Goal: Task Accomplishment & Management: Manage account settings

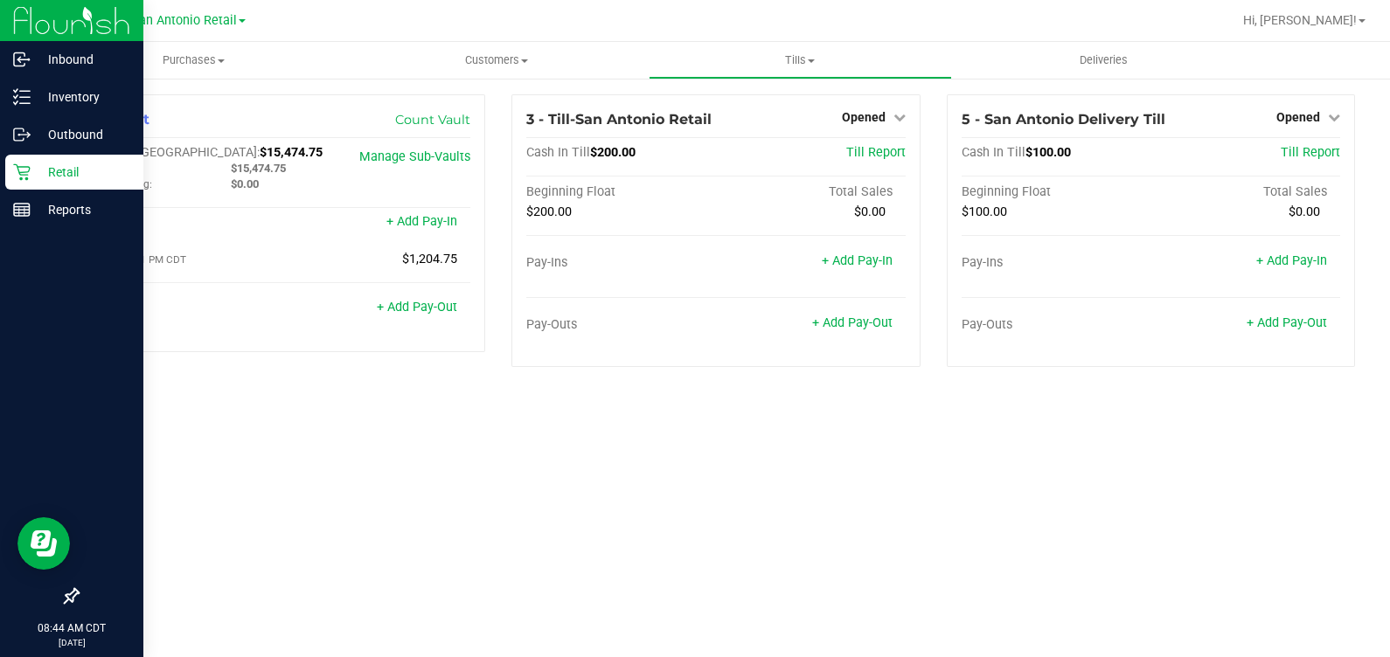
click at [16, 169] on icon at bounding box center [21, 171] width 17 height 17
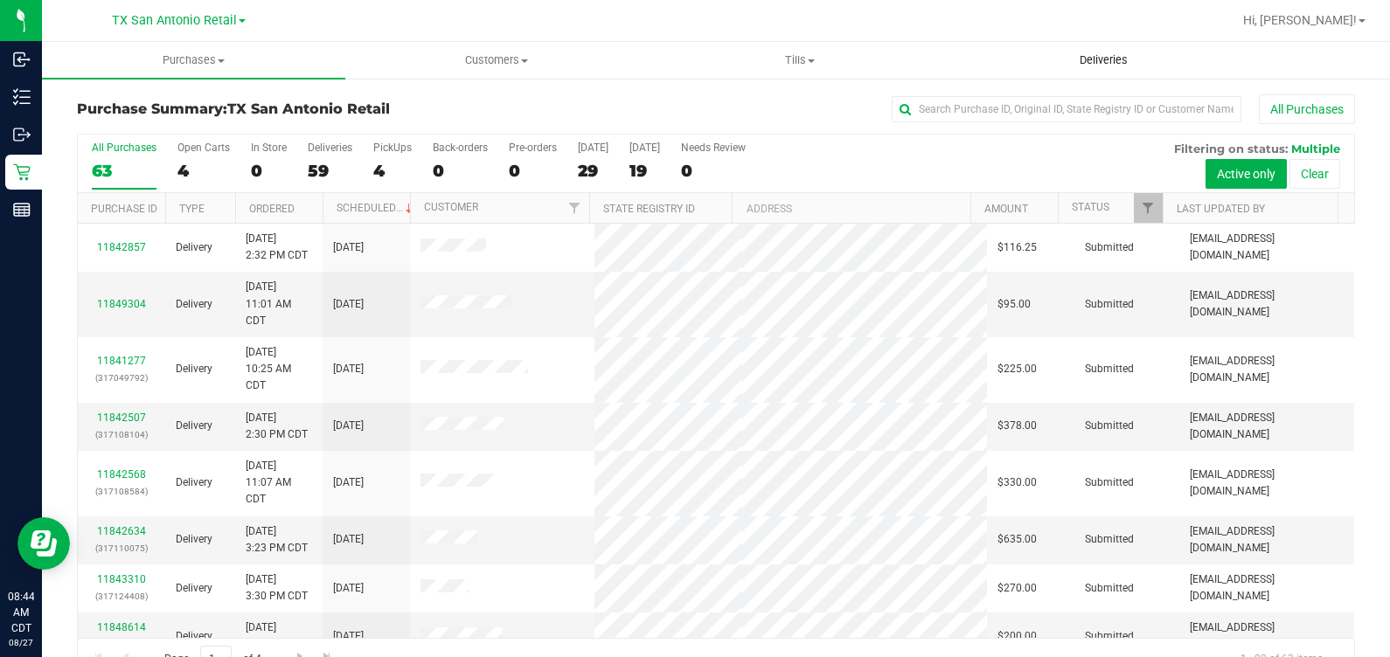
click at [803, 62] on span "Deliveries" at bounding box center [1103, 60] width 95 height 16
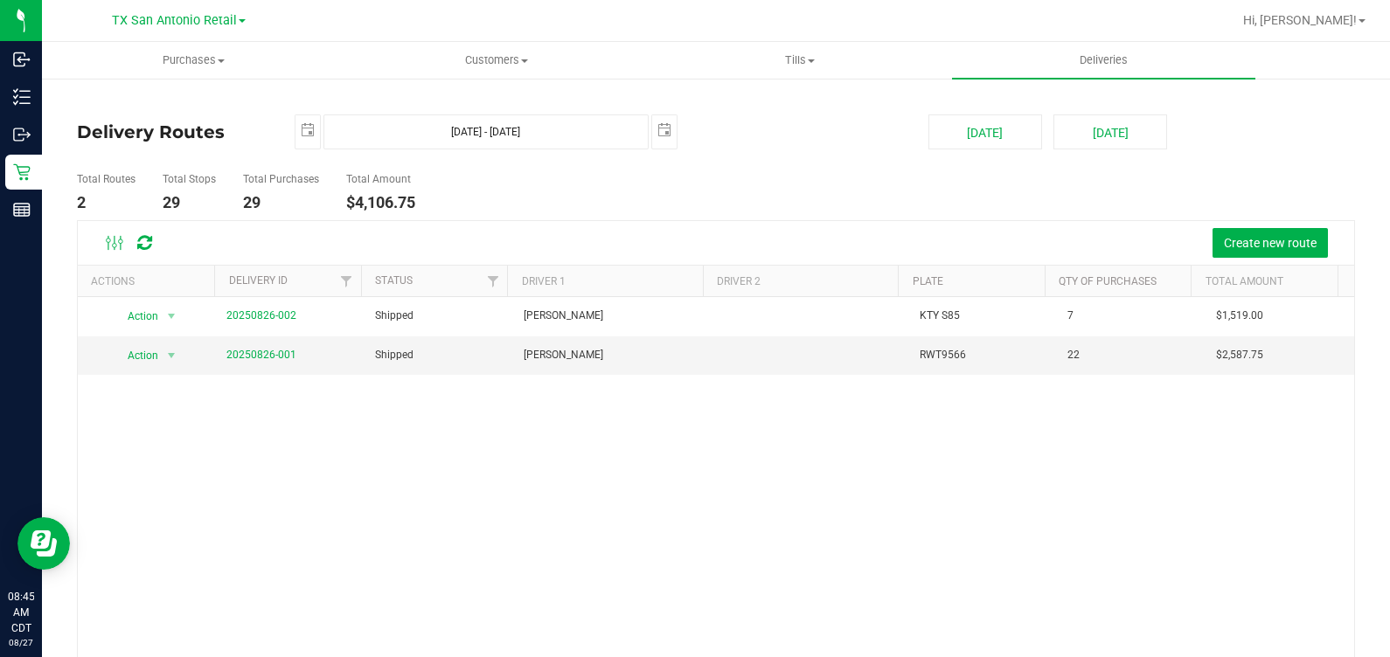
click at [749, 166] on ul "Total Routes 2 Total Stops 29 Total Purchases 29 Total Amount $4,106.75" at bounding box center [497, 192] width 848 height 55
click at [253, 350] on link "20250826-001" at bounding box center [261, 355] width 70 height 12
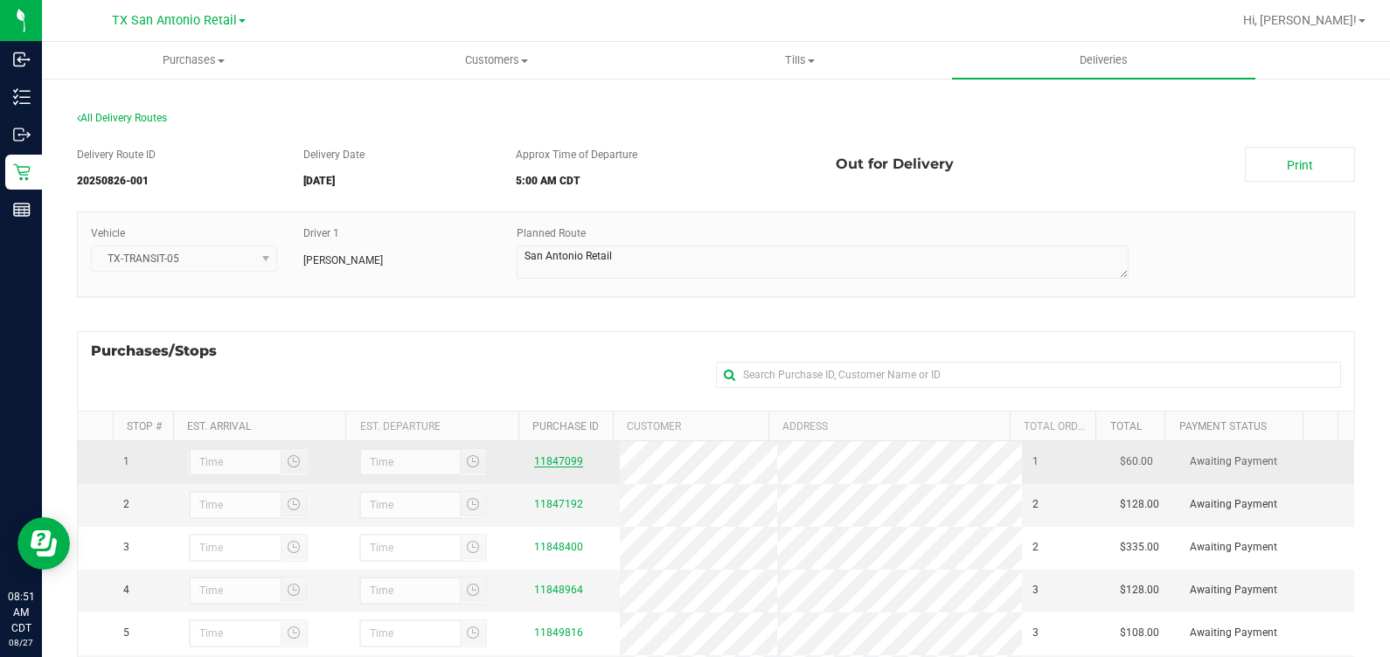
click at [568, 463] on link "11847099" at bounding box center [558, 461] width 49 height 12
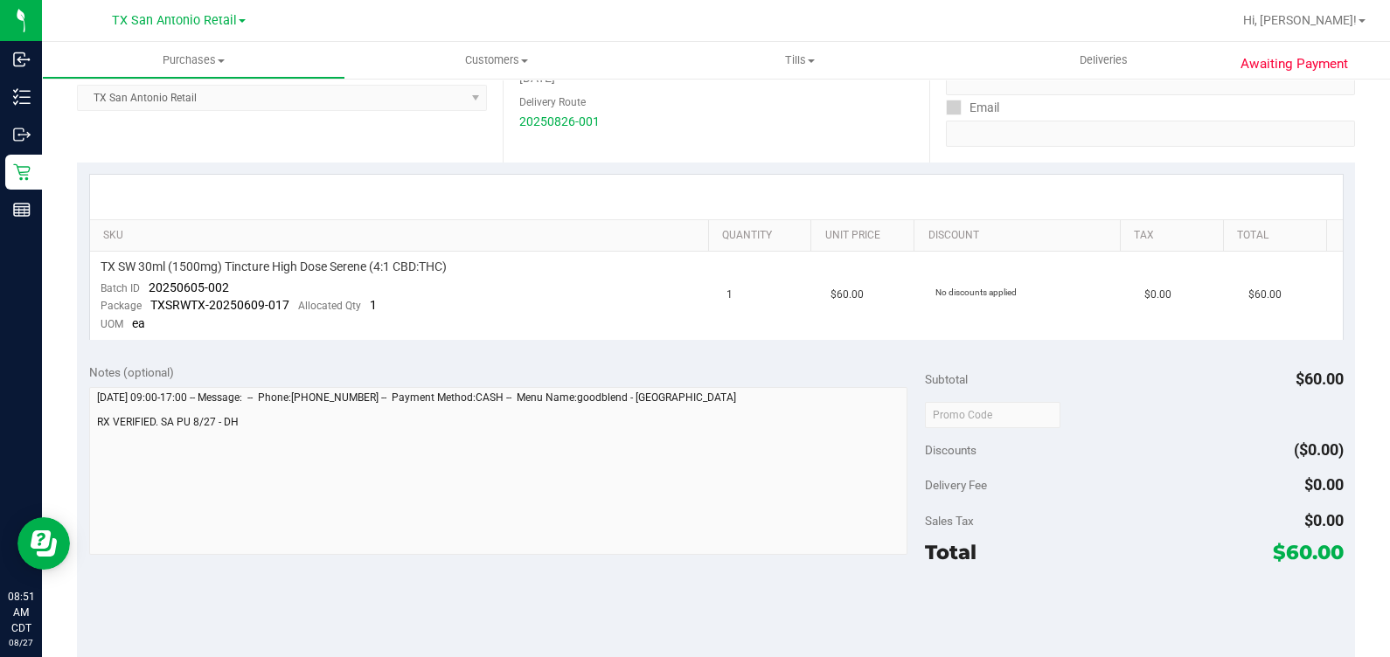
scroll to position [328, 0]
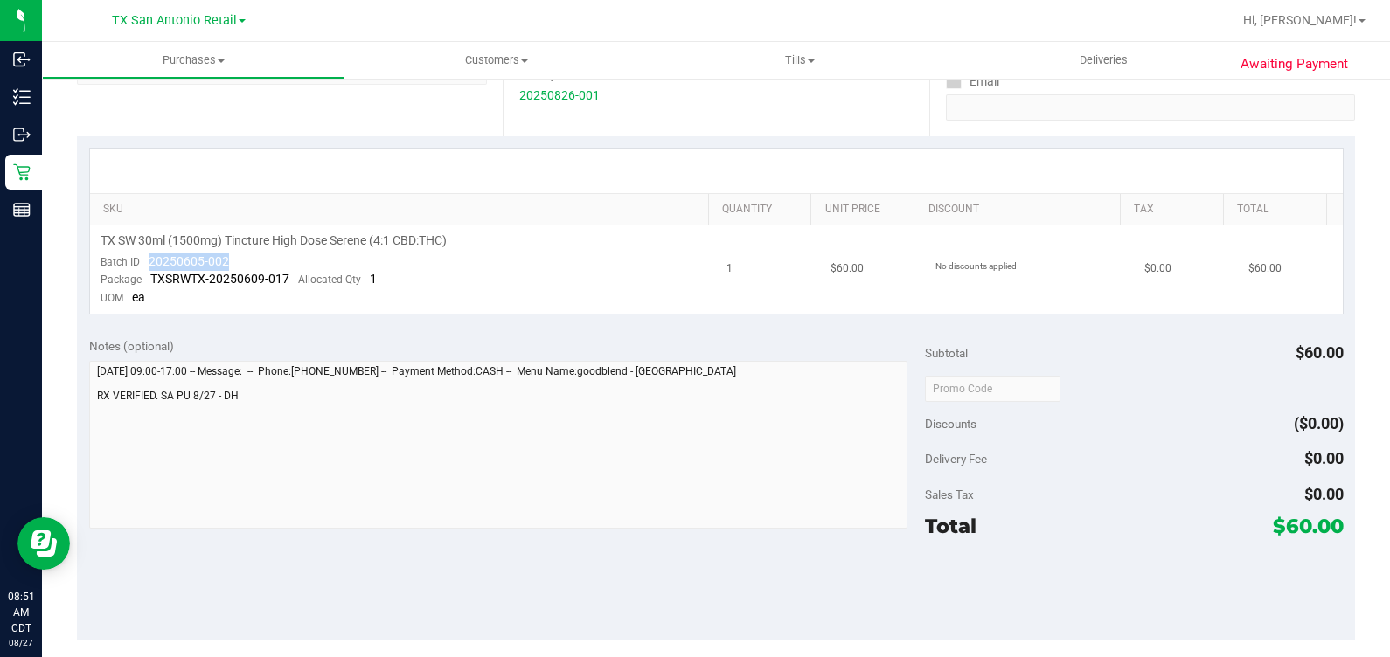
drag, startPoint x: 229, startPoint y: 258, endPoint x: 146, endPoint y: 266, distance: 83.4
click at [146, 266] on td "TX SW 30ml (1500mg) Tincture High Dose Serene (4:1 CBD:THC) Batch ID 20250605-0…" at bounding box center [403, 269] width 627 height 88
click at [803, 253] on td "No discounts applied" at bounding box center [1029, 269] width 209 height 88
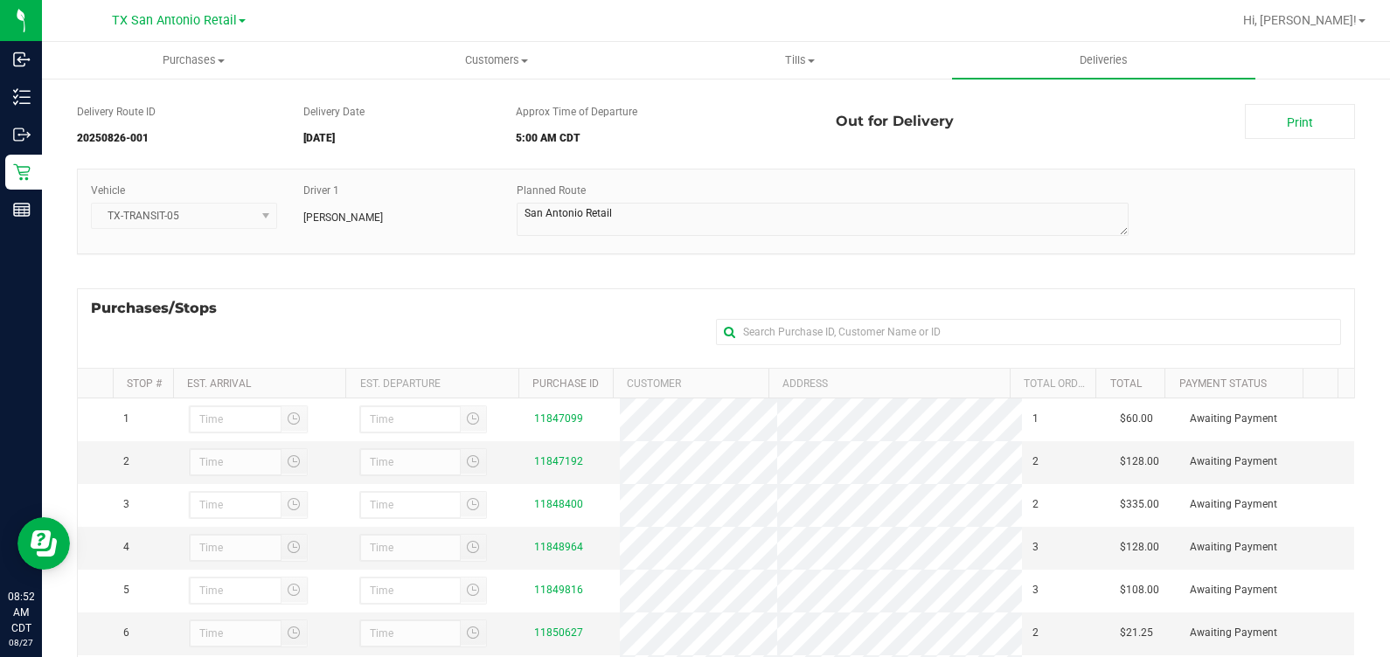
scroll to position [108, 0]
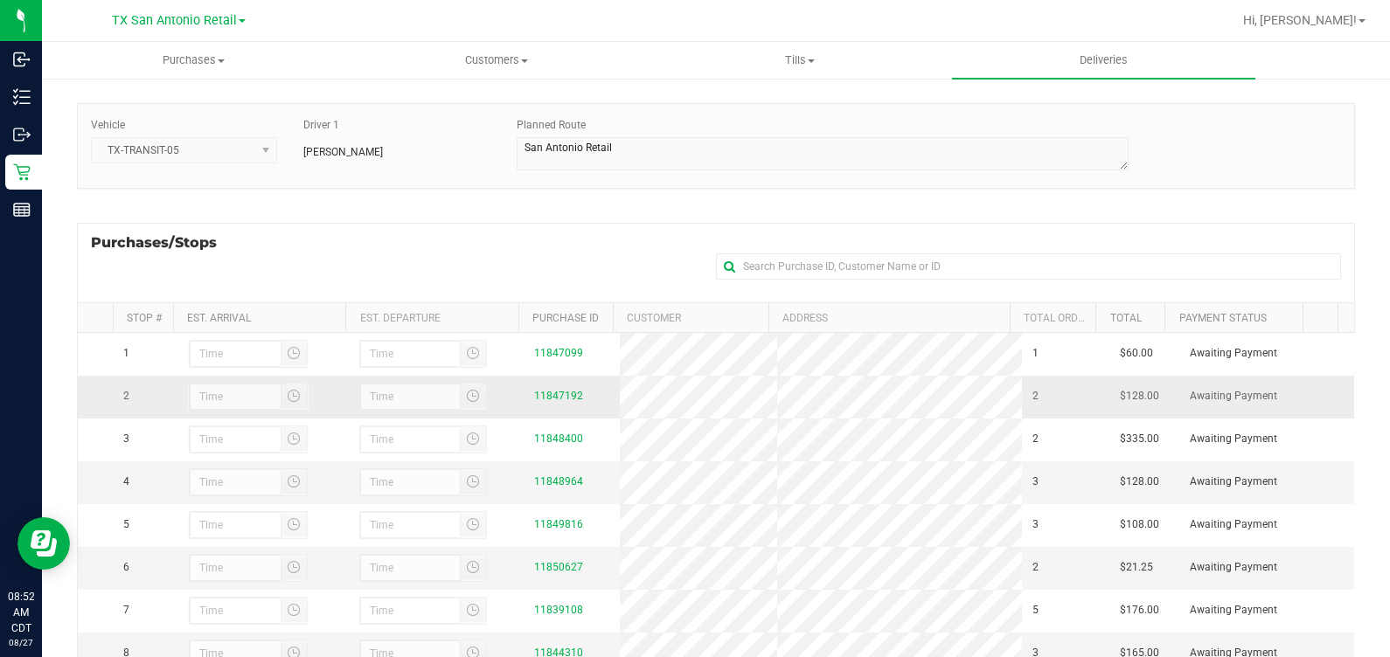
click at [557, 398] on div "11847192" at bounding box center [571, 396] width 75 height 17
click at [557, 402] on link "11847192" at bounding box center [558, 396] width 49 height 12
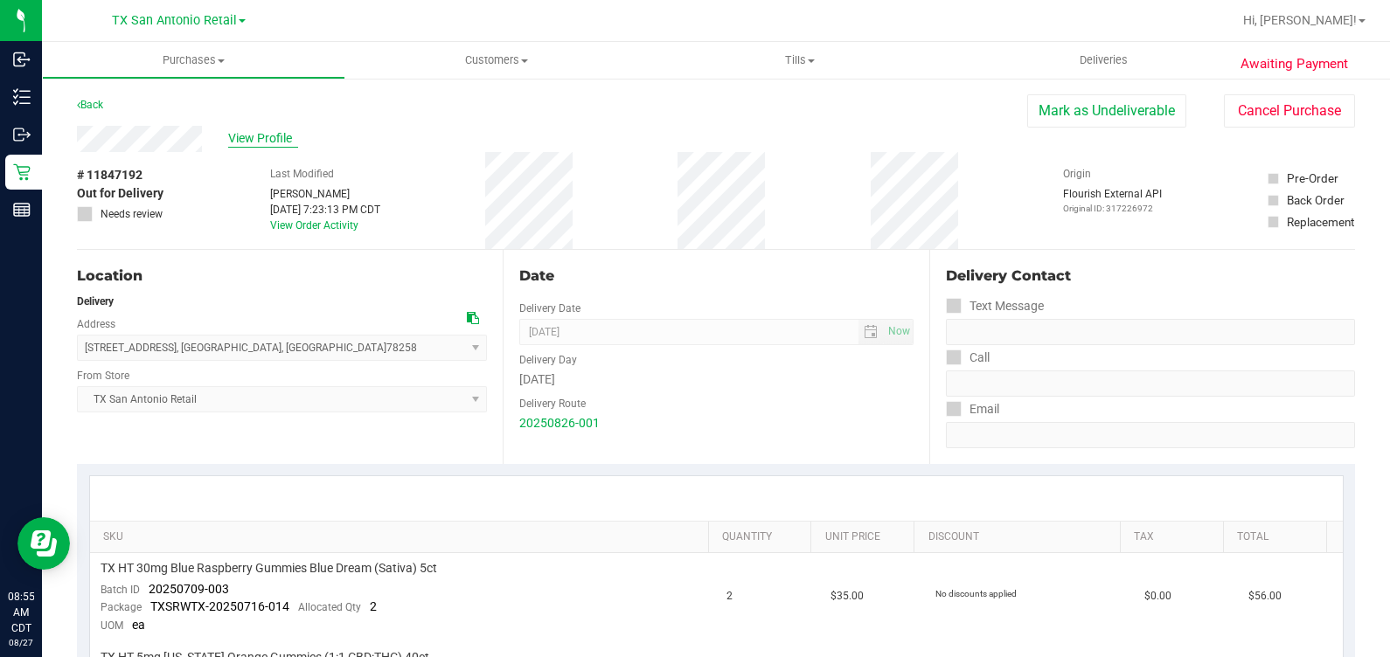
click at [270, 135] on span "View Profile" at bounding box center [263, 138] width 70 height 18
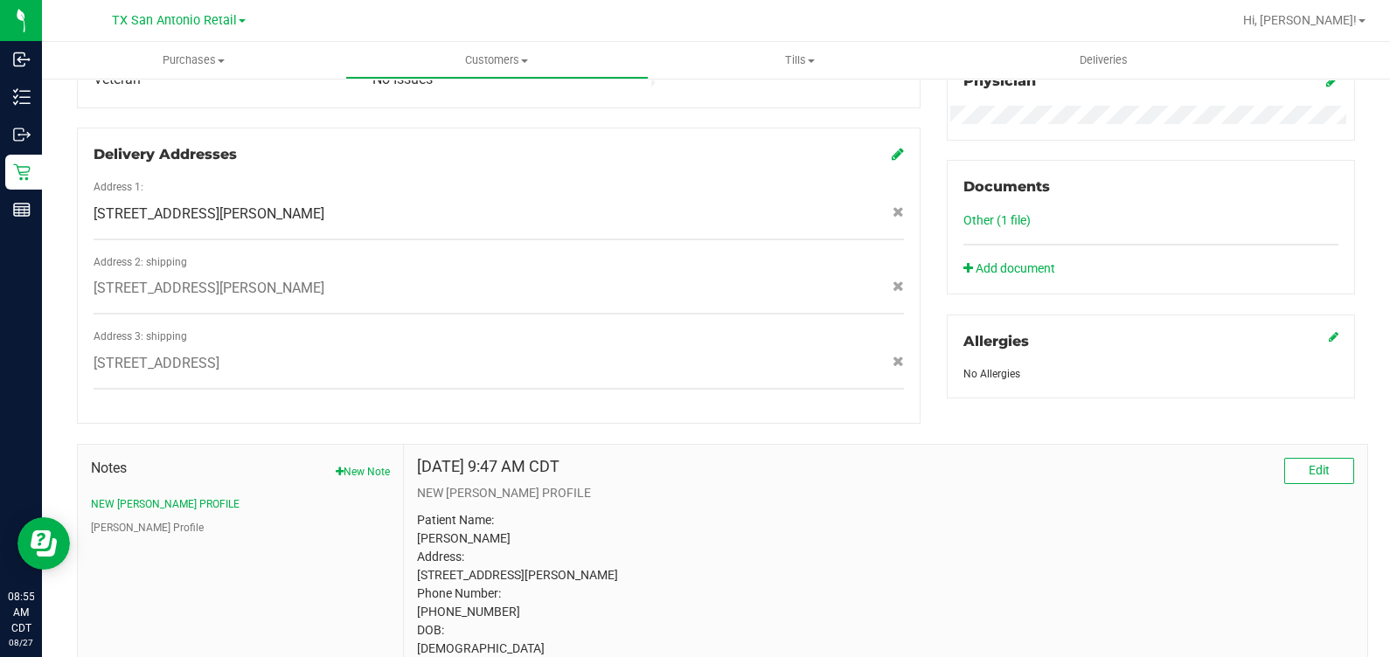
scroll to position [664, 0]
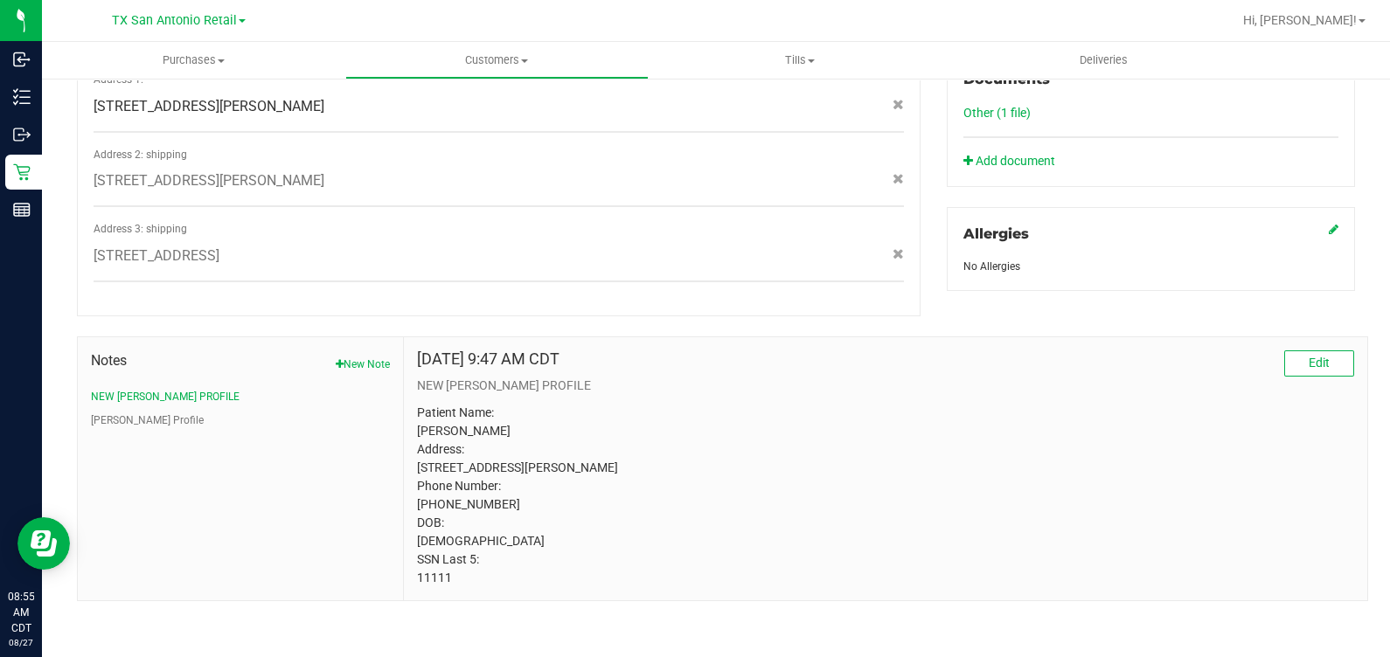
click at [803, 481] on p "Patient Name: Doug ISAACKS Address: 11875 STANTON DRIVE SAN ANTONIO, TX, 78253 …" at bounding box center [885, 496] width 937 height 184
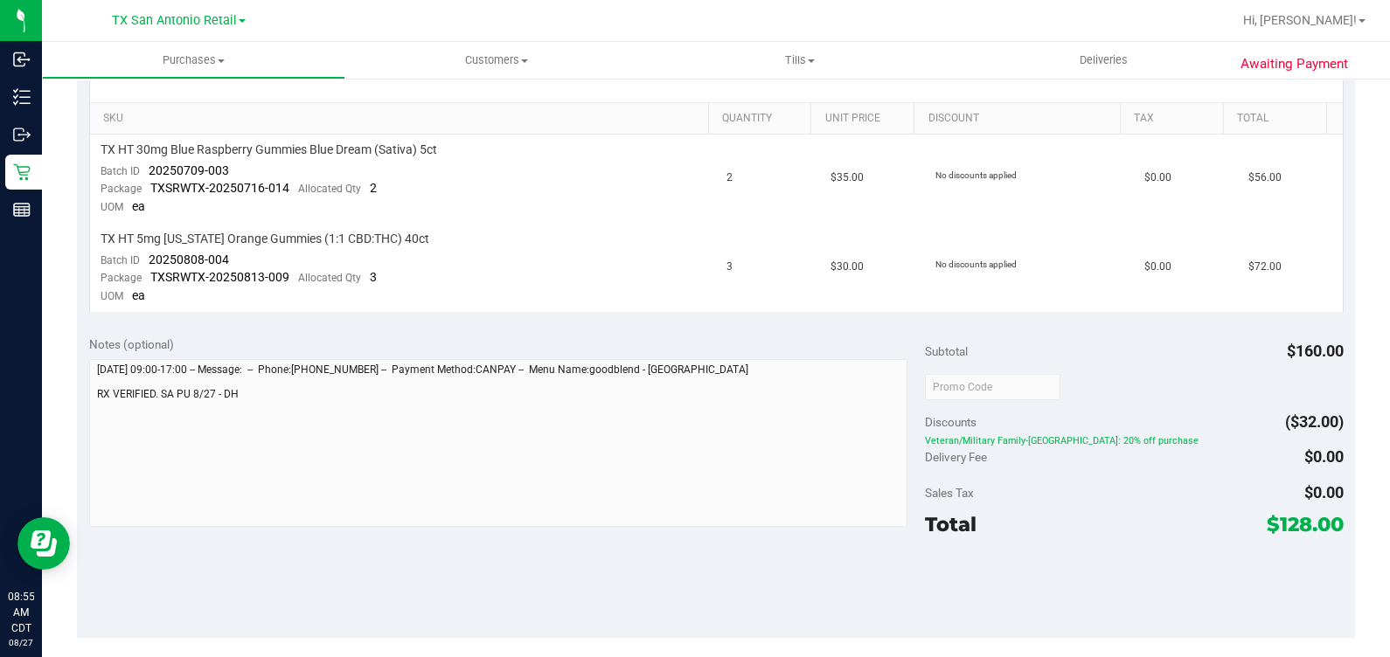
scroll to position [227, 0]
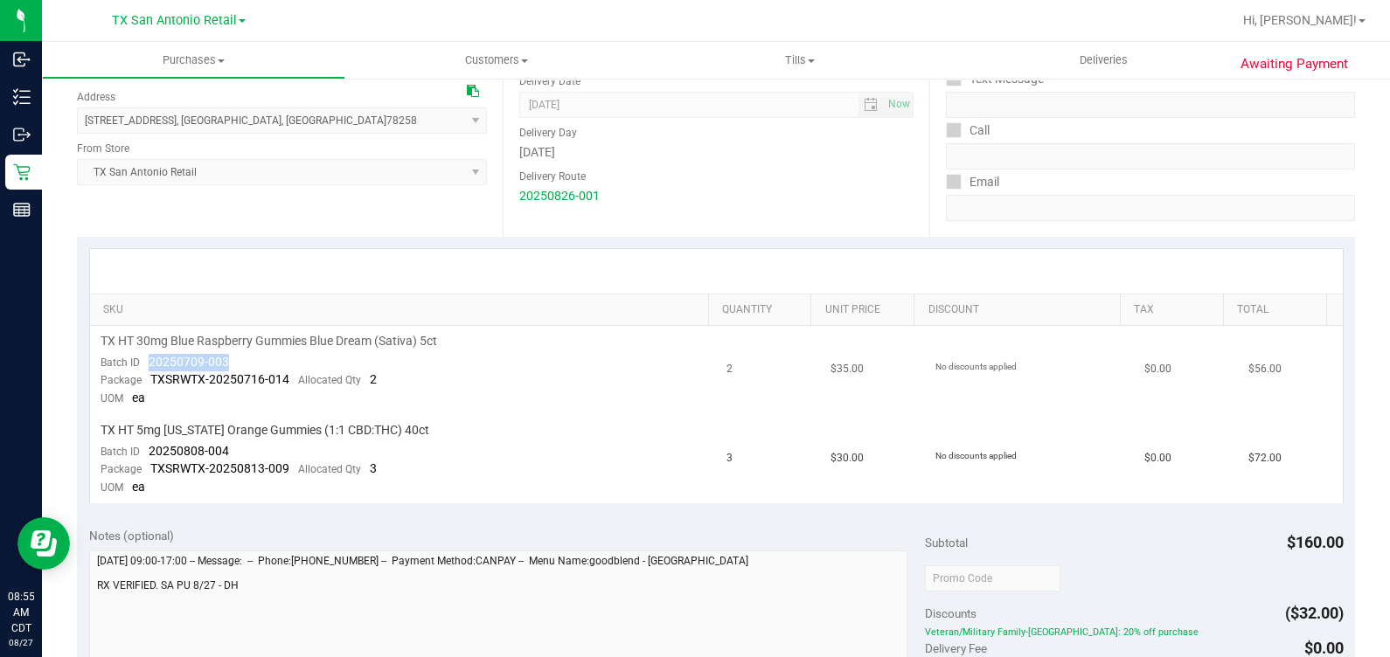
drag, startPoint x: 244, startPoint y: 354, endPoint x: 141, endPoint y: 355, distance: 103.1
click at [141, 355] on td "TX HT 30mg Blue Raspberry Gummies Blue Dream (Sativa) 5ct Batch ID 20250709-003…" at bounding box center [403, 370] width 627 height 89
drag, startPoint x: 142, startPoint y: 445, endPoint x: 227, endPoint y: 437, distance: 86.0
click at [227, 437] on td "TX HT 5mg Texas Orange Gummies (1:1 CBD:THC) 40ct Batch ID 20250808-004 Package…" at bounding box center [403, 459] width 627 height 88
click at [803, 257] on div at bounding box center [716, 271] width 1252 height 45
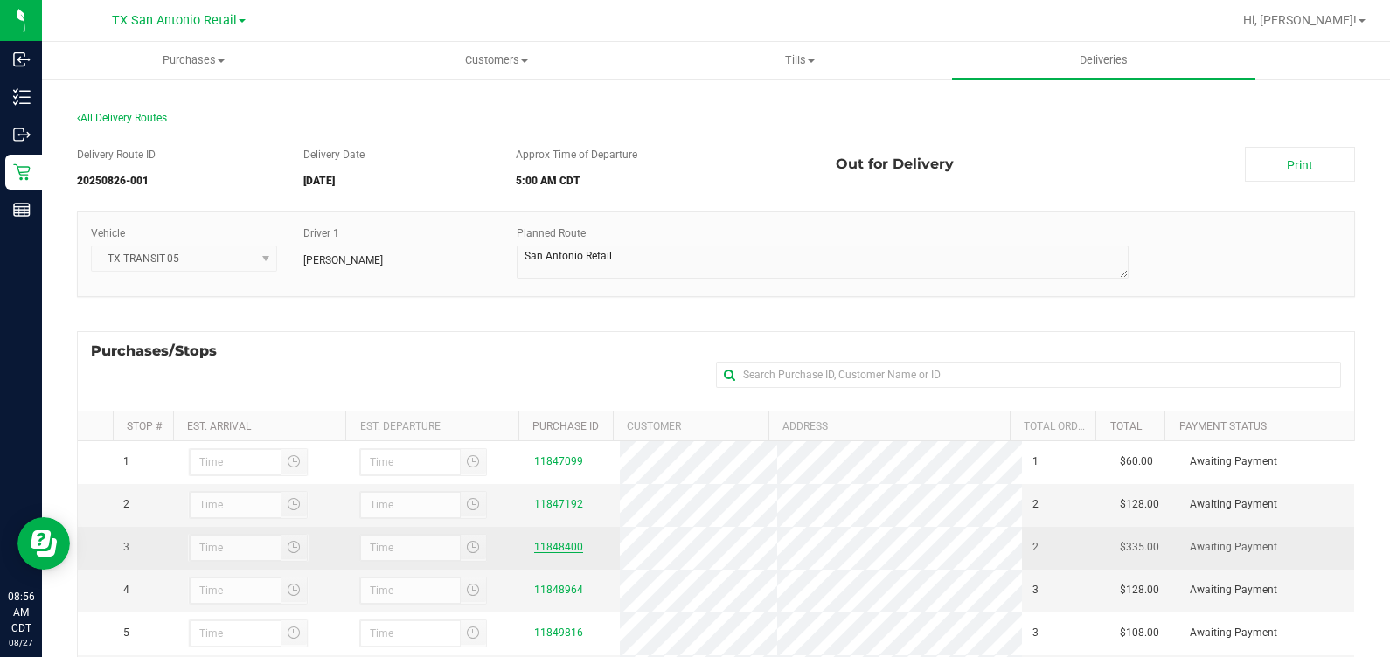
click at [558, 553] on link "11848400" at bounding box center [558, 547] width 49 height 12
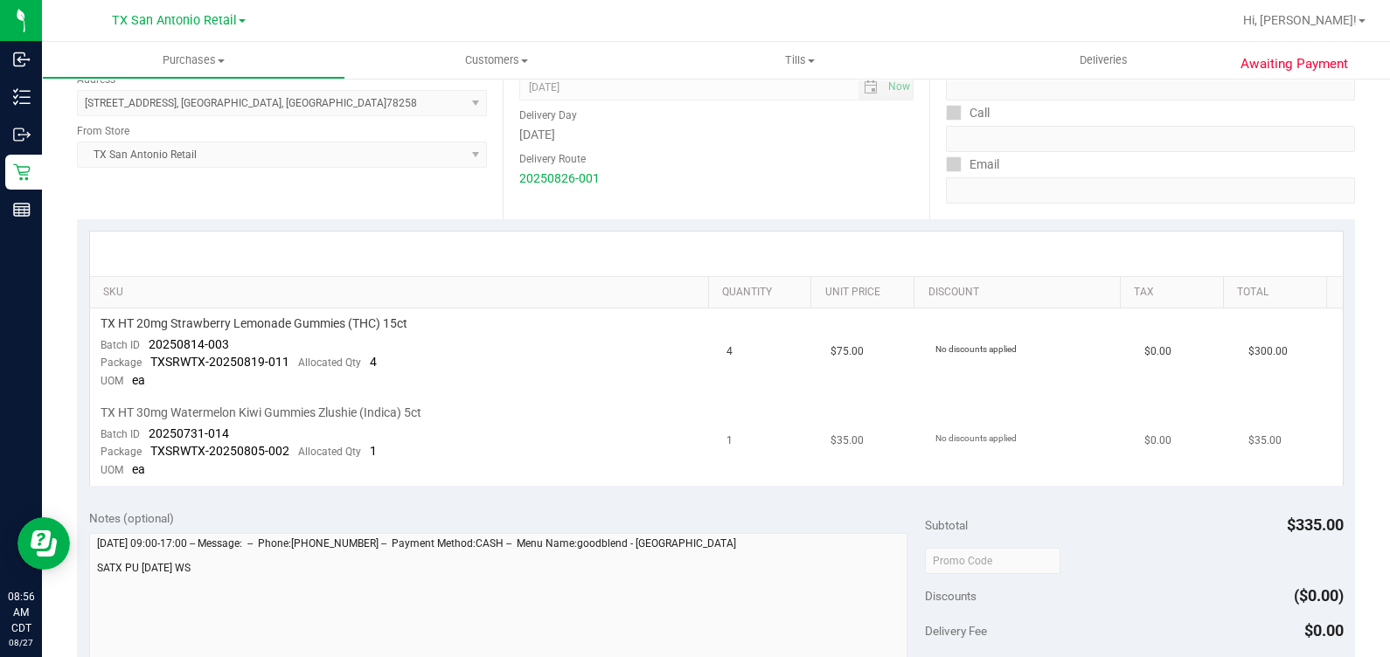
scroll to position [328, 0]
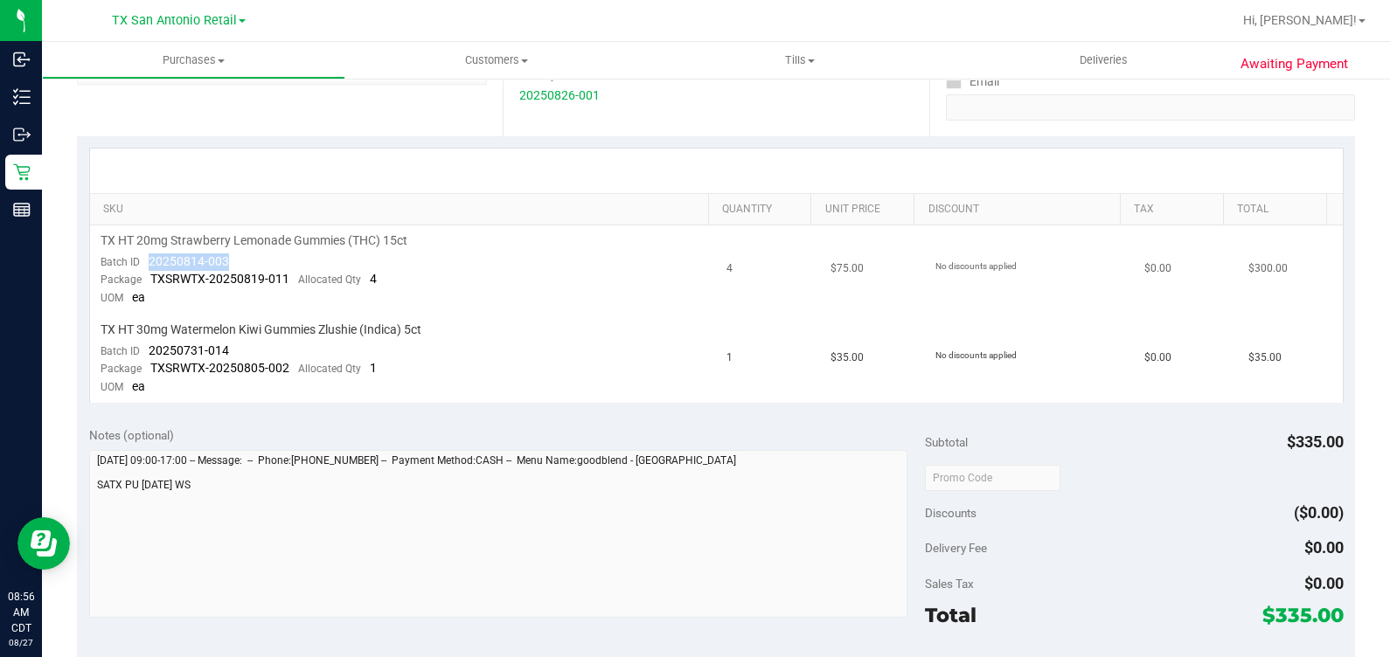
drag, startPoint x: 236, startPoint y: 256, endPoint x: 142, endPoint y: 259, distance: 94.4
click at [142, 259] on td "TX HT 20mg Strawberry Lemonade Gummies (THC) 15ct Batch ID 20250814-003 Package…" at bounding box center [403, 269] width 627 height 89
drag, startPoint x: 233, startPoint y: 345, endPoint x: 143, endPoint y: 345, distance: 90.0
click at [143, 345] on td "TX HT 30mg Watermelon Kiwi Gummies Zlushie (Indica) 5ct Batch ID 20250731-014 P…" at bounding box center [403, 359] width 627 height 88
drag, startPoint x: 966, startPoint y: 379, endPoint x: 983, endPoint y: 367, distance: 21.3
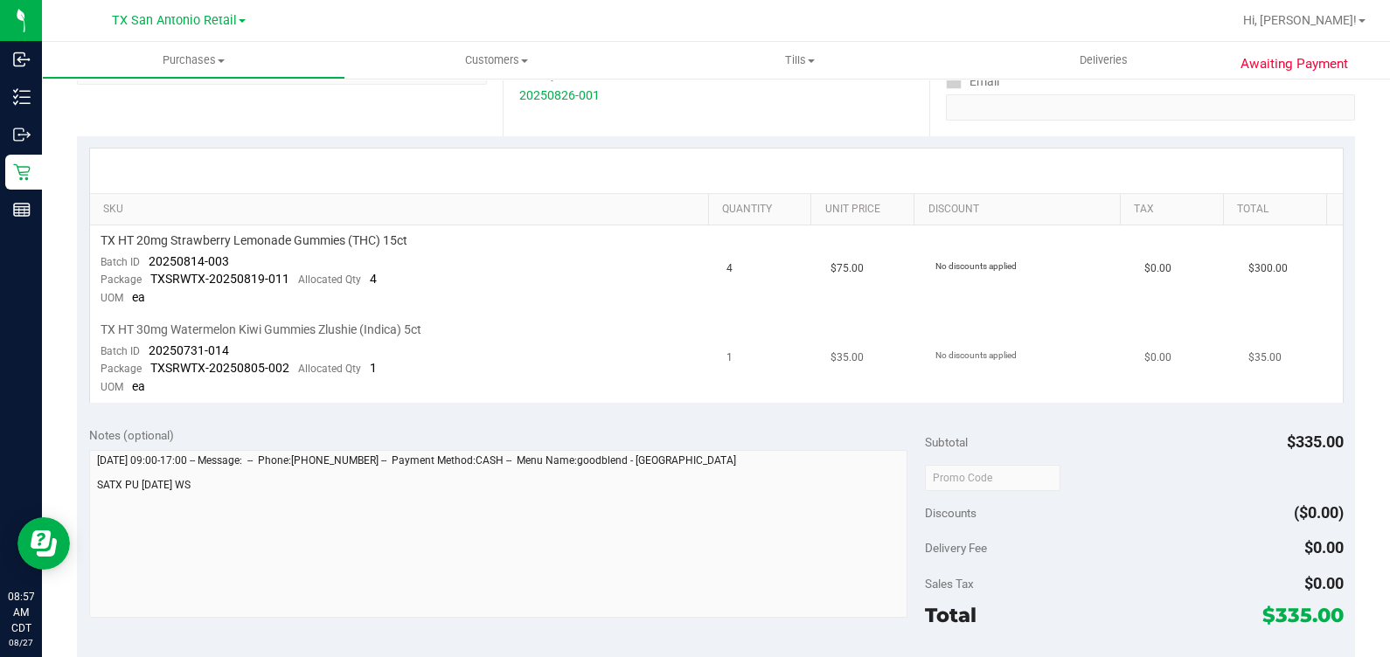
click at [803, 379] on td "No discounts applied" at bounding box center [1029, 359] width 209 height 88
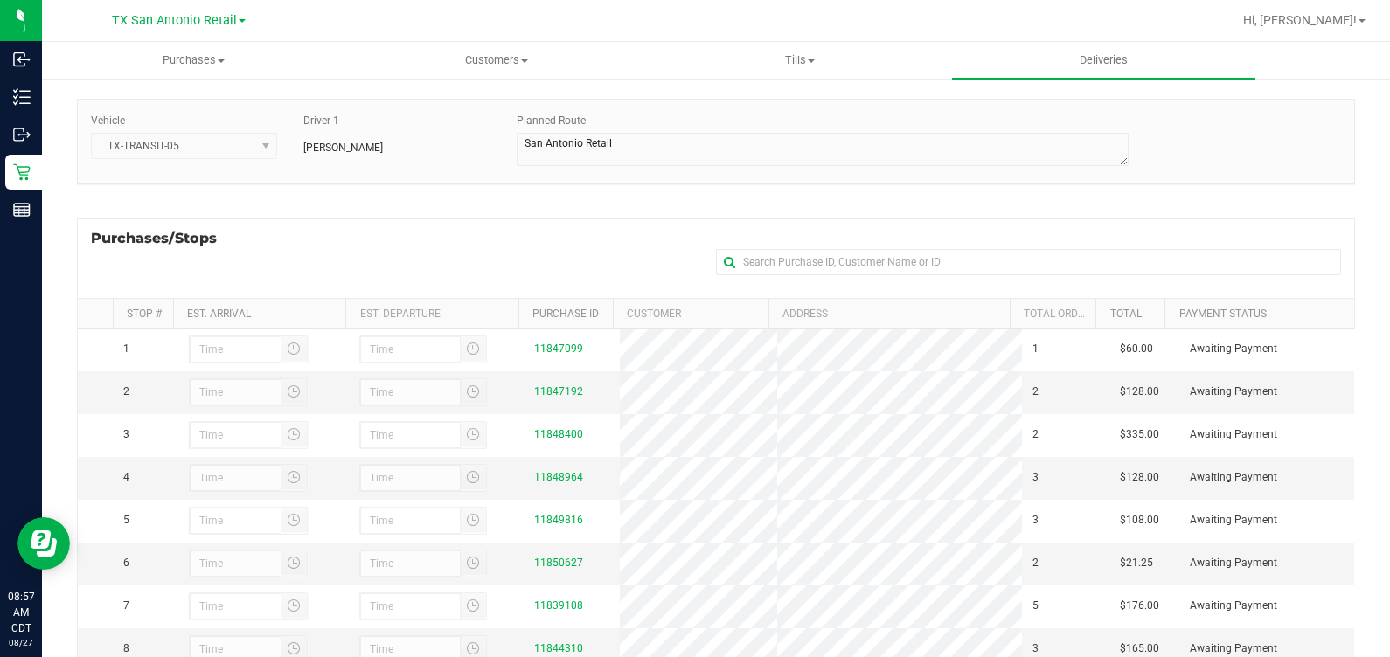
scroll to position [218, 0]
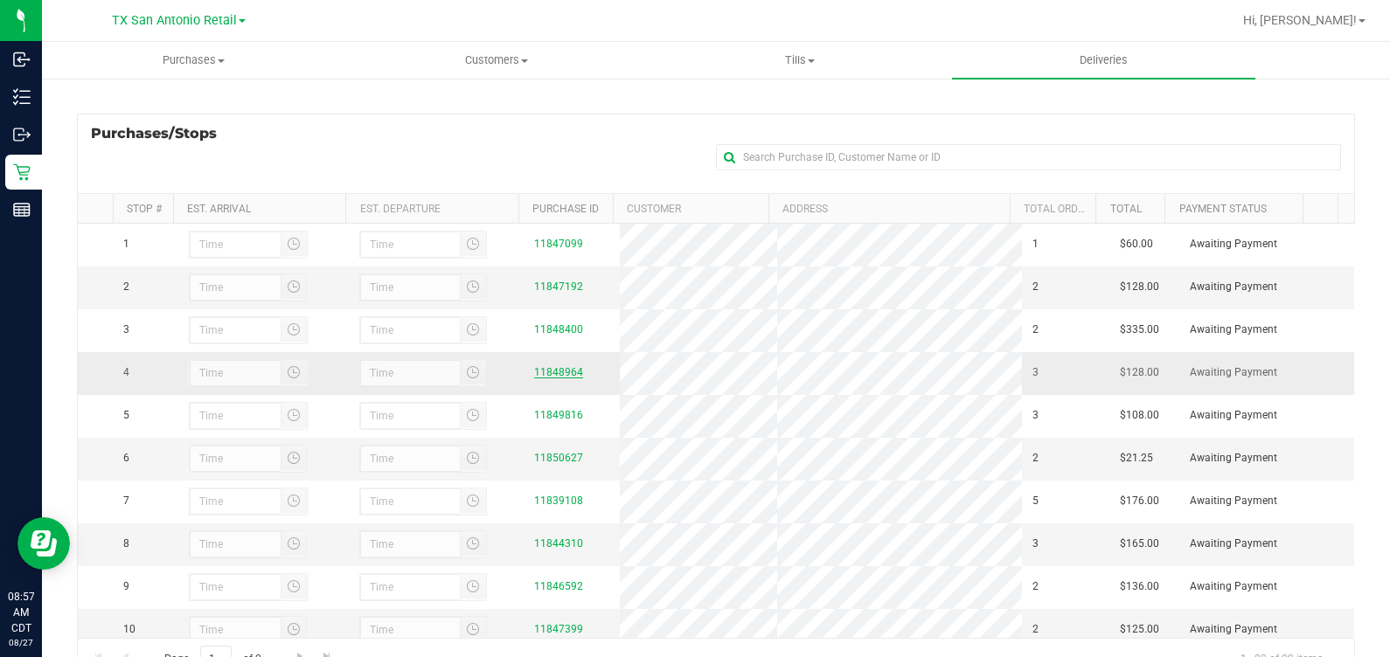
click at [547, 378] on link "11848964" at bounding box center [558, 372] width 49 height 12
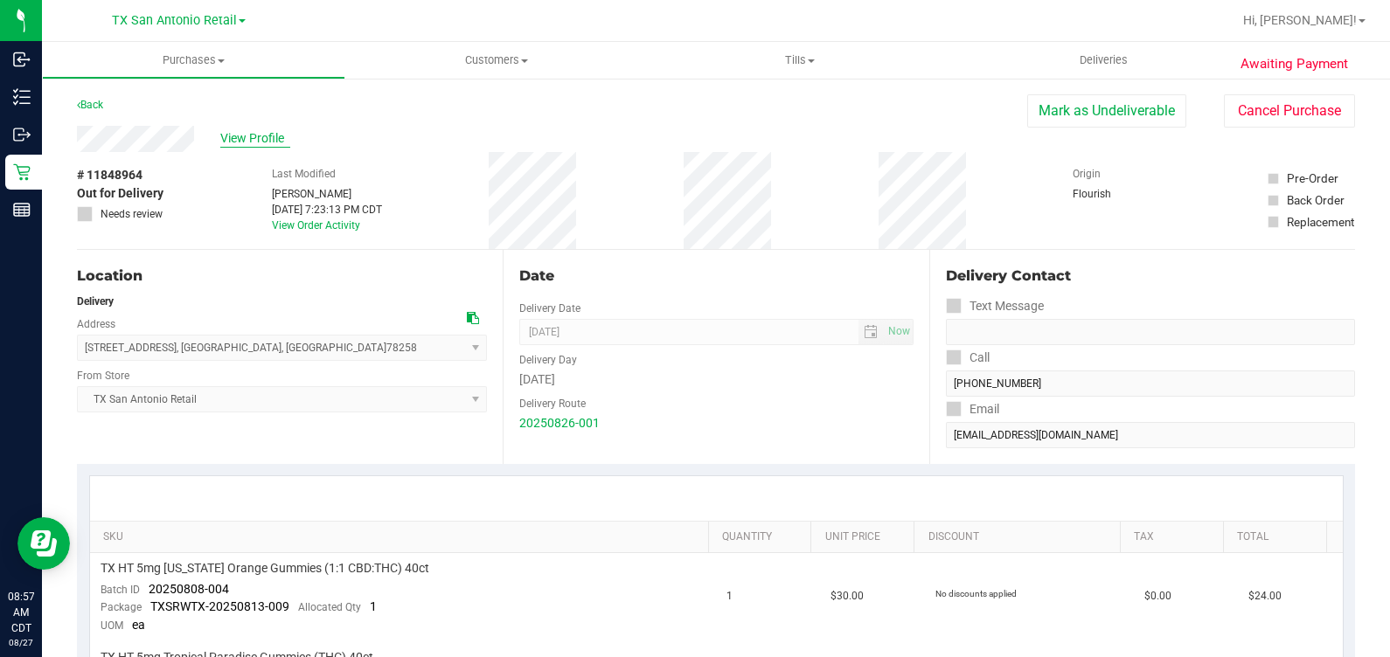
click at [271, 140] on span "View Profile" at bounding box center [255, 138] width 70 height 18
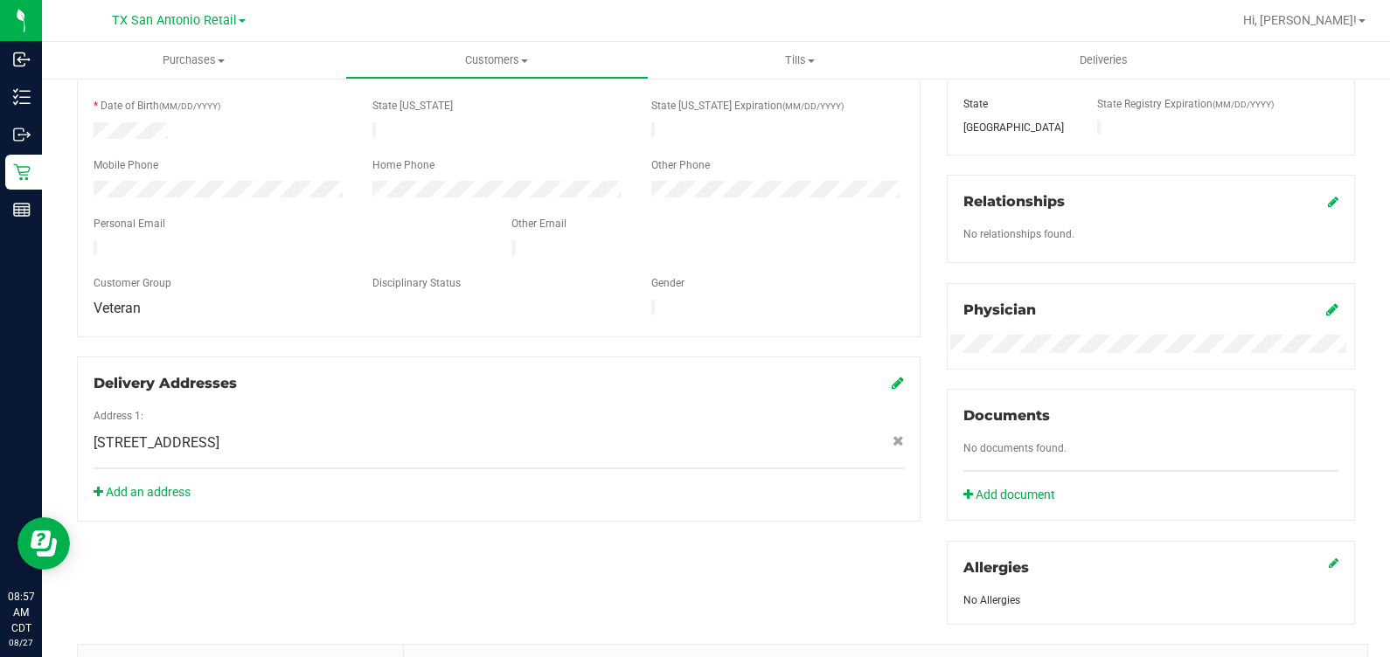
scroll to position [651, 0]
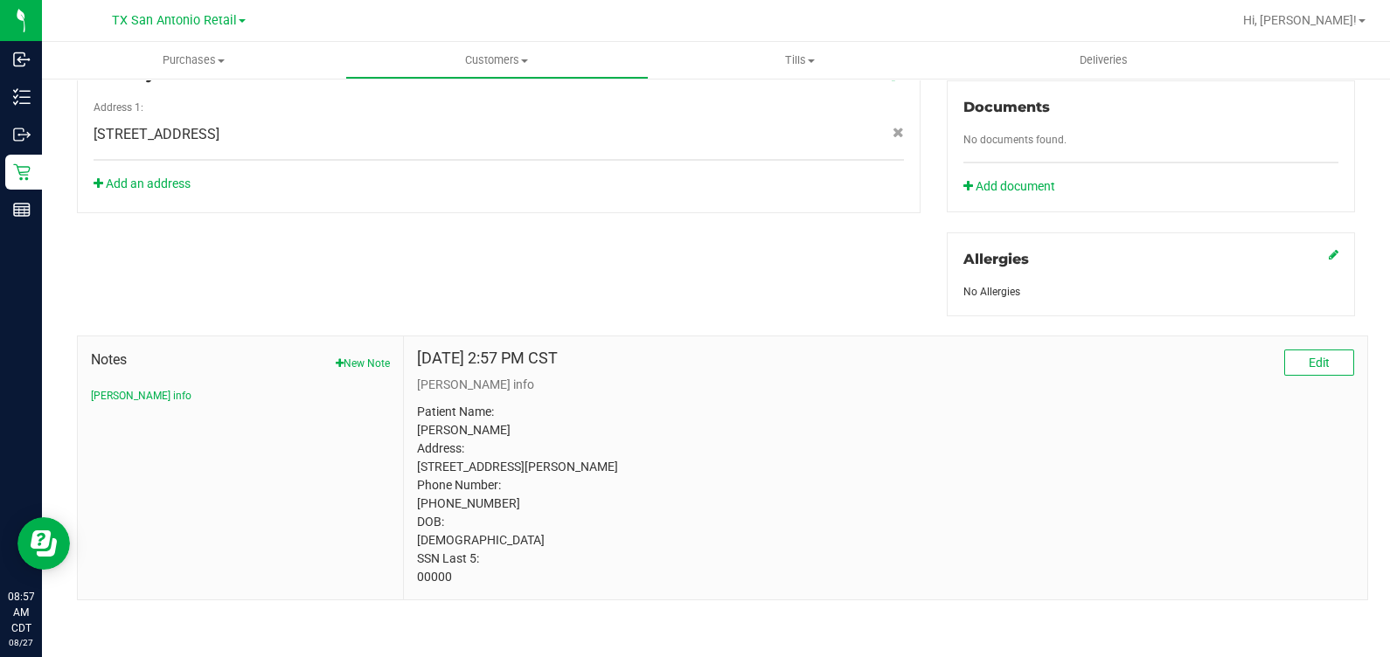
click at [424, 578] on p "Patient Name: Darren Price Address: 10302 Floore Hollow San Antonio, TX, 78254 …" at bounding box center [885, 495] width 937 height 184
drag, startPoint x: 1107, startPoint y: 519, endPoint x: 1106, endPoint y: 508, distance: 11.5
click at [803, 516] on p "Patient Name: Darren Price Address: 10302 Floore Hollow San Antonio, TX, 78254 …" at bounding box center [885, 495] width 937 height 184
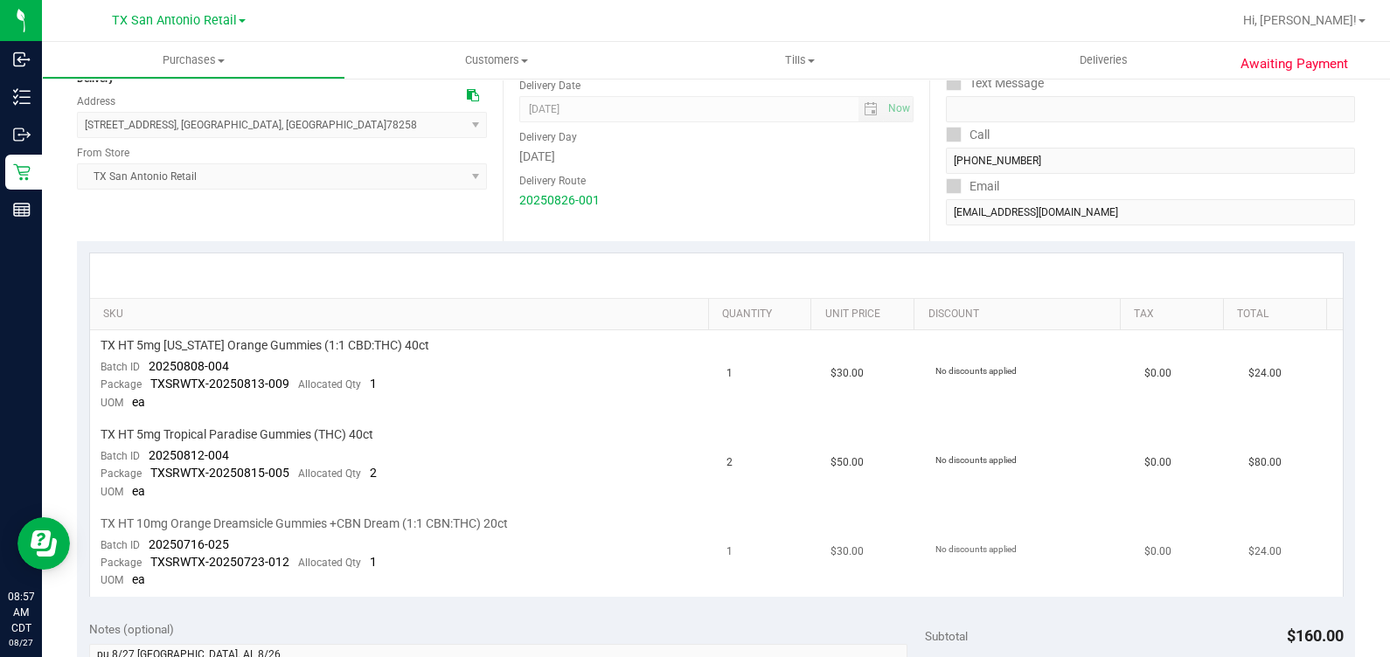
scroll to position [323, 0]
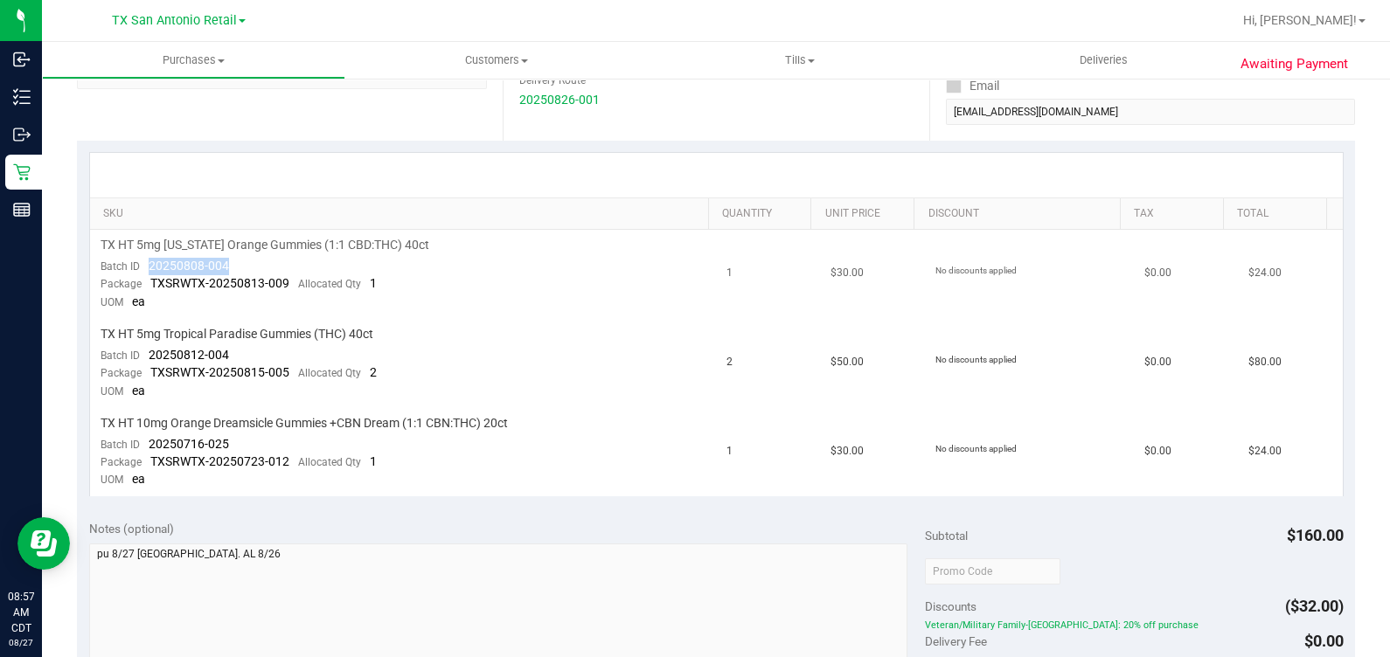
drag, startPoint x: 237, startPoint y: 260, endPoint x: 137, endPoint y: 271, distance: 100.2
click at [137, 271] on td "TX HT 5mg Texas Orange Gummies (1:1 CBD:THC) 40ct Batch ID 20250808-004 Package…" at bounding box center [403, 274] width 627 height 89
drag, startPoint x: 253, startPoint y: 350, endPoint x: 146, endPoint y: 357, distance: 106.9
click at [146, 357] on td "TX HT 5mg Tropical Paradise Gummies (THC) 40ct Batch ID 20250812-004 Package TX…" at bounding box center [403, 363] width 627 height 89
drag, startPoint x: 237, startPoint y: 436, endPoint x: 149, endPoint y: 442, distance: 88.5
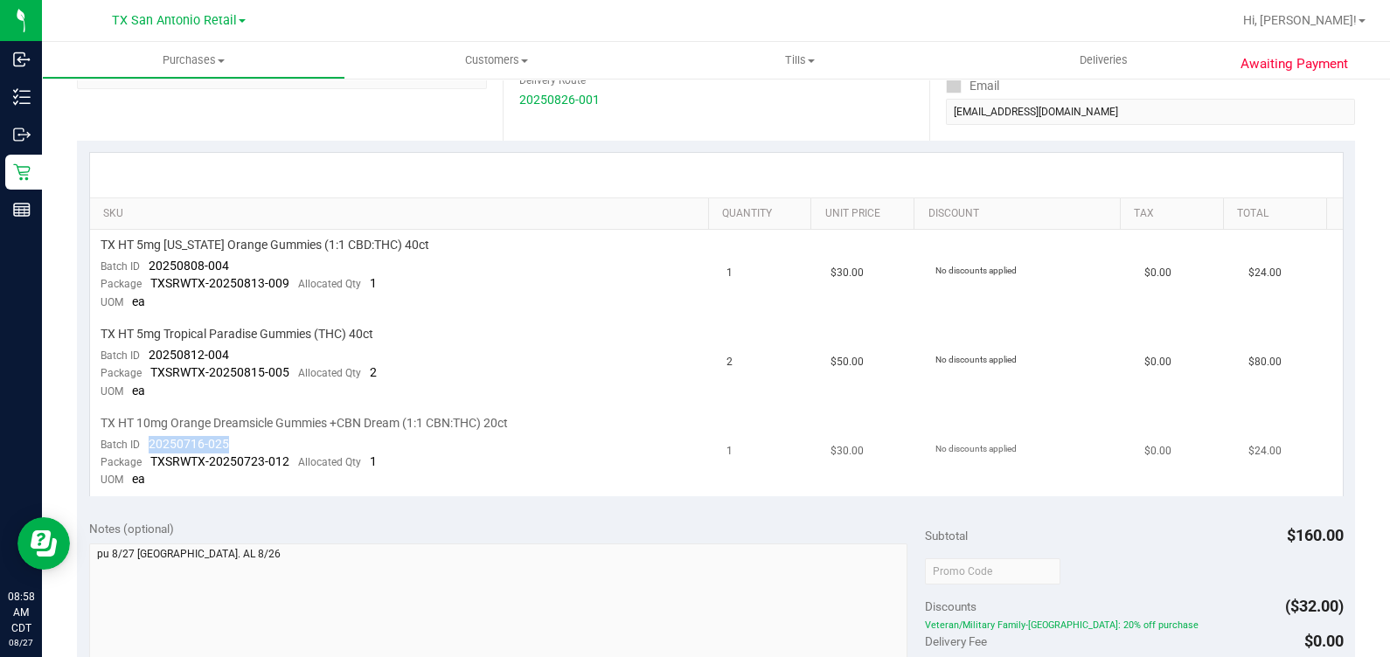
click at [149, 442] on td "TX HT 10mg Orange Dreamsicle Gummies +CBN Dream (1:1 CBN:THC) 20ct Batch ID 202…" at bounding box center [403, 452] width 627 height 88
click at [803, 280] on span "$0.00" at bounding box center [1157, 273] width 27 height 17
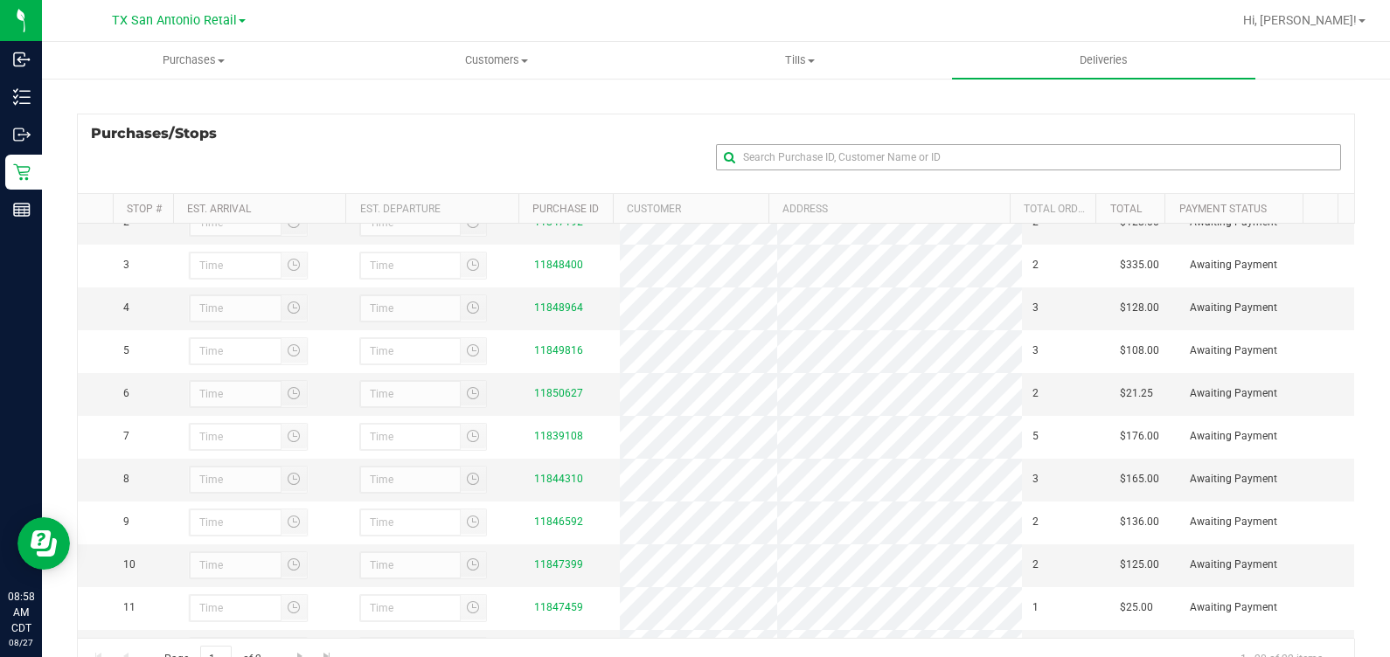
scroll to position [108, 0]
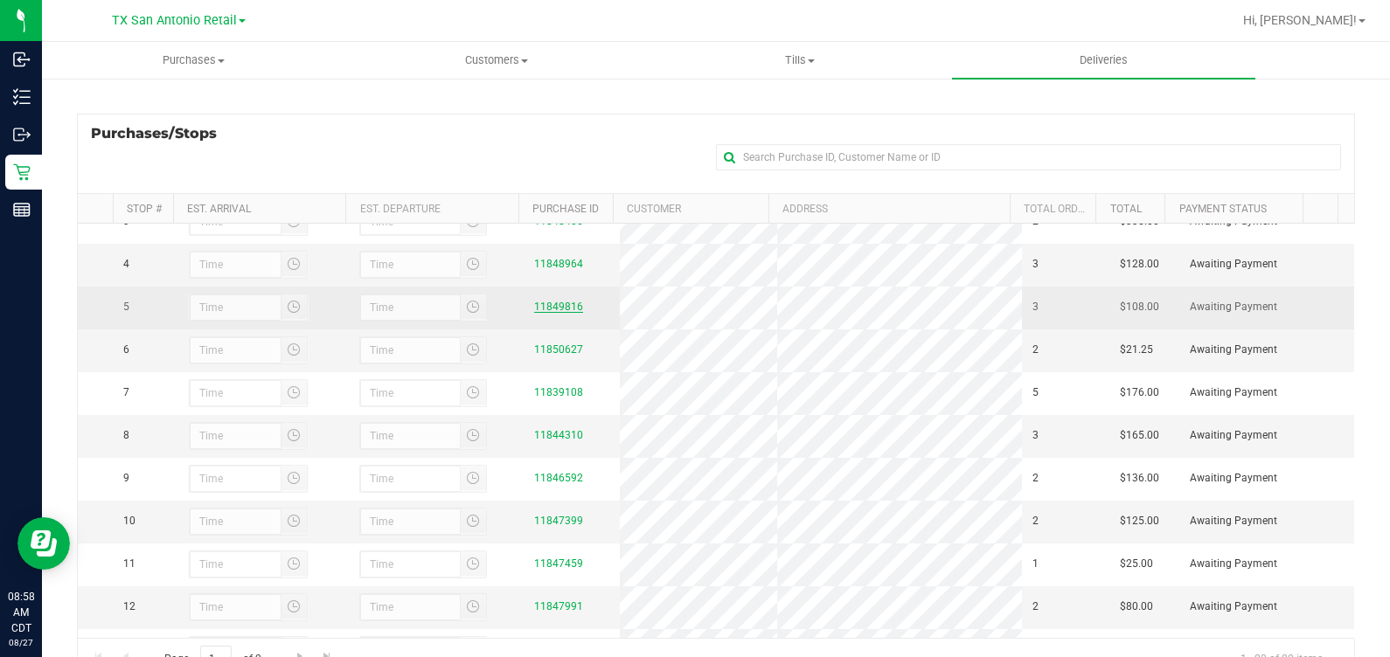
click at [555, 313] on link "11849816" at bounding box center [558, 307] width 49 height 12
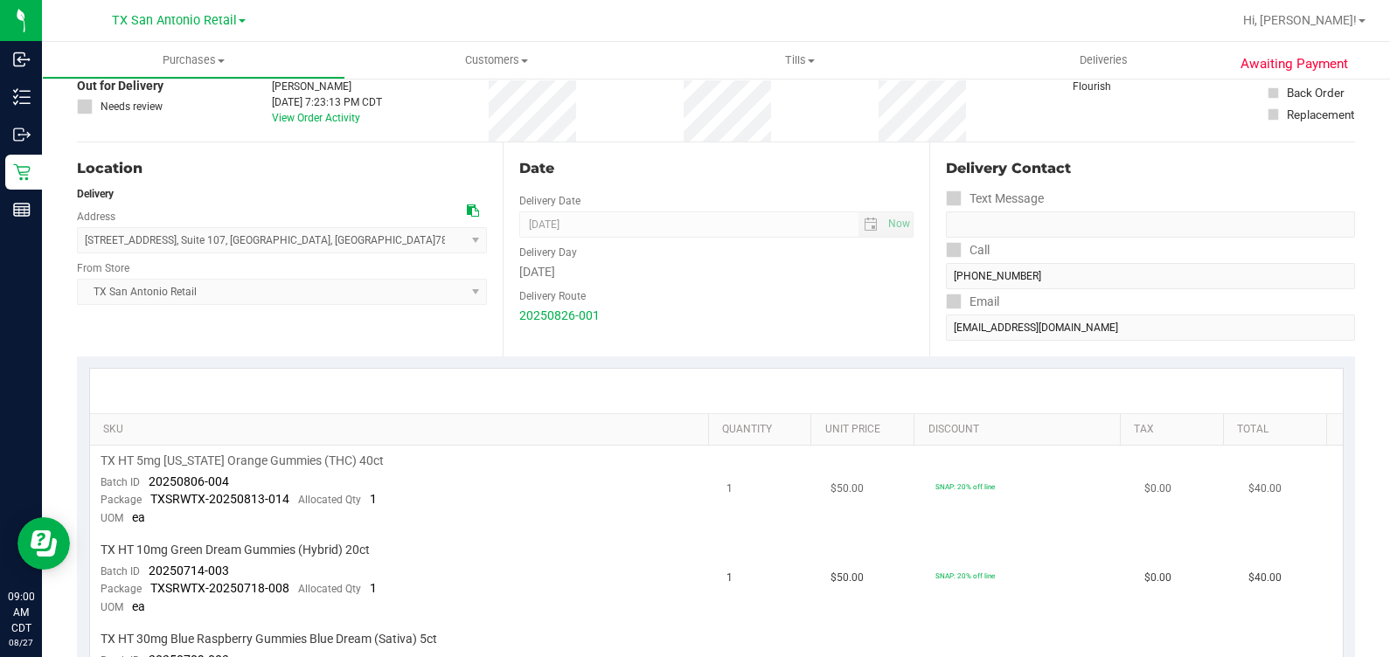
scroll to position [328, 0]
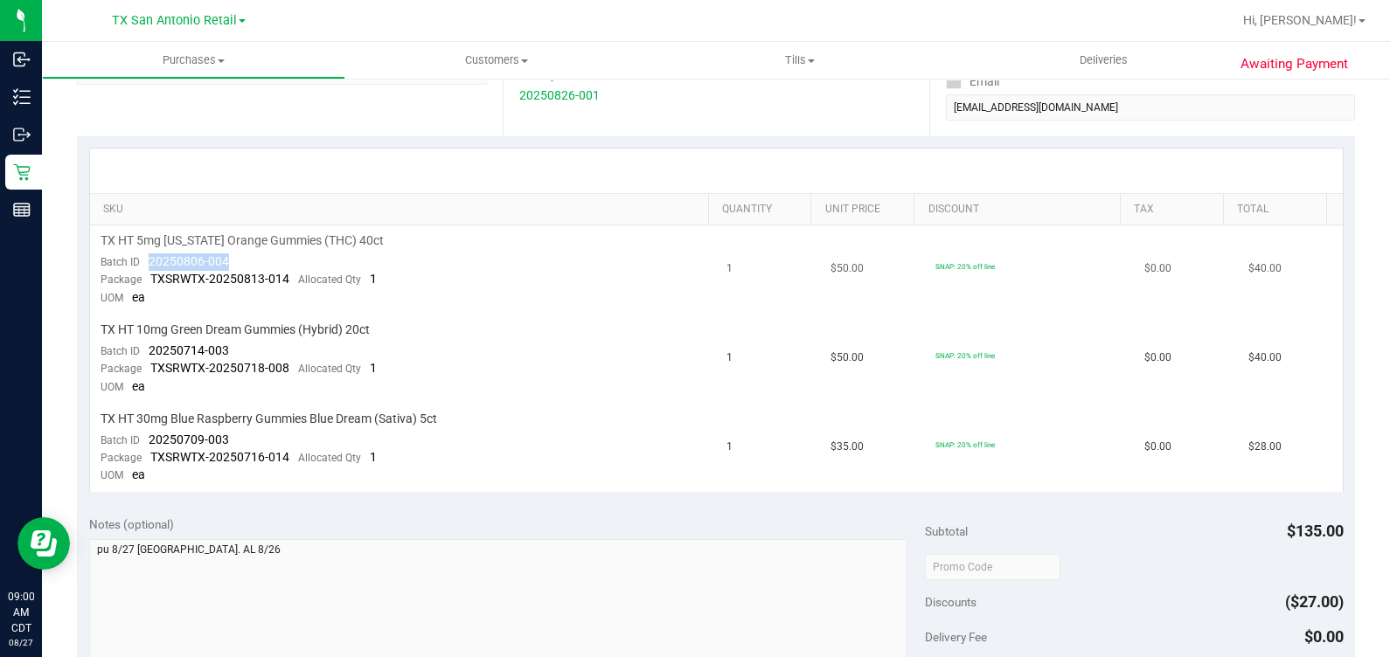
drag, startPoint x: 236, startPoint y: 263, endPoint x: 149, endPoint y: 259, distance: 87.5
click at [149, 259] on td "TX HT 5mg Texas Orange Gummies (THC) 40ct Batch ID 20250806-004 Package TXSRWTX…" at bounding box center [403, 269] width 627 height 89
drag, startPoint x: 140, startPoint y: 349, endPoint x: 227, endPoint y: 347, distance: 87.4
click at [227, 347] on td "TX HT 10mg Green Dream Gummies (Hybrid) 20ct Batch ID 20250714-003 Package TXSR…" at bounding box center [403, 359] width 627 height 89
drag, startPoint x: 288, startPoint y: 438, endPoint x: 144, endPoint y: 441, distance: 143.4
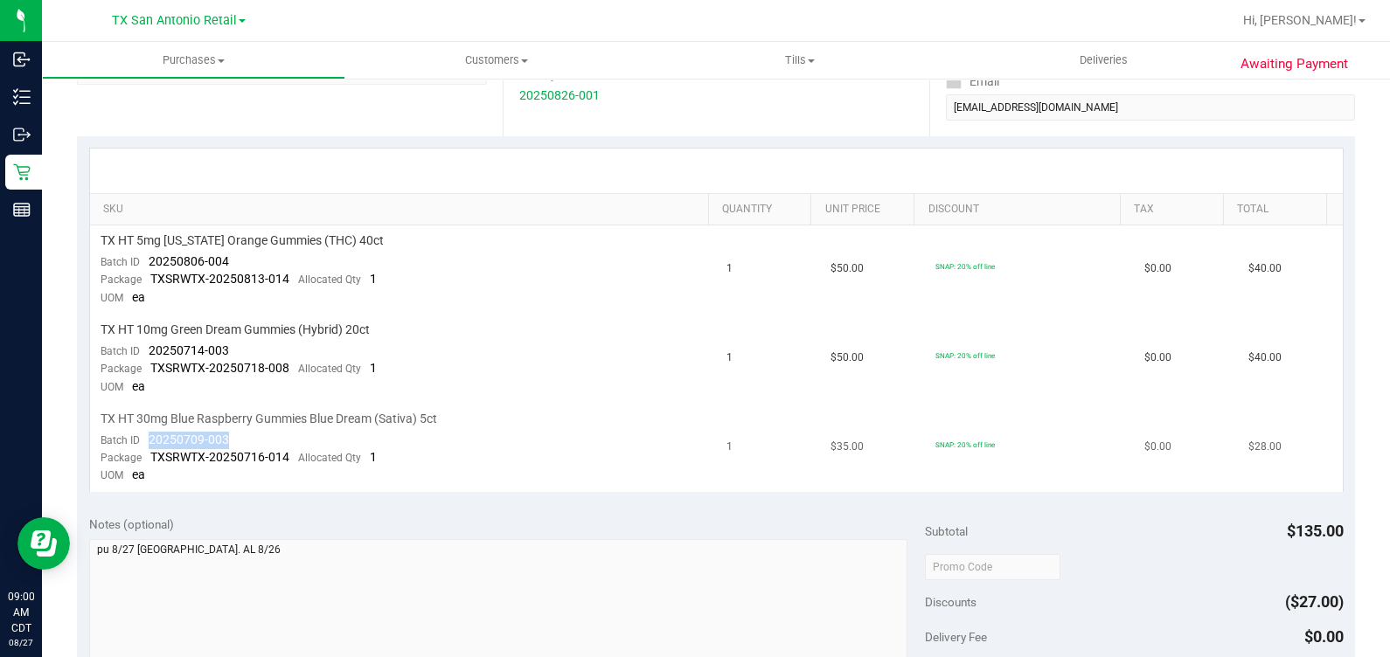
click at [144, 441] on td "TX HT 30mg Blue Raspberry Gummies Blue Dream (Sativa) 5ct Batch ID 20250709-003…" at bounding box center [403, 448] width 627 height 88
click at [803, 249] on td "SNAP: 20% off line" at bounding box center [1029, 269] width 209 height 89
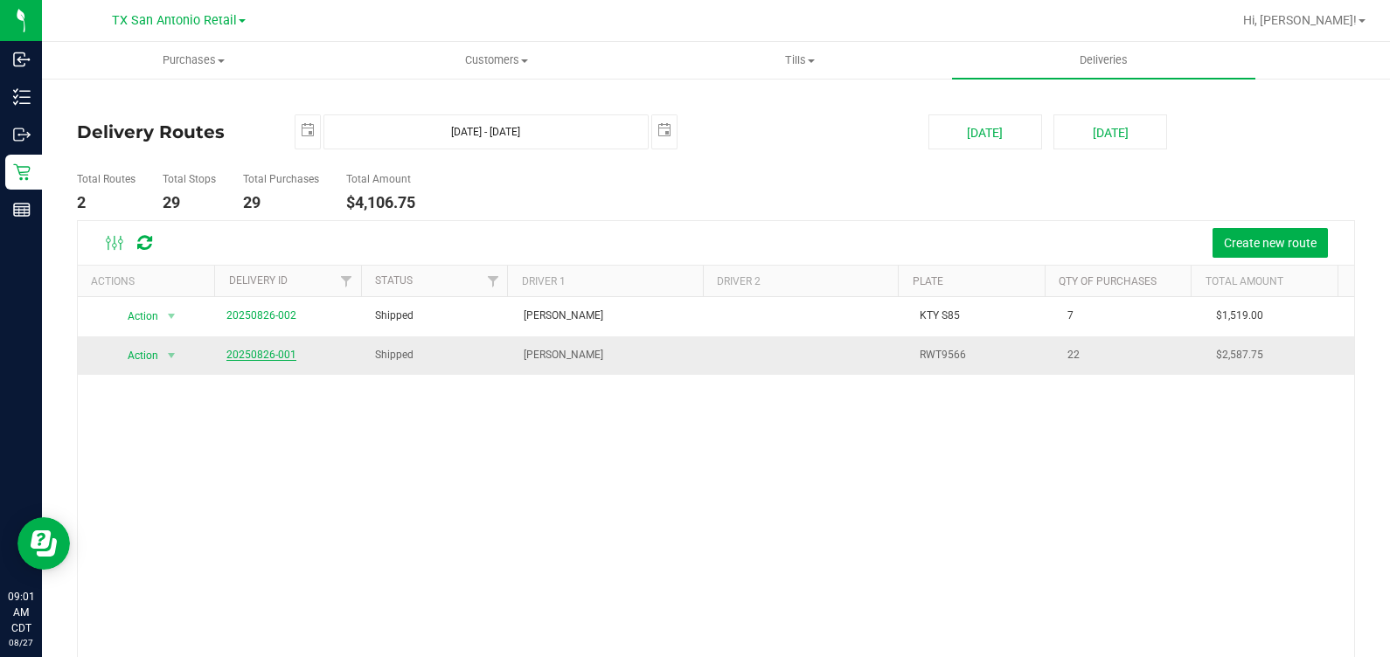
click at [249, 350] on link "20250826-001" at bounding box center [261, 355] width 70 height 12
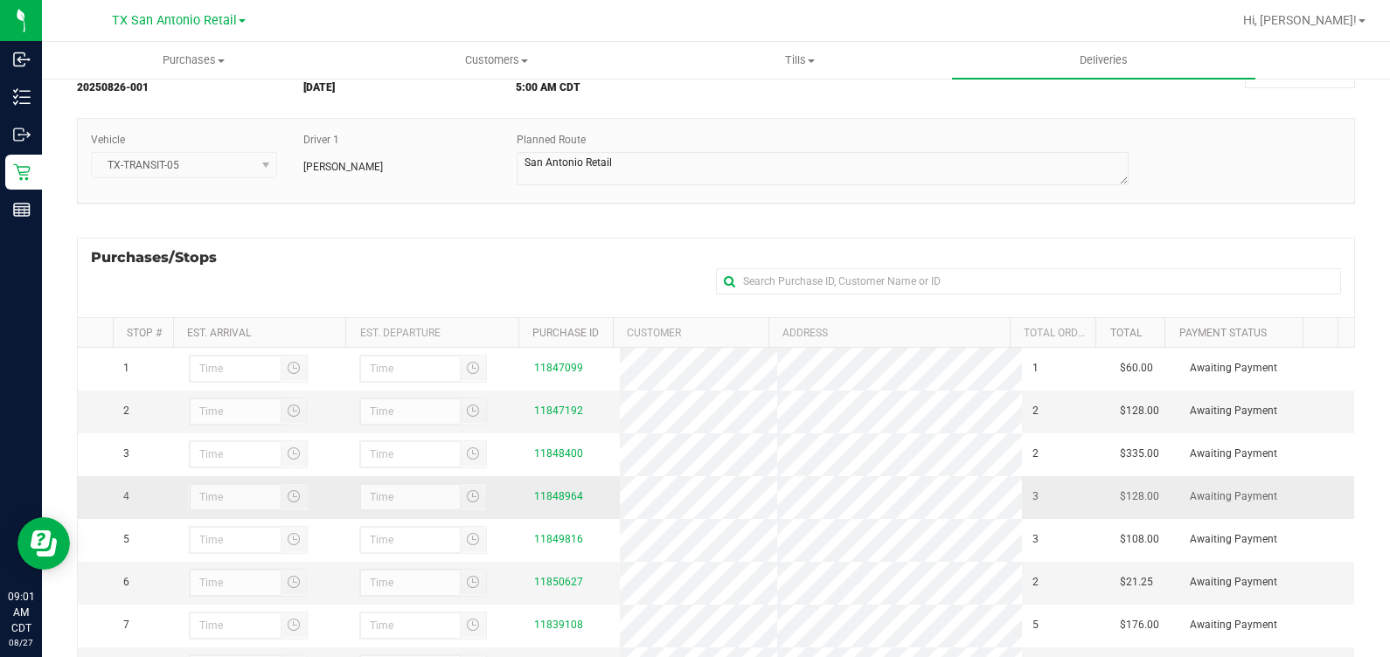
scroll to position [288, 0]
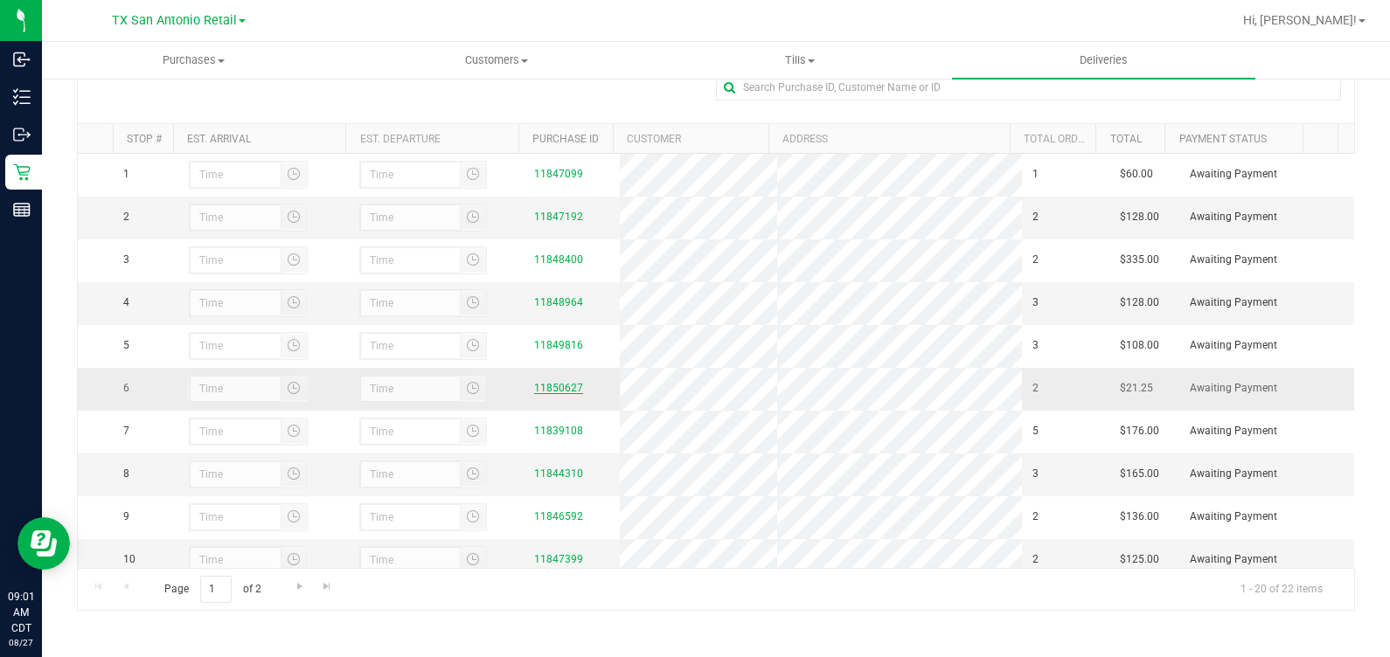
click at [540, 394] on link "11850627" at bounding box center [558, 388] width 49 height 12
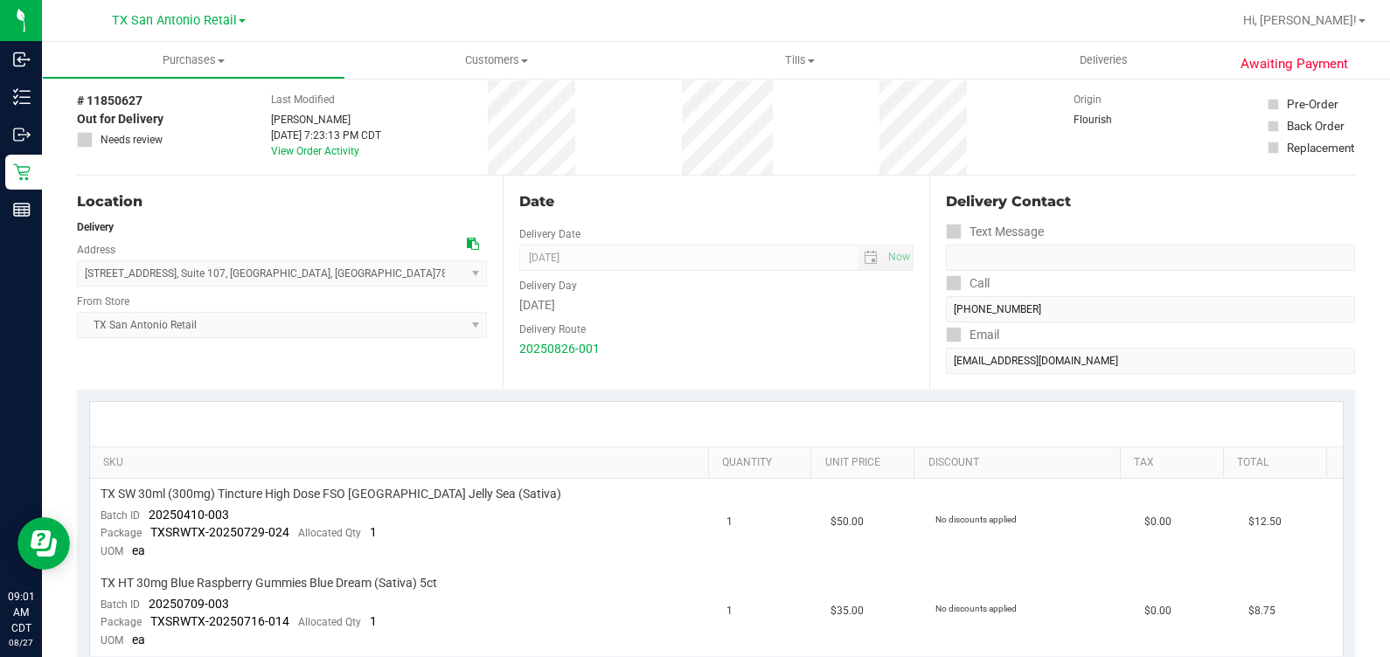
scroll to position [108, 0]
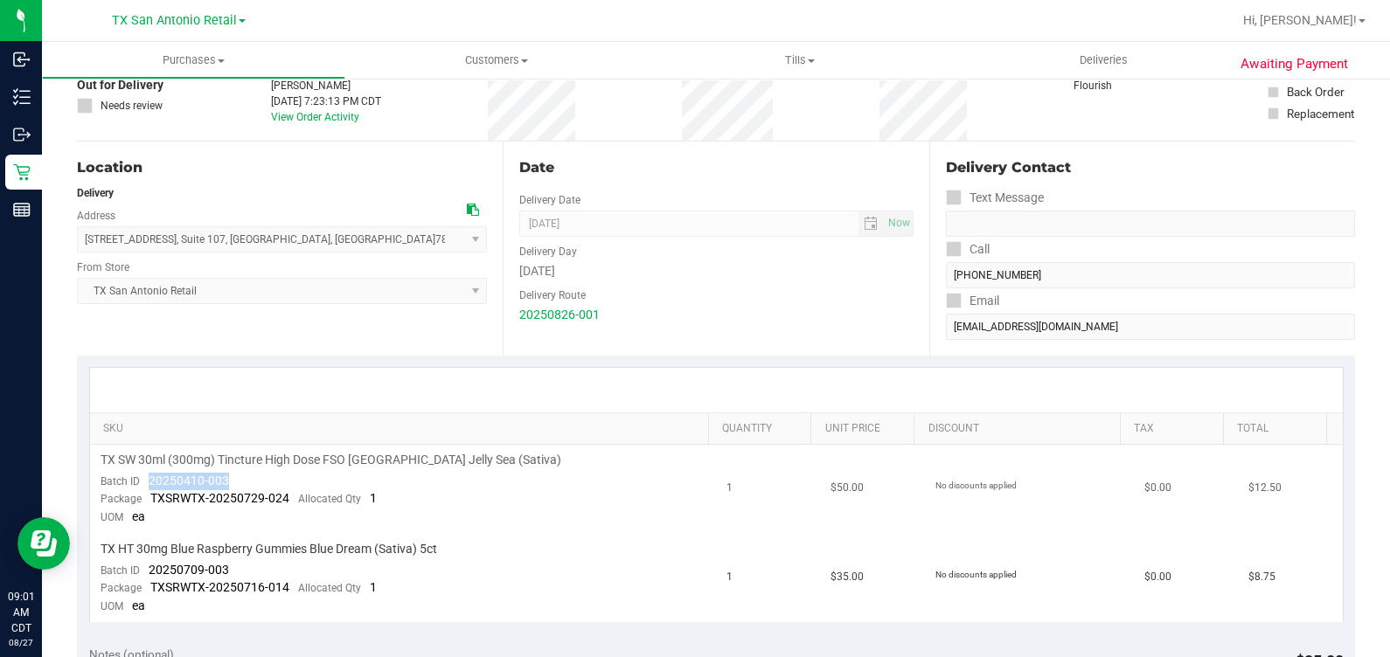
drag, startPoint x: 147, startPoint y: 482, endPoint x: 262, endPoint y: 475, distance: 115.6
click at [262, 475] on td "TX SW 30ml (300mg) Tincture High Dose FSO TX Jelly Sea (Sativa) Batch ID 202504…" at bounding box center [403, 489] width 627 height 89
drag, startPoint x: 253, startPoint y: 572, endPoint x: 137, endPoint y: 574, distance: 116.3
click at [137, 574] on td "TX HT 30mg Blue Raspberry Gummies Blue Dream (Sativa) 5ct Batch ID 20250709-003…" at bounding box center [403, 578] width 627 height 88
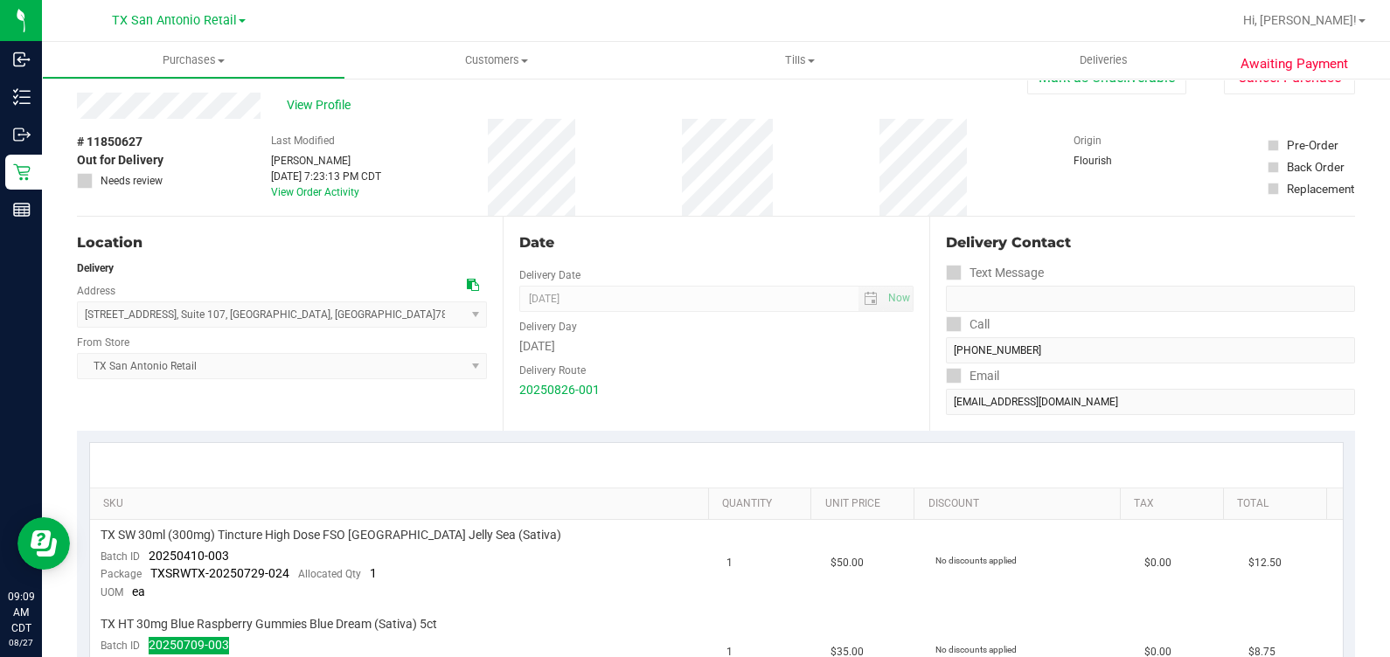
scroll to position [0, 0]
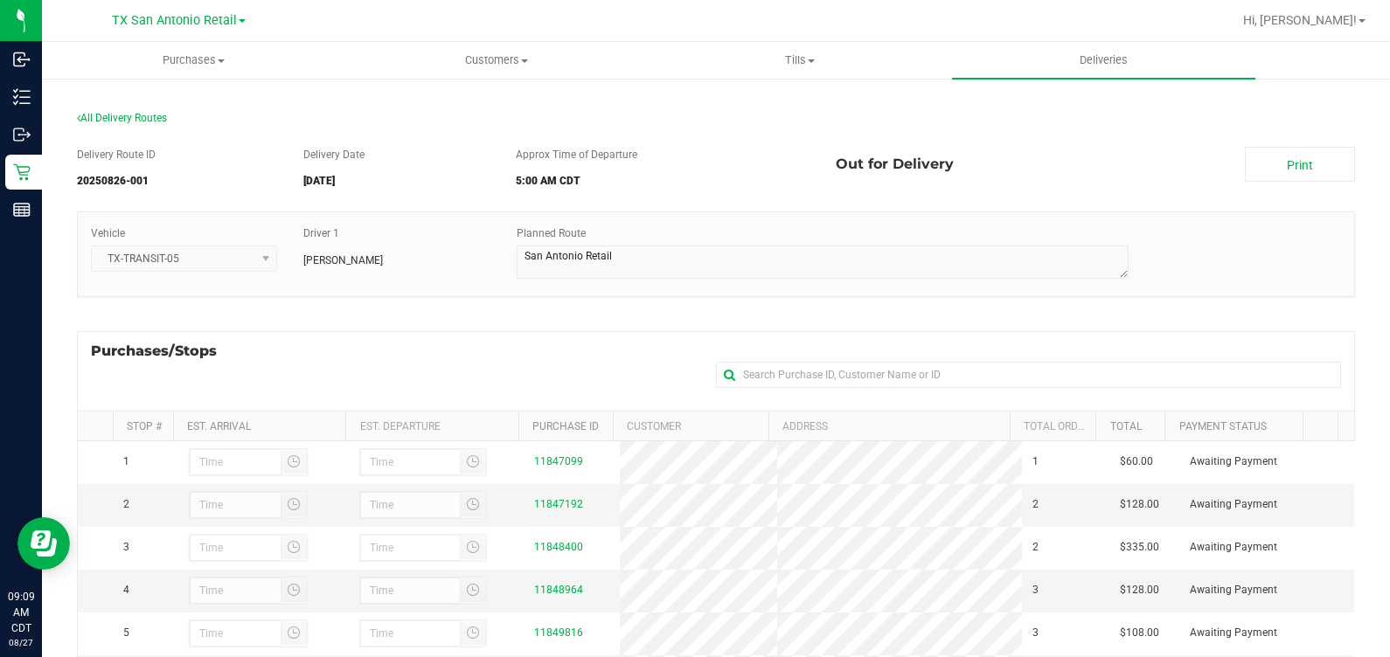
scroll to position [218, 0]
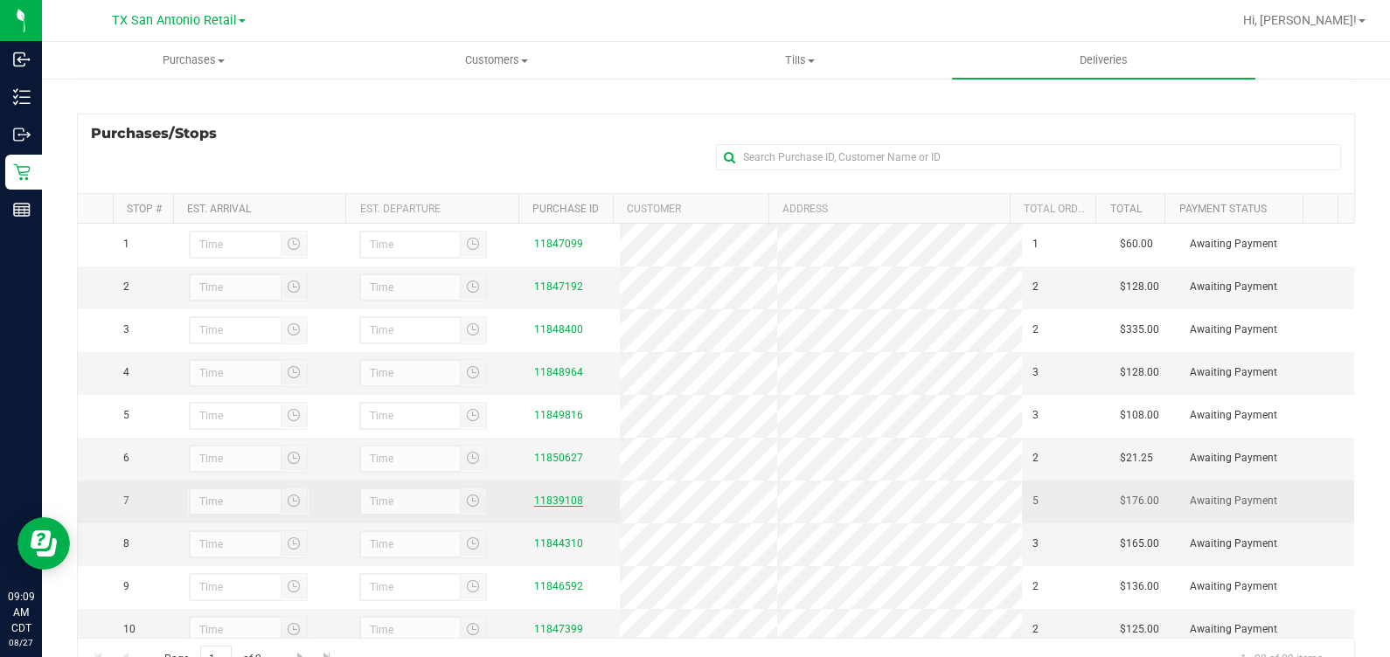
click at [551, 507] on link "11839108" at bounding box center [558, 501] width 49 height 12
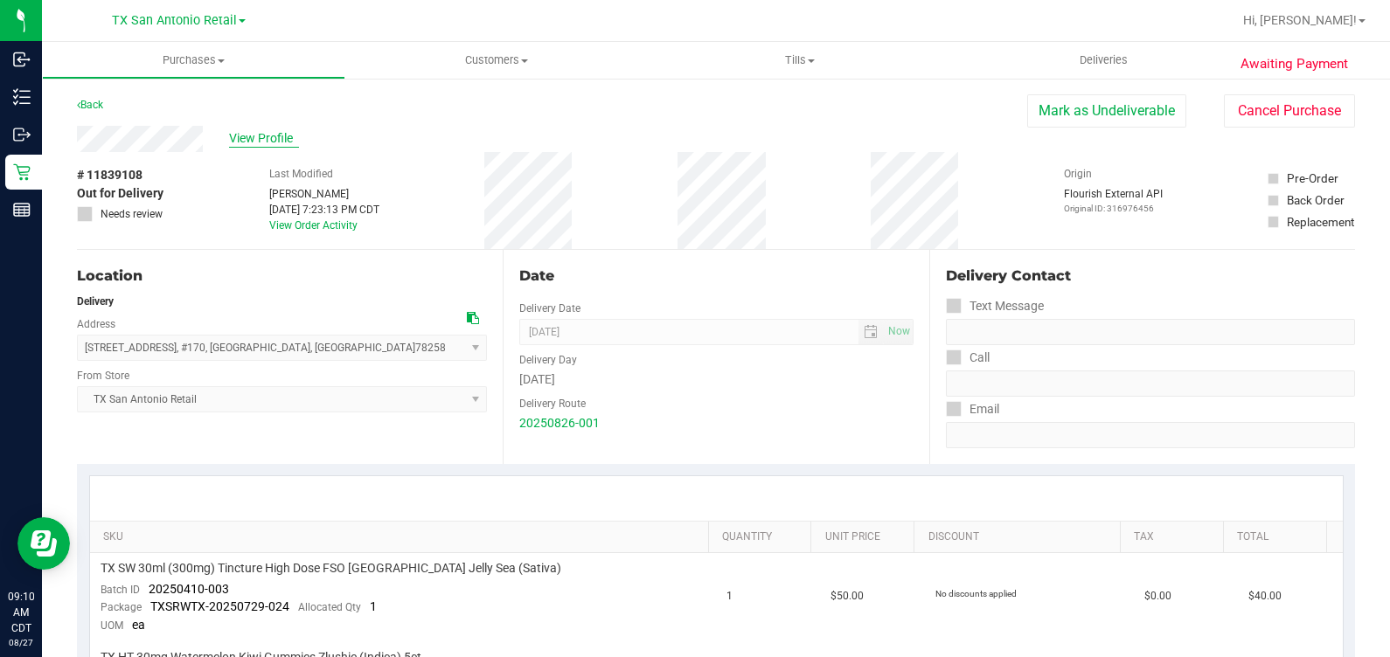
click at [239, 135] on span "View Profile" at bounding box center [264, 138] width 70 height 18
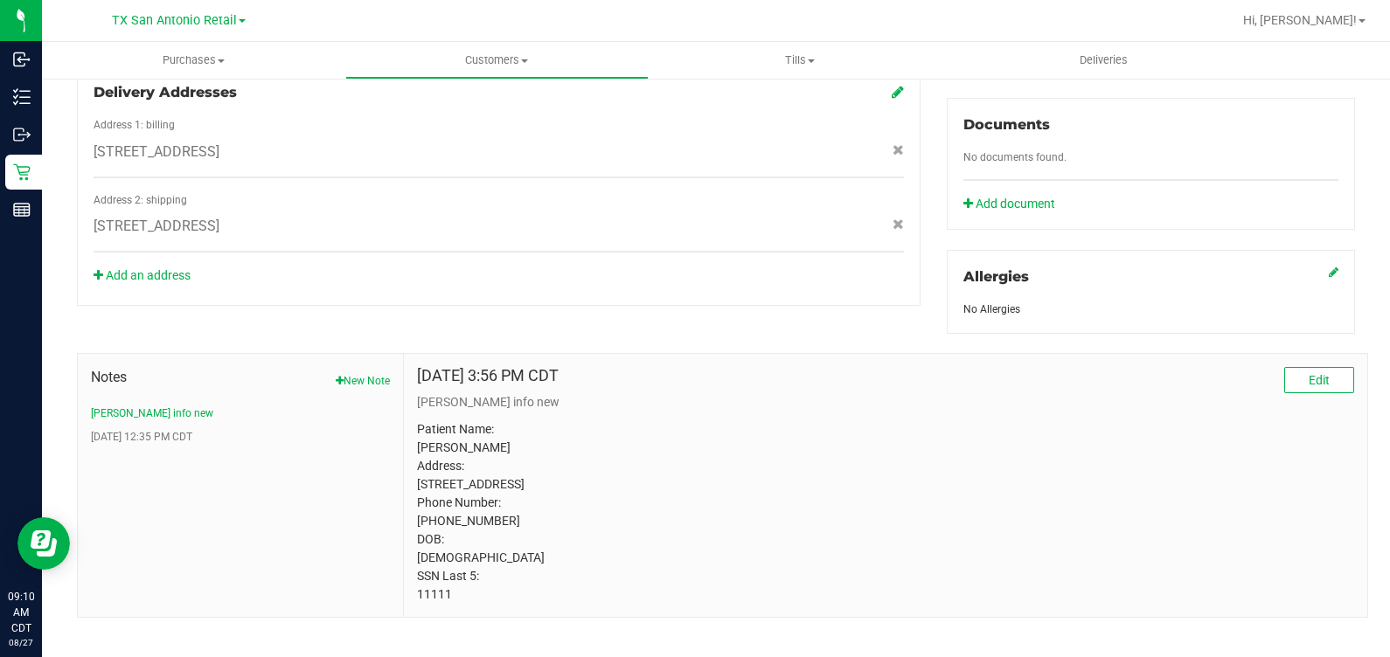
scroll to position [651, 0]
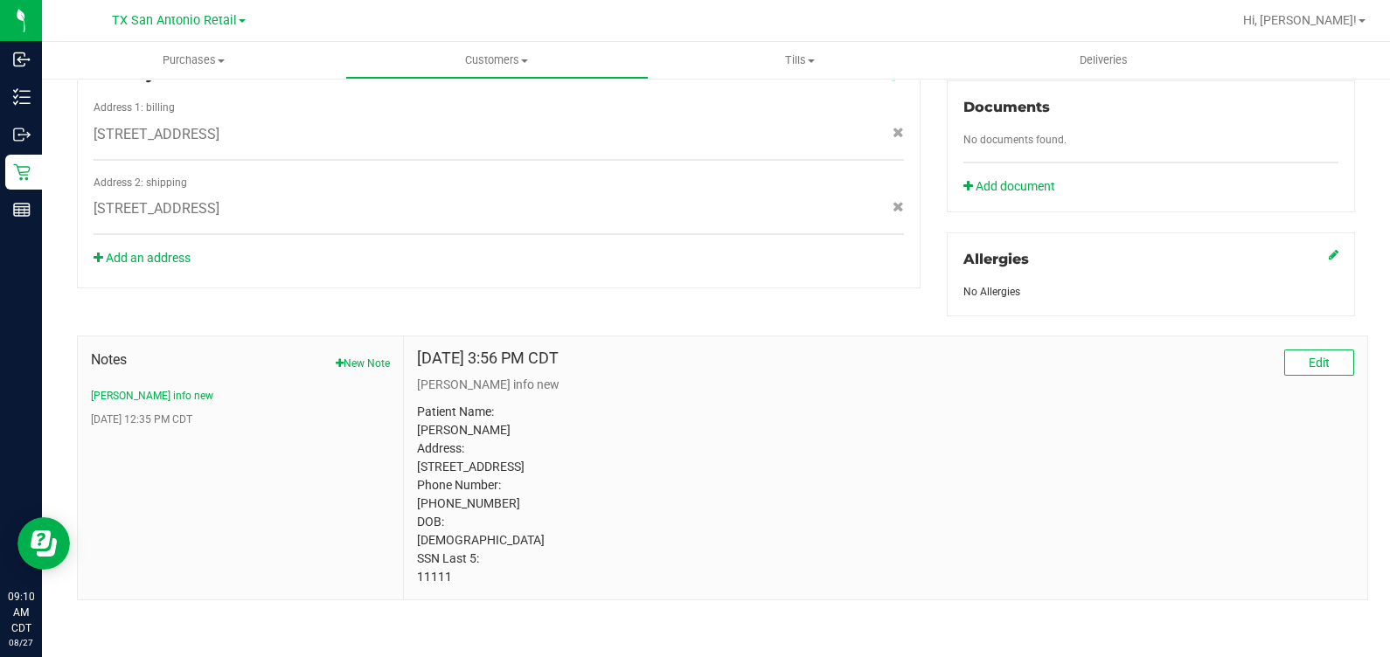
click at [439, 581] on p "Patient Name: Dean Watson Address: 2426 GRANDVIEW FOREST CANYON LAKE, TX, 78133…" at bounding box center [885, 495] width 937 height 184
click at [803, 456] on p "Patient Name: Dean Watson Address: 2426 GRANDVIEW FOREST CANYON LAKE, TX, 78133…" at bounding box center [885, 495] width 937 height 184
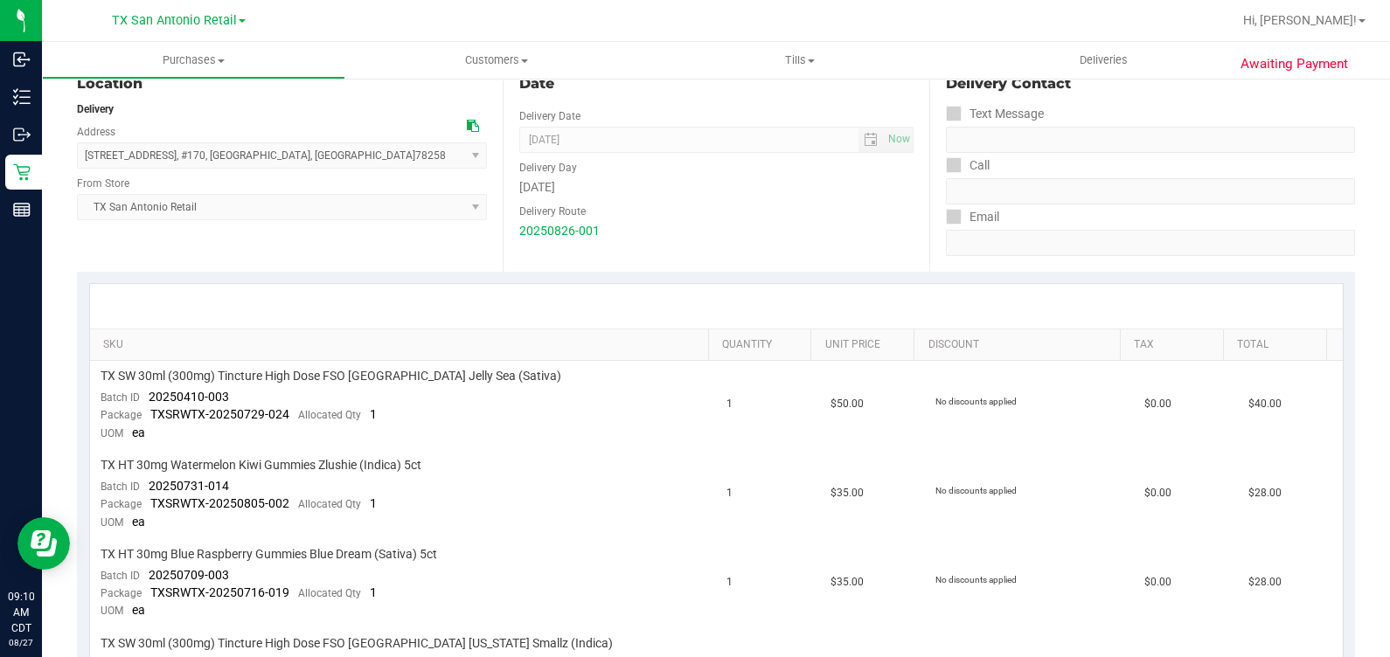
scroll to position [323, 0]
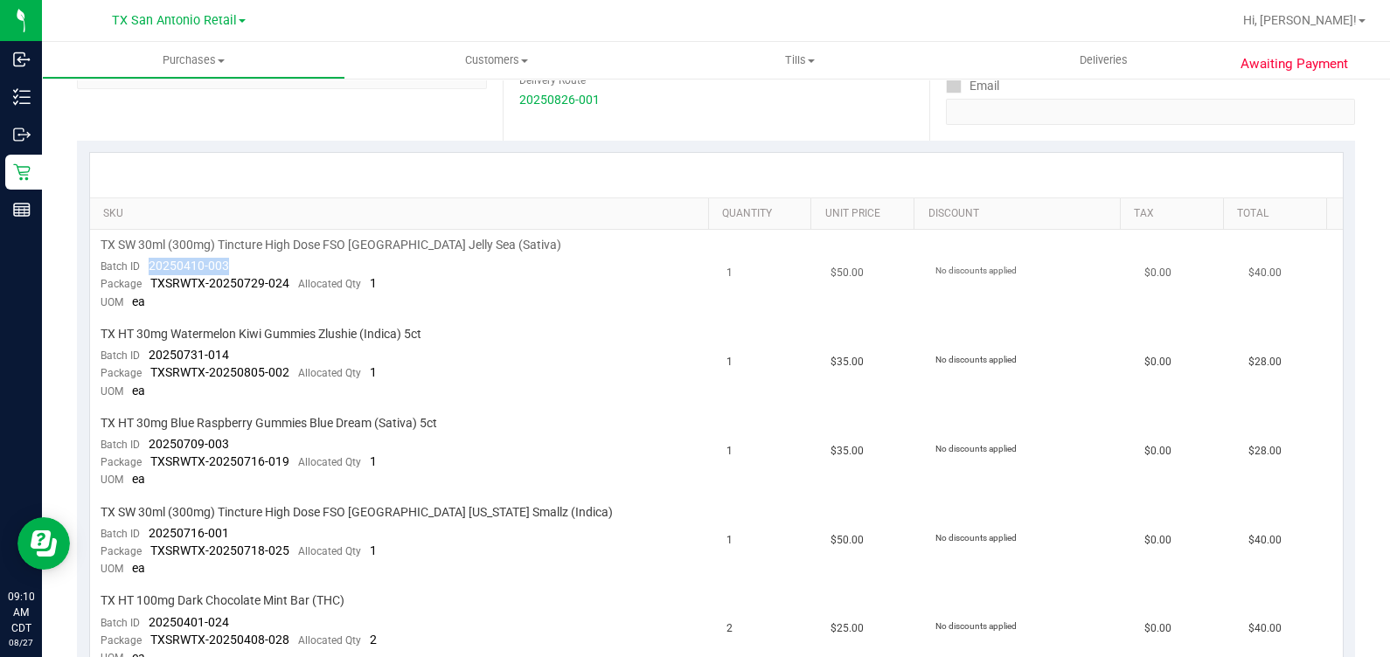
drag, startPoint x: 272, startPoint y: 257, endPoint x: 144, endPoint y: 268, distance: 128.1
click at [144, 268] on td "TX SW 30ml (300mg) Tincture High Dose FSO TX Jelly Sea (Sativa) Batch ID 202504…" at bounding box center [403, 274] width 627 height 89
drag, startPoint x: 249, startPoint y: 347, endPoint x: 144, endPoint y: 347, distance: 104.9
click at [144, 347] on td "TX HT 30mg Watermelon Kiwi Gummies Zlushie (Indica) 5ct Batch ID 20250731-014 P…" at bounding box center [403, 363] width 627 height 89
drag, startPoint x: 144, startPoint y: 440, endPoint x: 246, endPoint y: 437, distance: 102.3
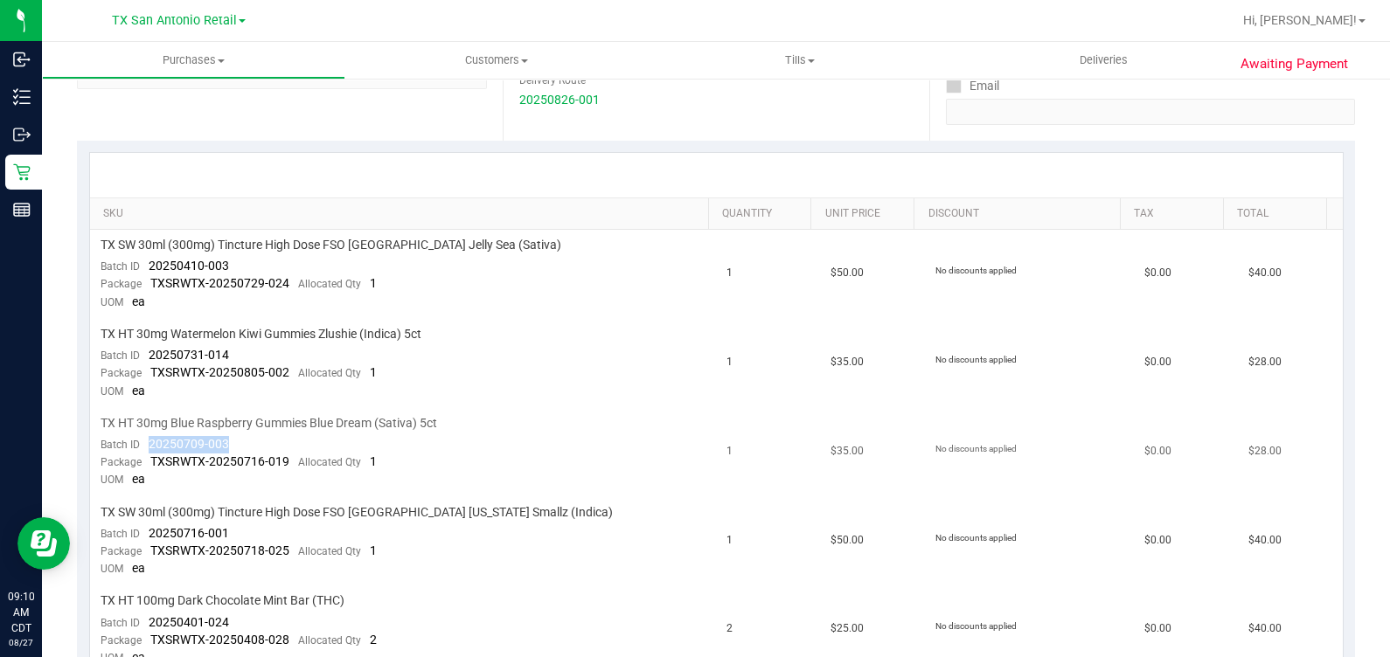
click at [246, 437] on td "TX HT 30mg Blue Raspberry Gummies Blue Dream (Sativa) 5ct Batch ID 20250709-003…" at bounding box center [403, 452] width 627 height 89
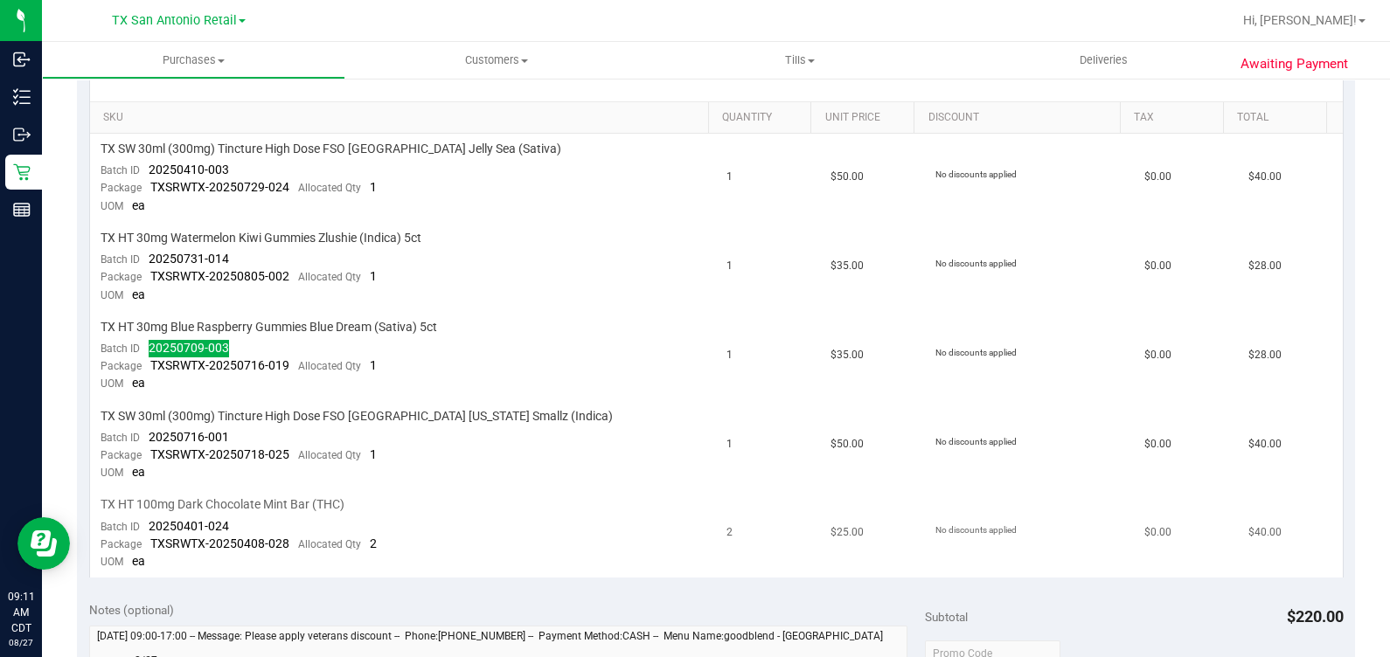
scroll to position [542, 0]
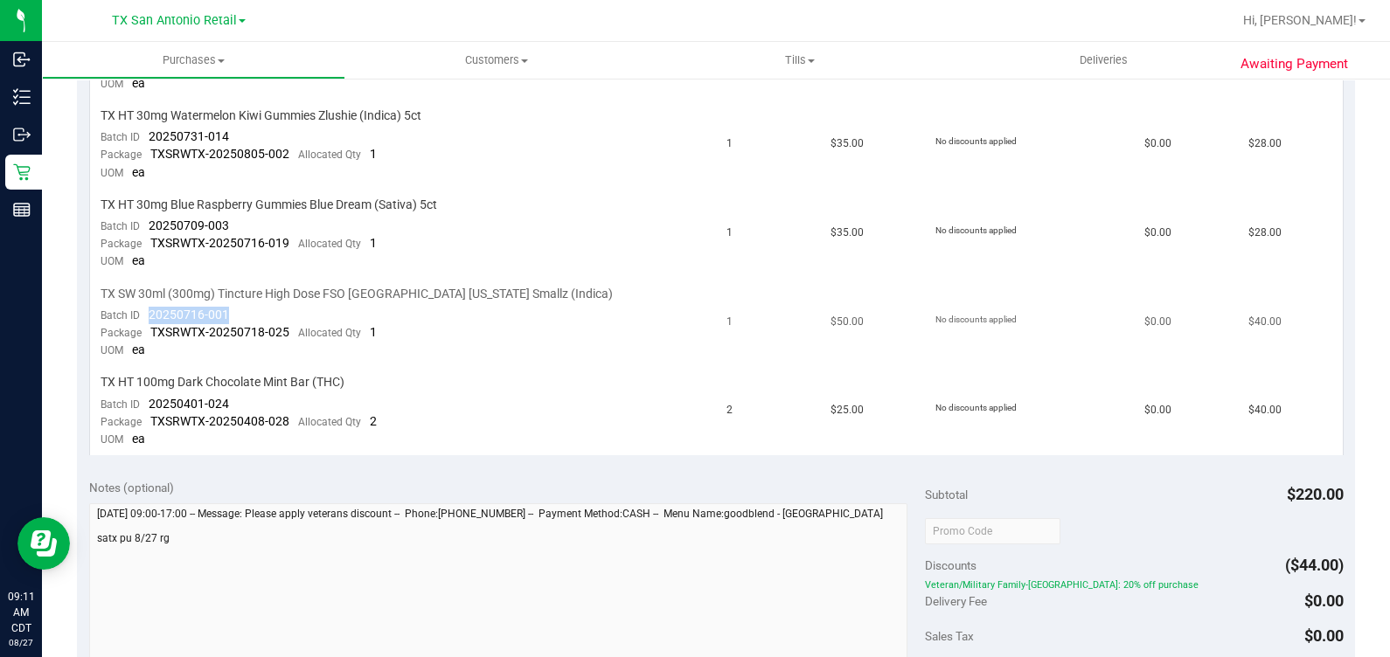
drag, startPoint x: 230, startPoint y: 316, endPoint x: 144, endPoint y: 308, distance: 86.0
click at [144, 308] on td "TX SW 30ml (300mg) Tincture High Dose FSO TX Georgia Smallz (Indica) Batch ID 2…" at bounding box center [403, 323] width 627 height 89
drag, startPoint x: 147, startPoint y: 400, endPoint x: 266, endPoint y: 398, distance: 118.9
click at [266, 398] on td "TX HT 100mg Dark Chocolate Mint Bar (THC) Batch ID 20250401-024 Package TXSRWTX…" at bounding box center [403, 411] width 627 height 88
click at [803, 290] on td "No discounts applied" at bounding box center [1029, 323] width 209 height 89
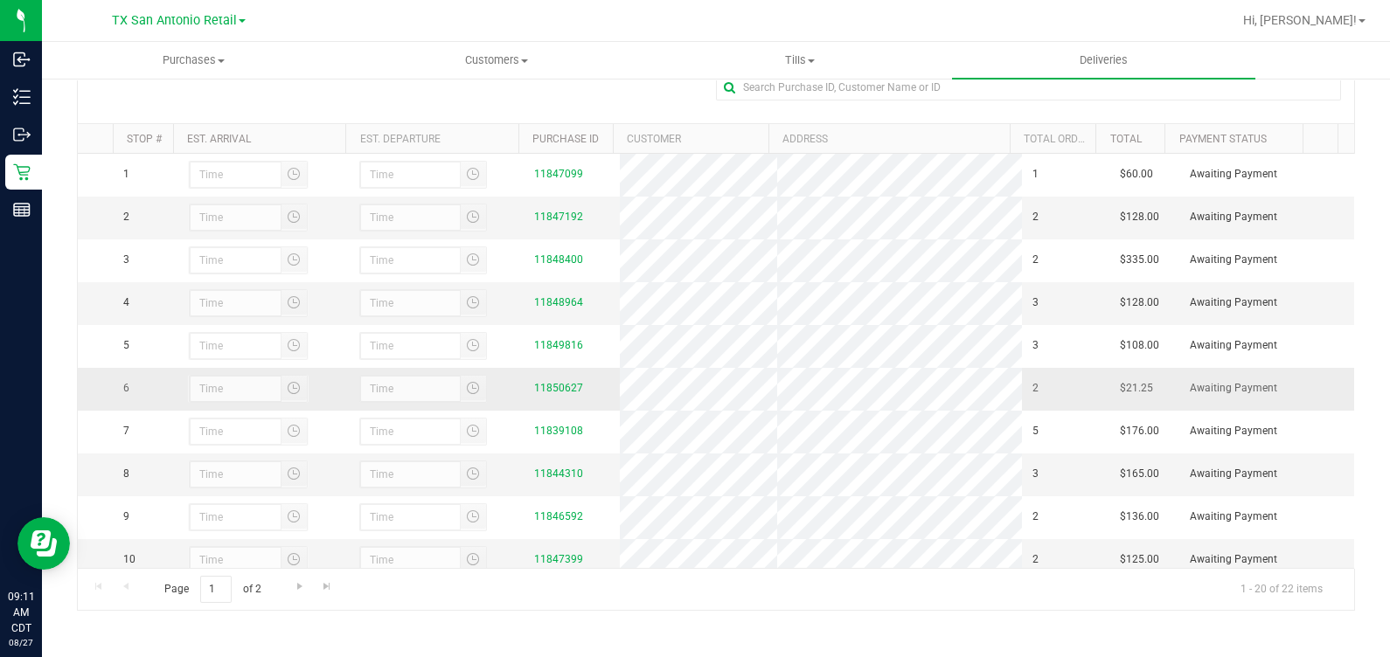
scroll to position [108, 0]
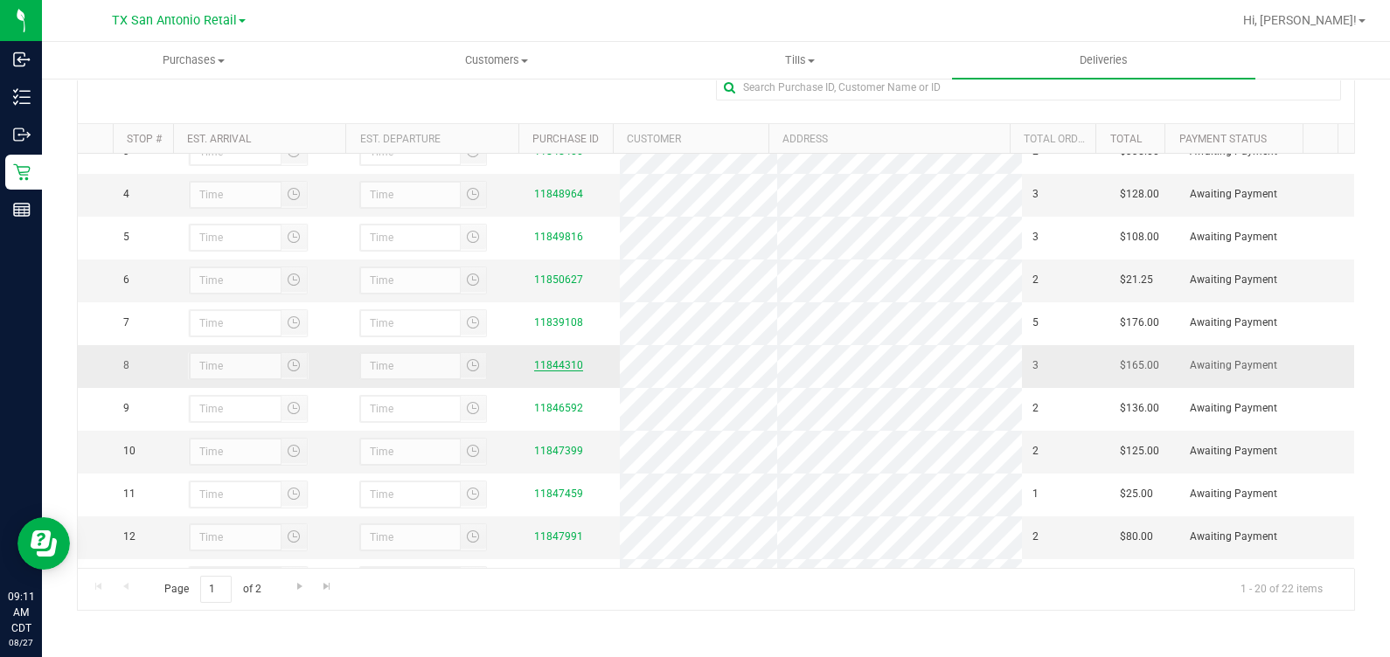
click at [534, 371] on link "11844310" at bounding box center [558, 365] width 49 height 12
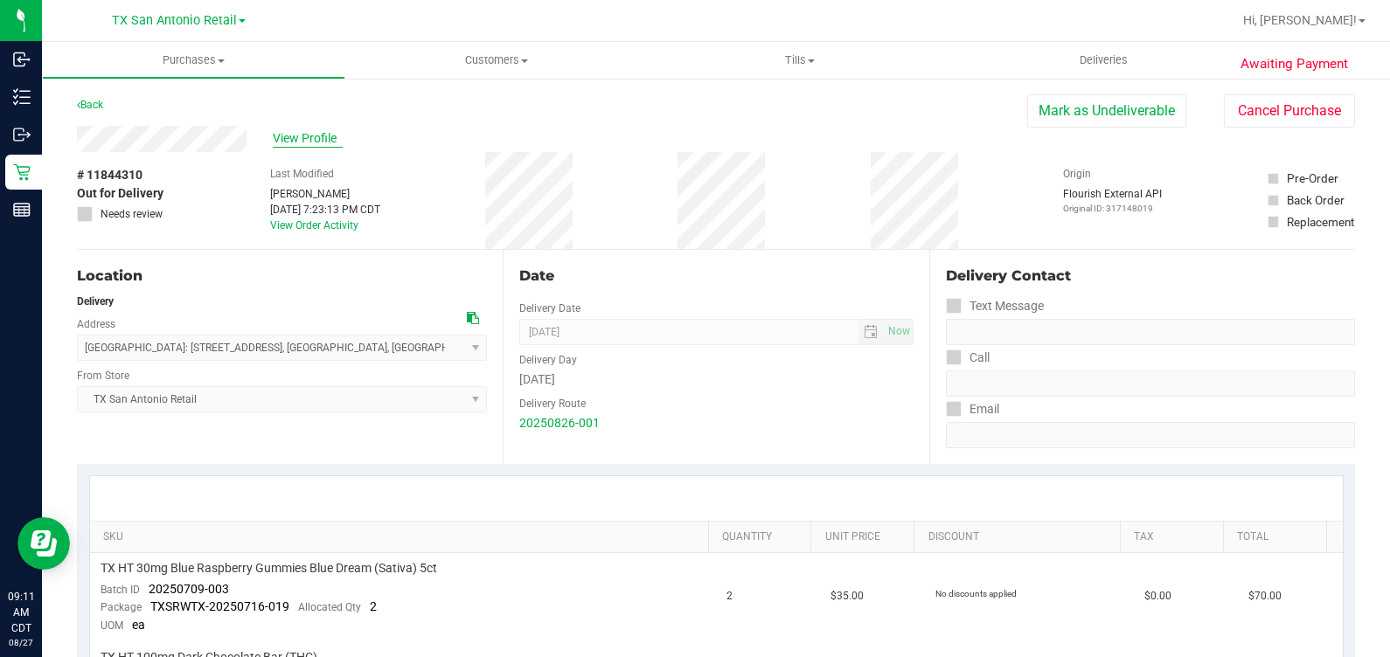
click at [330, 132] on span "View Profile" at bounding box center [308, 138] width 70 height 18
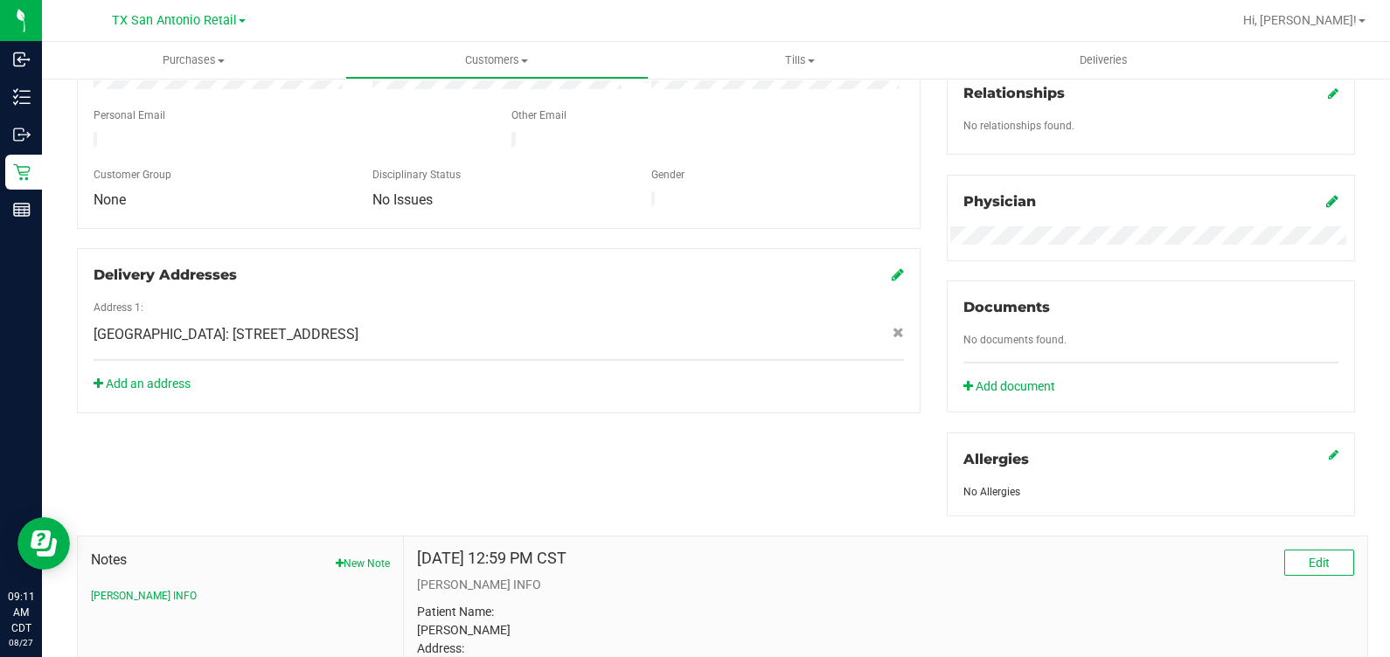
scroll to position [651, 0]
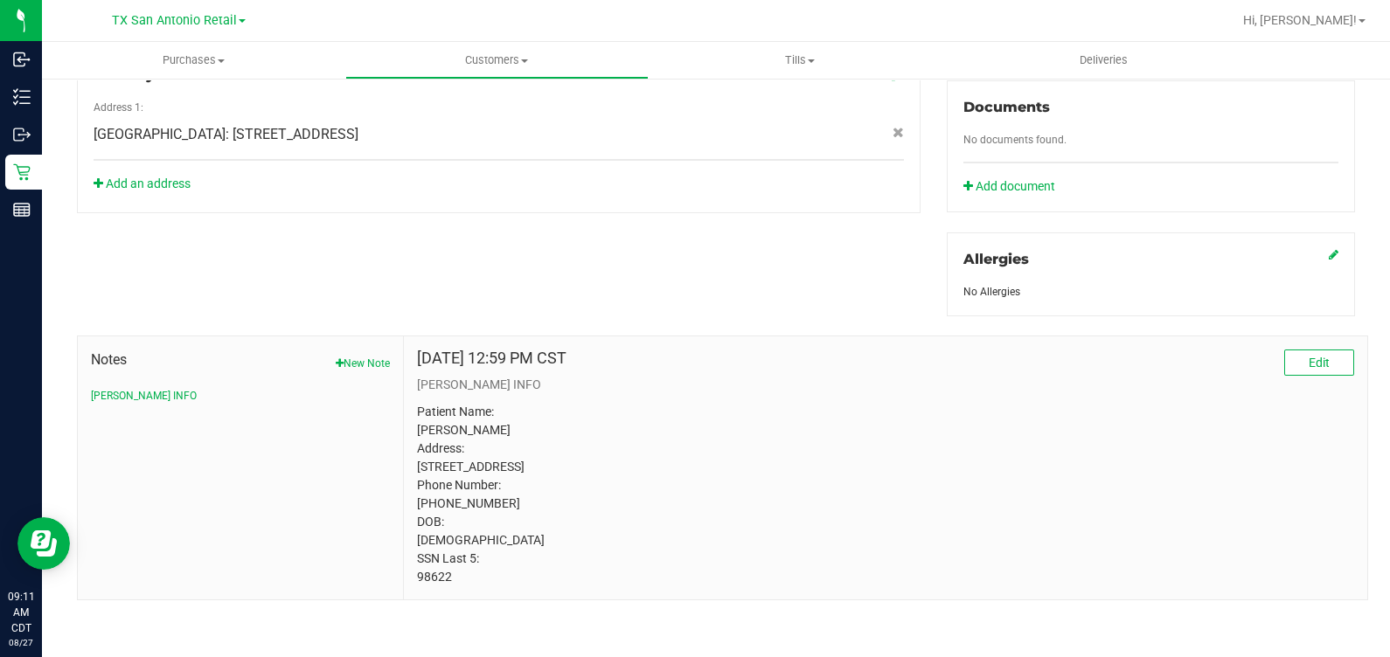
click at [424, 574] on p "Patient Name: Elizabeth Waddell Address: 201B Loving Trail Dripping Springs, TX…" at bounding box center [885, 495] width 937 height 184
click at [803, 542] on p "Patient Name: Elizabeth Waddell Address: 201B Loving Trail Dripping Springs, TX…" at bounding box center [885, 495] width 937 height 184
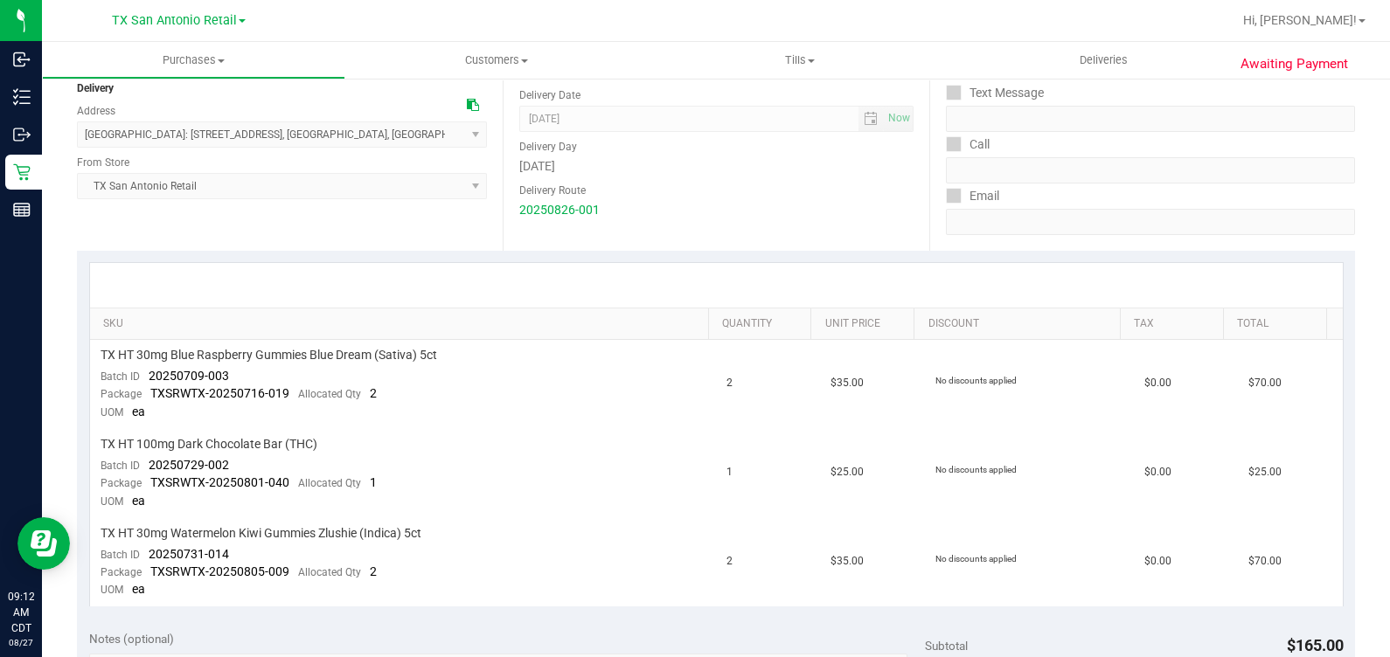
scroll to position [323, 0]
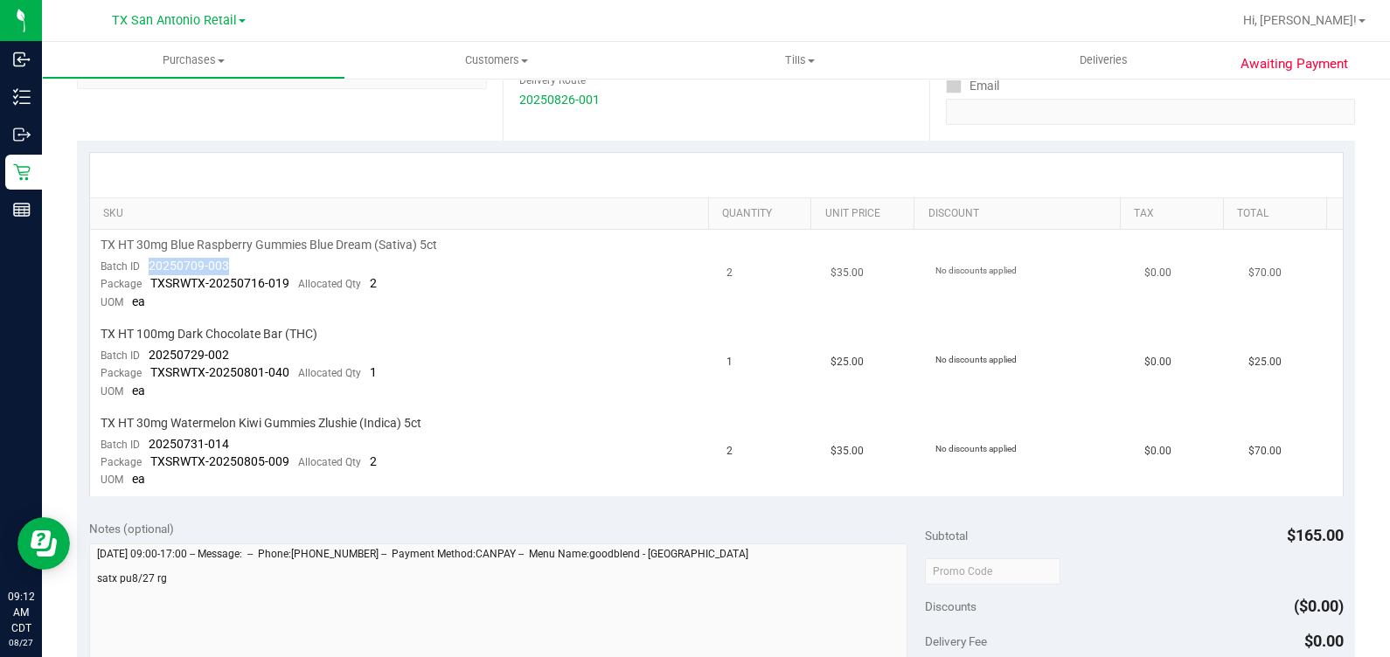
drag, startPoint x: 144, startPoint y: 260, endPoint x: 253, endPoint y: 266, distance: 108.5
click at [253, 266] on td "TX HT 30mg Blue Raspberry Gummies Blue Dream (Sativa) 5ct Batch ID 20250709-003…" at bounding box center [403, 274] width 627 height 89
drag, startPoint x: 139, startPoint y: 347, endPoint x: 238, endPoint y: 348, distance: 98.8
click at [238, 348] on td "TX HT 100mg Dark Chocolate Bar (THC) Batch ID 20250729-002 Package TXSRWTX-2025…" at bounding box center [403, 363] width 627 height 89
drag, startPoint x: 269, startPoint y: 440, endPoint x: 147, endPoint y: 433, distance: 122.6
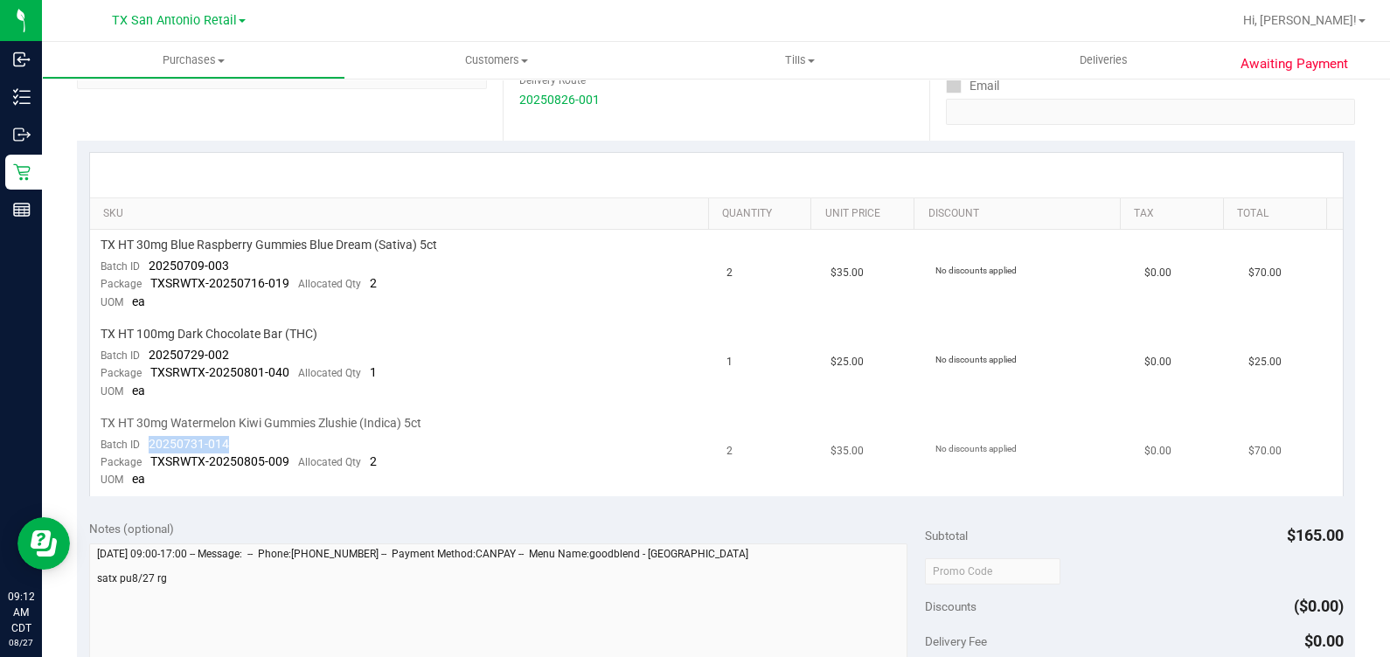
click at [147, 433] on td "TX HT 30mg Watermelon Kiwi Gummies Zlushie (Indica) 5ct Batch ID 20250731-014 P…" at bounding box center [403, 452] width 627 height 88
click at [803, 454] on td "$35.00" at bounding box center [872, 452] width 104 height 88
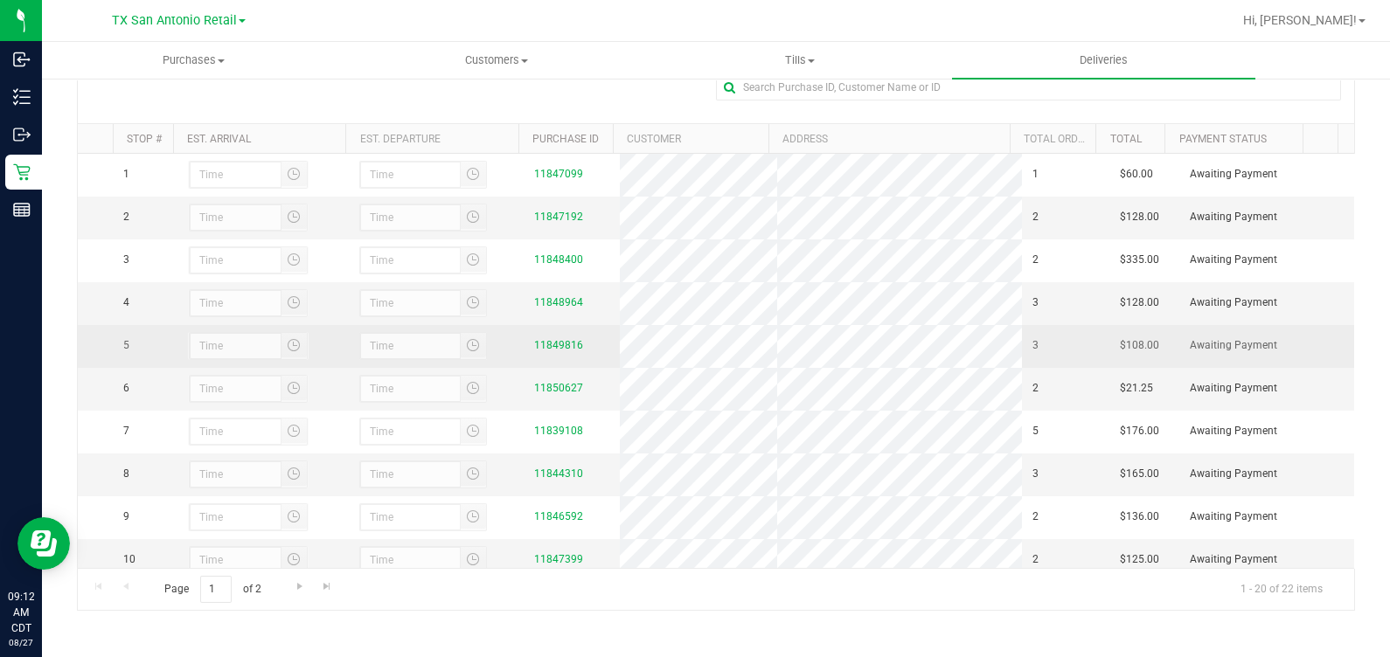
scroll to position [108, 0]
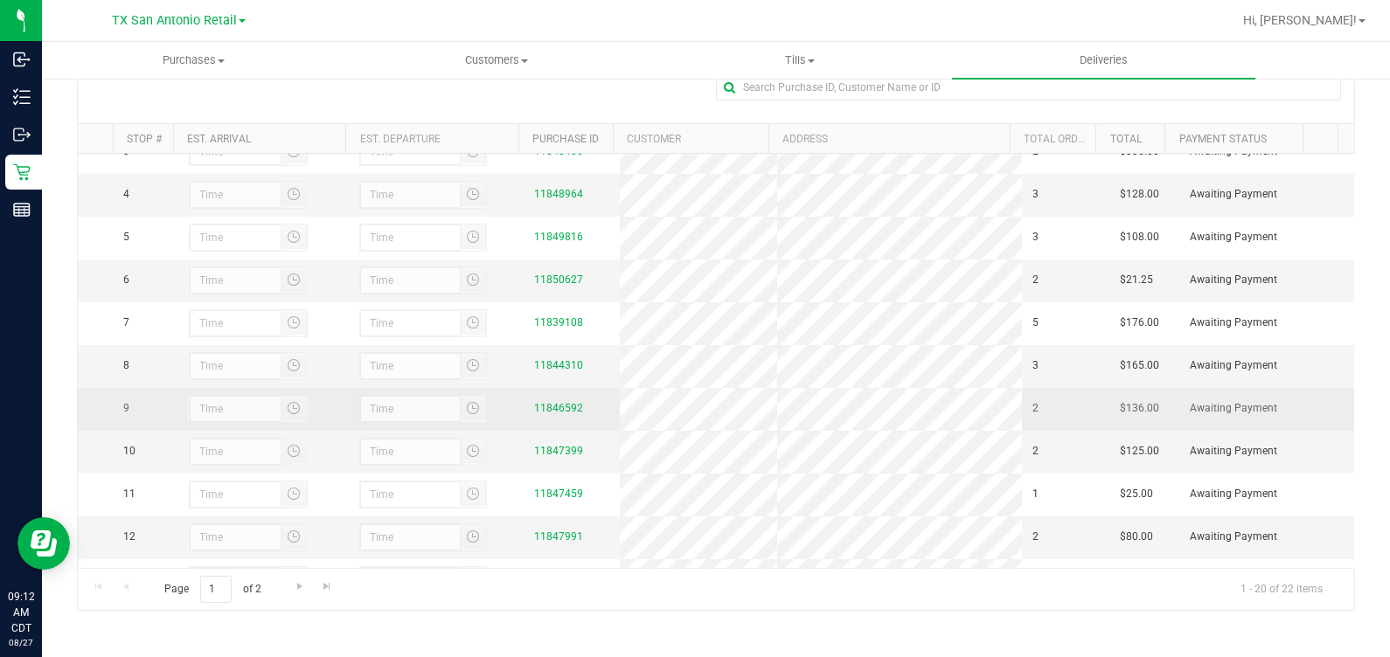
click at [544, 417] on div "11846592" at bounding box center [571, 408] width 75 height 17
click at [546, 414] on link "11846592" at bounding box center [558, 408] width 49 height 12
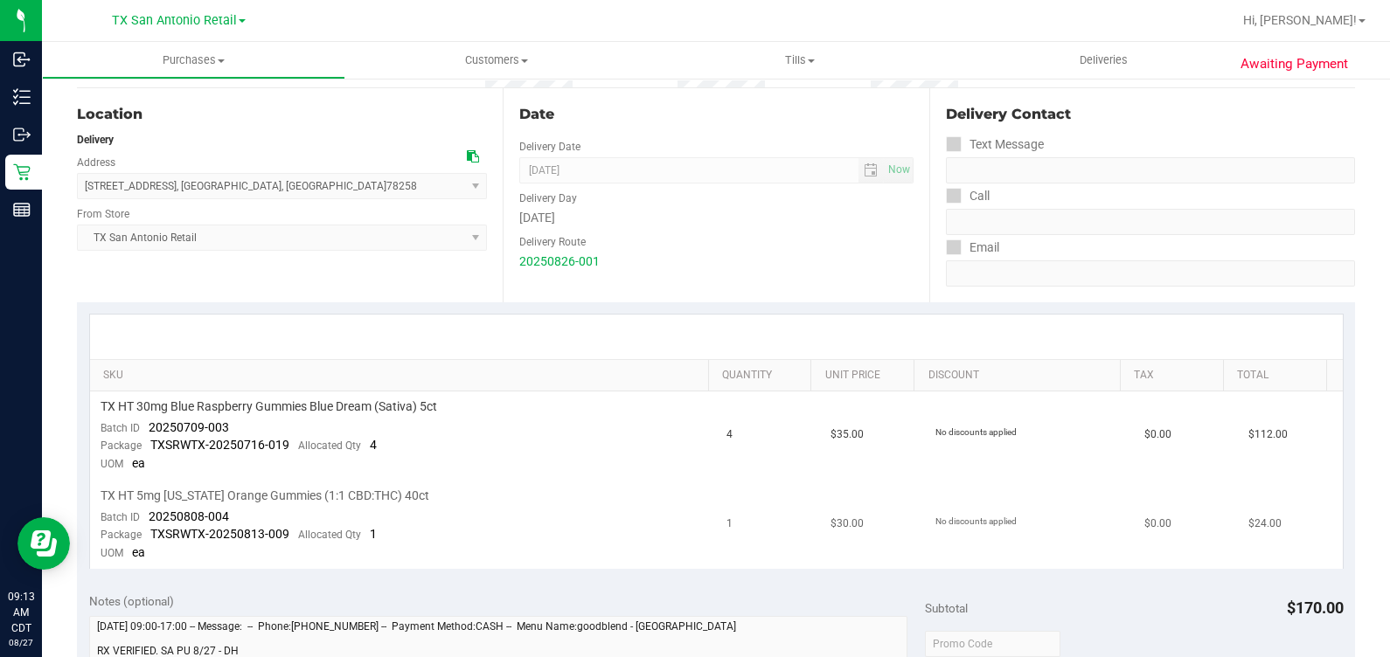
scroll to position [328, 0]
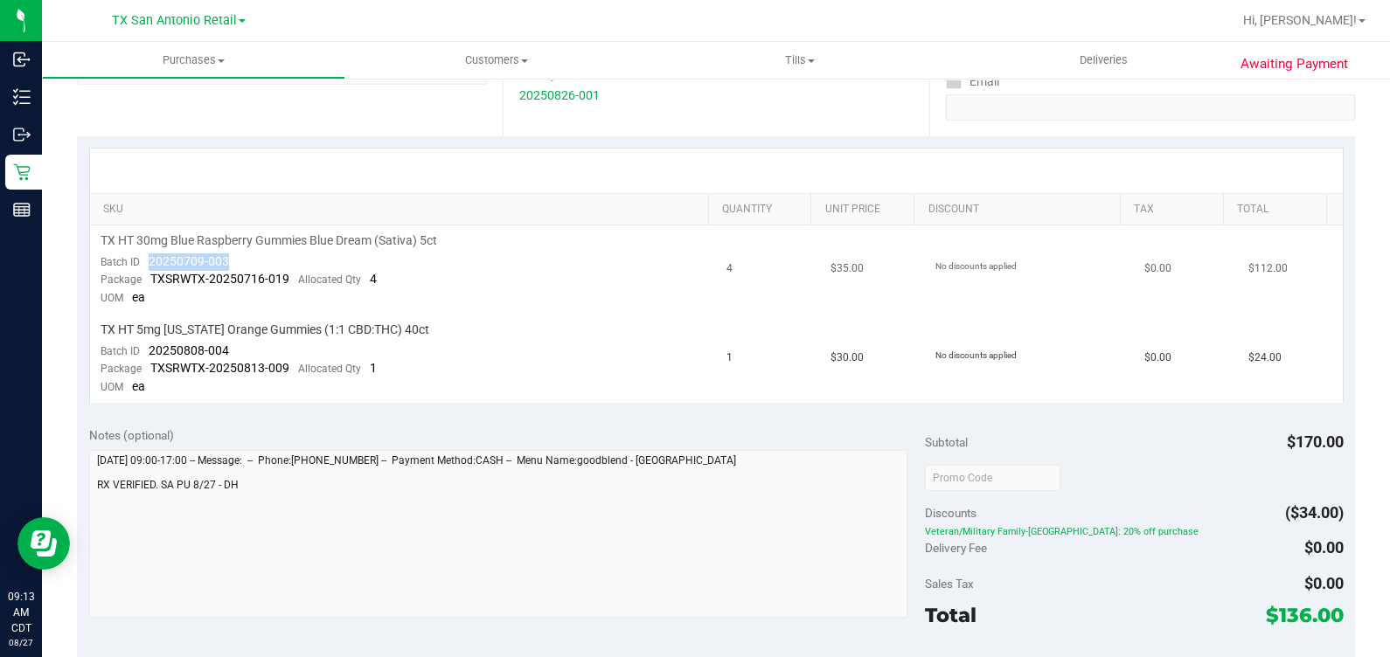
drag, startPoint x: 144, startPoint y: 260, endPoint x: 269, endPoint y: 249, distance: 125.5
click at [269, 249] on td "TX HT 30mg Blue Raspberry Gummies Blue Dream (Sativa) 5ct Batch ID 20250709-003…" at bounding box center [403, 269] width 627 height 89
drag, startPoint x: 234, startPoint y: 344, endPoint x: 146, endPoint y: 350, distance: 88.4
click at [146, 350] on td "TX HT 5mg Texas Orange Gummies (1:1 CBD:THC) 40ct Batch ID 20250808-004 Package…" at bounding box center [403, 359] width 627 height 88
click at [803, 390] on td "No discounts applied" at bounding box center [1029, 359] width 209 height 88
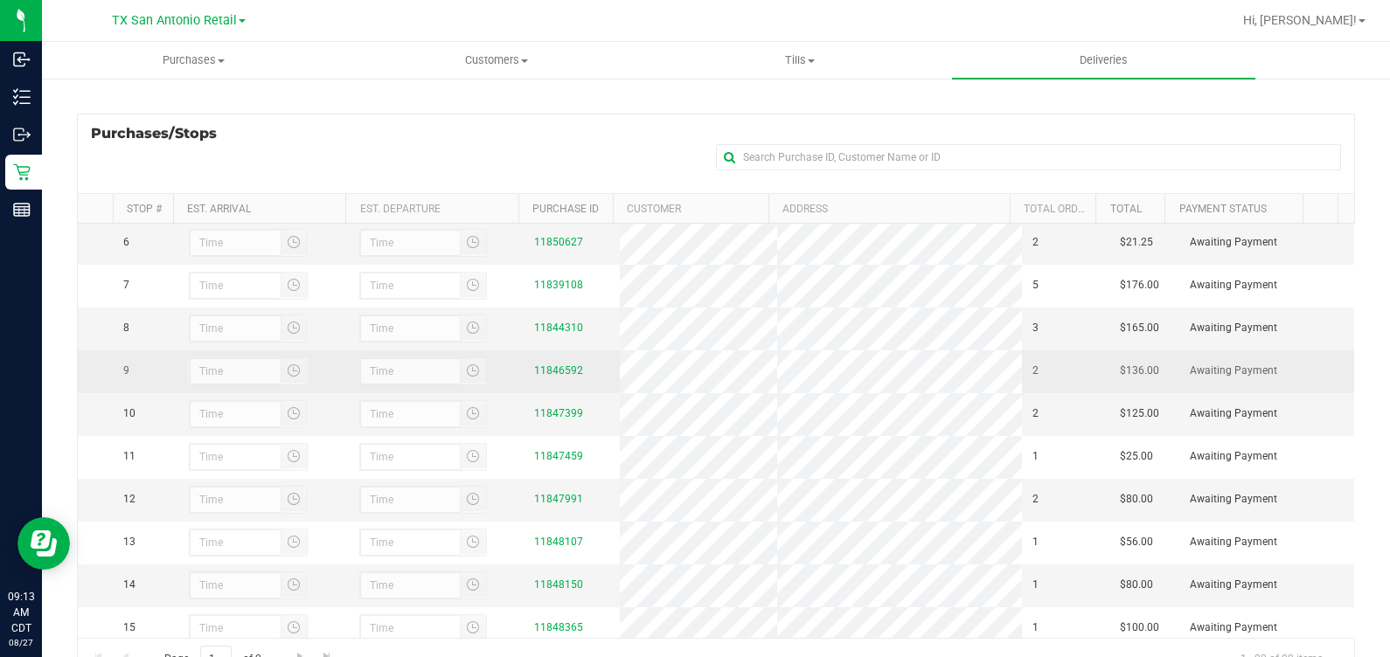
scroll to position [218, 0]
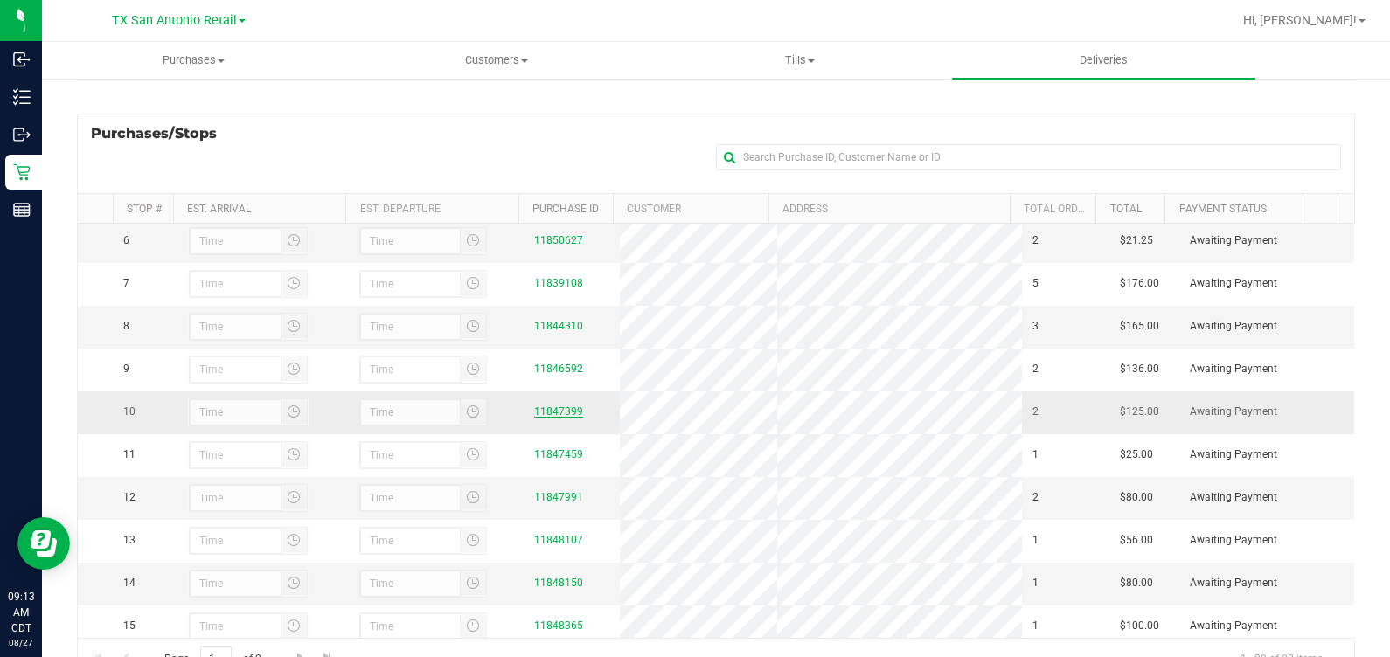
click at [546, 418] on link "11847399" at bounding box center [558, 412] width 49 height 12
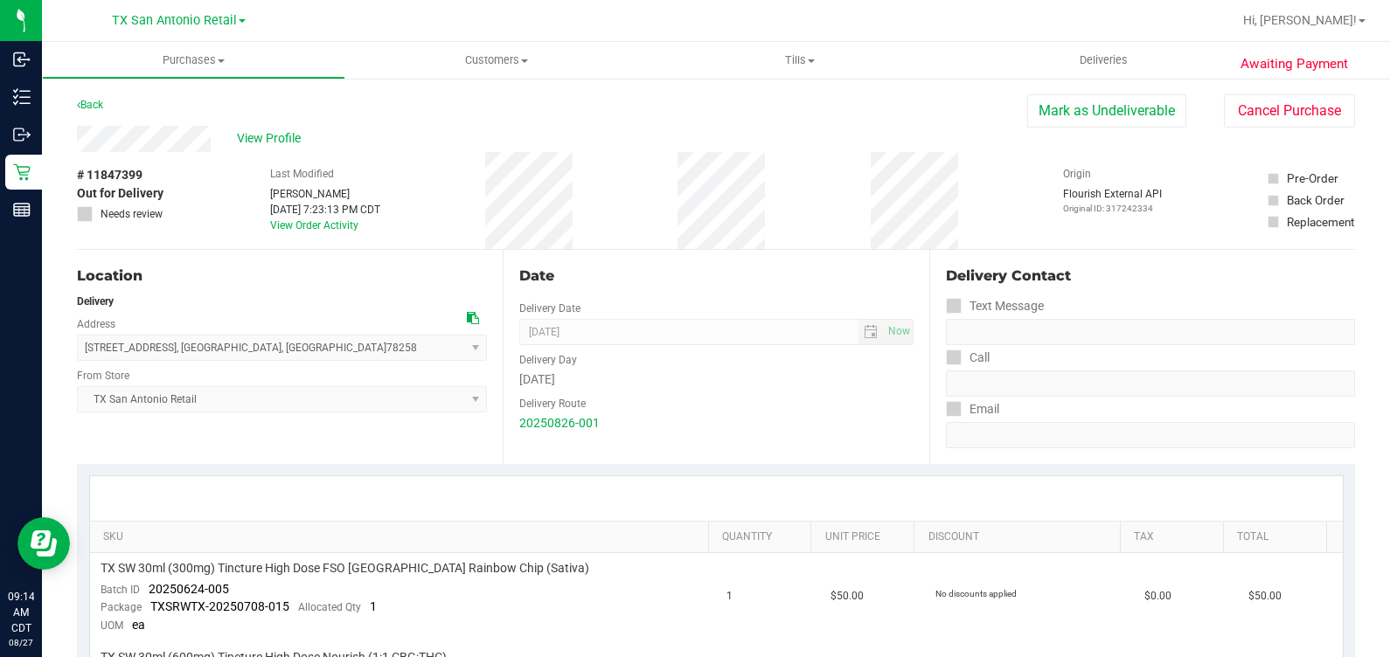
click at [803, 481] on div at bounding box center [716, 498] width 1252 height 45
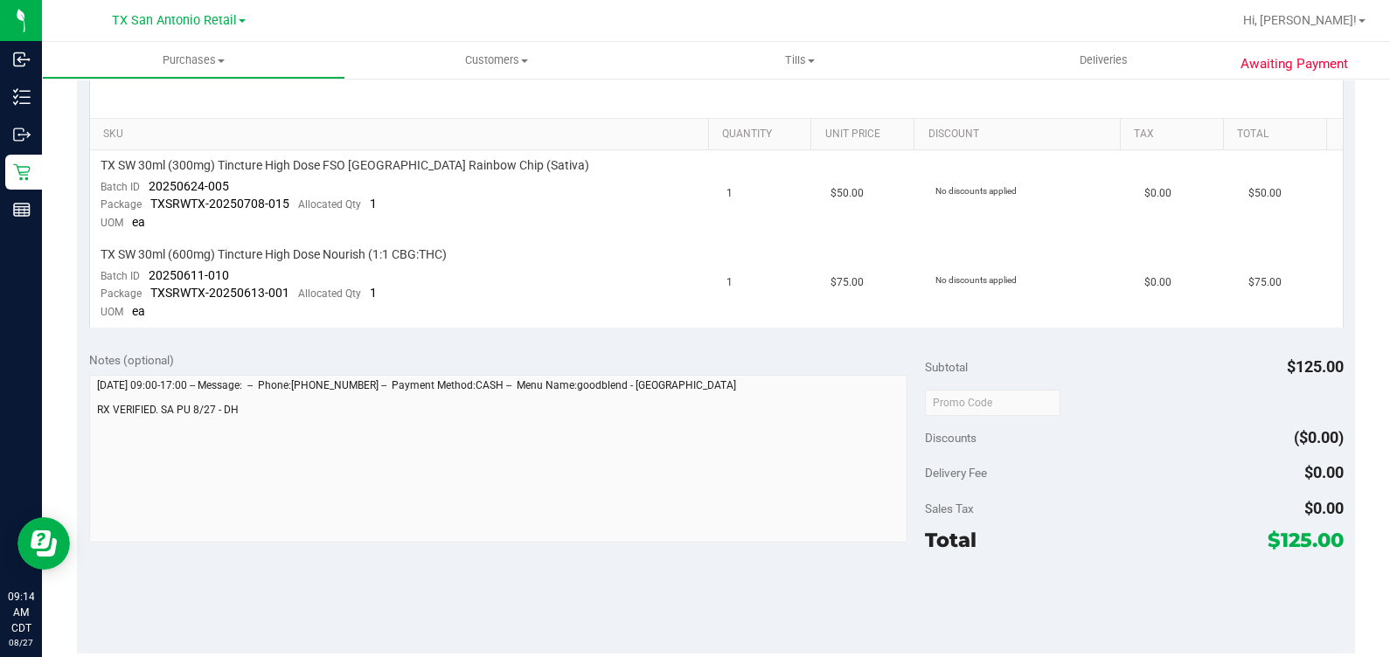
scroll to position [436, 0]
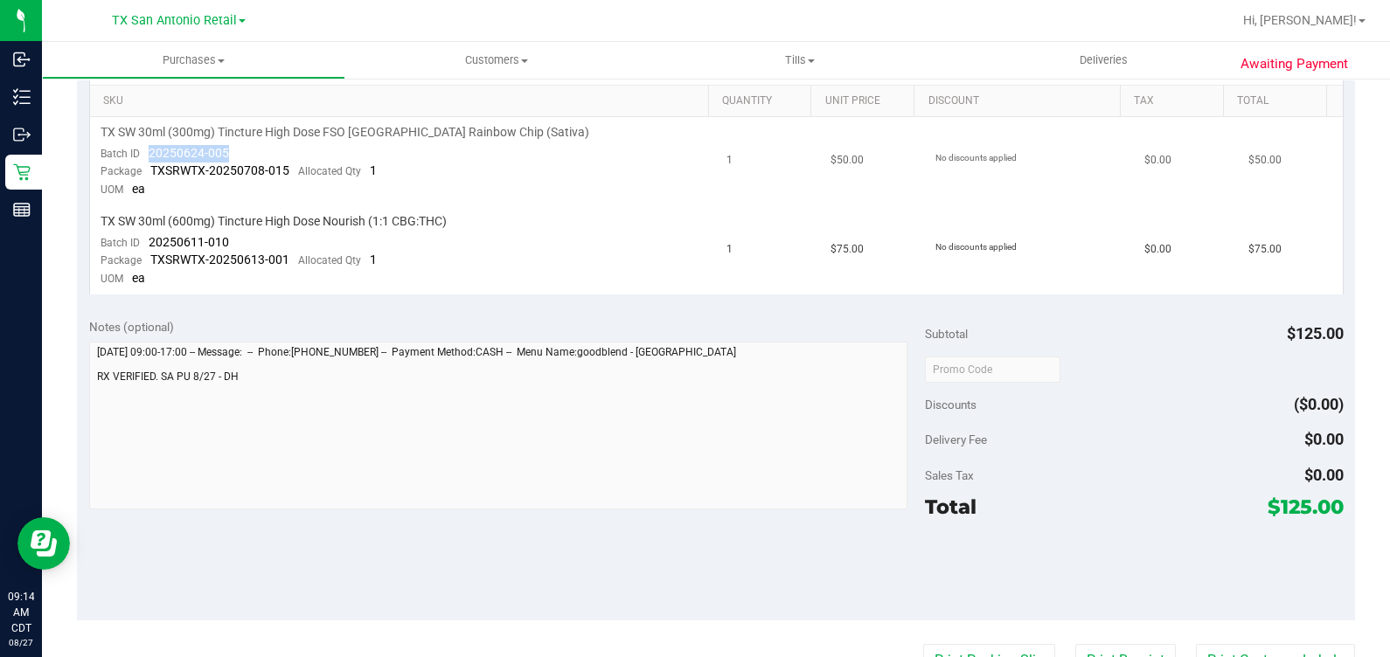
drag, startPoint x: 239, startPoint y: 149, endPoint x: 142, endPoint y: 154, distance: 98.0
click at [142, 154] on td "TX SW 30ml (300mg) Tincture High Dose FSO TX Rainbow Chip (Sativa) Batch ID 202…" at bounding box center [403, 161] width 627 height 89
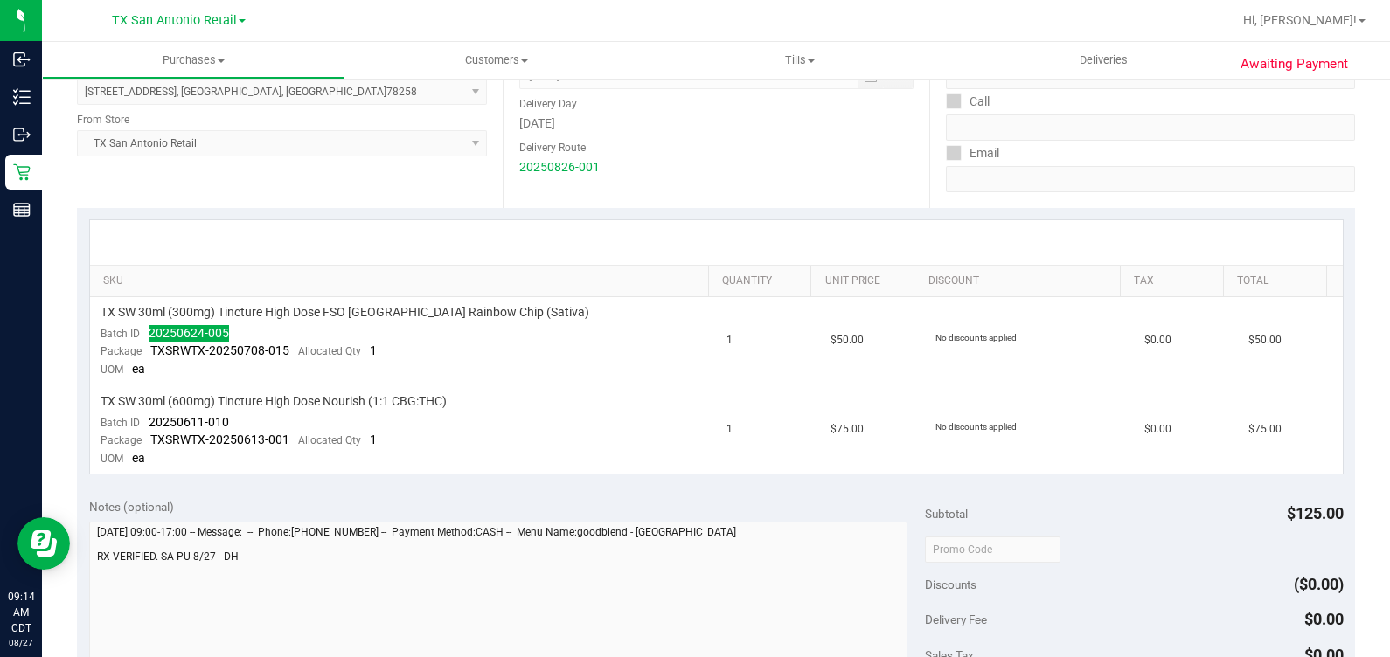
scroll to position [328, 0]
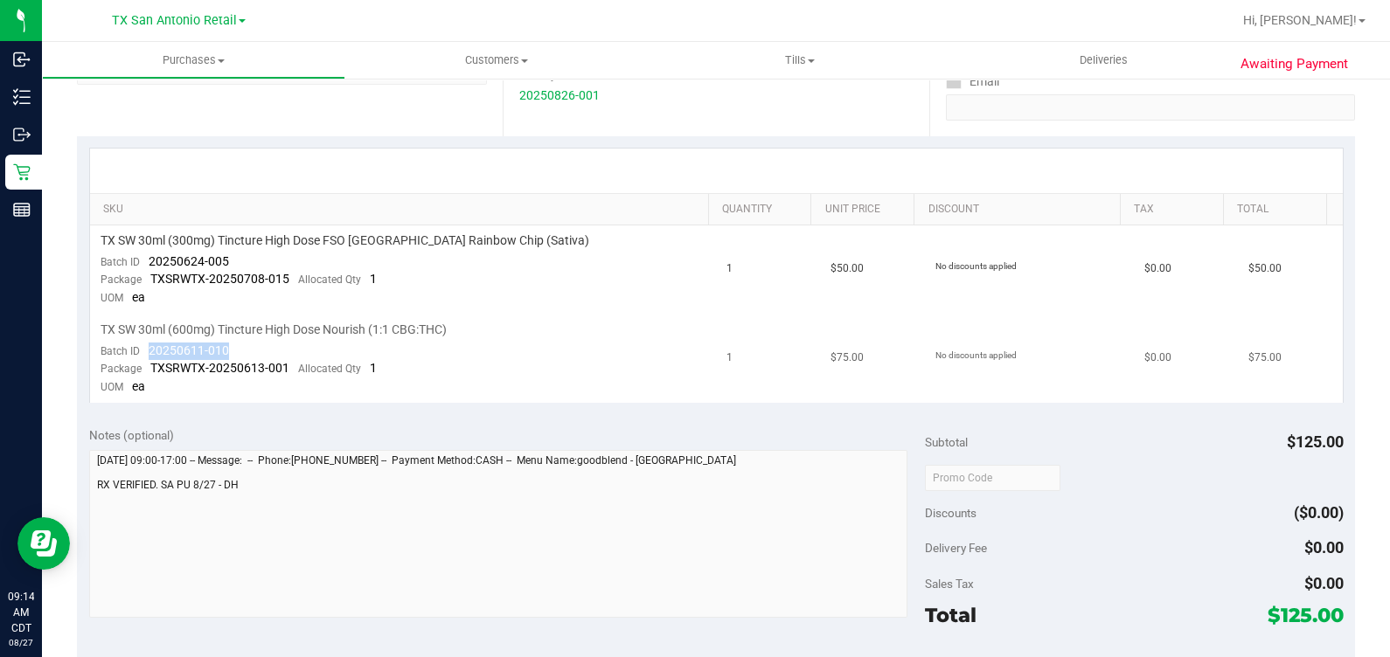
drag, startPoint x: 168, startPoint y: 350, endPoint x: 280, endPoint y: 342, distance: 112.1
click at [280, 342] on td "TX SW 30ml (600mg) Tincture High Dose Nourish (1:1 CBG:THC) Batch ID 20250611-0…" at bounding box center [403, 359] width 627 height 88
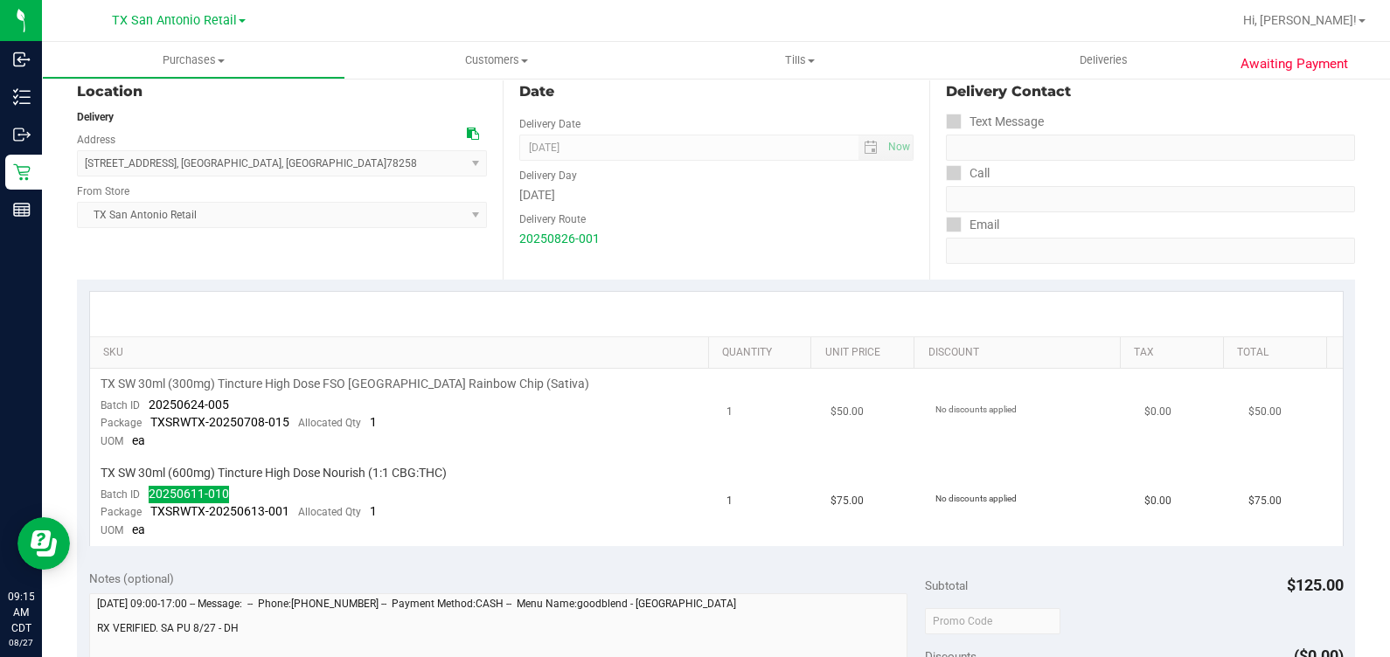
scroll to position [218, 0]
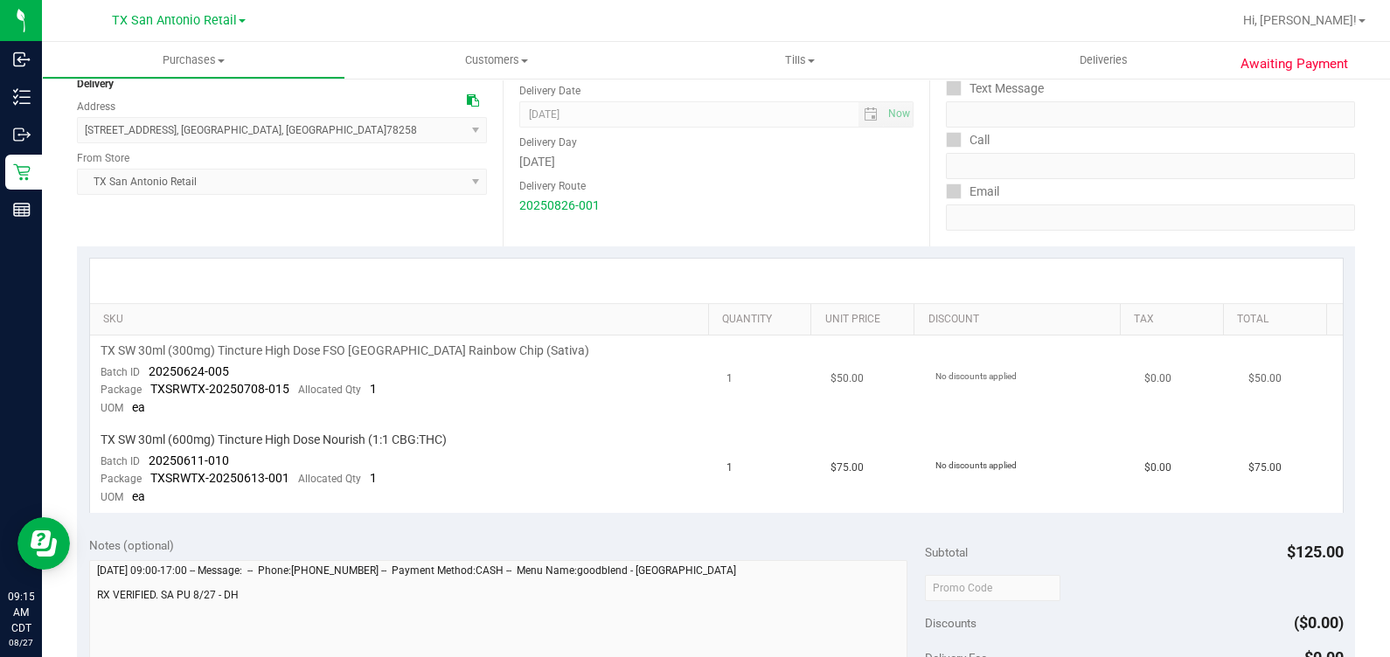
click at [803, 336] on td "No discounts applied" at bounding box center [1029, 380] width 209 height 89
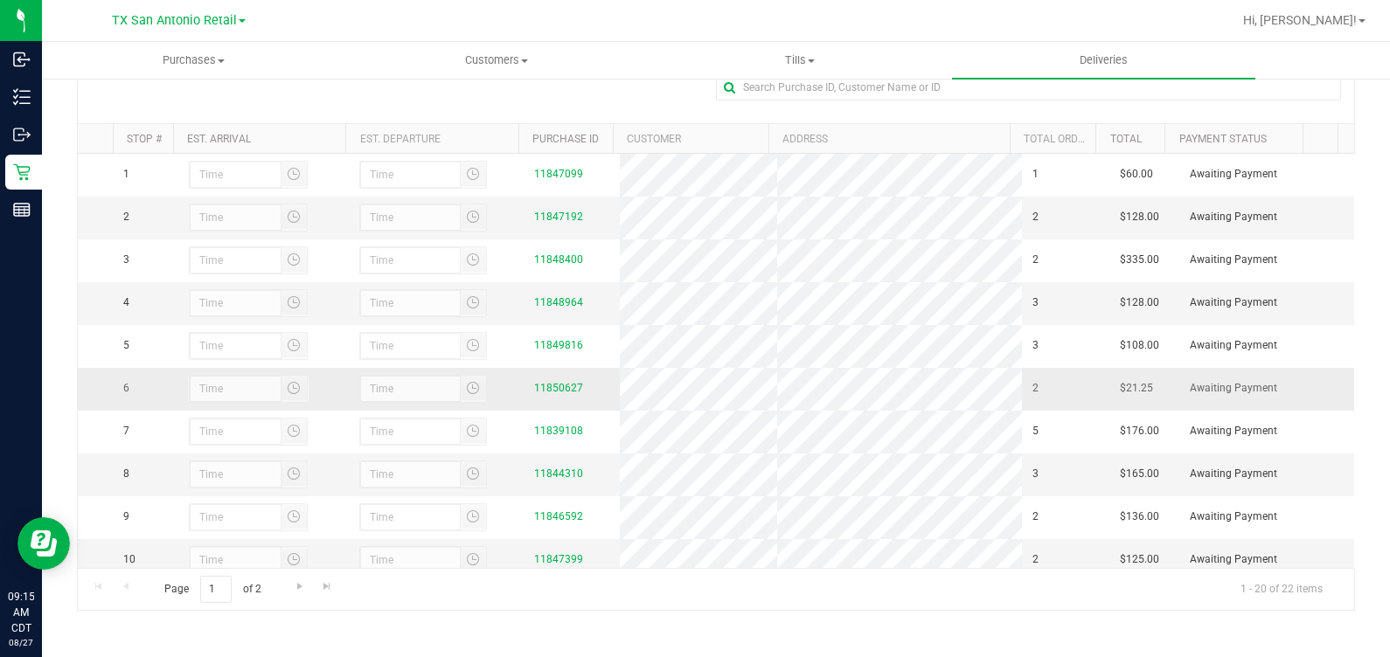
scroll to position [108, 0]
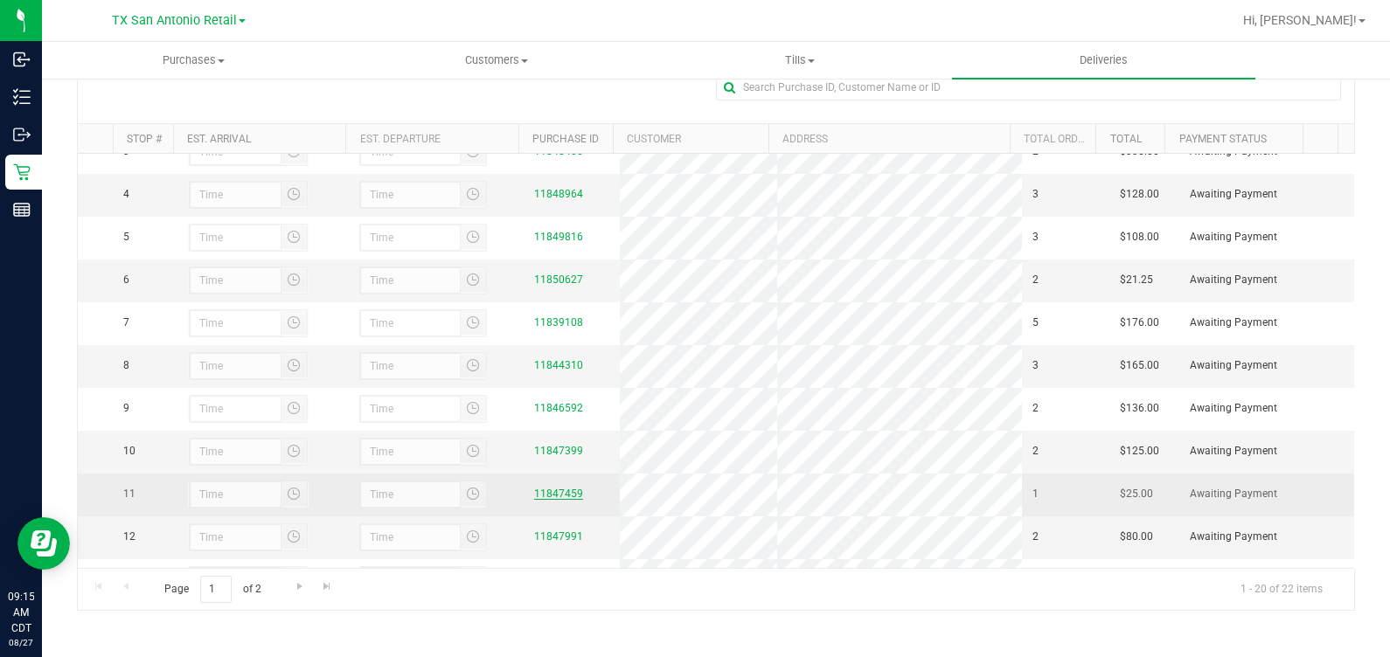
click at [555, 500] on link "11847459" at bounding box center [558, 494] width 49 height 12
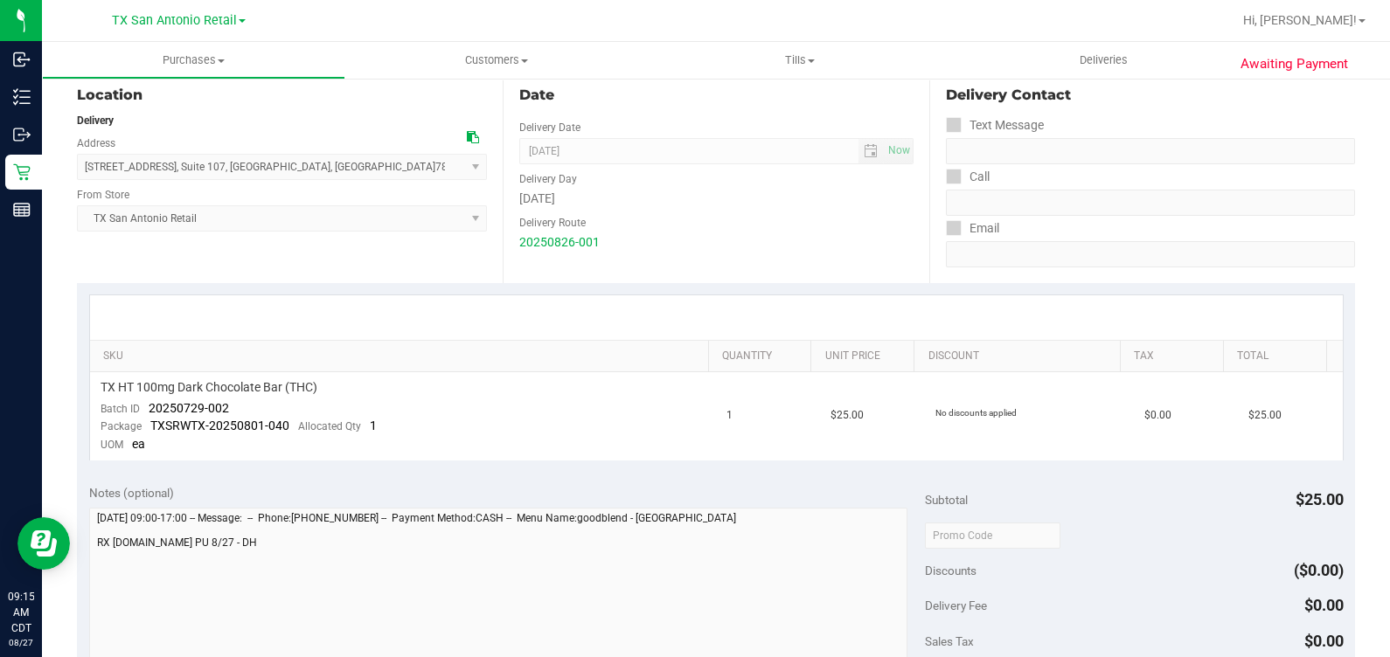
scroll to position [328, 0]
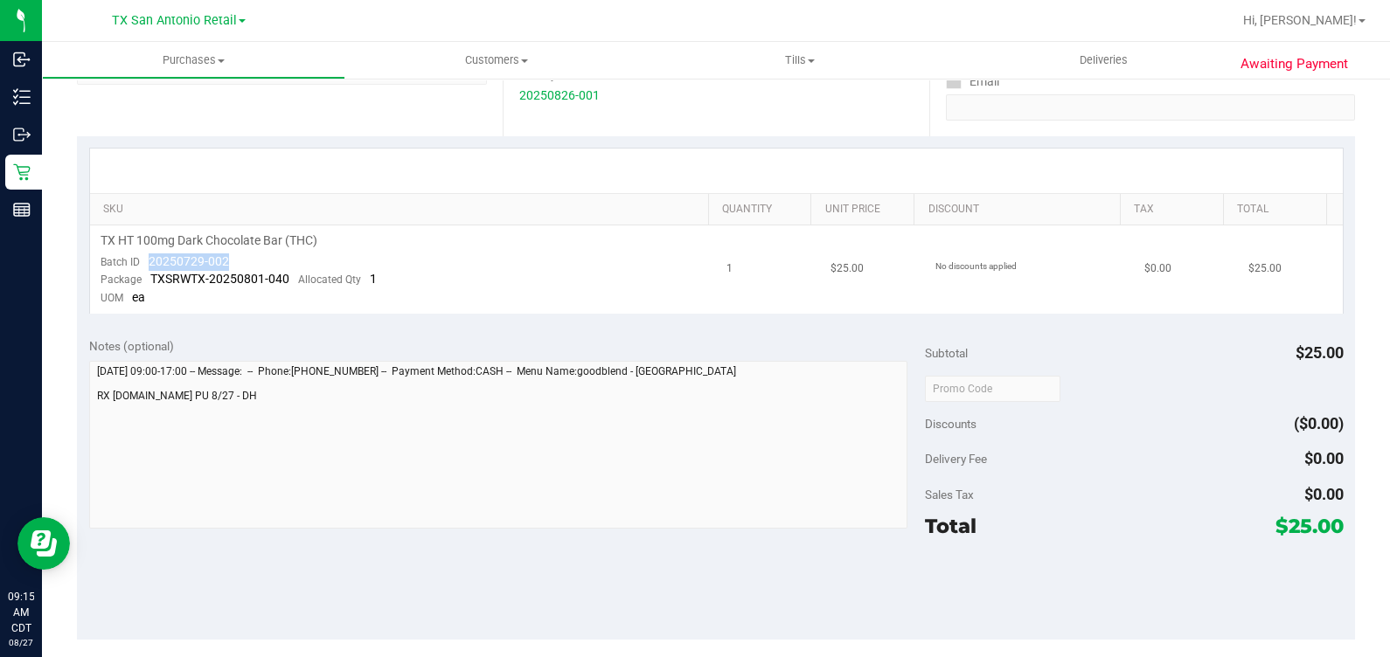
drag, startPoint x: 142, startPoint y: 255, endPoint x: 225, endPoint y: 260, distance: 83.1
click at [225, 260] on div "Batch ID 20250729-002" at bounding box center [165, 261] width 128 height 17
click at [803, 353] on div "Subtotal $25.00" at bounding box center [1134, 352] width 418 height 31
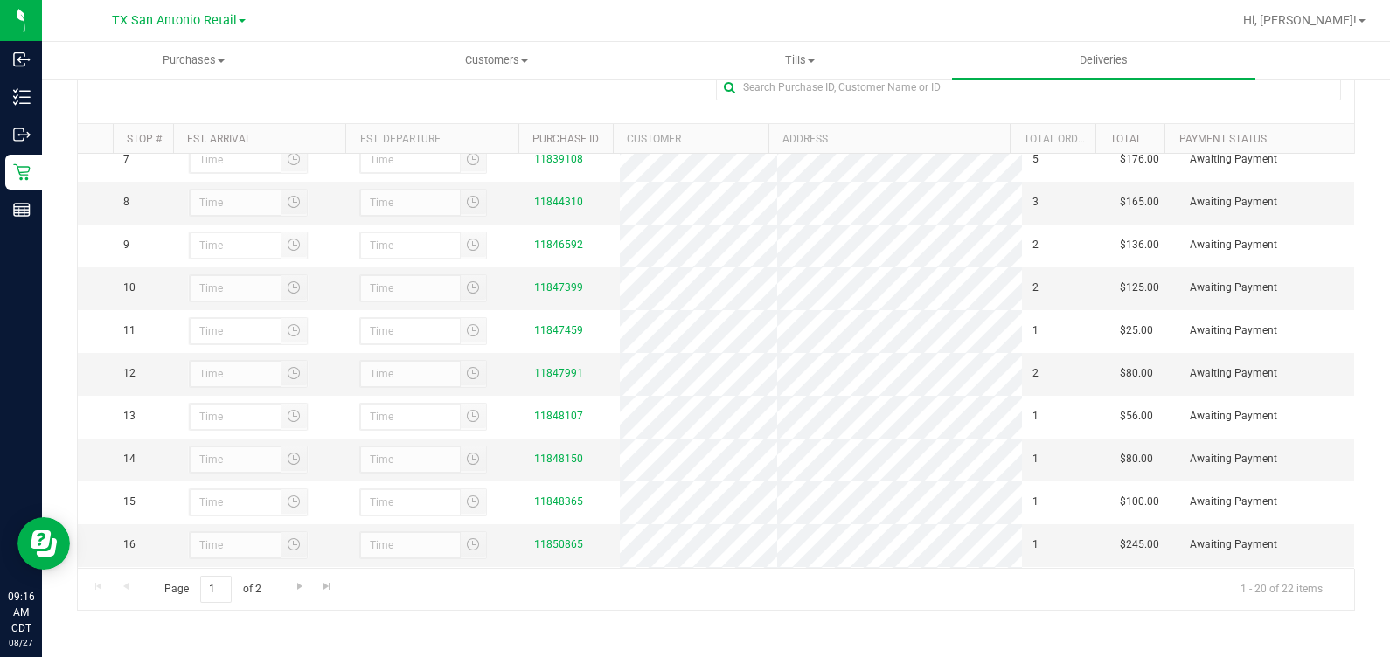
scroll to position [328, 0]
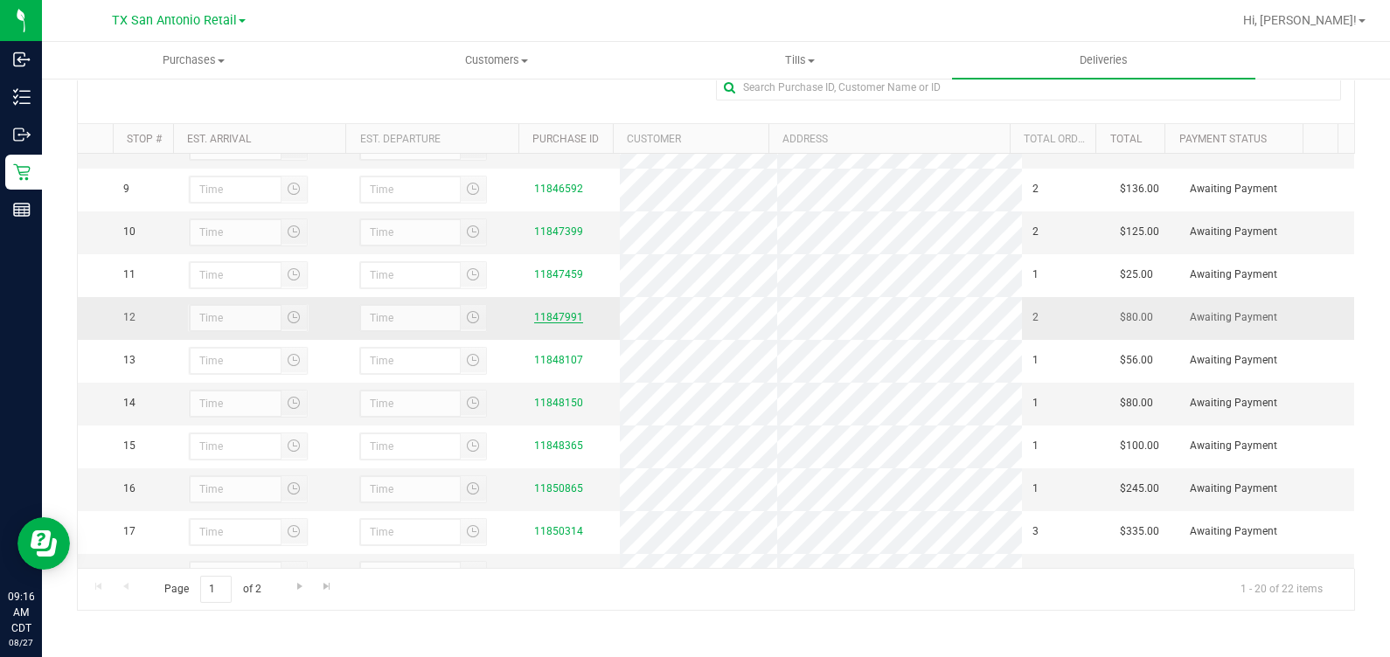
click at [552, 323] on link "11847991" at bounding box center [558, 317] width 49 height 12
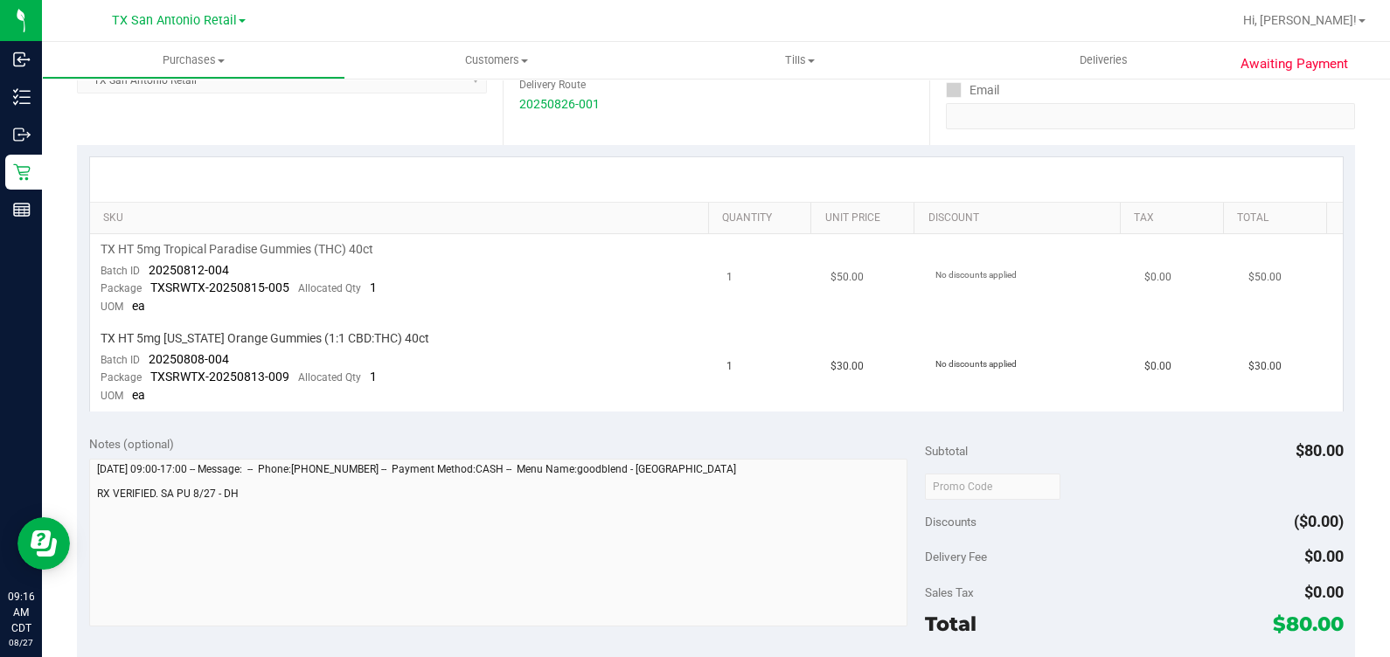
scroll to position [328, 0]
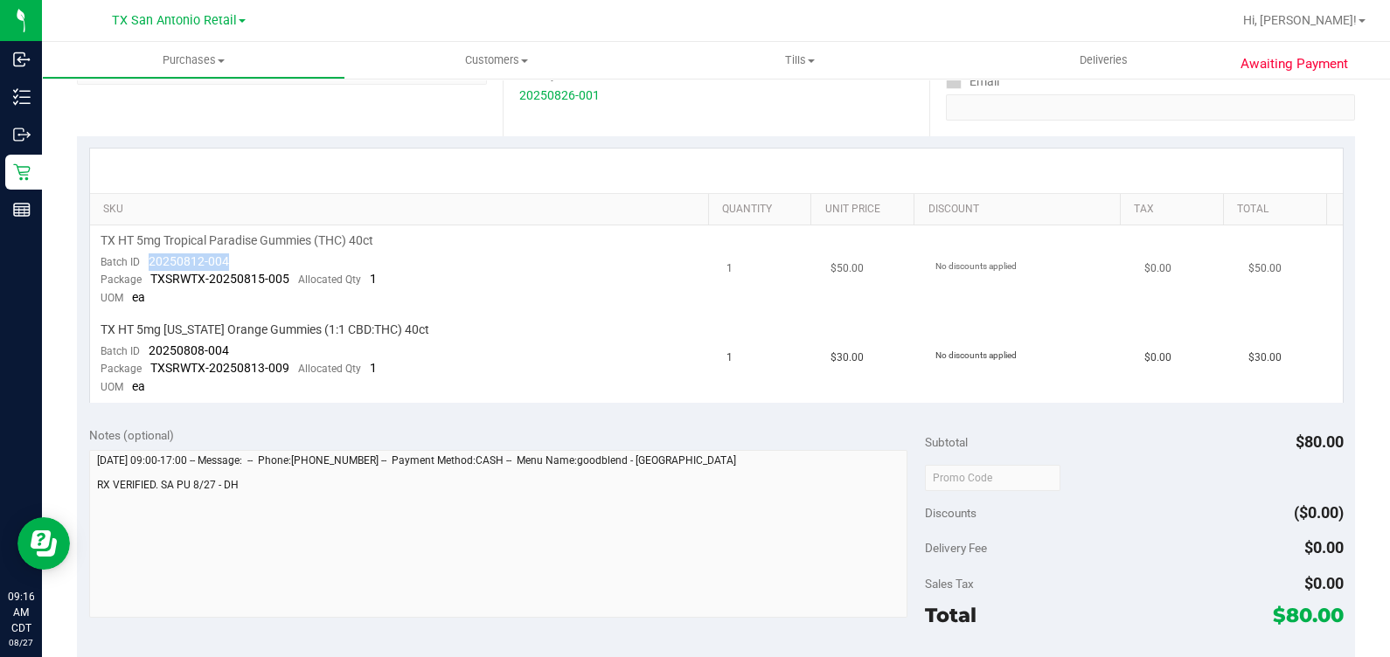
drag, startPoint x: 149, startPoint y: 259, endPoint x: 235, endPoint y: 262, distance: 86.6
click at [235, 262] on td "TX HT 5mg Tropical Paradise Gummies (THC) 40ct Batch ID 20250812-004 Package TX…" at bounding box center [403, 269] width 627 height 89
drag, startPoint x: 247, startPoint y: 346, endPoint x: 141, endPoint y: 352, distance: 106.8
click at [141, 352] on td "TX HT 5mg Texas Orange Gummies (1:1 CBD:THC) 40ct Batch ID 20250808-004 Package…" at bounding box center [403, 359] width 627 height 88
click at [803, 307] on td "No discounts applied" at bounding box center [1029, 269] width 209 height 89
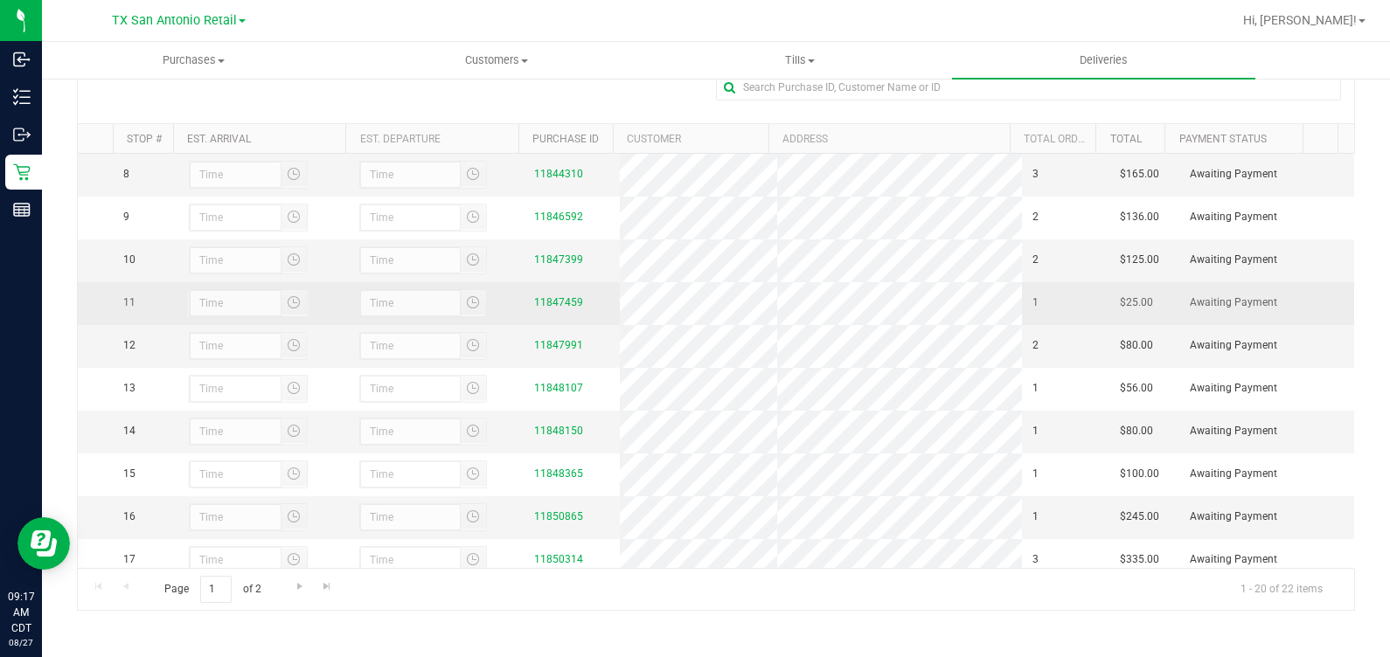
scroll to position [328, 0]
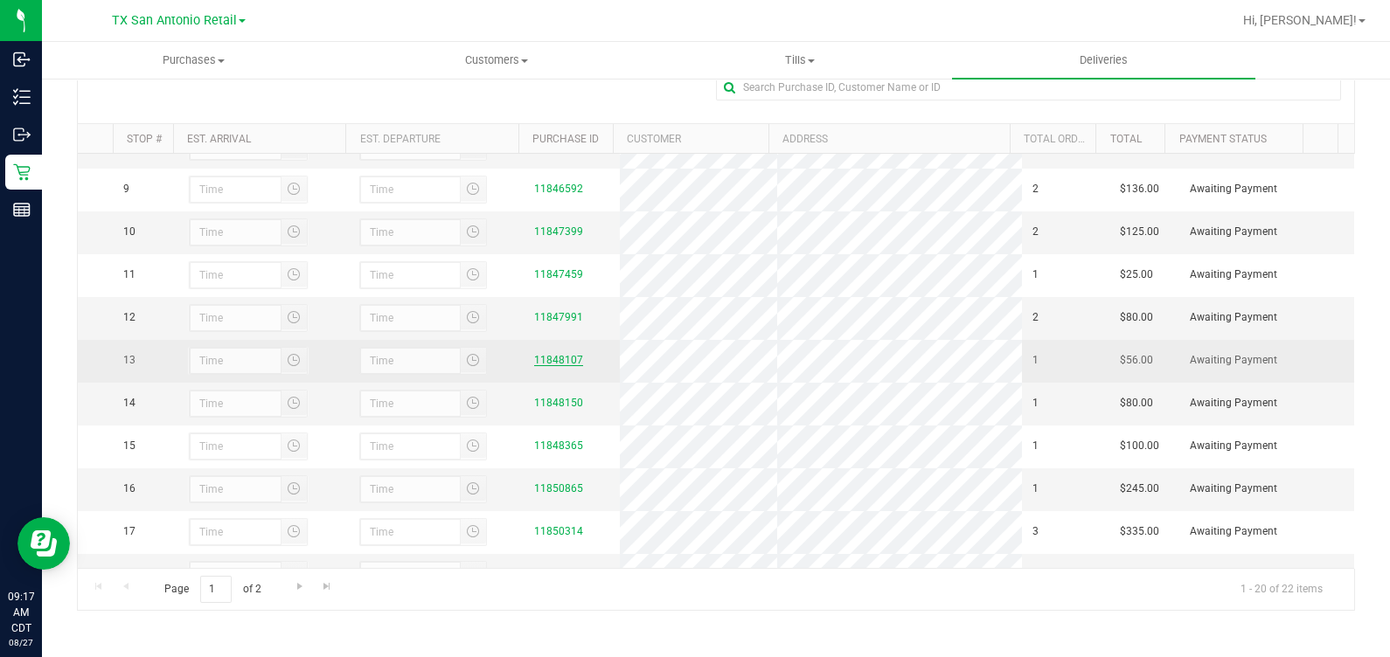
click at [559, 366] on link "11848107" at bounding box center [558, 360] width 49 height 12
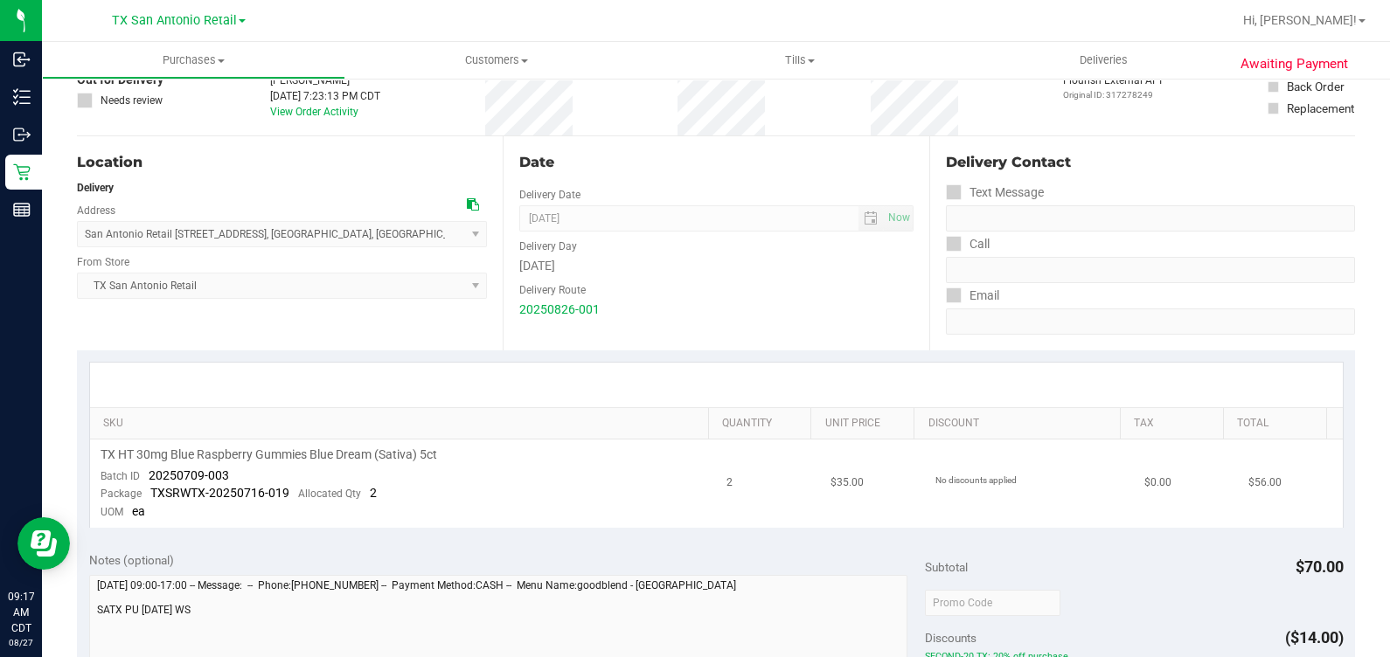
scroll to position [218, 0]
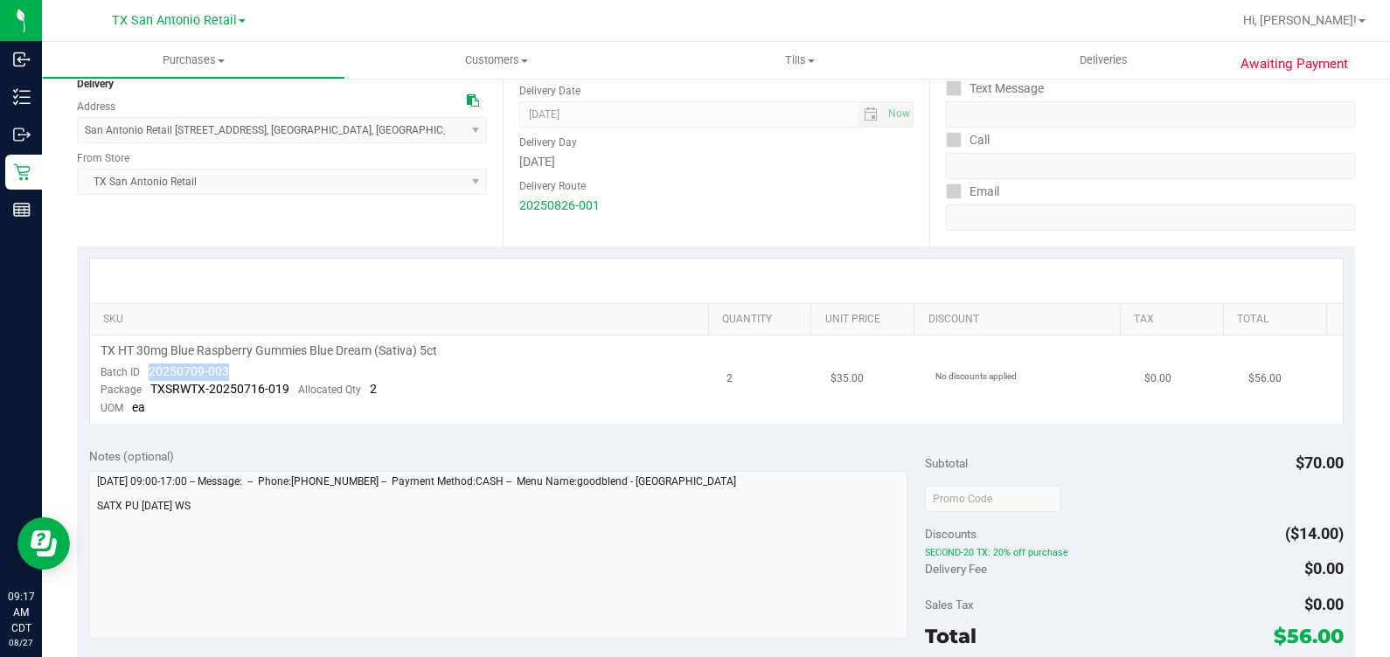
drag, startPoint x: 271, startPoint y: 367, endPoint x: 142, endPoint y: 376, distance: 128.8
click at [142, 376] on td "TX HT 30mg Blue Raspberry Gummies Blue Dream (Sativa) 5ct Batch ID 20250709-003…" at bounding box center [403, 380] width 627 height 88
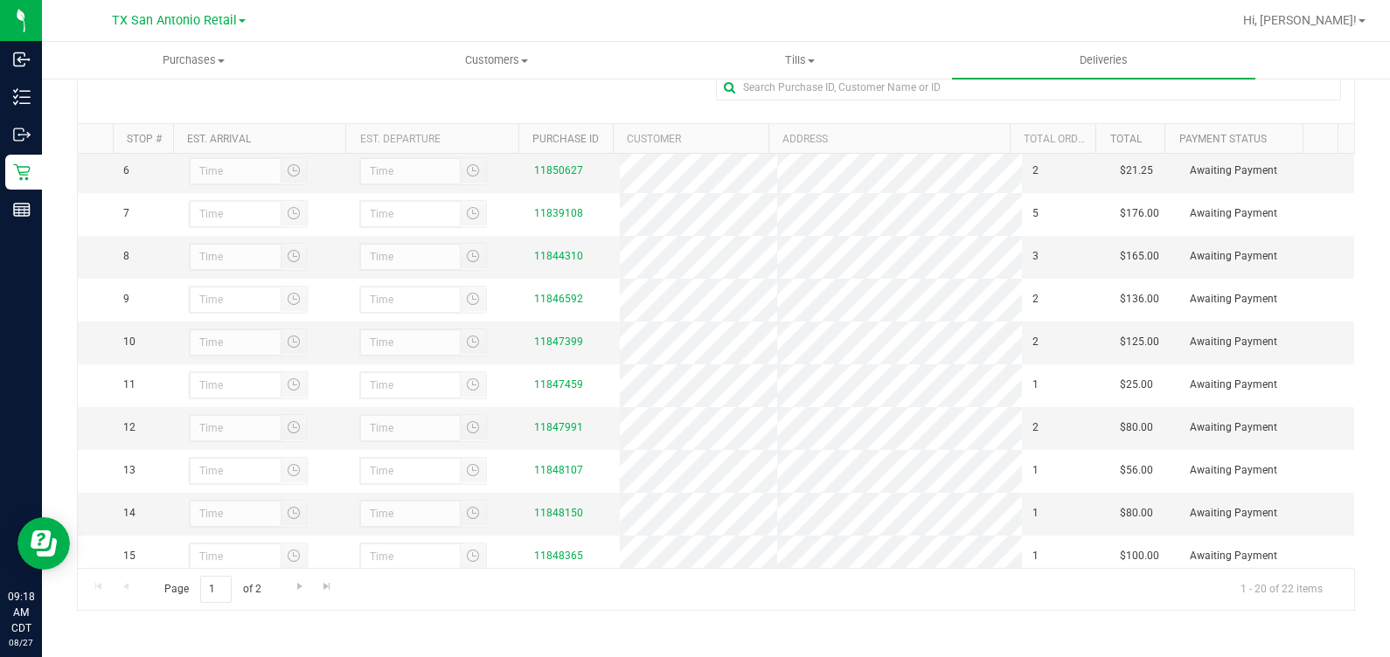
scroll to position [328, 0]
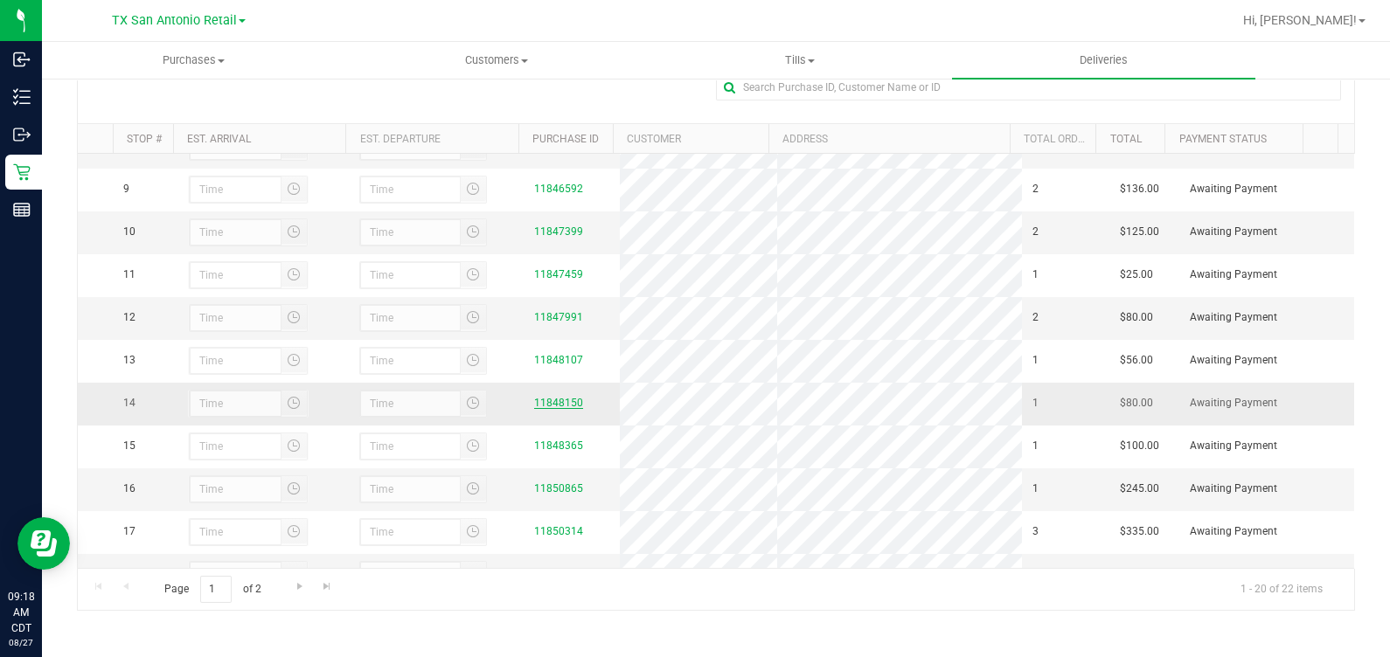
click at [538, 409] on link "11848150" at bounding box center [558, 403] width 49 height 12
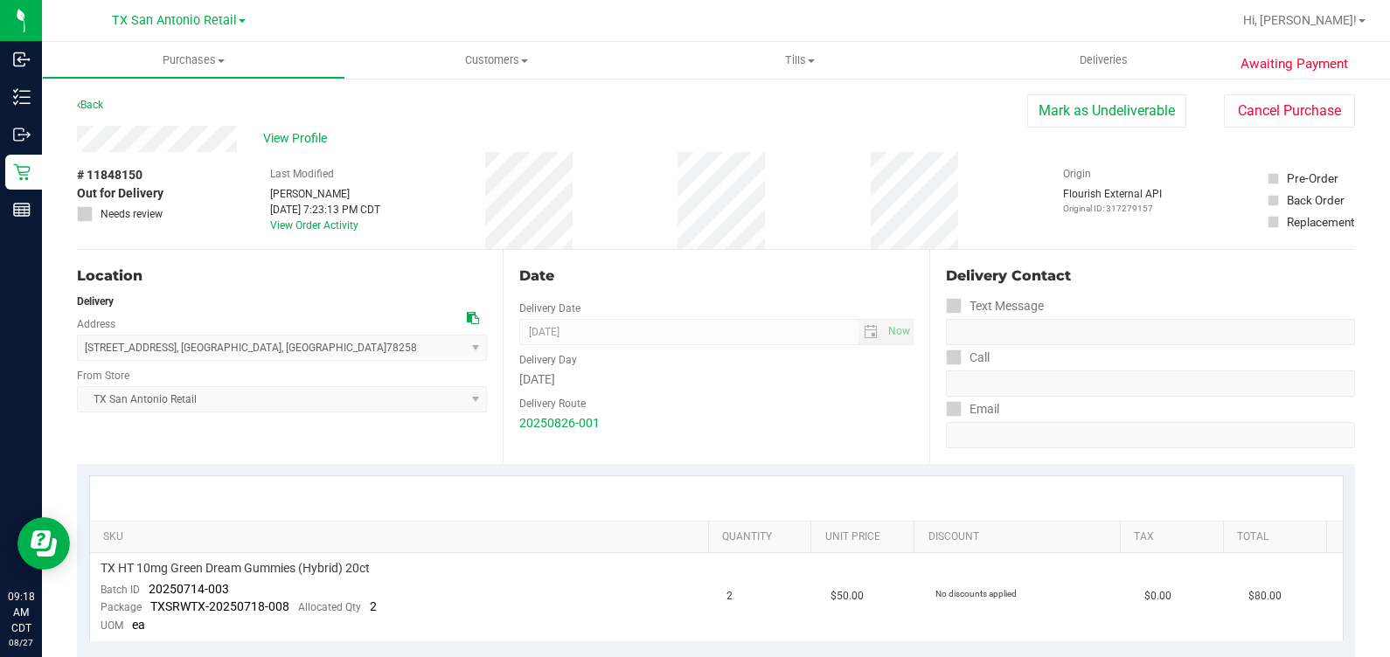
click at [250, 139] on div "View Profile" at bounding box center [552, 139] width 950 height 26
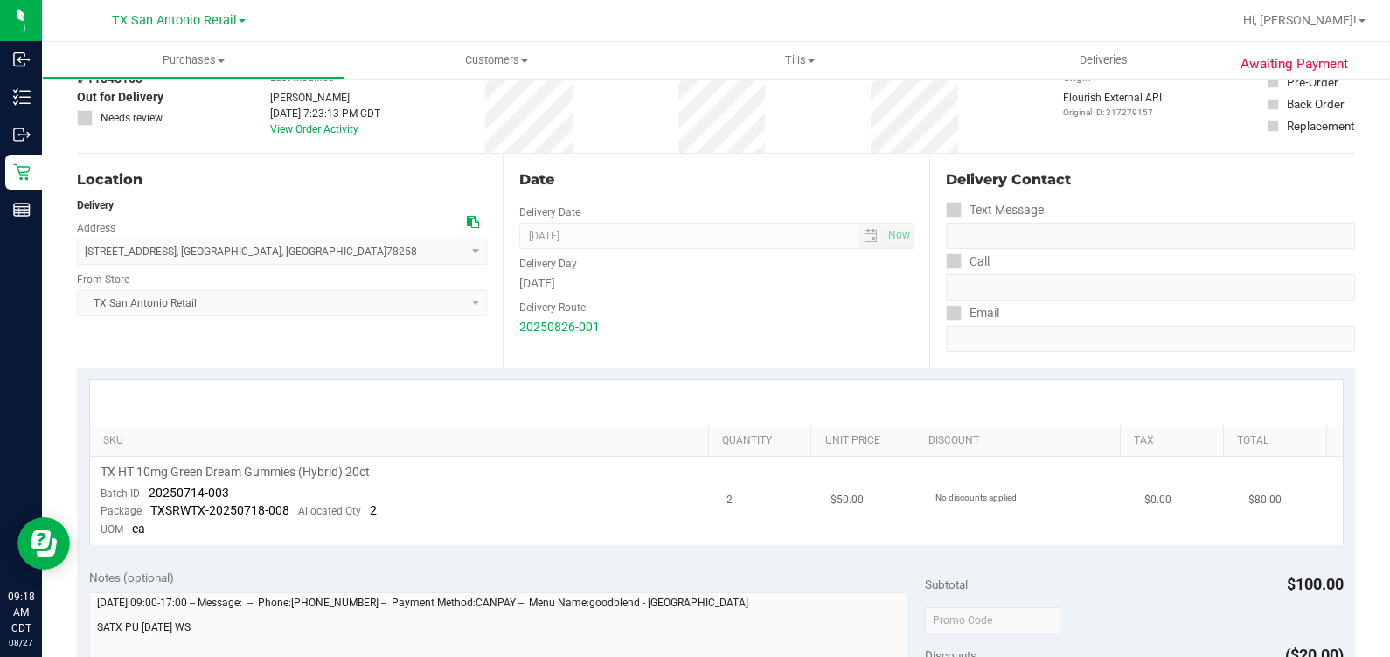
scroll to position [218, 0]
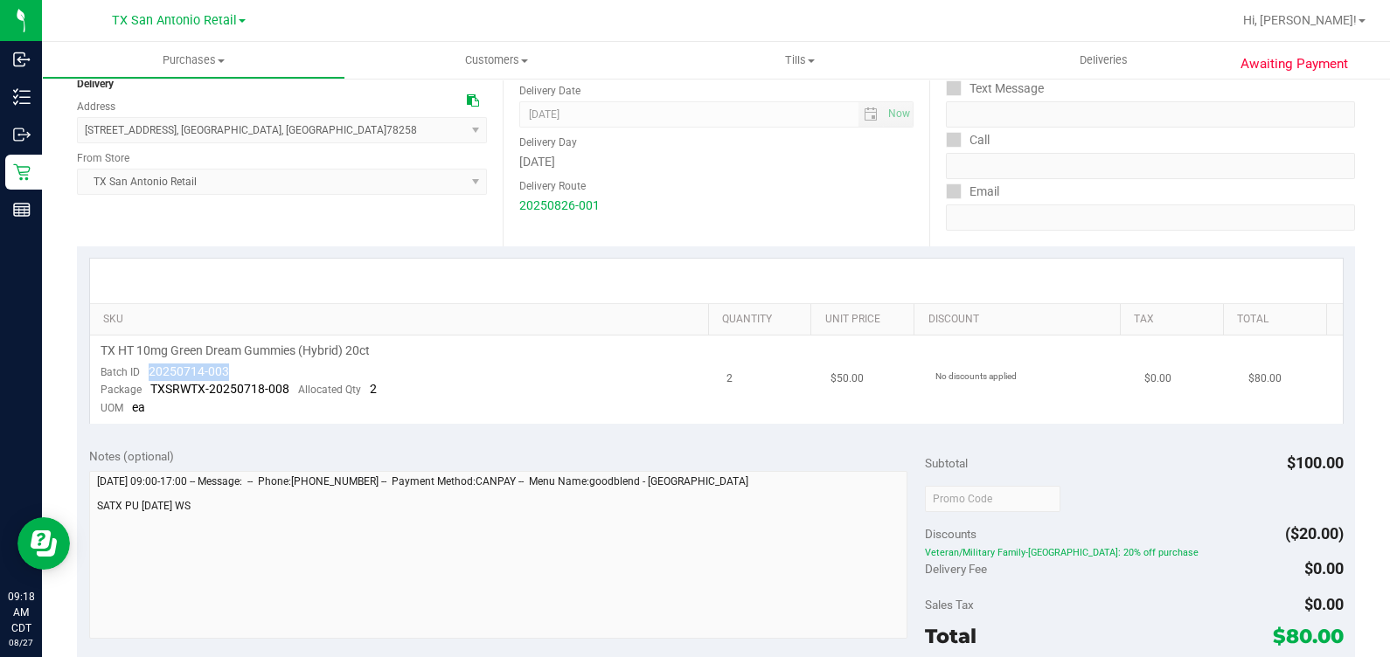
drag, startPoint x: 142, startPoint y: 366, endPoint x: 240, endPoint y: 365, distance: 97.9
click at [240, 365] on td "TX HT 10mg Green Dream Gummies (Hybrid) 20ct Batch ID 20250714-003 Package TXSR…" at bounding box center [403, 380] width 627 height 88
click at [803, 265] on div at bounding box center [716, 281] width 1252 height 45
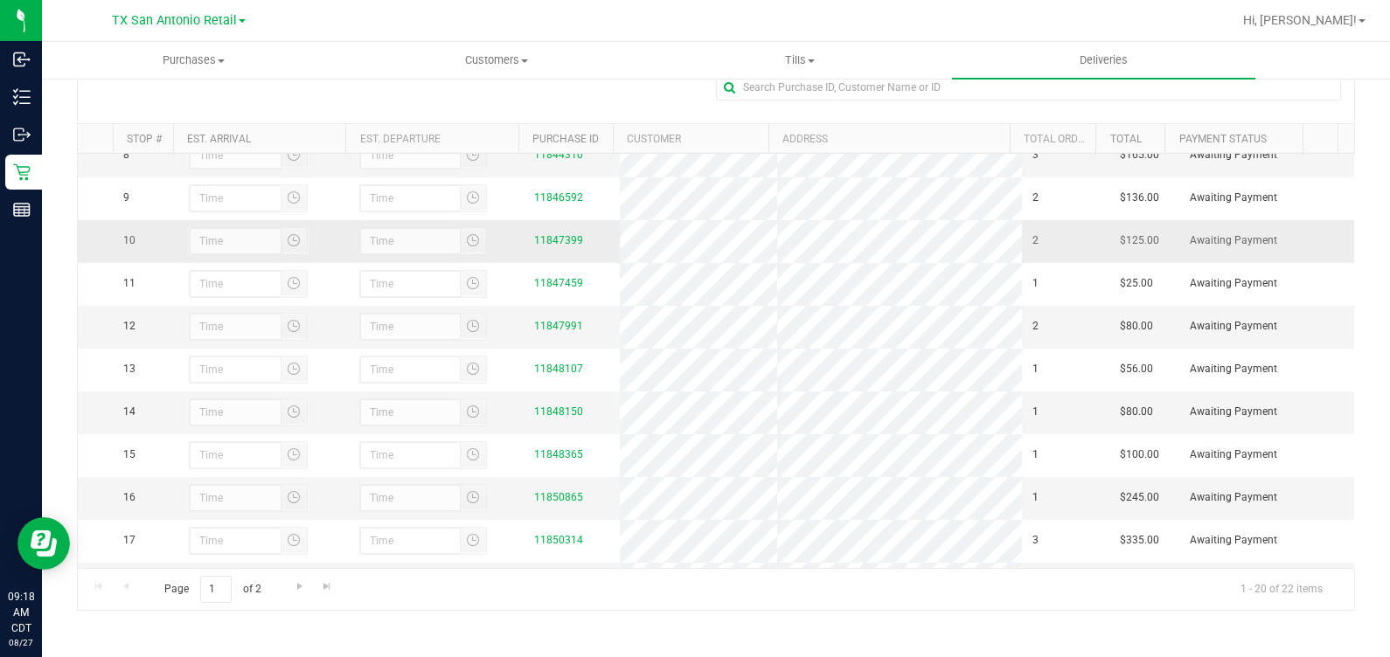
scroll to position [328, 0]
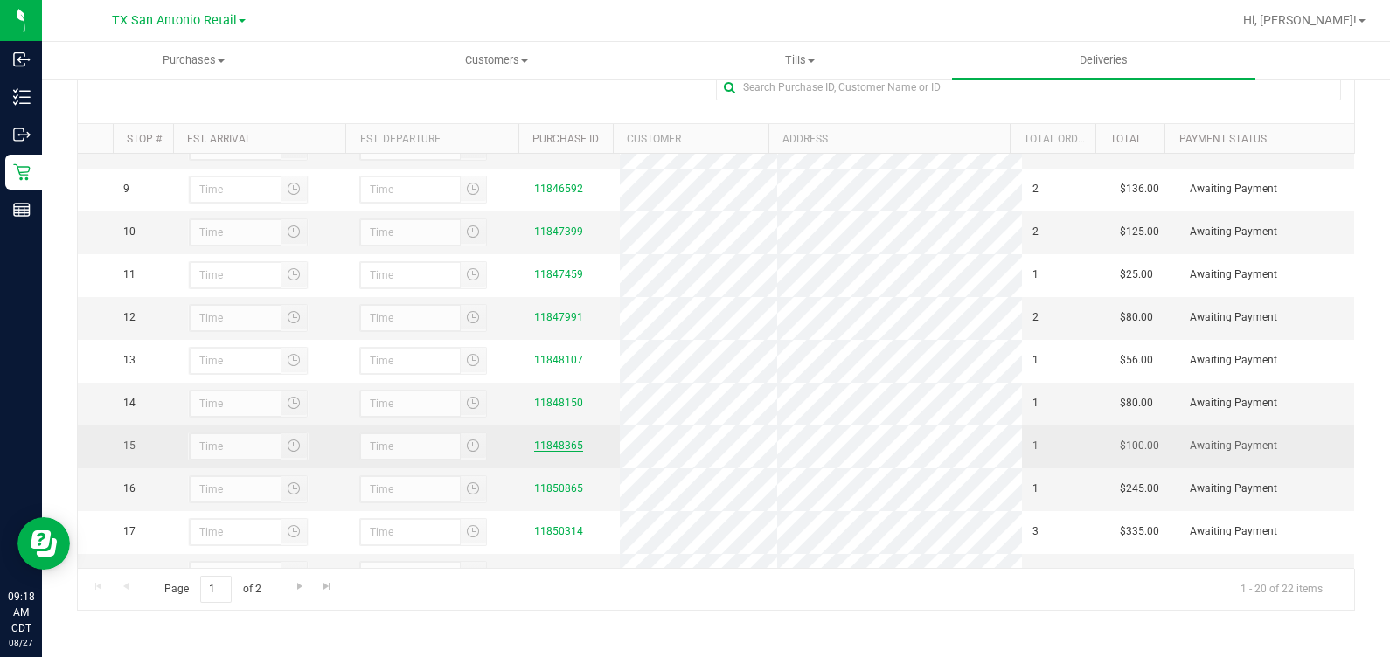
click at [556, 452] on link "11848365" at bounding box center [558, 446] width 49 height 12
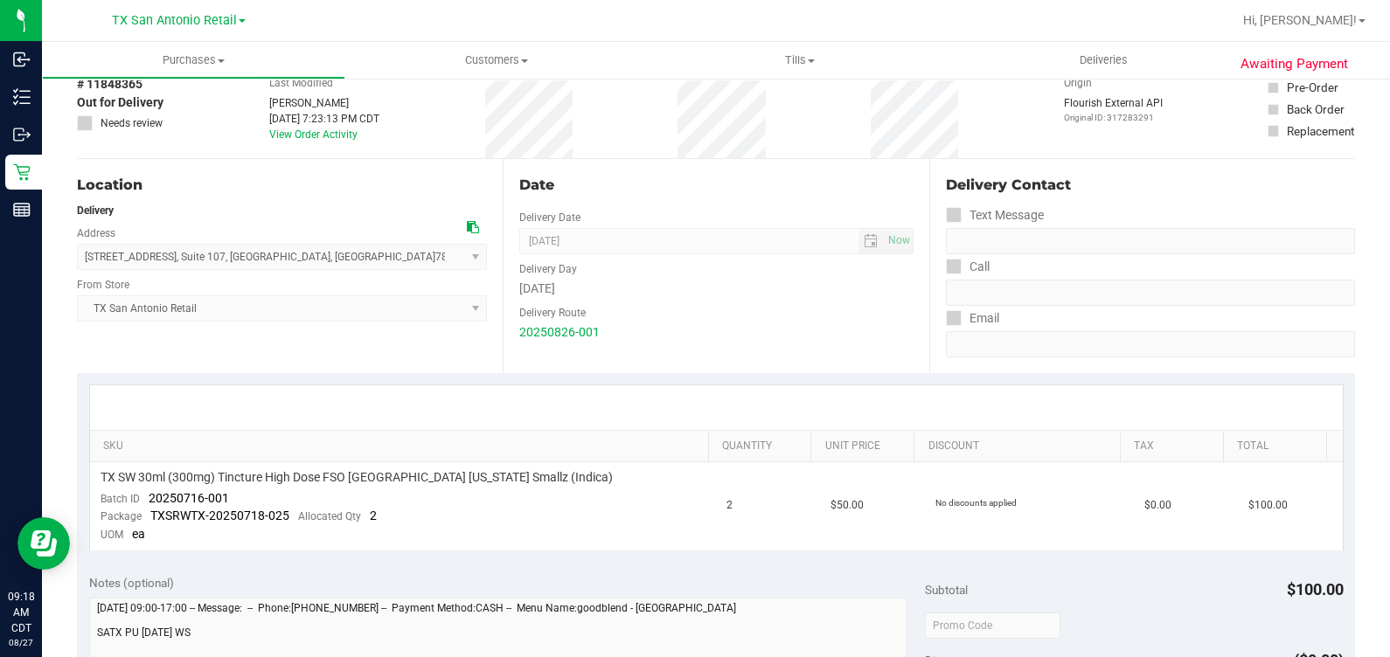
scroll to position [328, 0]
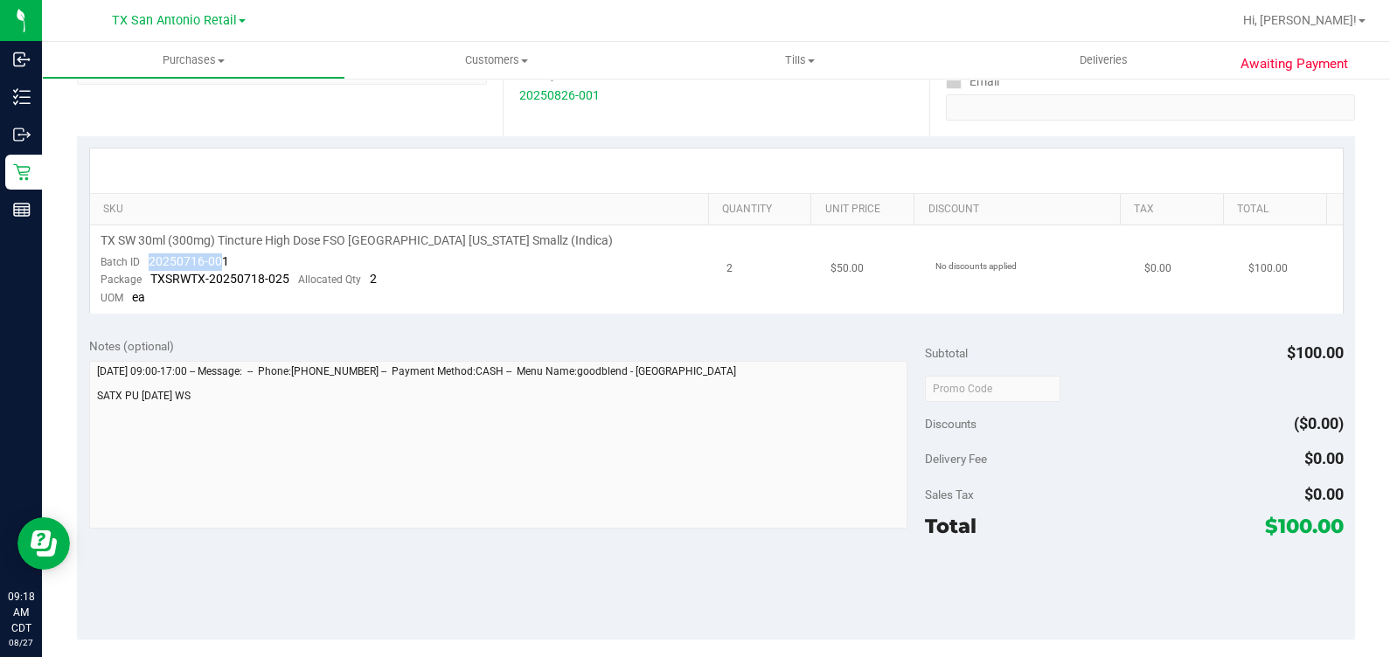
drag, startPoint x: 146, startPoint y: 254, endPoint x: 221, endPoint y: 253, distance: 75.2
click at [221, 253] on div "Batch ID 20250716-001" at bounding box center [165, 261] width 128 height 17
drag, startPoint x: 235, startPoint y: 253, endPoint x: 146, endPoint y: 257, distance: 89.2
click at [146, 257] on td "TX SW 30ml (300mg) Tincture High Dose FSO TX Georgia Smallz (Indica) Batch ID 2…" at bounding box center [403, 269] width 627 height 88
click at [803, 370] on div "Subtotal $100.00 Discounts ($0.00) Delivery Fee $0.00 Sales Tax $0.00 Total $10…" at bounding box center [1134, 482] width 418 height 291
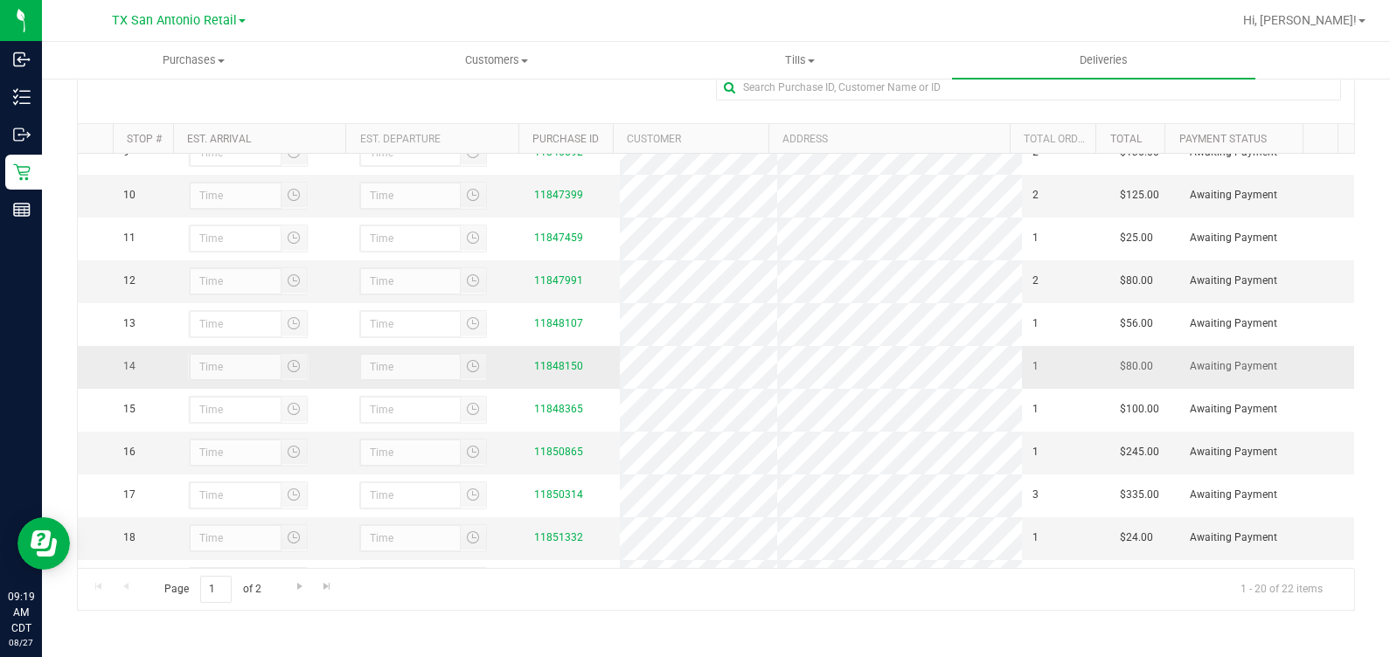
scroll to position [436, 0]
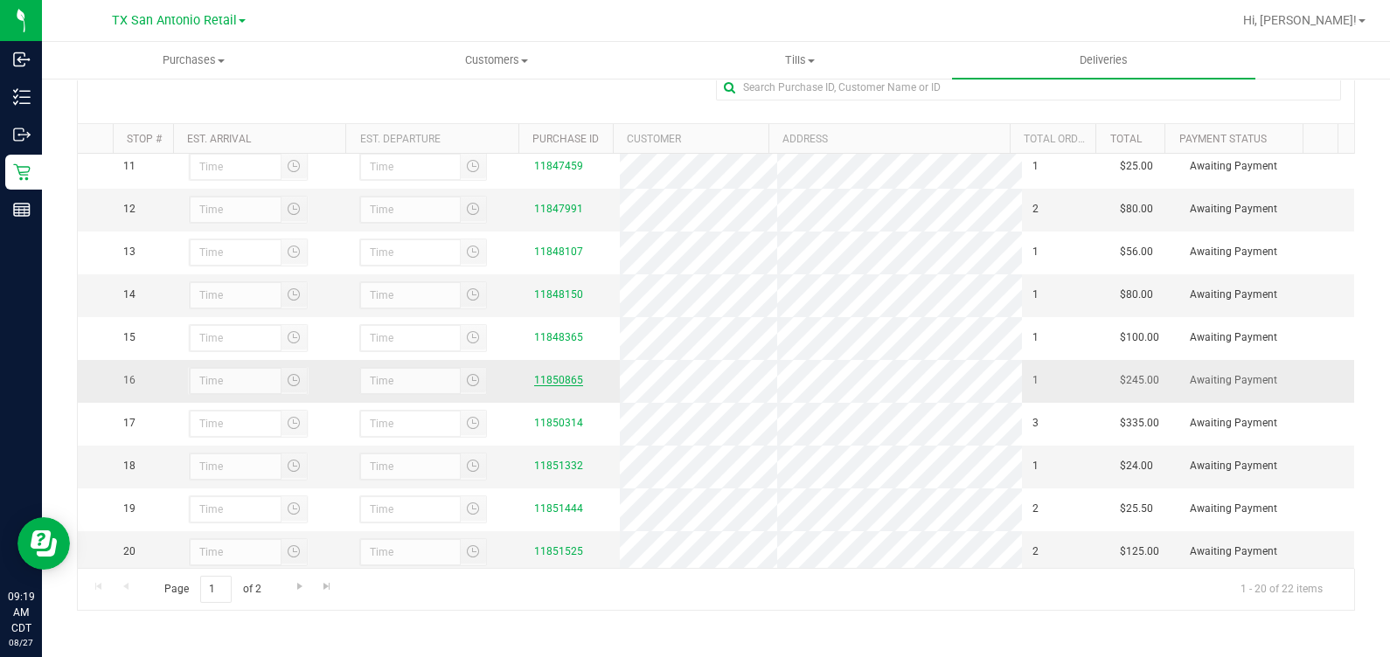
click at [538, 386] on link "11850865" at bounding box center [558, 380] width 49 height 12
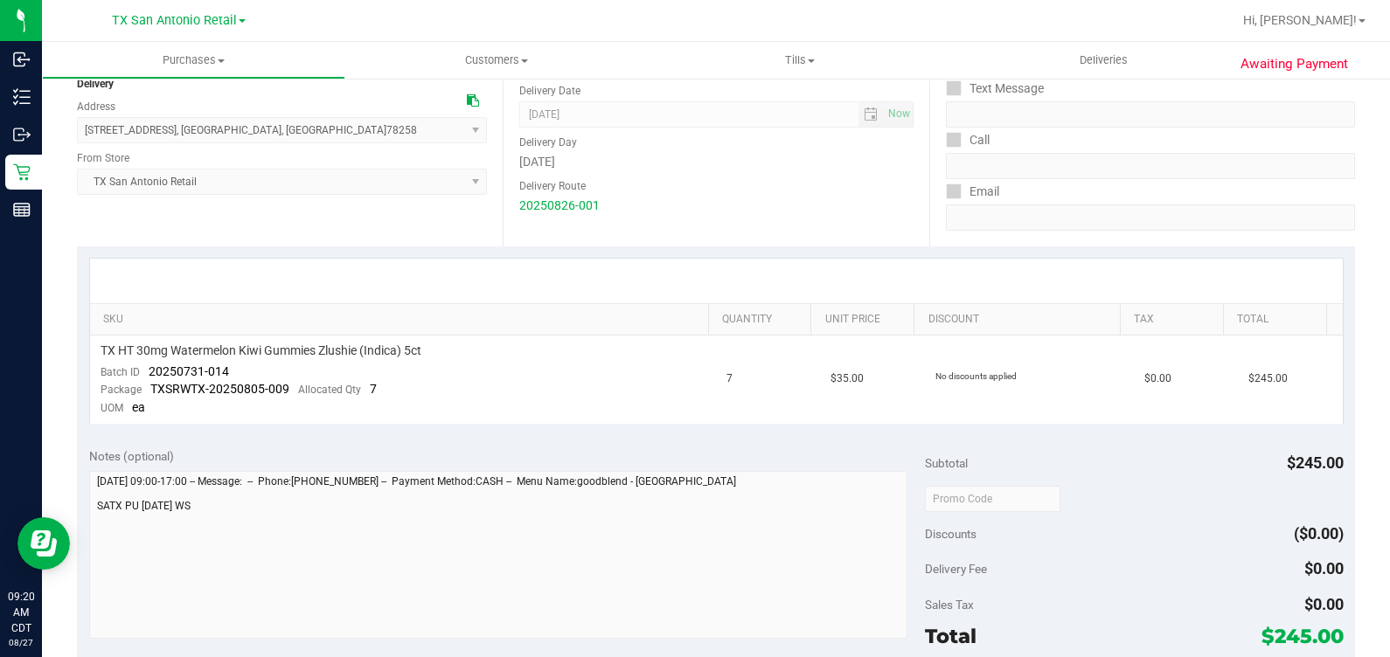
scroll to position [218, 0]
drag, startPoint x: 142, startPoint y: 370, endPoint x: 292, endPoint y: 371, distance: 149.5
click at [292, 371] on td "TX HT 30mg Watermelon Kiwi Gummies Zlushie (Indica) 5ct Batch ID 20250731-014 P…" at bounding box center [403, 380] width 627 height 88
click at [803, 352] on td "$0.00" at bounding box center [1186, 380] width 104 height 88
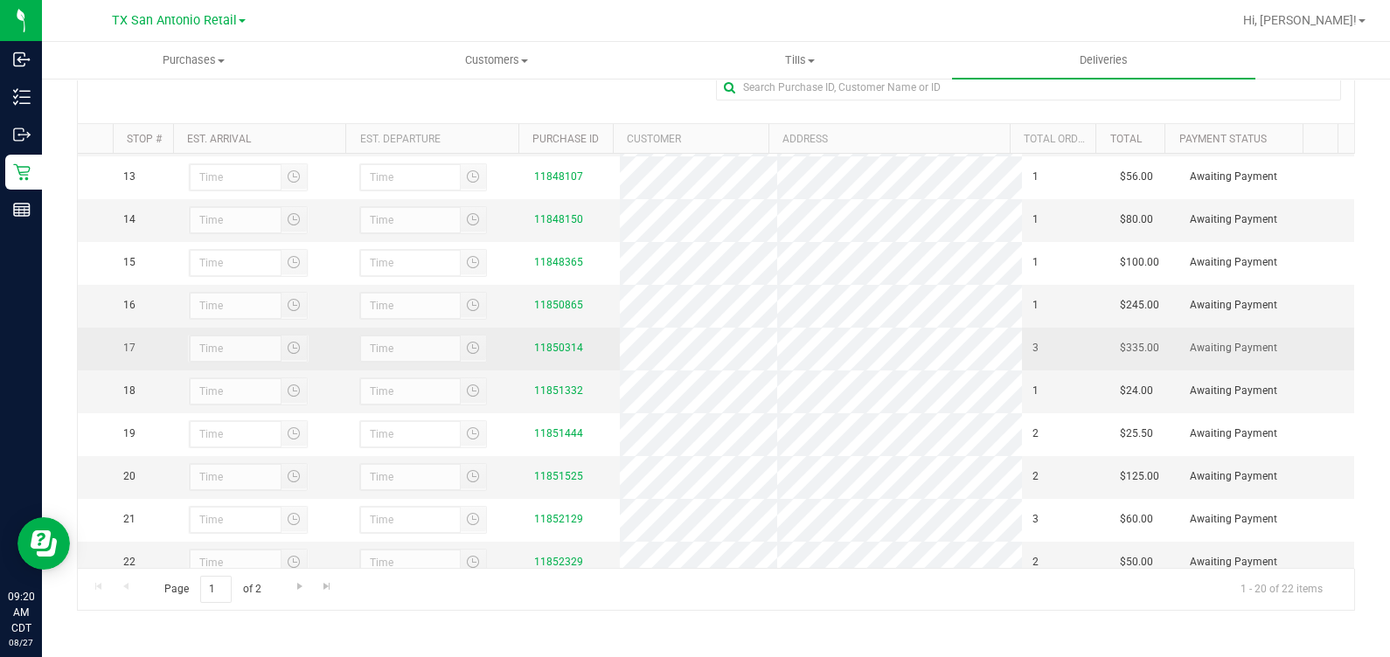
scroll to position [546, 0]
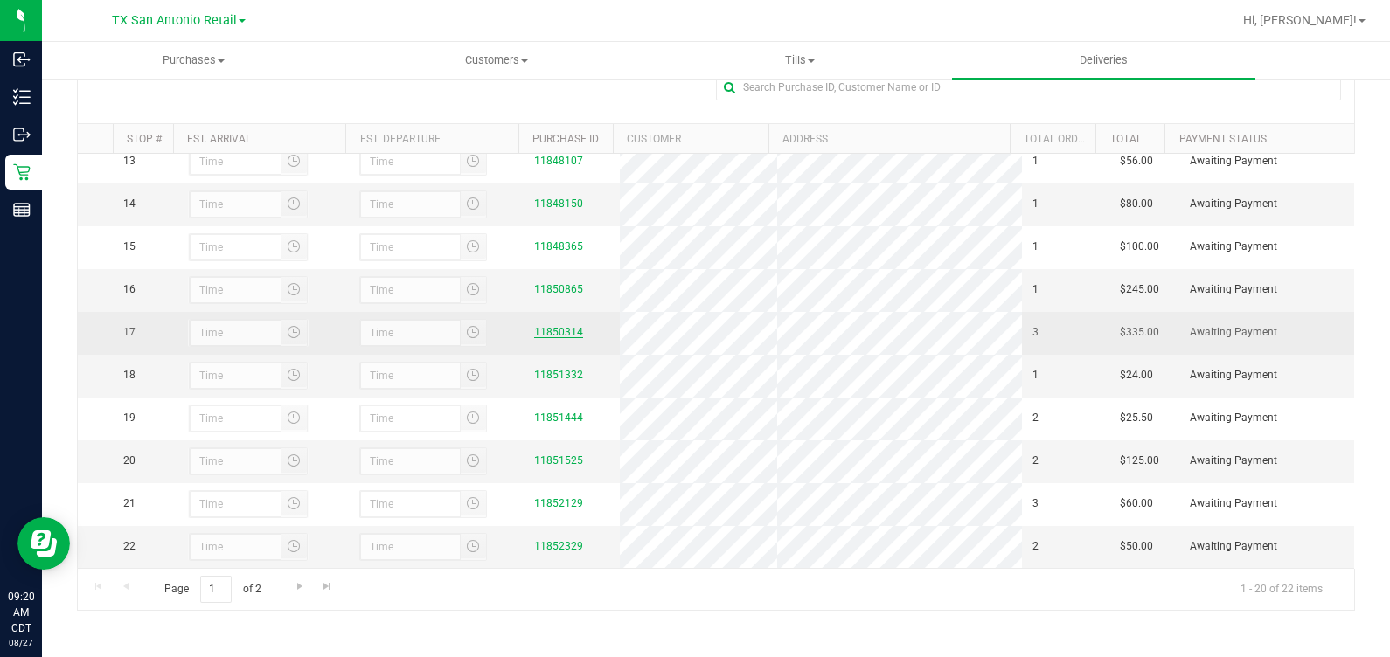
click at [550, 338] on link "11850314" at bounding box center [558, 332] width 49 height 12
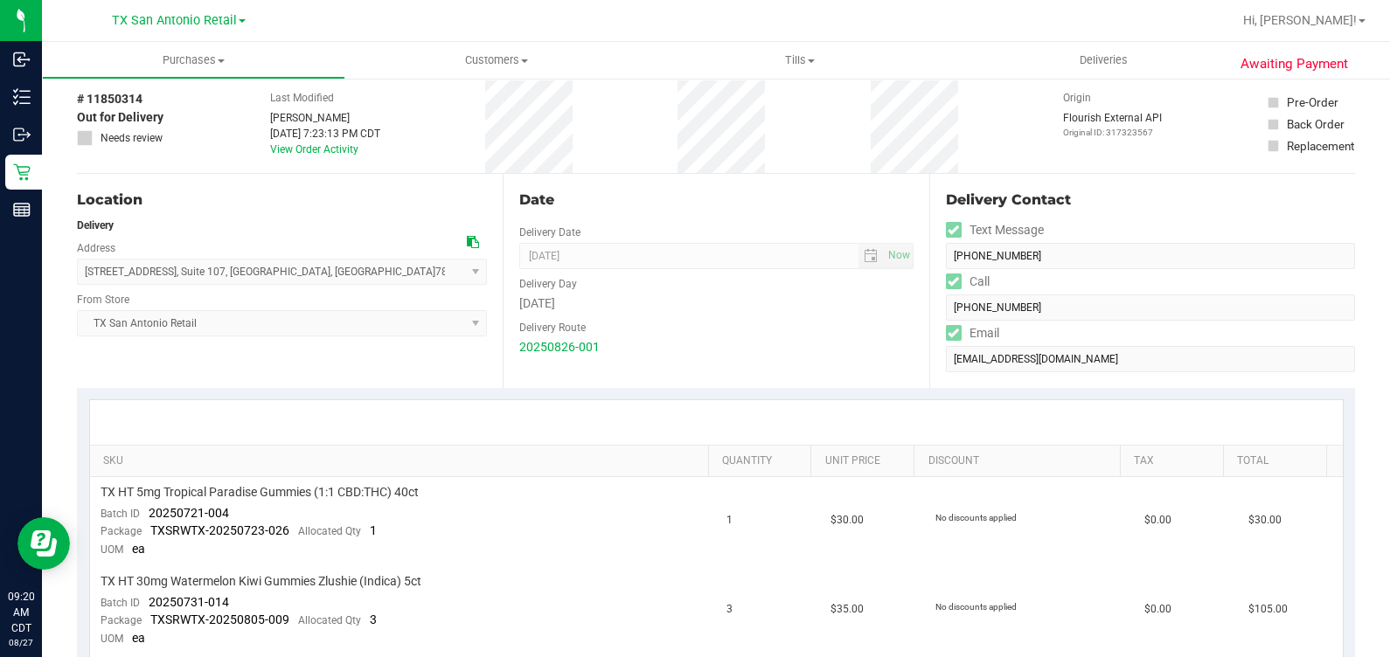
scroll to position [108, 0]
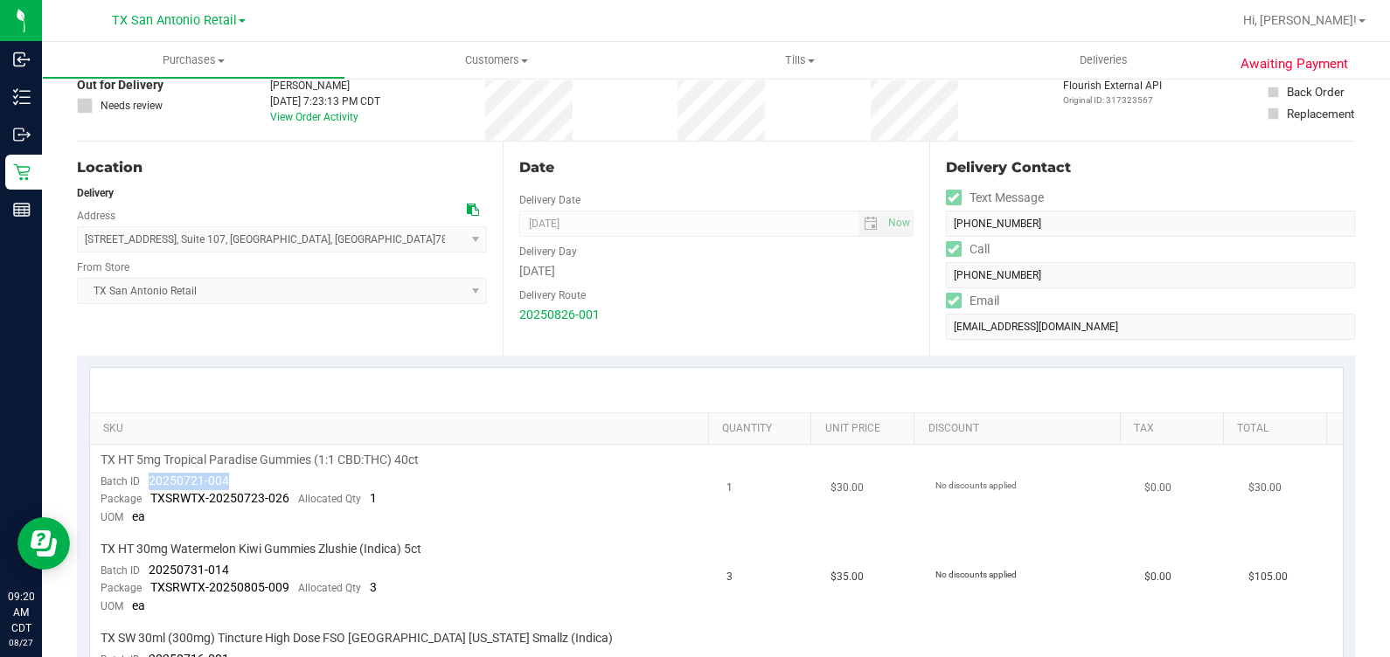
drag, startPoint x: 145, startPoint y: 472, endPoint x: 253, endPoint y: 472, distance: 108.4
click at [253, 472] on td "TX HT 5mg Tropical Paradise Gummies (1:1 CBD:THC) 40ct Batch ID 20250721-004 Pa…" at bounding box center [403, 489] width 627 height 89
drag, startPoint x: 145, startPoint y: 566, endPoint x: 258, endPoint y: 565, distance: 112.7
click at [258, 565] on td "TX HT 30mg Watermelon Kiwi Gummies Zlushie (Indica) 5ct Batch ID 20250731-014 P…" at bounding box center [403, 578] width 627 height 89
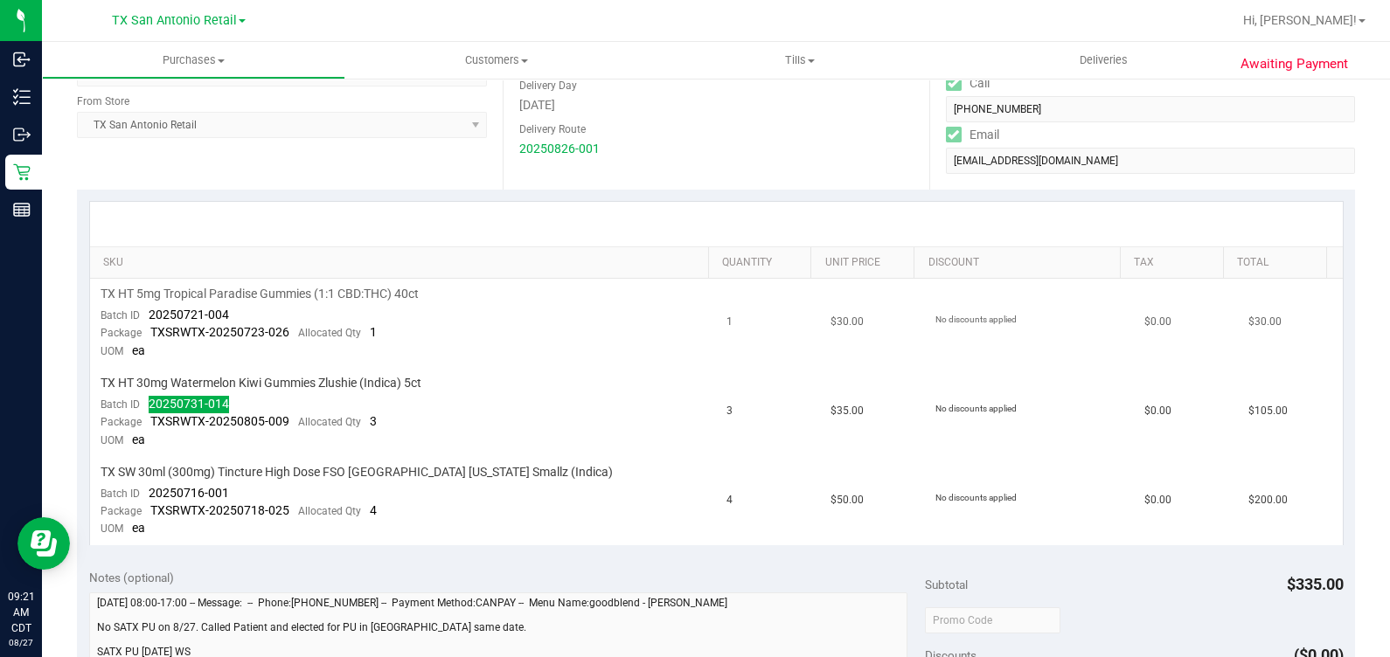
scroll to position [328, 0]
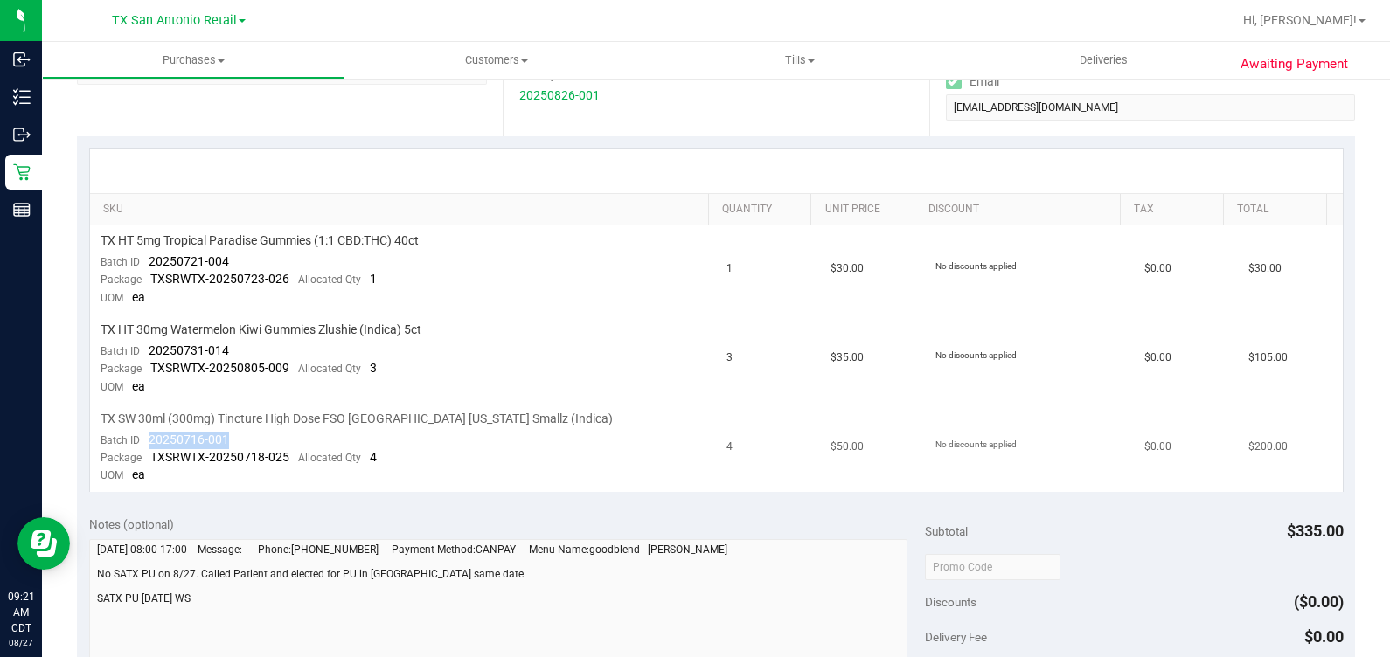
drag, startPoint x: 241, startPoint y: 434, endPoint x: 144, endPoint y: 437, distance: 97.0
click at [144, 437] on td "TX SW 30ml (300mg) Tincture High Dose FSO TX Georgia Smallz (Indica) Batch ID 2…" at bounding box center [403, 448] width 627 height 88
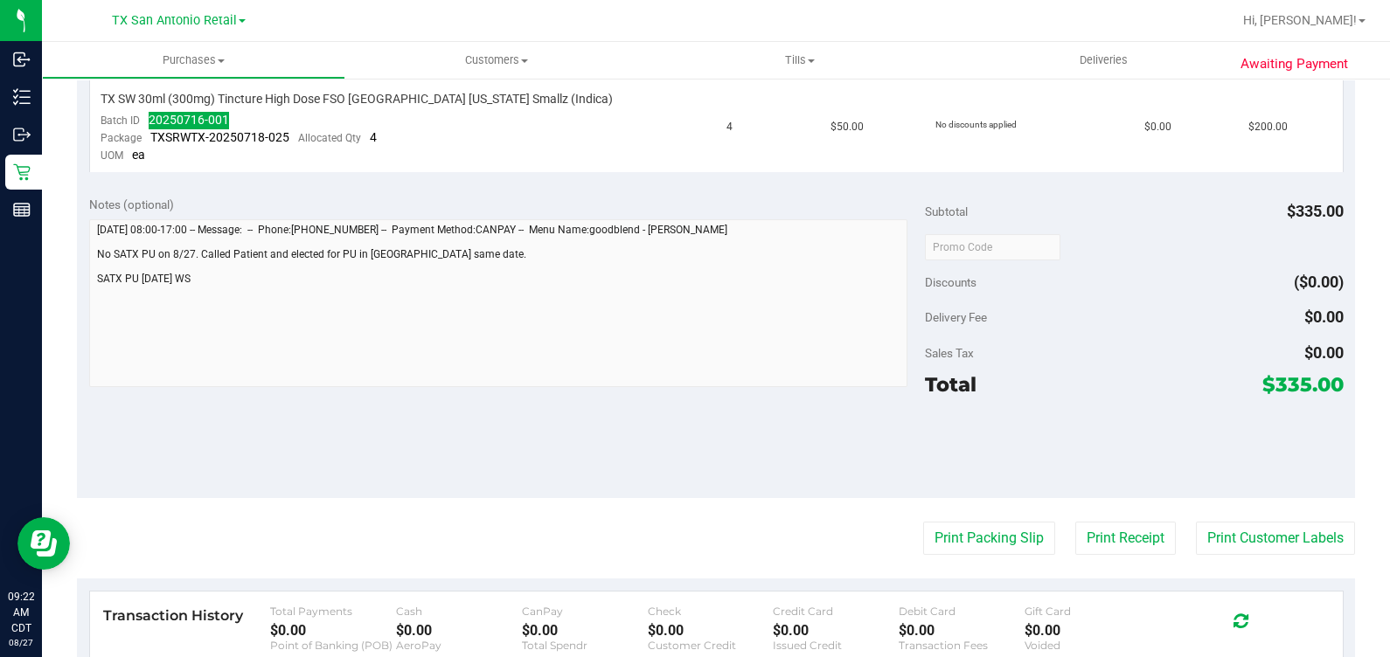
scroll to position [655, 0]
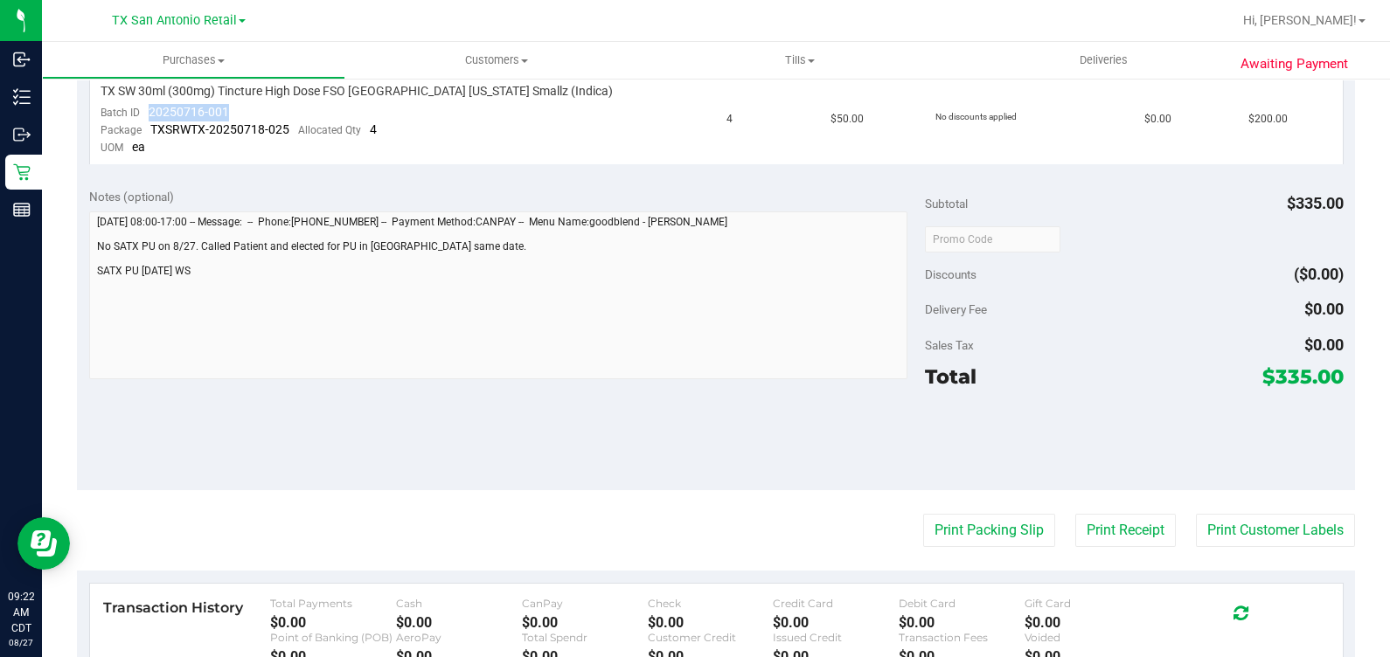
click at [803, 323] on div "Subtotal $335.00 Discounts ($0.00) Delivery Fee $0.00 Sales Tax $0.00 Total $33…" at bounding box center [1134, 333] width 418 height 291
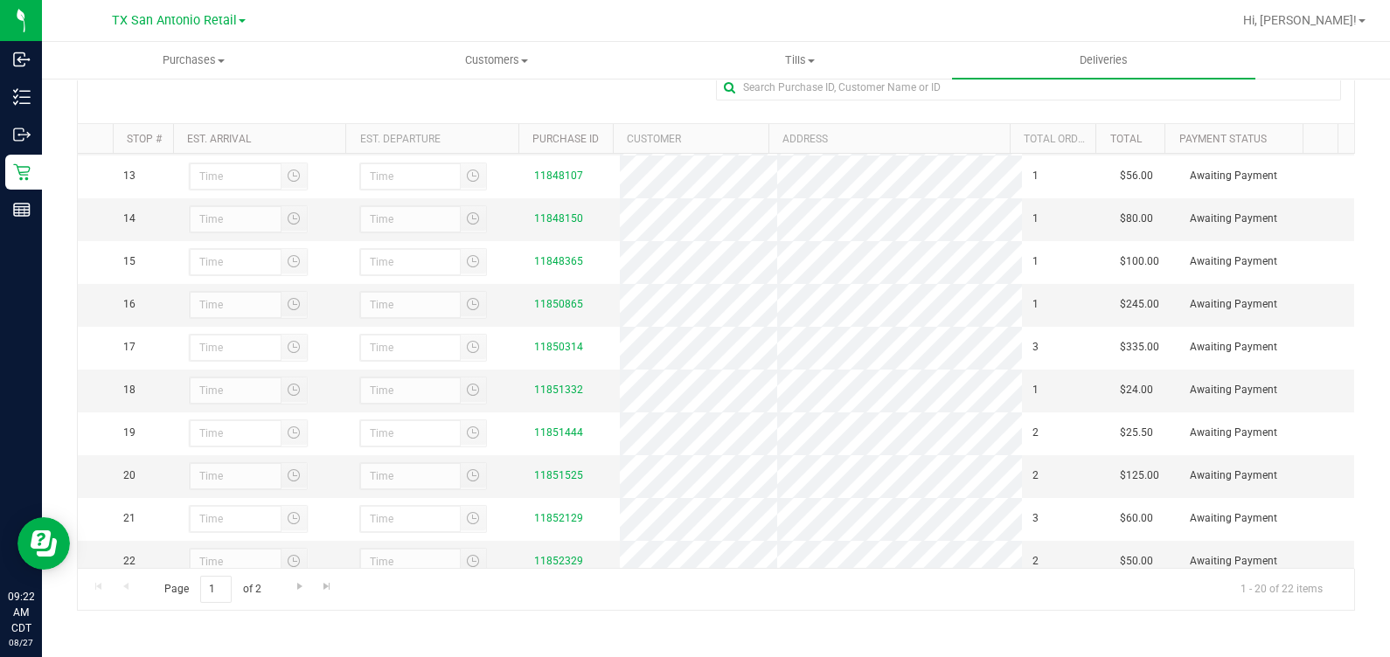
scroll to position [546, 0]
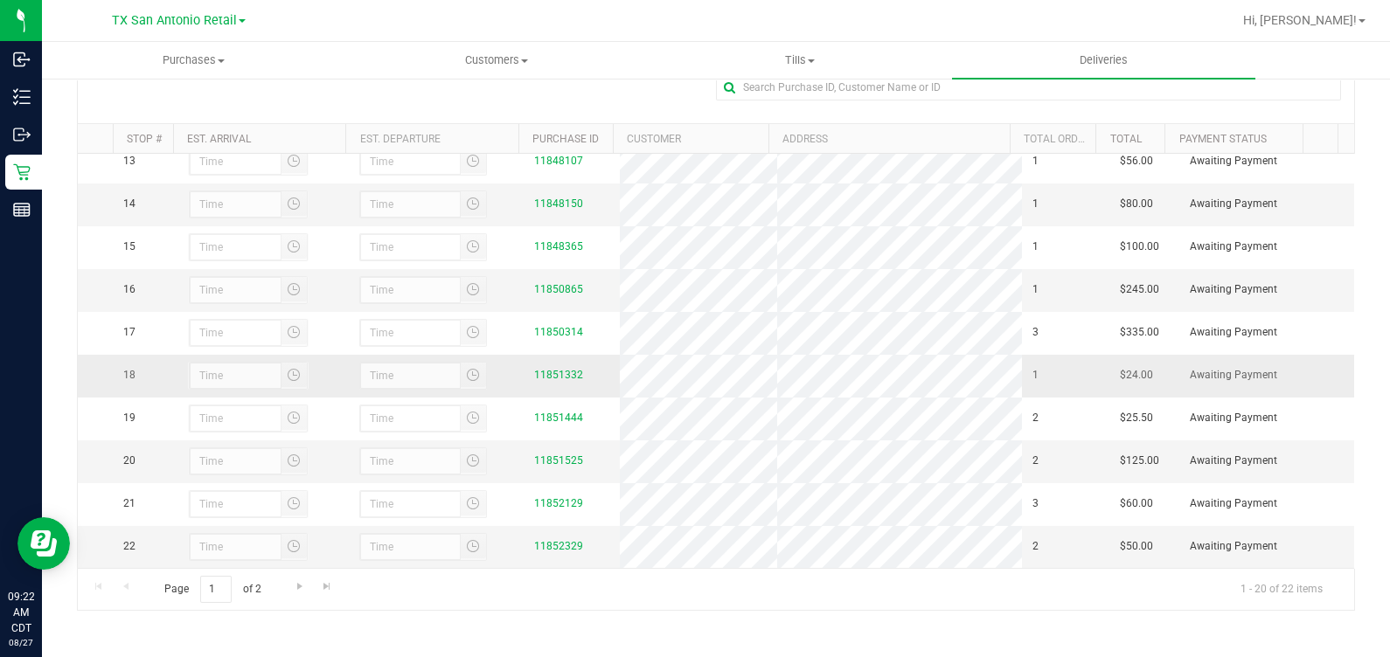
click at [569, 384] on div "11851332" at bounding box center [571, 375] width 75 height 17
click at [558, 381] on link "11851332" at bounding box center [558, 375] width 49 height 12
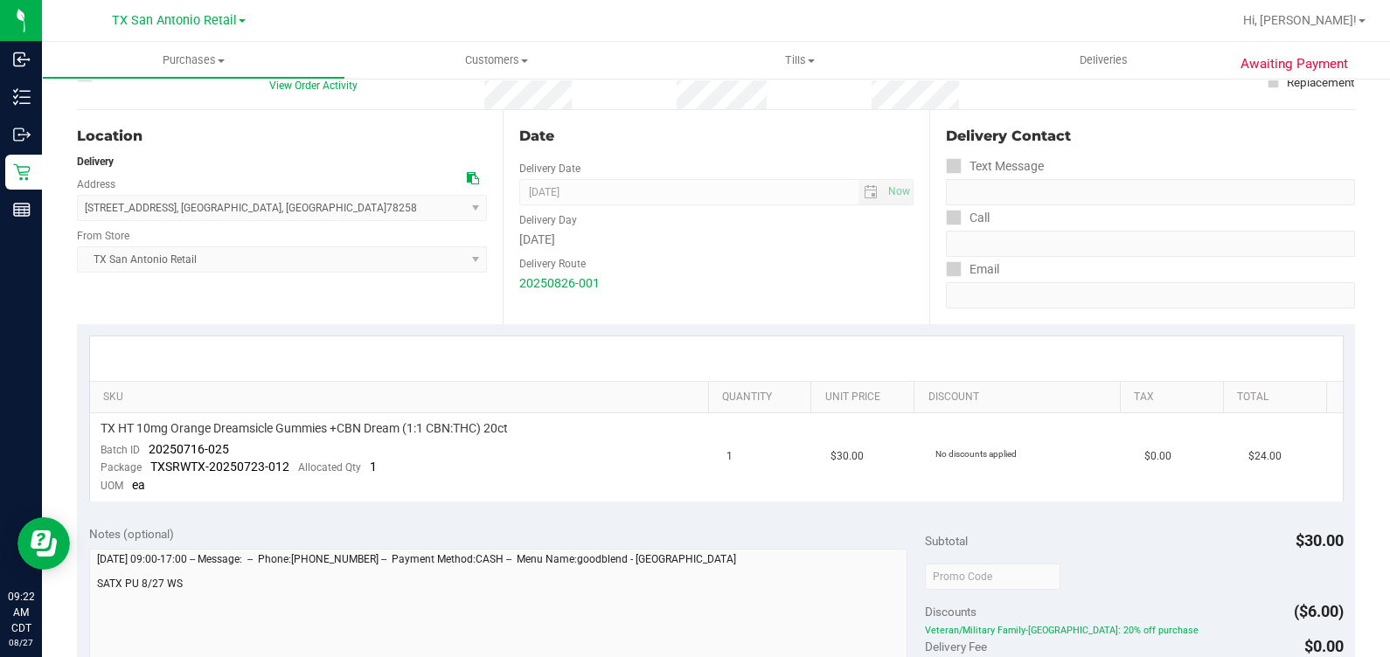
scroll to position [218, 0]
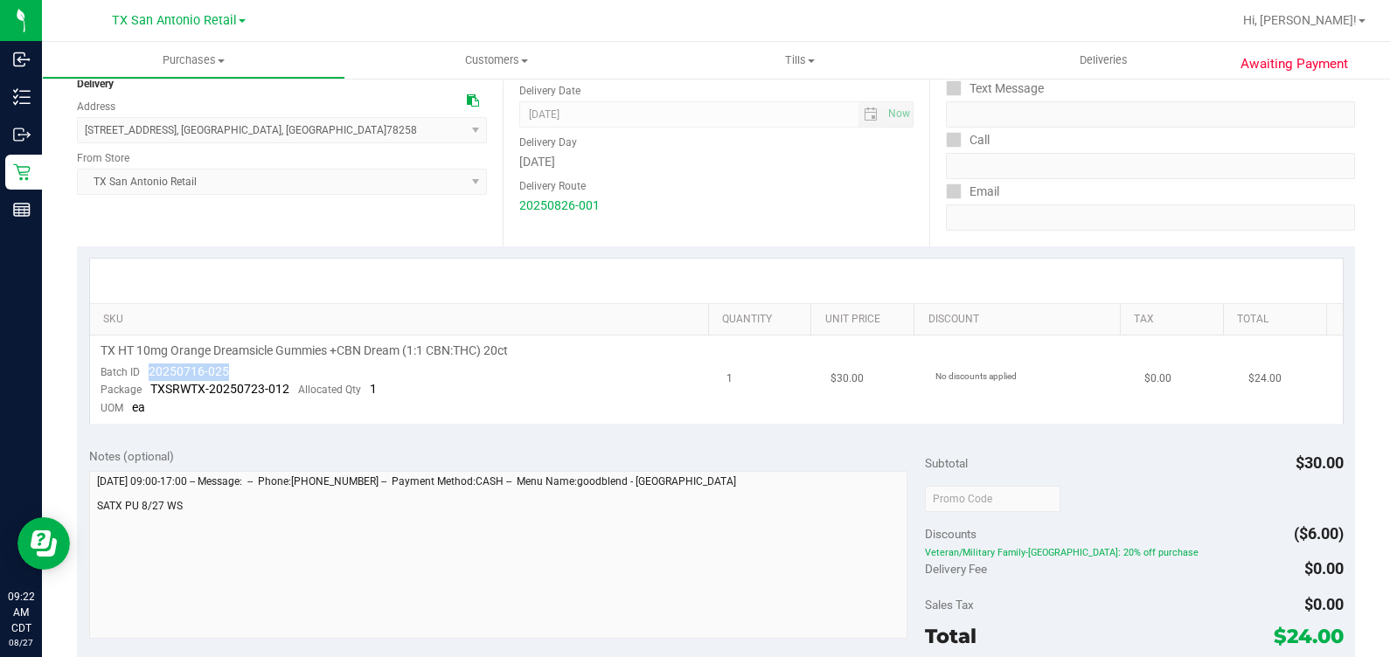
drag, startPoint x: 142, startPoint y: 367, endPoint x: 249, endPoint y: 364, distance: 106.7
click at [249, 364] on td "TX HT 10mg Orange Dreamsicle Gummies +CBN Dream (1:1 CBN:THC) 20ct Batch ID 202…" at bounding box center [403, 380] width 627 height 88
click at [803, 313] on link "Unit Price" at bounding box center [866, 320] width 82 height 14
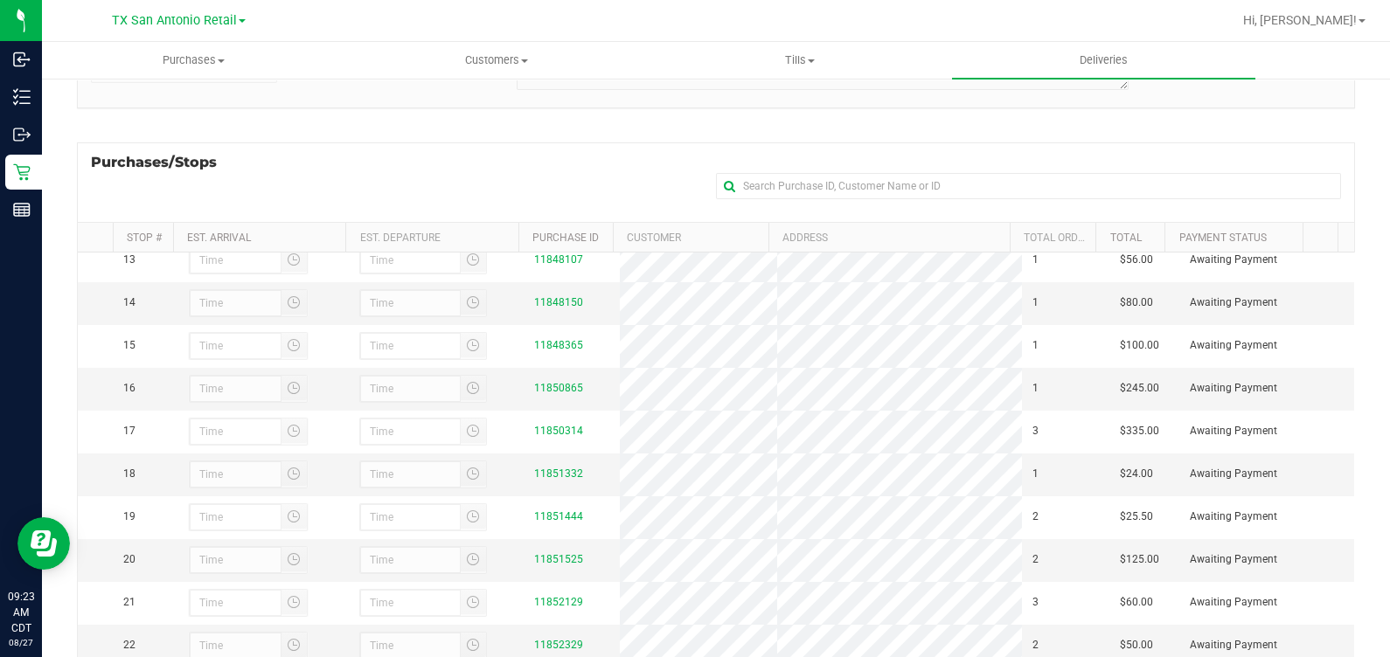
scroll to position [647, 0]
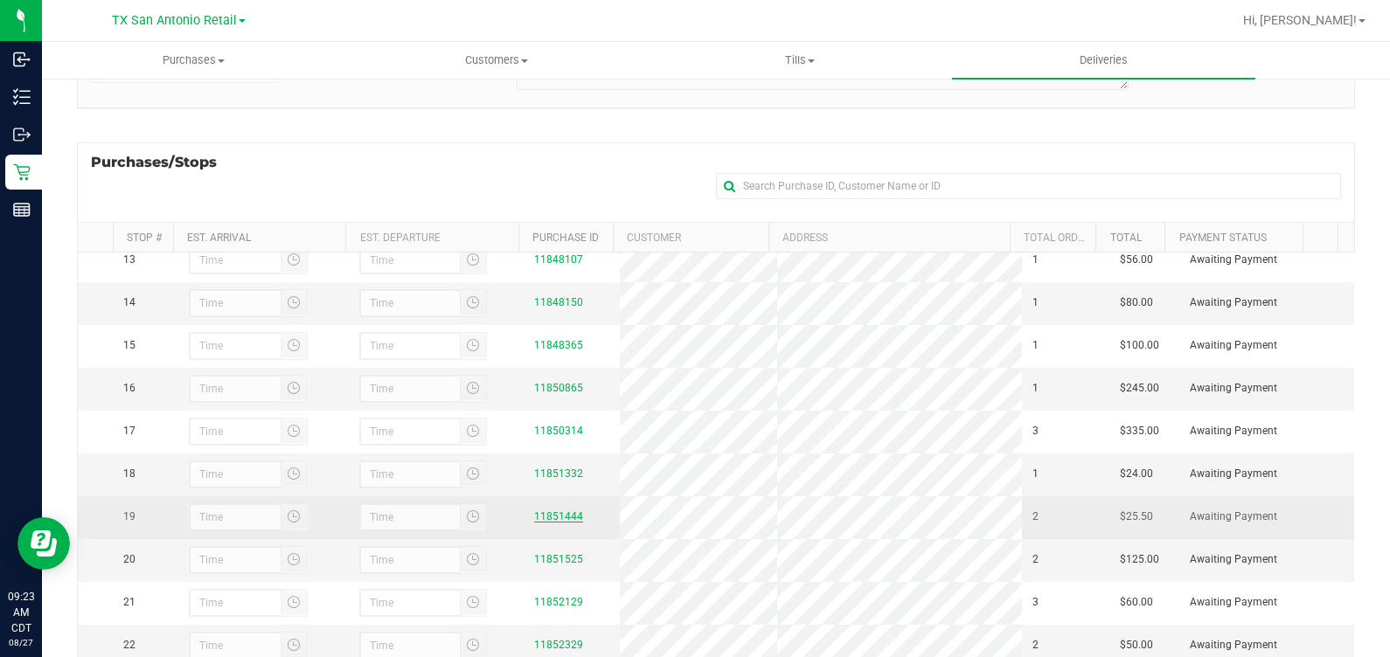
click at [556, 510] on link "11851444" at bounding box center [558, 516] width 49 height 12
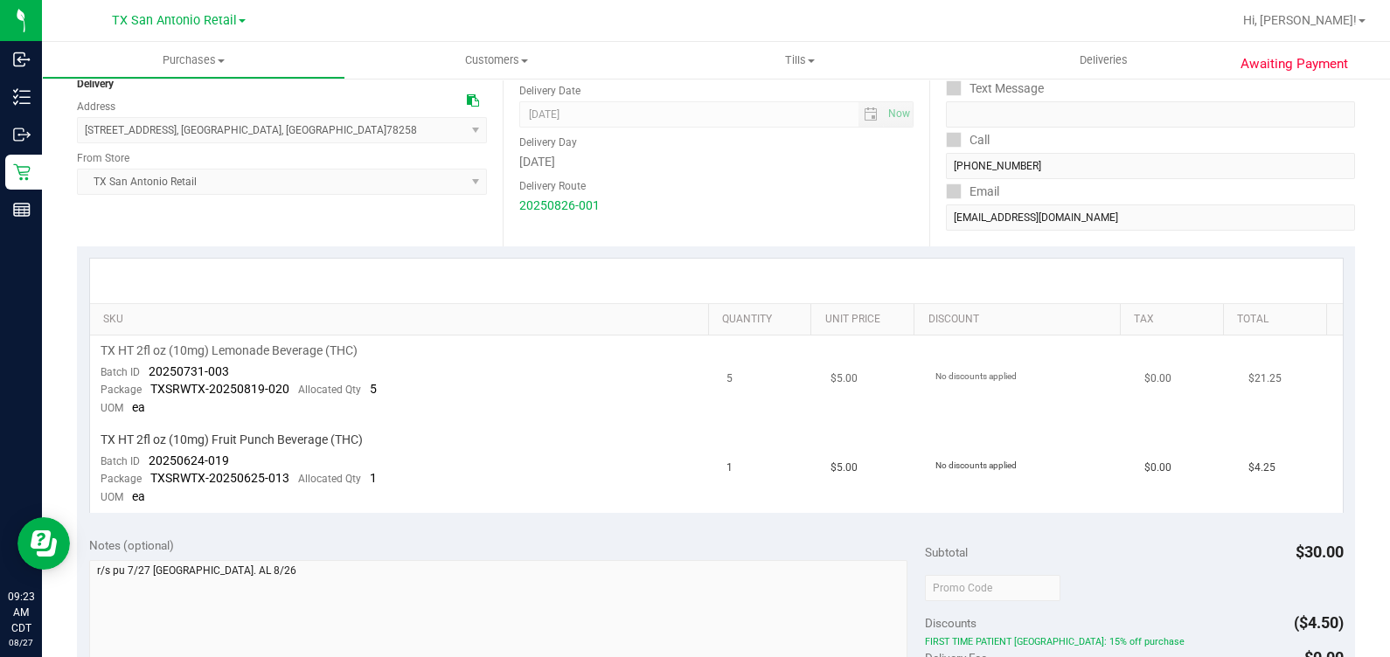
scroll to position [218, 0]
drag, startPoint x: 154, startPoint y: 369, endPoint x: 280, endPoint y: 370, distance: 125.9
click at [280, 370] on td "TX HT 2fl oz (10mg) Lemonade Beverage (THC) Batch ID 20250731-003 Package TXSRW…" at bounding box center [403, 380] width 627 height 89
drag, startPoint x: 234, startPoint y: 462, endPoint x: 140, endPoint y: 460, distance: 94.4
click at [140, 460] on td "TX HT 2fl oz (10mg) Fruit Punch Beverage (THC) Batch ID 20250624-019 Package TX…" at bounding box center [403, 469] width 627 height 88
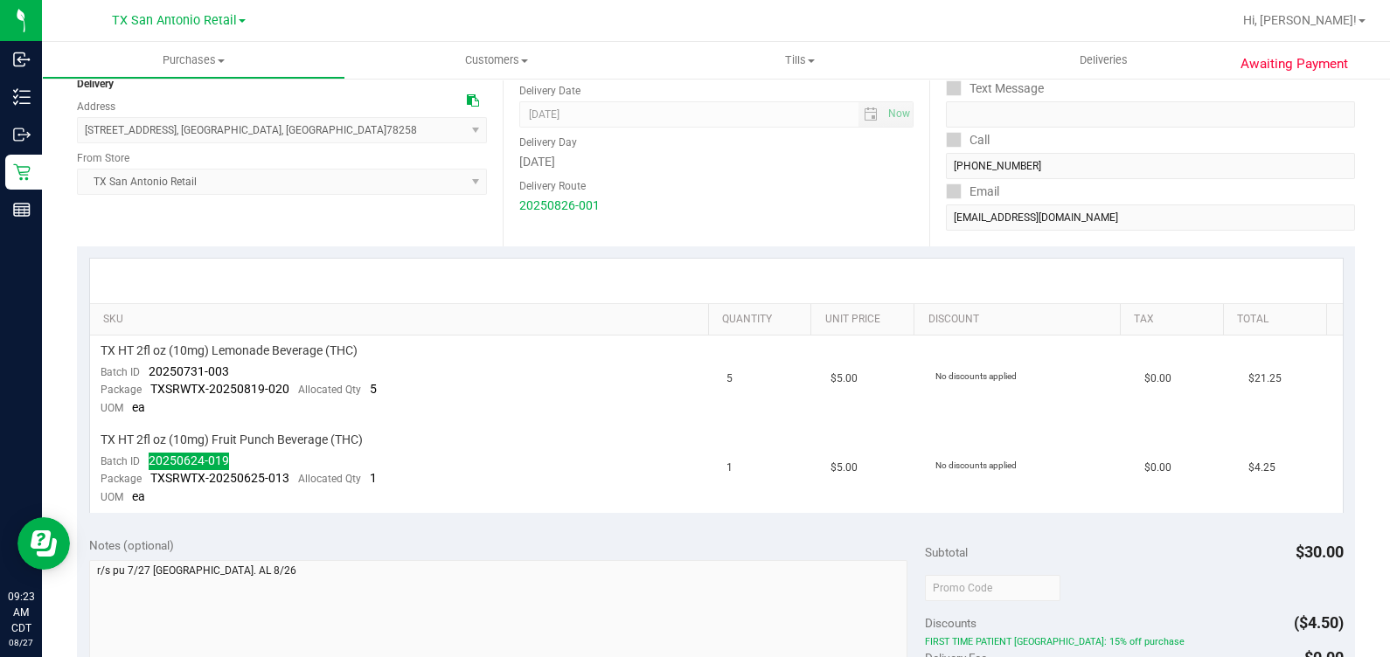
click at [803, 309] on th "Total" at bounding box center [1274, 319] width 103 height 31
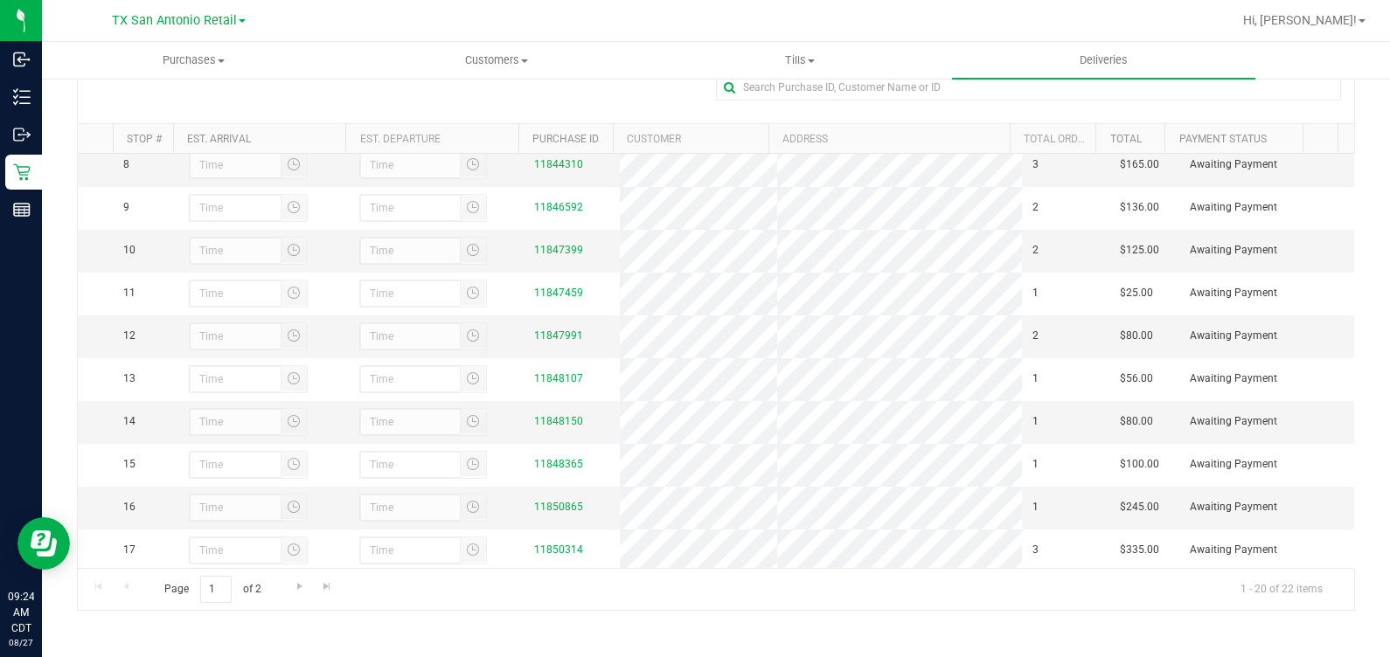
scroll to position [647, 0]
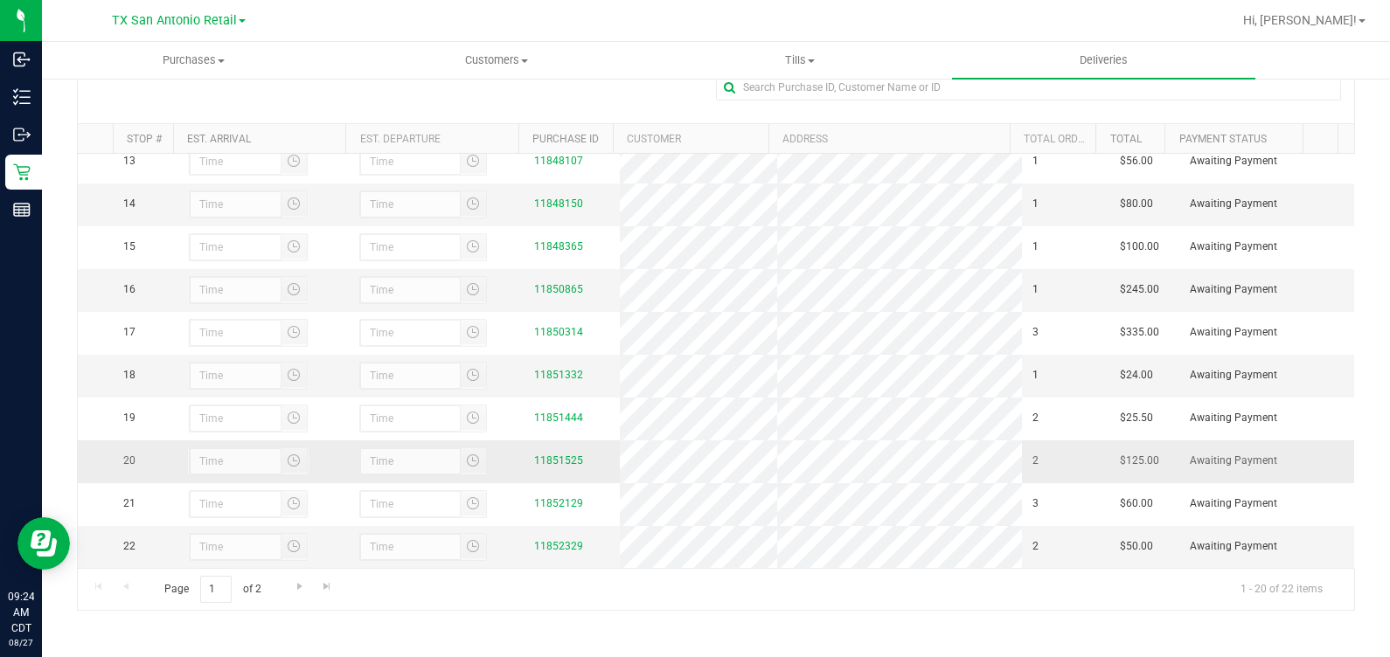
click at [550, 453] on div "11851525" at bounding box center [571, 461] width 75 height 17
click at [546, 454] on link "11851525" at bounding box center [558, 460] width 49 height 12
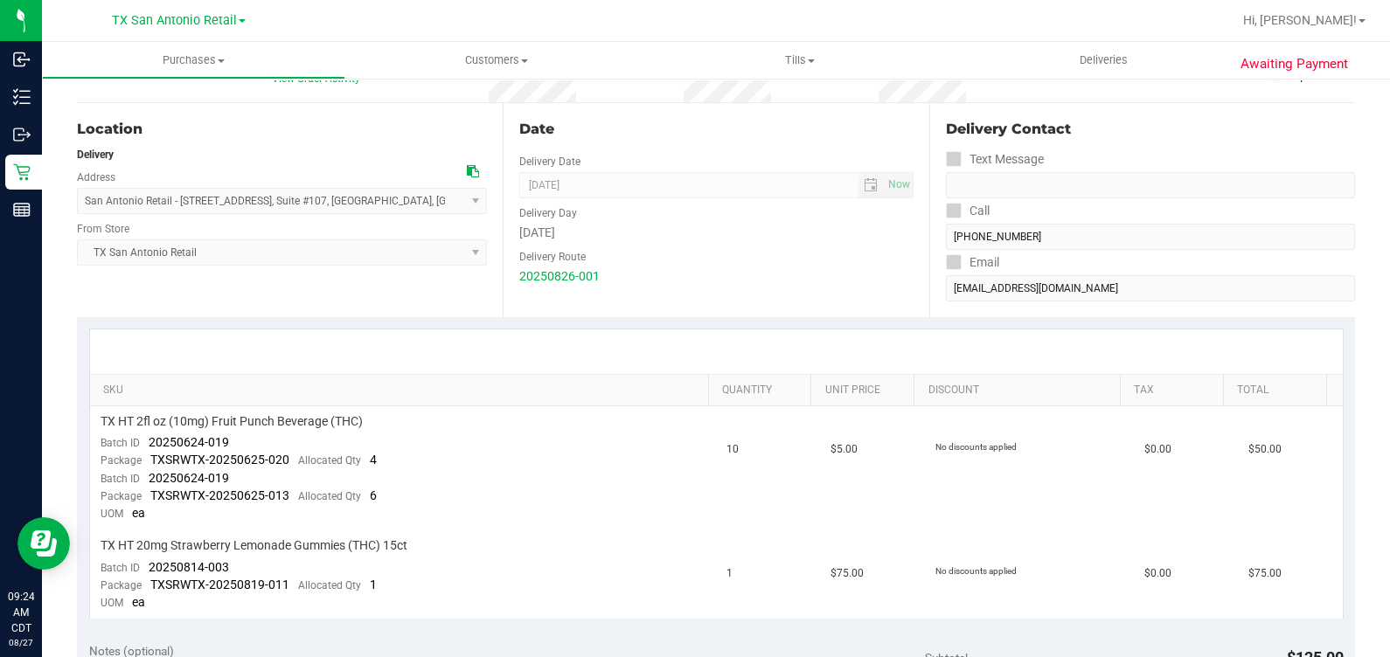
scroll to position [328, 0]
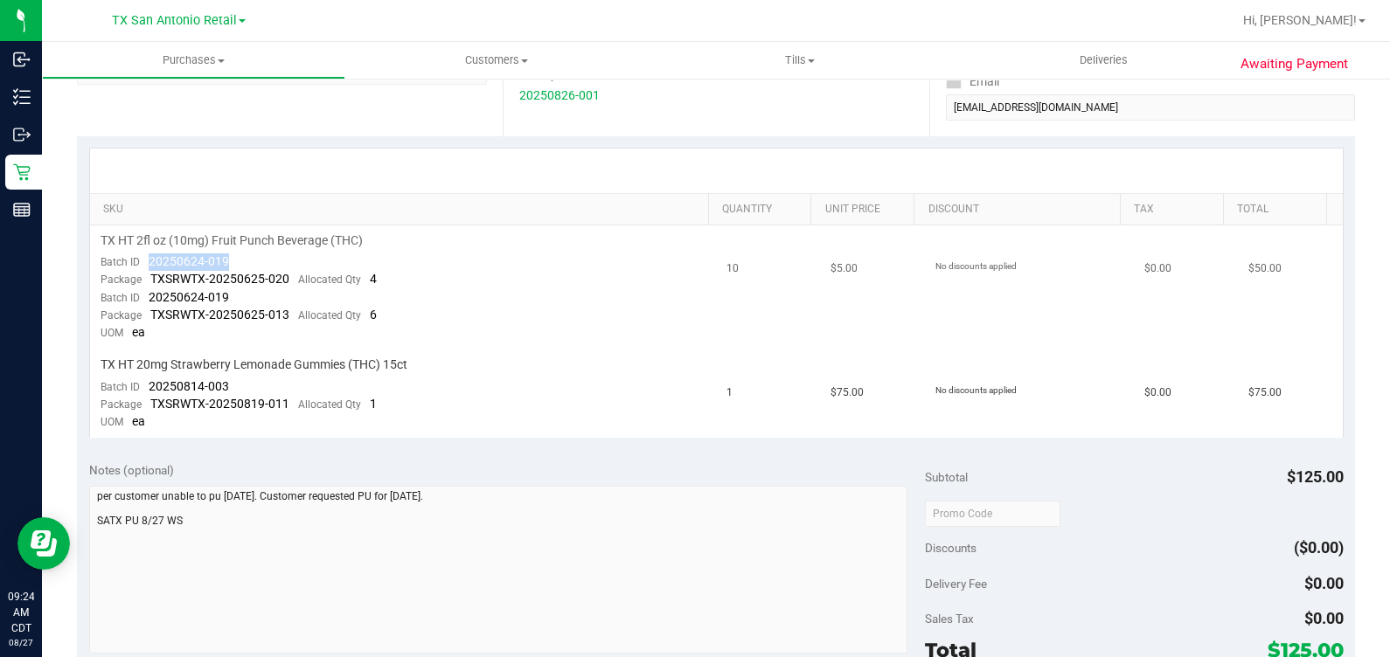
drag, startPoint x: 231, startPoint y: 261, endPoint x: 144, endPoint y: 259, distance: 86.6
click at [144, 259] on td "TX HT 2fl oz (10mg) Fruit Punch Beverage (THC) Batch ID 20250624-019 Package TX…" at bounding box center [403, 287] width 627 height 124
drag, startPoint x: 242, startPoint y: 393, endPoint x: 189, endPoint y: 389, distance: 53.5
click at [189, 389] on td "TX HT 20mg Strawberry Lemonade Gummies (THC) 15ct Batch ID 20250814-003 Package…" at bounding box center [403, 394] width 627 height 88
drag, startPoint x: 189, startPoint y: 389, endPoint x: 338, endPoint y: 441, distance: 158.4
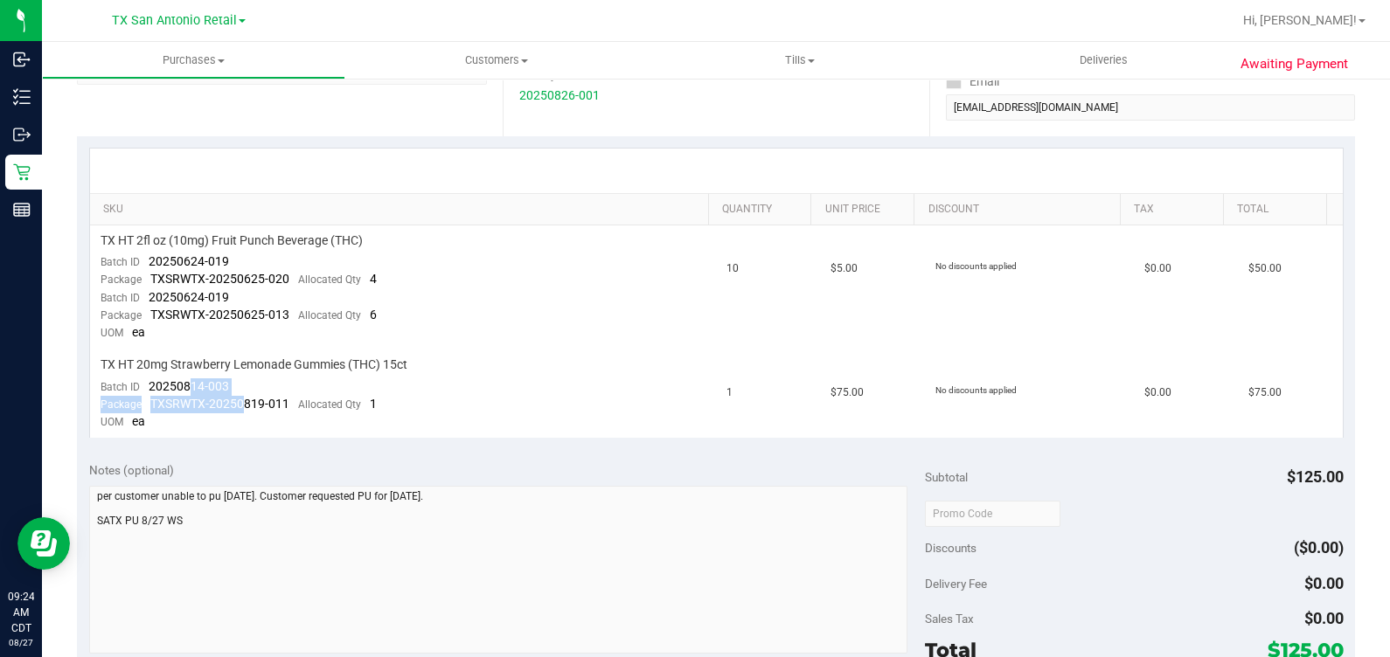
click at [361, 447] on purchase-details "Back Mark as Undeliverable Cancel Purchase View Profile # 11851525 Out for Deli…" at bounding box center [716, 469] width 1278 height 1404
click at [561, 375] on td "TX HT 20mg Strawberry Lemonade Gummies (THC) 15ct Batch ID 20250814-003 Package…" at bounding box center [403, 394] width 627 height 88
drag, startPoint x: 143, startPoint y: 378, endPoint x: 252, endPoint y: 371, distance: 108.5
click at [252, 371] on td "TX HT 20mg Strawberry Lemonade Gummies (THC) 15ct Batch ID 20250814-003 Package…" at bounding box center [403, 394] width 627 height 88
click at [803, 410] on td "$0.00" at bounding box center [1186, 394] width 104 height 88
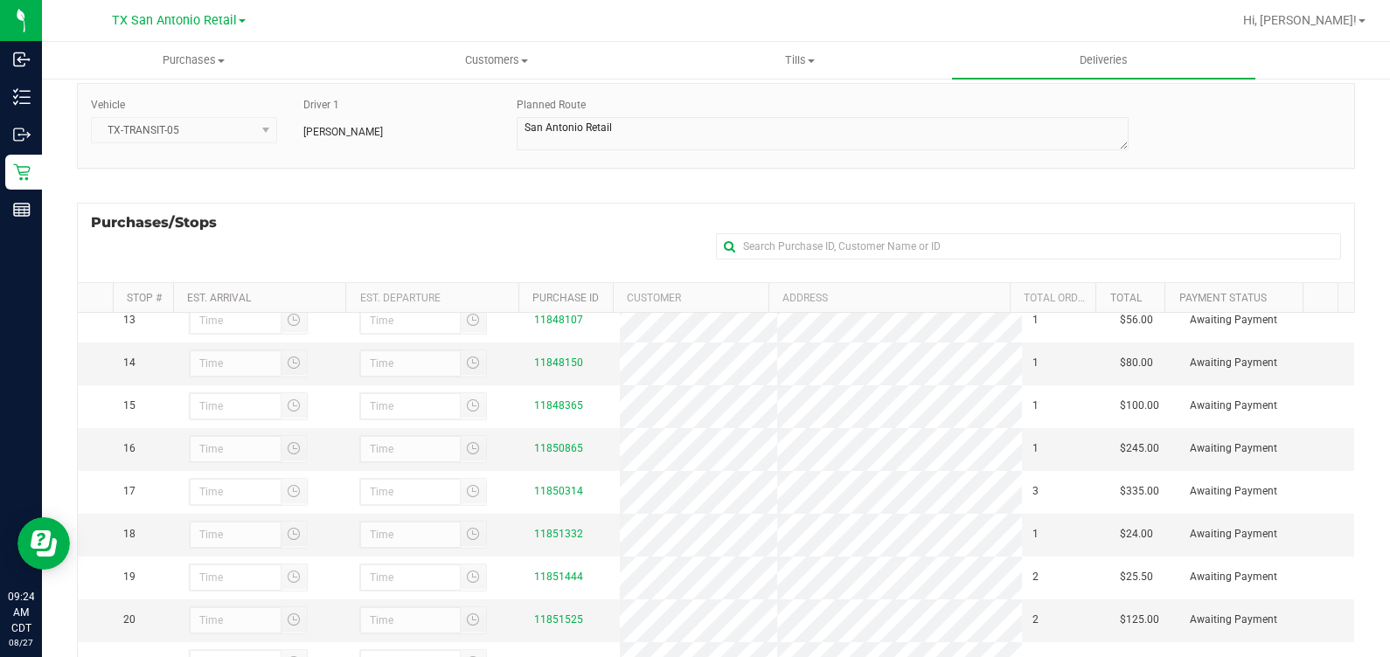
scroll to position [288, 0]
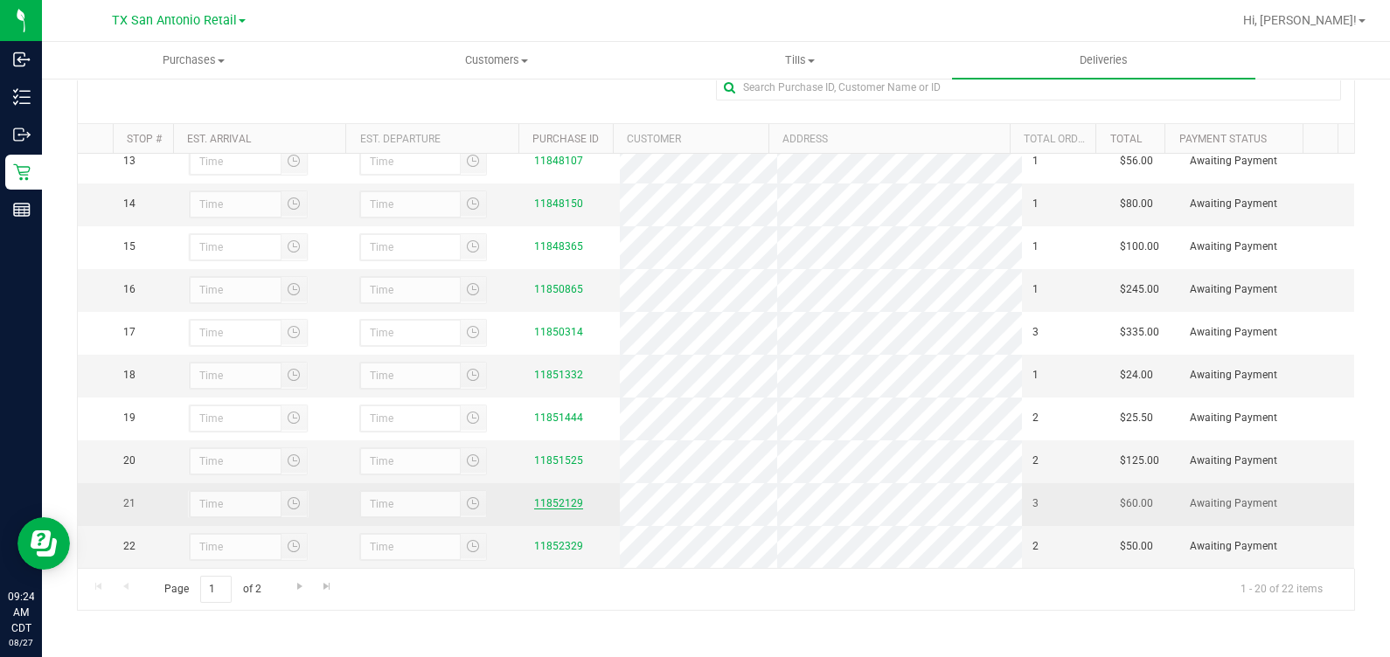
click at [534, 497] on link "11852129" at bounding box center [558, 503] width 49 height 12
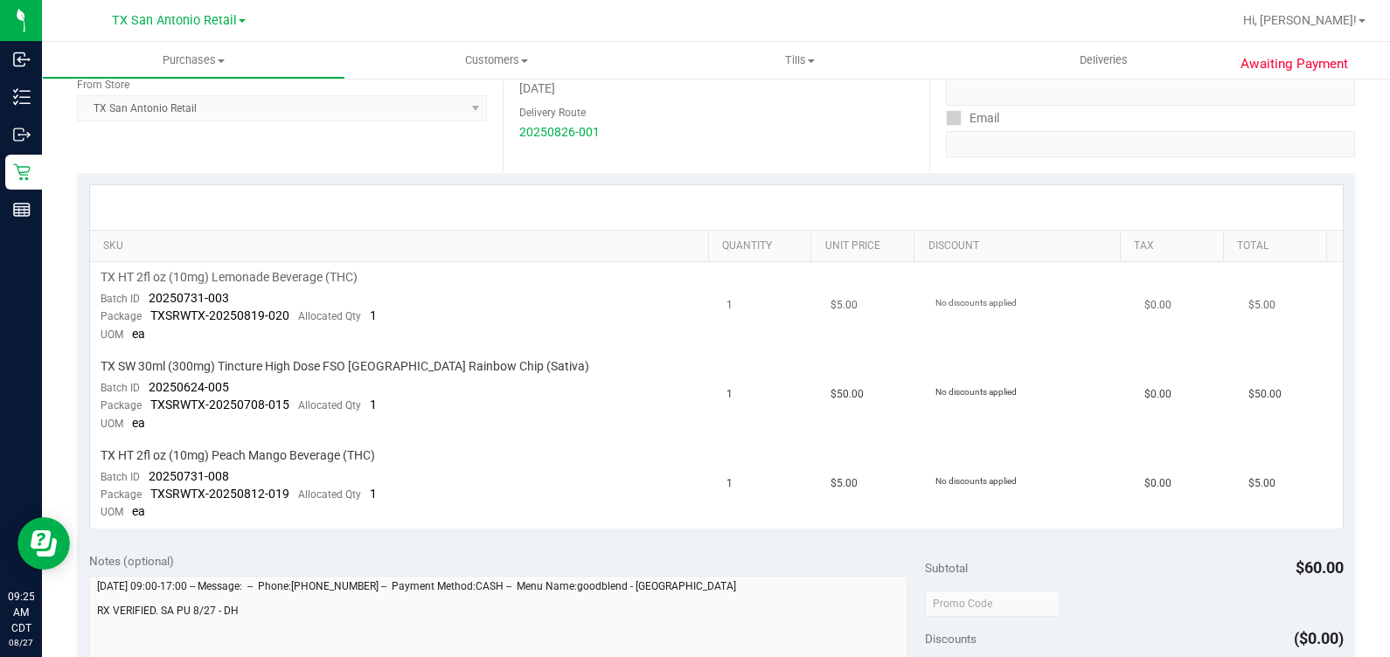
scroll to position [328, 0]
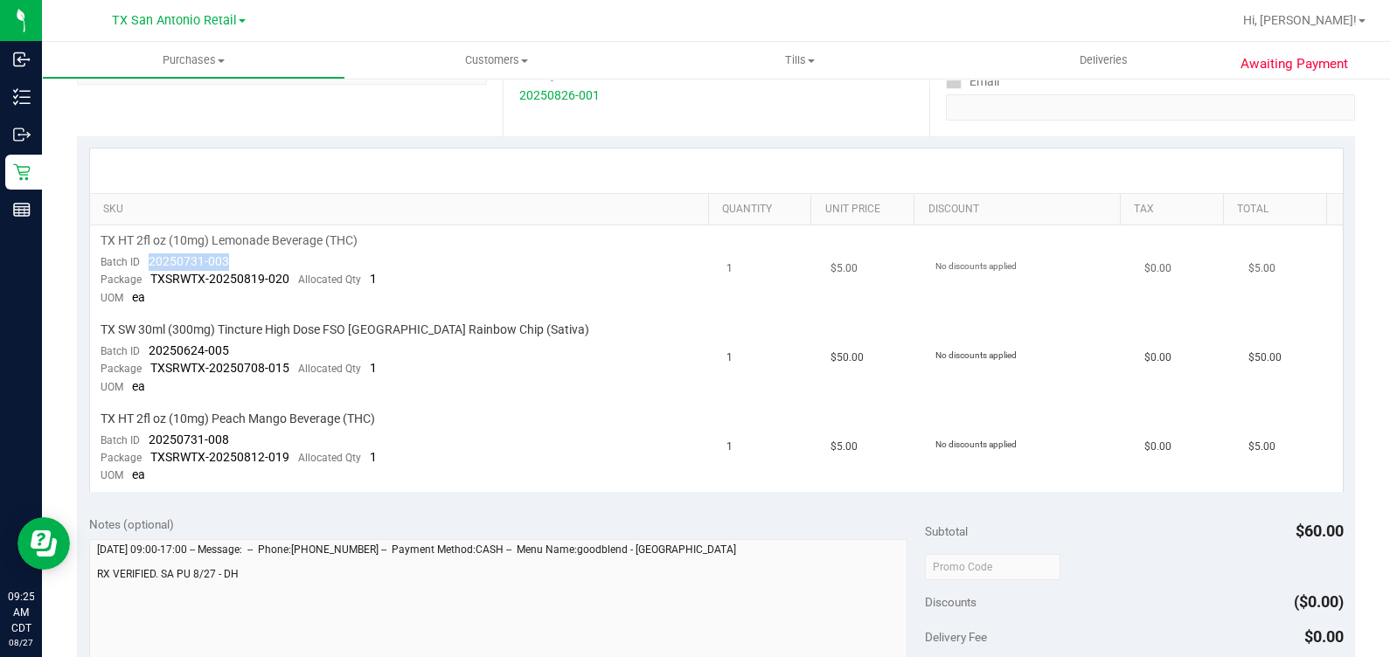
drag, startPoint x: 243, startPoint y: 262, endPoint x: 147, endPoint y: 258, distance: 96.2
click at [147, 258] on td "TX HT 2fl oz (10mg) Lemonade Beverage (THC) Batch ID 20250731-003 Package TXSRW…" at bounding box center [403, 269] width 627 height 89
drag, startPoint x: 237, startPoint y: 348, endPoint x: 145, endPoint y: 354, distance: 92.0
click at [145, 354] on td "TX SW 30ml (300mg) Tincture High Dose FSO TX Rainbow Chip (Sativa) Batch ID 202…" at bounding box center [403, 359] width 627 height 89
drag, startPoint x: 251, startPoint y: 441, endPoint x: 145, endPoint y: 440, distance: 105.8
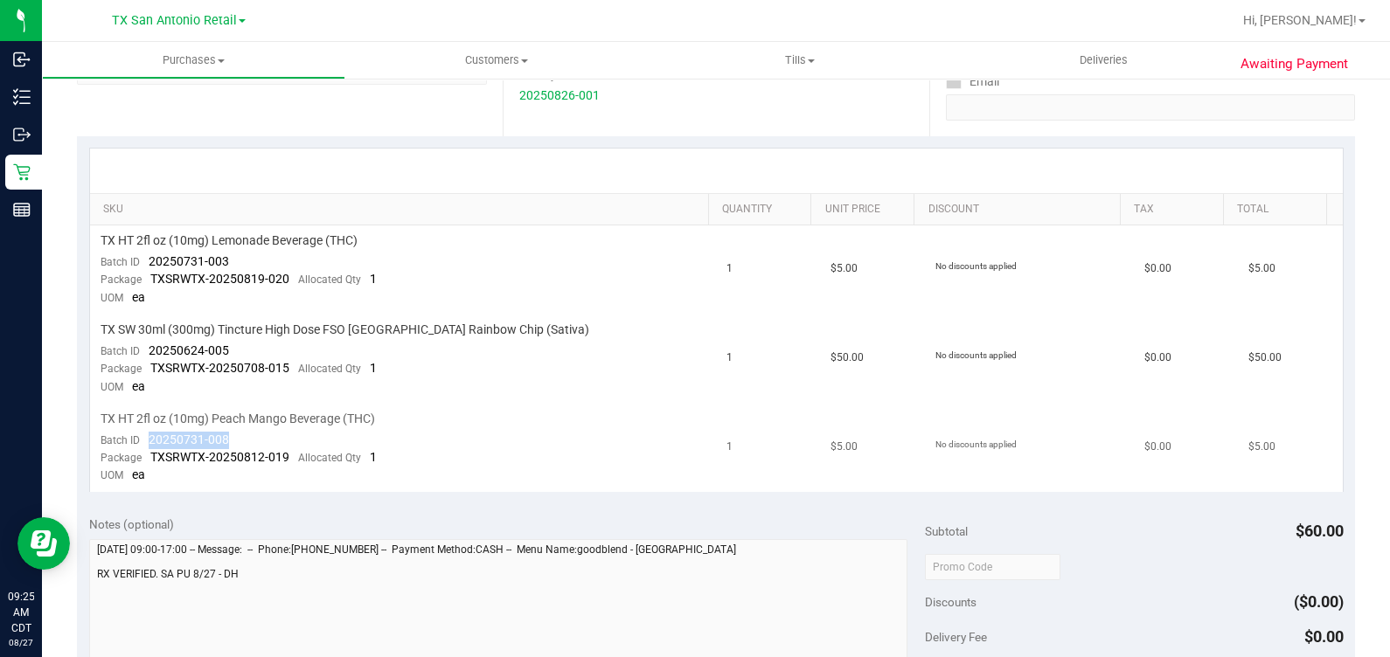
click at [145, 440] on td "TX HT 2fl oz (10mg) Peach Mango Beverage (THC) Batch ID 20250731-008 Package TX…" at bounding box center [403, 448] width 627 height 88
click at [803, 397] on td "$50.00" at bounding box center [872, 359] width 104 height 89
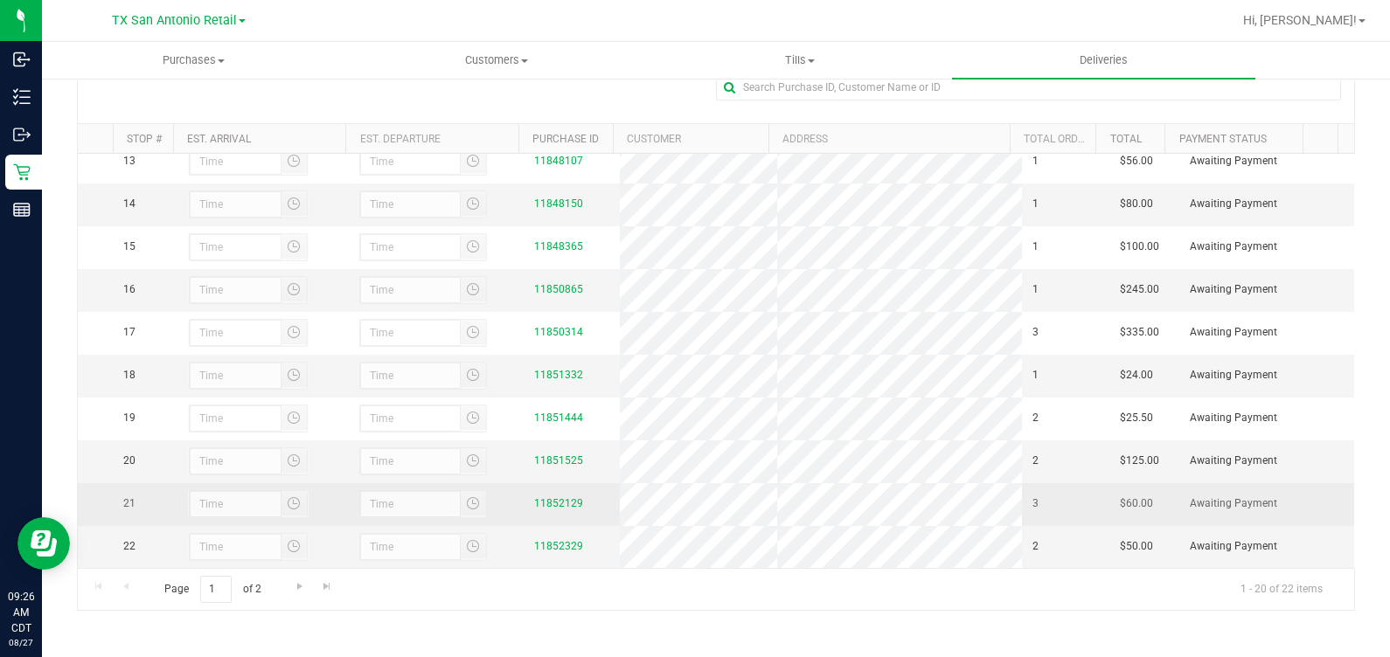
scroll to position [647, 0]
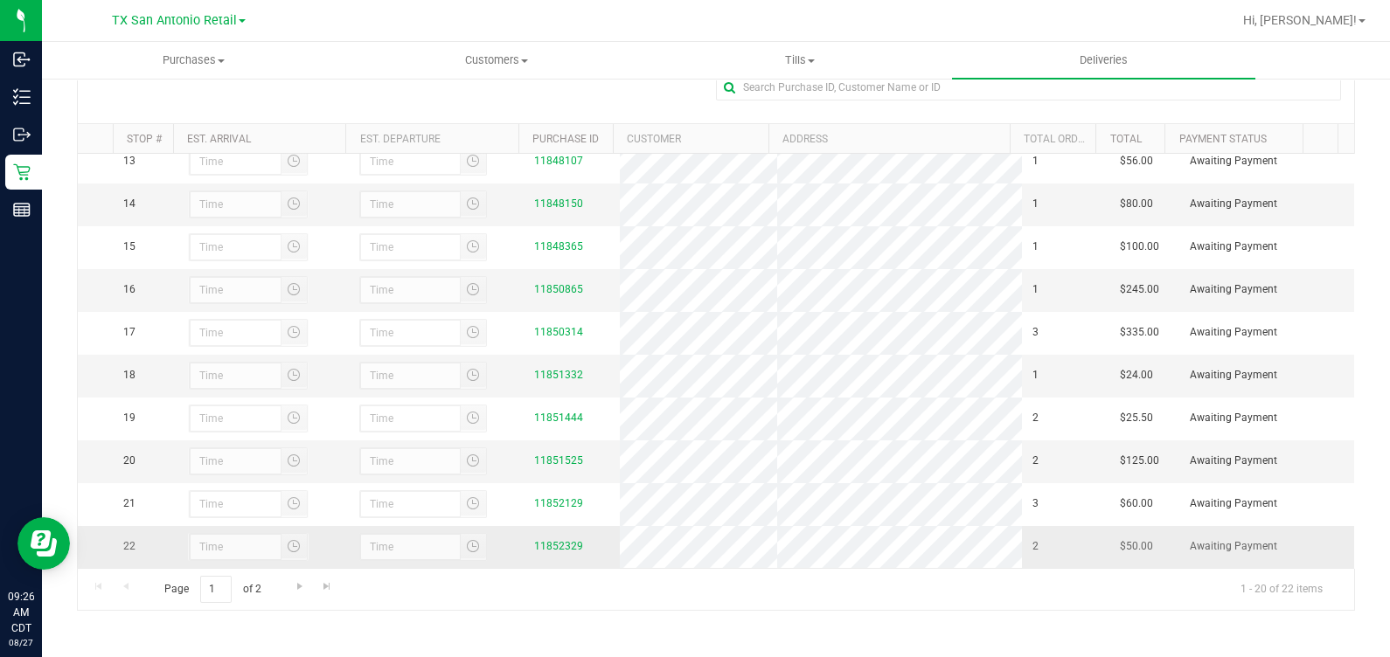
click at [543, 538] on div "11852329" at bounding box center [571, 546] width 75 height 17
click at [541, 544] on link "11852329" at bounding box center [558, 546] width 49 height 12
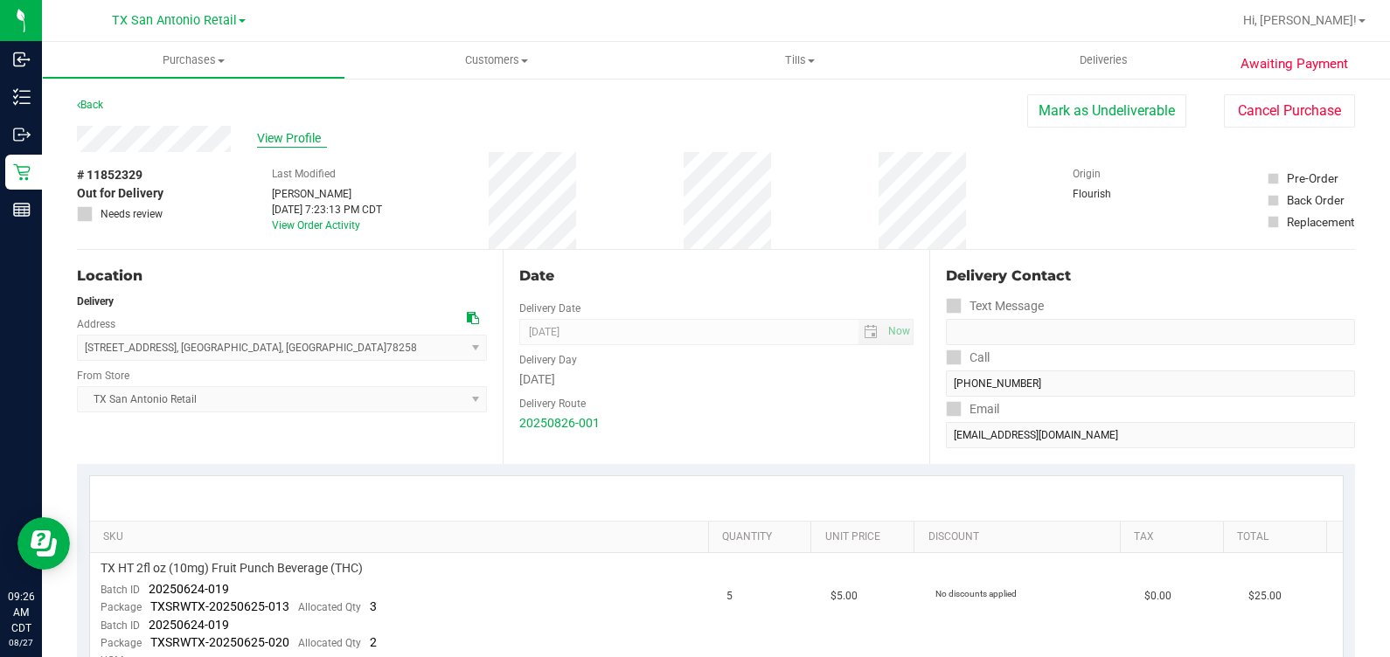
click at [317, 140] on span "View Profile" at bounding box center [292, 138] width 70 height 18
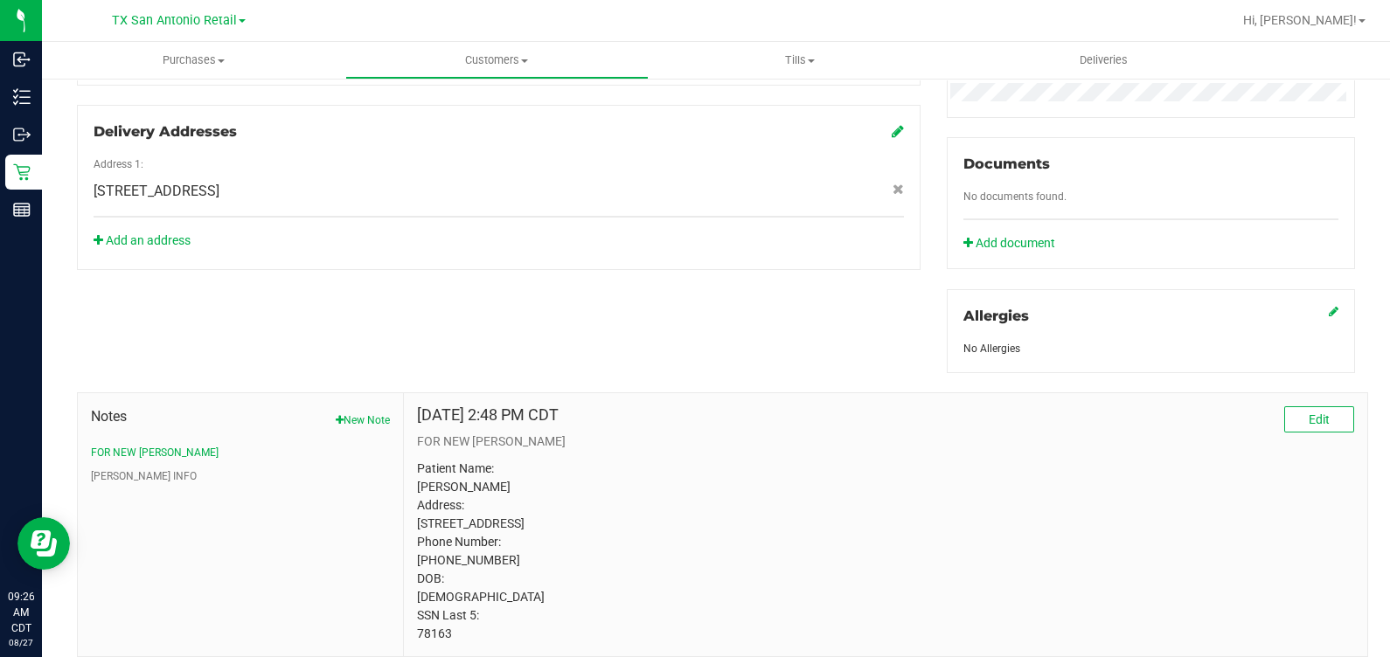
scroll to position [651, 0]
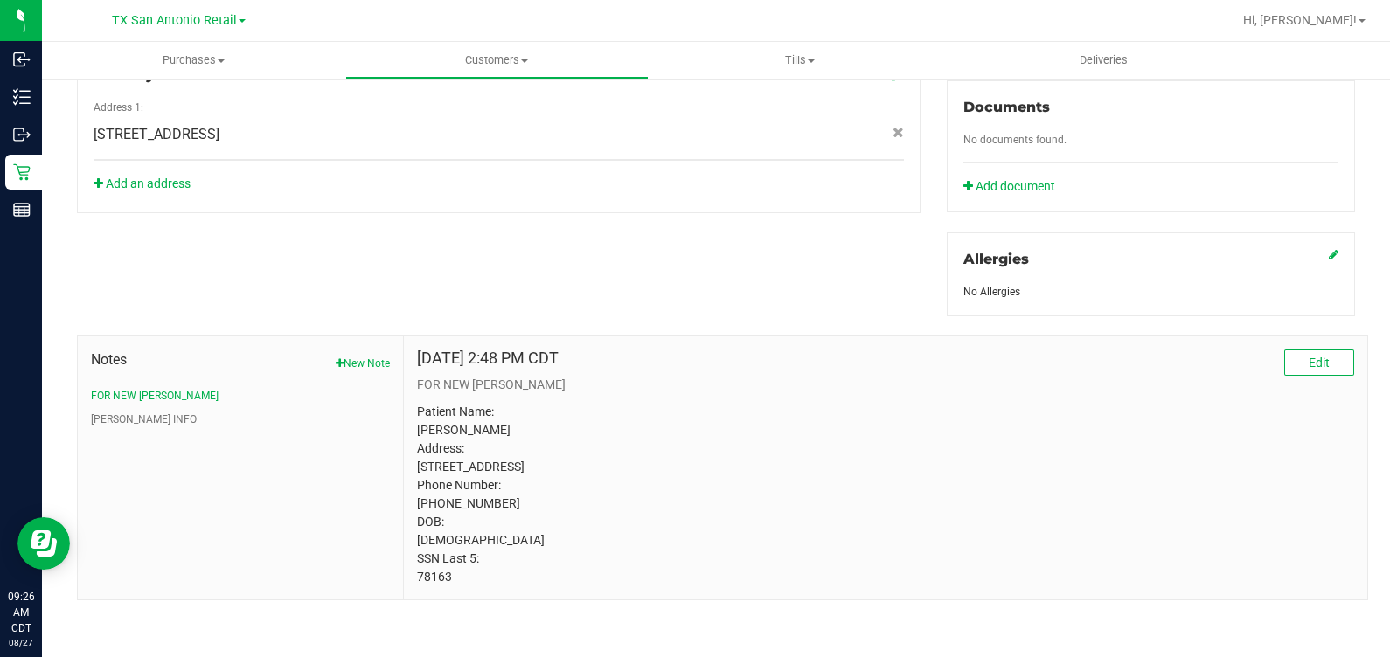
click at [437, 586] on p "Patient Name: Deborah Krumm Address: 5227 Fallen Oak Dr, Bulverde, TX, 78163 Ph…" at bounding box center [885, 495] width 937 height 184
click at [434, 583] on p "Patient Name: Deborah Krumm Address: 5227 Fallen Oak Dr, Bulverde, TX, 78163 Ph…" at bounding box center [885, 495] width 937 height 184
click at [429, 576] on p "Patient Name: Deborah Krumm Address: 5227 Fallen Oak Dr, Bulverde, TX, 78163 Ph…" at bounding box center [885, 495] width 937 height 184
click at [803, 537] on p "Patient Name: Deborah Krumm Address: 5227 Fallen Oak Dr, Bulverde, TX, 78163 Ph…" at bounding box center [885, 495] width 937 height 184
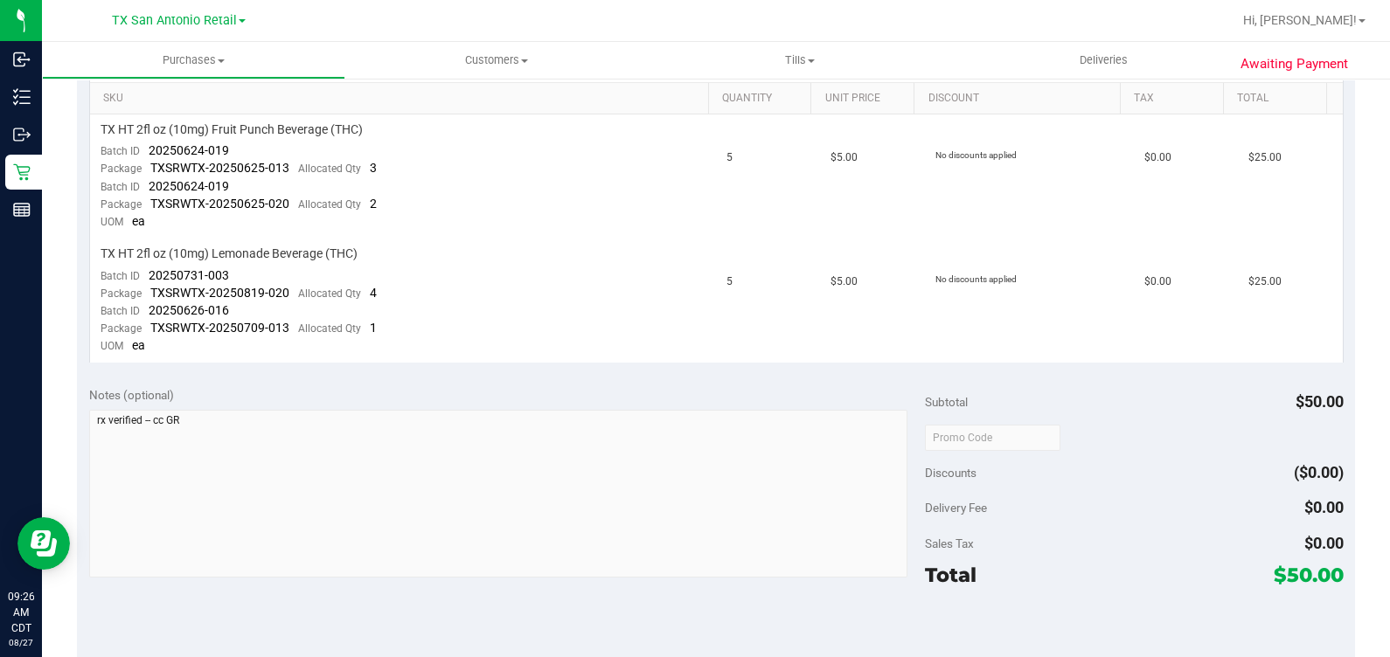
scroll to position [213, 0]
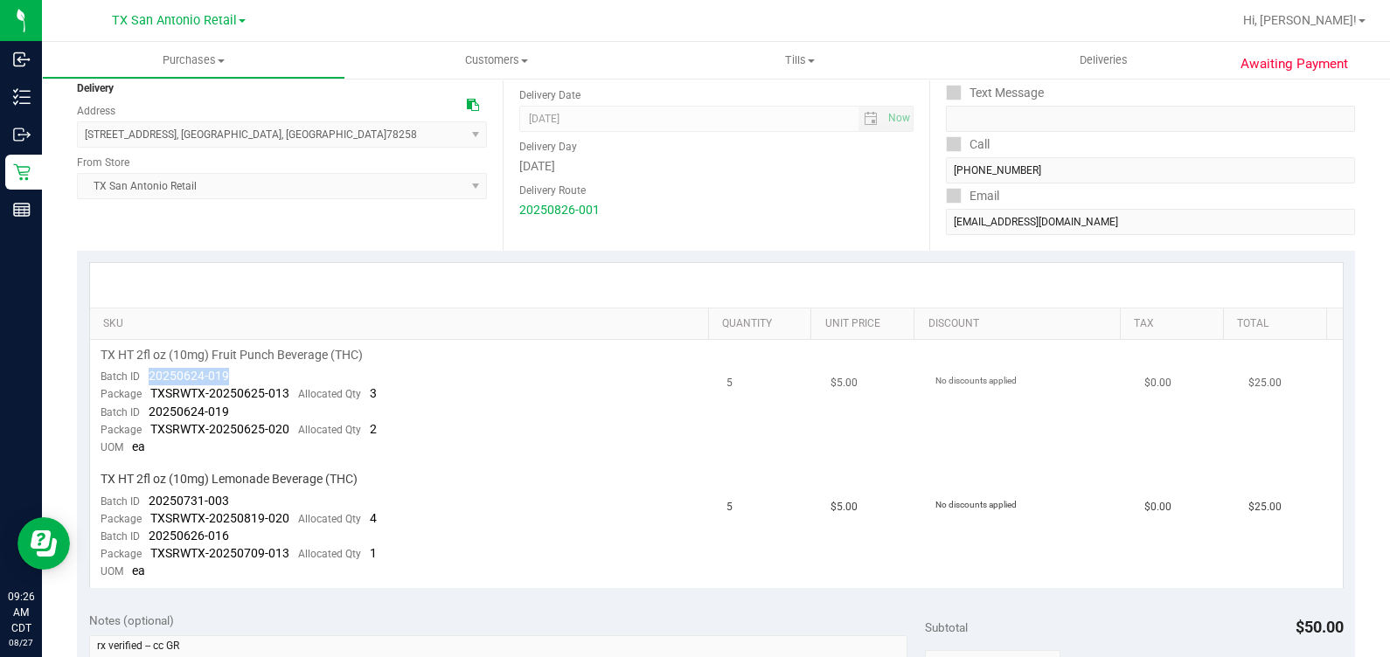
drag, startPoint x: 285, startPoint y: 364, endPoint x: 145, endPoint y: 372, distance: 140.1
click at [145, 372] on td "TX HT 2fl oz (10mg) Fruit Punch Beverage (THC) Batch ID 20250624-019 Package TX…" at bounding box center [403, 402] width 627 height 124
drag, startPoint x: 245, startPoint y: 494, endPoint x: 153, endPoint y: 497, distance: 91.8
click at [153, 497] on td "TX HT 2fl oz (10mg) Lemonade Beverage (THC) Batch ID 20250731-003 Package TXSRW…" at bounding box center [403, 525] width 627 height 123
drag, startPoint x: 153, startPoint y: 497, endPoint x: 256, endPoint y: 498, distance: 103.1
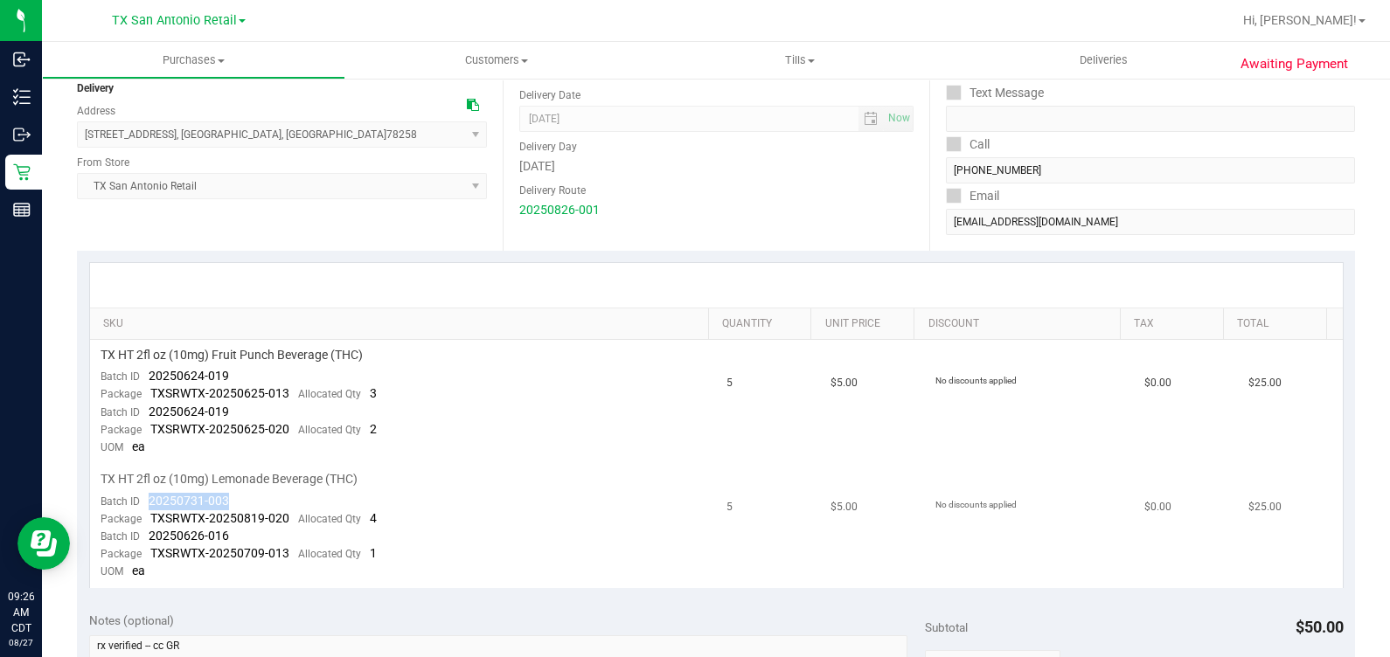
click at [256, 498] on td "TX HT 2fl oz (10mg) Lemonade Beverage (THC) Batch ID 20250731-003 Package TXSRW…" at bounding box center [403, 525] width 627 height 123
drag, startPoint x: 265, startPoint y: 537, endPoint x: 139, endPoint y: 529, distance: 126.1
click at [139, 529] on td "TX HT 2fl oz (10mg) Lemonade Beverage (THC) Batch ID 20250731-003 Package TXSRW…" at bounding box center [403, 525] width 627 height 123
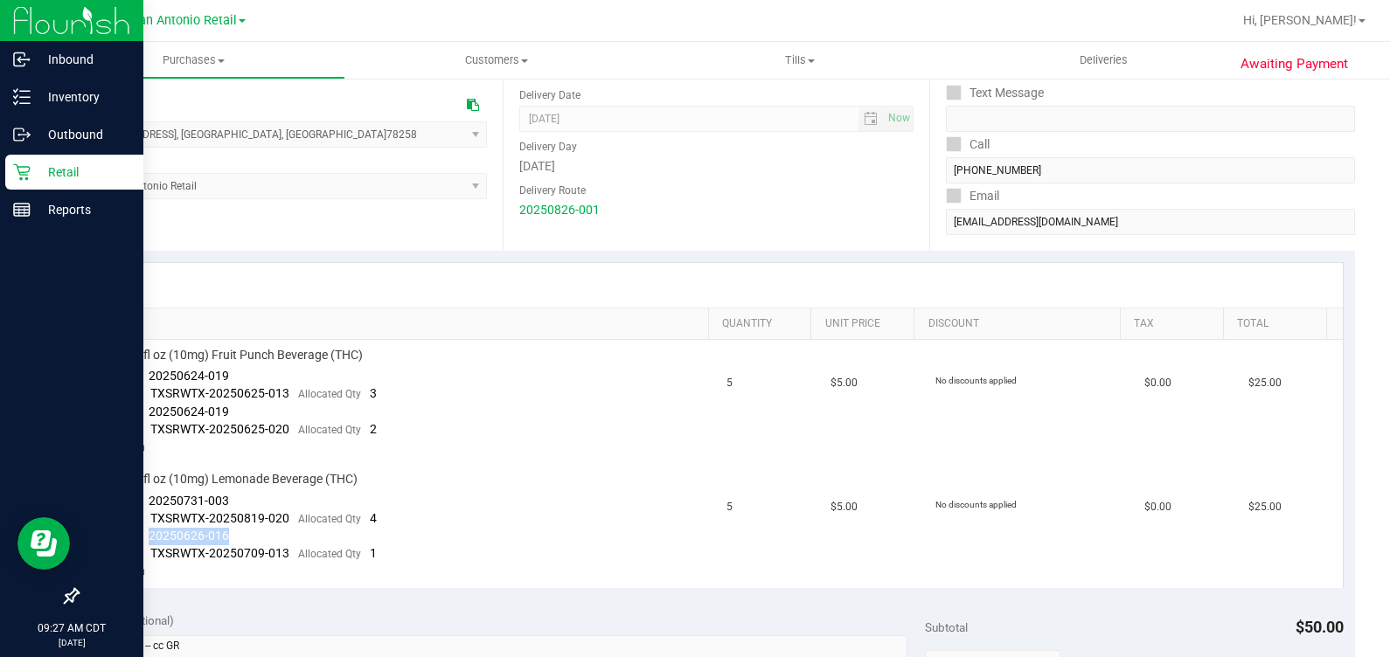
click at [40, 162] on p "Retail" at bounding box center [83, 172] width 105 height 21
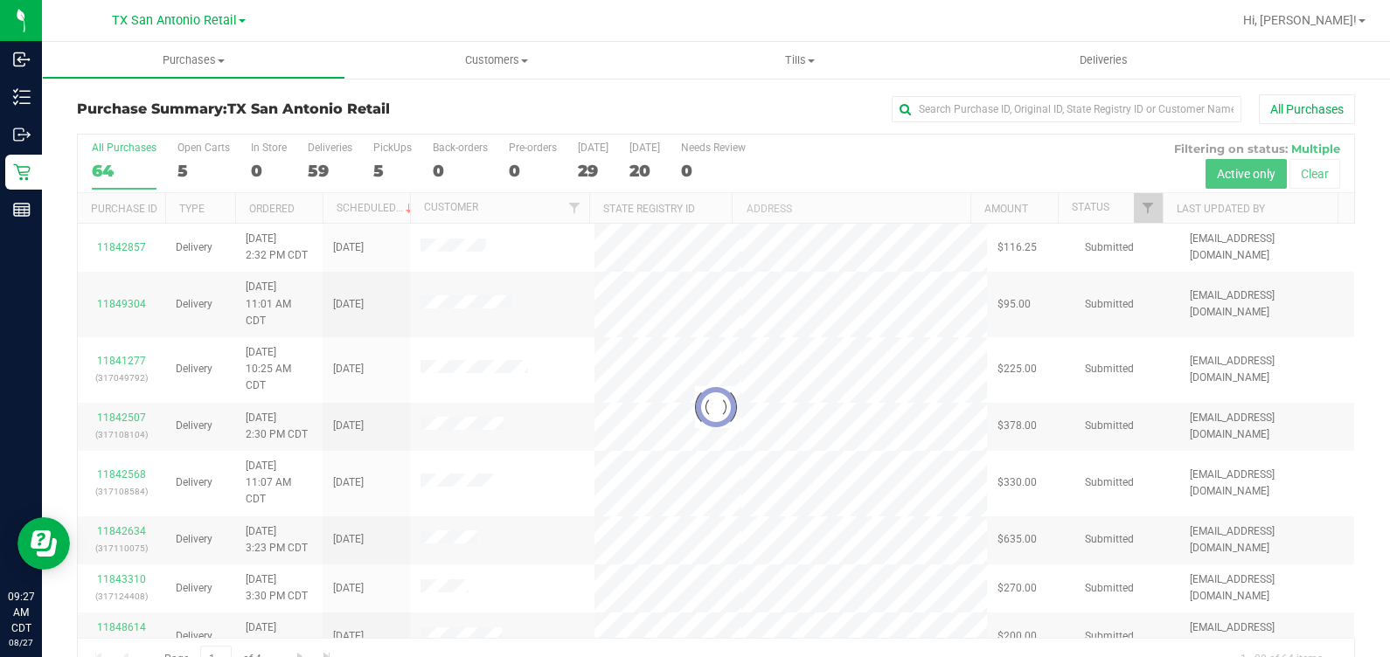
click at [385, 155] on label "PickUps 5" at bounding box center [392, 166] width 38 height 48
click at [0, 0] on input "PickUps 5" at bounding box center [0, 0] width 0 height 0
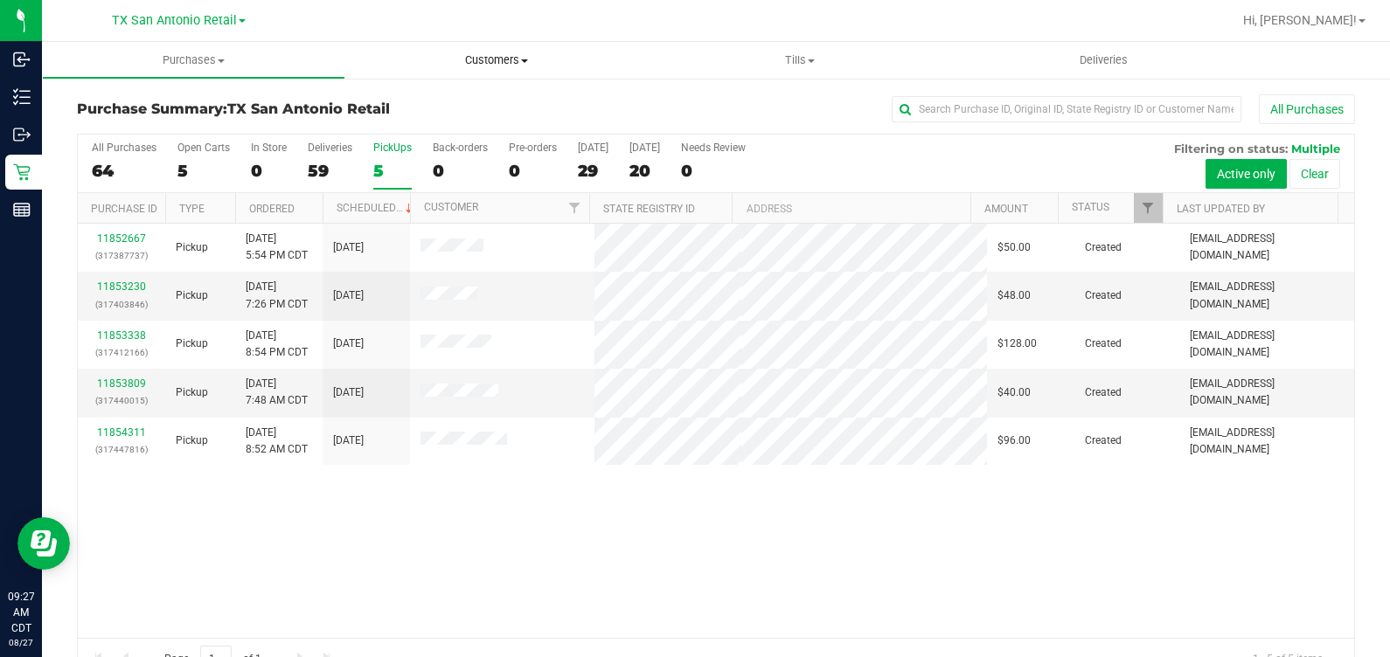
drag, startPoint x: 441, startPoint y: 55, endPoint x: 458, endPoint y: 59, distance: 17.0
click at [443, 55] on span "Customers" at bounding box center [497, 60] width 302 height 16
click at [449, 90] on ul "All customers Add a new customer All physicians" at bounding box center [496, 127] width 303 height 94
click at [479, 60] on span "Customers" at bounding box center [496, 60] width 303 height 16
click at [444, 111] on span "All customers" at bounding box center [408, 105] width 126 height 15
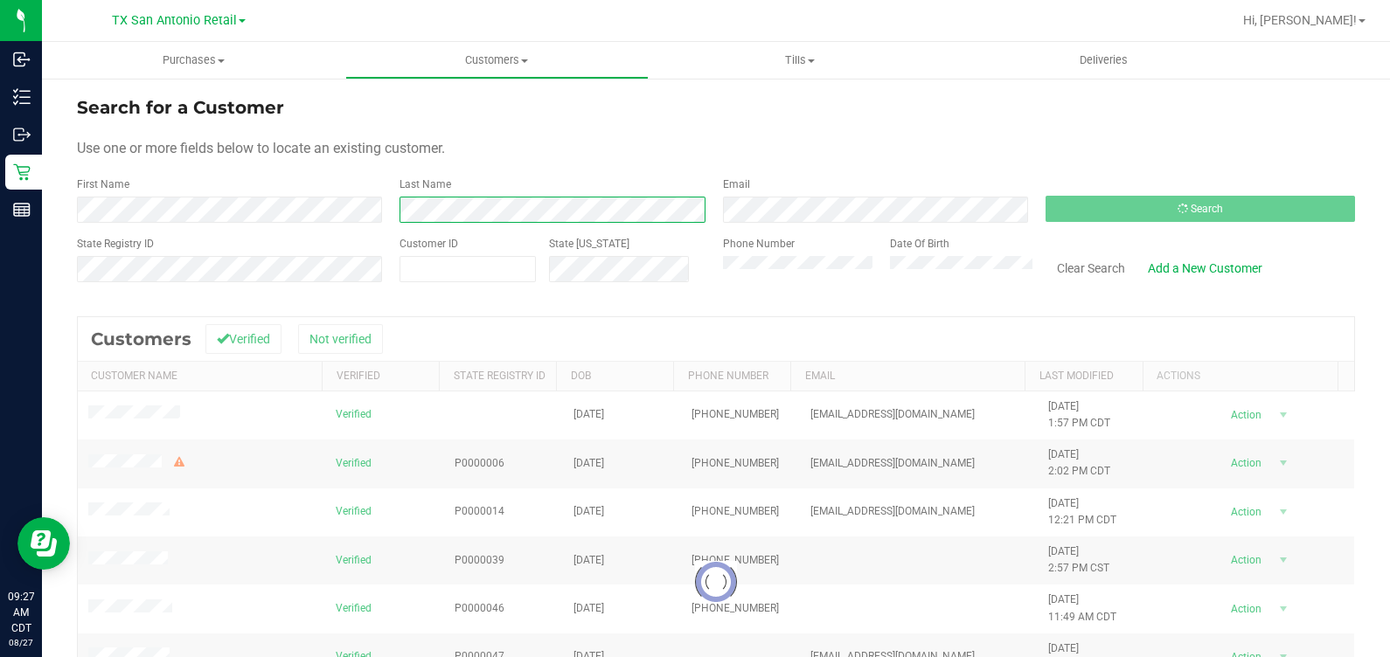
scroll to position [108, 0]
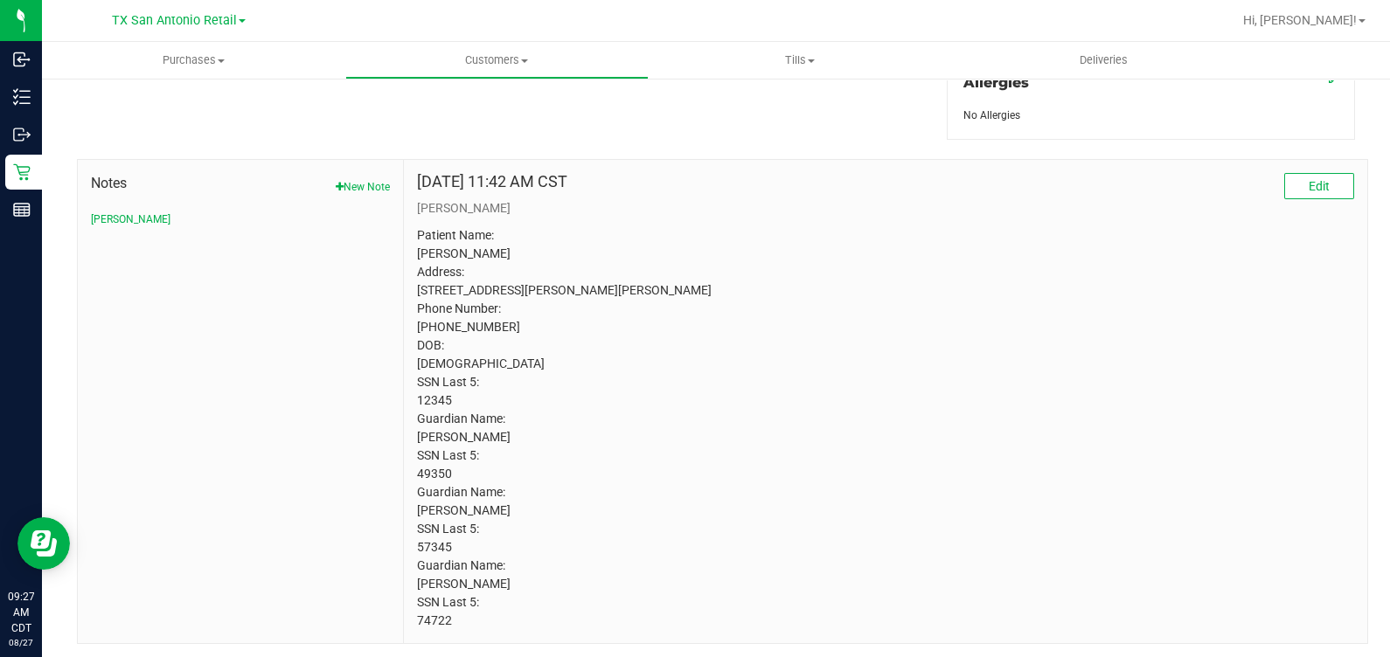
scroll to position [870, 0]
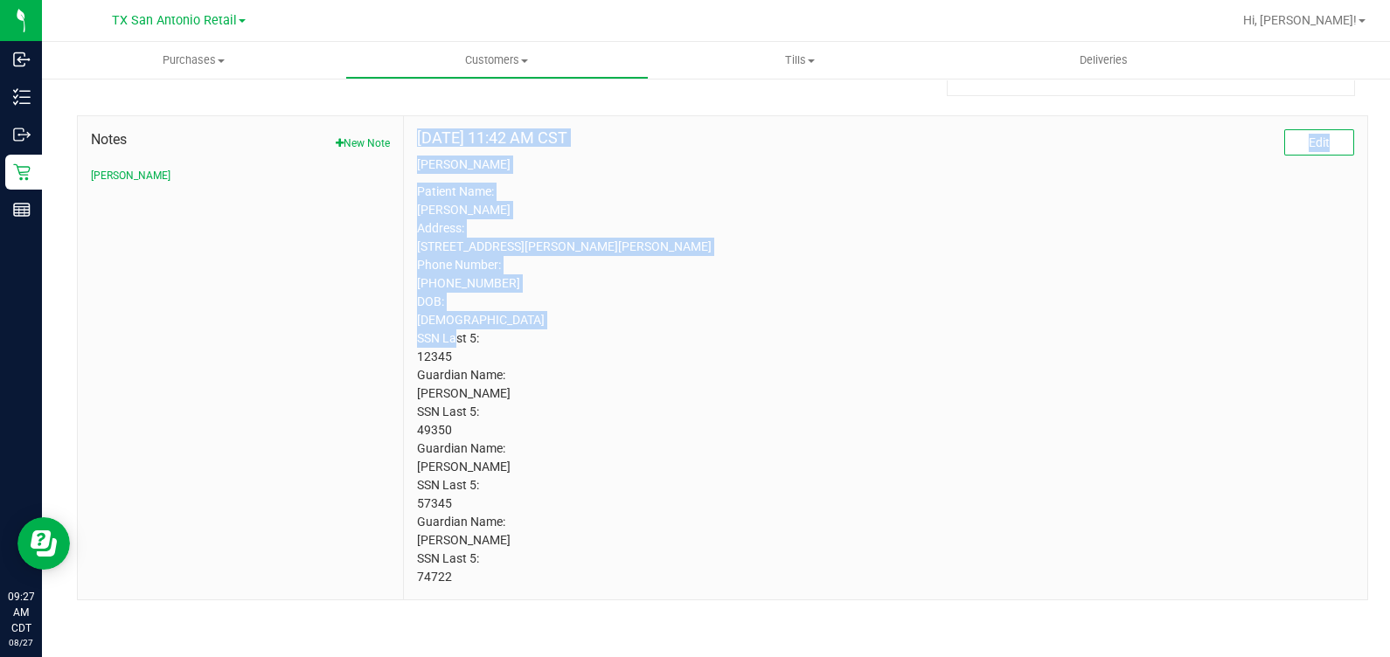
drag, startPoint x: 453, startPoint y: 357, endPoint x: 390, endPoint y: 359, distance: 63.0
click at [390, 359] on div "Notes New Note CURT Dec 4, 2023 11:42 AM CST Edit CURT Patient Name: GRAYSON OW…" at bounding box center [722, 357] width 1291 height 485
click at [433, 67] on span "Customers" at bounding box center [497, 60] width 302 height 16
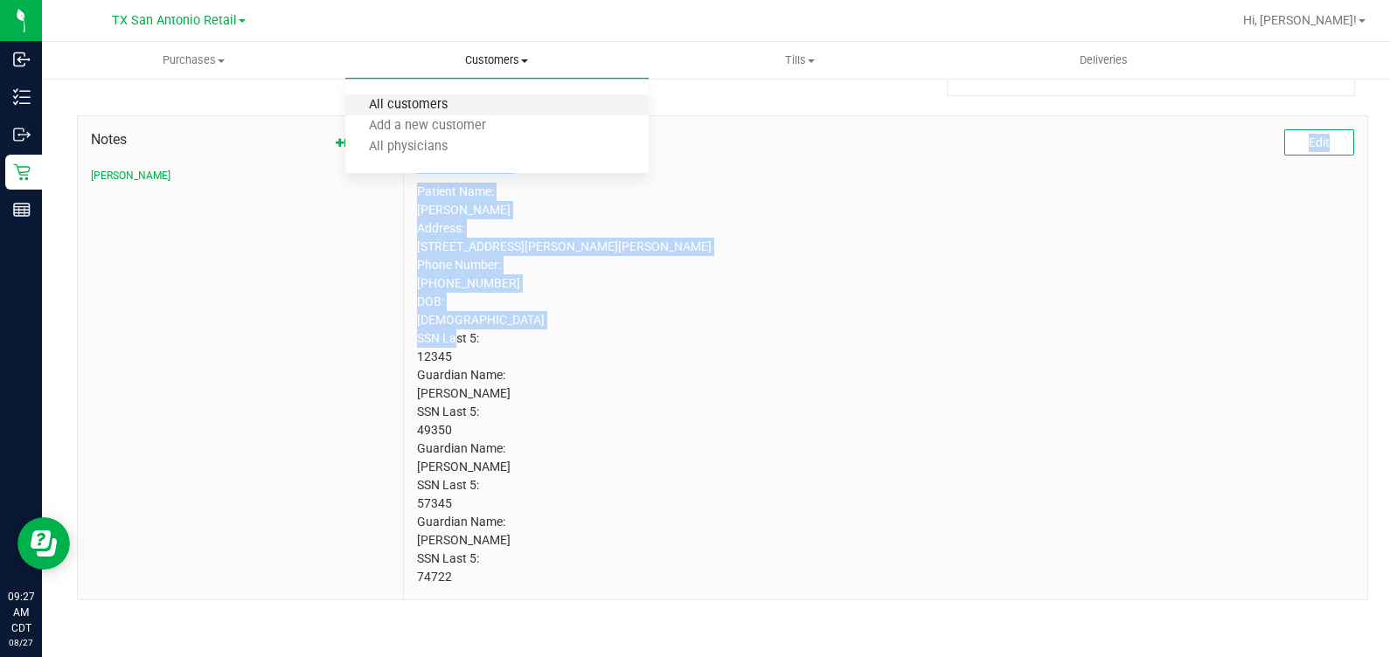
click at [426, 106] on span "All customers" at bounding box center [408, 105] width 126 height 15
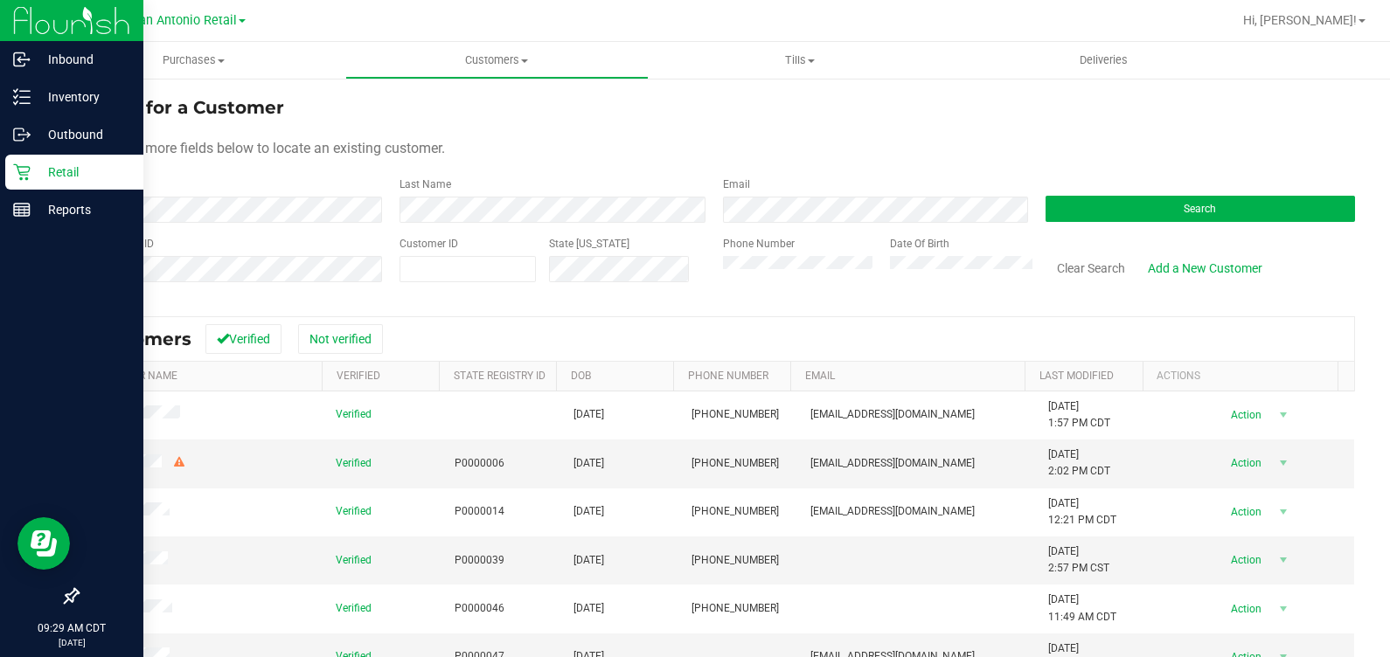
click at [16, 176] on icon at bounding box center [21, 171] width 17 height 17
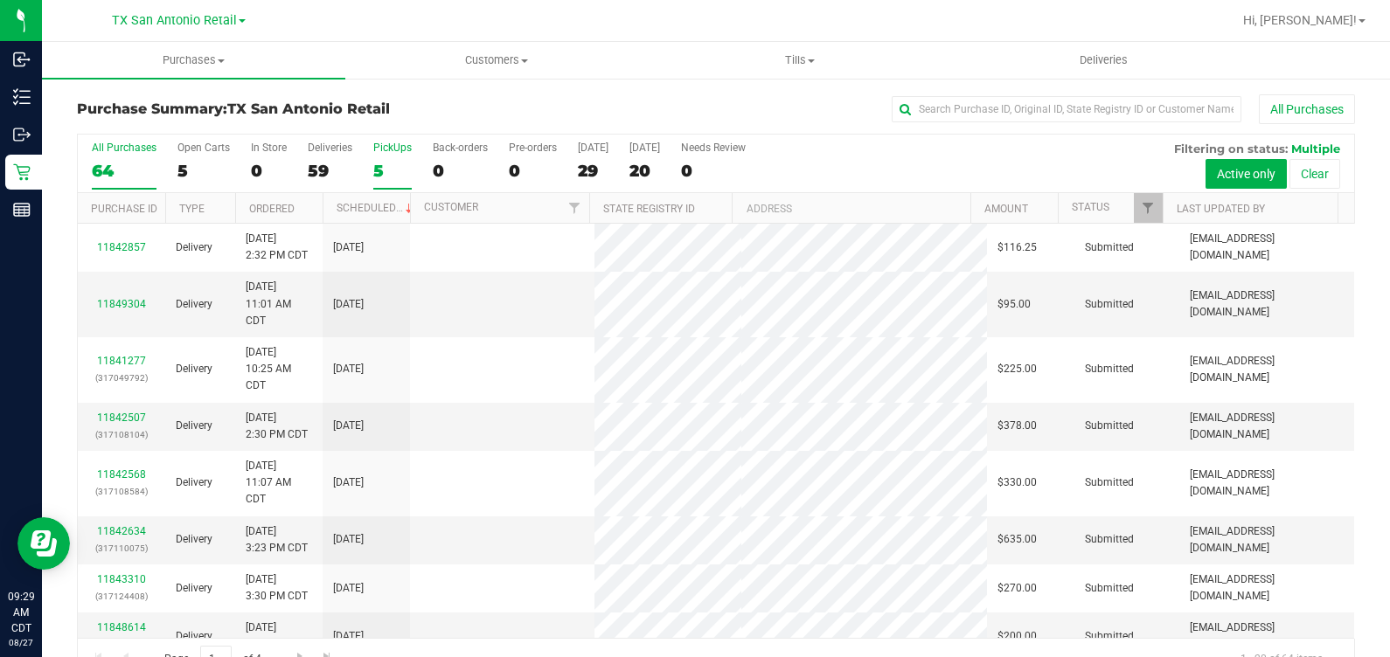
click at [406, 161] on div "5" at bounding box center [392, 171] width 38 height 20
click at [0, 0] on input "PickUps 5" at bounding box center [0, 0] width 0 height 0
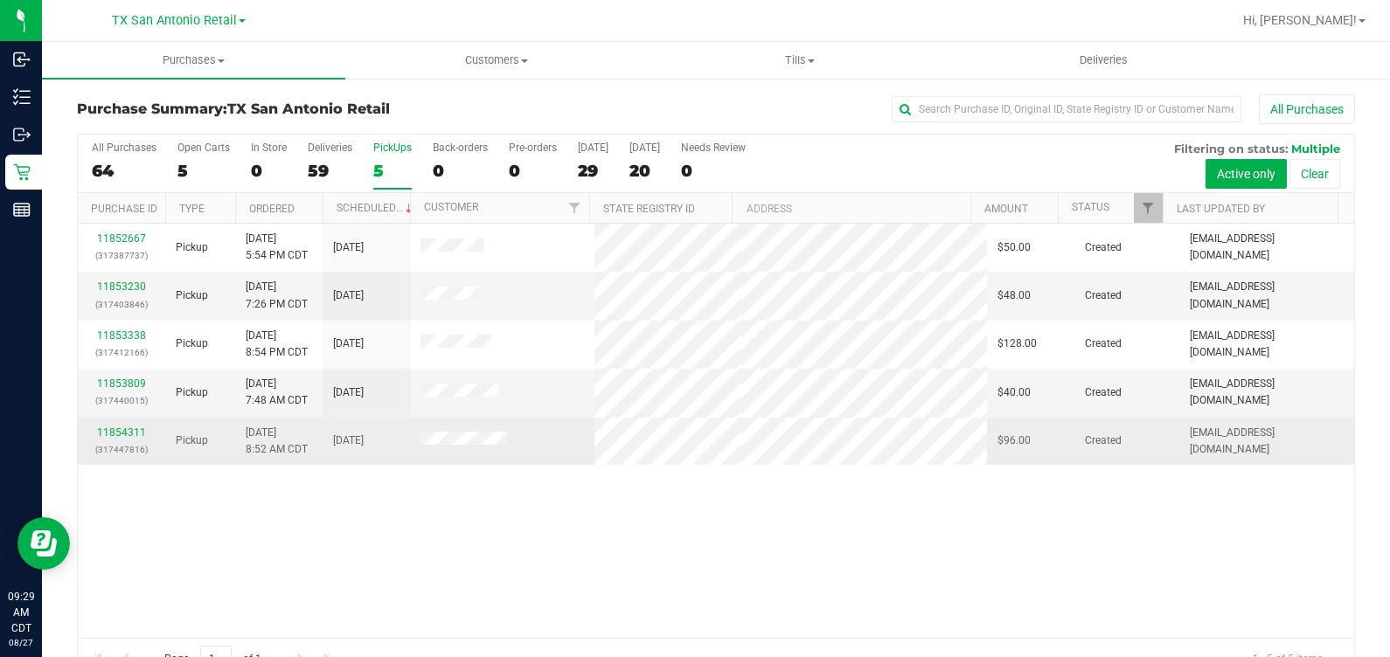
click at [103, 437] on div "11854311 (317447816)" at bounding box center [121, 441] width 66 height 33
click at [104, 428] on link "11854311" at bounding box center [121, 432] width 49 height 12
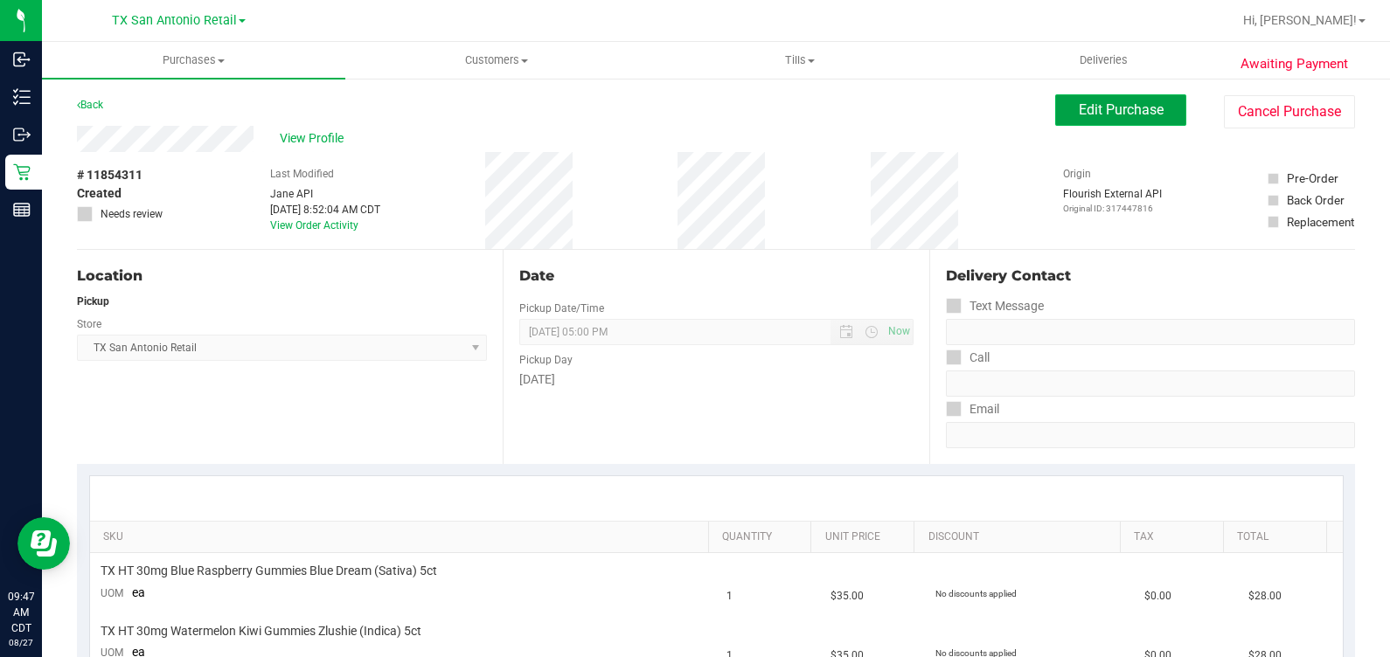
click at [803, 104] on span "Edit Purchase" at bounding box center [1120, 109] width 85 height 17
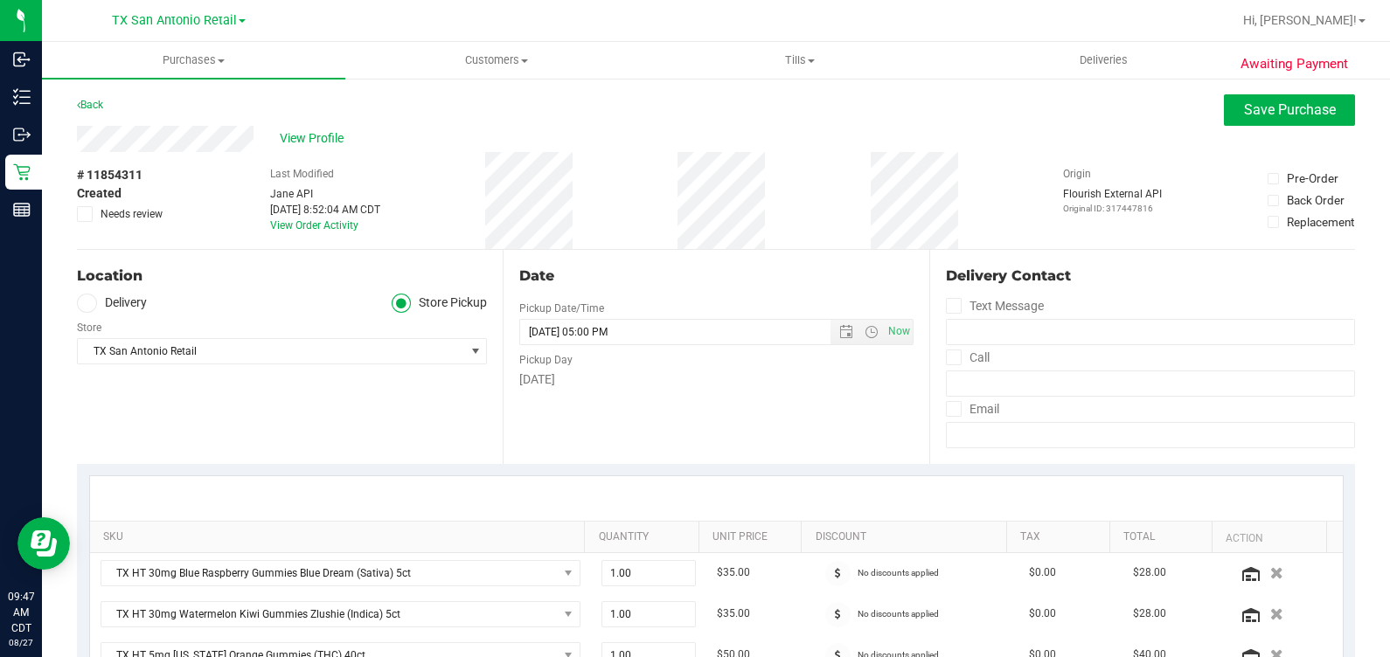
click at [101, 303] on label "Delivery" at bounding box center [112, 304] width 70 height 20
click at [0, 0] on input "Delivery" at bounding box center [0, 0] width 0 height 0
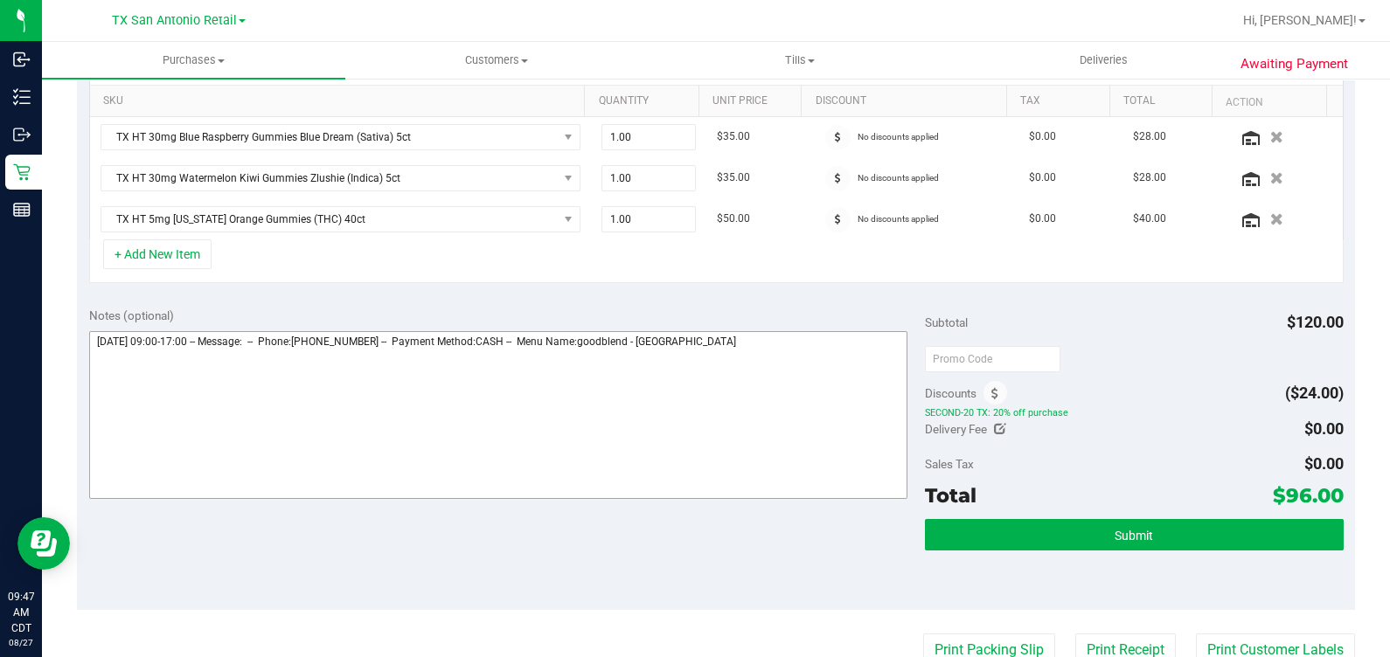
scroll to position [436, 0]
click at [793, 389] on textarea at bounding box center [498, 415] width 819 height 168
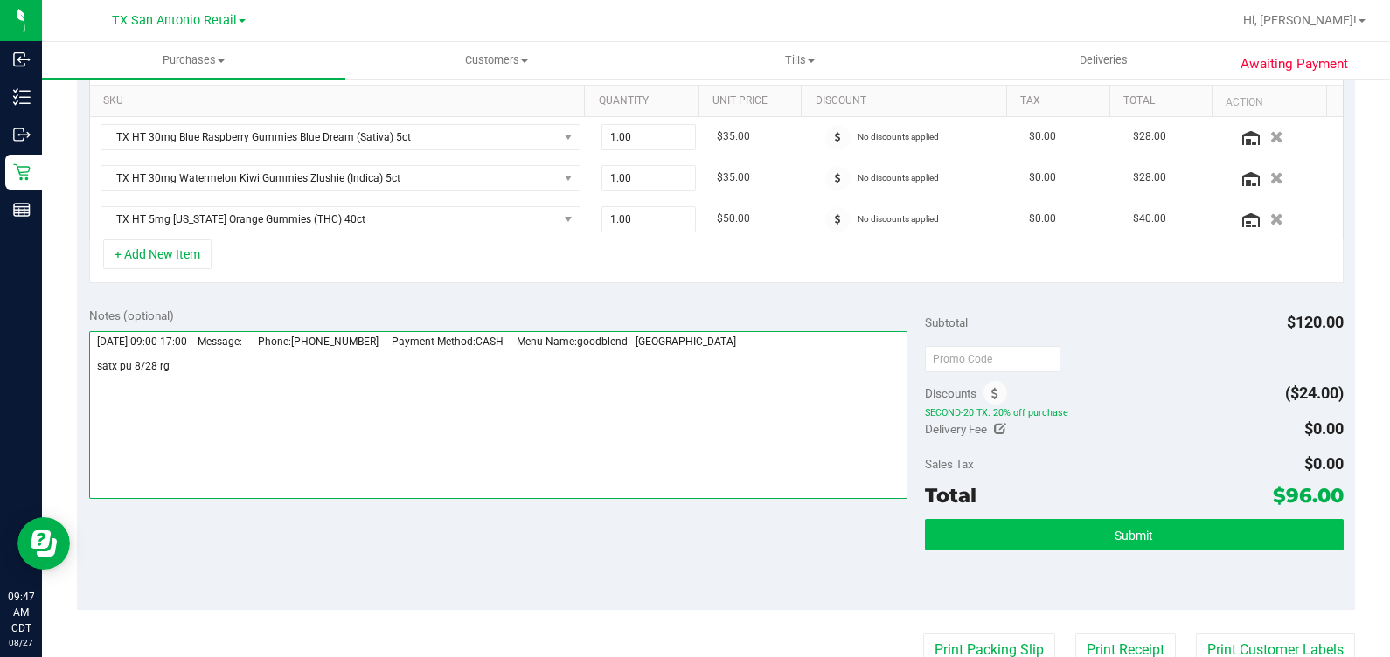
type textarea "Thursday 08/28/2025 09:00-17:00 -- Message: -- Phone:2108342714 -- Payment Meth…"
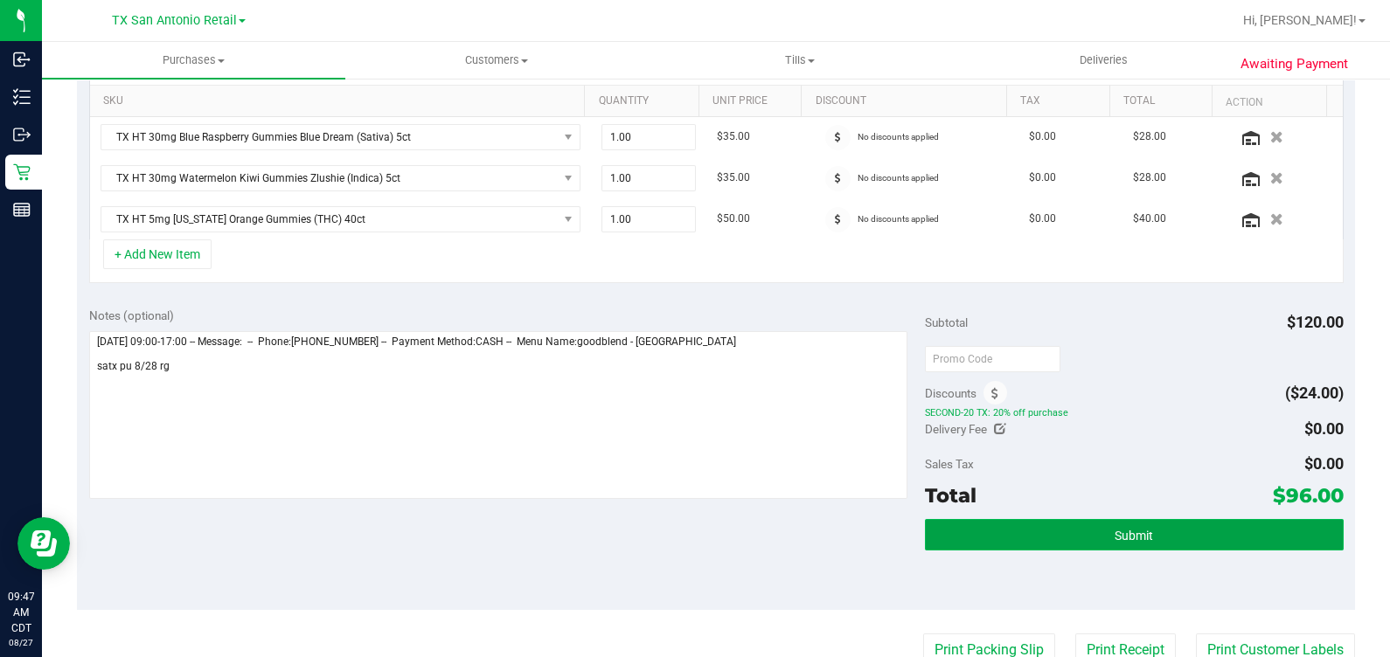
click at [803, 521] on button "Submit" at bounding box center [1134, 534] width 418 height 31
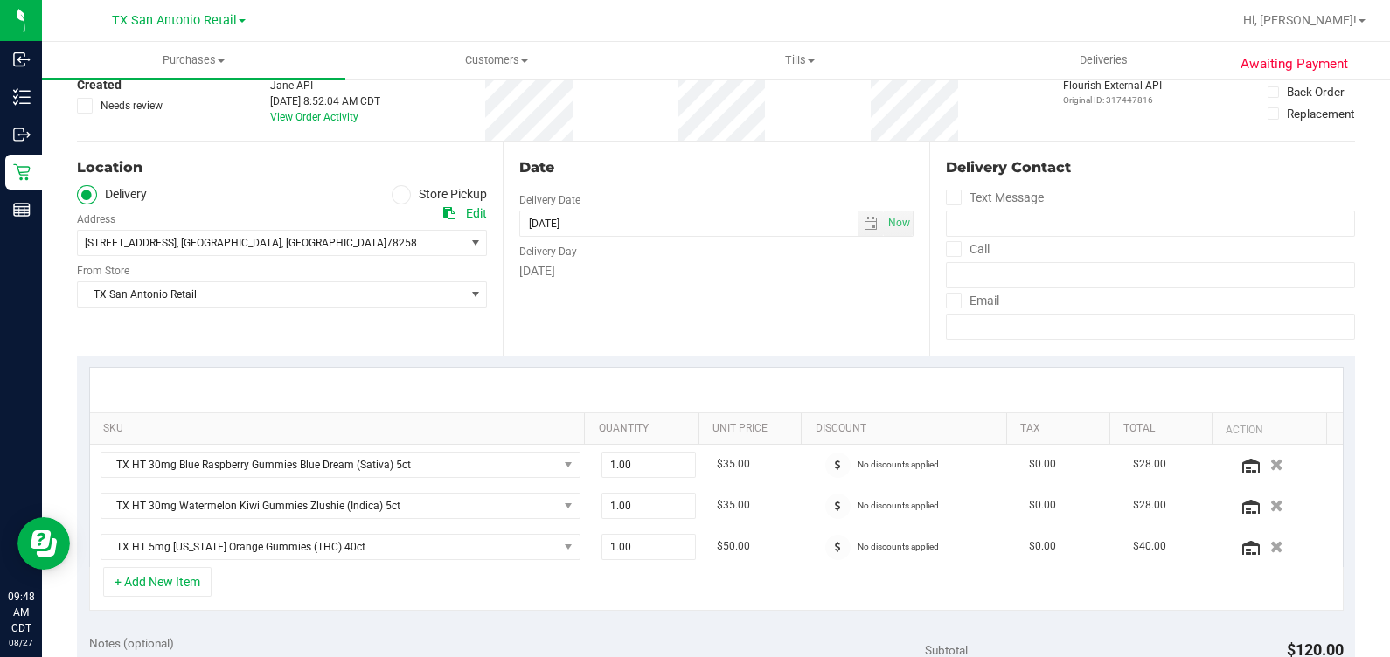
scroll to position [0, 0]
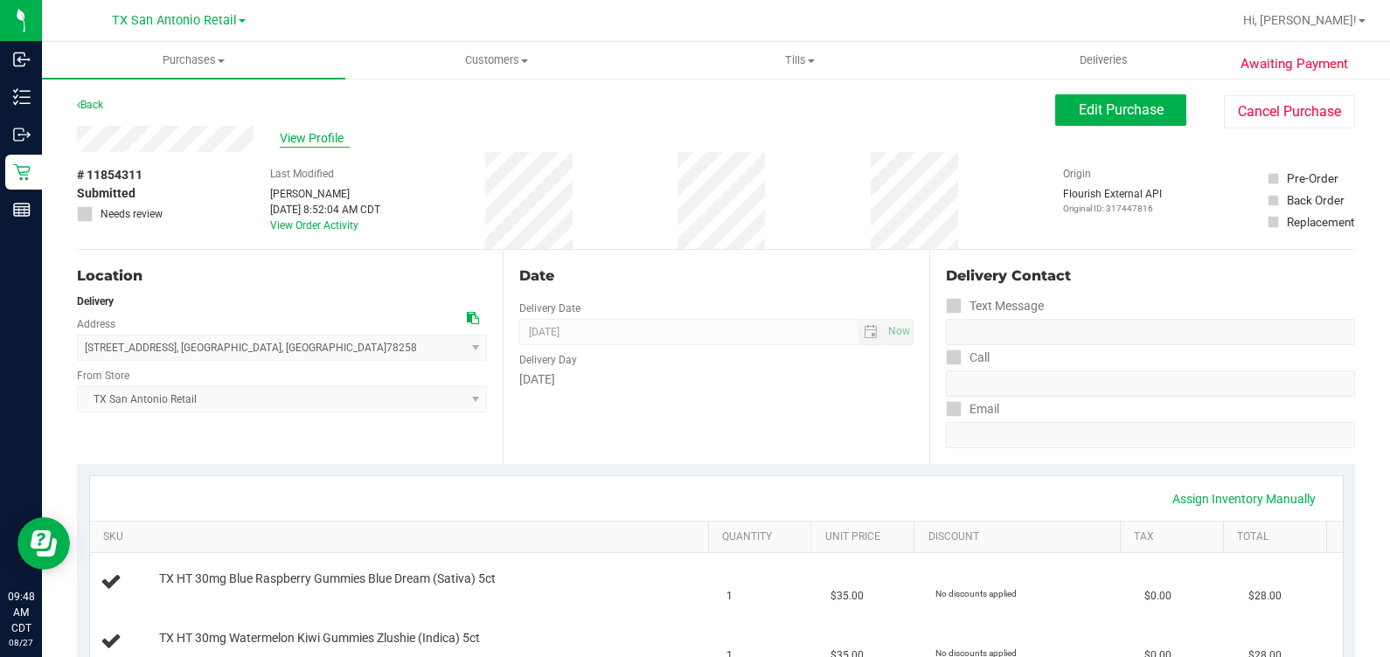
click at [303, 131] on span "View Profile" at bounding box center [315, 138] width 70 height 18
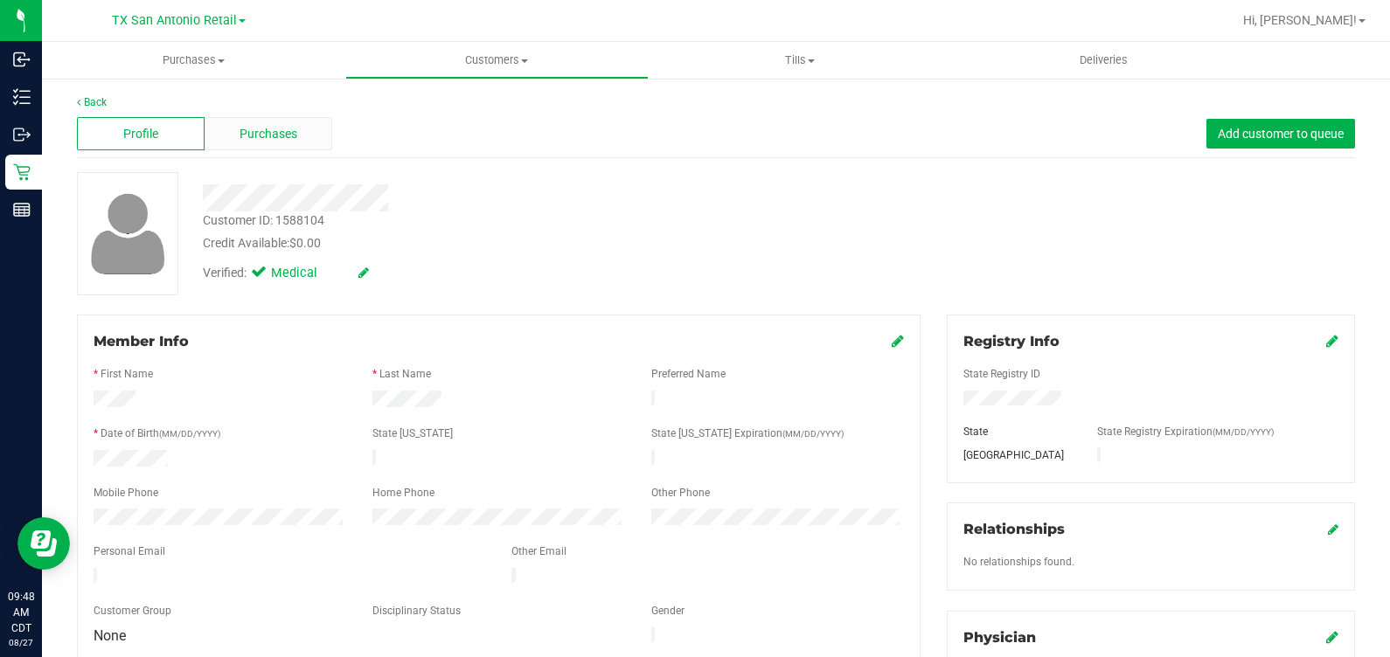
click at [244, 135] on span "Purchases" at bounding box center [268, 134] width 58 height 18
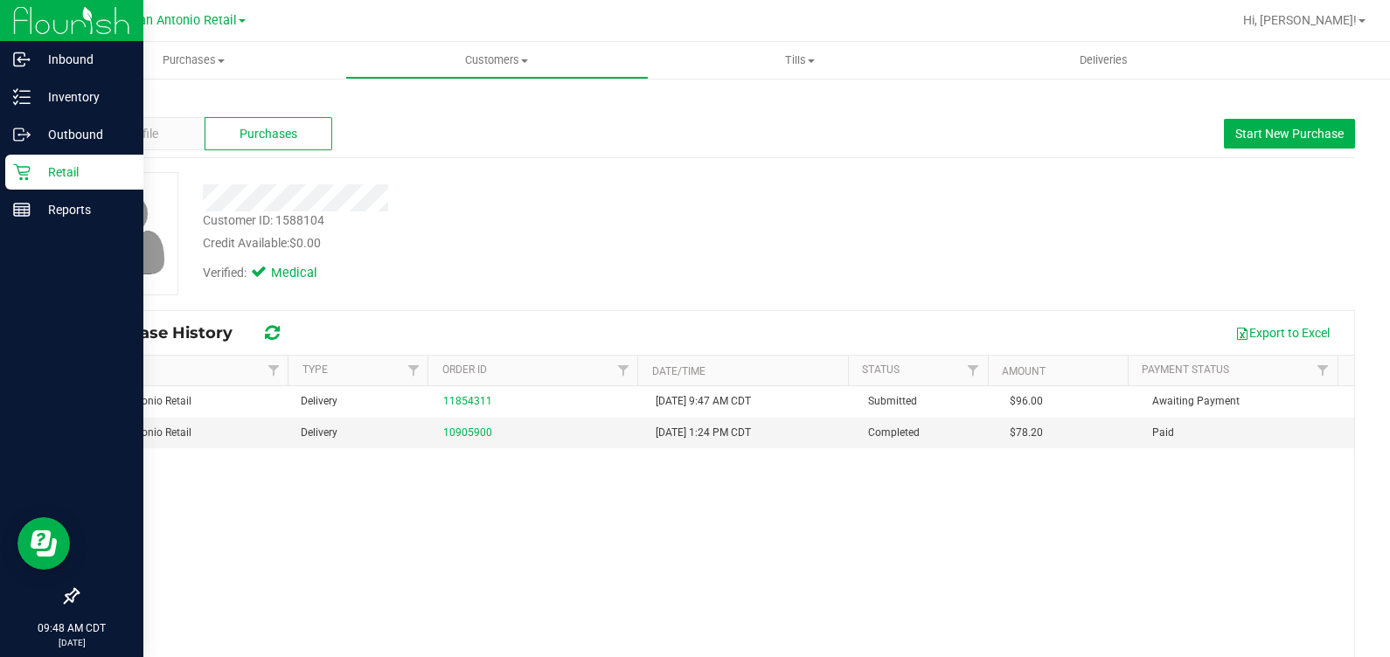
click at [33, 170] on p "Retail" at bounding box center [83, 172] width 105 height 21
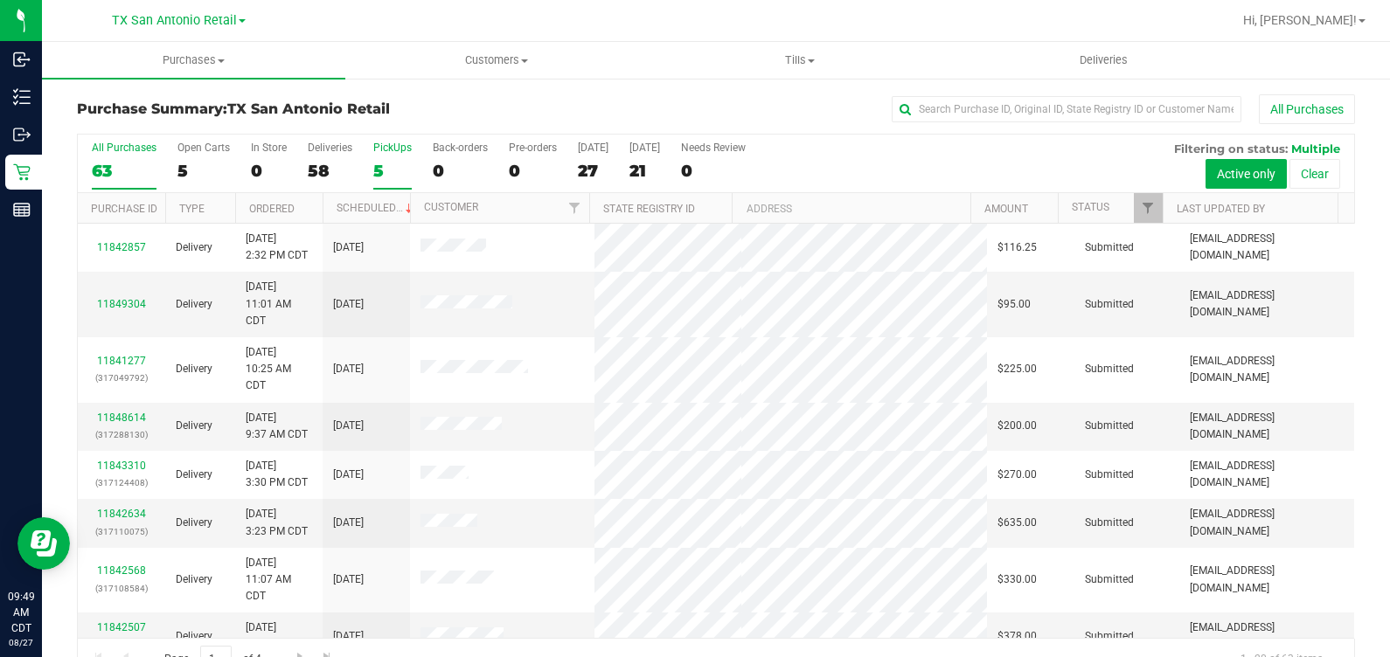
click at [402, 157] on label "PickUps 5" at bounding box center [392, 166] width 38 height 48
click at [0, 0] on input "PickUps 5" at bounding box center [0, 0] width 0 height 0
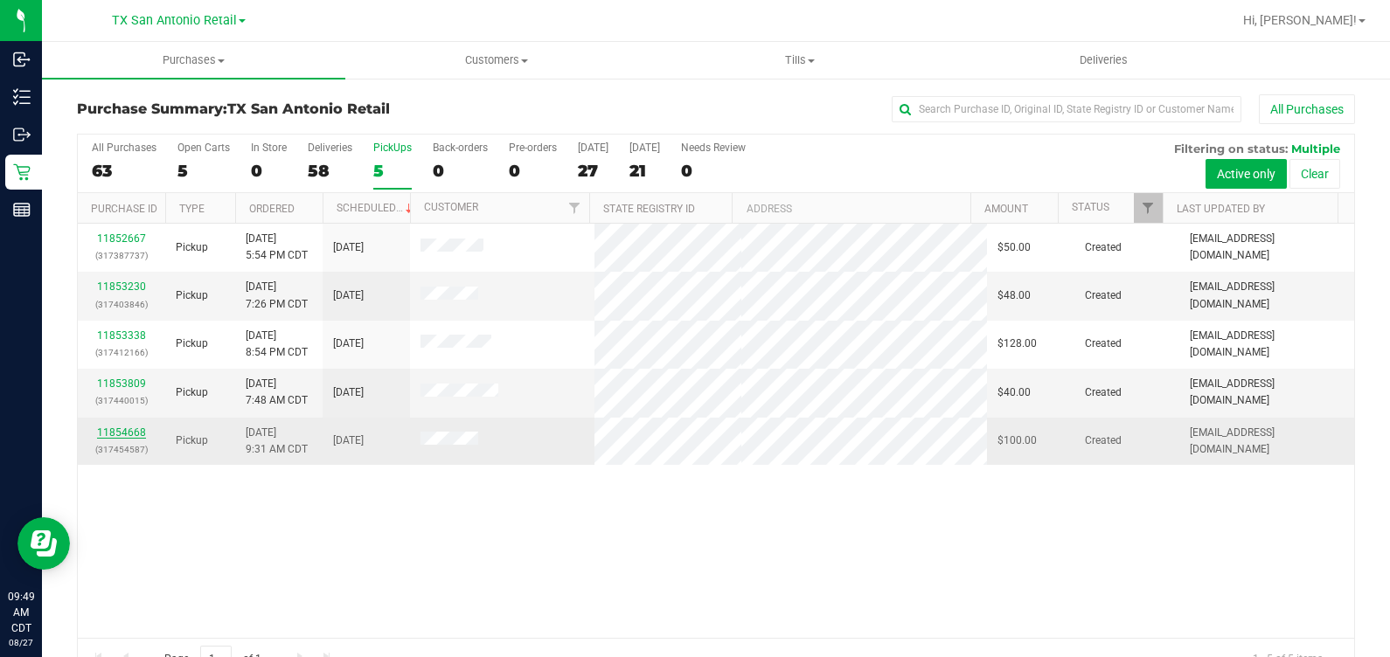
click at [100, 429] on link "11854668" at bounding box center [121, 432] width 49 height 12
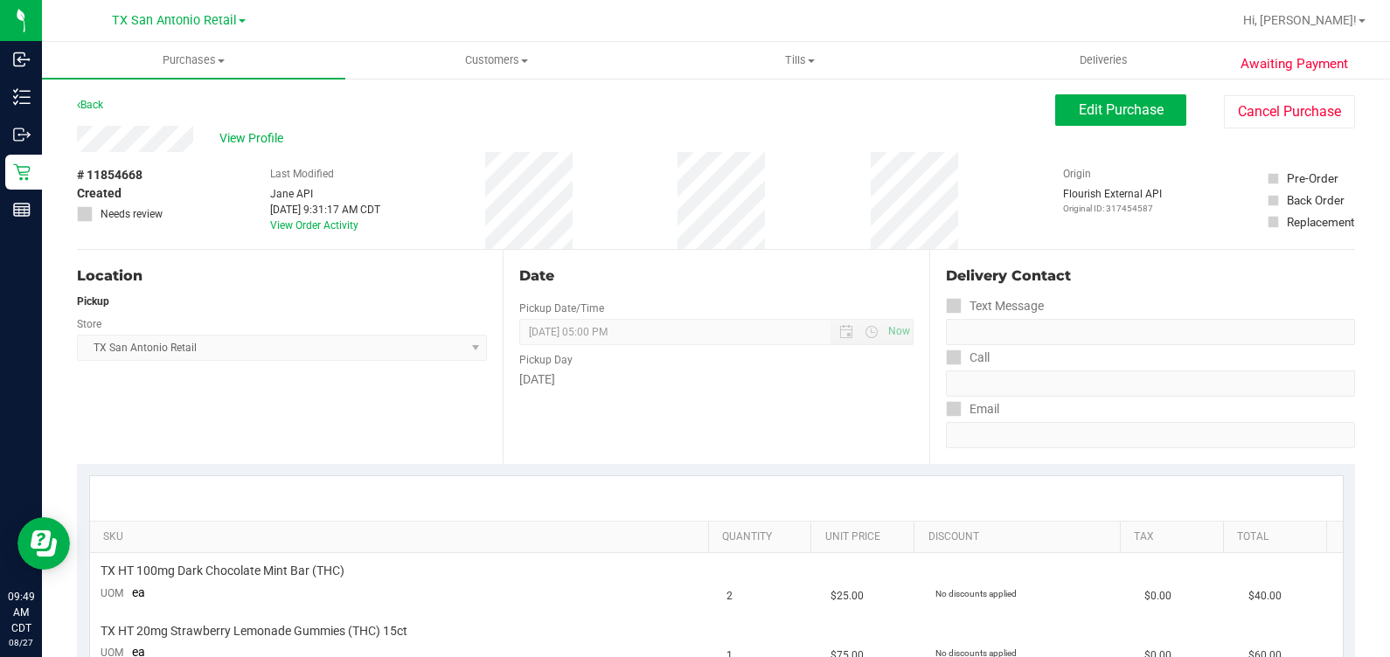
click at [143, 156] on div "# 11854668 Created Needs review" at bounding box center [120, 200] width 87 height 97
click at [803, 97] on button "Edit Purchase" at bounding box center [1120, 109] width 131 height 31
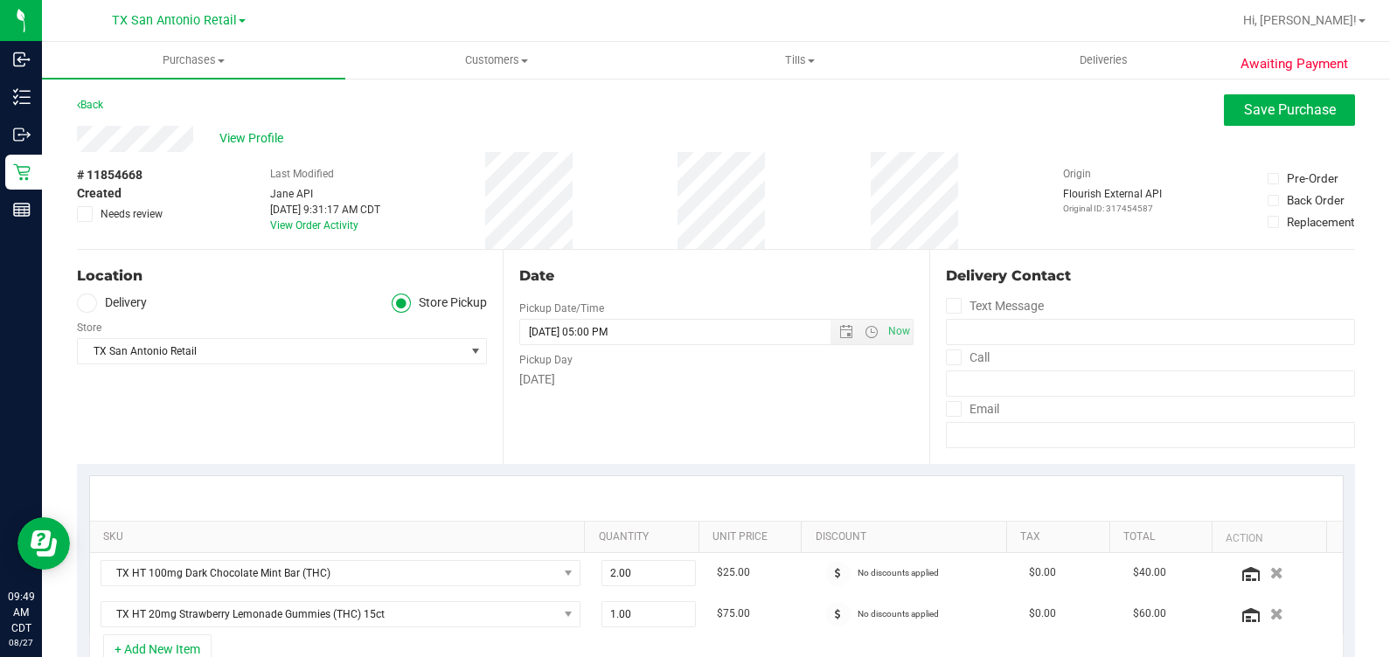
click at [127, 306] on label "Delivery" at bounding box center [112, 304] width 70 height 20
click at [0, 0] on input "Delivery" at bounding box center [0, 0] width 0 height 0
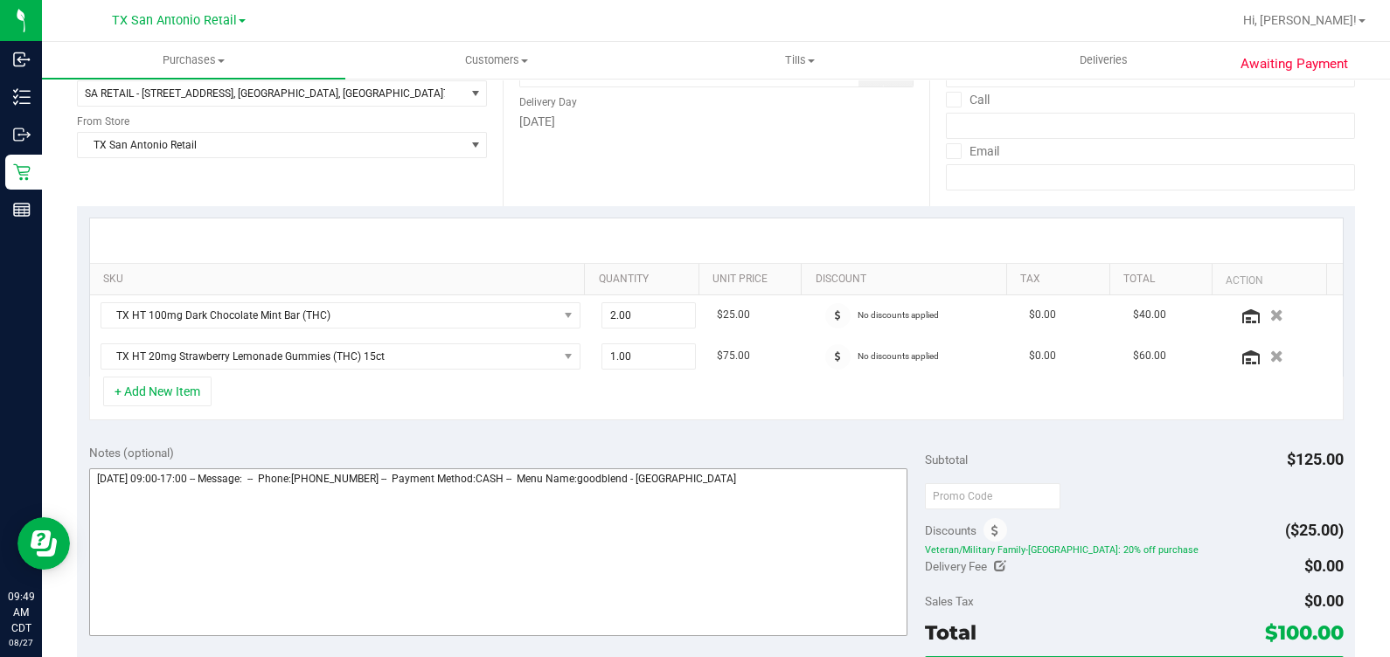
scroll to position [328, 0]
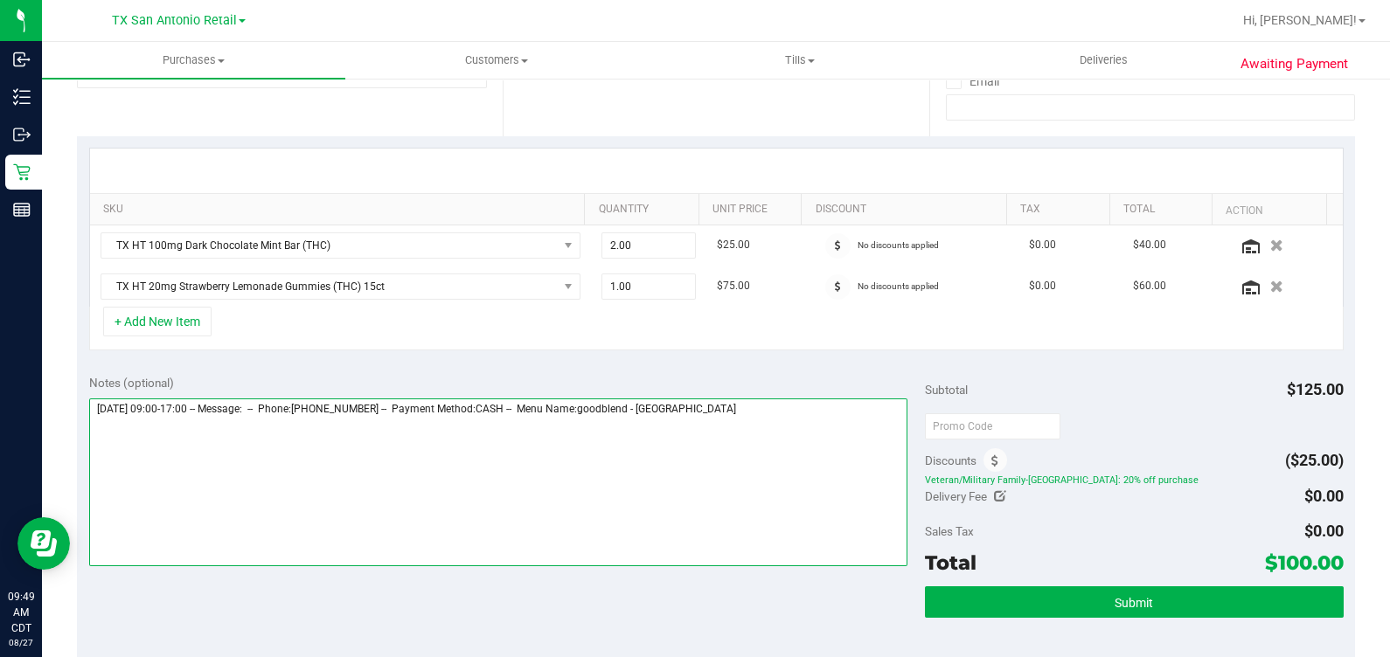
click at [755, 458] on textarea at bounding box center [498, 483] width 819 height 168
type textarea "Thursday 08/28/2025 09:00-17:00 -- Message: -- Phone:8304639505 -- Payment Meth…"
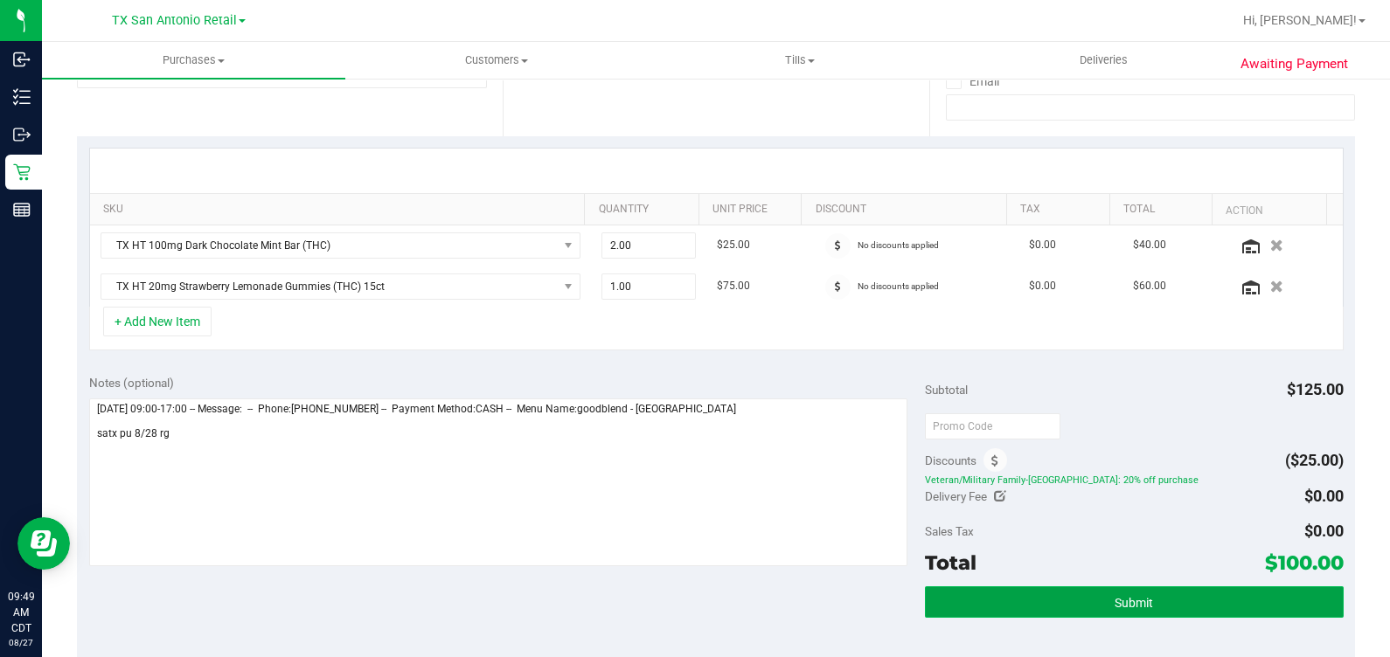
click at [803, 604] on span "Submit" at bounding box center [1133, 603] width 38 height 14
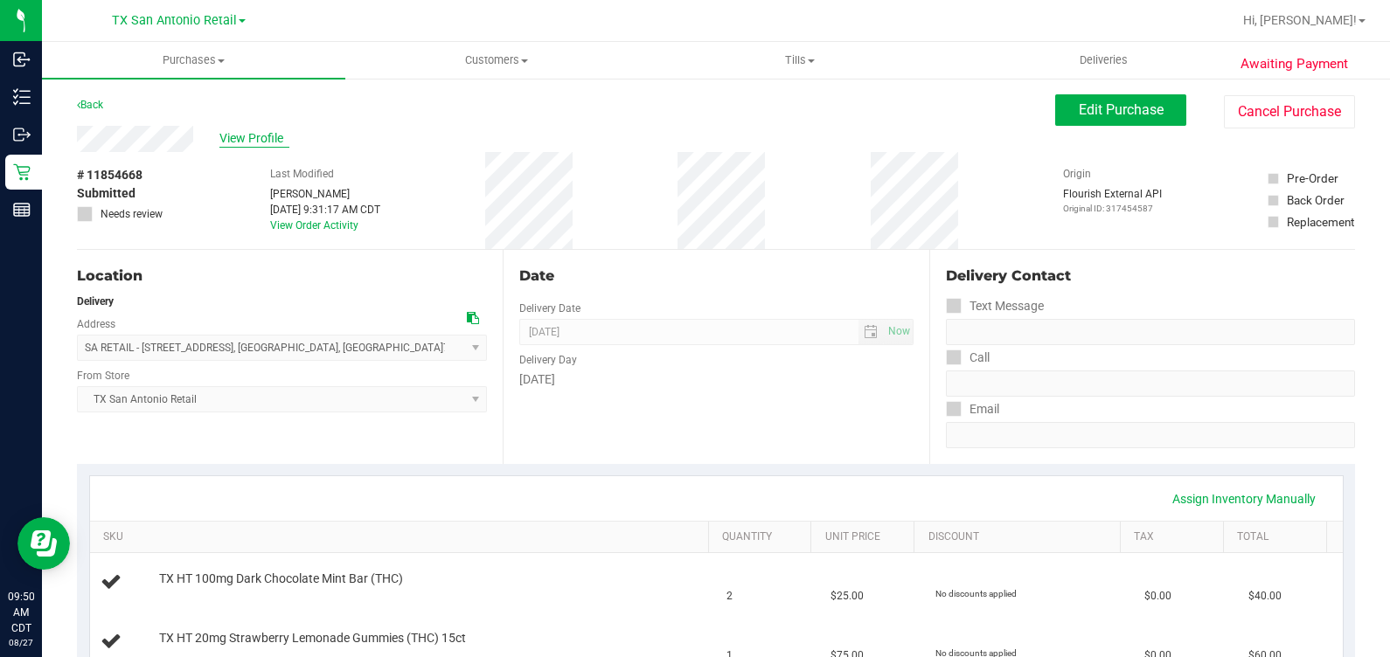
click at [248, 142] on span "View Profile" at bounding box center [254, 138] width 70 height 18
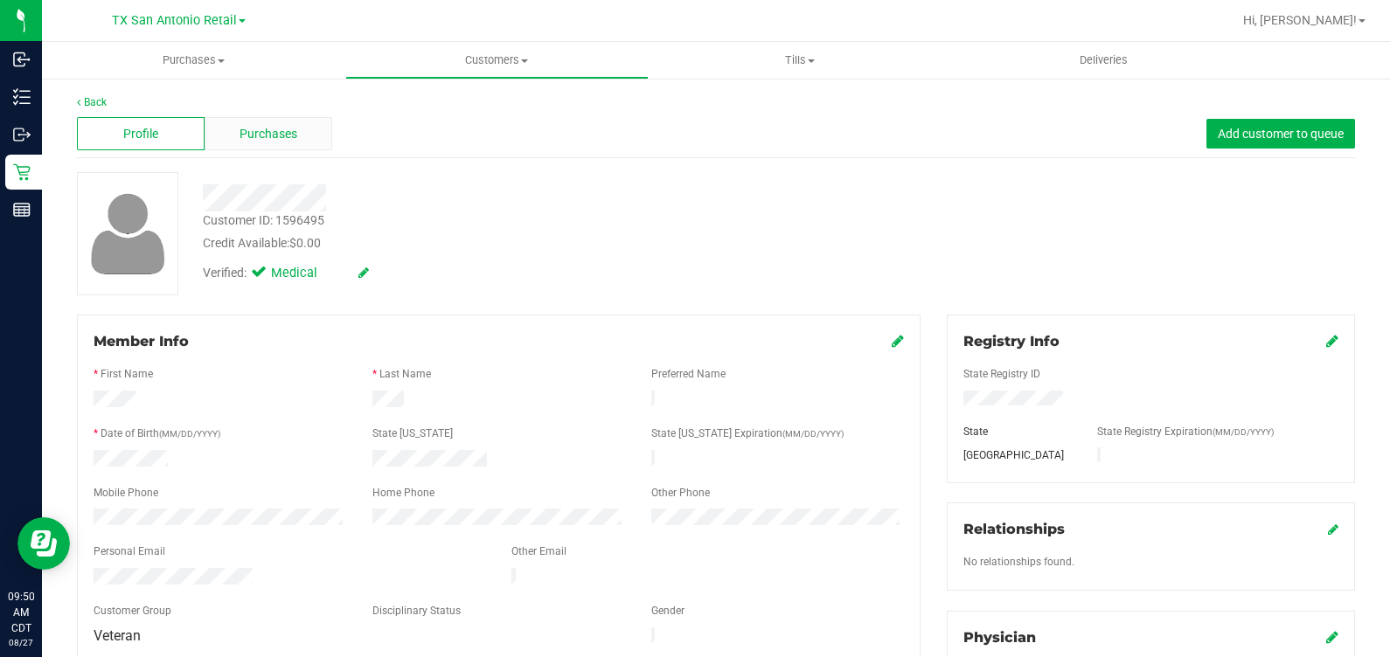
click at [278, 149] on div "Purchases" at bounding box center [269, 133] width 128 height 33
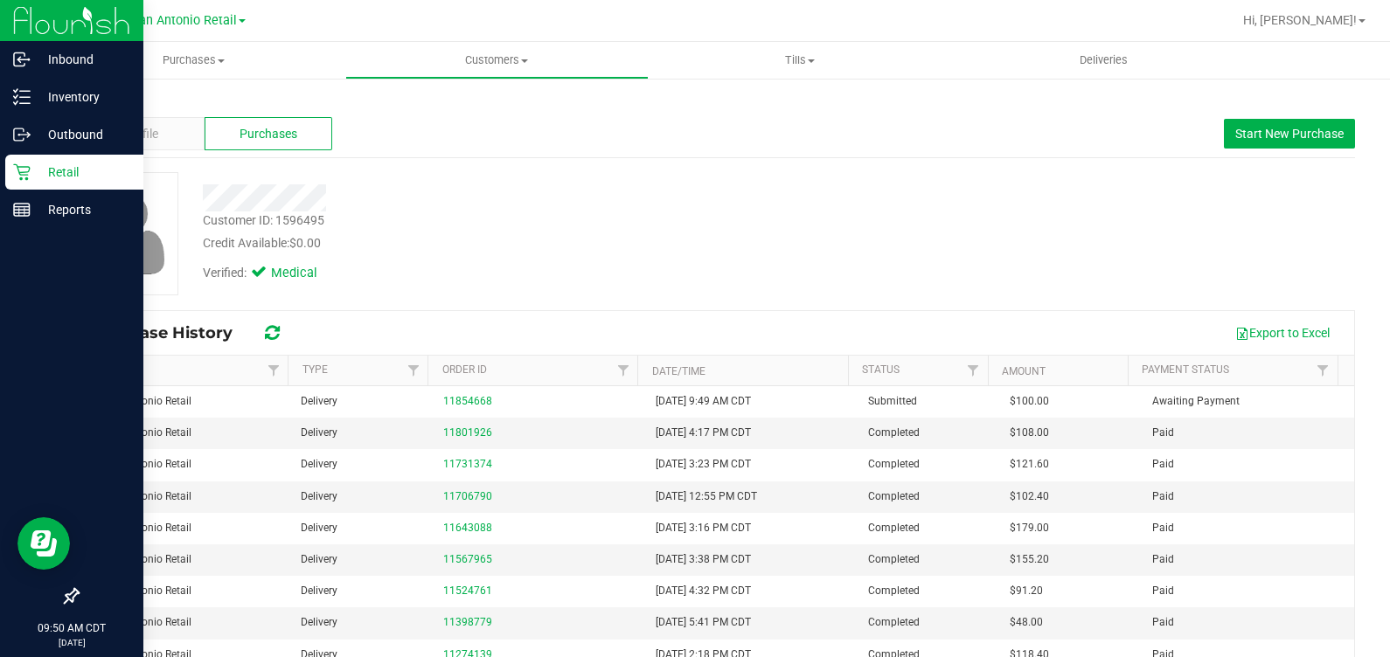
click at [17, 170] on icon at bounding box center [21, 171] width 17 height 17
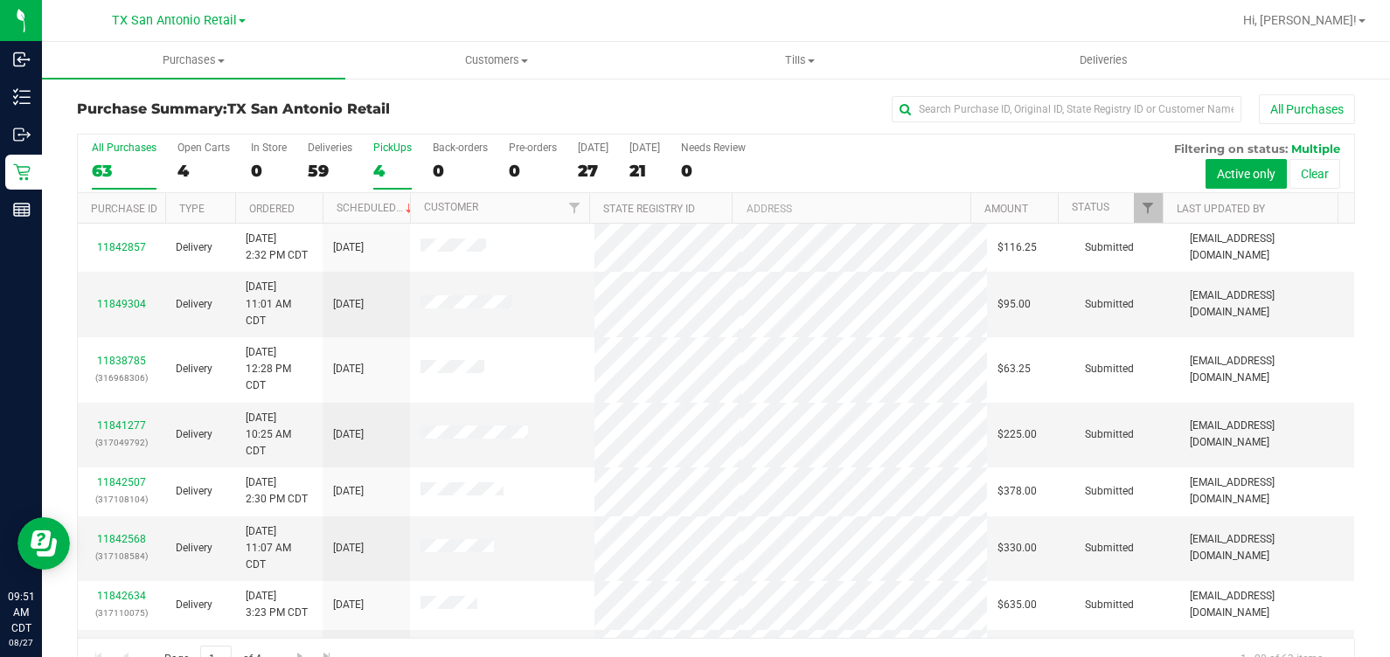
click at [376, 148] on div "PickUps" at bounding box center [392, 148] width 38 height 12
click at [0, 0] on input "PickUps 4" at bounding box center [0, 0] width 0 height 0
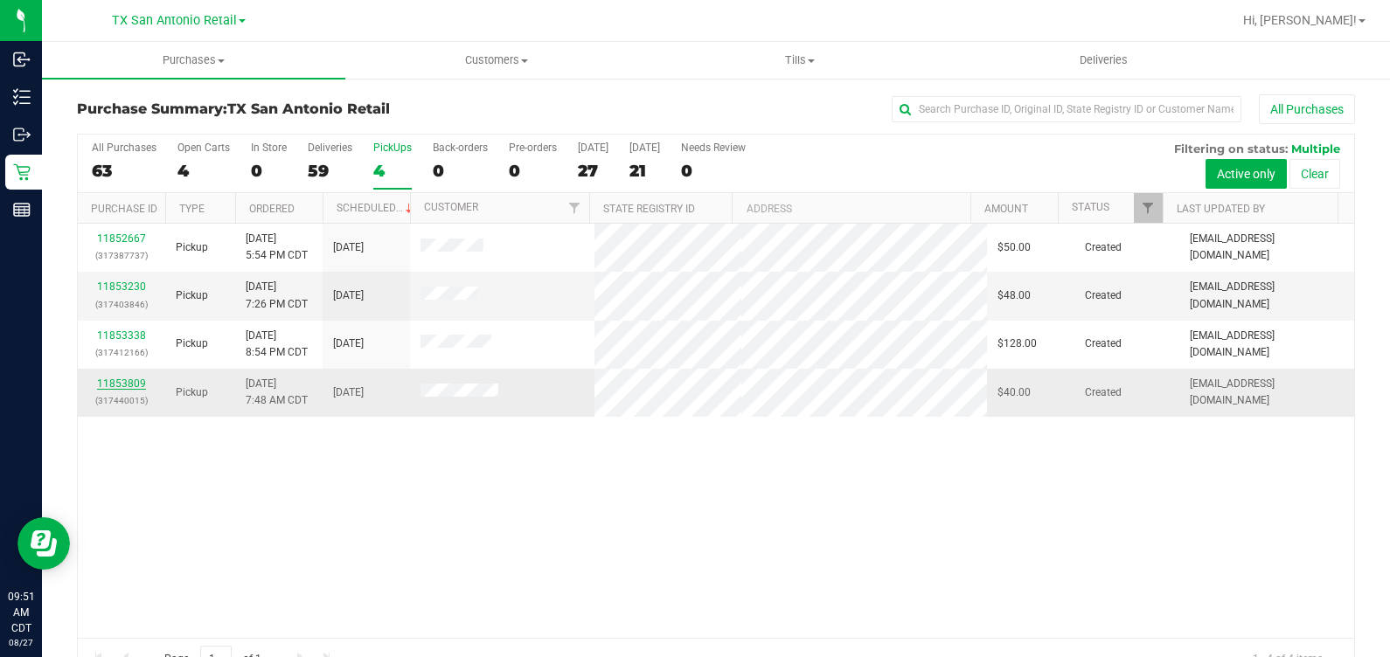
click at [131, 378] on link "11853809" at bounding box center [121, 384] width 49 height 12
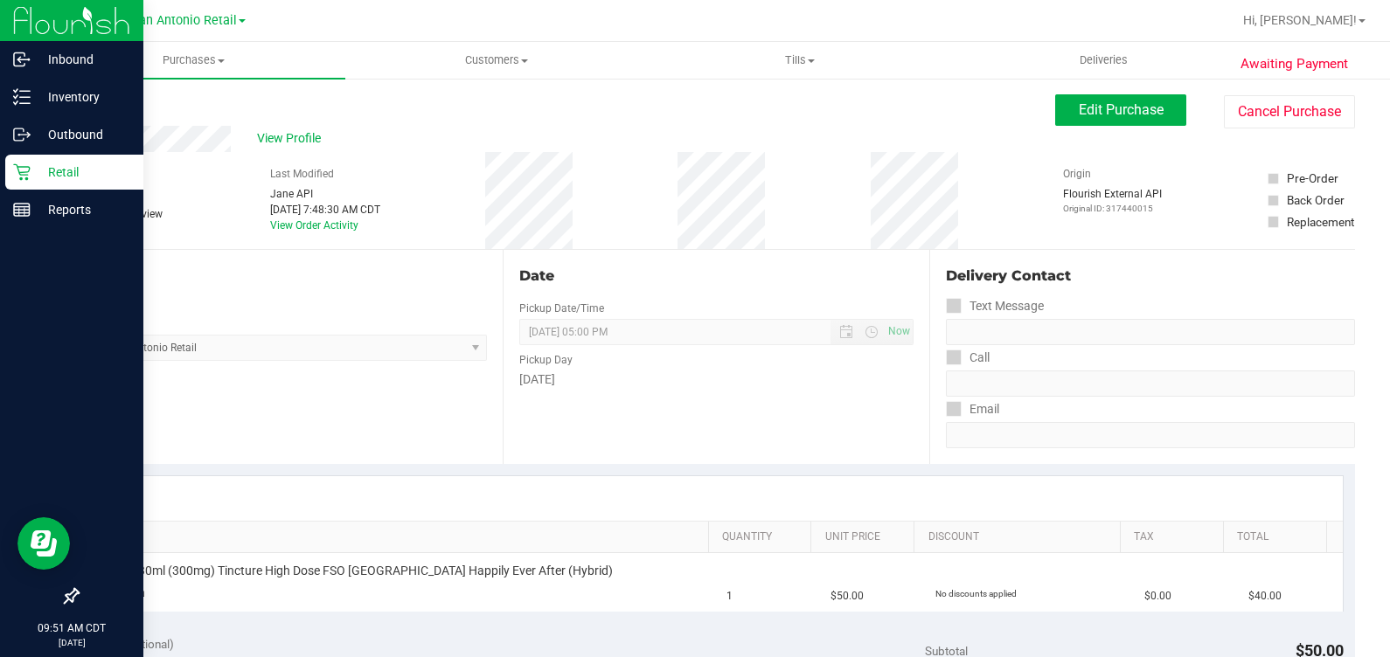
click at [13, 176] on icon at bounding box center [21, 171] width 17 height 17
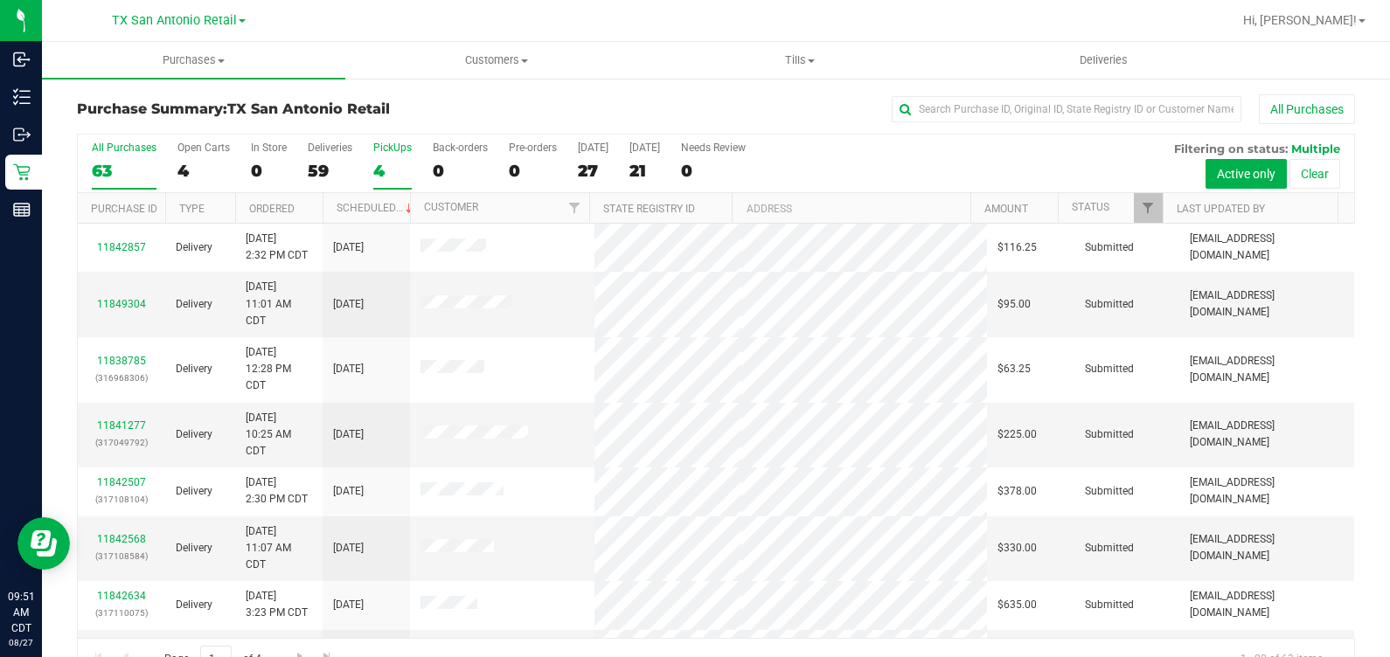
click at [387, 151] on div "PickUps" at bounding box center [392, 148] width 38 height 12
click at [0, 0] on input "PickUps 4" at bounding box center [0, 0] width 0 height 0
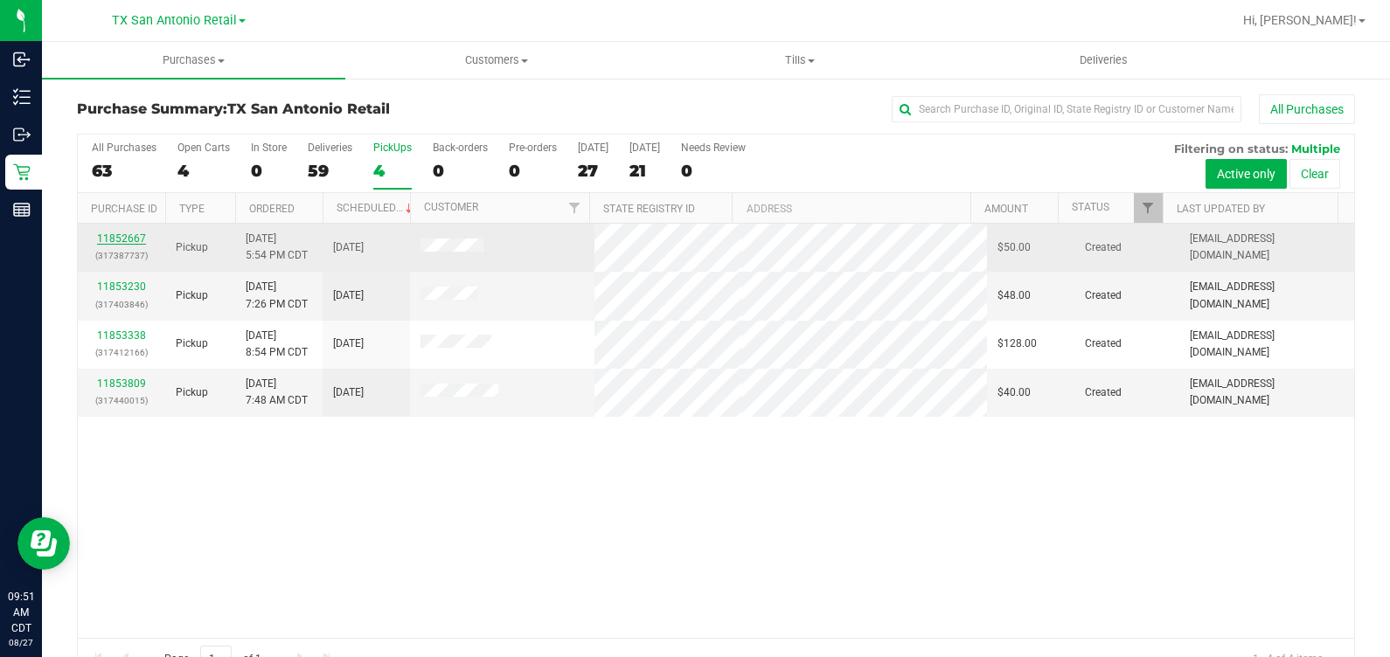
click at [107, 236] on link "11852667" at bounding box center [121, 238] width 49 height 12
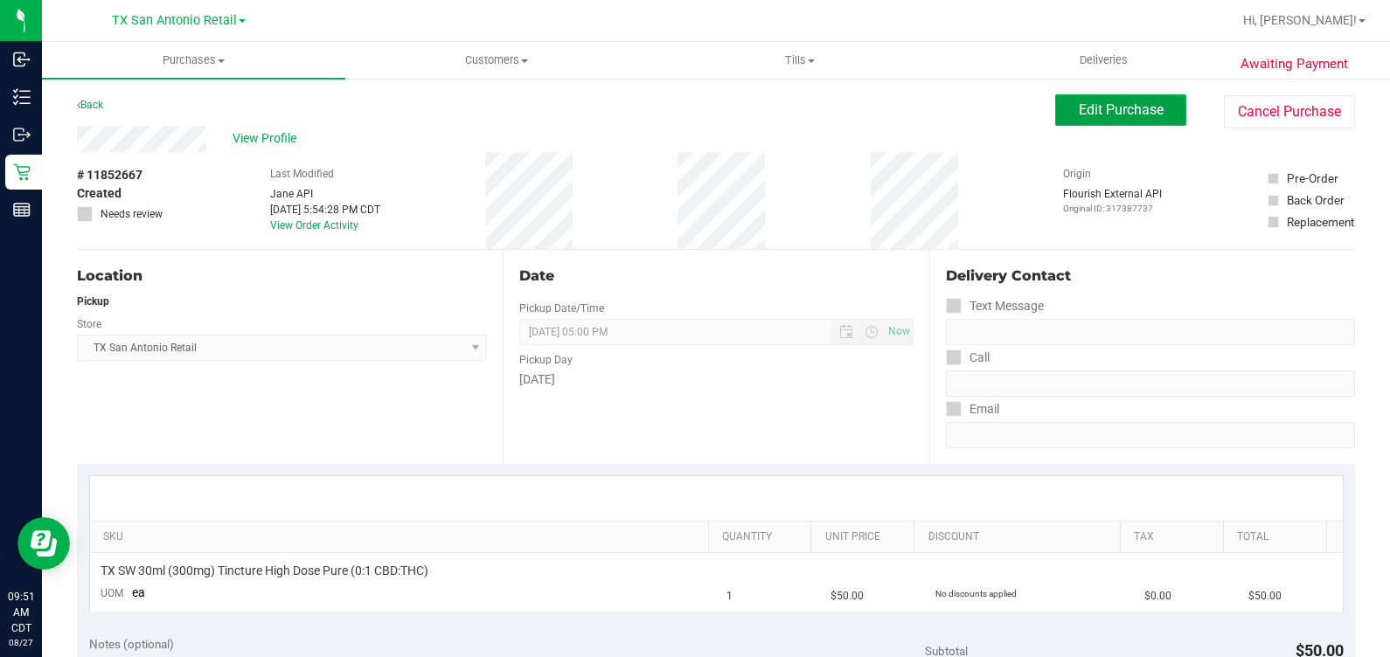
click at [803, 101] on span "Edit Purchase" at bounding box center [1120, 109] width 85 height 17
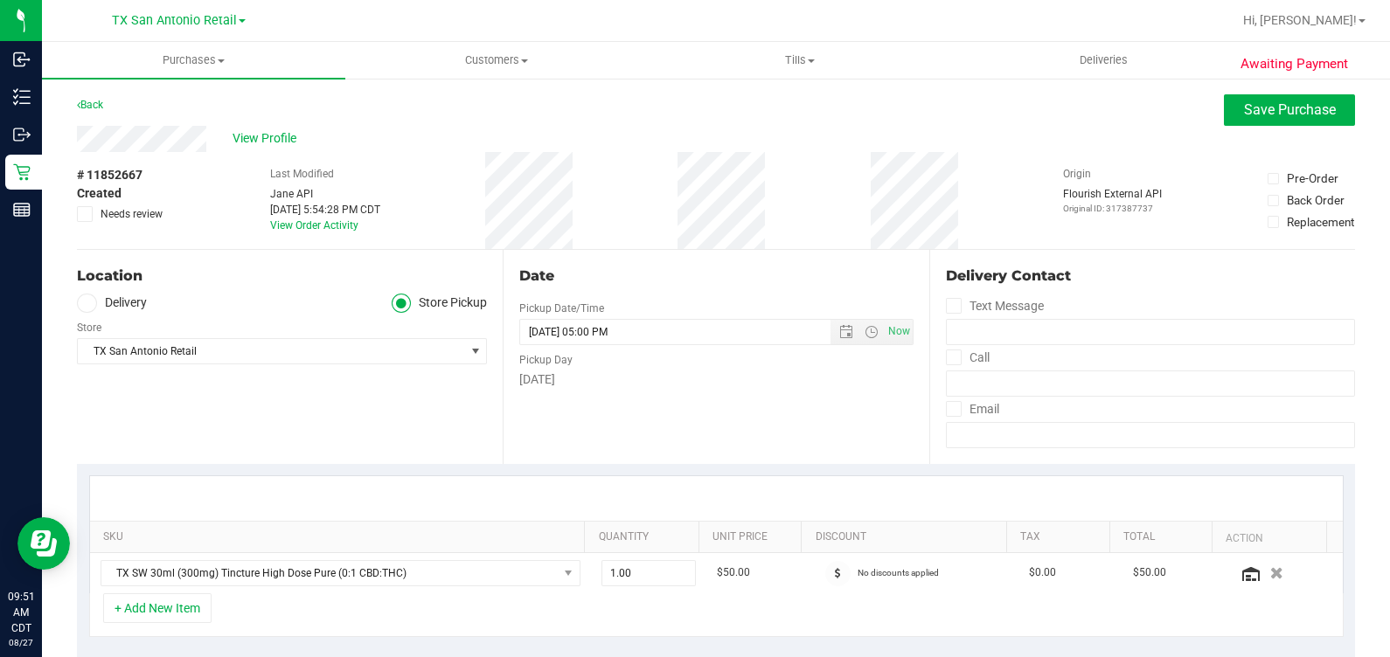
click at [107, 302] on label "Delivery" at bounding box center [112, 304] width 70 height 20
click at [0, 0] on input "Delivery" at bounding box center [0, 0] width 0 height 0
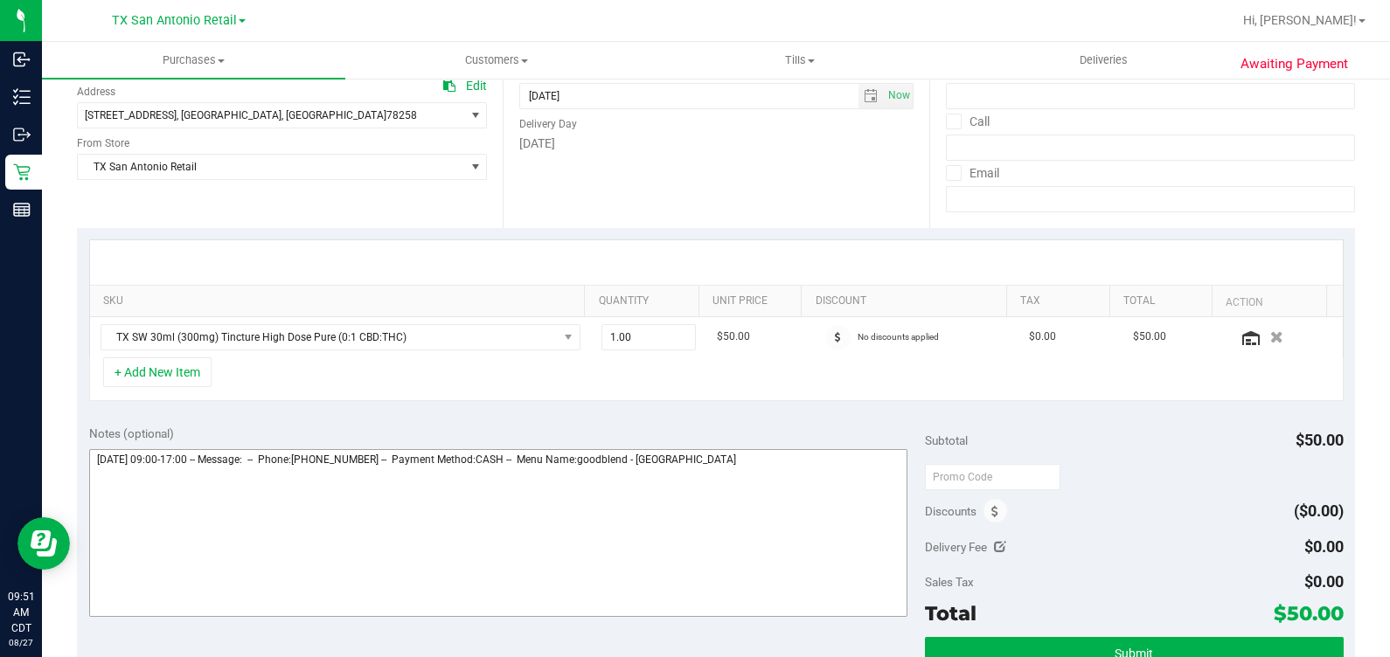
scroll to position [328, 0]
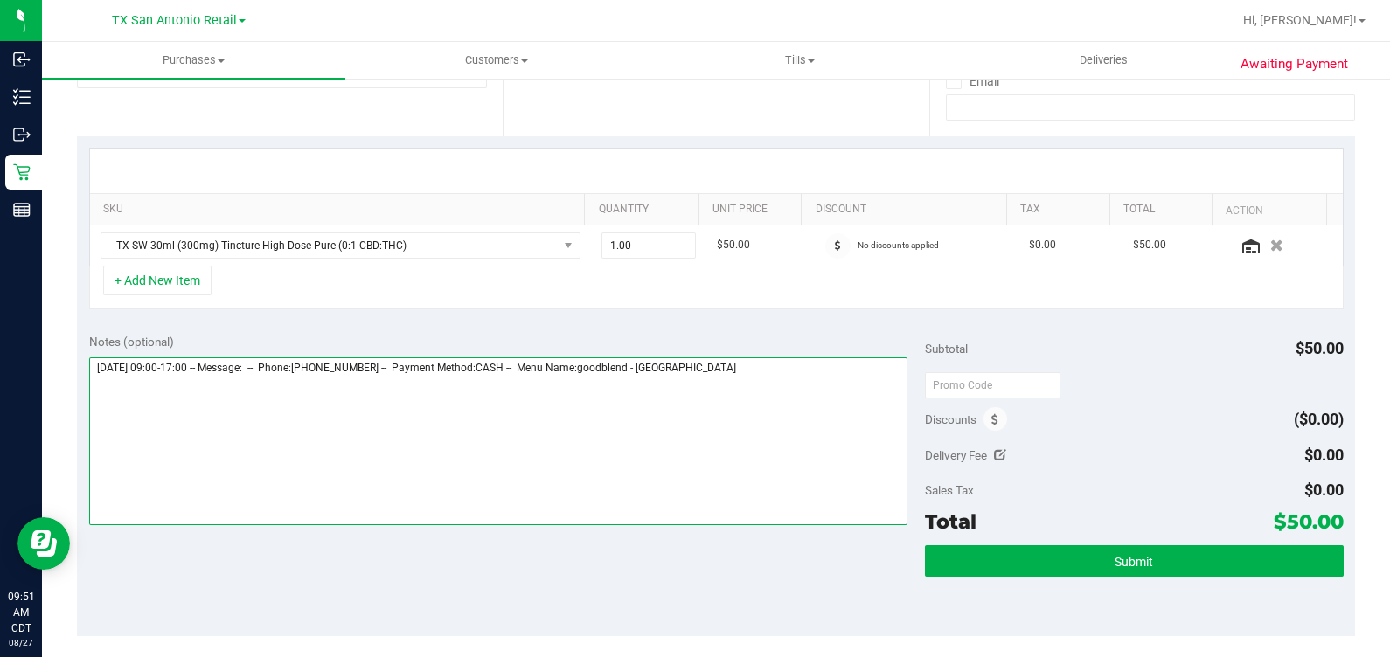
click at [798, 403] on textarea at bounding box center [498, 441] width 819 height 168
click at [118, 392] on textarea at bounding box center [498, 441] width 819 height 168
type textarea "Thursday 08/28/2025 09:00-17:00 -- Message: -- Phone:7262435797 -- Payment Meth…"
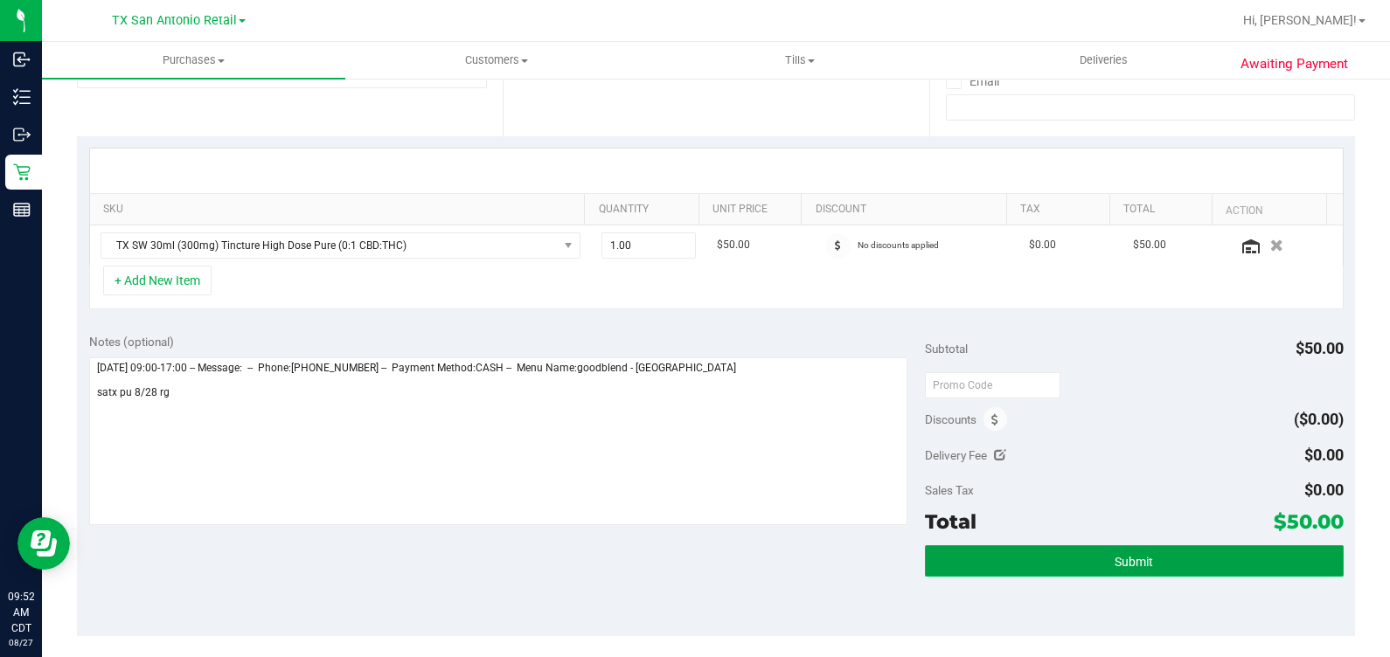
click at [803, 558] on span "Submit" at bounding box center [1133, 562] width 38 height 14
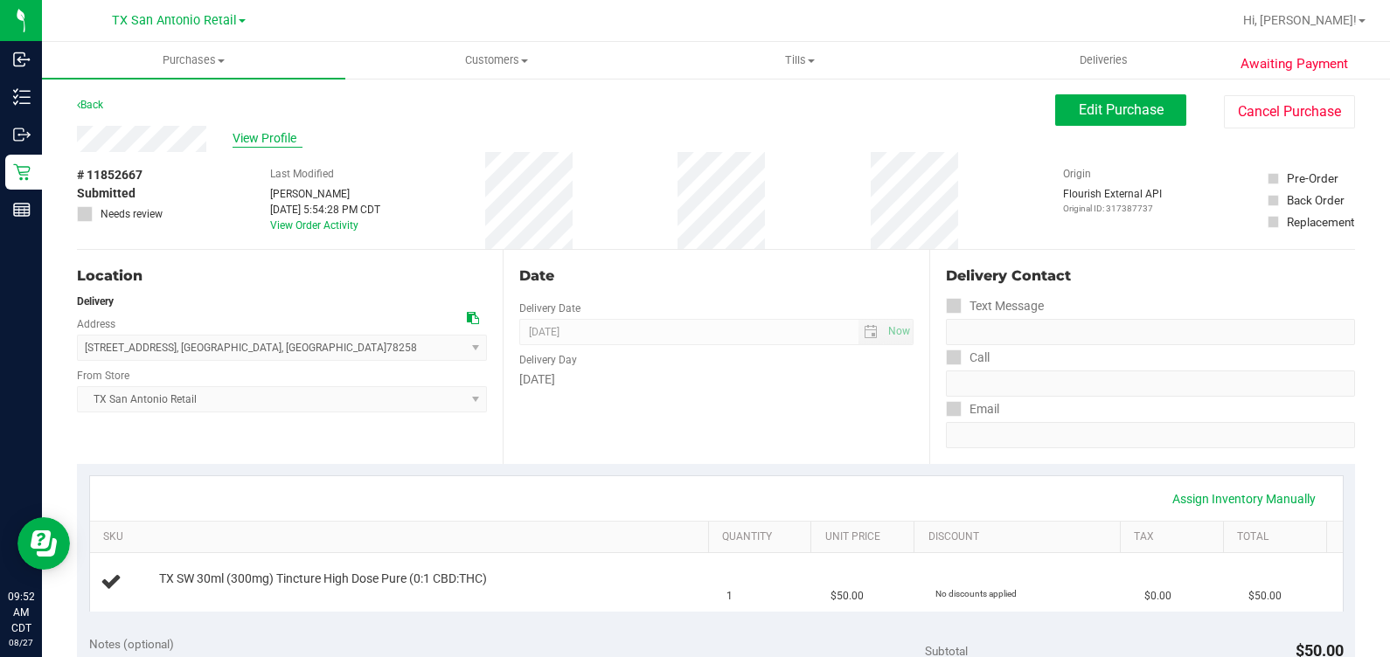
click at [271, 135] on span "View Profile" at bounding box center [267, 138] width 70 height 18
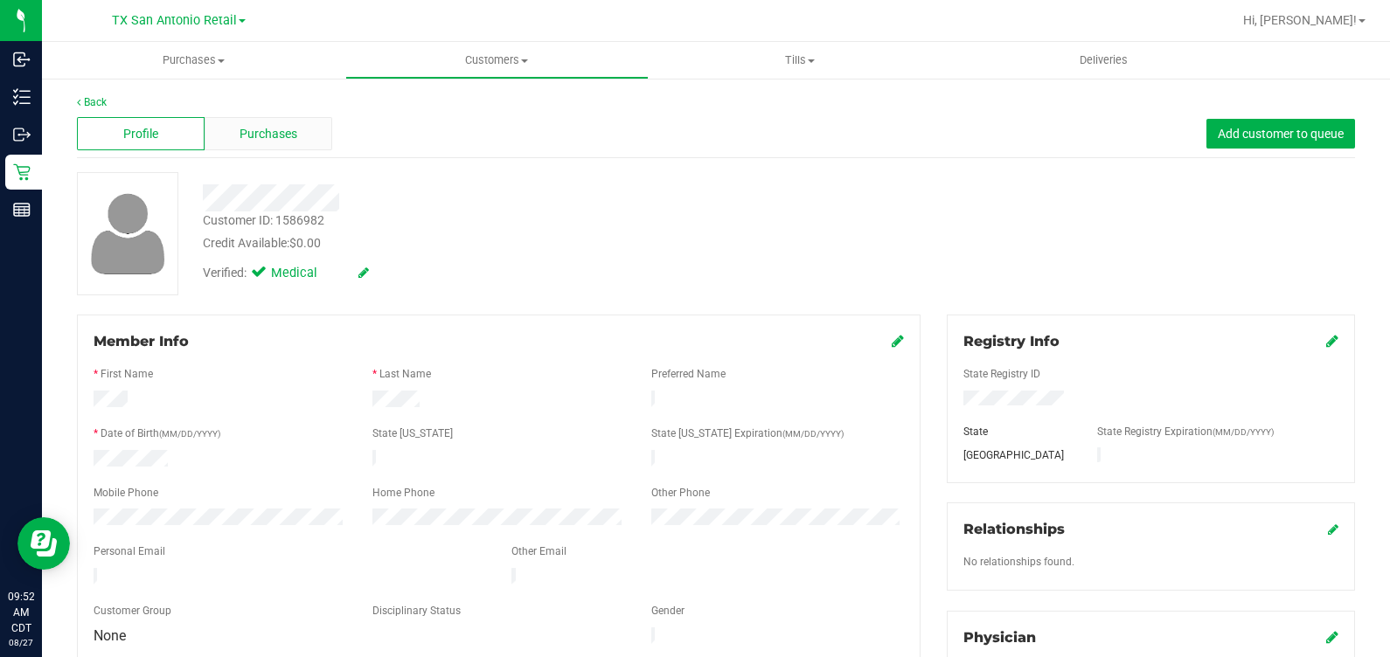
click at [245, 139] on span "Purchases" at bounding box center [268, 134] width 58 height 18
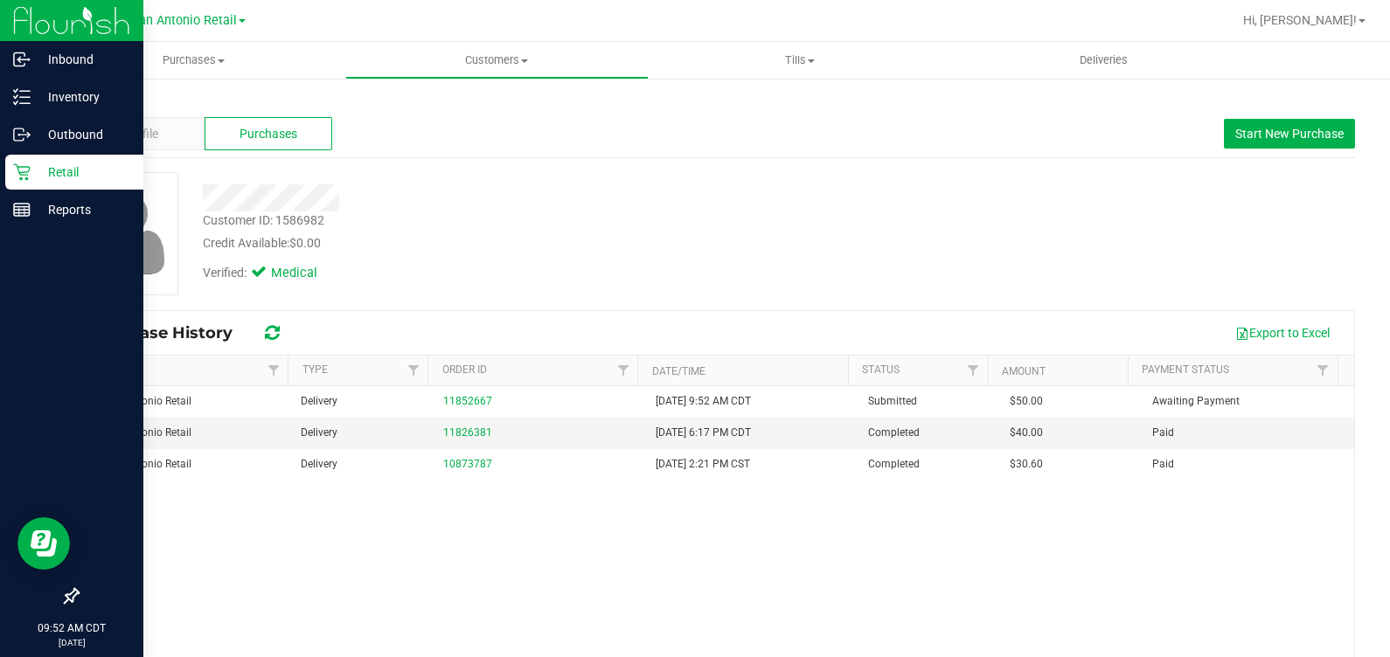
click at [9, 171] on div "Retail" at bounding box center [74, 172] width 138 height 35
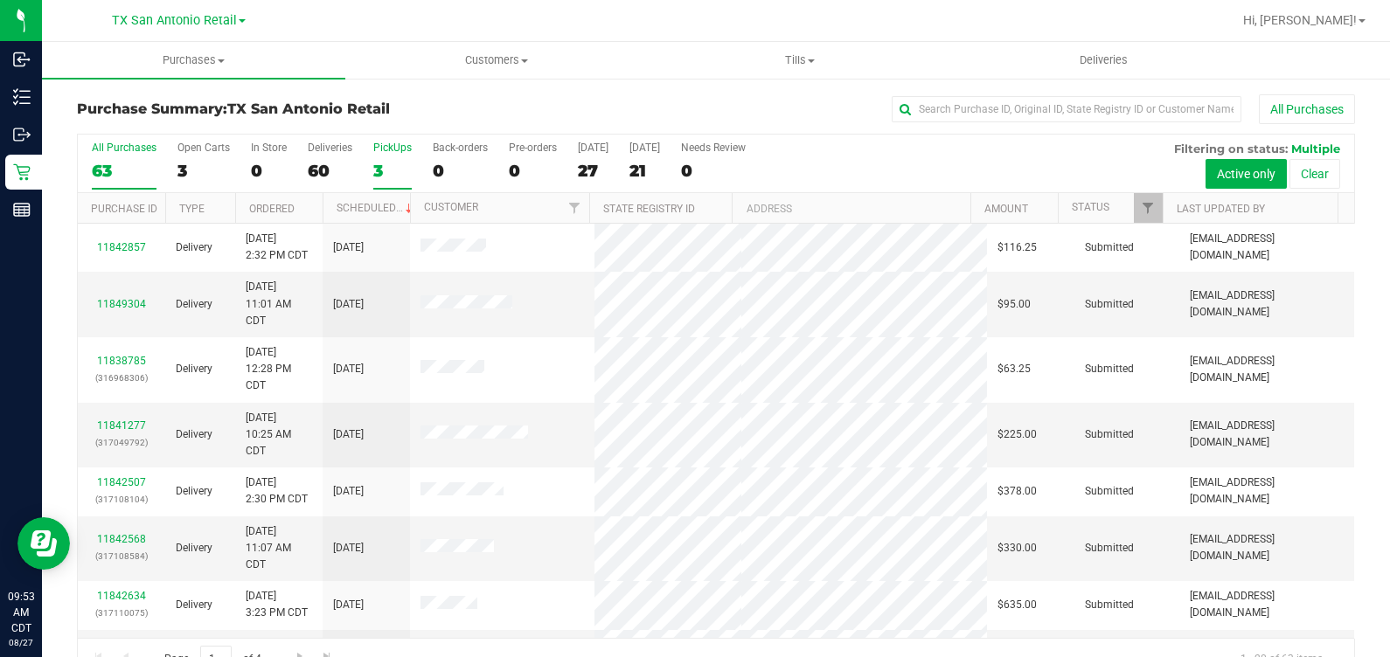
click at [374, 156] on label "PickUps 3" at bounding box center [392, 166] width 38 height 48
click at [0, 0] on input "PickUps 3" at bounding box center [0, 0] width 0 height 0
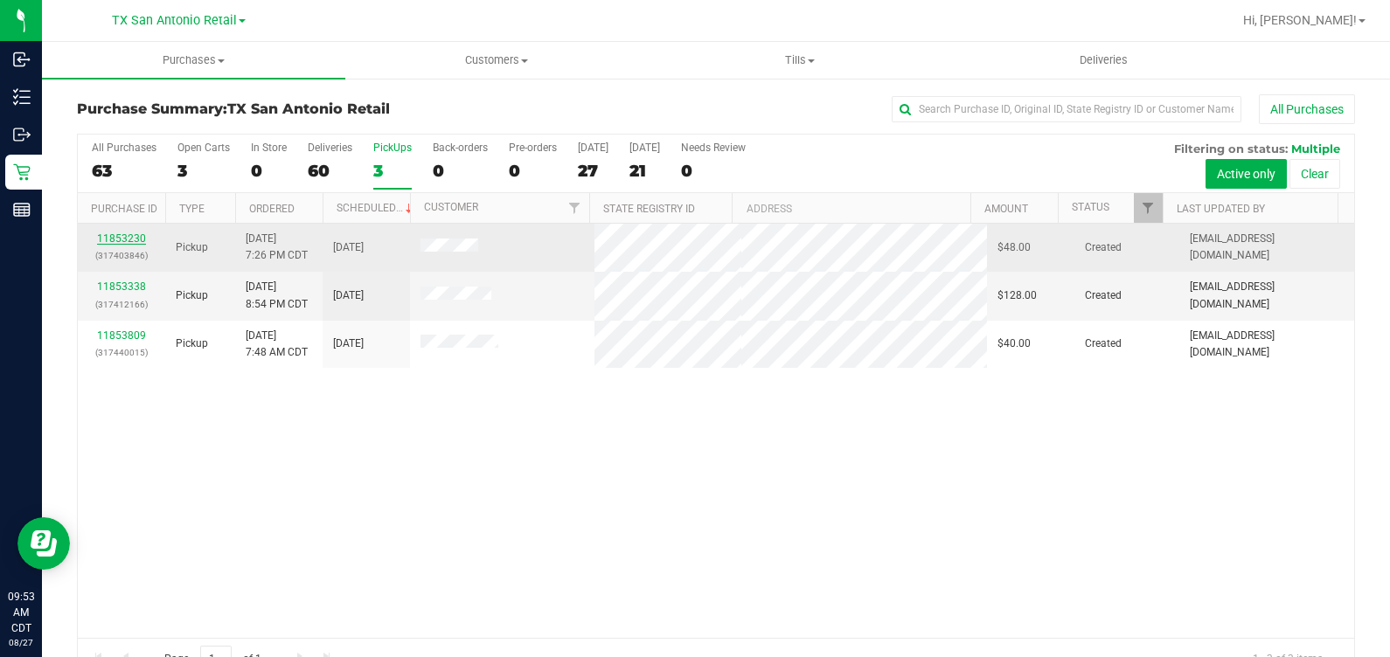
click at [132, 238] on link "11853230" at bounding box center [121, 238] width 49 height 12
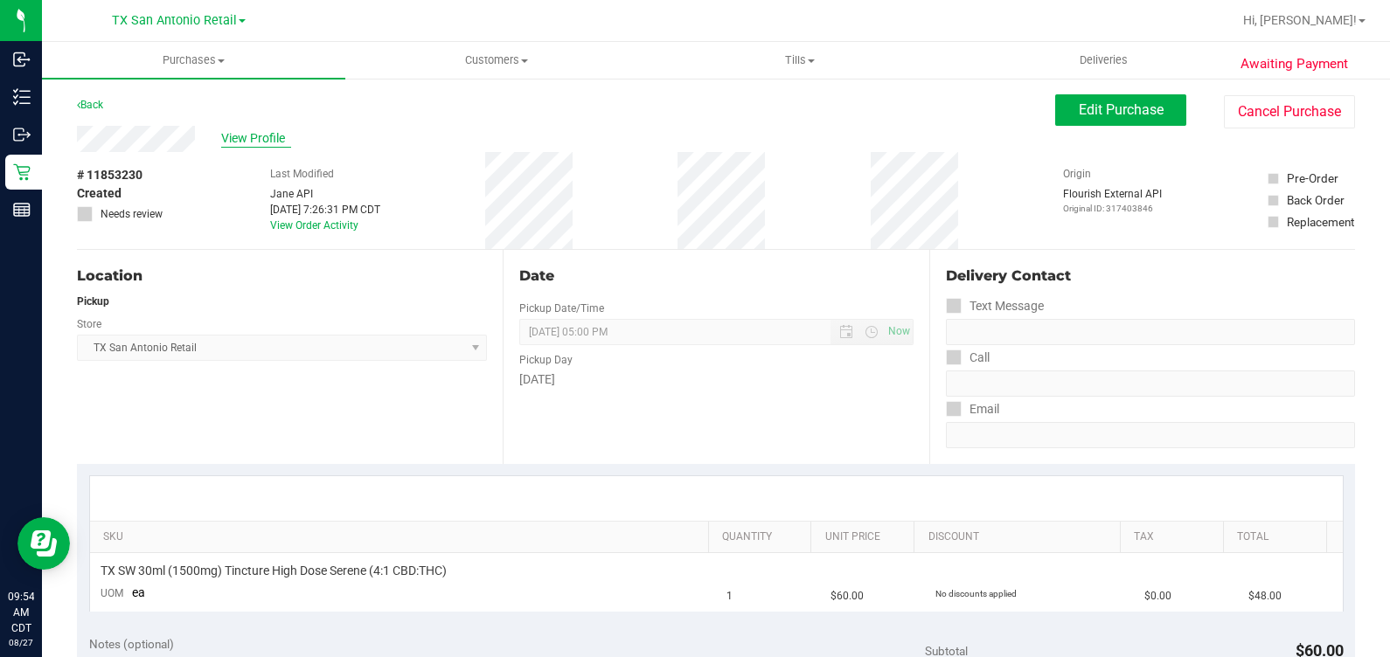
click at [275, 134] on span "View Profile" at bounding box center [256, 138] width 70 height 18
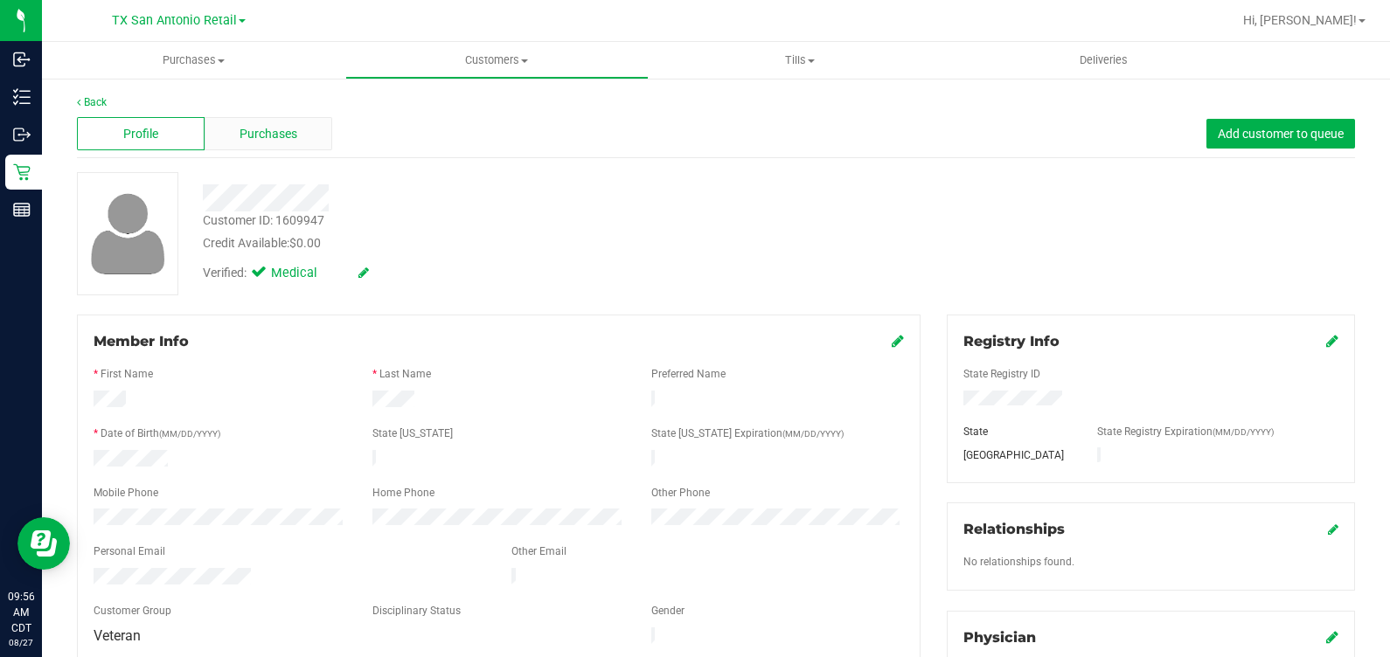
click at [284, 147] on div "Purchases" at bounding box center [269, 133] width 128 height 33
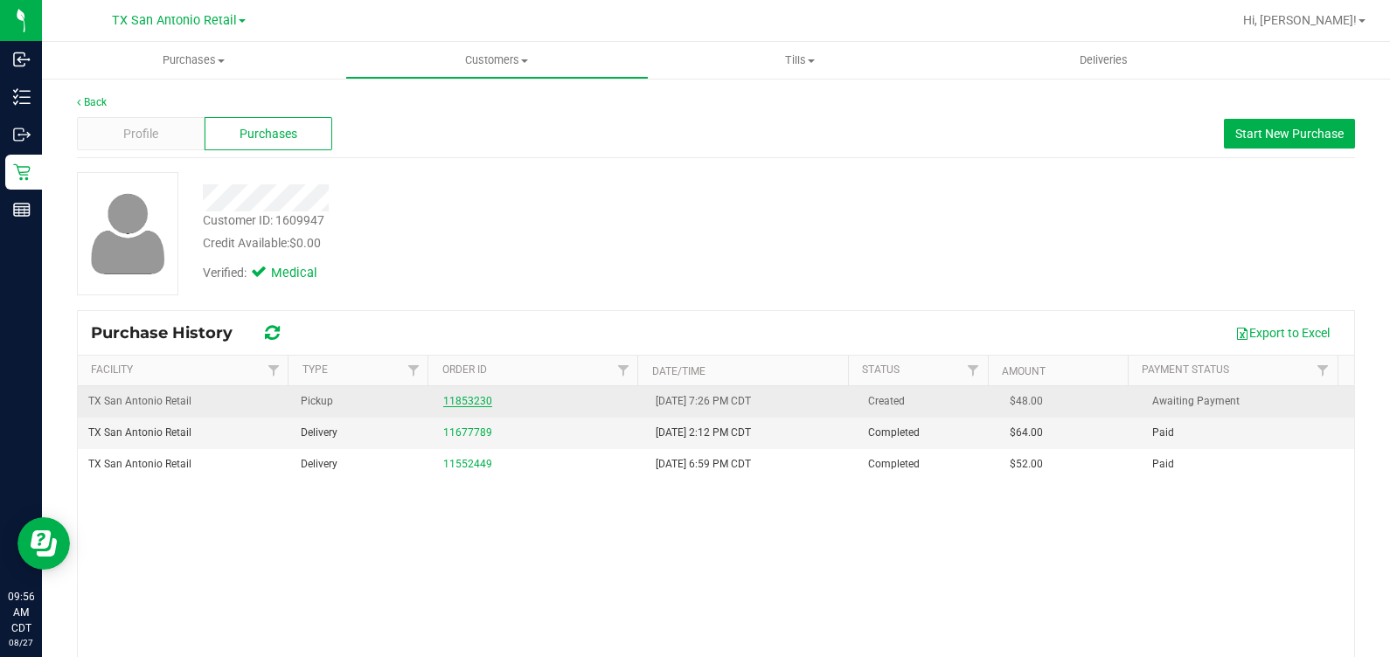
click at [476, 401] on link "11853230" at bounding box center [467, 401] width 49 height 12
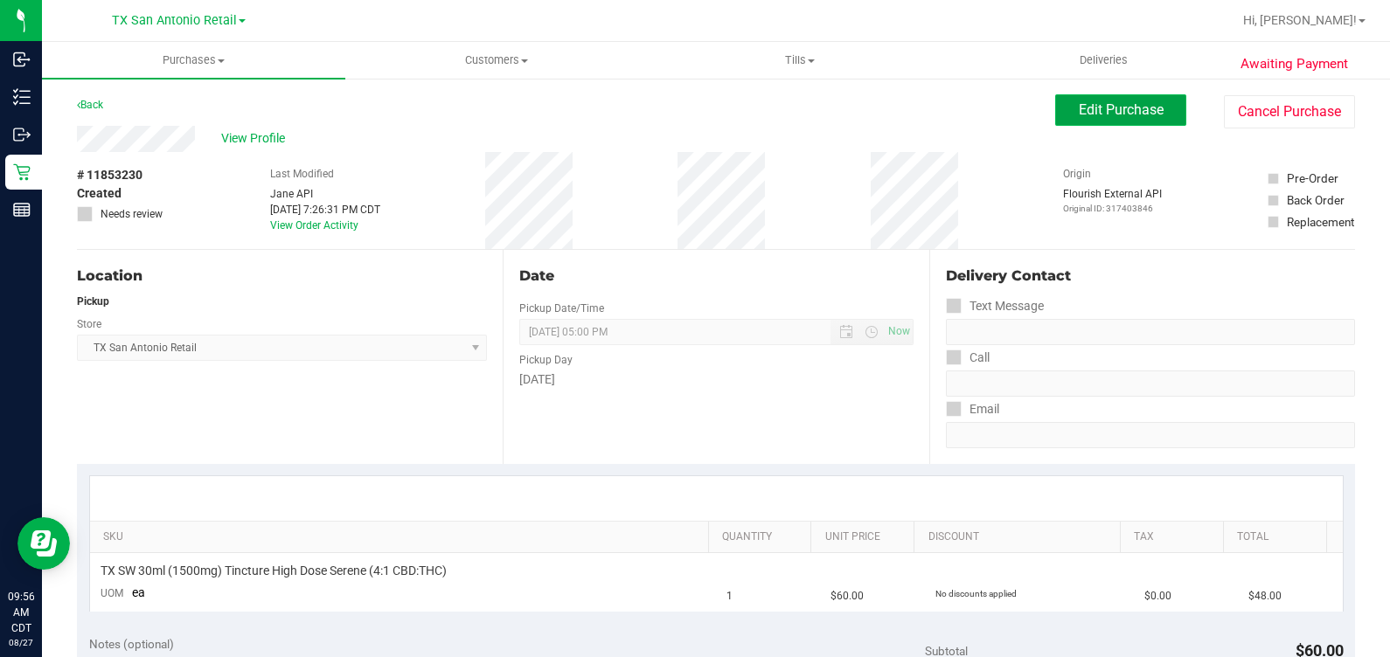
click at [803, 110] on span "Edit Purchase" at bounding box center [1120, 109] width 85 height 17
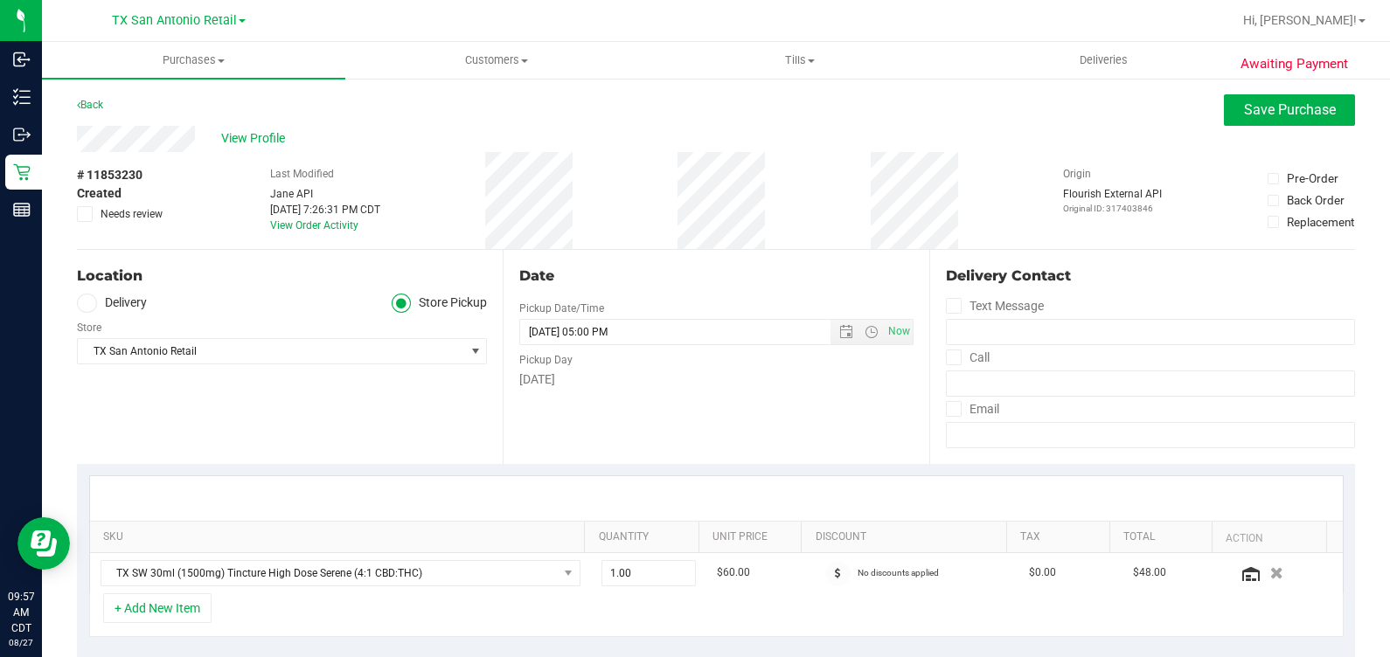
drag, startPoint x: 150, startPoint y: 214, endPoint x: 164, endPoint y: 218, distance: 14.4
click at [151, 214] on span "Needs review" at bounding box center [132, 214] width 62 height 16
click at [0, 0] on input "Needs review" at bounding box center [0, 0] width 0 height 0
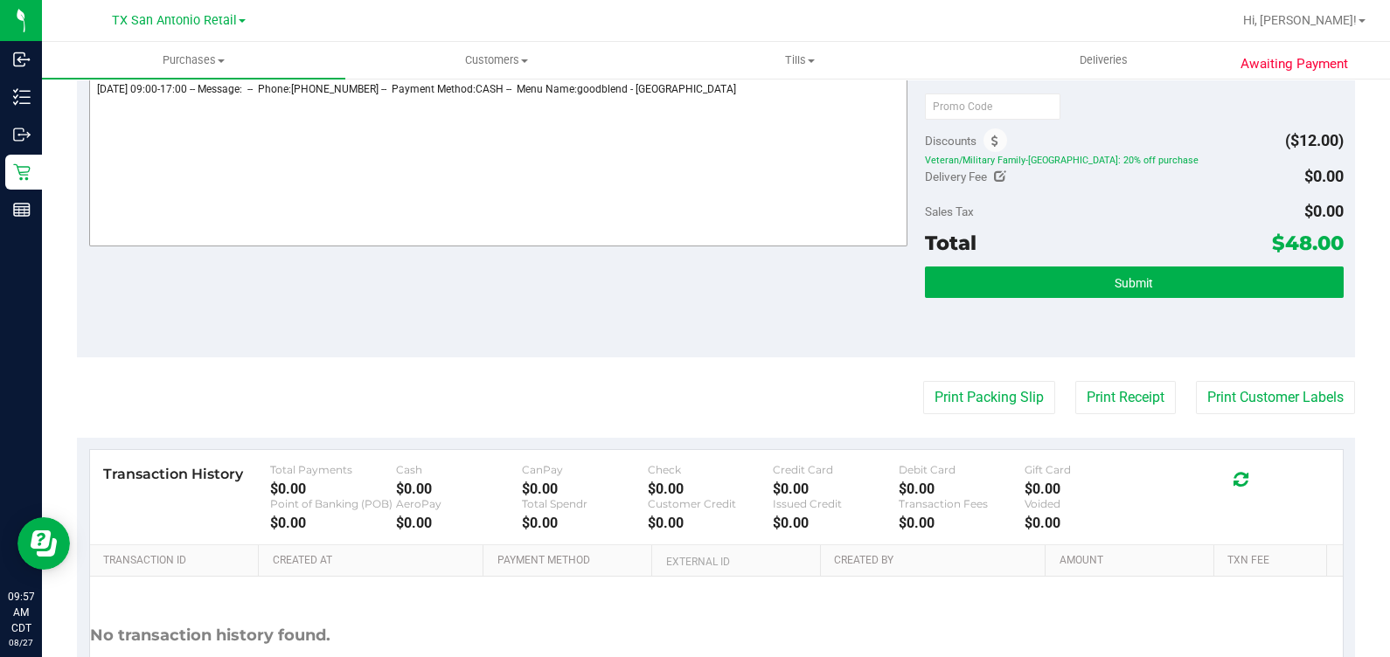
scroll to position [527, 0]
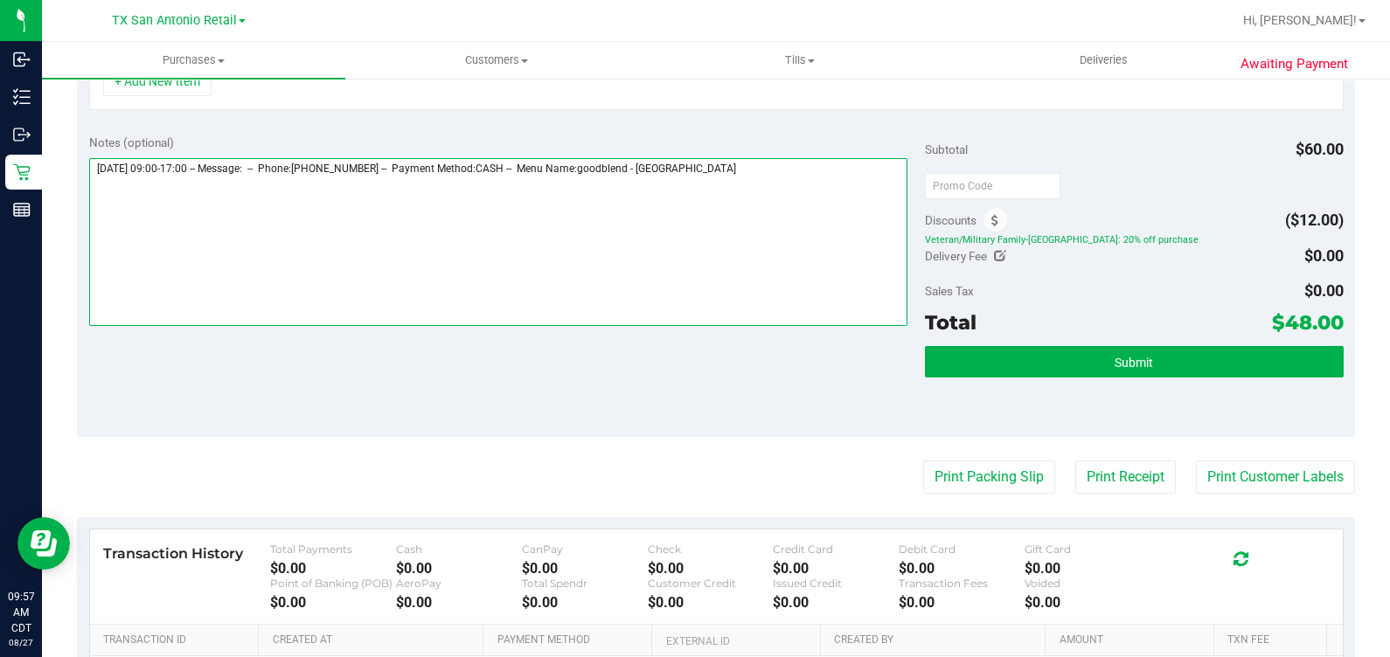
click at [803, 203] on textarea at bounding box center [498, 242] width 819 height 168
paste textarea "0mg's on rx. called pt and lvm requesting a call back. Sending email now. -rg"
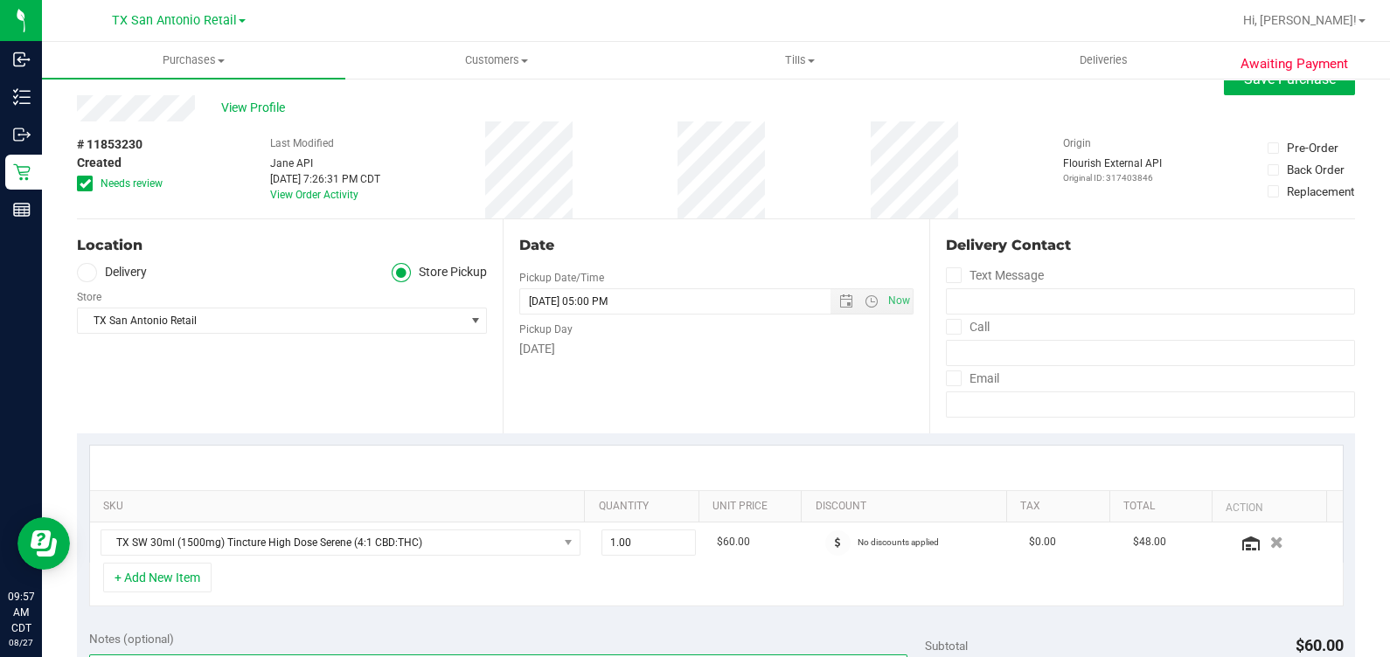
scroll to position [0, 0]
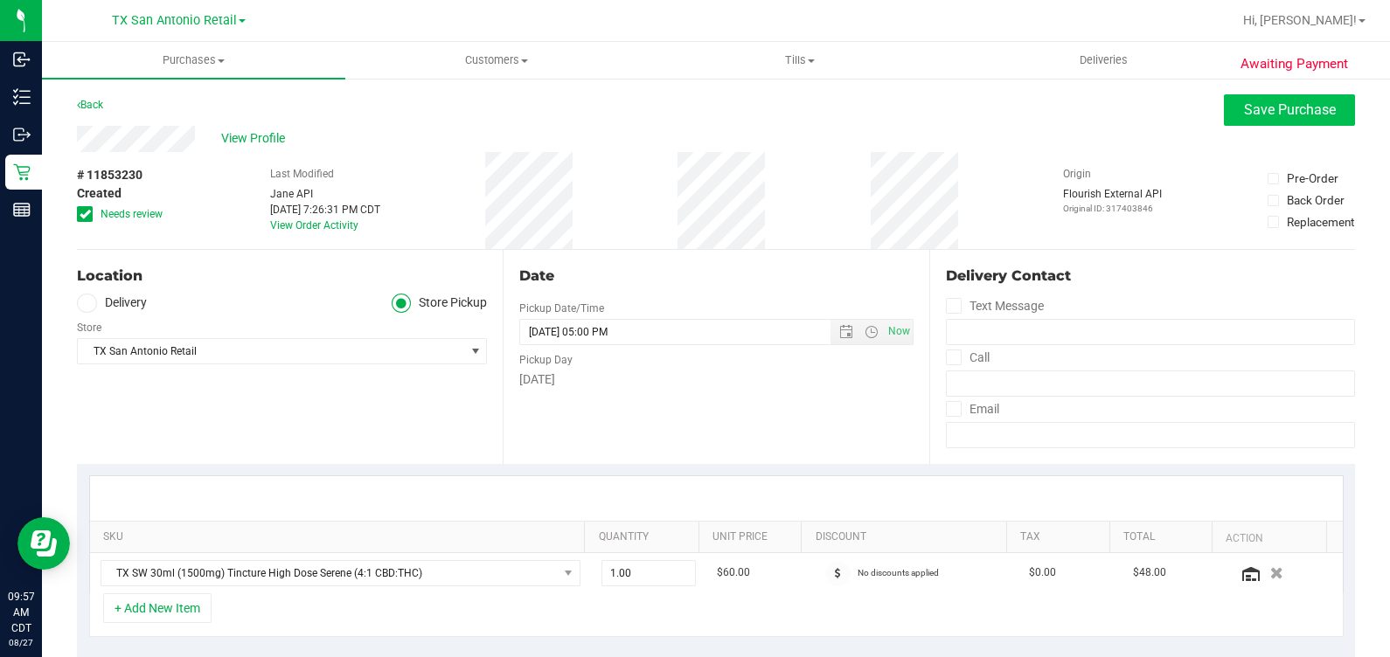
type textarea "Thursday 08/28/2025 09:00-17:00 -- Message: -- Phone:2104786085 -- Payment Meth…"
click at [803, 120] on button "Save Purchase" at bounding box center [1289, 109] width 131 height 31
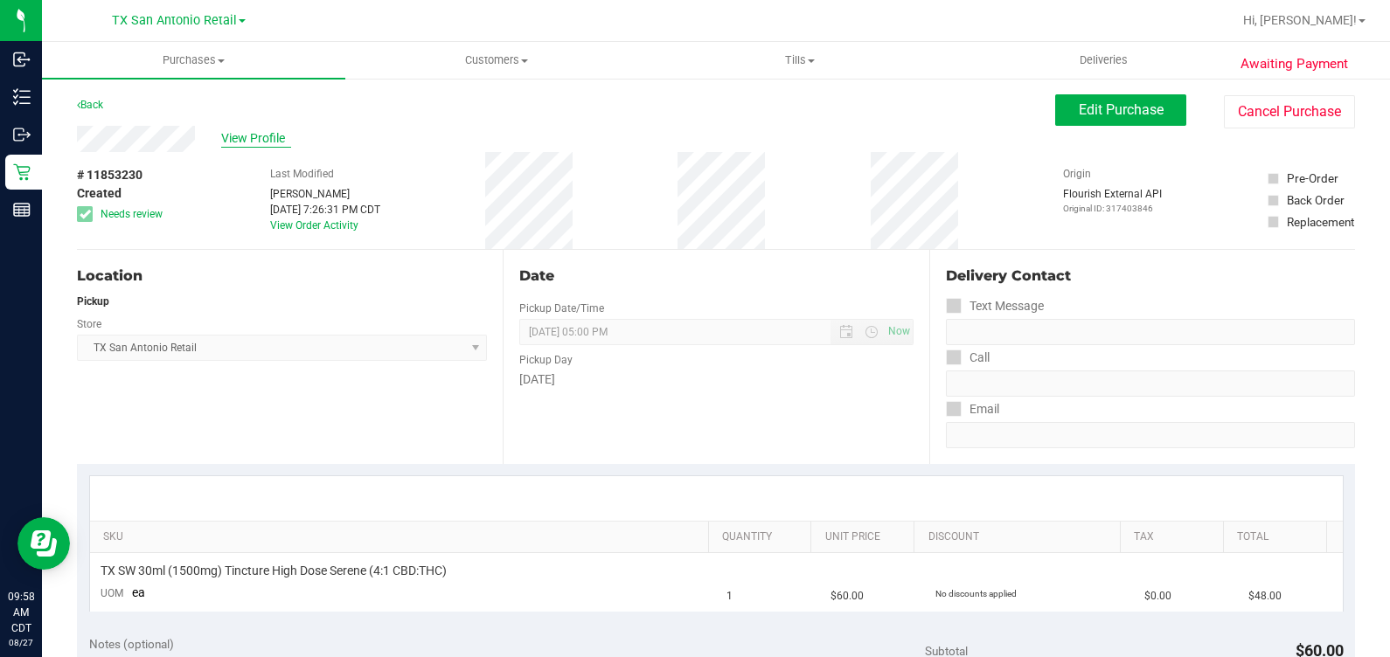
click at [243, 135] on span "View Profile" at bounding box center [256, 138] width 70 height 18
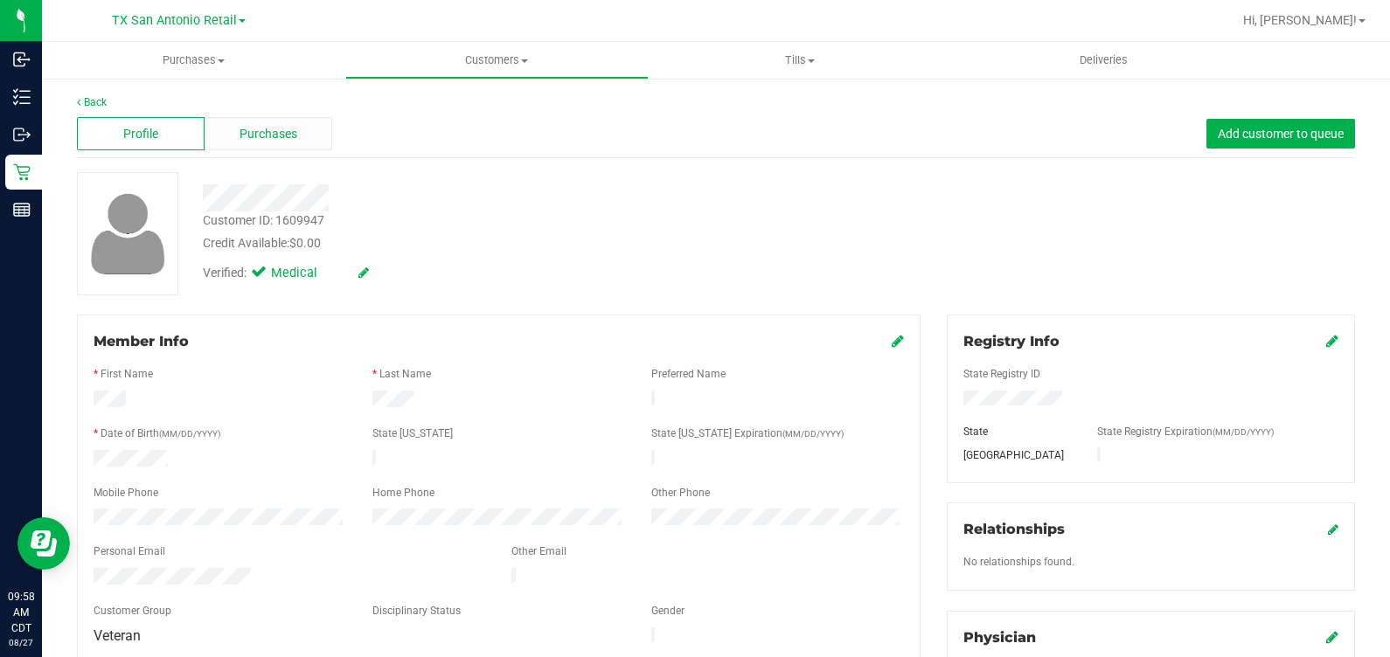
click at [245, 139] on span "Purchases" at bounding box center [268, 134] width 58 height 18
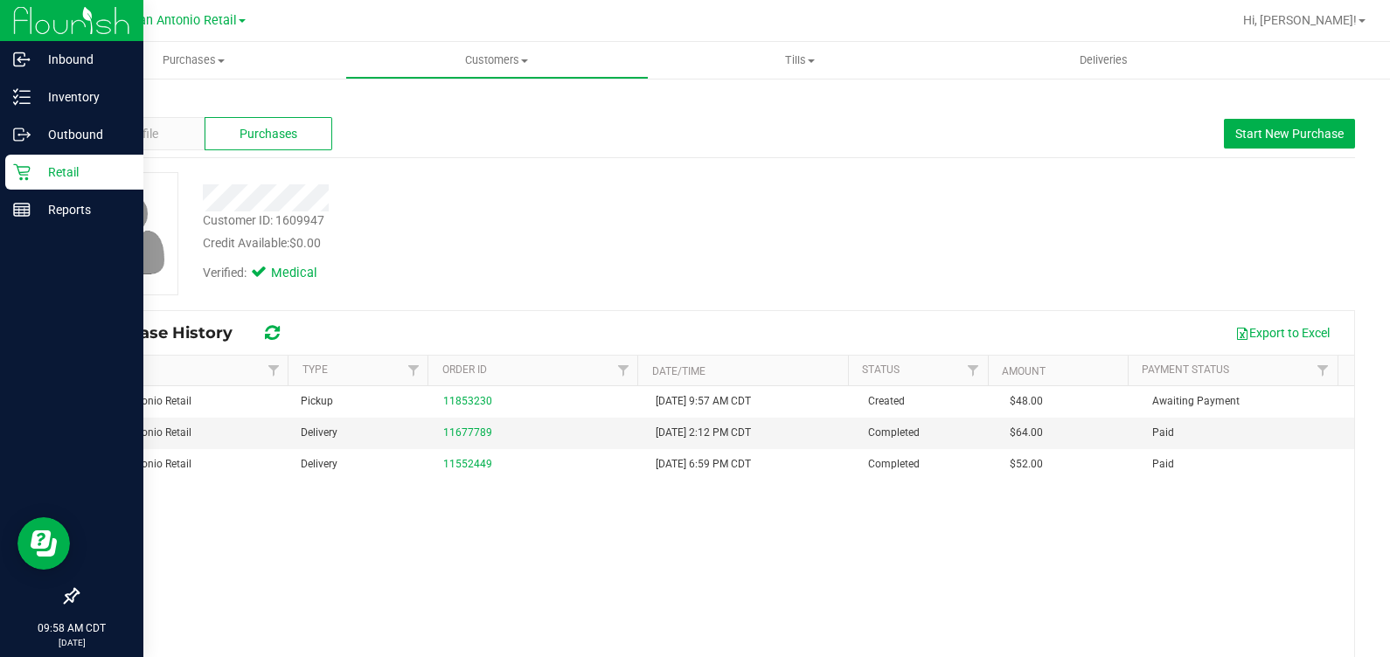
click at [27, 162] on div "Retail" at bounding box center [74, 172] width 138 height 35
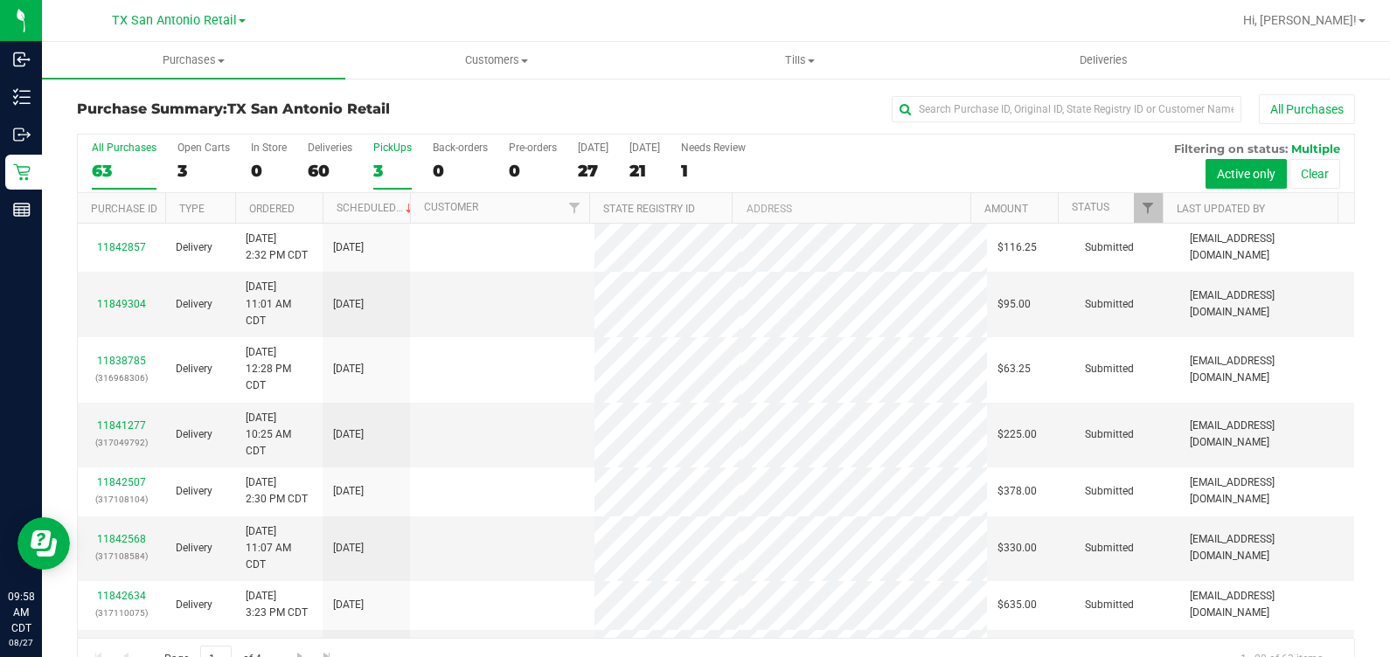
click at [381, 167] on div "3" at bounding box center [392, 171] width 38 height 20
click at [0, 0] on input "PickUps 3" at bounding box center [0, 0] width 0 height 0
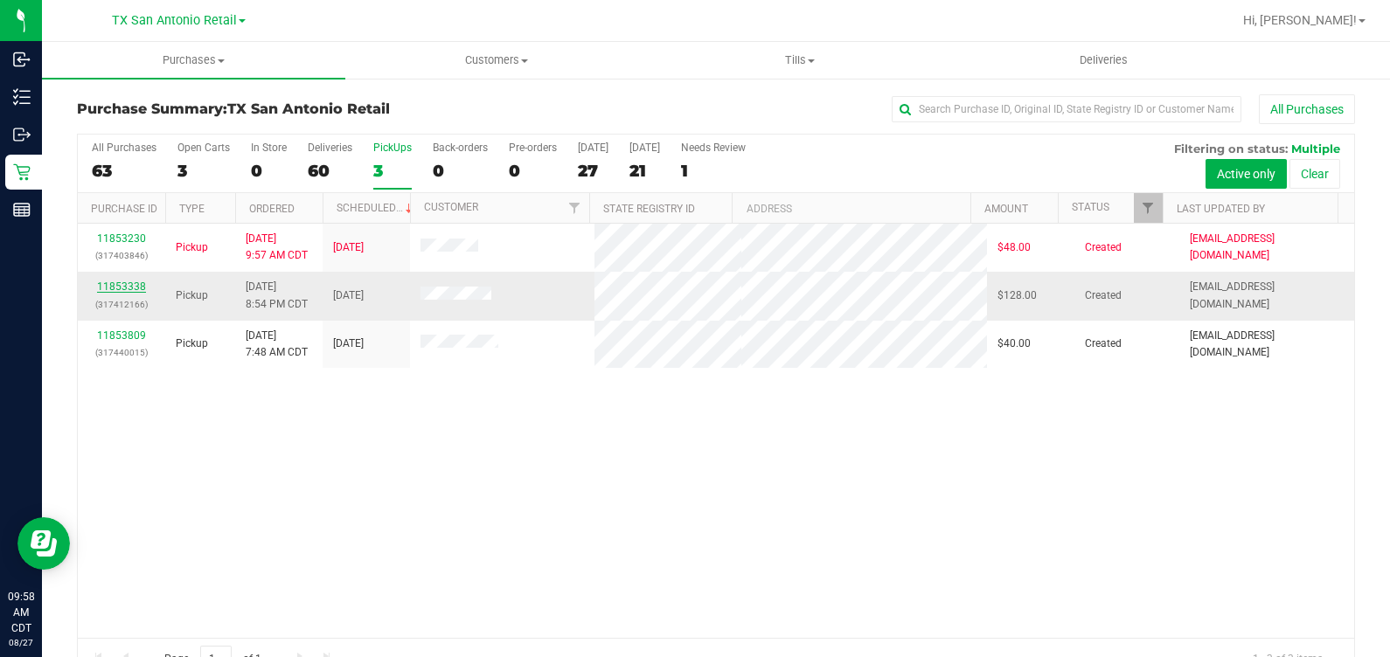
click at [118, 293] on link "11853338" at bounding box center [121, 287] width 49 height 12
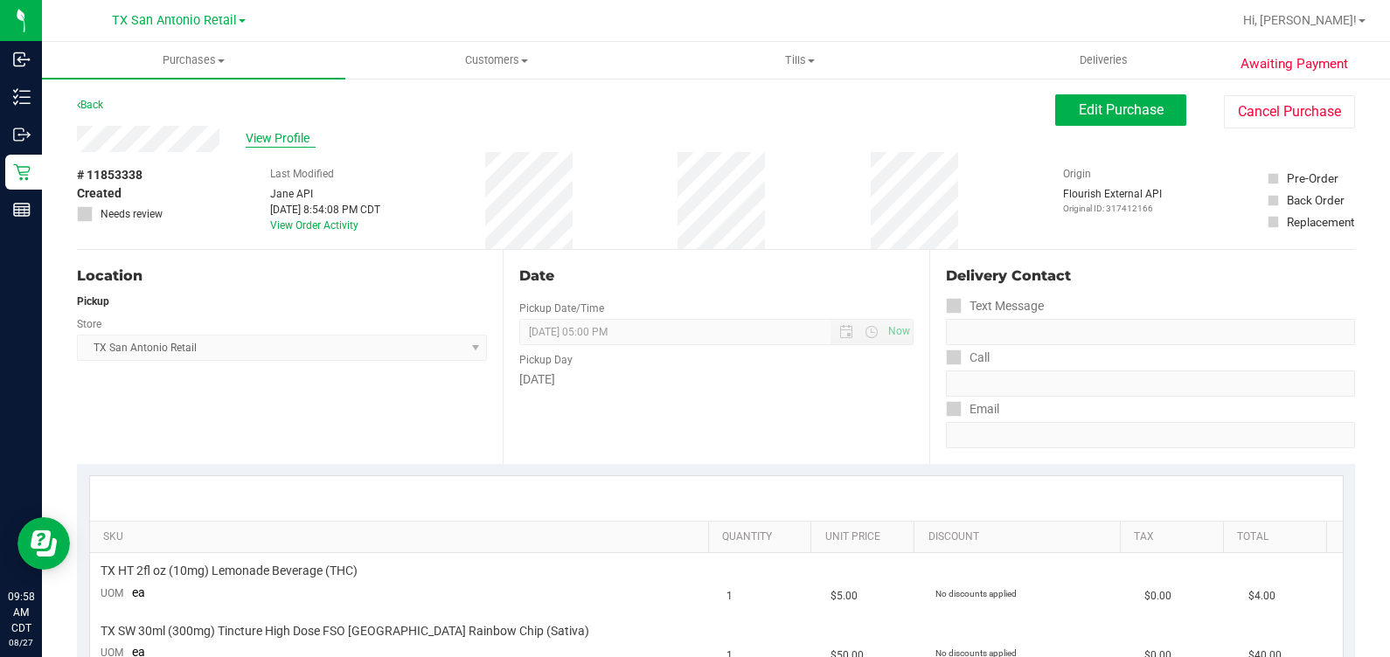
click at [247, 137] on span "View Profile" at bounding box center [281, 138] width 70 height 18
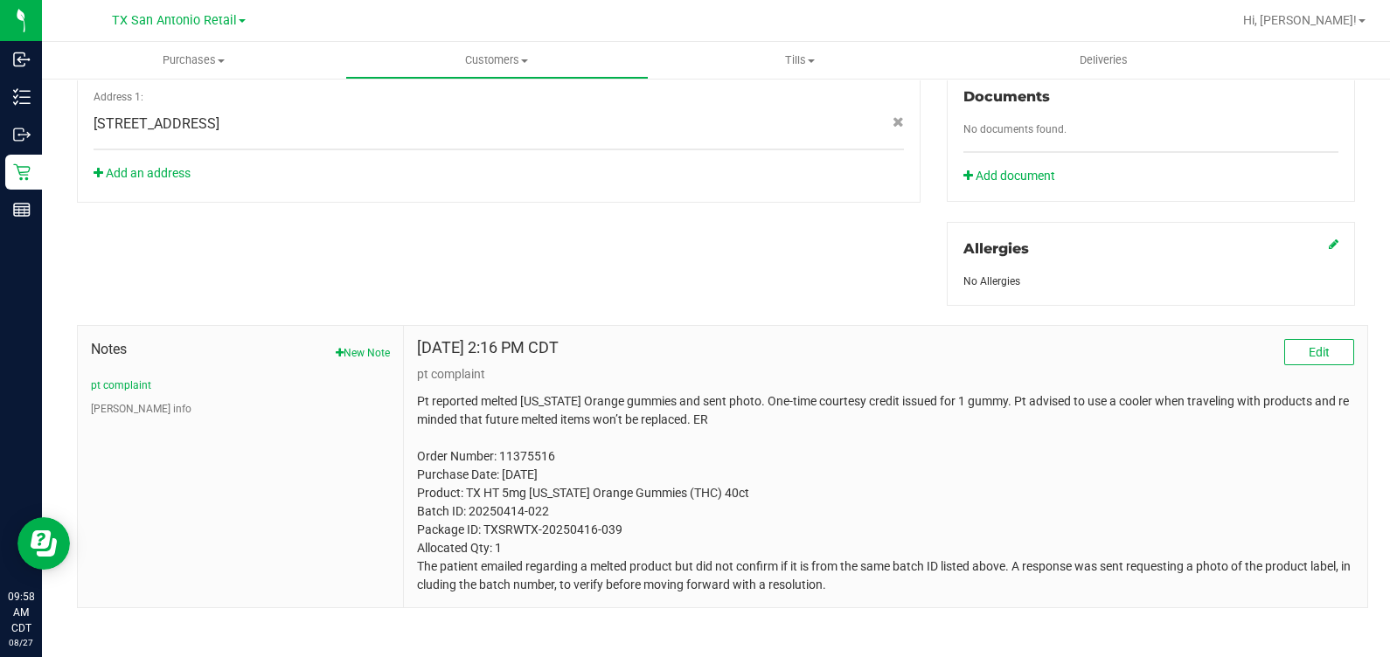
scroll to position [651, 0]
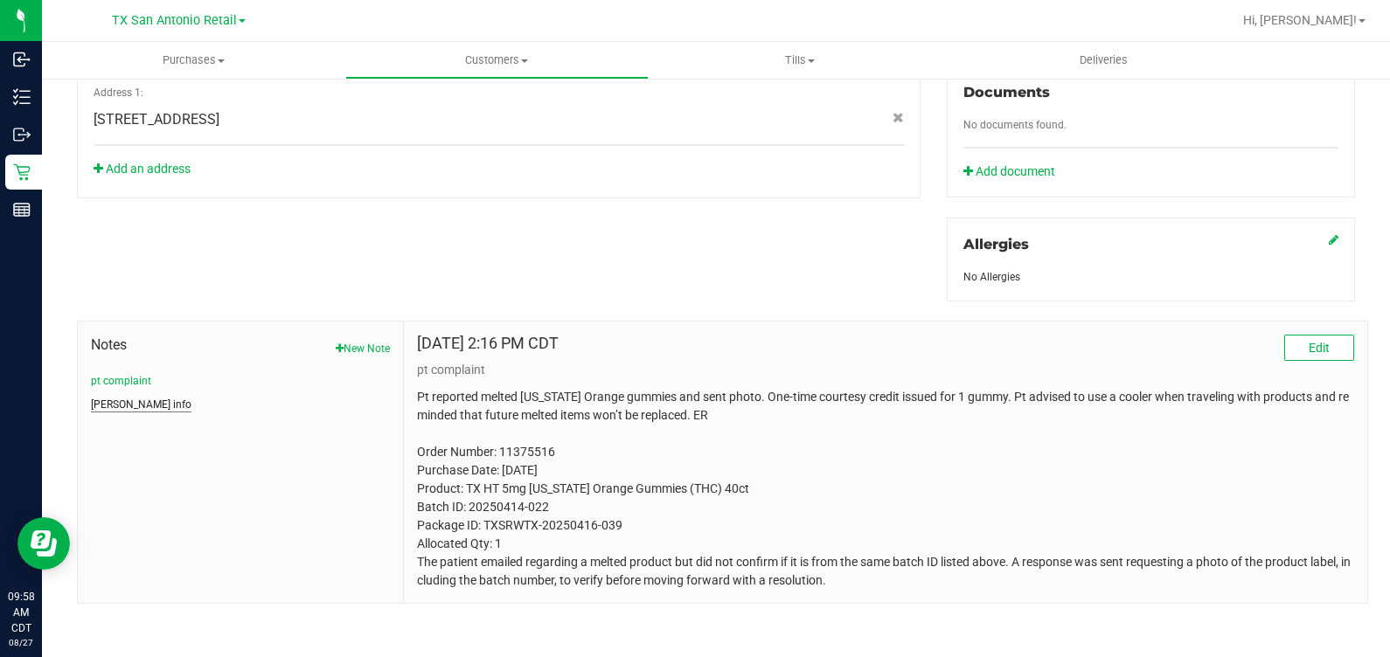
click at [102, 401] on button "CURT info" at bounding box center [141, 405] width 101 height 16
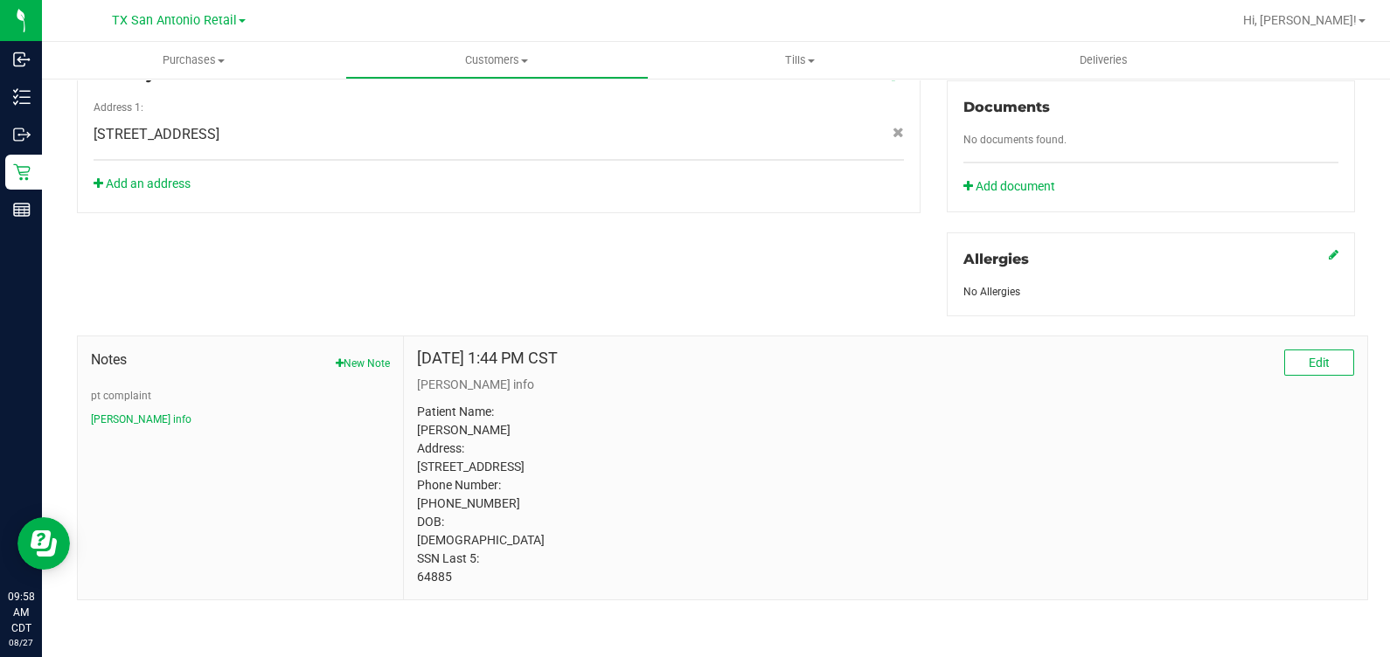
click at [406, 580] on div "Dec 20, 2023 1:44 PM CST Edit CURT info Patient Name: Jeannie Wilson Address: 1…" at bounding box center [885, 467] width 963 height 263
click at [803, 474] on p "Patient Name: Jeannie Wilson Address: 13051 heritage grove San antonio, TX, 782…" at bounding box center [885, 495] width 937 height 184
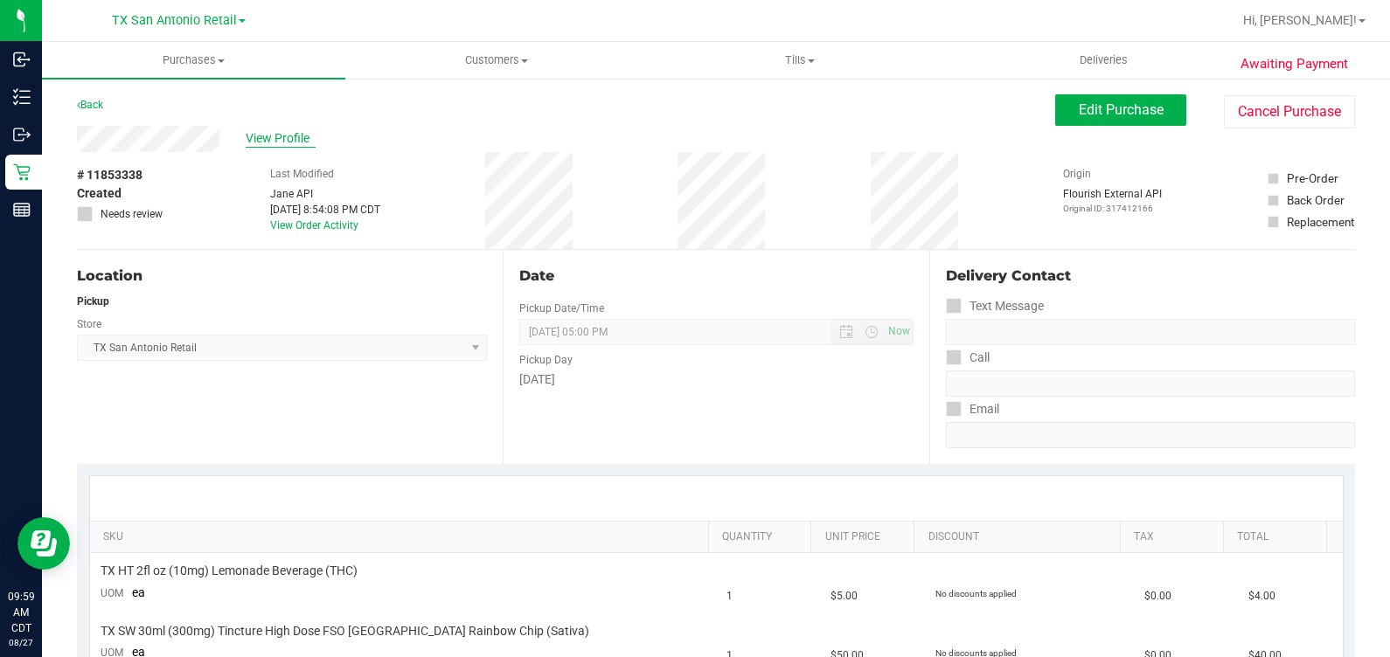
click at [267, 140] on span "View Profile" at bounding box center [281, 138] width 70 height 18
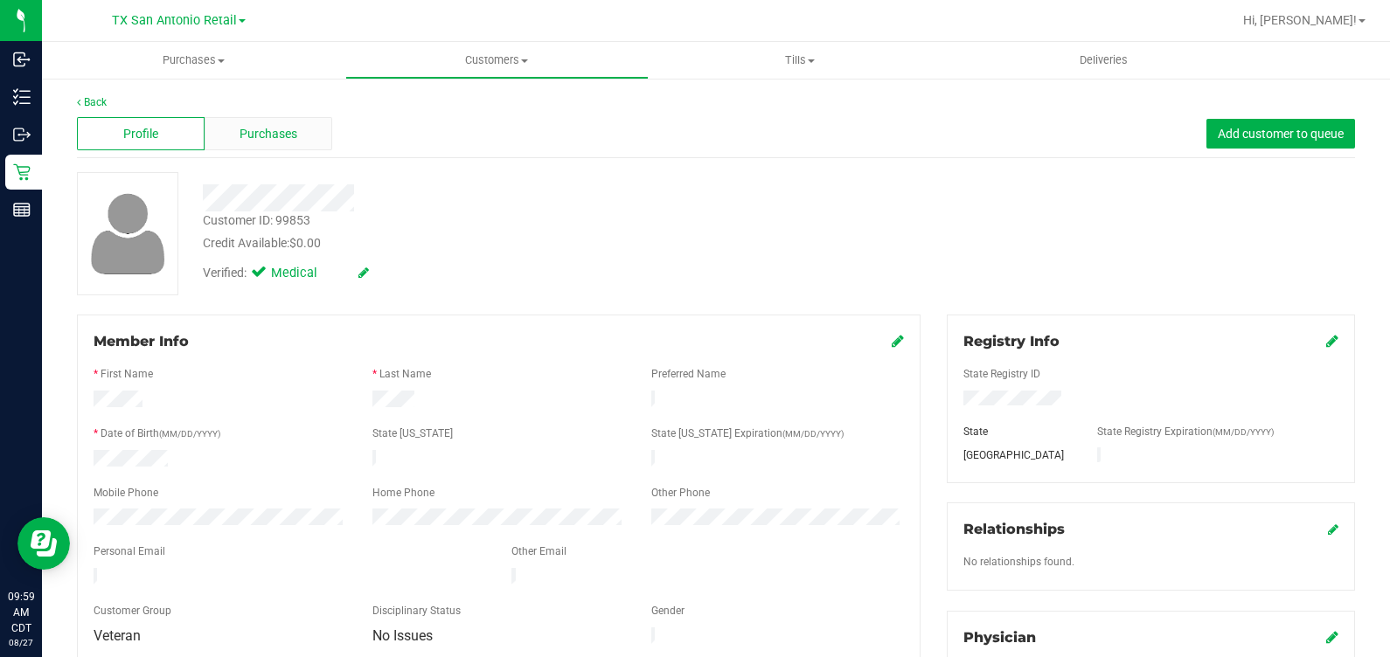
click at [244, 140] on span "Purchases" at bounding box center [268, 134] width 58 height 18
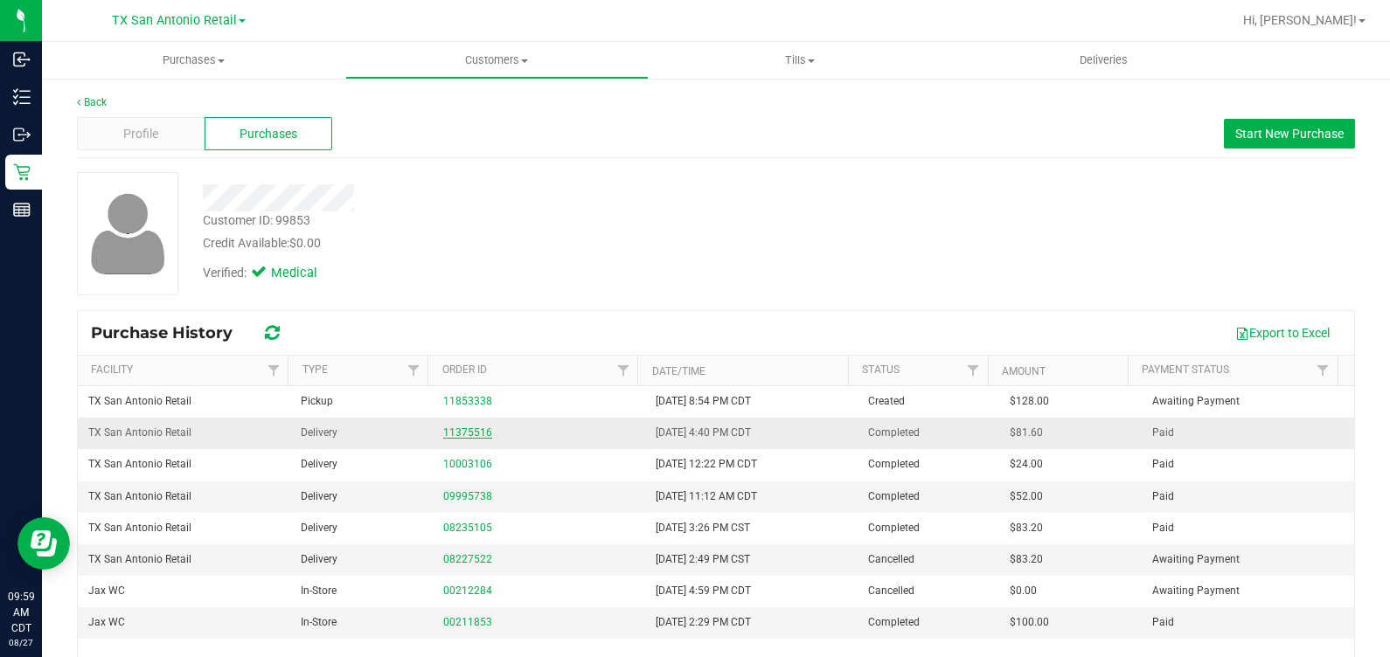
click at [456, 433] on link "11375516" at bounding box center [467, 432] width 49 height 12
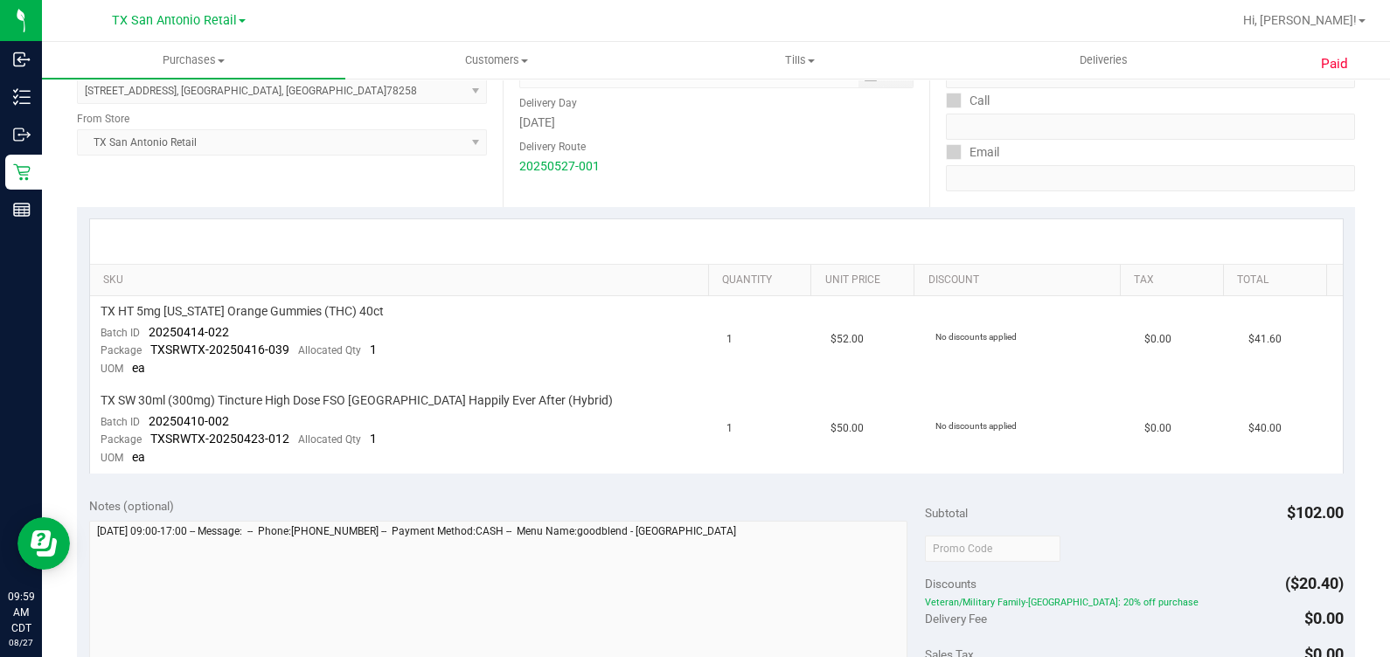
scroll to position [328, 0]
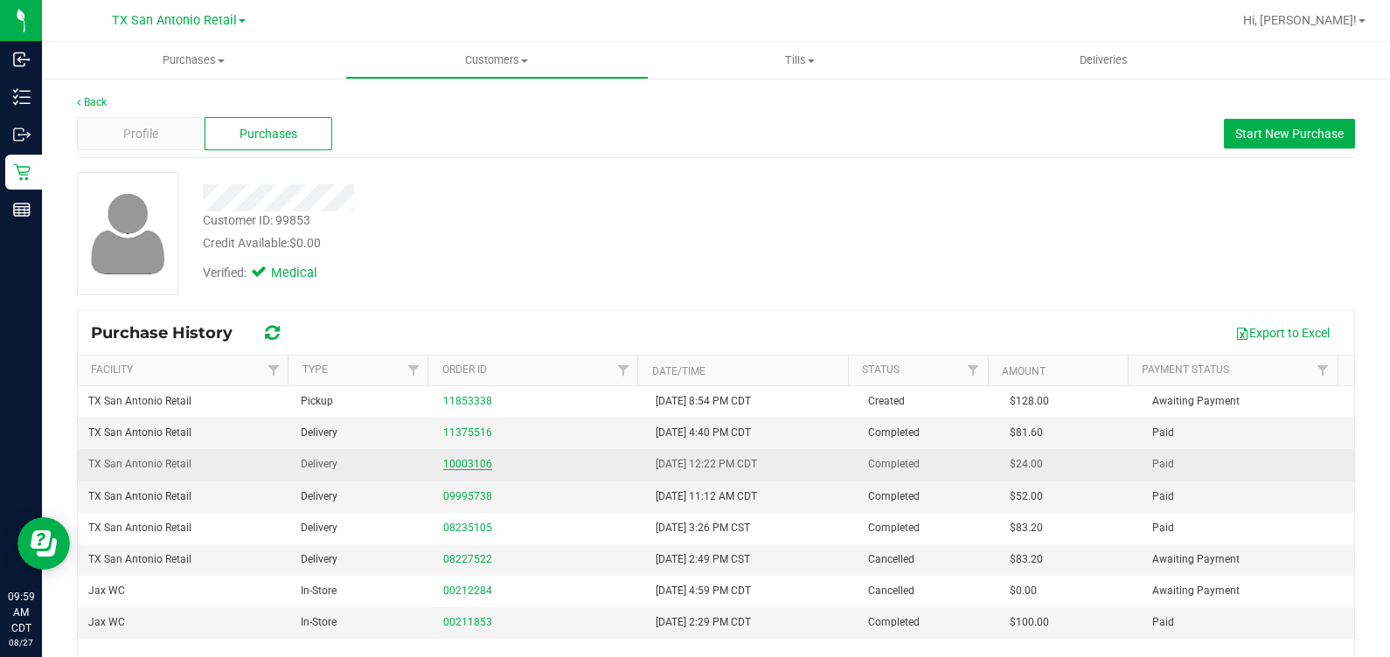
click at [472, 468] on link "10003106" at bounding box center [467, 464] width 49 height 12
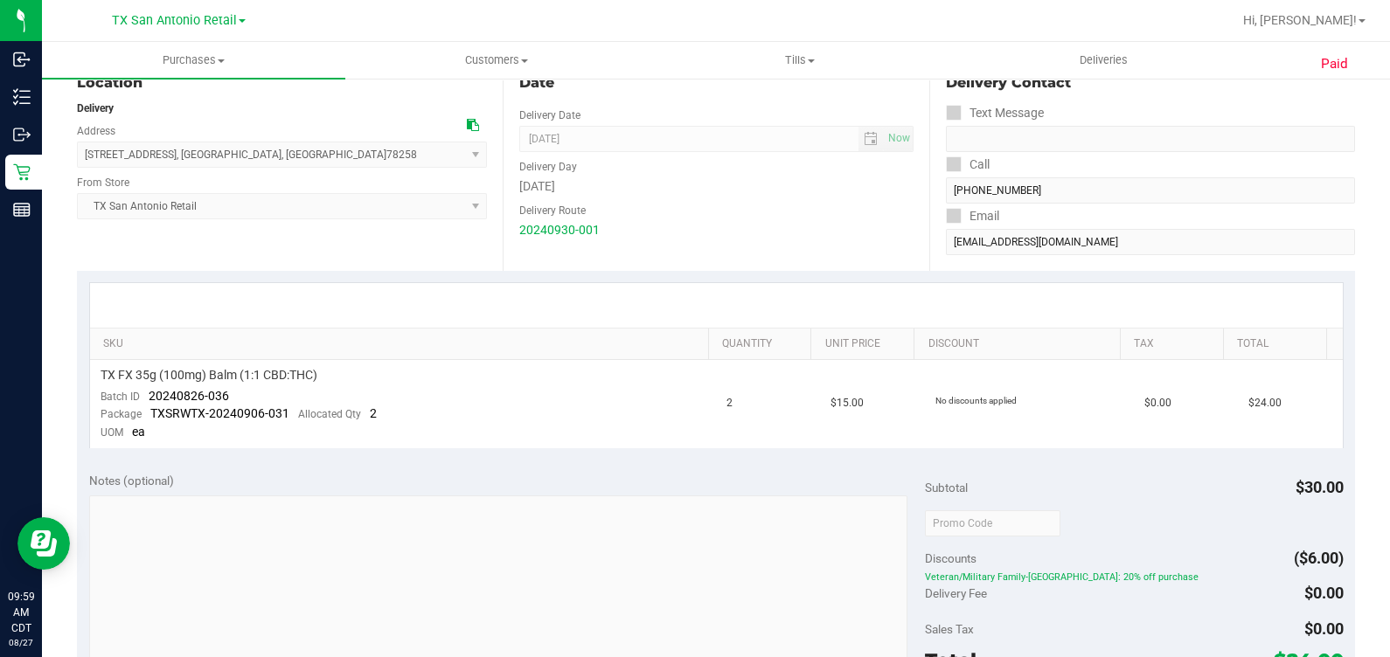
scroll to position [218, 0]
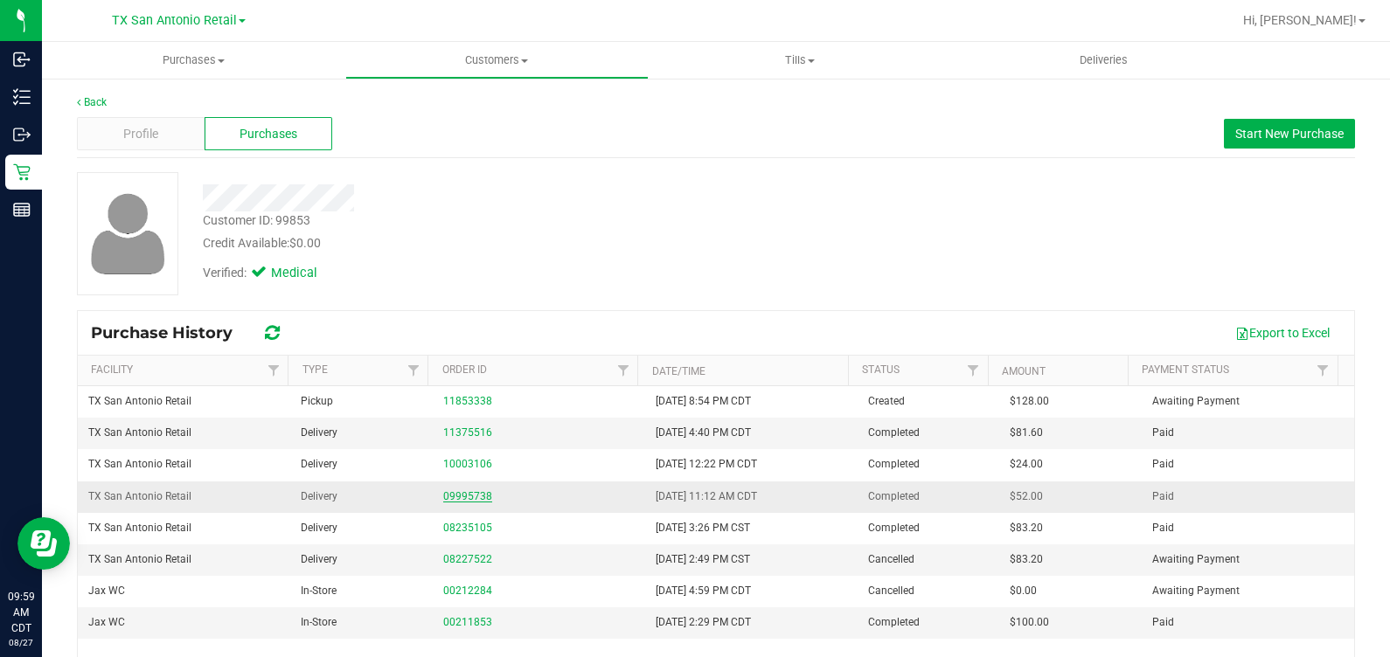
click at [468, 490] on link "09995738" at bounding box center [467, 496] width 49 height 12
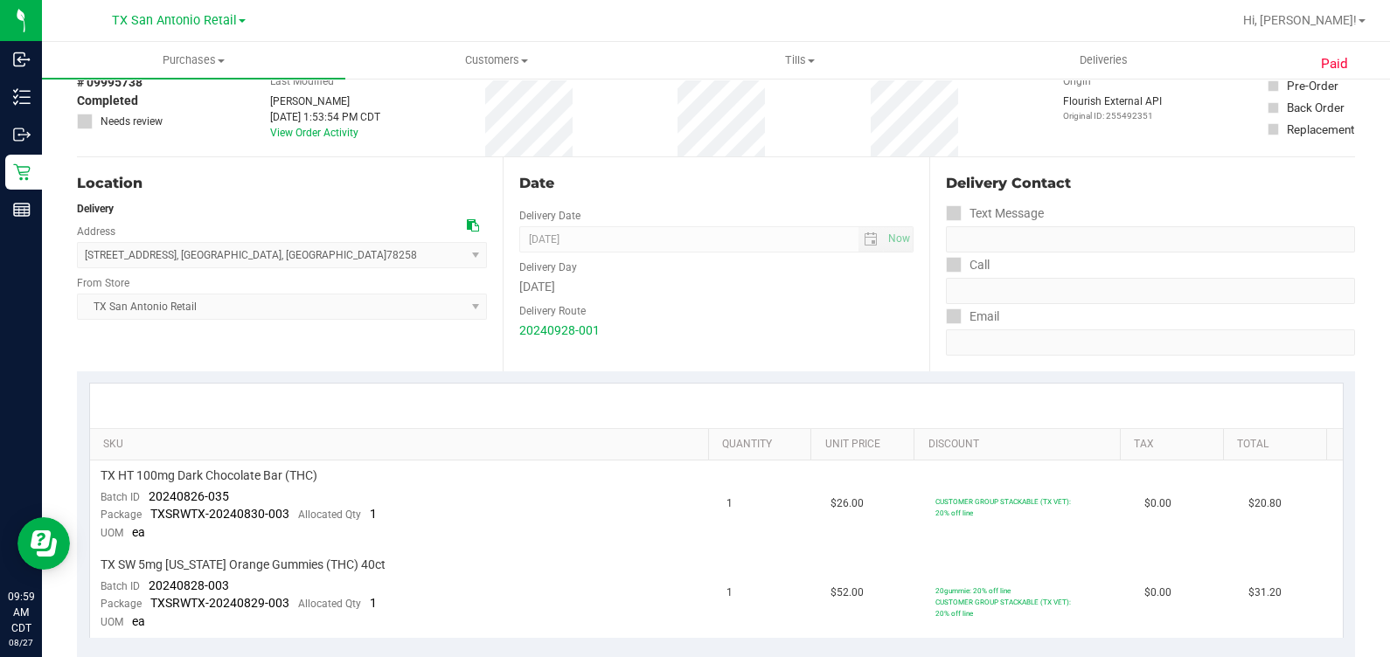
scroll to position [218, 0]
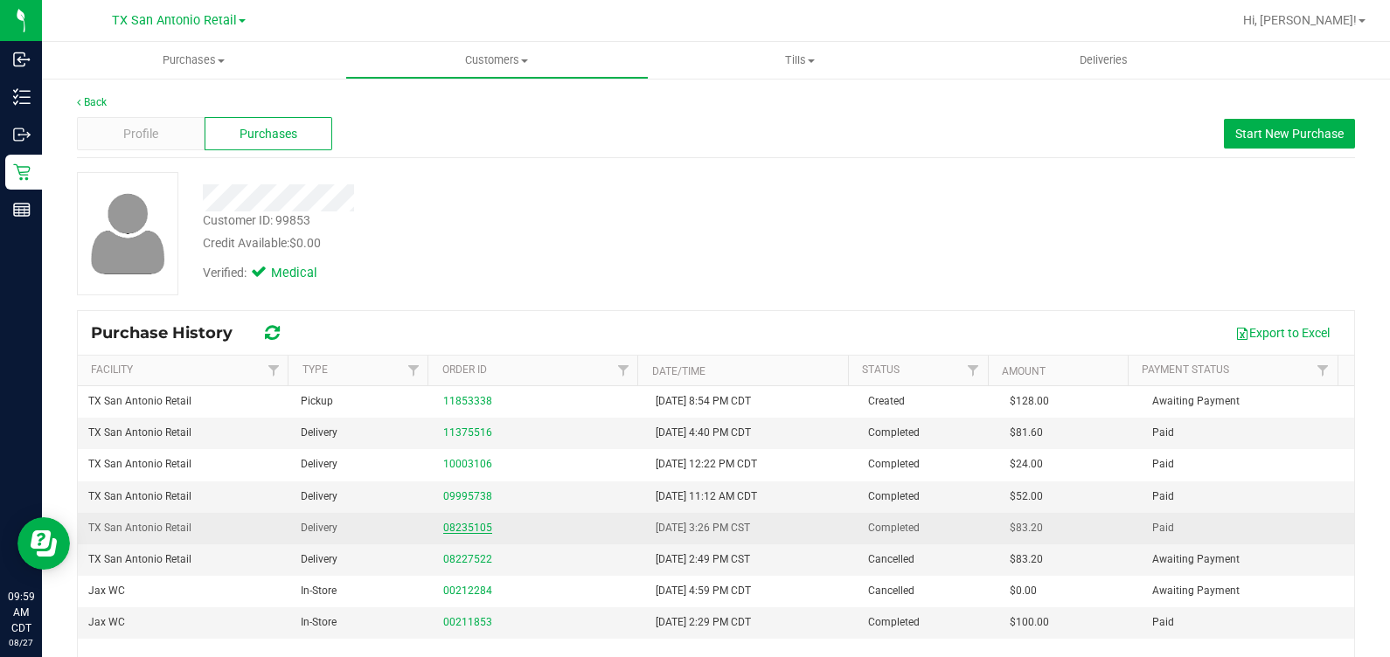
click at [443, 529] on link "08235105" at bounding box center [467, 528] width 49 height 12
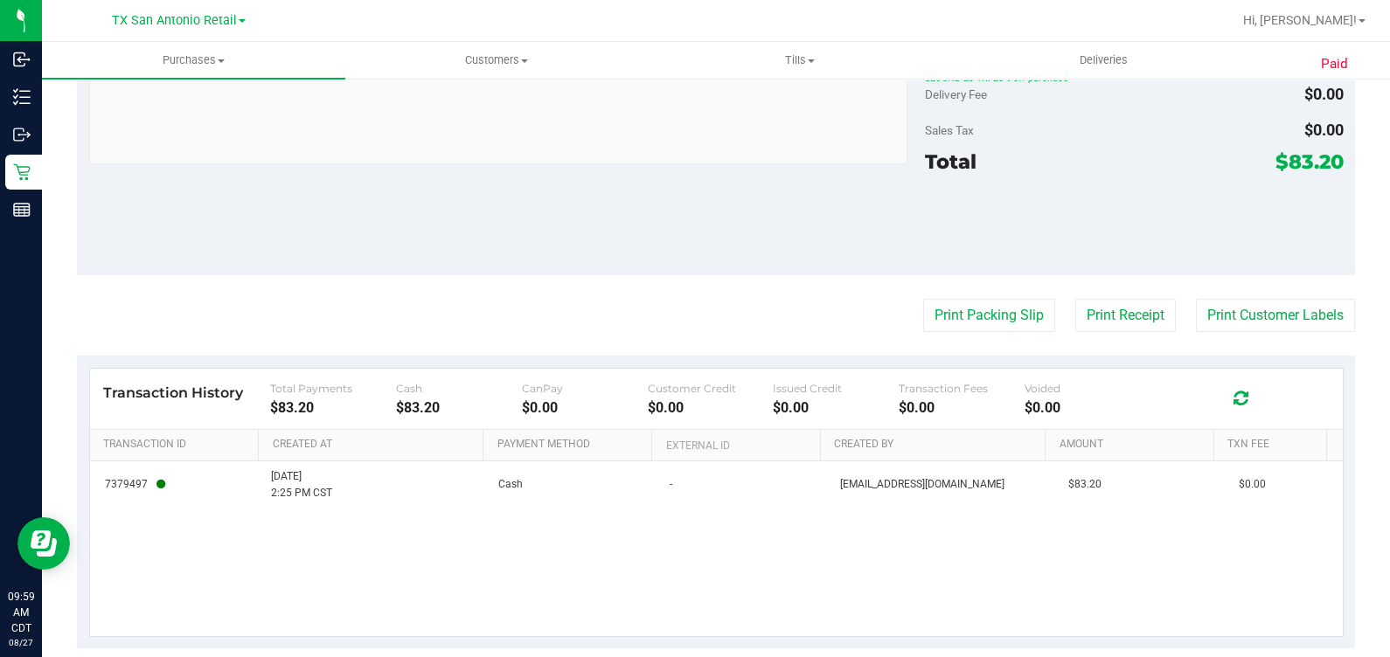
scroll to position [820, 0]
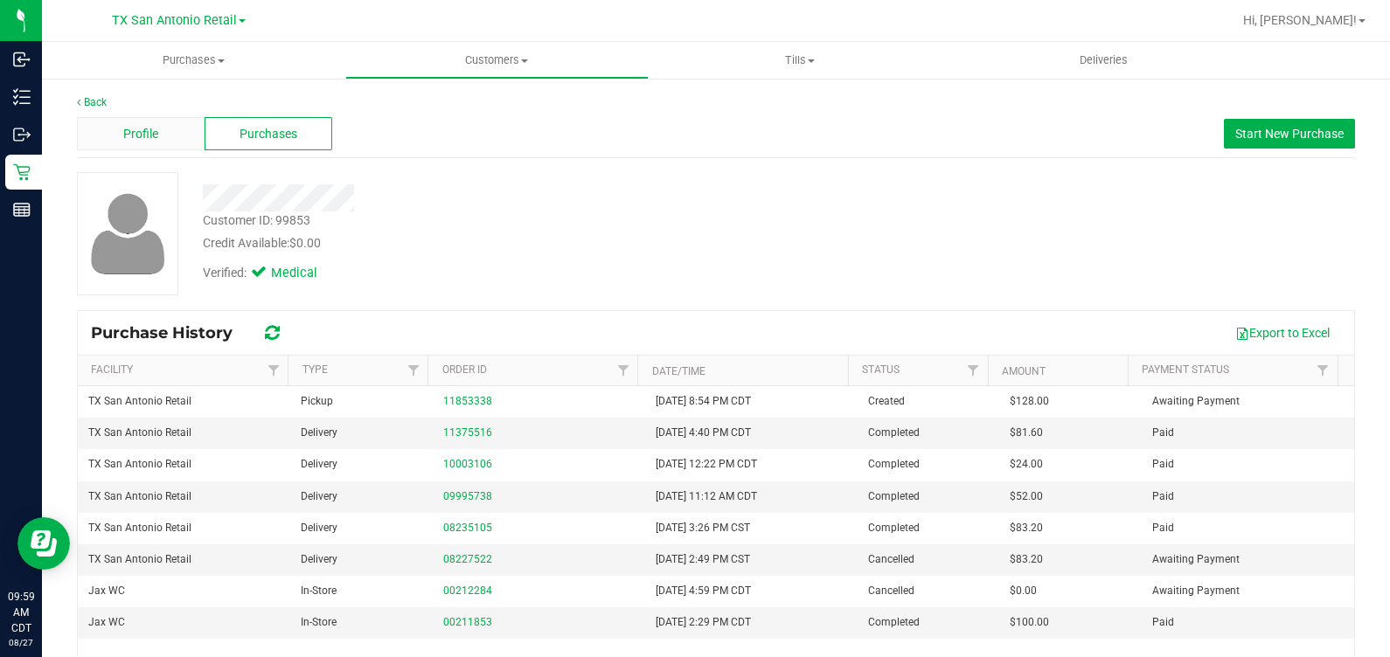
click at [170, 128] on div "Profile" at bounding box center [141, 133] width 128 height 33
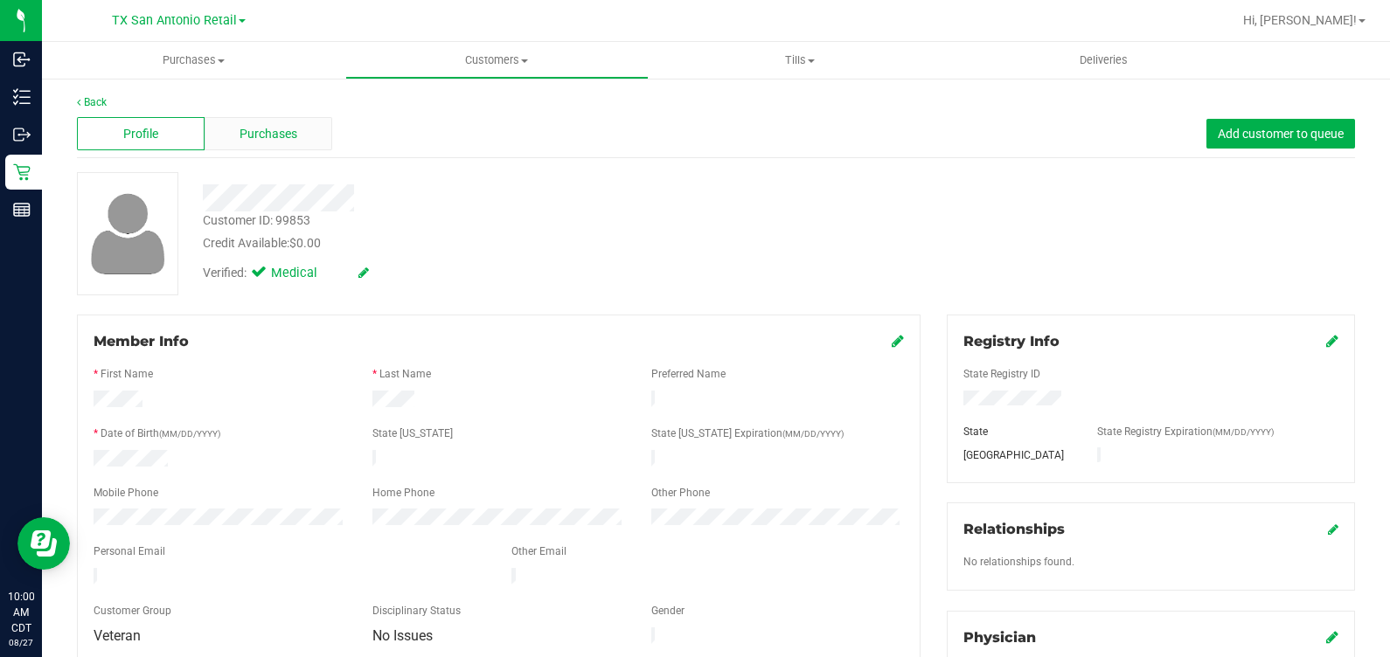
click at [228, 133] on div "Purchases" at bounding box center [269, 133] width 128 height 33
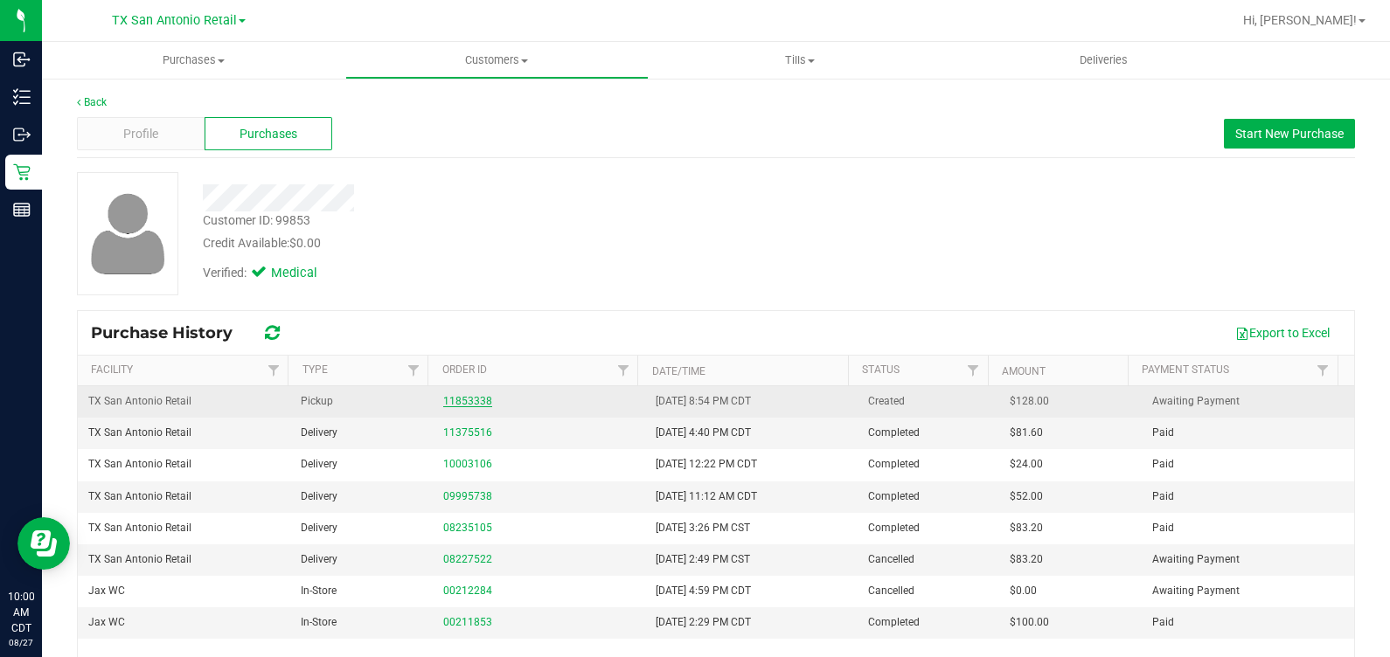
click at [454, 399] on link "11853338" at bounding box center [467, 401] width 49 height 12
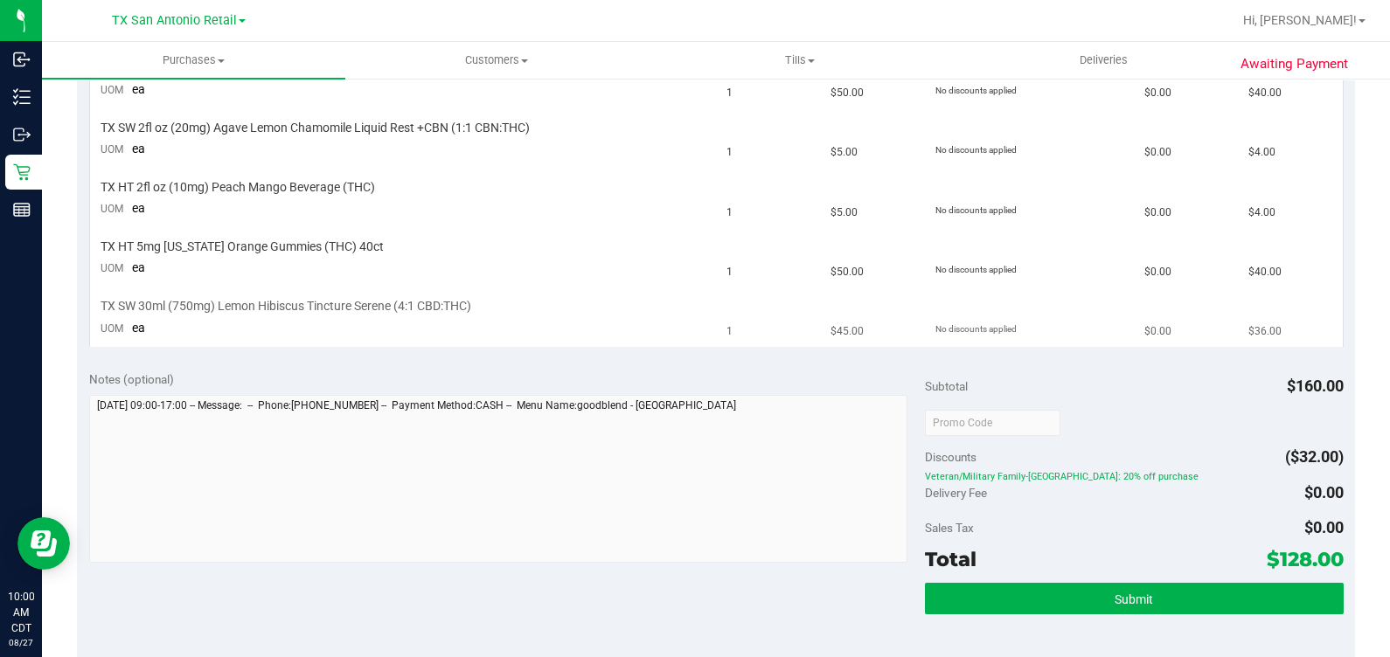
scroll to position [436, 0]
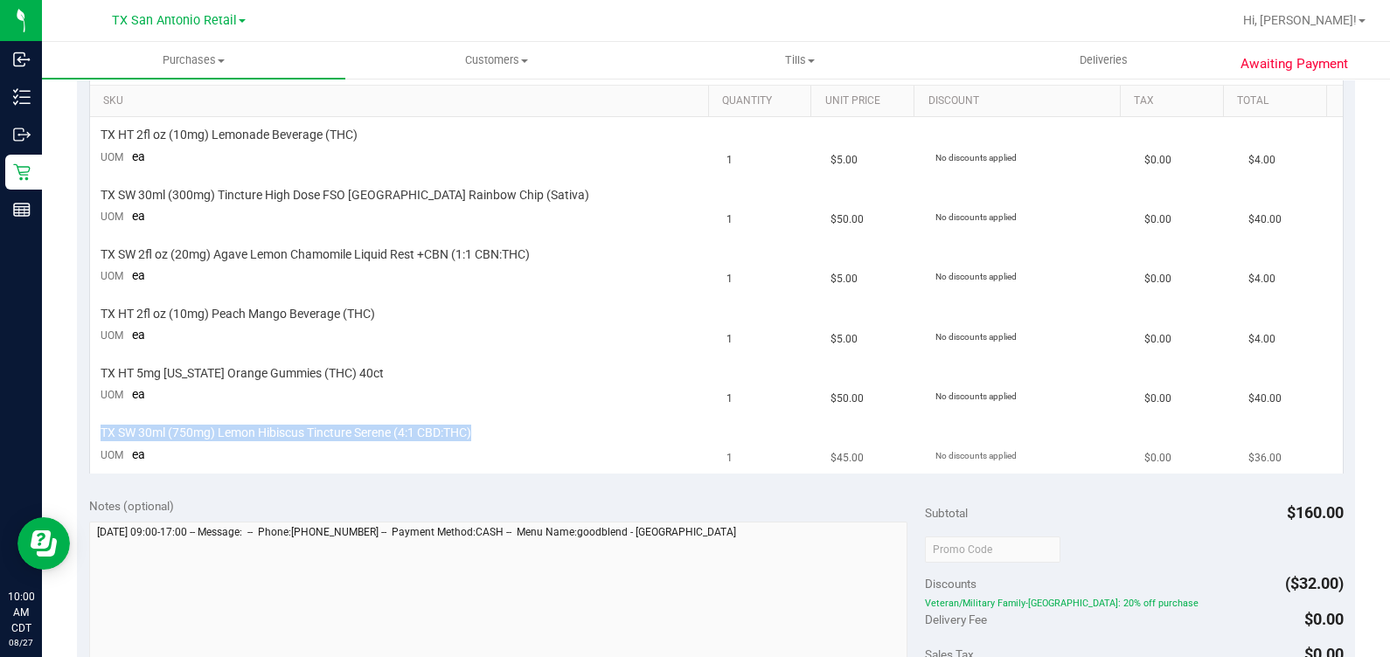
drag, startPoint x: 94, startPoint y: 431, endPoint x: 489, endPoint y: 426, distance: 395.1
click at [489, 426] on td "TX SW 30ml (750mg) Lemon Hibiscus Tincture Serene (4:1 CBD:THC) UOM ea" at bounding box center [403, 444] width 627 height 59
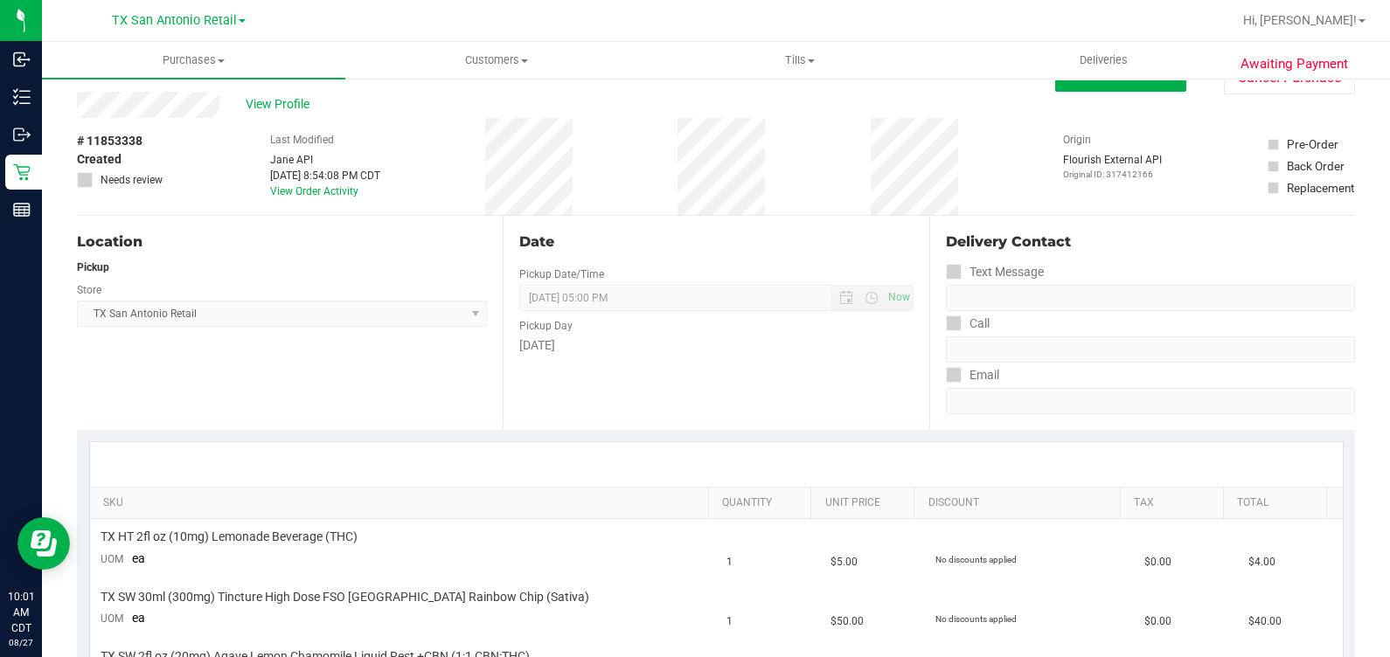
scroll to position [0, 0]
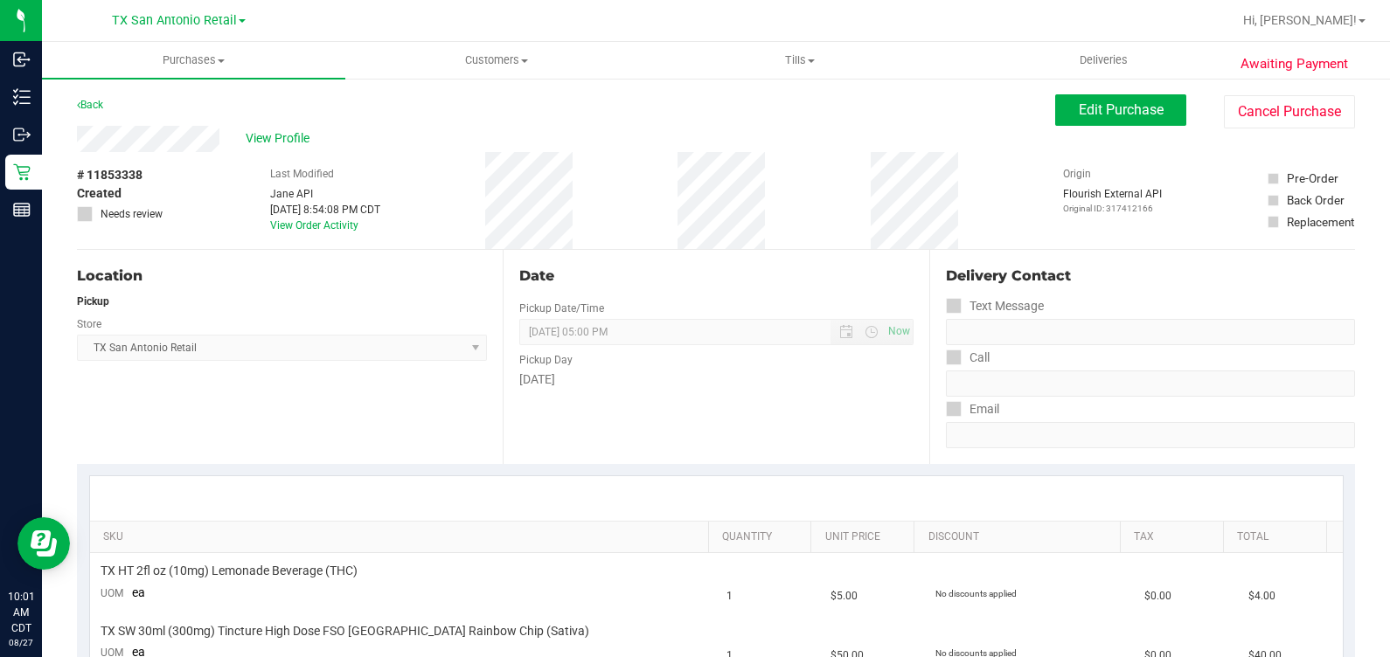
click at [803, 127] on div "Edit Purchase Cancel Purchase" at bounding box center [1205, 111] width 300 height 34
click at [803, 113] on span "Edit Purchase" at bounding box center [1120, 109] width 85 height 17
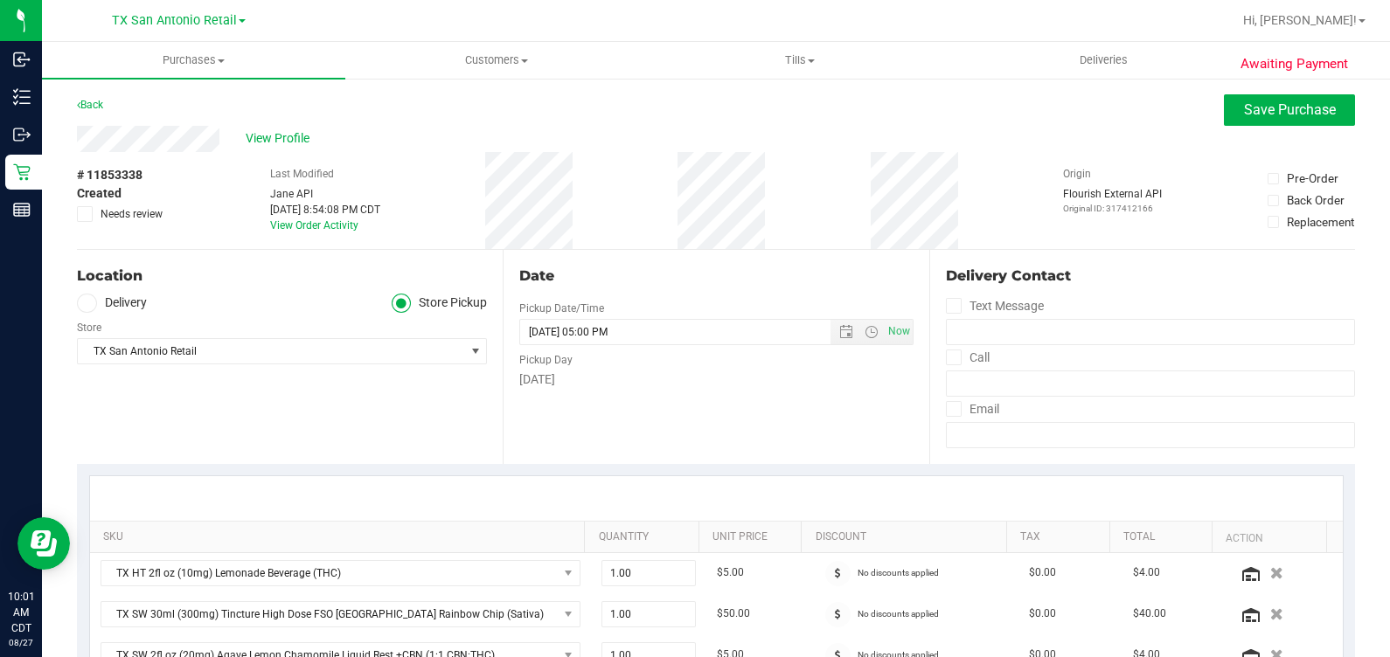
click at [137, 215] on span "Needs review" at bounding box center [132, 214] width 62 height 16
click at [0, 0] on input "Needs review" at bounding box center [0, 0] width 0 height 0
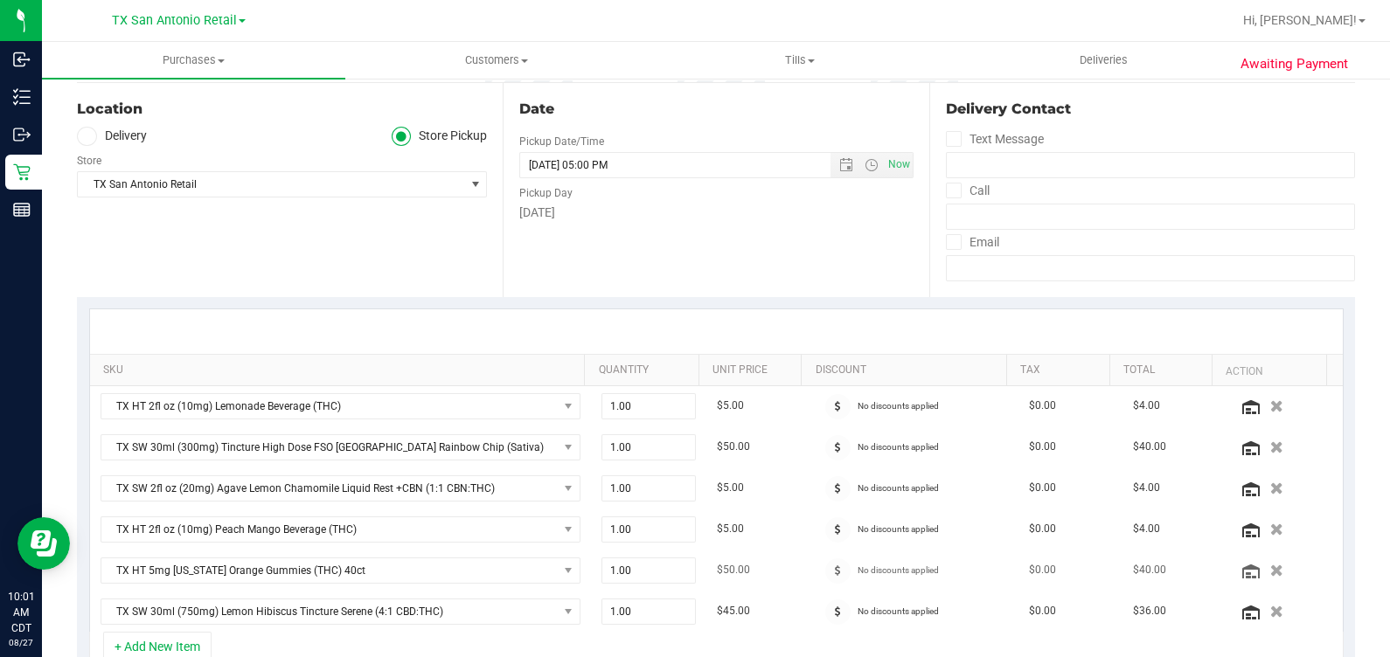
scroll to position [546, 0]
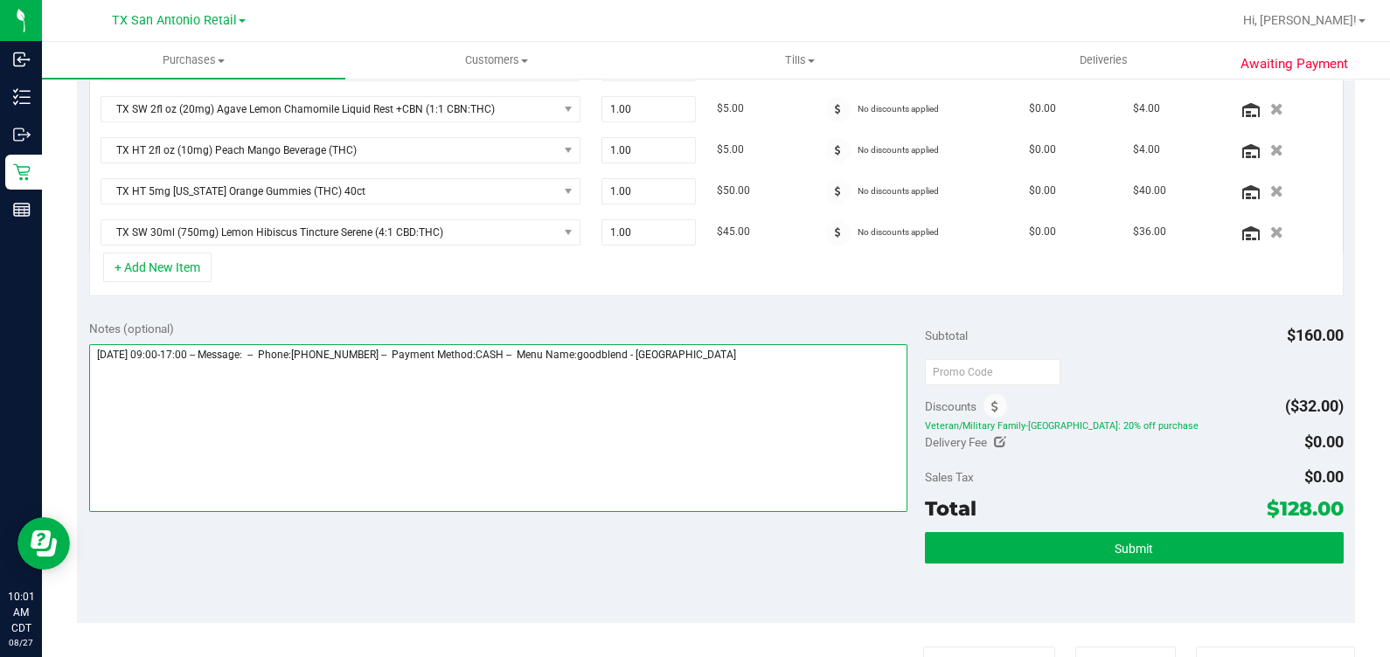
click at [803, 349] on textarea at bounding box center [498, 428] width 819 height 168
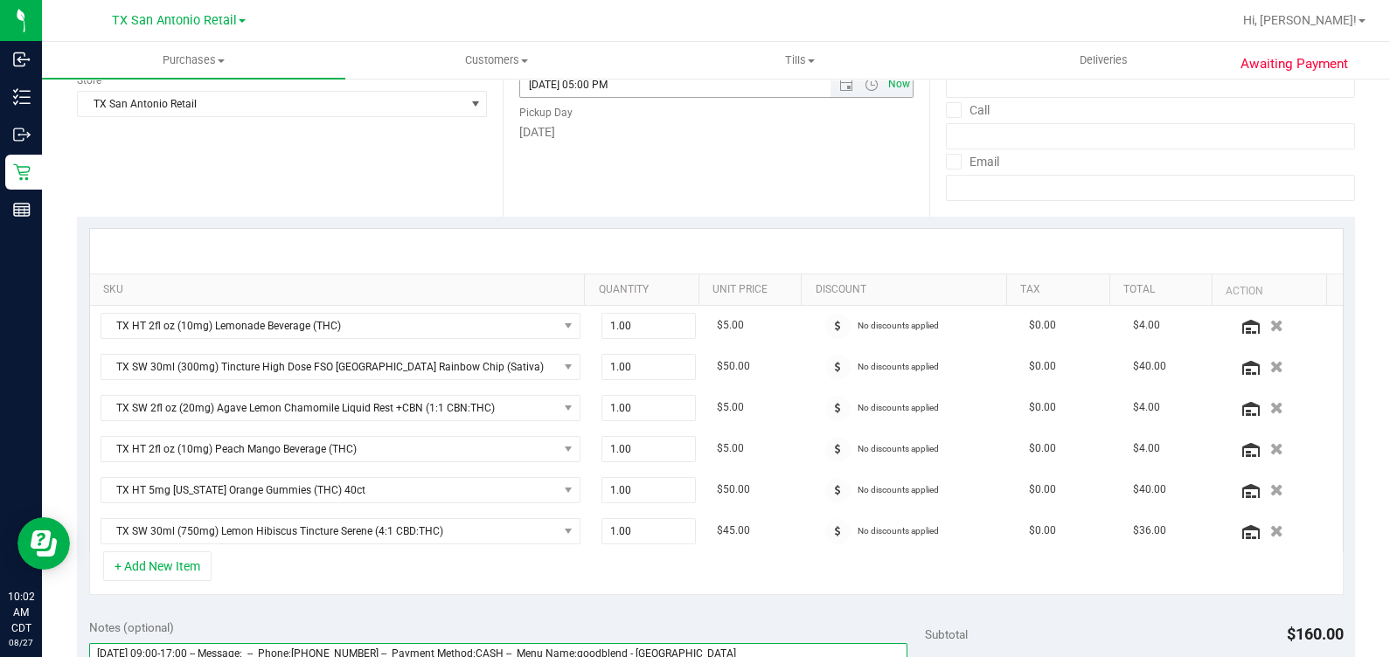
scroll to position [0, 0]
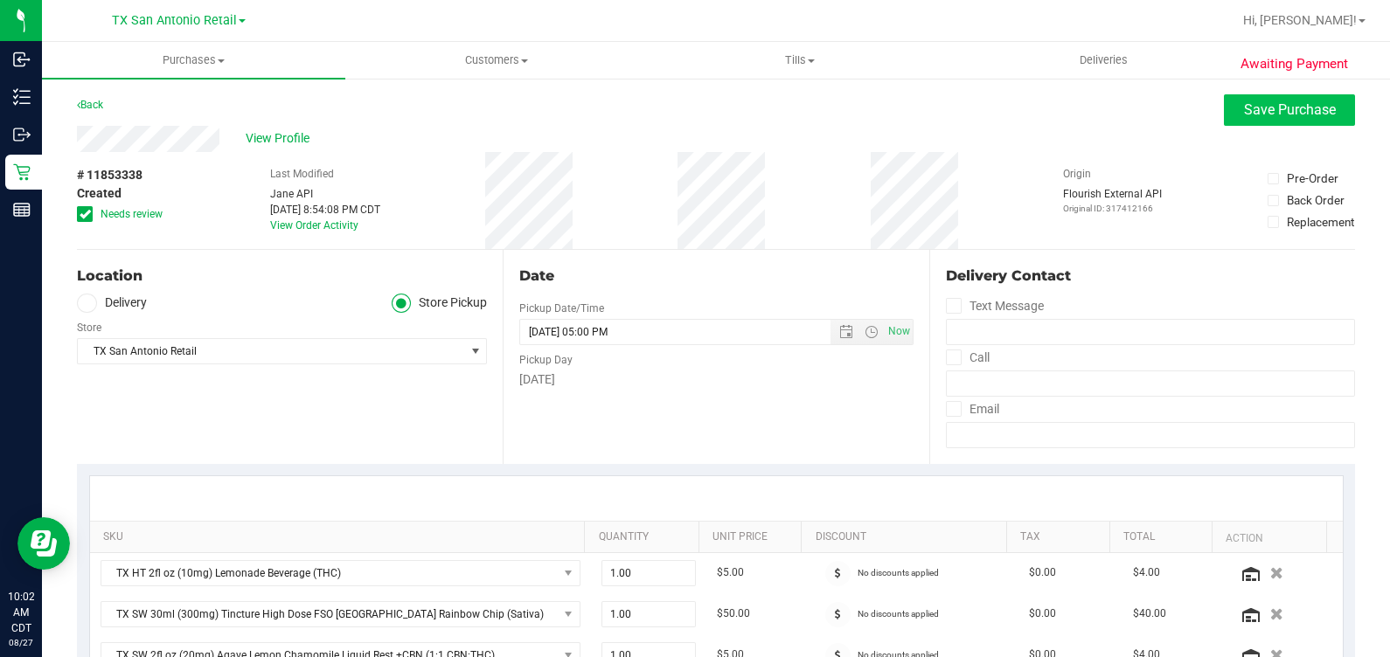
type textarea "Thursday 08/28/2025 09:00-17:00 -- Message: -- Phone:2102516555 -- Payment Meth…"
click at [803, 121] on button "Save Purchase" at bounding box center [1289, 109] width 131 height 31
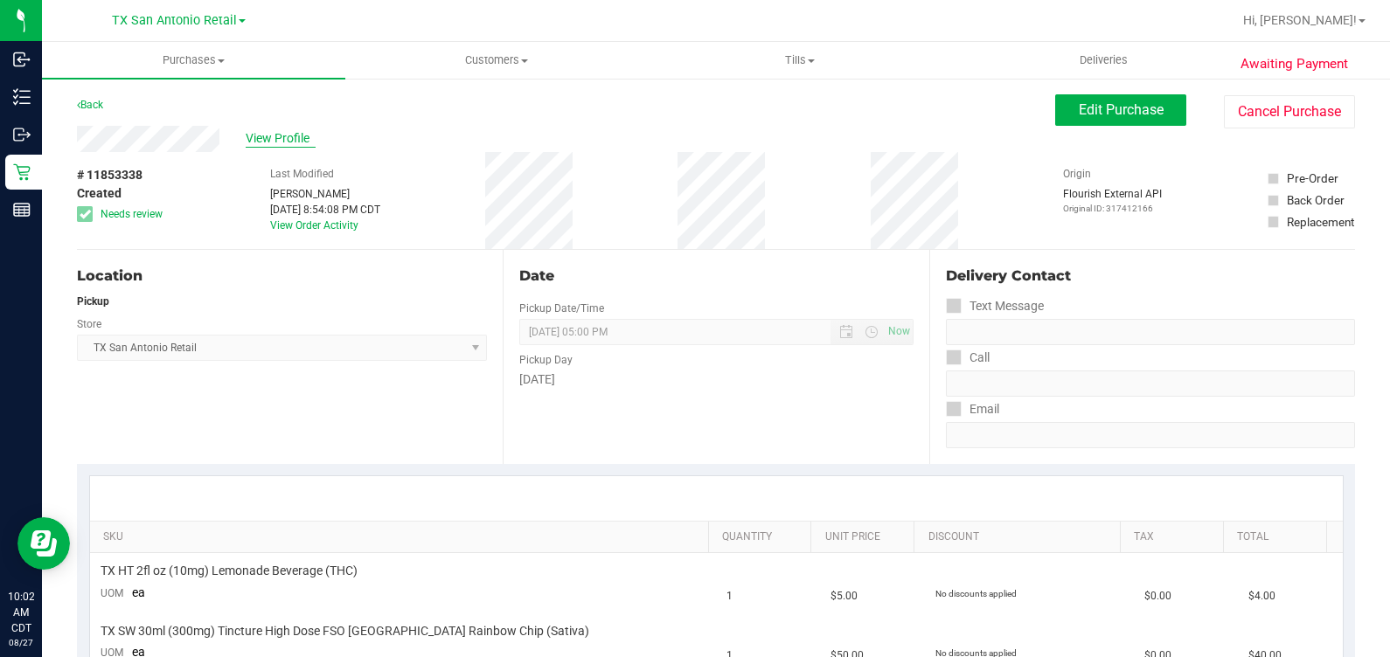
drag, startPoint x: 381, startPoint y: 132, endPoint x: 307, endPoint y: 142, distance: 74.9
click at [307, 142] on span "View Profile" at bounding box center [281, 138] width 70 height 18
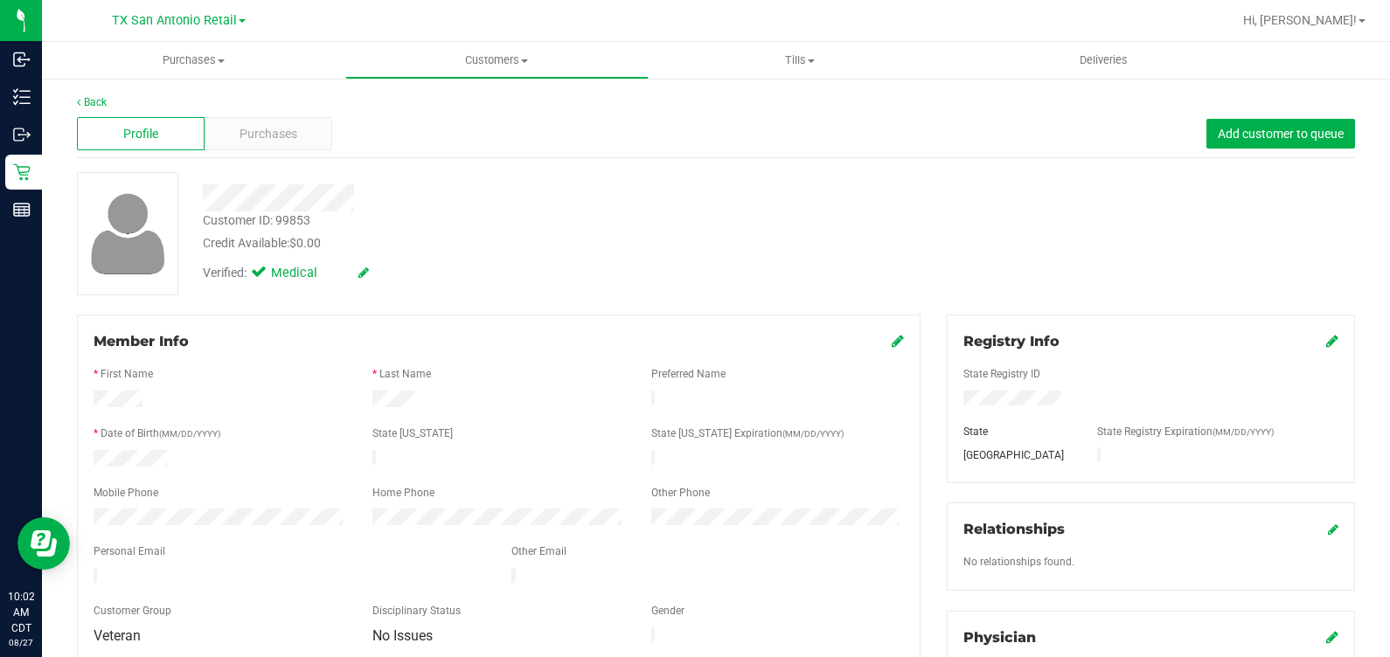
drag, startPoint x: 239, startPoint y: 568, endPoint x: 90, endPoint y: 571, distance: 149.5
click at [90, 571] on div at bounding box center [289, 578] width 418 height 21
click at [265, 145] on div "Purchases" at bounding box center [269, 133] width 128 height 33
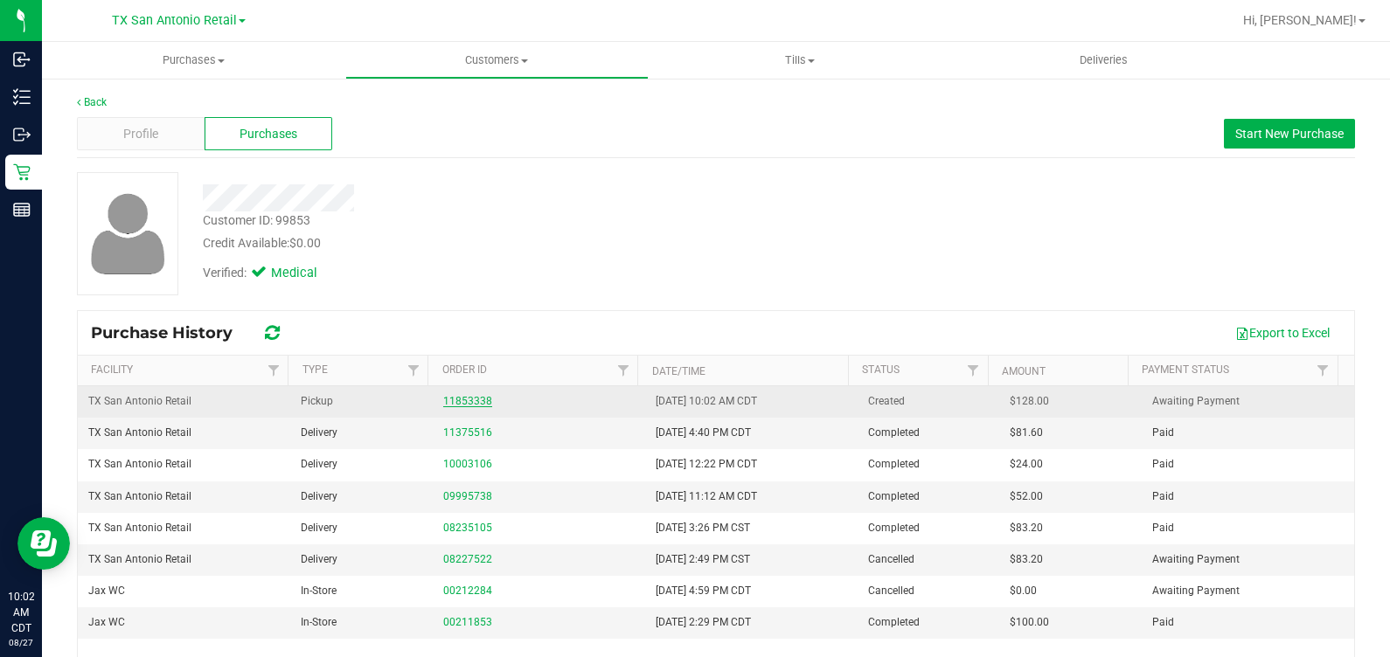
click at [448, 405] on link "11853338" at bounding box center [467, 401] width 49 height 12
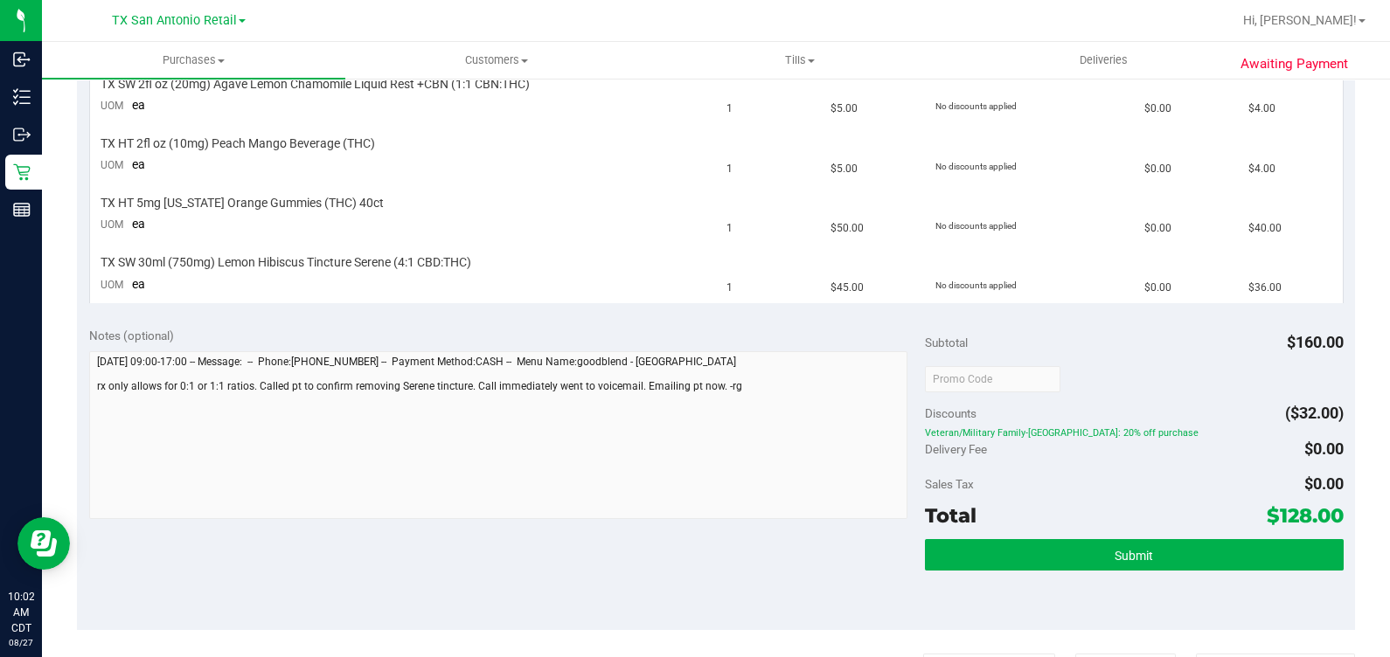
scroll to position [655, 0]
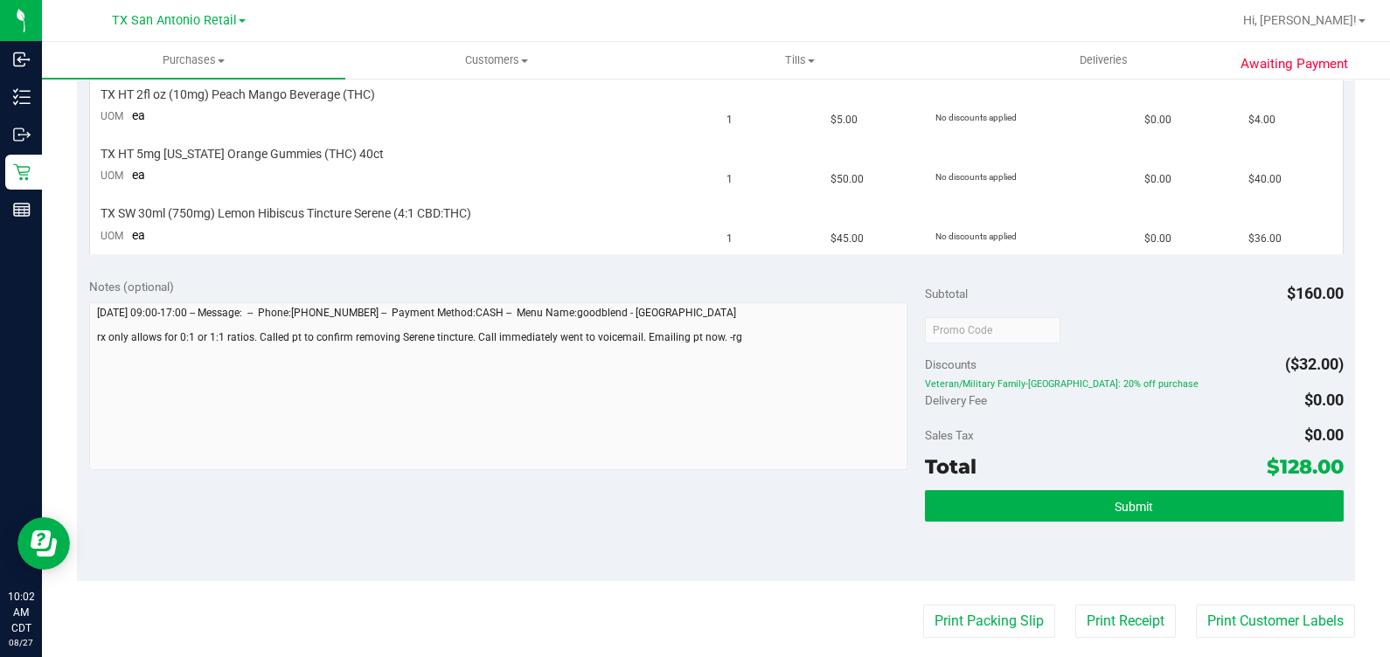
click at [87, 391] on div "Notes (optional) Subtotal $160.00 Discounts ($32.00) Veteran/Military Family-TX…" at bounding box center [716, 424] width 1278 height 315
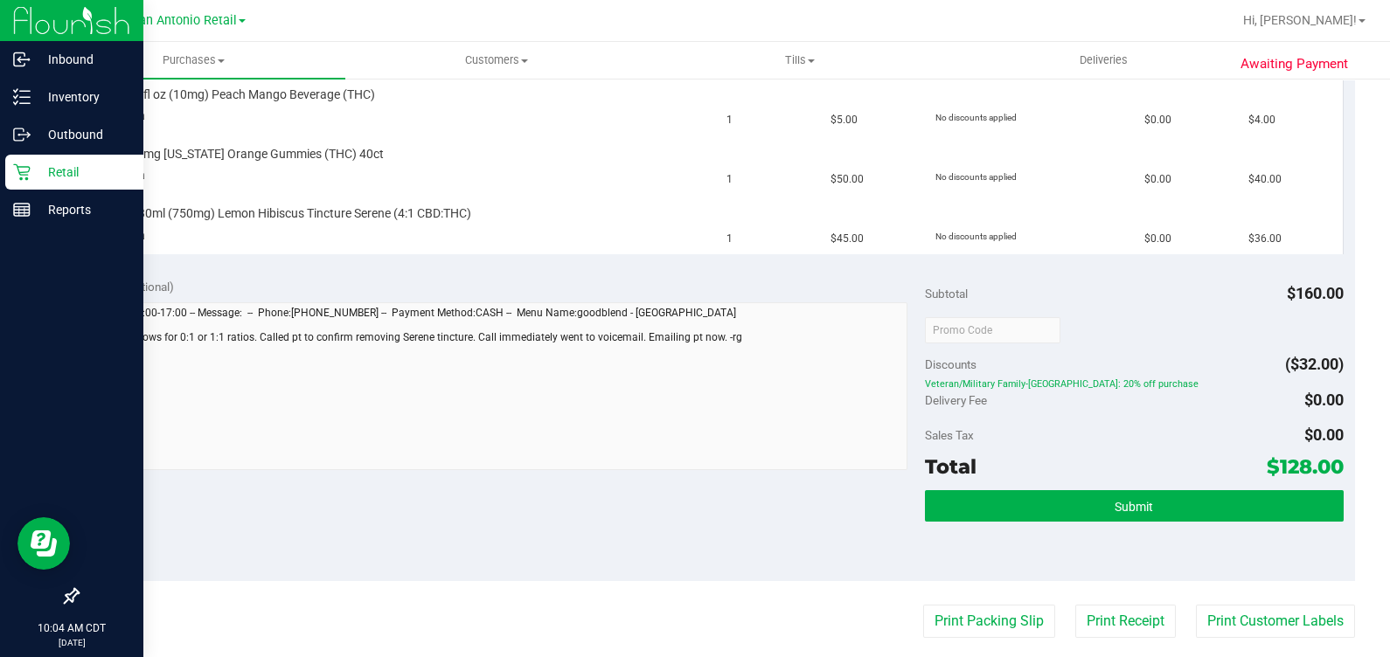
click at [25, 171] on icon at bounding box center [21, 172] width 17 height 17
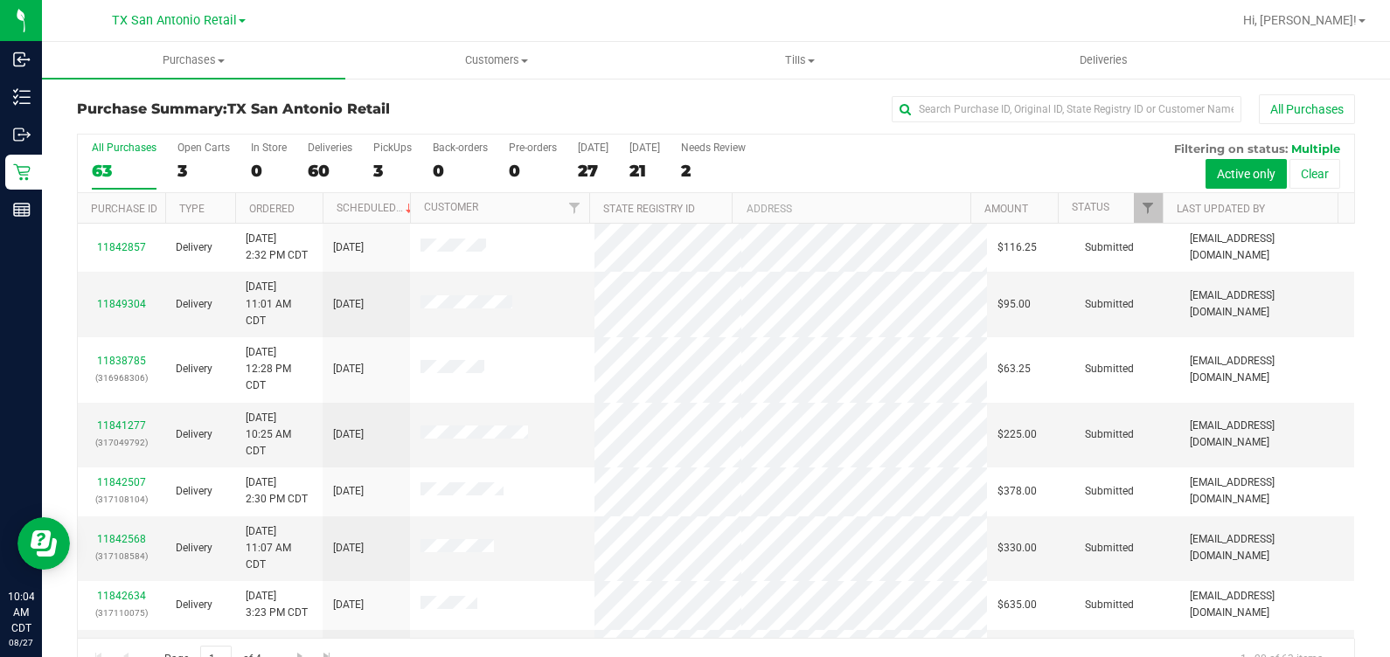
click at [364, 156] on div "All Purchases 63 Open Carts 3 In Store 0 Deliveries 60 PickUps 3 Back-orders 0 …" at bounding box center [716, 164] width 1276 height 59
click at [402, 155] on label "PickUps 3" at bounding box center [392, 166] width 38 height 48
click at [0, 0] on input "PickUps 3" at bounding box center [0, 0] width 0 height 0
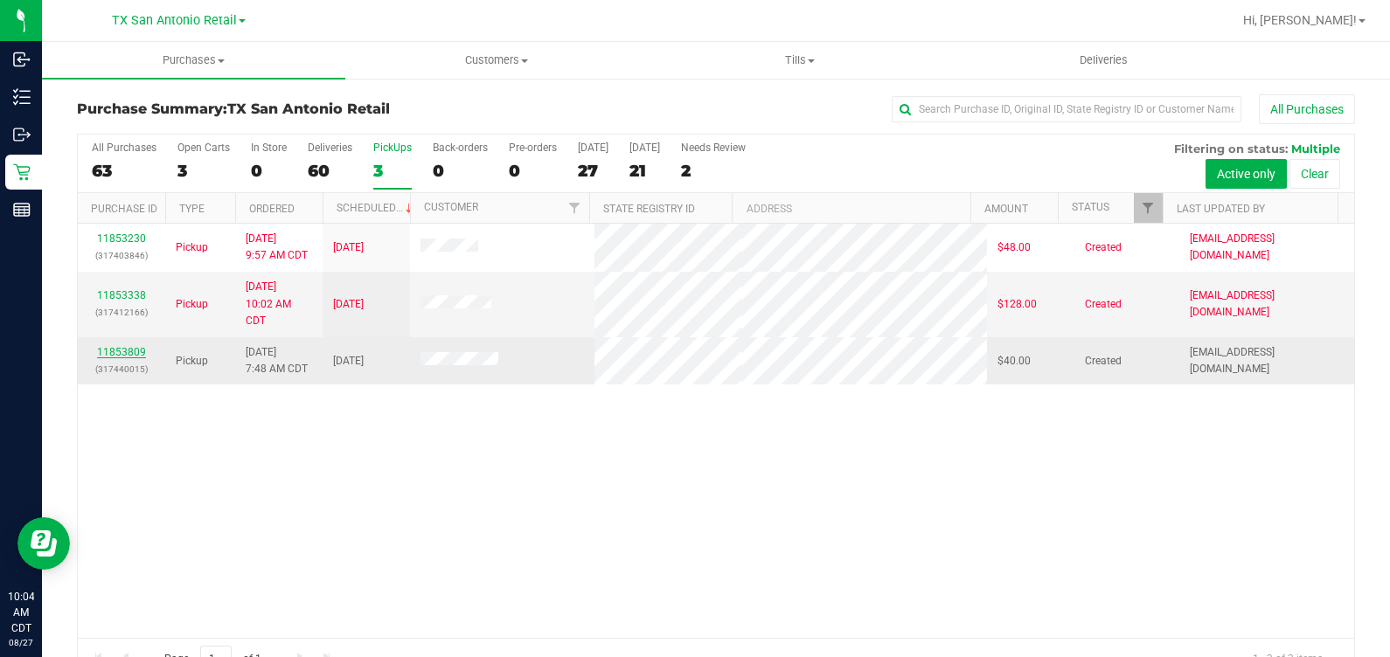
click at [112, 358] on link "11853809" at bounding box center [121, 352] width 49 height 12
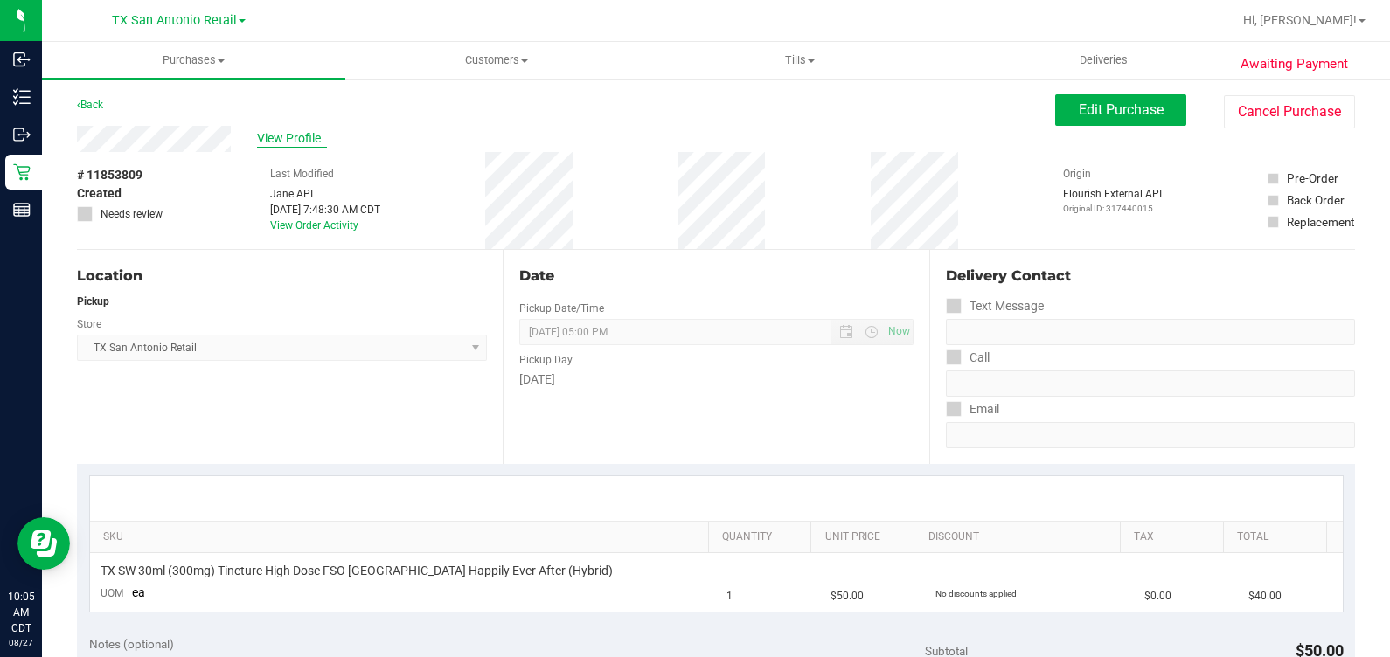
click at [298, 135] on span "View Profile" at bounding box center [292, 138] width 70 height 18
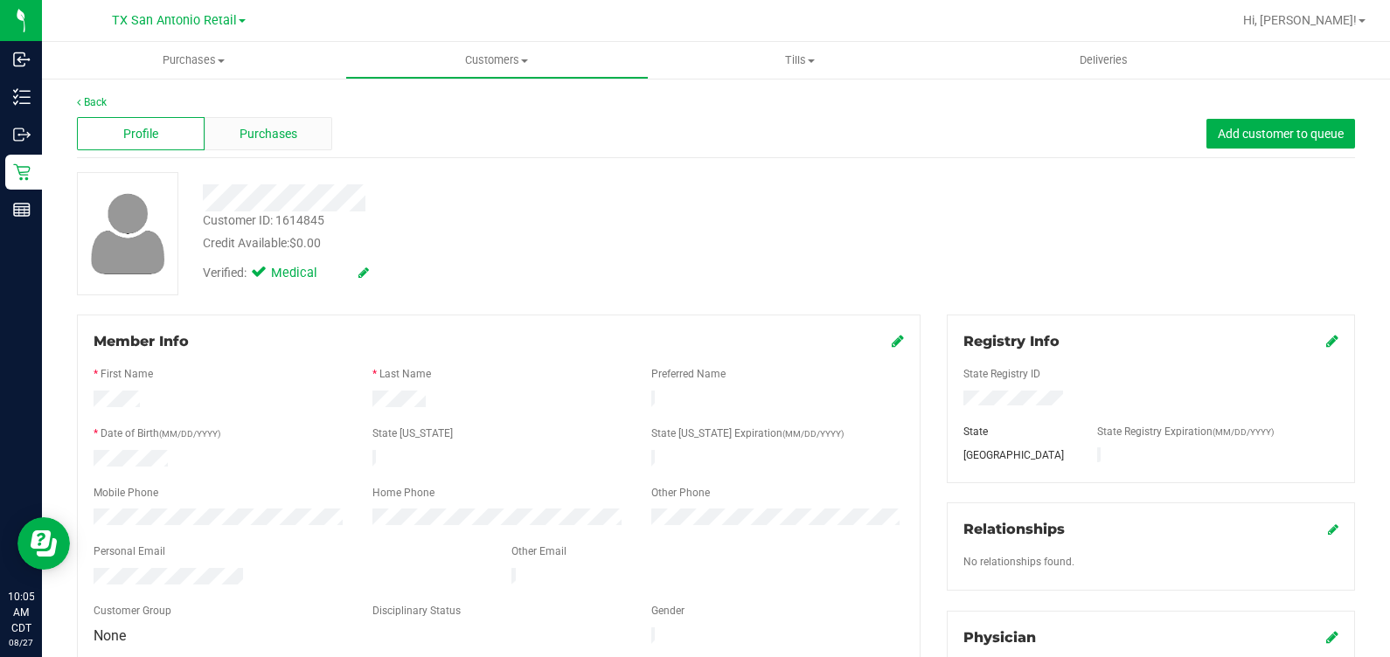
click at [225, 131] on div "Purchases" at bounding box center [269, 133] width 128 height 33
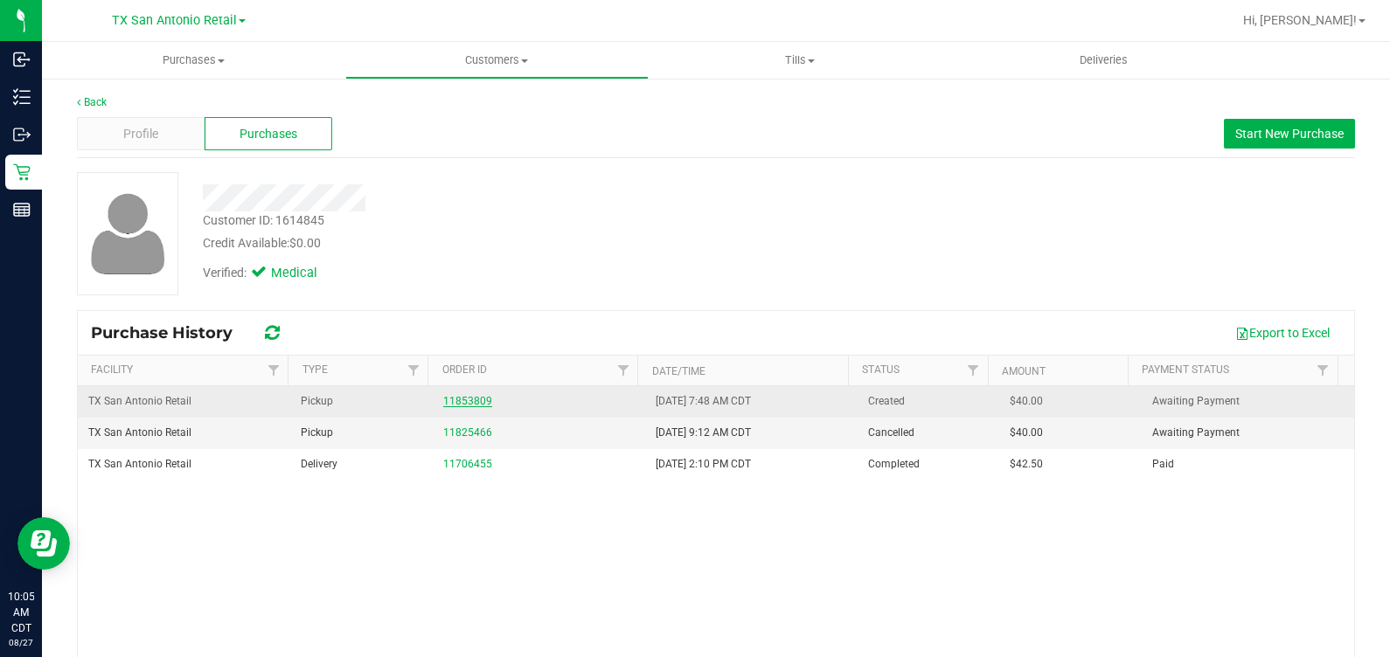
click at [452, 403] on link "11853809" at bounding box center [467, 401] width 49 height 12
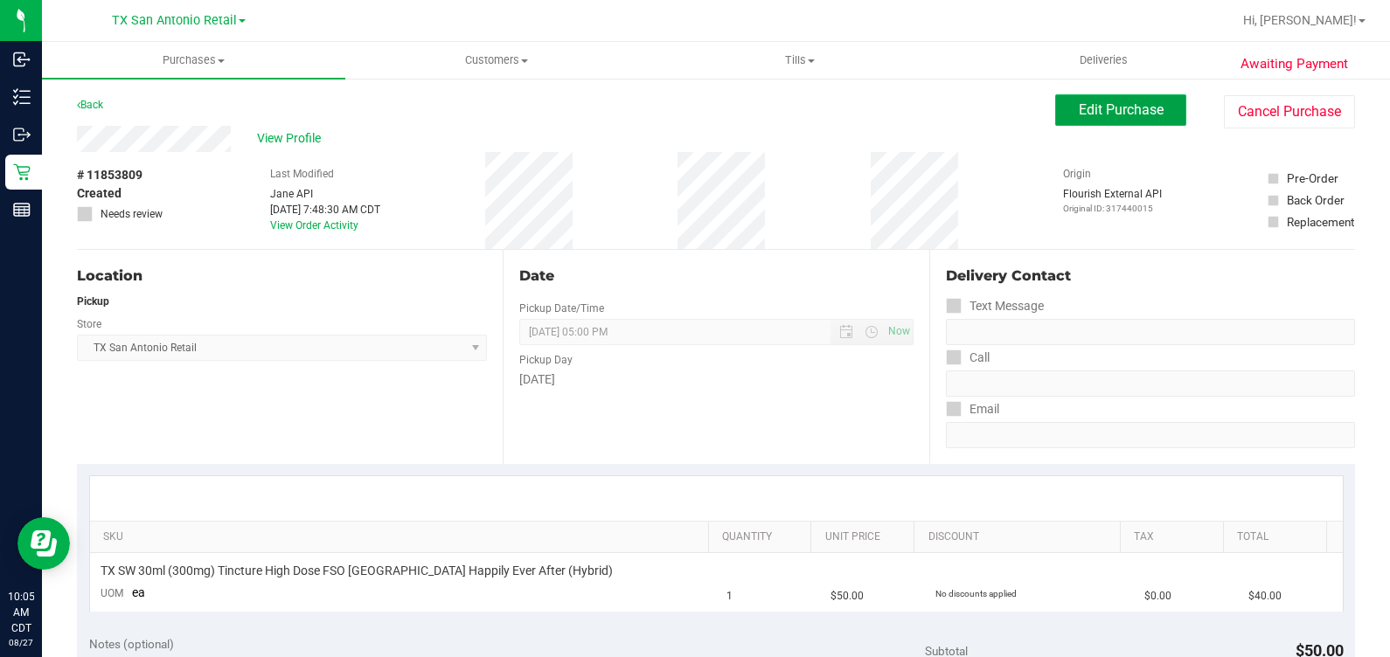
click at [803, 120] on button "Edit Purchase" at bounding box center [1120, 109] width 131 height 31
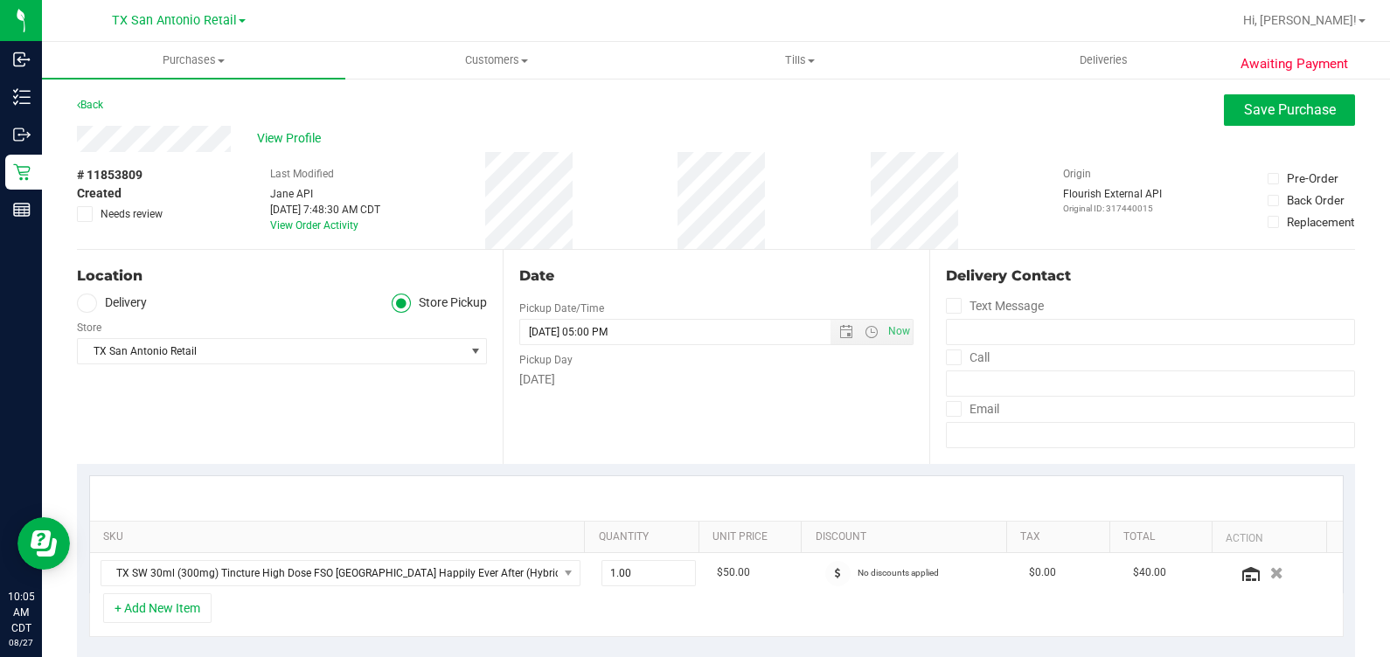
click at [105, 210] on span "Needs review" at bounding box center [132, 214] width 62 height 16
click at [0, 0] on input "Needs review" at bounding box center [0, 0] width 0 height 0
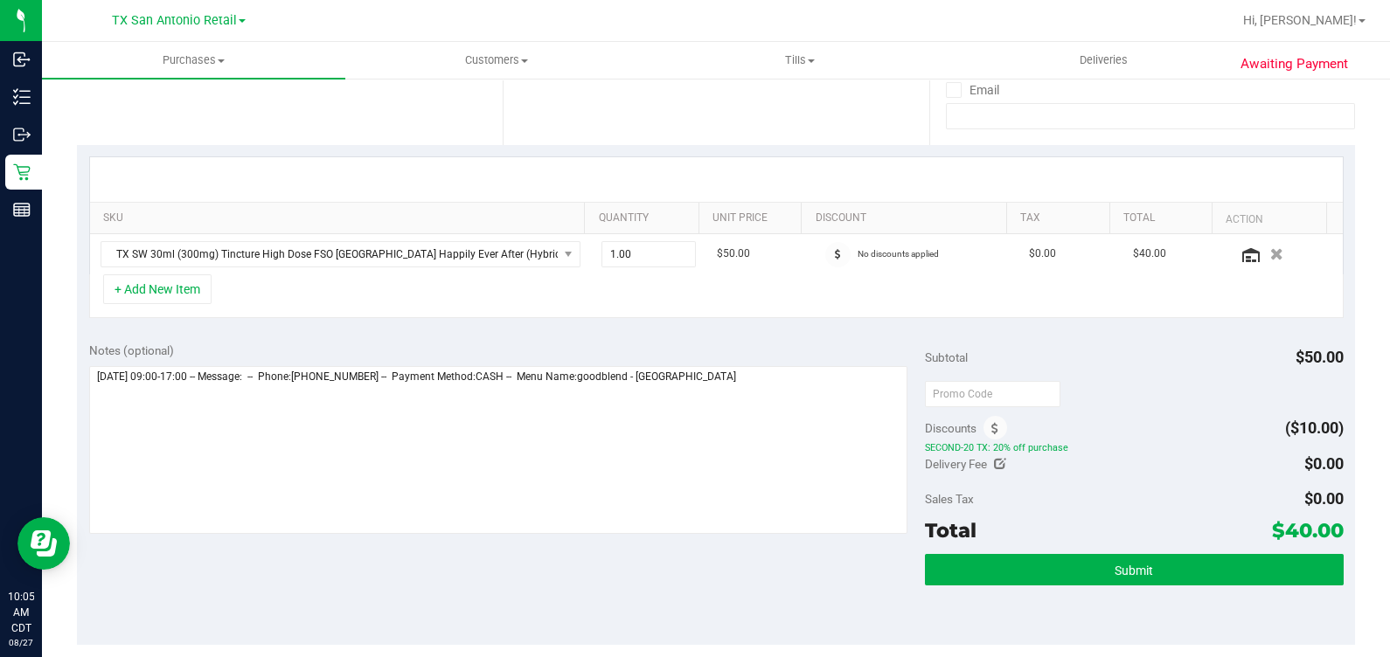
scroll to position [328, 0]
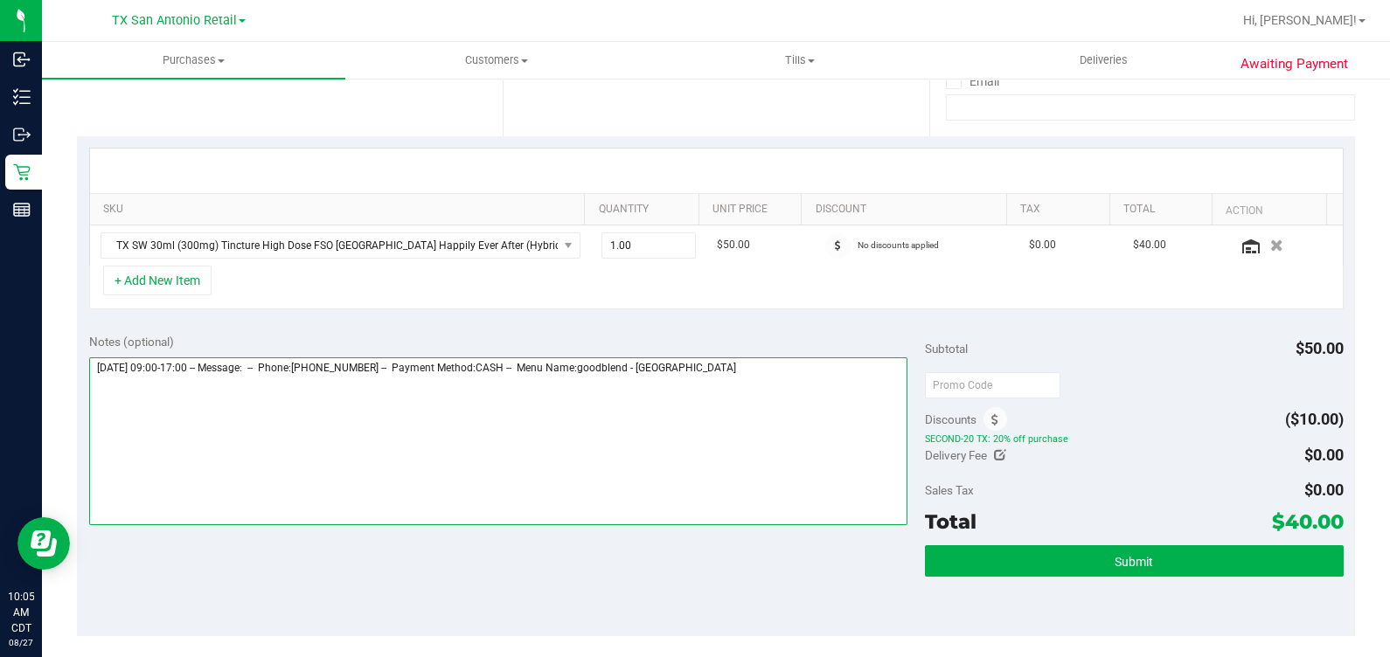
click at [803, 391] on textarea at bounding box center [498, 441] width 819 height 168
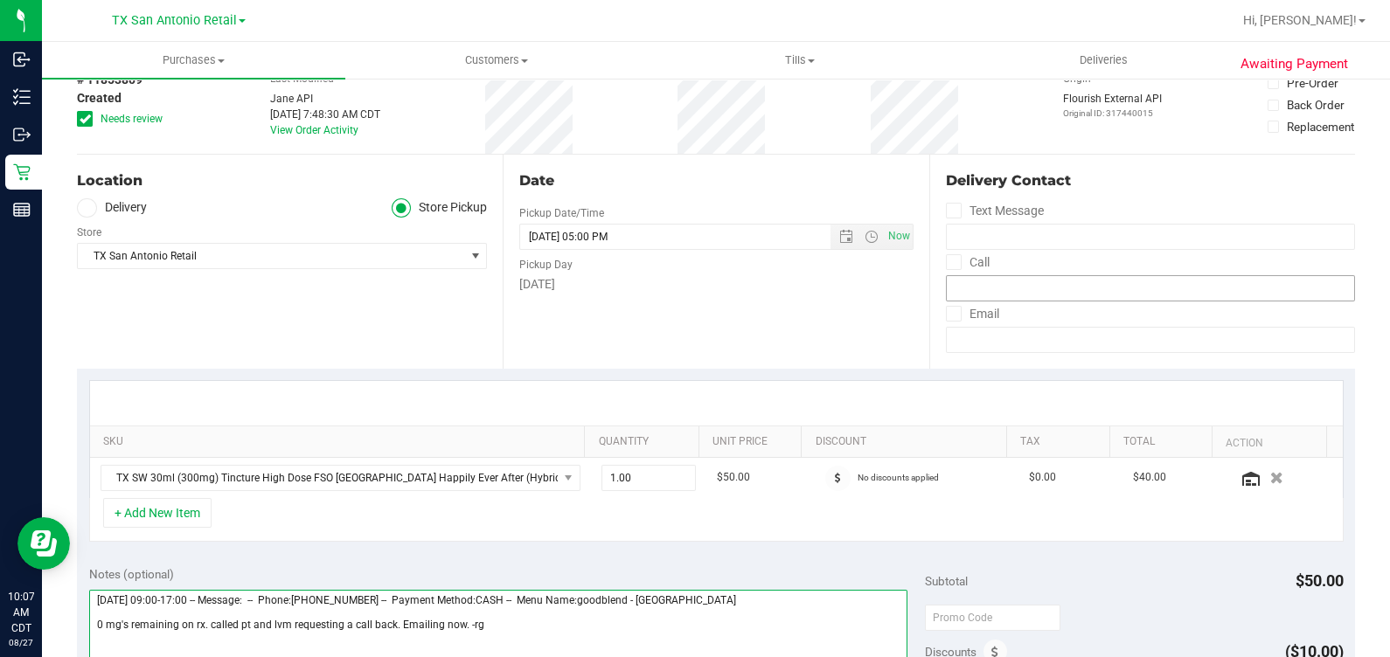
scroll to position [0, 0]
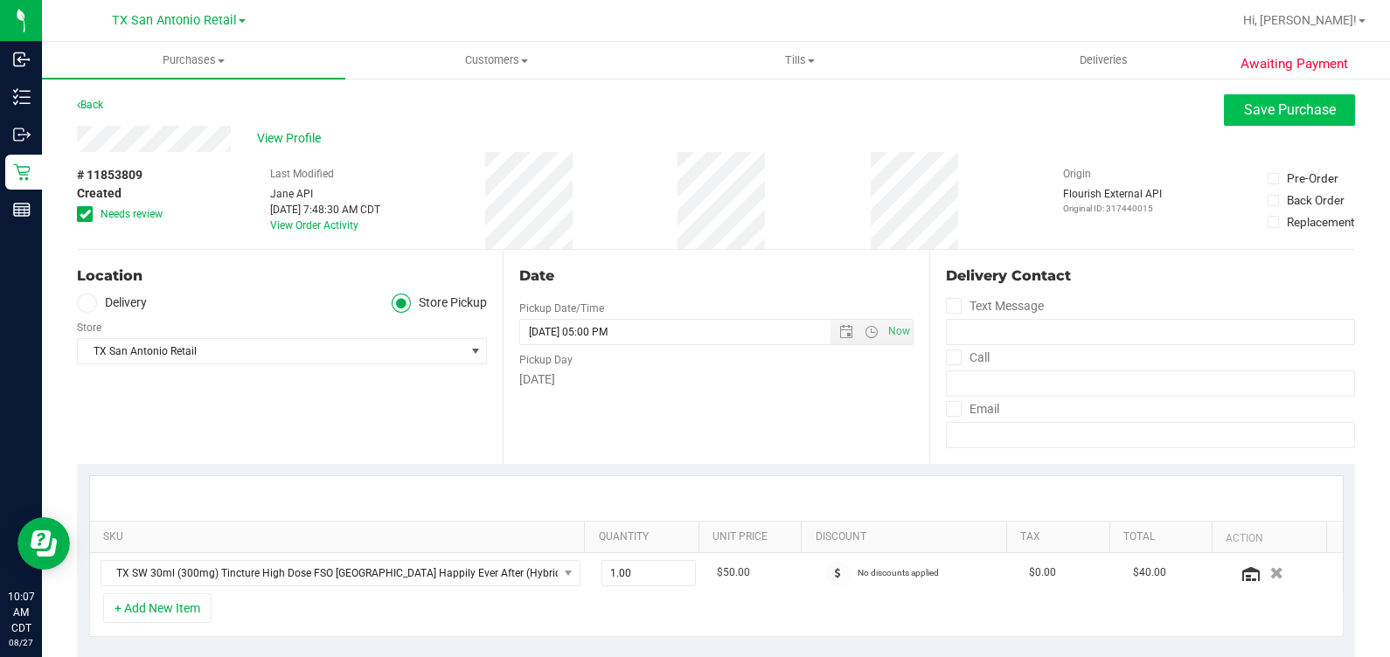
type textarea "Thursday 08/28/2025 09:00-17:00 -- Message: -- Phone:2103969506 -- Payment Meth…"
click at [803, 114] on span "Save Purchase" at bounding box center [1290, 109] width 92 height 17
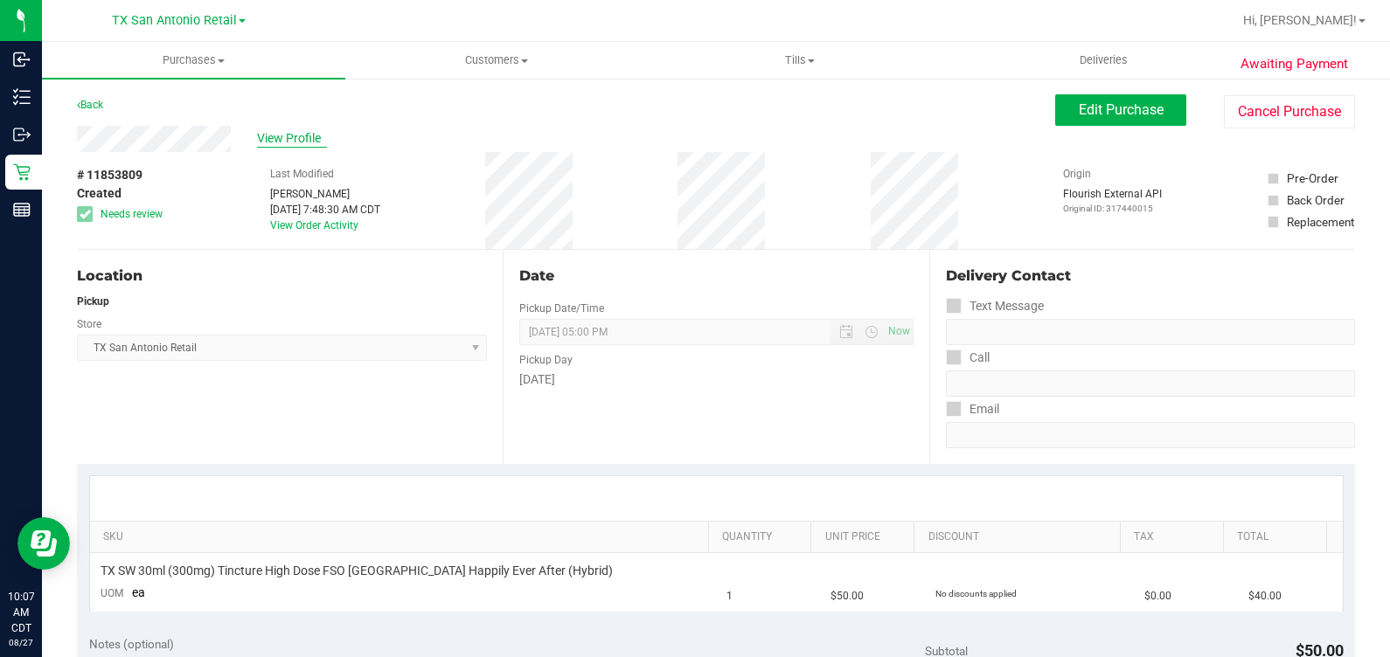
click at [274, 135] on span "View Profile" at bounding box center [292, 138] width 70 height 18
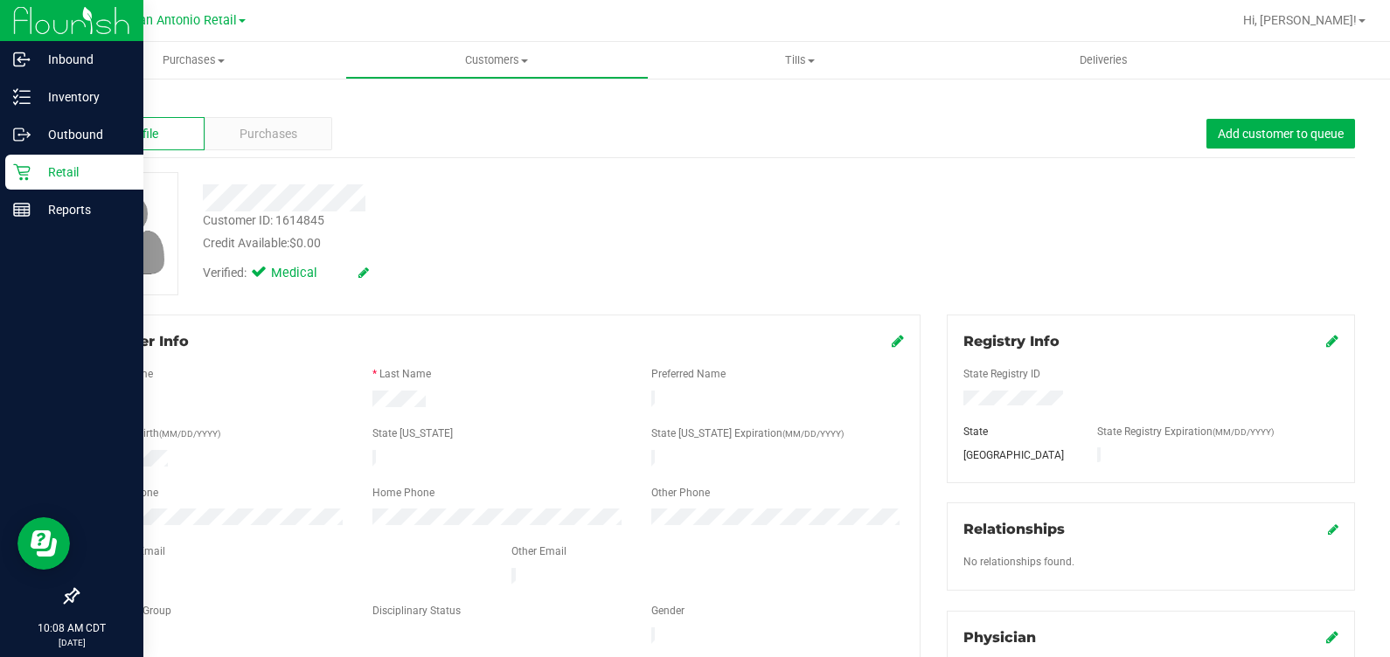
click at [52, 168] on p "Retail" at bounding box center [83, 172] width 105 height 21
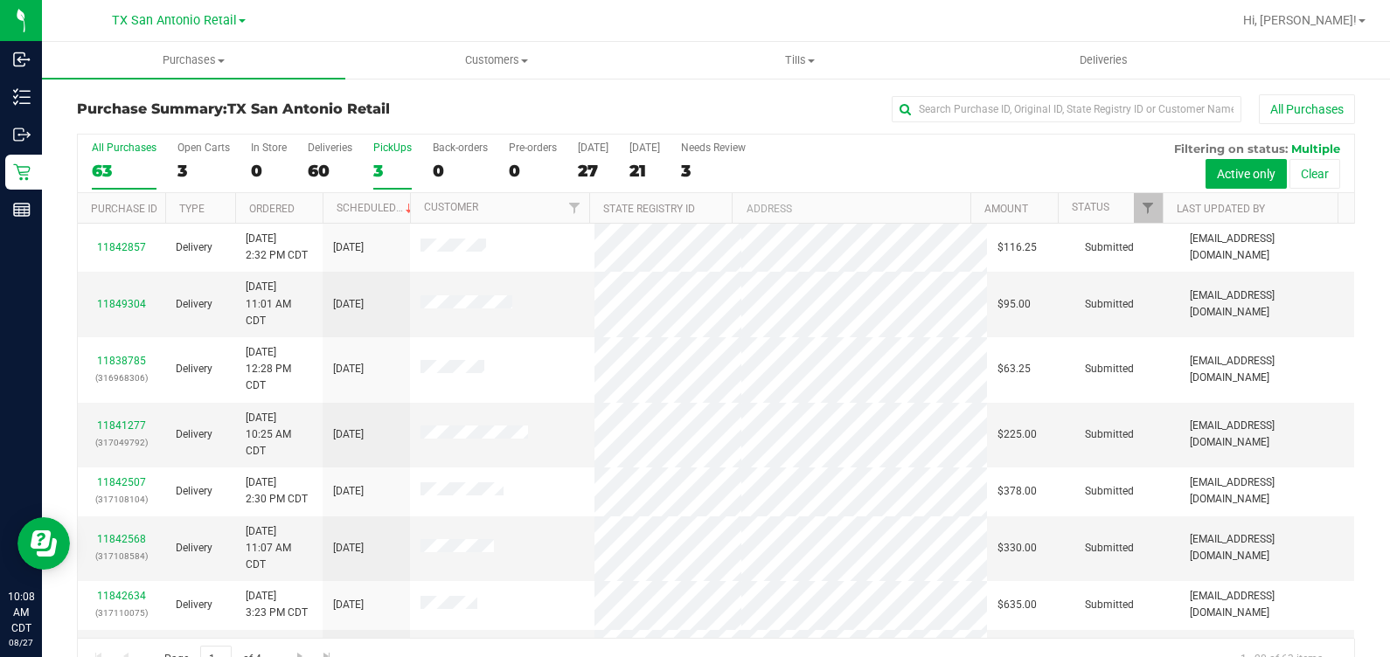
click at [373, 164] on div "3" at bounding box center [392, 171] width 38 height 20
click at [0, 0] on input "PickUps 3" at bounding box center [0, 0] width 0 height 0
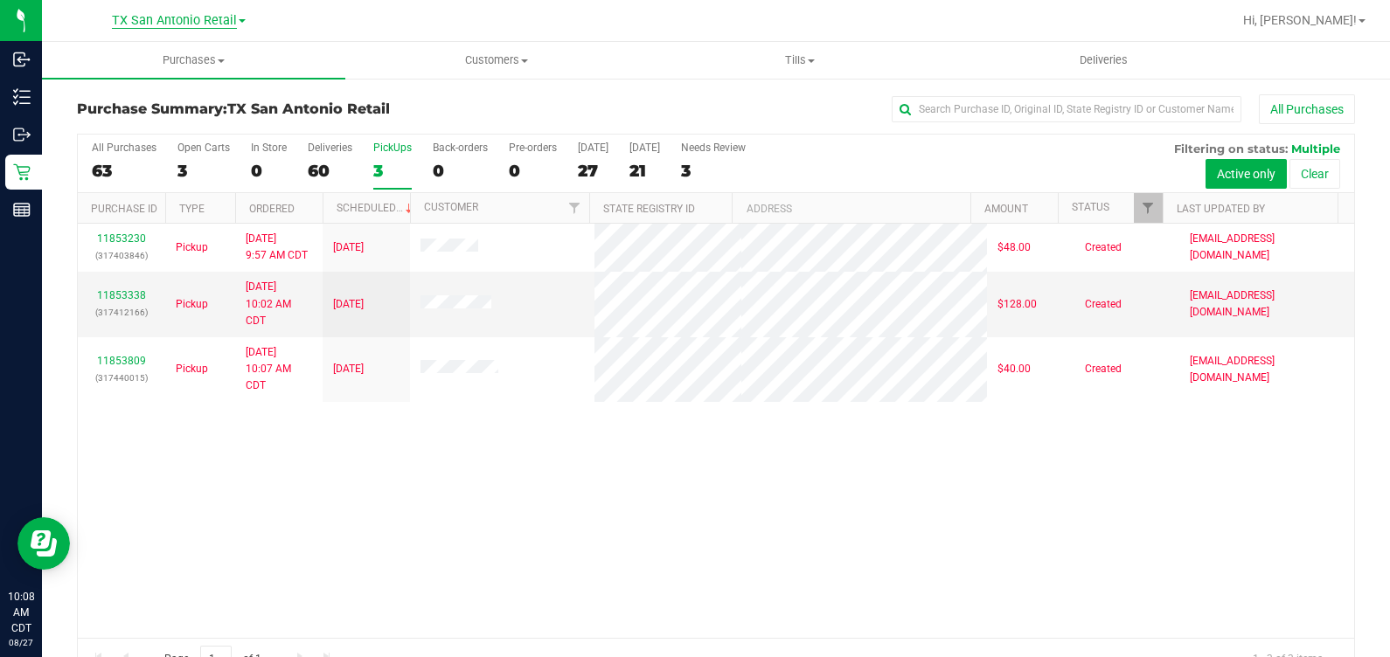
click at [170, 21] on span "TX San Antonio Retail" at bounding box center [174, 21] width 125 height 16
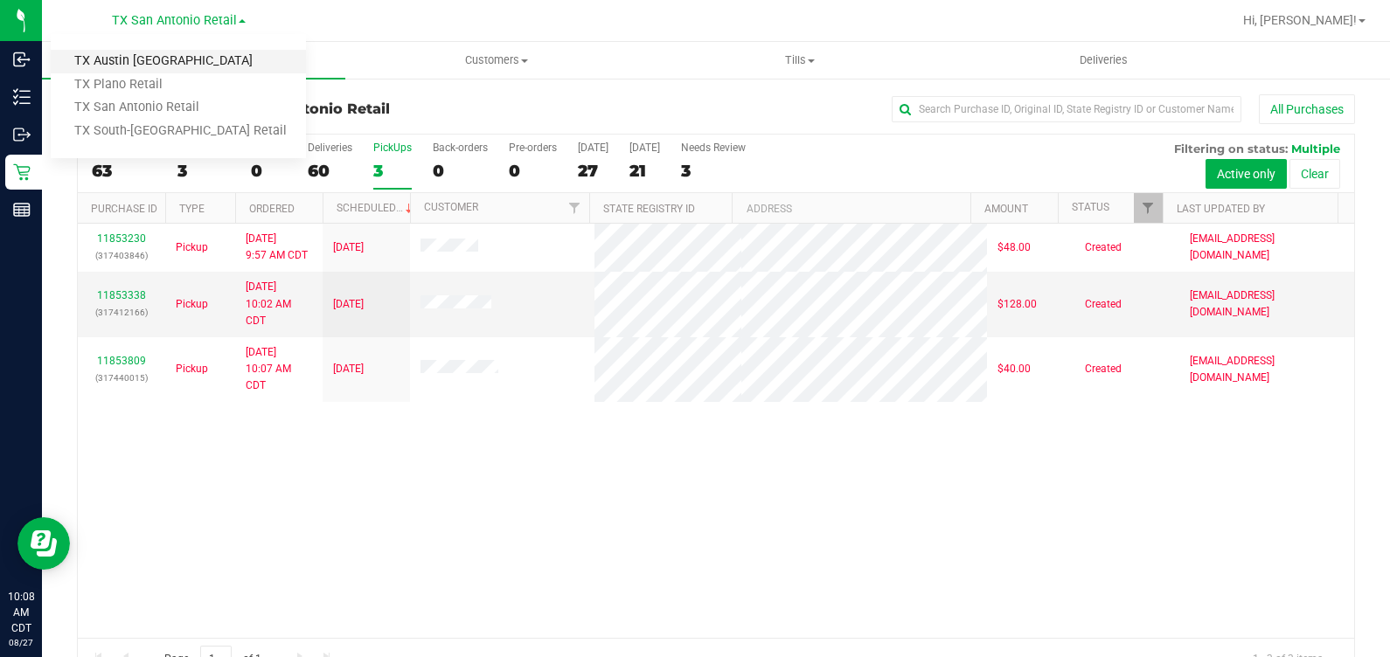
click at [179, 67] on link "TX Austin [GEOGRAPHIC_DATA]" at bounding box center [178, 62] width 255 height 24
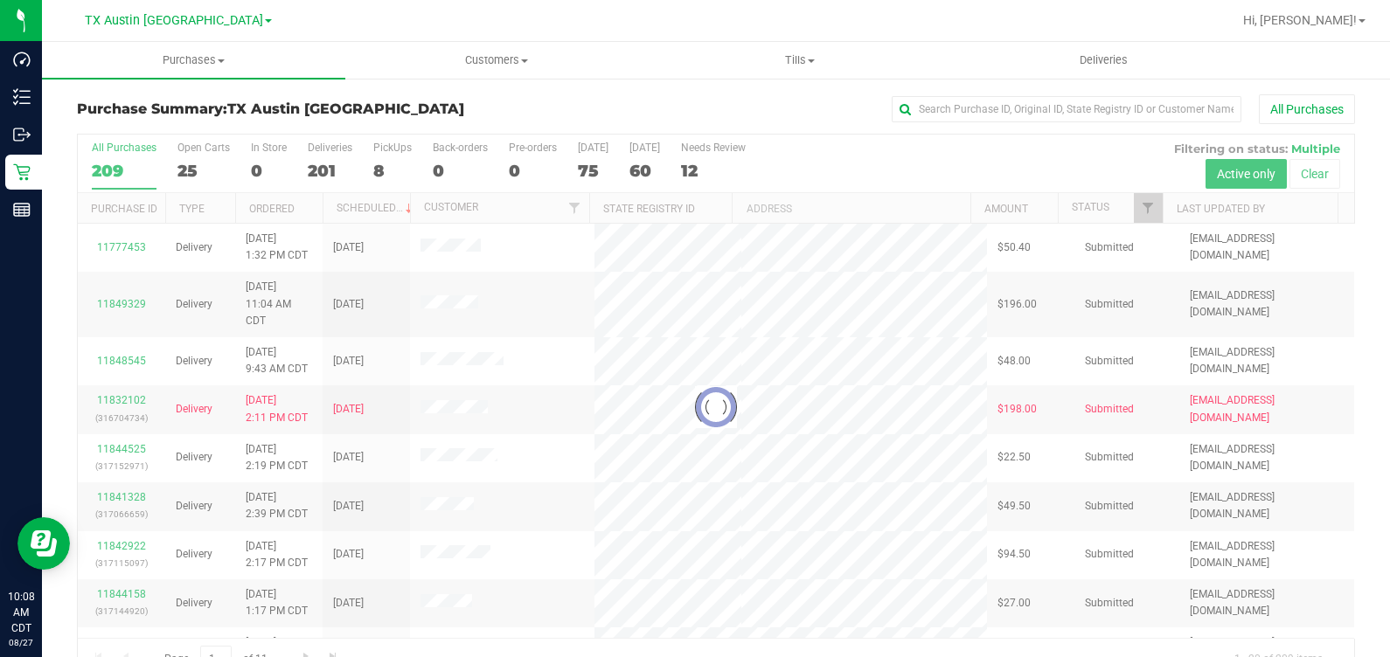
click at [385, 158] on div at bounding box center [716, 407] width 1276 height 545
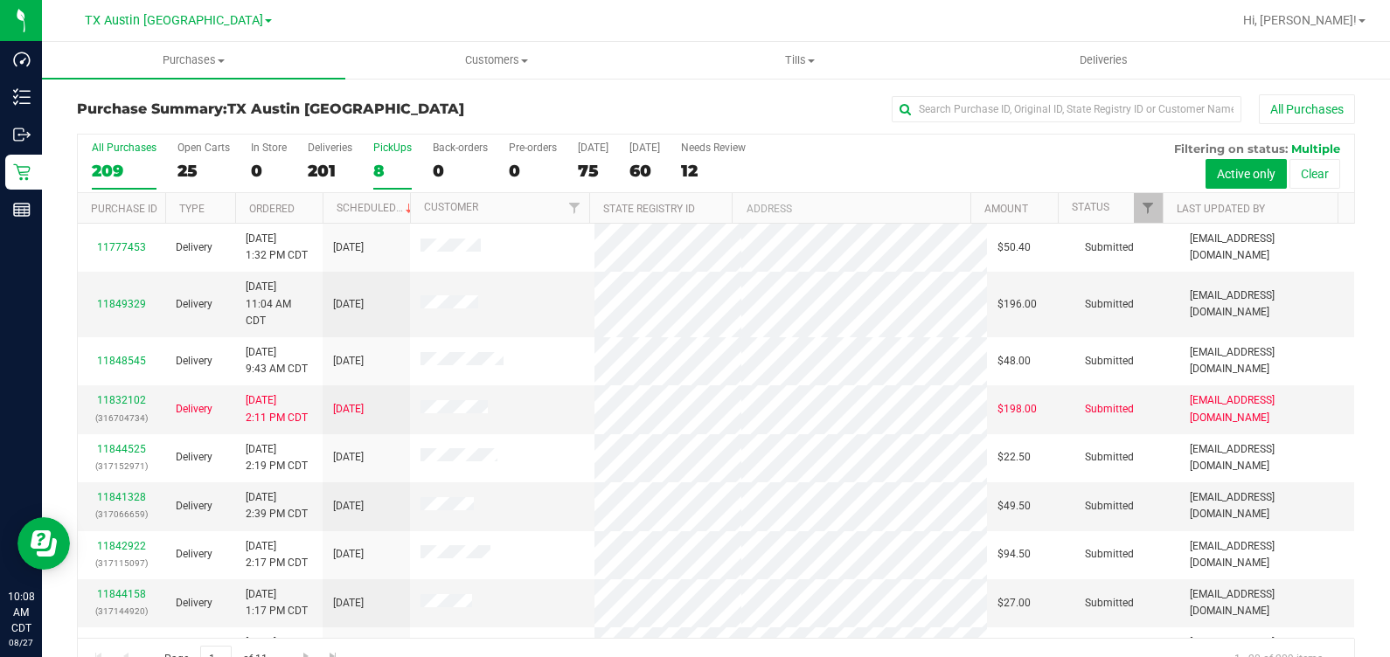
click at [383, 158] on label "PickUps 8" at bounding box center [392, 166] width 38 height 48
click at [0, 0] on input "PickUps 8" at bounding box center [0, 0] width 0 height 0
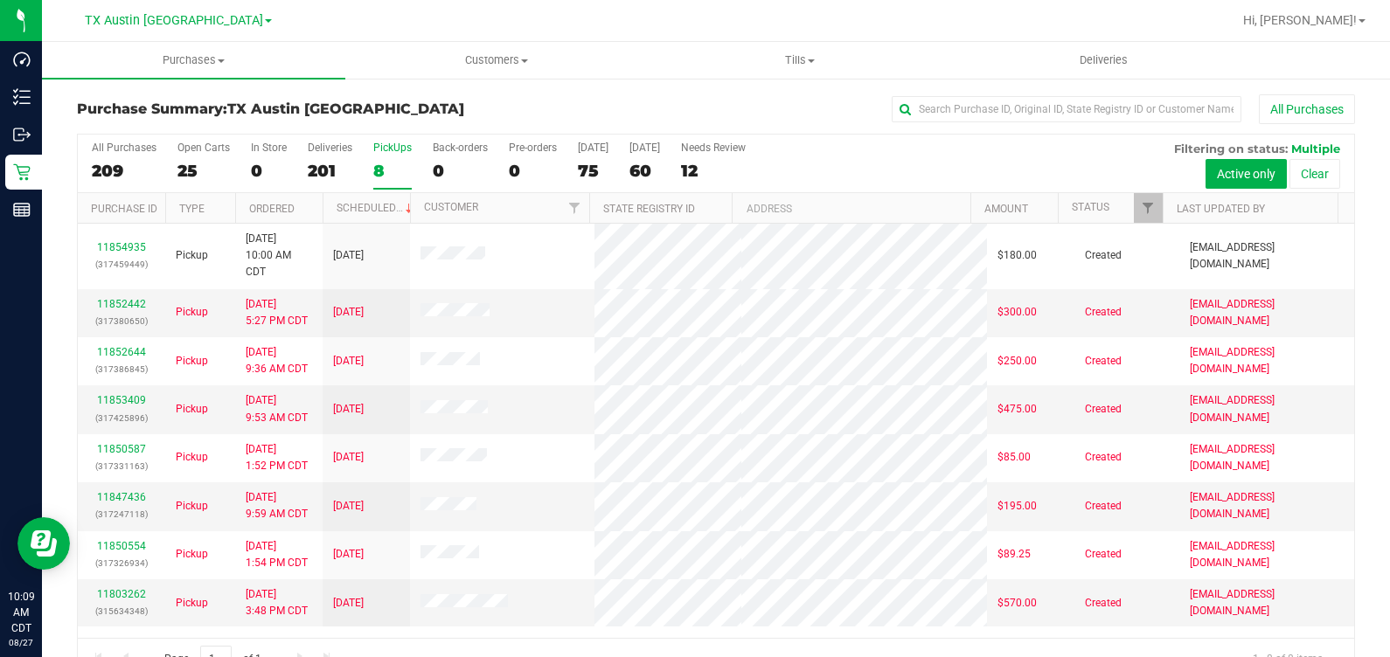
scroll to position [39, 0]
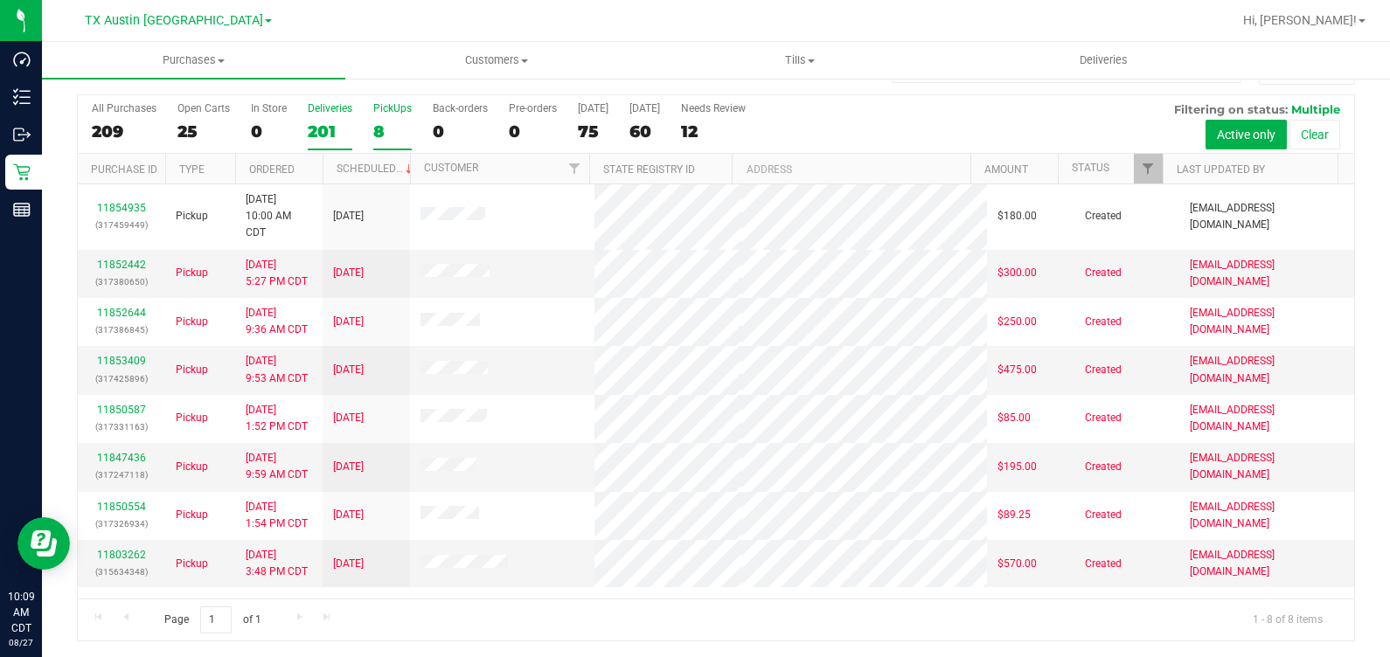
click at [323, 115] on label "Deliveries 201" at bounding box center [330, 126] width 45 height 48
click at [0, 0] on input "Deliveries 201" at bounding box center [0, 0] width 0 height 0
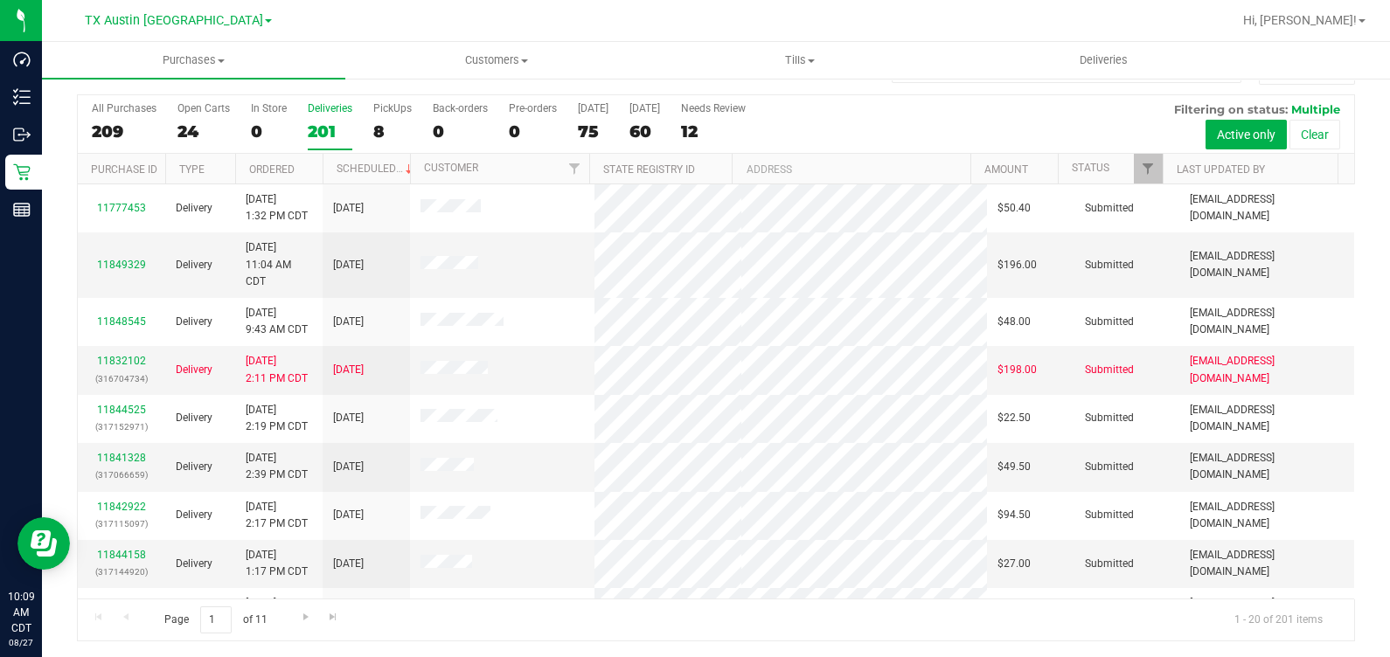
click at [803, 175] on th "Status" at bounding box center [1110, 169] width 105 height 31
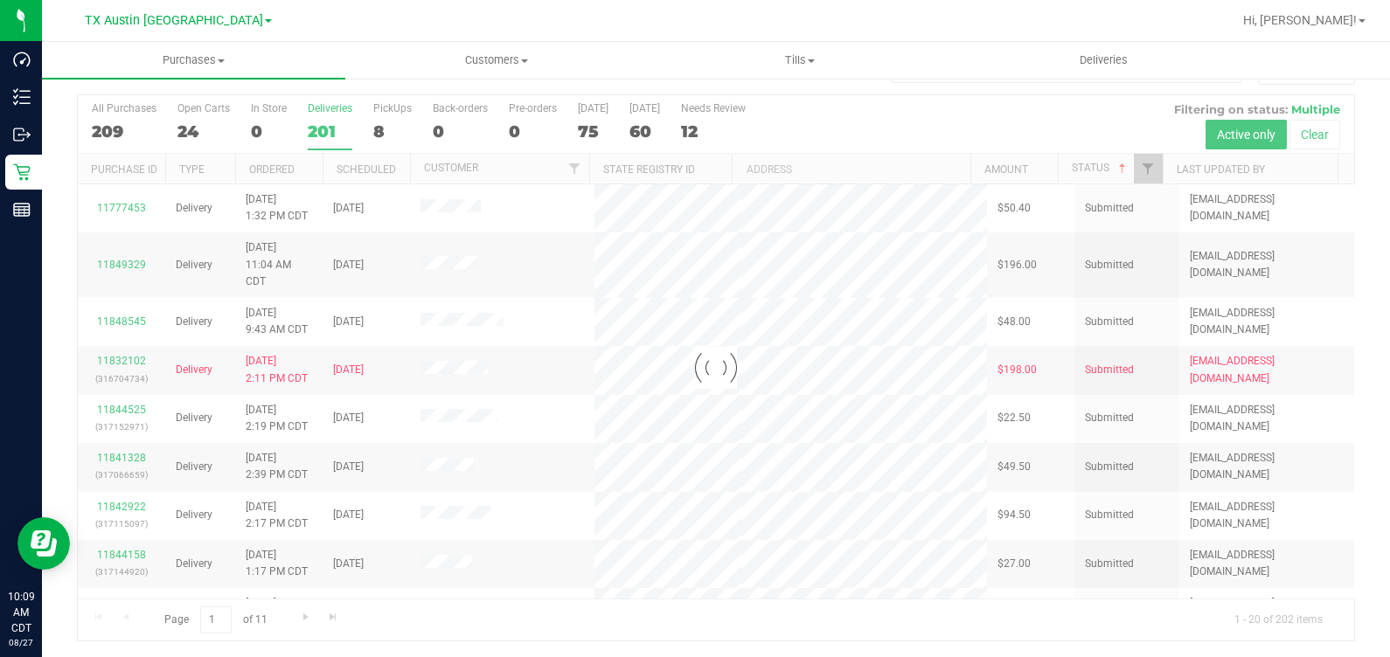
click at [803, 170] on div at bounding box center [716, 367] width 1276 height 545
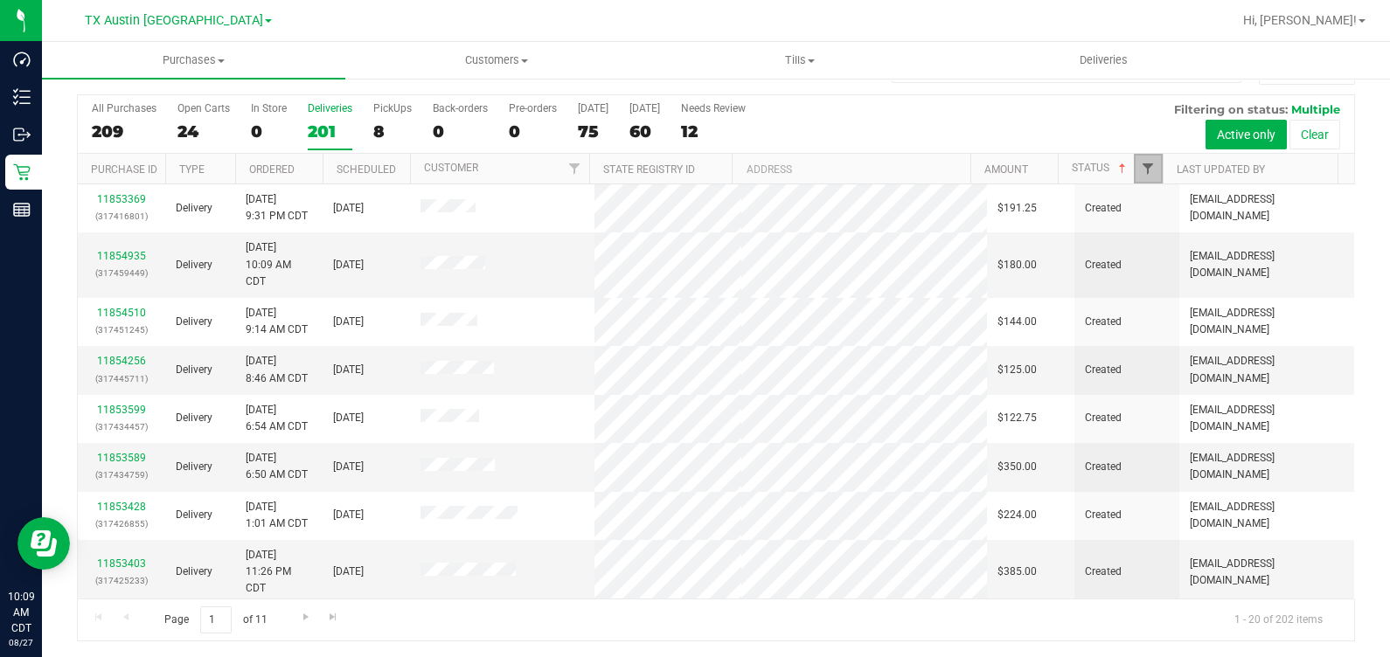
click at [803, 166] on span "Filter" at bounding box center [1148, 169] width 14 height 14
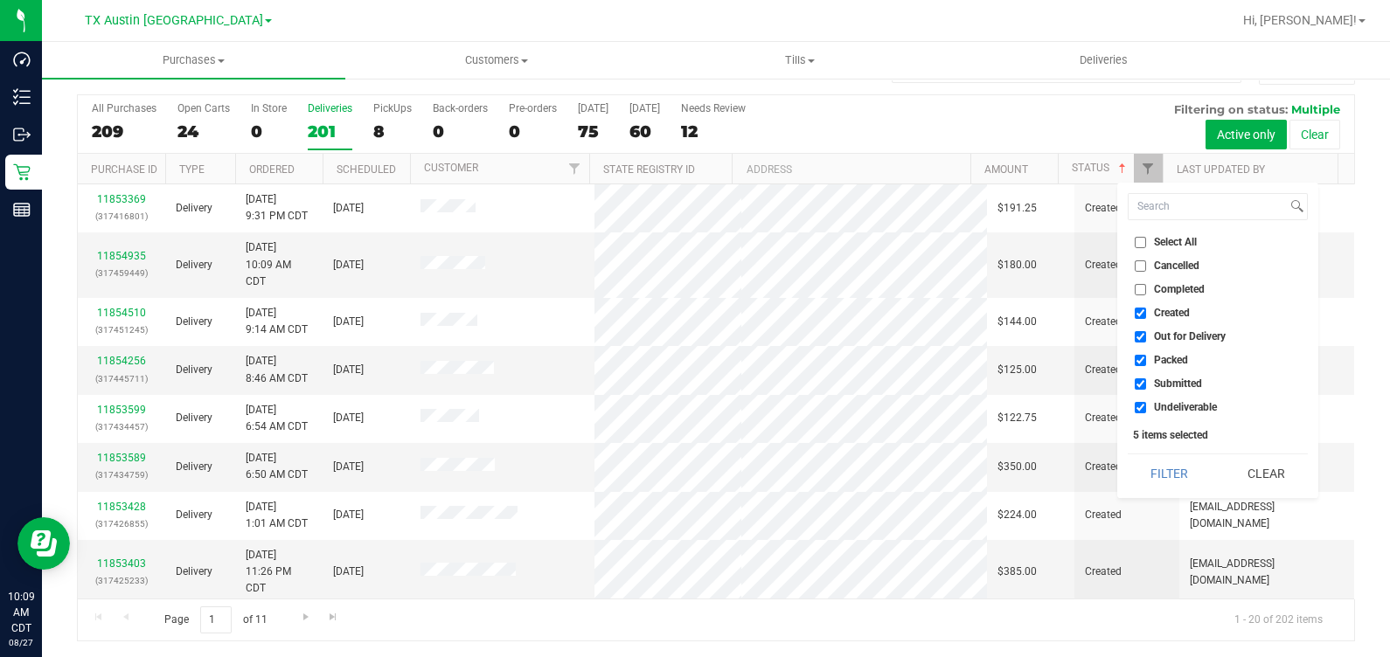
click at [803, 336] on span "Out for Delivery" at bounding box center [1190, 336] width 72 height 10
click at [803, 336] on input "Out for Delivery" at bounding box center [1139, 336] width 11 height 11
checkbox input "false"
click at [803, 361] on span "Packed" at bounding box center [1171, 360] width 34 height 10
click at [803, 361] on input "Packed" at bounding box center [1139, 360] width 11 height 11
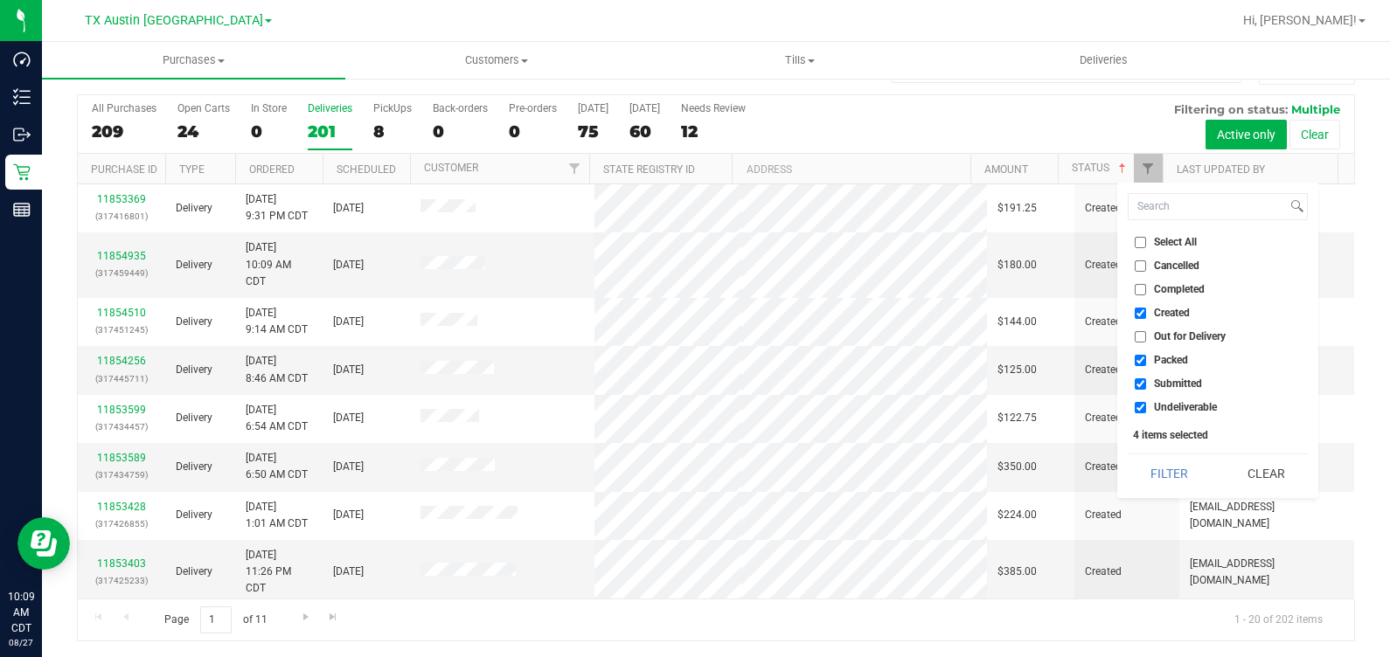
checkbox input "false"
click at [803, 383] on span "Submitted" at bounding box center [1178, 383] width 48 height 10
click at [803, 383] on input "Submitted" at bounding box center [1139, 383] width 11 height 11
checkbox input "false"
click at [803, 407] on span "Undeliverable" at bounding box center [1185, 407] width 63 height 10
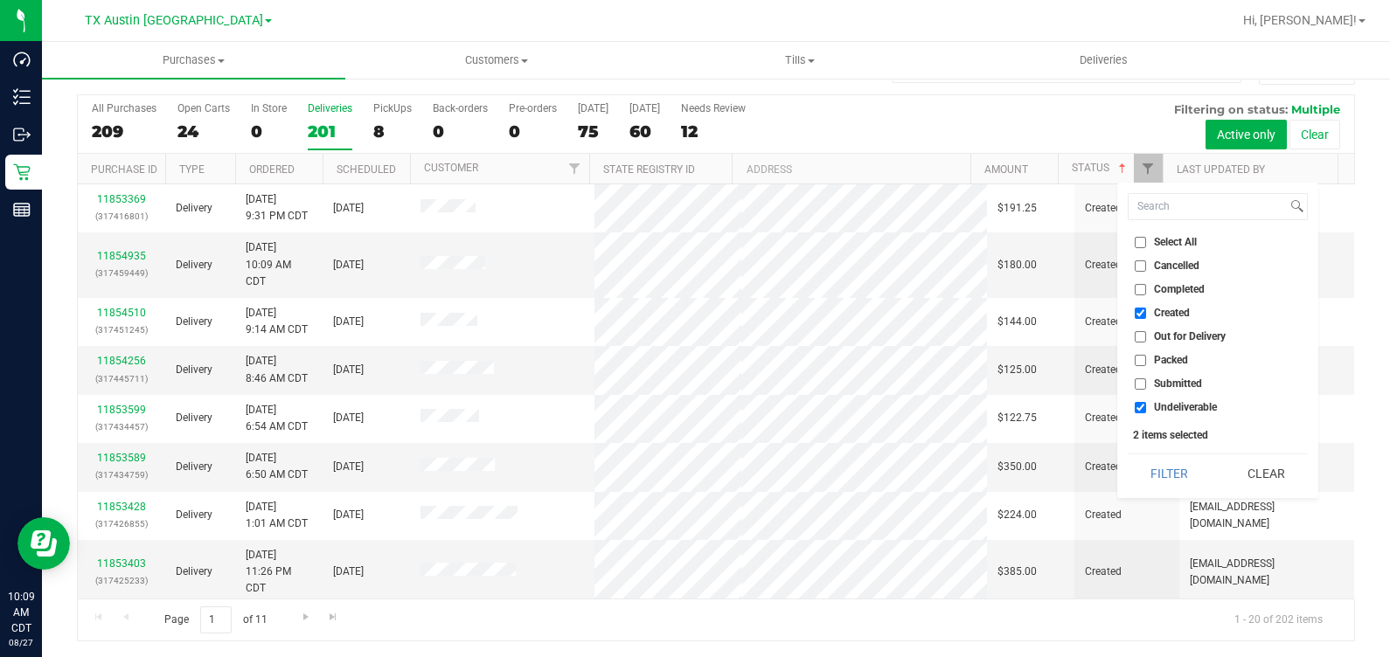
click at [803, 407] on input "Undeliverable" at bounding box center [1139, 407] width 11 height 11
checkbox input "false"
click at [803, 475] on button "Filter" at bounding box center [1169, 473] width 84 height 38
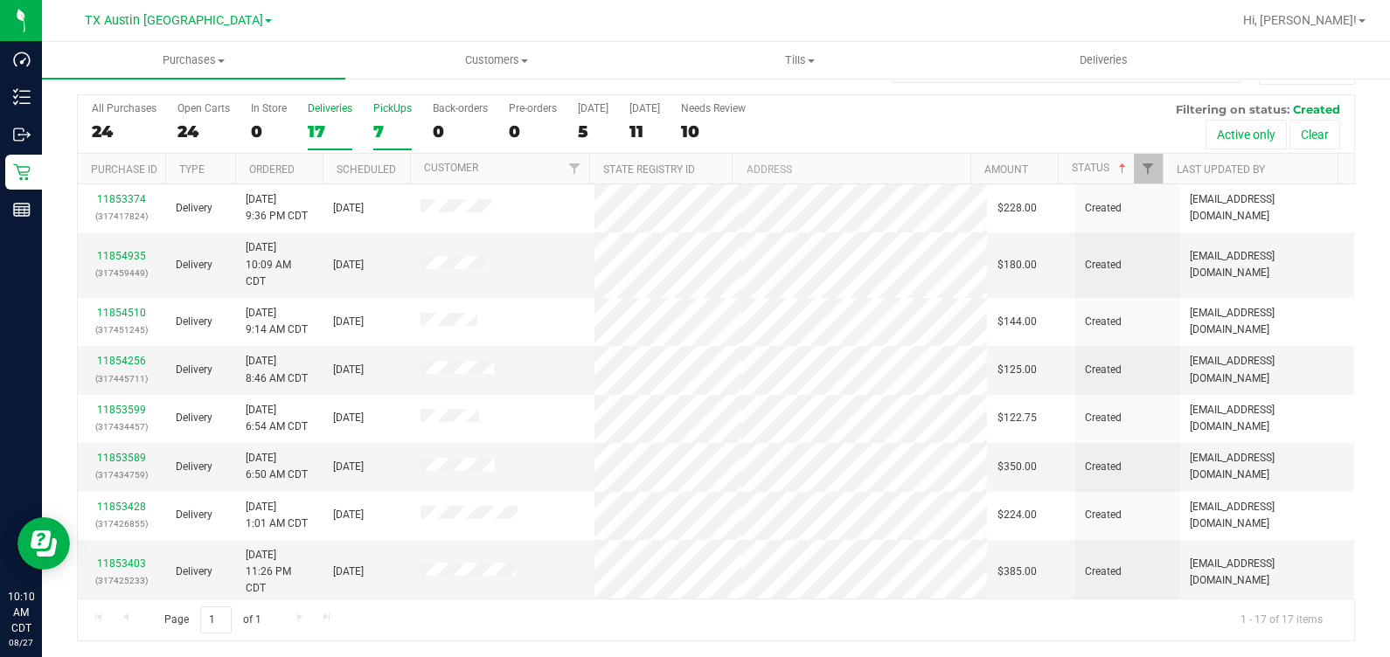
click at [410, 120] on label "PickUps 7" at bounding box center [392, 126] width 38 height 48
click at [0, 0] on input "PickUps 7" at bounding box center [0, 0] width 0 height 0
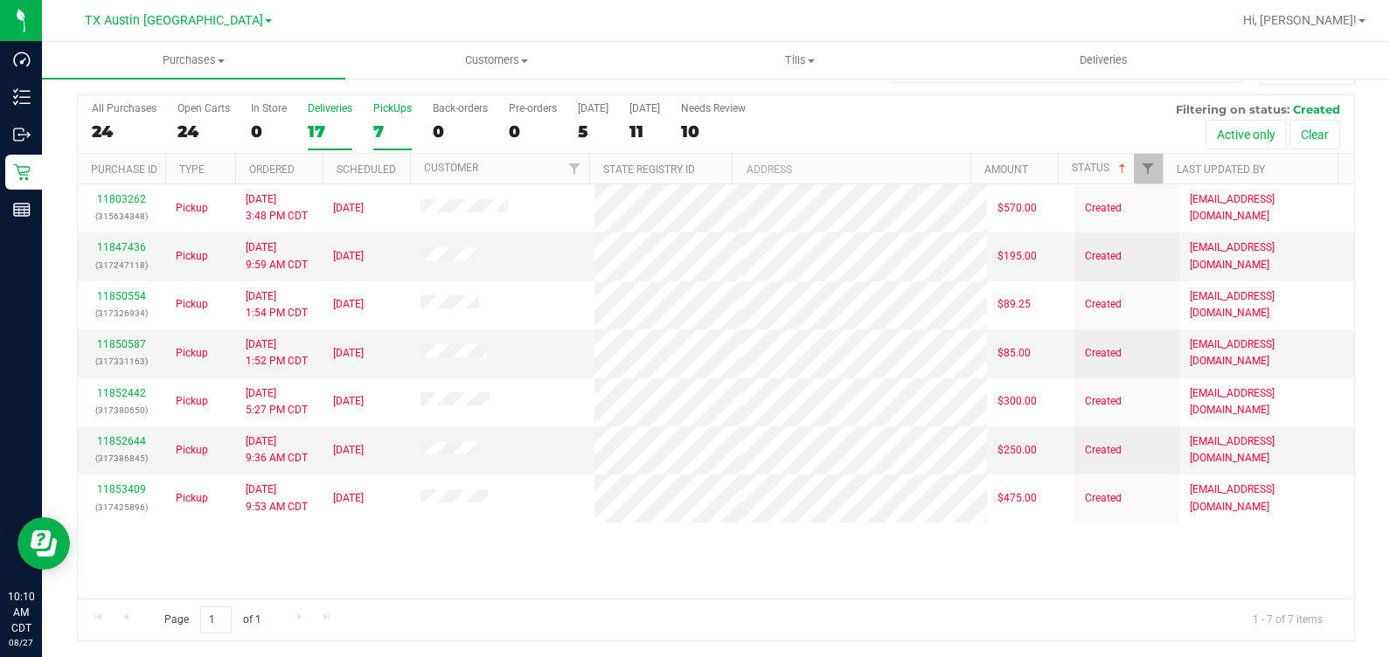
click at [318, 116] on label "Deliveries 17" at bounding box center [330, 126] width 45 height 48
click at [0, 0] on input "Deliveries 17" at bounding box center [0, 0] width 0 height 0
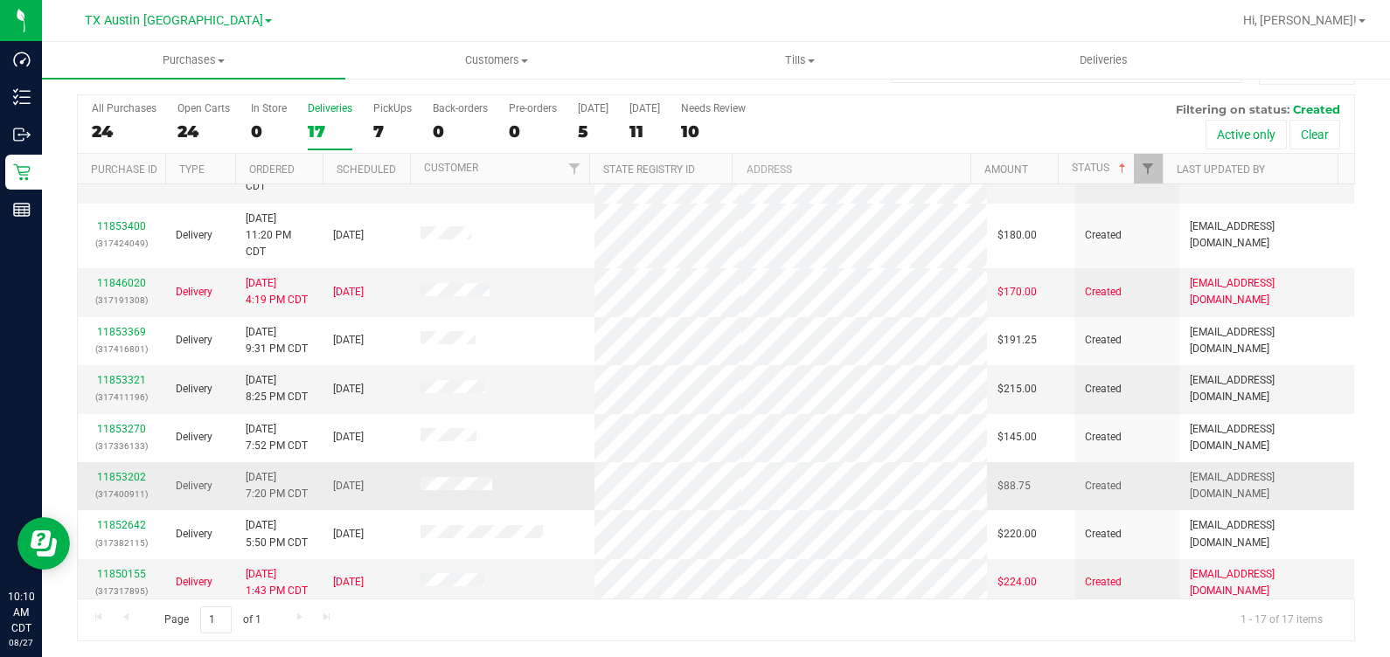
scroll to position [455, 0]
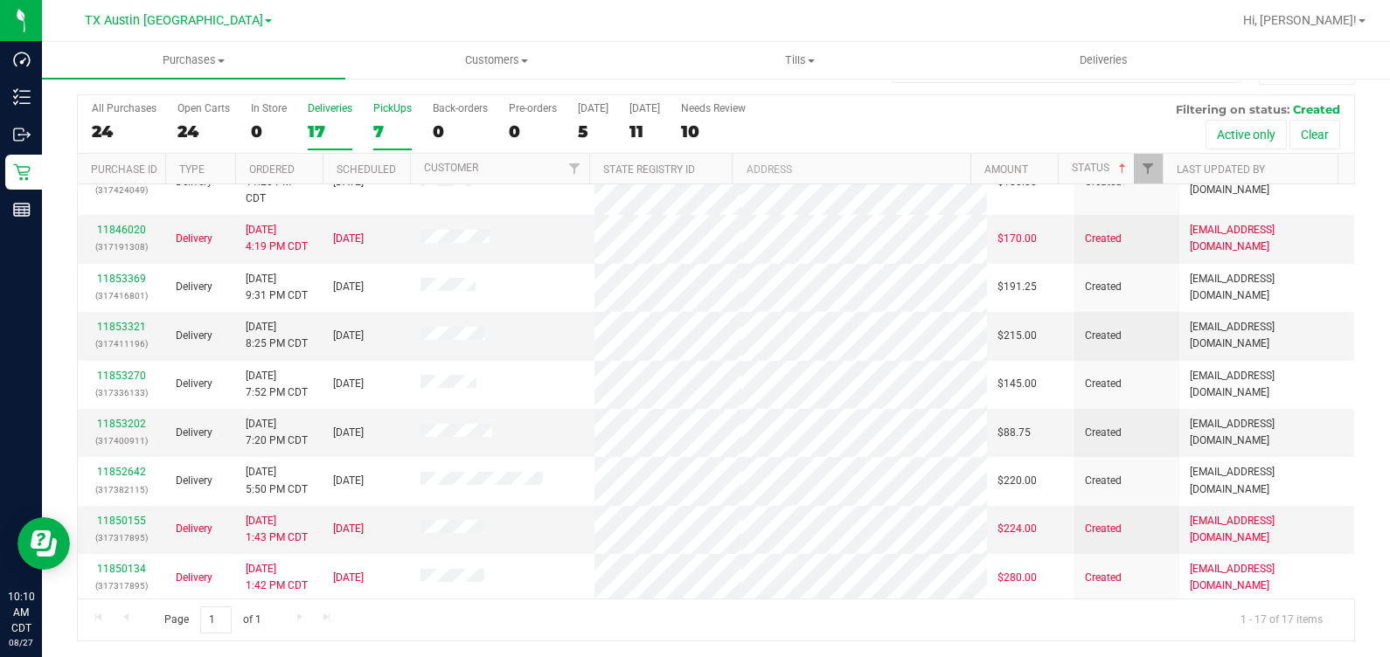
click at [385, 113] on div "PickUps" at bounding box center [392, 108] width 38 height 12
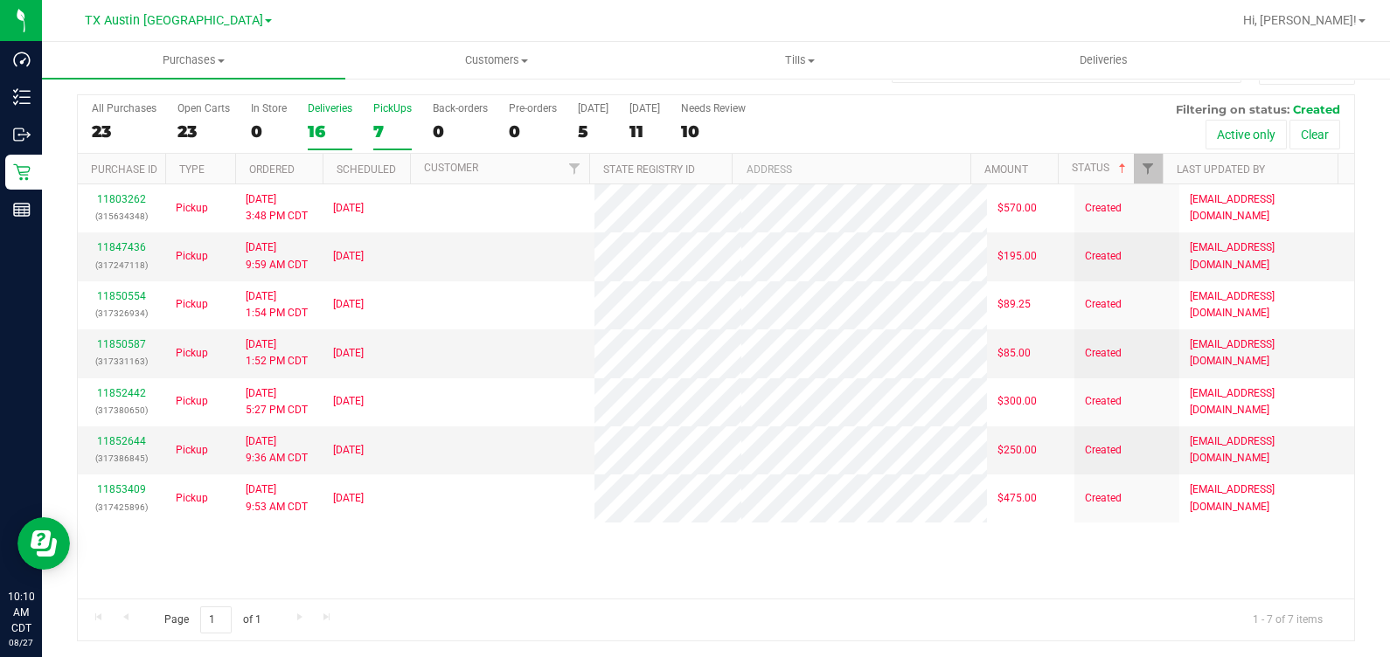
scroll to position [0, 0]
drag, startPoint x: 385, startPoint y: 113, endPoint x: 327, endPoint y: 119, distance: 58.0
click at [327, 119] on label "Deliveries 16" at bounding box center [330, 126] width 45 height 48
click at [0, 0] on input "Deliveries 16" at bounding box center [0, 0] width 0 height 0
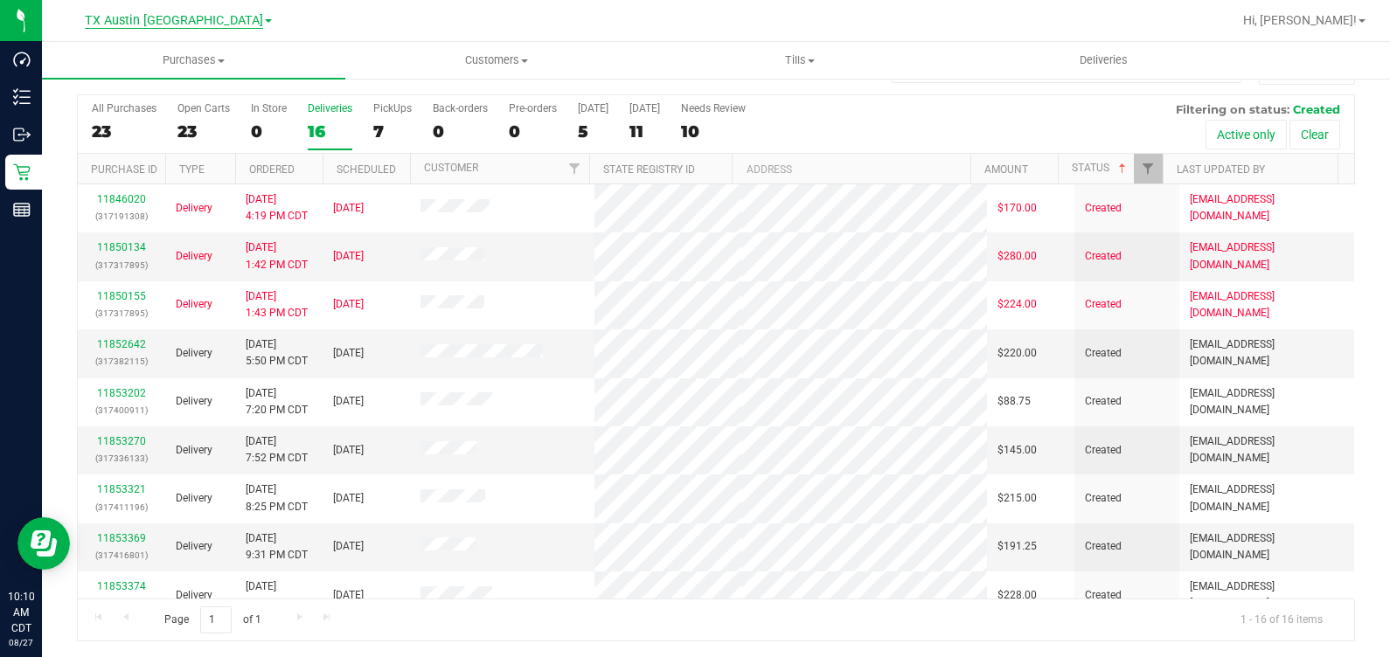
click at [209, 21] on span "TX Austin [GEOGRAPHIC_DATA]" at bounding box center [174, 21] width 178 height 16
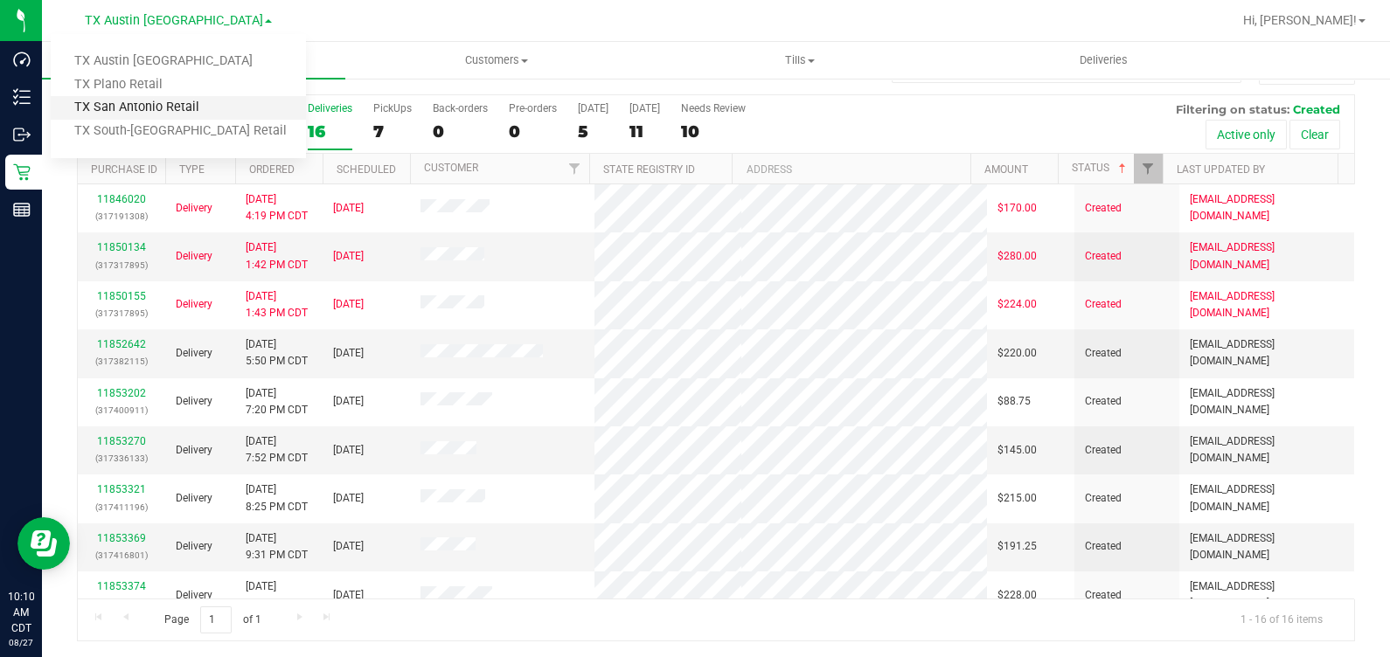
click at [177, 113] on link "TX San Antonio Retail" at bounding box center [178, 108] width 255 height 24
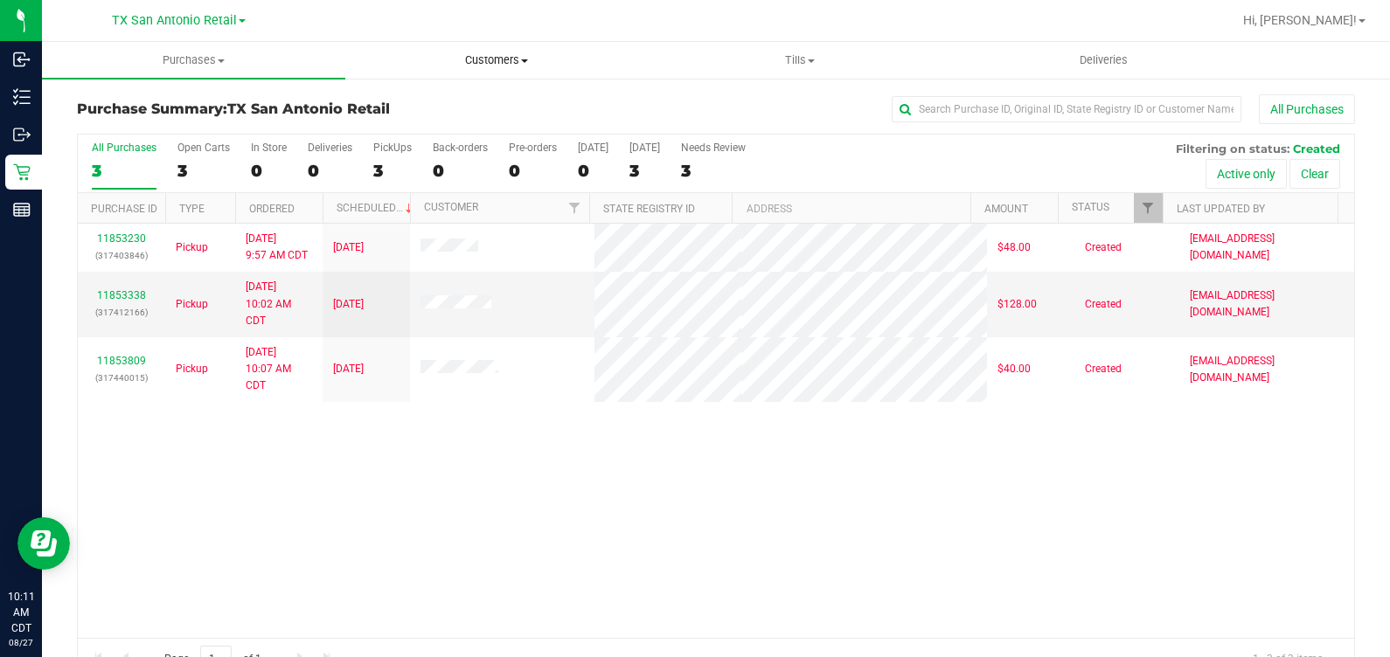
click at [468, 70] on uib-tab-heading "Customers All customers Add a new customer All physicians" at bounding box center [497, 60] width 302 height 35
click at [470, 101] on li "All customers" at bounding box center [496, 105] width 303 height 21
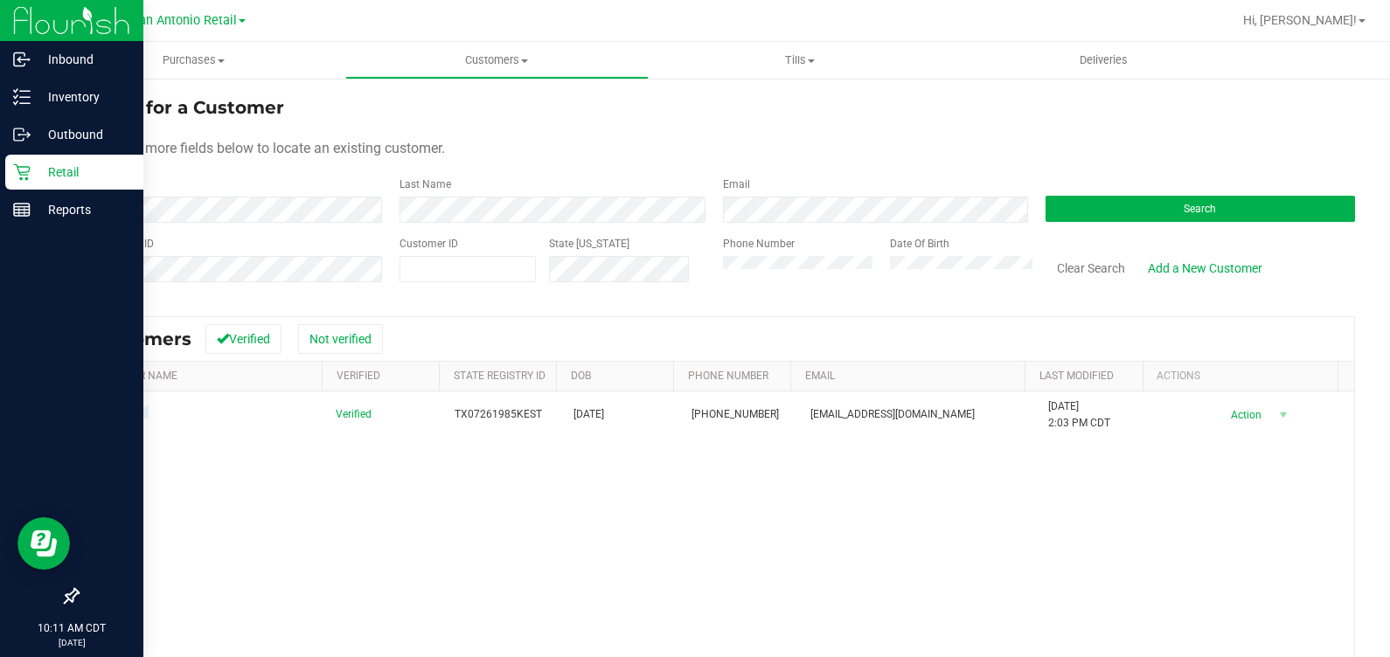
click at [26, 177] on icon at bounding box center [21, 172] width 17 height 17
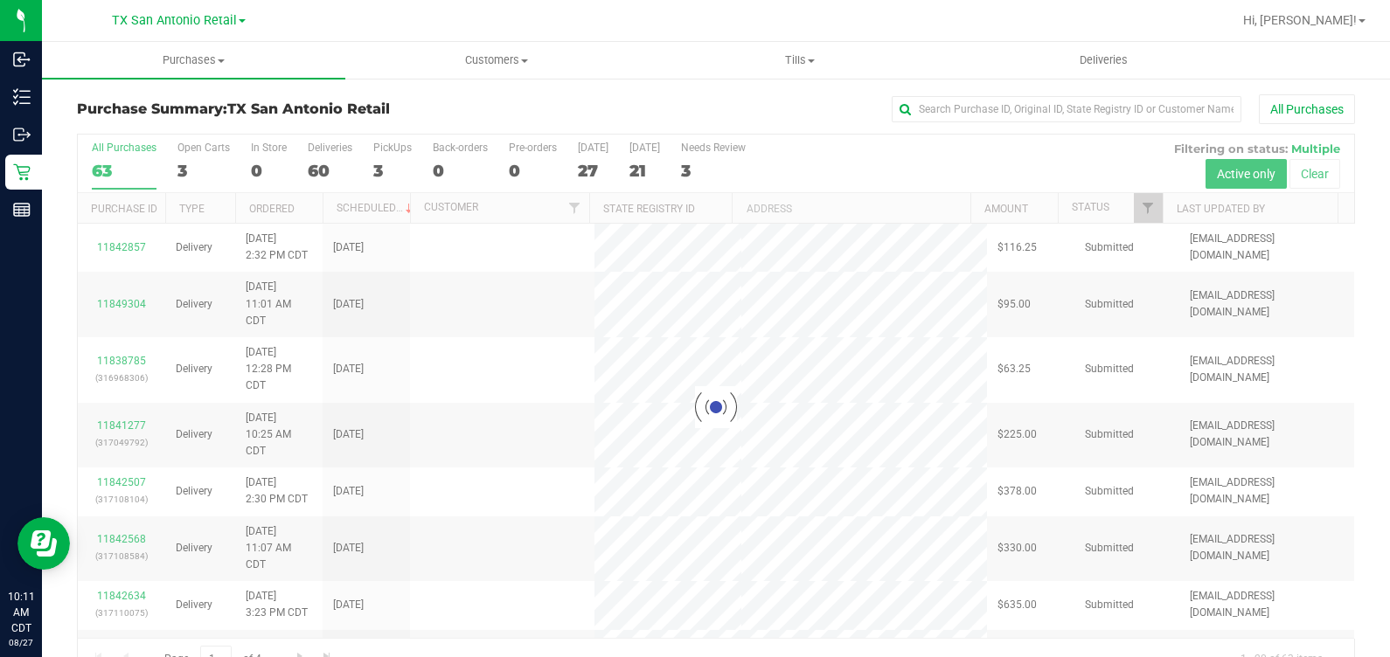
click at [393, 162] on div "3" at bounding box center [392, 171] width 38 height 20
click at [0, 0] on input "PickUps 3" at bounding box center [0, 0] width 0 height 0
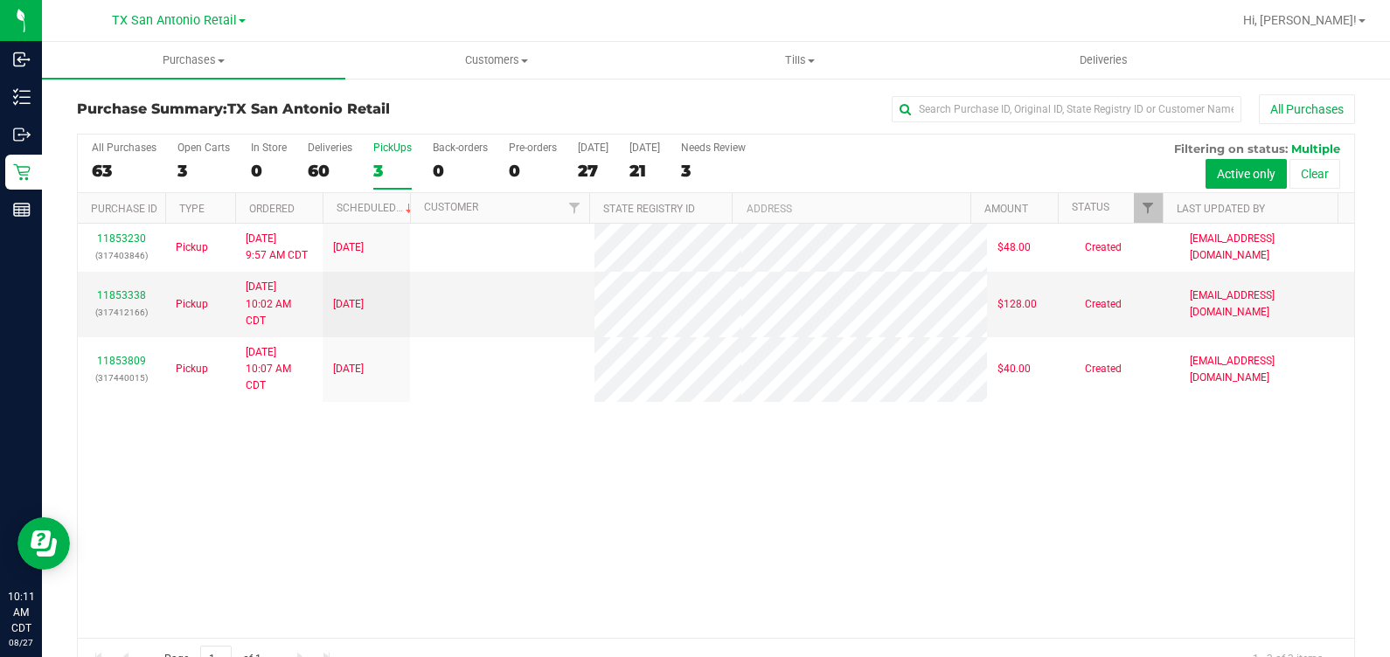
click at [378, 161] on div "3" at bounding box center [392, 171] width 38 height 20
click at [0, 0] on input "PickUps 3" at bounding box center [0, 0] width 0 height 0
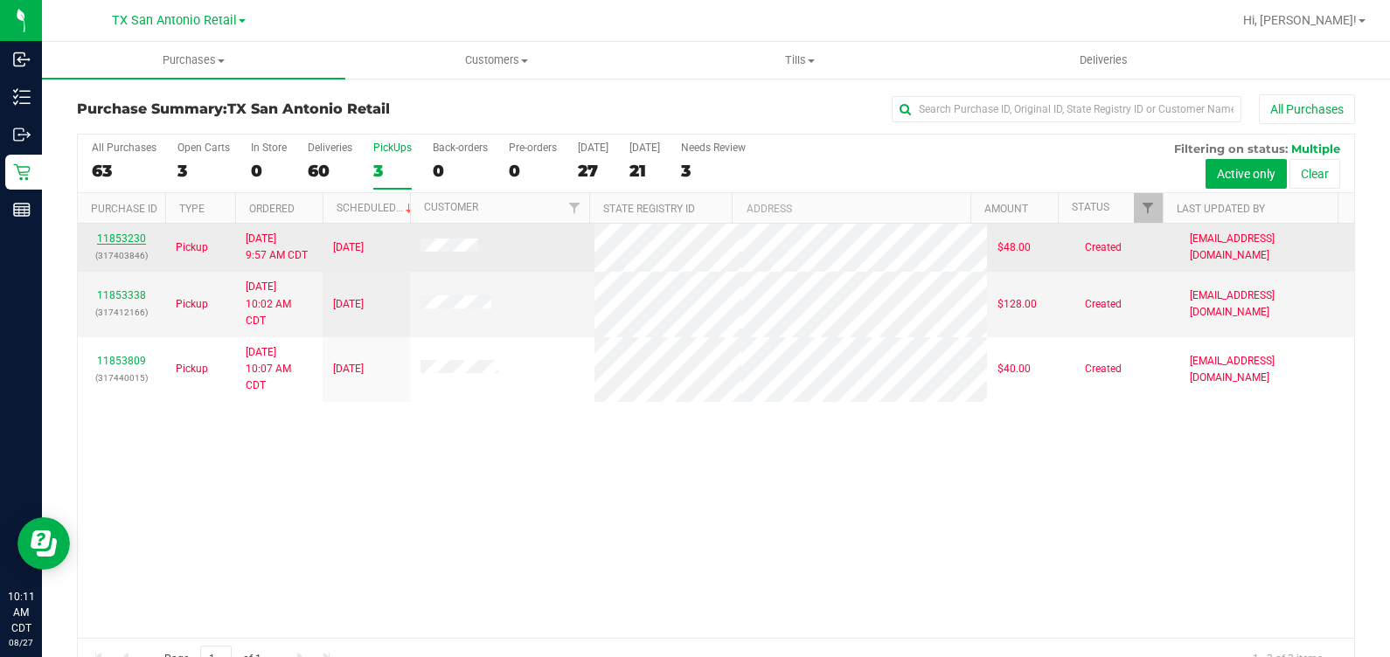
click at [133, 245] on link "11853230" at bounding box center [121, 238] width 49 height 12
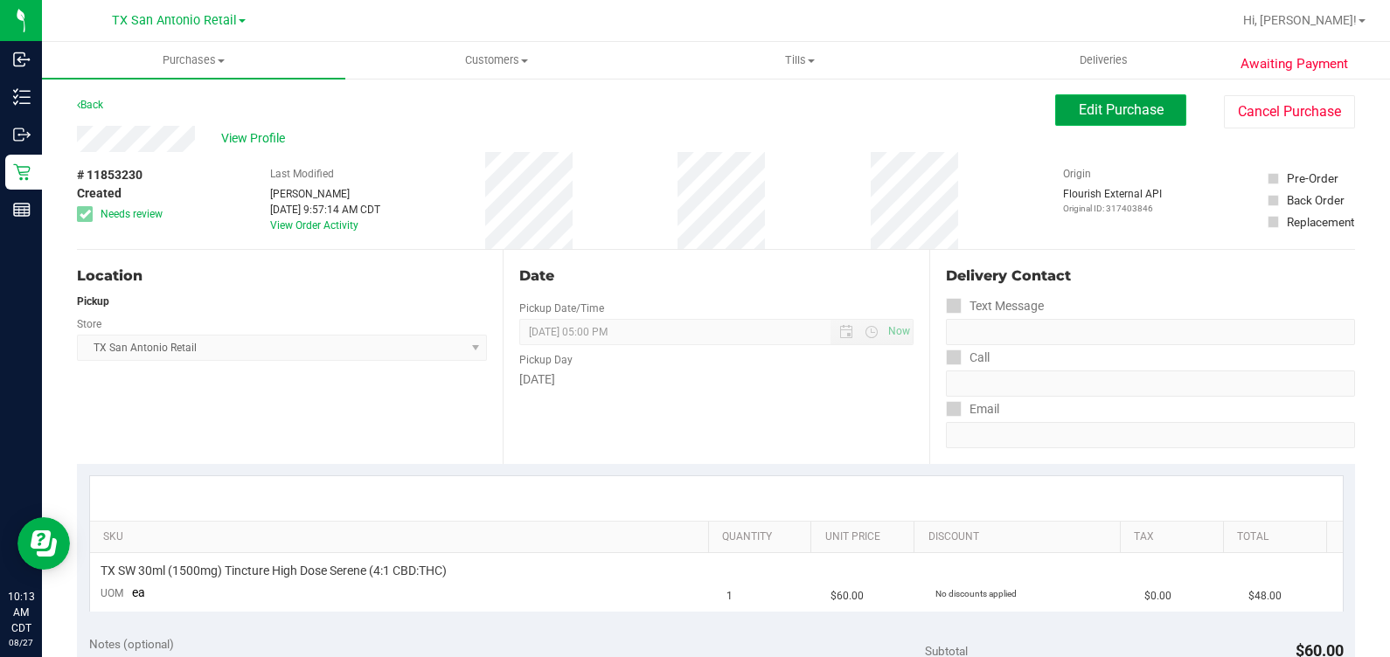
click at [803, 109] on span "Edit Purchase" at bounding box center [1120, 109] width 85 height 17
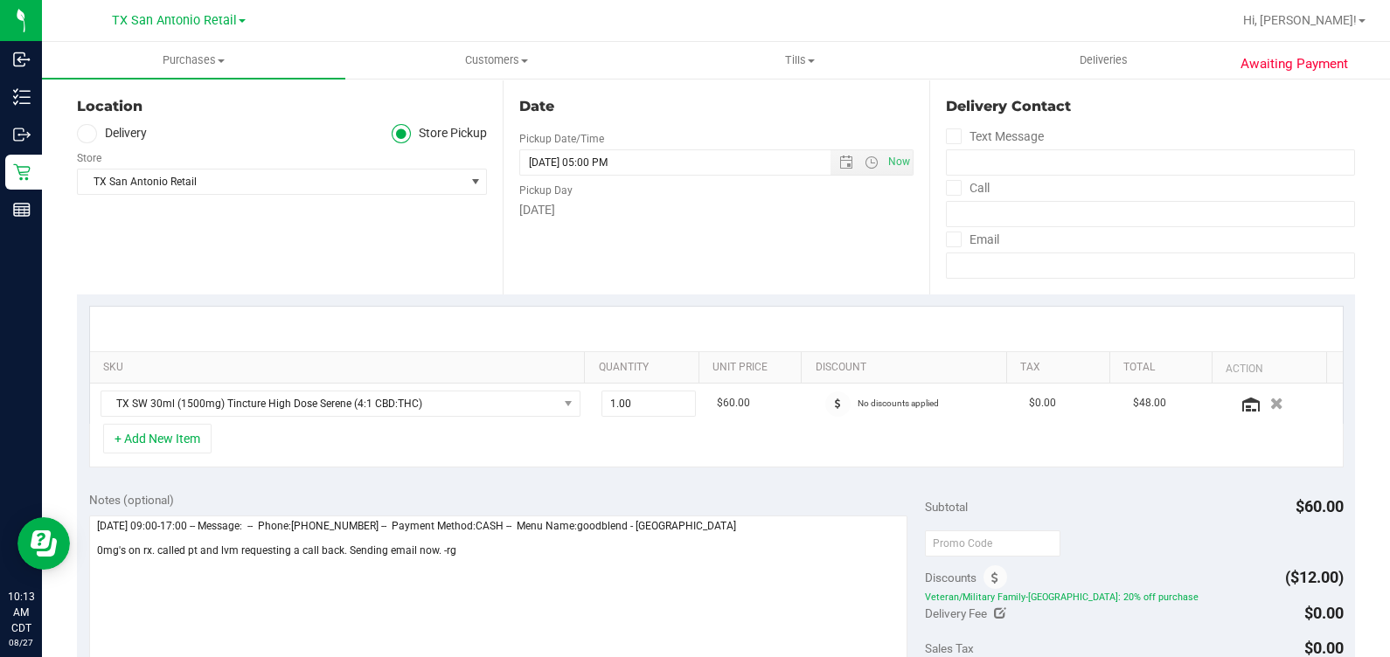
scroll to position [328, 0]
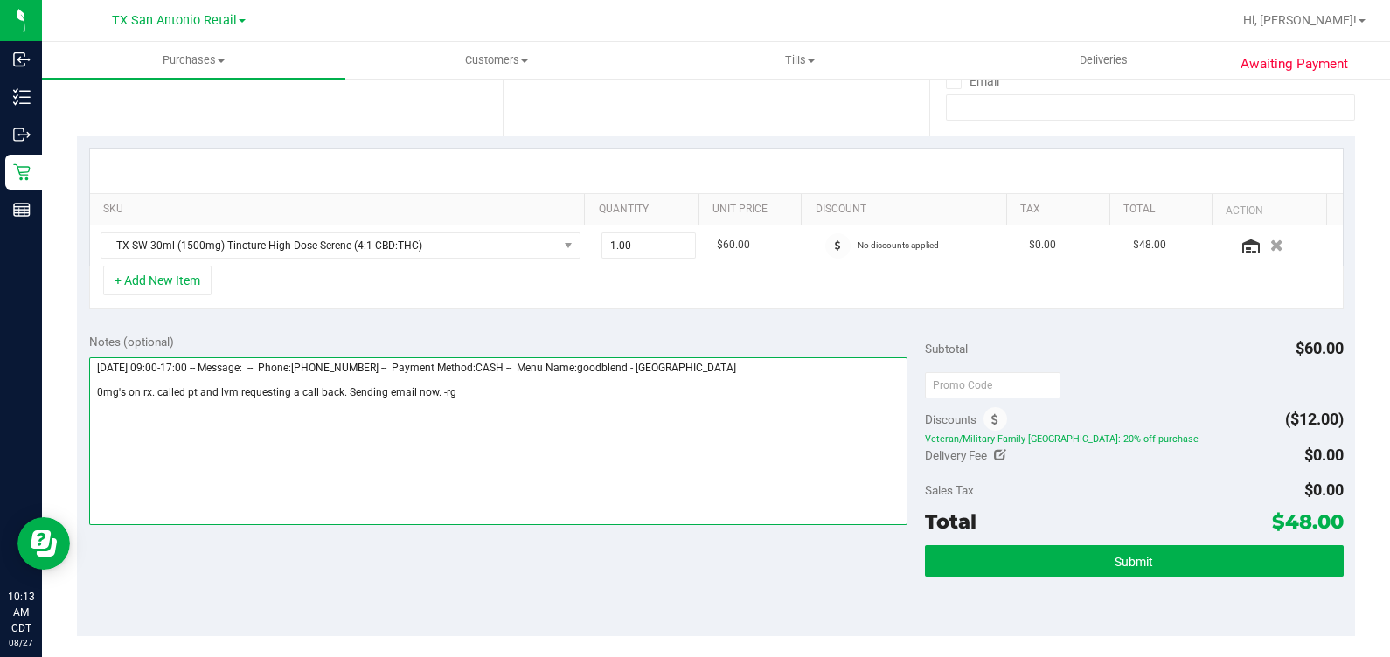
click at [657, 422] on textarea at bounding box center [498, 441] width 819 height 168
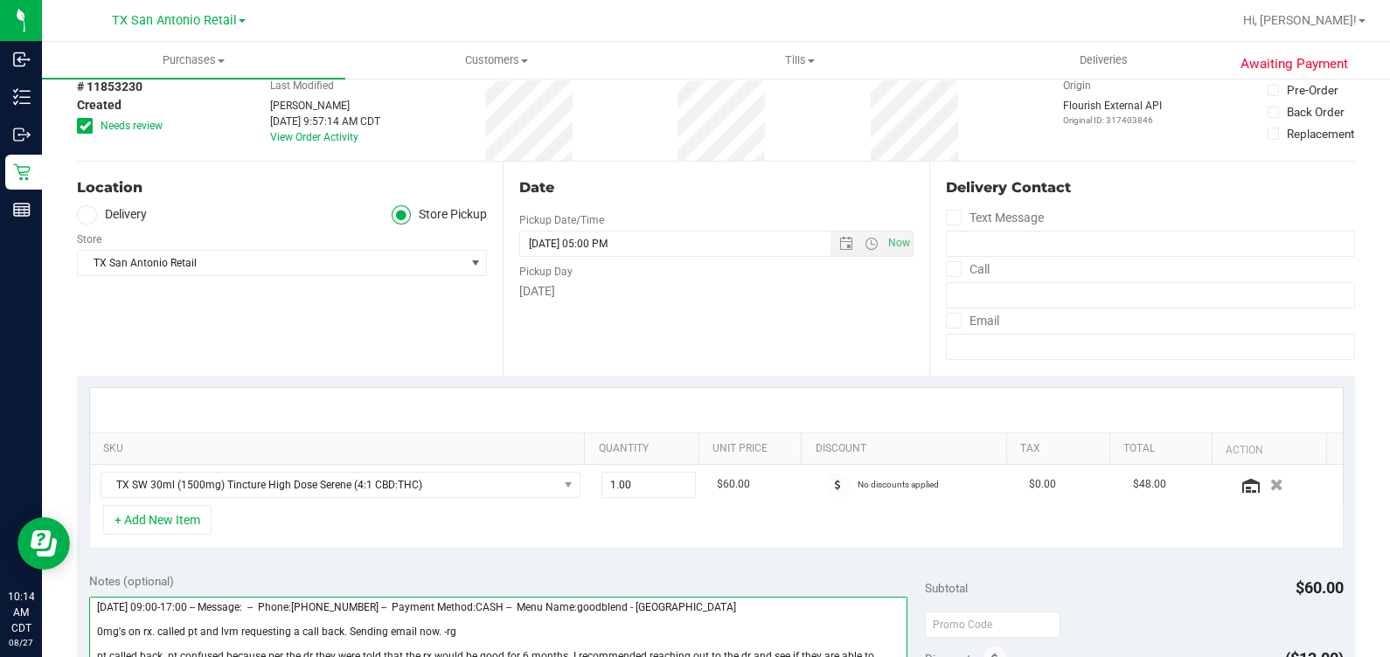
scroll to position [0, 0]
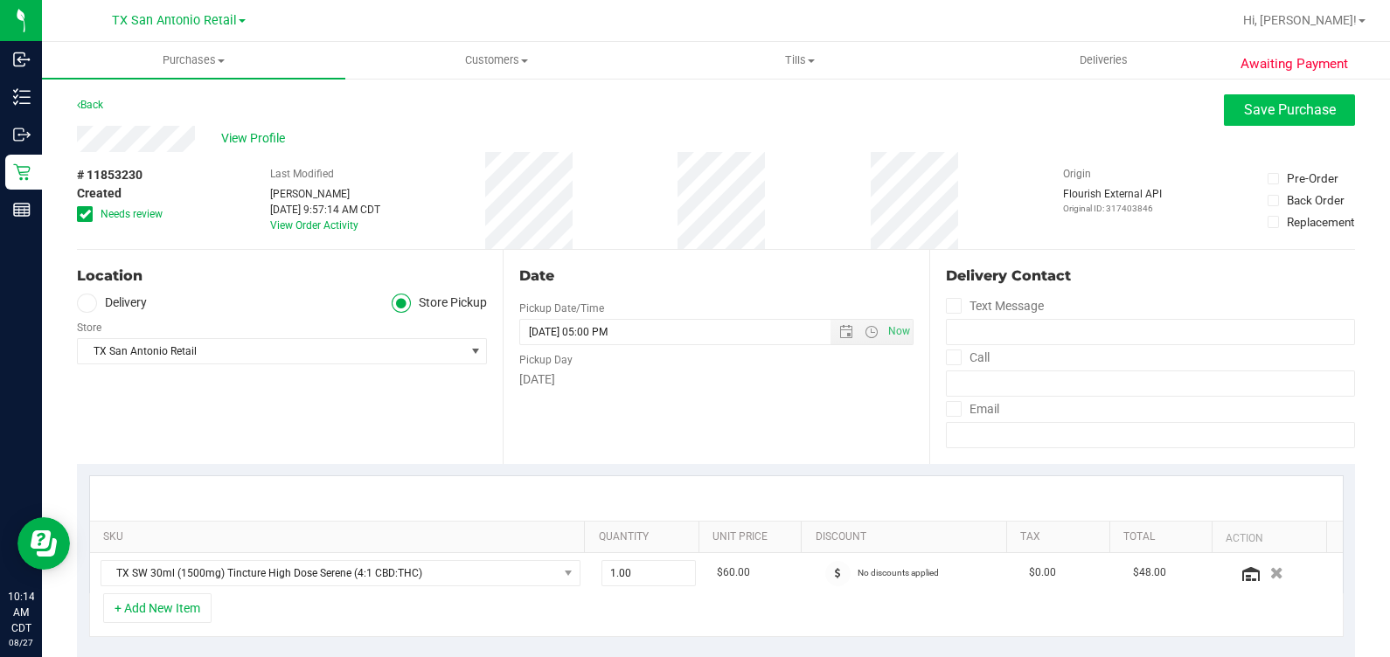
type textarea "Thursday 08/28/2025 09:00-17:00 -- Message: -- Phone:2104786085 -- Payment Meth…"
click at [803, 118] on button "Save Purchase" at bounding box center [1289, 109] width 131 height 31
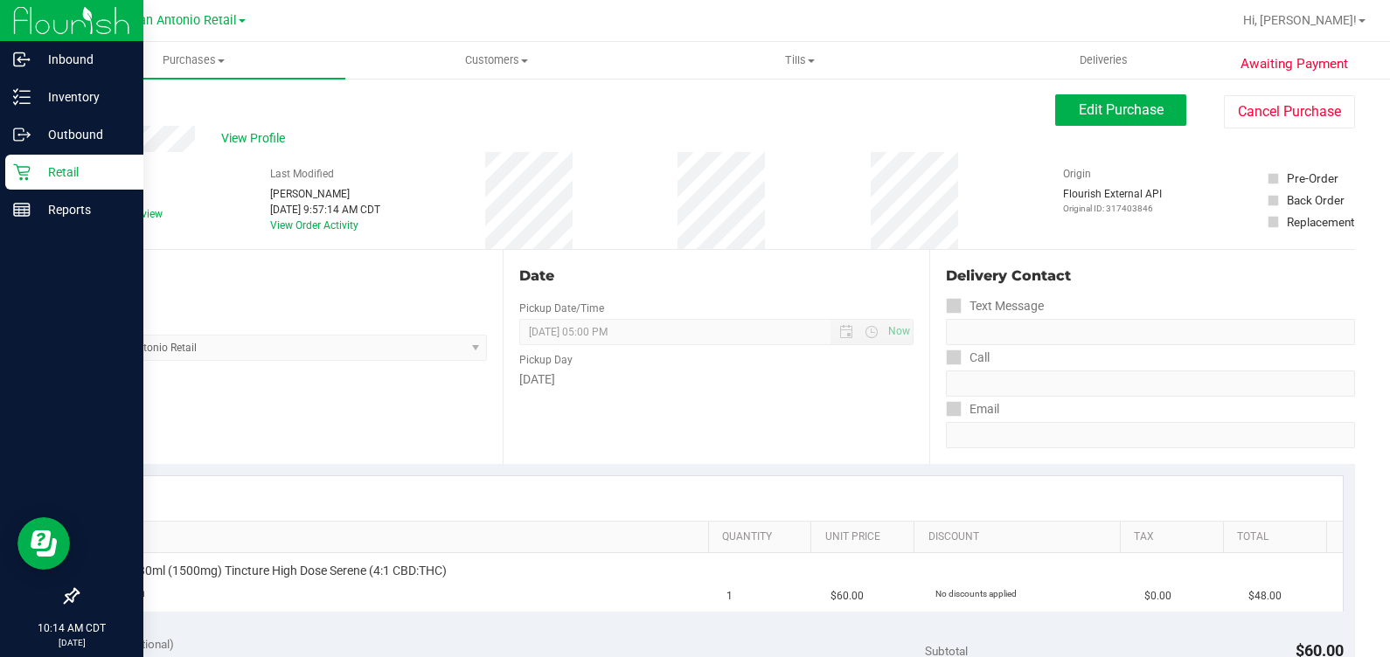
click at [29, 172] on icon at bounding box center [21, 171] width 17 height 17
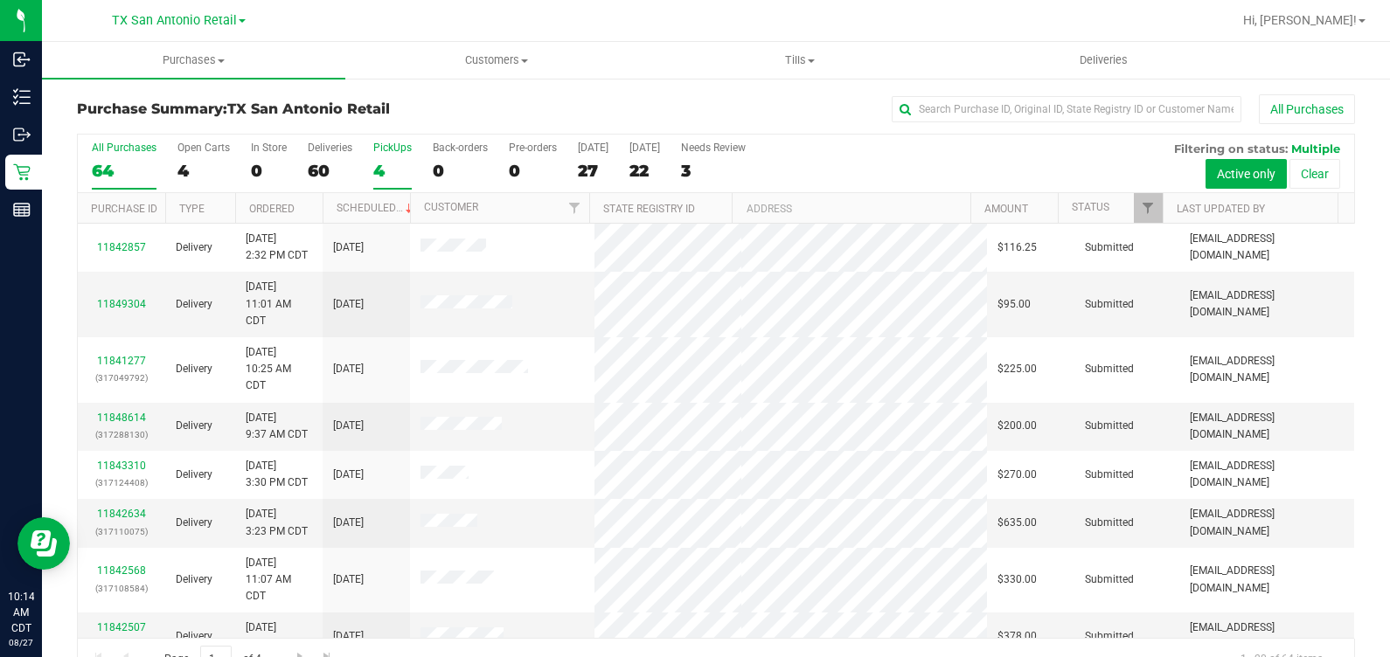
click at [390, 160] on label "PickUps 4" at bounding box center [392, 166] width 38 height 48
click at [0, 0] on input "PickUps 4" at bounding box center [0, 0] width 0 height 0
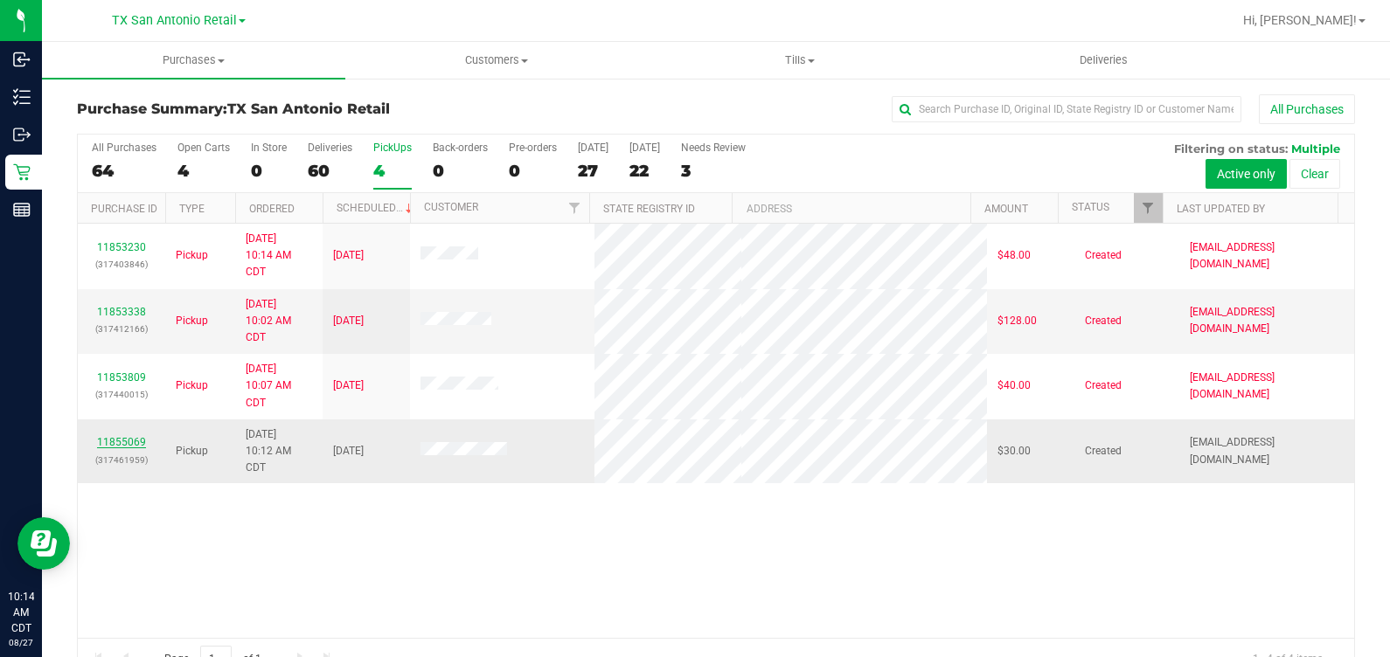
click at [106, 443] on link "11855069" at bounding box center [121, 442] width 49 height 12
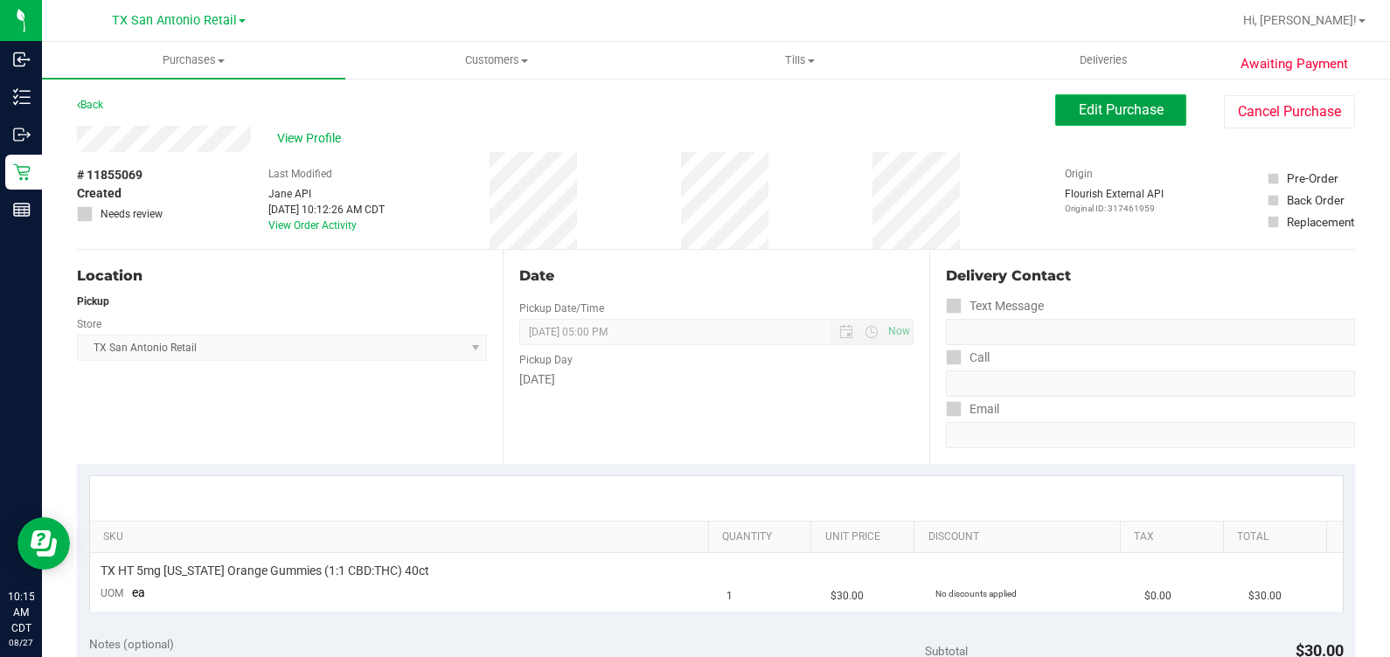
click at [803, 105] on span "Edit Purchase" at bounding box center [1120, 109] width 85 height 17
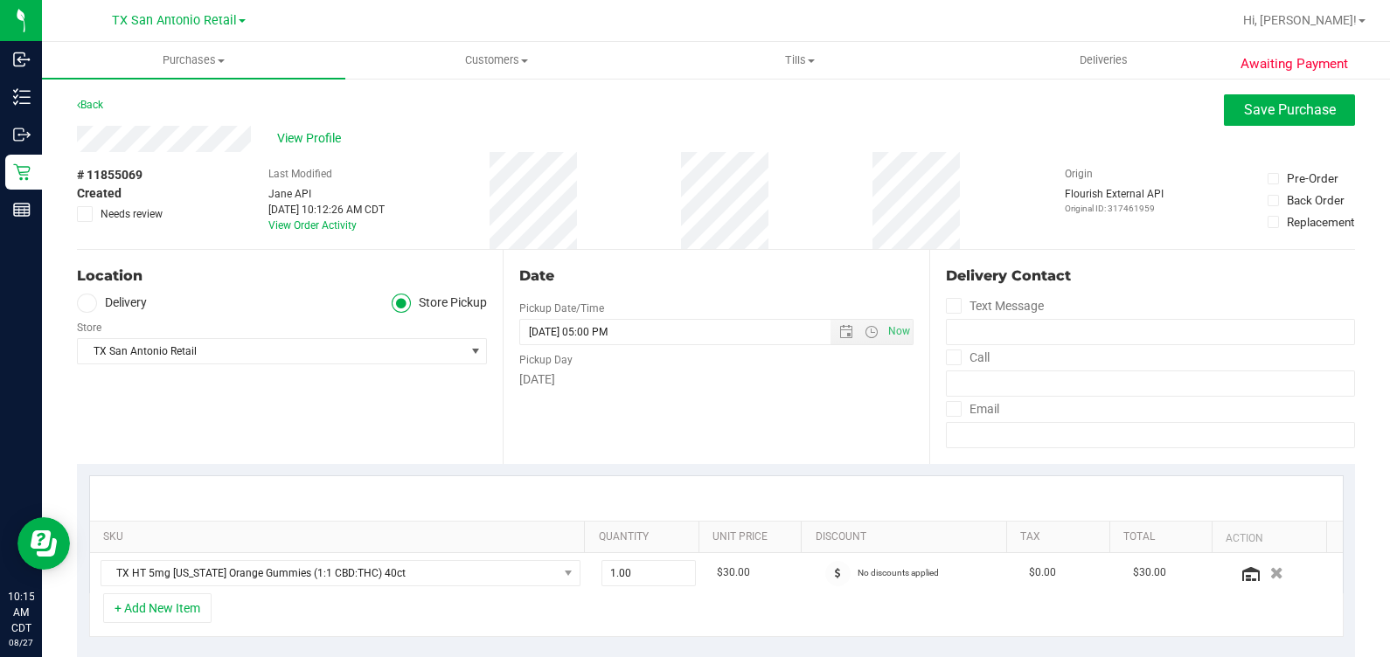
click at [122, 302] on label "Delivery" at bounding box center [112, 304] width 70 height 20
click at [0, 0] on input "Delivery" at bounding box center [0, 0] width 0 height 0
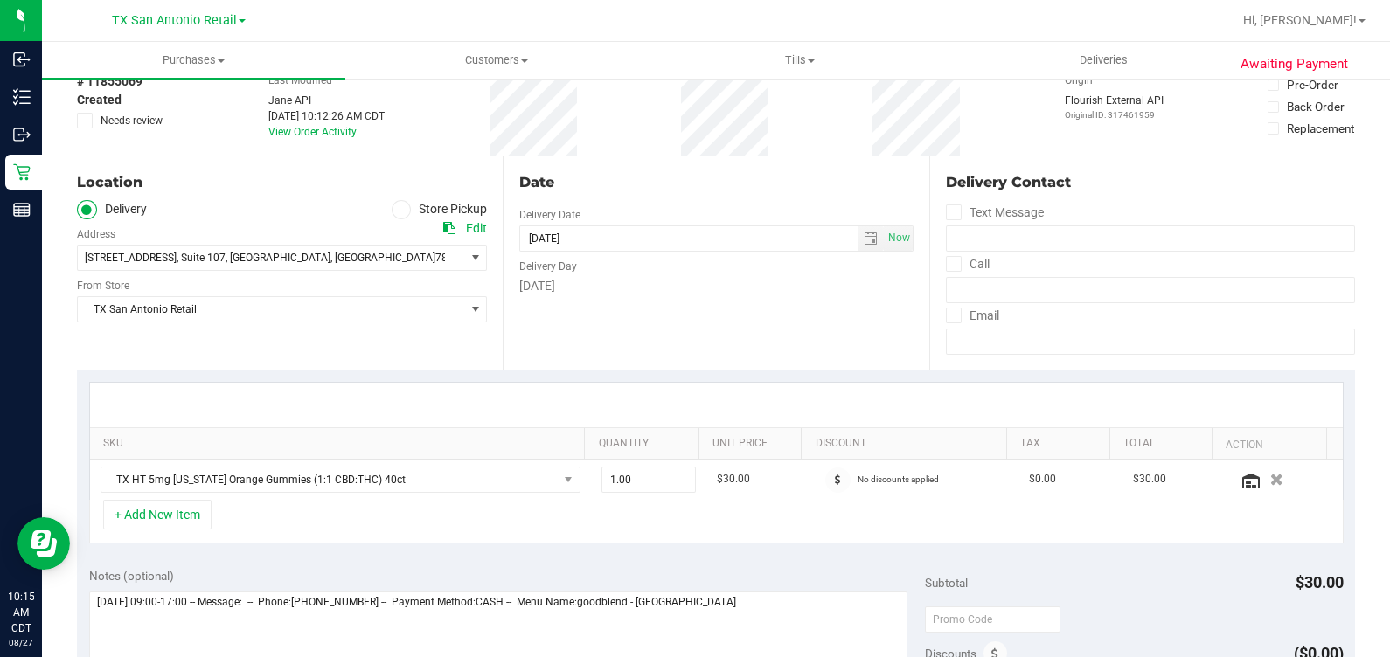
scroll to position [218, 0]
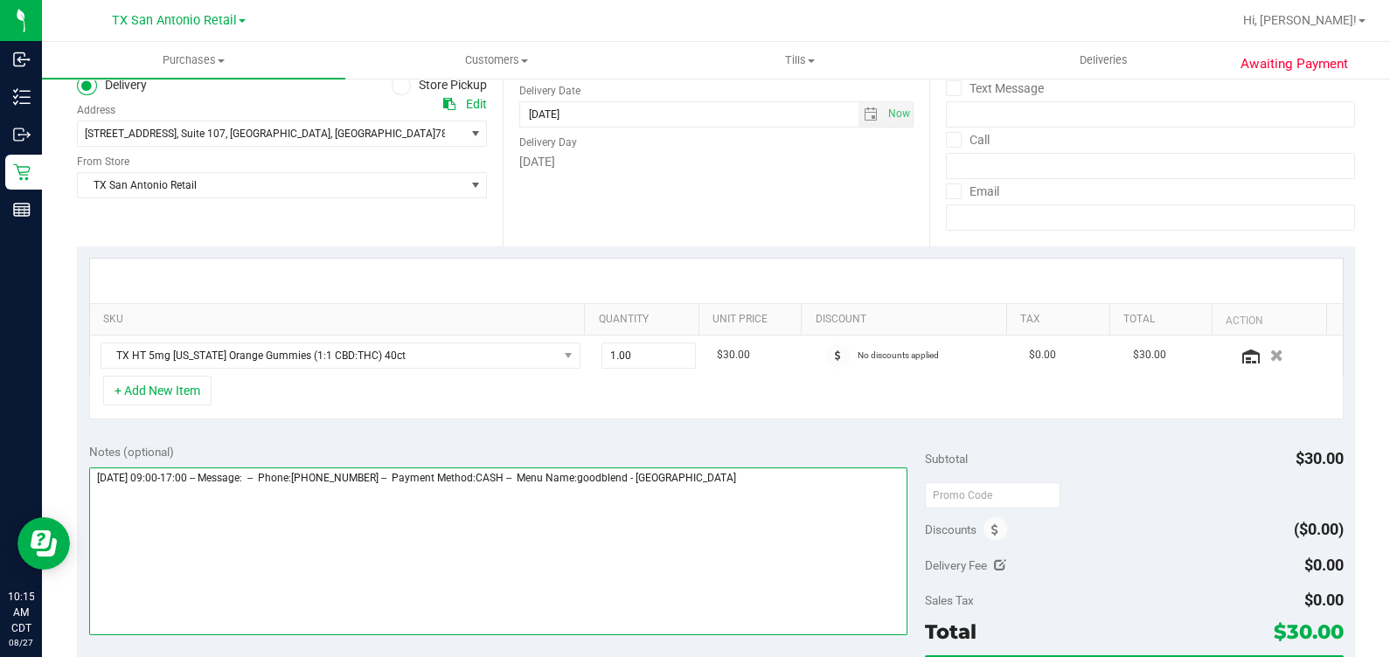
click at [771, 499] on textarea at bounding box center [498, 552] width 819 height 168
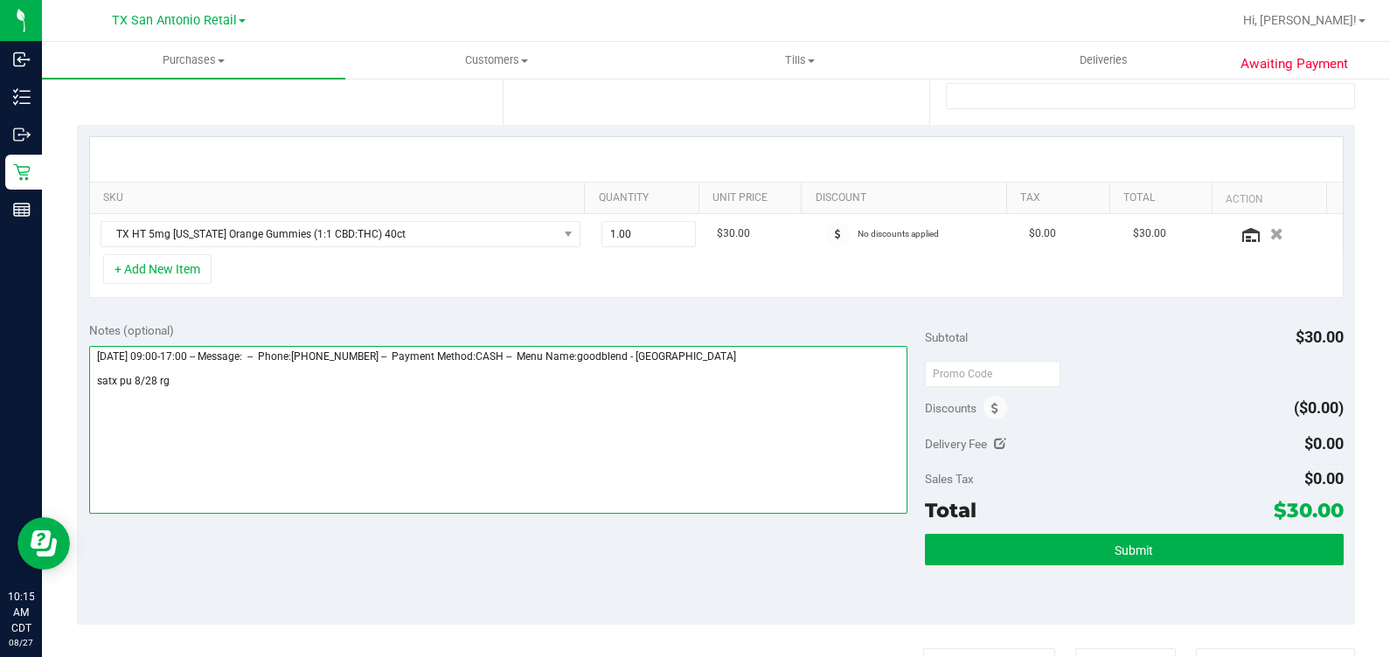
scroll to position [436, 0]
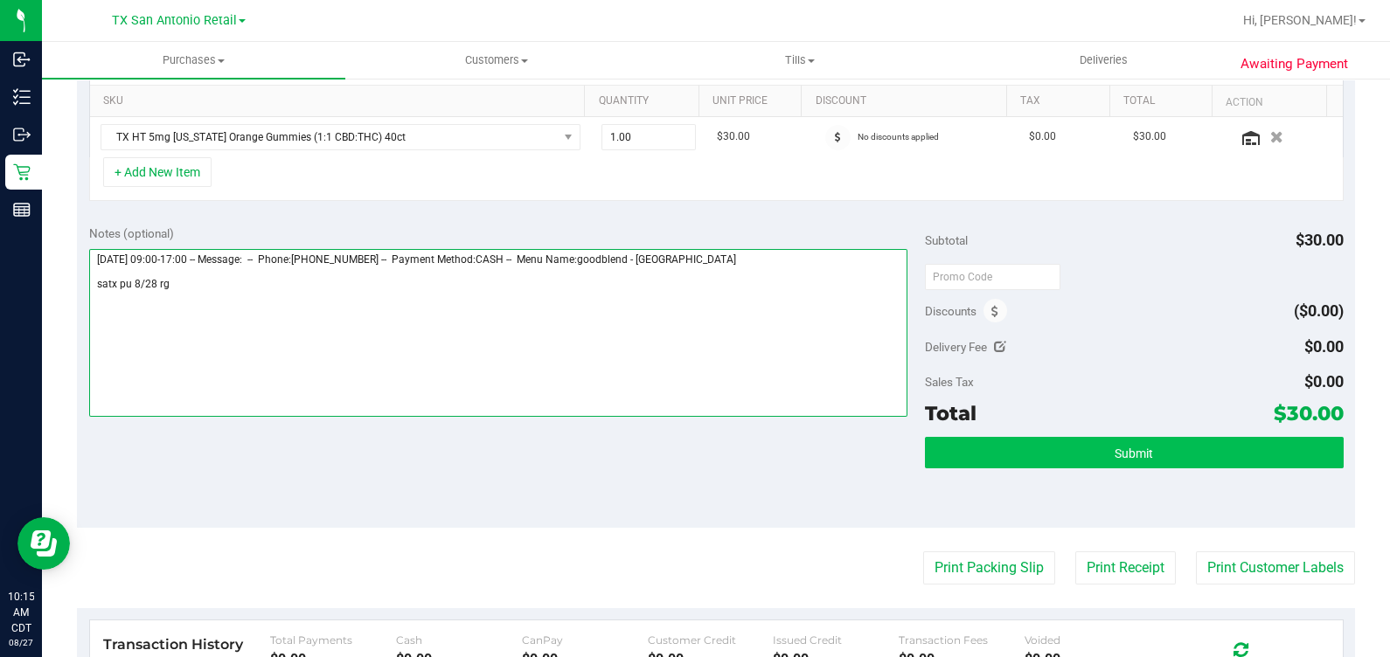
type textarea "Thursday 08/28/2025 09:00-17:00 -- Message: -- Phone:2109821262 -- Payment Meth…"
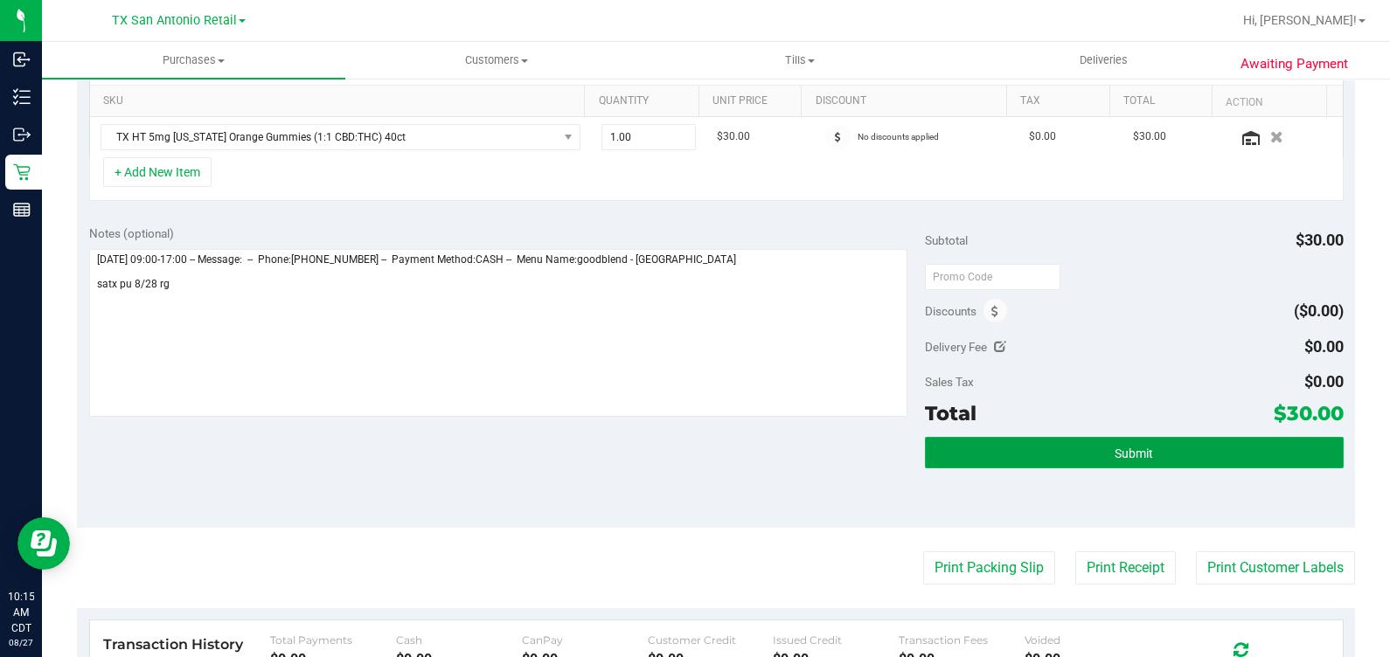
click at [803, 447] on button "Submit" at bounding box center [1134, 452] width 418 height 31
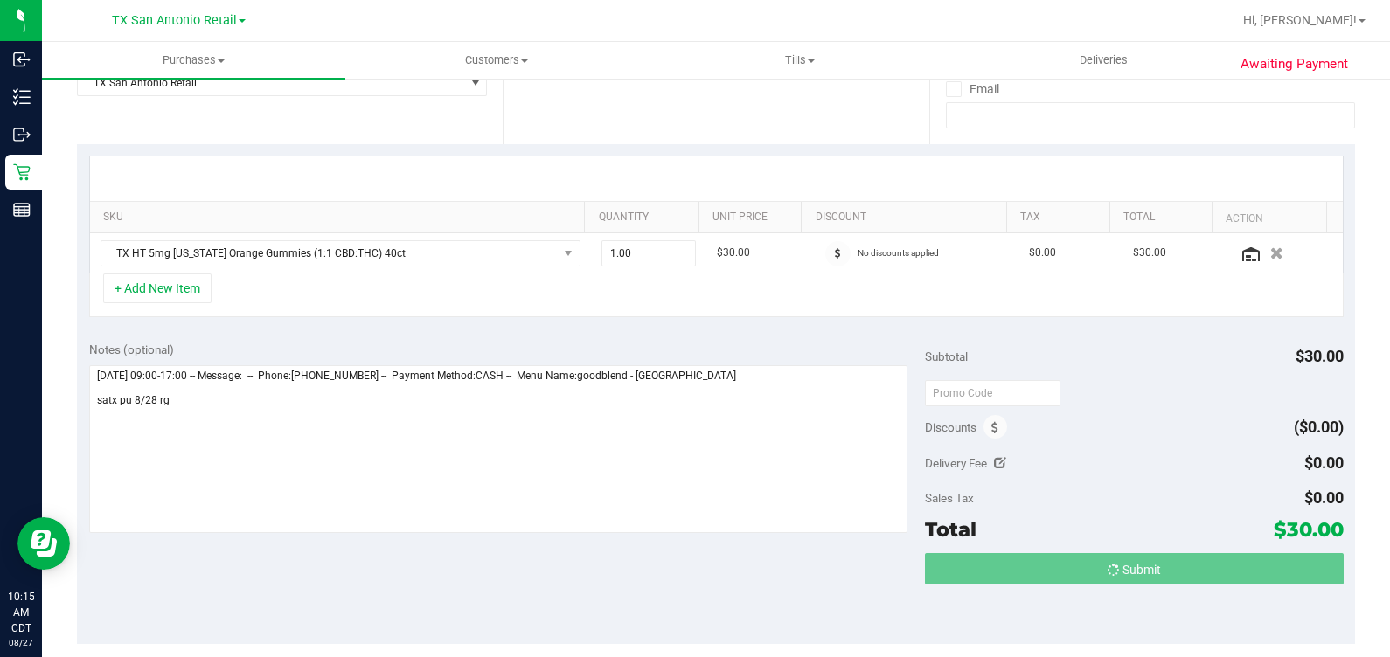
scroll to position [218, 0]
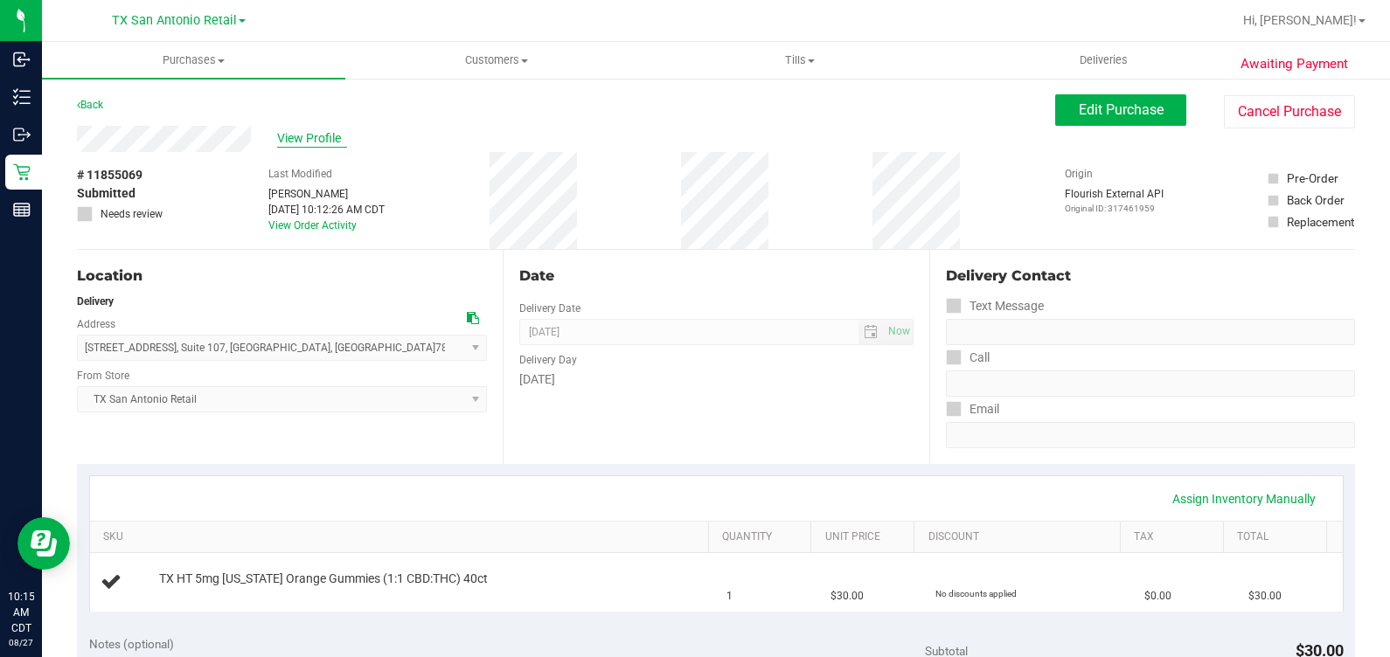
click at [317, 142] on span "View Profile" at bounding box center [312, 138] width 70 height 18
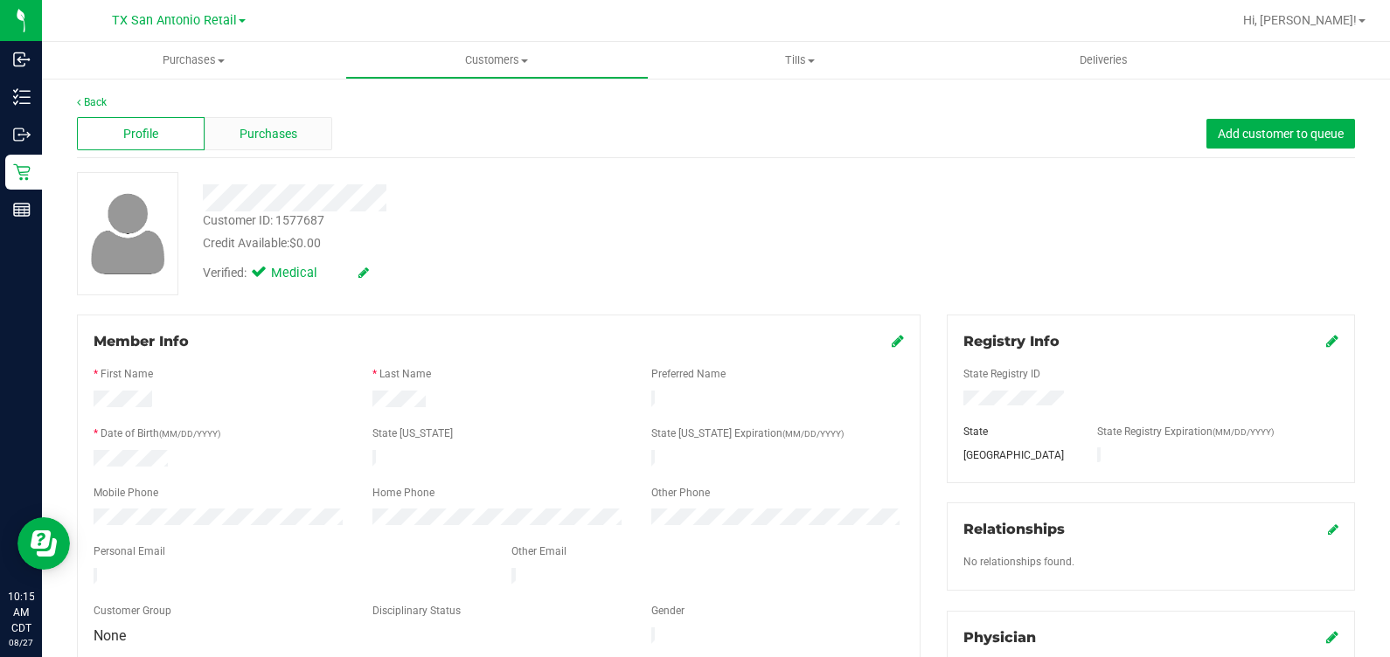
click at [278, 140] on span "Purchases" at bounding box center [268, 134] width 58 height 18
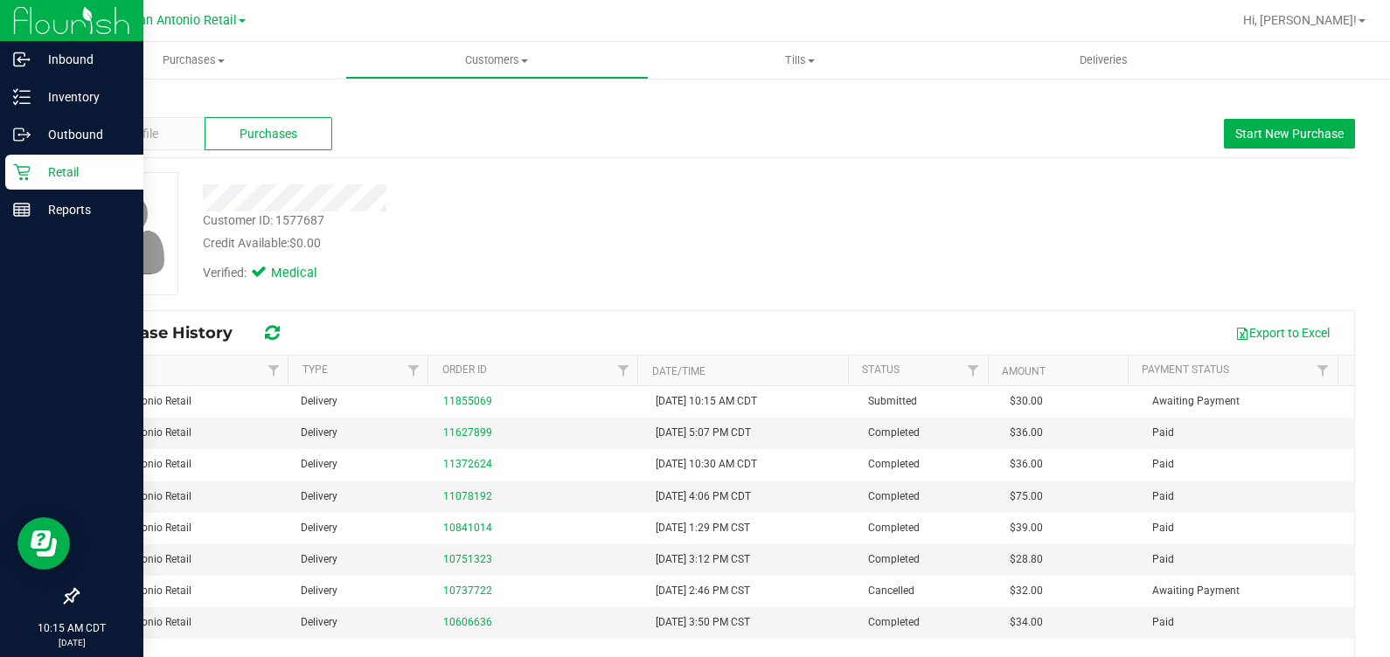
click at [13, 172] on icon at bounding box center [21, 171] width 17 height 17
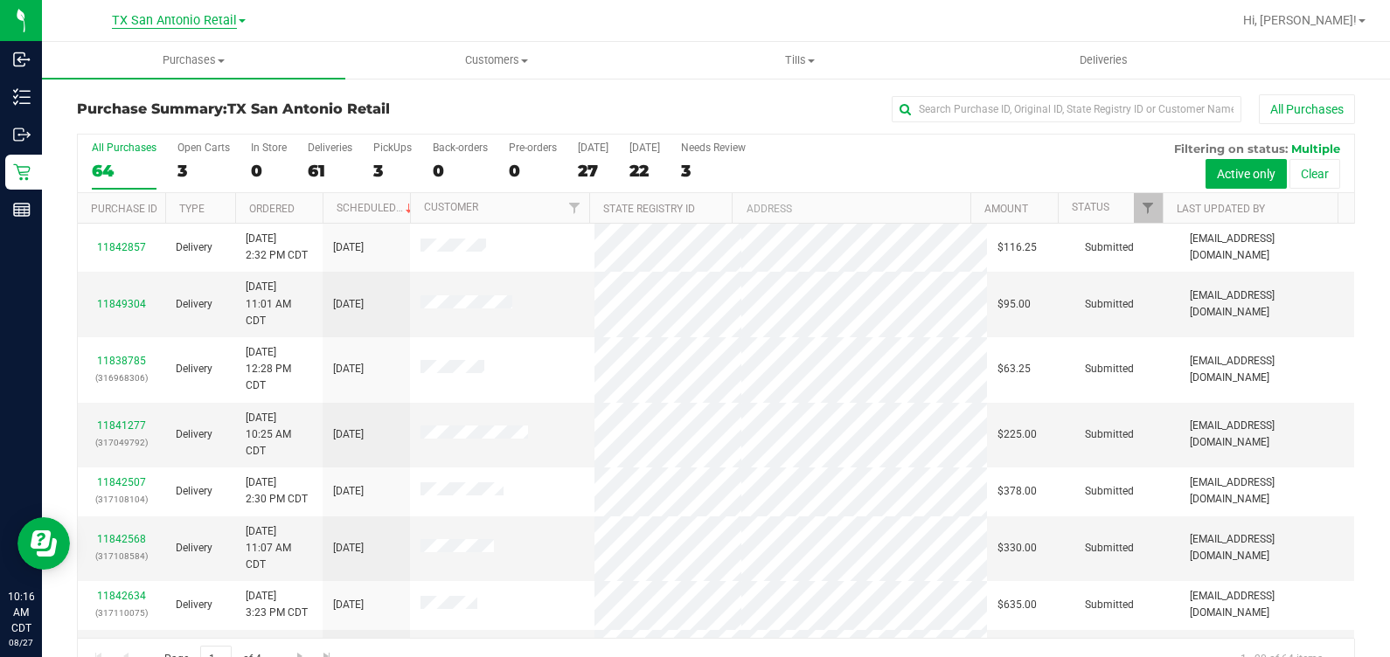
click at [194, 20] on span "TX San Antonio Retail" at bounding box center [174, 21] width 125 height 16
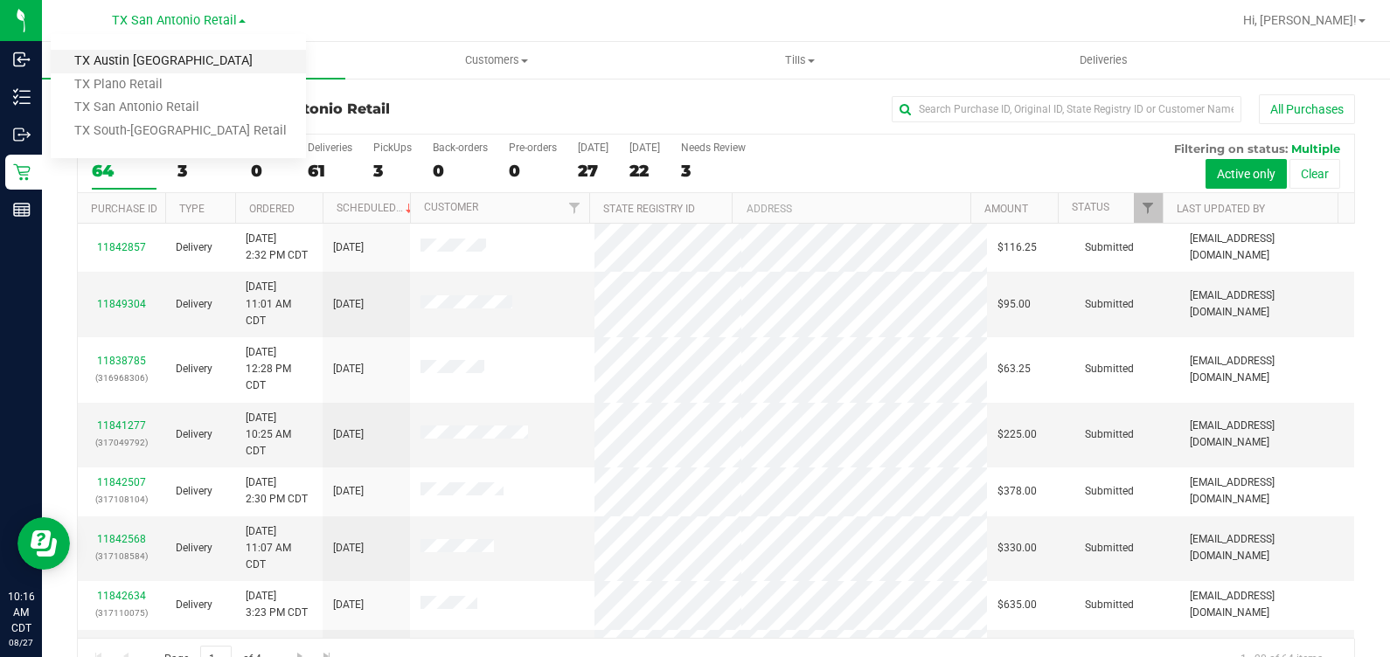
click at [177, 61] on link "TX Austin [GEOGRAPHIC_DATA]" at bounding box center [178, 62] width 255 height 24
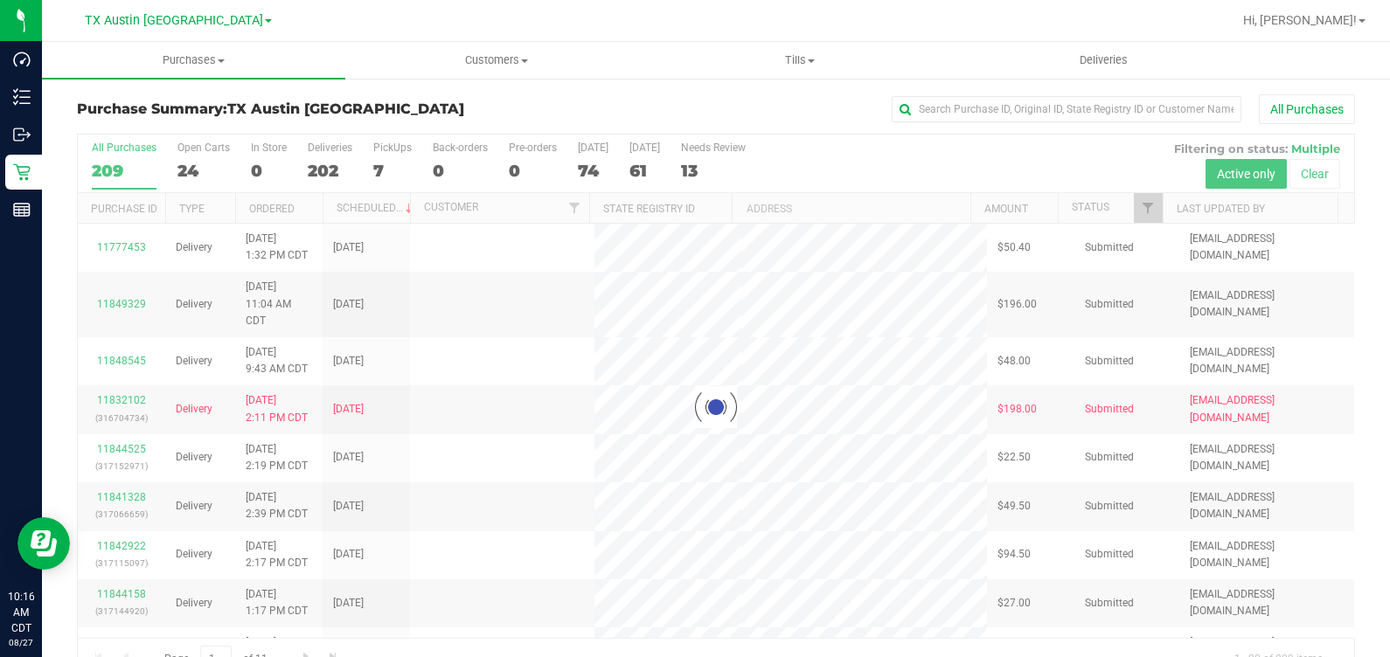
click at [389, 157] on div at bounding box center [716, 407] width 1276 height 545
drag, startPoint x: 388, startPoint y: 151, endPoint x: 382, endPoint y: 158, distance: 9.3
click at [387, 151] on div at bounding box center [716, 407] width 1276 height 545
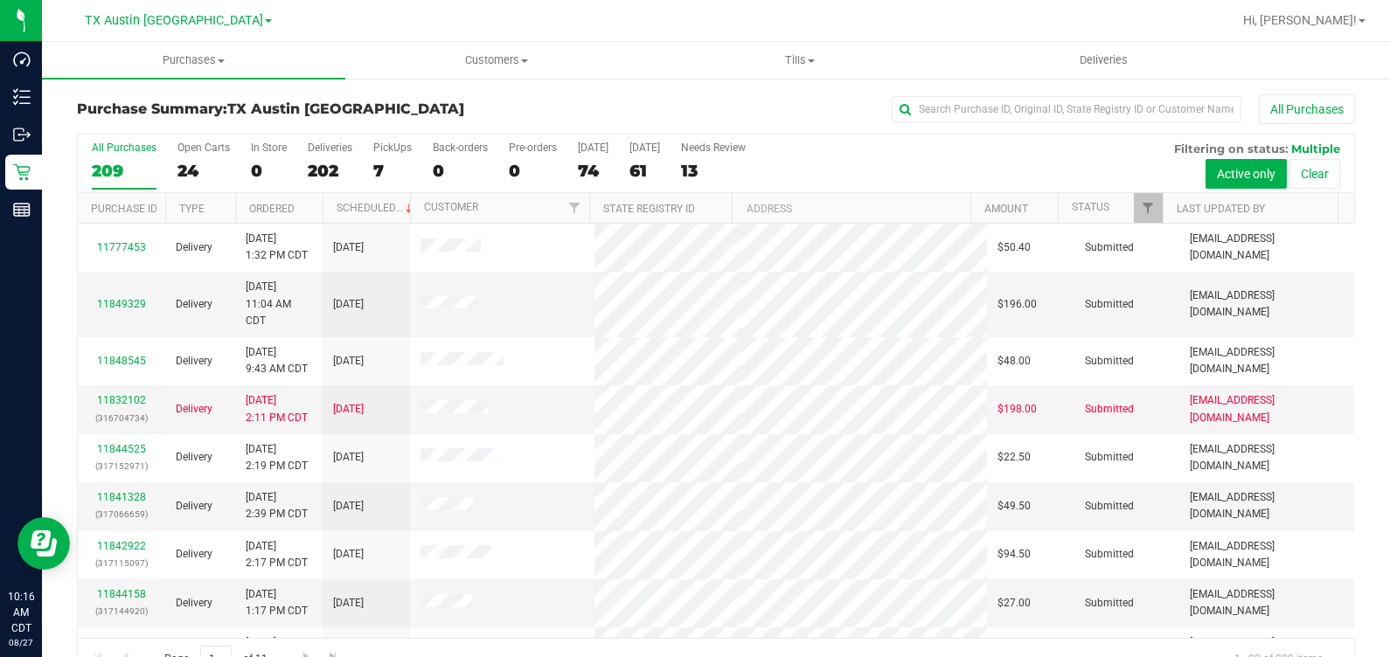
click at [382, 160] on label "PickUps 7" at bounding box center [392, 166] width 38 height 48
click at [0, 0] on input "PickUps 7" at bounding box center [0, 0] width 0 height 0
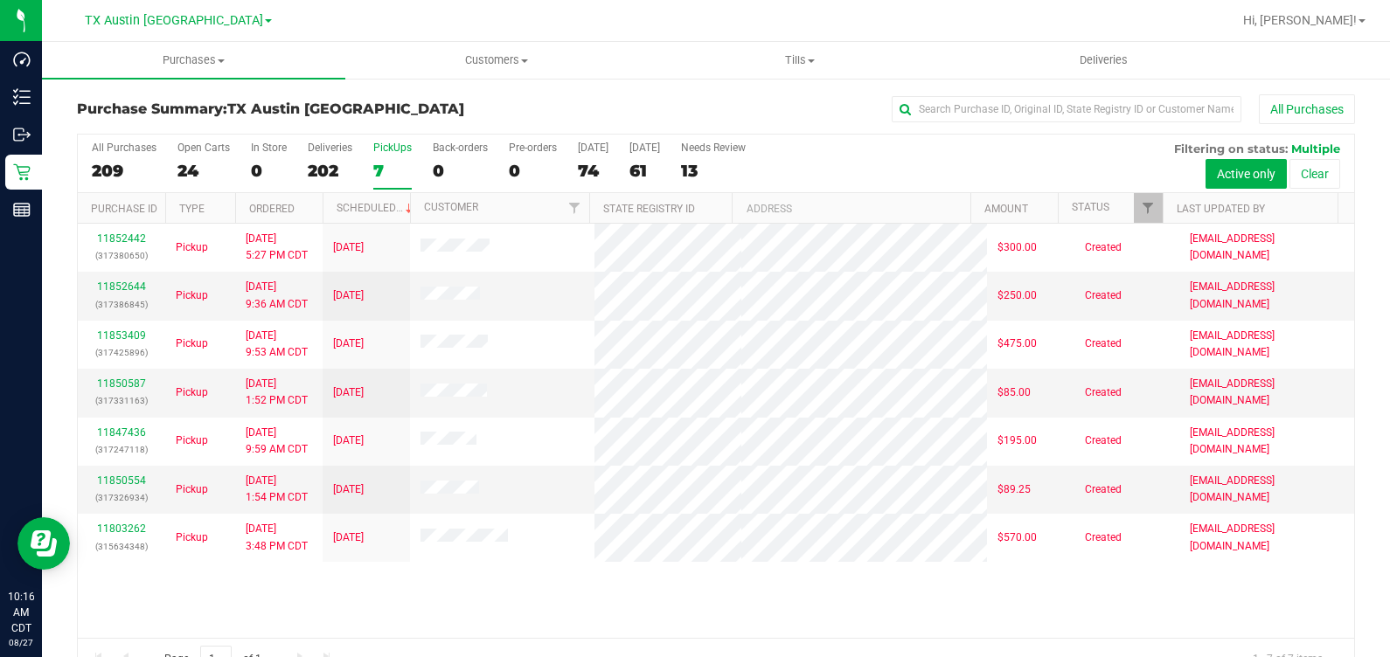
click at [803, 214] on div at bounding box center [1146, 208] width 8 height 31
click at [803, 212] on span "Filter" at bounding box center [1148, 208] width 14 height 14
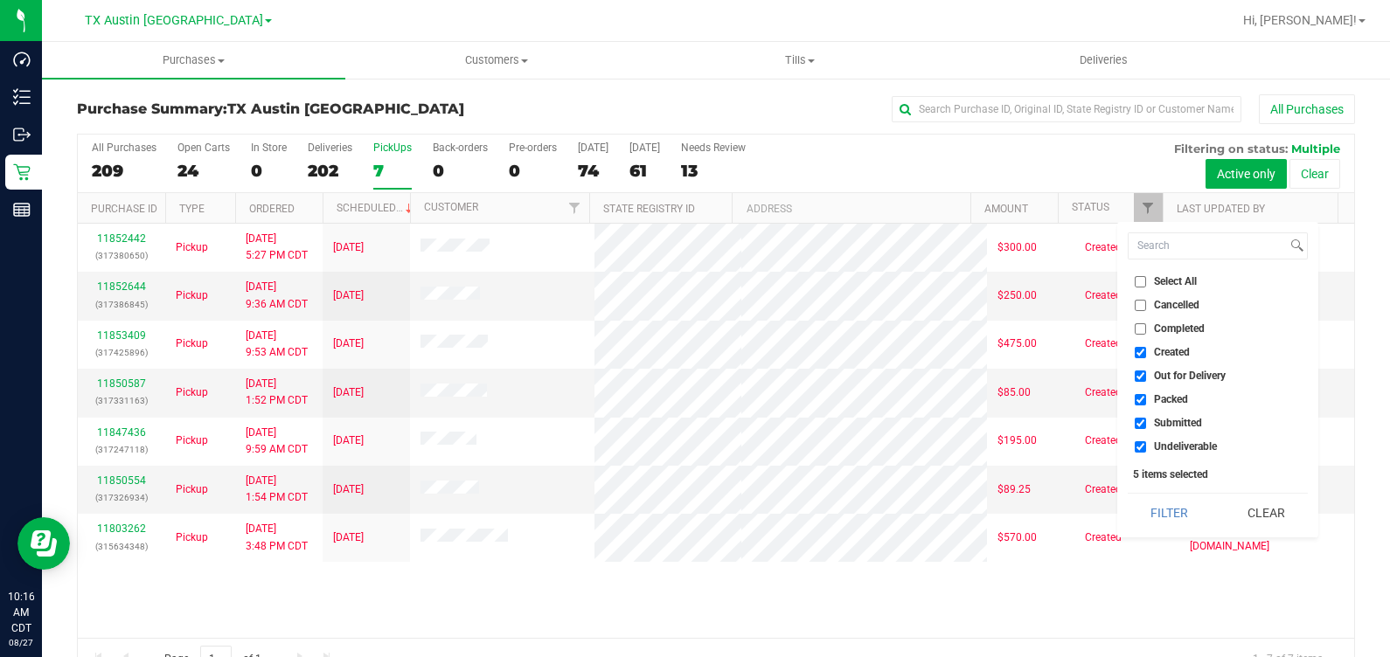
click at [803, 376] on span "Out for Delivery" at bounding box center [1190, 376] width 72 height 10
click at [803, 376] on input "Out for Delivery" at bounding box center [1139, 376] width 11 height 11
checkbox input "false"
click at [803, 395] on span "Packed" at bounding box center [1171, 399] width 34 height 10
click at [803, 395] on input "Packed" at bounding box center [1139, 399] width 11 height 11
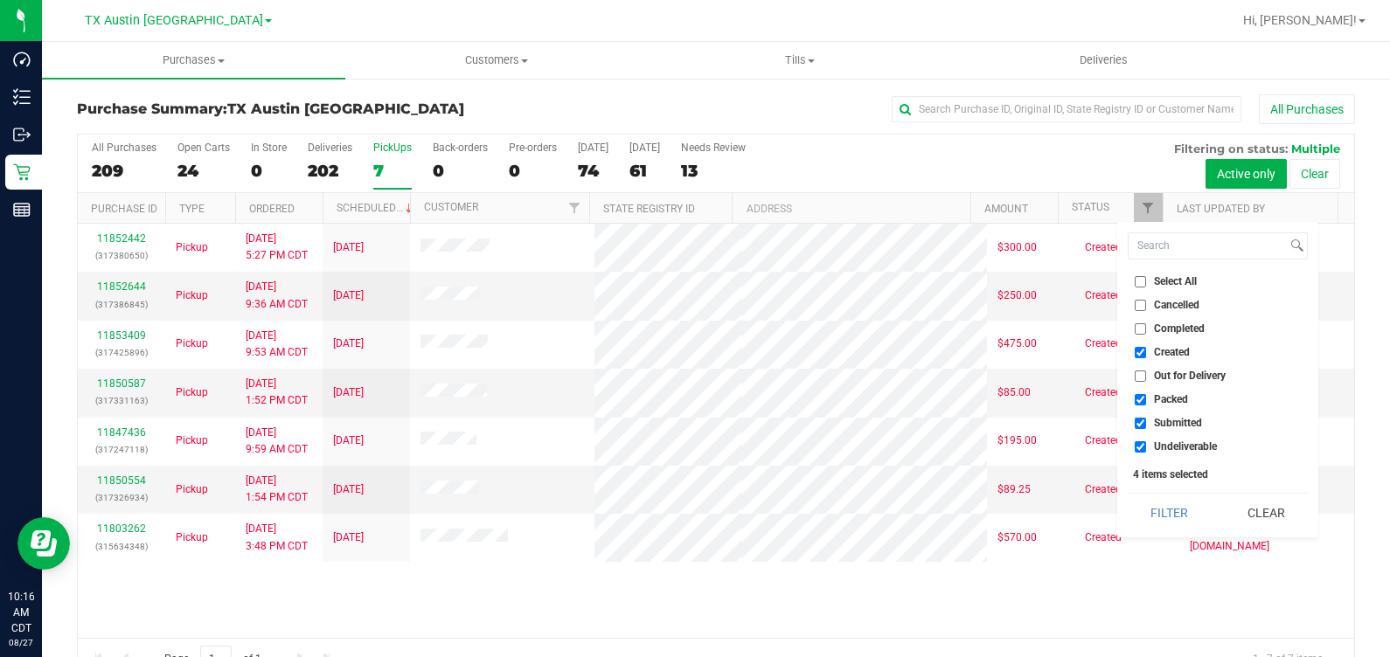
checkbox input "false"
click at [803, 421] on span "Submitted" at bounding box center [1178, 423] width 48 height 10
click at [803, 421] on input "Submitted" at bounding box center [1139, 423] width 11 height 11
checkbox input "false"
click at [803, 445] on span "Undeliverable" at bounding box center [1185, 446] width 63 height 10
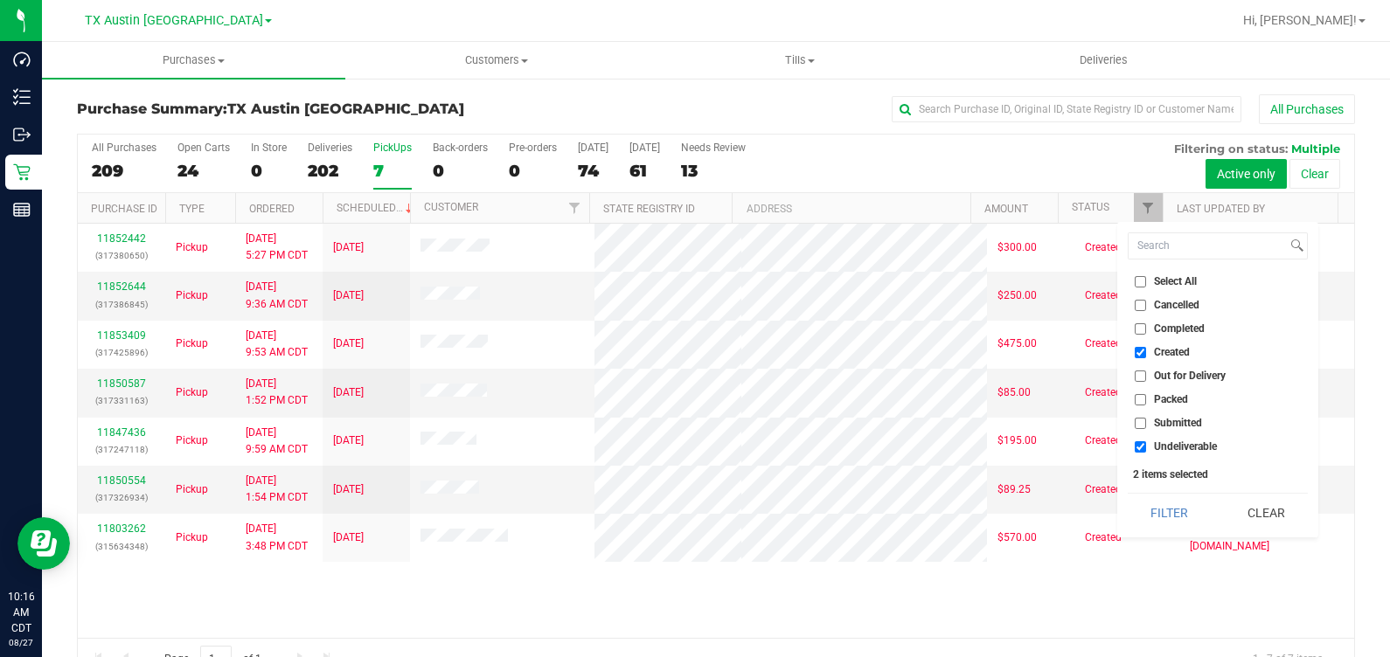
click at [803, 445] on input "Undeliverable" at bounding box center [1139, 446] width 11 height 11
checkbox input "false"
click at [803, 502] on button "Filter" at bounding box center [1169, 513] width 84 height 38
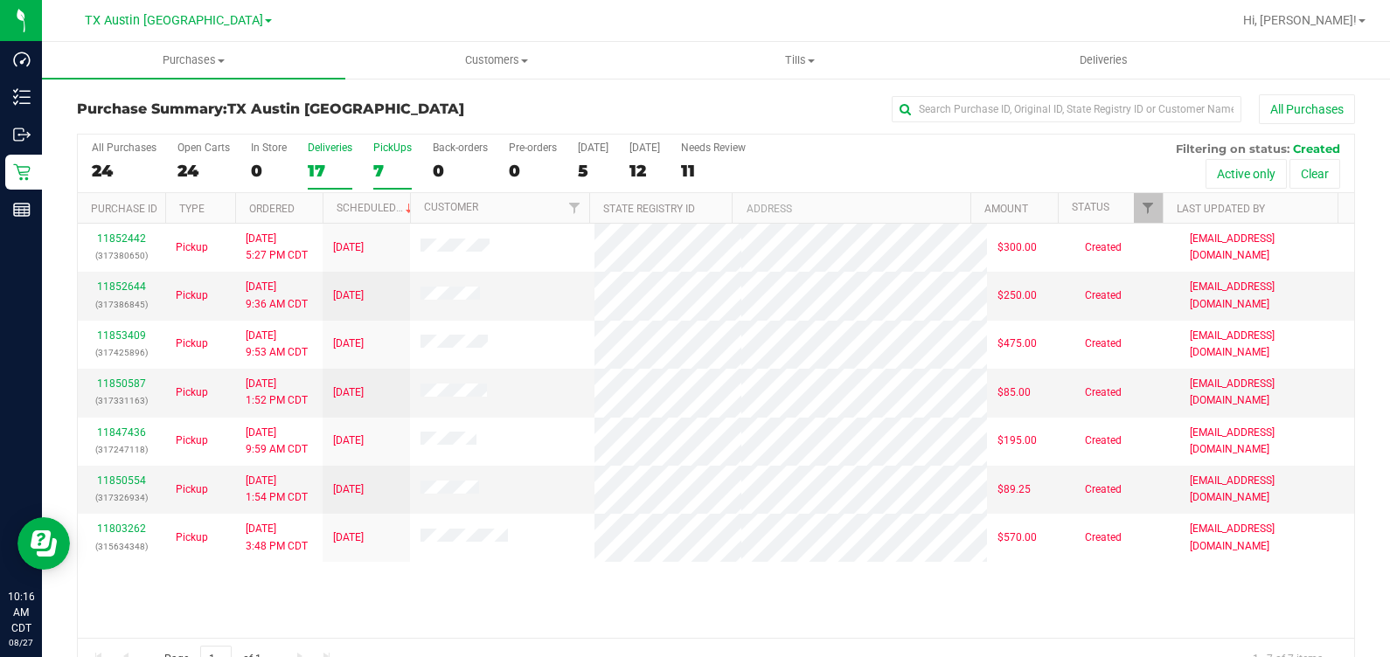
click at [332, 174] on div "17" at bounding box center [330, 171] width 45 height 20
click at [0, 0] on input "Deliveries 17" at bounding box center [0, 0] width 0 height 0
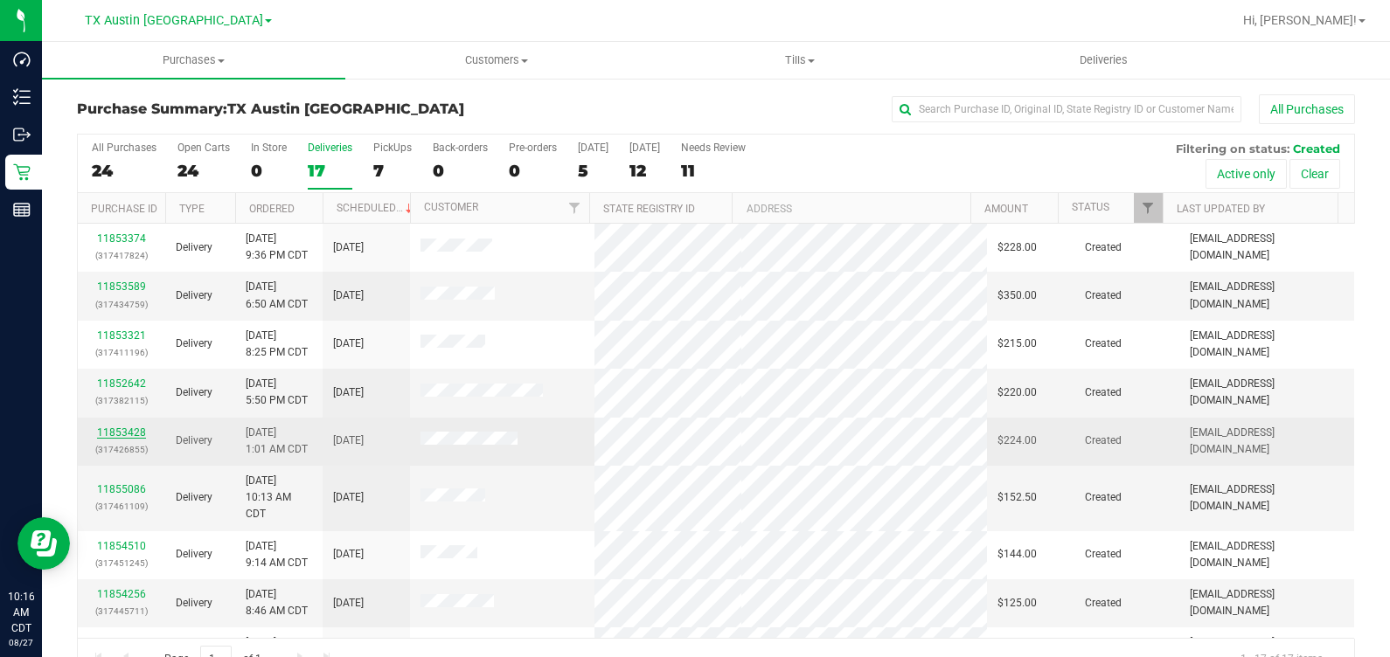
click at [114, 428] on link "11853428" at bounding box center [121, 432] width 49 height 12
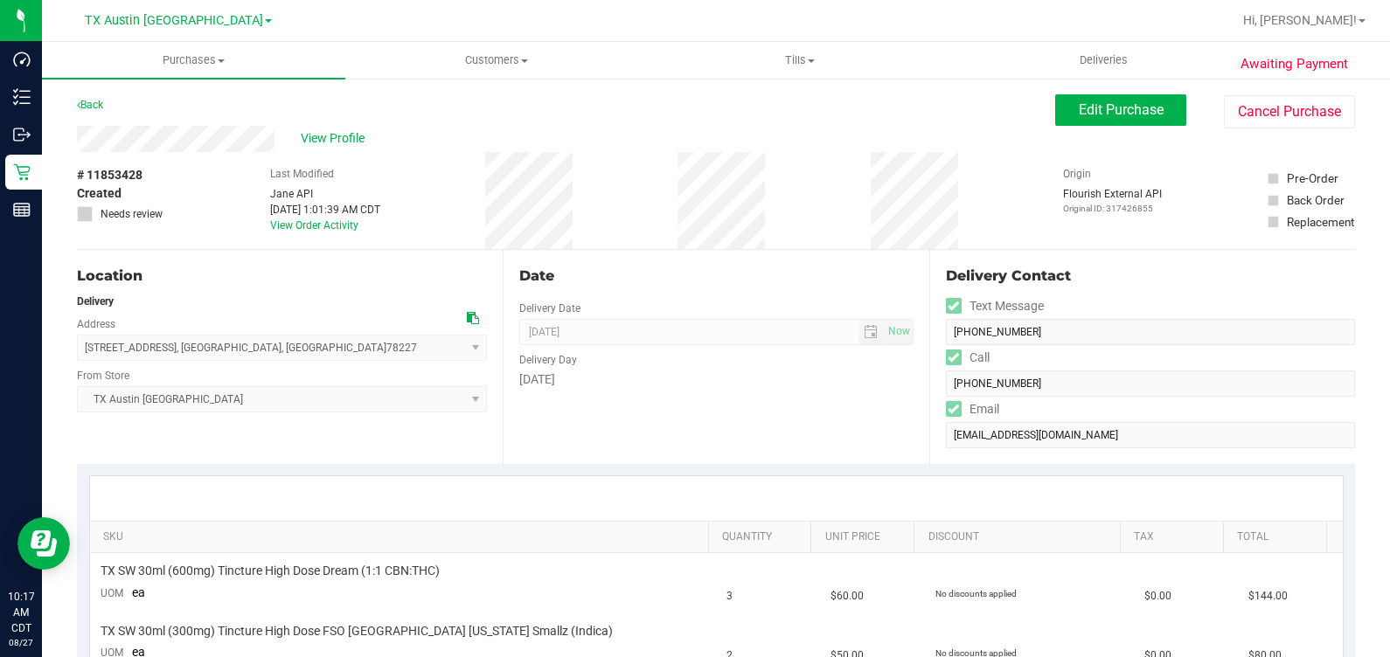
click at [111, 144] on div "View Profile" at bounding box center [566, 139] width 978 height 26
click at [338, 142] on span "View Profile" at bounding box center [336, 138] width 70 height 18
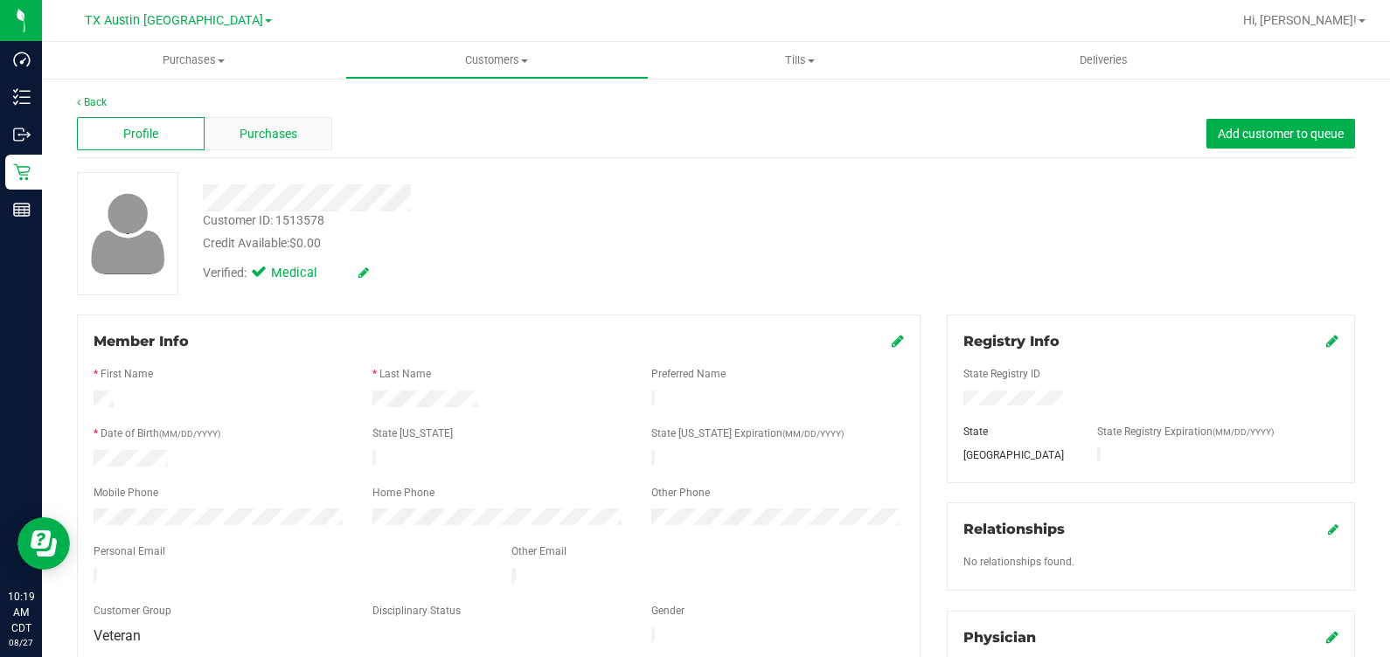
click at [298, 139] on div "Purchases" at bounding box center [269, 133] width 128 height 33
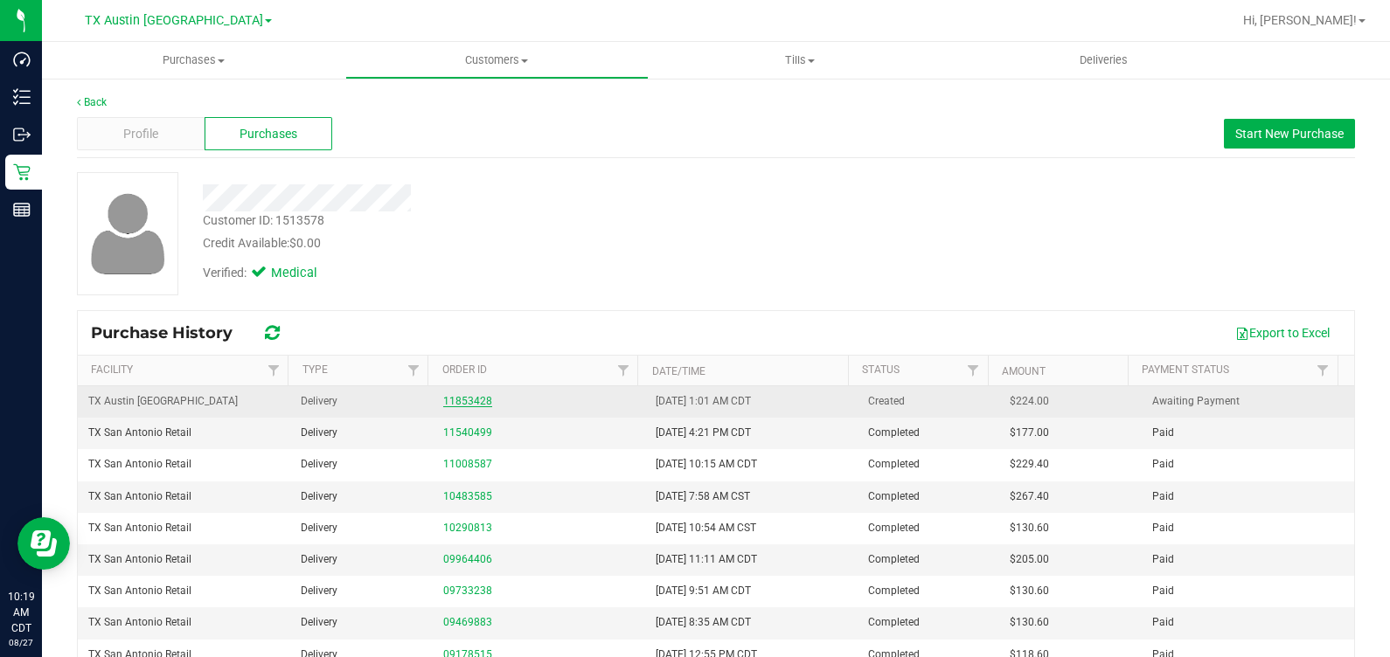
click at [449, 400] on link "11853428" at bounding box center [467, 401] width 49 height 12
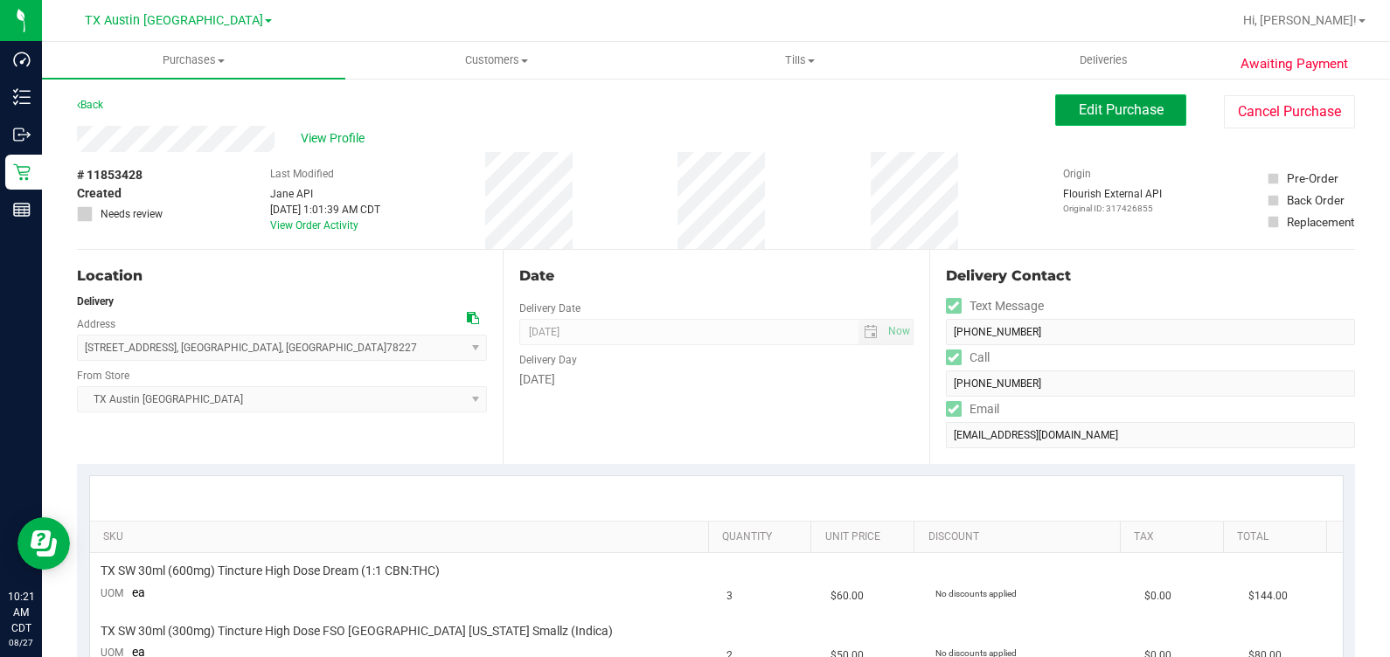
click at [803, 94] on button "Edit Purchase" at bounding box center [1120, 109] width 131 height 31
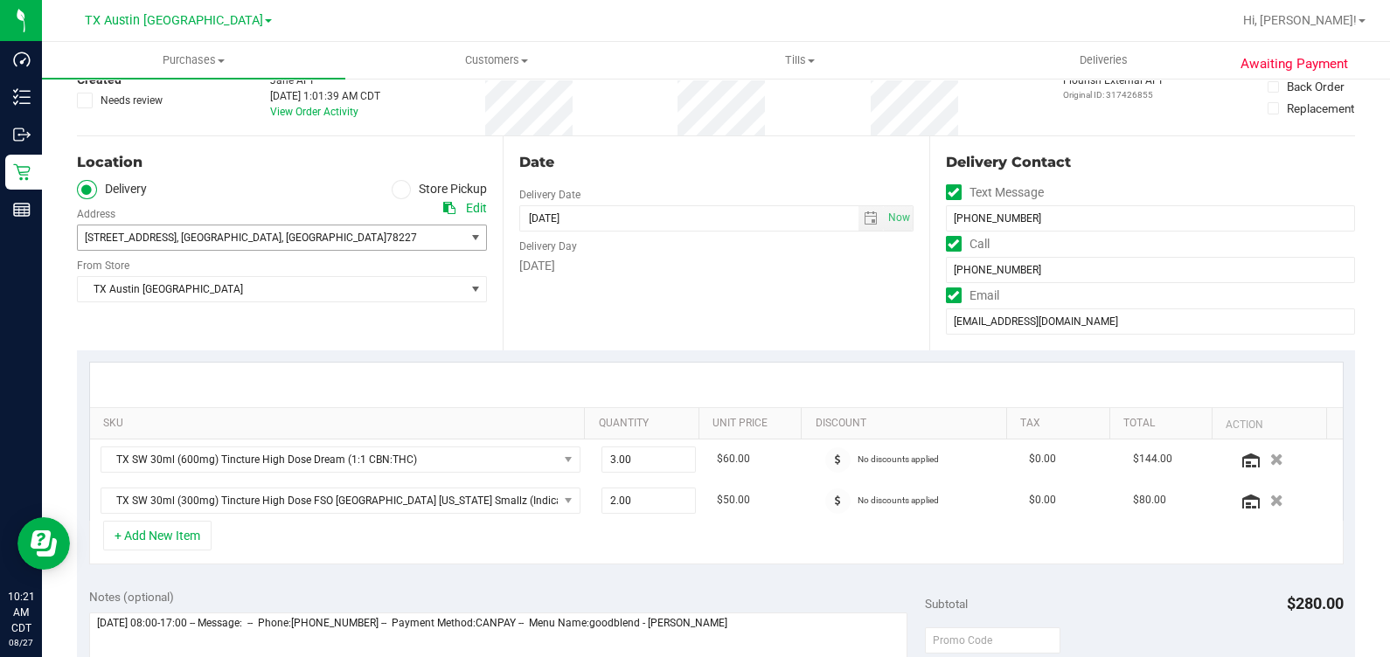
scroll to position [108, 0]
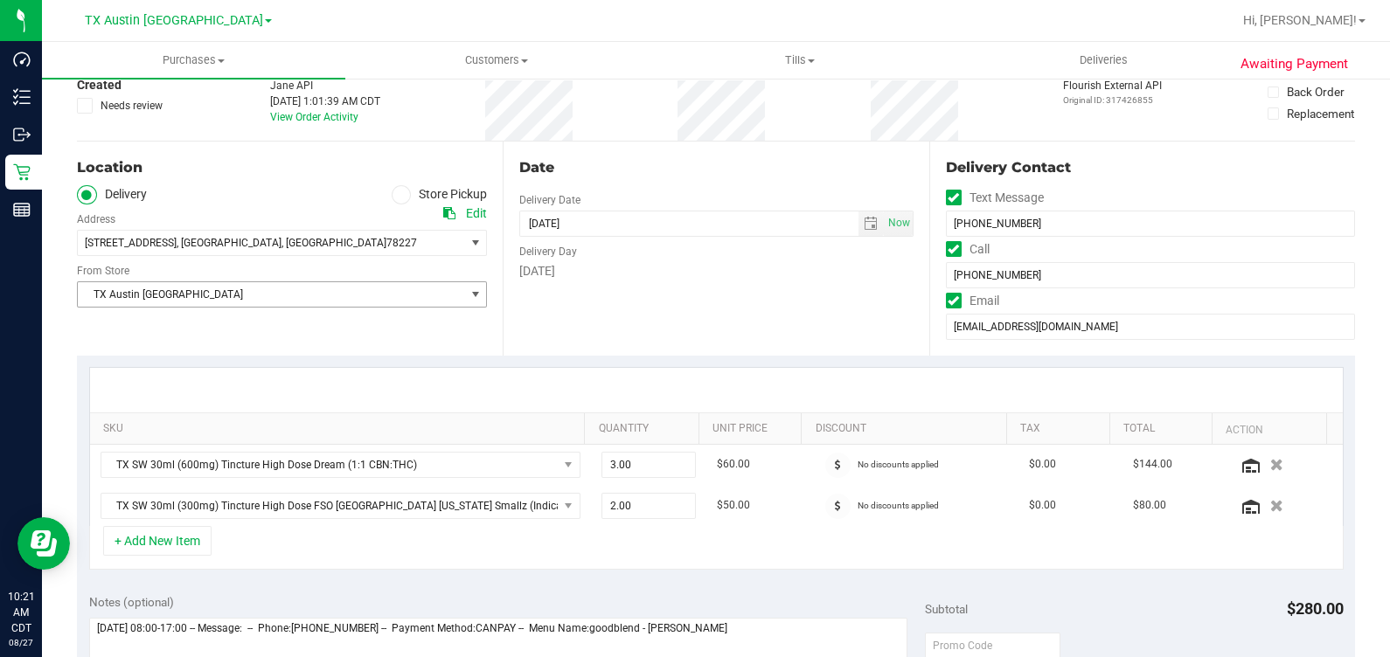
click at [280, 291] on span "TX Austin [GEOGRAPHIC_DATA]" at bounding box center [271, 294] width 386 height 24
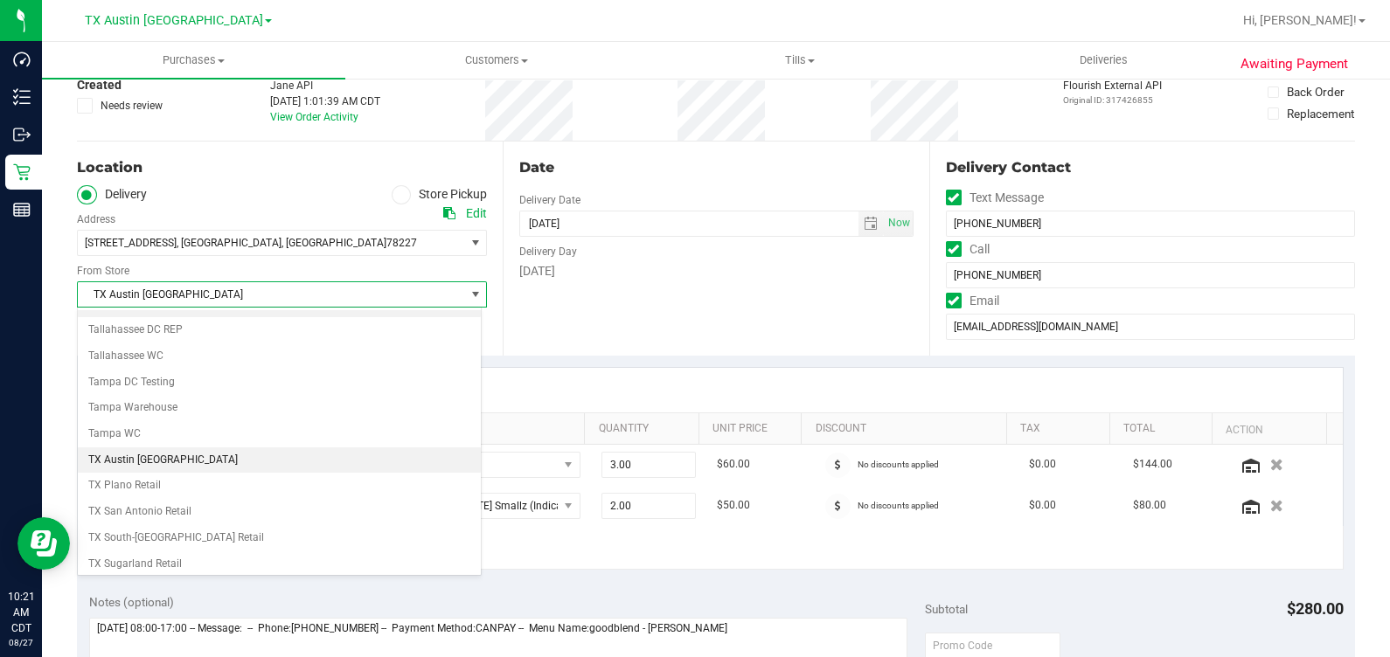
scroll to position [1252, 0]
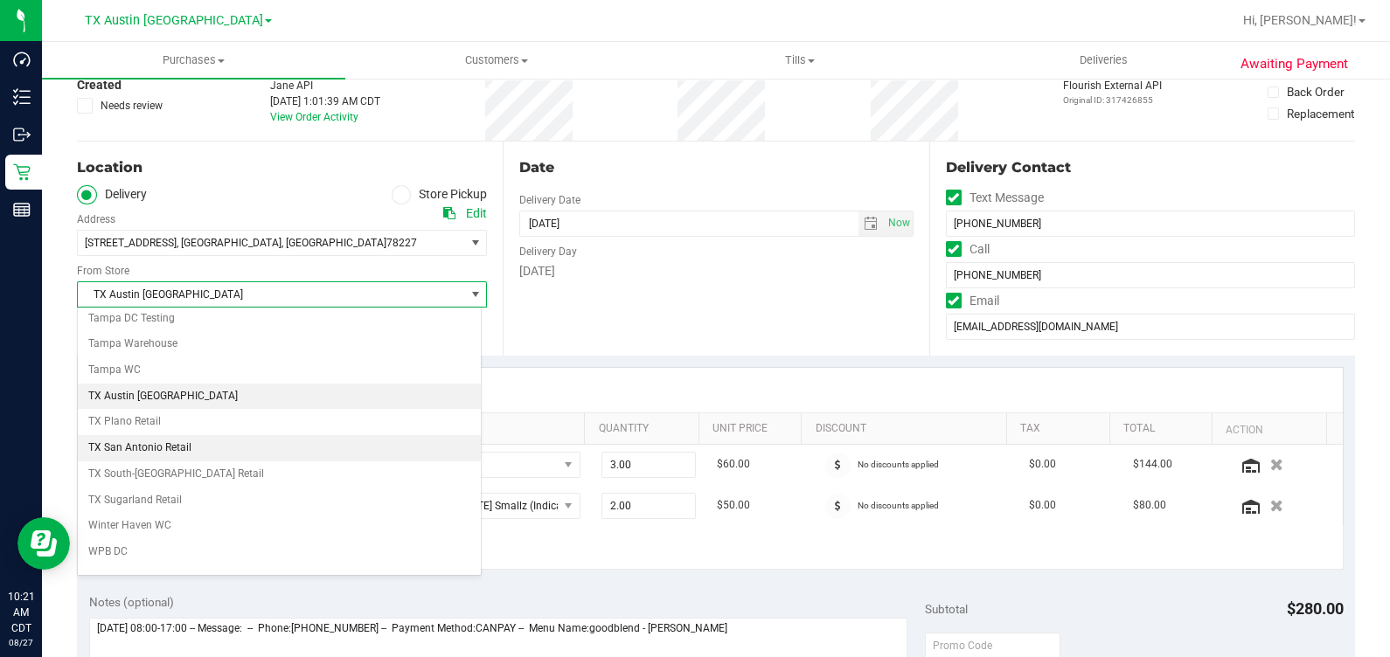
click at [198, 435] on li "TX San Antonio Retail" at bounding box center [279, 448] width 403 height 26
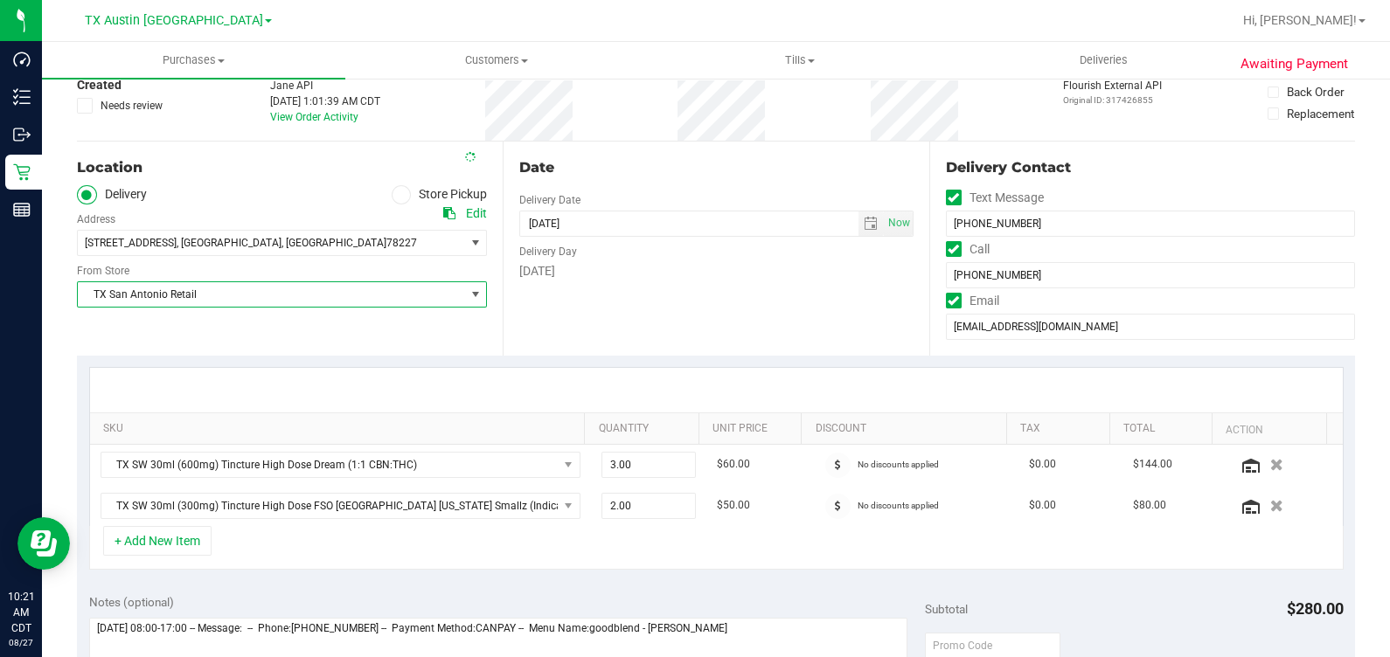
scroll to position [328, 0]
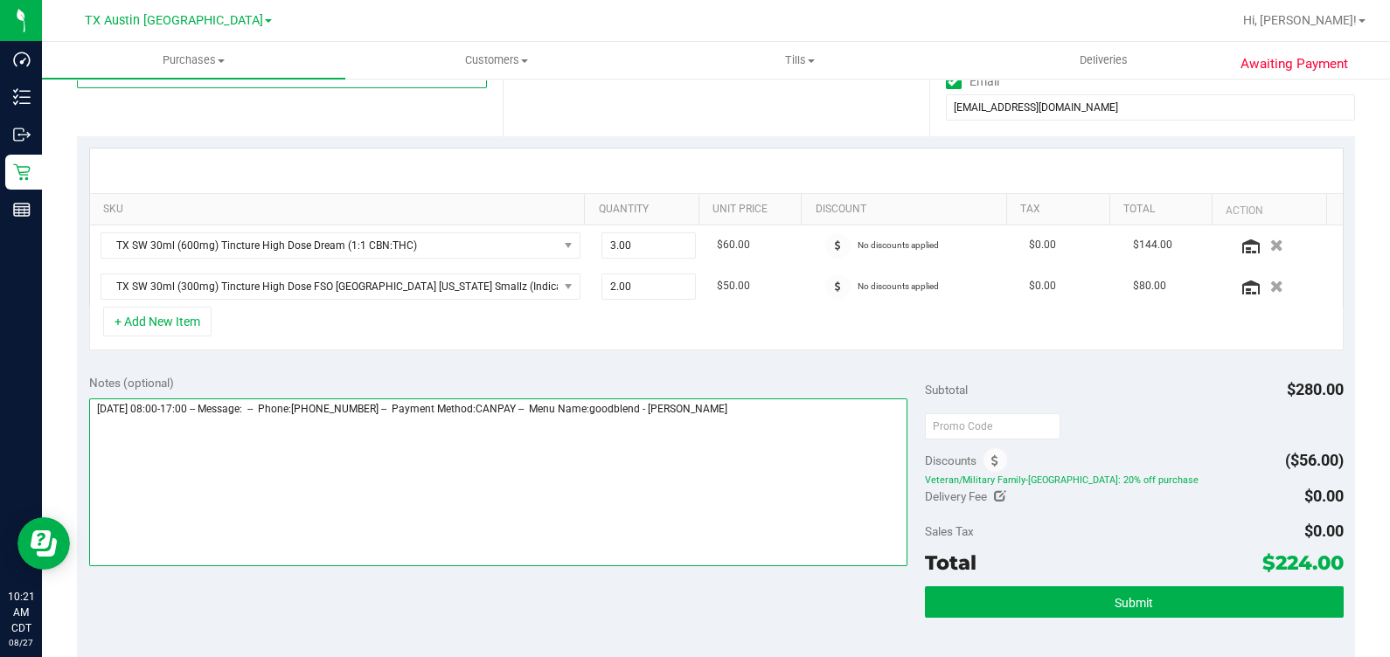
click at [780, 430] on textarea at bounding box center [498, 483] width 819 height 168
click at [768, 403] on textarea at bounding box center [498, 483] width 819 height 168
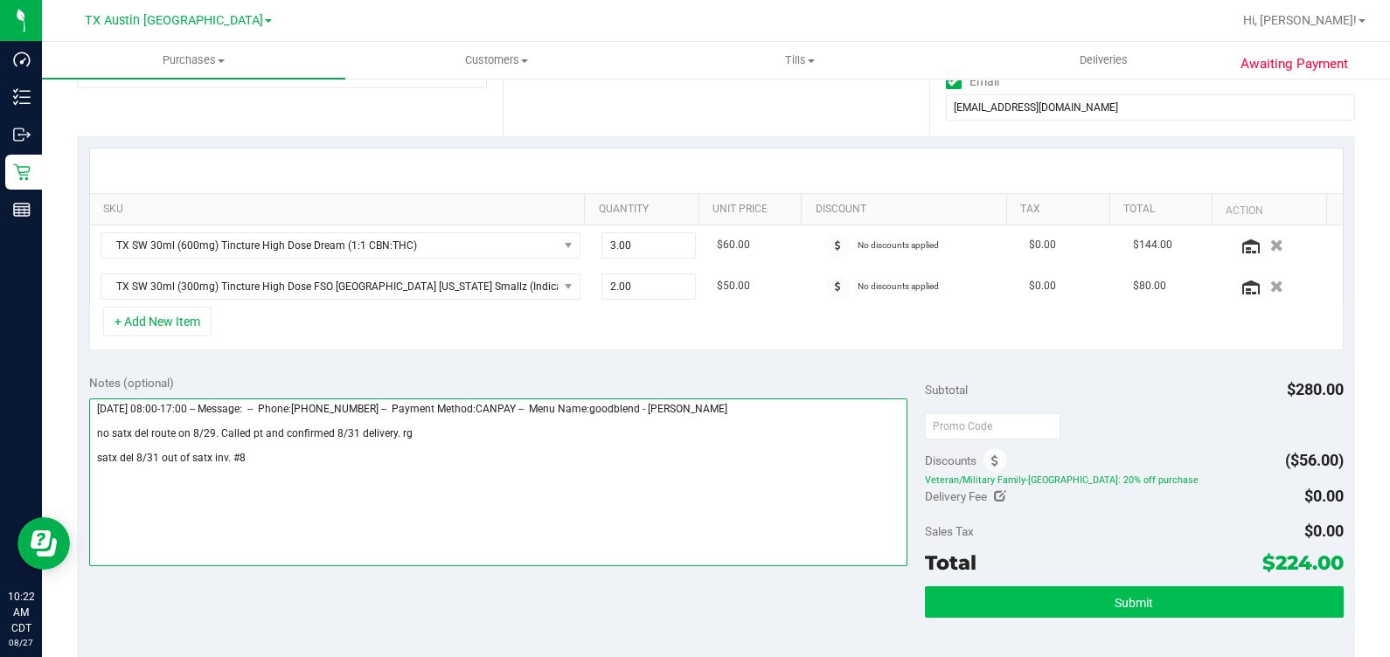
type textarea "Friday 08/29/2025 08:00-17:00 -- Message: -- Phone:2037884384 -- Payment Method…"
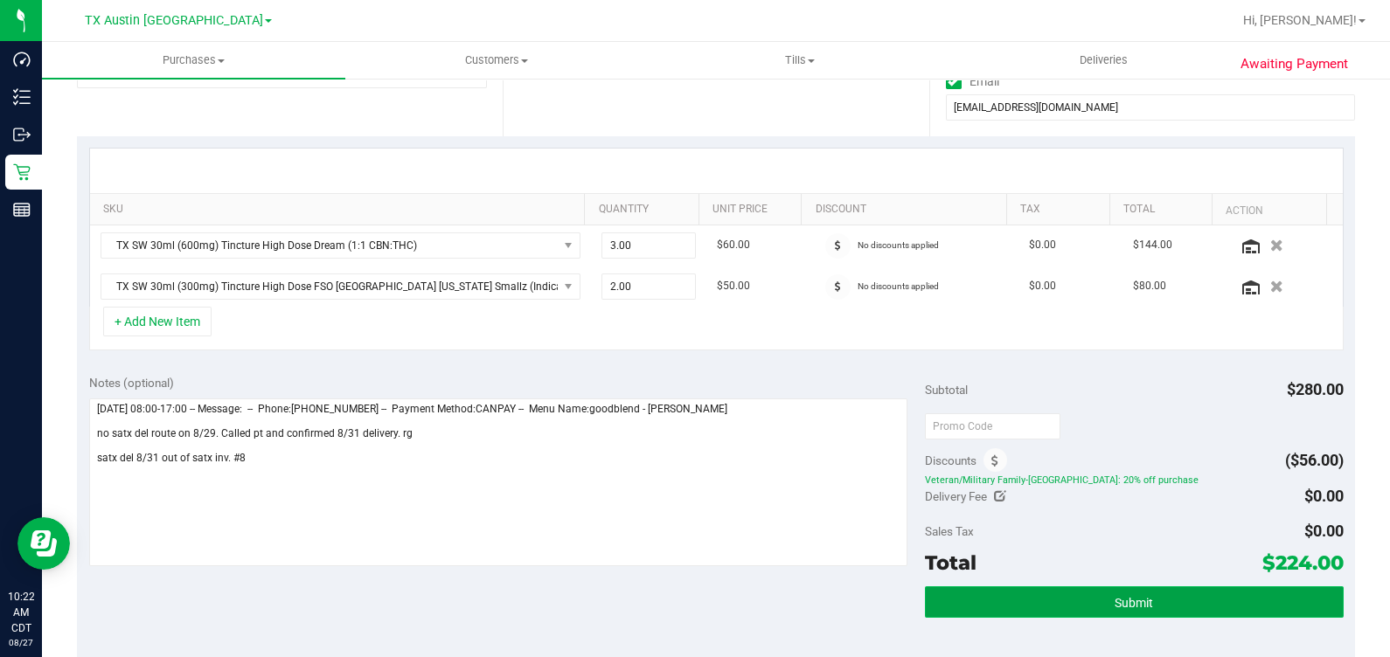
click at [803, 606] on button "Submit" at bounding box center [1134, 601] width 418 height 31
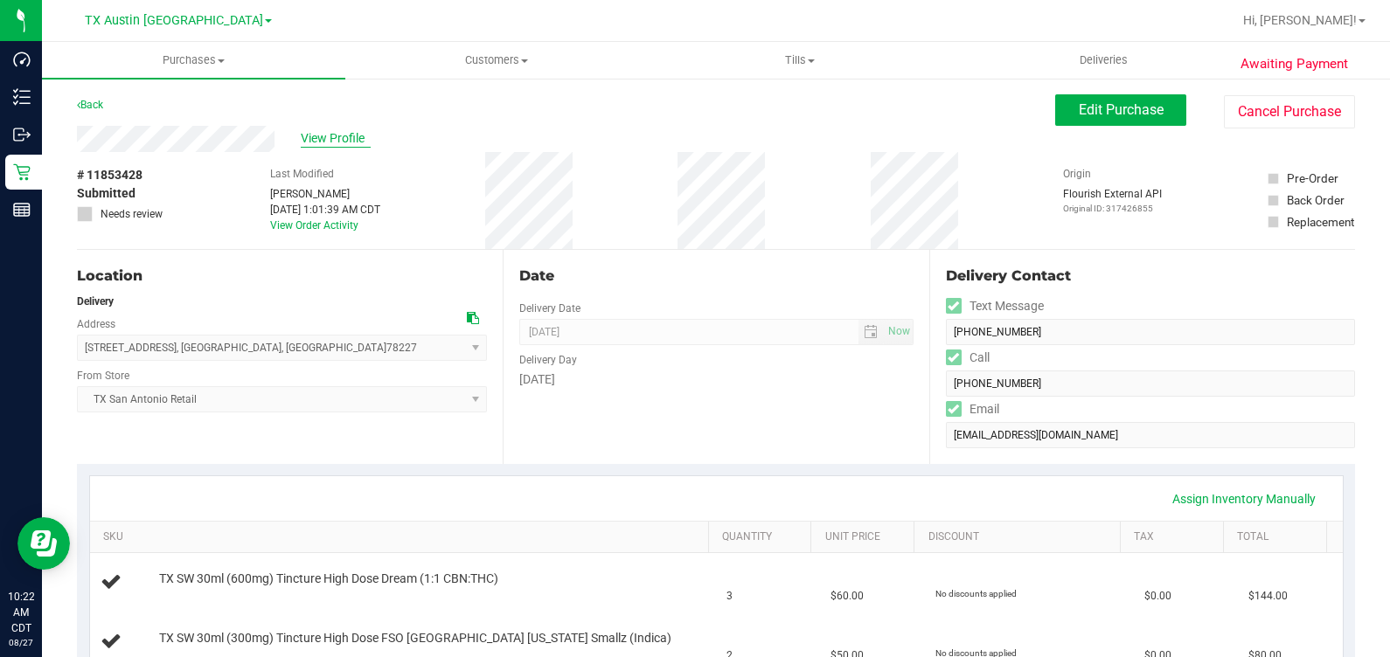
click at [315, 138] on span "View Profile" at bounding box center [336, 138] width 70 height 18
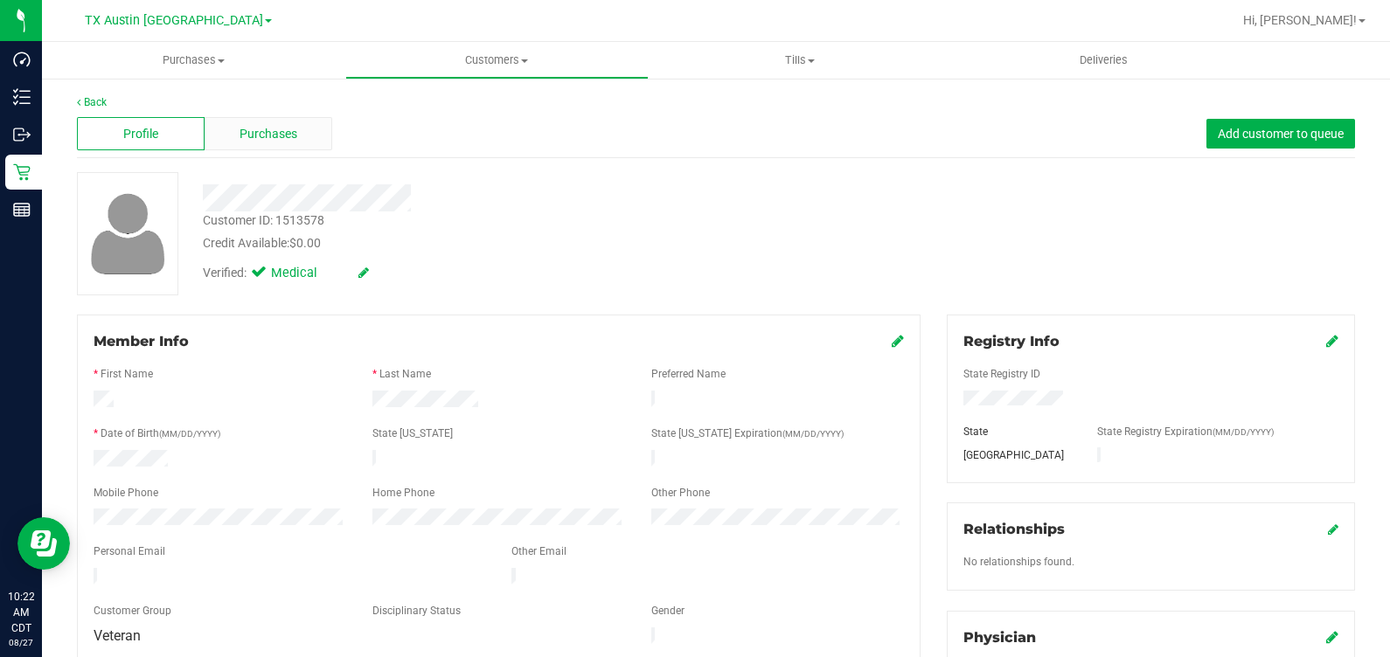
click at [282, 137] on span "Purchases" at bounding box center [268, 134] width 58 height 18
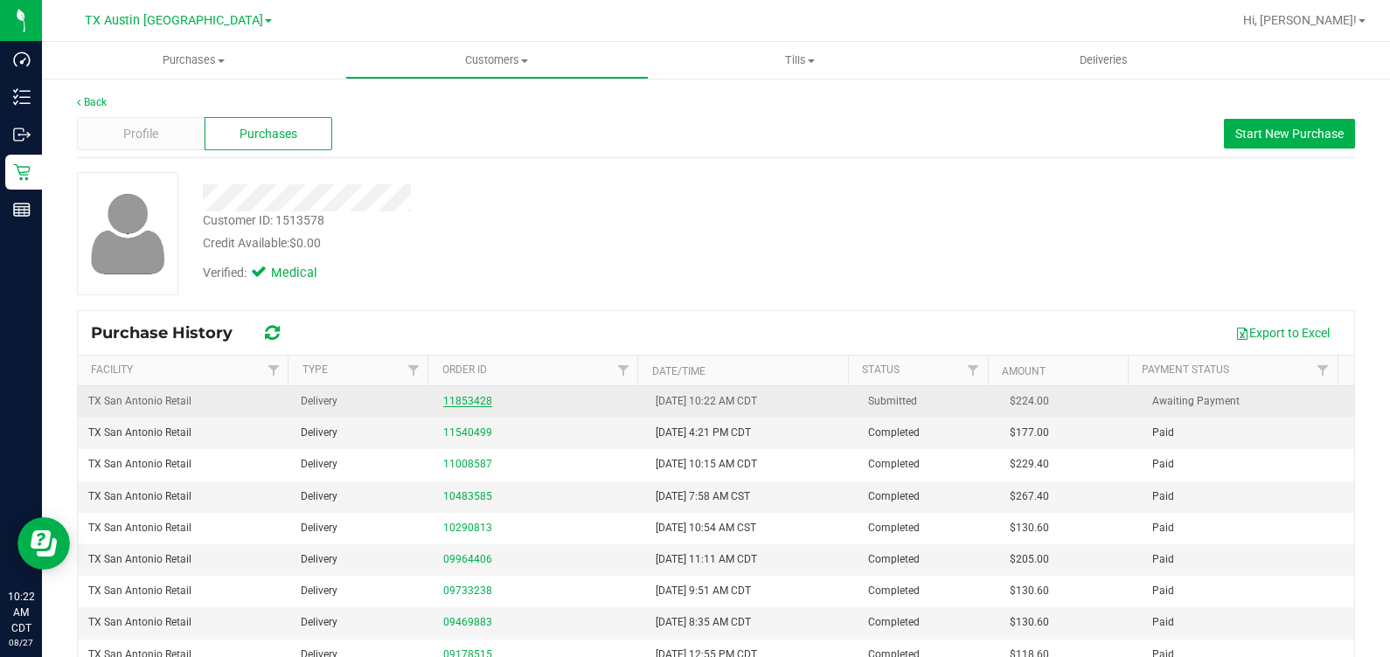
click at [447, 399] on link "11853428" at bounding box center [467, 401] width 49 height 12
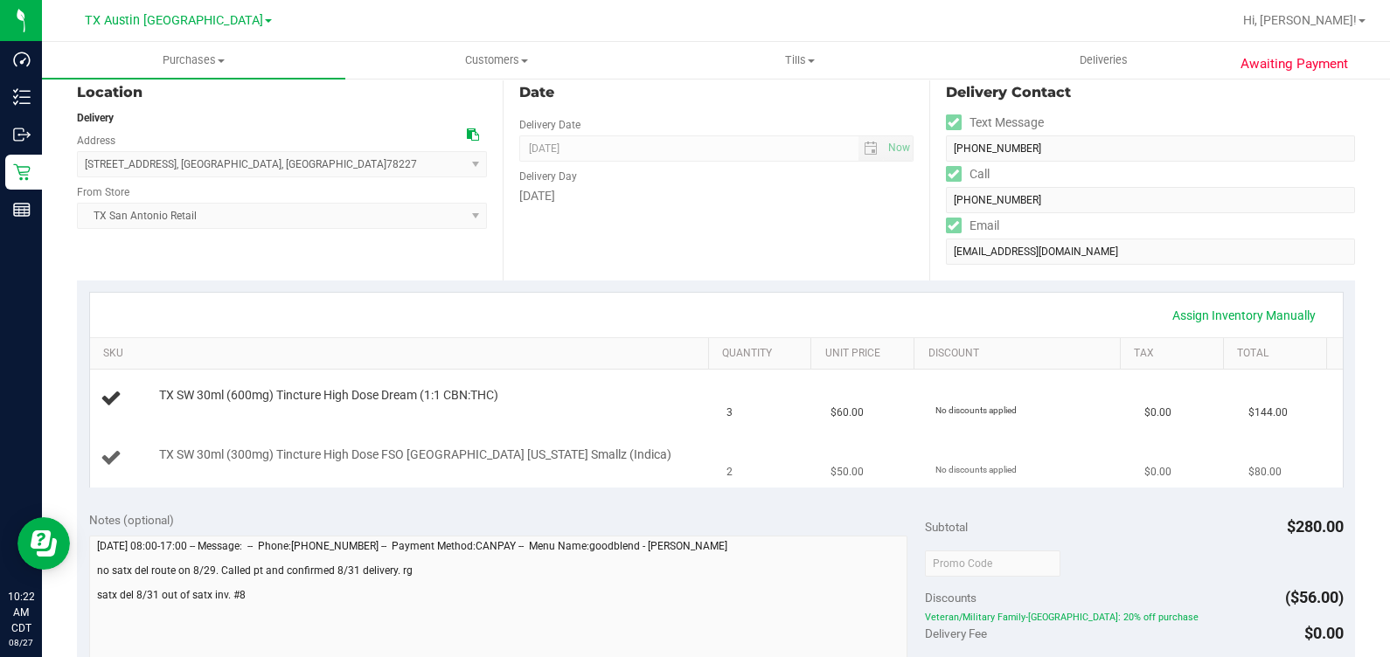
scroll to position [218, 0]
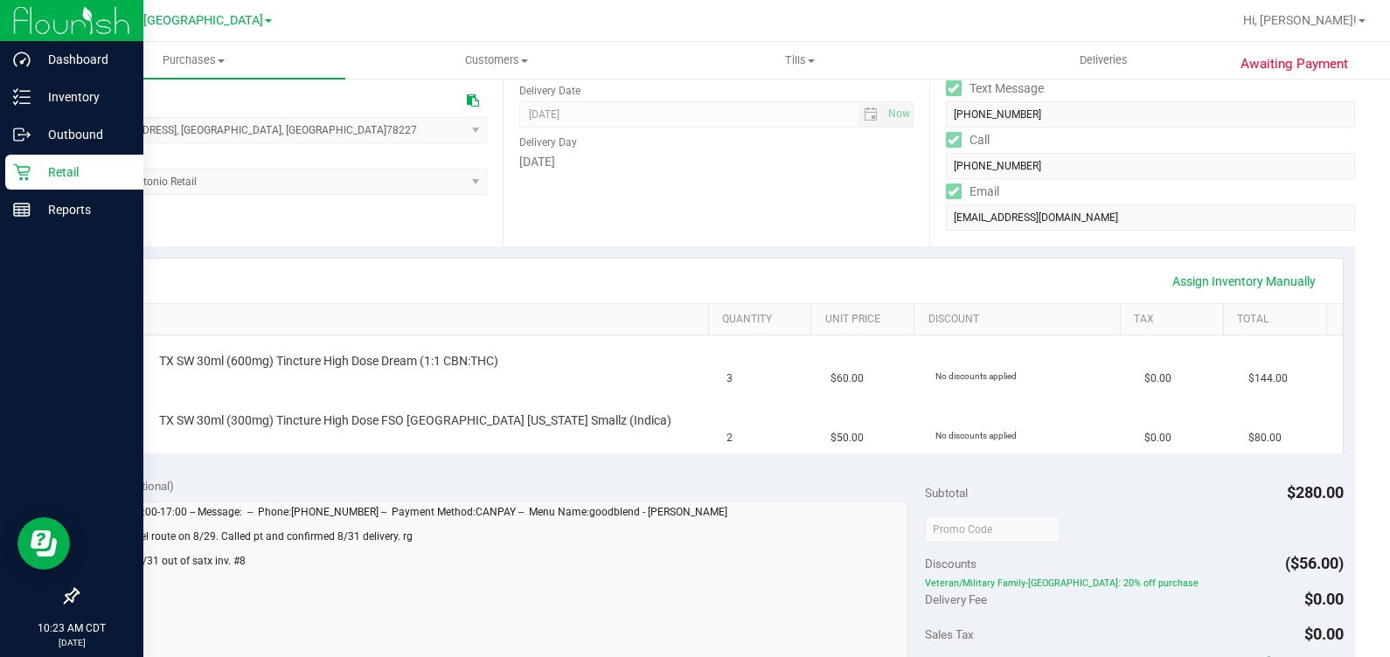
click at [13, 177] on icon at bounding box center [21, 171] width 17 height 17
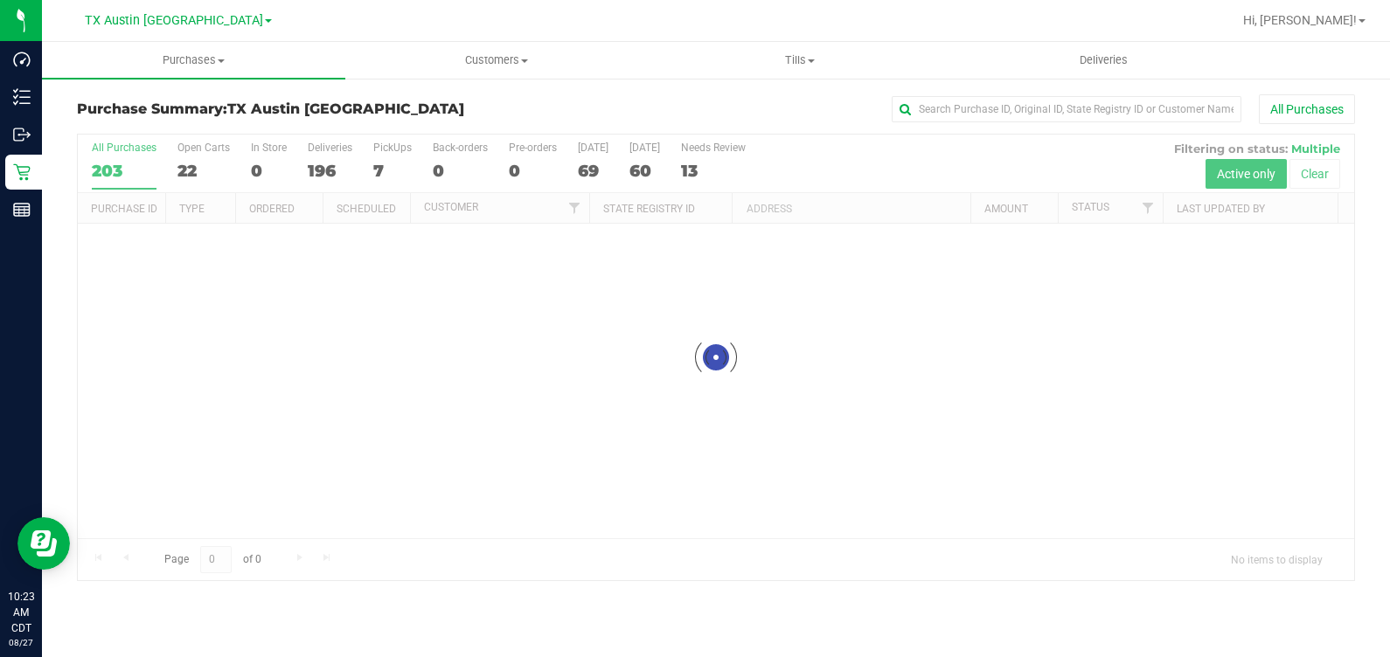
click at [384, 153] on div at bounding box center [716, 358] width 1276 height 446
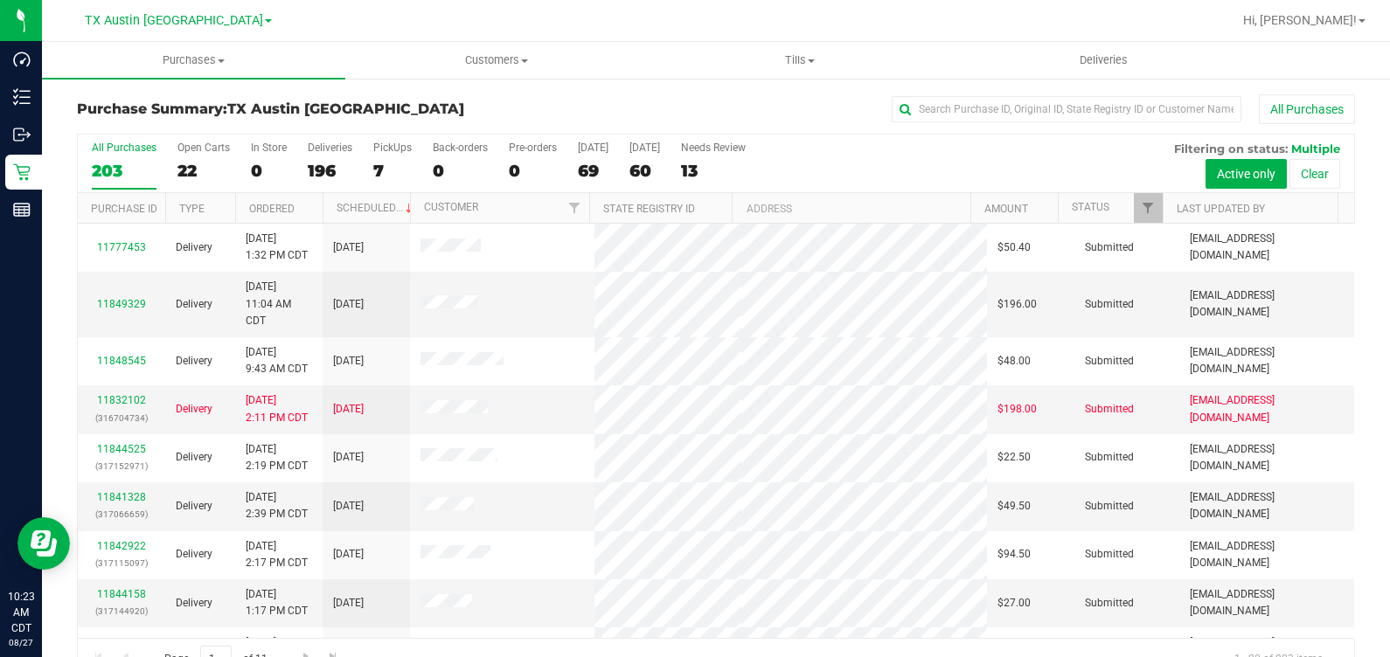
click at [387, 160] on label "PickUps 7" at bounding box center [392, 166] width 38 height 48
click at [0, 0] on input "PickUps 7" at bounding box center [0, 0] width 0 height 0
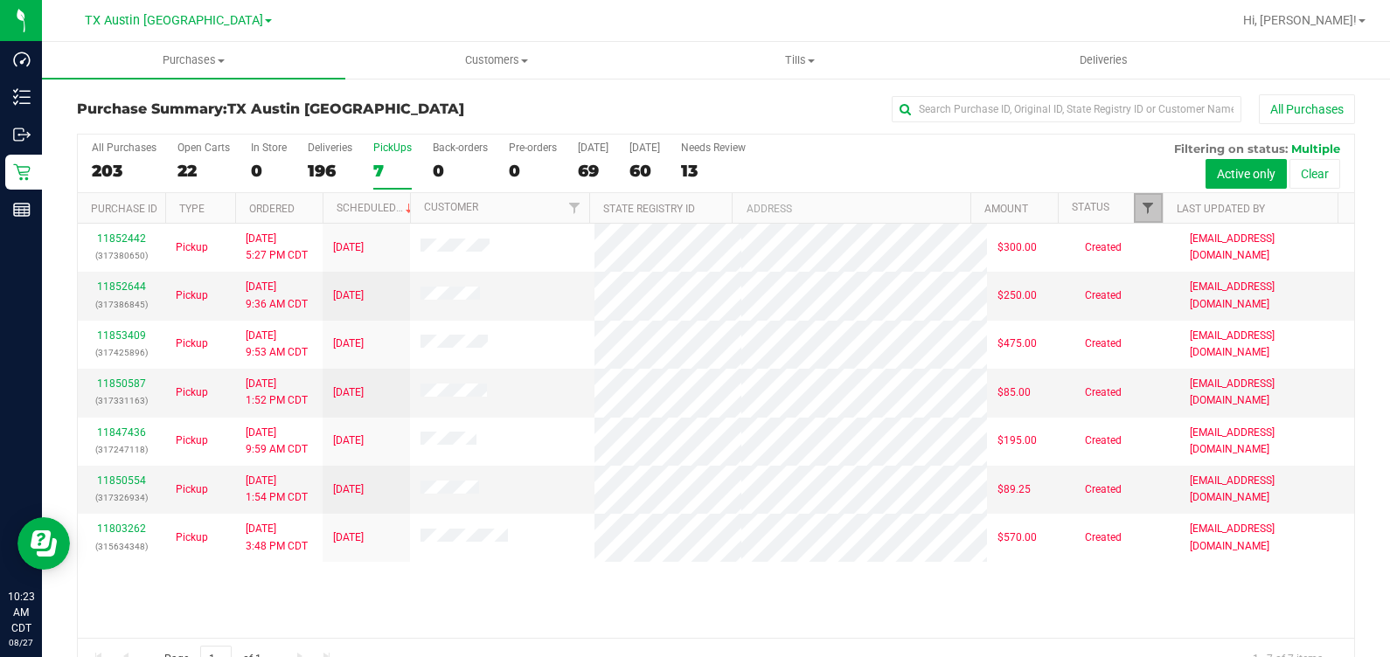
click at [803, 208] on span "Filter" at bounding box center [1148, 208] width 14 height 14
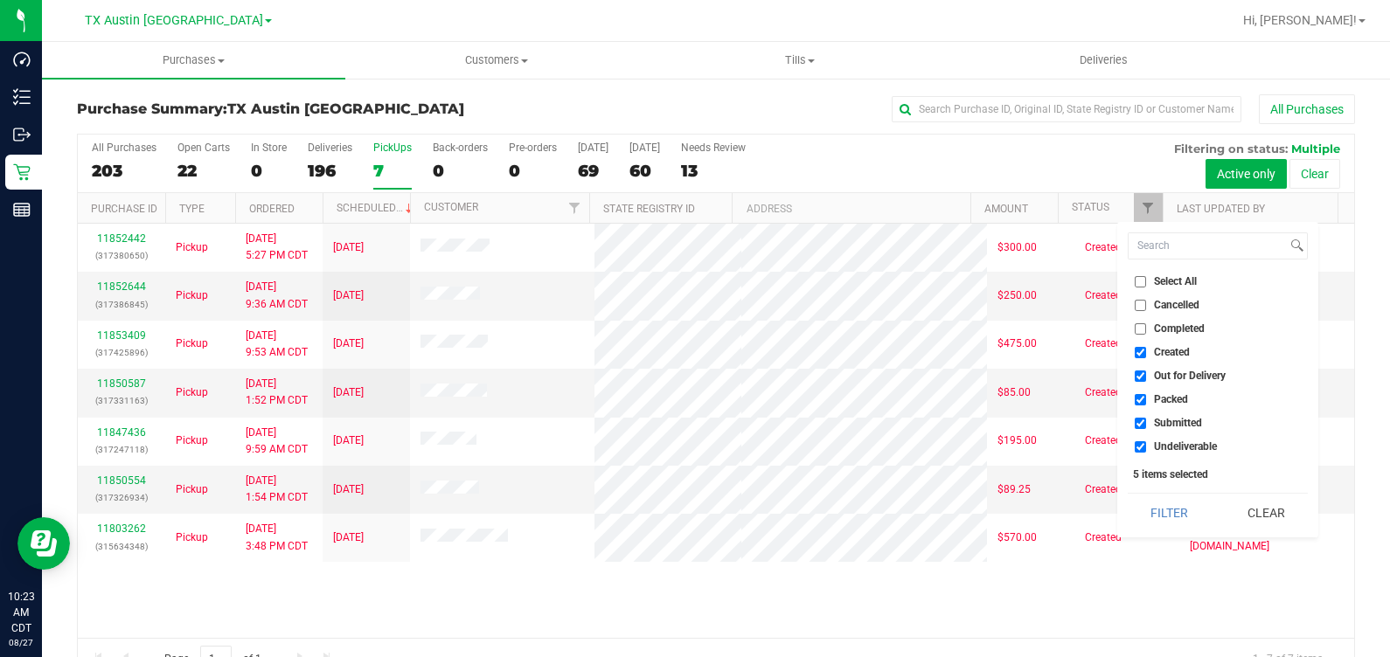
click at [803, 378] on span "Out for Delivery" at bounding box center [1190, 376] width 72 height 10
click at [803, 378] on input "Out for Delivery" at bounding box center [1139, 376] width 11 height 11
checkbox input "false"
click at [803, 401] on span "Packed" at bounding box center [1171, 399] width 34 height 10
click at [803, 401] on input "Packed" at bounding box center [1139, 399] width 11 height 11
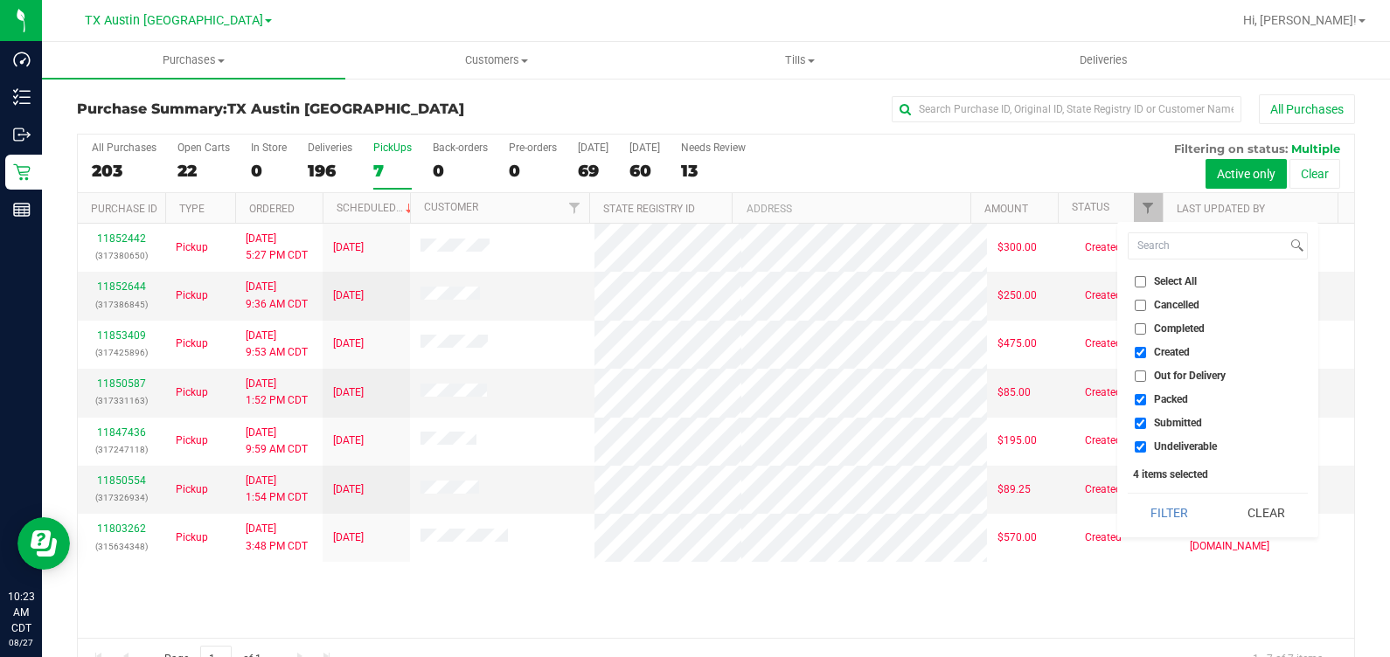
checkbox input "false"
click at [803, 424] on span "Submitted" at bounding box center [1178, 423] width 48 height 10
drag, startPoint x: 1169, startPoint y: 424, endPoint x: 1163, endPoint y: 448, distance: 25.0
click at [803, 448] on span "Undeliverable" at bounding box center [1185, 446] width 63 height 10
drag, startPoint x: 1163, startPoint y: 448, endPoint x: 1146, endPoint y: 432, distance: 24.1
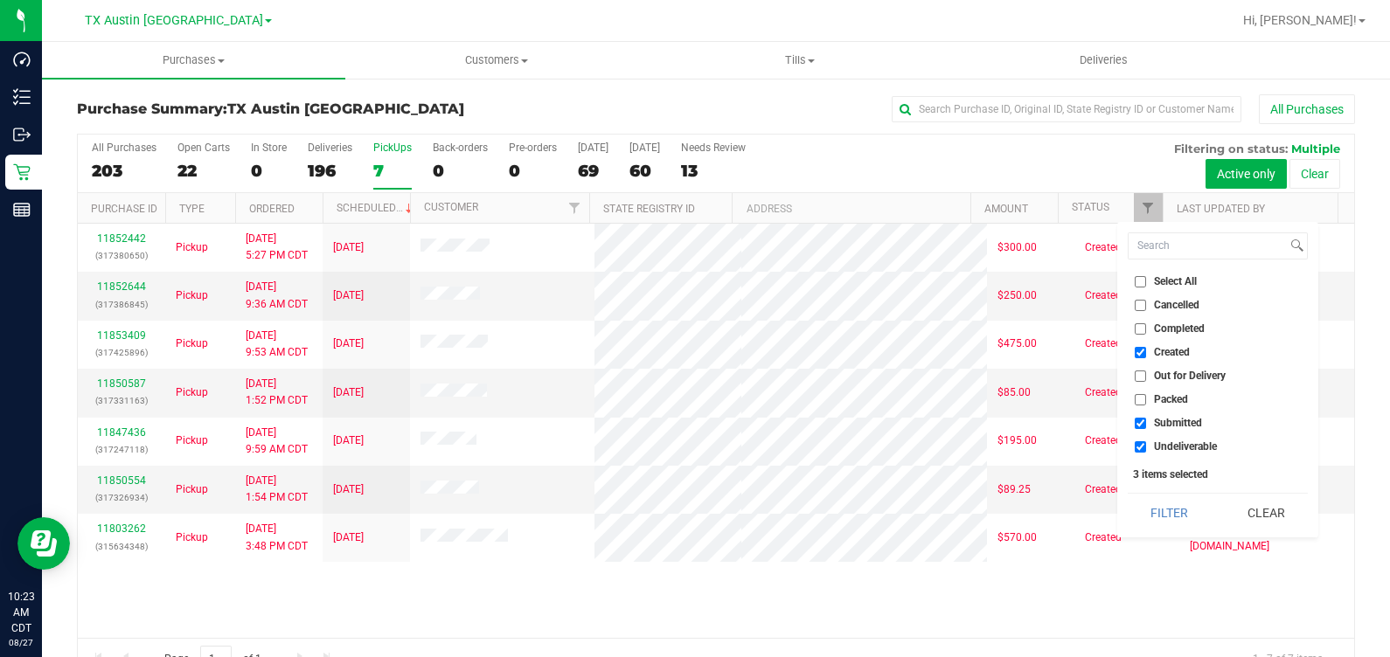
click at [803, 432] on li "Submitted" at bounding box center [1217, 423] width 180 height 18
click at [803, 445] on input "Undeliverable" at bounding box center [1139, 446] width 11 height 11
checkbox input "false"
click at [803, 425] on input "Submitted" at bounding box center [1139, 423] width 11 height 11
checkbox input "false"
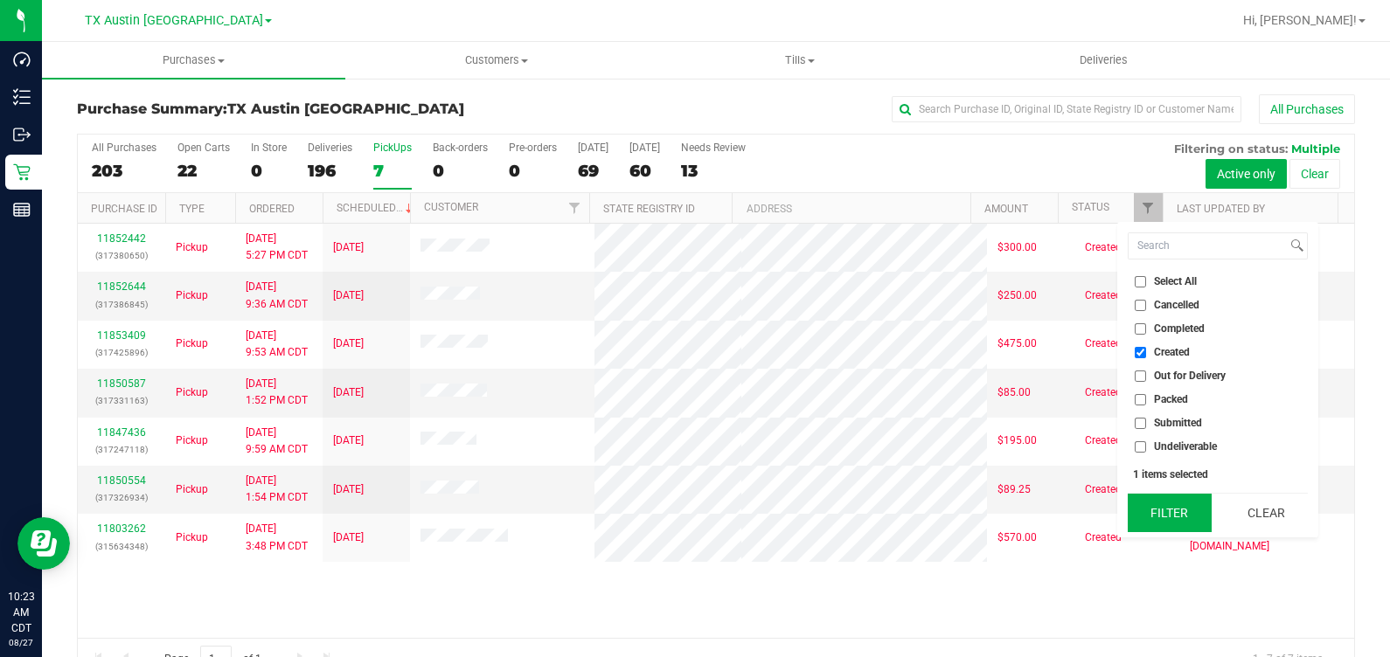
click at [803, 520] on button "Filter" at bounding box center [1169, 513] width 84 height 38
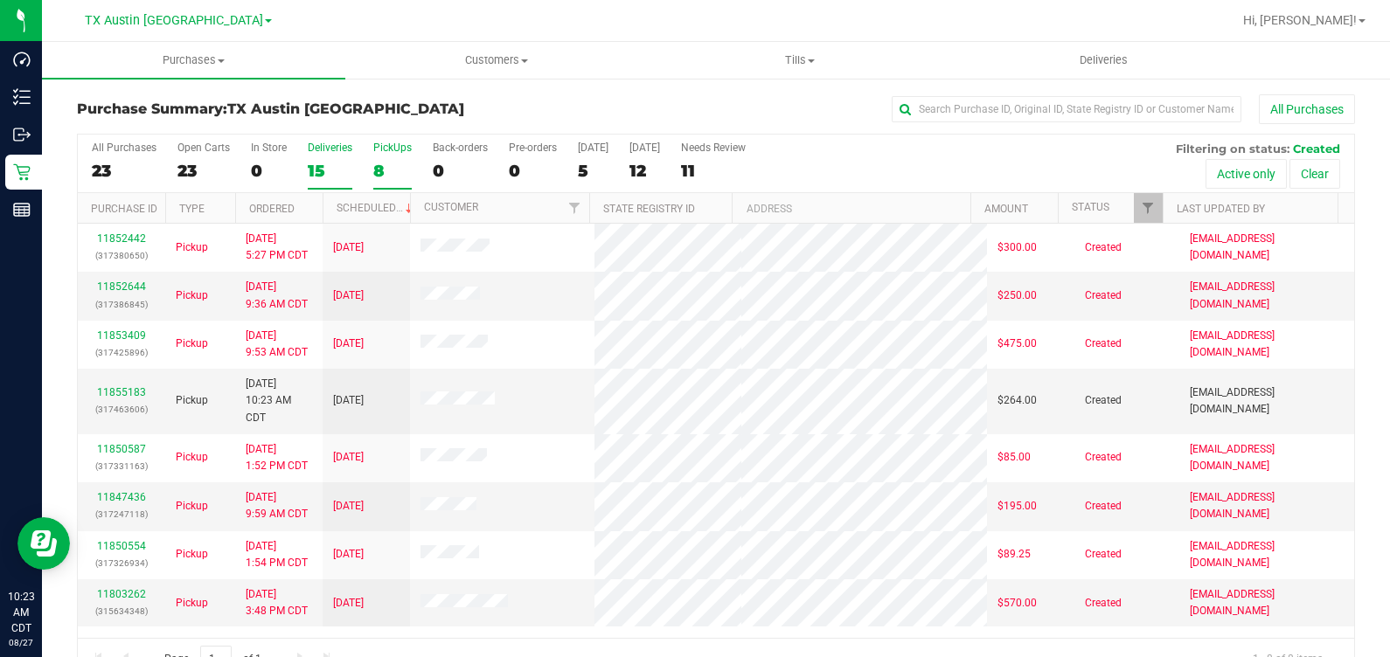
click at [329, 155] on label "Deliveries 15" at bounding box center [330, 166] width 45 height 48
click at [0, 0] on input "Deliveries 15" at bounding box center [0, 0] width 0 height 0
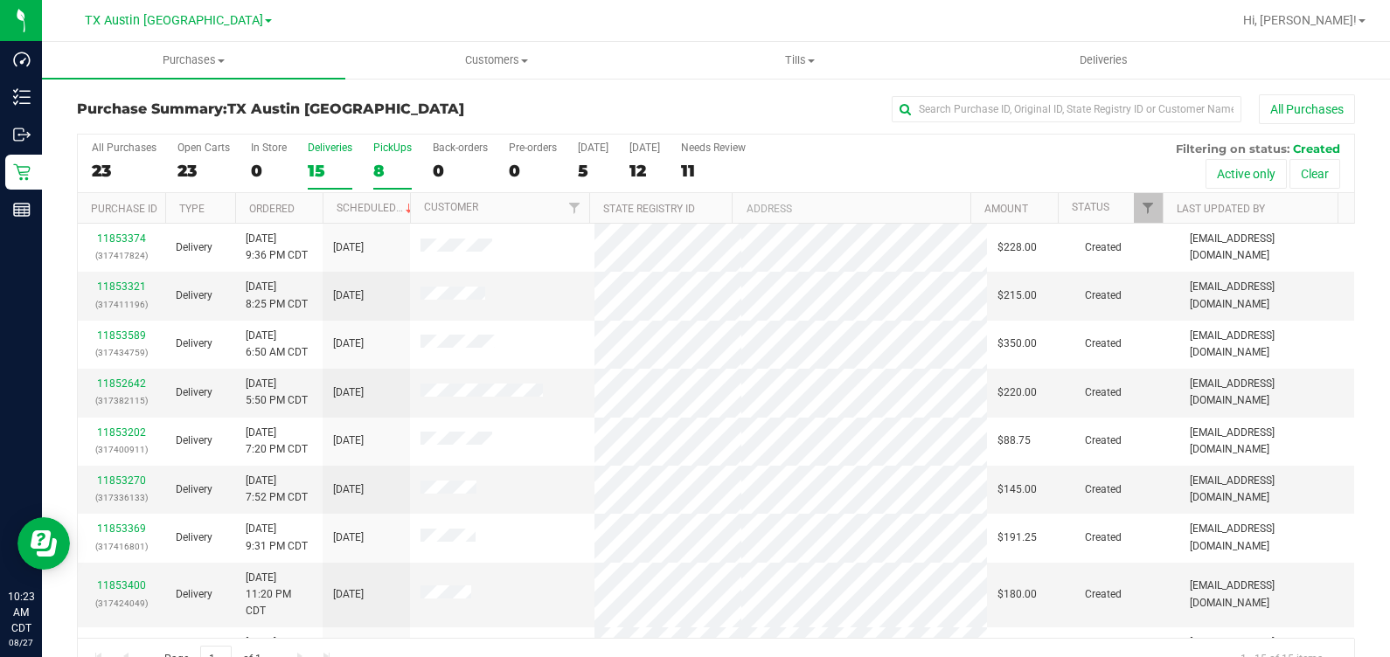
click at [396, 162] on div "8" at bounding box center [392, 171] width 38 height 20
click at [0, 0] on input "PickUps 8" at bounding box center [0, 0] width 0 height 0
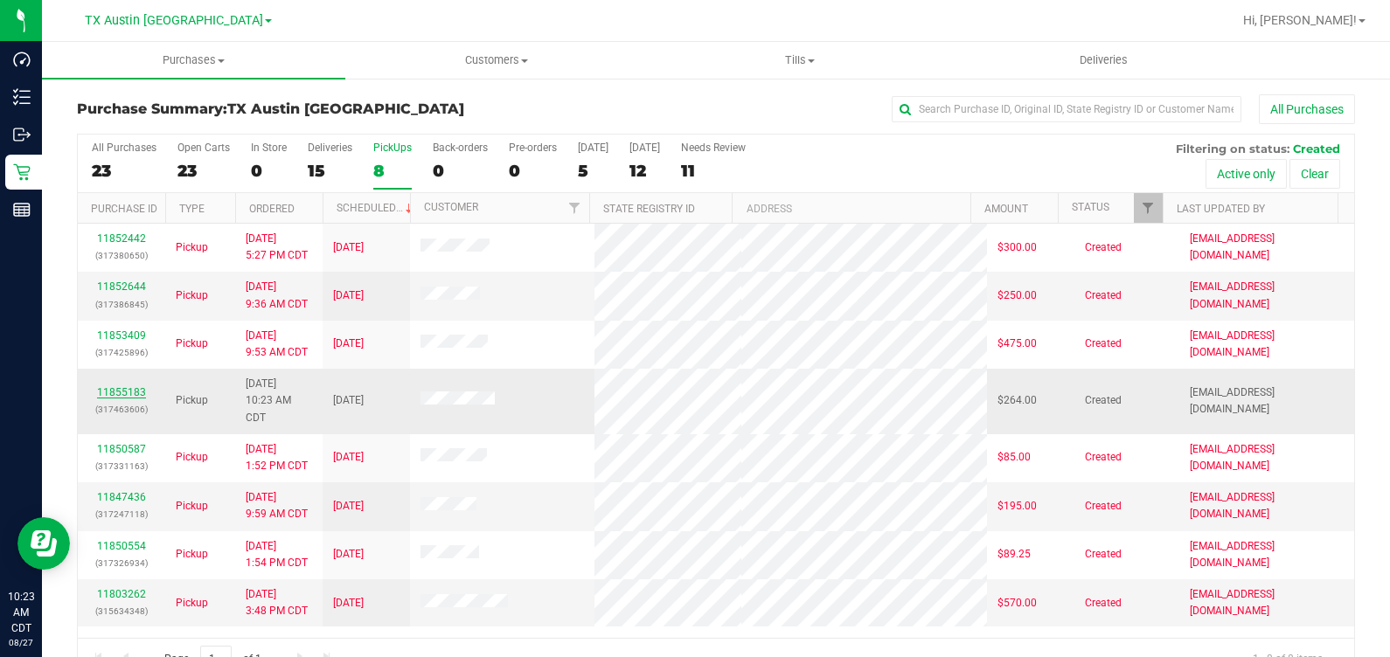
click at [116, 386] on link "11855183" at bounding box center [121, 392] width 49 height 12
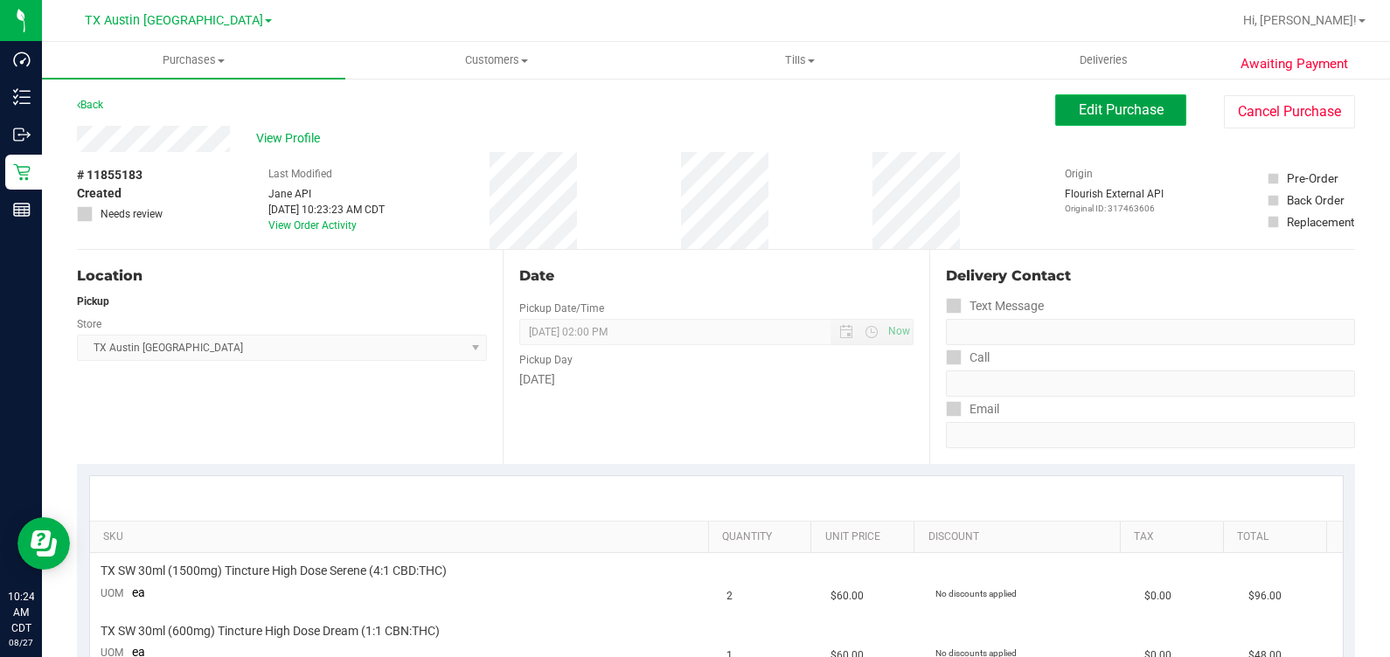
click at [803, 109] on span "Edit Purchase" at bounding box center [1120, 109] width 85 height 17
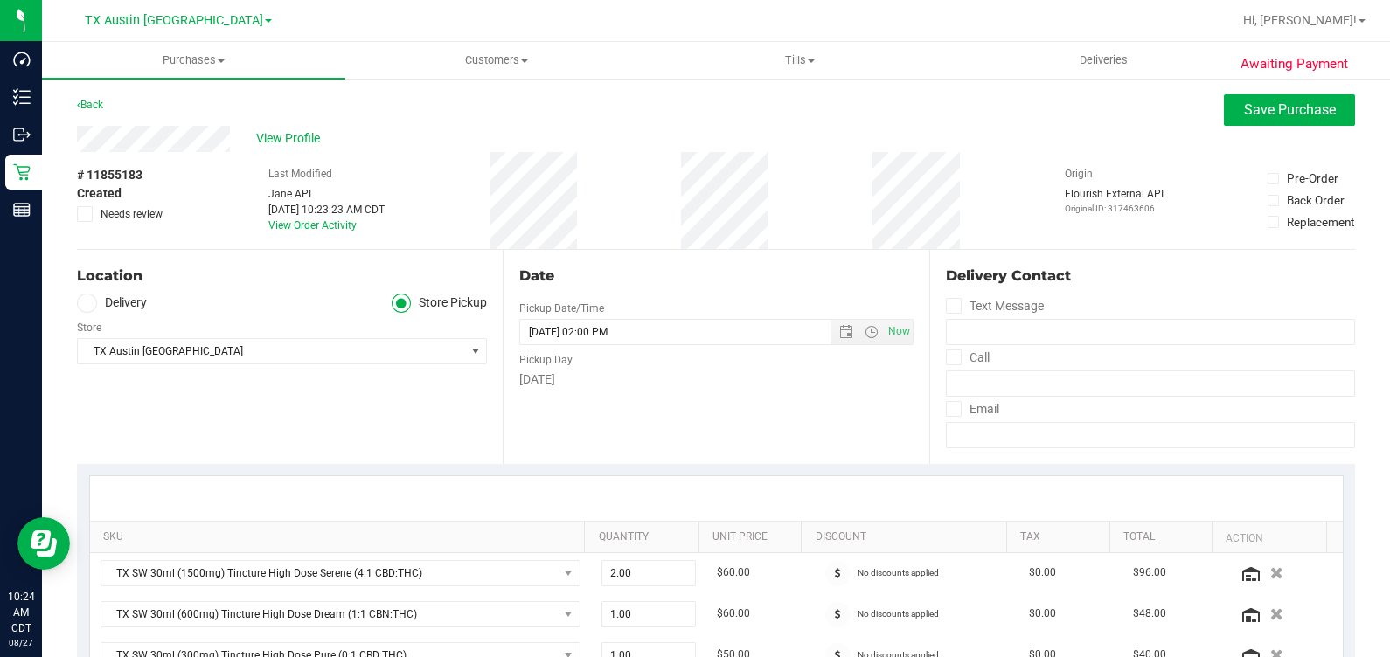
click at [134, 304] on label "Delivery" at bounding box center [112, 304] width 70 height 20
click at [0, 0] on input "Delivery" at bounding box center [0, 0] width 0 height 0
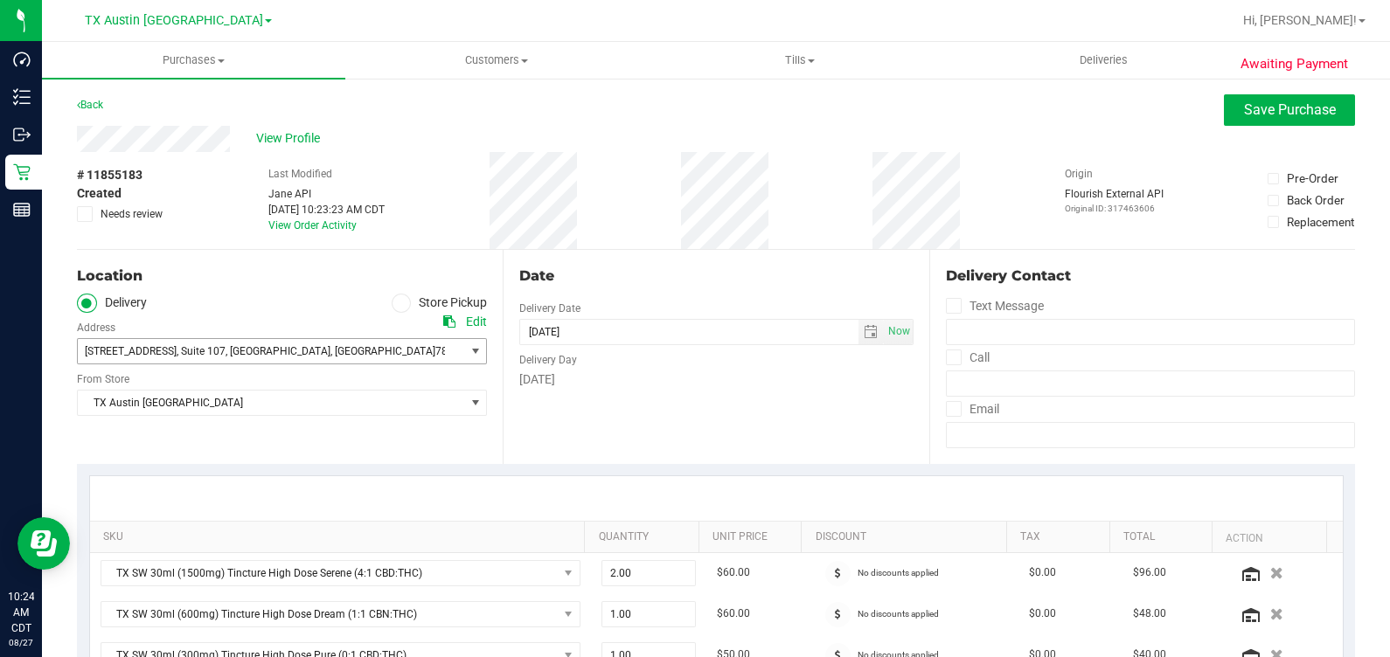
click at [263, 343] on span "18720 Stone Oak PKWY , Suite 107 , San Antonio , TX 78258" at bounding box center [261, 351] width 367 height 24
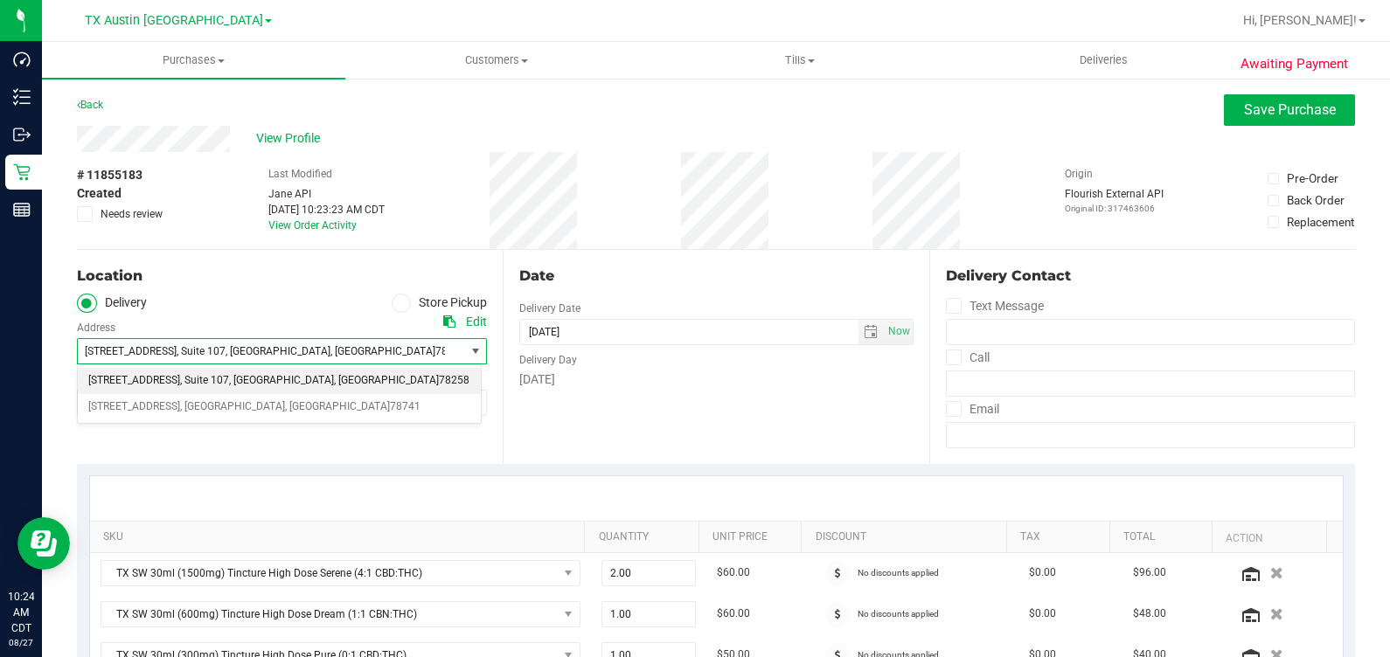
click at [473, 319] on div "Edit" at bounding box center [476, 322] width 21 height 18
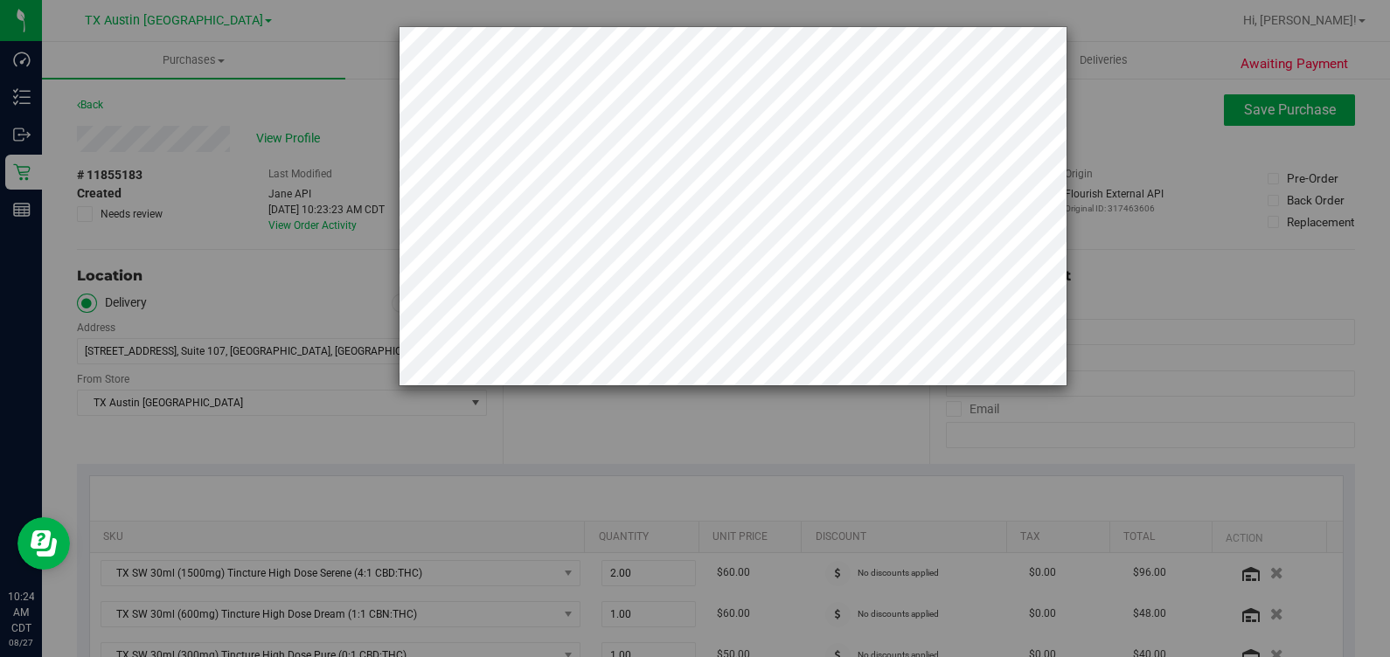
click at [334, 239] on div at bounding box center [701, 328] width 1403 height 657
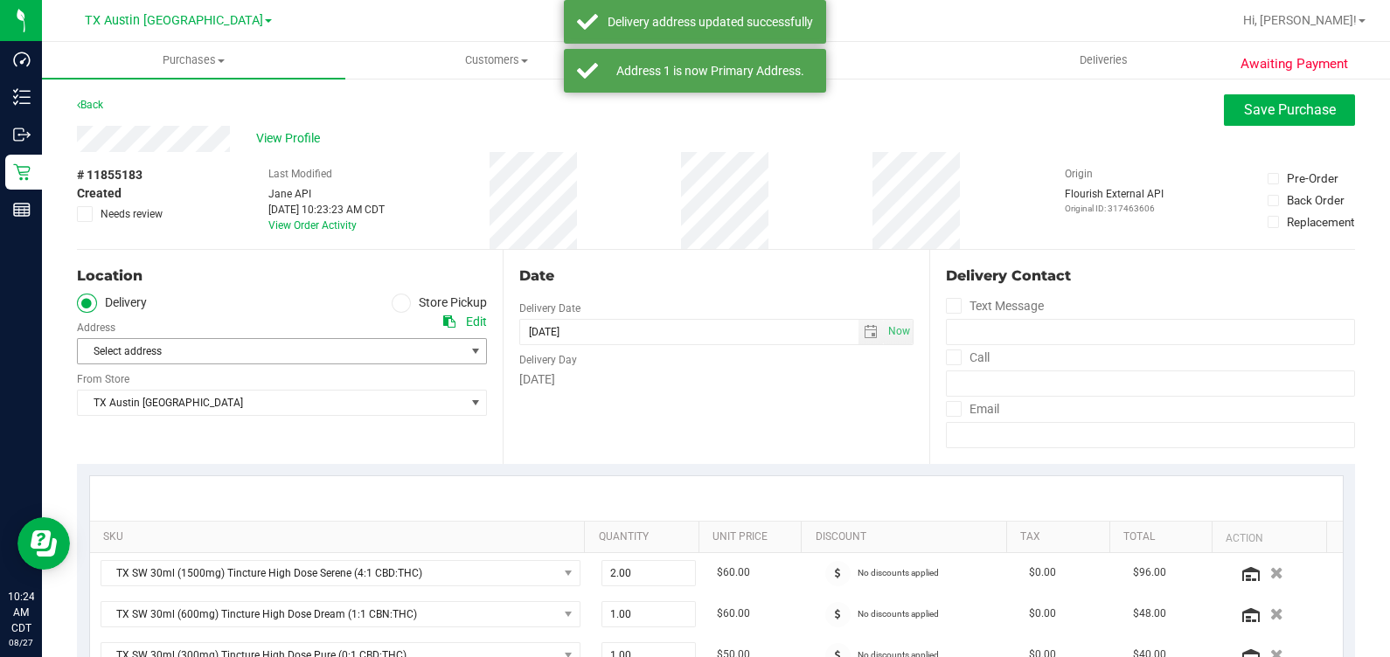
click at [281, 354] on span "Select address" at bounding box center [261, 351] width 367 height 24
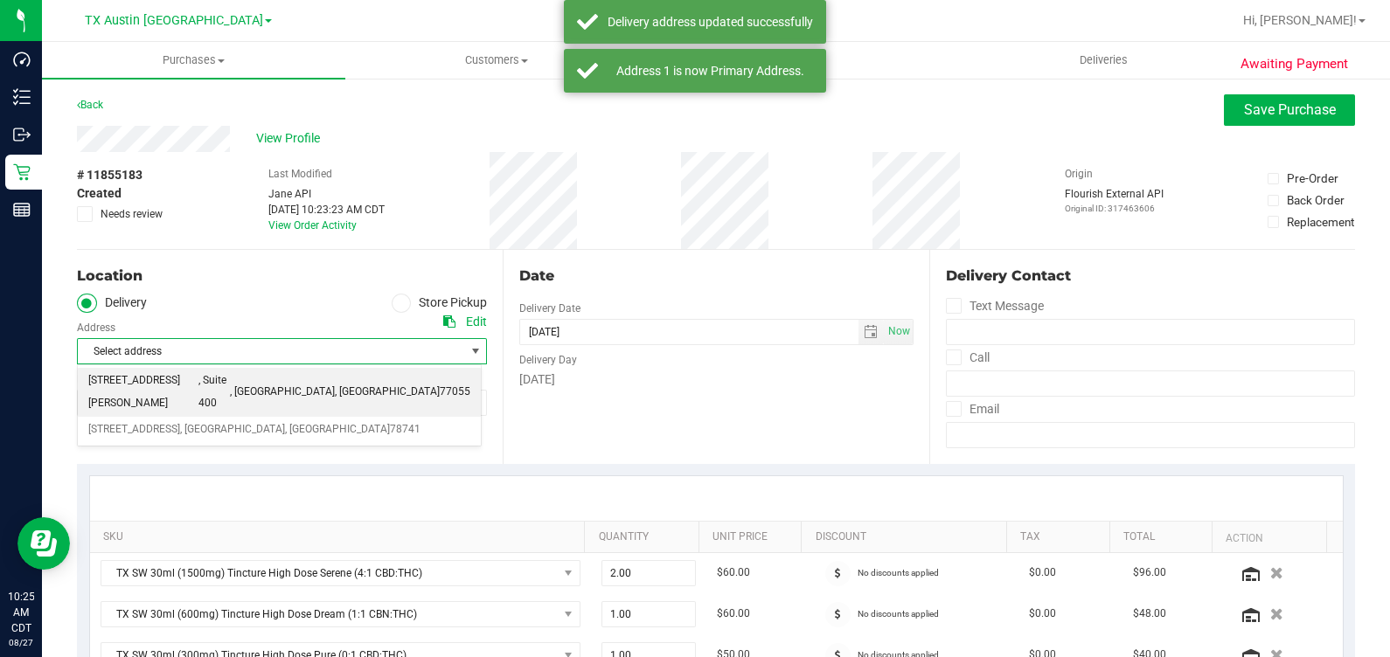
click at [241, 382] on span ", Houston" at bounding box center [282, 392] width 105 height 23
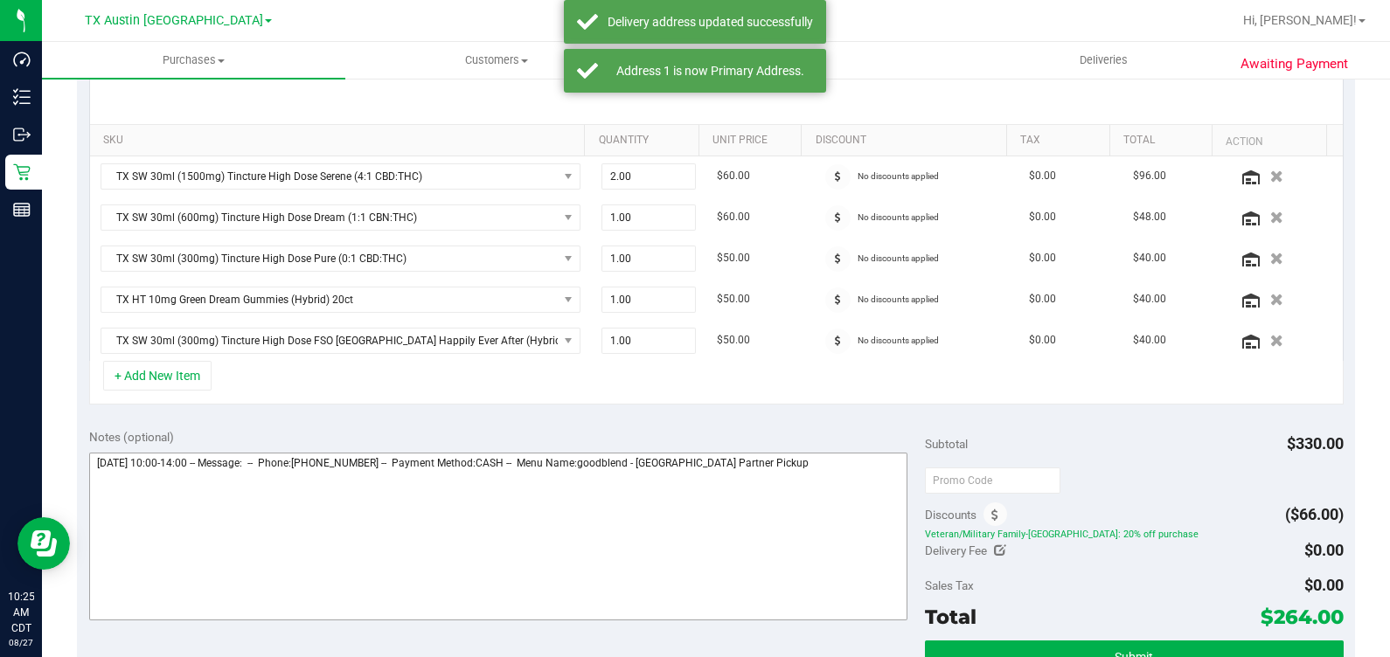
scroll to position [436, 0]
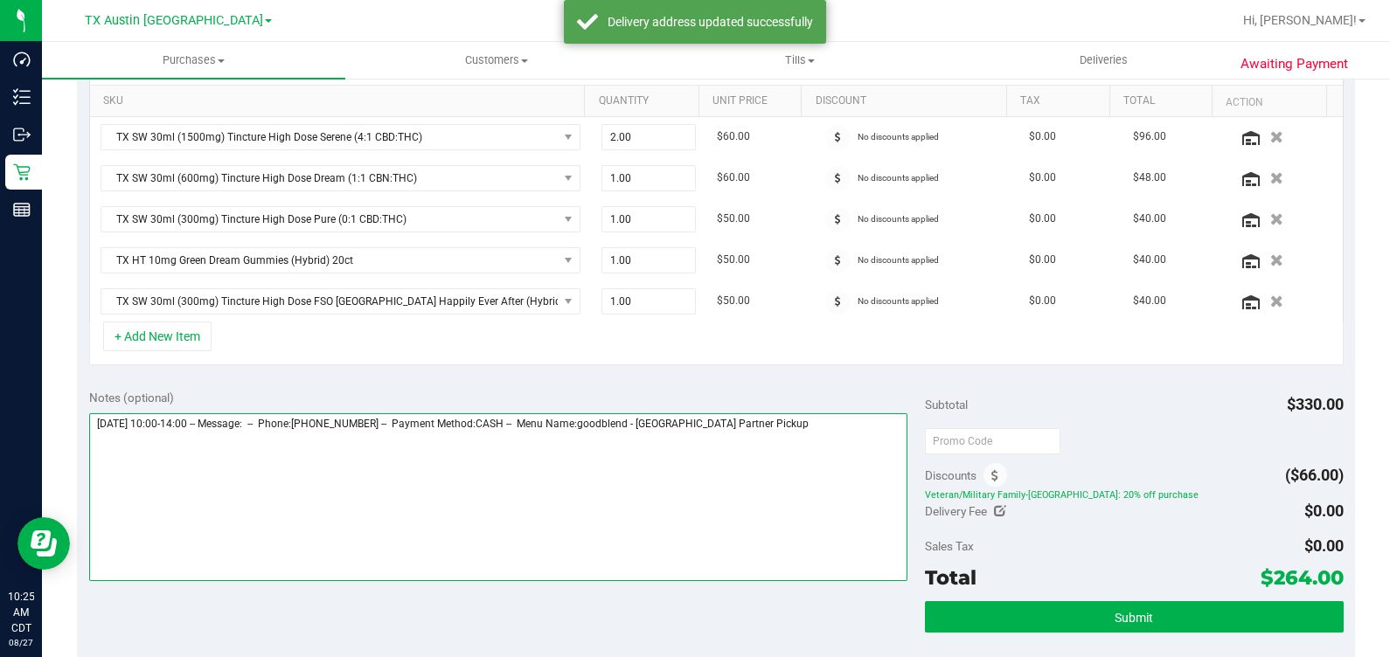
click at [803, 440] on textarea at bounding box center [498, 497] width 819 height 168
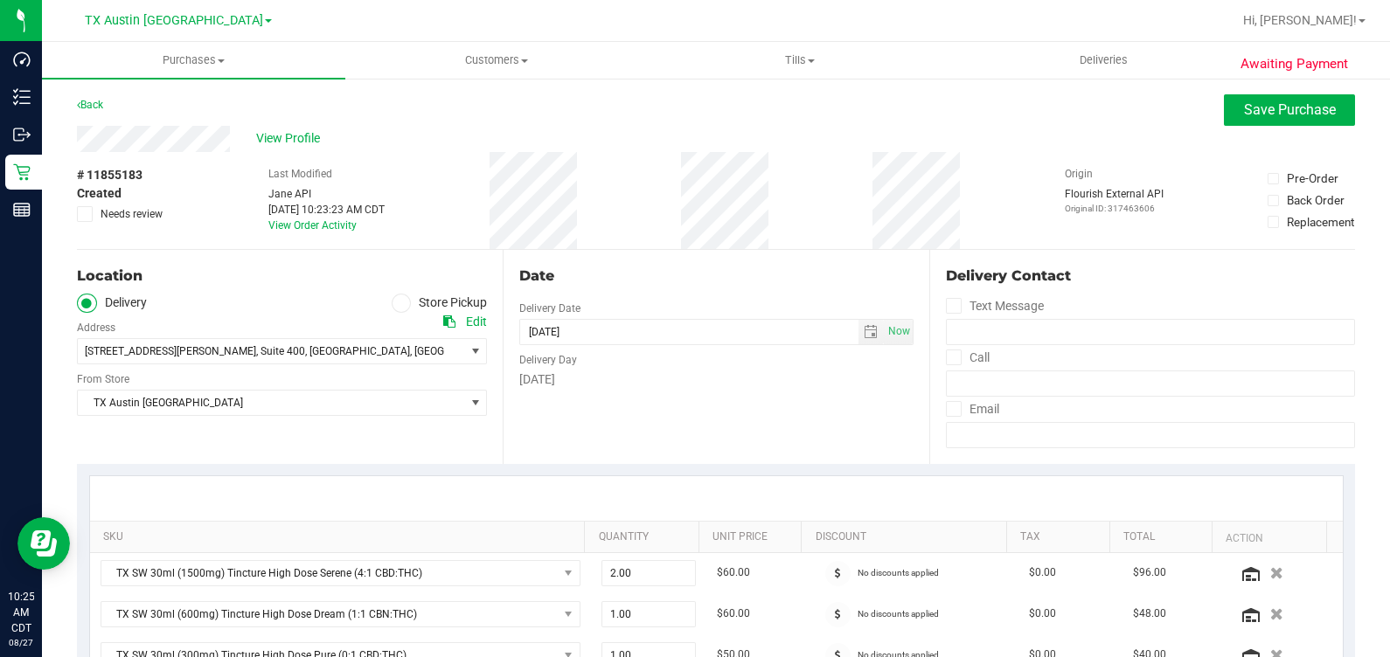
scroll to position [232, 0]
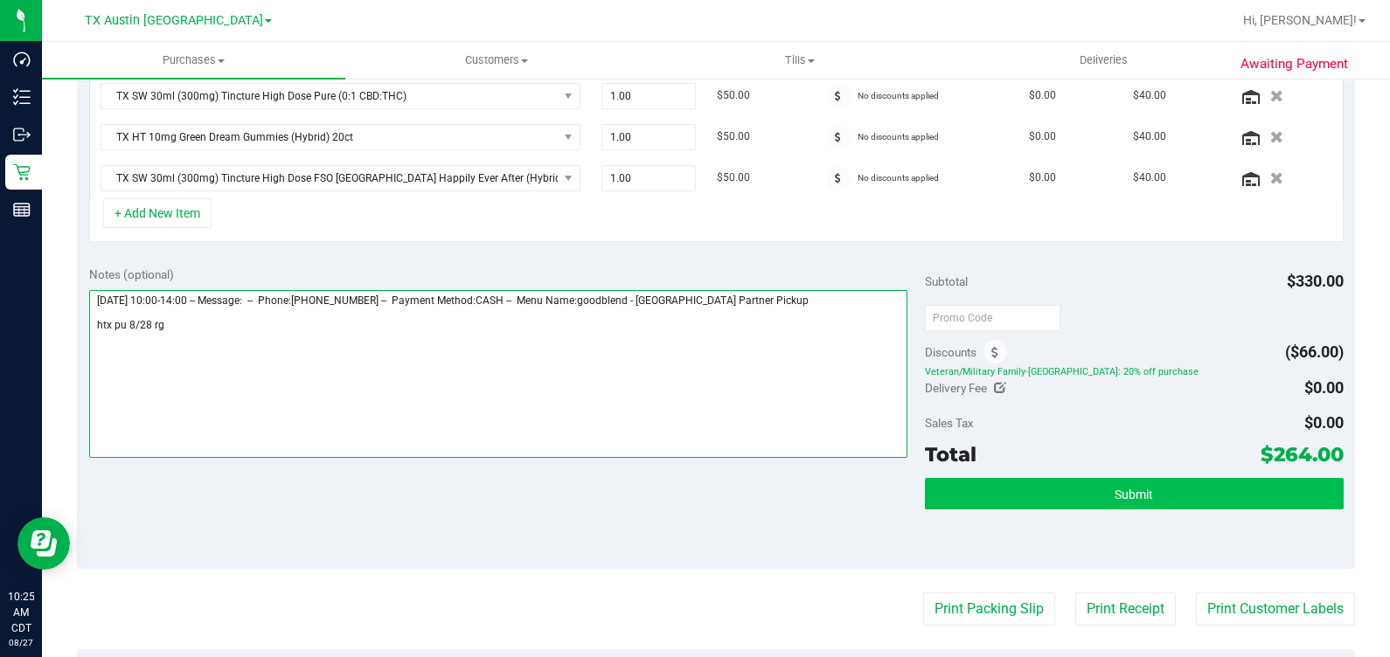
type textarea "Thursday 08/28/2025 10:00-14:00 -- Message: -- Phone:2104804119 -- Payment Meth…"
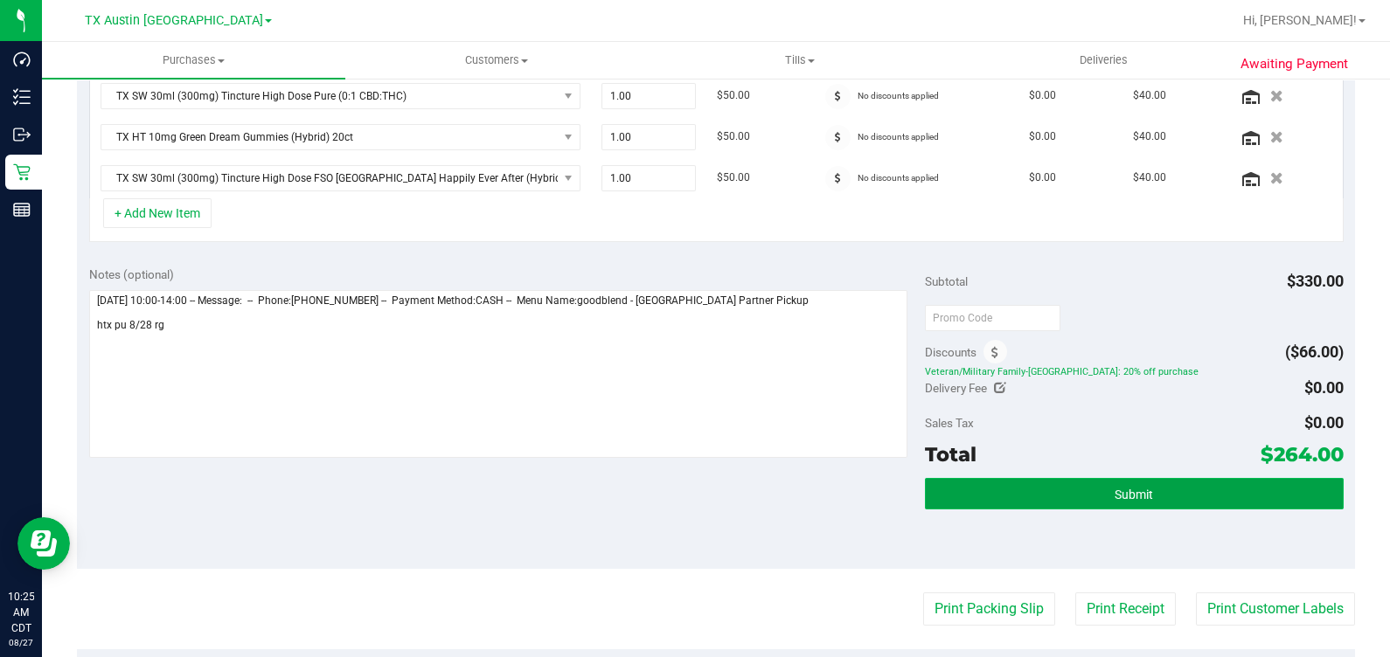
click at [803, 494] on button "Submit" at bounding box center [1134, 493] width 418 height 31
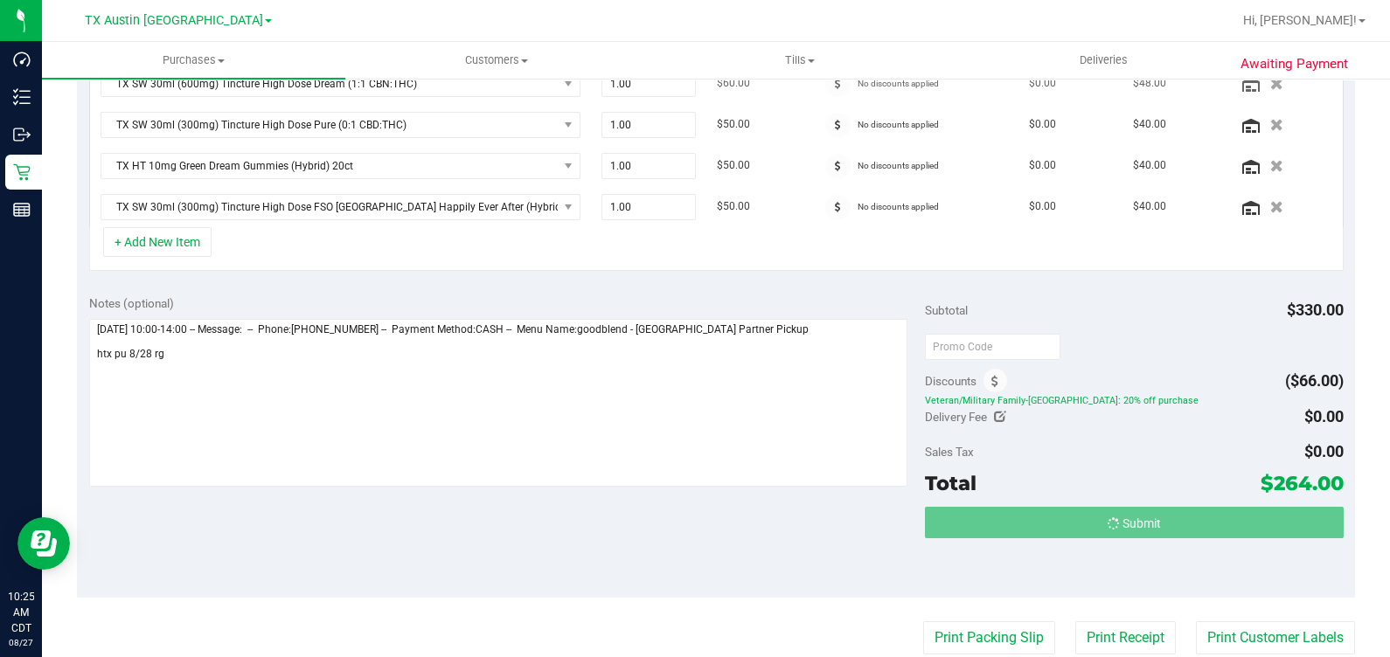
scroll to position [503, 0]
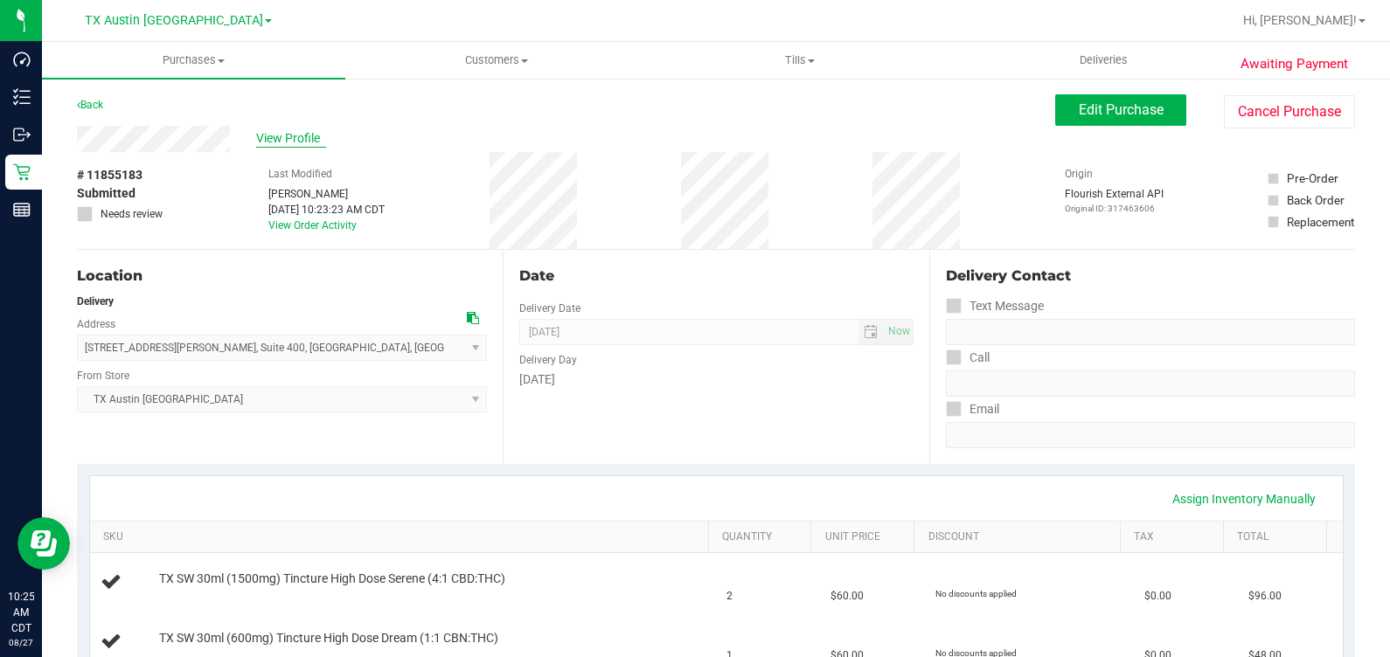
click at [309, 131] on span "View Profile" at bounding box center [291, 138] width 70 height 18
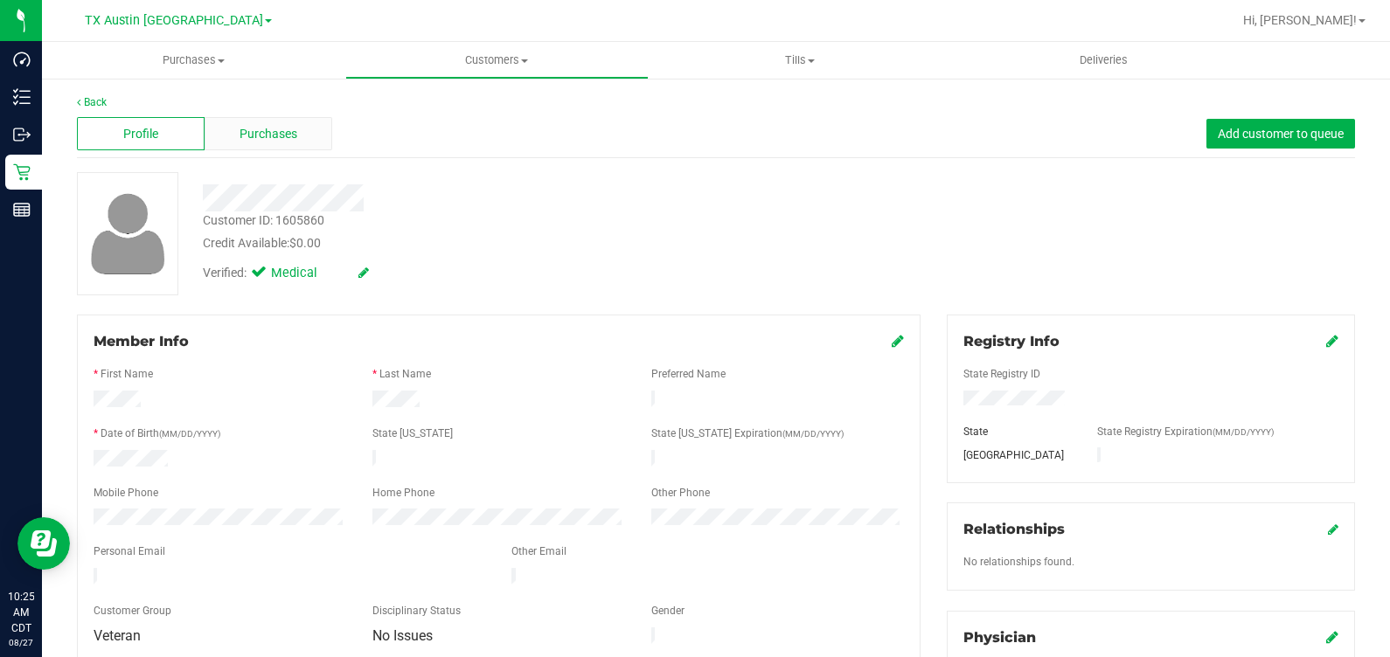
click at [297, 131] on div "Purchases" at bounding box center [269, 133] width 128 height 33
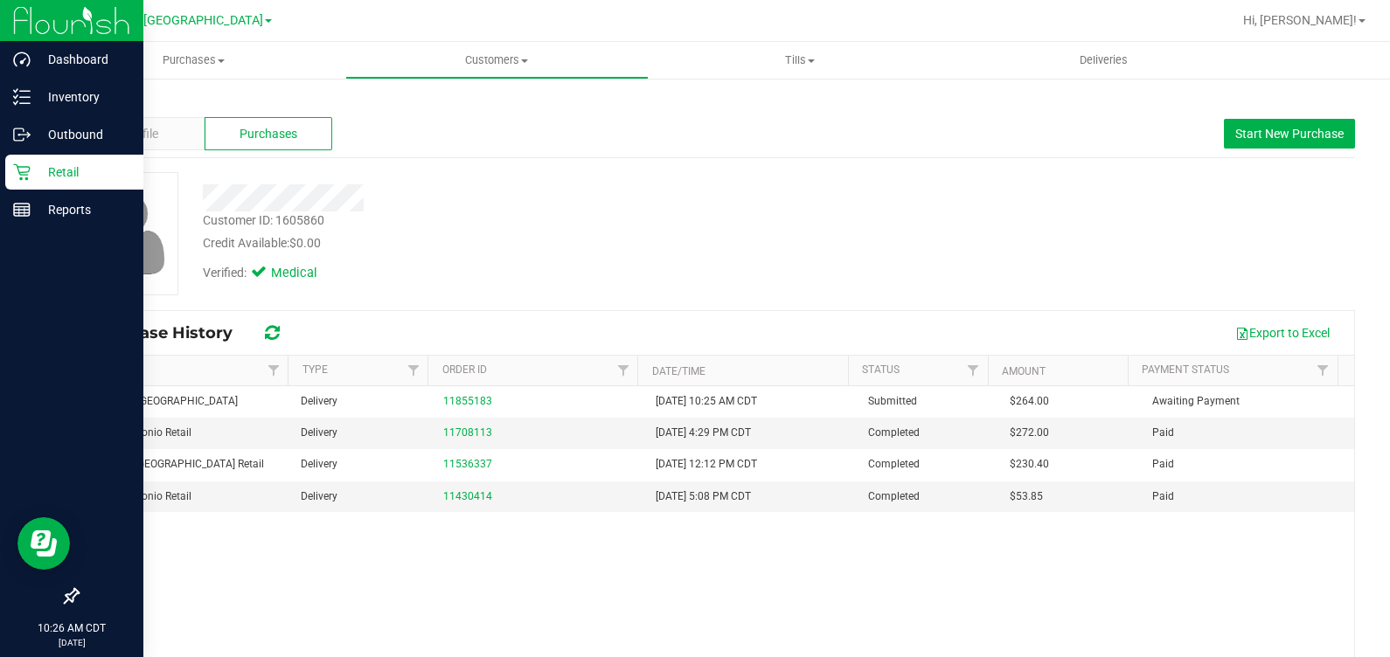
click at [22, 163] on icon at bounding box center [21, 171] width 17 height 17
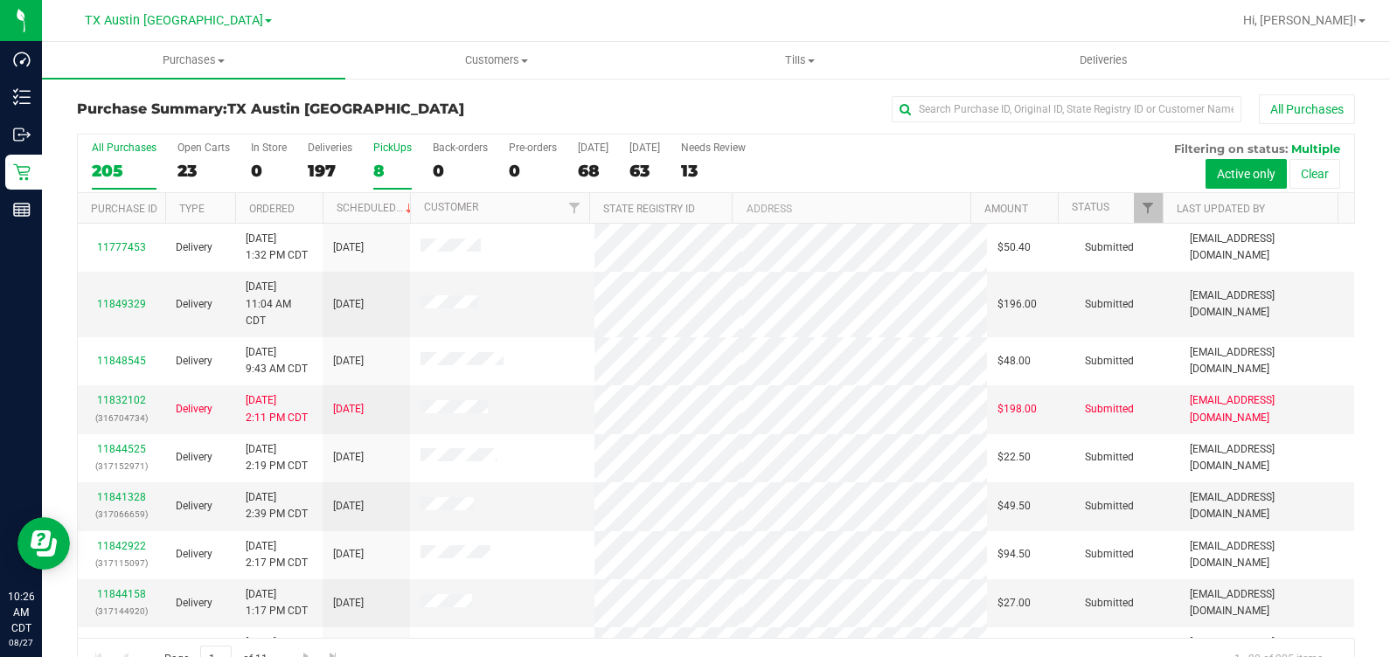
click at [384, 157] on label "PickUps 8" at bounding box center [392, 166] width 38 height 48
click at [0, 0] on input "PickUps 8" at bounding box center [0, 0] width 0 height 0
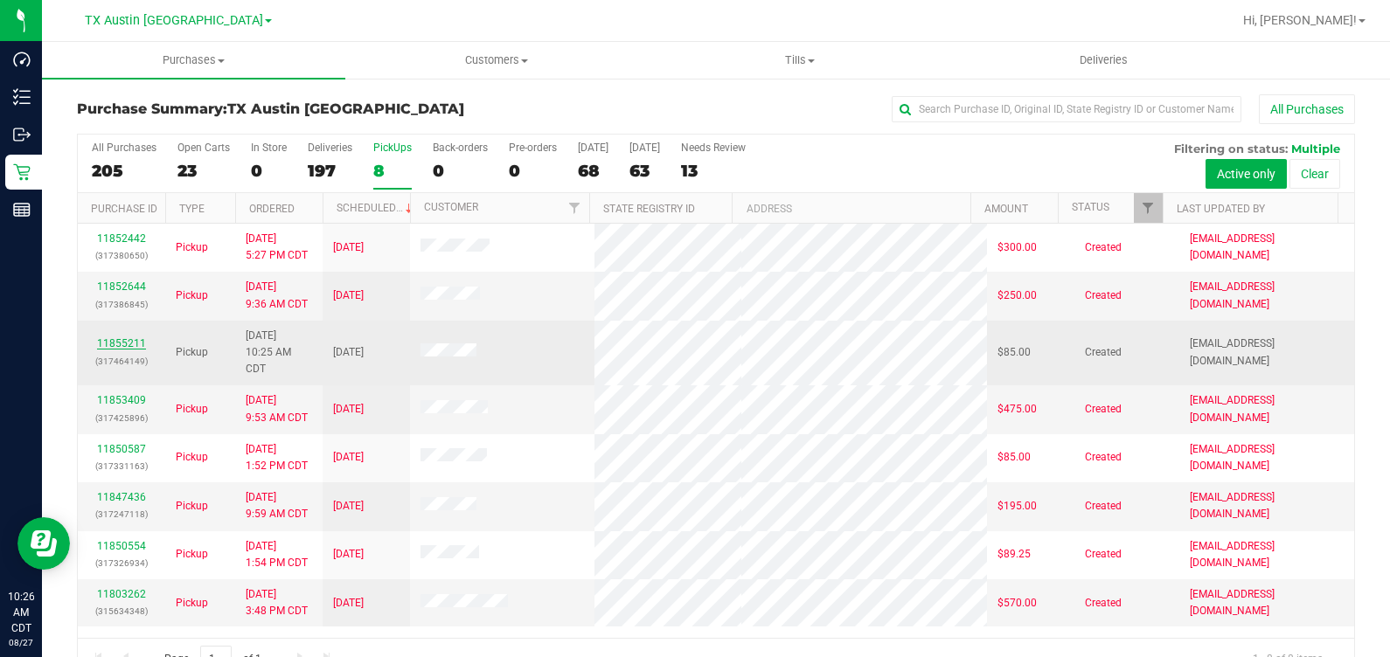
click at [114, 337] on link "11855211" at bounding box center [121, 343] width 49 height 12
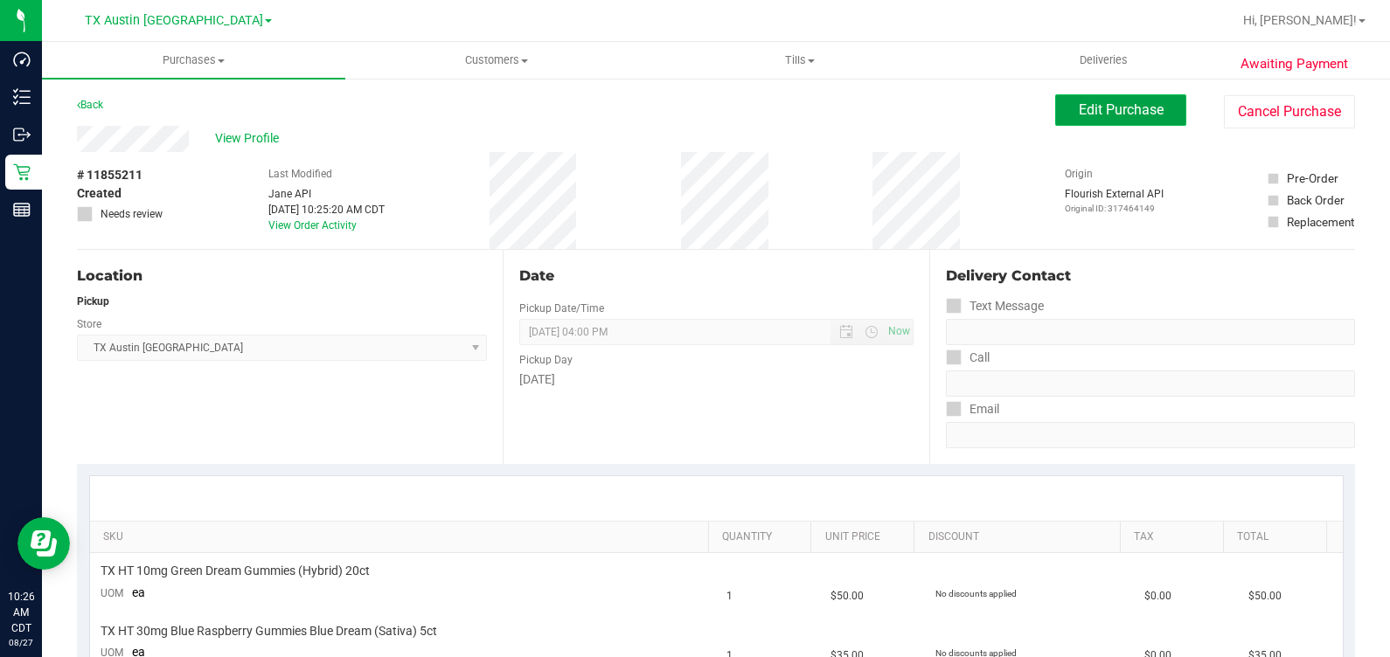
click at [803, 114] on span "Edit Purchase" at bounding box center [1120, 109] width 85 height 17
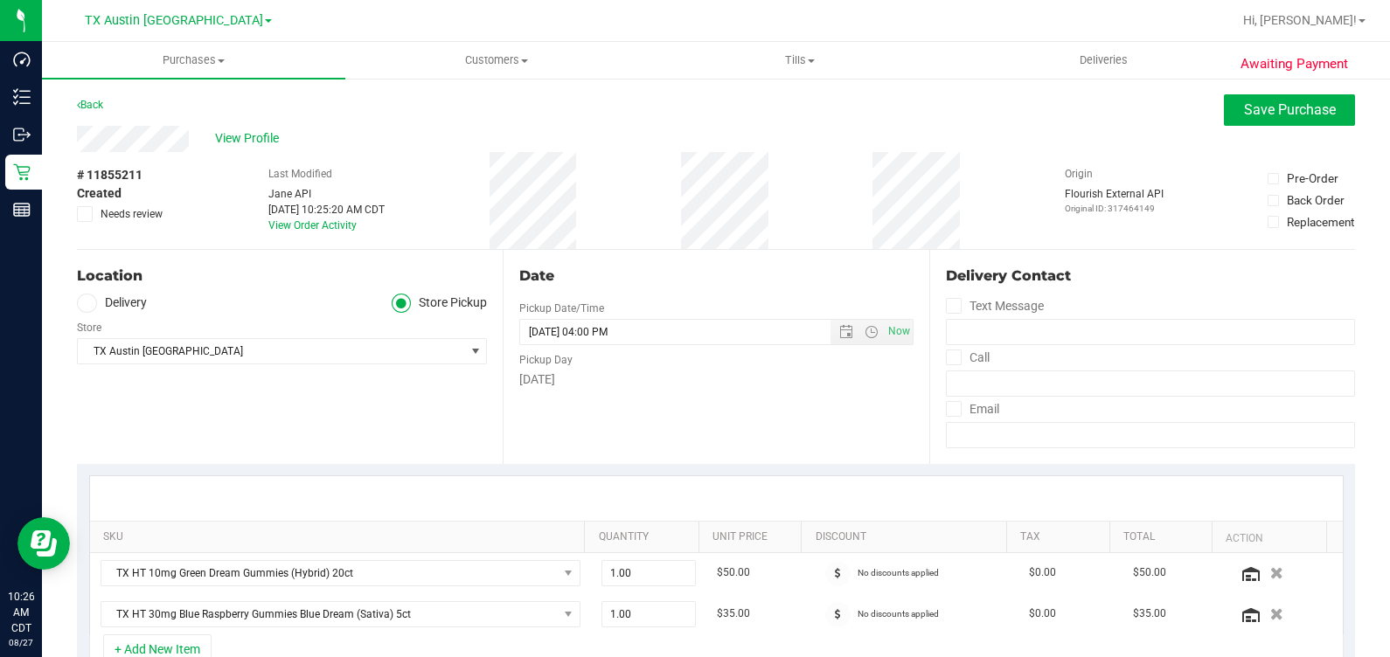
click at [127, 309] on label "Delivery" at bounding box center [112, 304] width 70 height 20
click at [0, 0] on input "Delivery" at bounding box center [0, 0] width 0 height 0
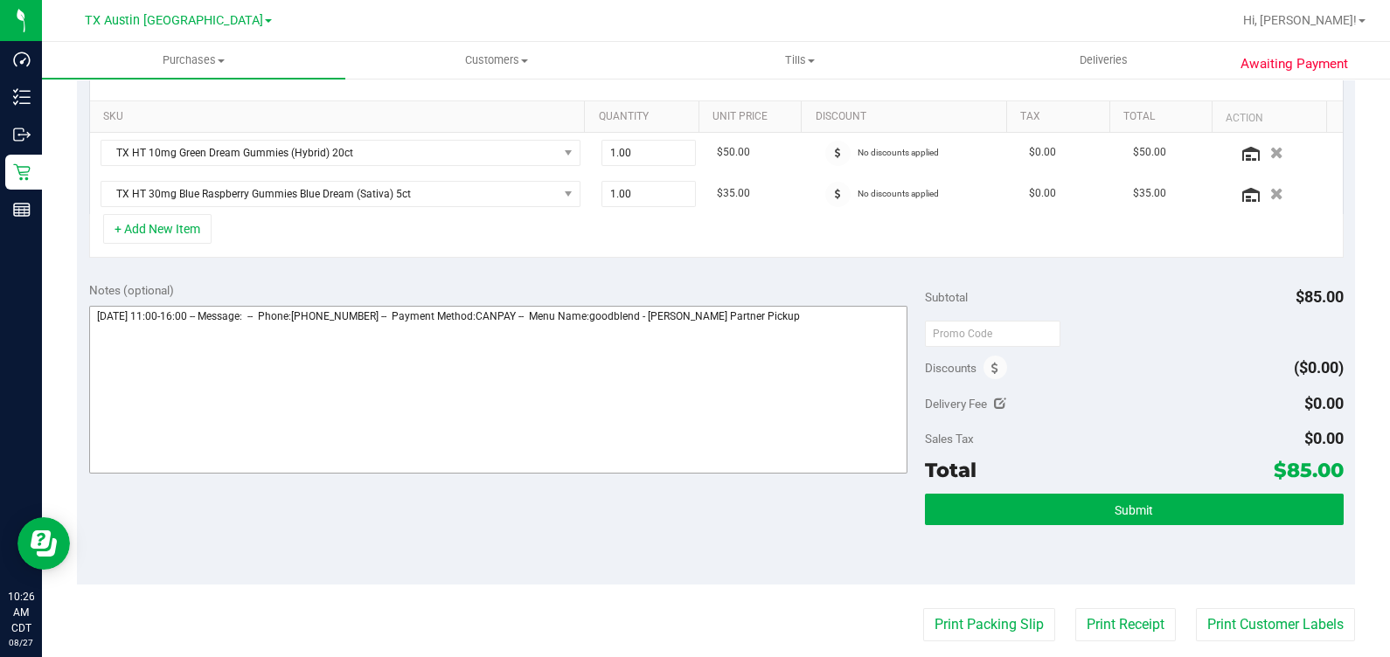
scroll to position [436, 0]
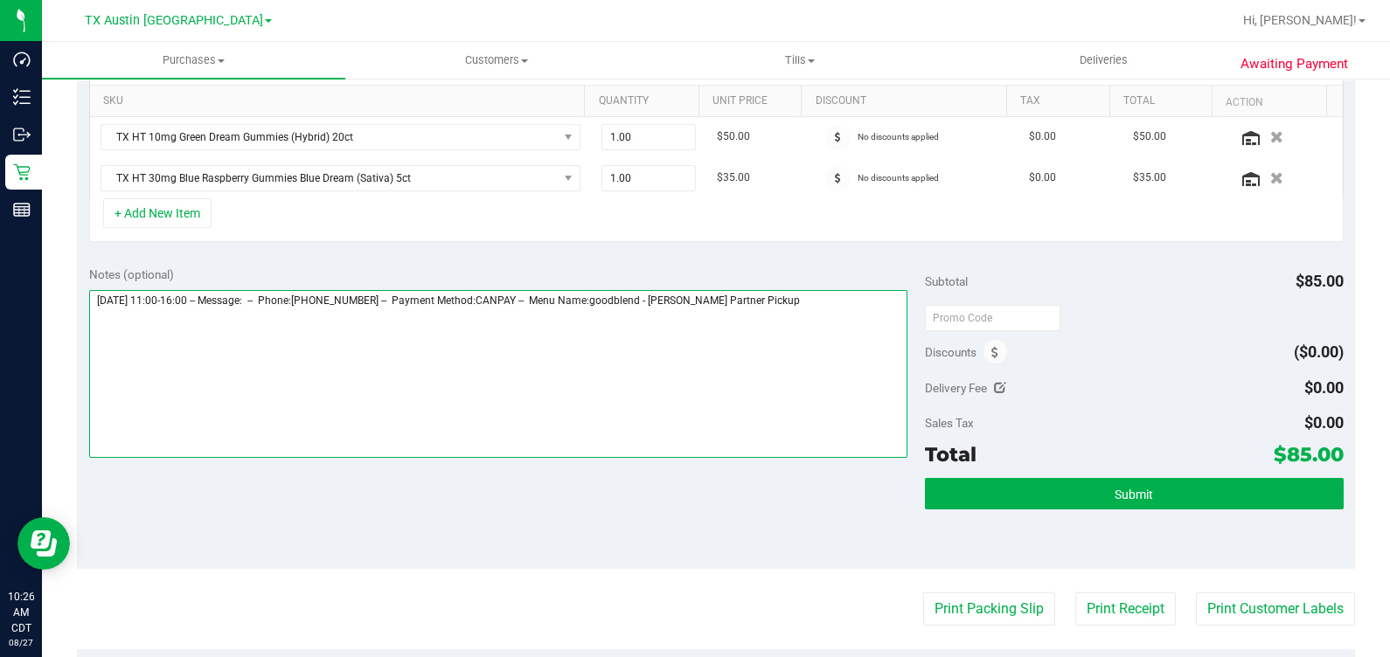
click at [803, 350] on textarea at bounding box center [498, 374] width 819 height 168
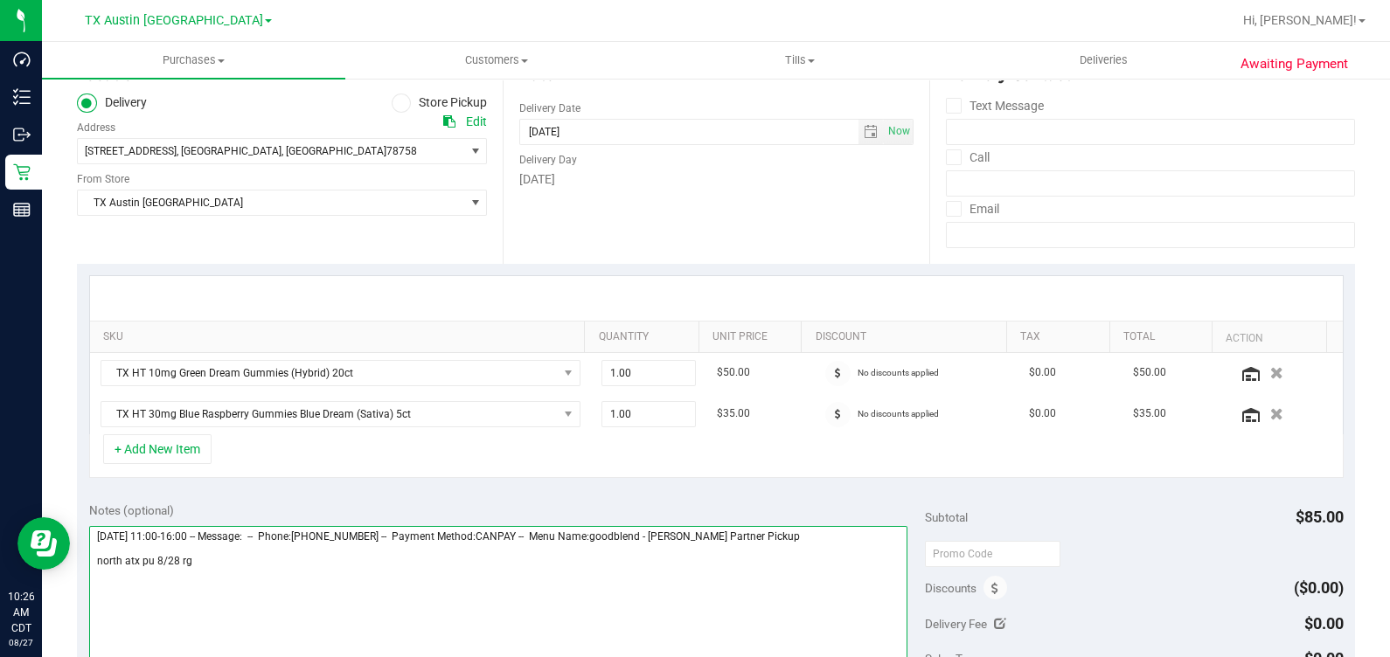
scroll to position [328, 0]
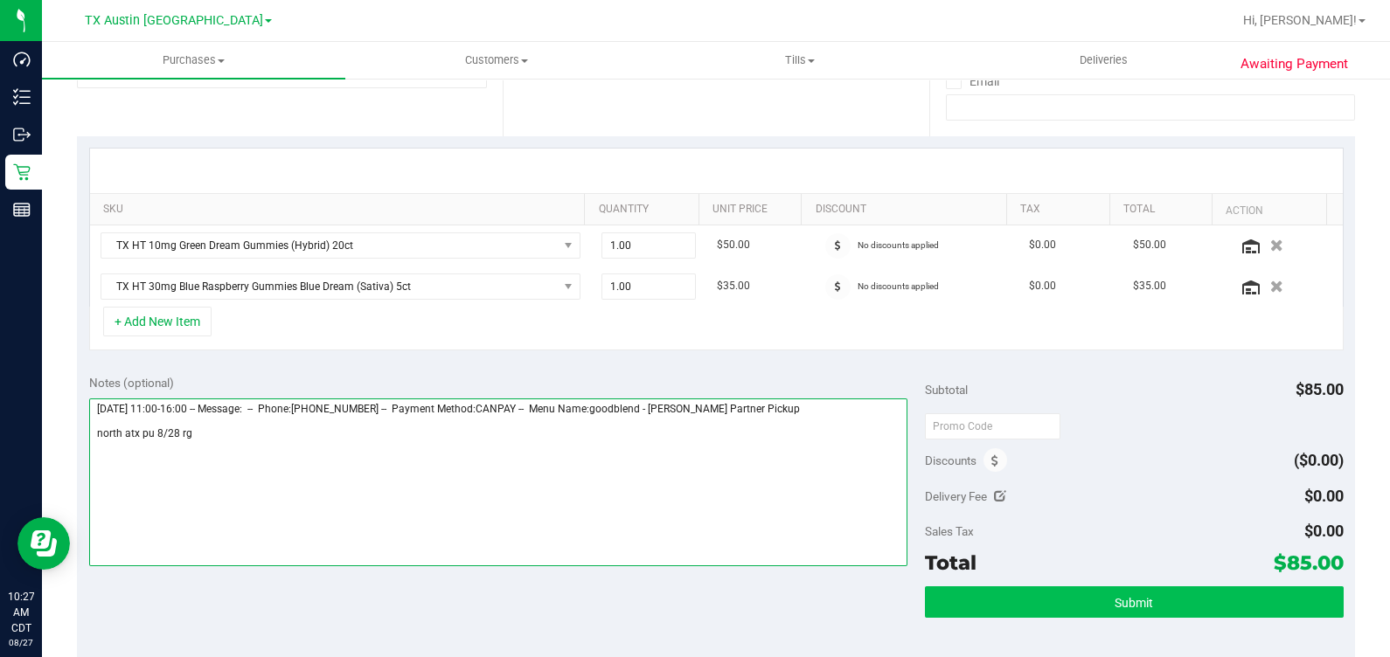
type textarea "Thursday 08/28/2025 11:00-16:00 -- Message: -- Phone:2544935981 -- Payment Meth…"
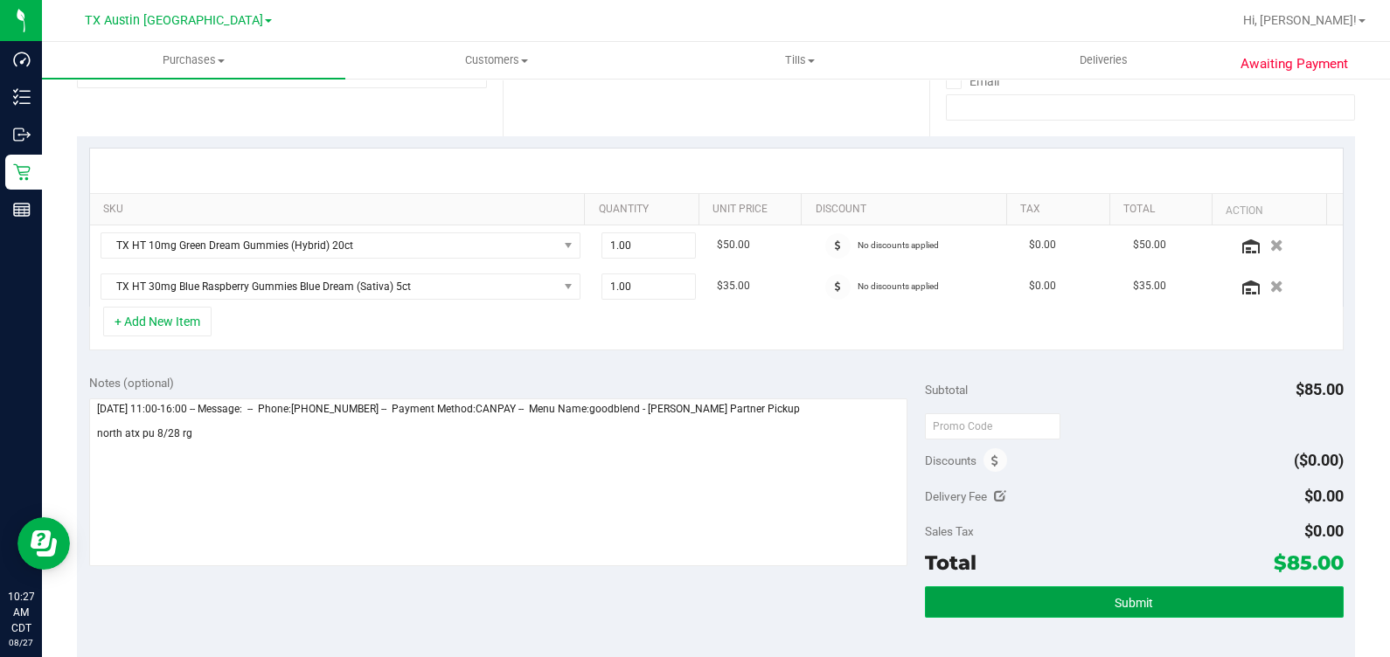
click at [803, 590] on button "Submit" at bounding box center [1134, 601] width 418 height 31
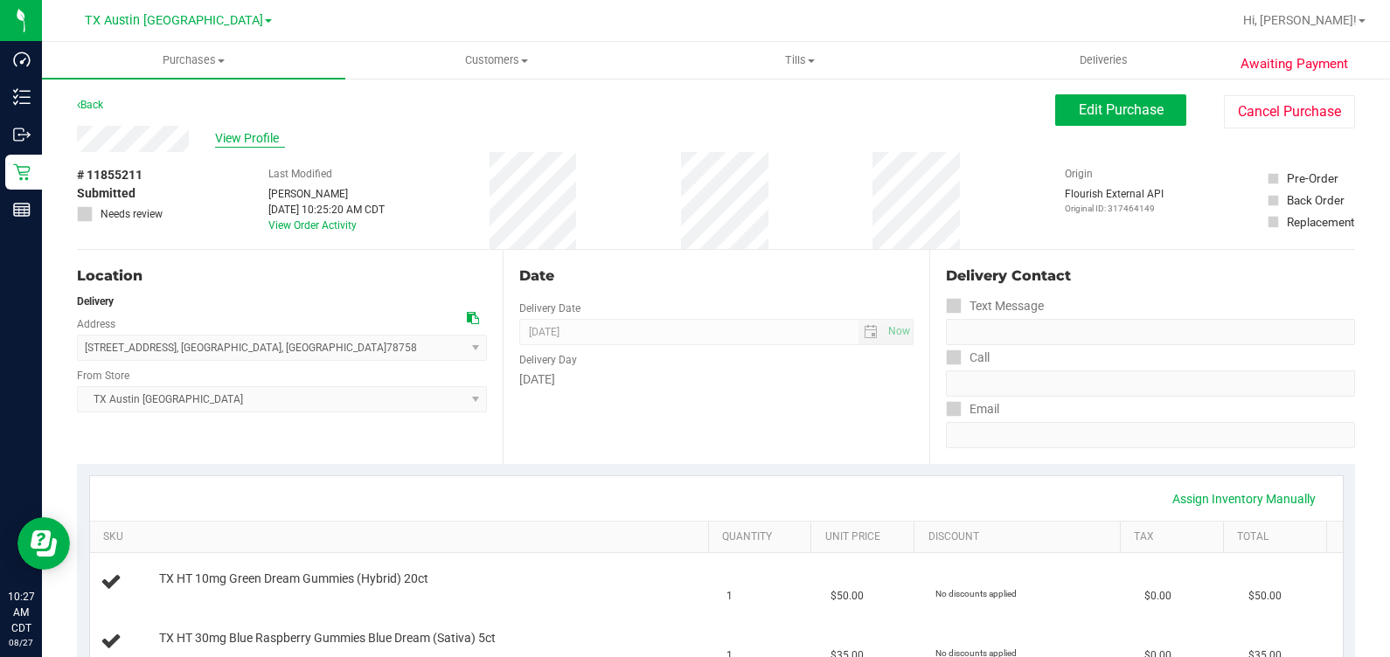
click at [267, 142] on span "View Profile" at bounding box center [250, 138] width 70 height 18
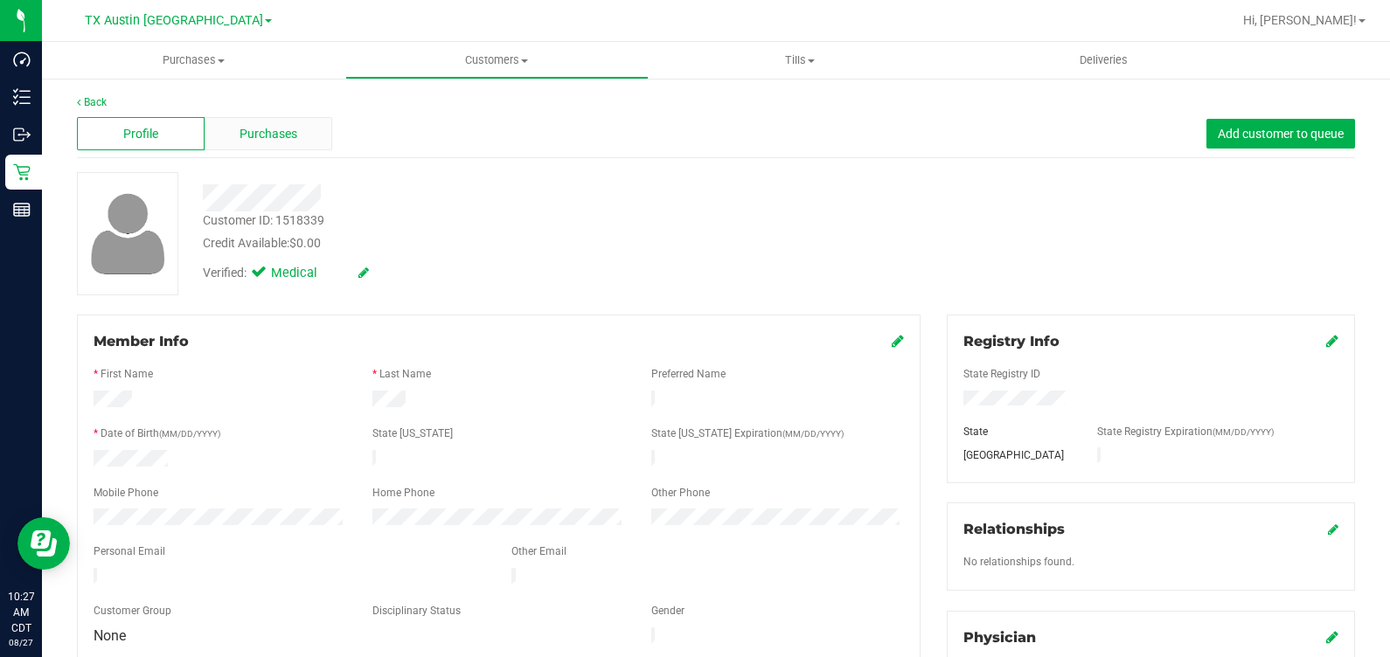
click at [279, 135] on span "Purchases" at bounding box center [268, 134] width 58 height 18
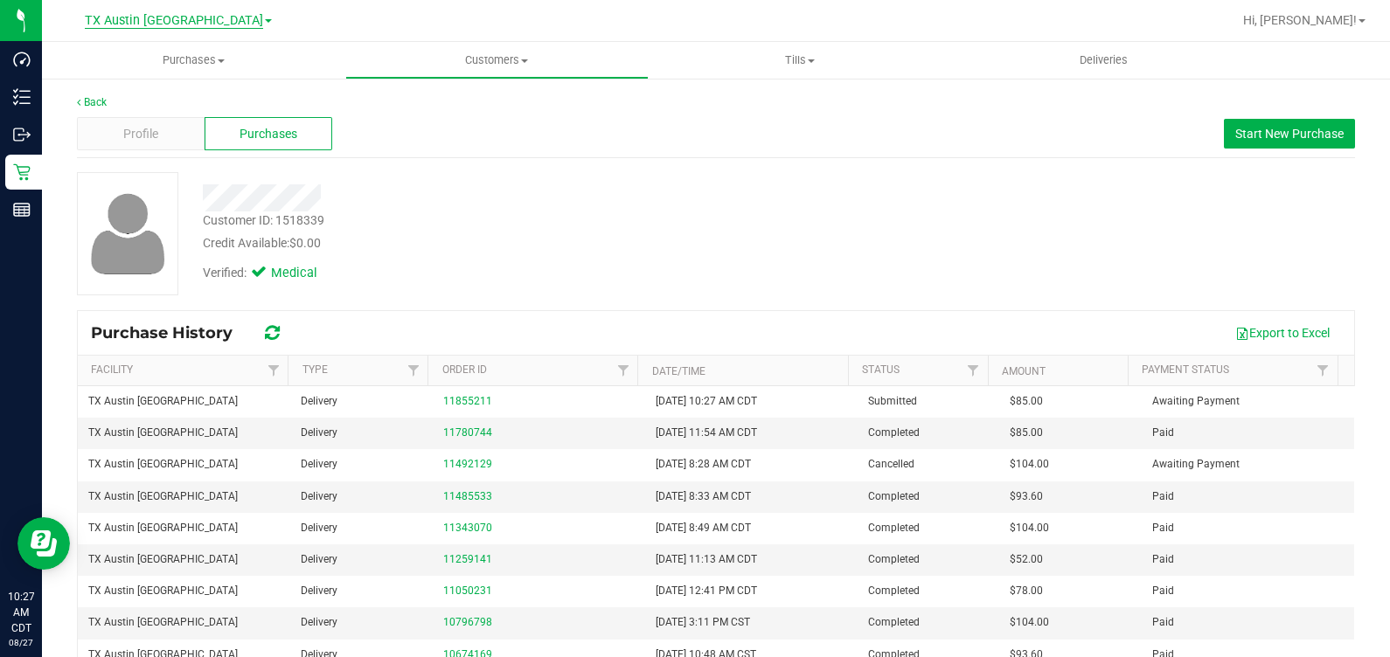
click at [201, 24] on span "TX Austin [GEOGRAPHIC_DATA]" at bounding box center [174, 21] width 178 height 16
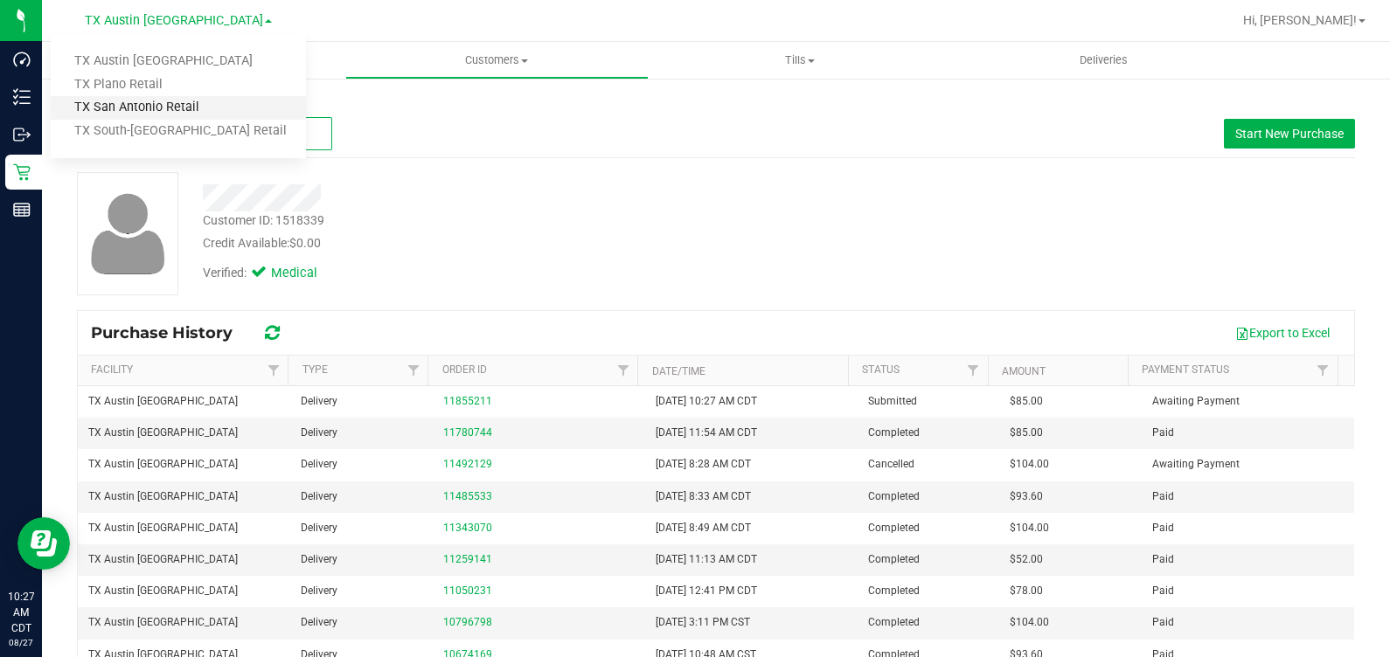
click at [192, 107] on link "TX San Antonio Retail" at bounding box center [178, 108] width 255 height 24
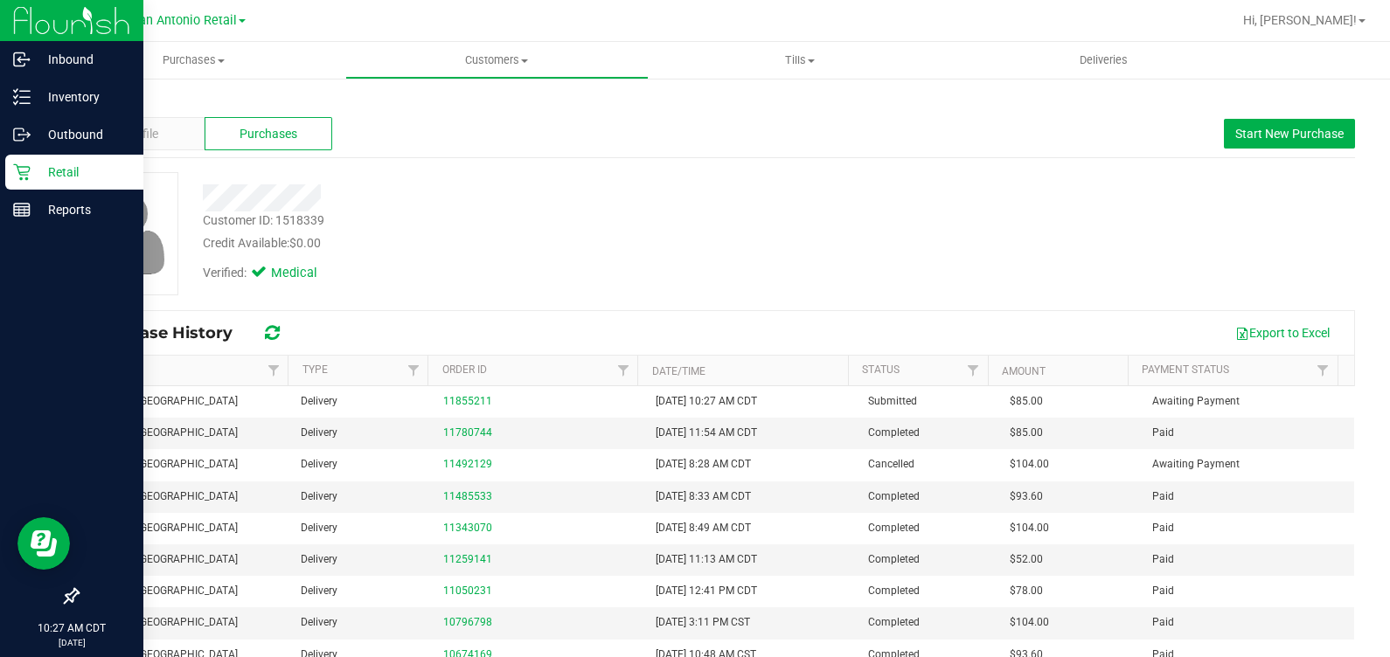
click at [29, 169] on icon at bounding box center [21, 172] width 17 height 17
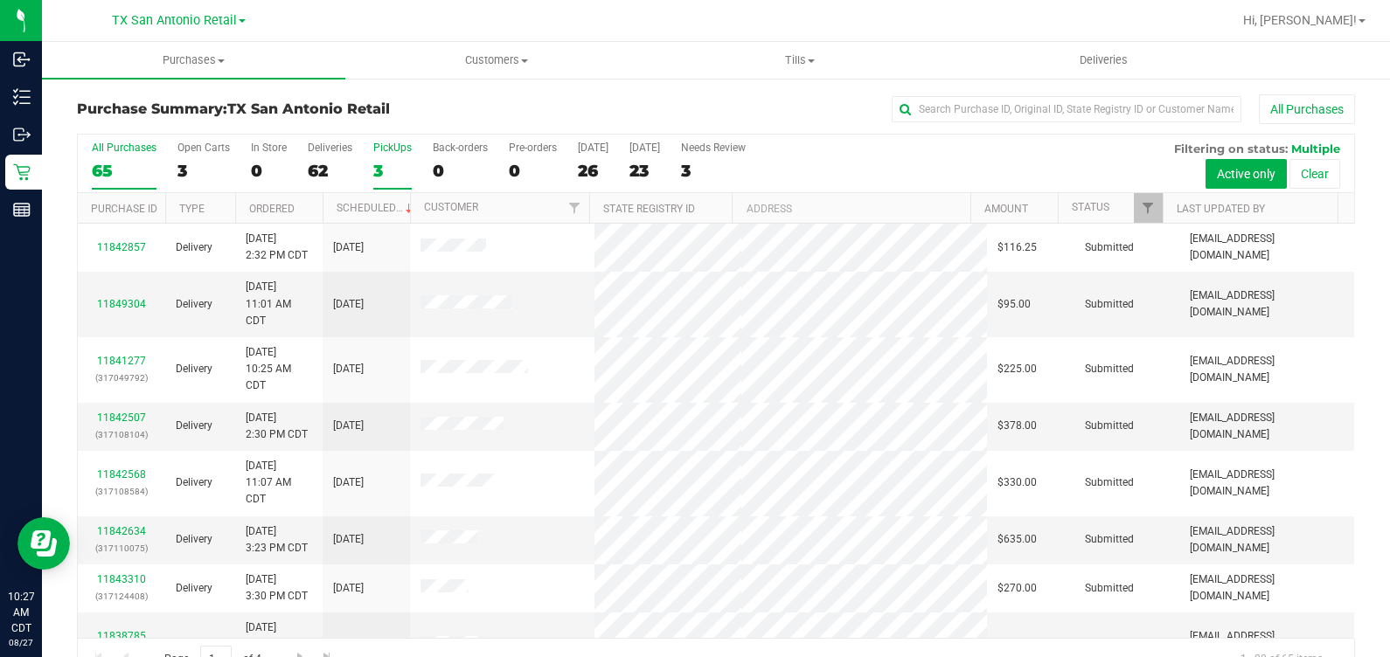
click at [399, 155] on label "PickUps 3" at bounding box center [392, 166] width 38 height 48
click at [0, 0] on input "PickUps 3" at bounding box center [0, 0] width 0 height 0
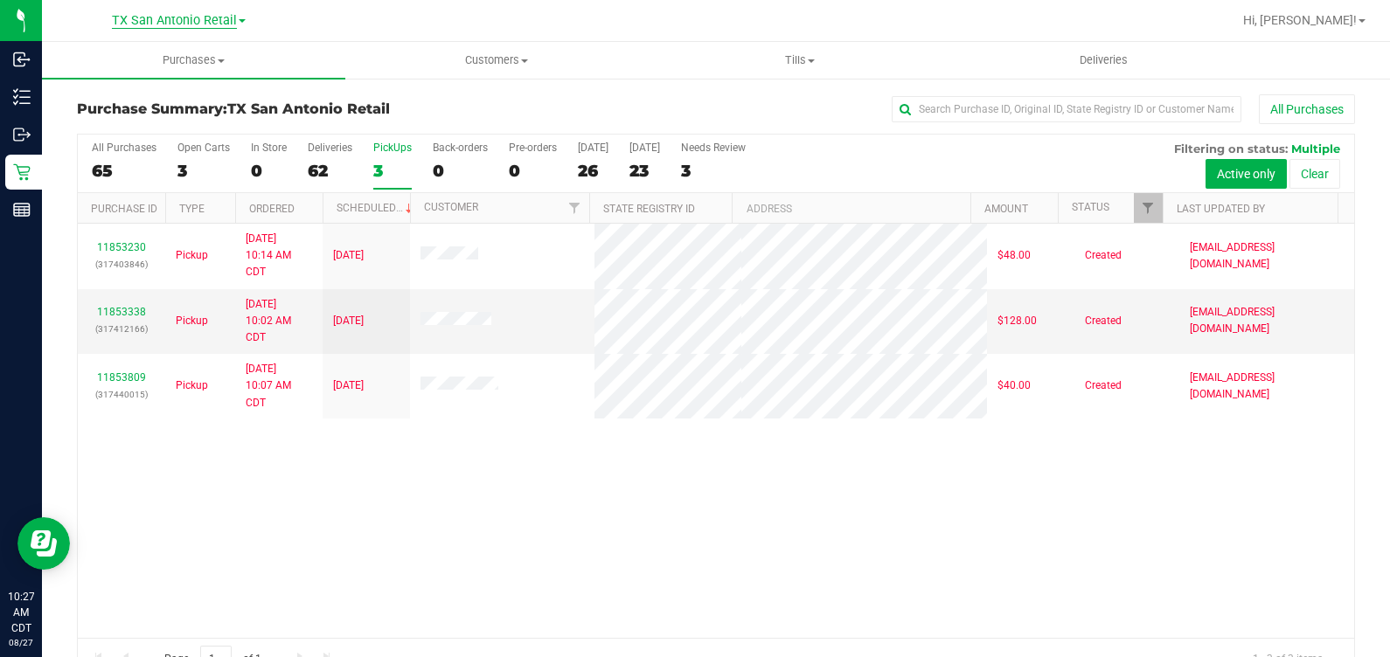
click at [205, 26] on span "TX San Antonio Retail" at bounding box center [174, 21] width 125 height 16
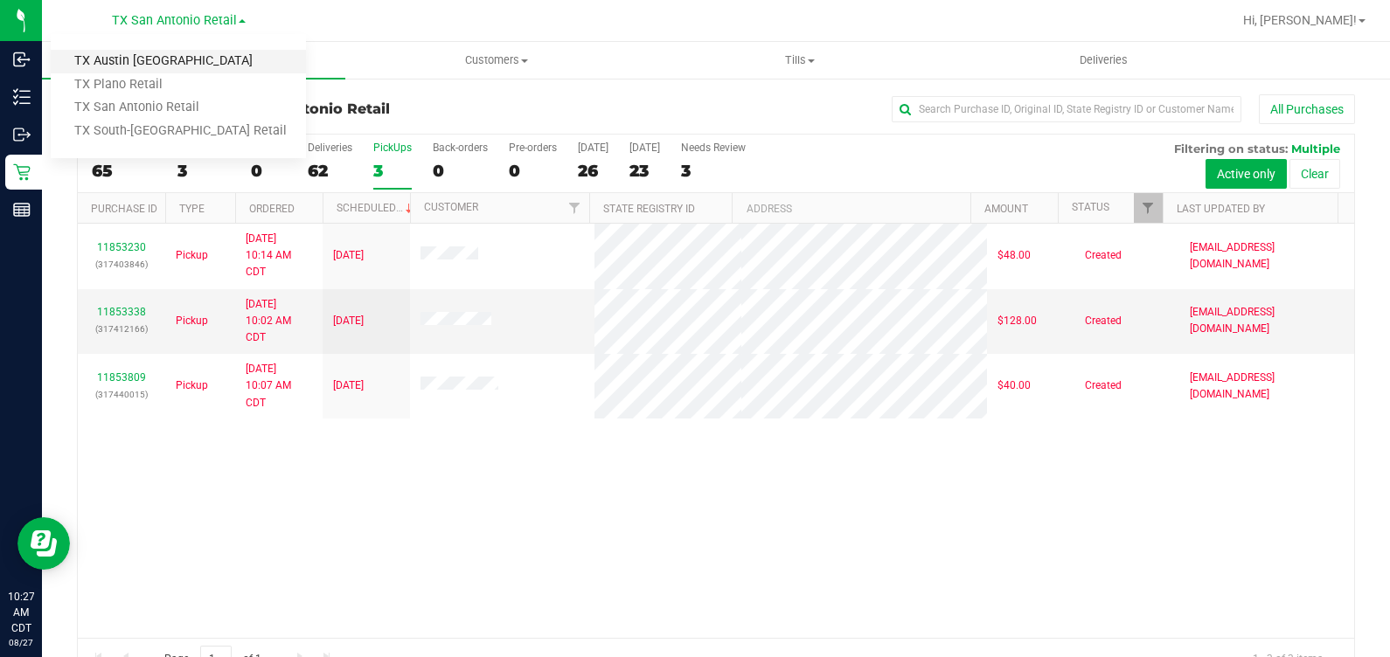
click at [197, 69] on link "TX Austin [GEOGRAPHIC_DATA]" at bounding box center [178, 62] width 255 height 24
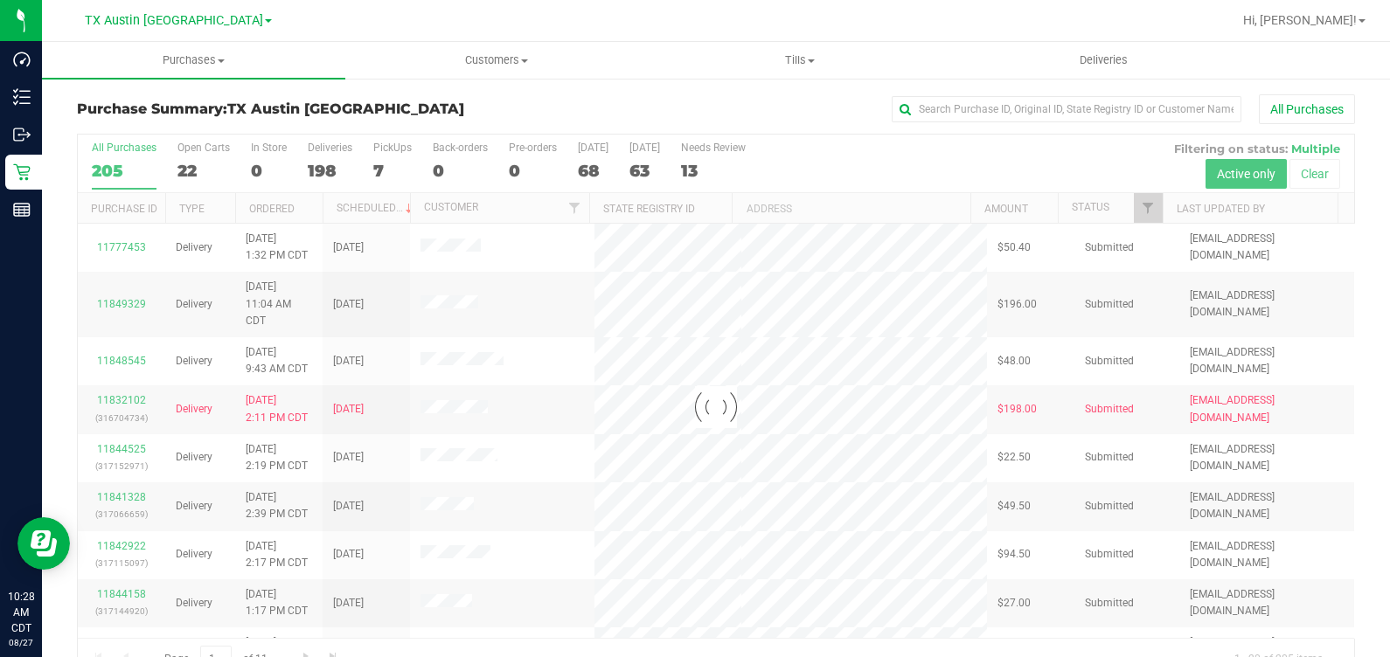
click at [385, 151] on div at bounding box center [716, 407] width 1276 height 545
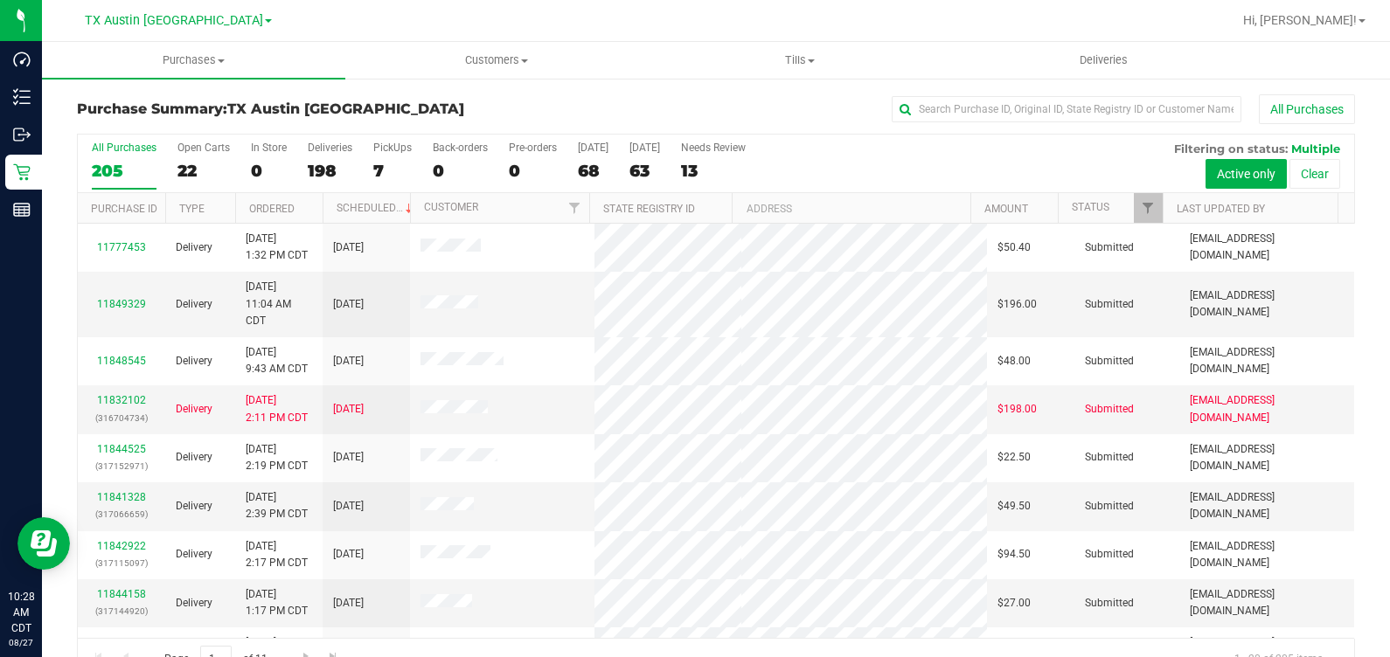
click at [371, 164] on div "All Purchases 205 Open Carts 22 In Store 0 Deliveries 198 PickUps 7 Back-orders…" at bounding box center [716, 164] width 1276 height 59
click at [390, 160] on label "PickUps 7" at bounding box center [392, 166] width 38 height 48
click at [0, 0] on input "PickUps 7" at bounding box center [0, 0] width 0 height 0
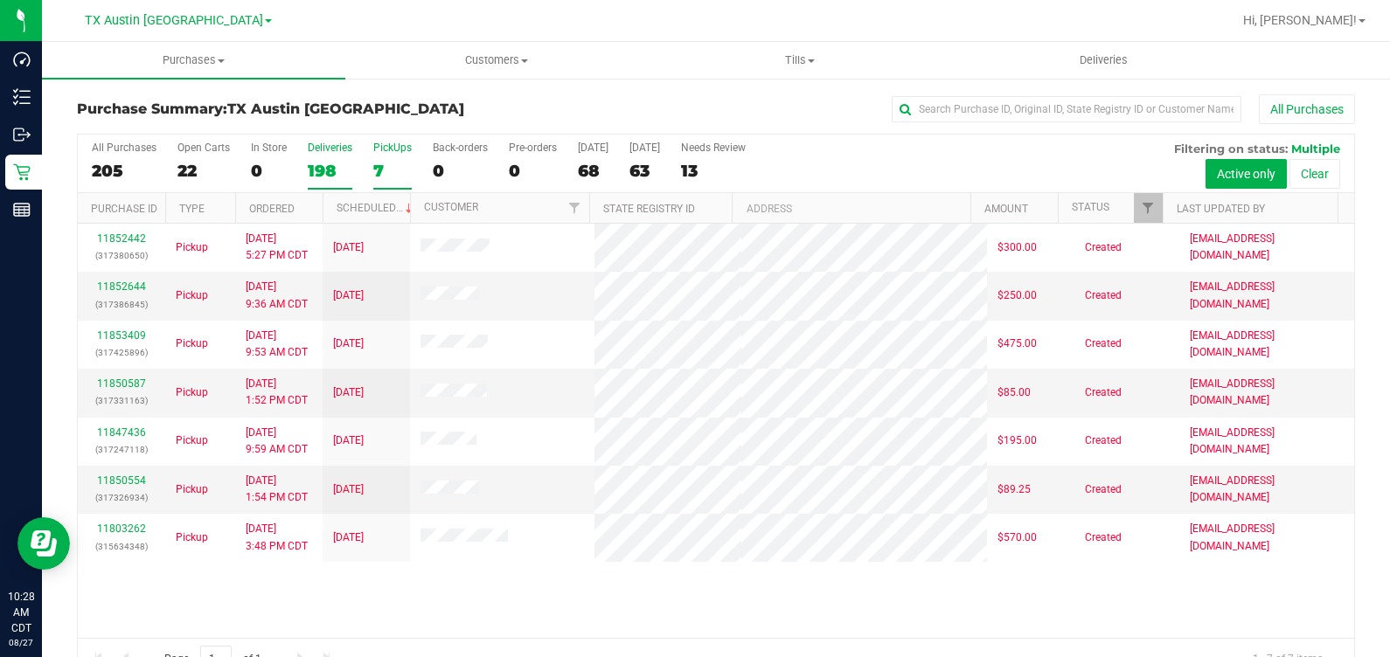
click at [322, 166] on div "198" at bounding box center [330, 171] width 45 height 20
click at [0, 0] on input "Deliveries 198" at bounding box center [0, 0] width 0 height 0
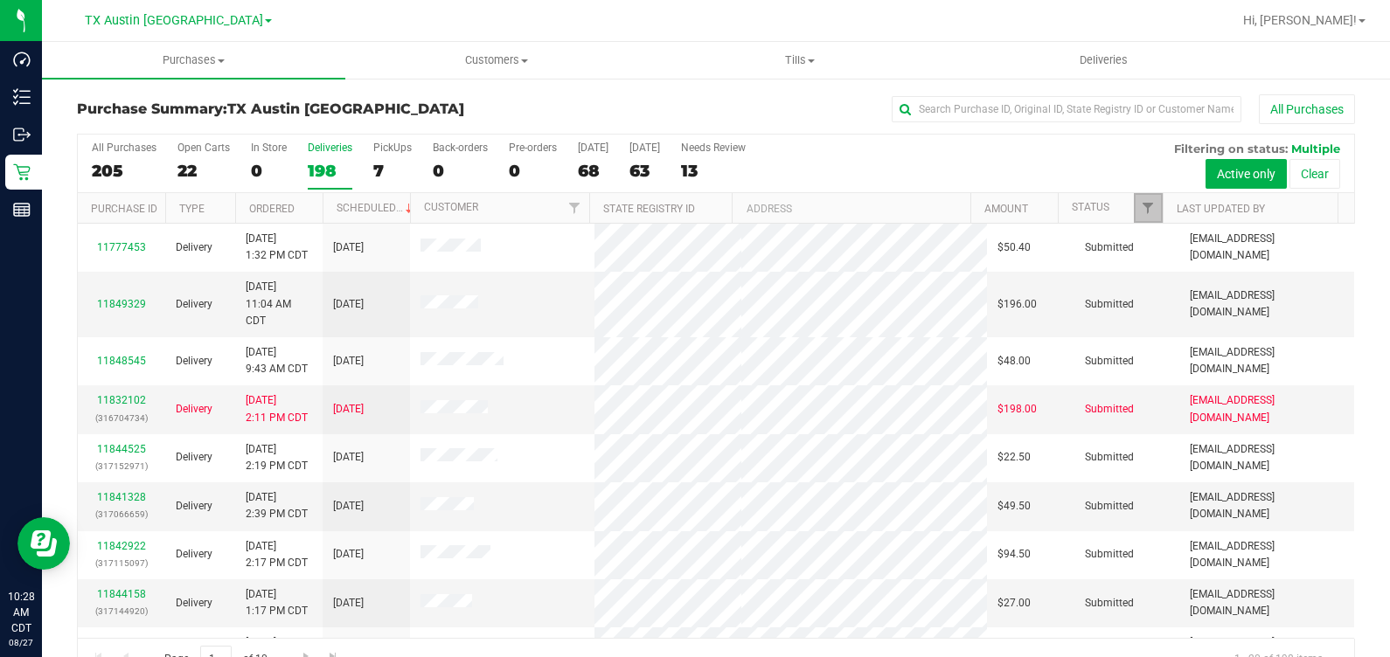
click at [803, 210] on link "Filter" at bounding box center [1148, 208] width 29 height 30
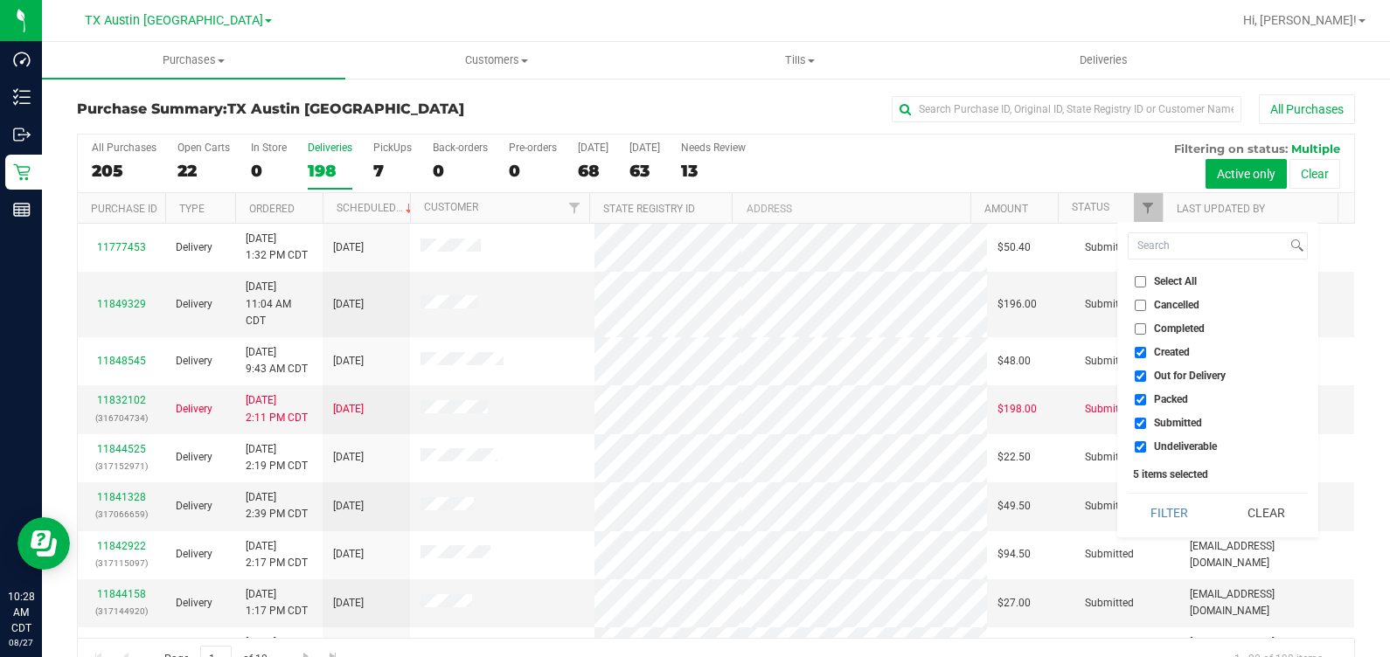
click at [803, 375] on span "Out for Delivery" at bounding box center [1190, 376] width 72 height 10
click at [803, 375] on input "Out for Delivery" at bounding box center [1139, 376] width 11 height 11
checkbox input "false"
click at [803, 399] on span "Packed" at bounding box center [1171, 399] width 34 height 10
click at [803, 399] on input "Packed" at bounding box center [1139, 399] width 11 height 11
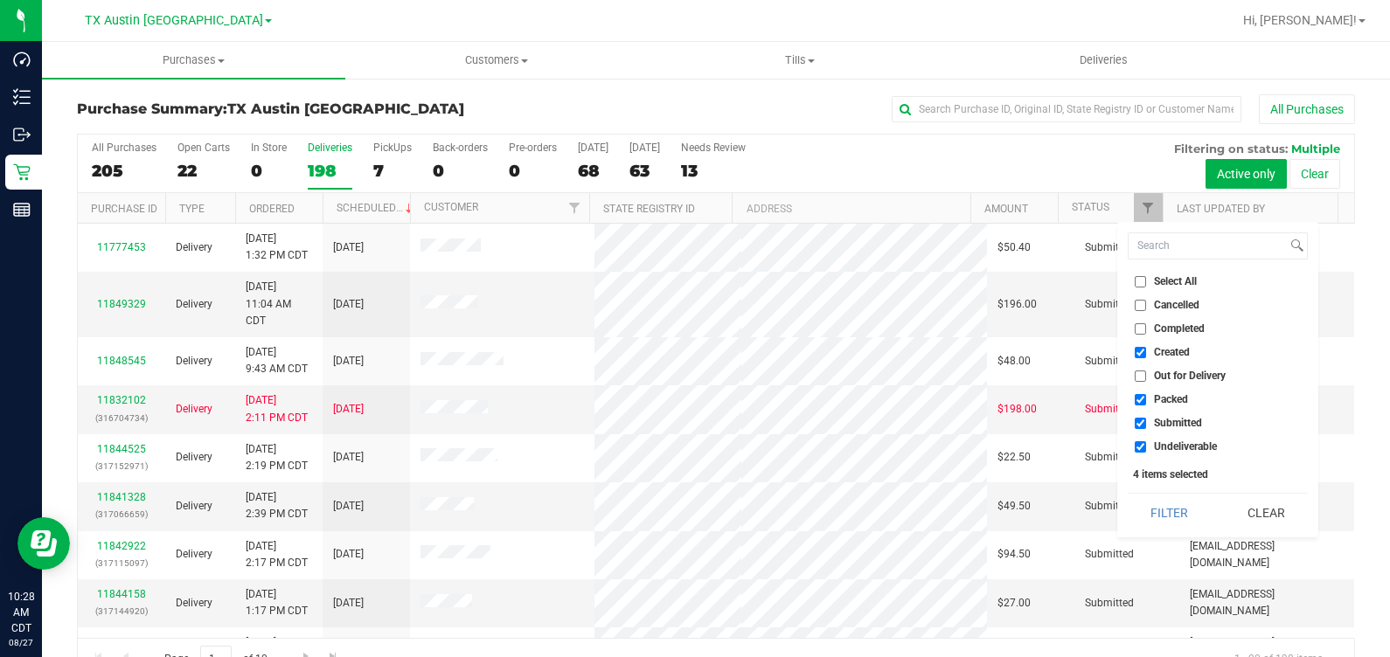
checkbox input "false"
click at [803, 423] on span "Submitted" at bounding box center [1178, 423] width 48 height 10
click at [803, 423] on input "Submitted" at bounding box center [1139, 423] width 11 height 11
checkbox input "false"
click at [803, 441] on span "Undeliverable" at bounding box center [1185, 446] width 63 height 10
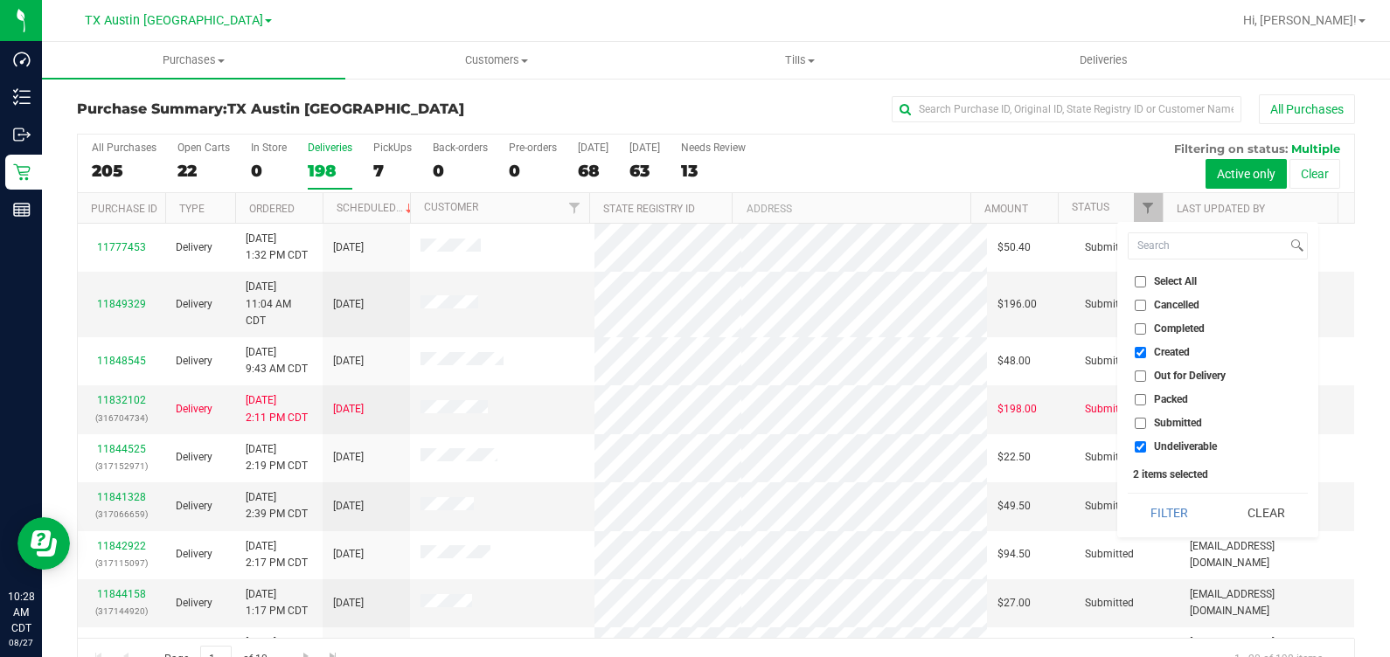
click at [803, 441] on input "Undeliverable" at bounding box center [1139, 446] width 11 height 11
checkbox input "false"
click at [803, 498] on button "Filter" at bounding box center [1169, 513] width 84 height 38
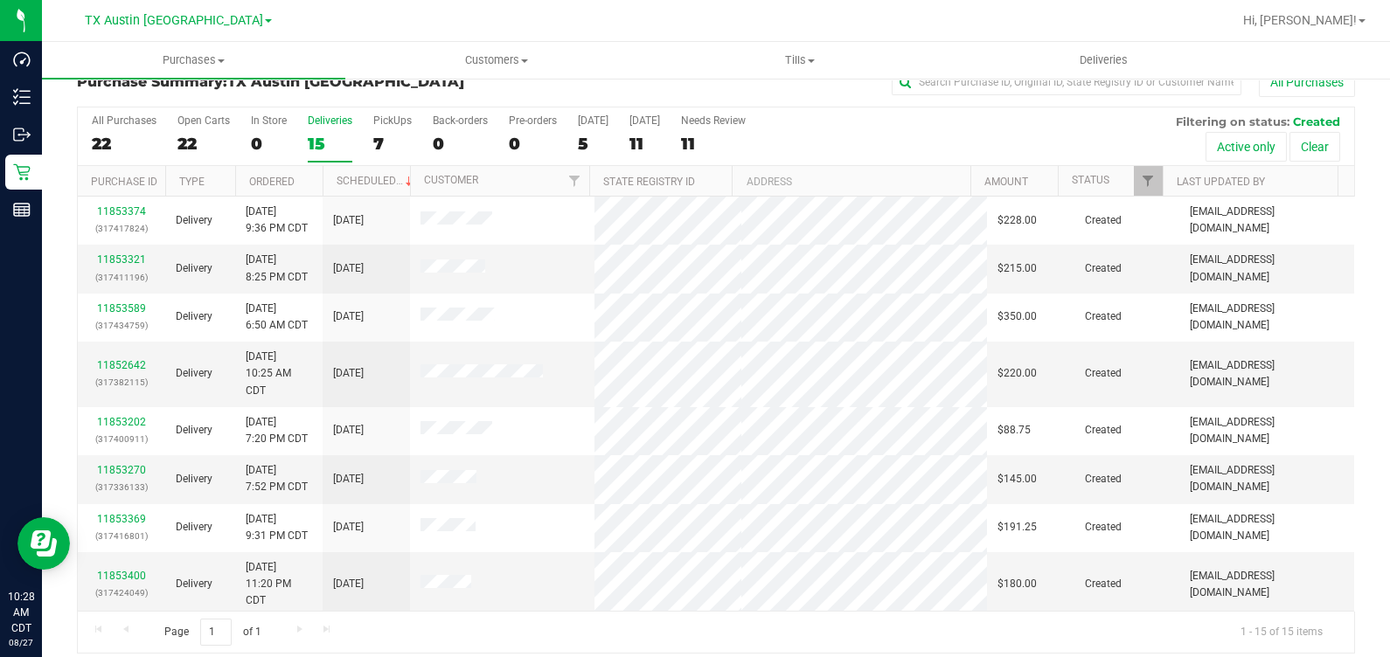
scroll to position [39, 0]
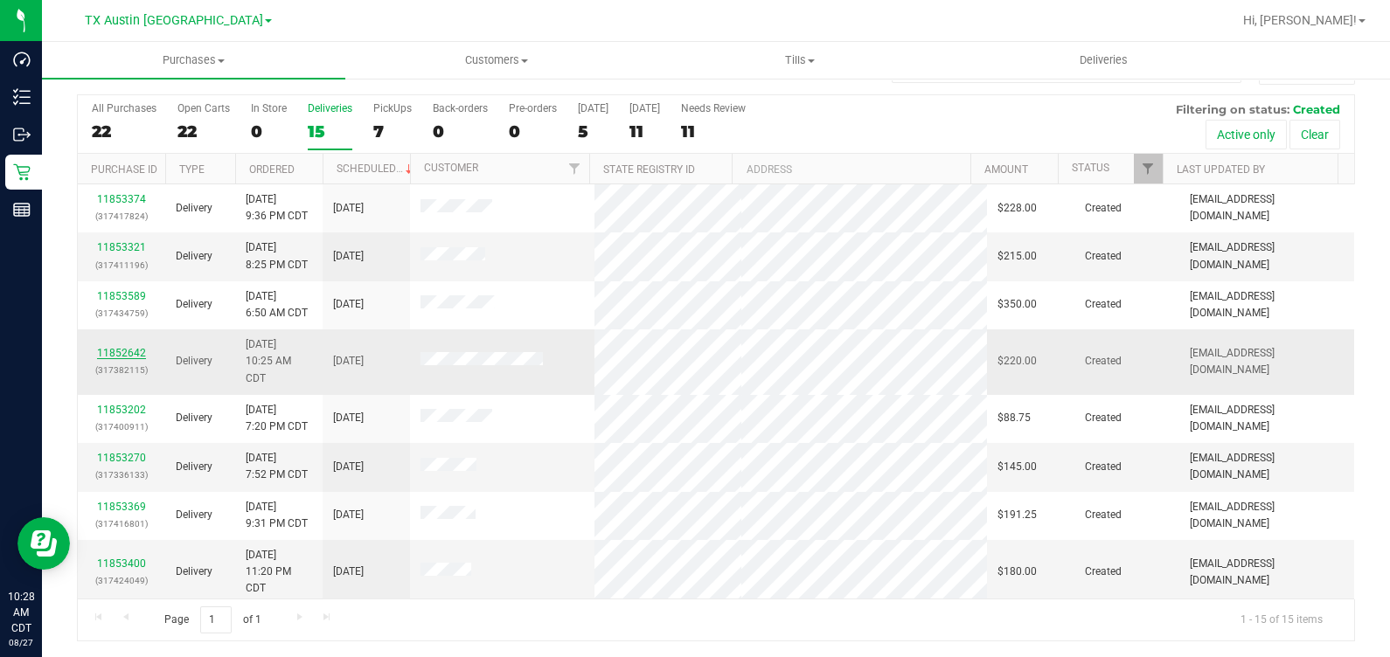
click at [127, 350] on link "11852642" at bounding box center [121, 353] width 49 height 12
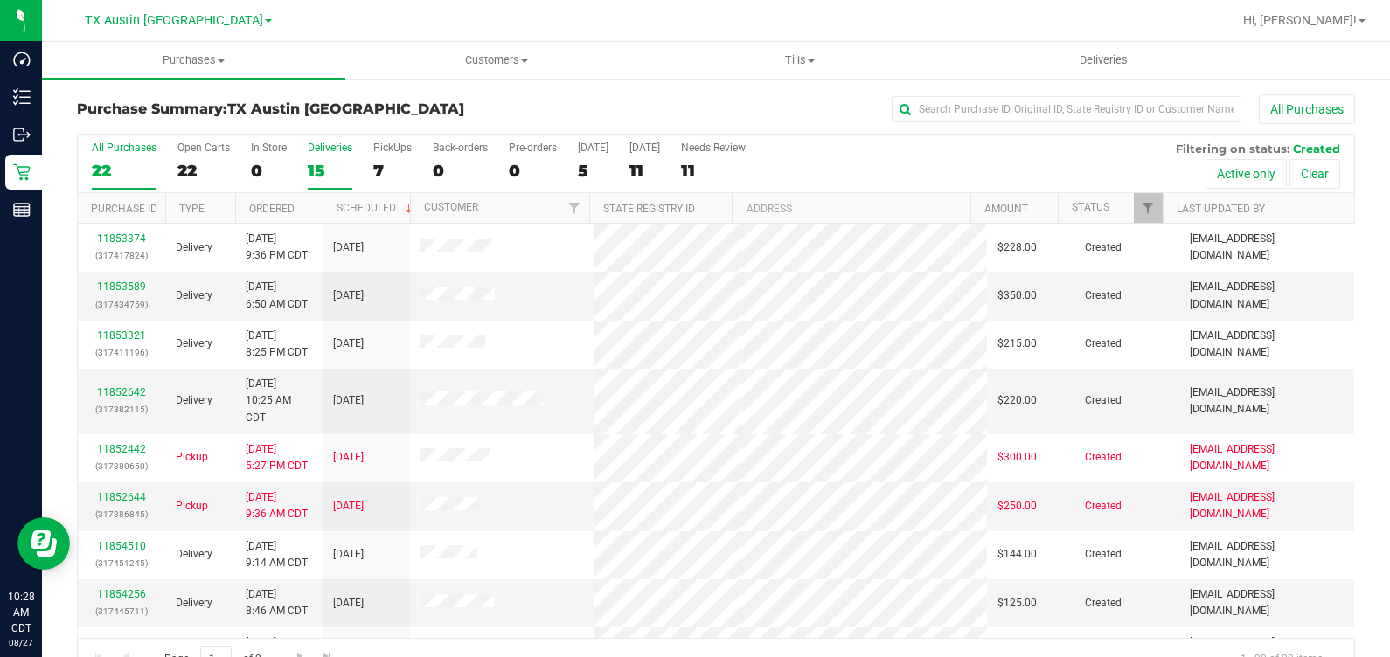
click at [308, 162] on div "15" at bounding box center [330, 171] width 45 height 20
click at [0, 0] on input "Deliveries 15" at bounding box center [0, 0] width 0 height 0
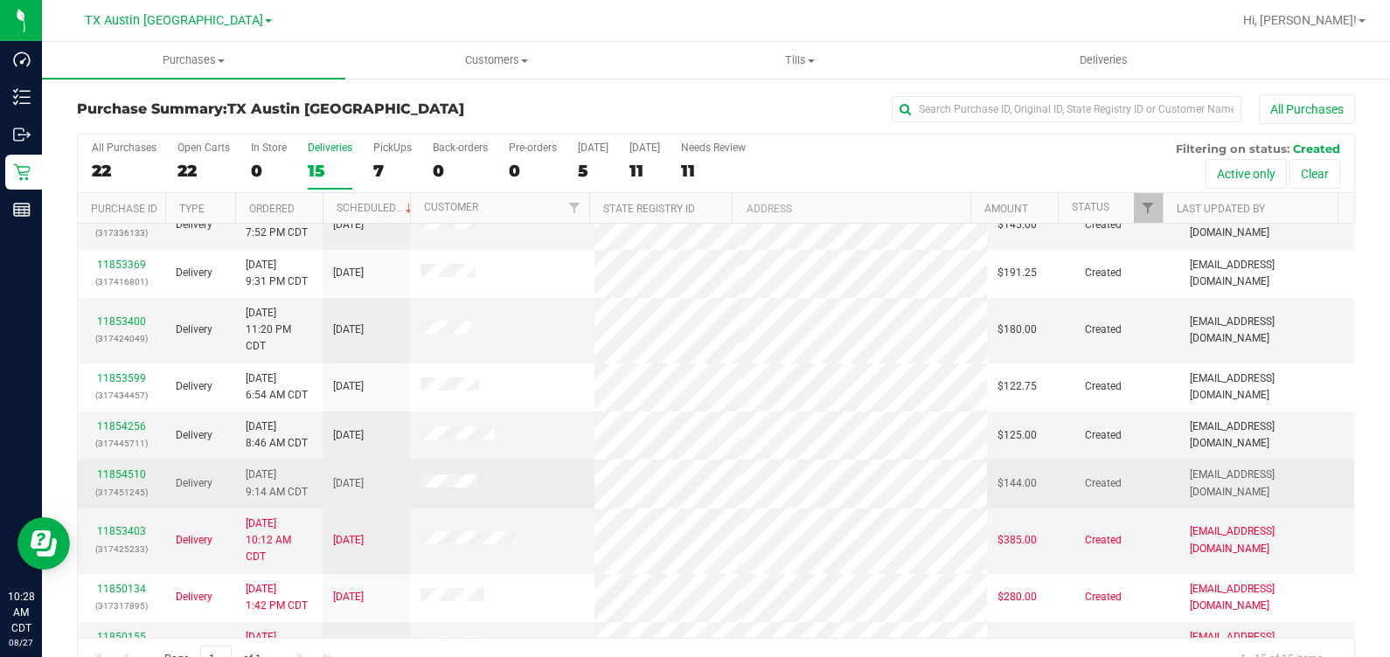
scroll to position [249, 0]
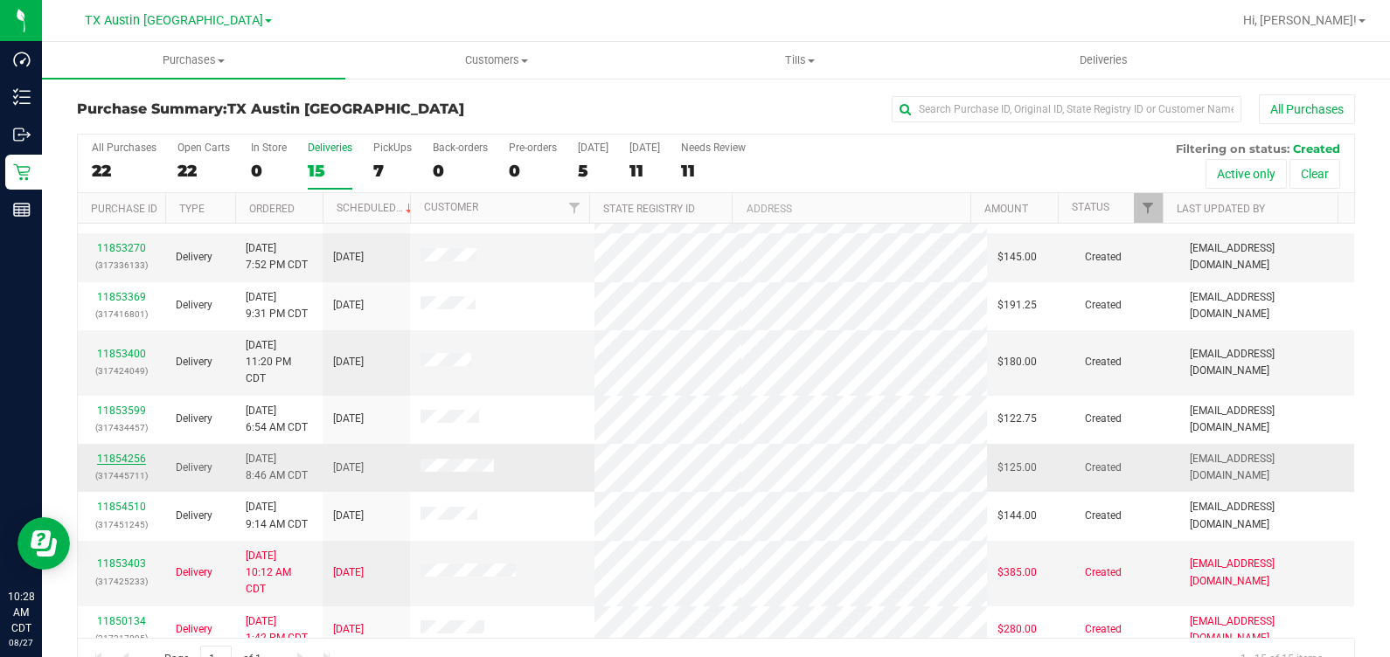
click at [114, 453] on link "11854256" at bounding box center [121, 459] width 49 height 12
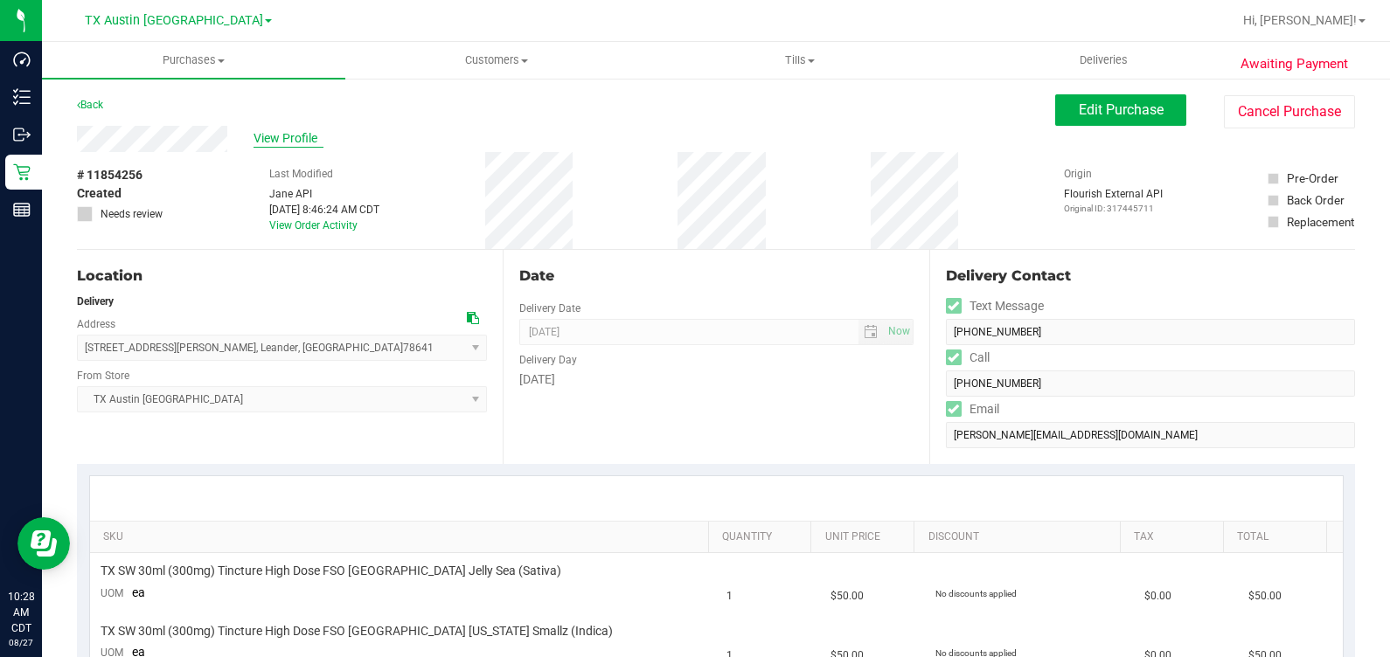
click at [301, 138] on span "View Profile" at bounding box center [288, 138] width 70 height 18
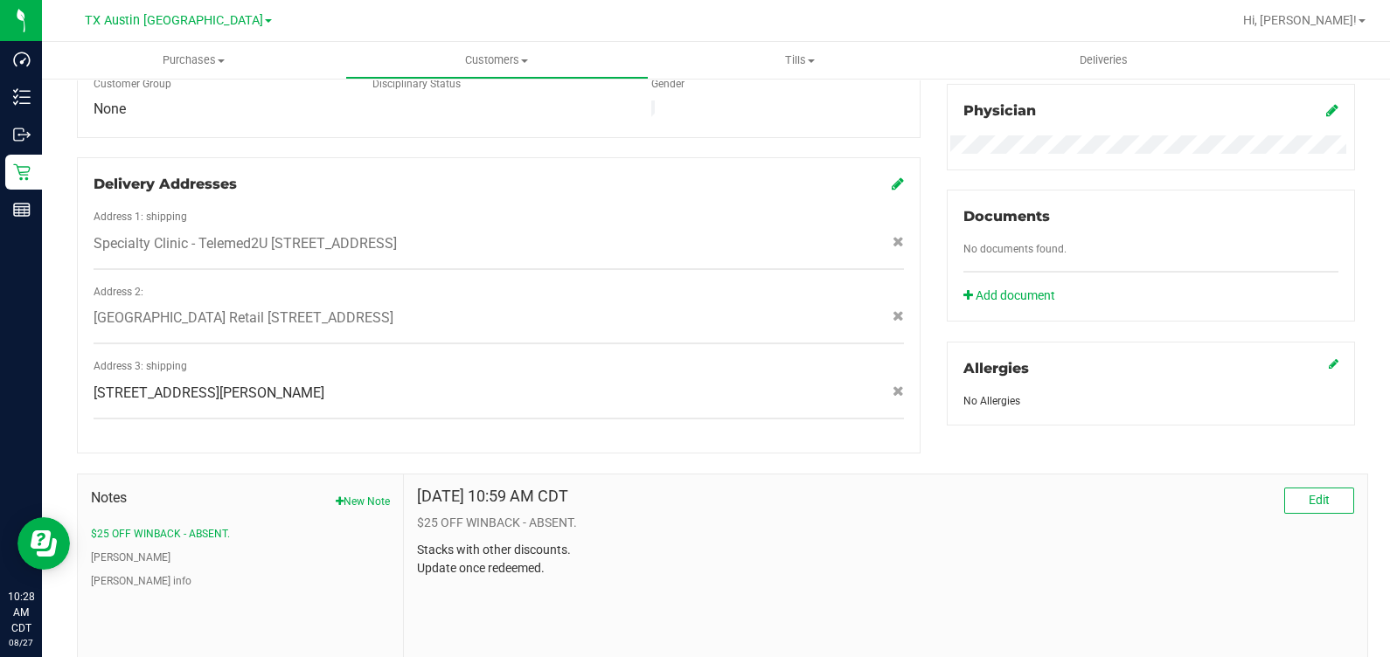
scroll to position [618, 0]
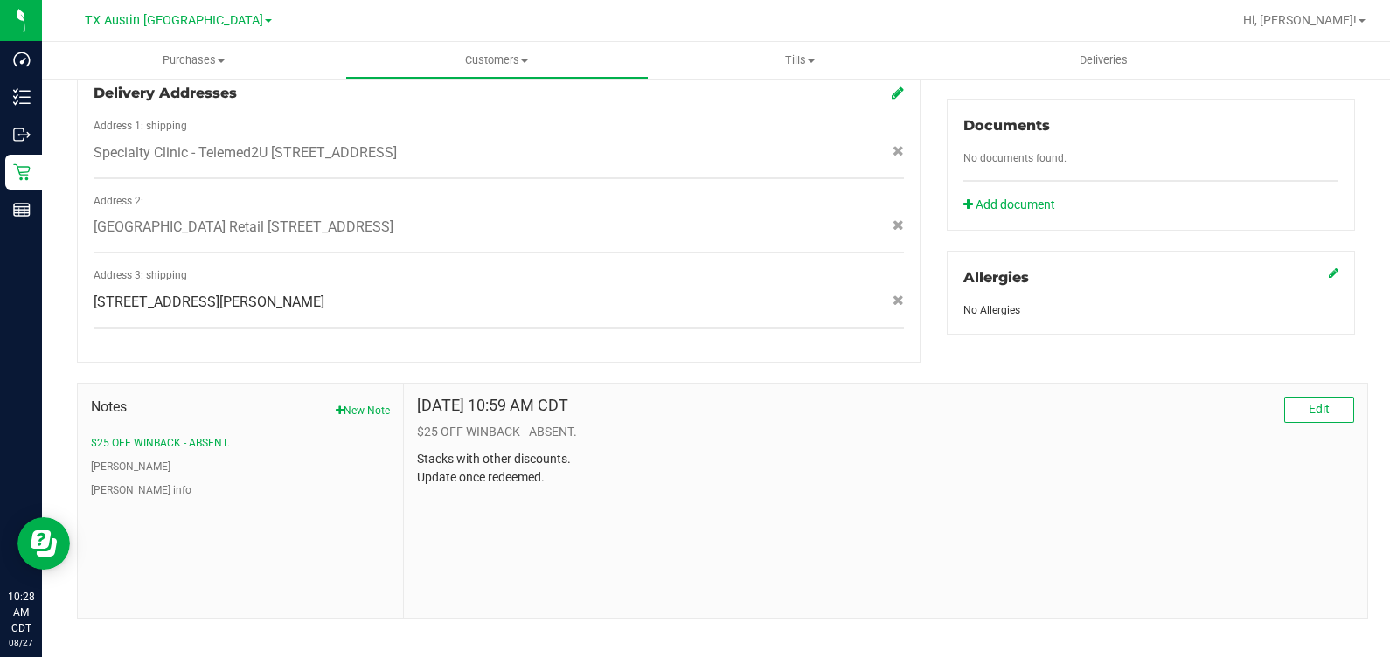
click at [135, 457] on ul "$25 OFF WINBACK - ABSENT. CURT CURT info" at bounding box center [240, 466] width 299 height 63
click at [113, 459] on button "CURT" at bounding box center [131, 467] width 80 height 16
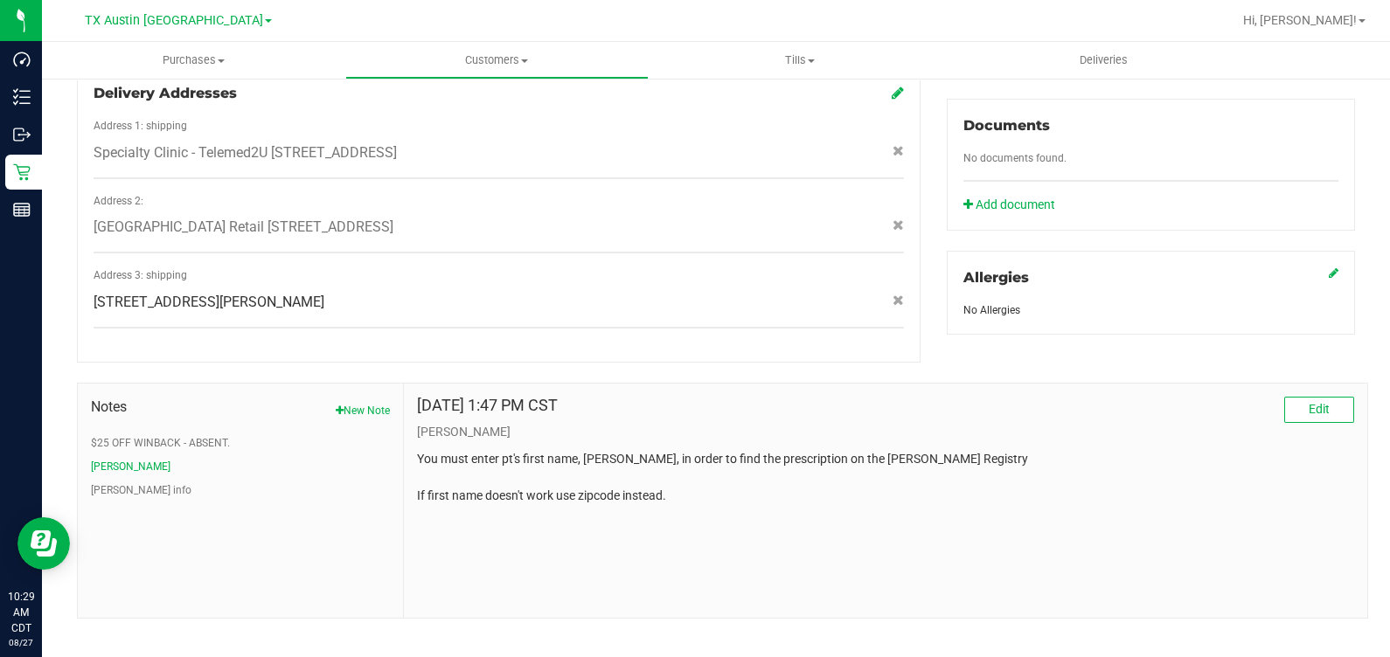
click at [803, 450] on p "You must enter pt's first name, Rebecca, in order to find the prescription on t…" at bounding box center [885, 477] width 937 height 55
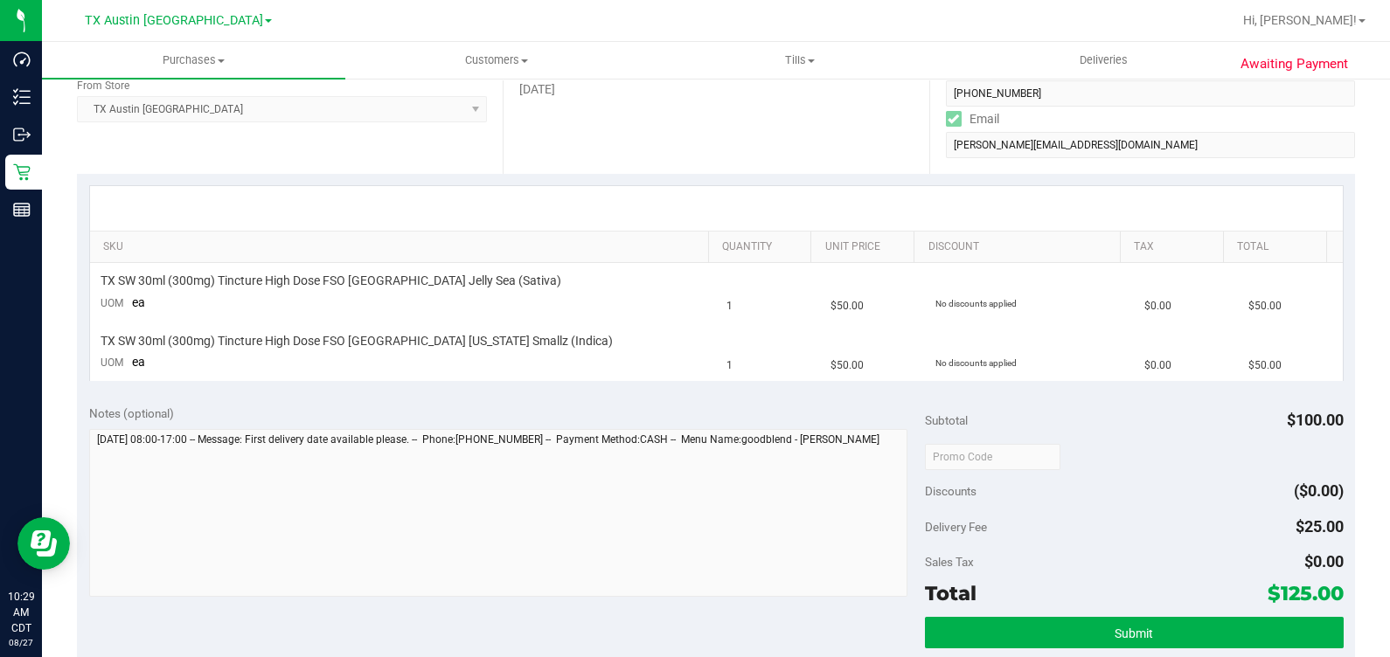
scroll to position [181, 0]
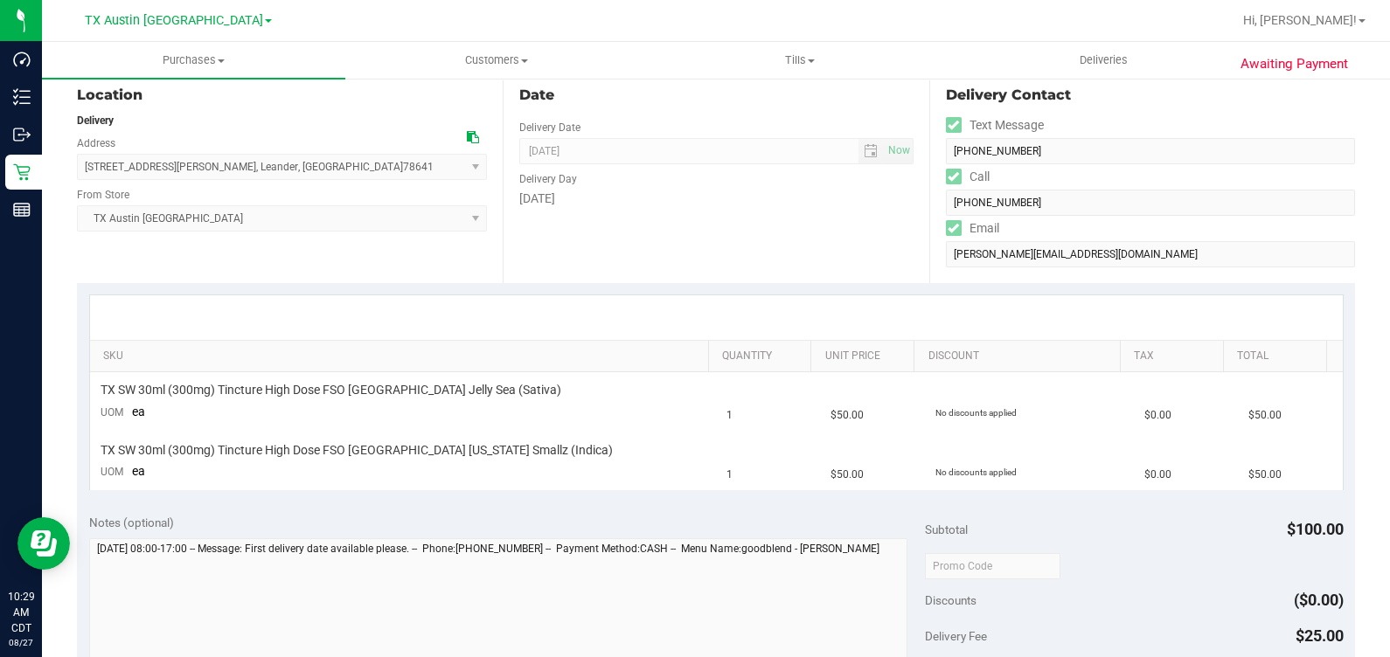
click at [459, 135] on div "1108 Clayton Dr , Leander , TX 78641 Select address Specialty Clinic - Telemed2…" at bounding box center [282, 154] width 410 height 52
click at [467, 137] on icon at bounding box center [473, 137] width 12 height 12
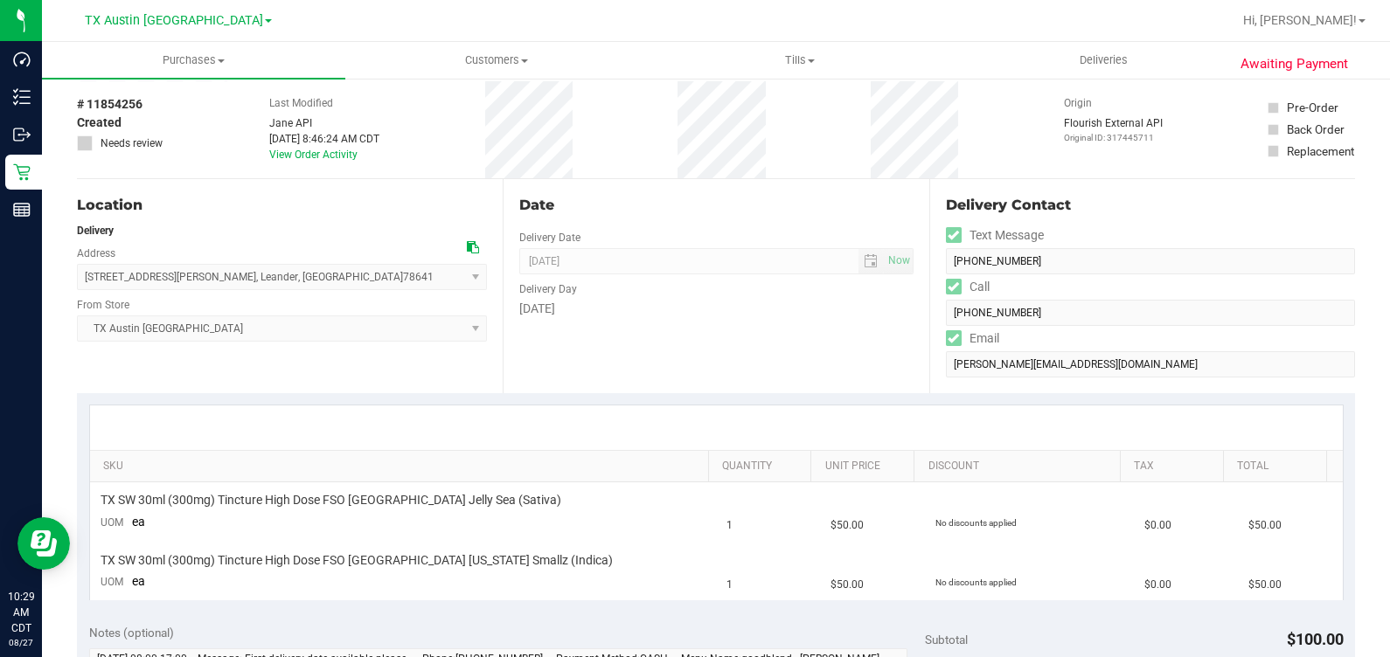
scroll to position [0, 0]
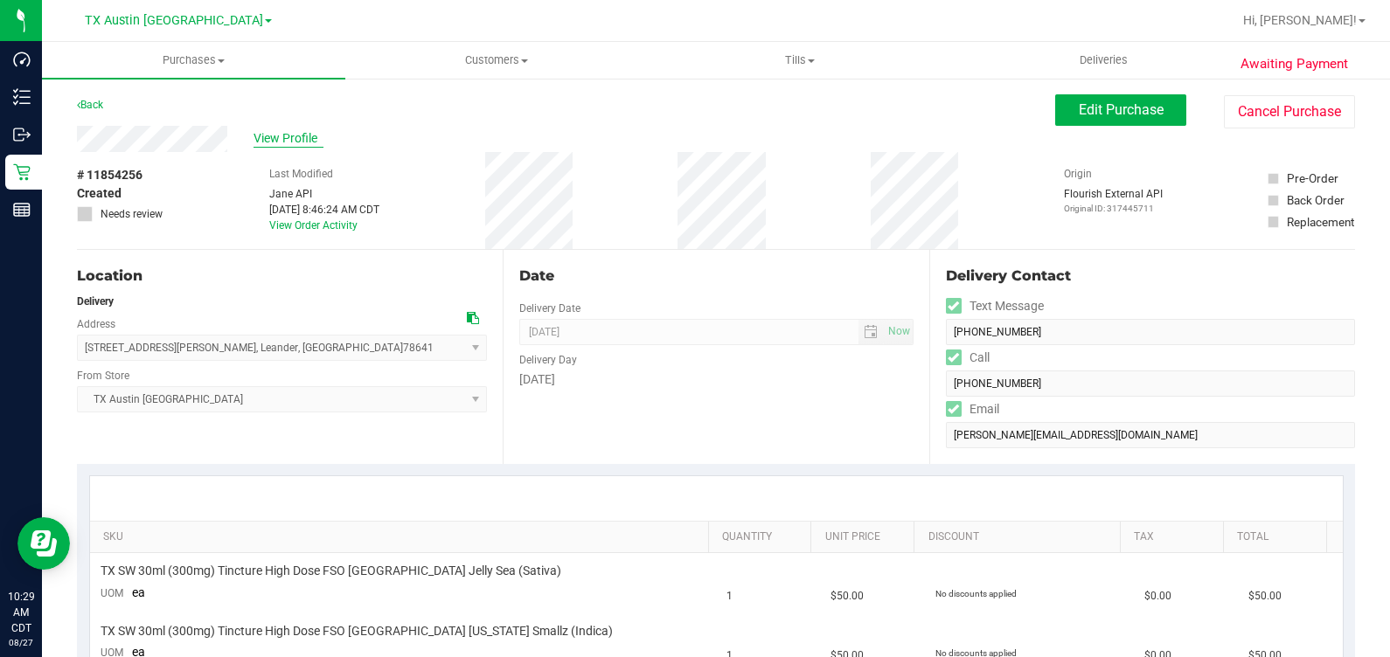
click at [301, 136] on span "View Profile" at bounding box center [288, 138] width 70 height 18
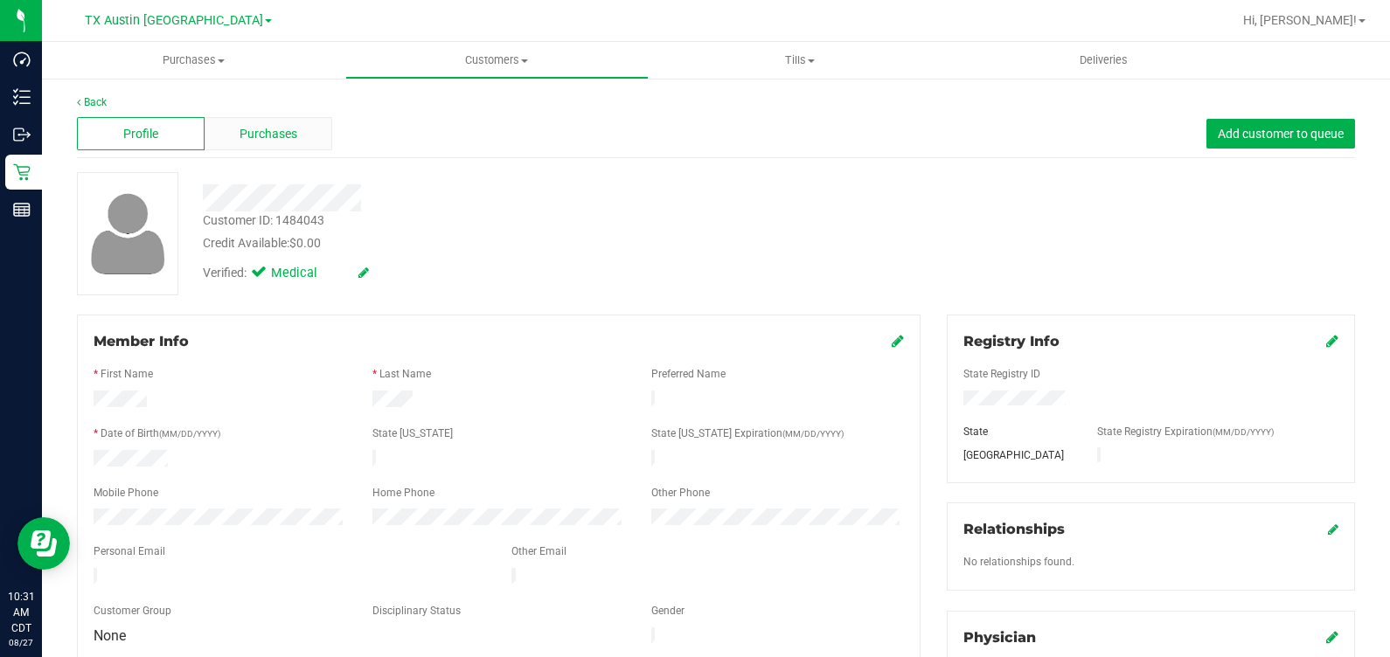
click at [246, 137] on span "Purchases" at bounding box center [268, 134] width 58 height 18
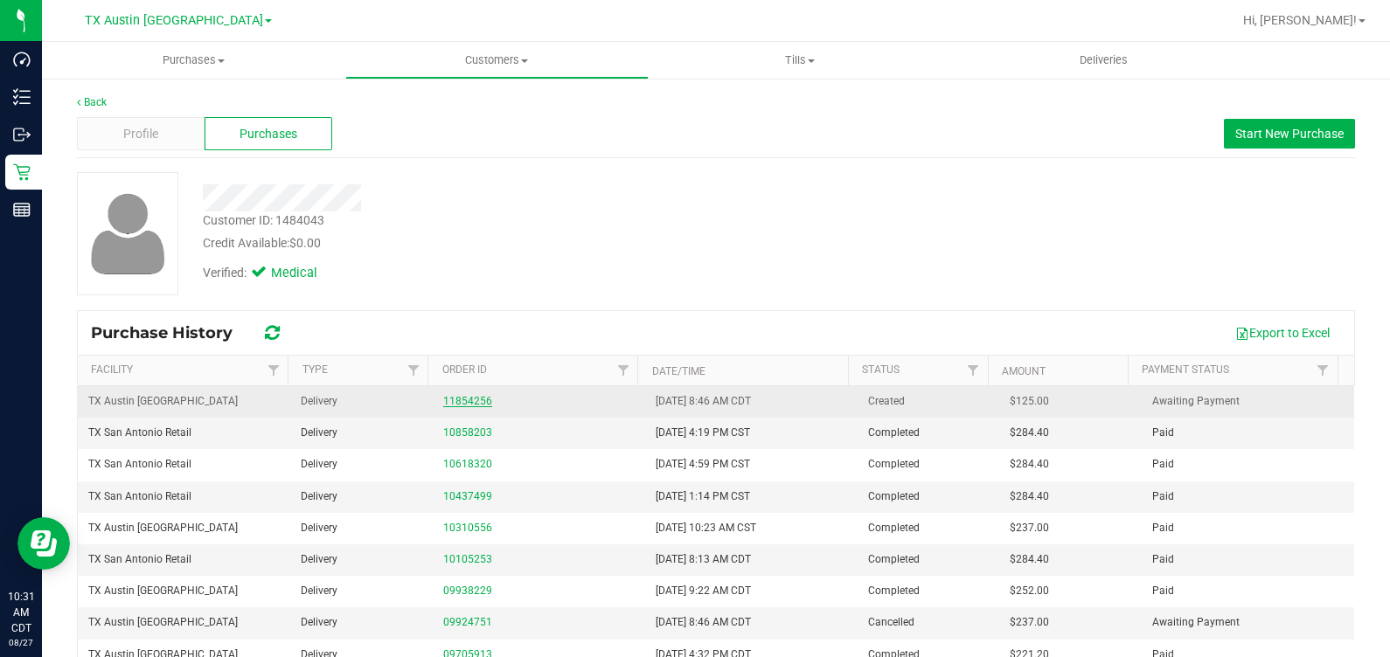
click at [464, 399] on link "11854256" at bounding box center [467, 401] width 49 height 12
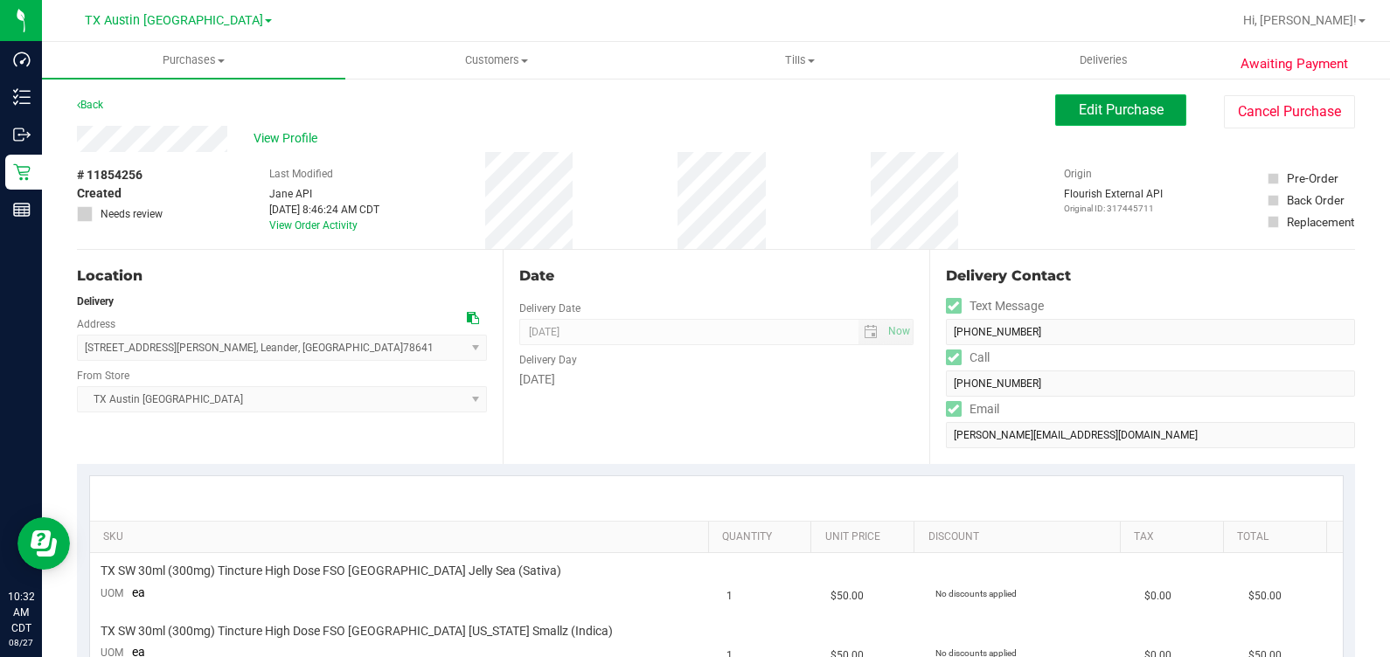
click at [803, 96] on button "Edit Purchase" at bounding box center [1120, 109] width 131 height 31
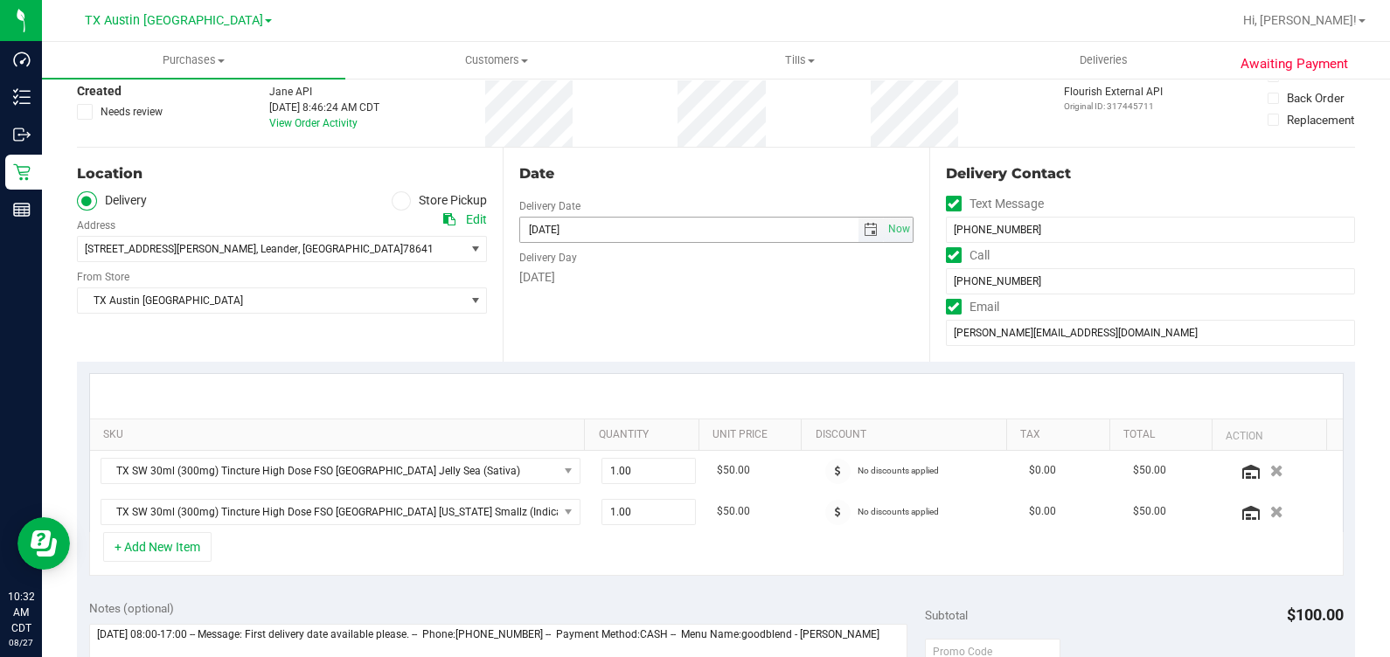
scroll to position [436, 0]
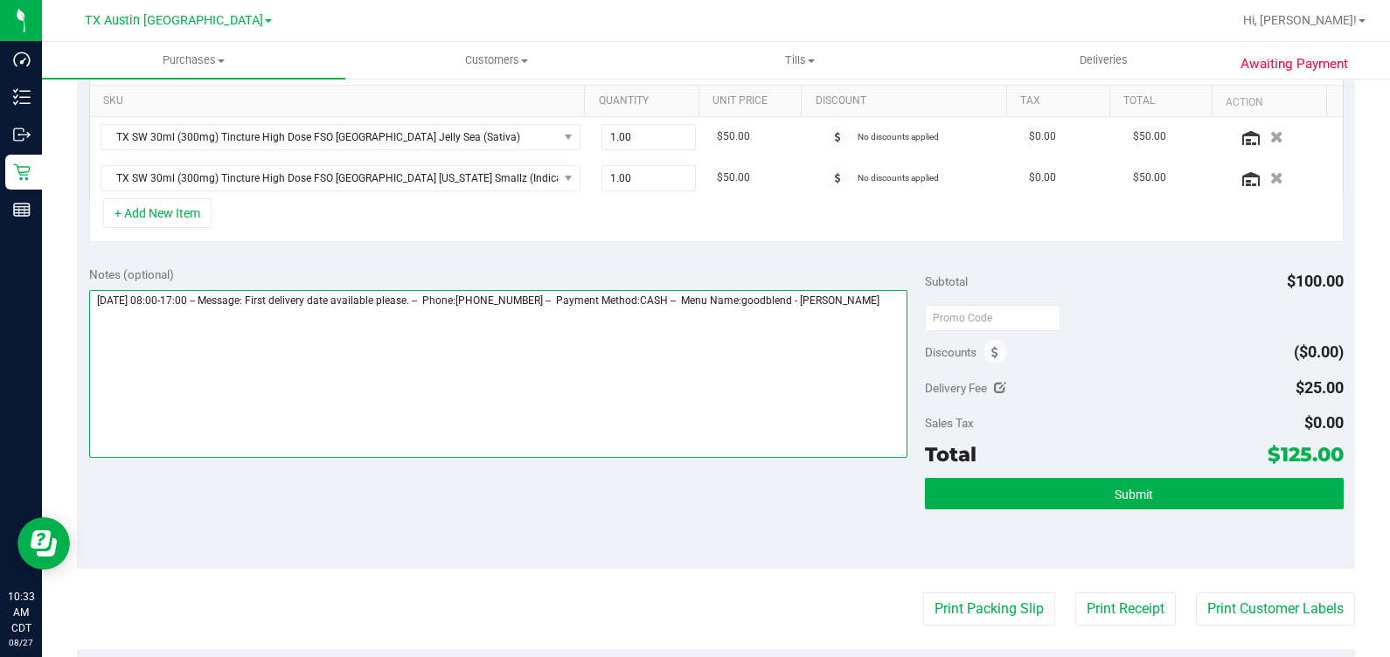
click at [803, 307] on textarea at bounding box center [498, 374] width 819 height 168
drag, startPoint x: 411, startPoint y: 381, endPoint x: 149, endPoint y: 383, distance: 261.3
click at [149, 383] on textarea at bounding box center [498, 374] width 819 height 168
drag, startPoint x: 295, startPoint y: 365, endPoint x: 88, endPoint y: 368, distance: 207.1
click at [89, 368] on textarea at bounding box center [498, 374] width 819 height 168
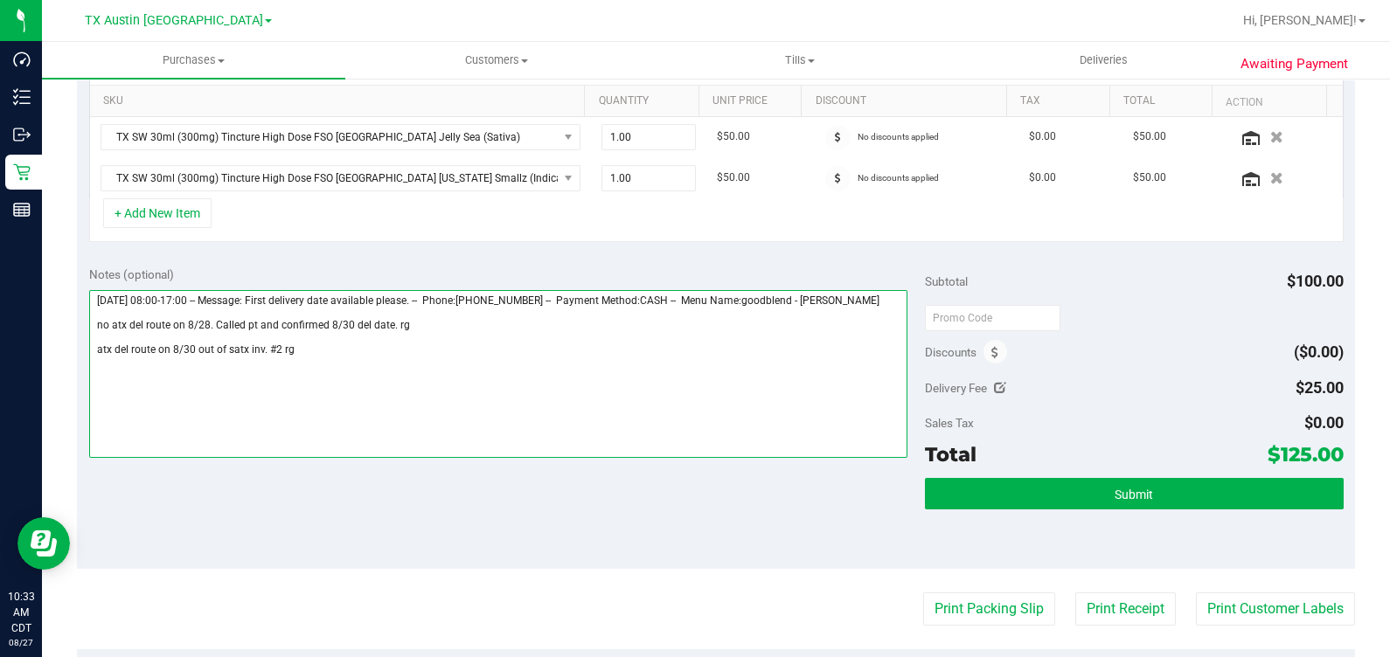
type textarea "Thursday 08/28/2025 08:00-17:00 -- Message: First delivery date available pleas…"
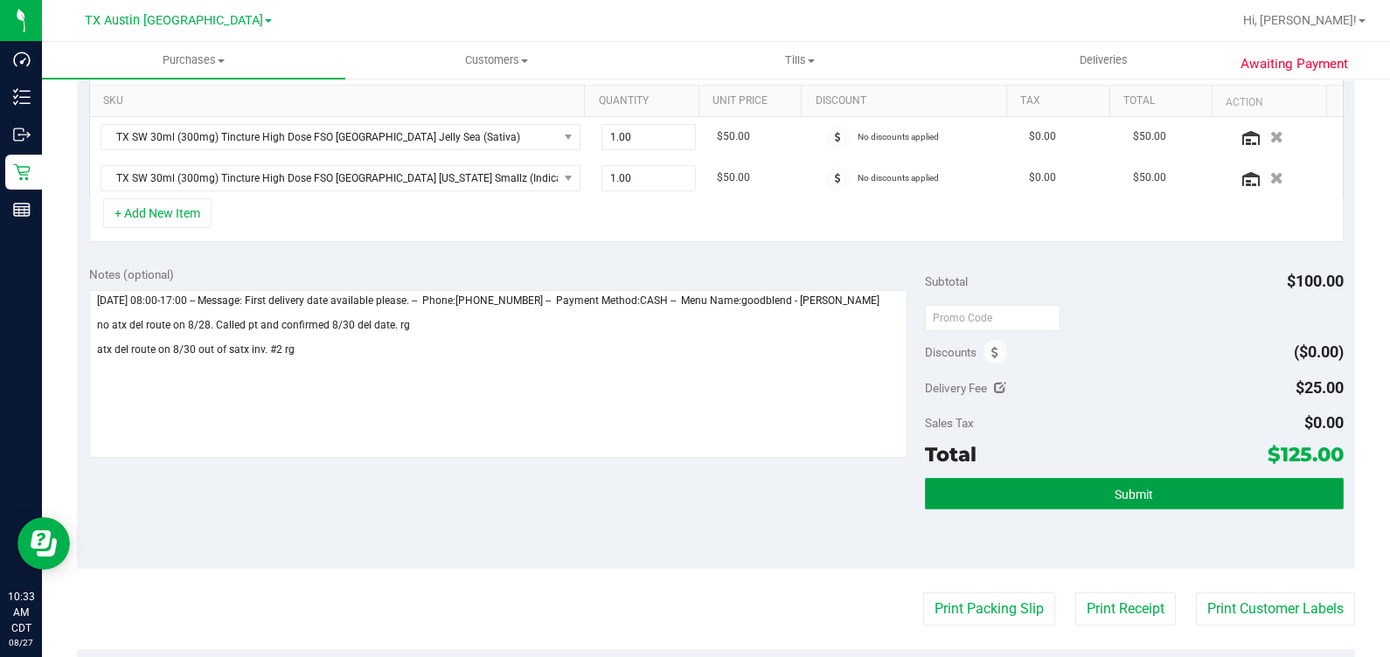
click at [803, 483] on button "Submit" at bounding box center [1134, 493] width 418 height 31
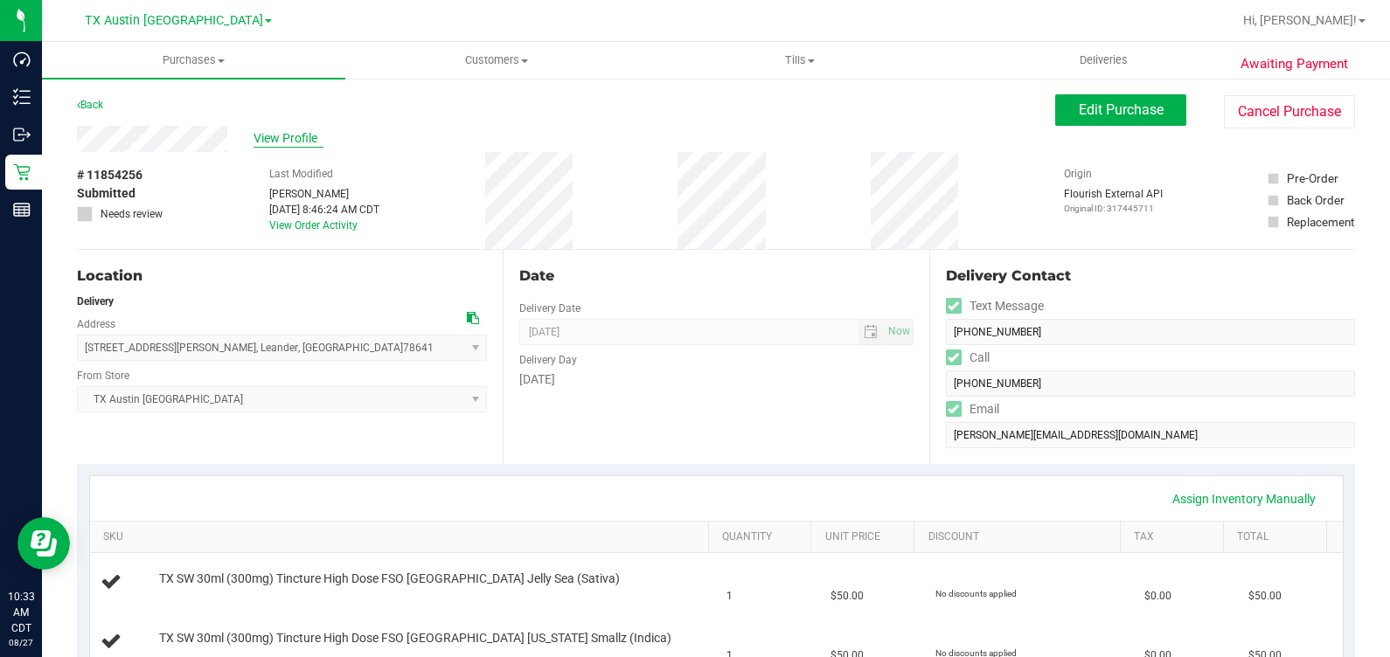
click at [291, 140] on span "View Profile" at bounding box center [288, 138] width 70 height 18
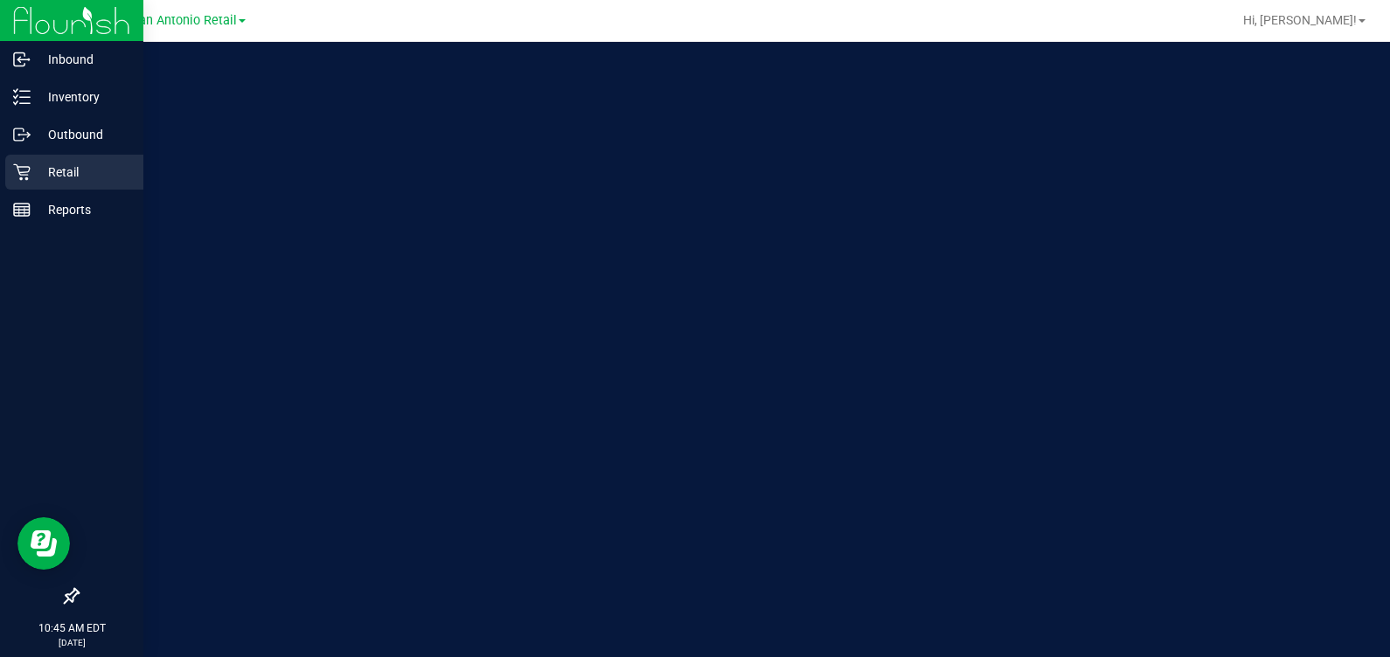
click at [15, 175] on icon at bounding box center [21, 171] width 17 height 17
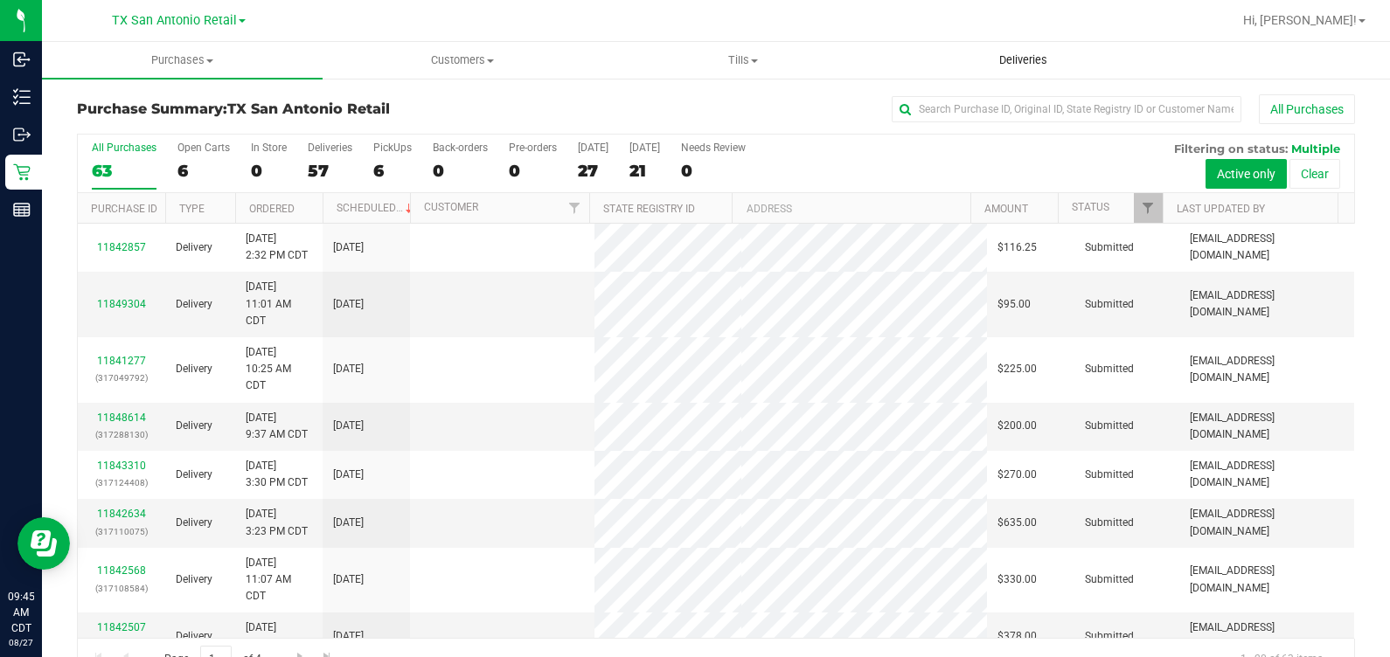
click at [1032, 57] on span "Deliveries" at bounding box center [1022, 60] width 95 height 16
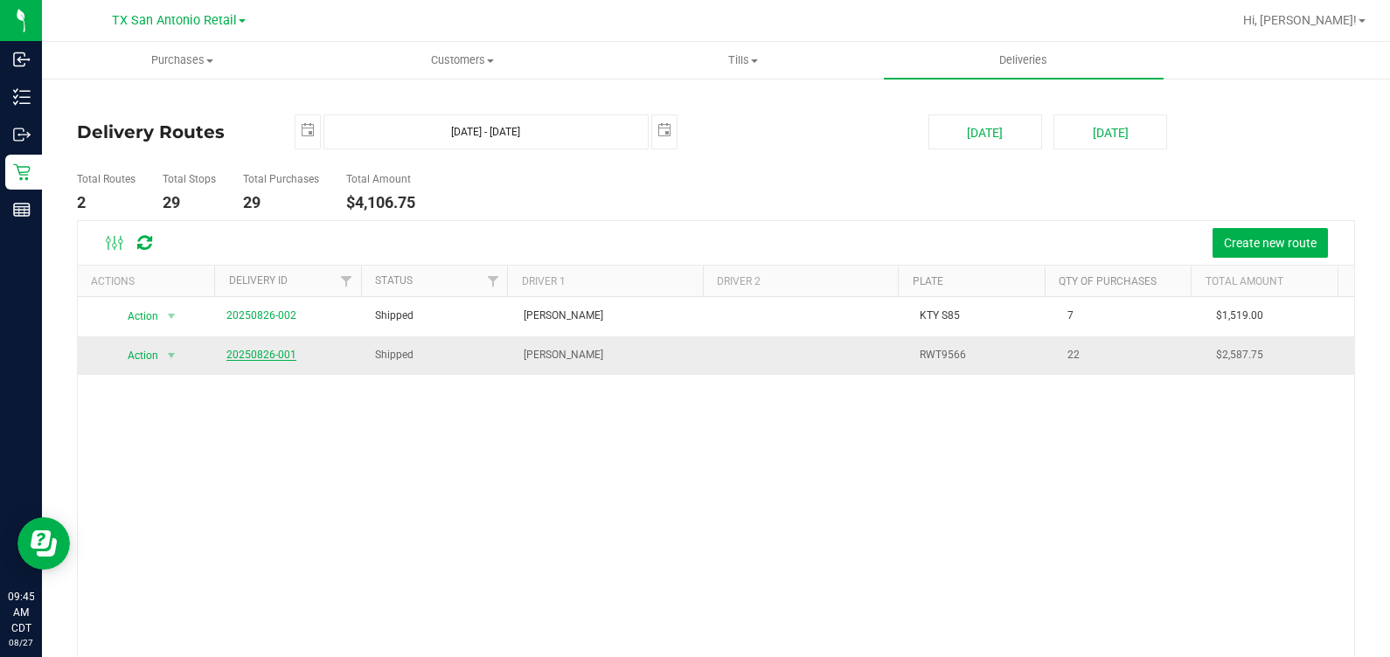
click at [256, 352] on link "20250826-001" at bounding box center [261, 355] width 70 height 12
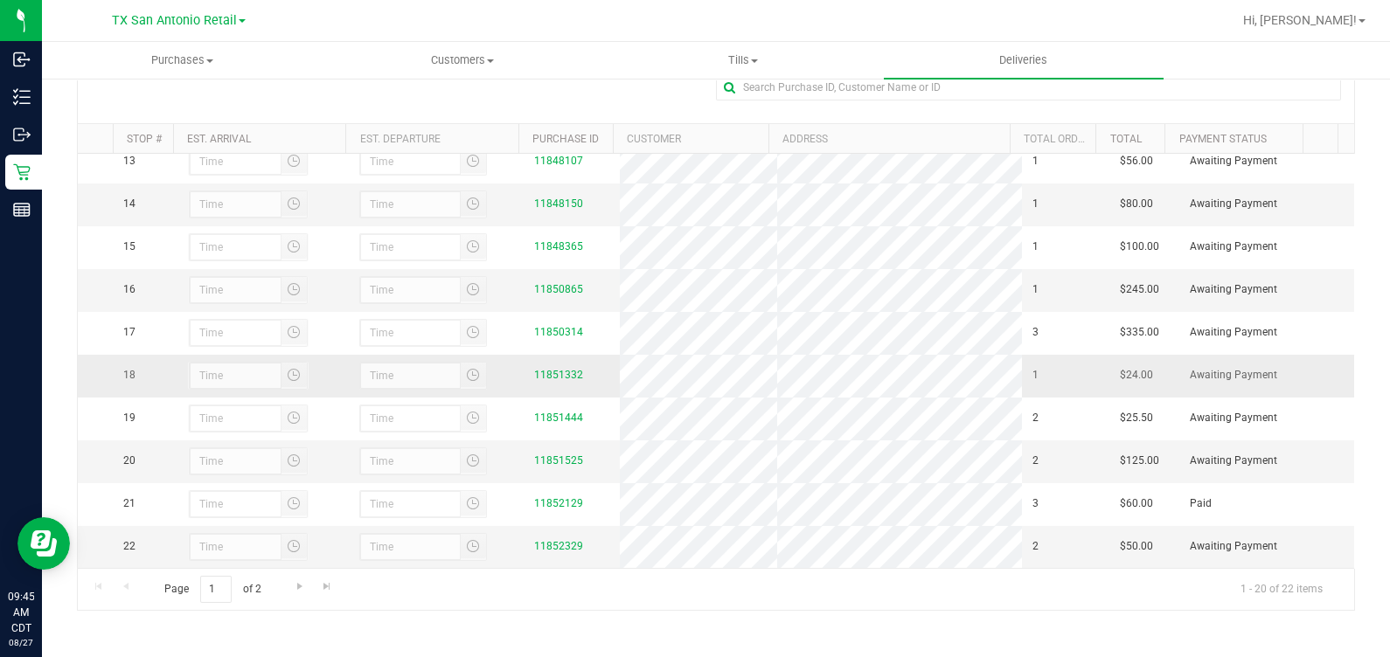
scroll to position [647, 0]
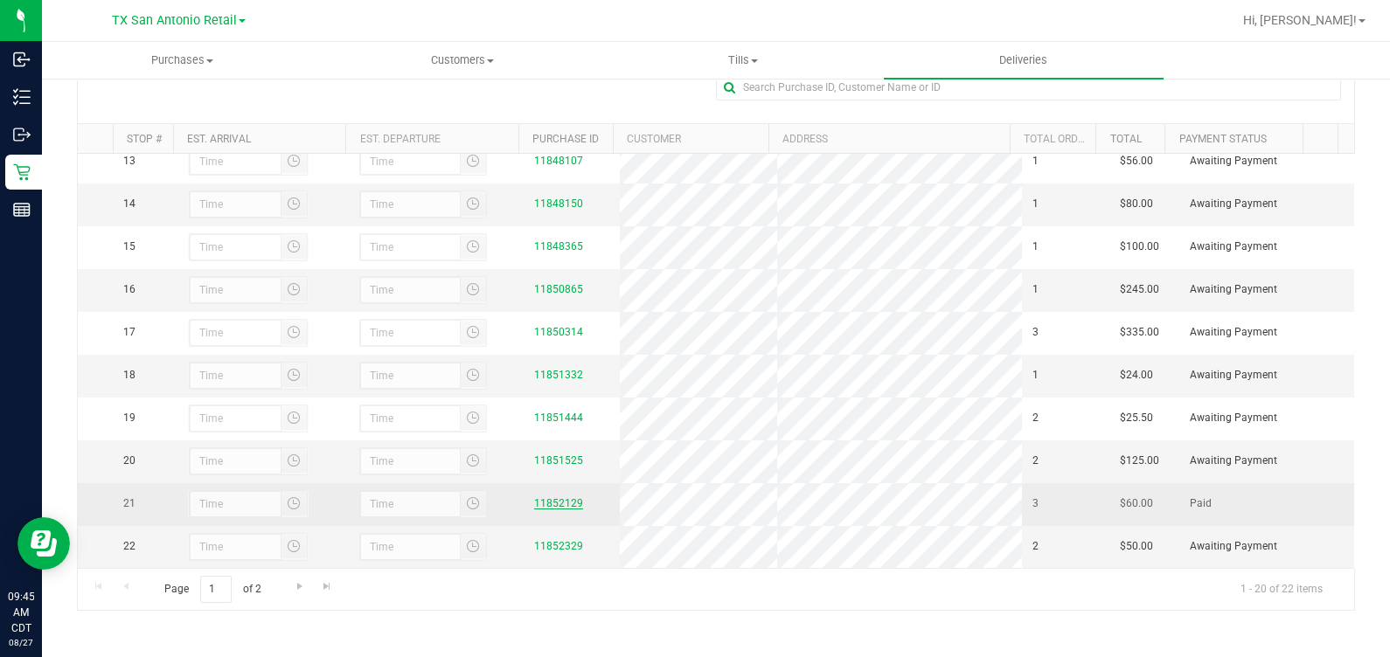
click at [539, 497] on link "11852129" at bounding box center [558, 503] width 49 height 12
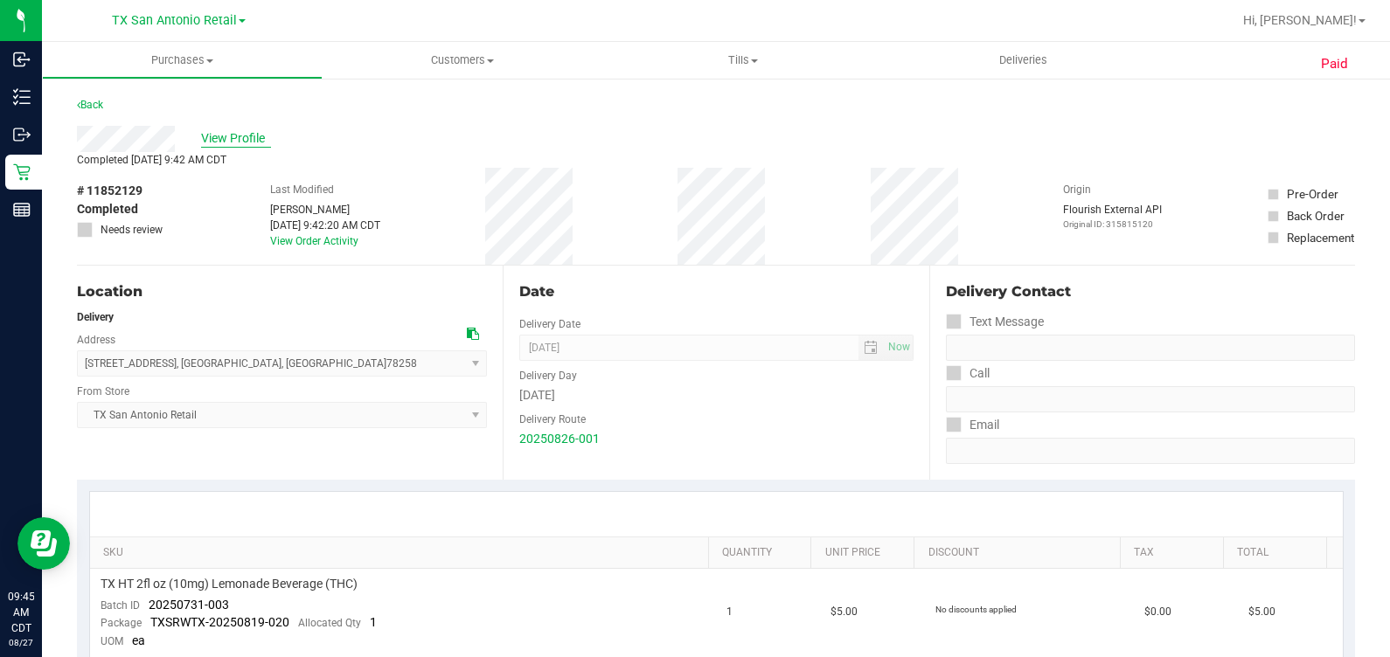
click at [214, 131] on span "View Profile" at bounding box center [236, 138] width 70 height 18
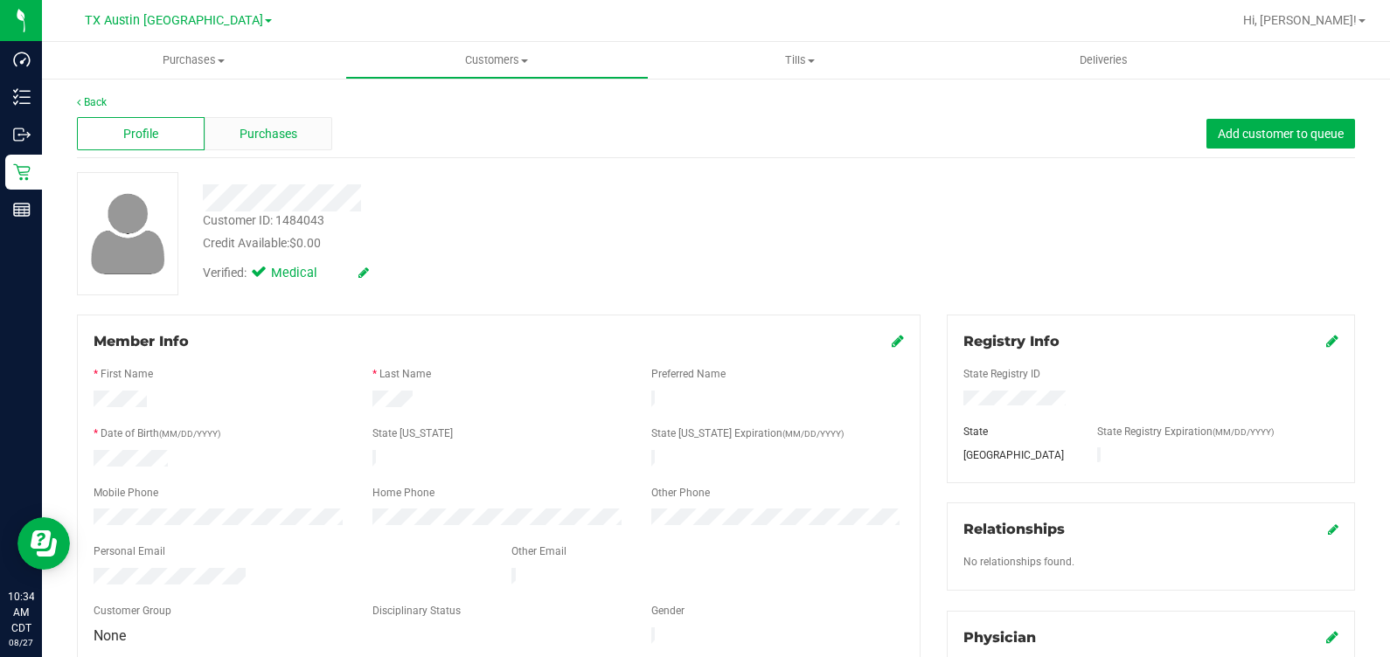
click at [303, 135] on div "Purchases" at bounding box center [269, 133] width 128 height 33
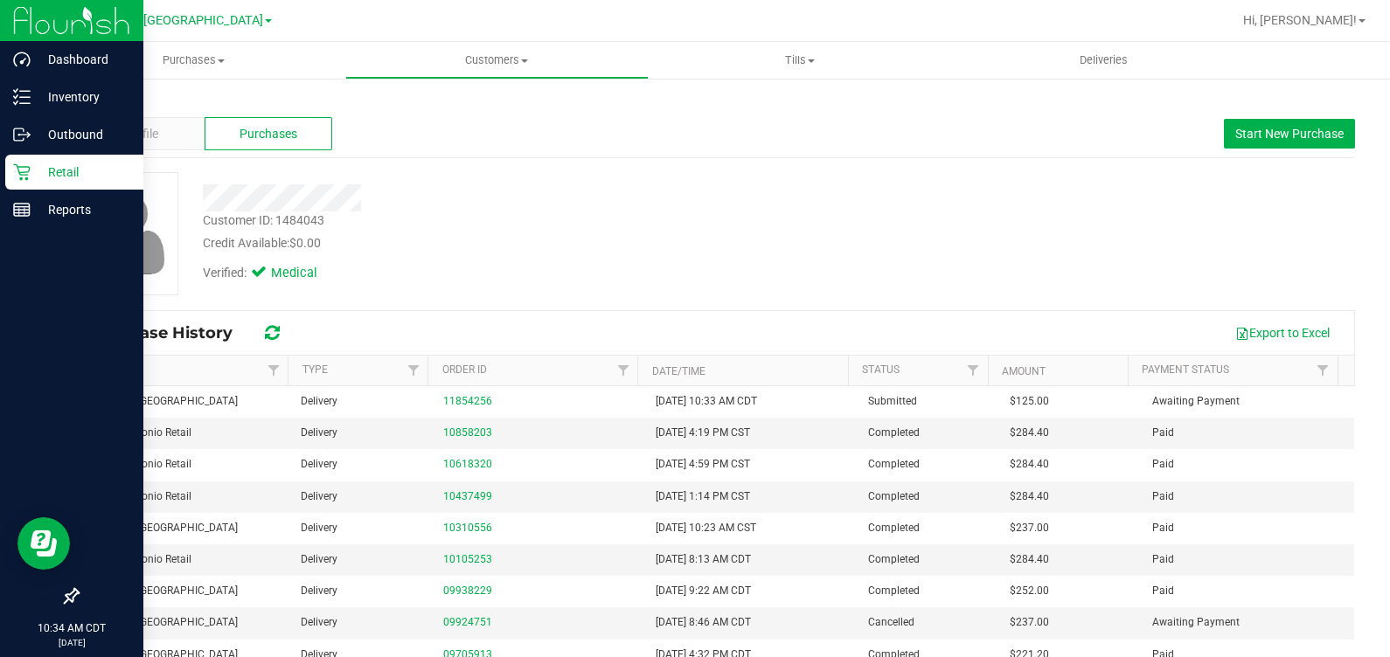
click at [12, 182] on div "Retail" at bounding box center [74, 172] width 138 height 35
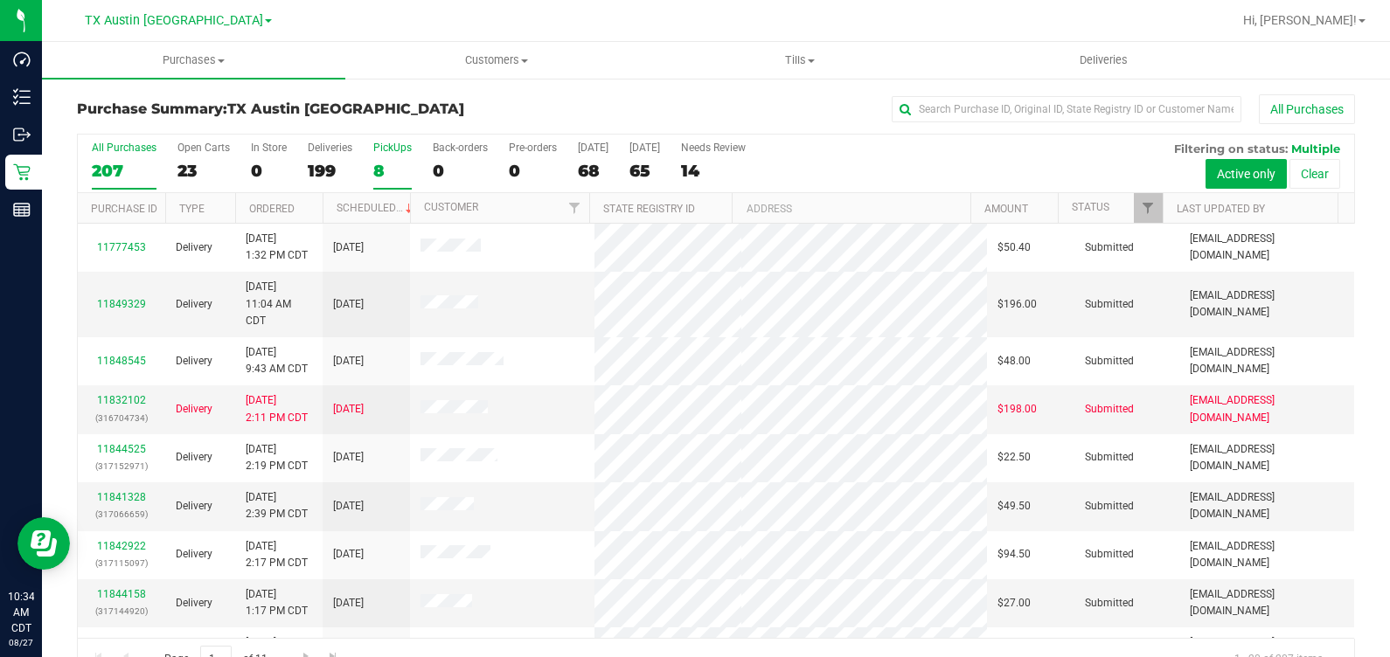
click at [390, 165] on div "8" at bounding box center [392, 171] width 38 height 20
click at [0, 0] on input "PickUps 8" at bounding box center [0, 0] width 0 height 0
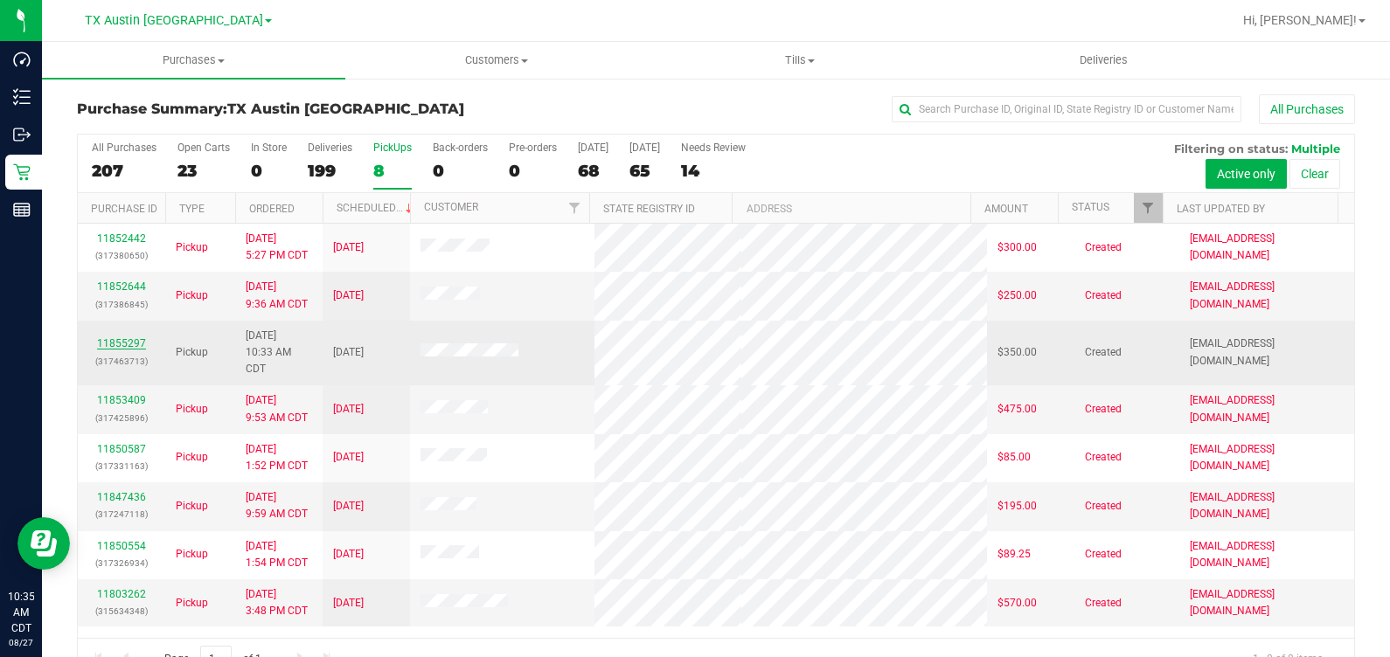
click at [102, 337] on link "11855297" at bounding box center [121, 343] width 49 height 12
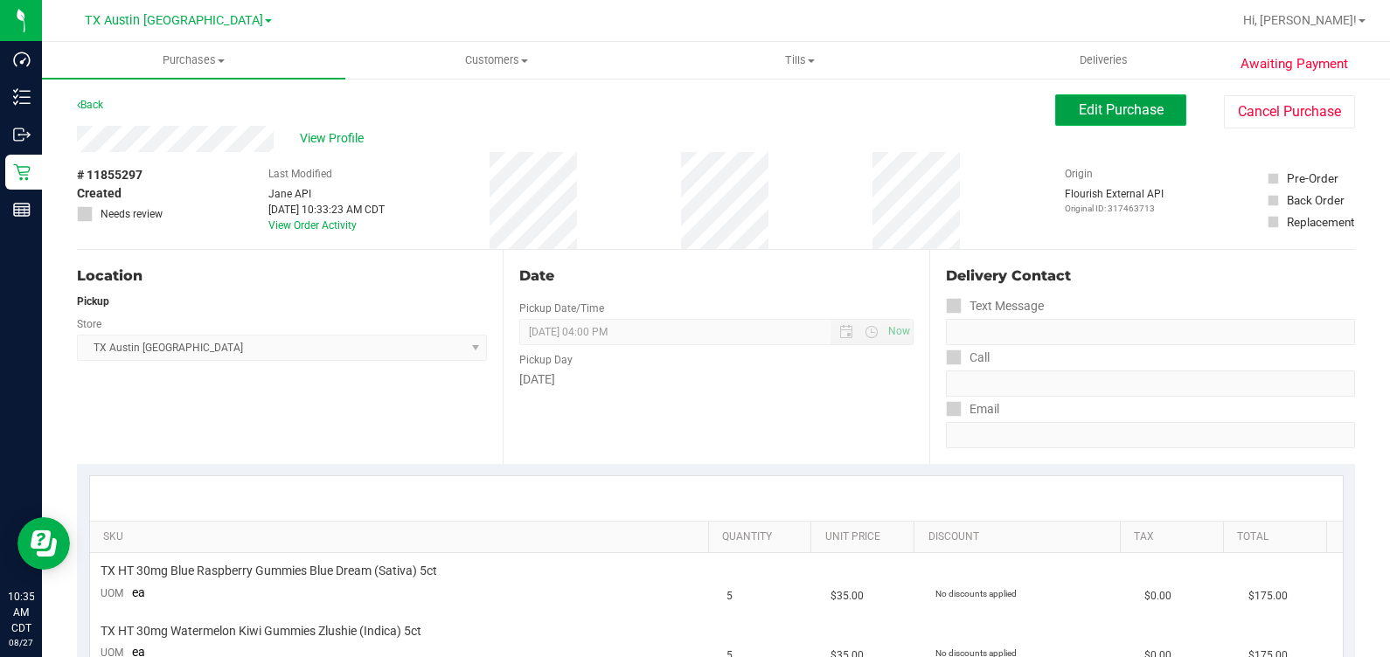
click at [1135, 107] on span "Edit Purchase" at bounding box center [1120, 109] width 85 height 17
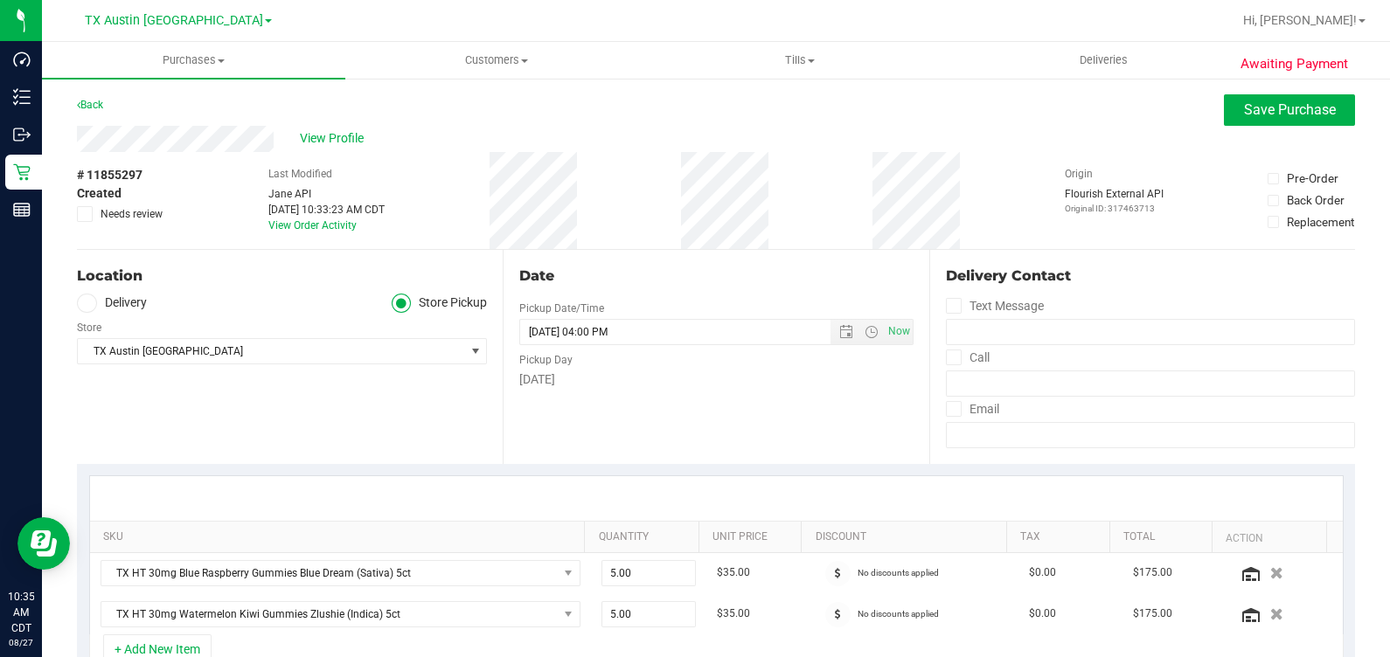
click at [94, 304] on span at bounding box center [87, 304] width 20 height 20
click at [0, 0] on input "Delivery" at bounding box center [0, 0] width 0 height 0
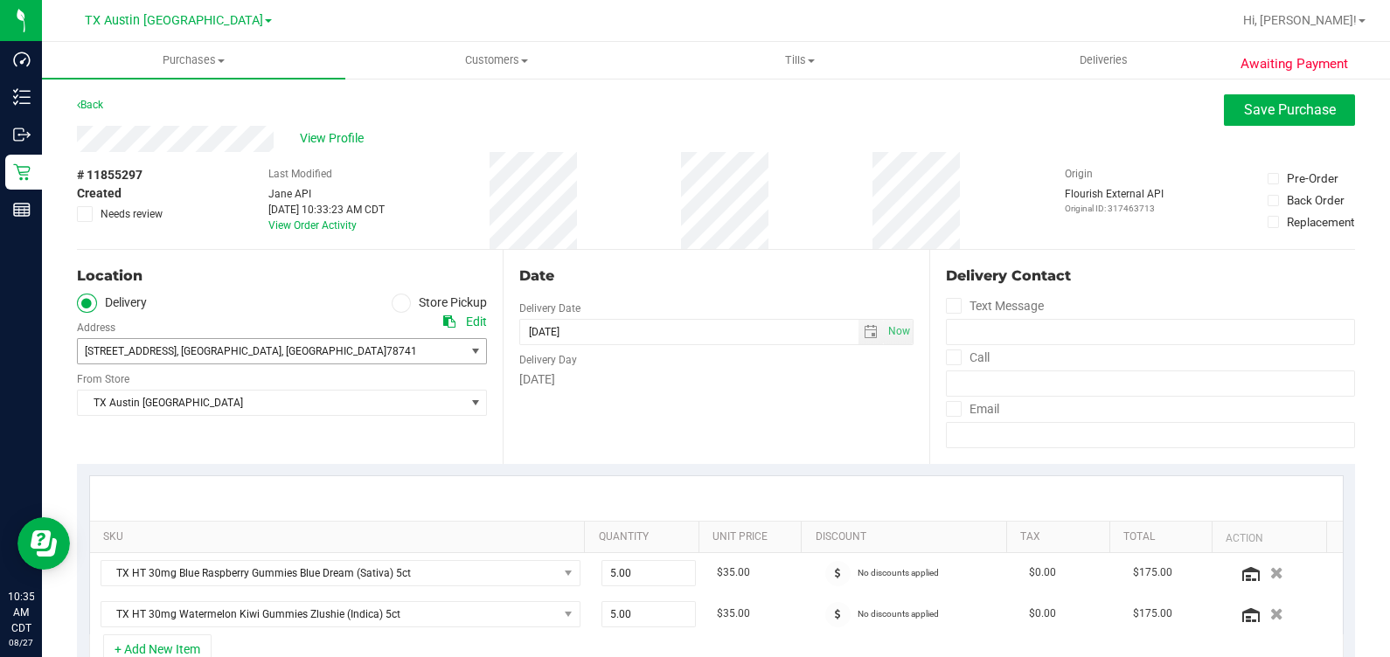
click at [281, 357] on span ", [GEOGRAPHIC_DATA]" at bounding box center [333, 351] width 105 height 12
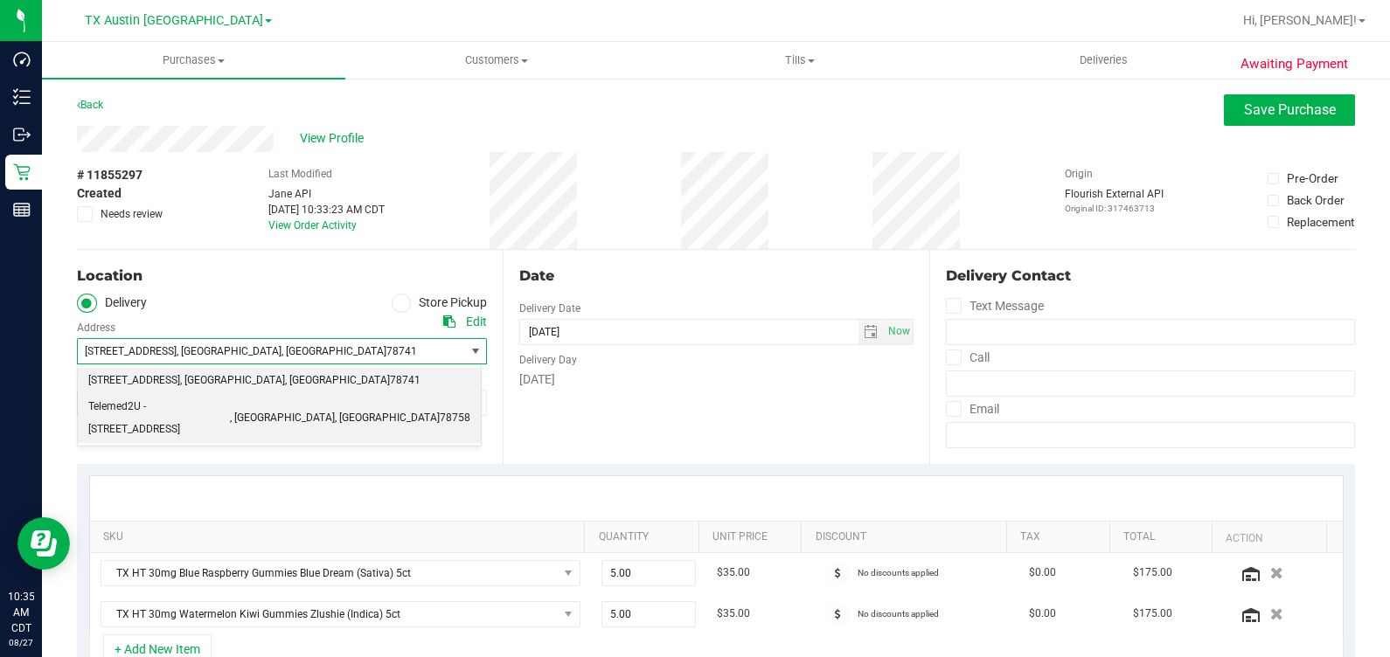
click at [210, 413] on span "Telemed2U - 2217 Park Bend Dr. #300" at bounding box center [159, 418] width 142 height 45
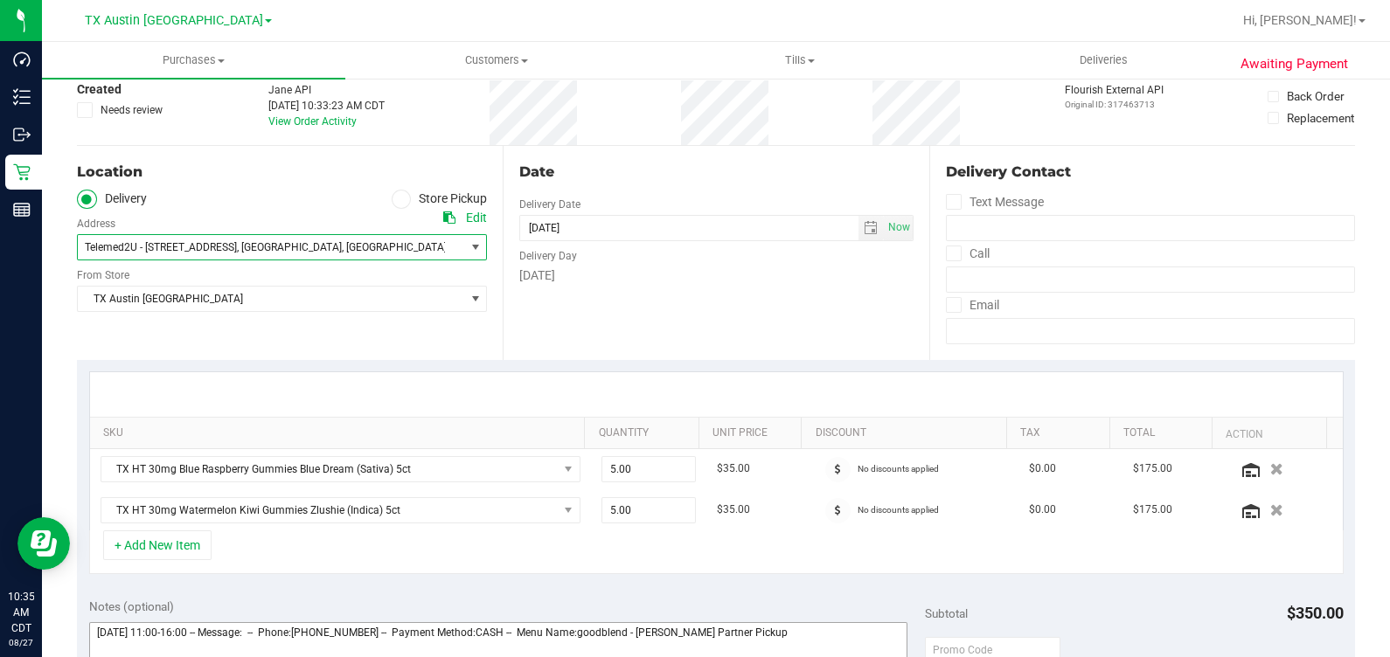
scroll to position [328, 0]
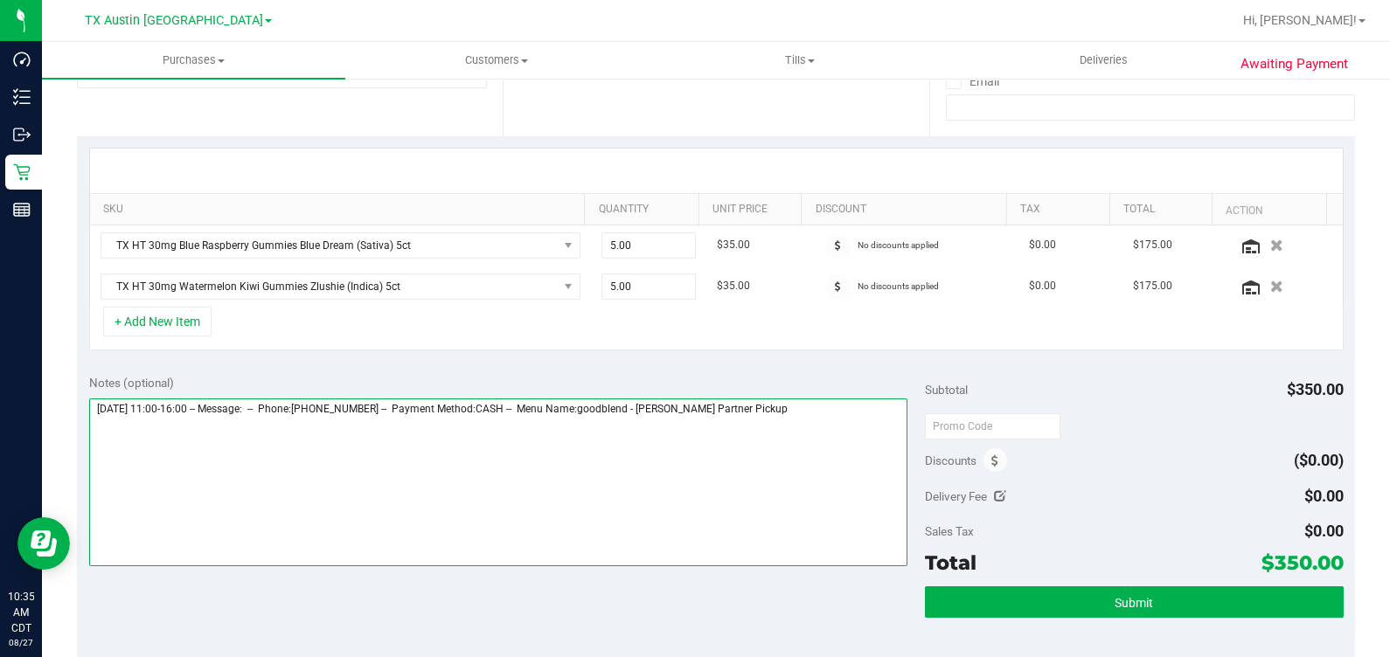
click at [839, 431] on textarea at bounding box center [498, 483] width 819 height 168
type textarea "Thursday 08/28/2025 11:00-16:00 -- Message: -- Phone:5125673004 -- Payment Meth…"
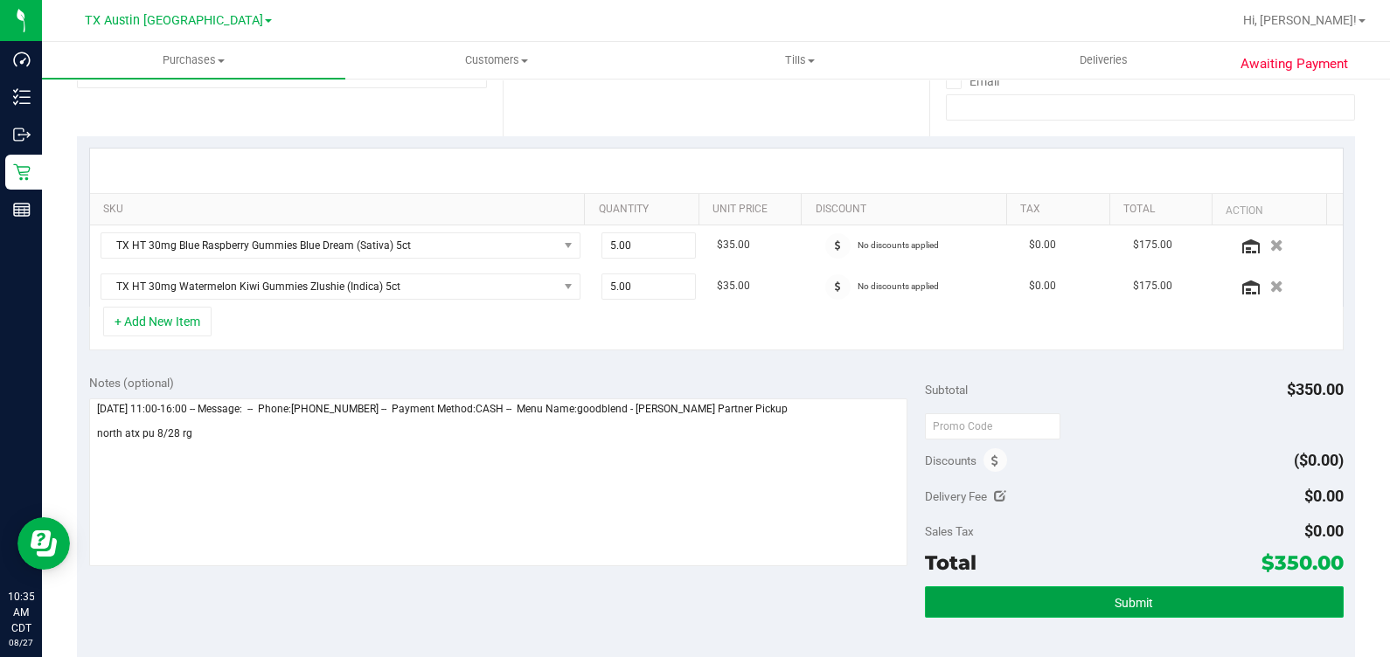
click at [1114, 607] on span "Submit" at bounding box center [1133, 603] width 38 height 14
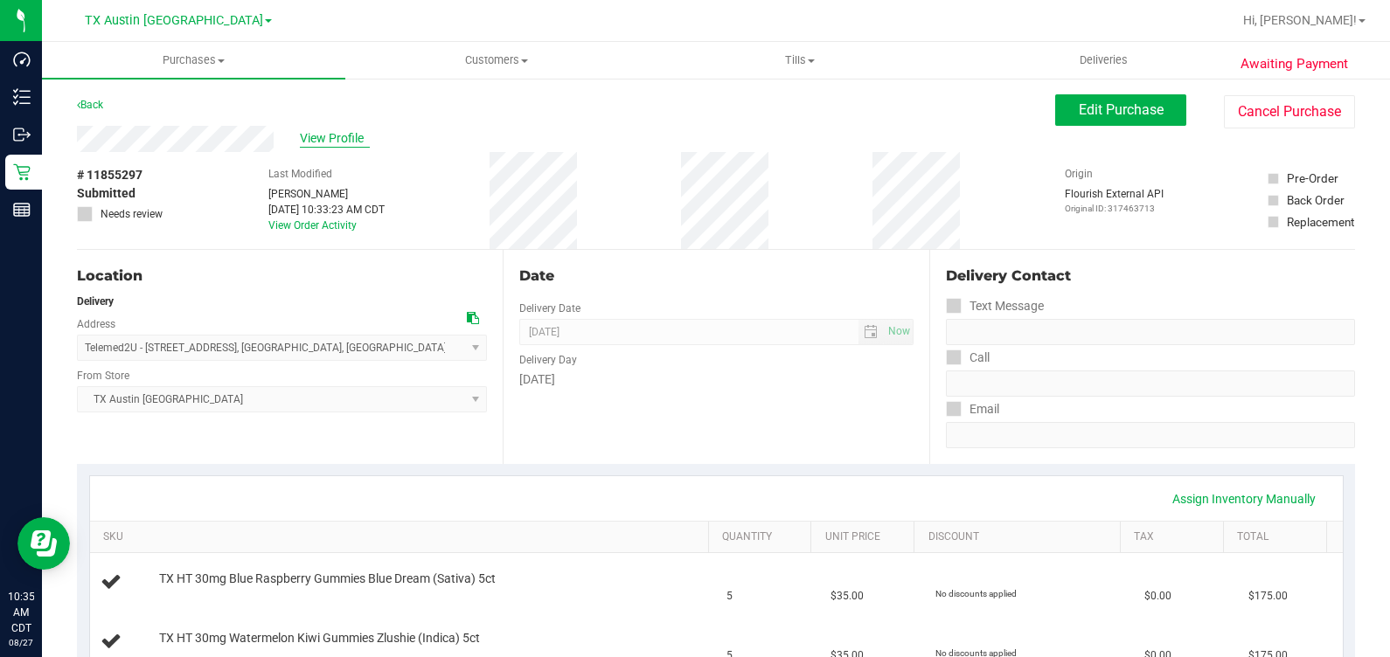
click at [336, 132] on span "View Profile" at bounding box center [335, 138] width 70 height 18
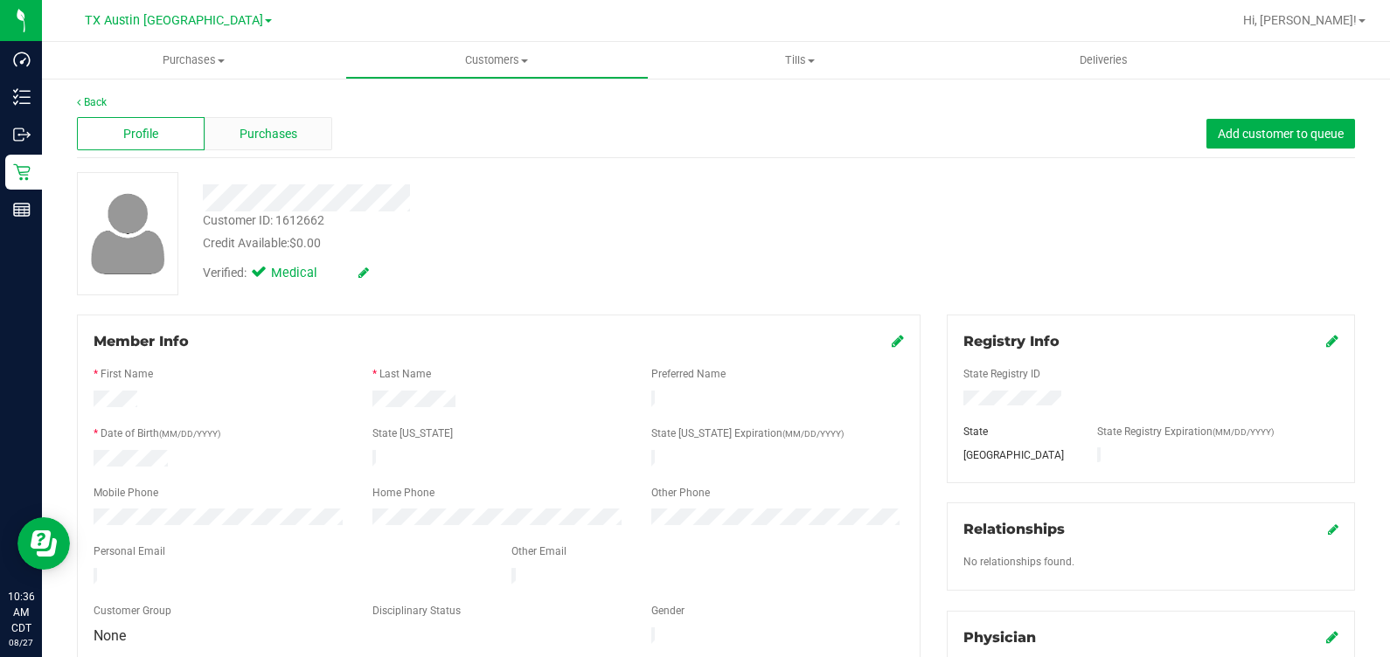
click at [240, 145] on div "Purchases" at bounding box center [269, 133] width 128 height 33
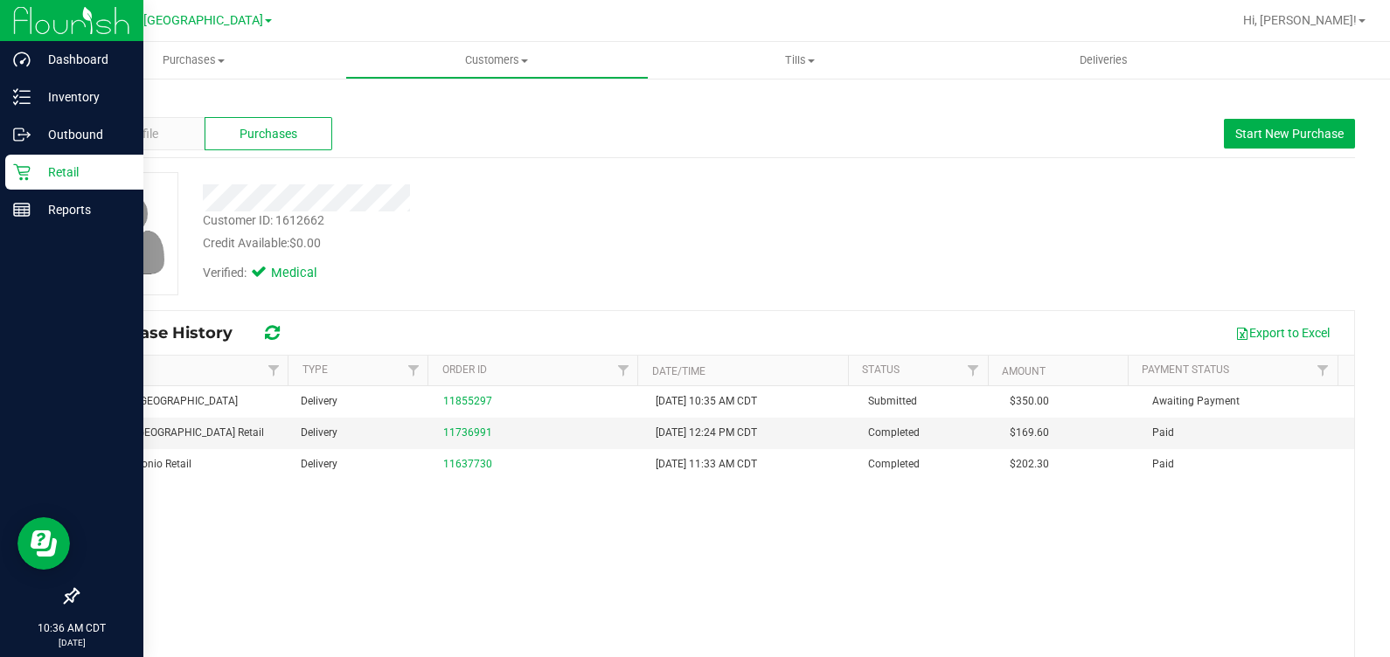
click at [44, 171] on p "Retail" at bounding box center [83, 172] width 105 height 21
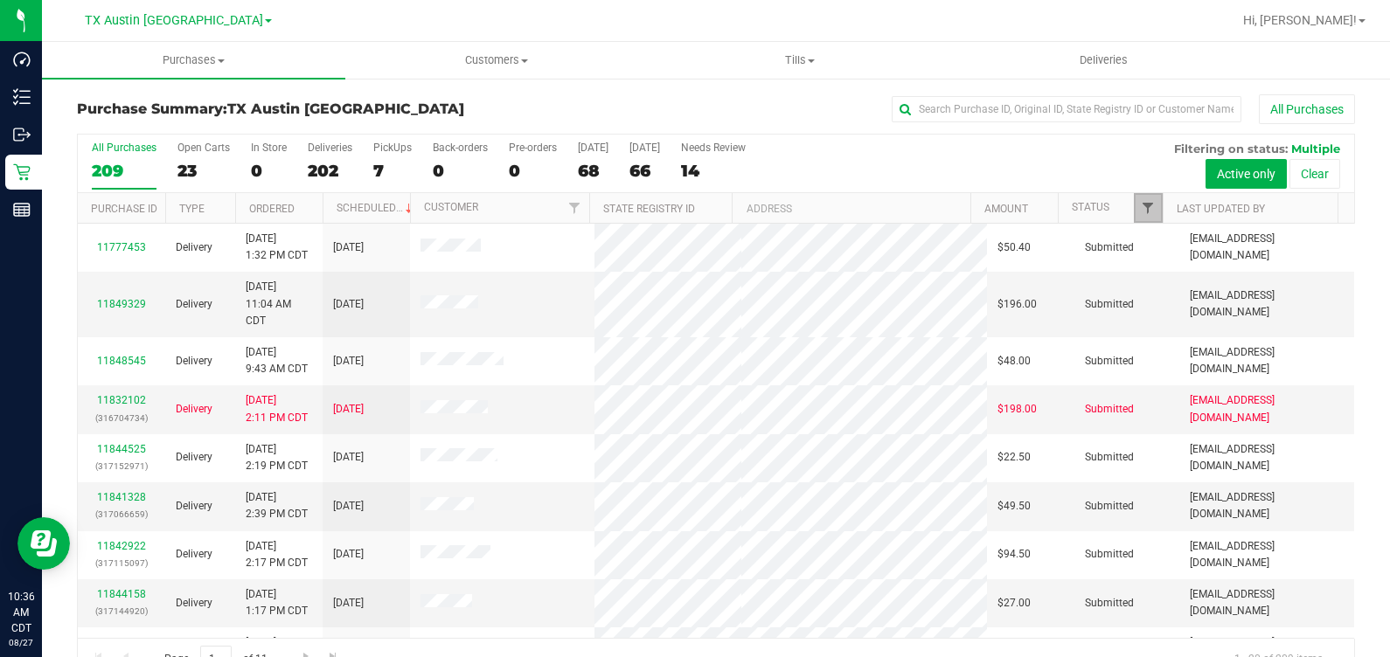
click at [1141, 205] on span "Filter" at bounding box center [1148, 208] width 14 height 14
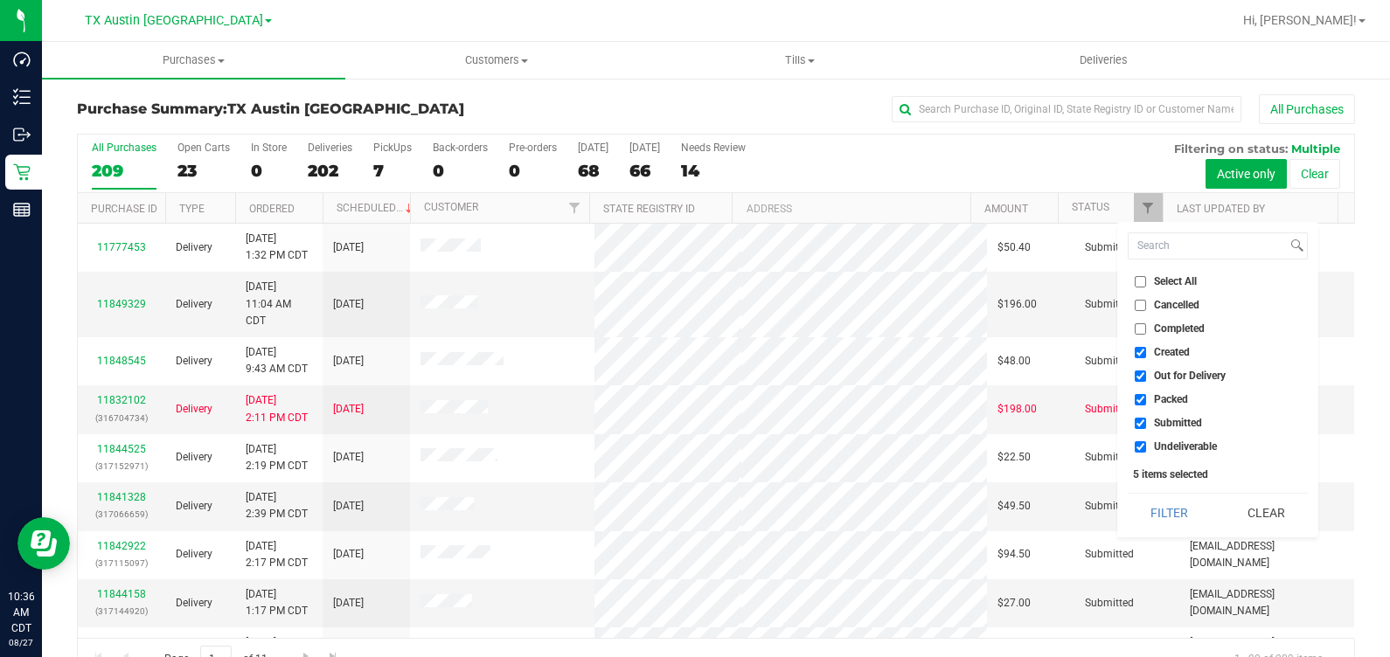
click at [1142, 354] on input "Created" at bounding box center [1139, 352] width 11 height 11
click at [1141, 350] on input "Created" at bounding box center [1139, 352] width 11 height 11
checkbox input "true"
click at [1141, 367] on li "Out for Delivery" at bounding box center [1217, 376] width 180 height 18
click at [1137, 373] on input "Out for Delivery" at bounding box center [1139, 376] width 11 height 11
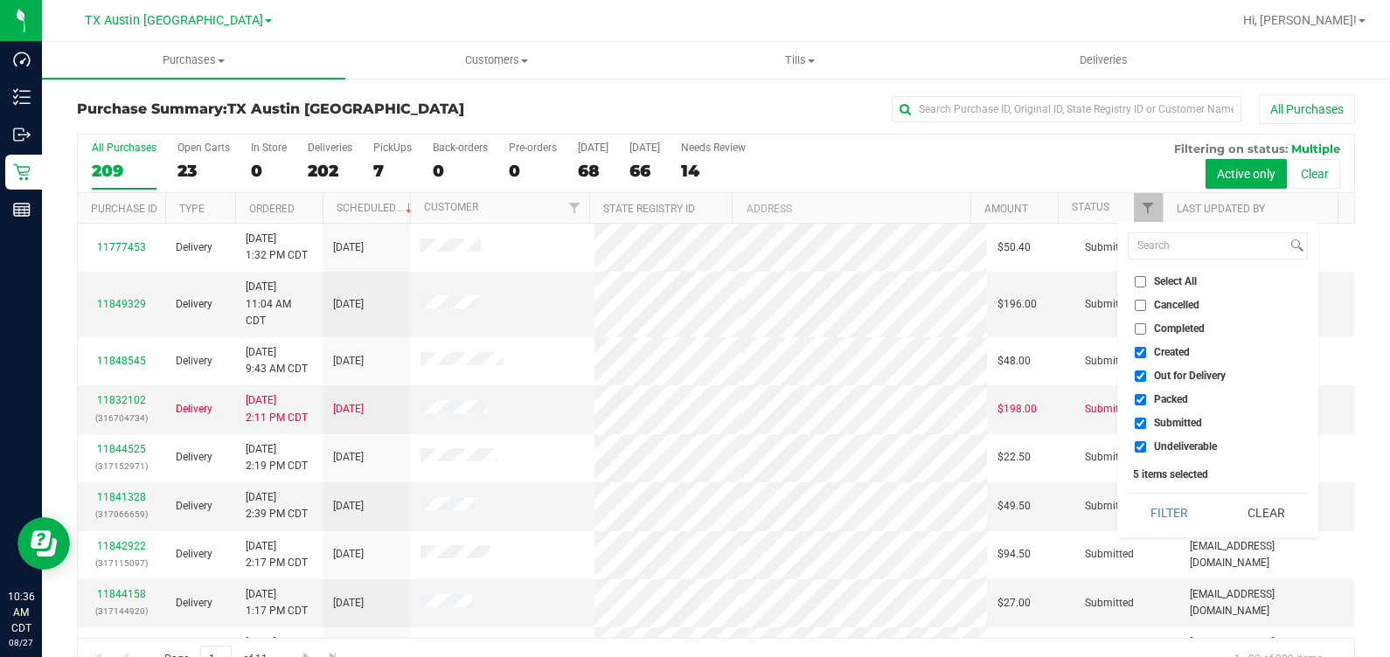
checkbox input "false"
click at [1144, 402] on input "Packed" at bounding box center [1139, 399] width 11 height 11
checkbox input "false"
click at [1142, 422] on input "Submitted" at bounding box center [1139, 423] width 11 height 11
checkbox input "false"
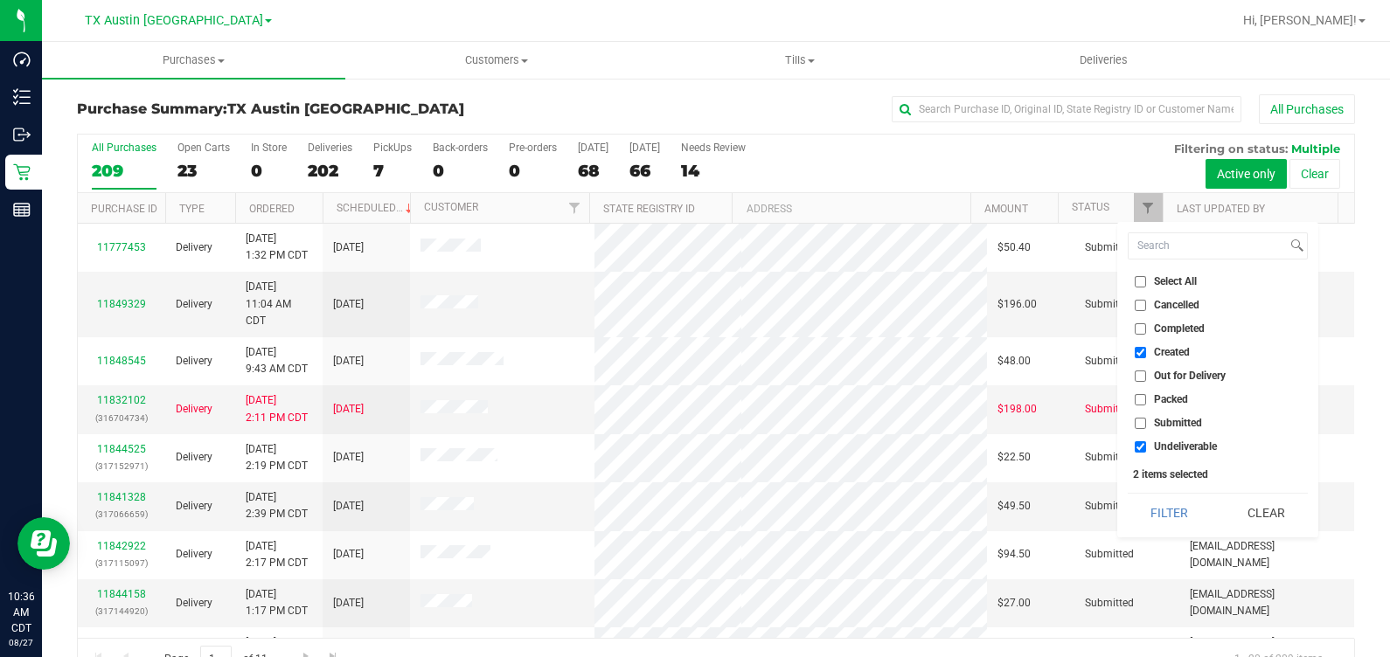
click at [1147, 447] on label "Undeliverable" at bounding box center [1175, 446] width 82 height 11
click at [1146, 447] on input "Undeliverable" at bounding box center [1139, 446] width 11 height 11
checkbox input "false"
click at [1162, 519] on button "Filter" at bounding box center [1169, 513] width 84 height 38
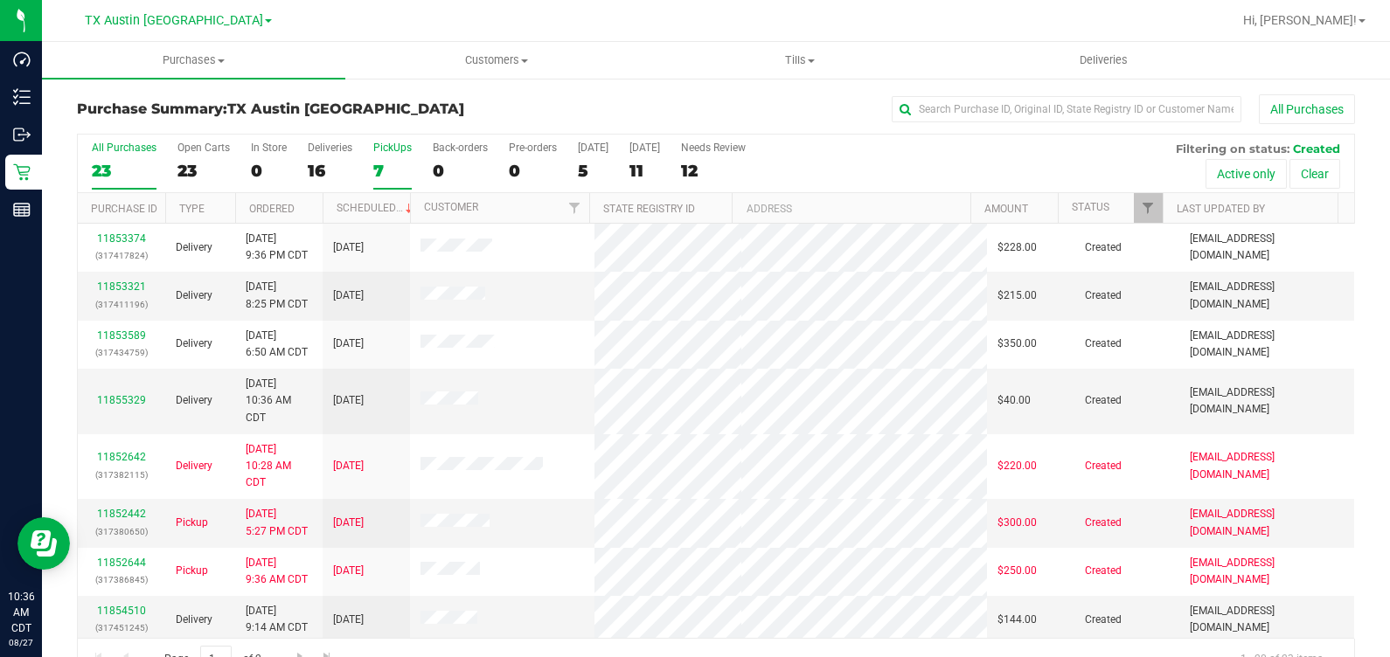
click at [380, 144] on div "PickUps" at bounding box center [392, 148] width 38 height 12
click at [0, 0] on input "PickUps 7" at bounding box center [0, 0] width 0 height 0
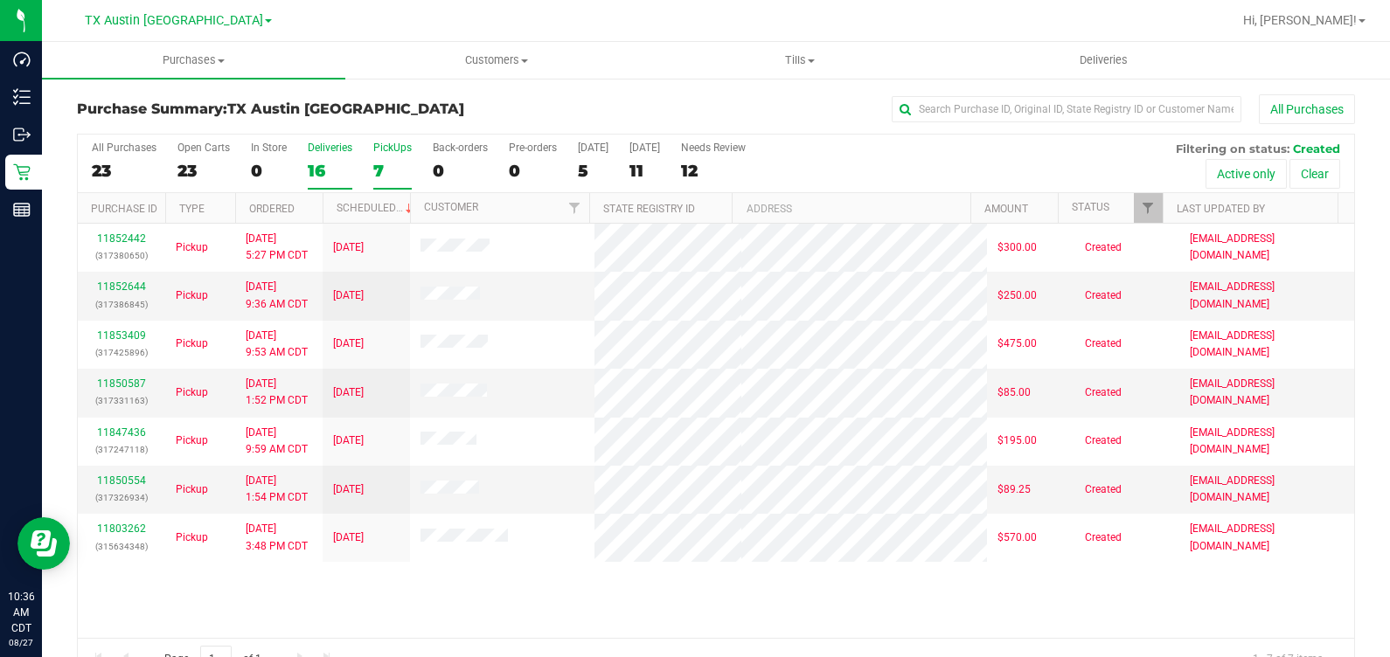
click at [323, 157] on label "Deliveries 16" at bounding box center [330, 166] width 45 height 48
click at [0, 0] on input "Deliveries 16" at bounding box center [0, 0] width 0 height 0
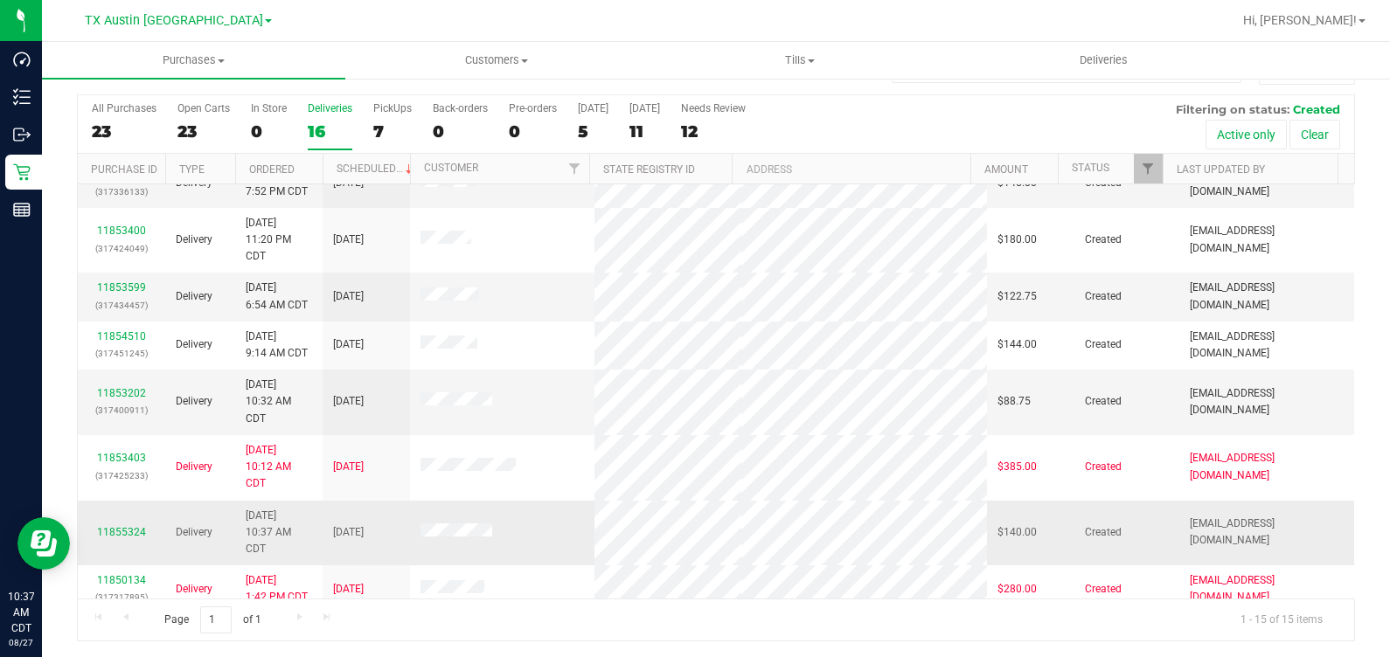
scroll to position [191, 0]
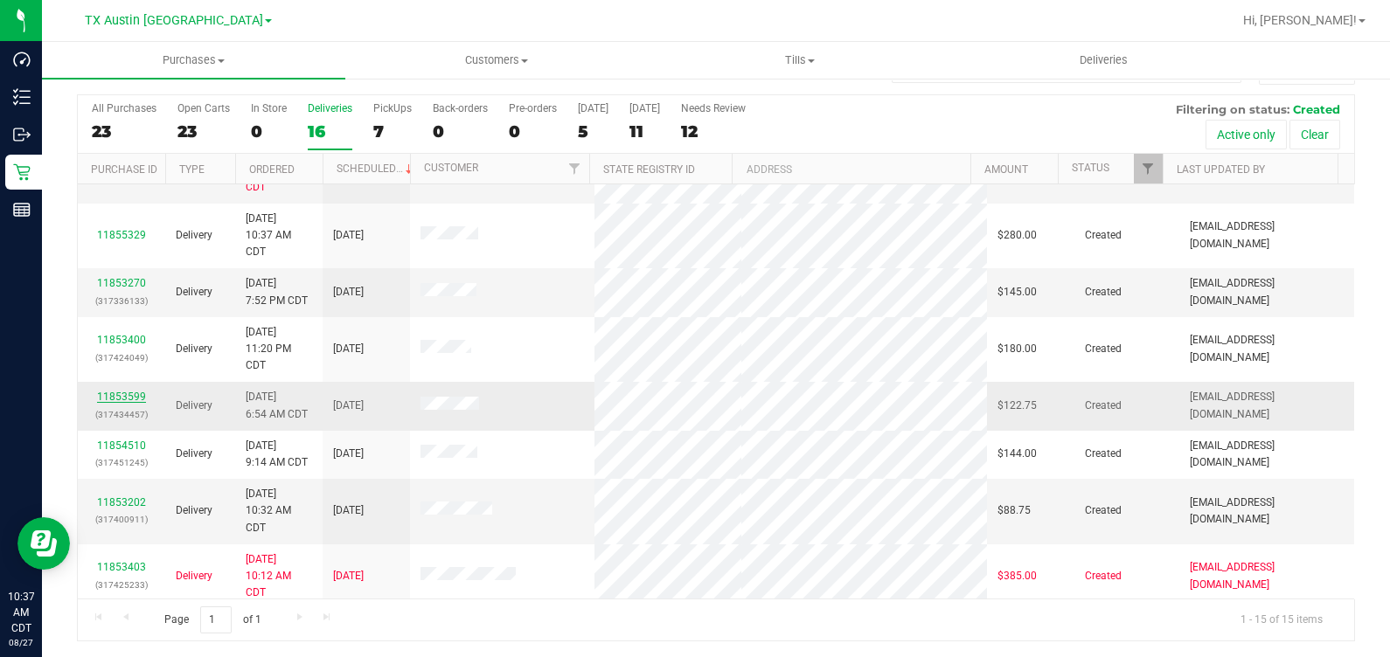
click at [128, 393] on link "11853599" at bounding box center [121, 397] width 49 height 12
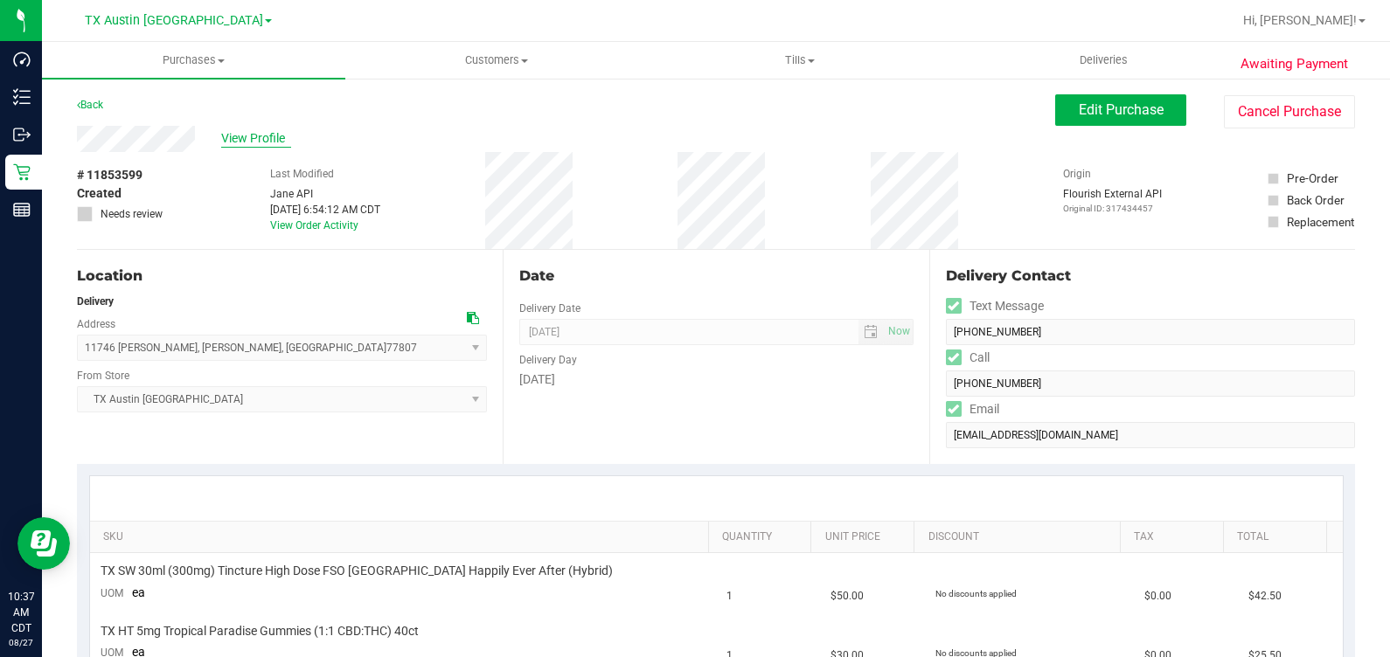
click at [248, 133] on span "View Profile" at bounding box center [256, 138] width 70 height 18
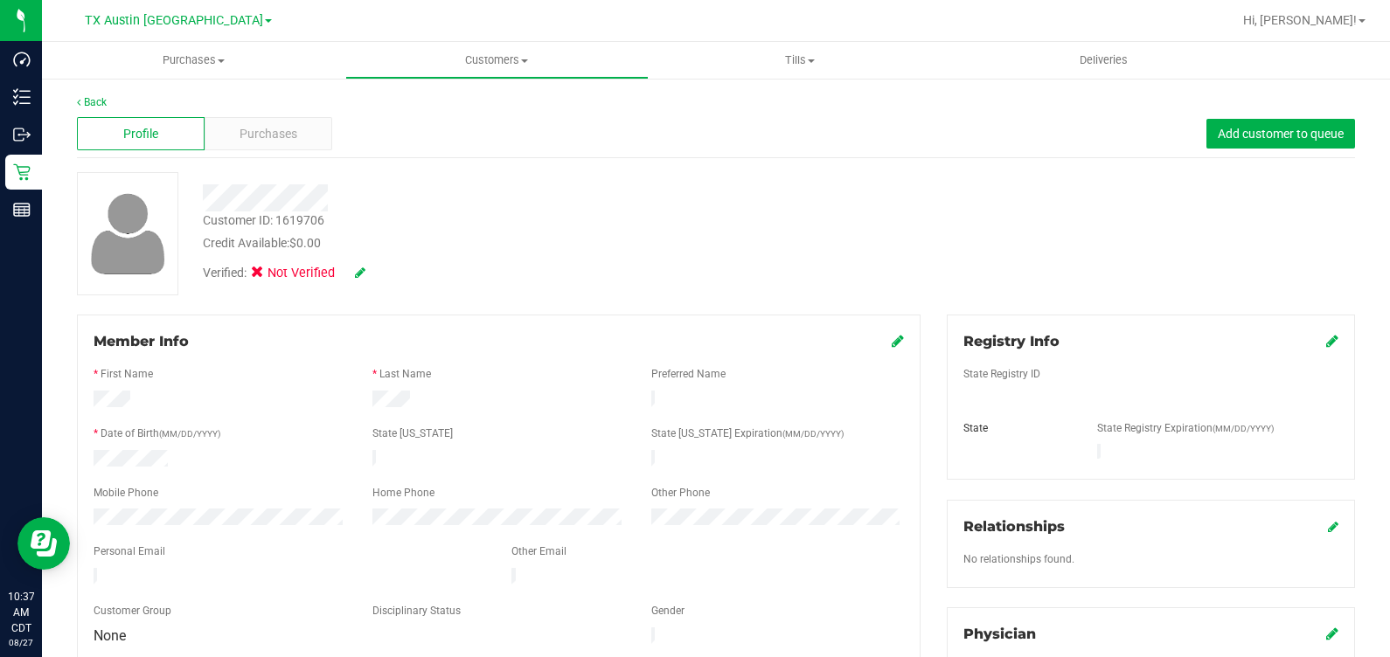
click at [359, 268] on icon at bounding box center [360, 273] width 10 height 12
click at [271, 271] on label "Medical" at bounding box center [290, 275] width 73 height 23
click at [0, 0] on input "Medical" at bounding box center [0, 0] width 0 height 0
click at [378, 272] on icon at bounding box center [384, 273] width 14 height 12
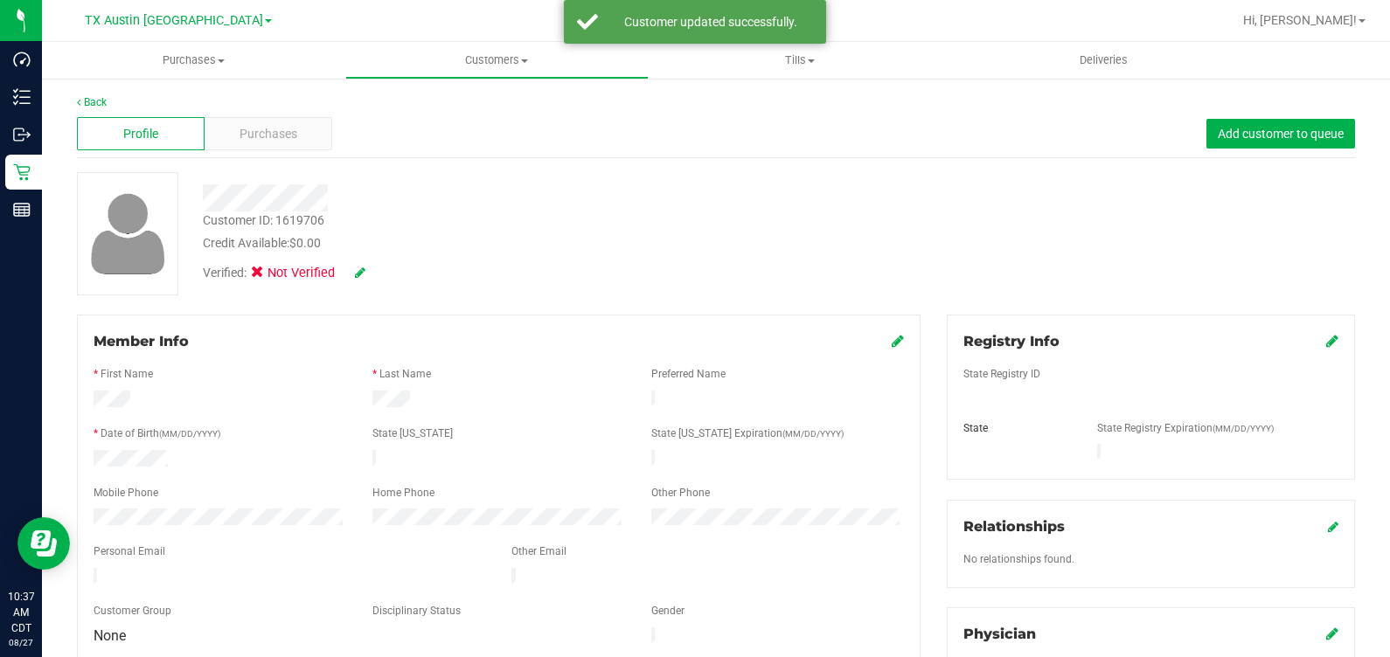
click at [1326, 341] on icon at bounding box center [1332, 341] width 12 height 14
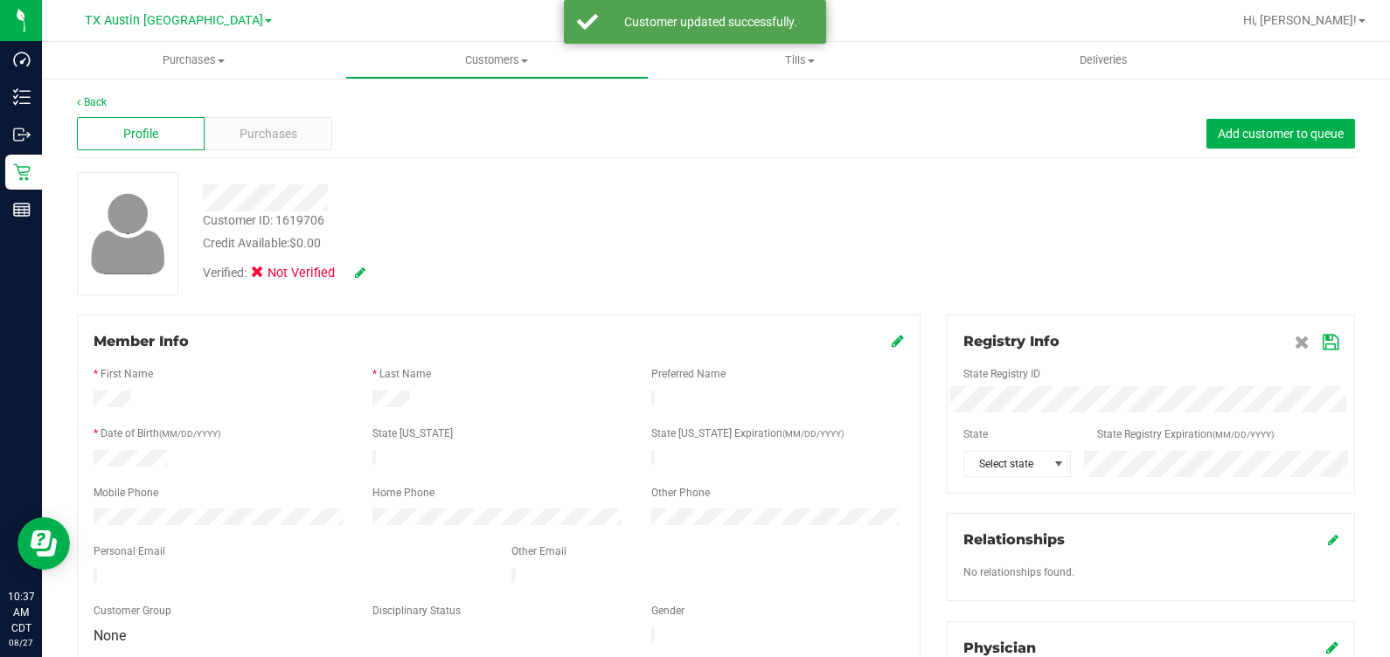
click at [1167, 417] on div at bounding box center [1150, 420] width 375 height 14
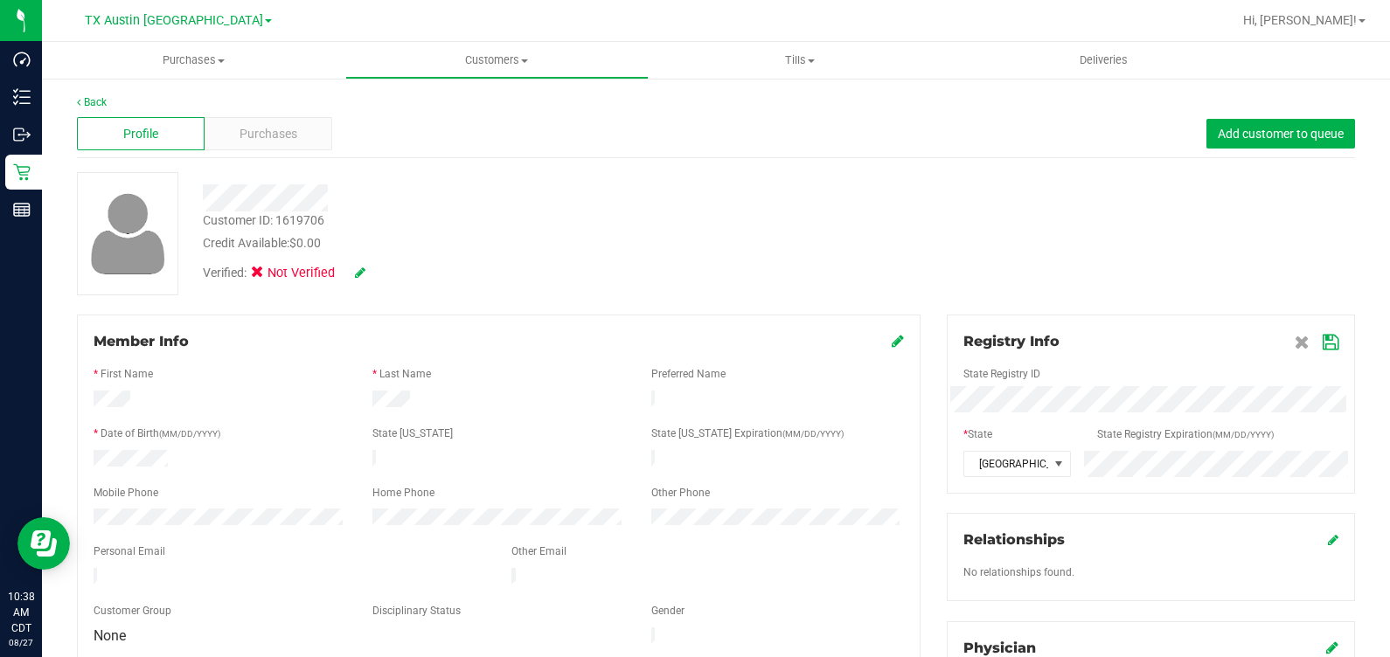
click at [1322, 339] on icon at bounding box center [1330, 343] width 16 height 14
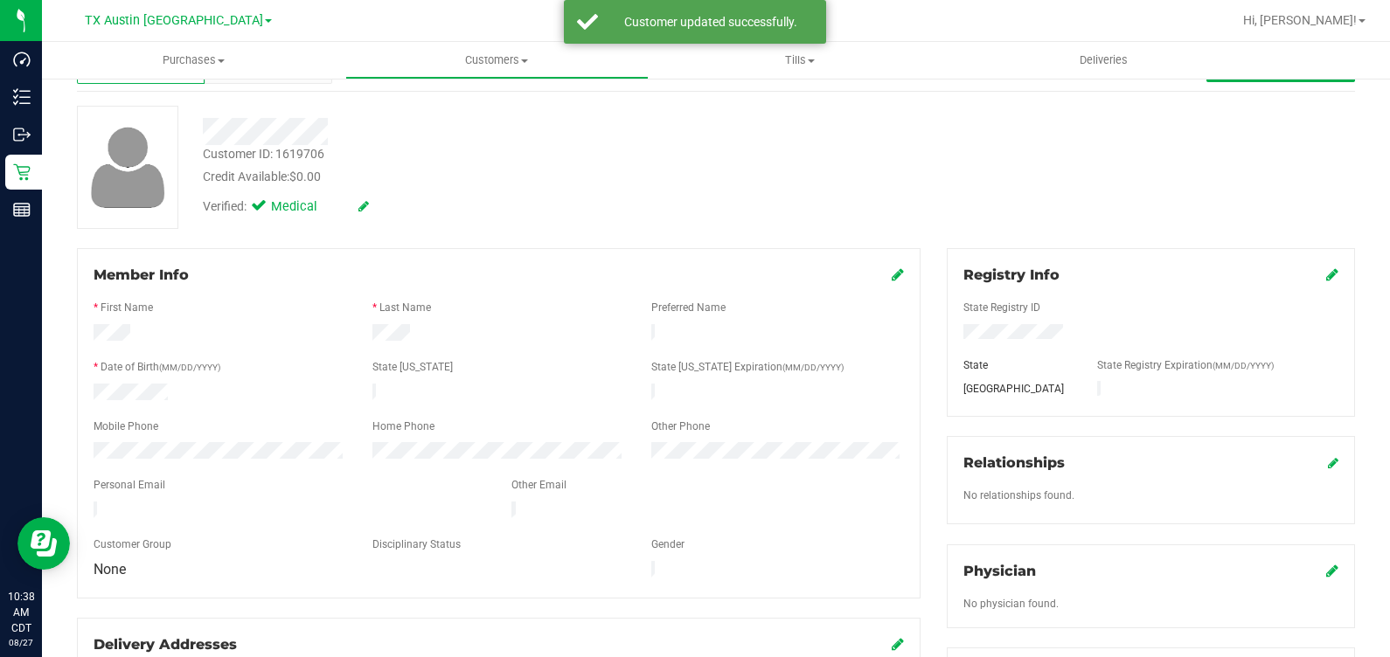
scroll to position [218, 0]
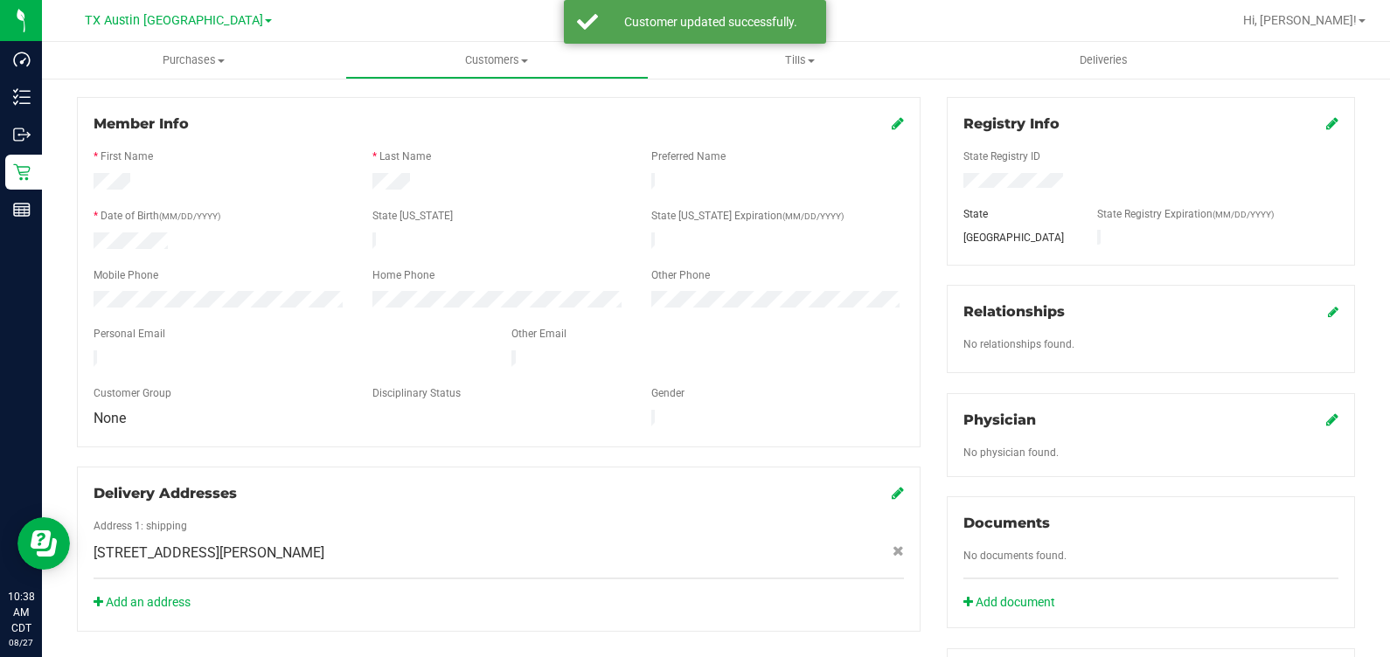
click at [1326, 413] on icon at bounding box center [1332, 420] width 12 height 14
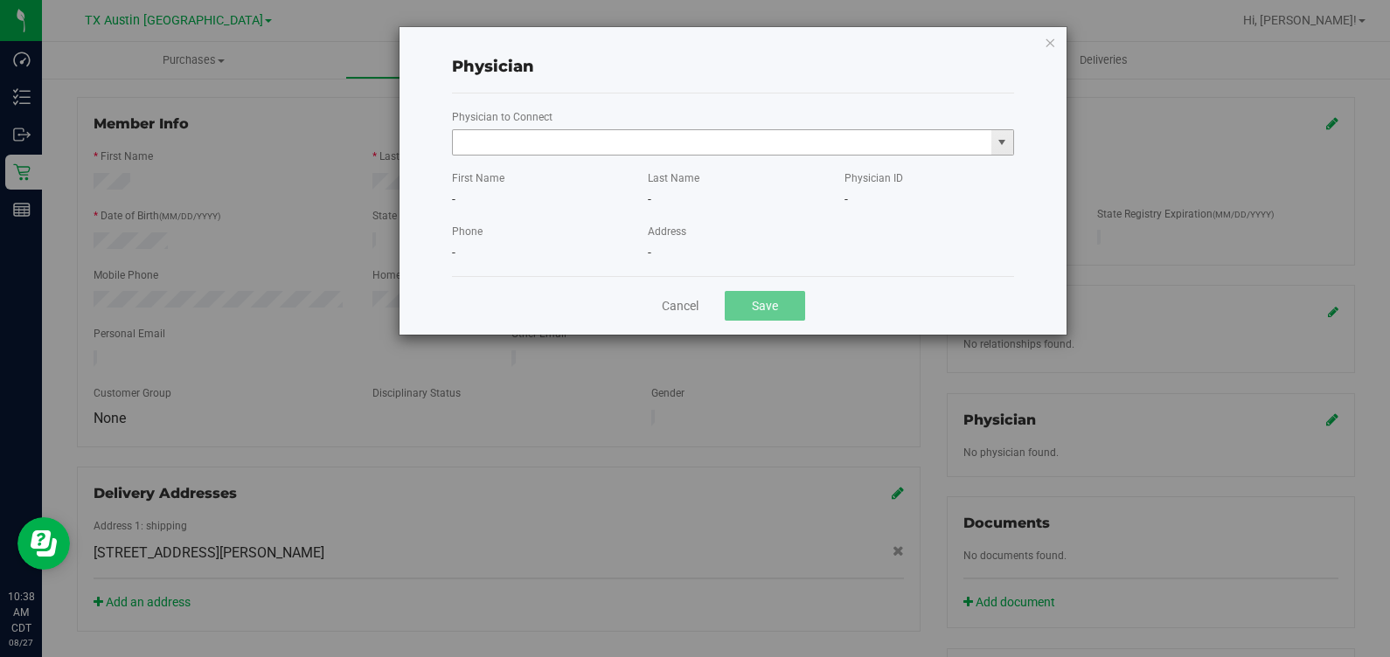
click at [902, 151] on input "text" at bounding box center [722, 142] width 538 height 24
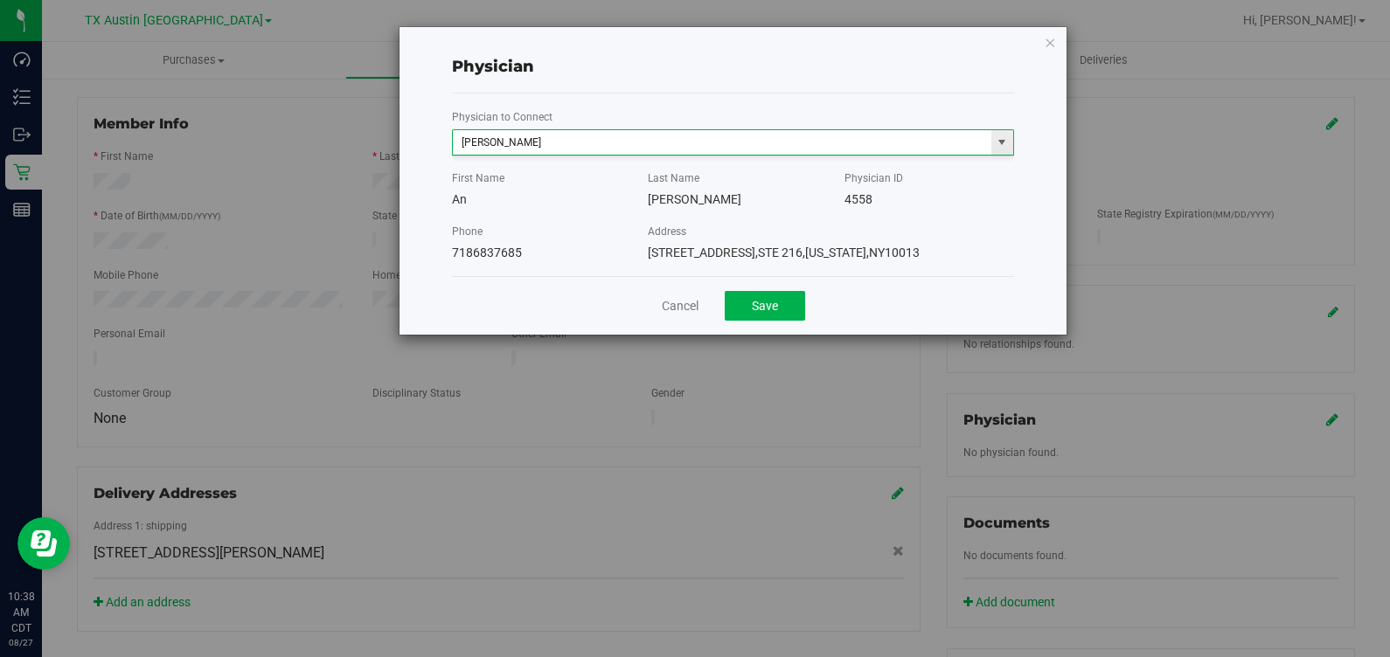
type input "An Chen"
click at [725, 291] on button "Save" at bounding box center [765, 306] width 80 height 30
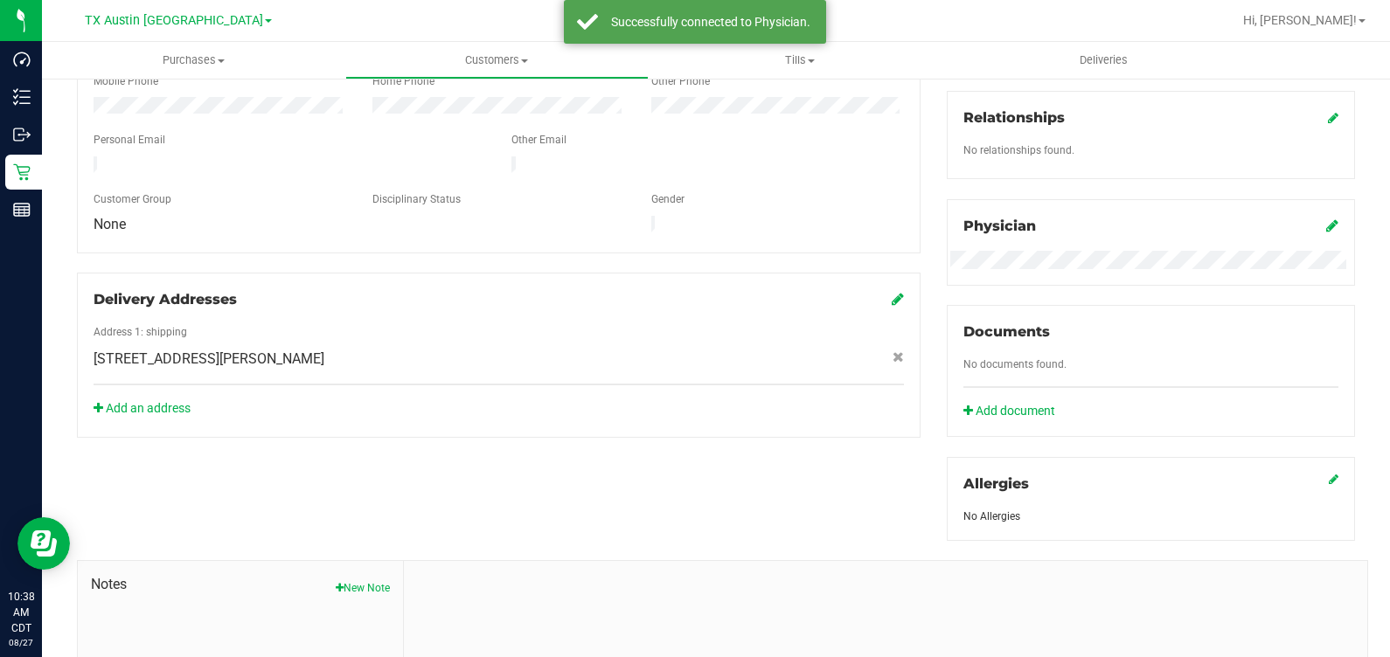
scroll to position [603, 0]
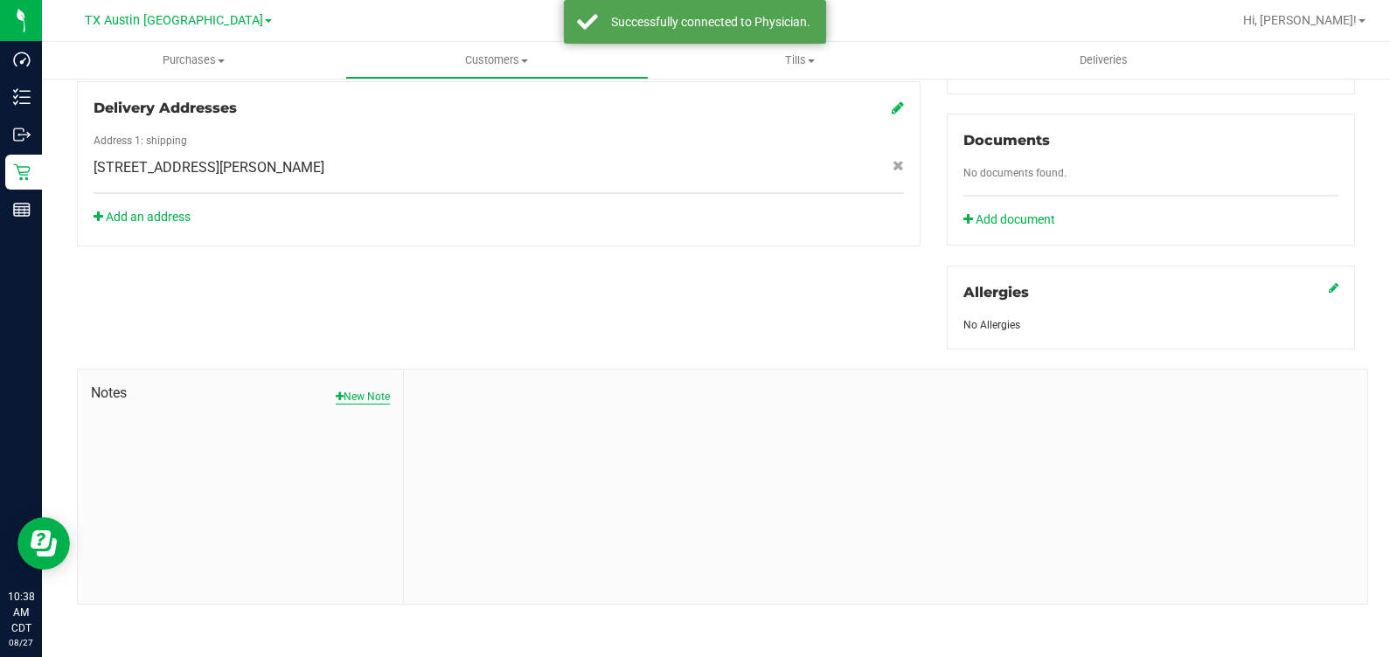
click at [338, 393] on button "New Note" at bounding box center [363, 397] width 54 height 16
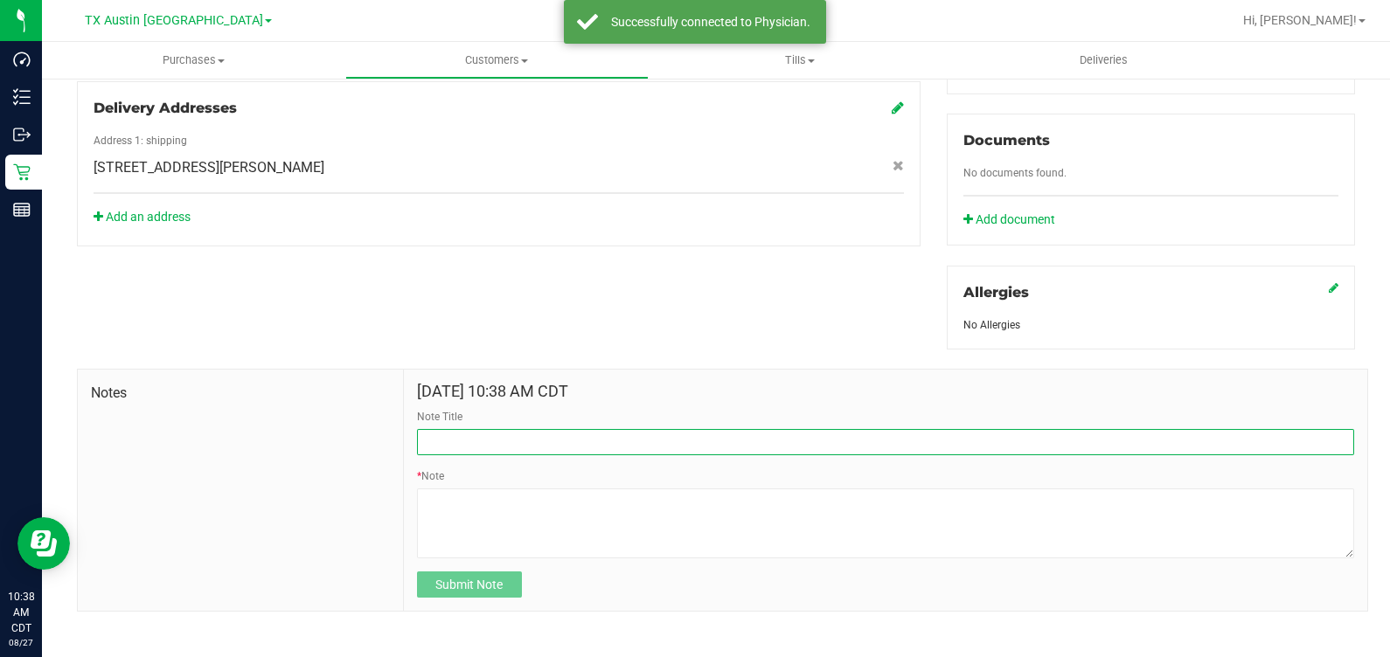
click at [510, 438] on input "Note Title" at bounding box center [885, 442] width 937 height 26
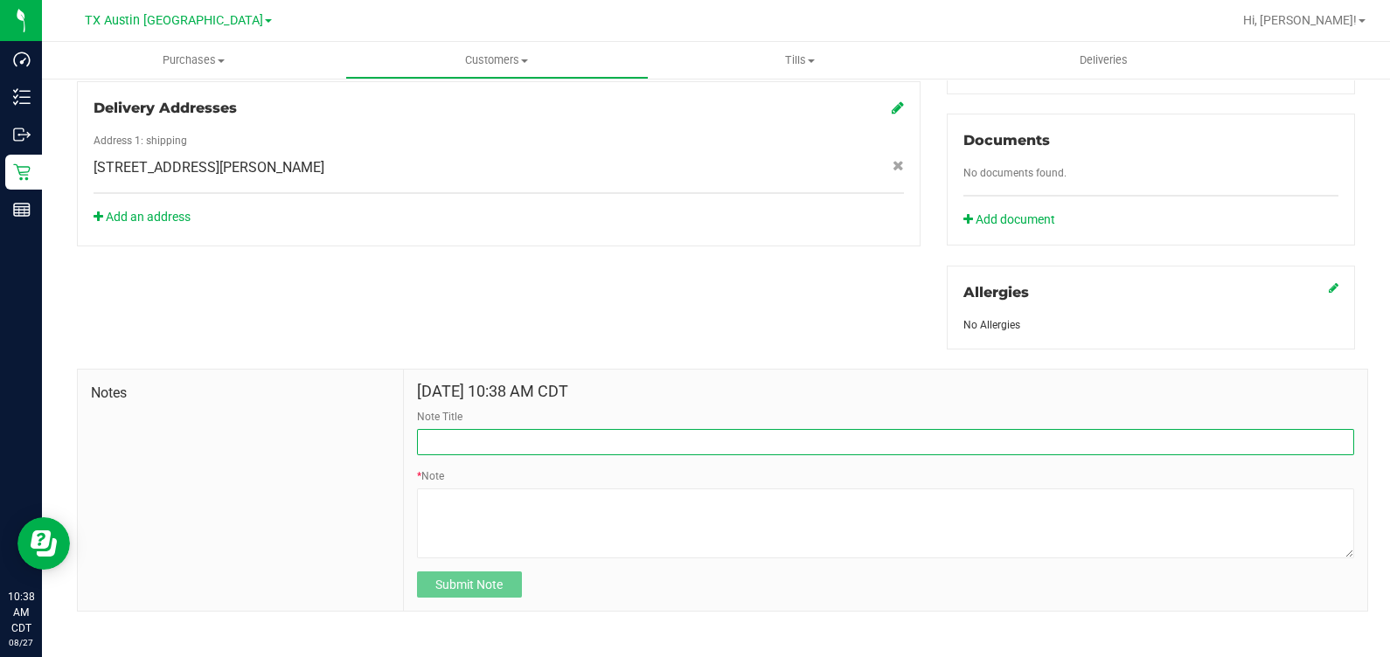
type input "[PERSON_NAME] Info"
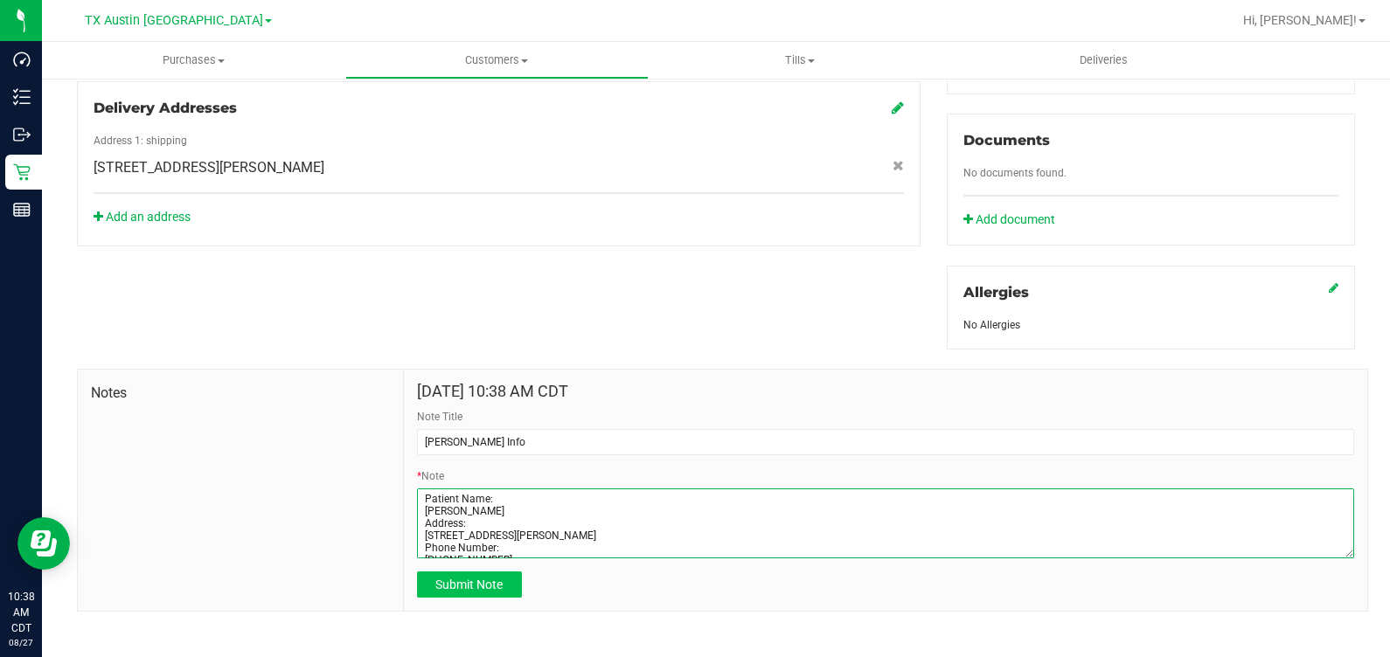
type textarea "Patient Name: Debra Taylor Address: 11746 Woody Ln Bryan, TX, 77807 Phone Numbe…"
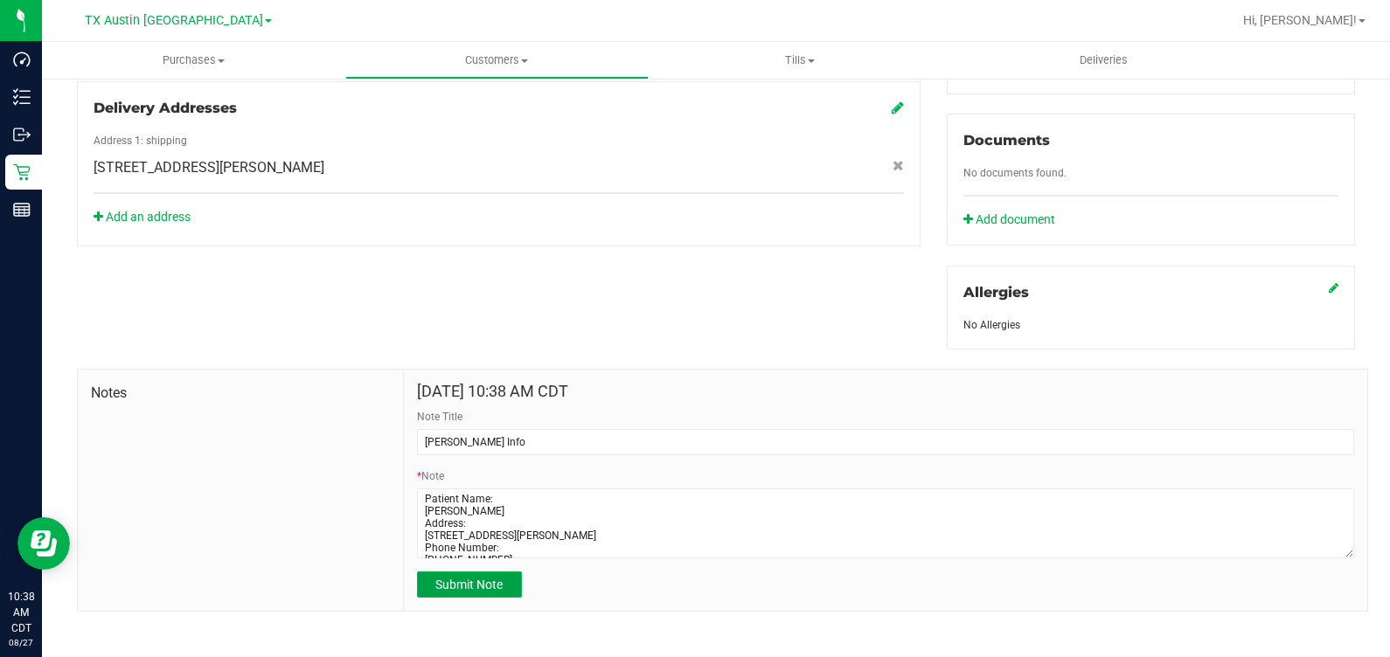
click at [471, 586] on span "Submit Note" at bounding box center [468, 585] width 67 height 14
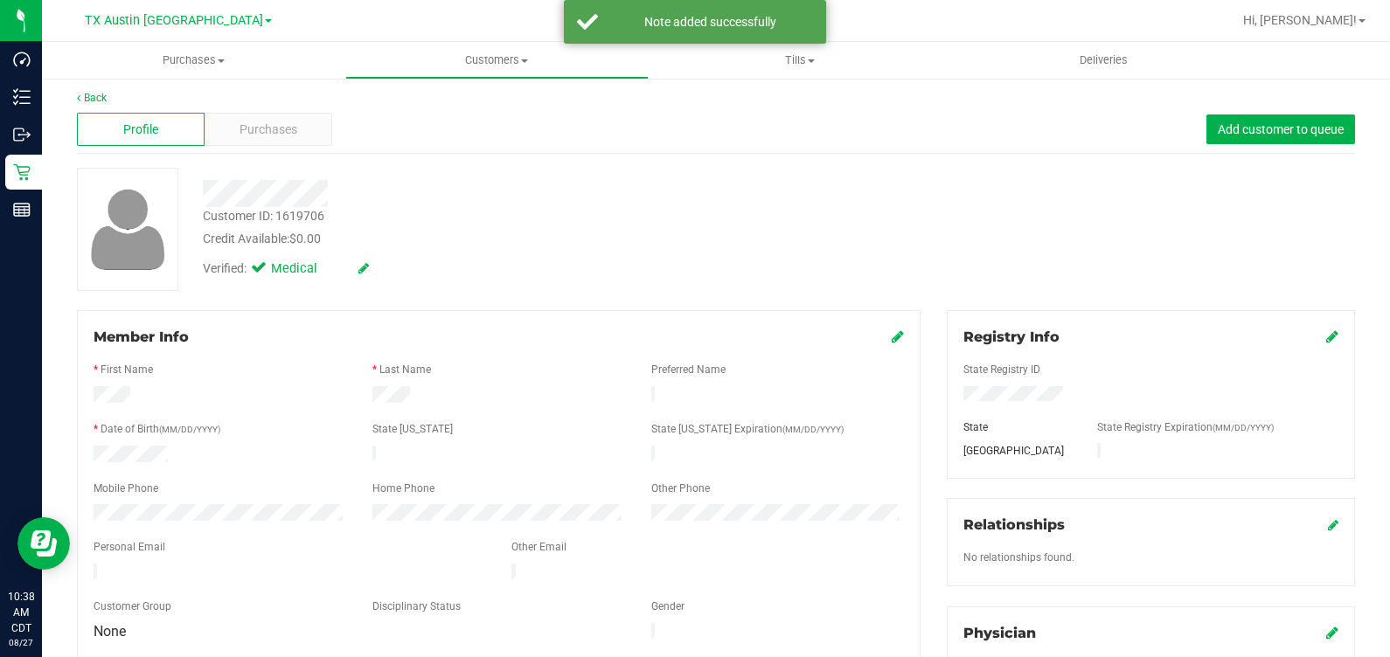
scroll to position [0, 0]
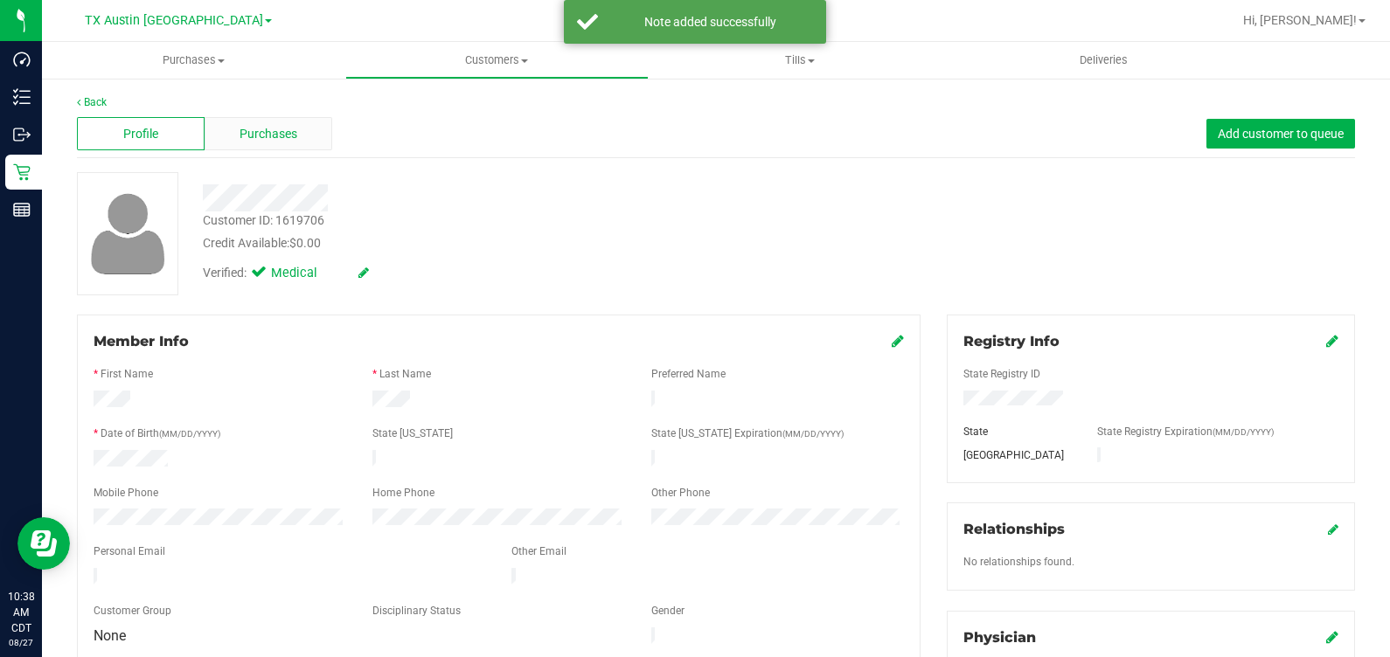
click at [225, 149] on div "Purchases" at bounding box center [269, 133] width 128 height 33
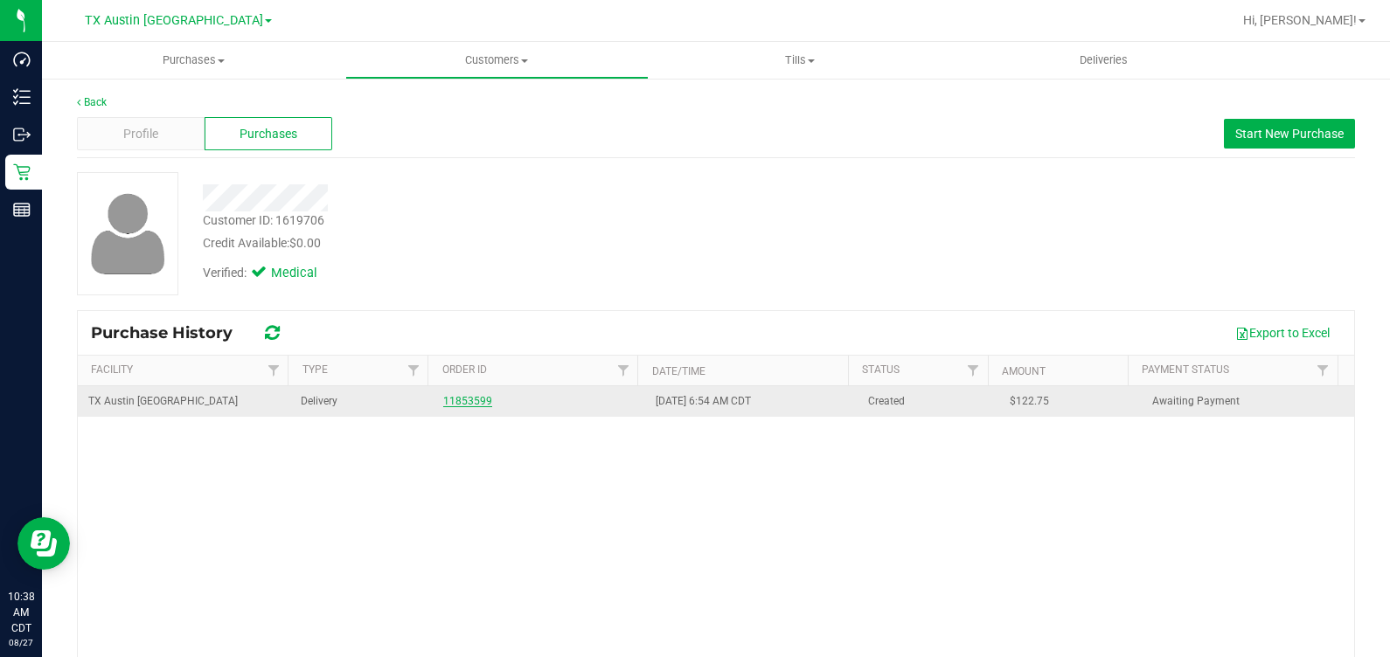
click at [466, 399] on link "11853599" at bounding box center [467, 401] width 49 height 12
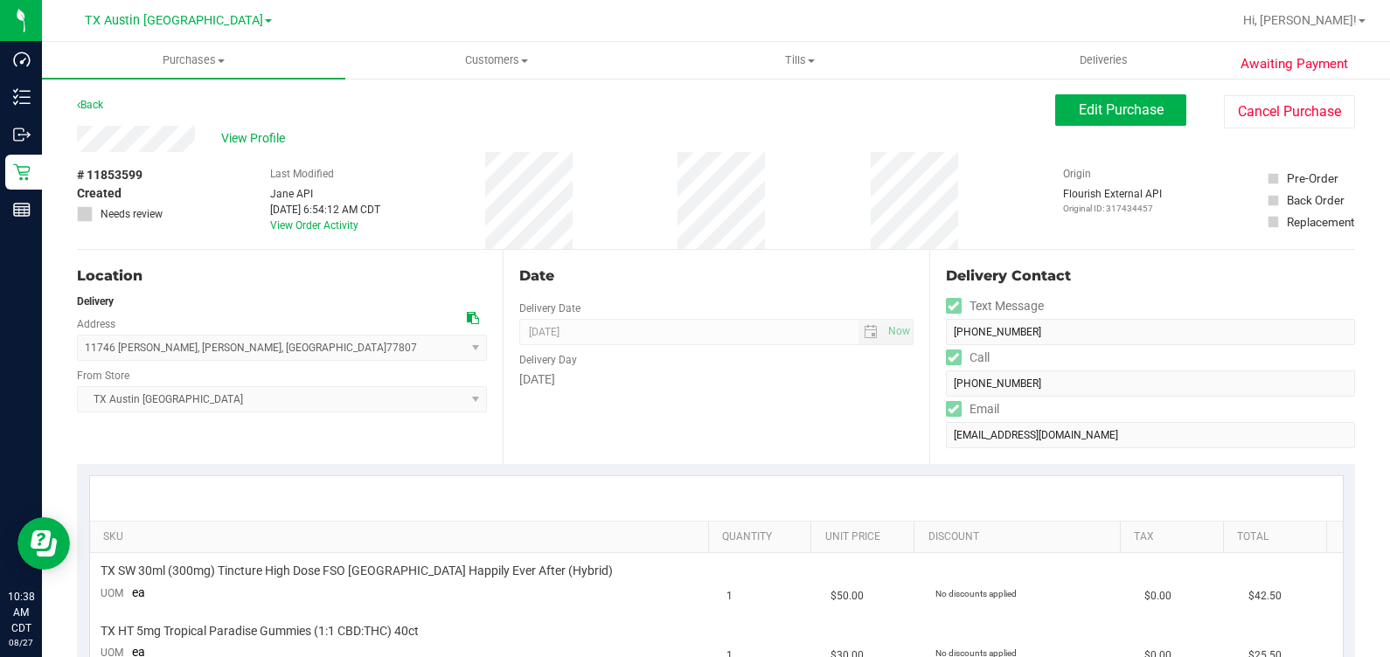
click at [468, 321] on icon at bounding box center [473, 318] width 12 height 12
click at [266, 131] on span "View Profile" at bounding box center [256, 138] width 70 height 18
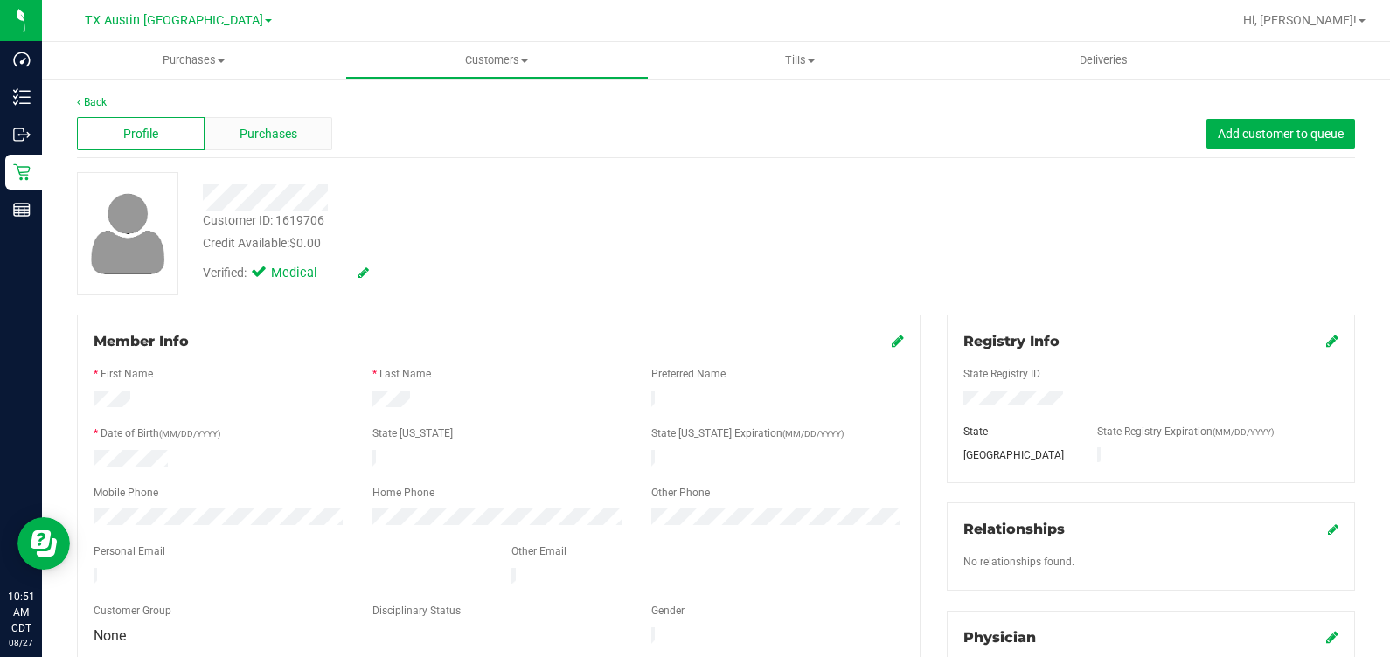
click at [310, 129] on div "Purchases" at bounding box center [269, 133] width 128 height 33
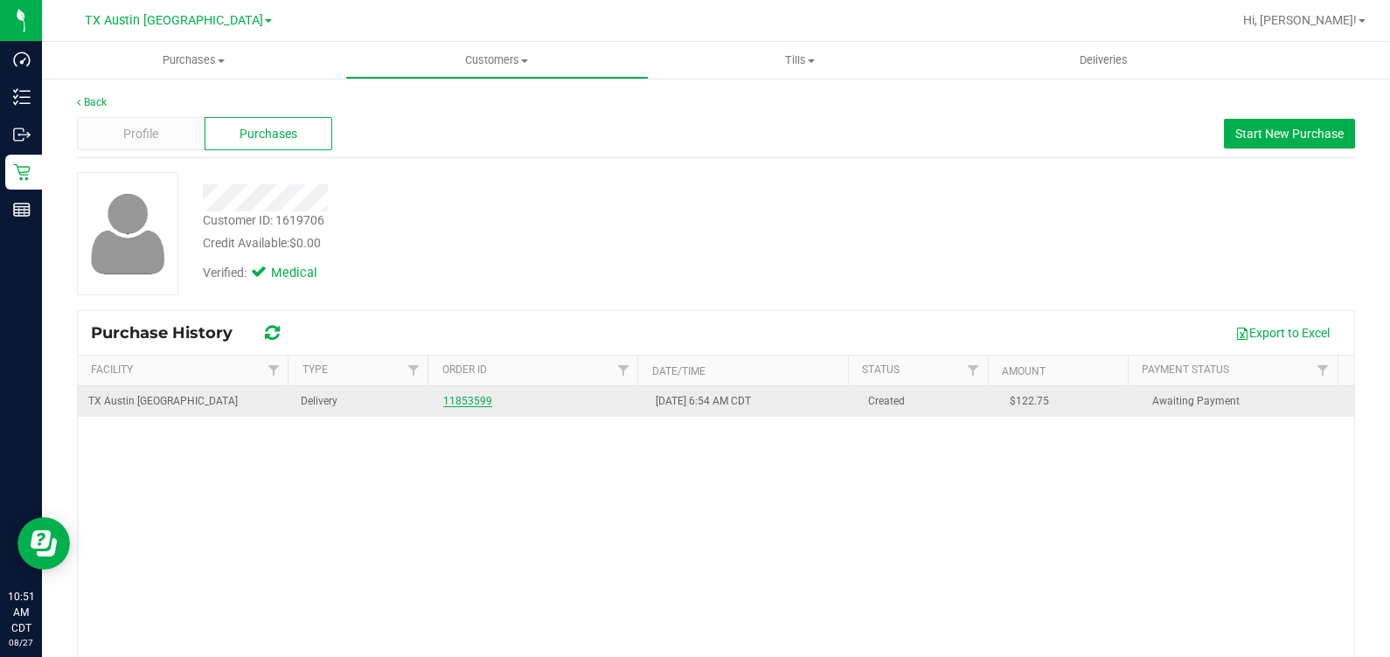
click at [468, 395] on link "11853599" at bounding box center [467, 401] width 49 height 12
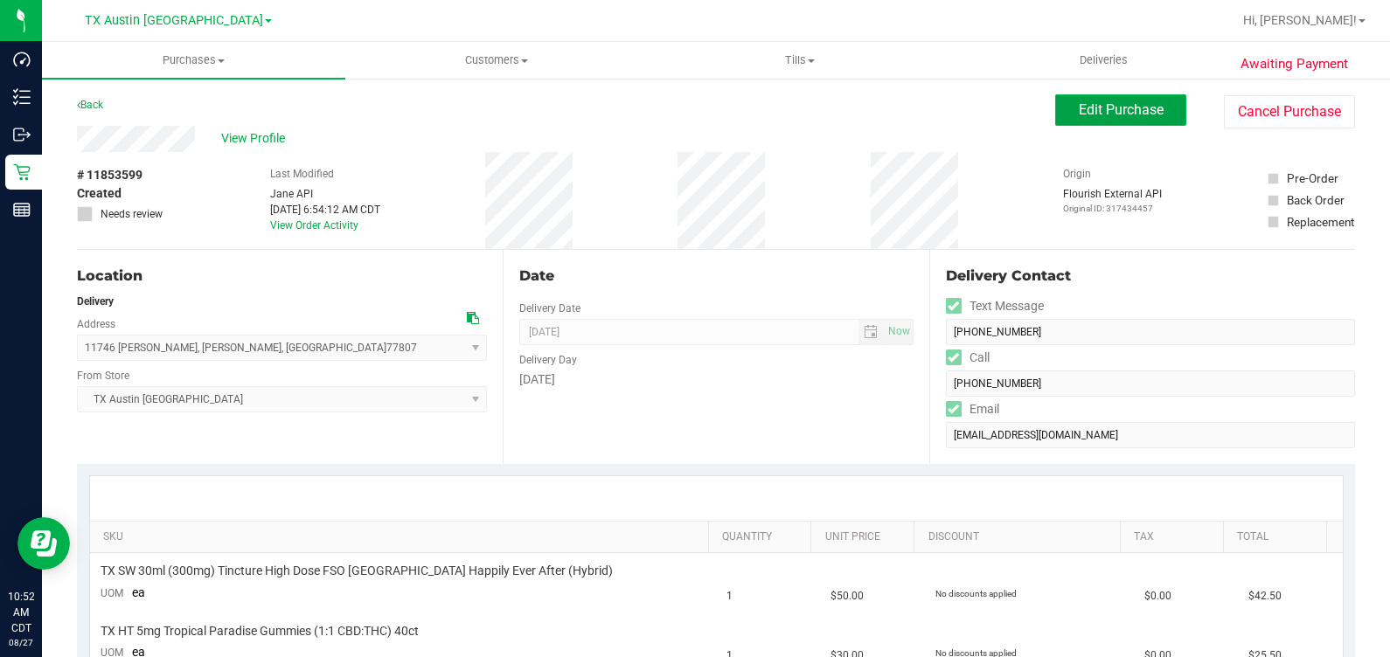
click at [1123, 119] on button "Edit Purchase" at bounding box center [1120, 109] width 131 height 31
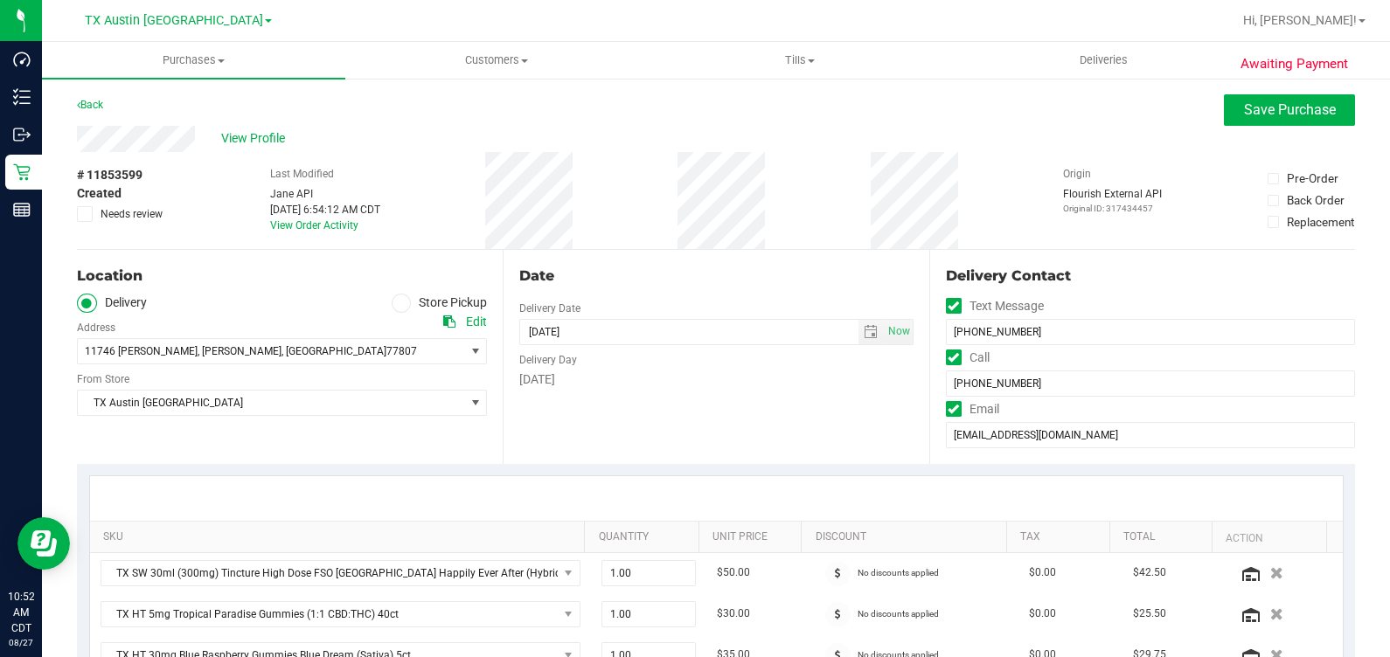
click at [141, 212] on span "Needs review" at bounding box center [132, 214] width 62 height 16
click at [0, 0] on input "Needs review" at bounding box center [0, 0] width 0 height 0
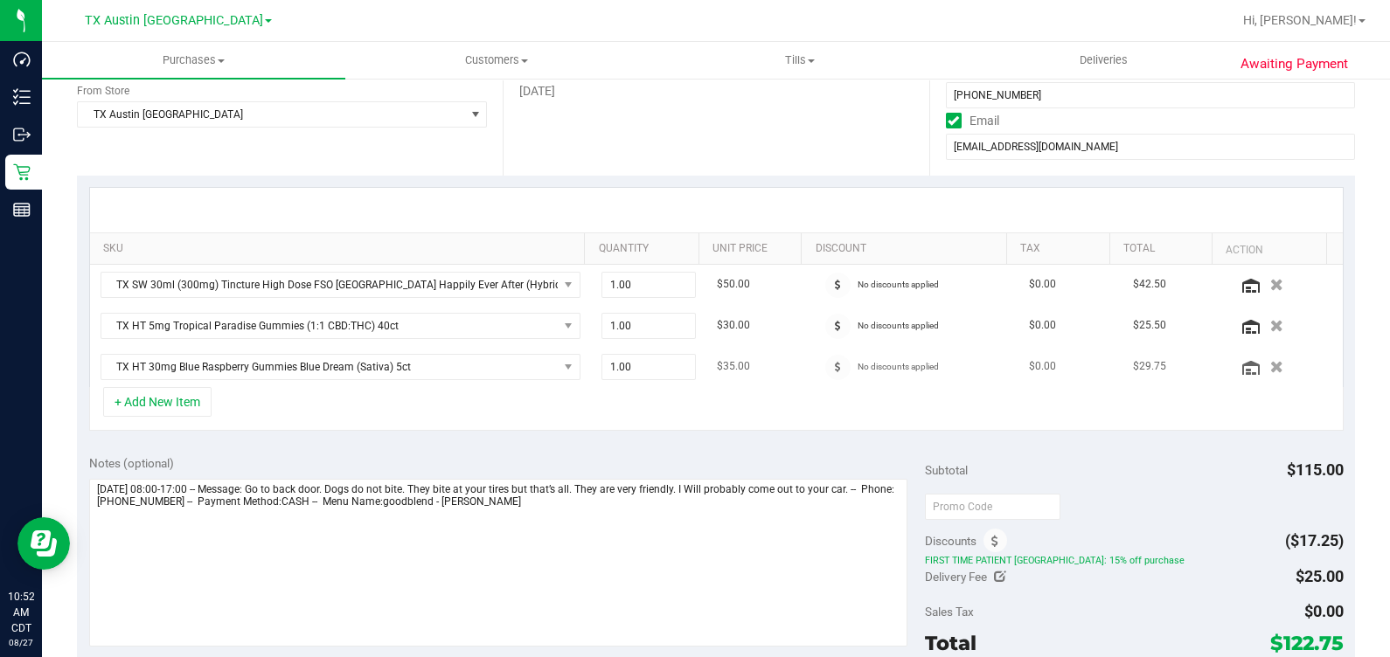
scroll to position [328, 0]
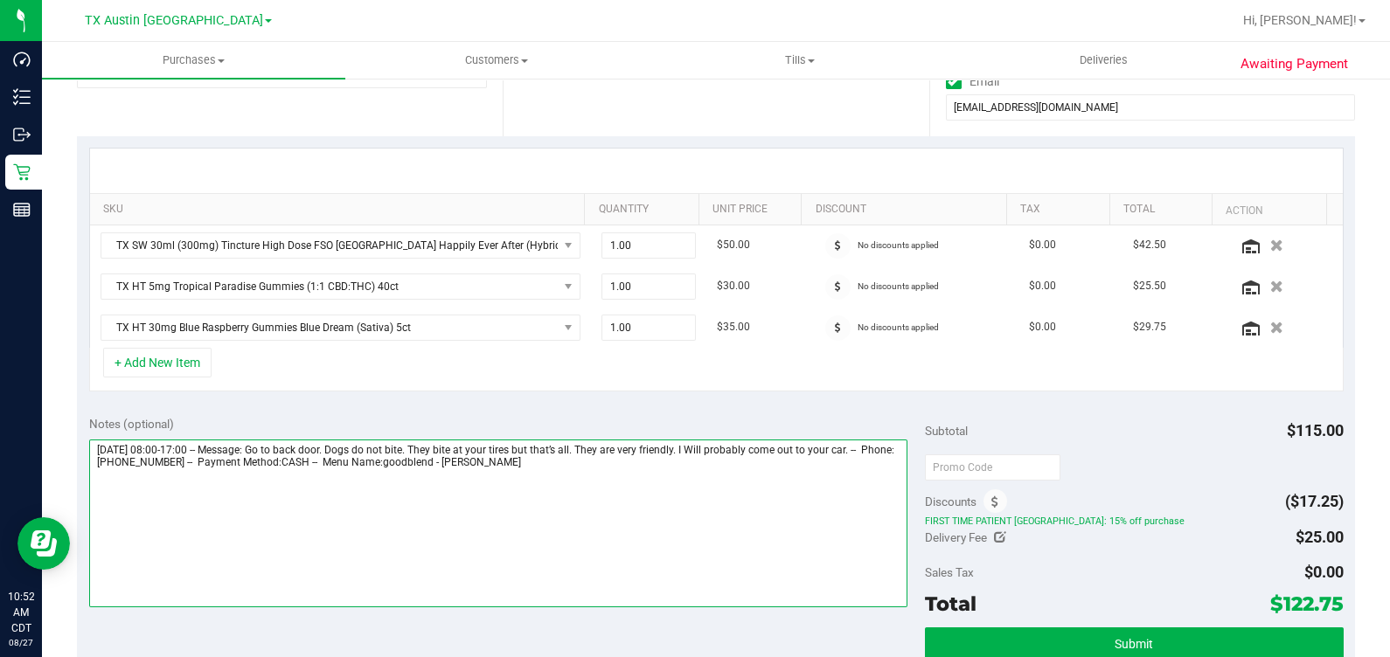
click at [742, 481] on textarea at bounding box center [498, 524] width 819 height 168
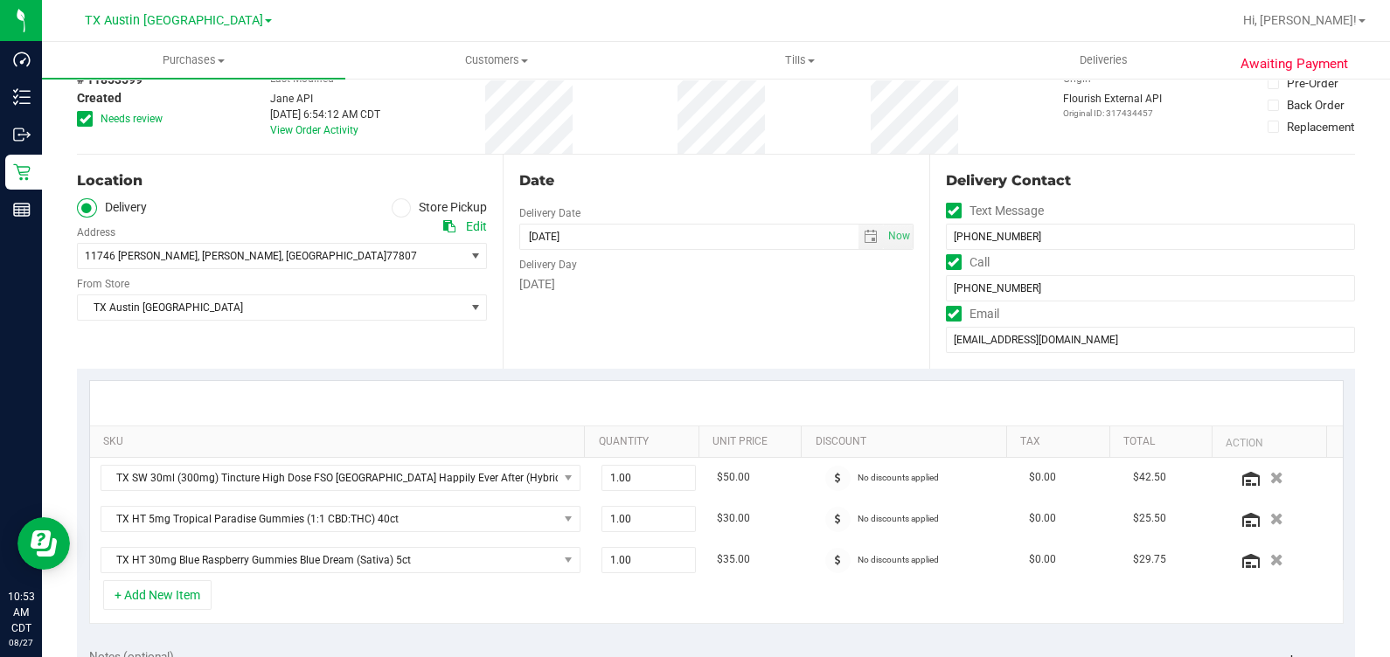
scroll to position [0, 0]
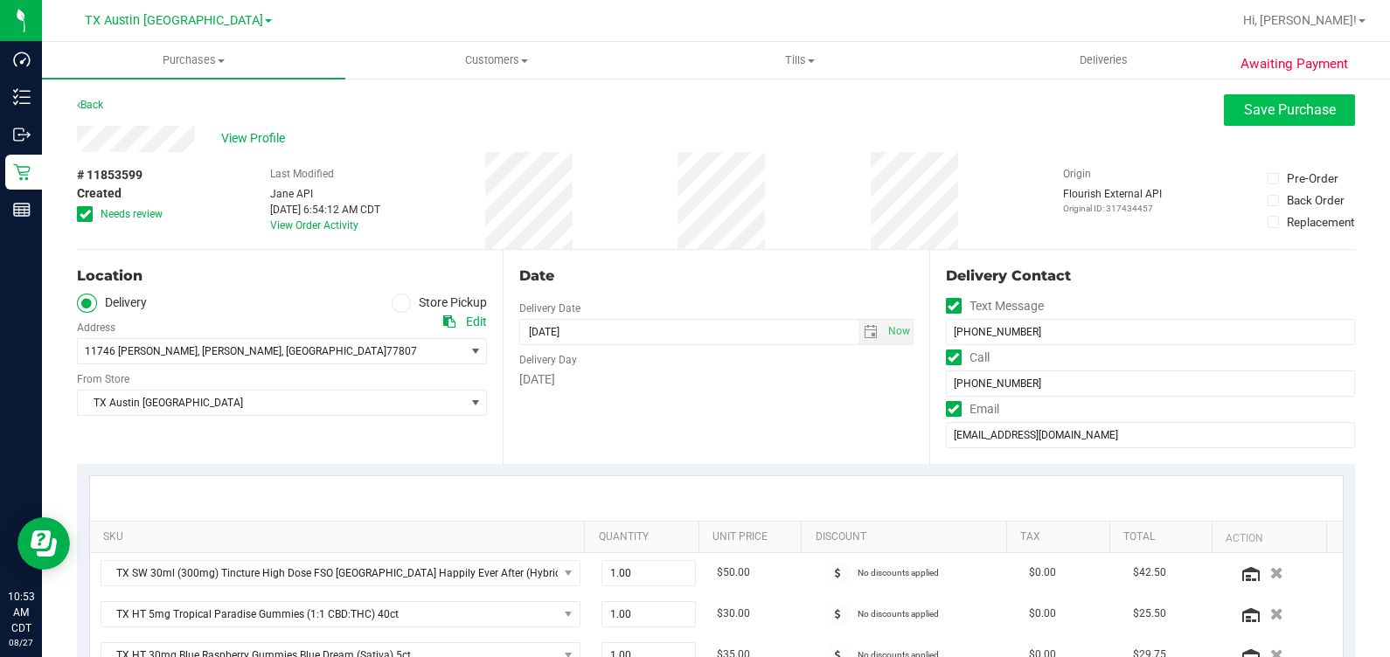
type textarea "Thursday 08/28/2025 08:00-17:00 -- Message: Go to back door. Dogs do not bite. …"
click at [1224, 120] on button "Save Purchase" at bounding box center [1289, 109] width 131 height 31
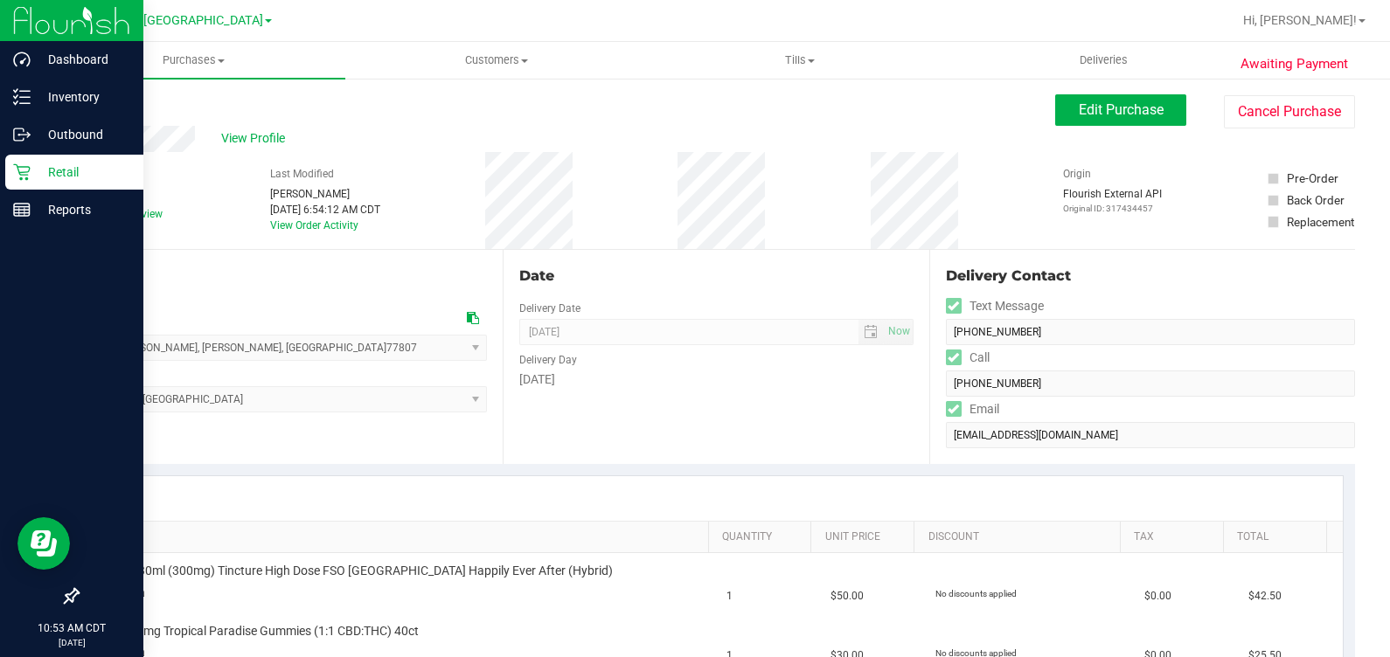
click at [37, 165] on p "Retail" at bounding box center [83, 172] width 105 height 21
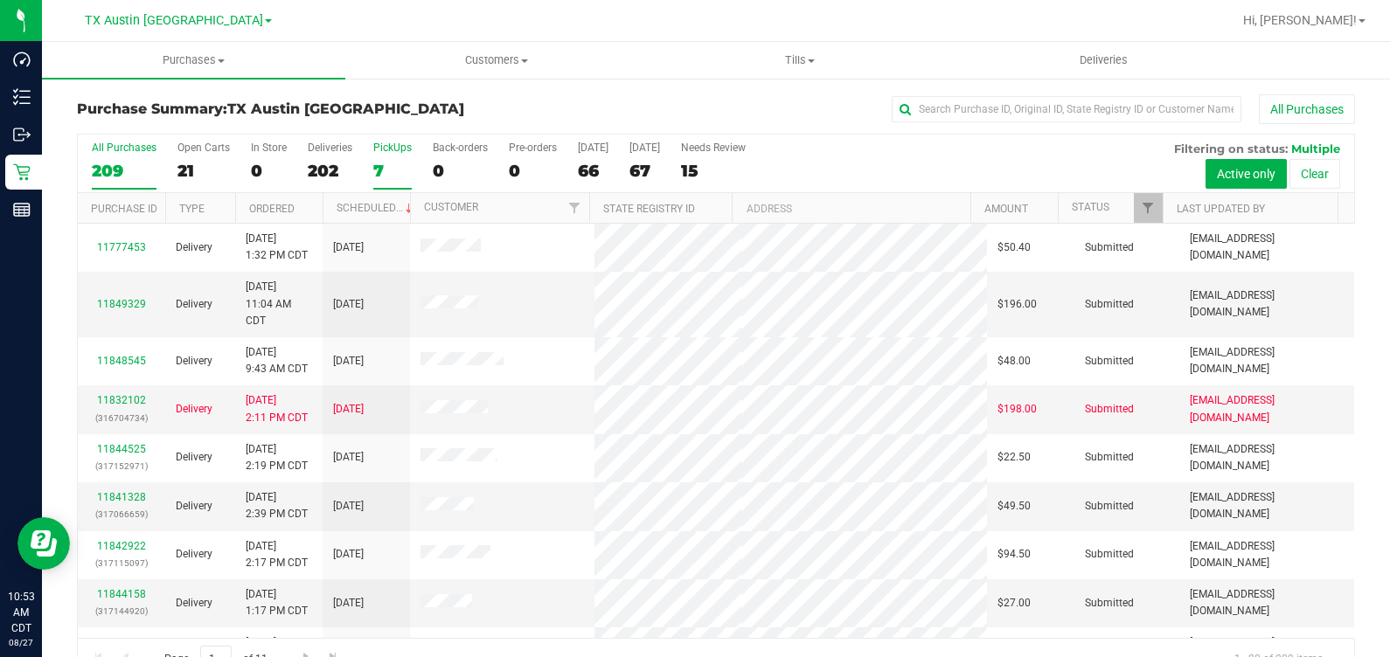
click at [380, 165] on div "7" at bounding box center [392, 171] width 38 height 20
click at [0, 0] on input "PickUps 7" at bounding box center [0, 0] width 0 height 0
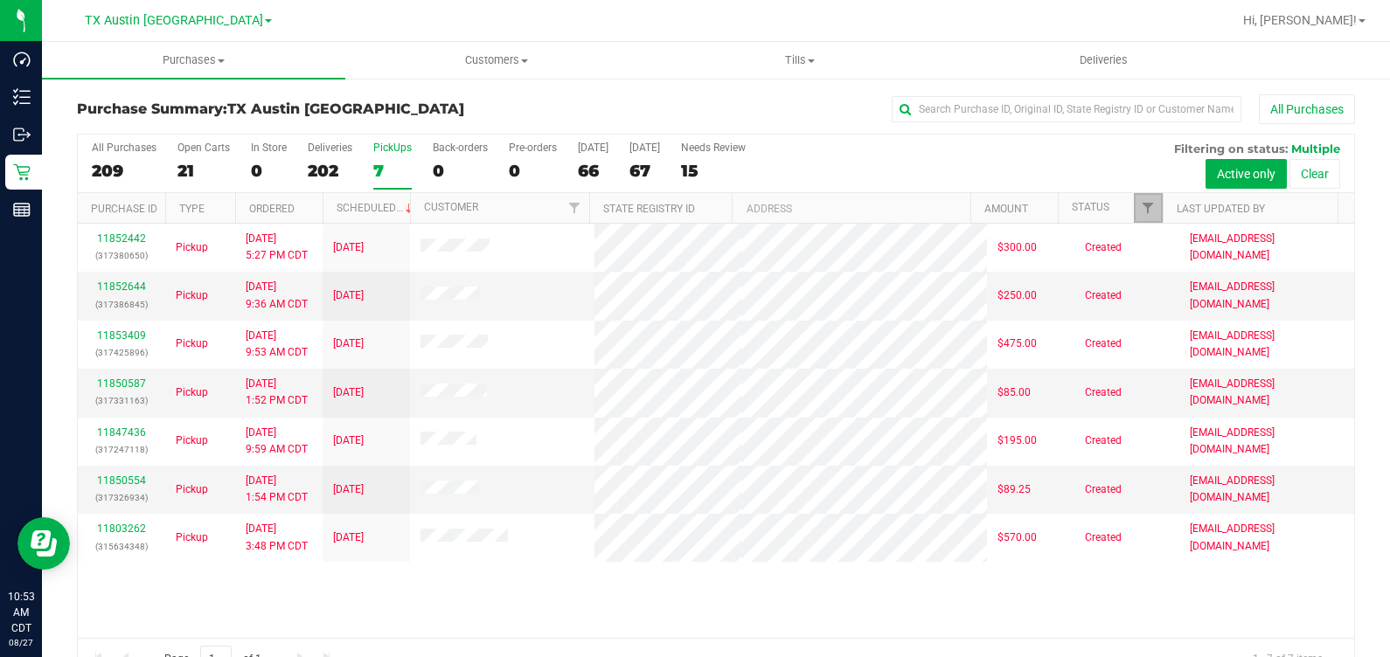
click at [1134, 203] on link "Filter" at bounding box center [1148, 208] width 29 height 30
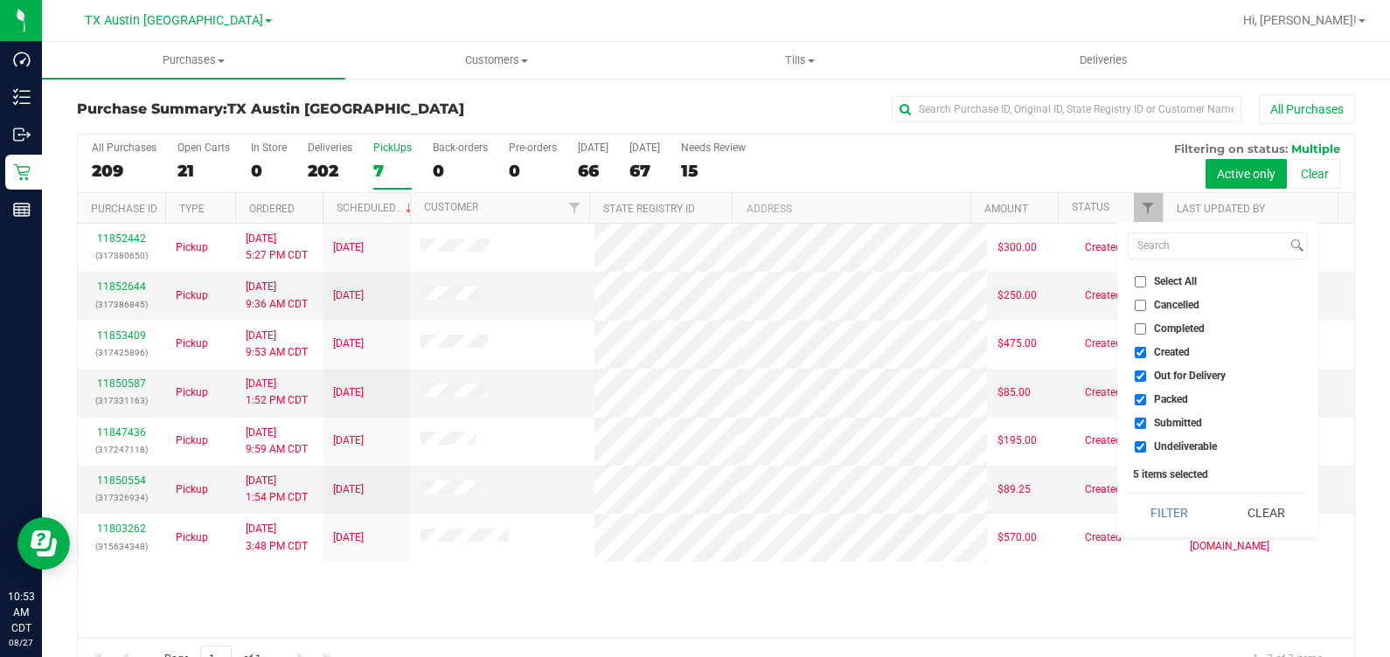
click at [1182, 374] on span "Out for Delivery" at bounding box center [1190, 376] width 72 height 10
click at [1146, 374] on input "Out for Delivery" at bounding box center [1139, 376] width 11 height 11
checkbox input "false"
click at [1169, 403] on span "Packed" at bounding box center [1171, 399] width 34 height 10
click at [1146, 403] on input "Packed" at bounding box center [1139, 399] width 11 height 11
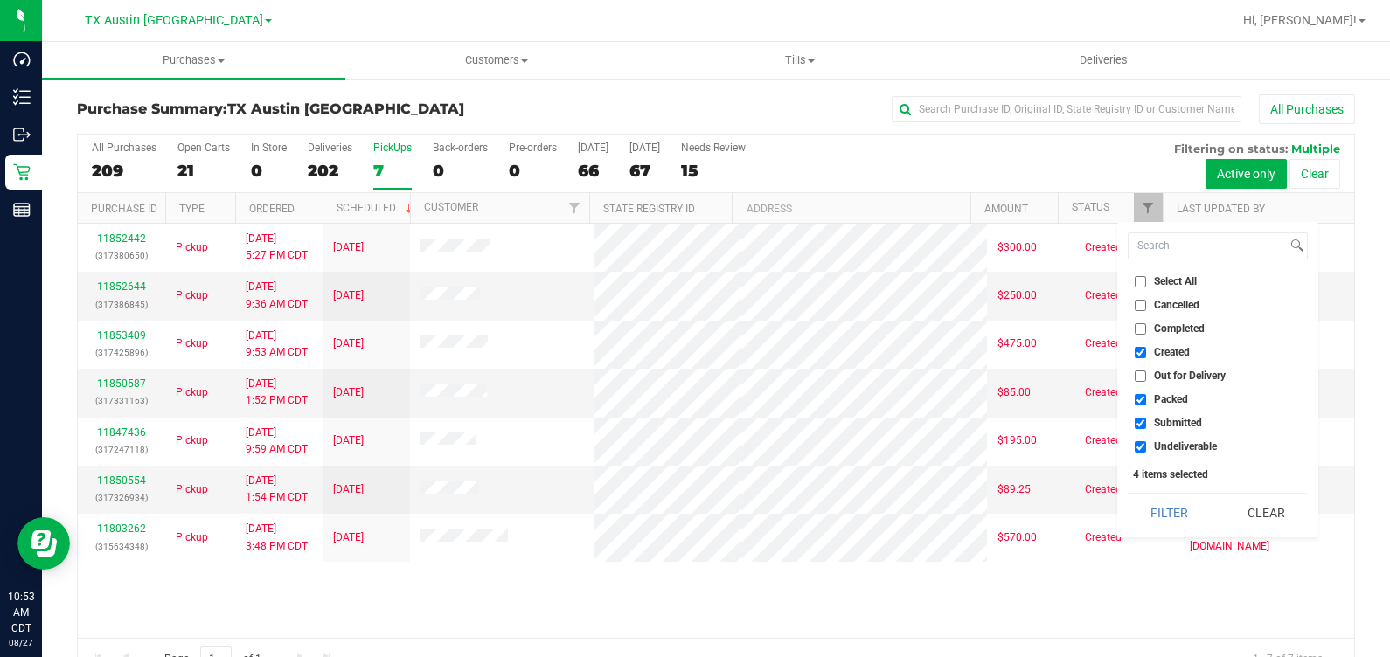
checkbox input "false"
click at [1178, 422] on span "Submitted" at bounding box center [1178, 423] width 48 height 10
click at [1146, 422] on input "Submitted" at bounding box center [1139, 423] width 11 height 11
checkbox input "false"
click at [1175, 447] on span "Undeliverable" at bounding box center [1185, 446] width 63 height 10
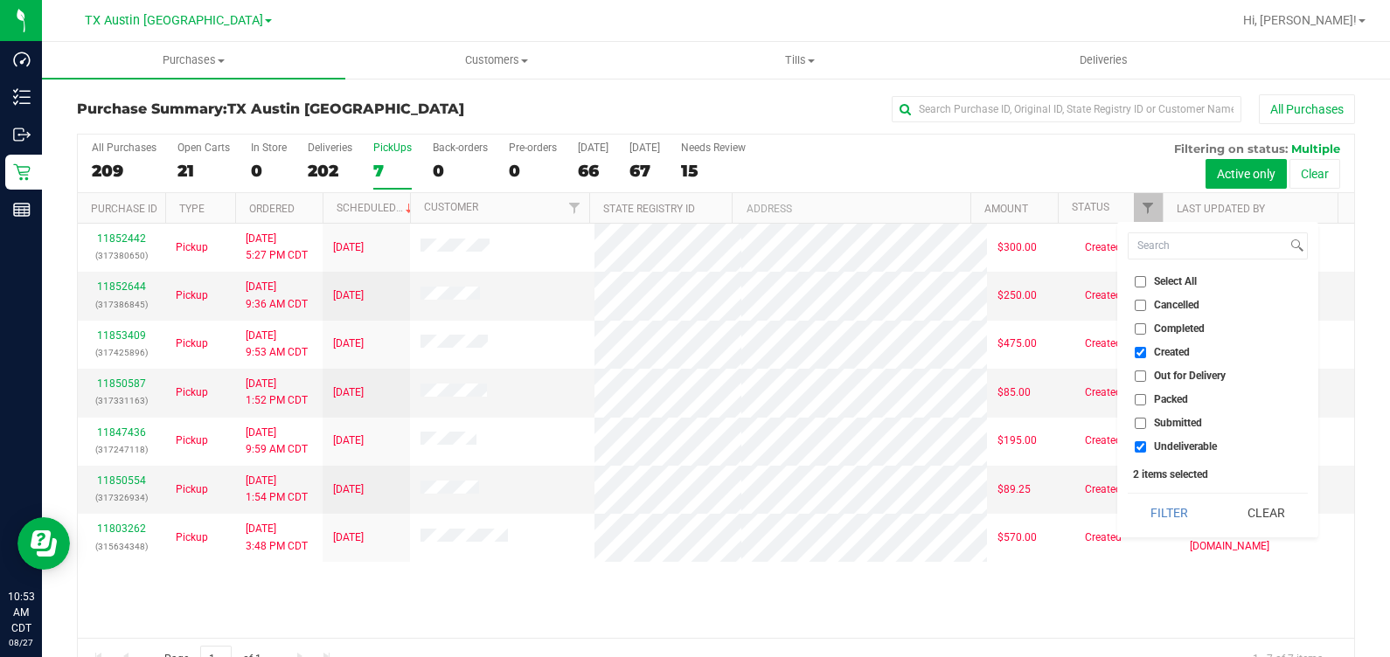
click at [1146, 447] on input "Undeliverable" at bounding box center [1139, 446] width 11 height 11
checkbox input "false"
click at [1162, 509] on button "Filter" at bounding box center [1169, 513] width 84 height 38
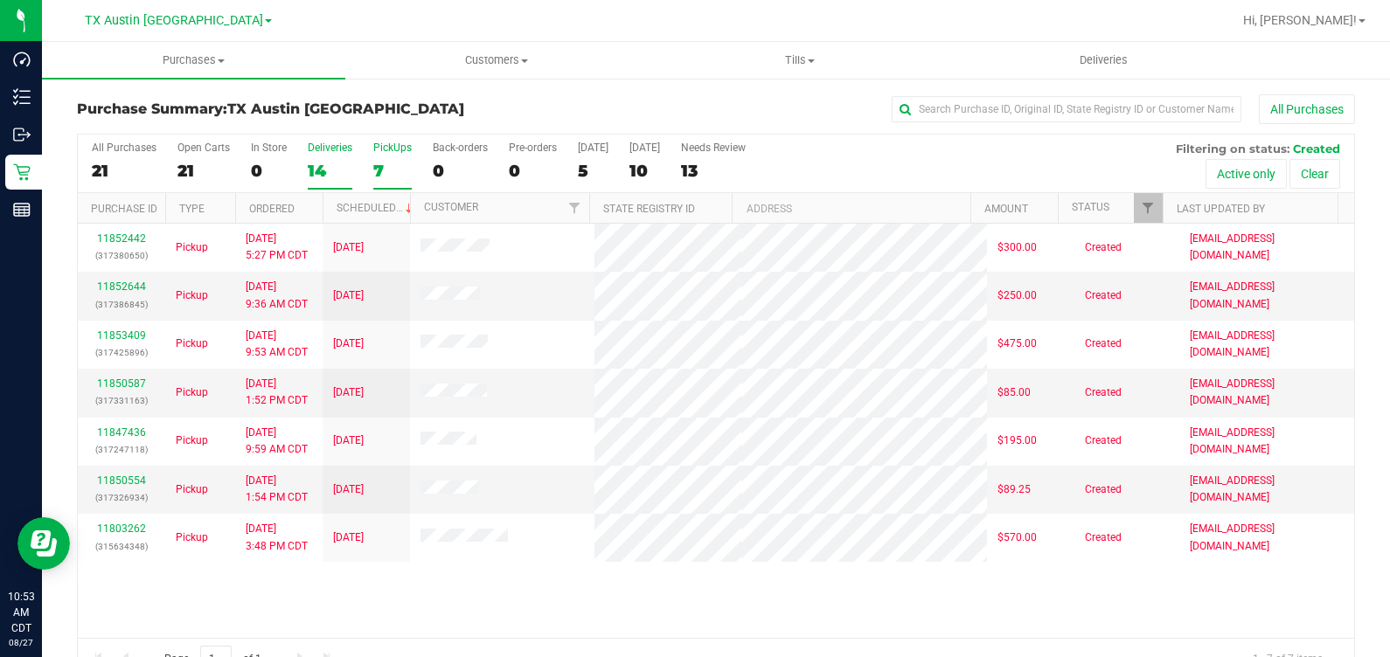
click at [346, 159] on label "Deliveries 14" at bounding box center [330, 166] width 45 height 48
click at [0, 0] on input "Deliveries 14" at bounding box center [0, 0] width 0 height 0
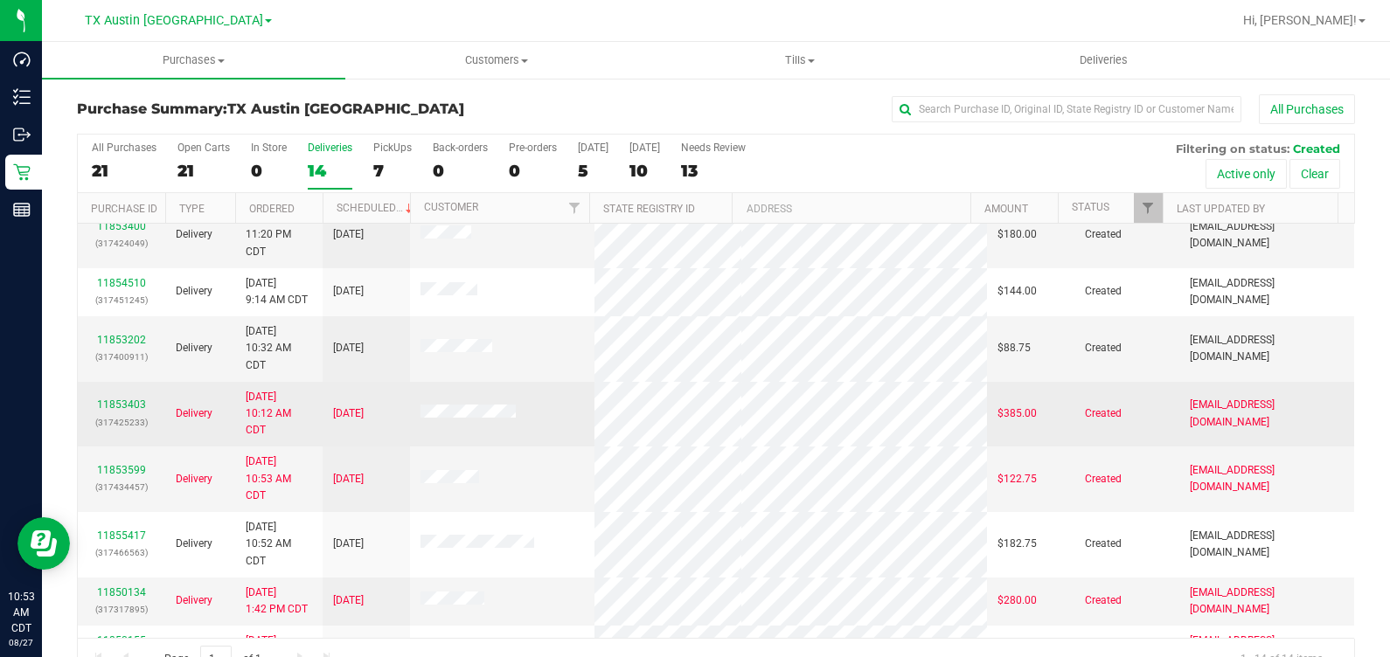
scroll to position [328, 0]
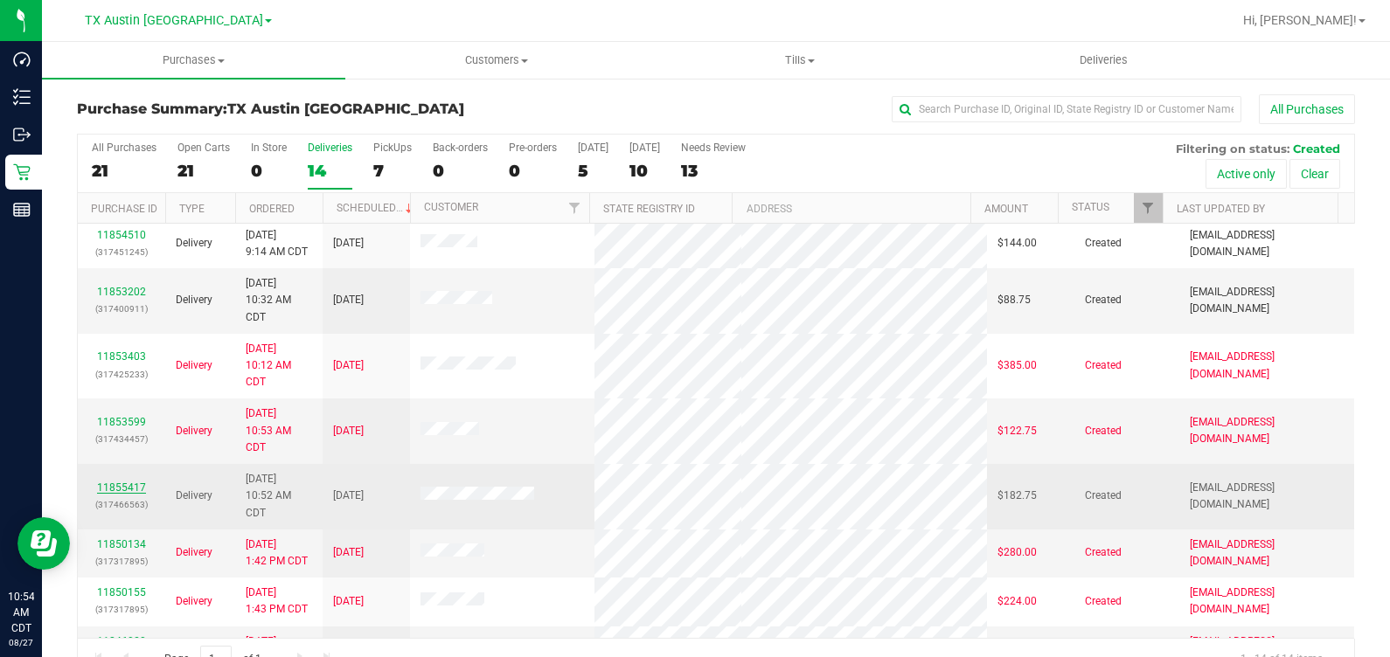
click at [135, 482] on link "11855417" at bounding box center [121, 488] width 49 height 12
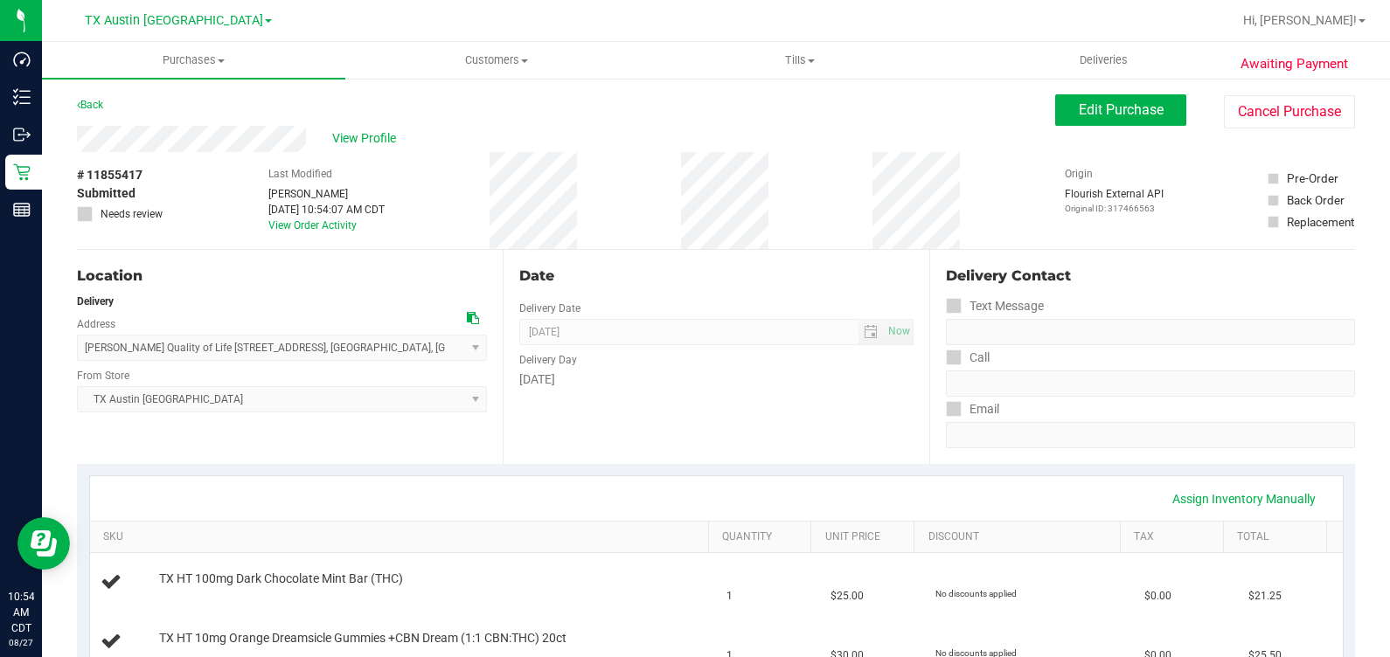
click at [320, 136] on div "View Profile" at bounding box center [566, 139] width 978 height 26
click at [635, 206] on div "# 11855417 Submitted Needs review Last Modified Justin Ramos Aug 27, 2025 10:54…" at bounding box center [716, 200] width 1278 height 97
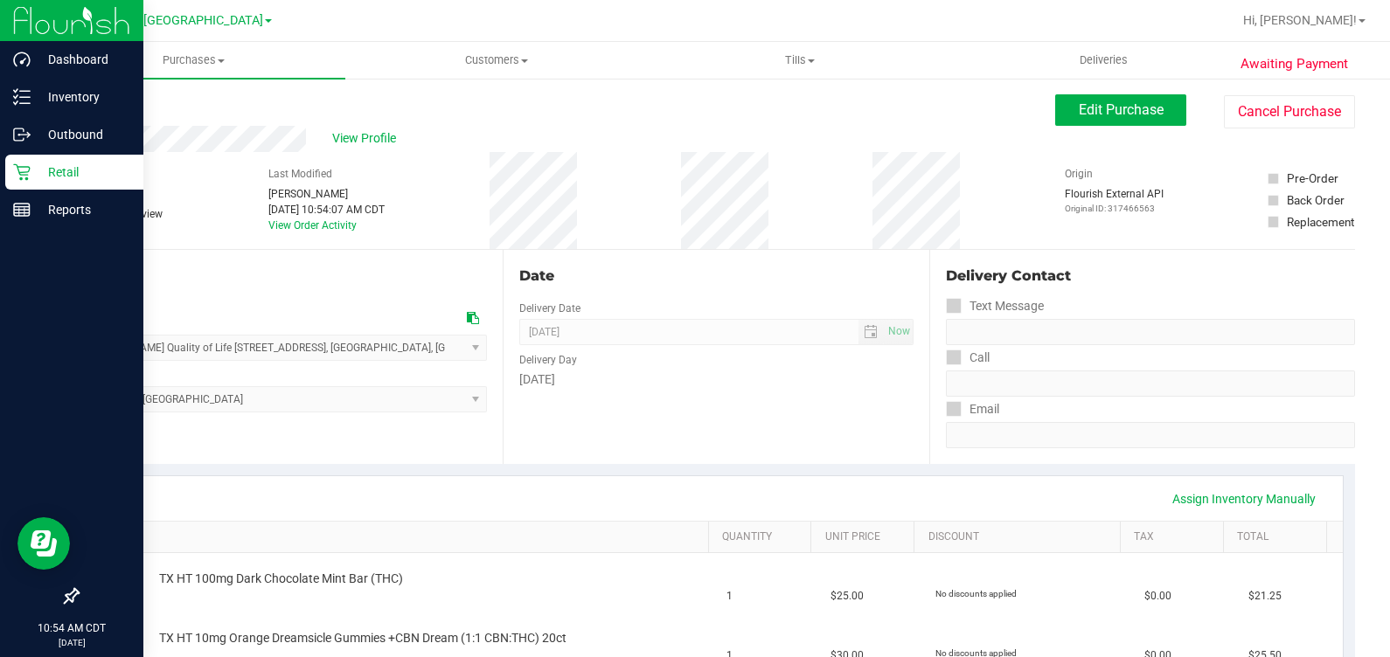
click at [52, 174] on p "Retail" at bounding box center [83, 172] width 105 height 21
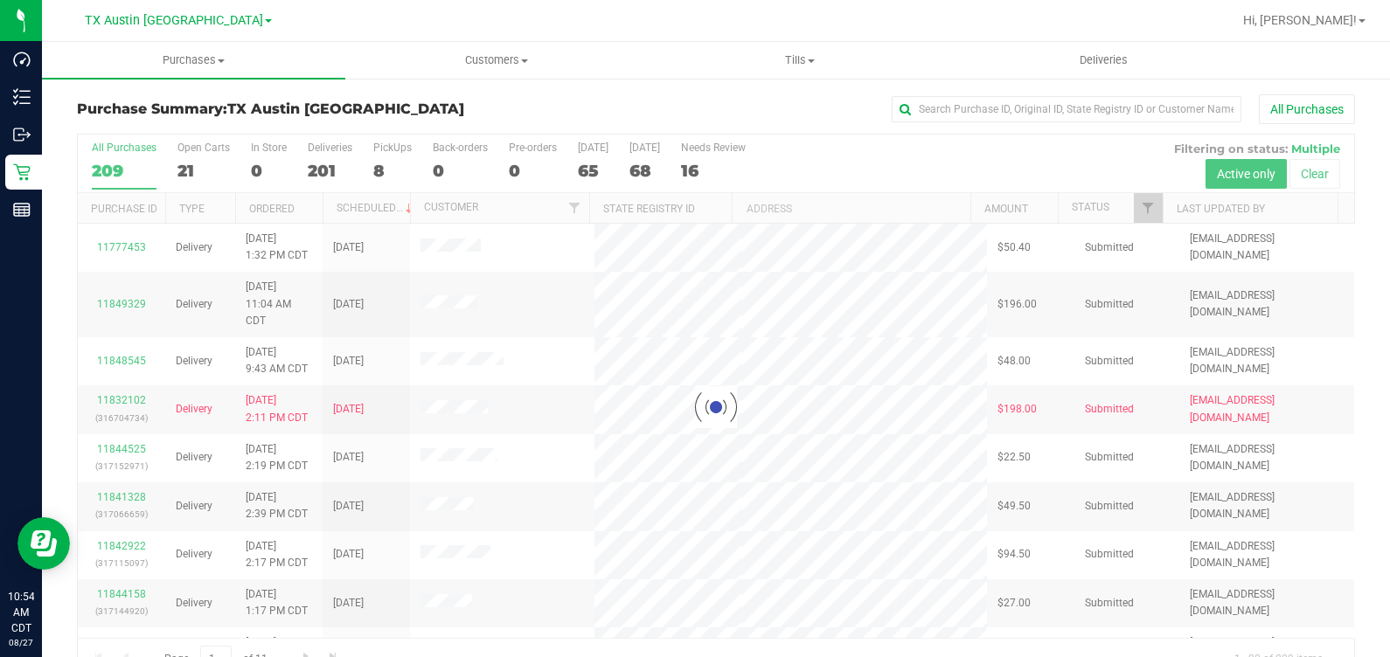
click at [1129, 206] on div at bounding box center [716, 407] width 1276 height 545
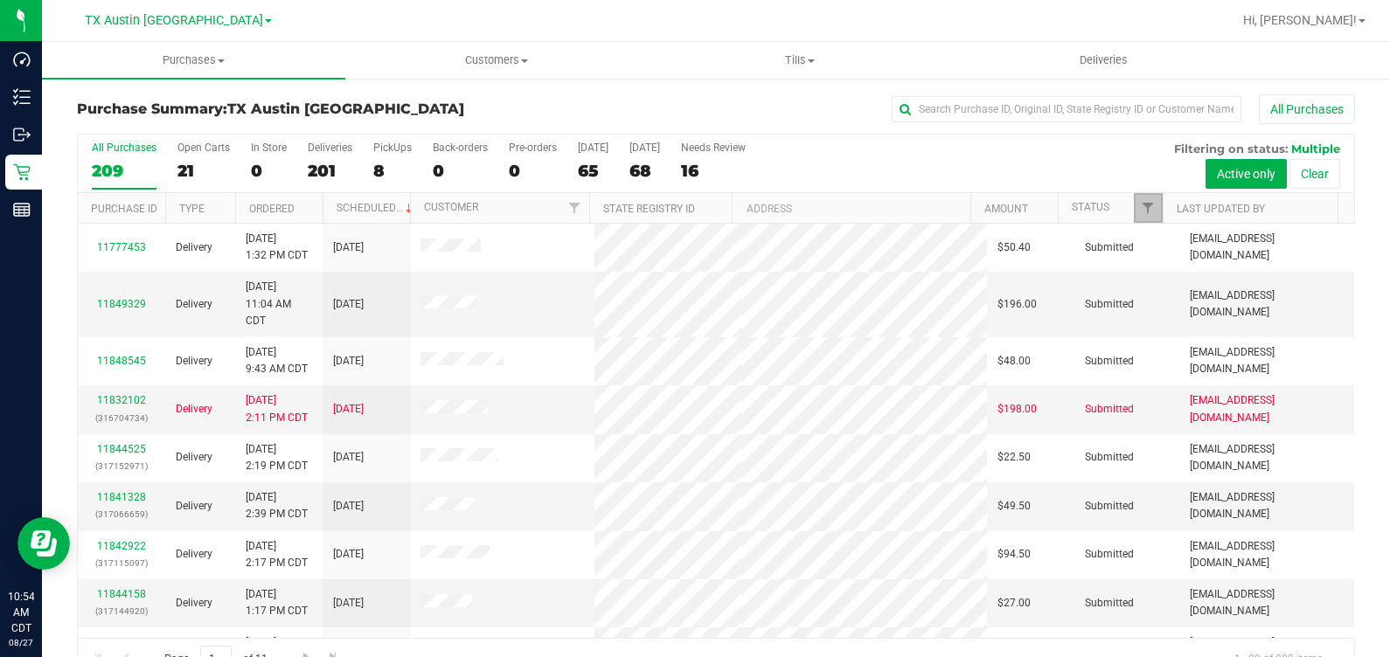
click at [1134, 197] on link "Filter" at bounding box center [1148, 208] width 29 height 30
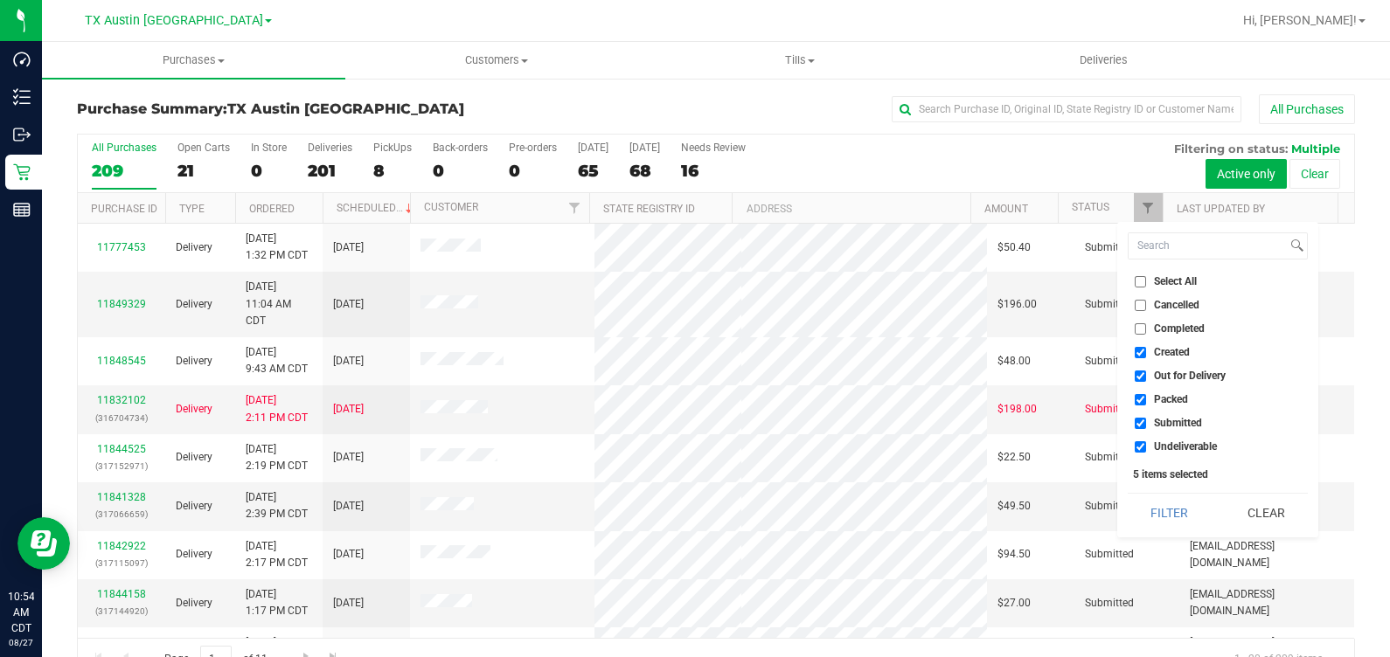
click at [1147, 371] on label "Out for Delivery" at bounding box center [1179, 376] width 91 height 11
click at [1146, 371] on input "Out for Delivery" at bounding box center [1139, 376] width 11 height 11
checkbox input "false"
click at [1146, 399] on label "Packed" at bounding box center [1160, 399] width 53 height 11
click at [1146, 399] on input "Packed" at bounding box center [1139, 399] width 11 height 11
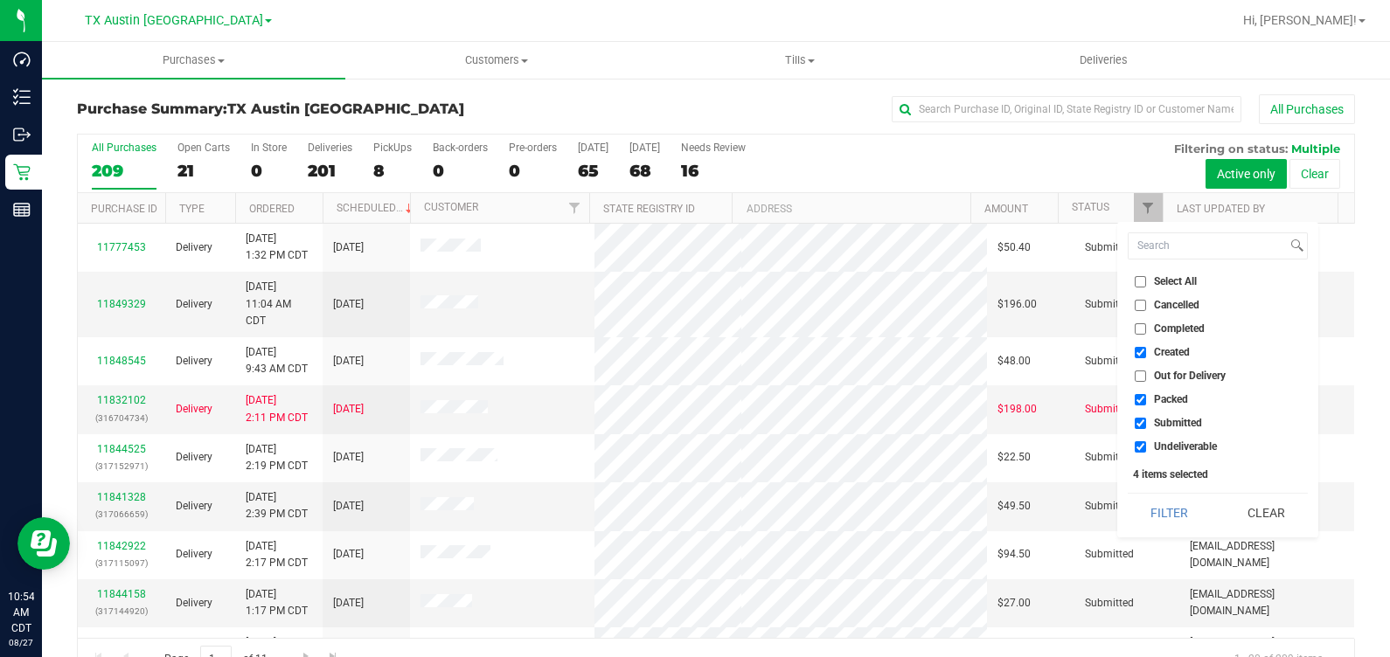
checkbox input "false"
click at [1148, 420] on label "Submitted" at bounding box center [1167, 423] width 67 height 11
click at [1146, 420] on input "Submitted" at bounding box center [1139, 423] width 11 height 11
checkbox input "false"
click at [1144, 443] on input "Undeliverable" at bounding box center [1139, 446] width 11 height 11
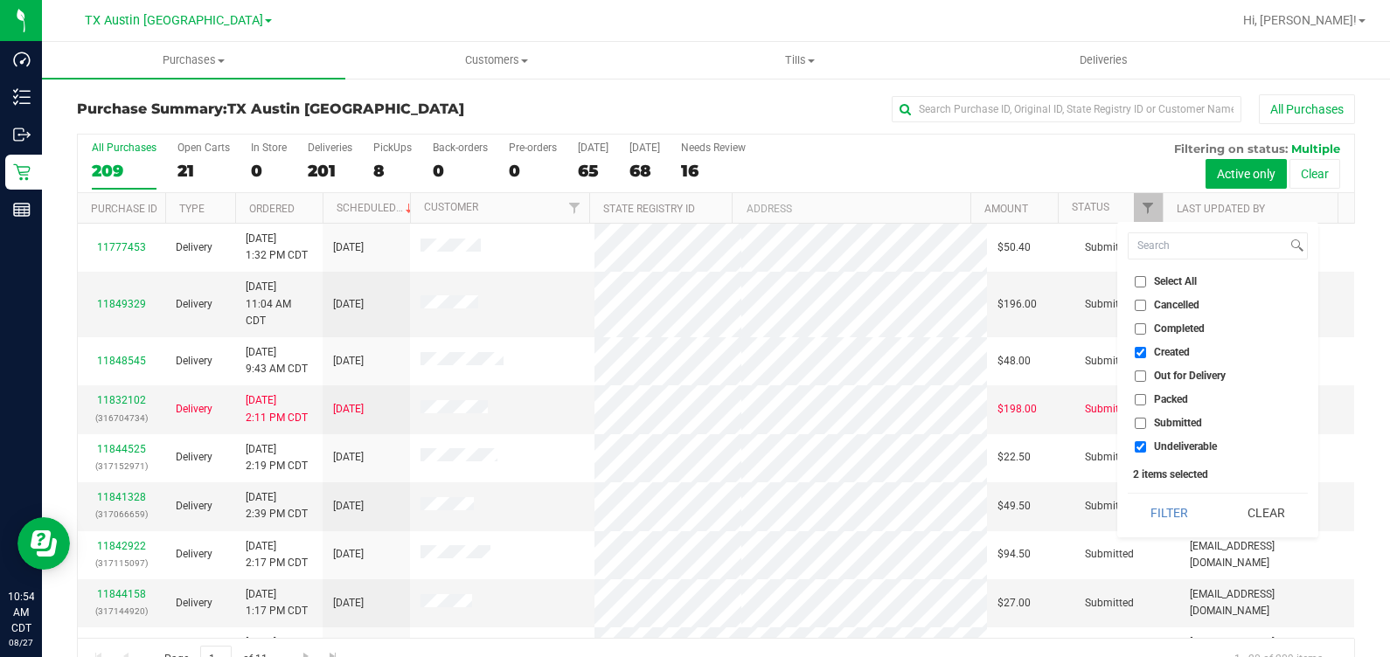
checkbox input "false"
click at [1157, 500] on button "Filter" at bounding box center [1169, 513] width 84 height 38
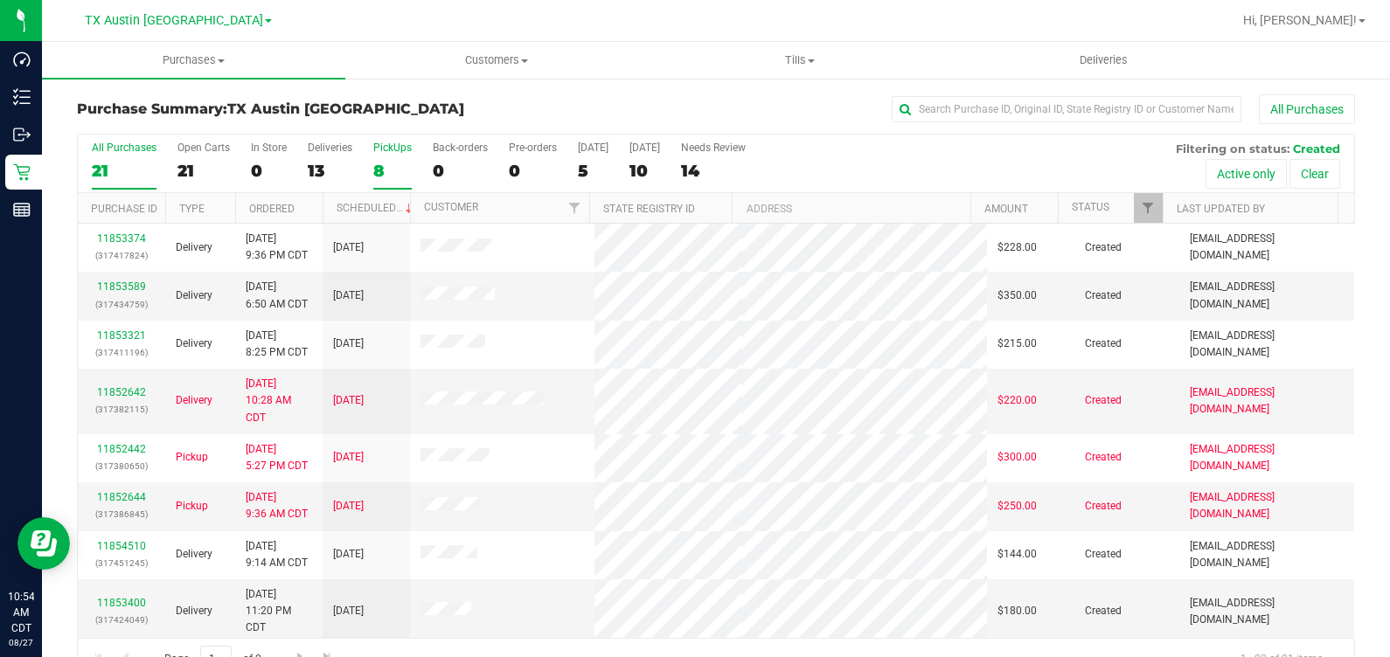
click at [390, 156] on label "PickUps 8" at bounding box center [392, 166] width 38 height 48
click at [0, 0] on input "PickUps 8" at bounding box center [0, 0] width 0 height 0
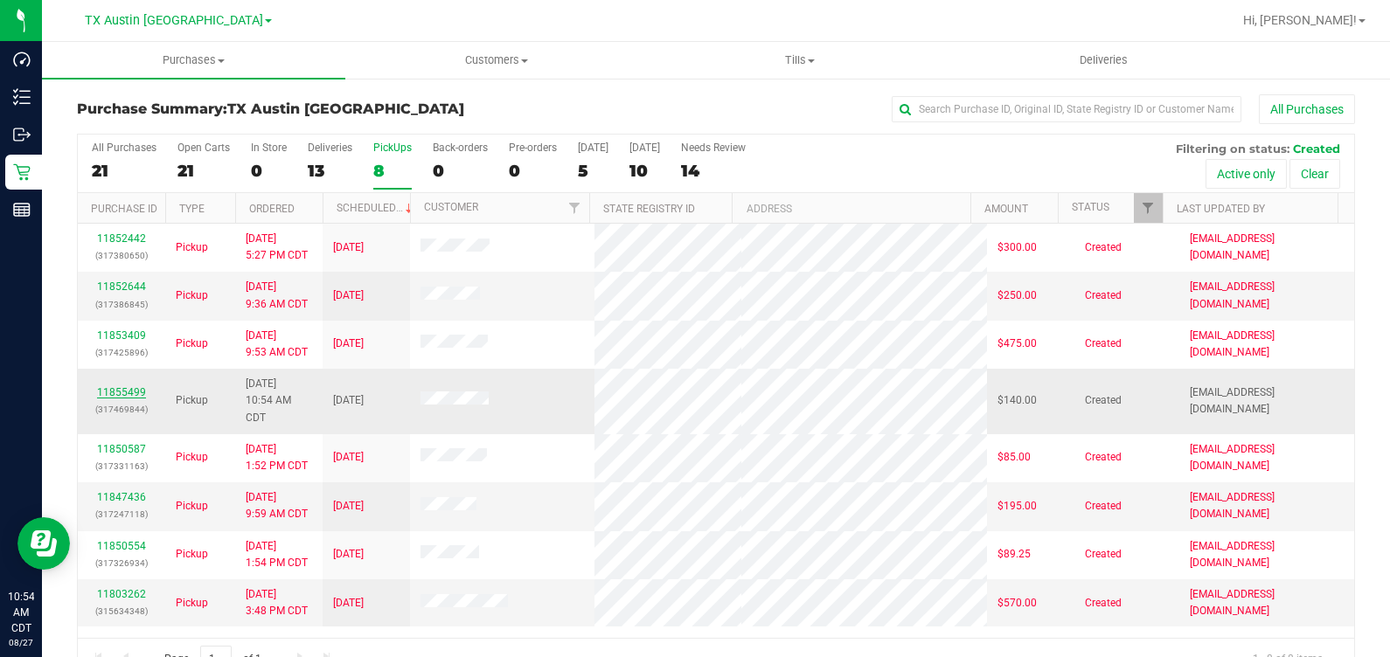
click at [112, 391] on link "11855499" at bounding box center [121, 392] width 49 height 12
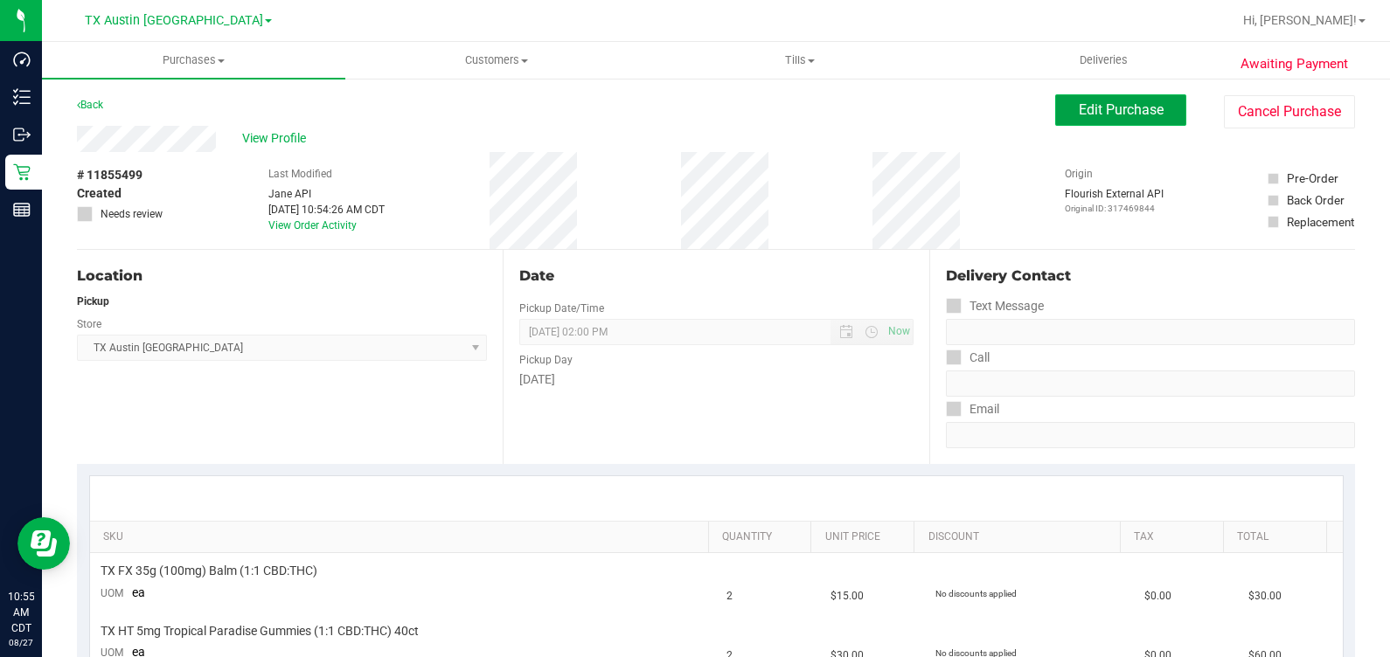
click at [1092, 107] on span "Edit Purchase" at bounding box center [1120, 109] width 85 height 17
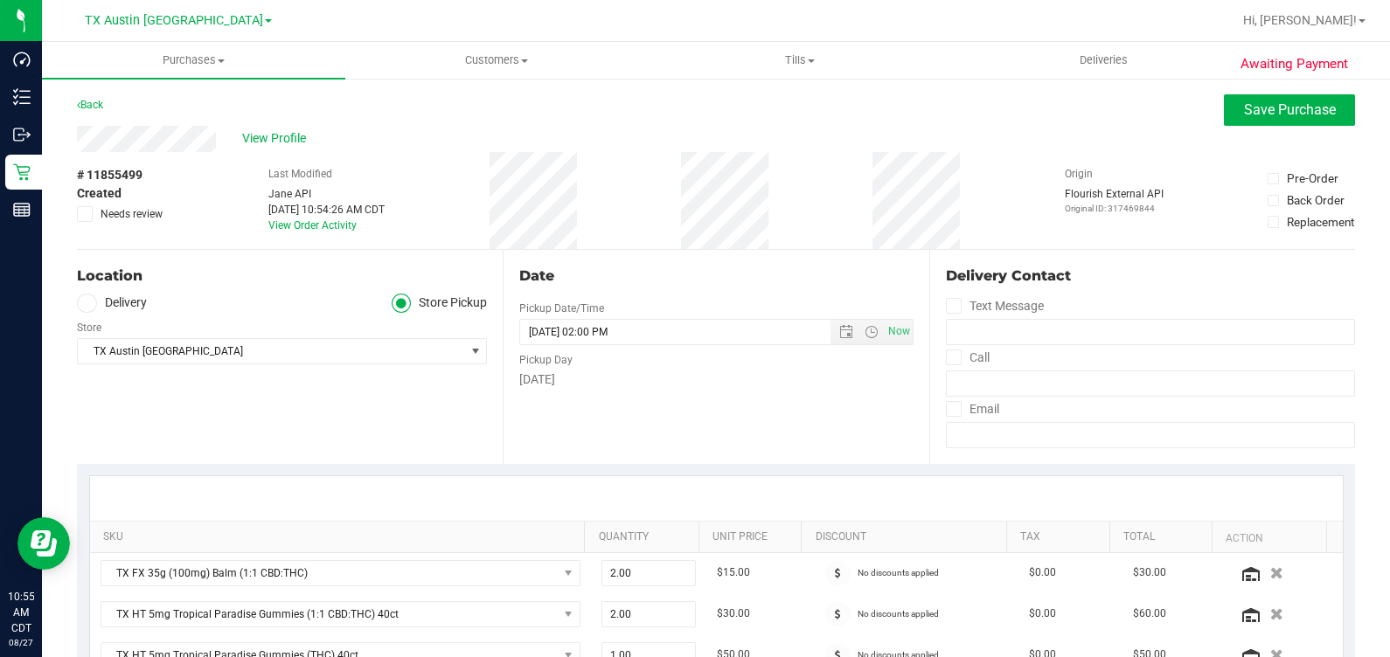
click at [111, 303] on label "Delivery" at bounding box center [112, 304] width 70 height 20
click at [0, 0] on input "Delivery" at bounding box center [0, 0] width 0 height 0
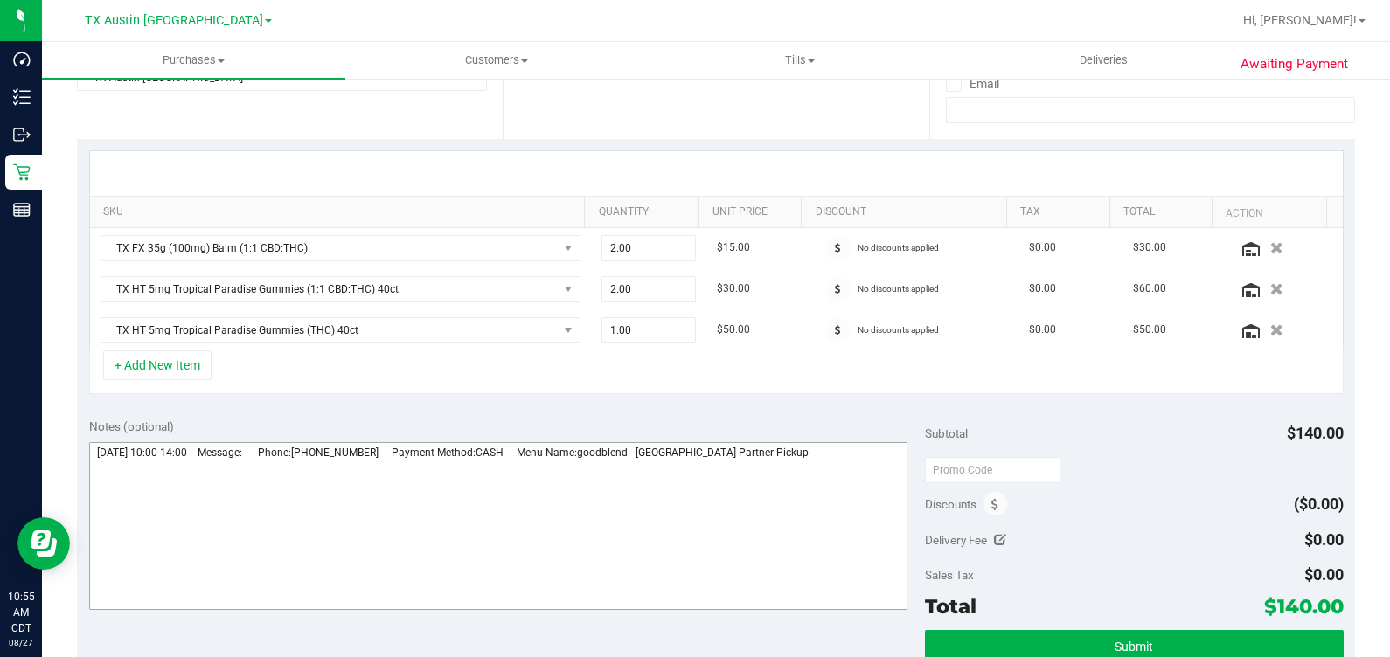
scroll to position [328, 0]
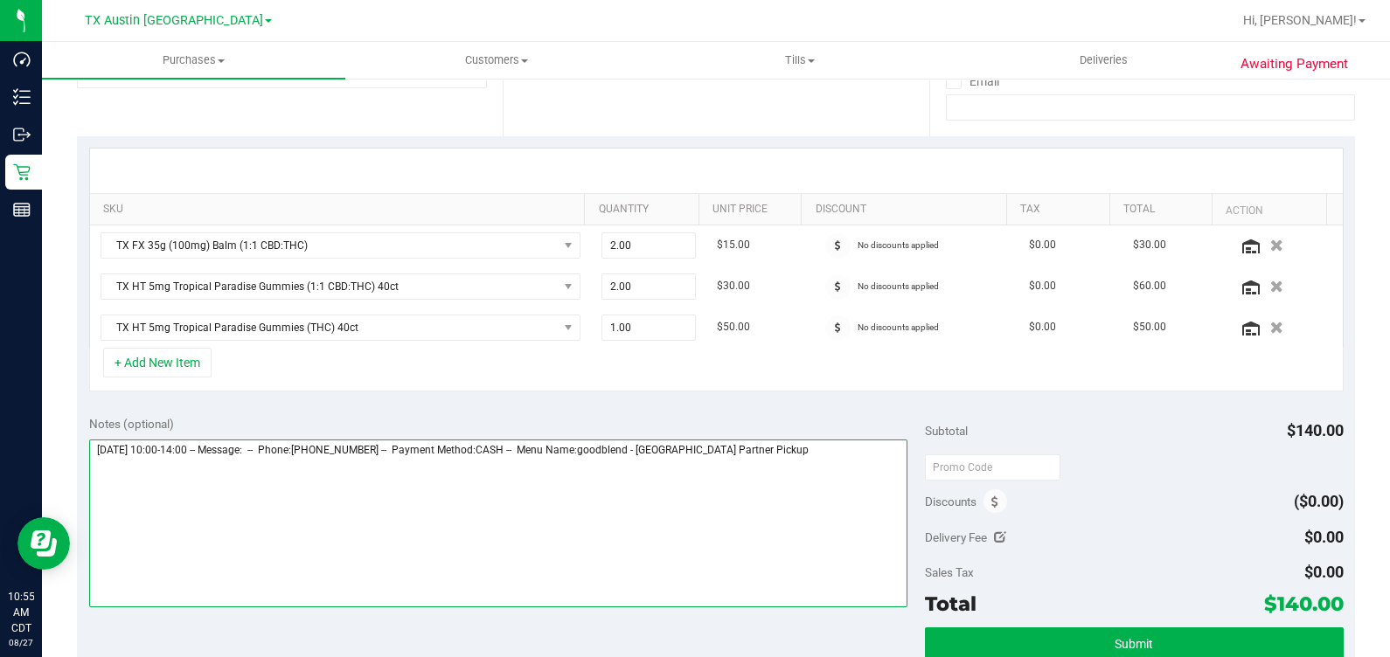
click at [826, 489] on textarea at bounding box center [498, 524] width 819 height 168
type textarea "Thursday 08/28/2025 10:00-14:00 -- Message: -- Phone:2816879856 -- Payment Meth…"
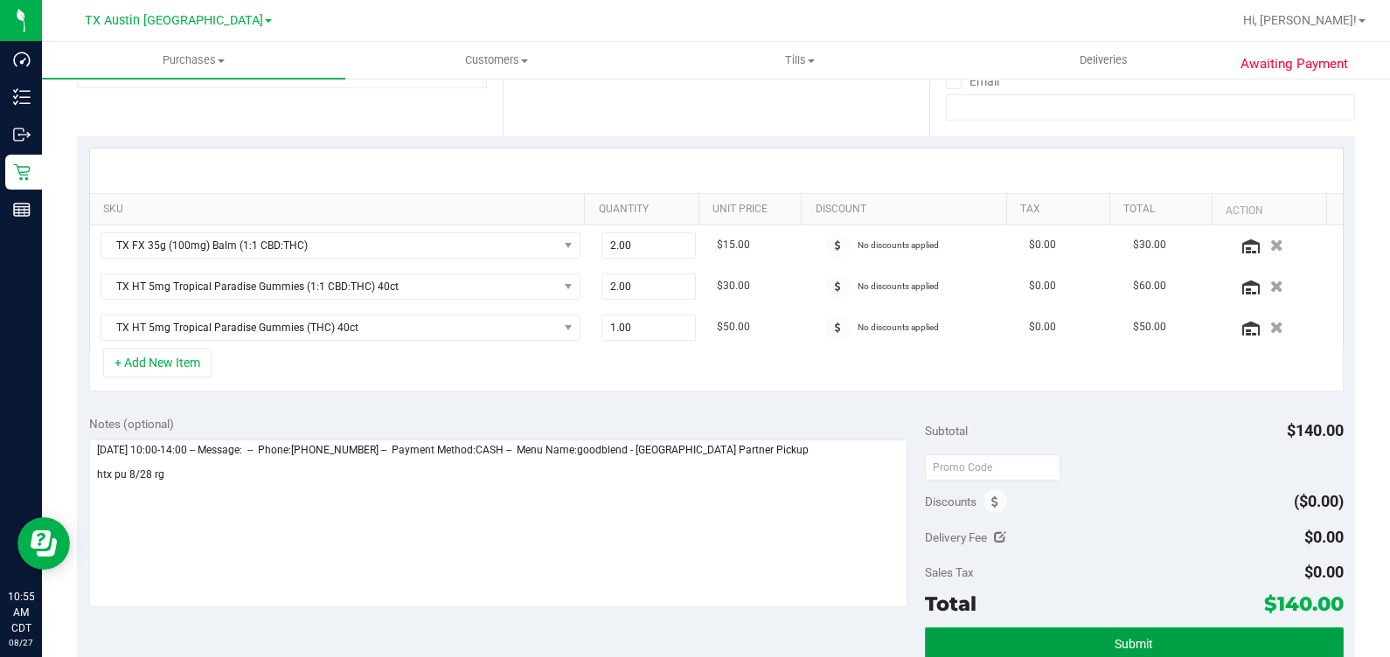
click at [1182, 644] on button "Submit" at bounding box center [1134, 643] width 418 height 31
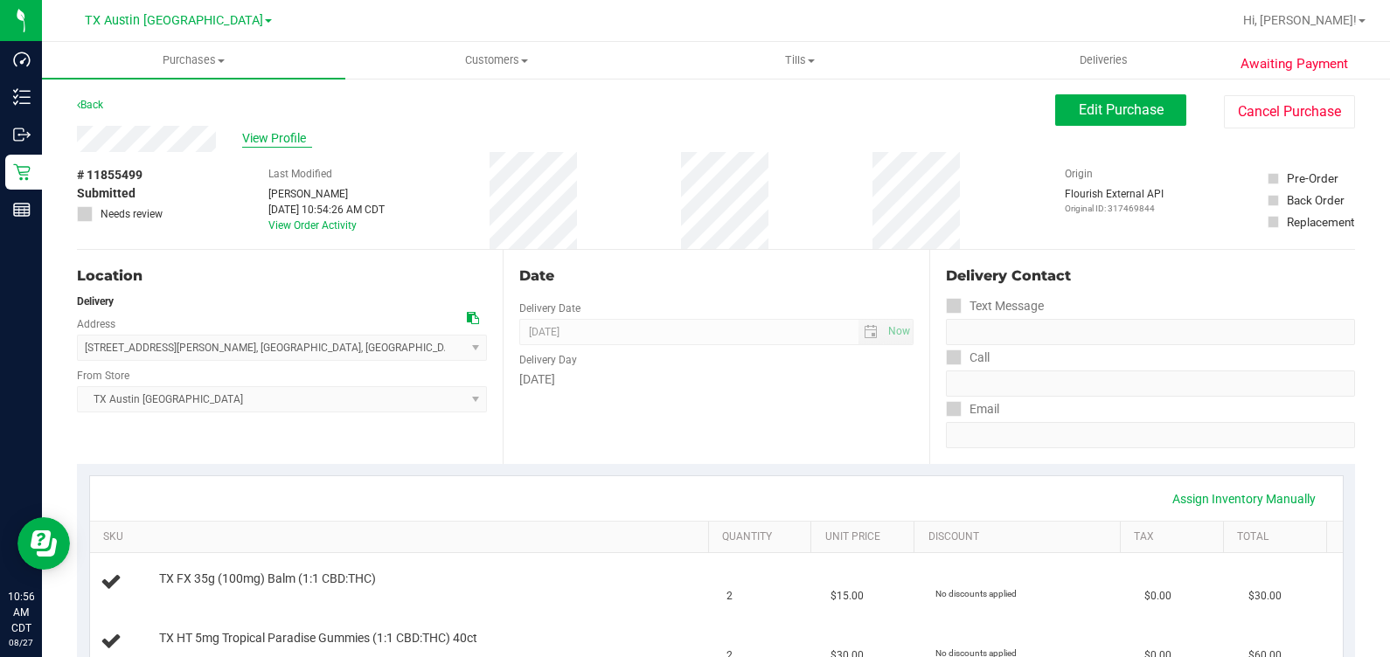
click at [258, 142] on span "View Profile" at bounding box center [277, 138] width 70 height 18
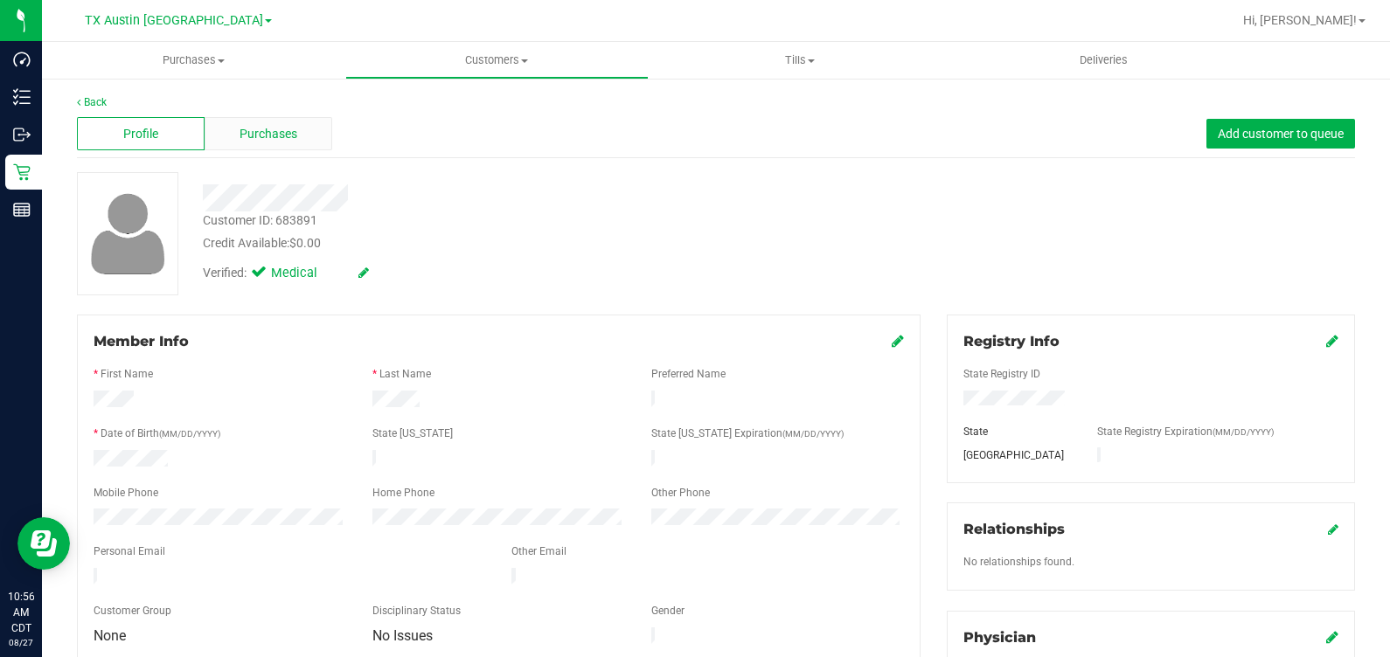
click at [282, 135] on span "Purchases" at bounding box center [268, 134] width 58 height 18
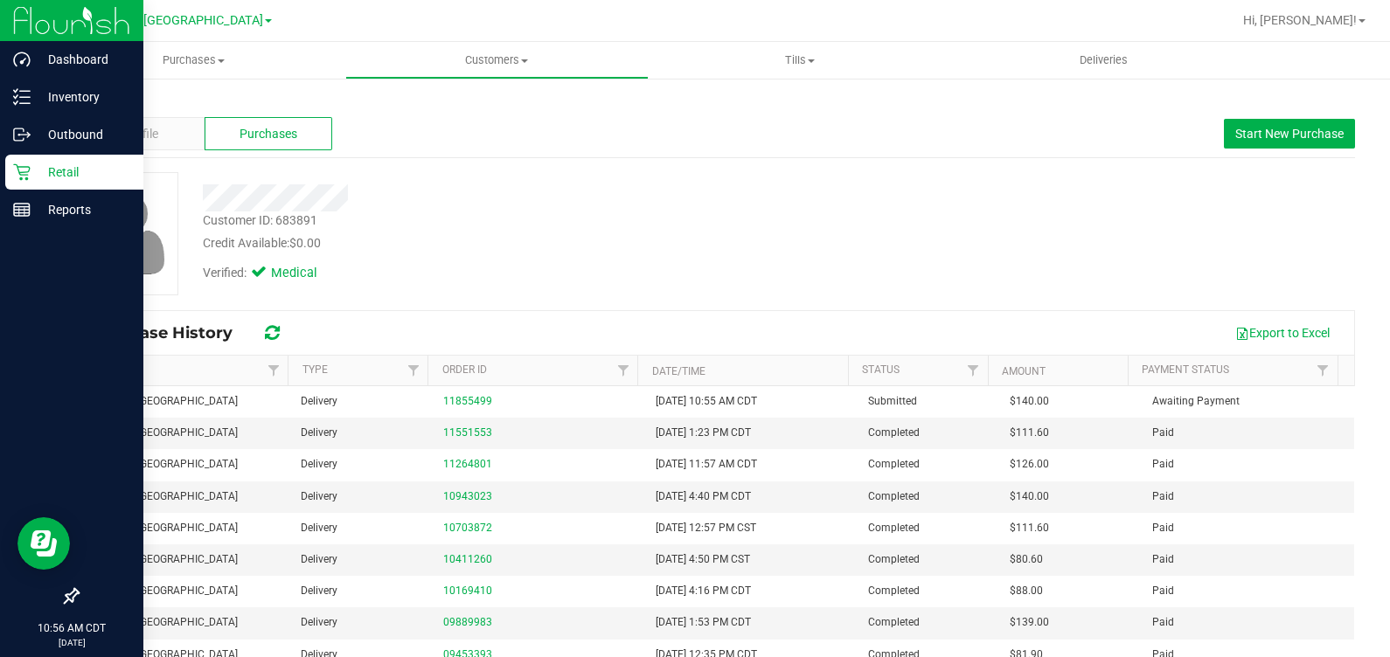
click at [14, 163] on icon at bounding box center [21, 171] width 17 height 17
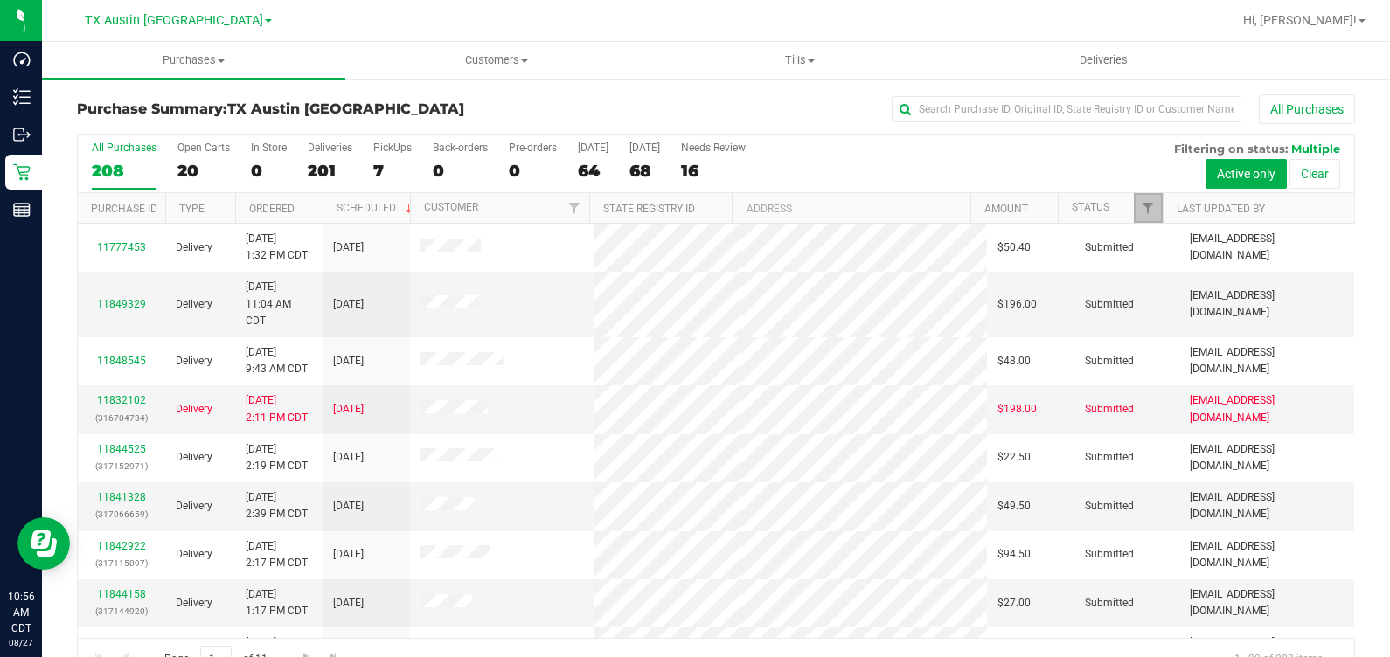
click at [1134, 205] on link "Filter" at bounding box center [1148, 208] width 29 height 30
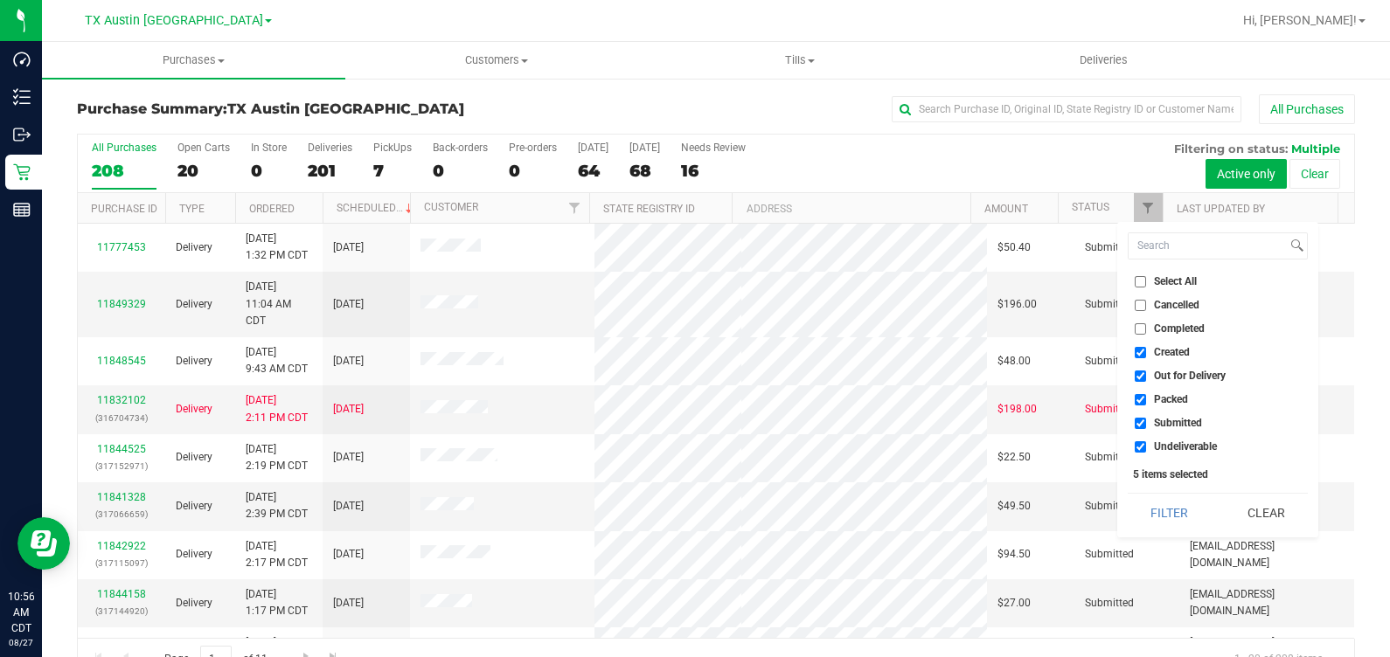
click at [1176, 376] on span "Out for Delivery" at bounding box center [1190, 376] width 72 height 10
click at [1146, 376] on input "Out for Delivery" at bounding box center [1139, 376] width 11 height 11
checkbox input "false"
click at [1173, 400] on span "Packed" at bounding box center [1171, 399] width 34 height 10
click at [1146, 400] on input "Packed" at bounding box center [1139, 399] width 11 height 11
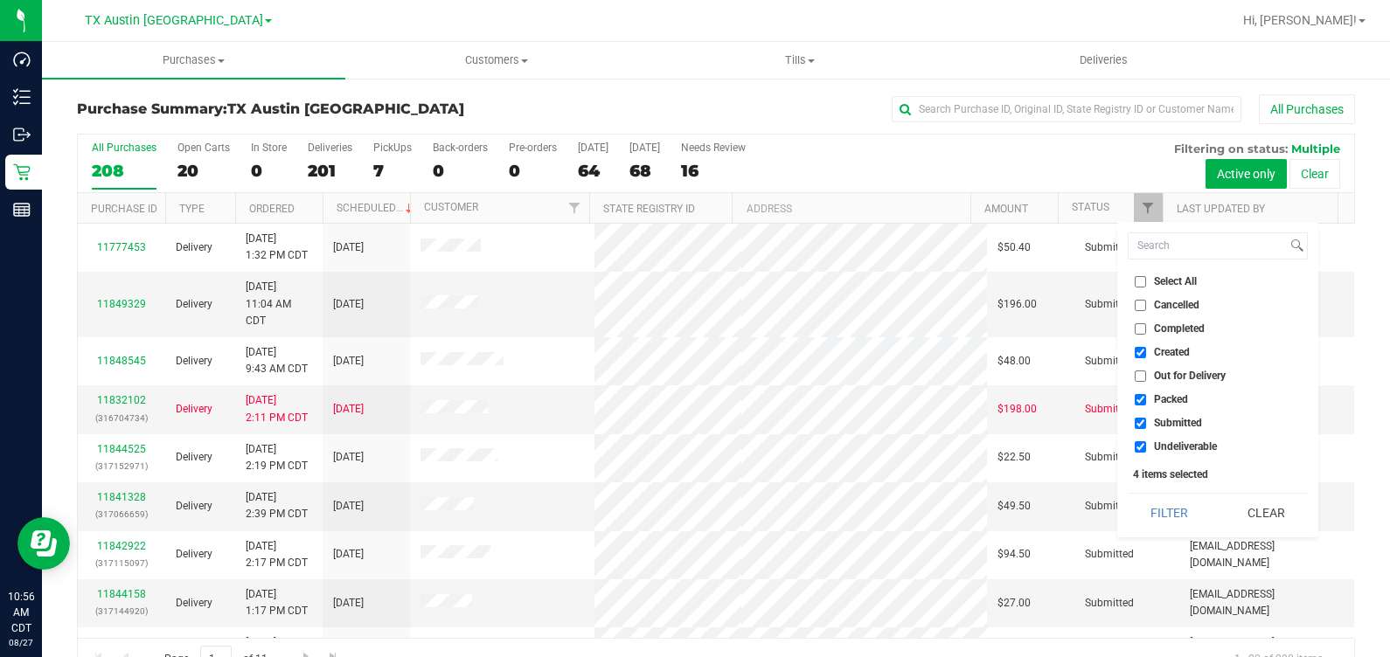
checkbox input "false"
click at [1180, 424] on span "Submitted" at bounding box center [1178, 423] width 48 height 10
click at [1146, 424] on input "Submitted" at bounding box center [1139, 423] width 11 height 11
checkbox input "false"
click at [1180, 454] on li "Undeliverable" at bounding box center [1217, 447] width 180 height 18
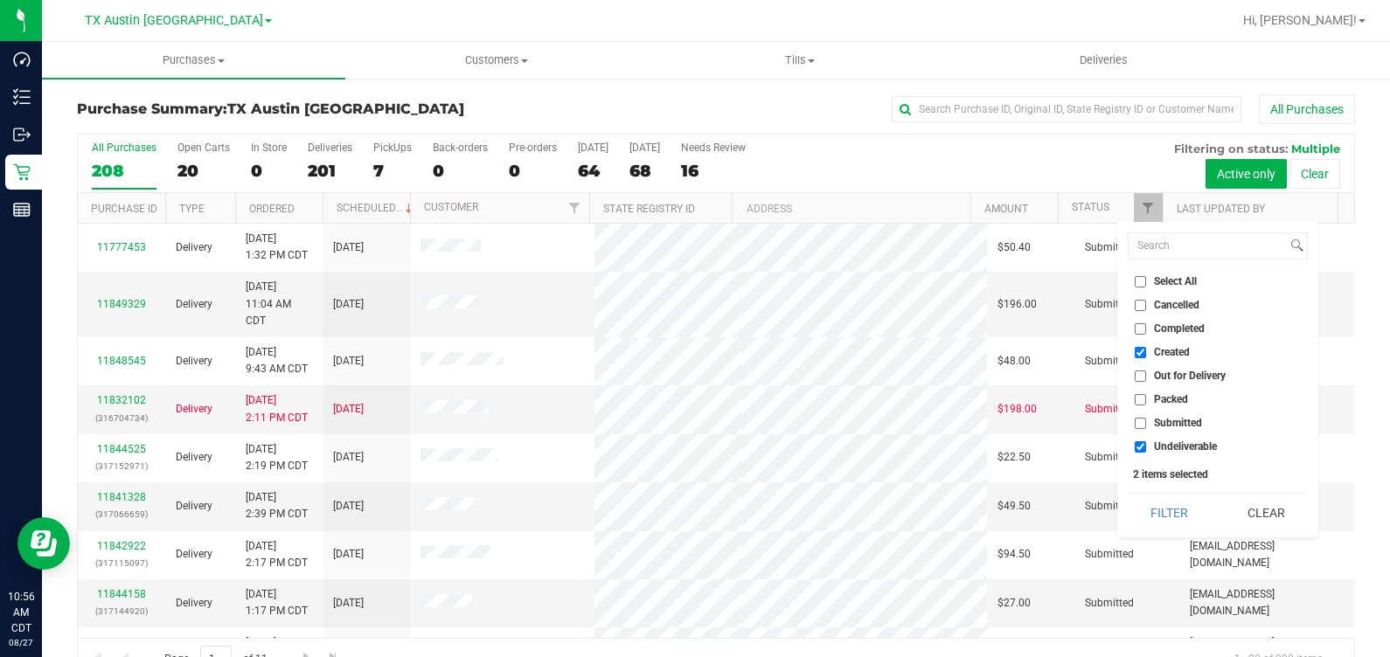
click at [1171, 447] on span "Undeliverable" at bounding box center [1185, 446] width 63 height 10
click at [1146, 447] on input "Undeliverable" at bounding box center [1139, 446] width 11 height 11
checkbox input "false"
click at [1177, 517] on button "Filter" at bounding box center [1169, 513] width 84 height 38
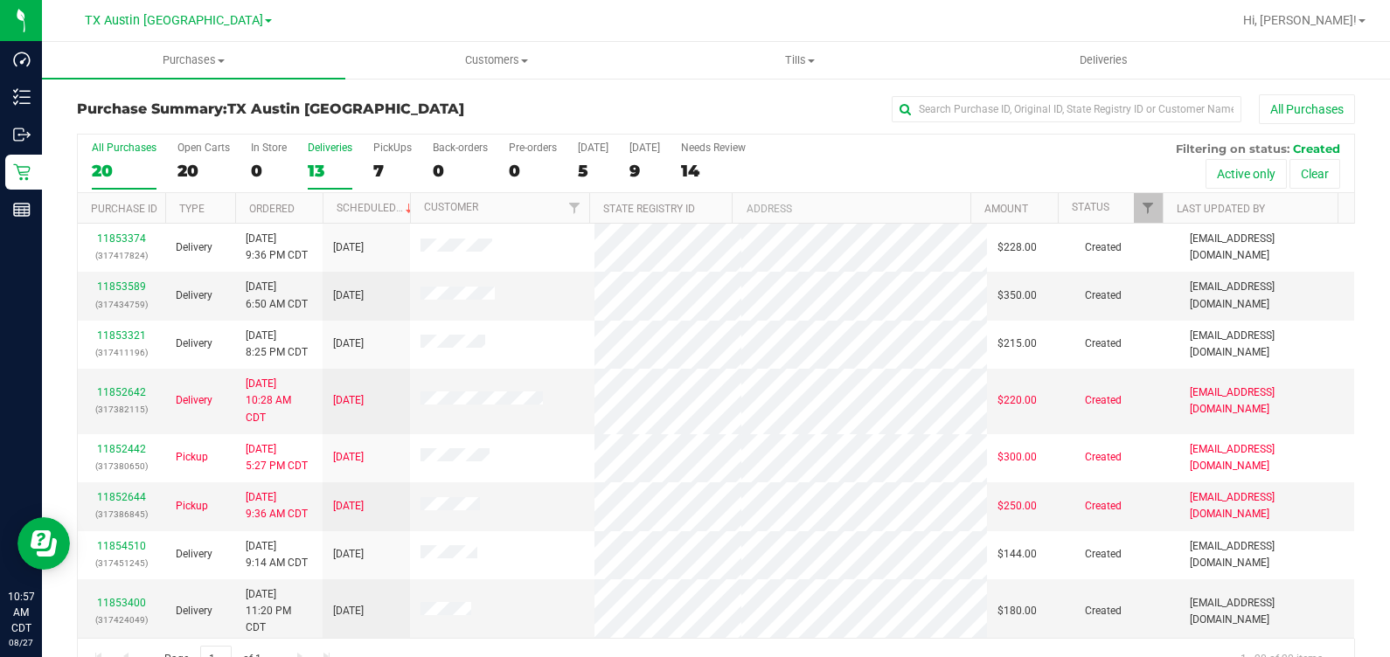
click at [326, 170] on div "13" at bounding box center [330, 171] width 45 height 20
click at [0, 0] on input "Deliveries 13" at bounding box center [0, 0] width 0 height 0
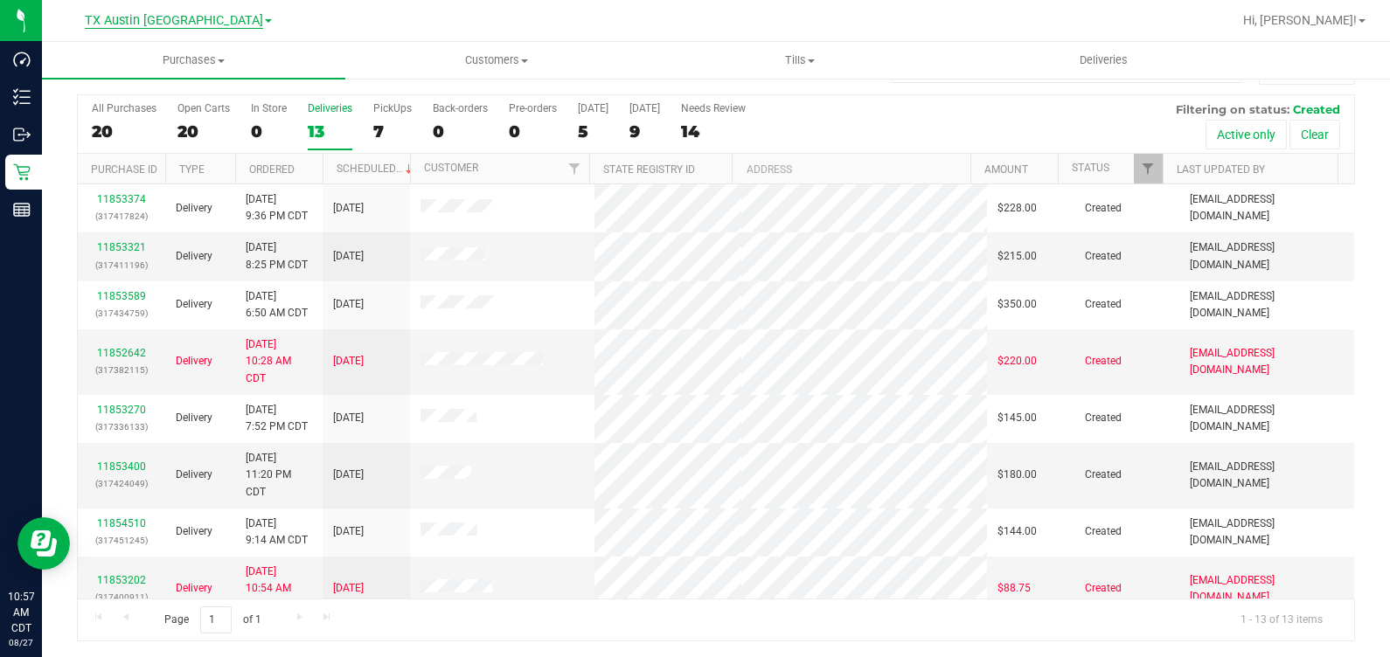
click at [143, 19] on span "TX Austin [GEOGRAPHIC_DATA]" at bounding box center [174, 21] width 178 height 16
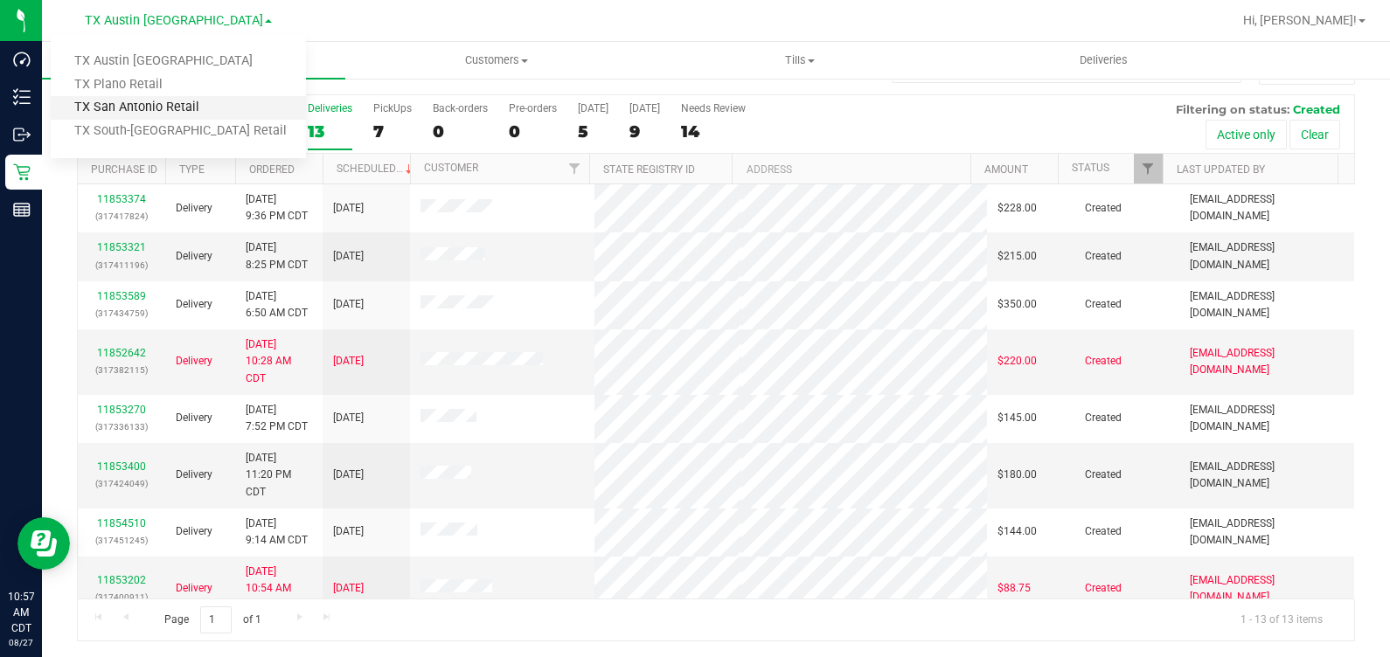
click at [227, 112] on link "TX San Antonio Retail" at bounding box center [178, 108] width 255 height 24
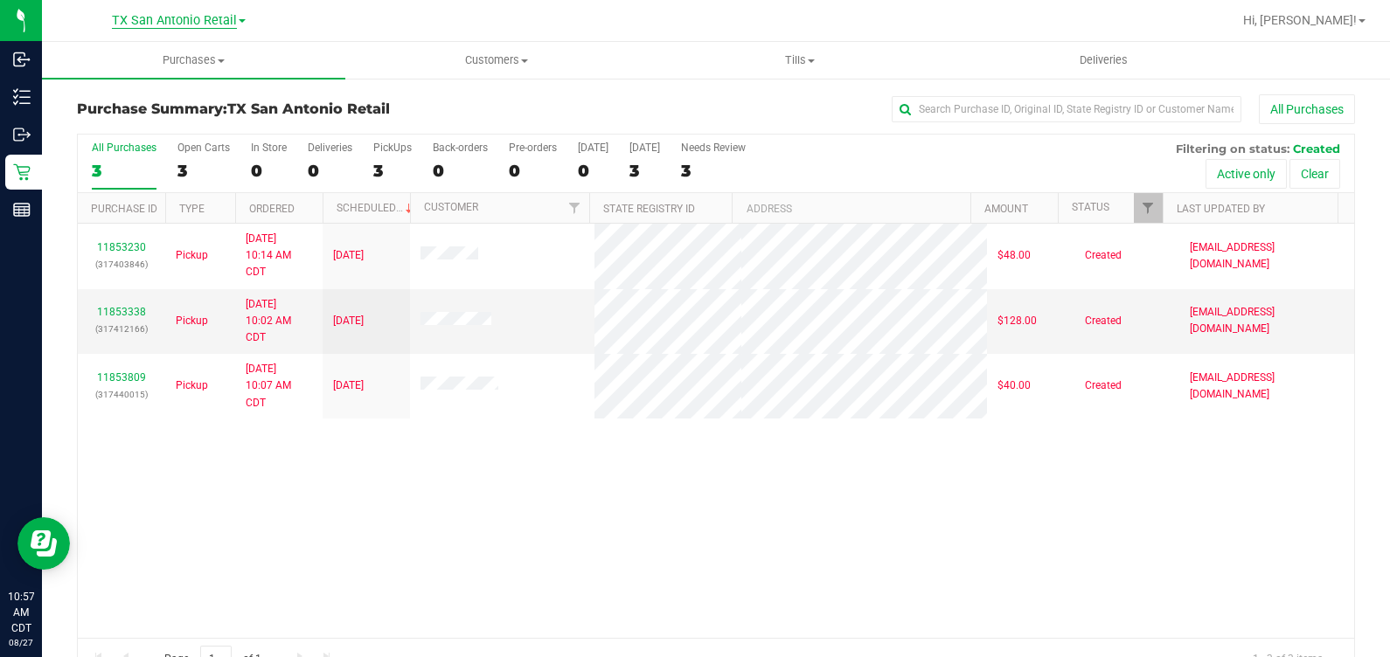
click at [202, 24] on span "TX San Antonio Retail" at bounding box center [174, 21] width 125 height 16
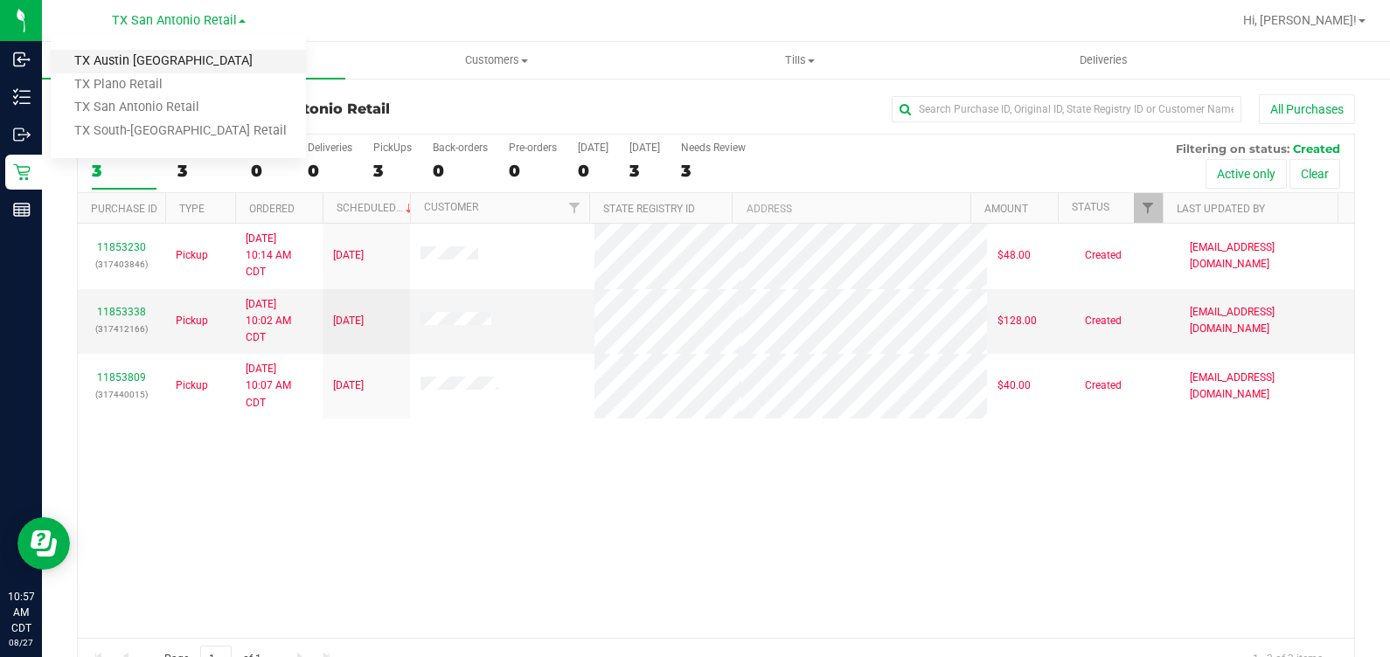
click at [198, 64] on link "TX Austin [GEOGRAPHIC_DATA]" at bounding box center [178, 62] width 255 height 24
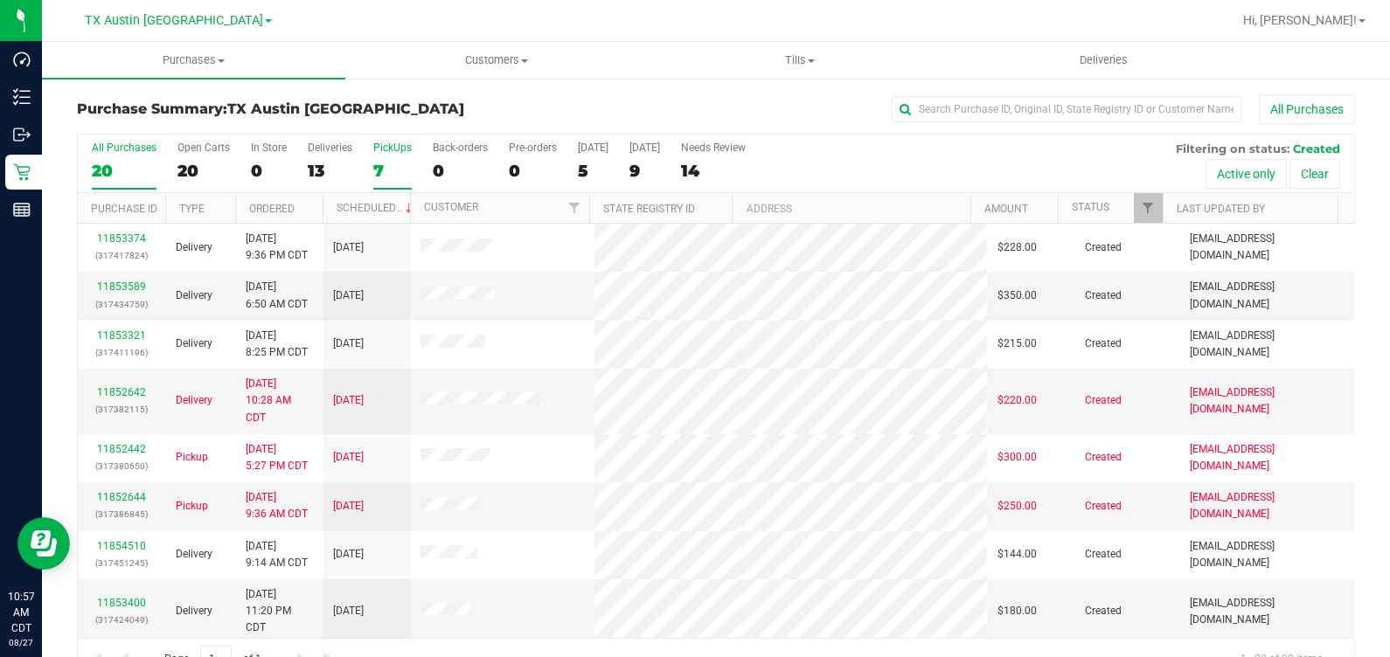
click at [393, 152] on div "PickUps" at bounding box center [392, 148] width 38 height 12
click at [0, 0] on input "PickUps 7" at bounding box center [0, 0] width 0 height 0
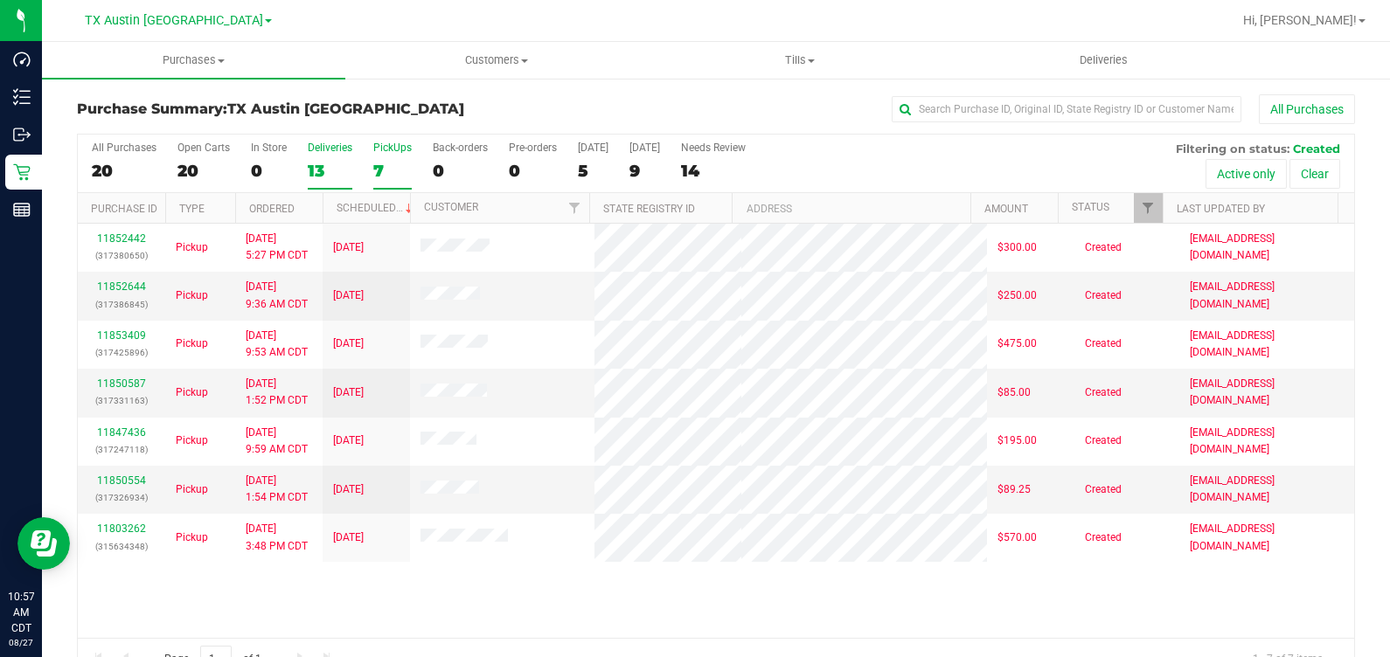
click at [325, 149] on div "Deliveries" at bounding box center [330, 148] width 45 height 12
click at [0, 0] on input "Deliveries 13" at bounding box center [0, 0] width 0 height 0
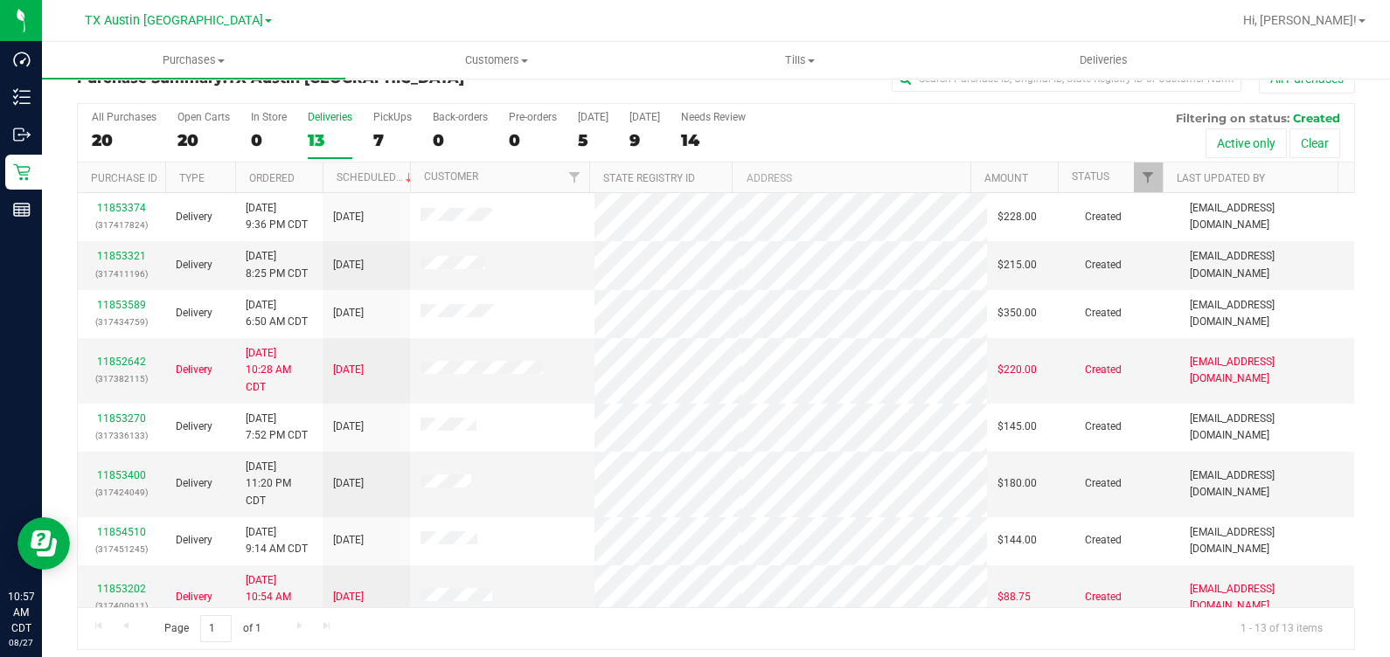
scroll to position [39, 0]
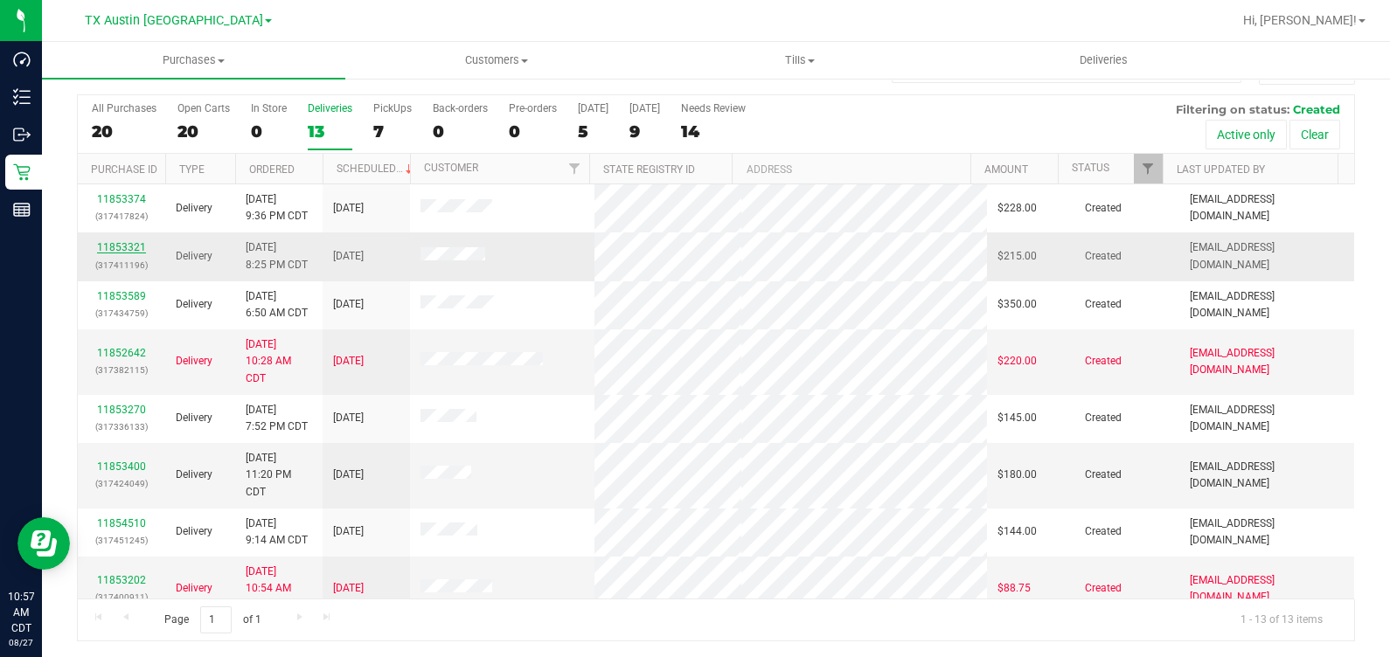
click at [114, 250] on link "11853321" at bounding box center [121, 247] width 49 height 12
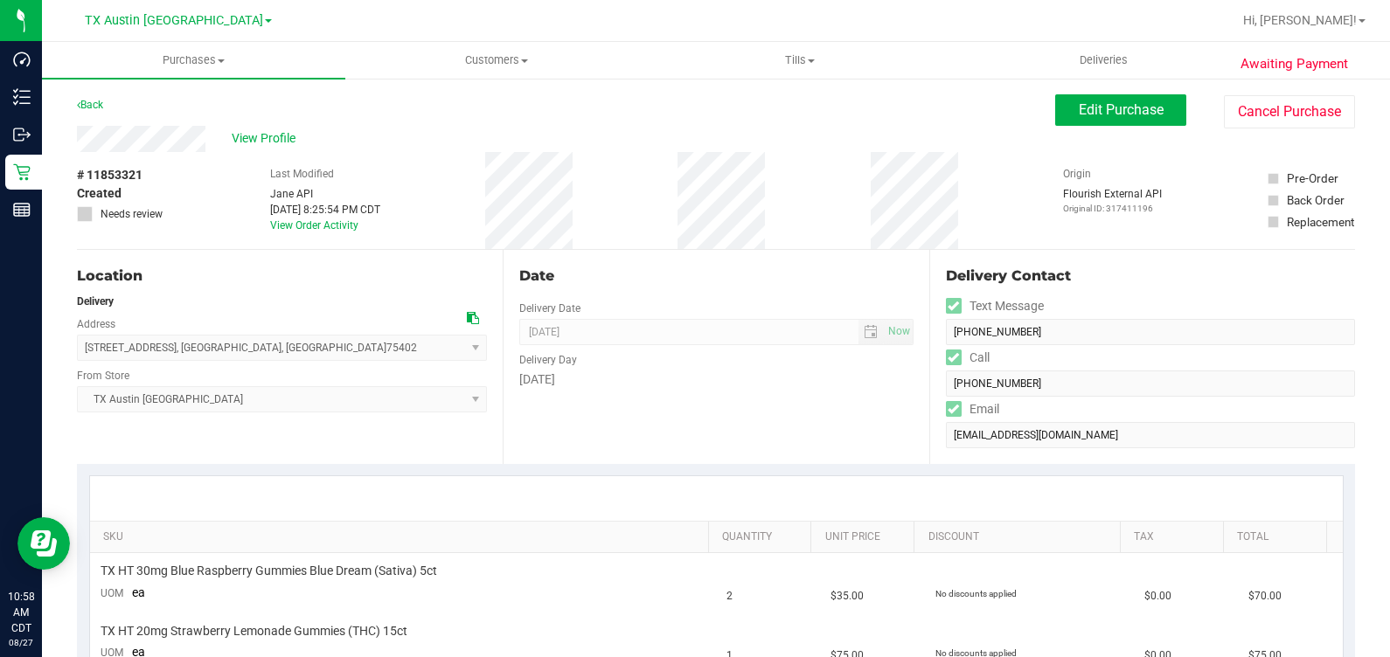
click at [471, 314] on icon at bounding box center [473, 318] width 12 height 12
click at [1082, 103] on span "Edit Purchase" at bounding box center [1120, 109] width 85 height 17
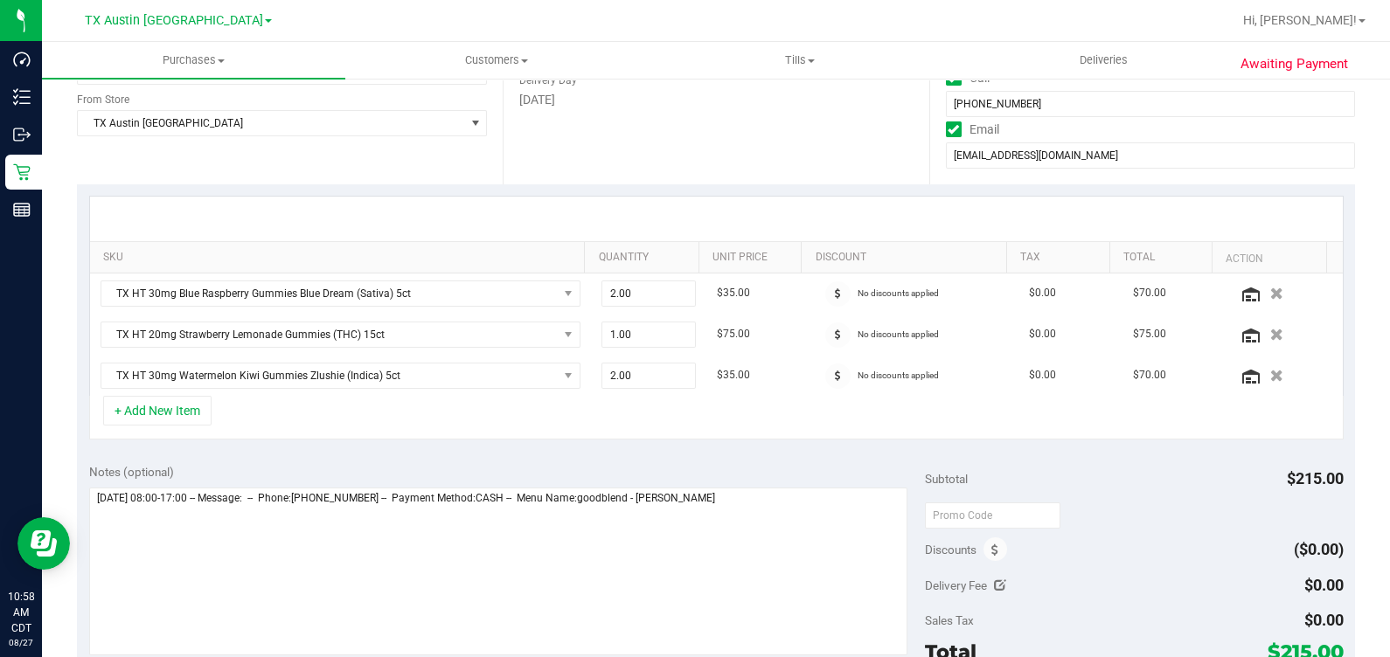
scroll to position [328, 0]
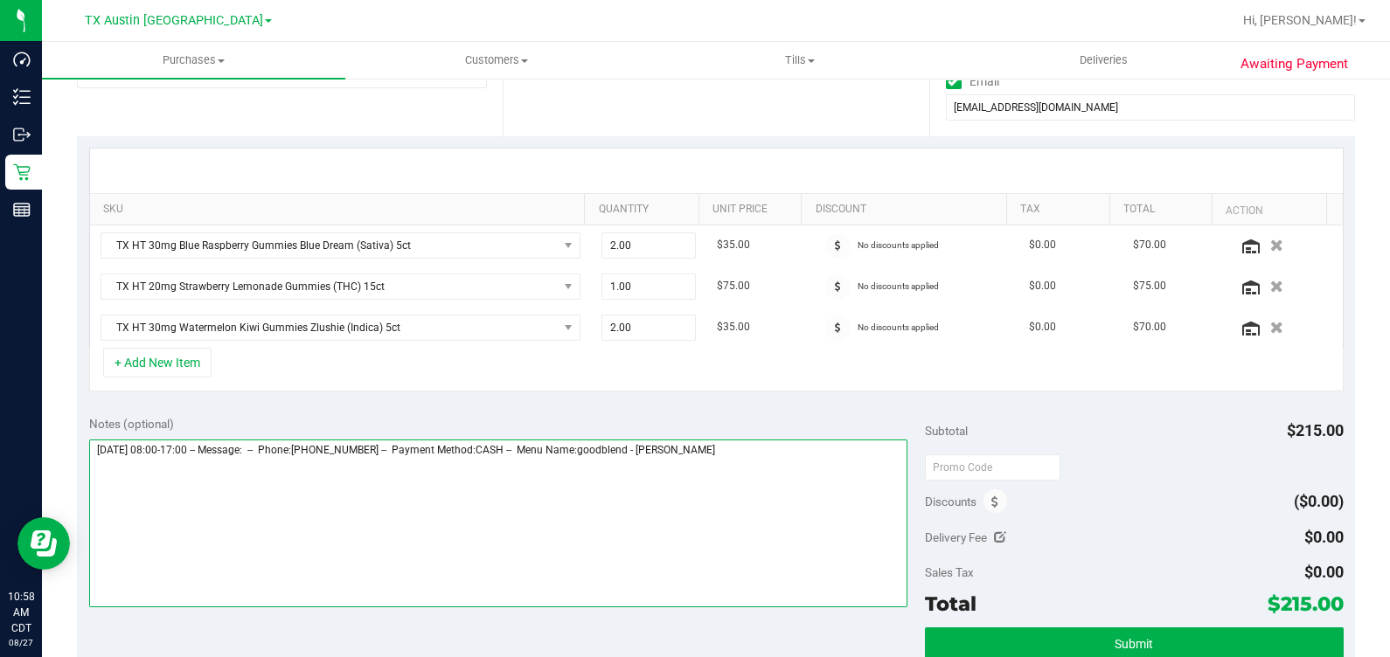
click at [795, 465] on textarea at bounding box center [498, 524] width 819 height 168
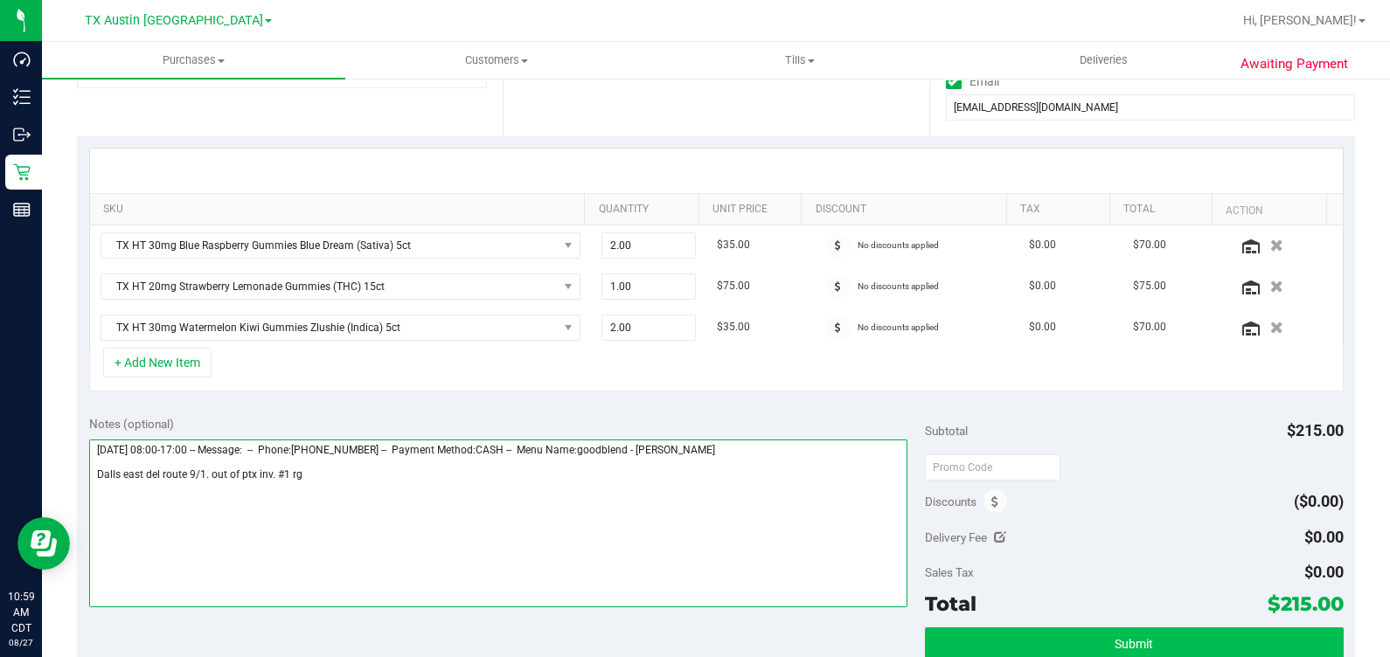
type textarea "Monday 09/01/2025 08:00-17:00 -- Message: -- Phone:4696679386 -- Payment Method…"
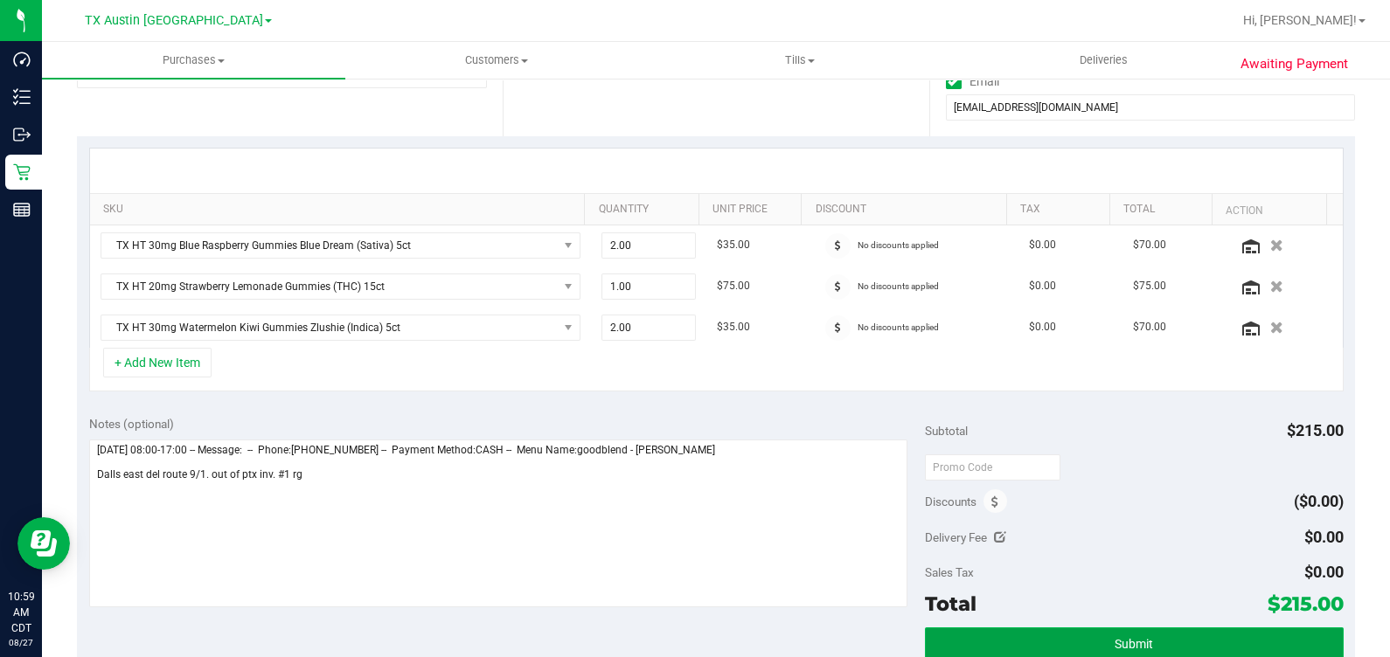
click at [1149, 635] on button "Submit" at bounding box center [1134, 643] width 418 height 31
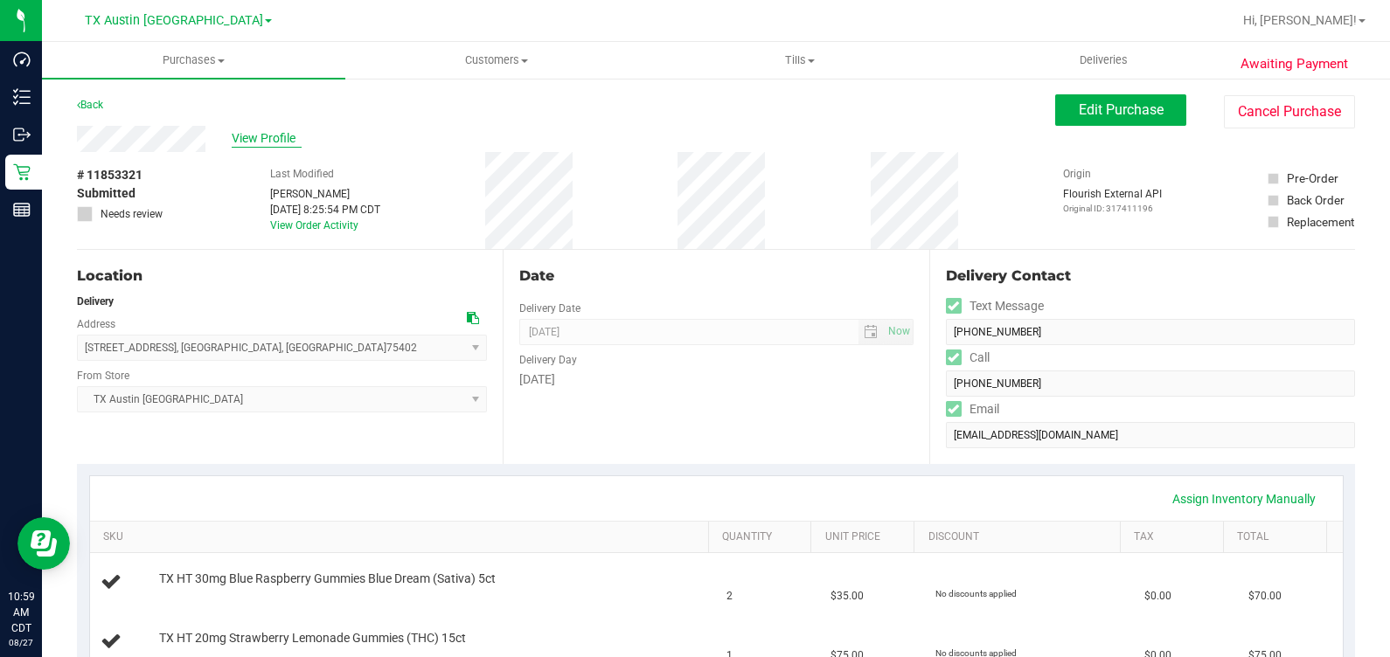
click at [274, 141] on span "View Profile" at bounding box center [267, 138] width 70 height 18
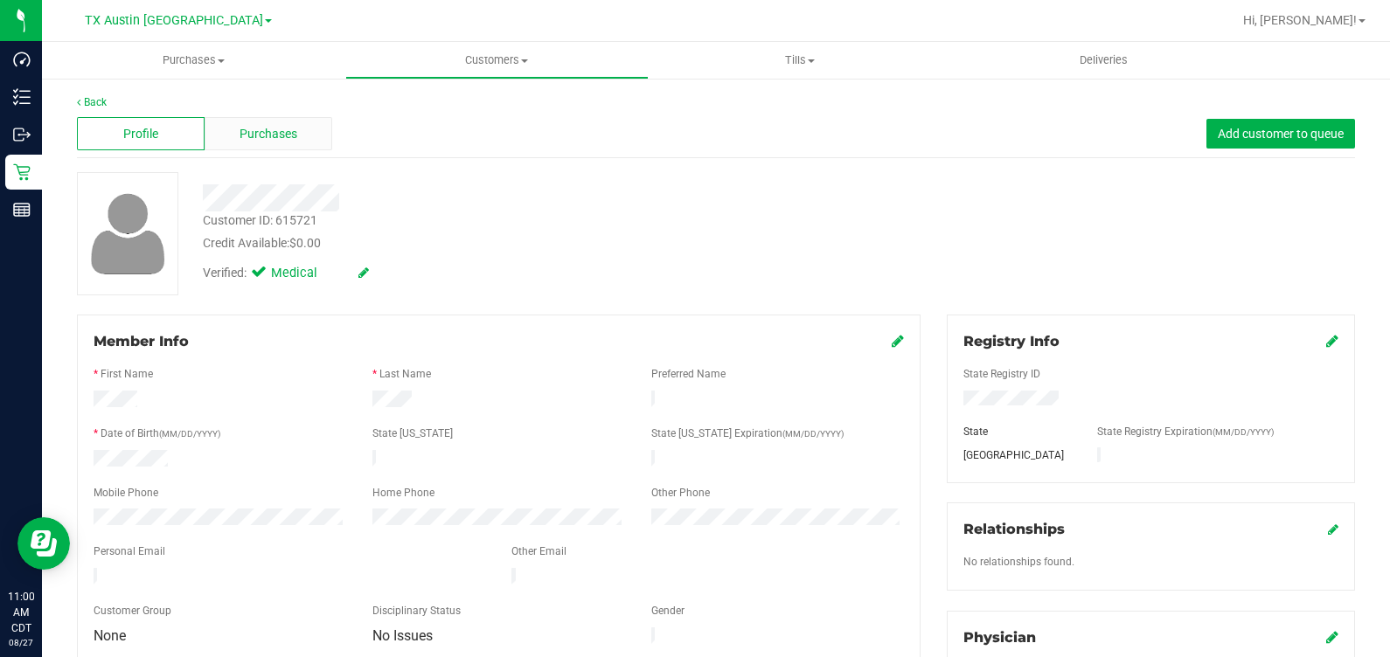
click at [232, 128] on div "Purchases" at bounding box center [269, 133] width 128 height 33
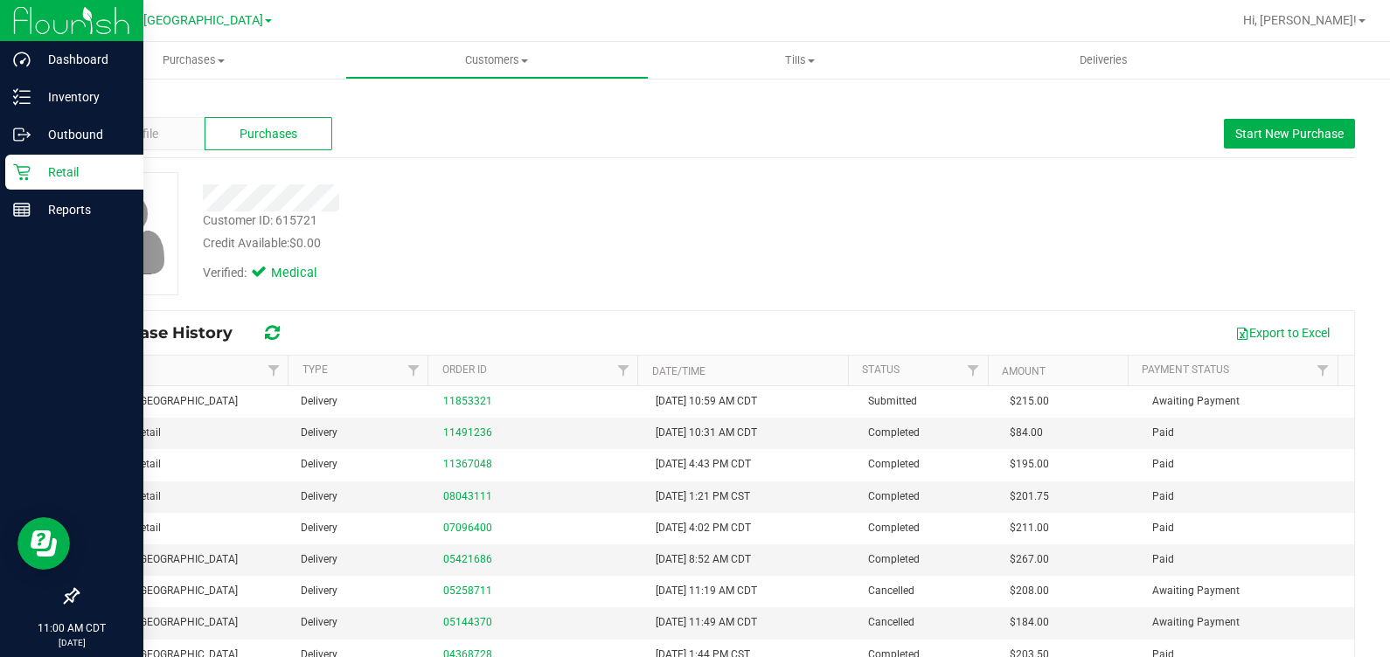
click at [20, 185] on div "Retail" at bounding box center [74, 172] width 138 height 35
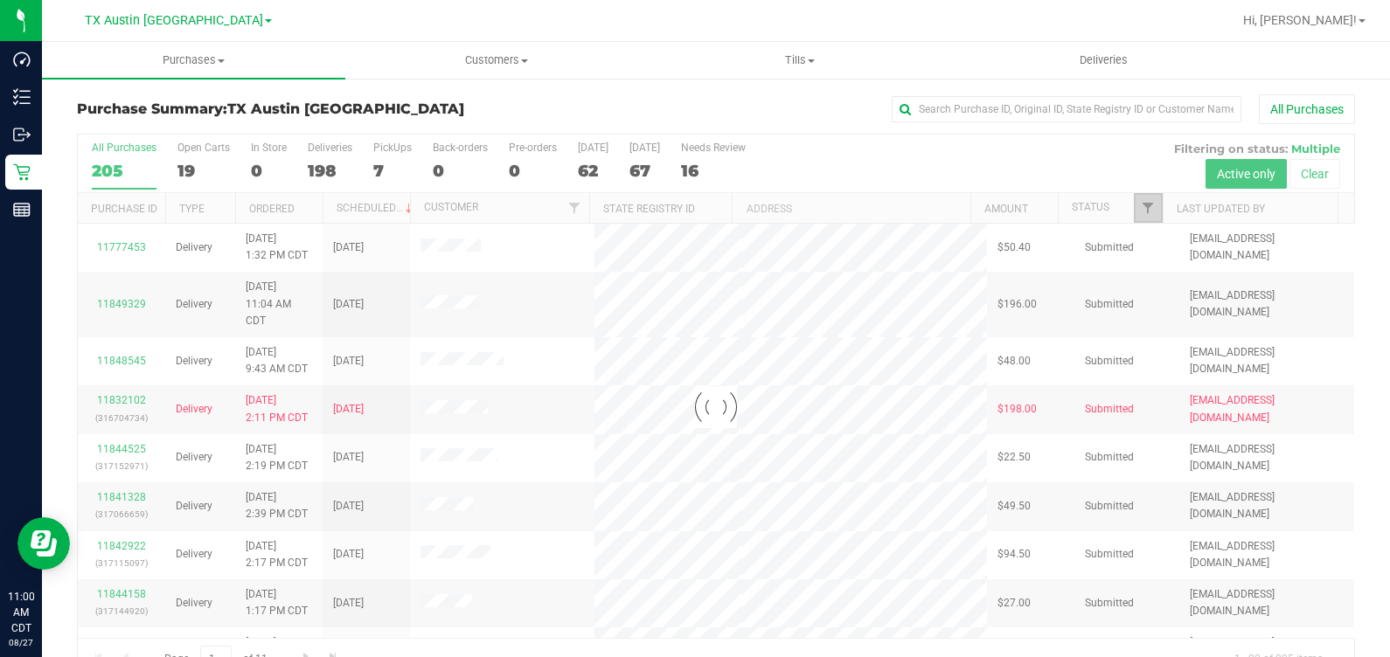
click at [1141, 205] on span "Filter" at bounding box center [1148, 208] width 14 height 14
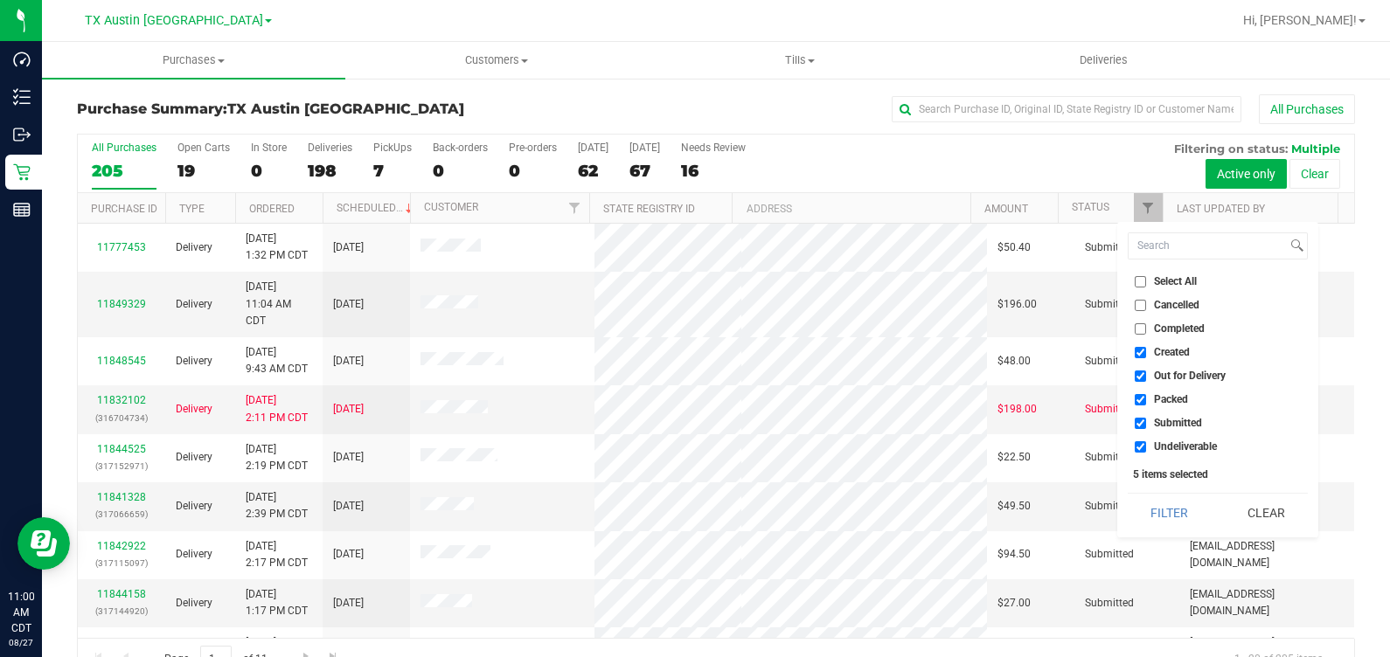
click at [1184, 371] on span "Out for Delivery" at bounding box center [1190, 376] width 72 height 10
click at [1146, 371] on input "Out for Delivery" at bounding box center [1139, 376] width 11 height 11
checkbox input "false"
click at [1169, 398] on span "Packed" at bounding box center [1171, 399] width 34 height 10
click at [1146, 398] on input "Packed" at bounding box center [1139, 399] width 11 height 11
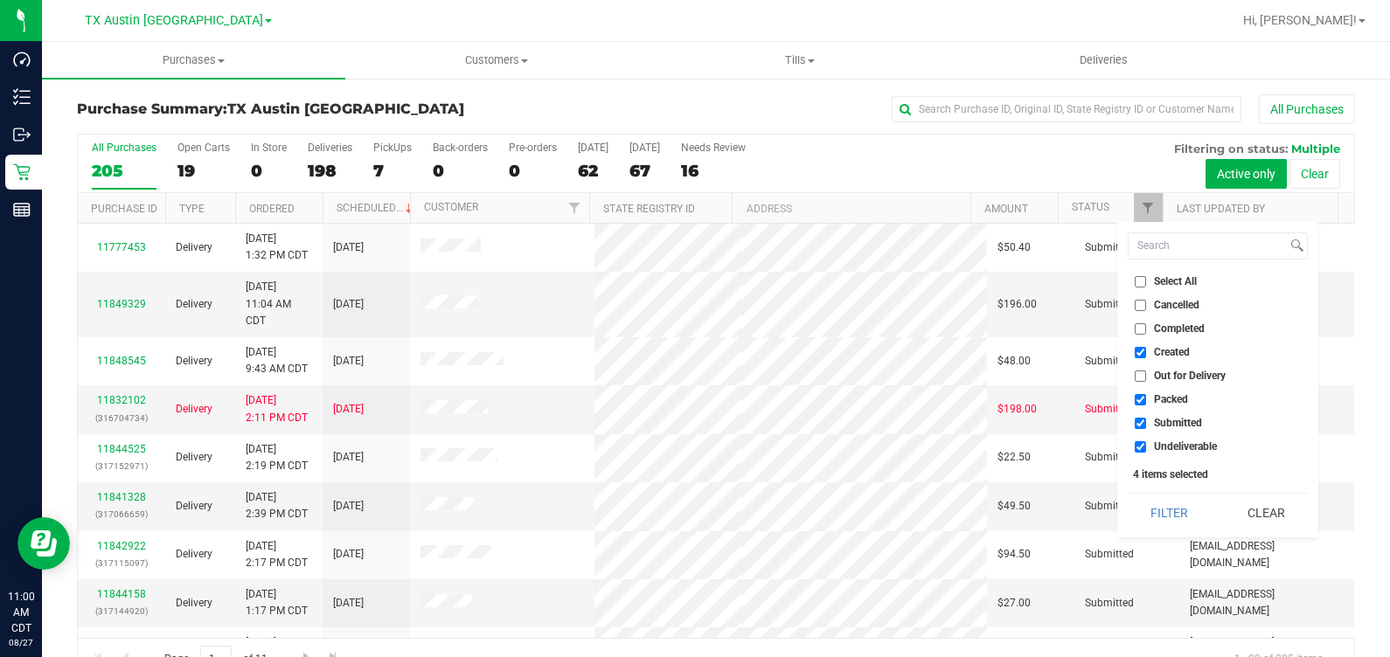
checkbox input "false"
click at [1182, 422] on span "Submitted" at bounding box center [1178, 423] width 48 height 10
click at [1146, 422] on input "Submitted" at bounding box center [1139, 423] width 11 height 11
checkbox input "false"
click at [1192, 446] on span "Undeliverable" at bounding box center [1185, 446] width 63 height 10
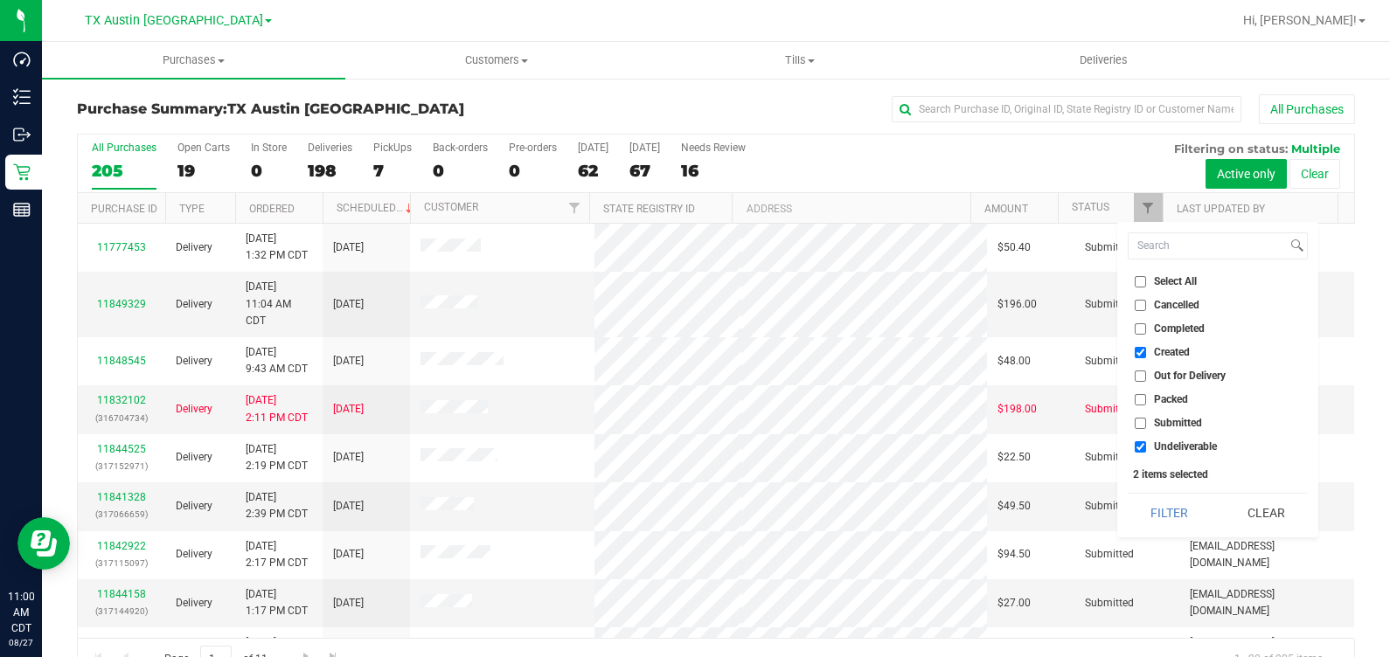
click at [1146, 446] on input "Undeliverable" at bounding box center [1139, 446] width 11 height 11
checkbox input "false"
click at [1158, 523] on button "Filter" at bounding box center [1169, 513] width 84 height 38
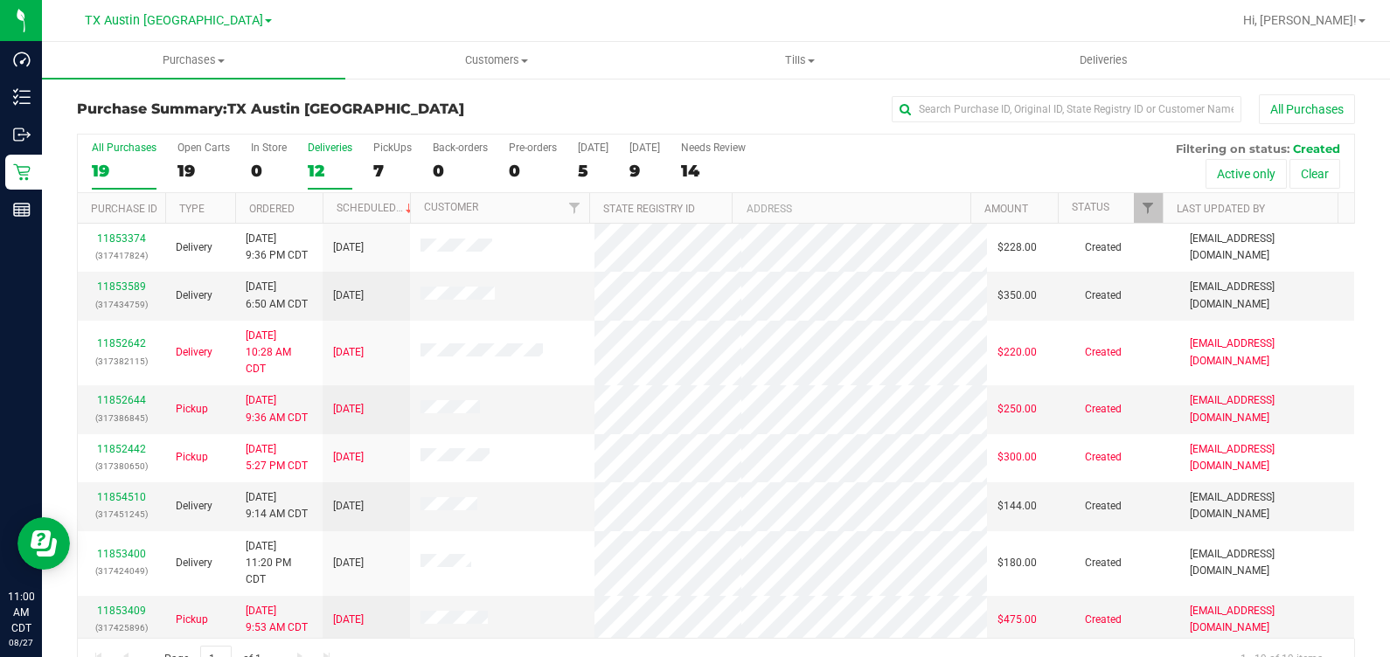
click at [345, 149] on div "Deliveries" at bounding box center [330, 148] width 45 height 12
click at [0, 0] on input "Deliveries 12" at bounding box center [0, 0] width 0 height 0
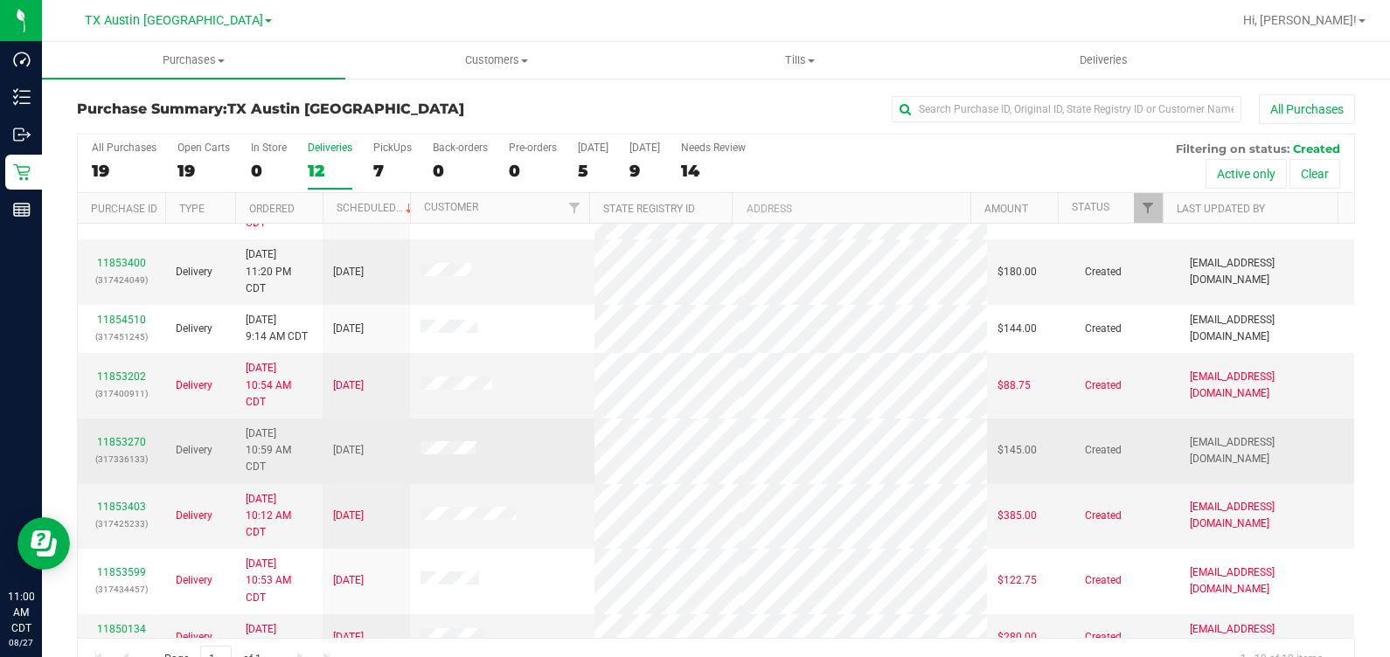
scroll to position [46, 0]
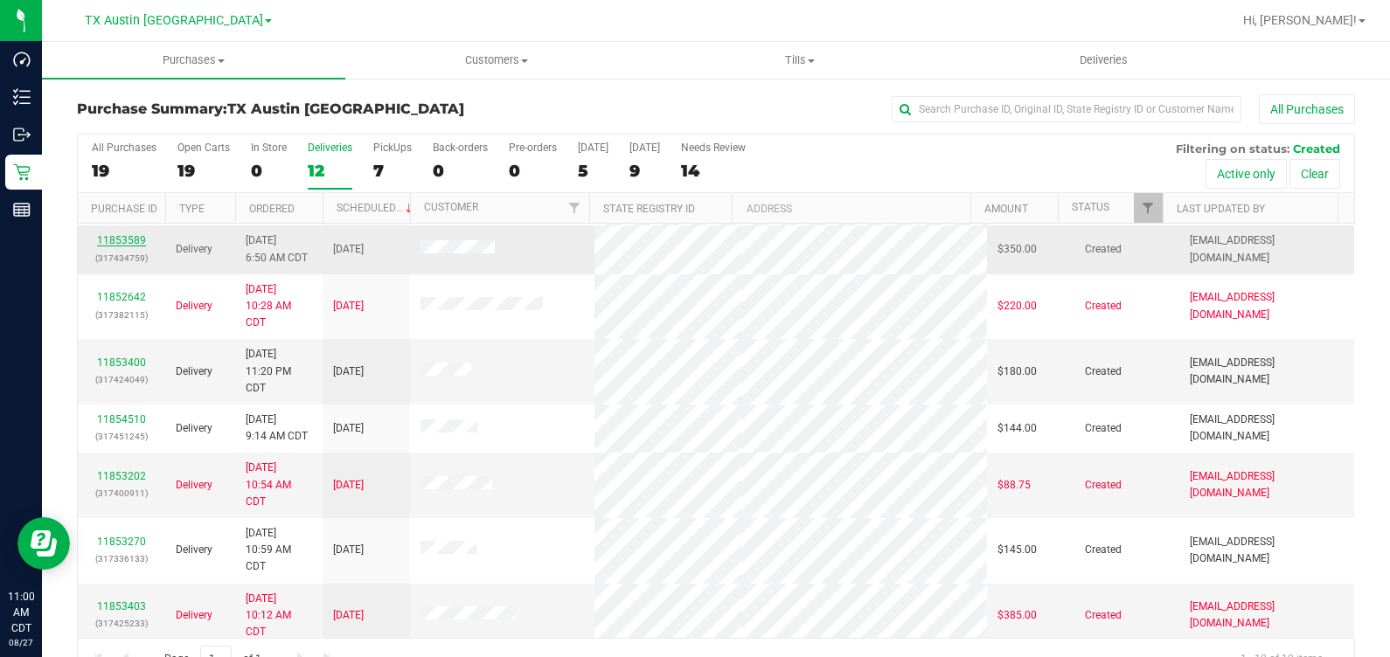
click at [119, 240] on link "11853589" at bounding box center [121, 240] width 49 height 12
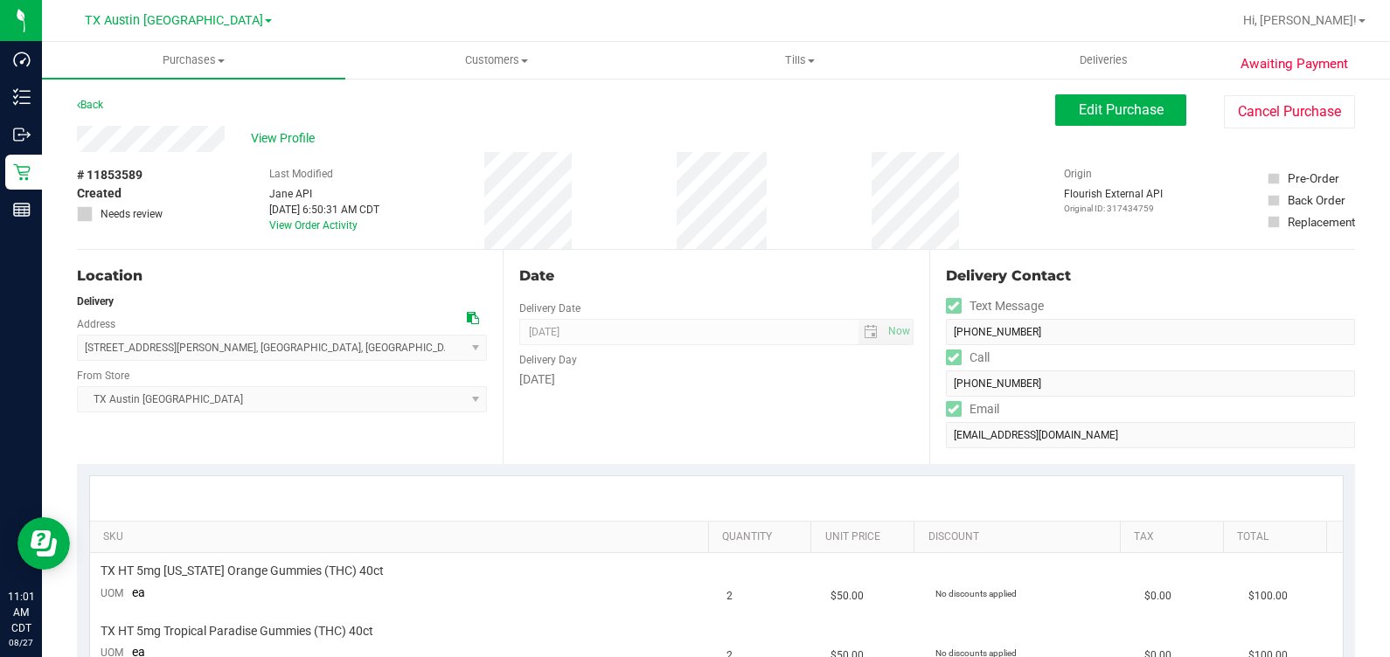
click at [467, 315] on icon at bounding box center [473, 318] width 12 height 12
click at [1119, 107] on span "Edit Purchase" at bounding box center [1120, 109] width 85 height 17
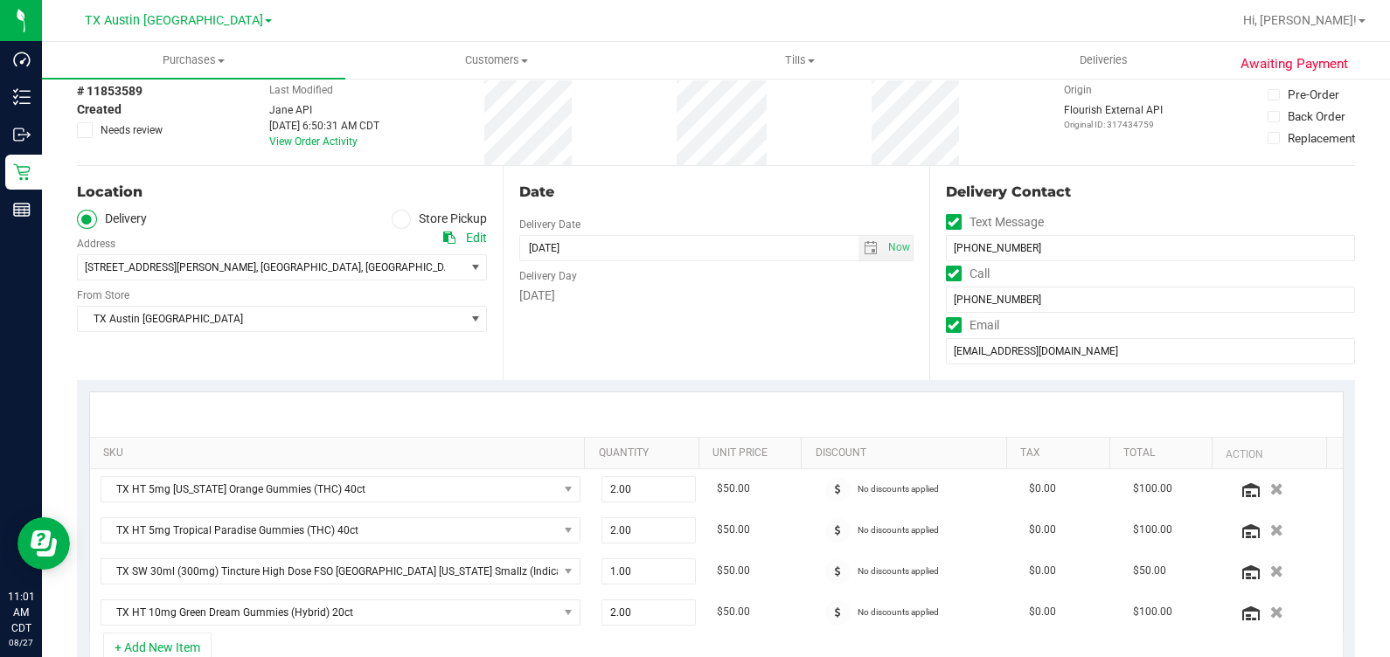
scroll to position [218, 0]
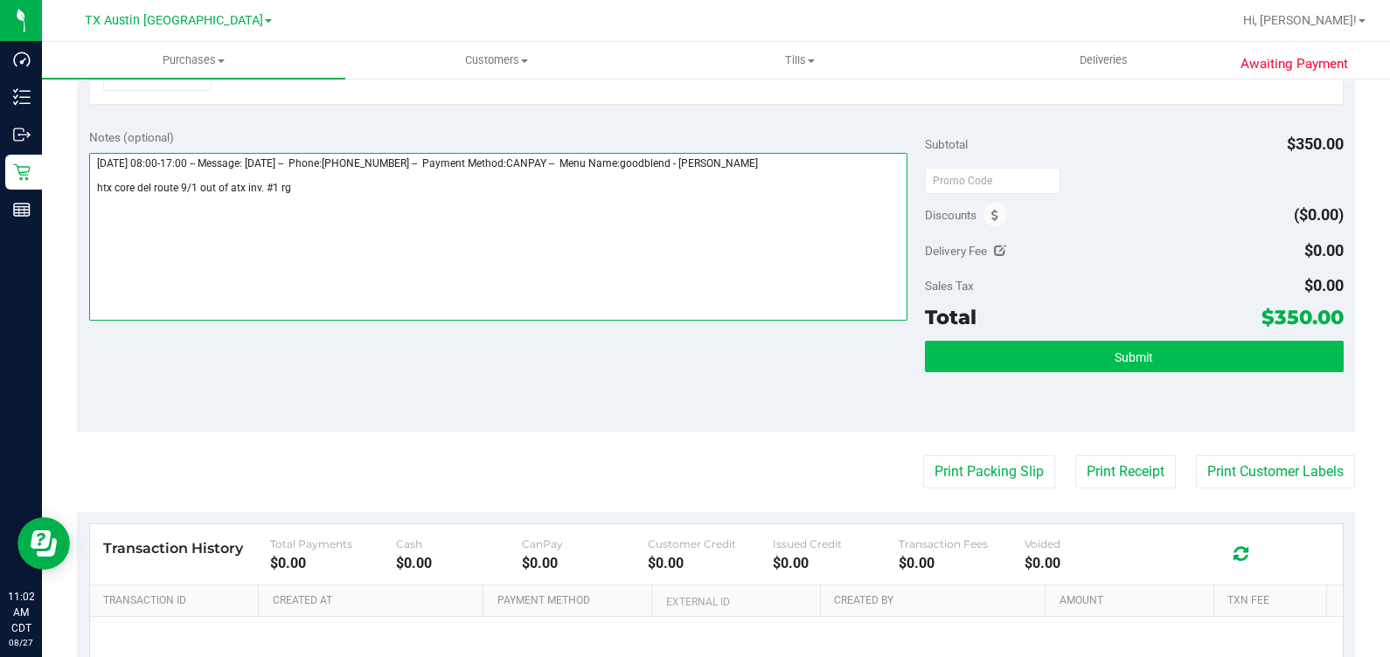
type textarea "Monday 09/01/2025 08:00-17:00 -- Message: Monday 9/8 -- Phone:8326561414 -- Pay…"
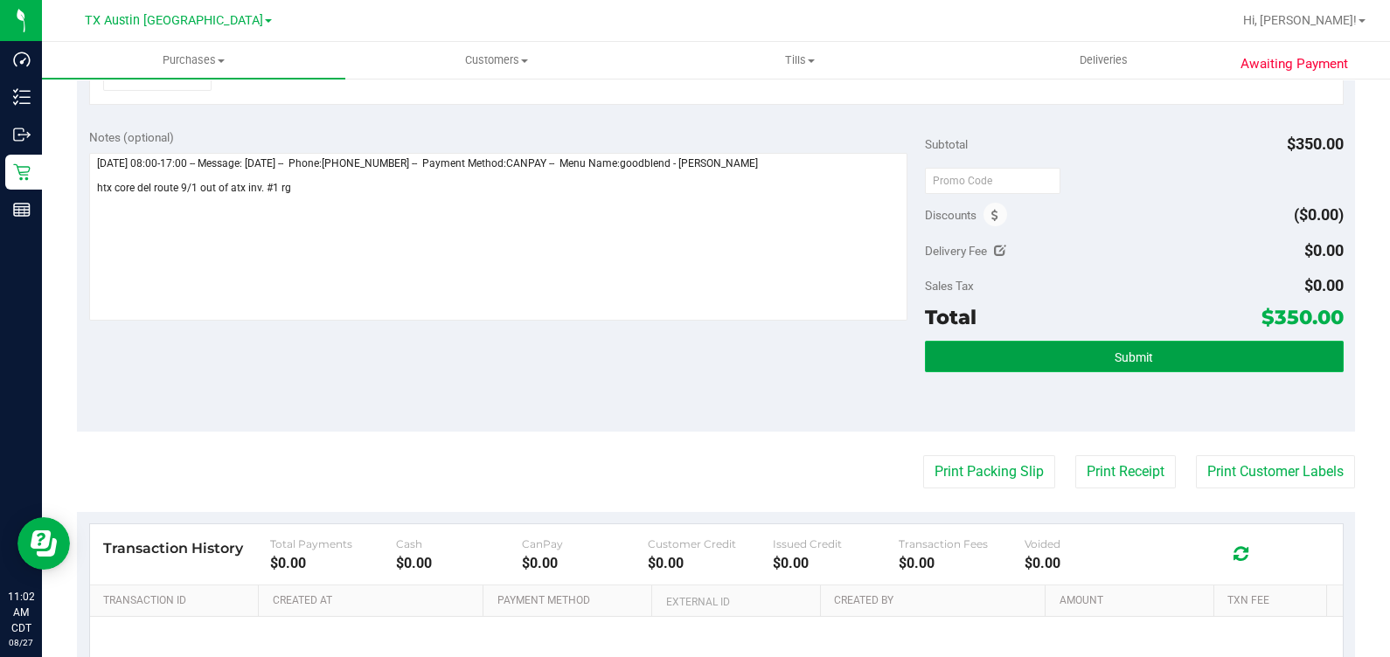
click at [1068, 355] on button "Submit" at bounding box center [1134, 356] width 418 height 31
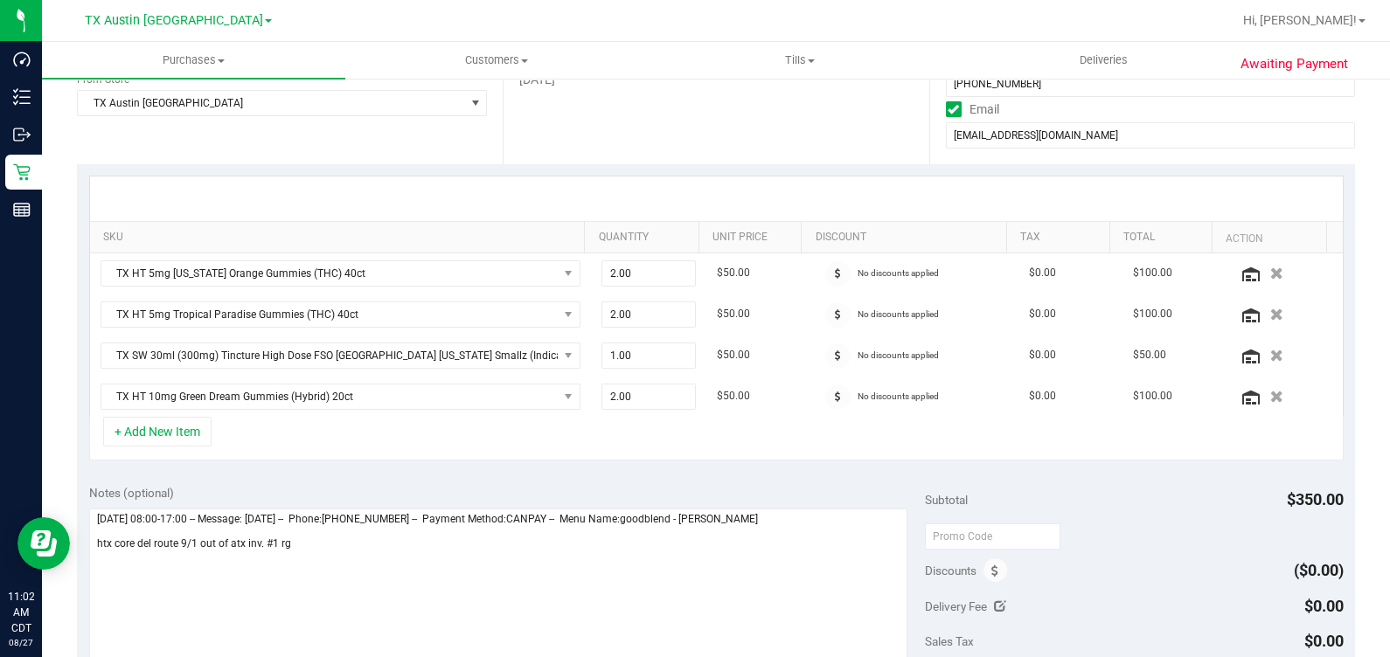
scroll to position [81, 0]
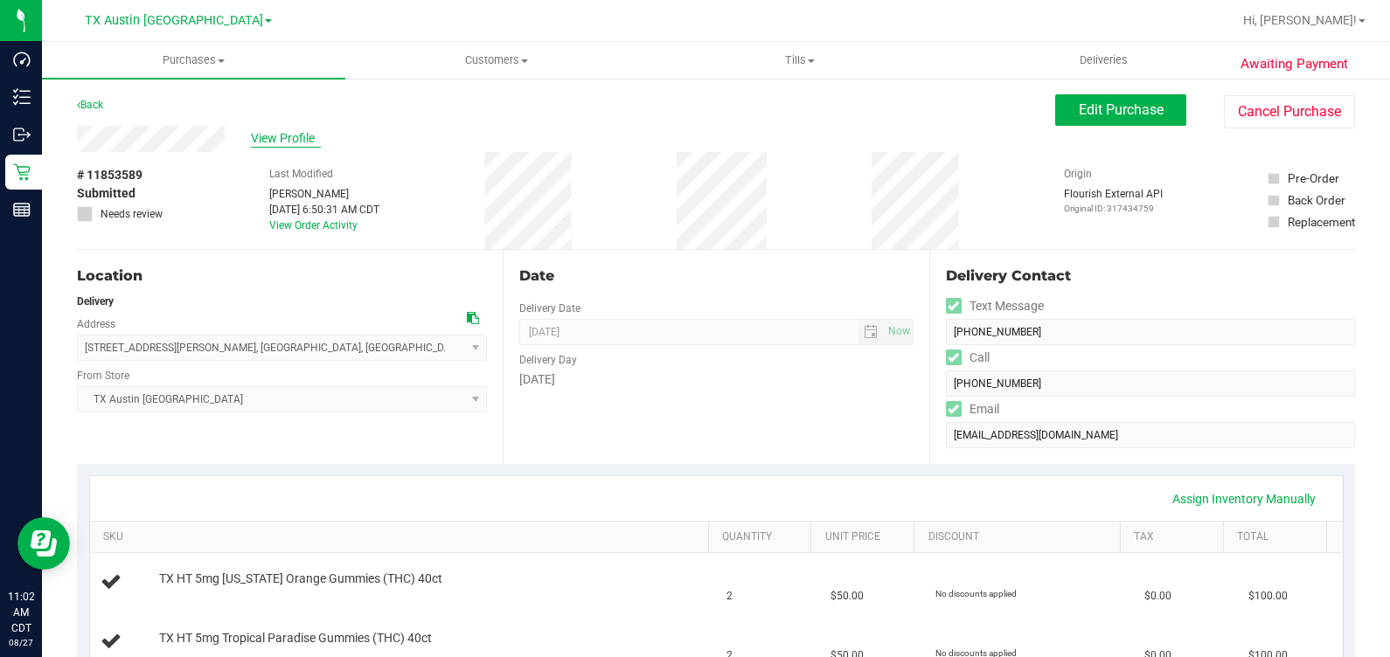
click at [280, 139] on span "View Profile" at bounding box center [286, 138] width 70 height 18
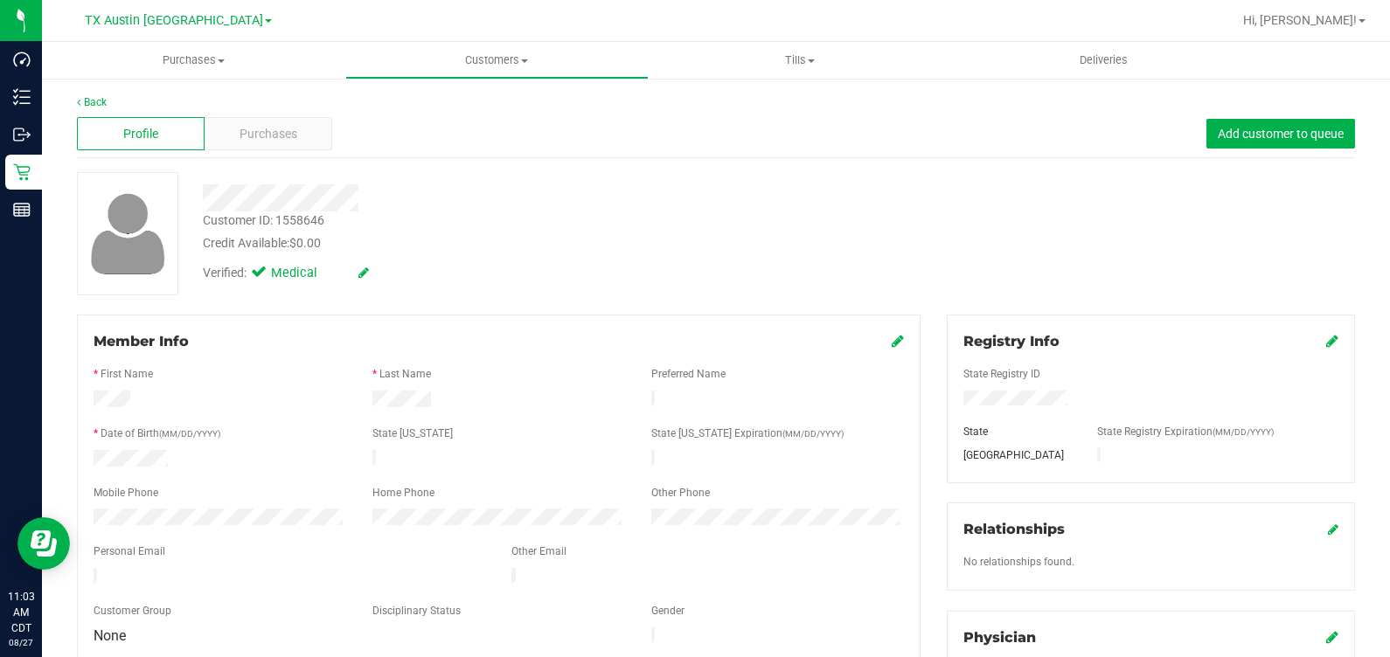
click at [270, 163] on div "Back Profile Purchases Add customer to queue Customer ID: 1558646 Credit Availa…" at bounding box center [716, 665] width 1278 height 1142
click at [260, 149] on div "Purchases" at bounding box center [269, 133] width 128 height 33
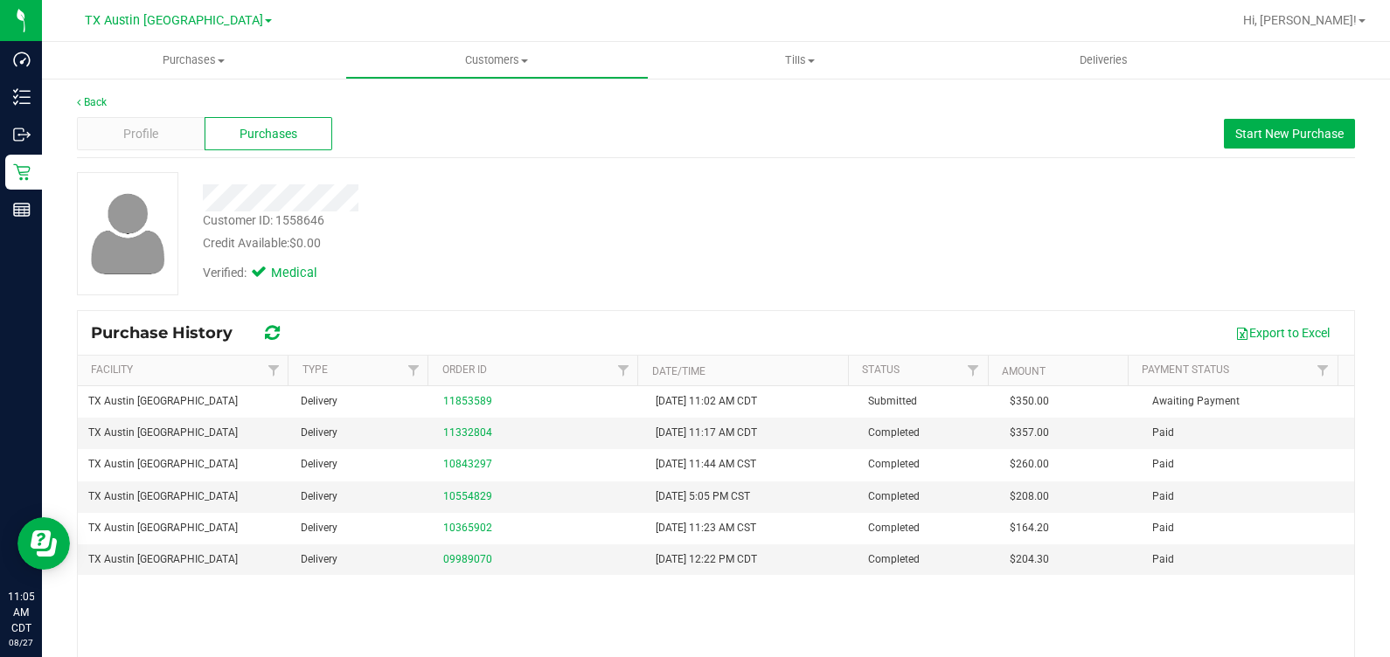
drag, startPoint x: 626, startPoint y: 226, endPoint x: 352, endPoint y: 120, distance: 293.6
click at [626, 226] on div "Customer ID: 1558646 Credit Available: $0.00" at bounding box center [516, 232] width 652 height 41
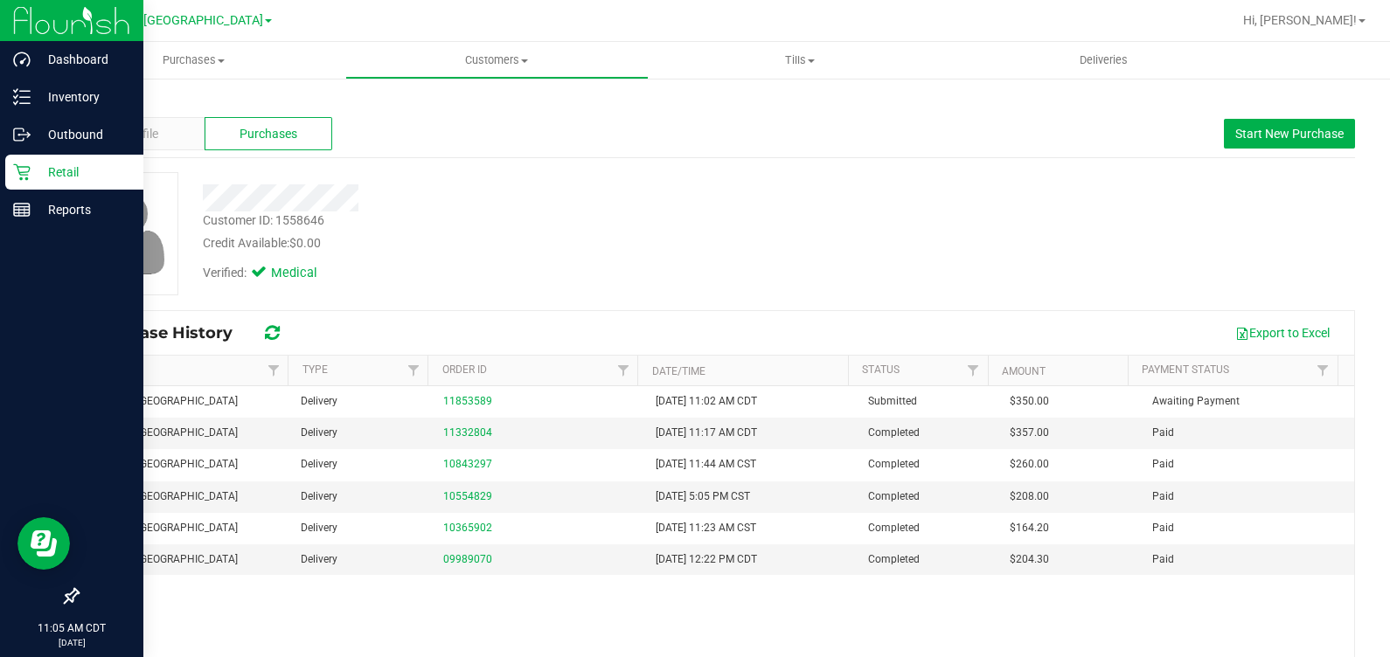
click at [36, 168] on p "Retail" at bounding box center [83, 172] width 105 height 21
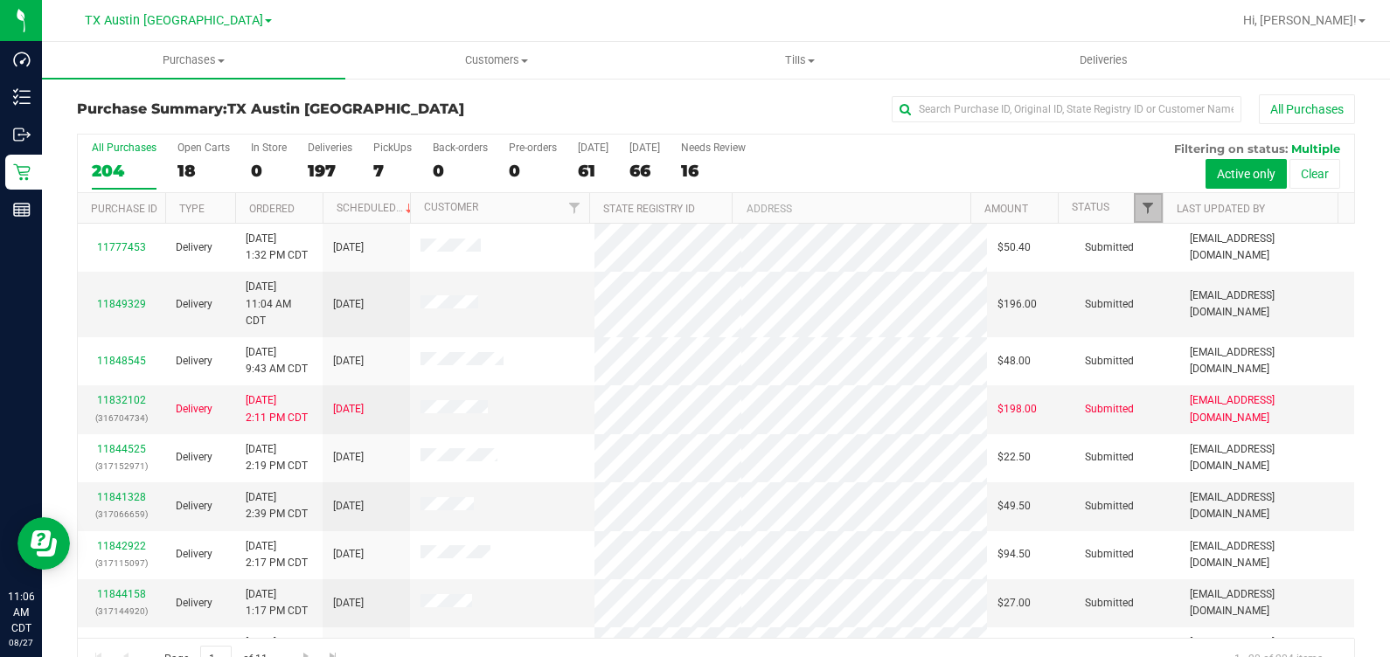
click at [1141, 201] on span "Filter" at bounding box center [1148, 208] width 14 height 14
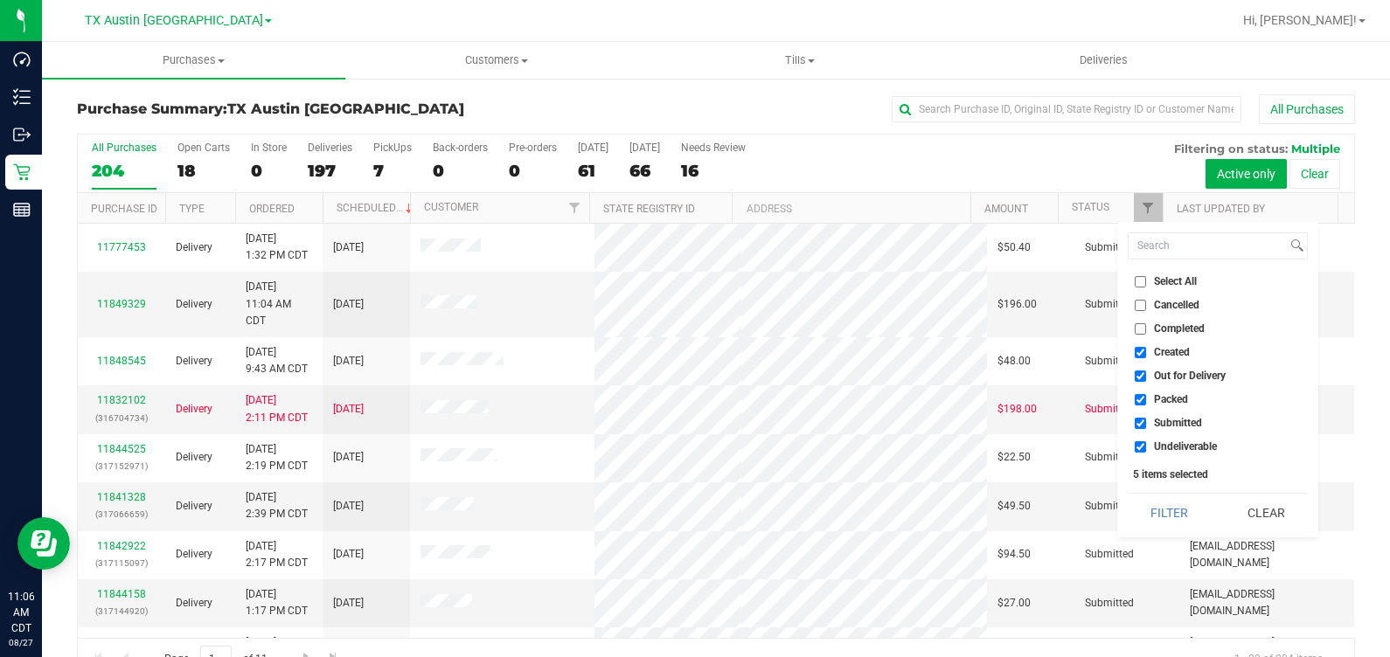
click at [1177, 378] on span "Out for Delivery" at bounding box center [1190, 376] width 72 height 10
click at [1146, 378] on input "Out for Delivery" at bounding box center [1139, 376] width 11 height 11
checkbox input "false"
click at [1173, 399] on span "Packed" at bounding box center [1171, 399] width 34 height 10
click at [1146, 399] on input "Packed" at bounding box center [1139, 399] width 11 height 11
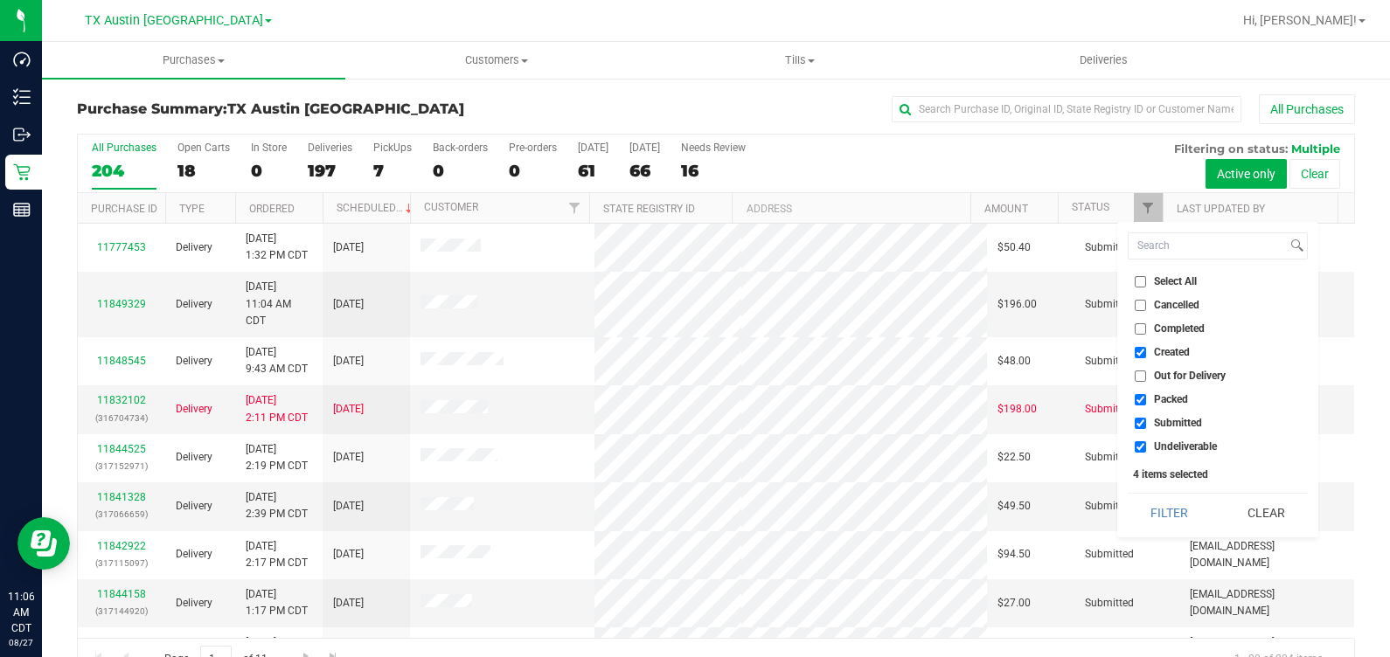
checkbox input "false"
click at [1182, 419] on span "Submitted" at bounding box center [1178, 423] width 48 height 10
click at [1146, 419] on input "Submitted" at bounding box center [1139, 423] width 11 height 11
checkbox input "false"
click at [1181, 441] on span "Undeliverable" at bounding box center [1185, 446] width 63 height 10
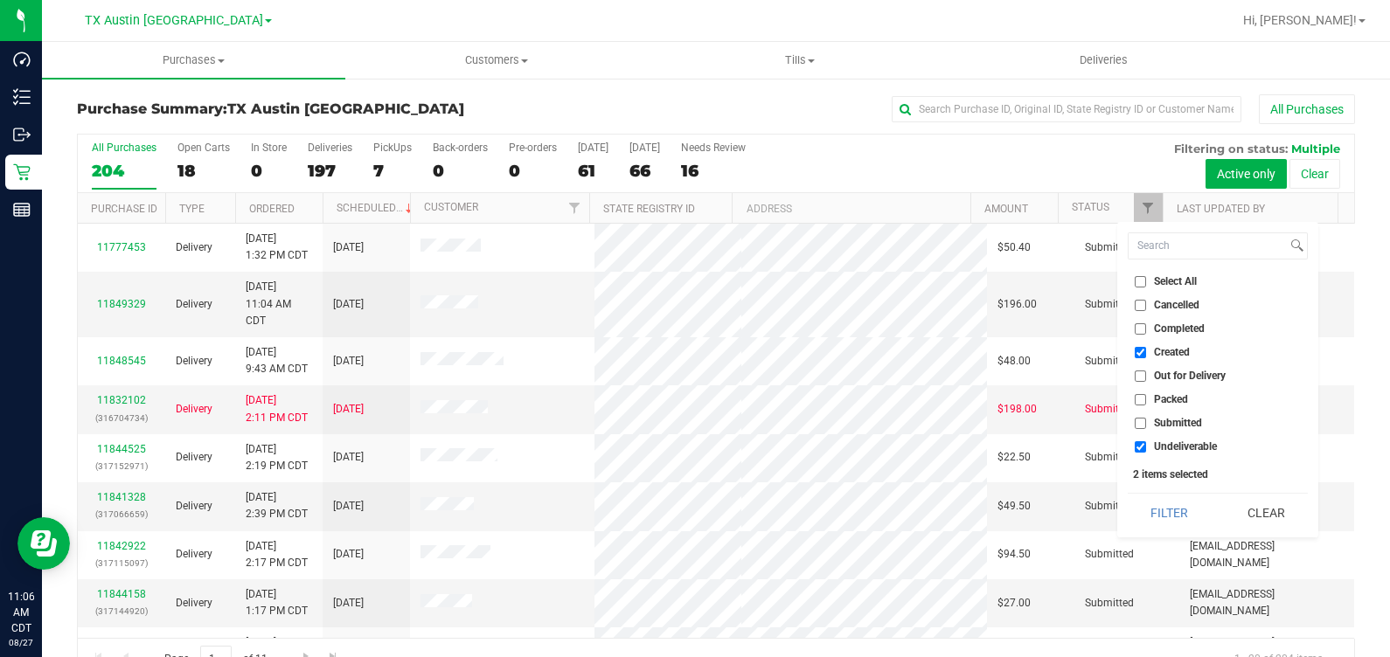
click at [1146, 441] on input "Undeliverable" at bounding box center [1139, 446] width 11 height 11
checkbox input "false"
click at [1165, 518] on button "Filter" at bounding box center [1169, 513] width 84 height 38
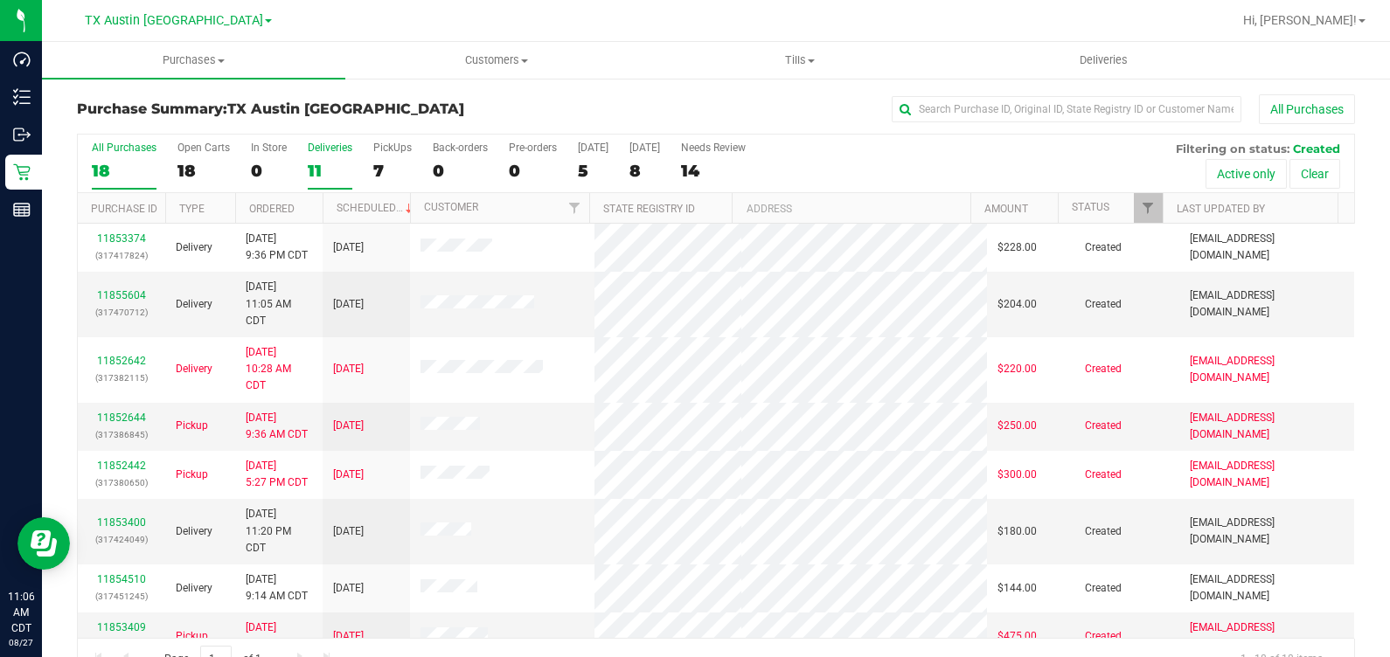
click at [341, 154] on label "Deliveries 11" at bounding box center [330, 166] width 45 height 48
click at [0, 0] on input "Deliveries 11" at bounding box center [0, 0] width 0 height 0
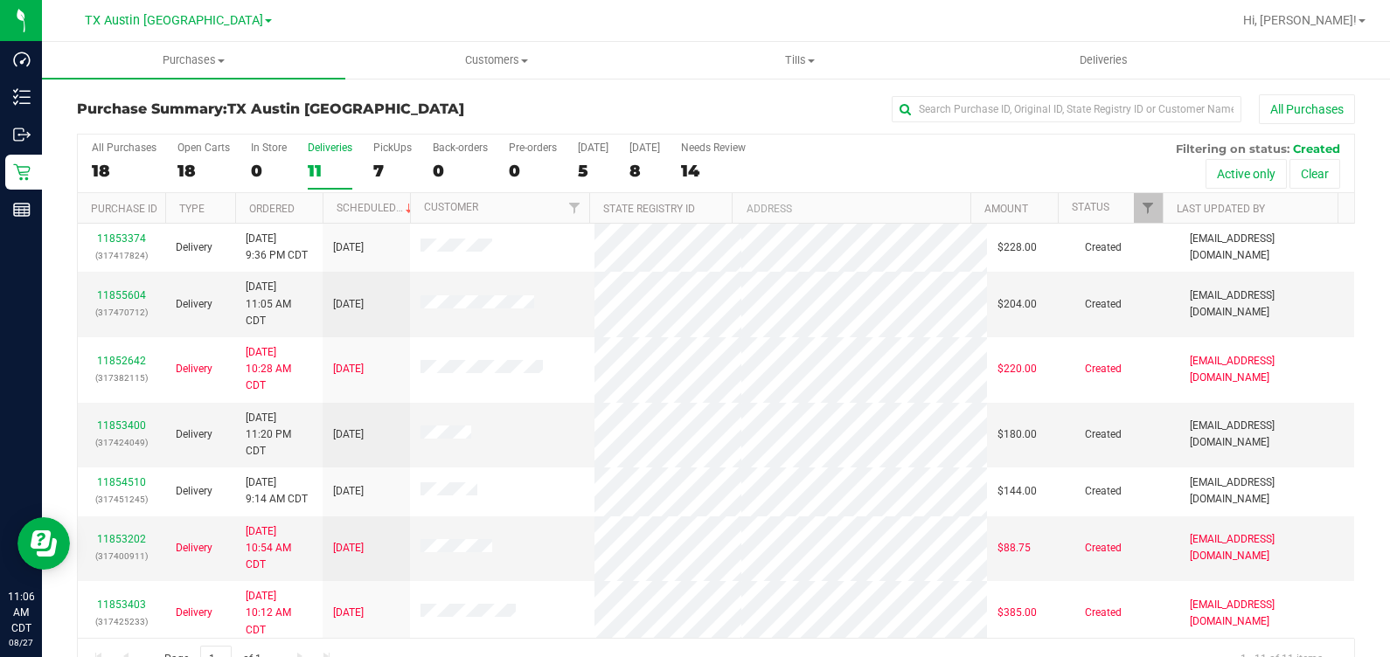
click at [481, 103] on h3 "Purchase Summary: TX Austin DC" at bounding box center [290, 109] width 426 height 16
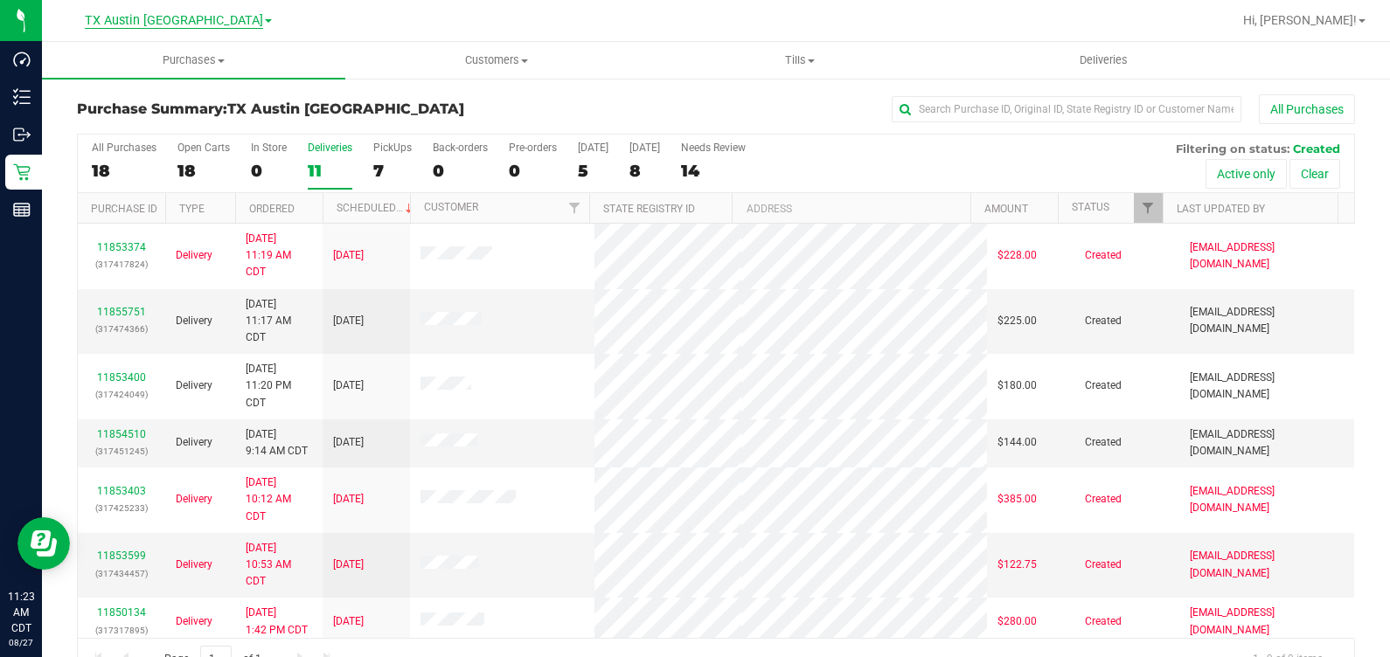
click at [201, 23] on span "TX Austin [GEOGRAPHIC_DATA]" at bounding box center [174, 21] width 178 height 16
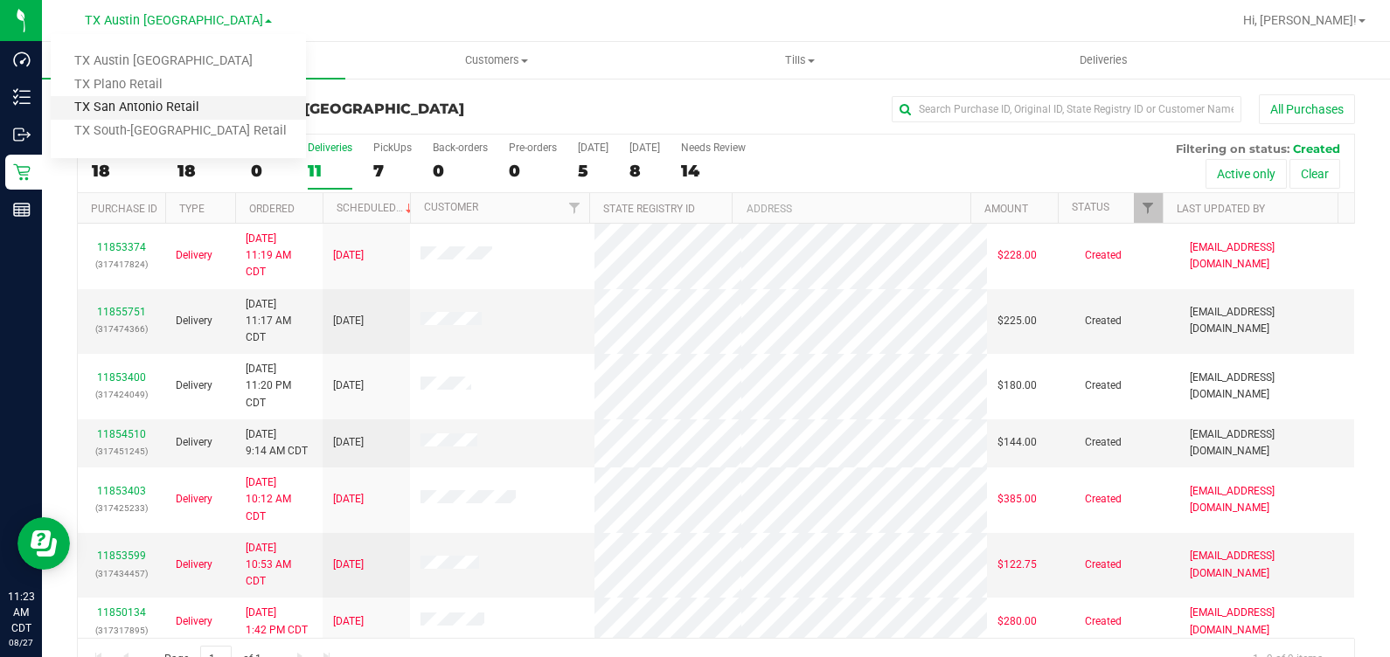
click at [201, 104] on link "TX San Antonio Retail" at bounding box center [178, 108] width 255 height 24
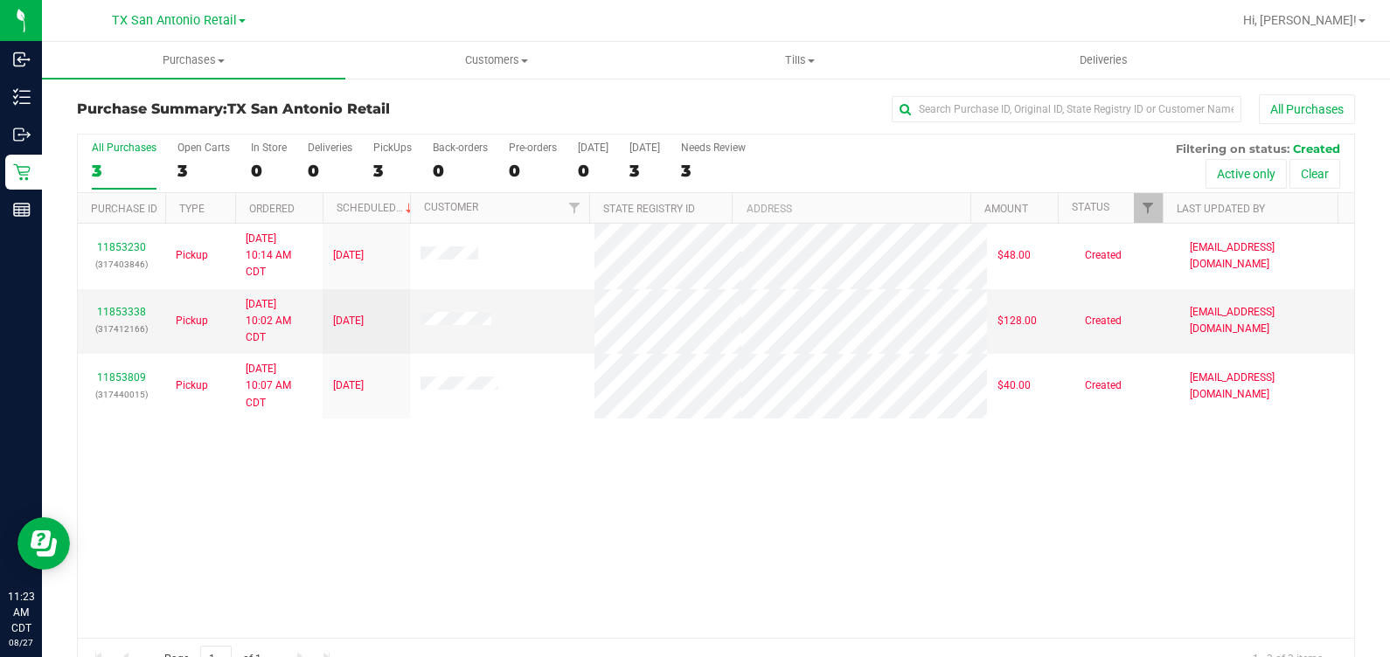
click at [232, 33] on div "TX San Antonio Retail TX Austin DC TX Plano Retail TX San Antonio Retail TX Sou…" at bounding box center [182, 20] width 262 height 34
click at [226, 21] on span "TX San Antonio Retail" at bounding box center [174, 21] width 125 height 16
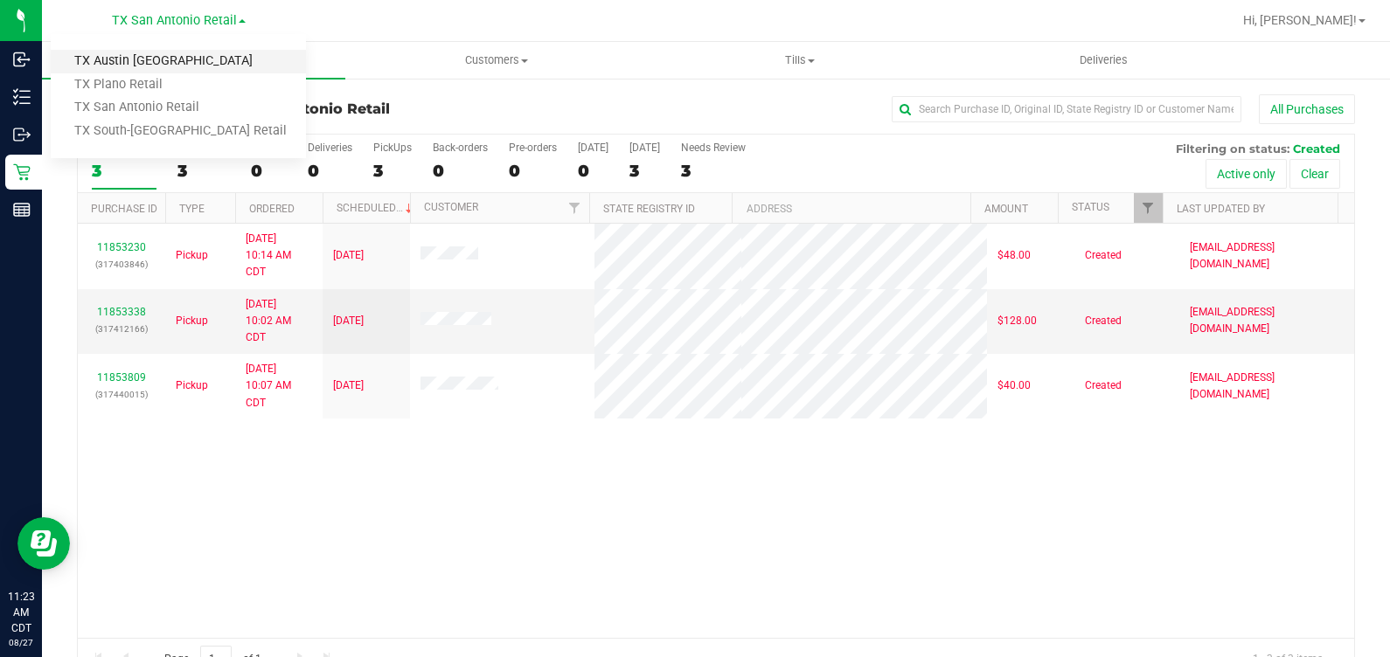
click at [227, 66] on link "TX Austin [GEOGRAPHIC_DATA]" at bounding box center [178, 62] width 255 height 24
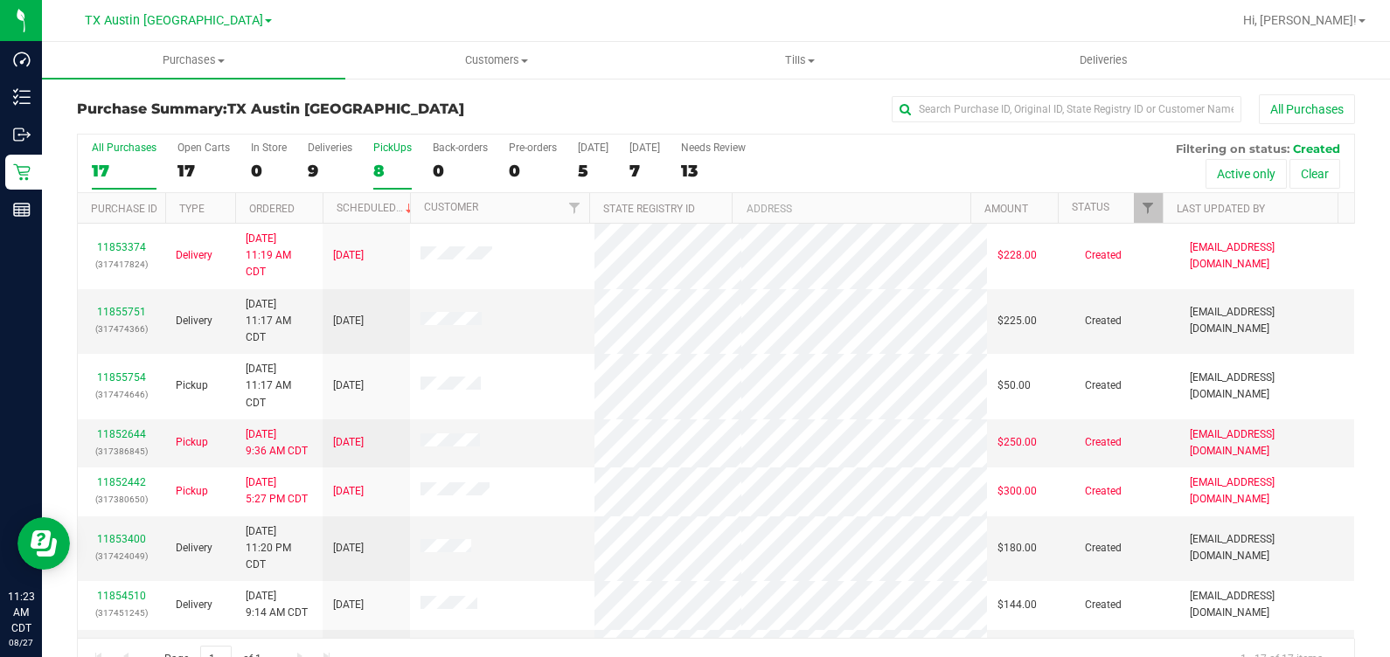
click at [377, 148] on div "PickUps" at bounding box center [392, 148] width 38 height 12
click at [0, 0] on input "PickUps 8" at bounding box center [0, 0] width 0 height 0
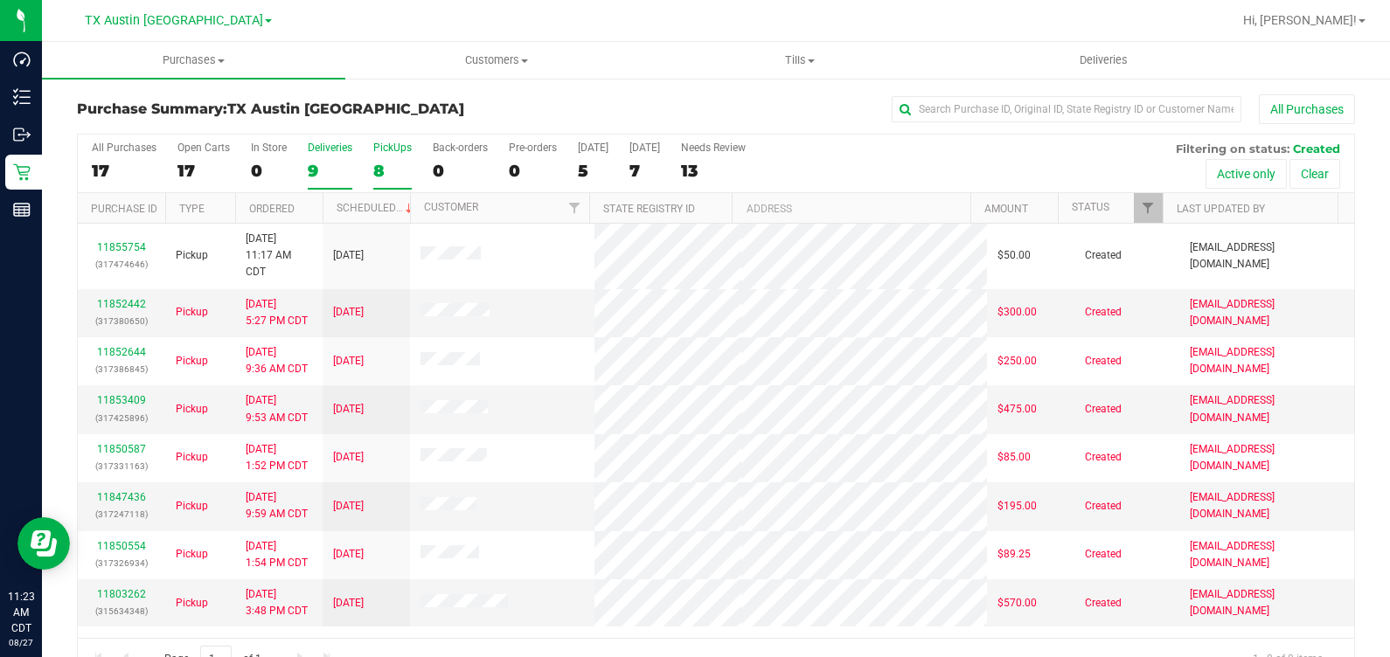
click at [320, 151] on div "Deliveries" at bounding box center [330, 148] width 45 height 12
click at [0, 0] on input "Deliveries 9" at bounding box center [0, 0] width 0 height 0
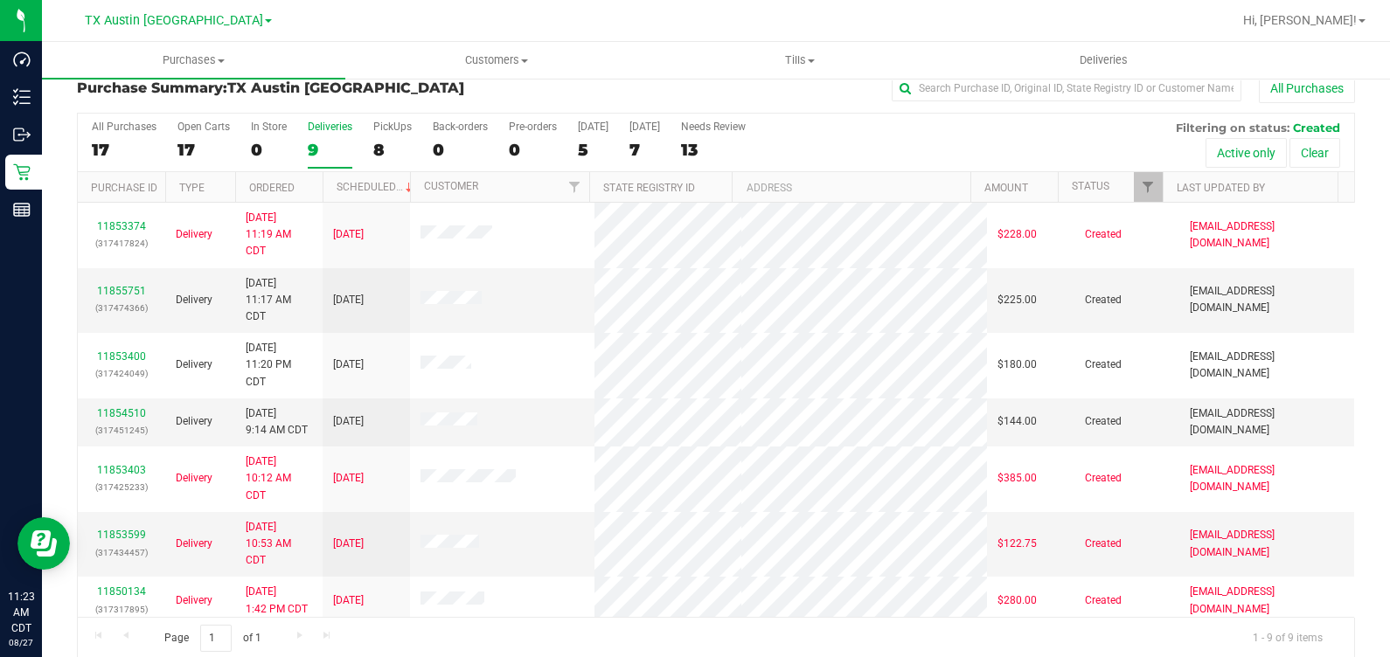
scroll to position [39, 0]
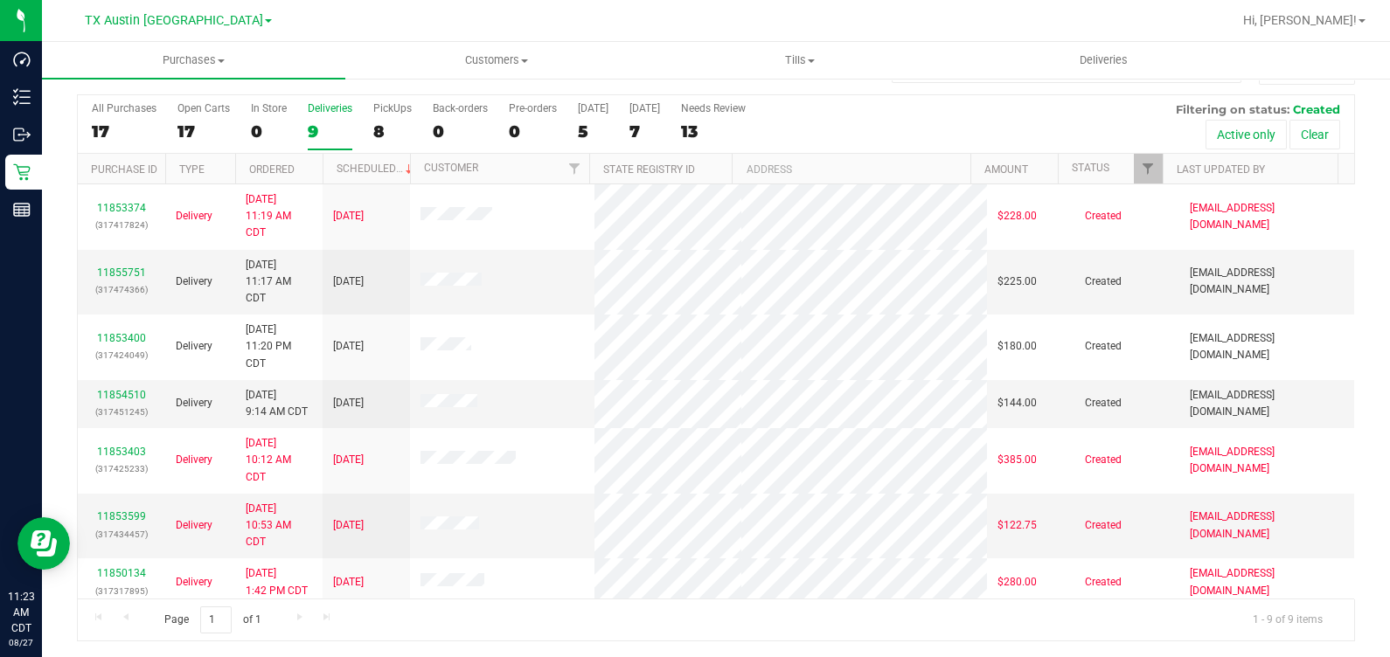
click at [935, 135] on div "All Purchases 17 Open Carts 17 In Store 0 Deliveries 9 PickUps 8 Back-orders 0 …" at bounding box center [716, 124] width 1276 height 59
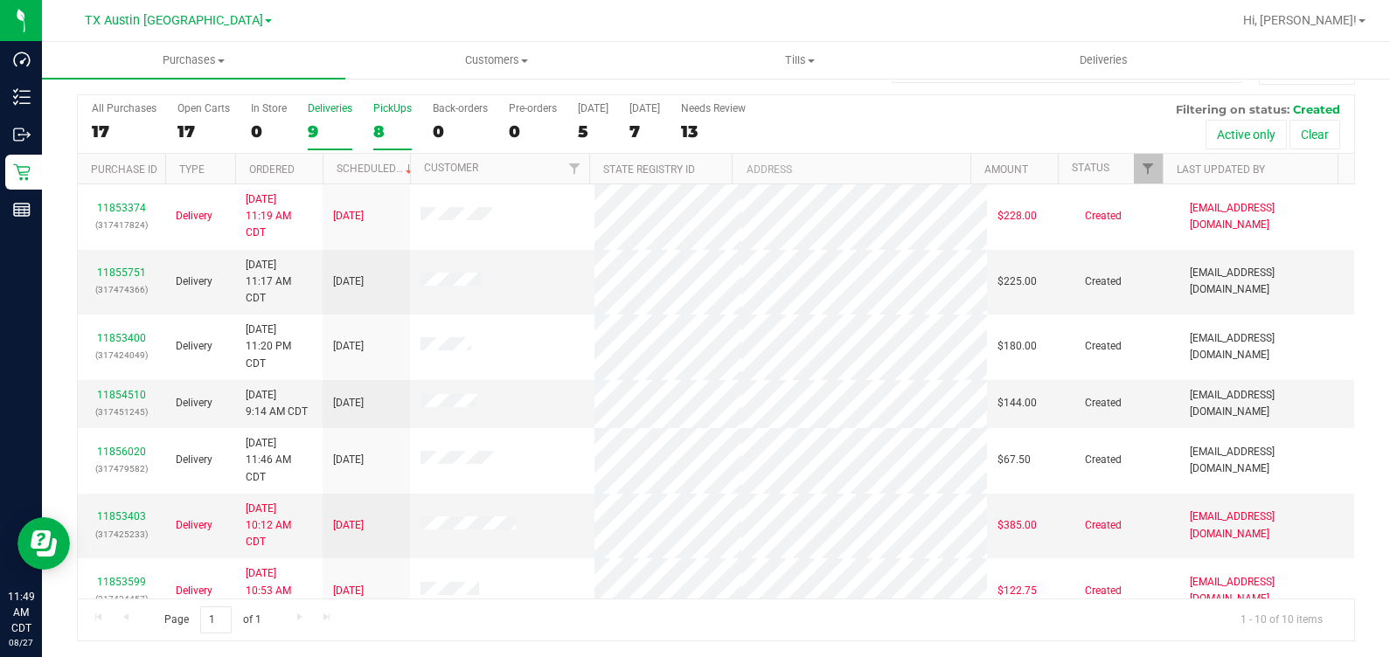
click at [393, 125] on div "8" at bounding box center [392, 131] width 38 height 20
click at [0, 0] on input "PickUps 8" at bounding box center [0, 0] width 0 height 0
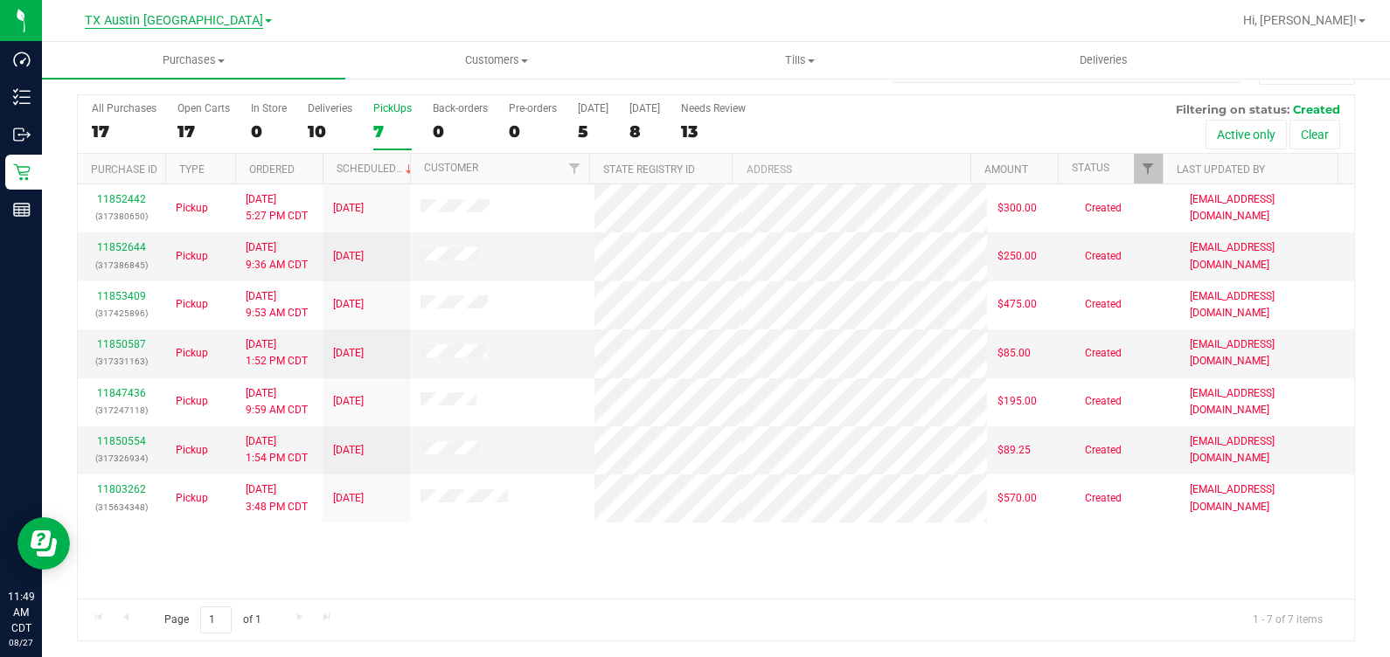
click at [183, 26] on span "TX Austin [GEOGRAPHIC_DATA]" at bounding box center [174, 21] width 178 height 16
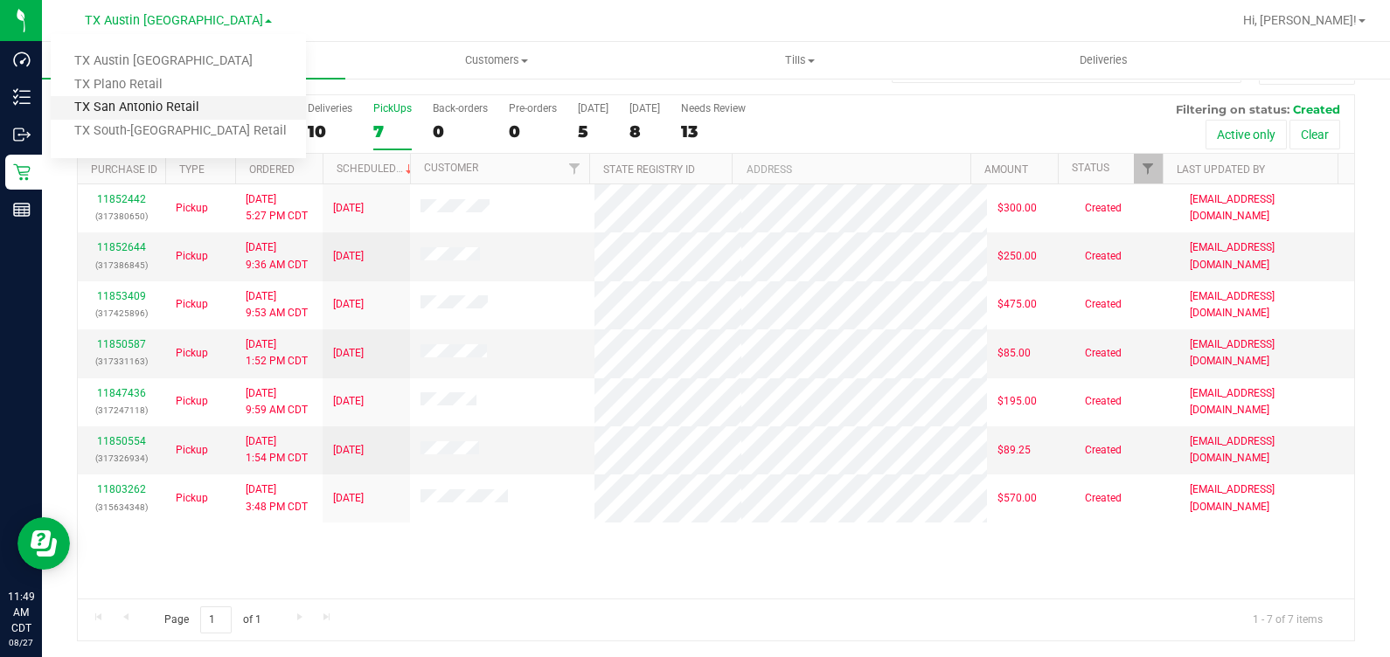
click at [191, 104] on link "TX San Antonio Retail" at bounding box center [178, 108] width 255 height 24
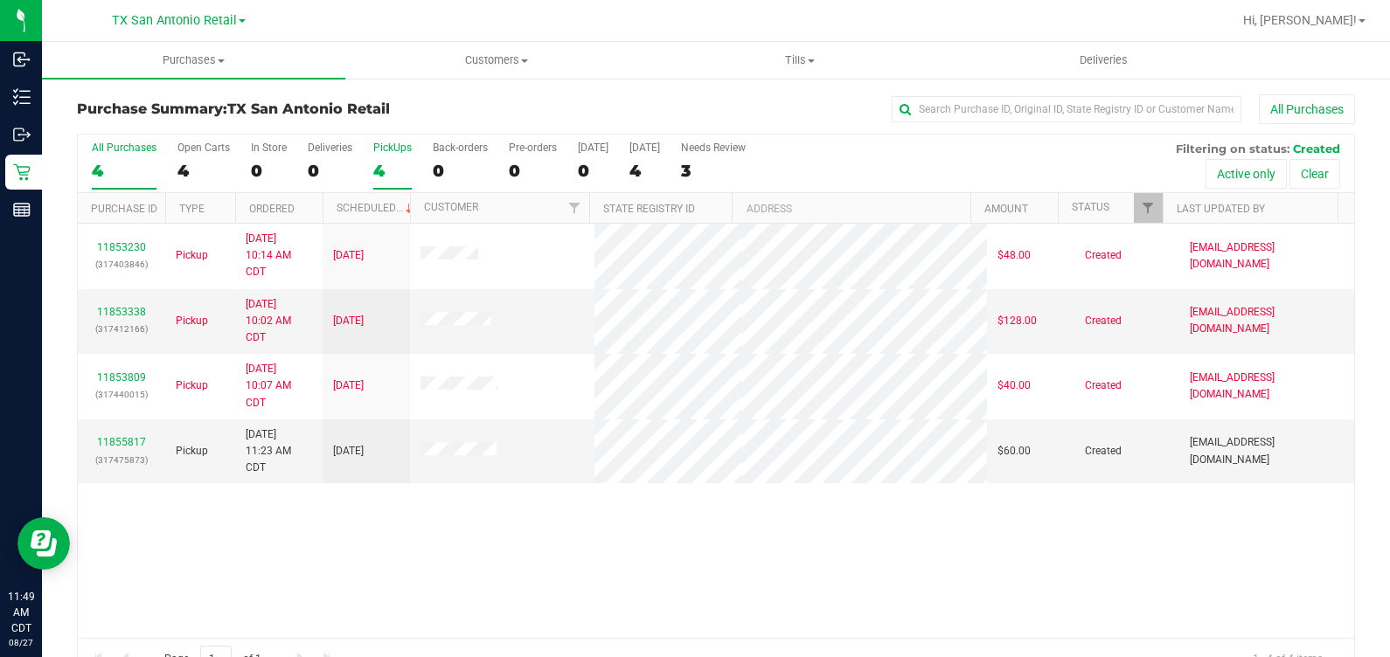
click at [393, 155] on label "PickUps 4" at bounding box center [392, 166] width 38 height 48
click at [0, 0] on input "PickUps 4" at bounding box center [0, 0] width 0 height 0
click at [131, 437] on link "11855817" at bounding box center [121, 442] width 49 height 12
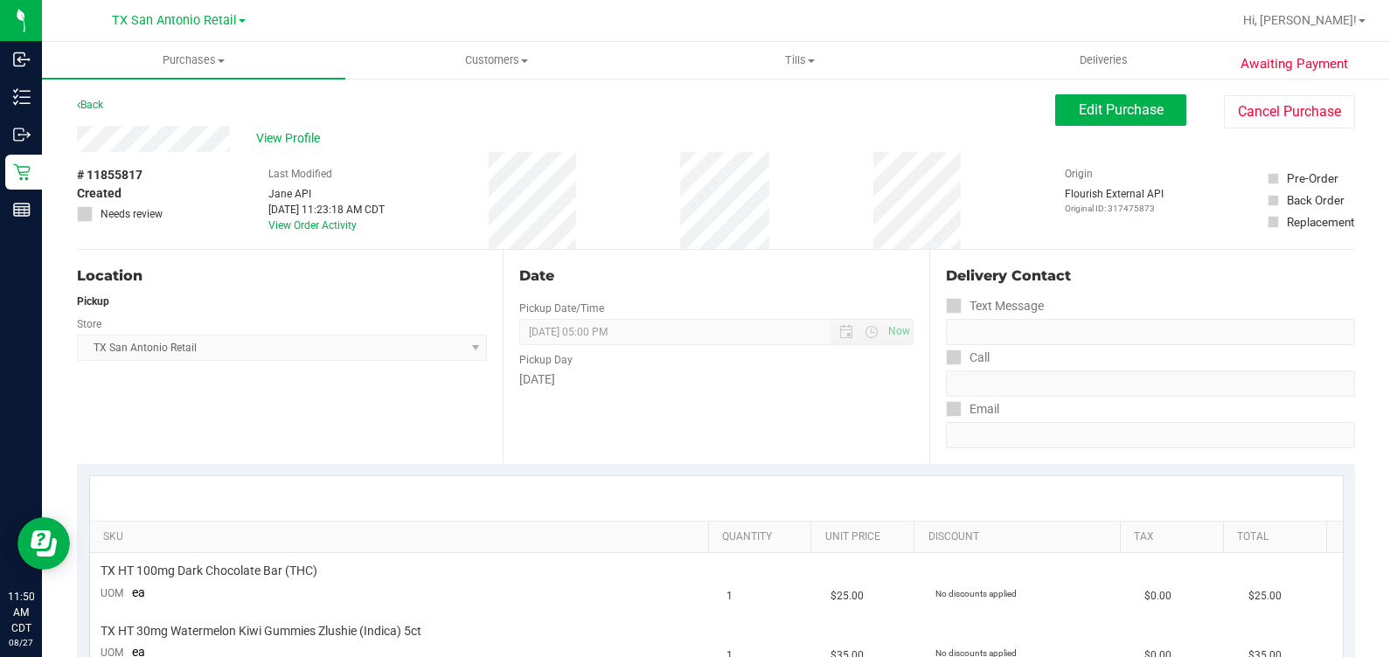
click at [1035, 121] on div "Back Edit Purchase Cancel Purchase" at bounding box center [716, 109] width 1278 height 31
click at [1078, 114] on span "Edit Purchase" at bounding box center [1120, 109] width 85 height 17
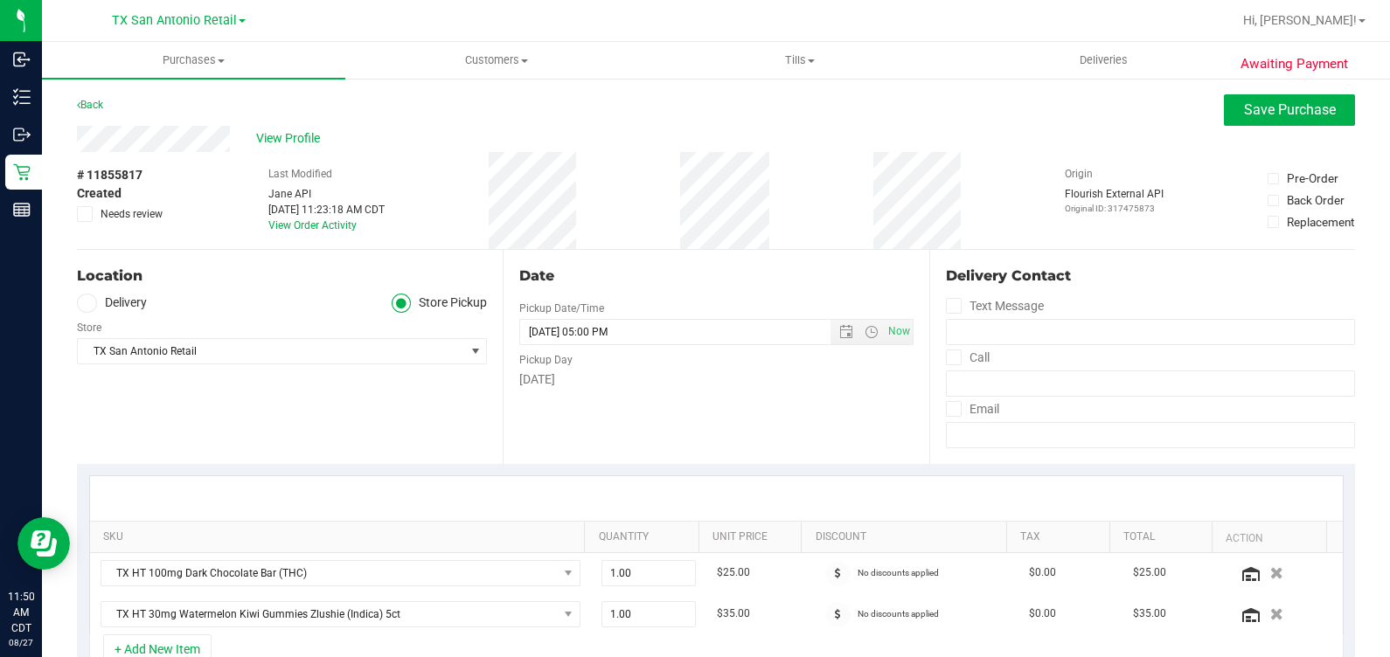
click at [127, 307] on label "Delivery" at bounding box center [112, 304] width 70 height 20
click at [0, 0] on input "Delivery" at bounding box center [0, 0] width 0 height 0
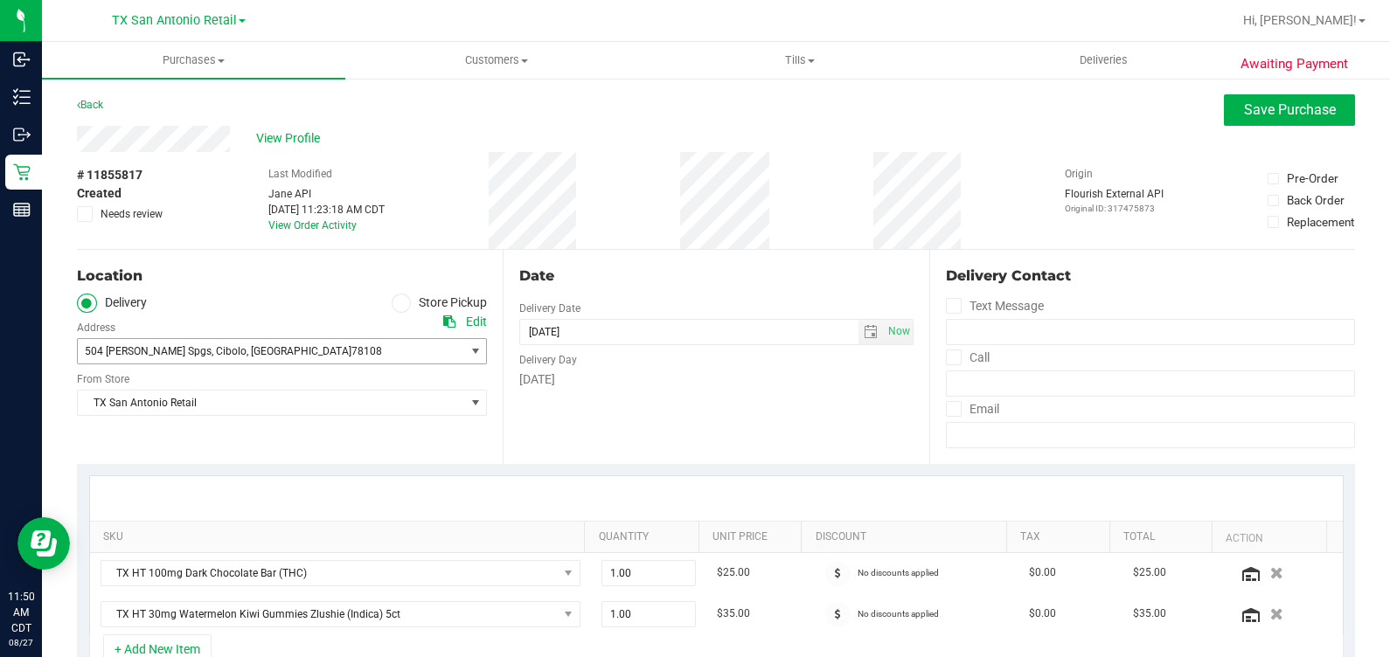
click at [278, 350] on span "504 Corwin Spgs , Cibolo , TX 78108" at bounding box center [261, 351] width 367 height 24
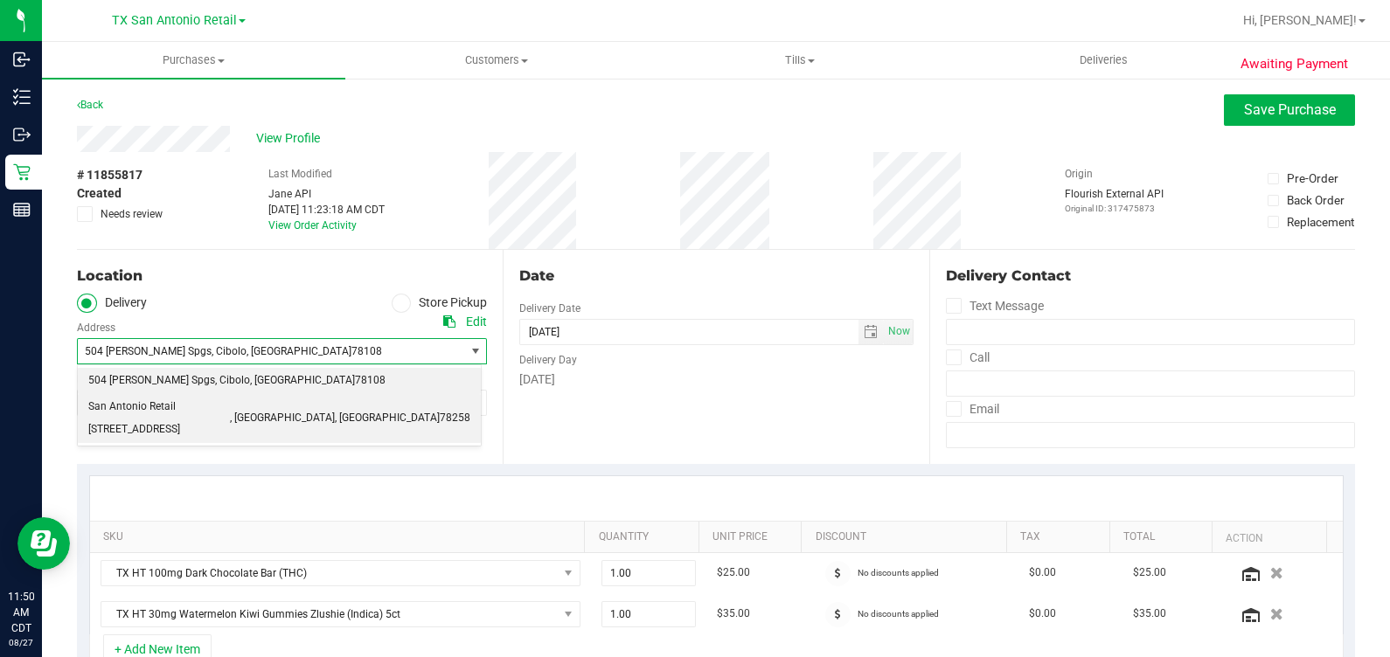
click at [230, 402] on span "San Antonio Retail 18720 Stone Oak PKWY" at bounding box center [159, 418] width 142 height 45
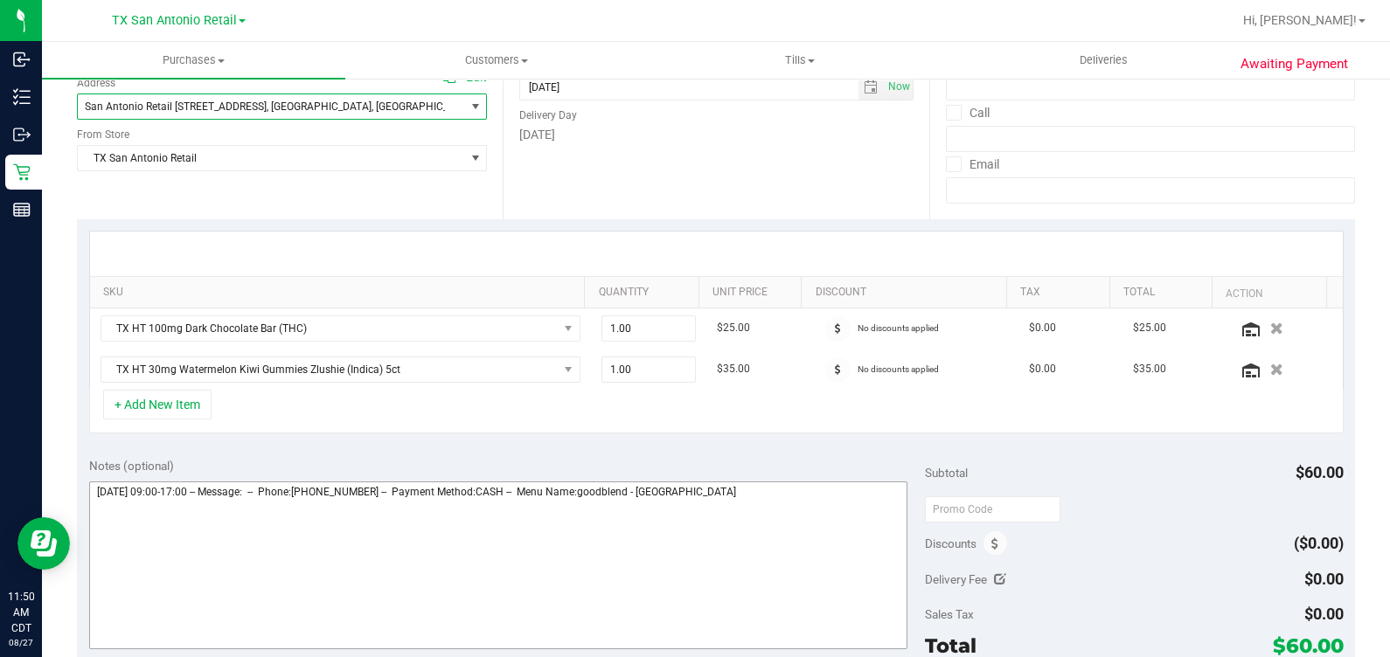
scroll to position [328, 0]
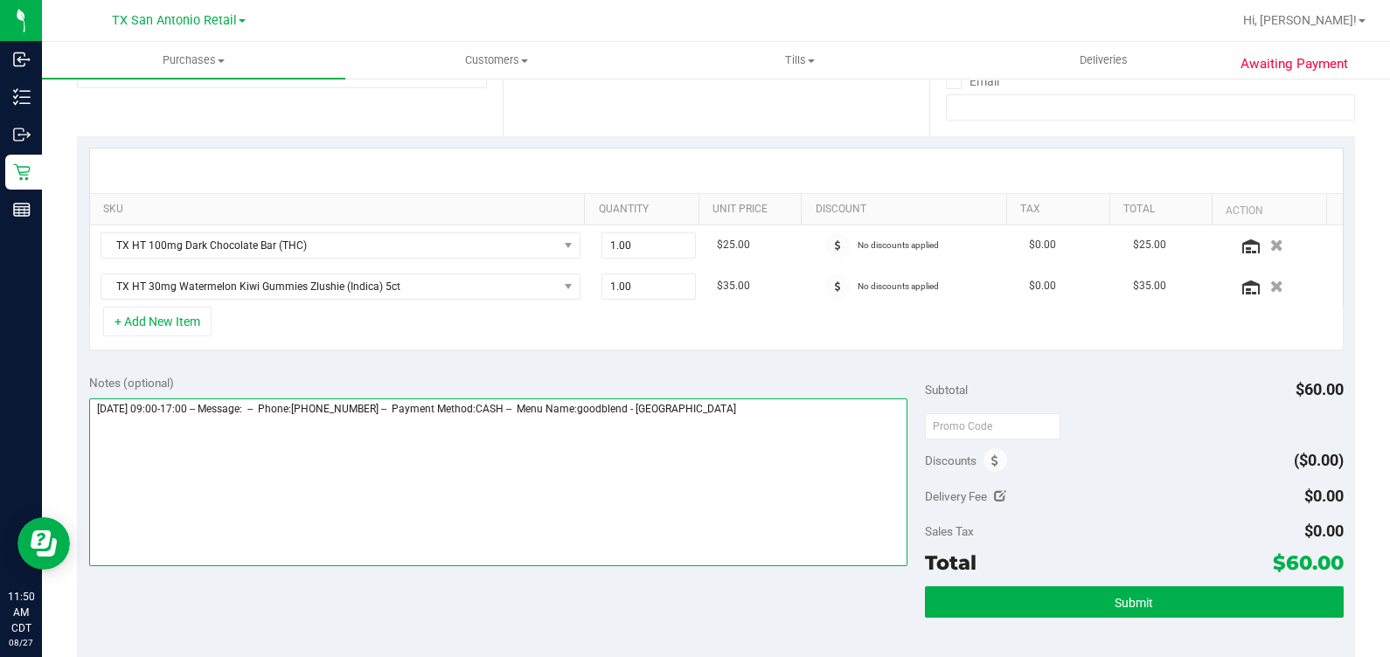
click at [813, 433] on textarea at bounding box center [498, 483] width 819 height 168
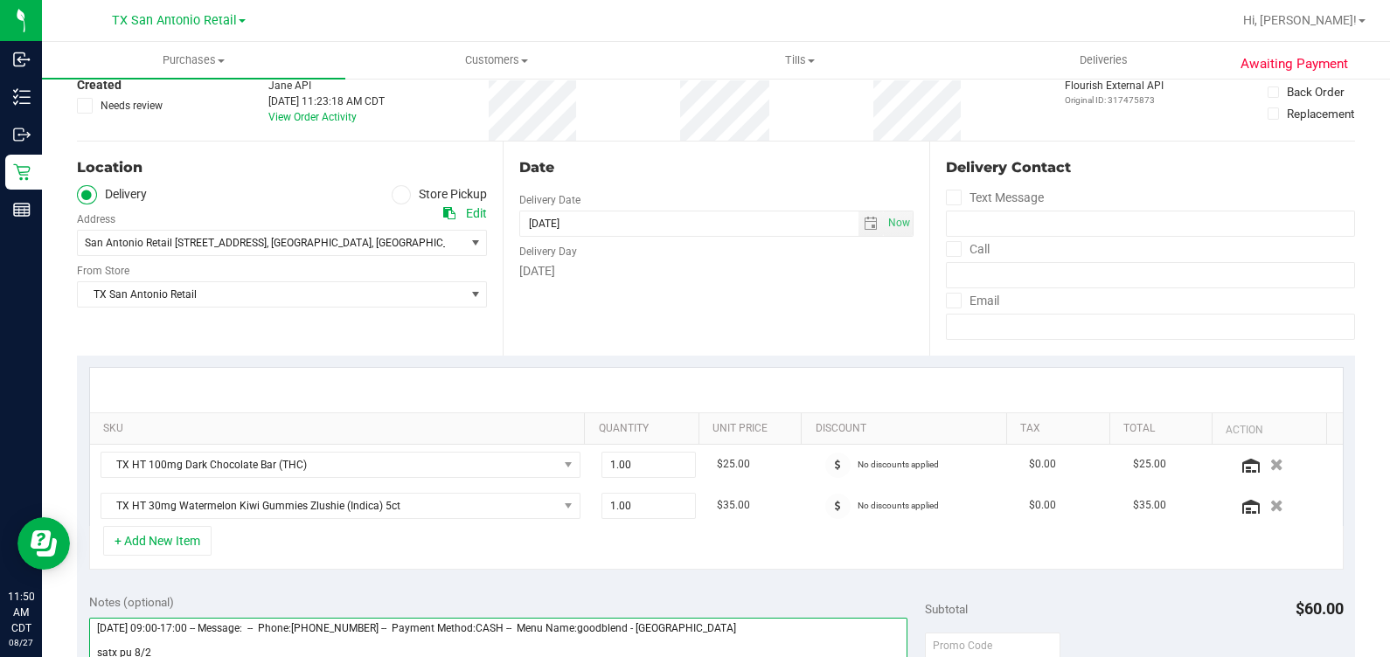
scroll to position [109, 0]
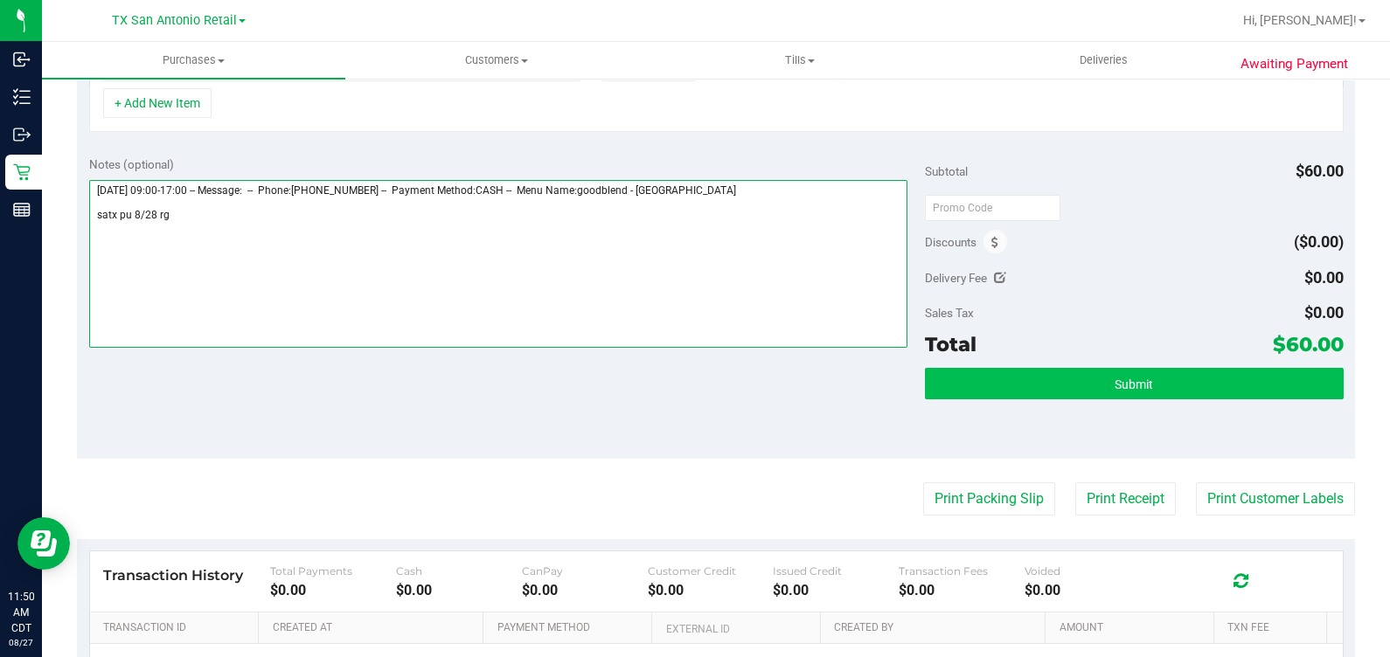
type textarea "Thursday 08/28/2025 09:00-17:00 -- Message: -- Phone:2102095016 -- Payment Meth…"
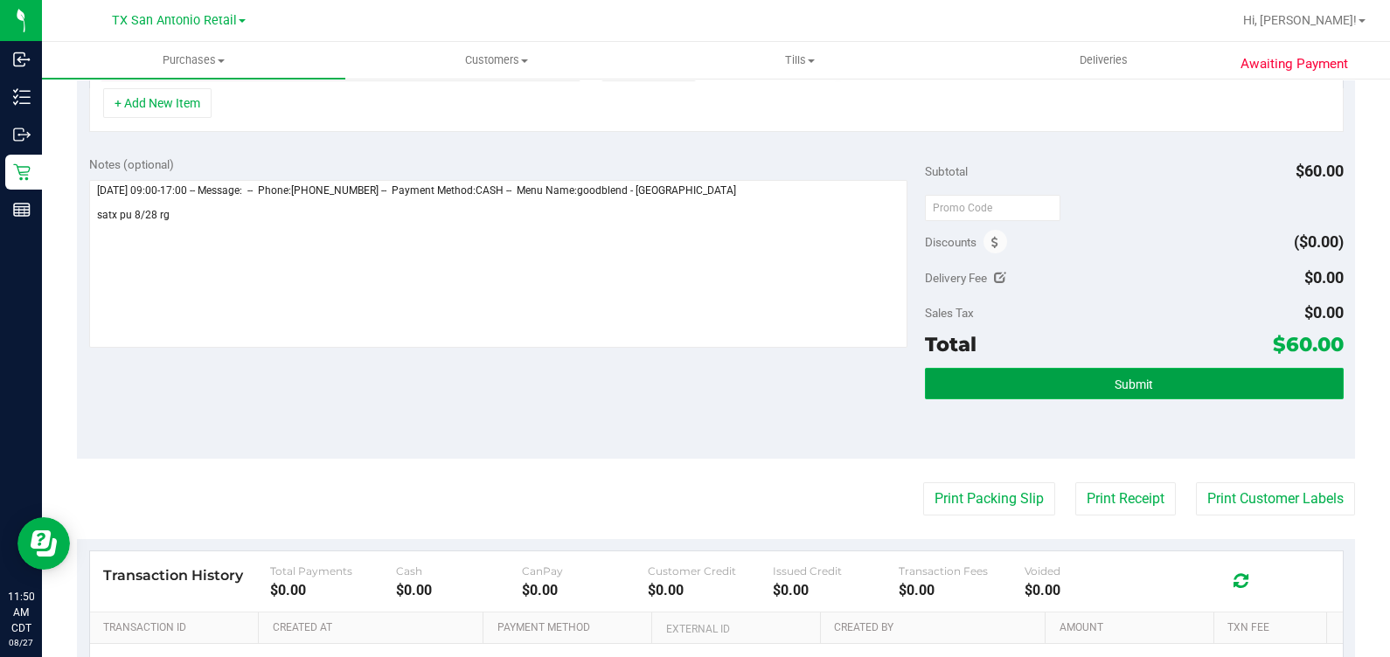
click at [966, 386] on button "Submit" at bounding box center [1134, 383] width 418 height 31
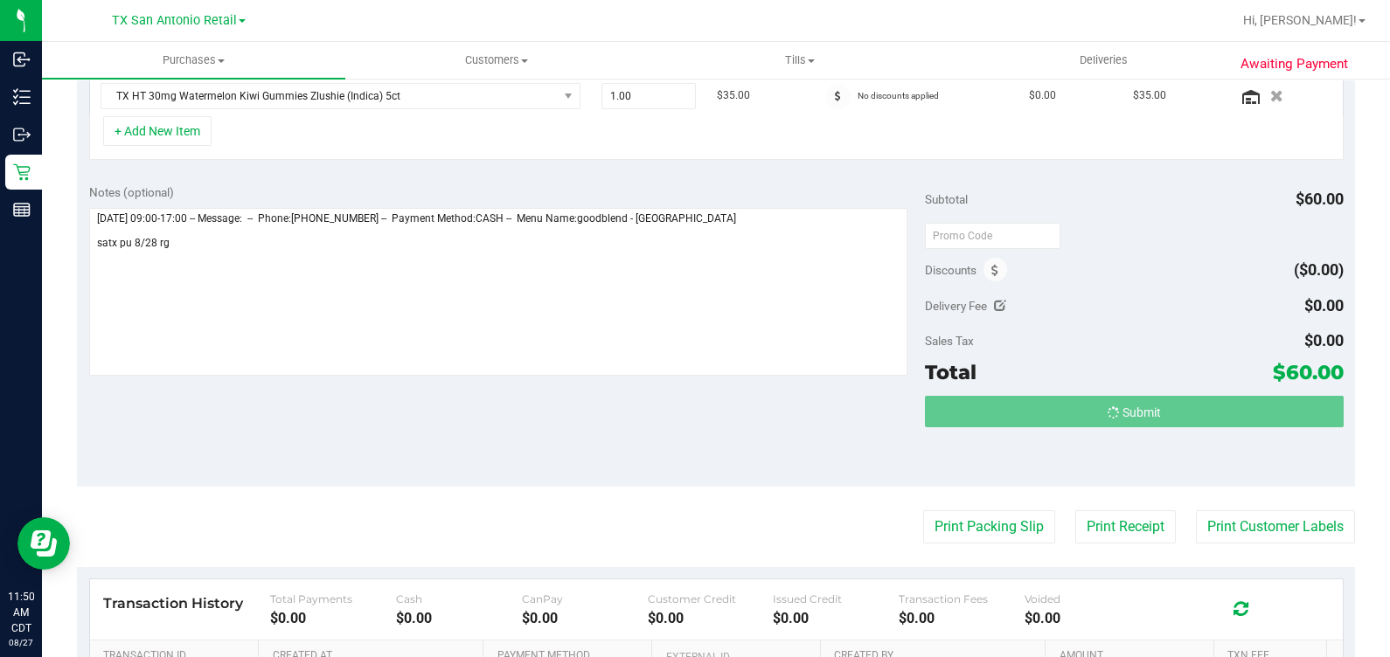
scroll to position [489, 0]
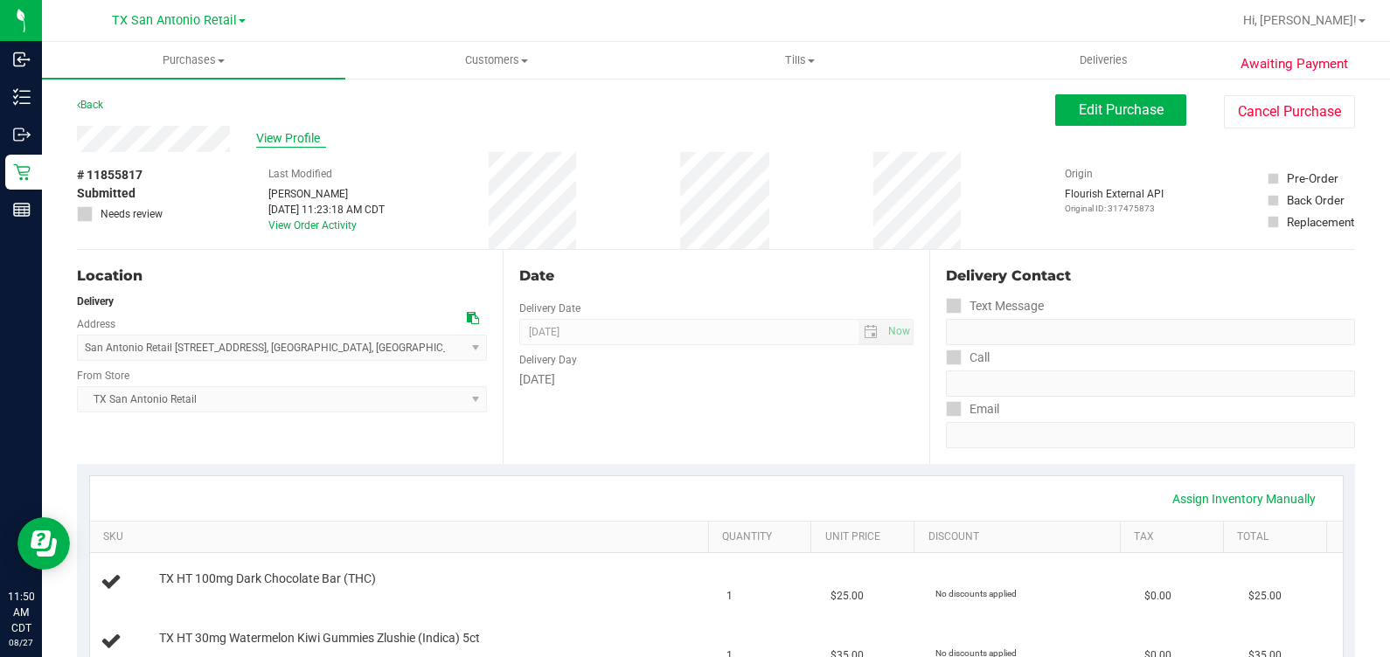
click at [297, 139] on span "View Profile" at bounding box center [291, 138] width 70 height 18
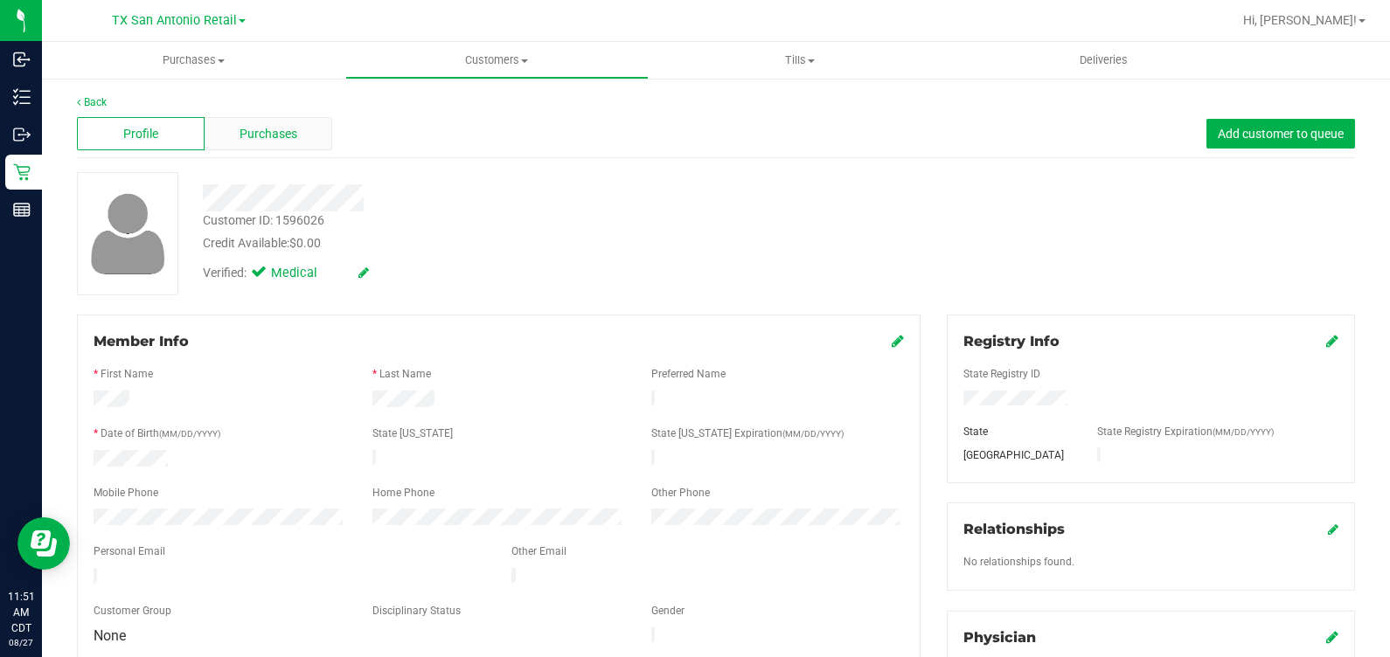
click at [284, 119] on div "Purchases" at bounding box center [269, 133] width 128 height 33
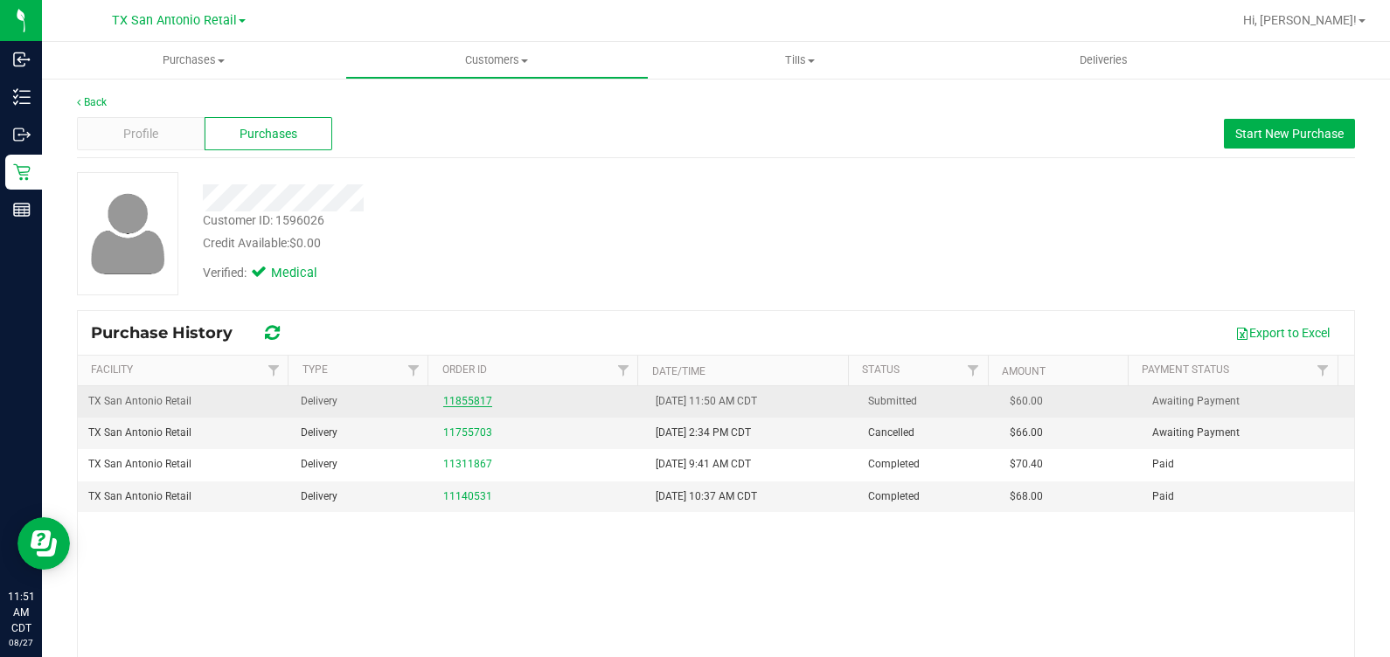
click at [454, 406] on link "11855817" at bounding box center [467, 401] width 49 height 12
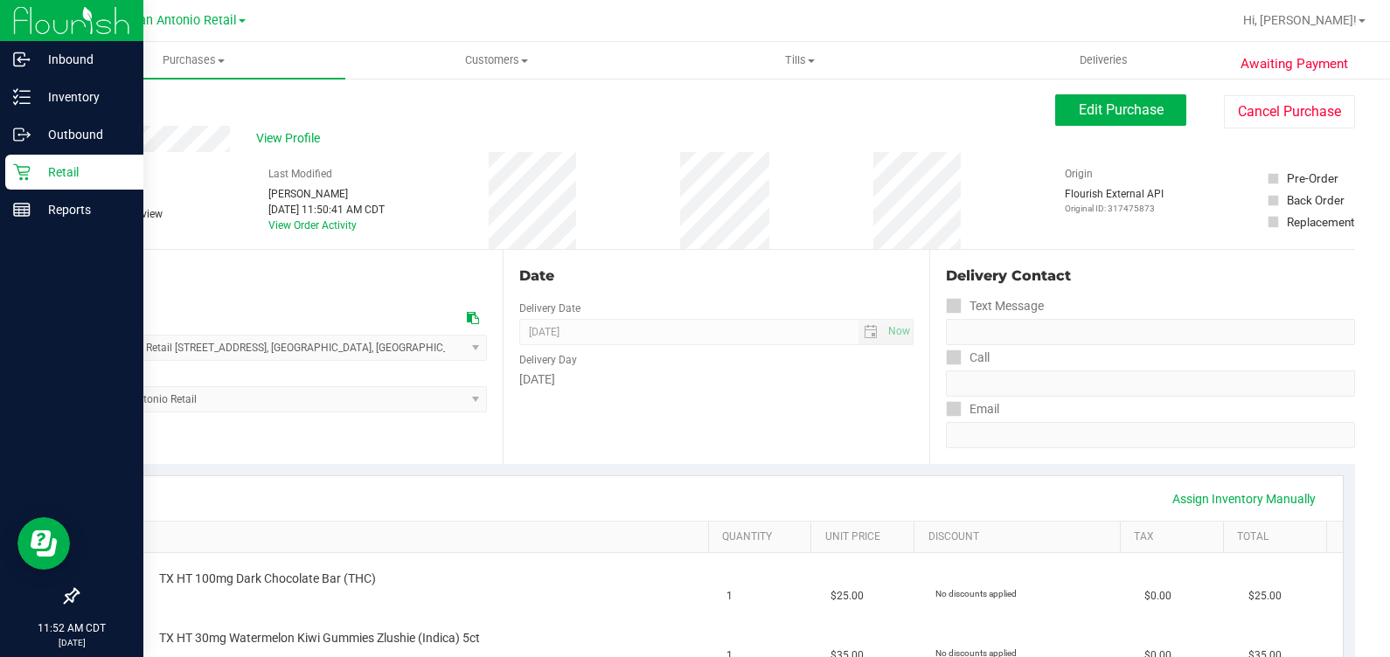
click at [28, 173] on icon at bounding box center [21, 171] width 17 height 17
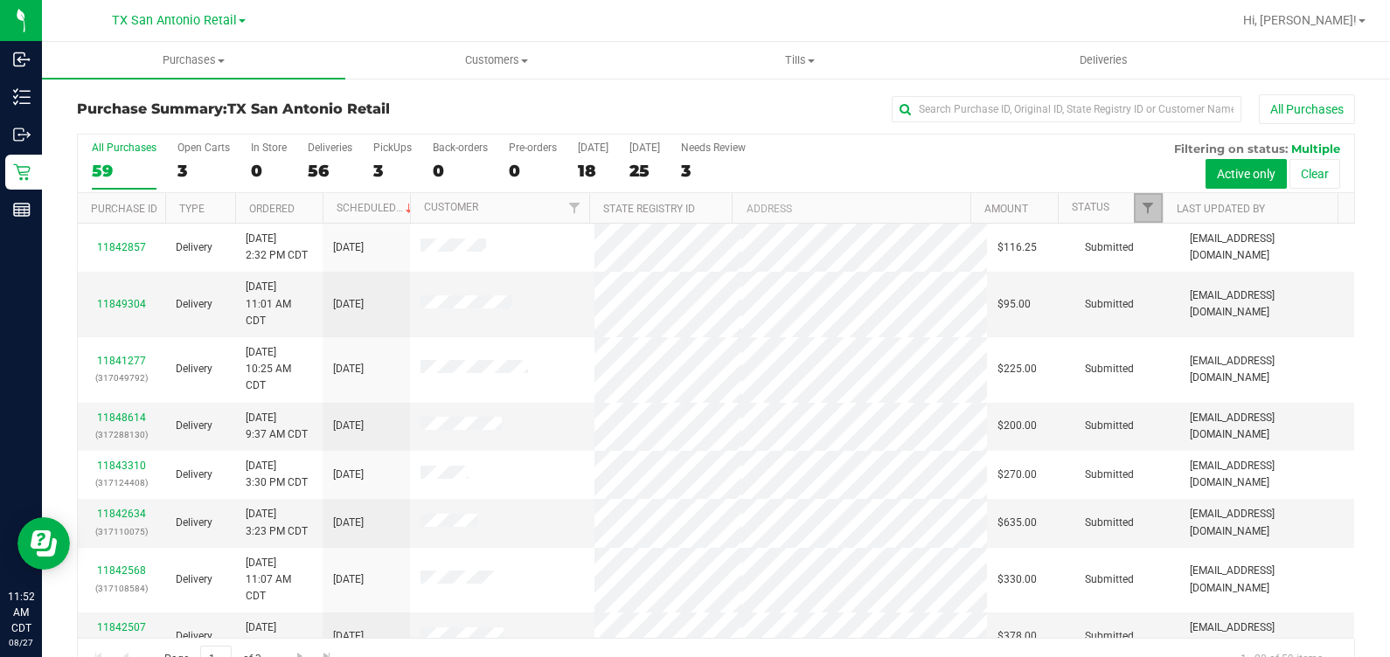
click at [1134, 199] on link "Filter" at bounding box center [1148, 208] width 29 height 30
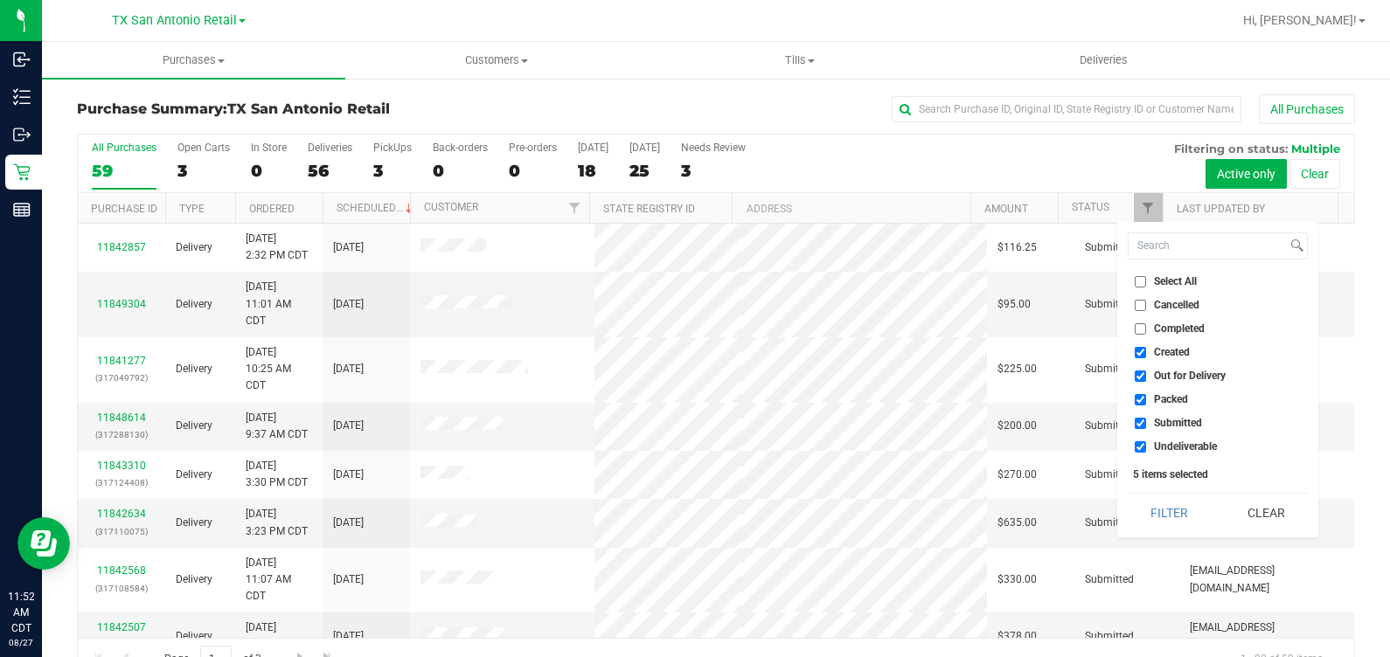
click at [1178, 376] on span "Out for Delivery" at bounding box center [1190, 376] width 72 height 10
click at [1146, 376] on input "Out for Delivery" at bounding box center [1139, 376] width 11 height 11
checkbox input "false"
click at [1176, 399] on span "Packed" at bounding box center [1171, 399] width 34 height 10
click at [1146, 399] on input "Packed" at bounding box center [1139, 399] width 11 height 11
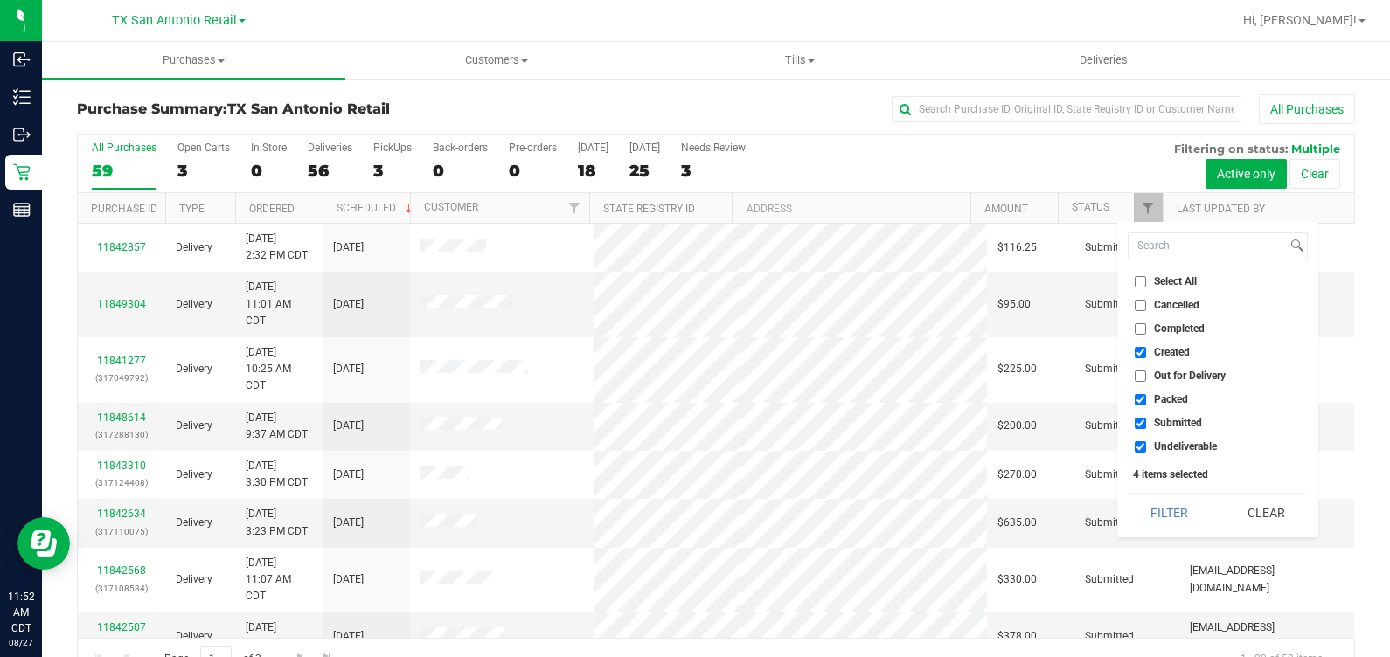
checkbox input "false"
click at [1177, 418] on span "Submitted" at bounding box center [1178, 423] width 48 height 10
click at [1146, 418] on input "Submitted" at bounding box center [1139, 423] width 11 height 11
checkbox input "false"
click at [1182, 441] on span "Undeliverable" at bounding box center [1185, 446] width 63 height 10
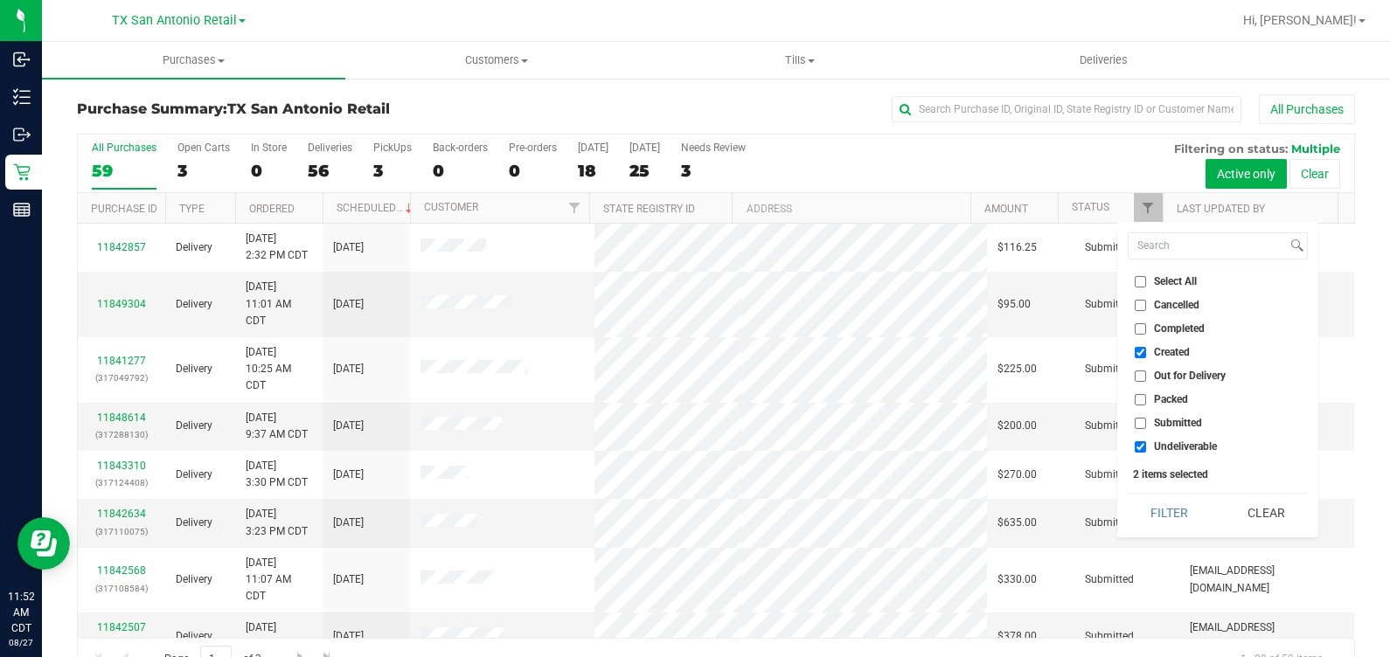
click at [1146, 441] on input "Undeliverable" at bounding box center [1139, 446] width 11 height 11
checkbox input "false"
click at [1180, 511] on button "Filter" at bounding box center [1169, 513] width 84 height 38
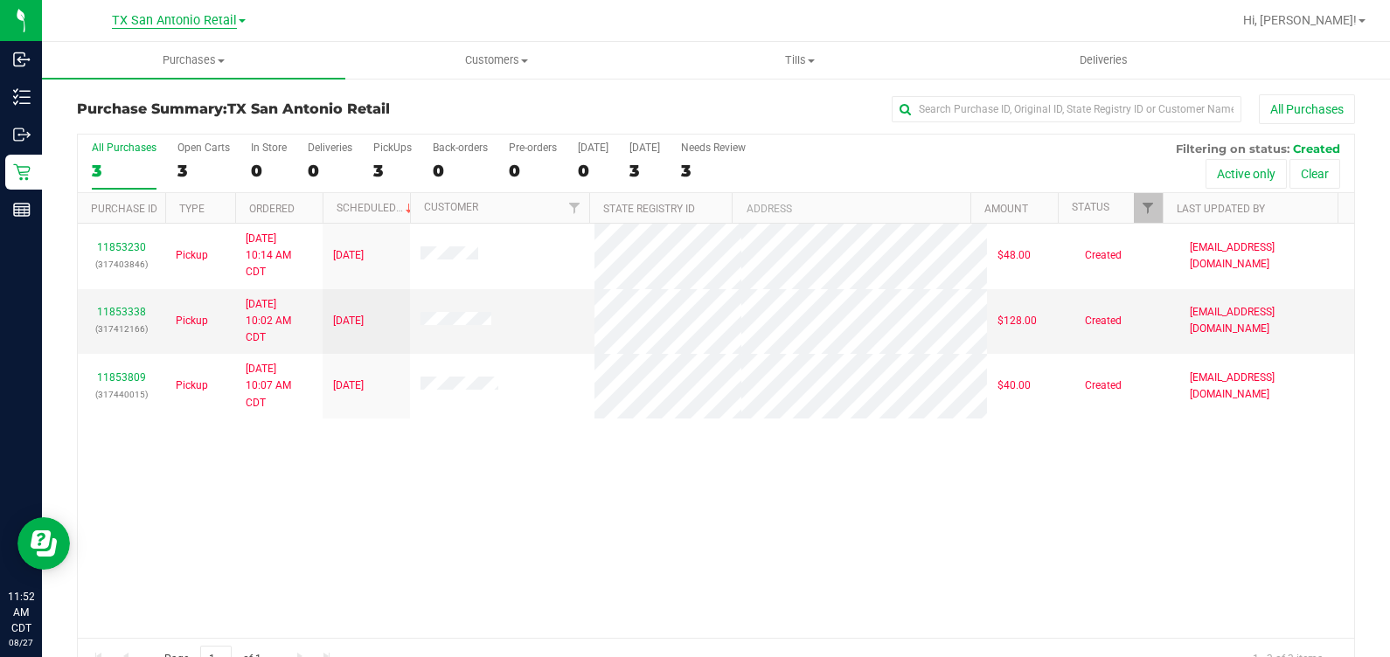
click at [156, 23] on span "TX San Antonio Retail" at bounding box center [174, 21] width 125 height 16
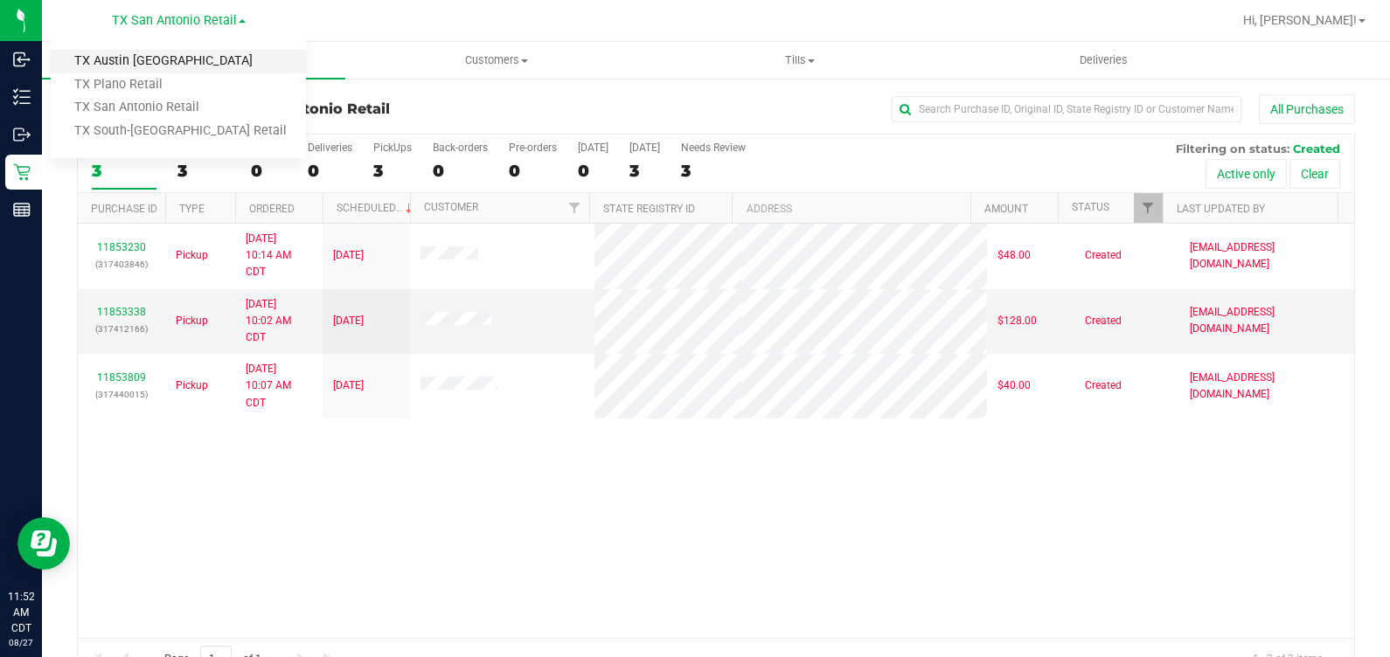
click at [170, 57] on link "TX Austin [GEOGRAPHIC_DATA]" at bounding box center [178, 62] width 255 height 24
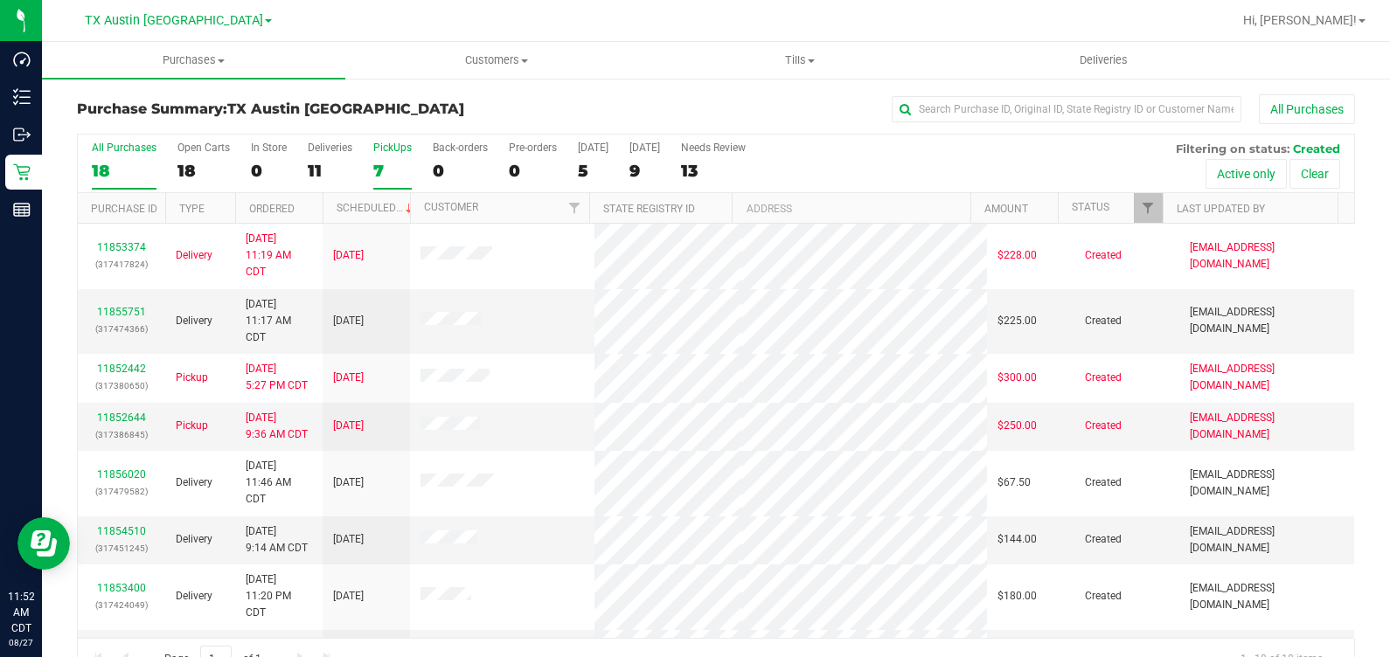
click at [376, 168] on div "7" at bounding box center [392, 171] width 38 height 20
click at [0, 0] on input "PickUps 7" at bounding box center [0, 0] width 0 height 0
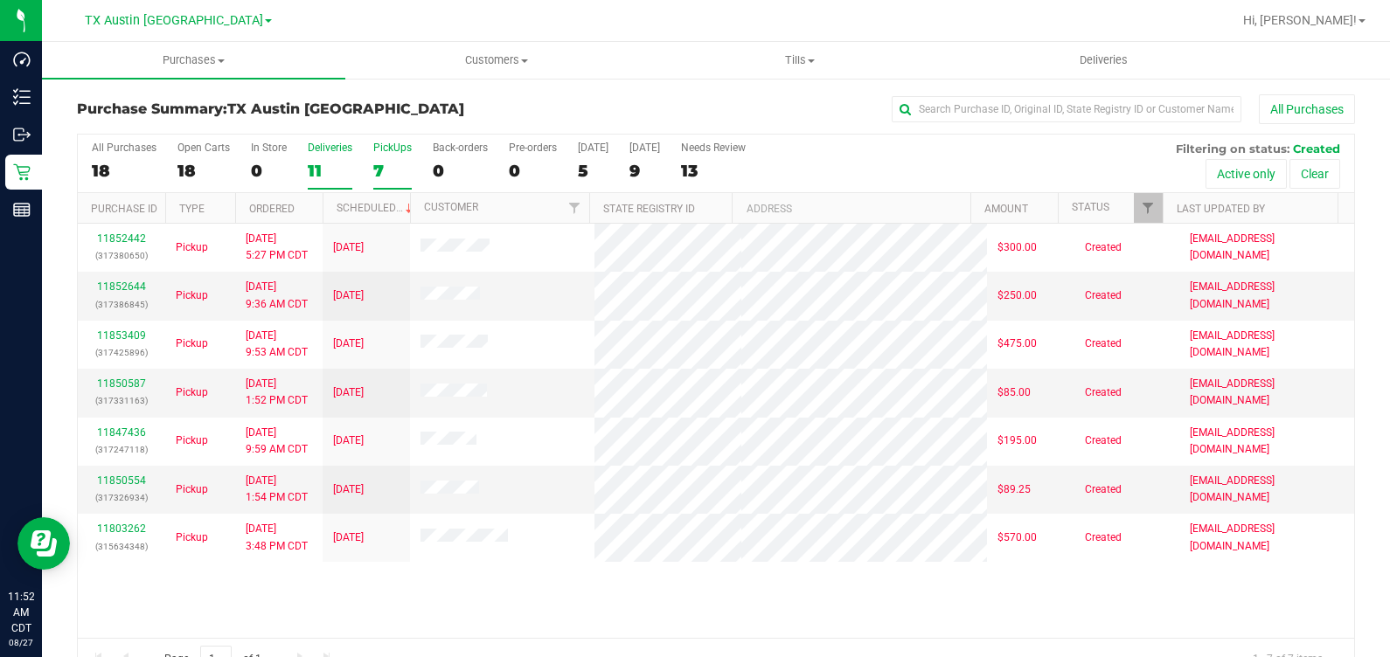
click at [344, 161] on div "11" at bounding box center [330, 171] width 45 height 20
click at [0, 0] on input "Deliveries 11" at bounding box center [0, 0] width 0 height 0
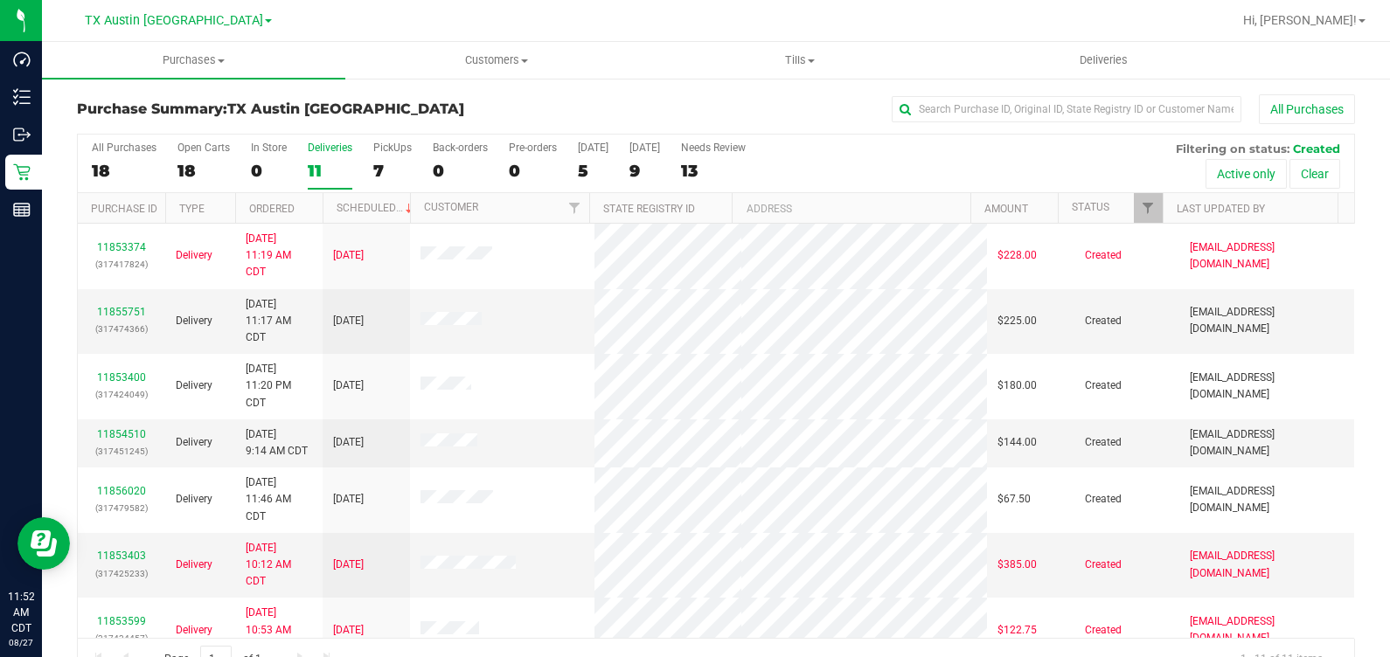
scroll to position [39, 0]
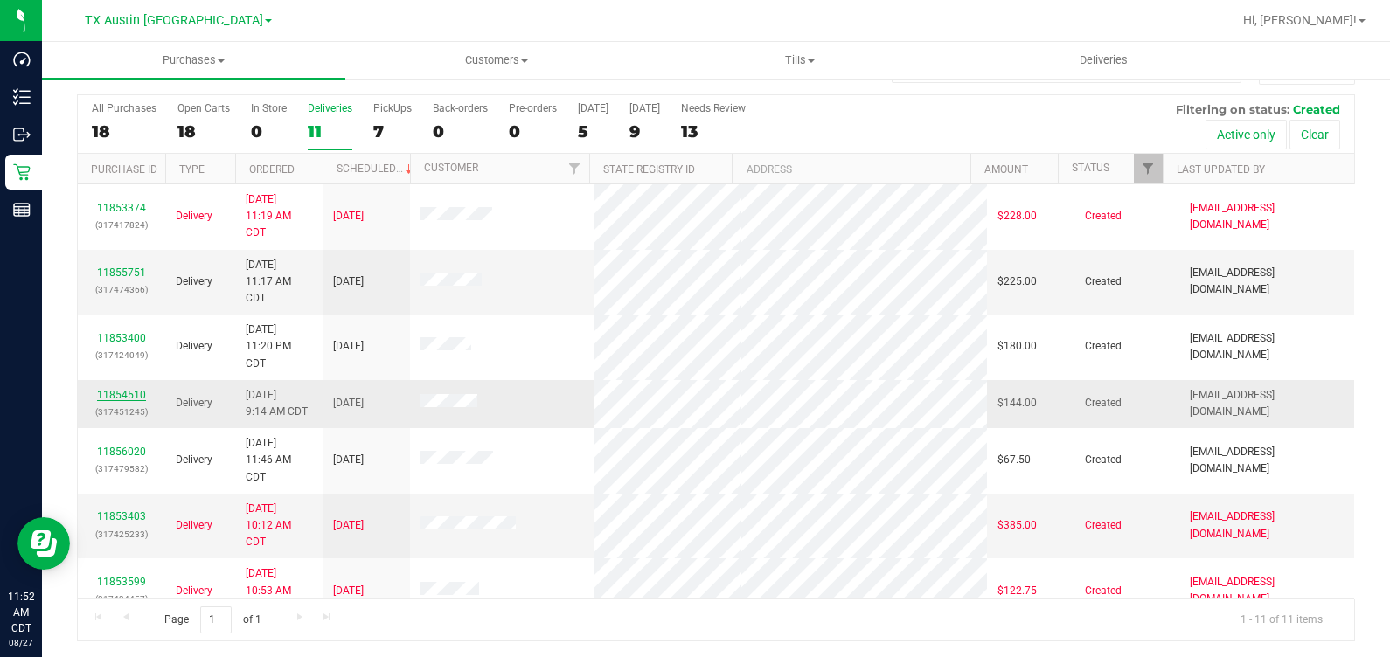
click at [109, 393] on link "11854510" at bounding box center [121, 395] width 49 height 12
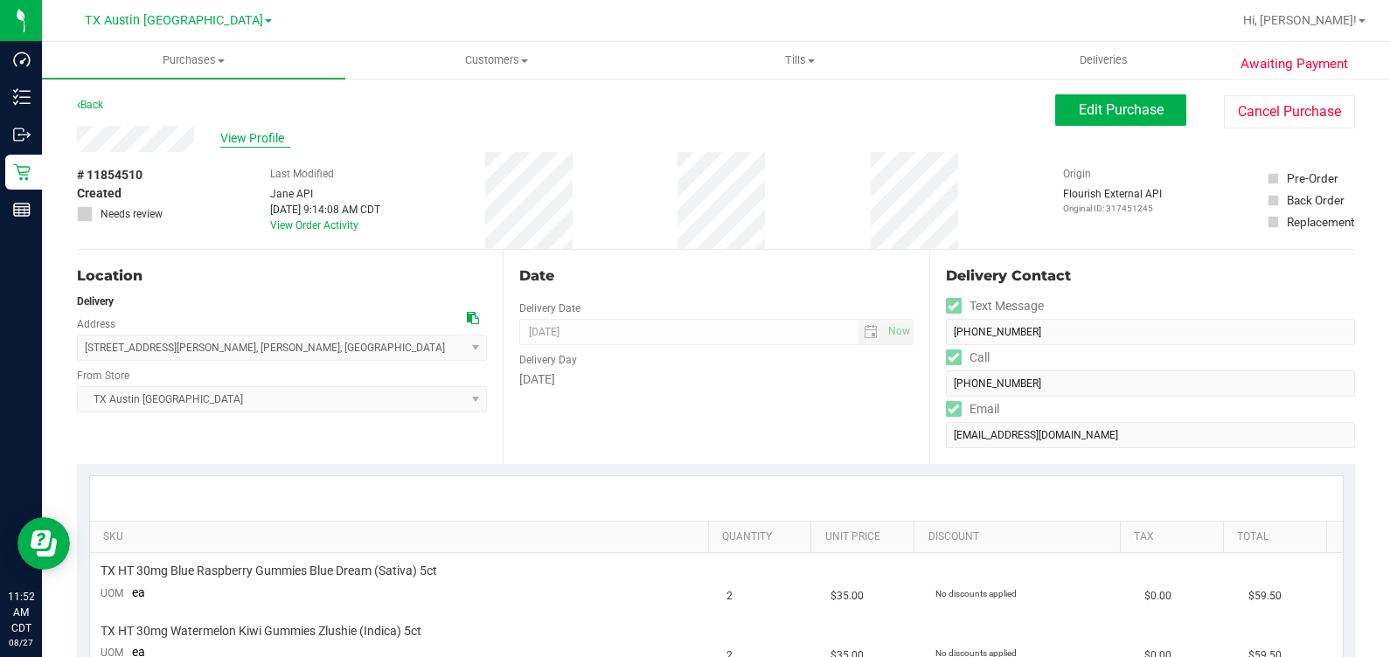
click at [280, 131] on span "View Profile" at bounding box center [255, 138] width 70 height 18
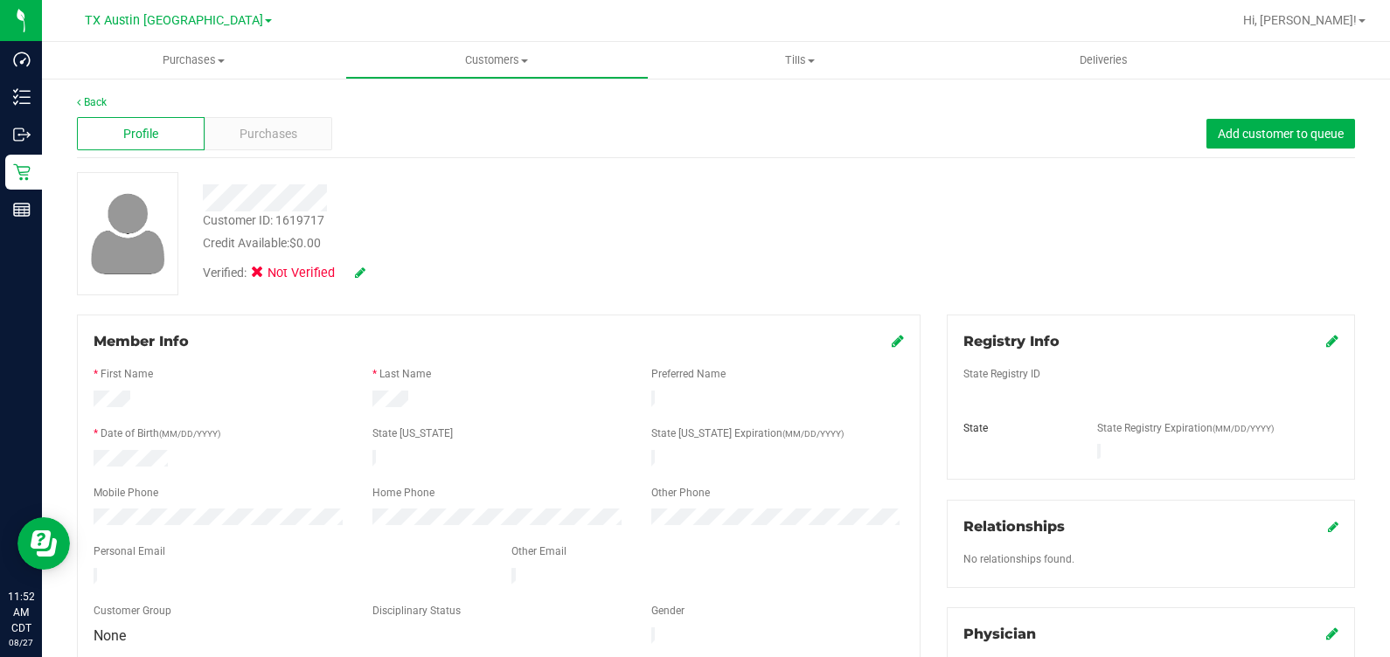
click at [1326, 341] on icon at bounding box center [1332, 341] width 12 height 14
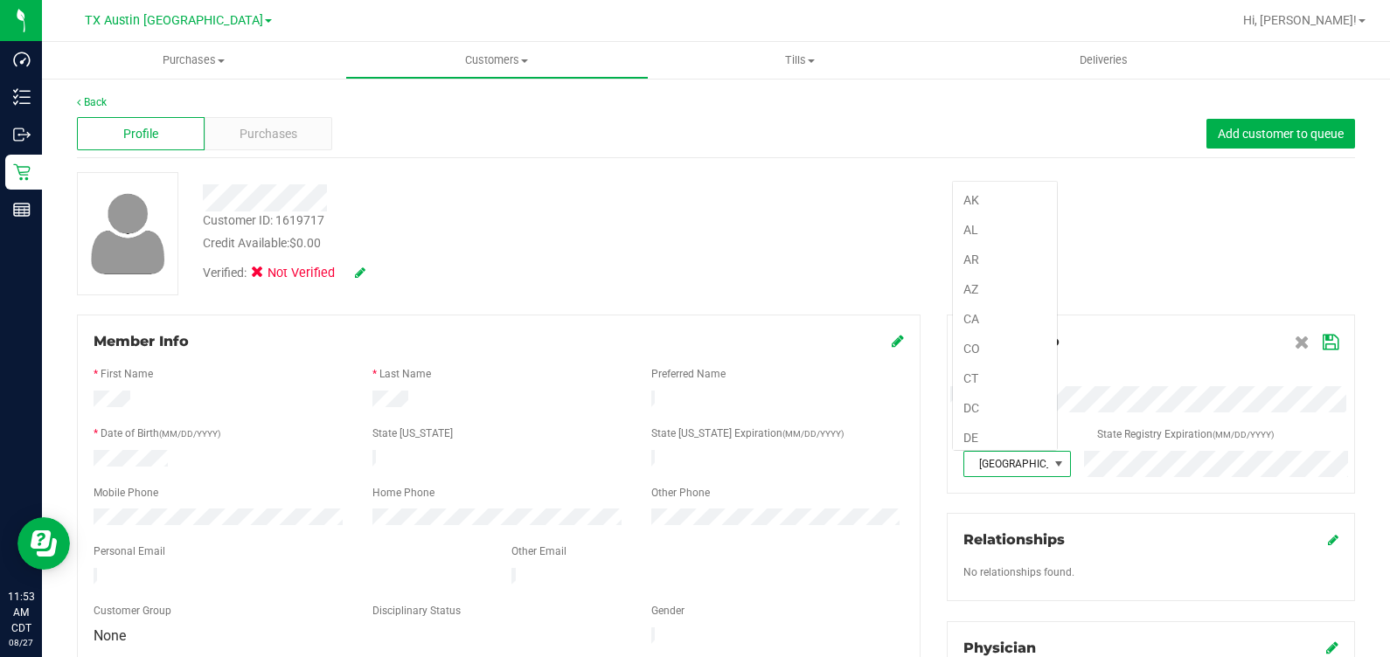
scroll to position [25, 104]
click at [1322, 345] on icon at bounding box center [1330, 343] width 16 height 14
click at [359, 272] on icon at bounding box center [360, 273] width 10 height 12
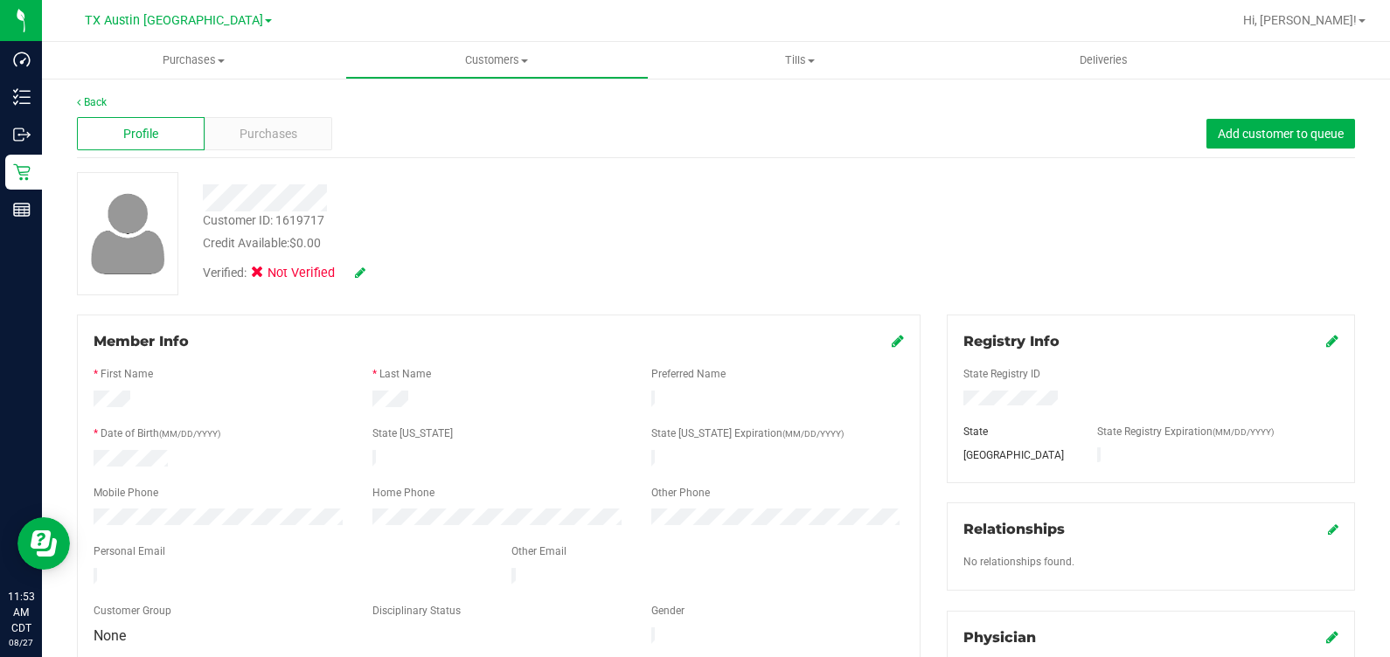
click at [362, 271] on icon at bounding box center [360, 273] width 10 height 12
click at [280, 276] on span "Medical" at bounding box center [303, 276] width 50 height 18
click at [0, 0] on input "Medical" at bounding box center [0, 0] width 0 height 0
click at [376, 271] on span at bounding box center [367, 273] width 45 height 18
click at [385, 273] on icon at bounding box center [384, 273] width 14 height 12
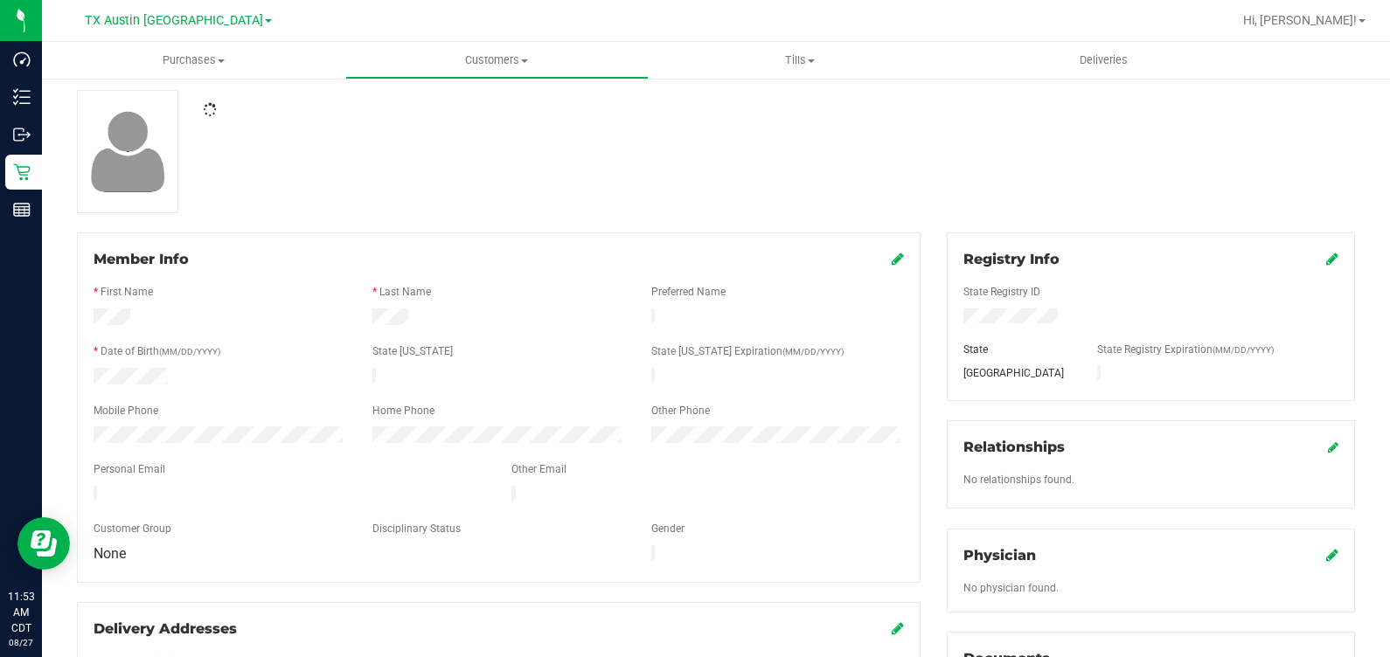
scroll to position [328, 0]
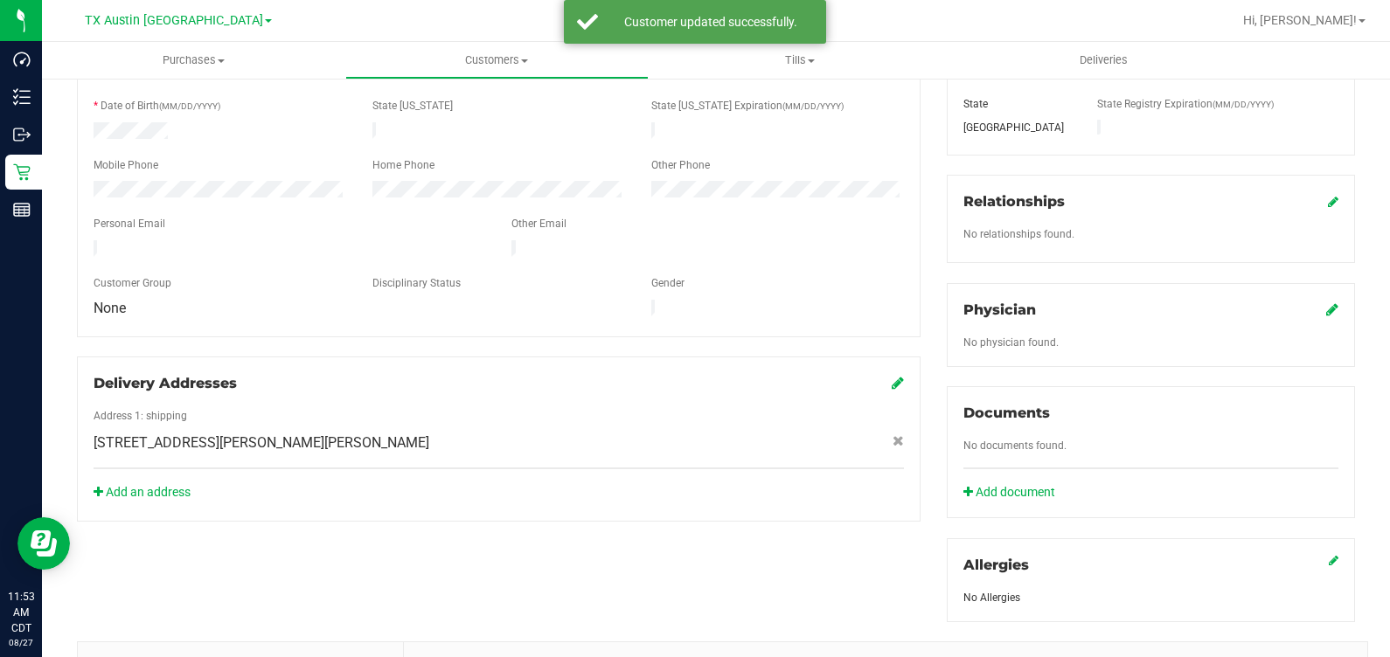
click at [1326, 308] on icon at bounding box center [1332, 309] width 12 height 14
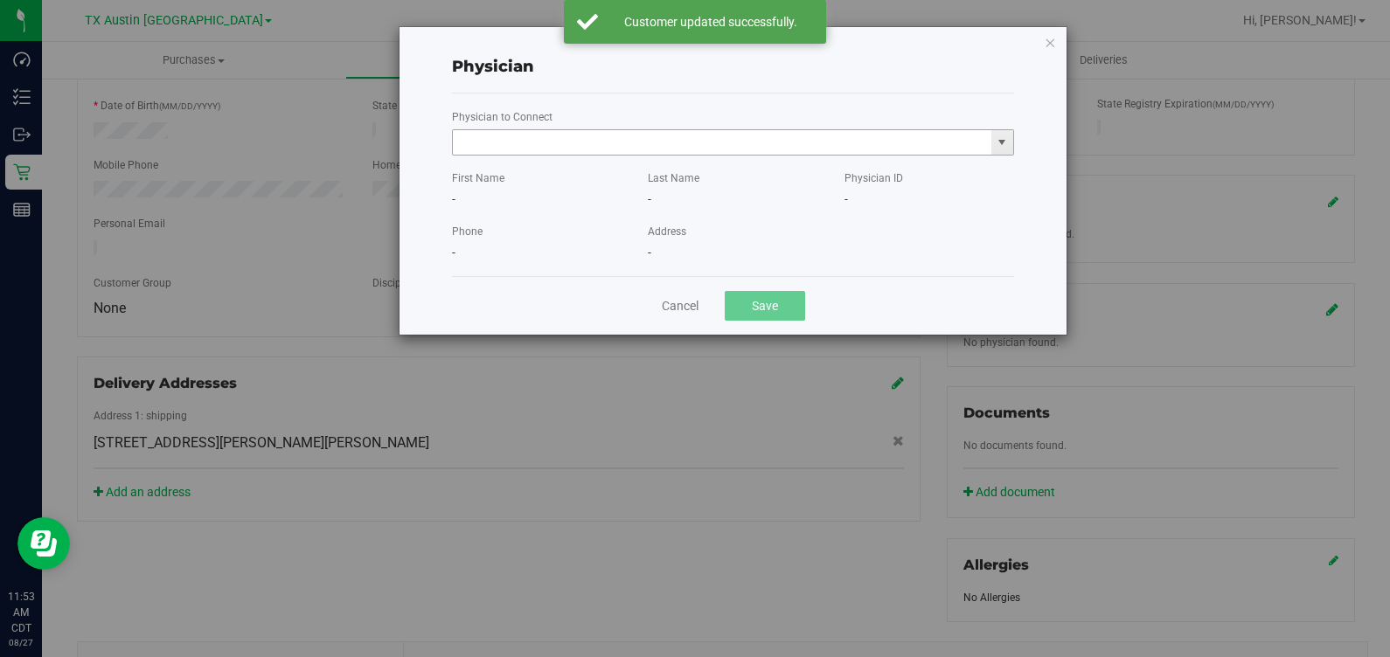
click at [784, 144] on input "text" at bounding box center [722, 142] width 538 height 24
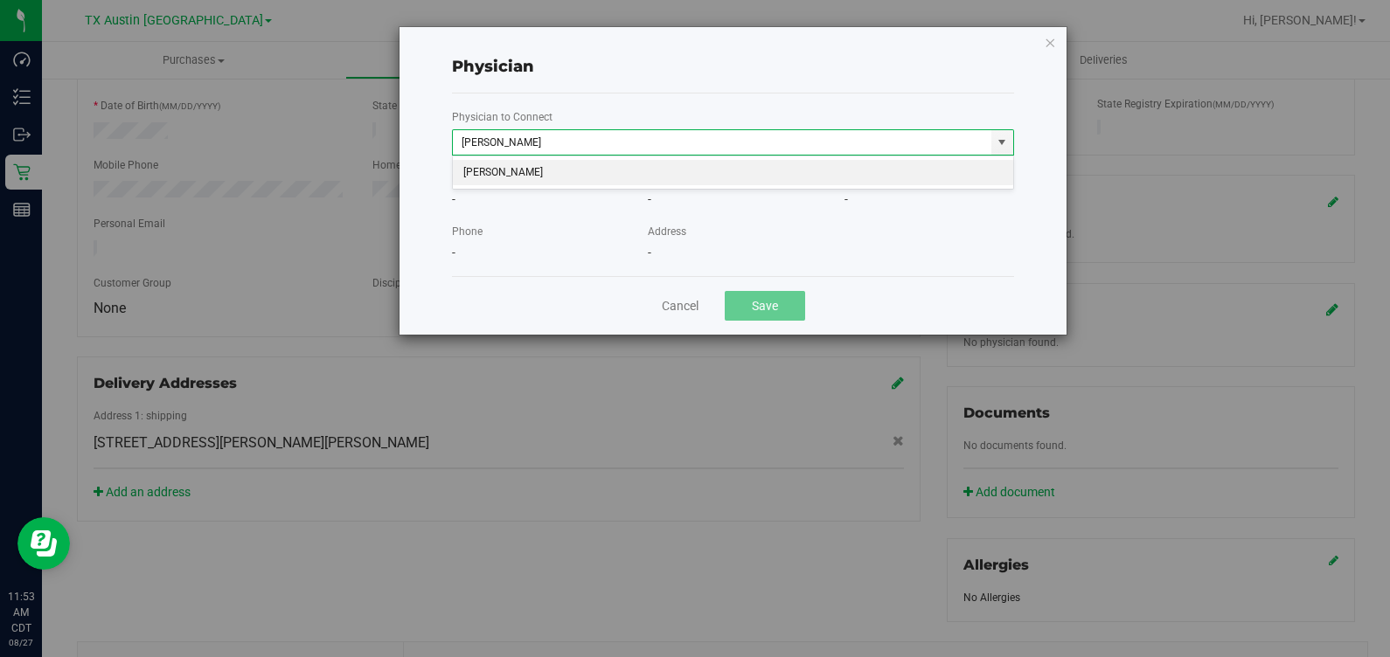
click at [768, 182] on li "[PERSON_NAME]" at bounding box center [733, 173] width 560 height 26
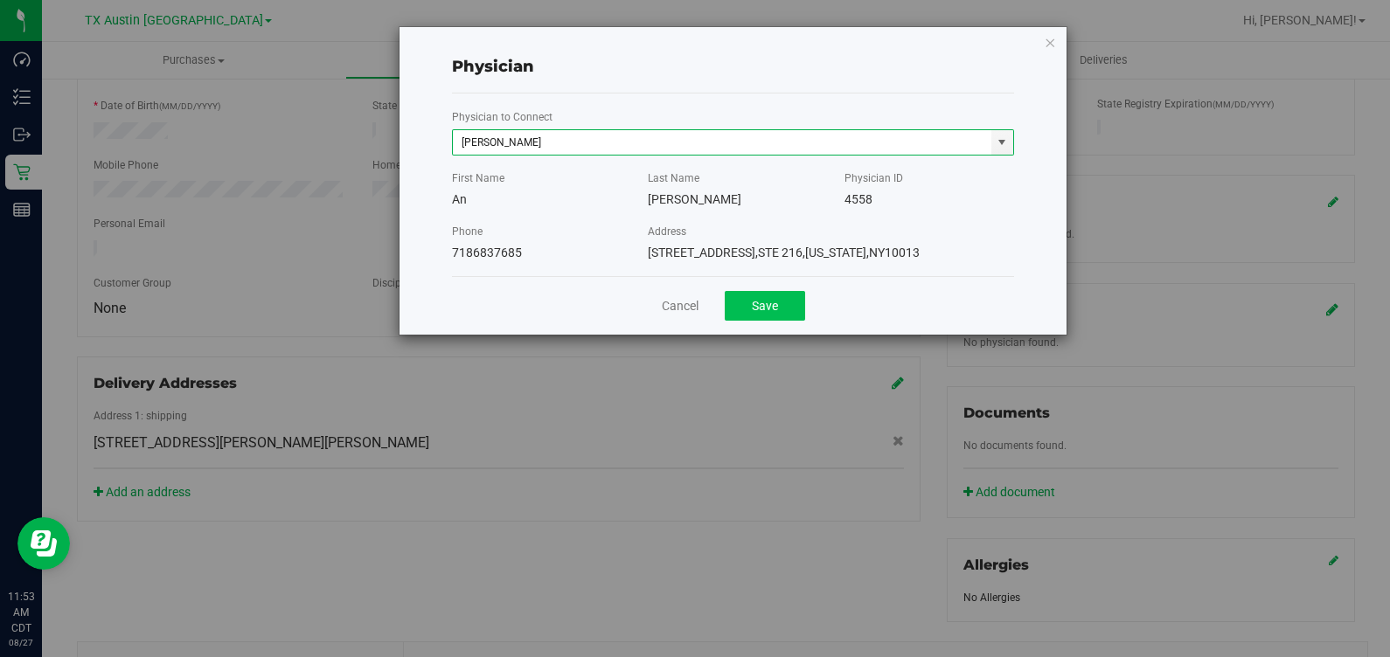
type input "[PERSON_NAME]"
click at [774, 295] on button "Save" at bounding box center [765, 306] width 80 height 30
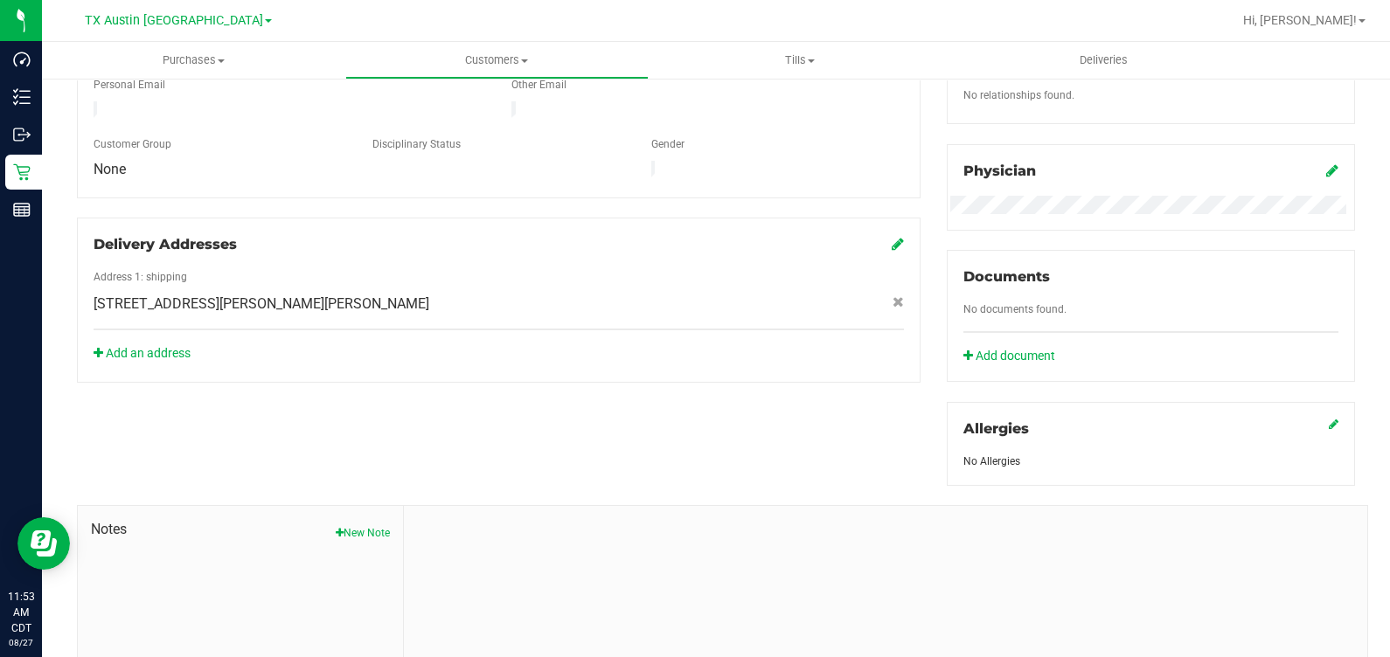
scroll to position [603, 0]
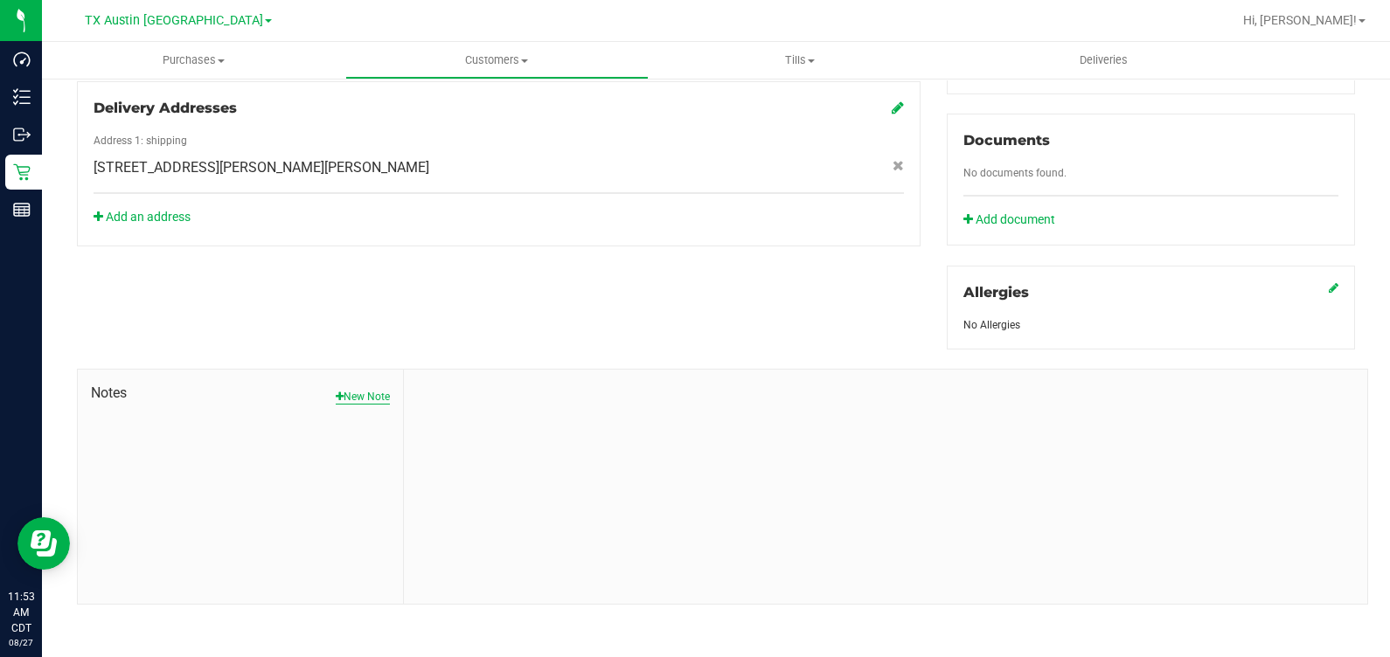
click at [375, 389] on button "New Note" at bounding box center [363, 397] width 54 height 16
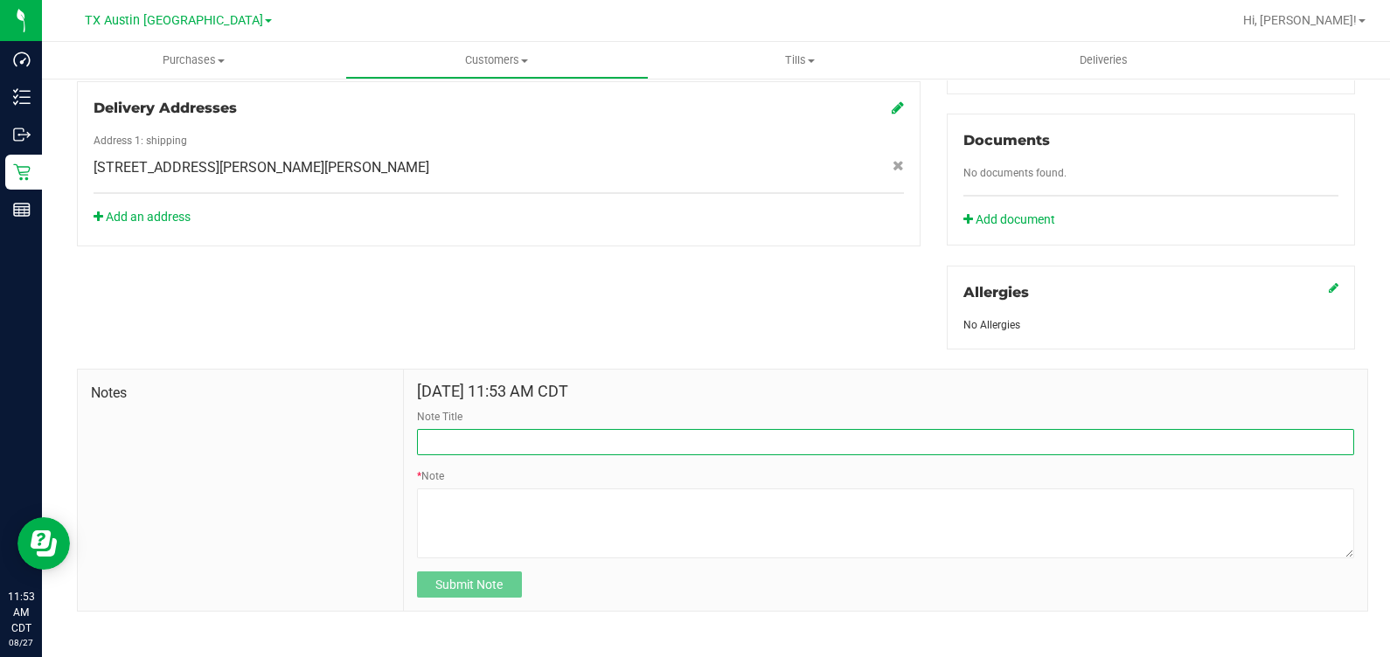
click at [483, 432] on input "Note Title" at bounding box center [885, 442] width 937 height 26
type input "[PERSON_NAME] Info"
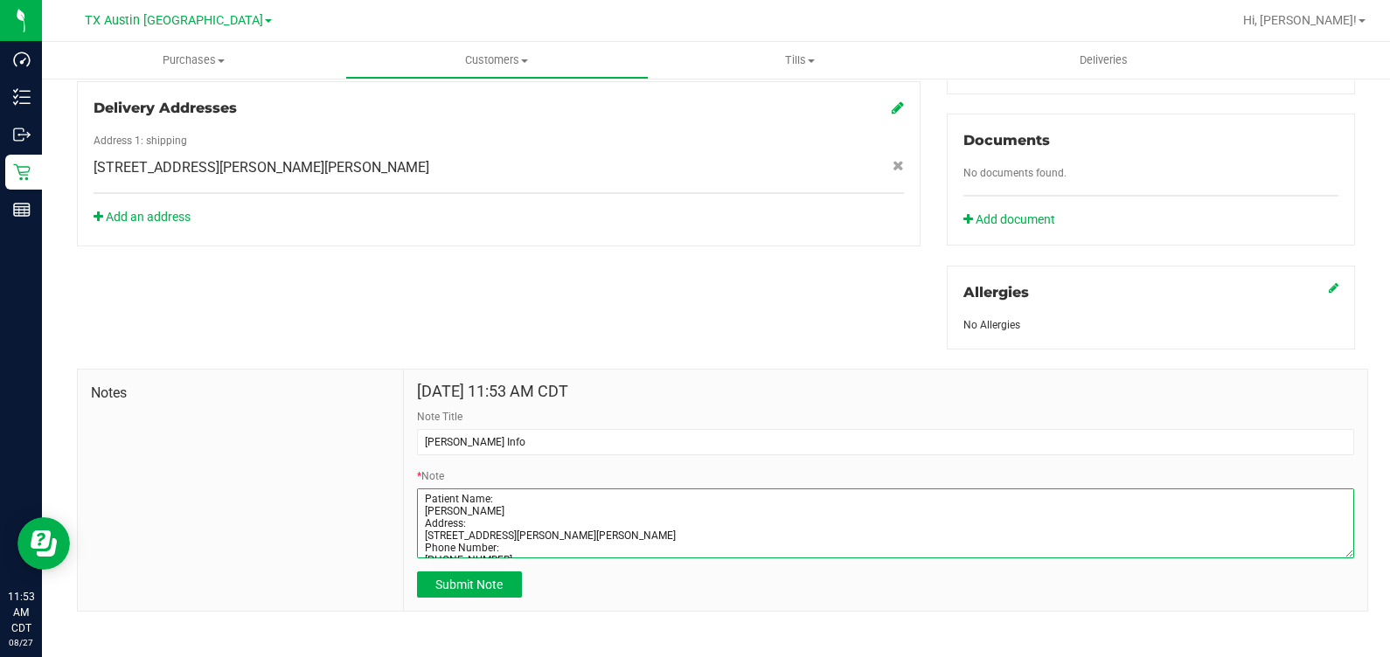
click at [620, 545] on textarea "* Note" at bounding box center [885, 524] width 937 height 70
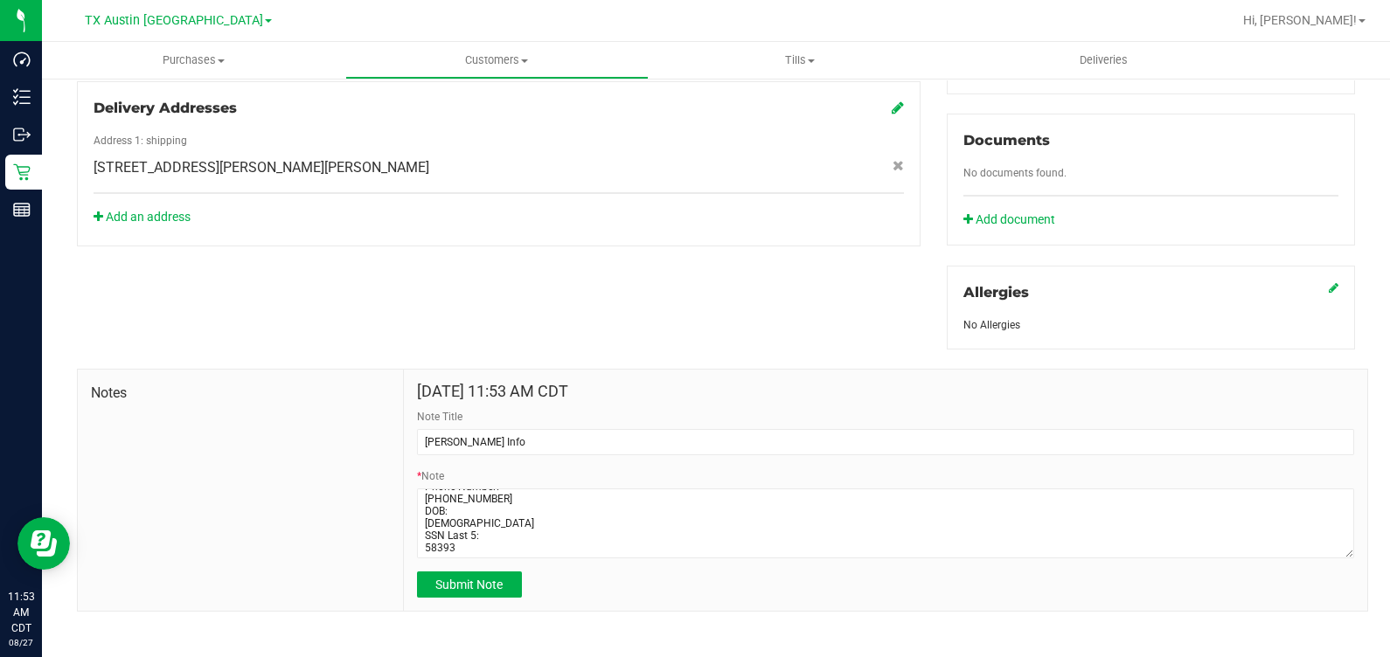
click at [584, 559] on form "Aug 27, 2025 11:53 AM CDT Note Title CURT Info * Note Submit Note" at bounding box center [885, 490] width 937 height 215
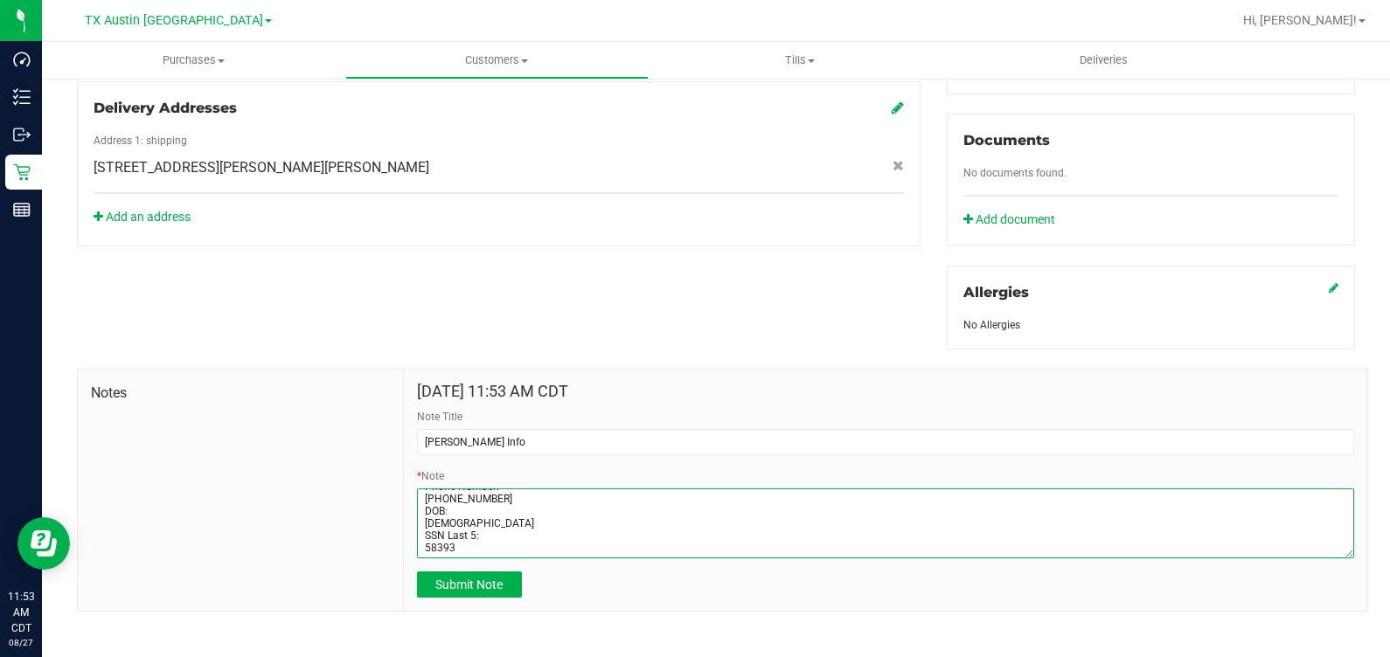
click at [575, 548] on textarea "* Note" at bounding box center [885, 524] width 937 height 70
type textarea "Patient Name: [PERSON_NAME] Address: [STREET_ADDRESS][PERSON_NAME][PERSON_NAME]…"
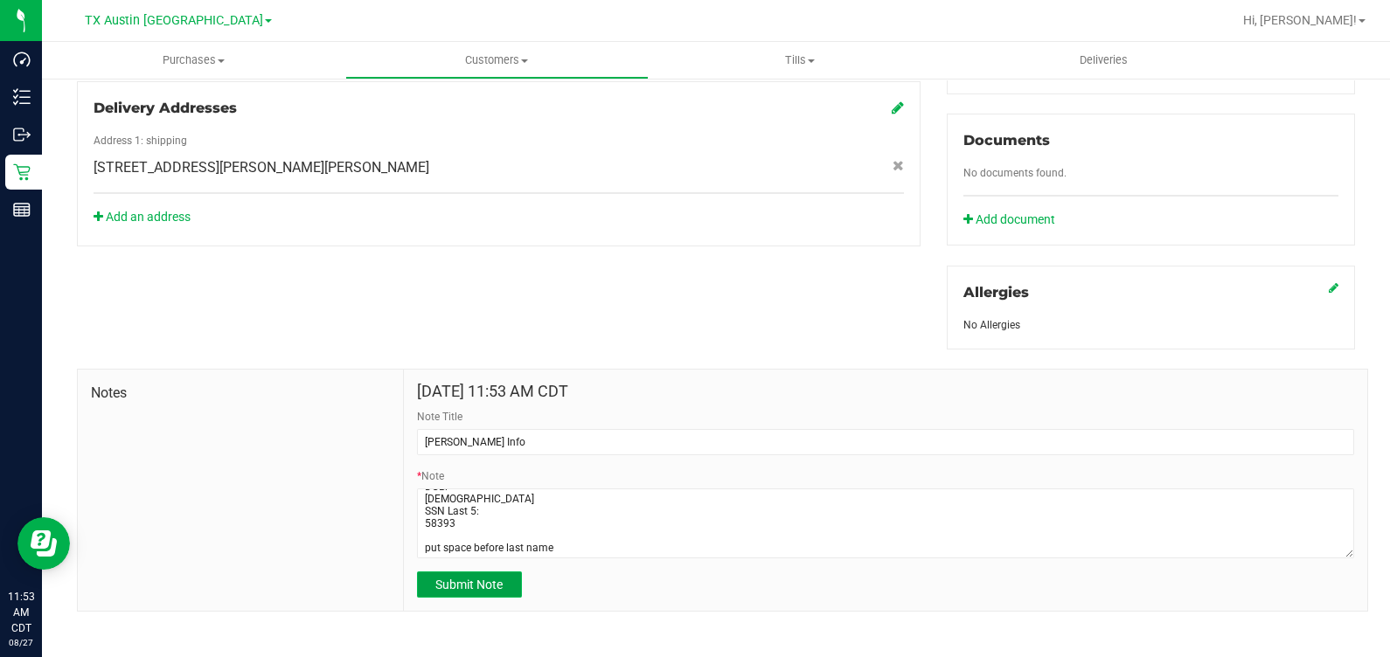
click at [515, 581] on button "Submit Note" at bounding box center [469, 585] width 105 height 26
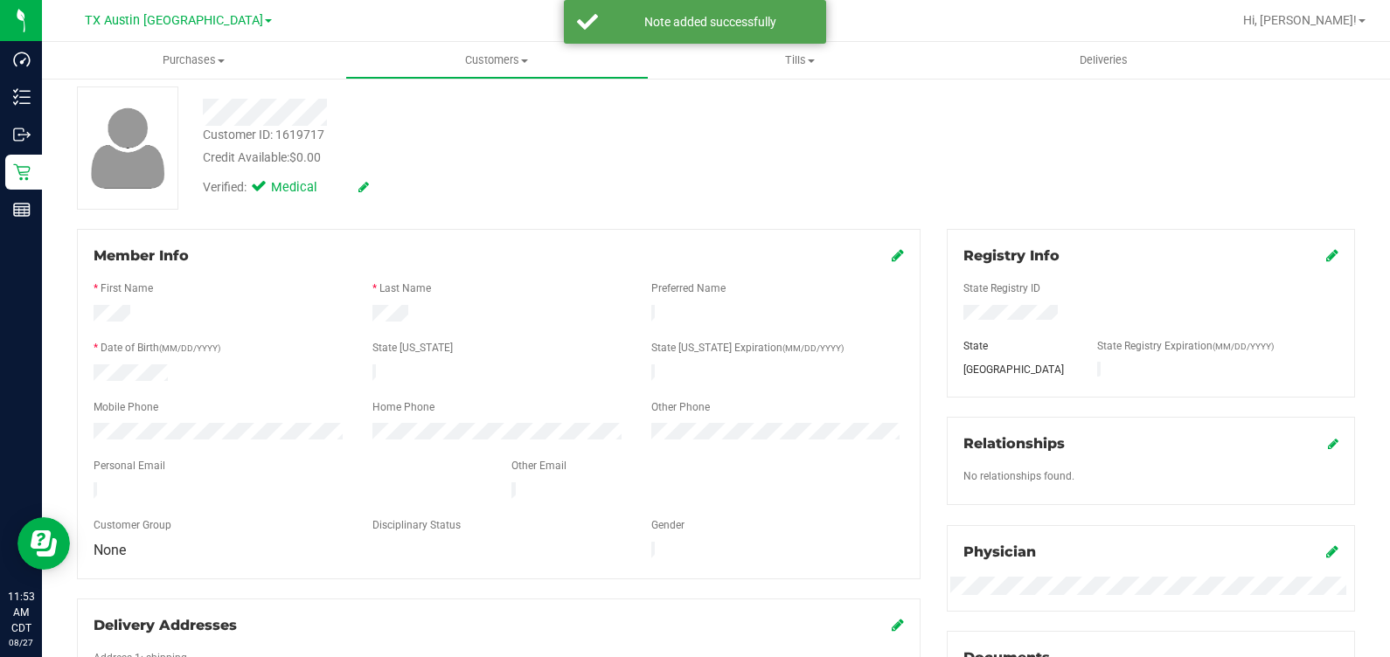
scroll to position [0, 0]
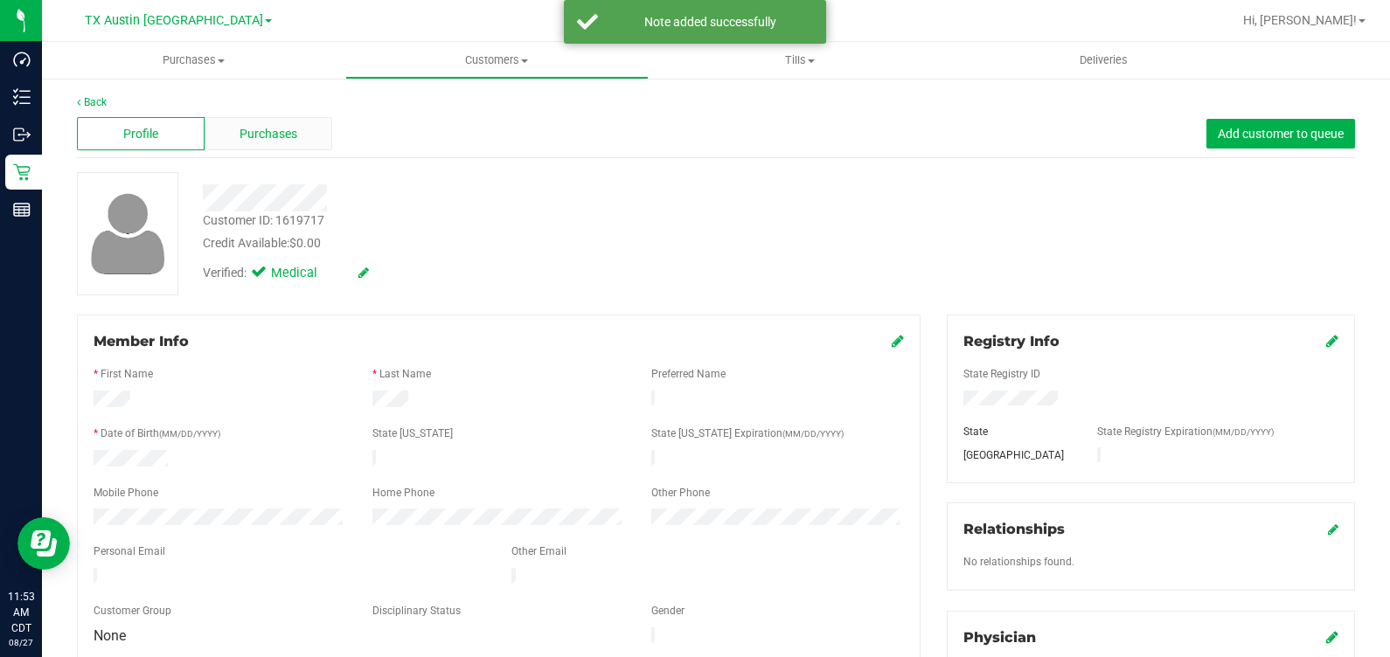
click at [246, 144] on div "Purchases" at bounding box center [269, 133] width 128 height 33
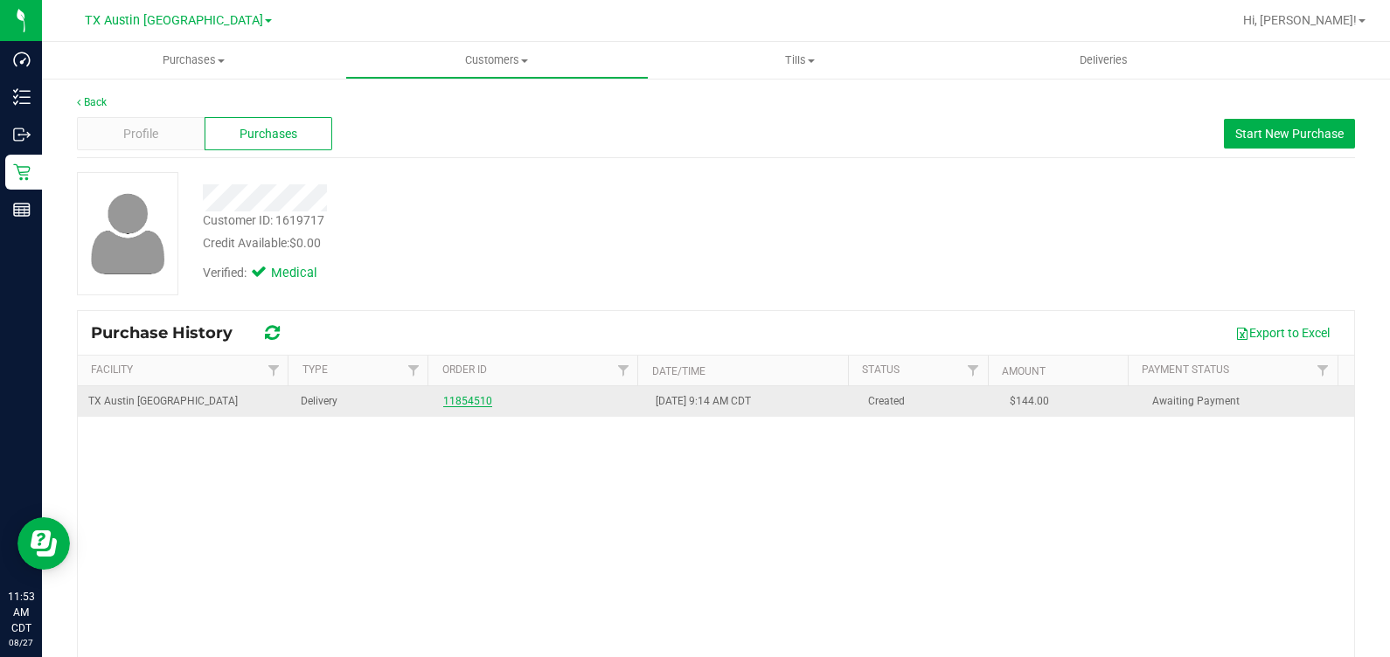
click at [476, 400] on link "11854510" at bounding box center [467, 401] width 49 height 12
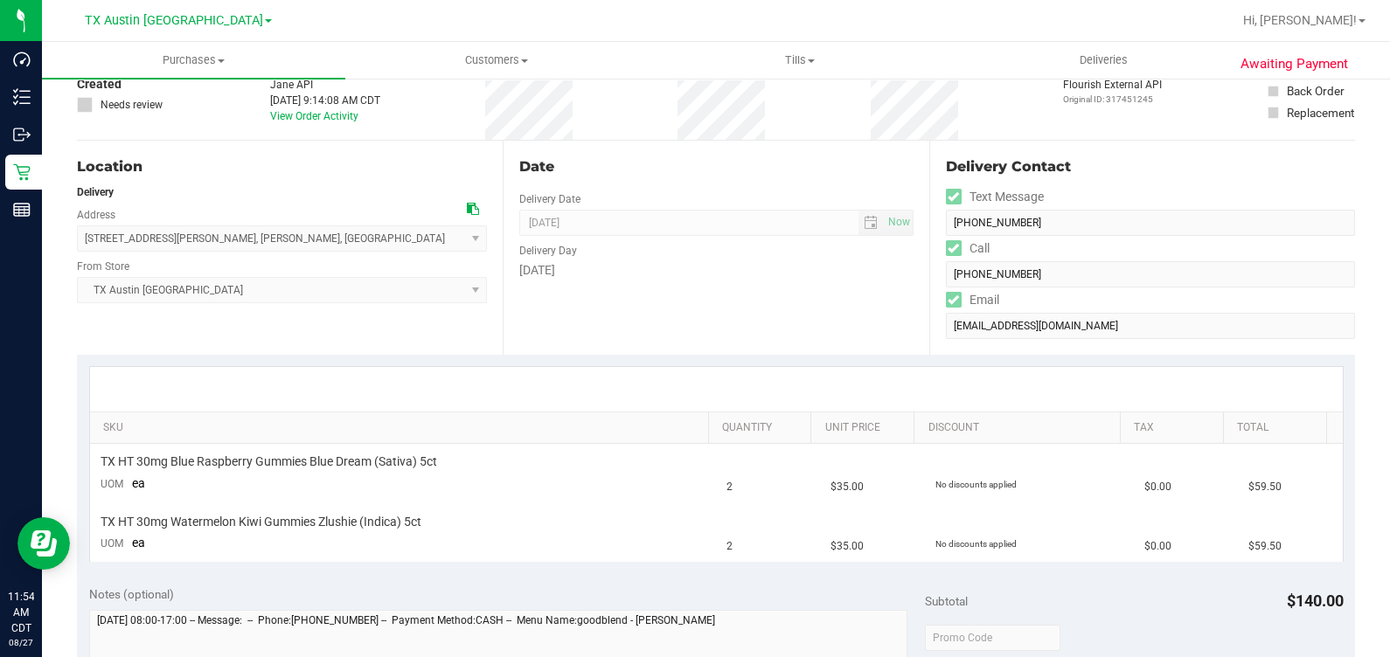
scroll to position [108, 0]
click at [467, 205] on icon at bounding box center [473, 210] width 12 height 12
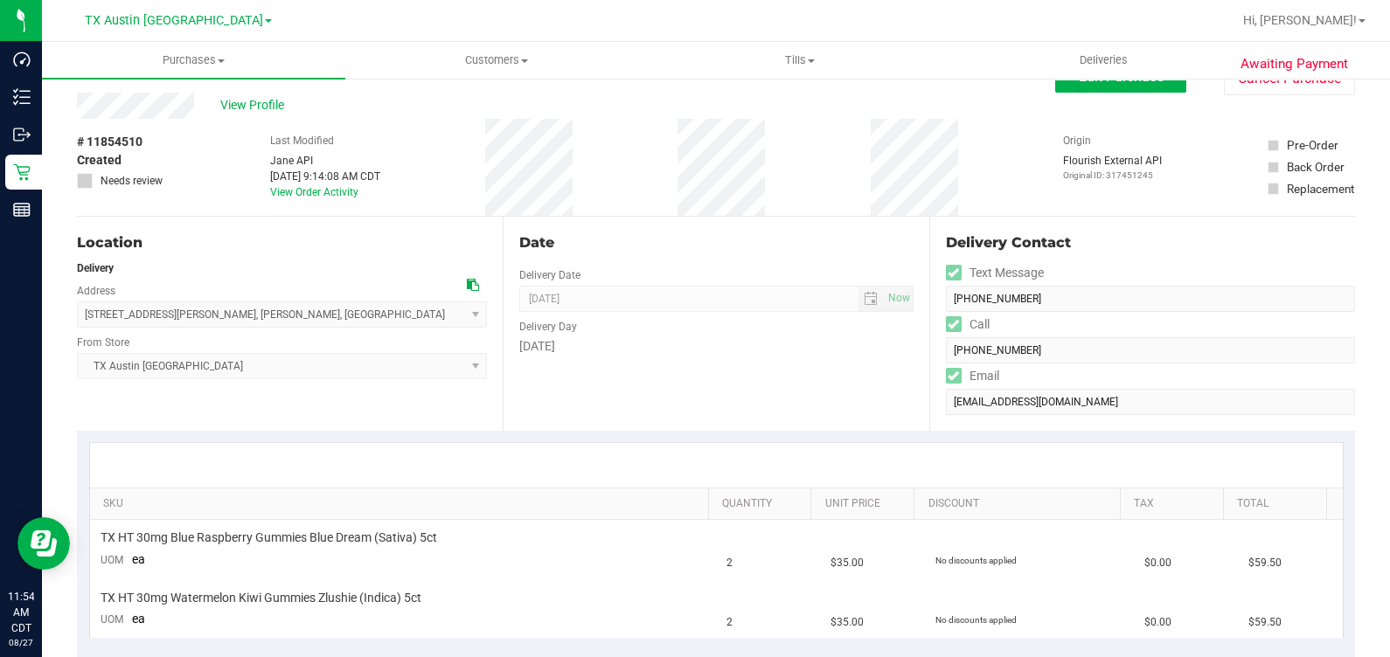
scroll to position [0, 0]
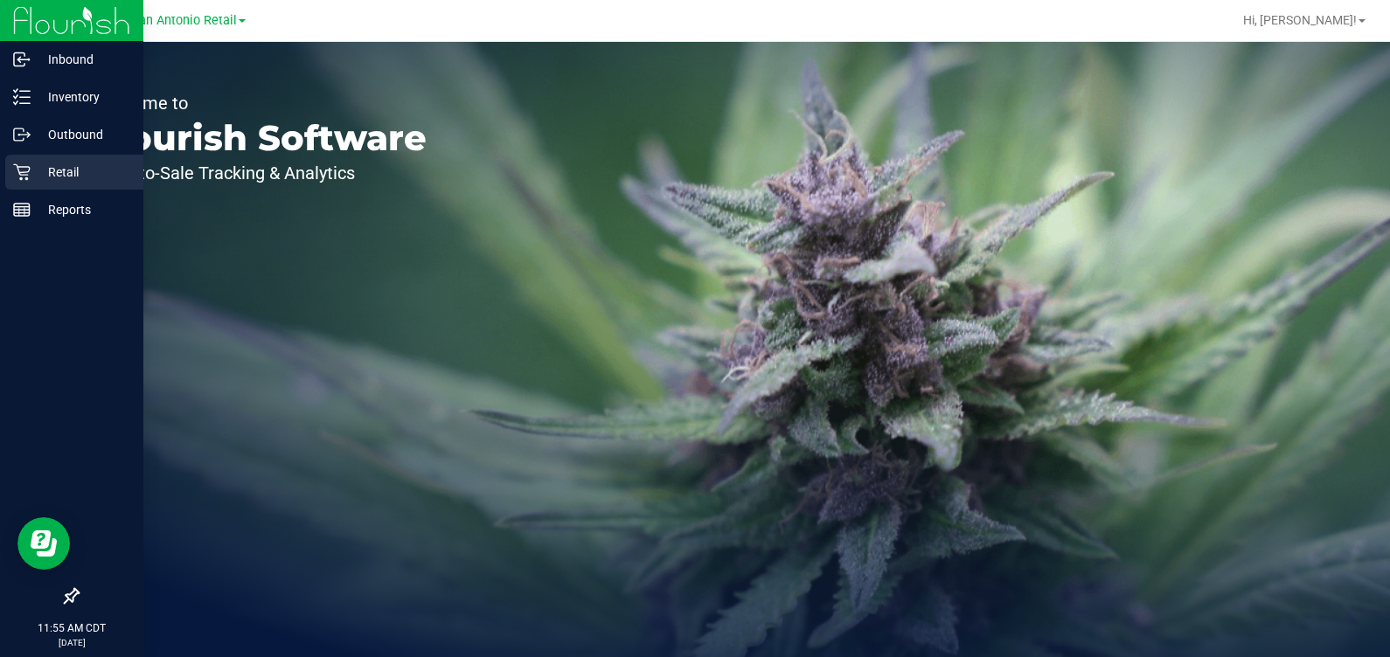
click at [45, 172] on p "Retail" at bounding box center [83, 172] width 105 height 21
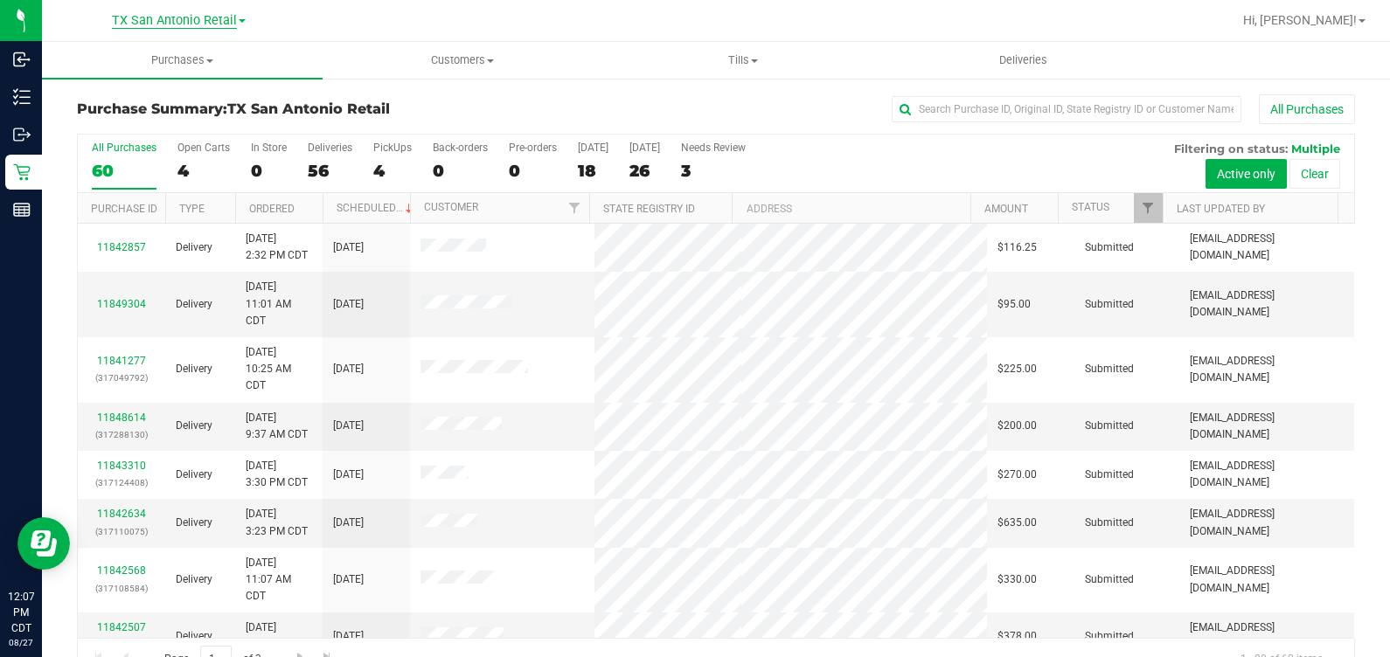
click at [165, 17] on span "TX San Antonio Retail" at bounding box center [174, 21] width 125 height 16
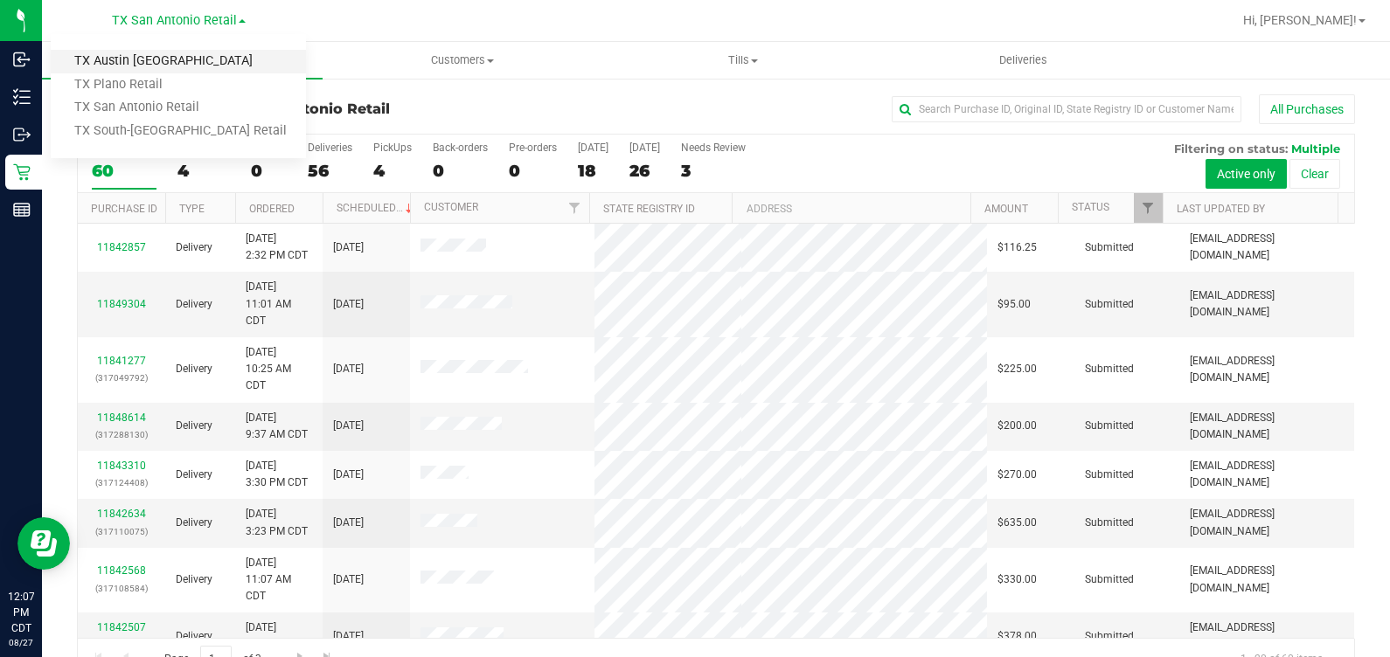
click at [149, 62] on link "TX Austin [GEOGRAPHIC_DATA]" at bounding box center [178, 62] width 255 height 24
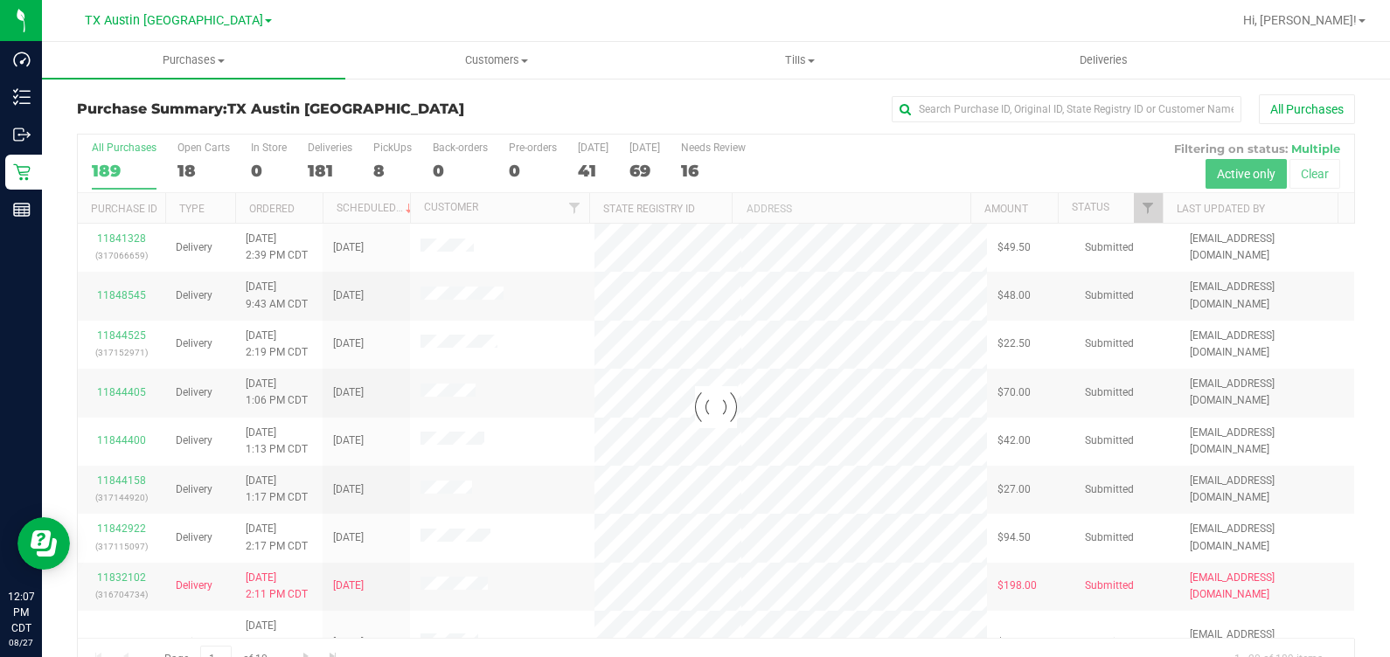
click at [385, 163] on div at bounding box center [716, 407] width 1276 height 545
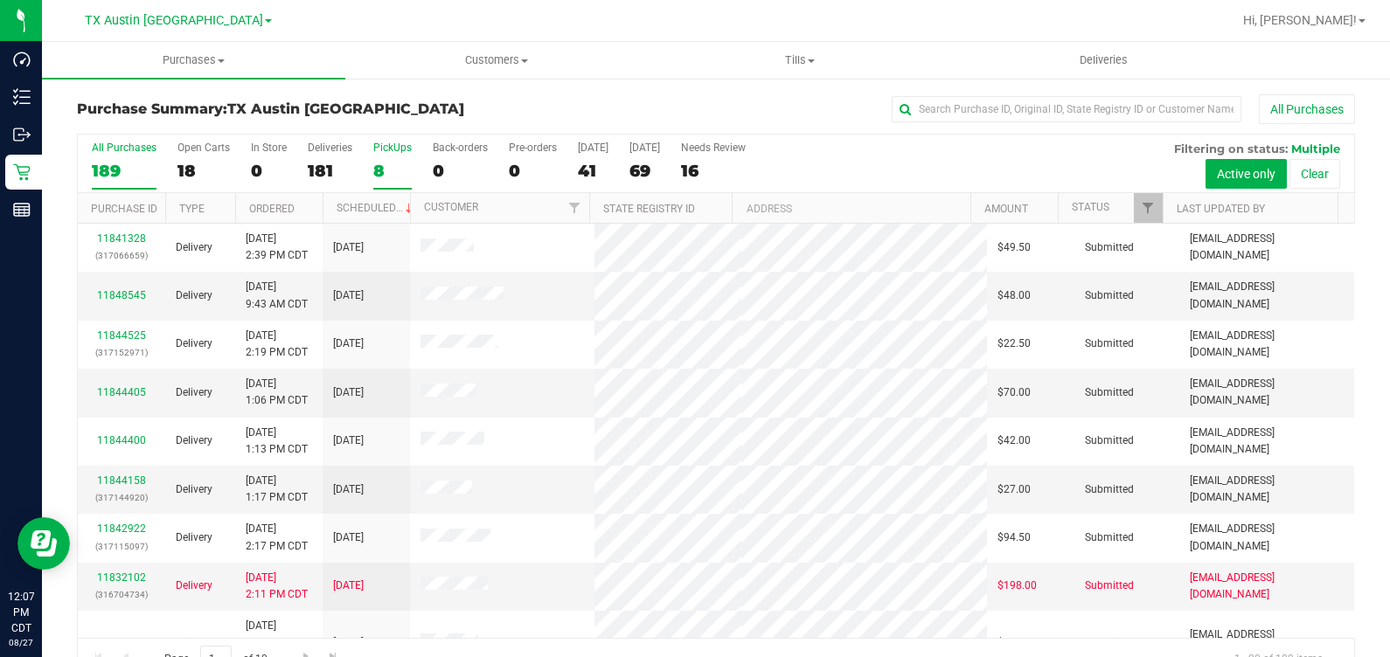
click at [380, 175] on div "8" at bounding box center [392, 171] width 38 height 20
click at [0, 0] on input "PickUps 8" at bounding box center [0, 0] width 0 height 0
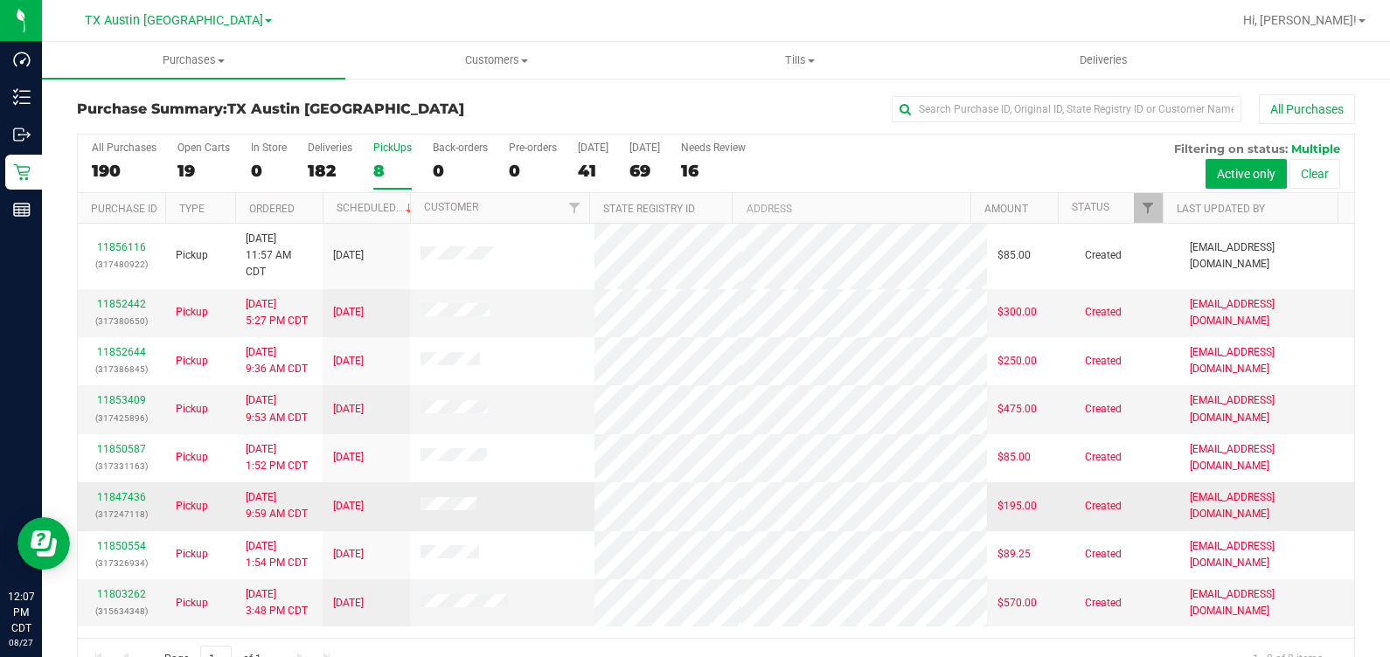
scroll to position [39, 0]
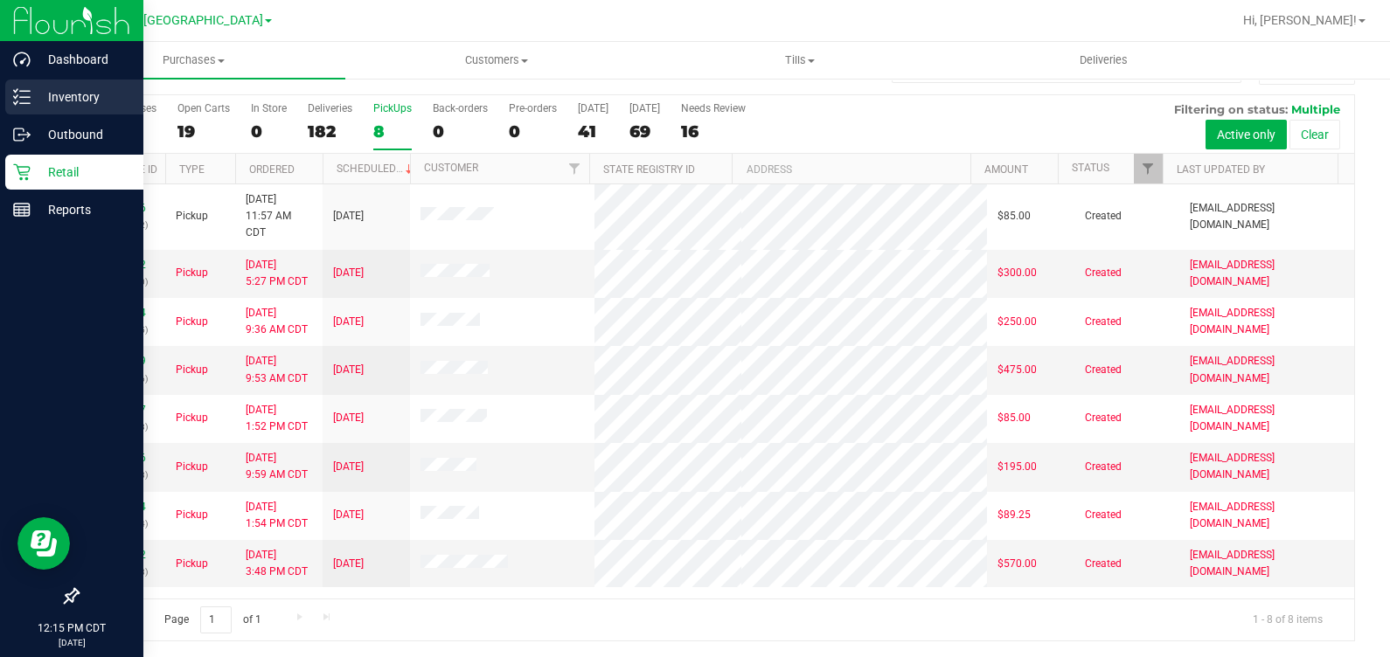
click at [22, 94] on icon at bounding box center [21, 96] width 17 height 17
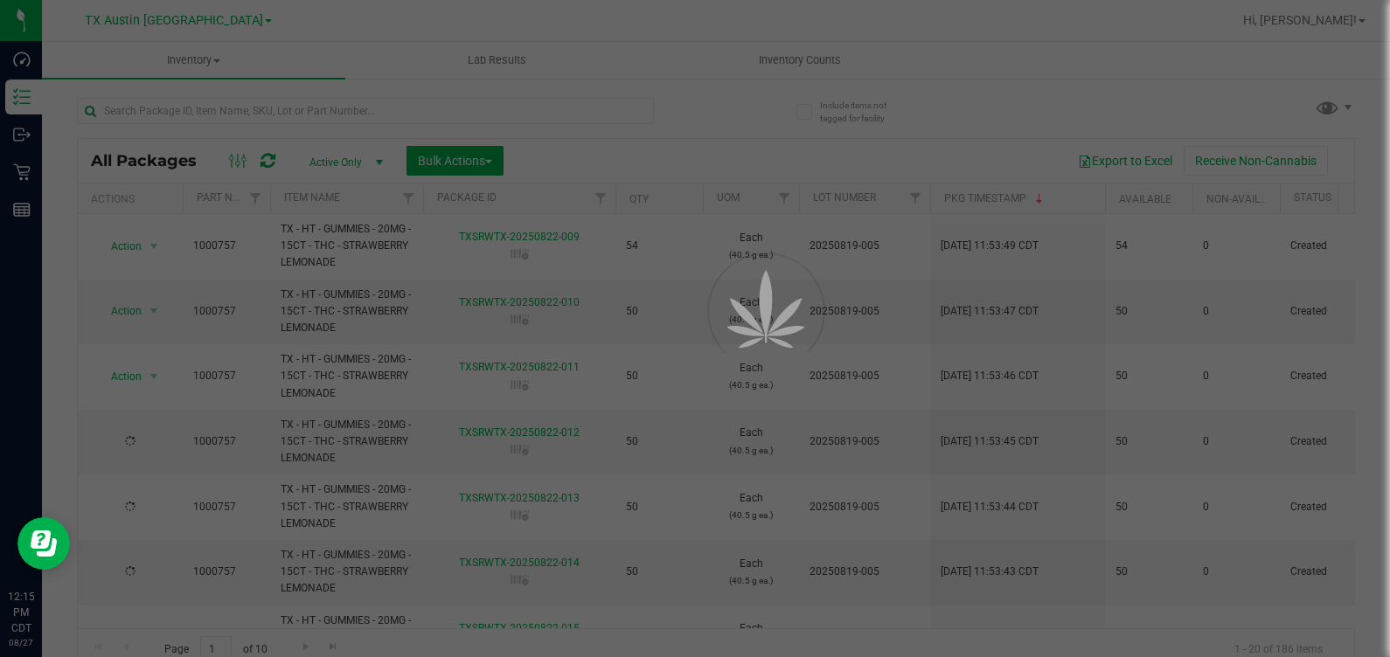
click at [214, 60] on div at bounding box center [695, 328] width 1390 height 657
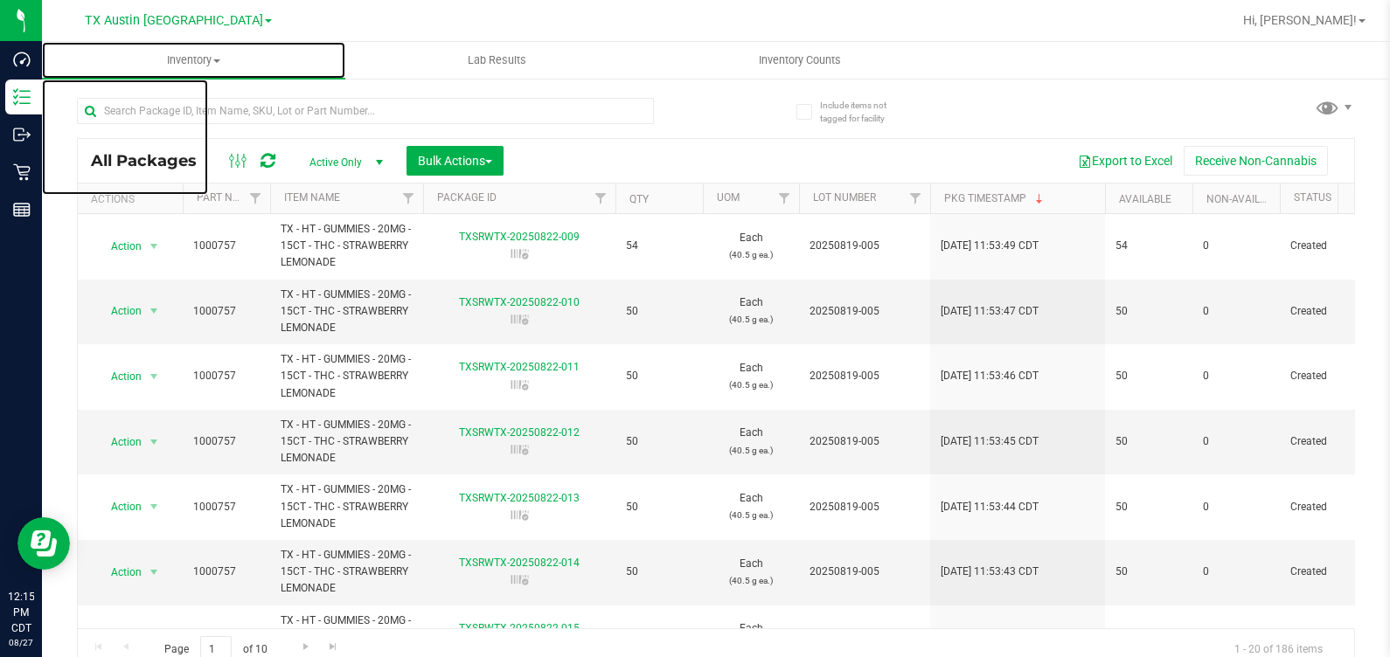
click at [214, 60] on span at bounding box center [216, 60] width 7 height 3
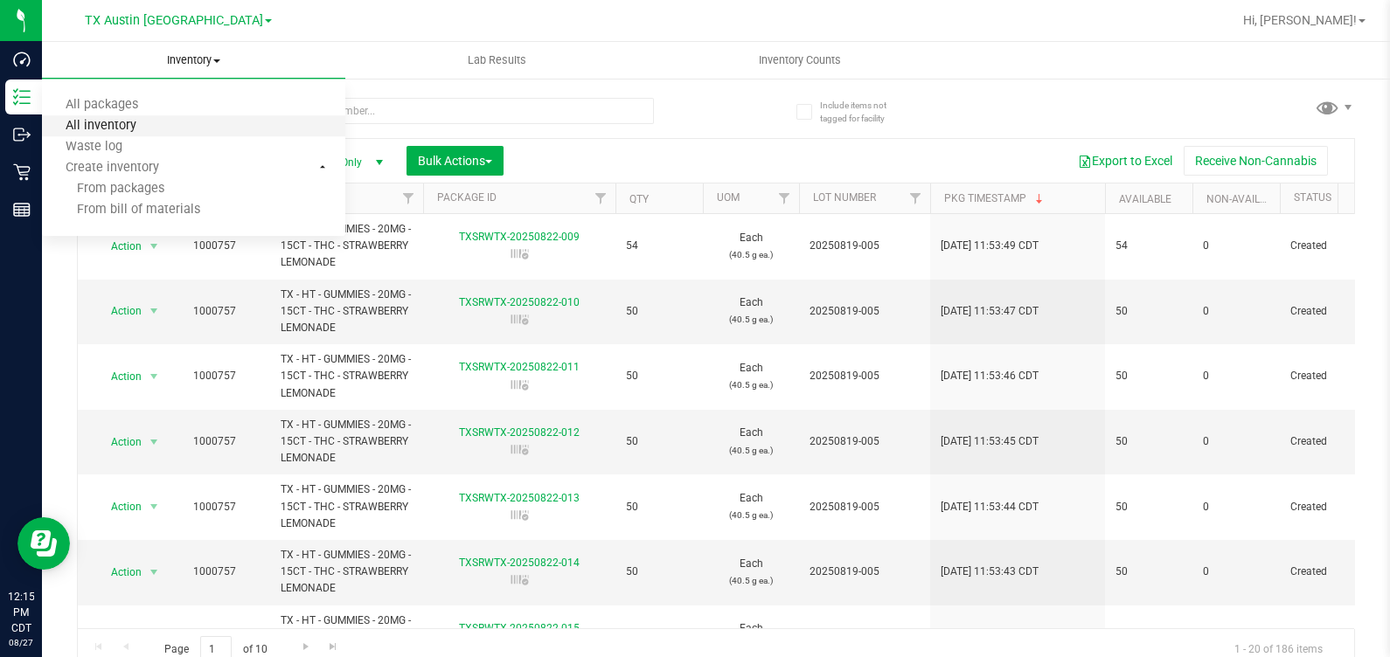
click at [126, 122] on span "All inventory" at bounding box center [101, 126] width 118 height 15
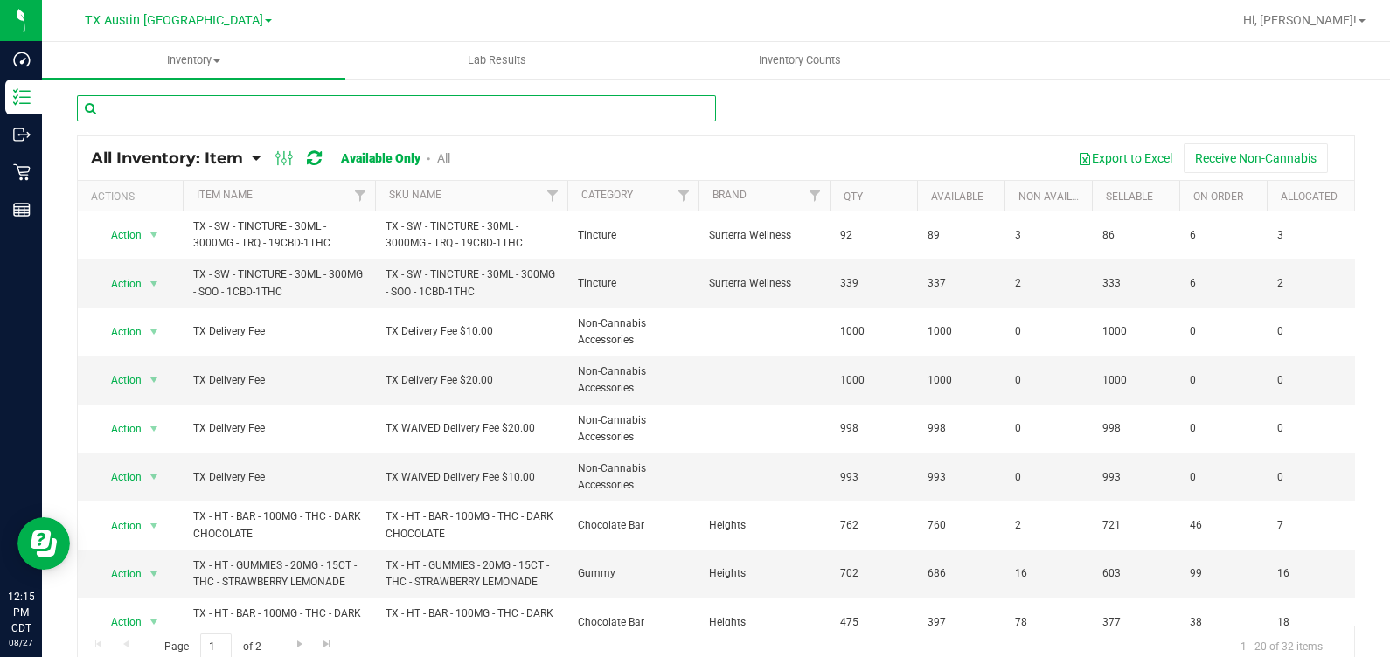
click at [168, 107] on input "text" at bounding box center [396, 108] width 639 height 26
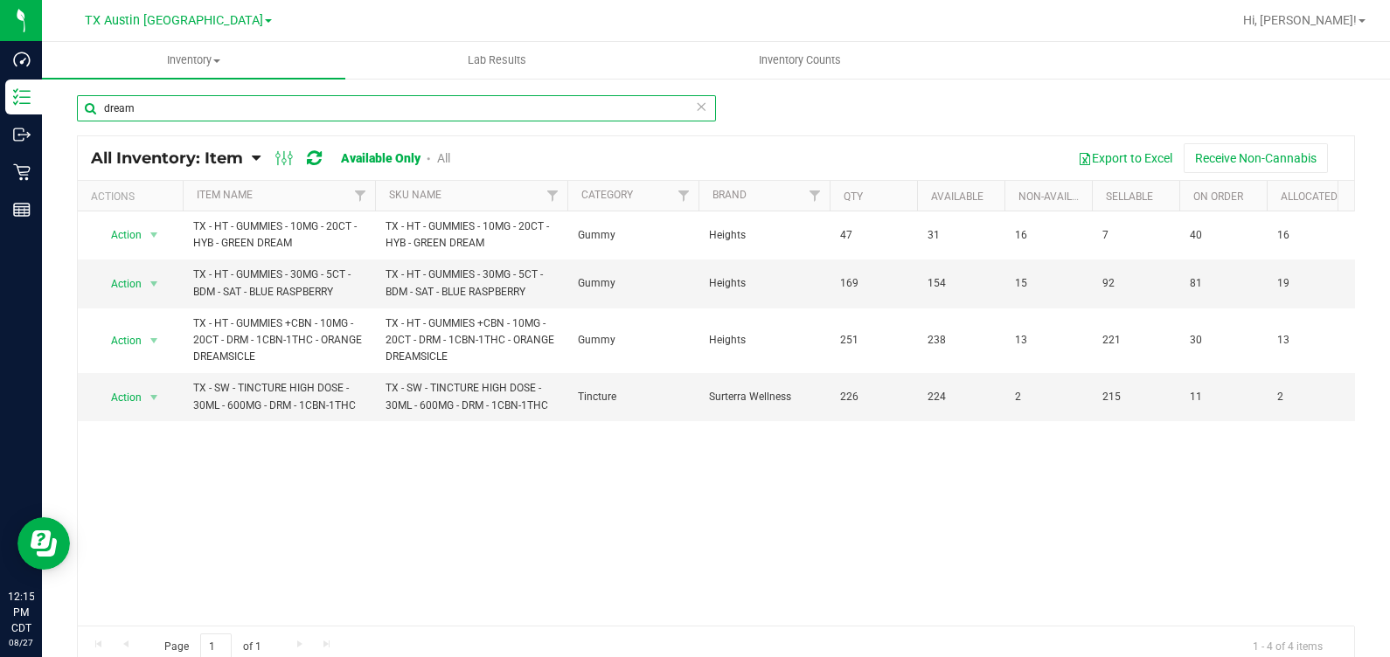
type input "dream"
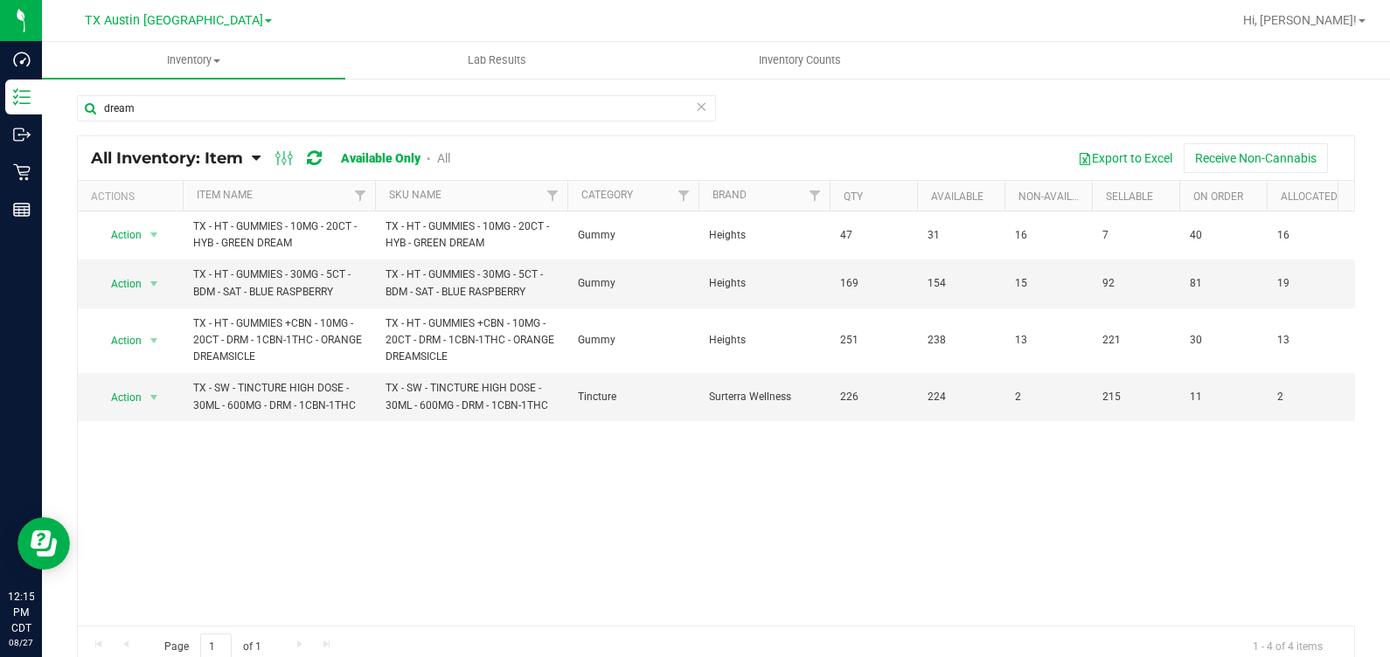
click at [135, 16] on span "TX Austin [GEOGRAPHIC_DATA]" at bounding box center [174, 20] width 178 height 15
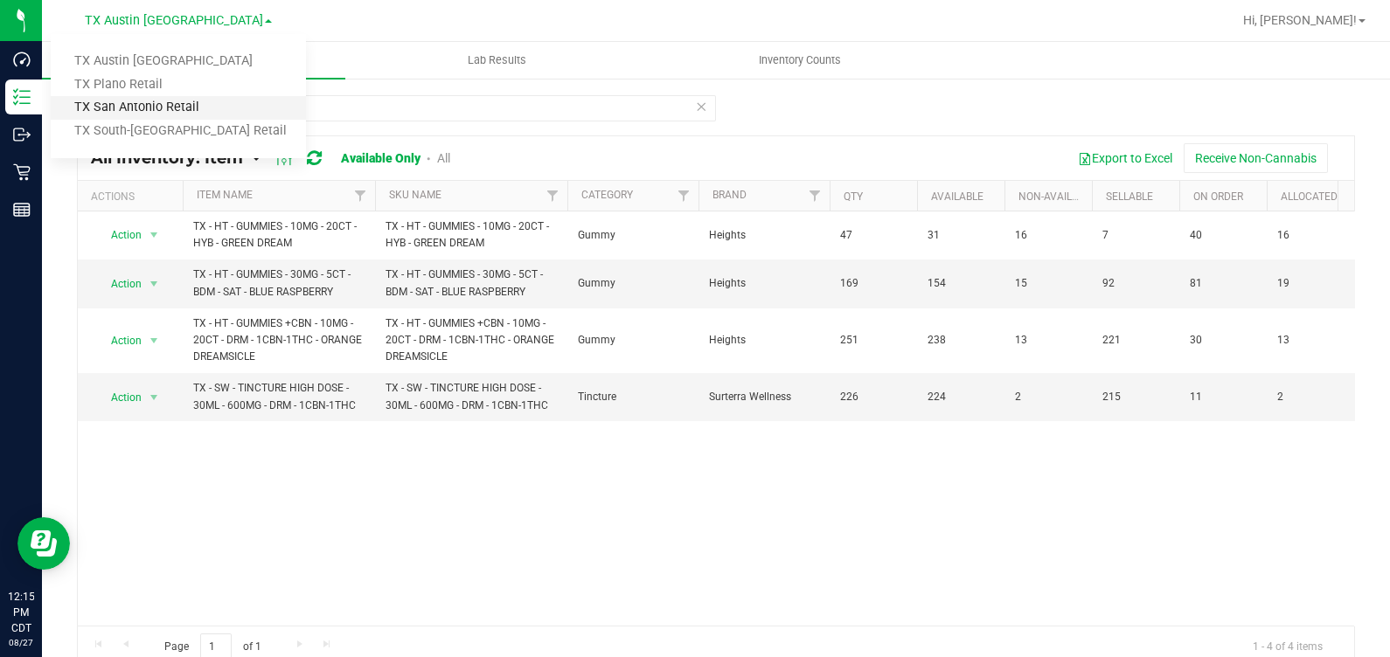
click at [144, 113] on link "TX San Antonio Retail" at bounding box center [178, 108] width 255 height 24
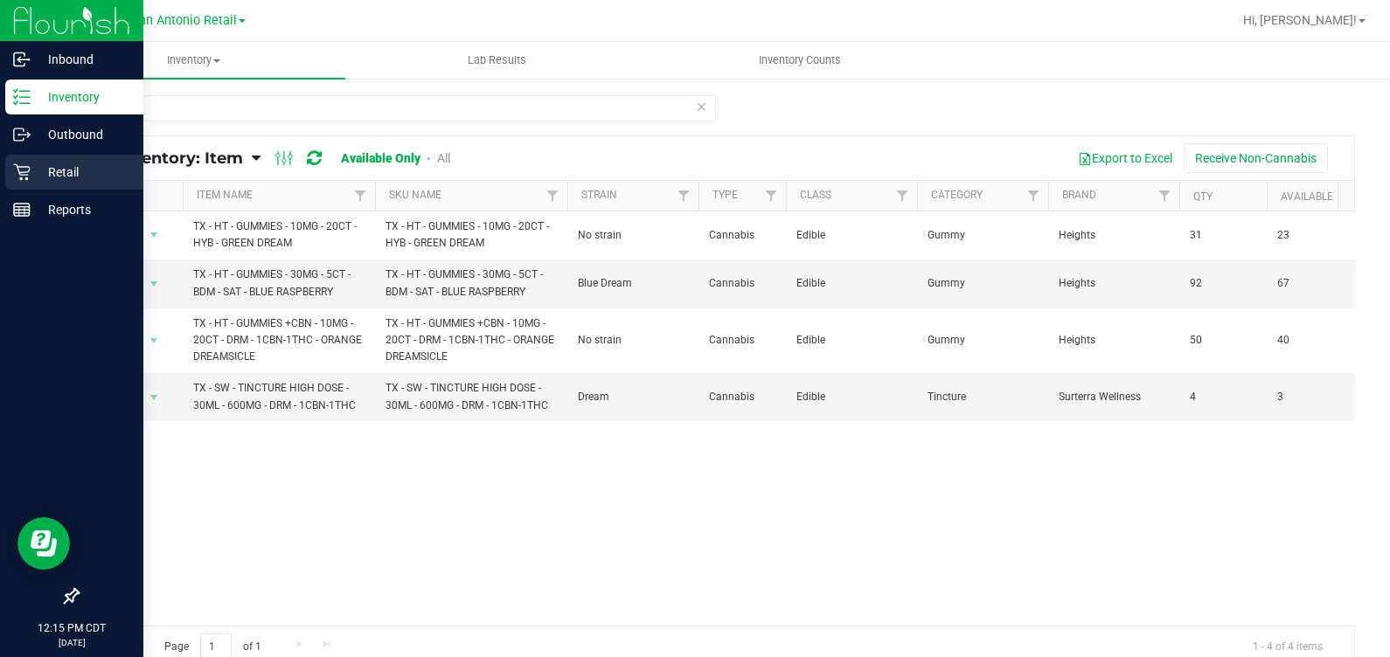
click at [27, 188] on div "Retail" at bounding box center [74, 172] width 138 height 35
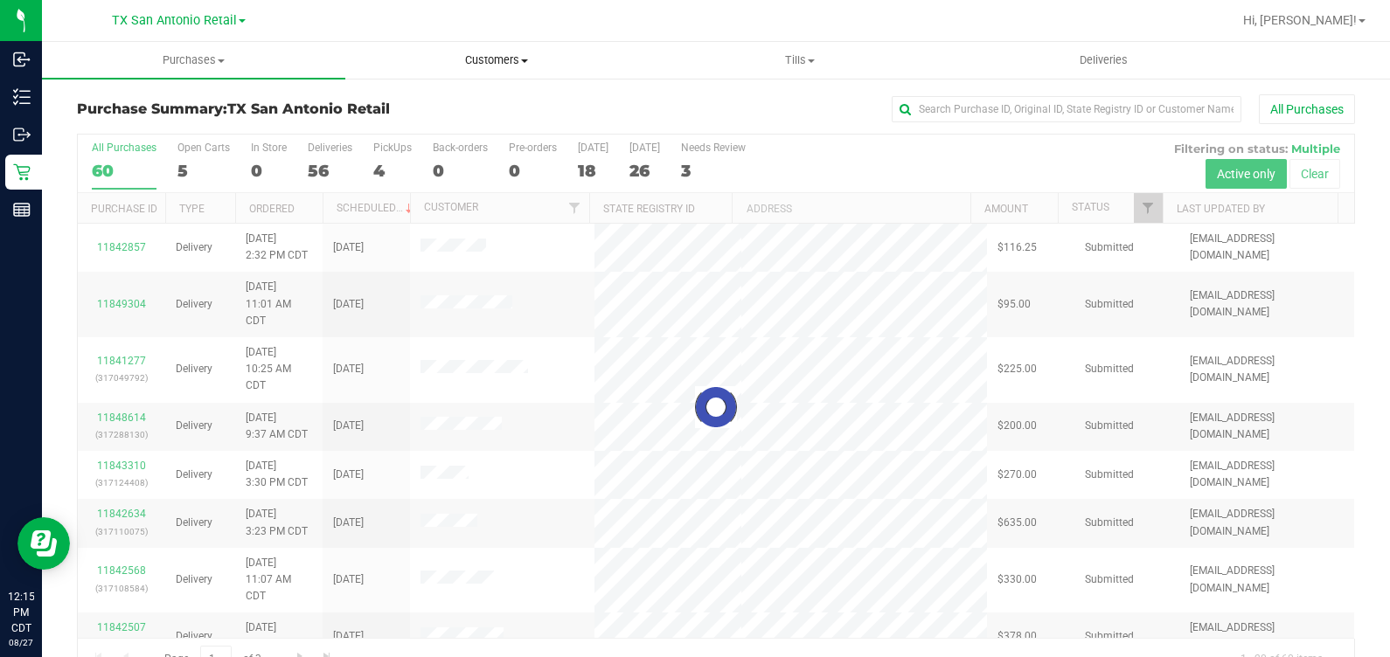
click at [481, 52] on span "Customers" at bounding box center [497, 60] width 302 height 16
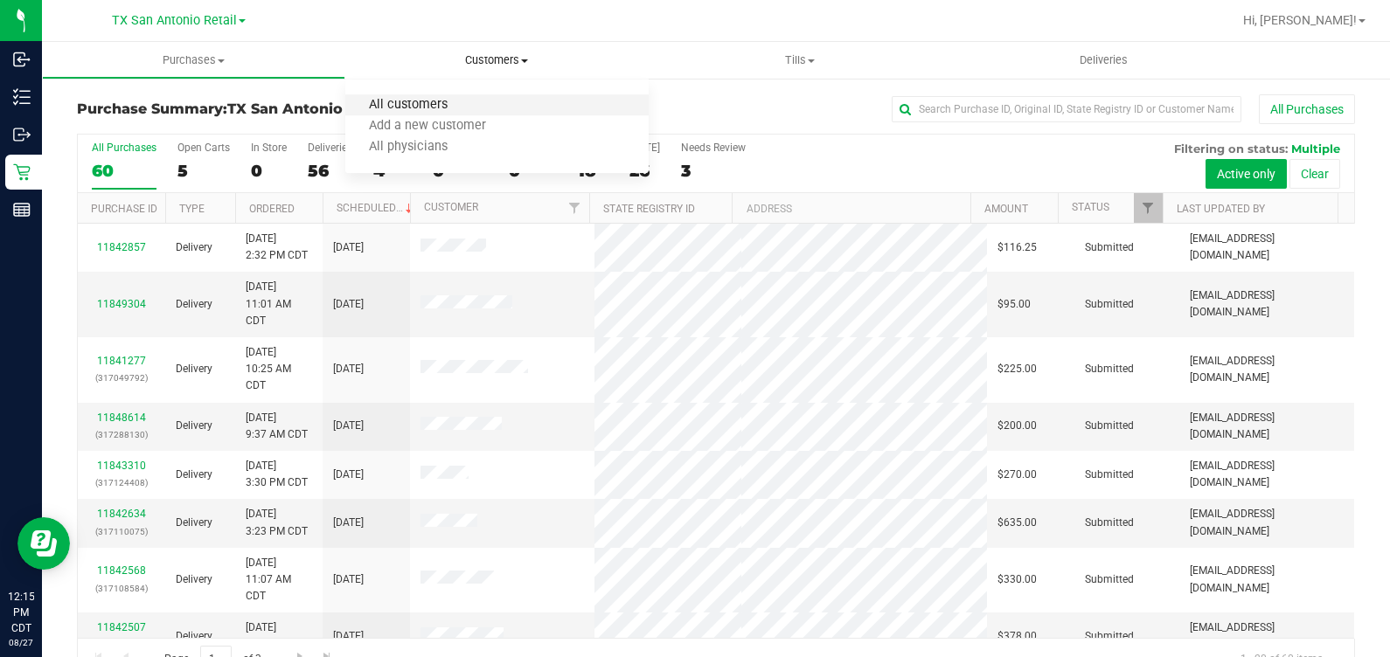
click at [426, 104] on span "All customers" at bounding box center [408, 105] width 126 height 15
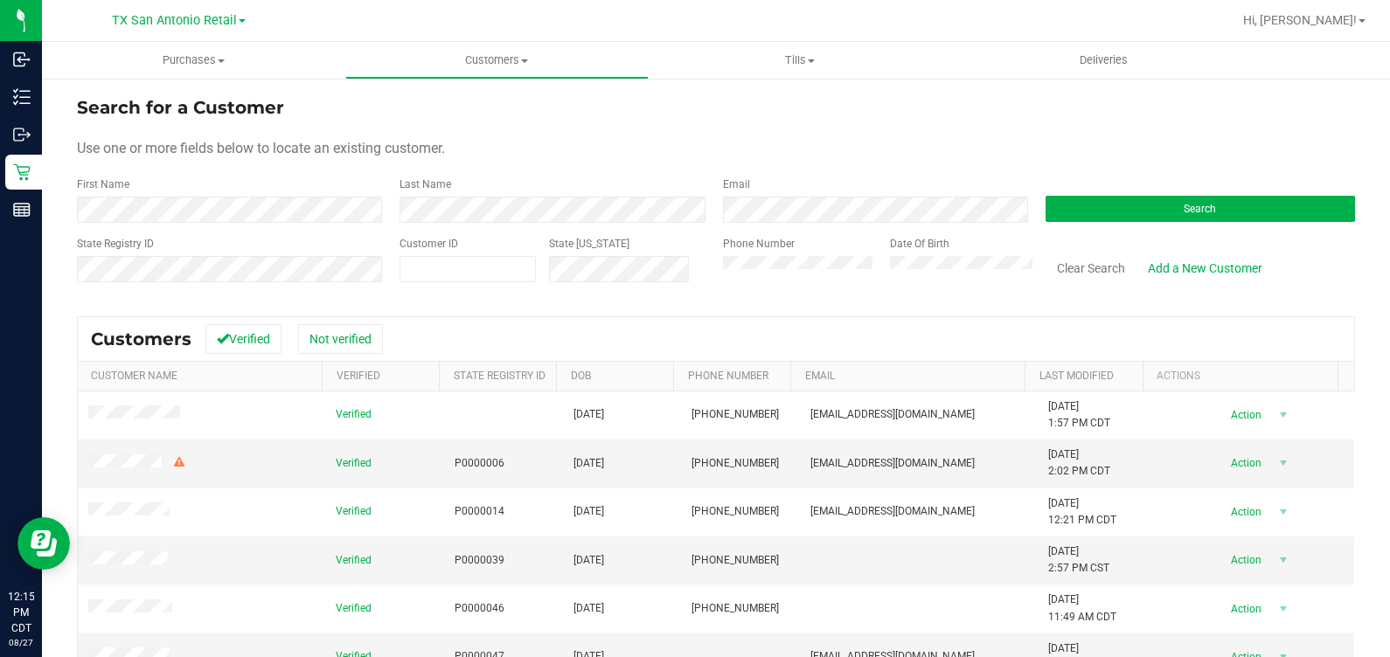
click at [151, 192] on div "First Name" at bounding box center [231, 200] width 309 height 46
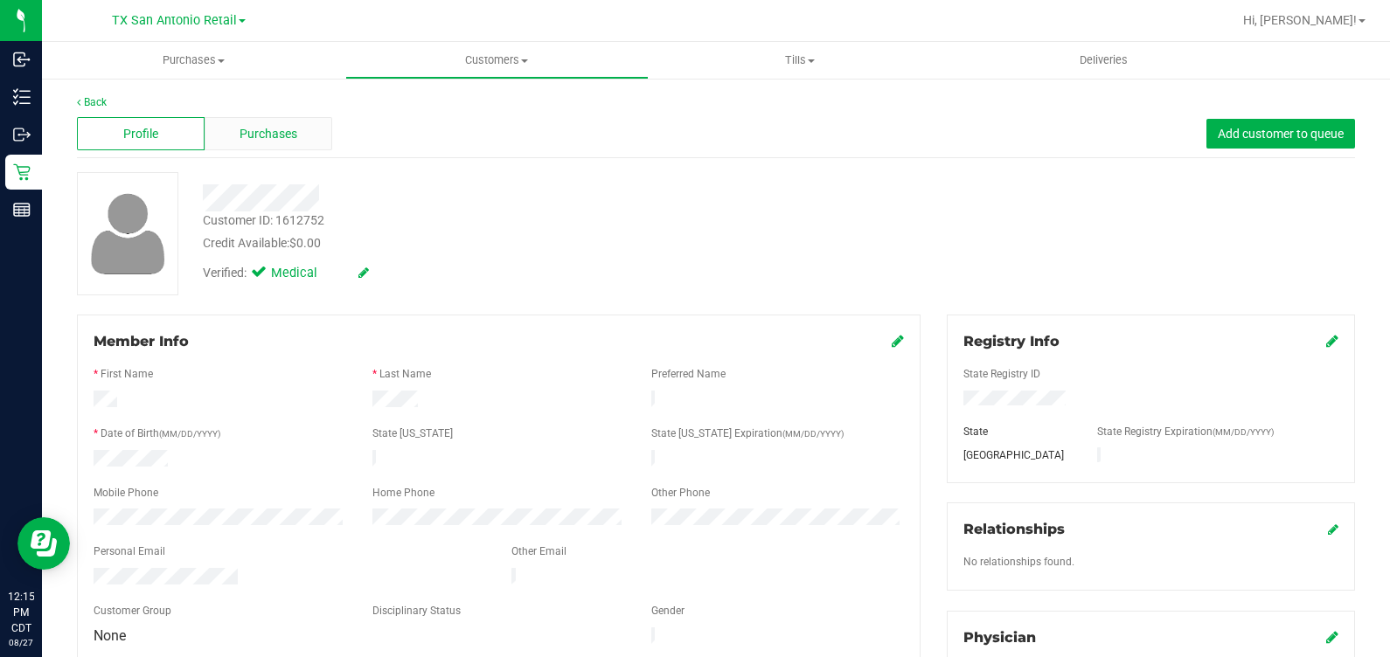
click at [290, 135] on span "Purchases" at bounding box center [268, 134] width 58 height 18
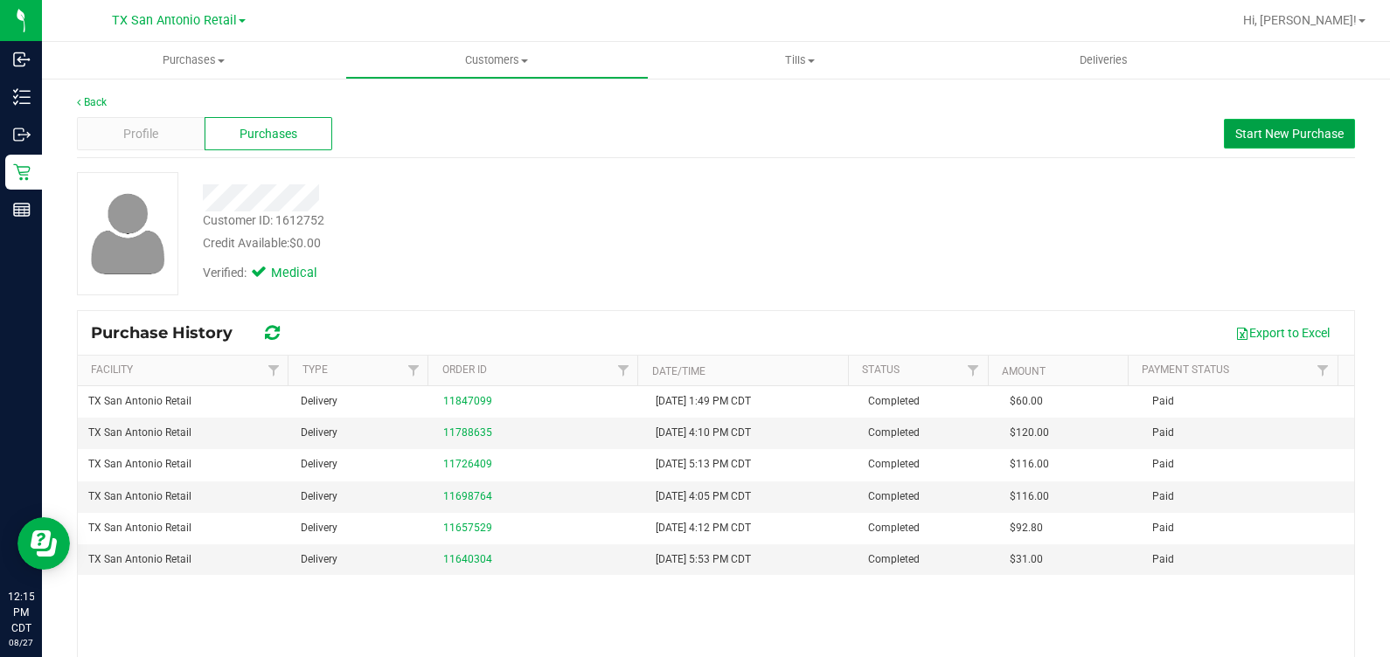
click at [1226, 144] on button "Start New Purchase" at bounding box center [1289, 134] width 131 height 30
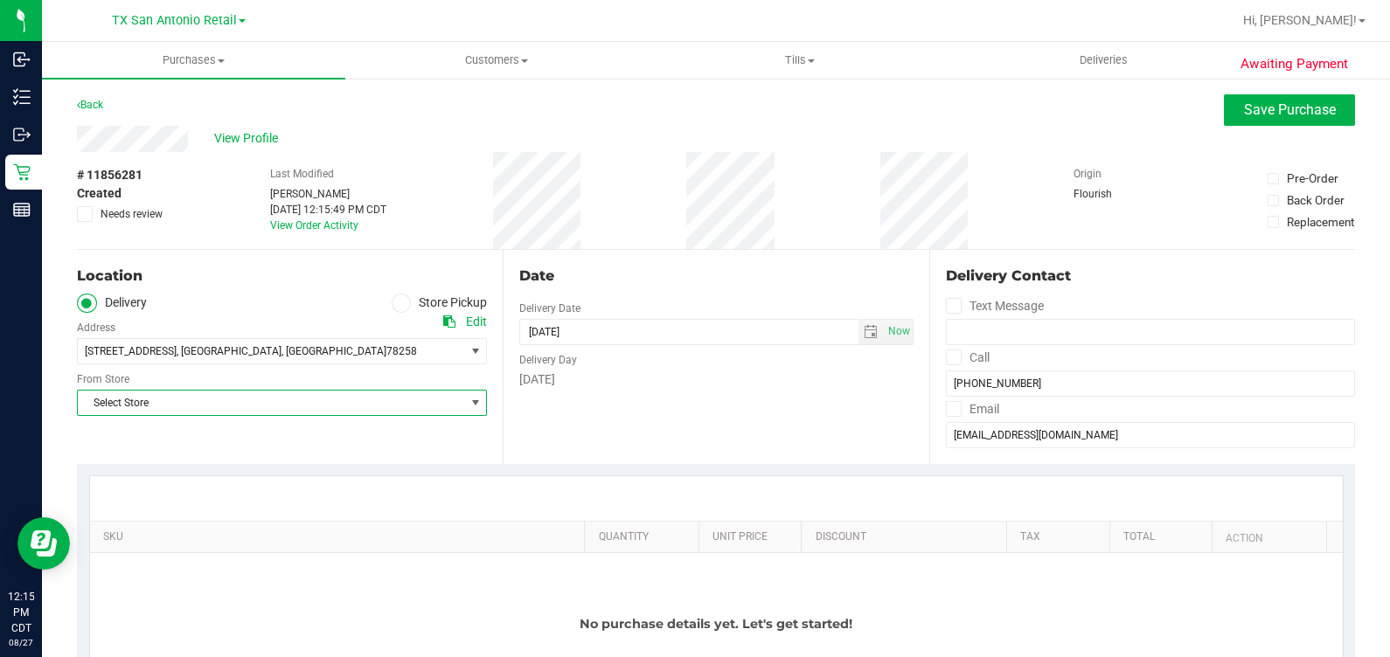
click at [386, 401] on span "Select Store" at bounding box center [271, 403] width 386 height 24
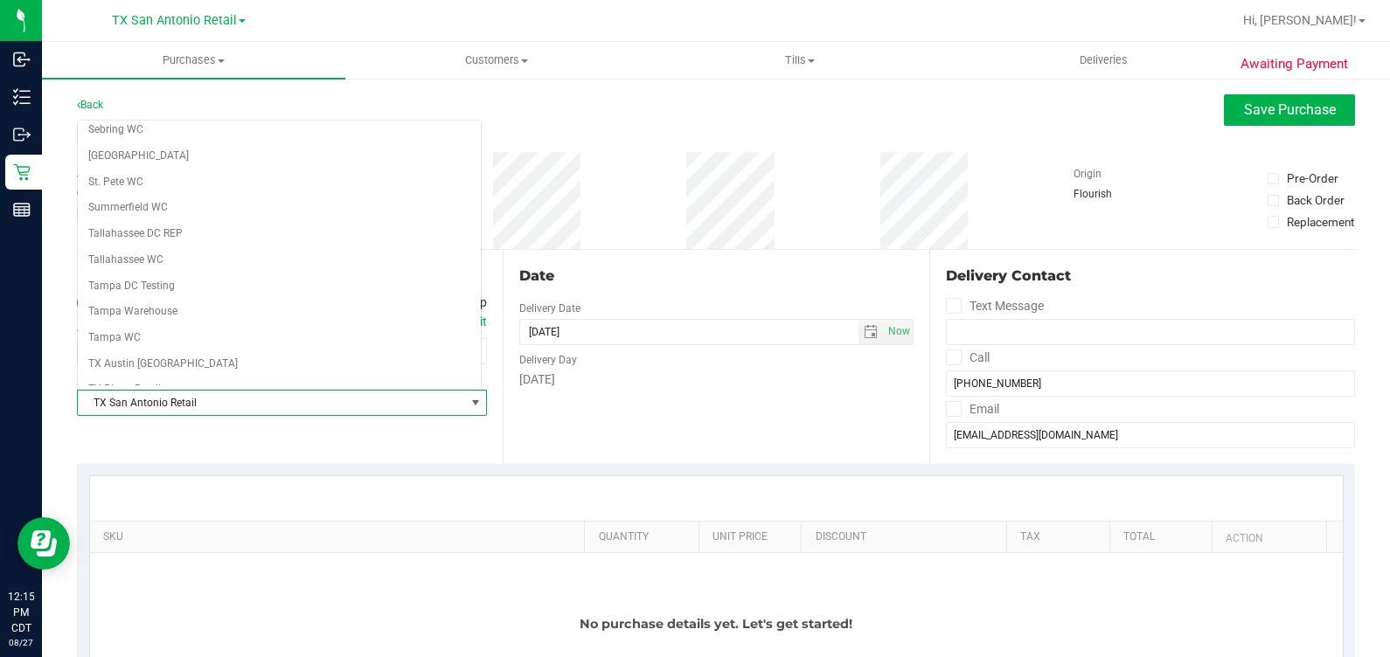
scroll to position [1123, 0]
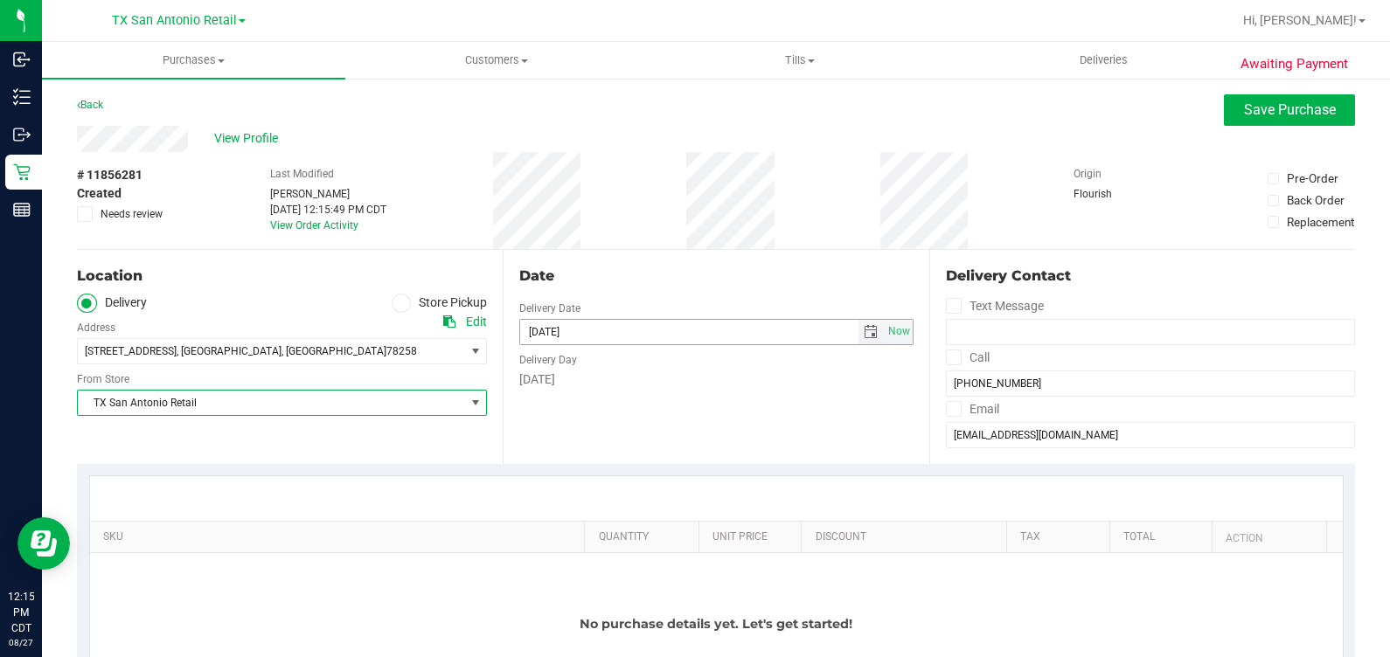
click at [863, 334] on span "select" at bounding box center [870, 332] width 14 height 14
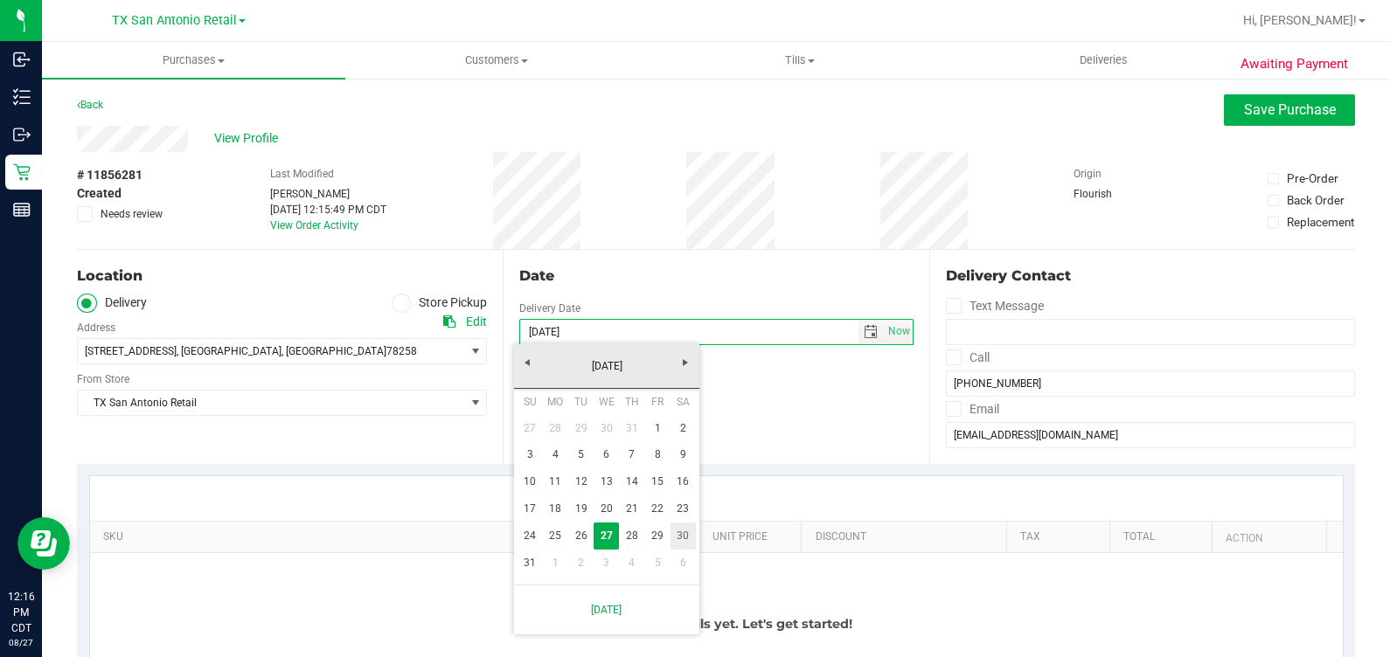
click at [680, 539] on link "30" at bounding box center [682, 536] width 25 height 27
type input "08/30/2025"
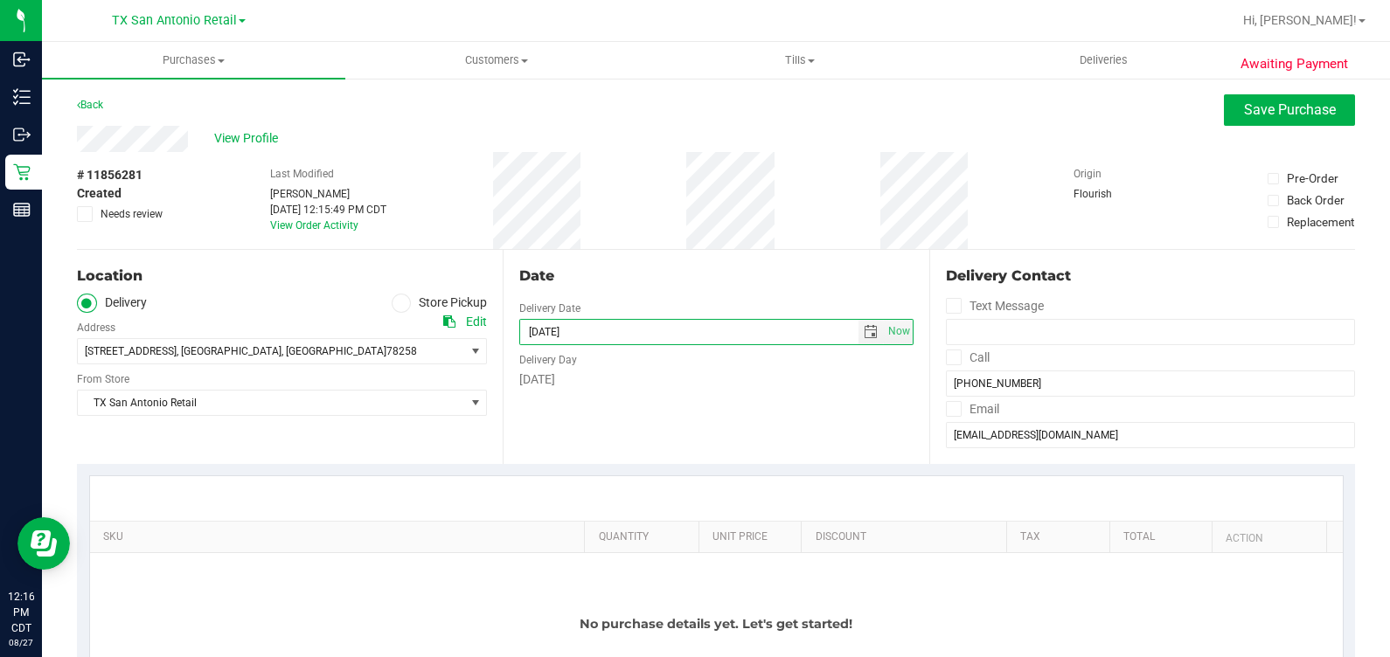
click at [725, 472] on div "SKU Quantity Unit Price Discount Tax Total Action No purchase details yet. Let'…" at bounding box center [716, 607] width 1278 height 287
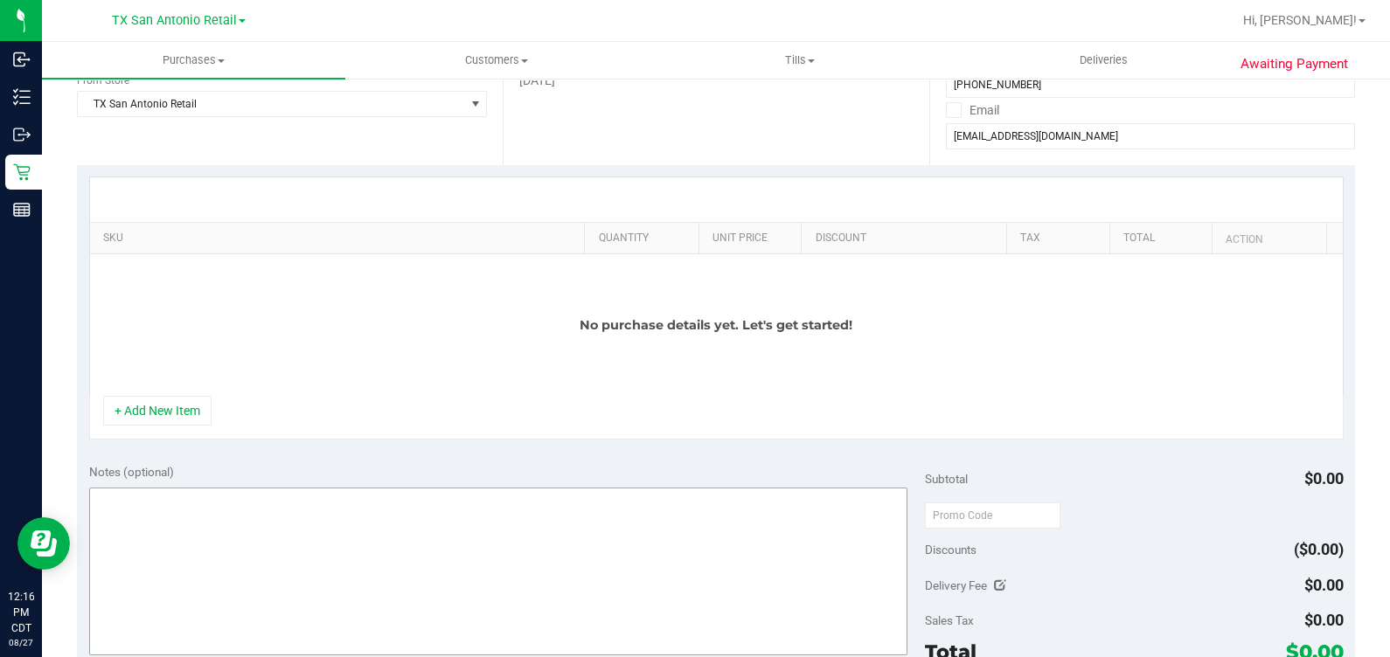
scroll to position [436, 0]
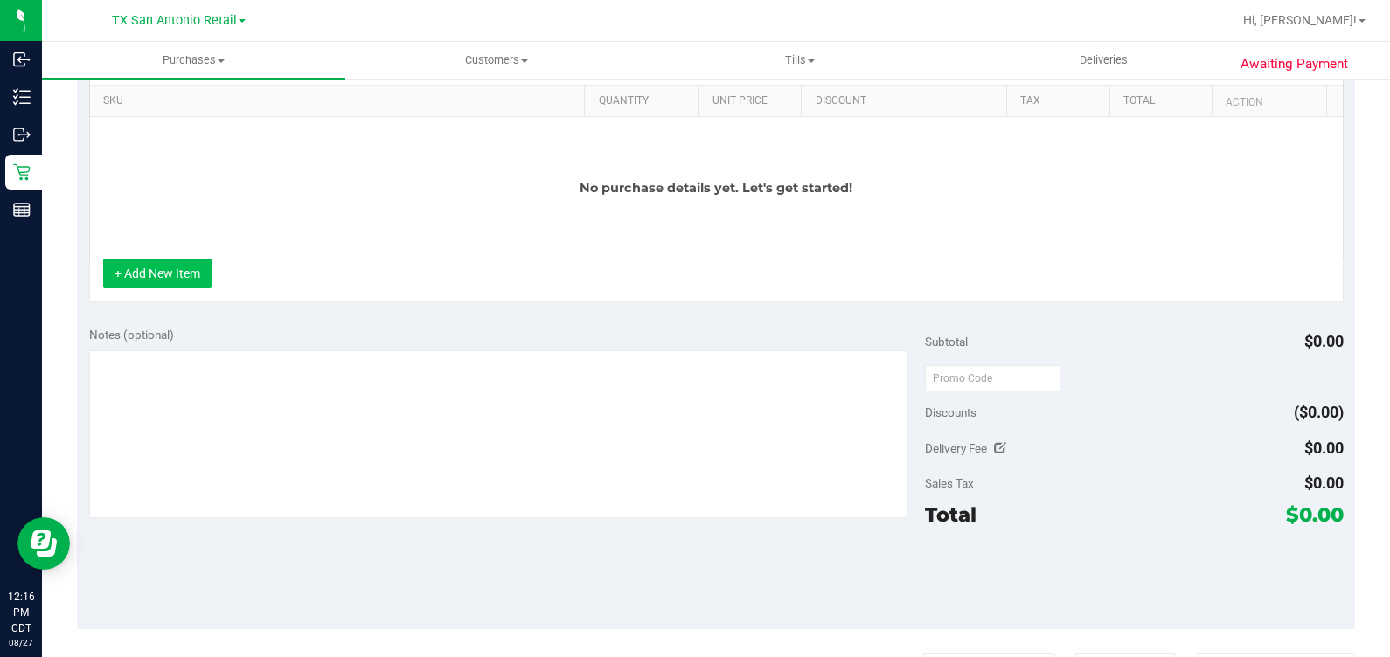
click at [184, 283] on button "+ Add New Item" at bounding box center [157, 274] width 108 height 30
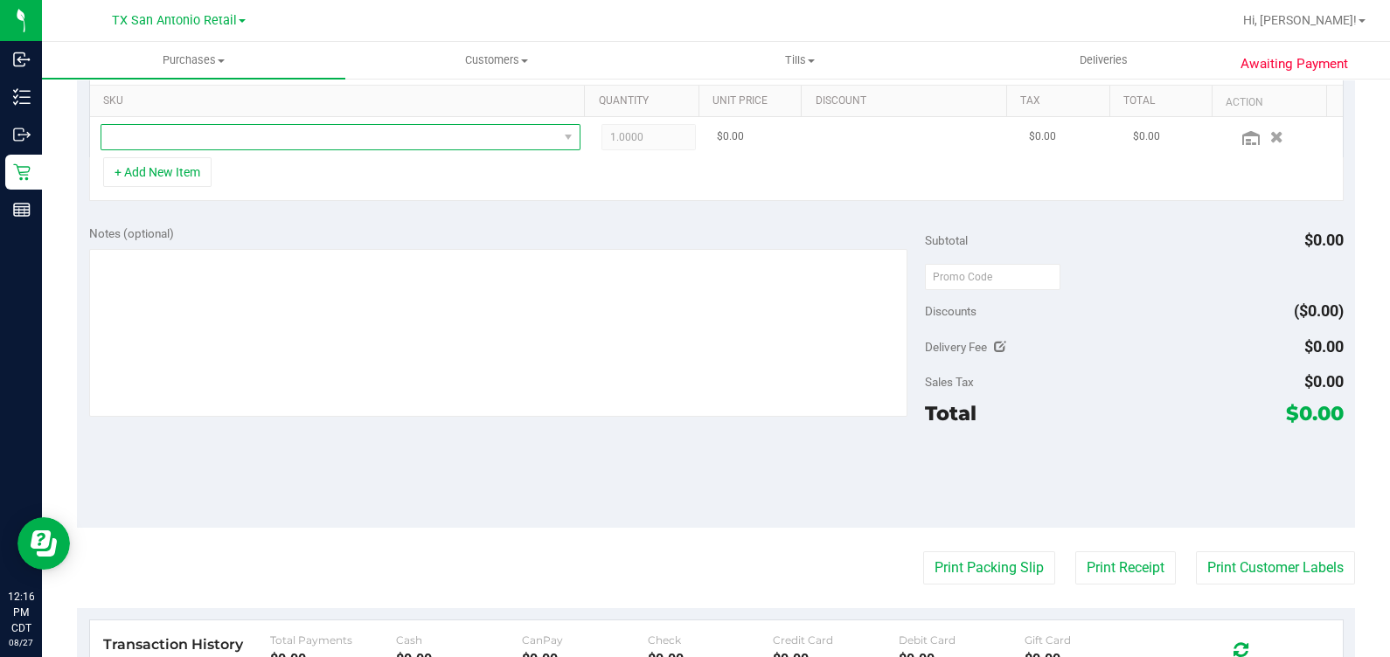
click at [229, 135] on span "NO DATA FOUND" at bounding box center [329, 137] width 456 height 24
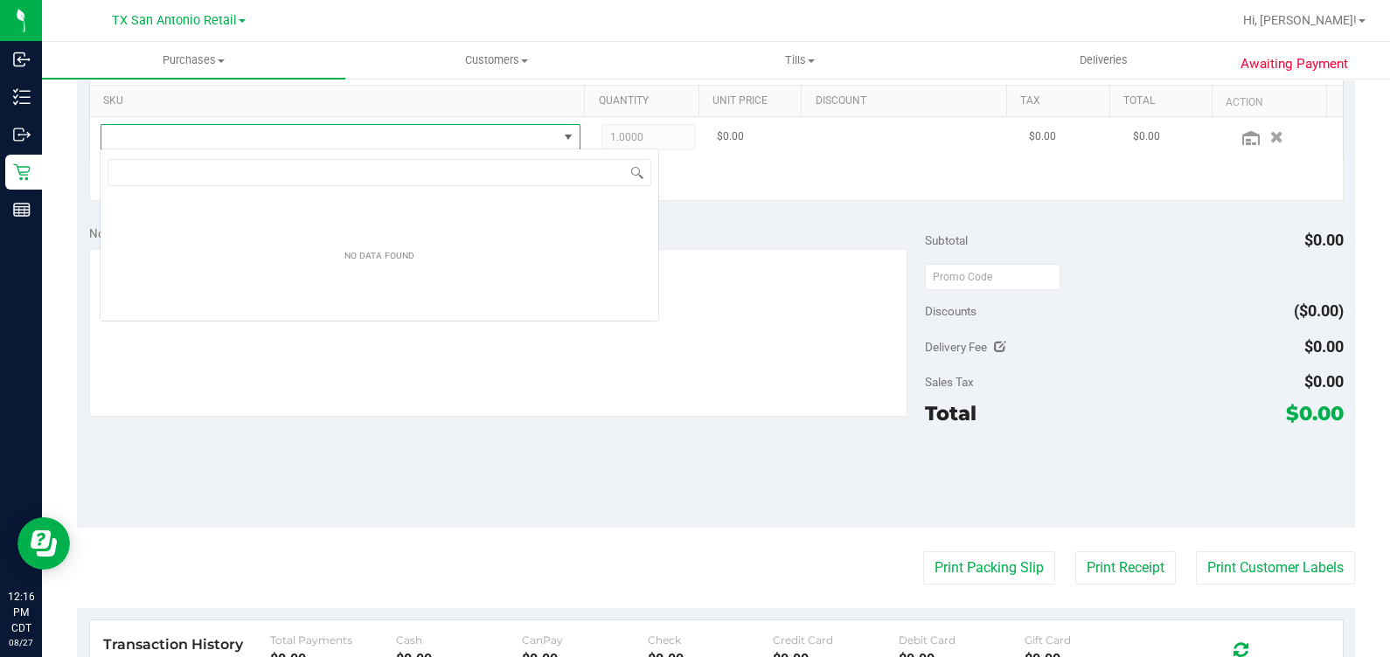
scroll to position [25, 467]
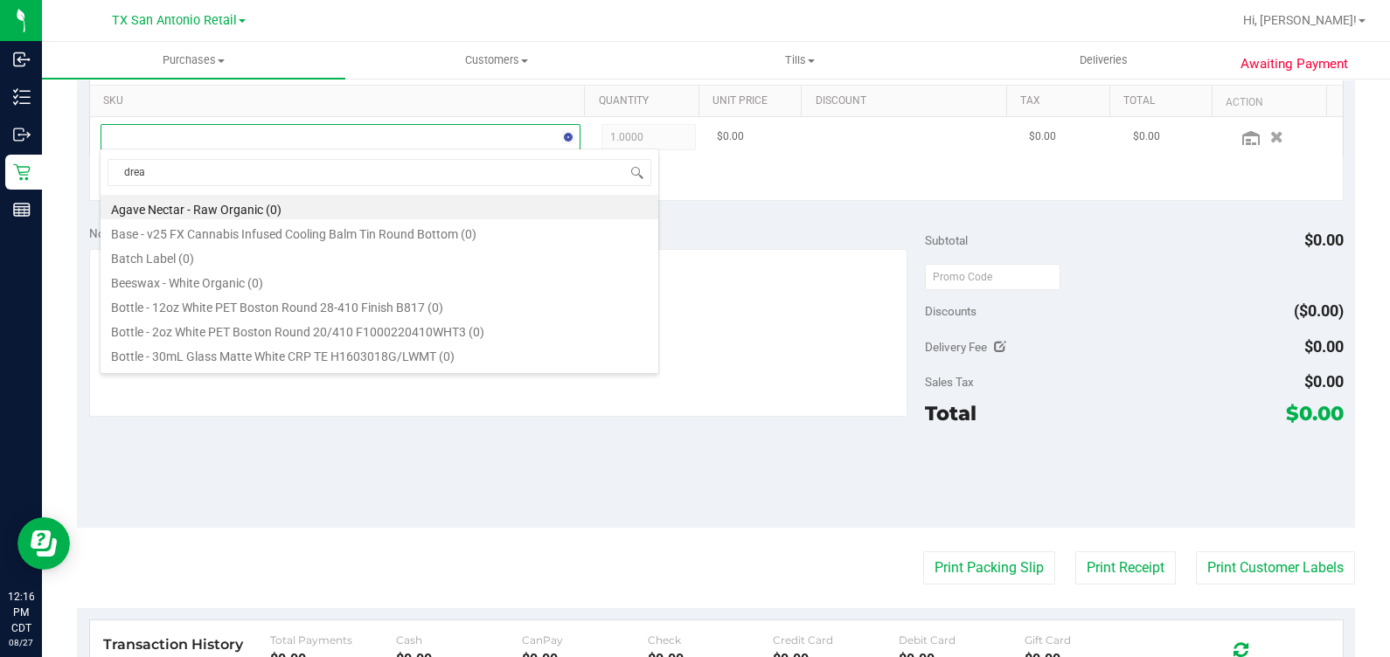
type input "dream"
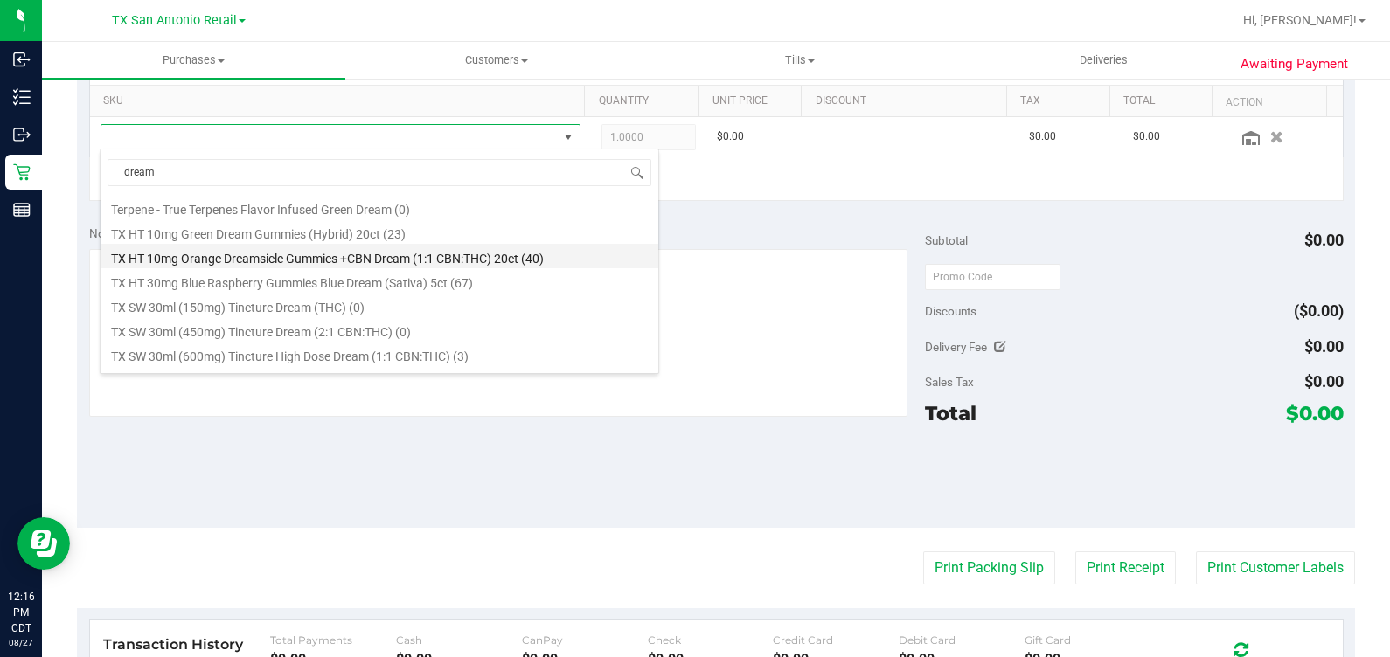
scroll to position [436, 0]
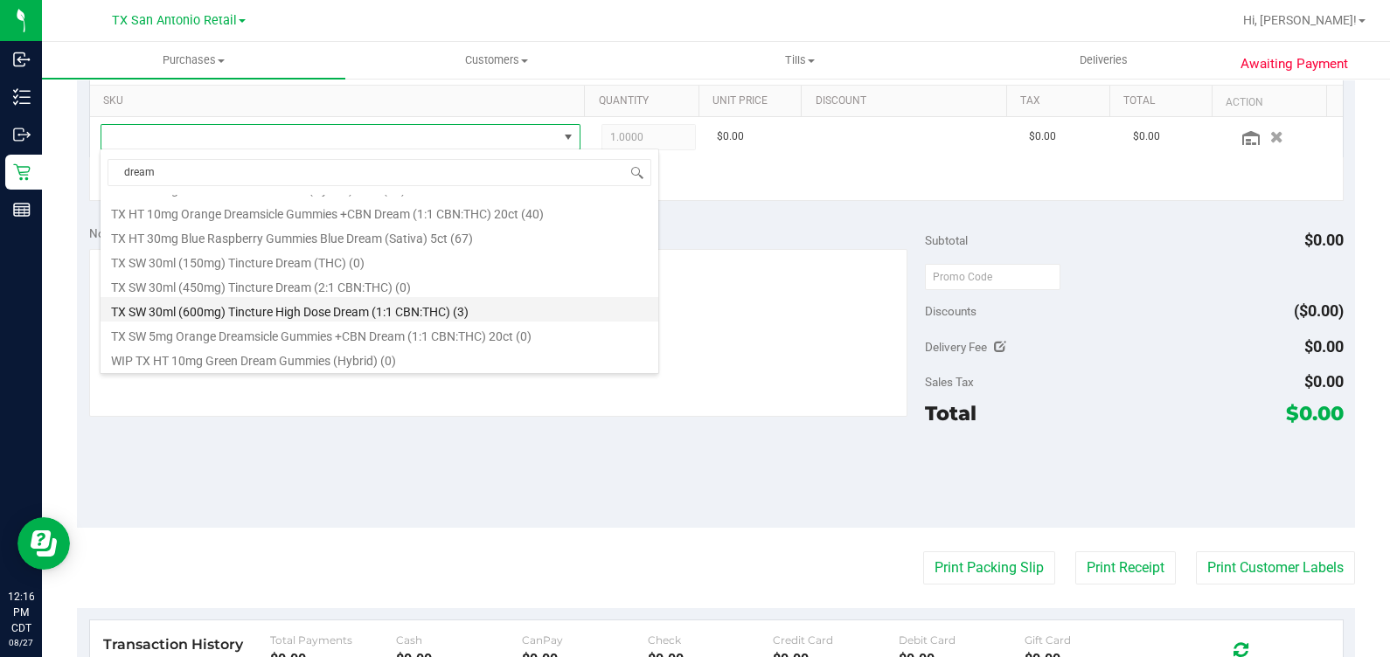
click at [275, 307] on li "TX SW 30ml (600mg) Tincture High Dose Dream (1:1 CBN:THC) (3)" at bounding box center [380, 309] width 558 height 24
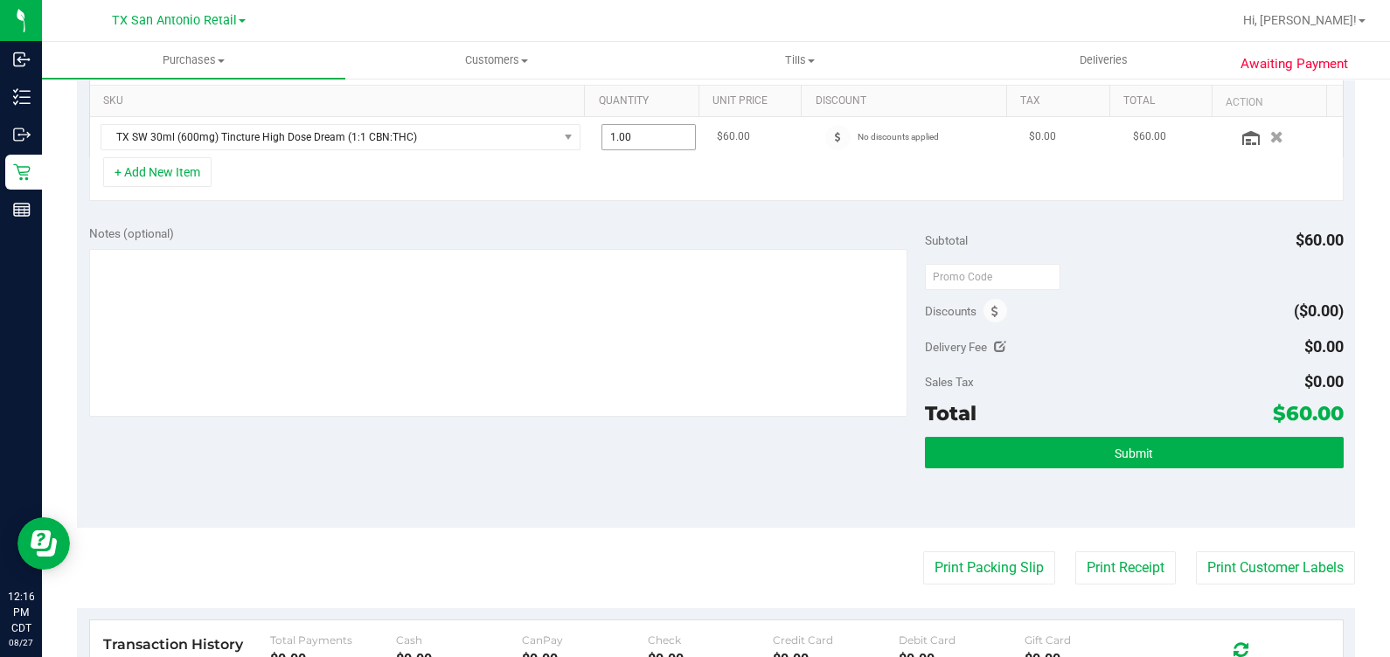
click at [640, 140] on span "1.00 1" at bounding box center [648, 137] width 94 height 26
click at [640, 140] on input "1" at bounding box center [648, 137] width 93 height 24
type input "2"
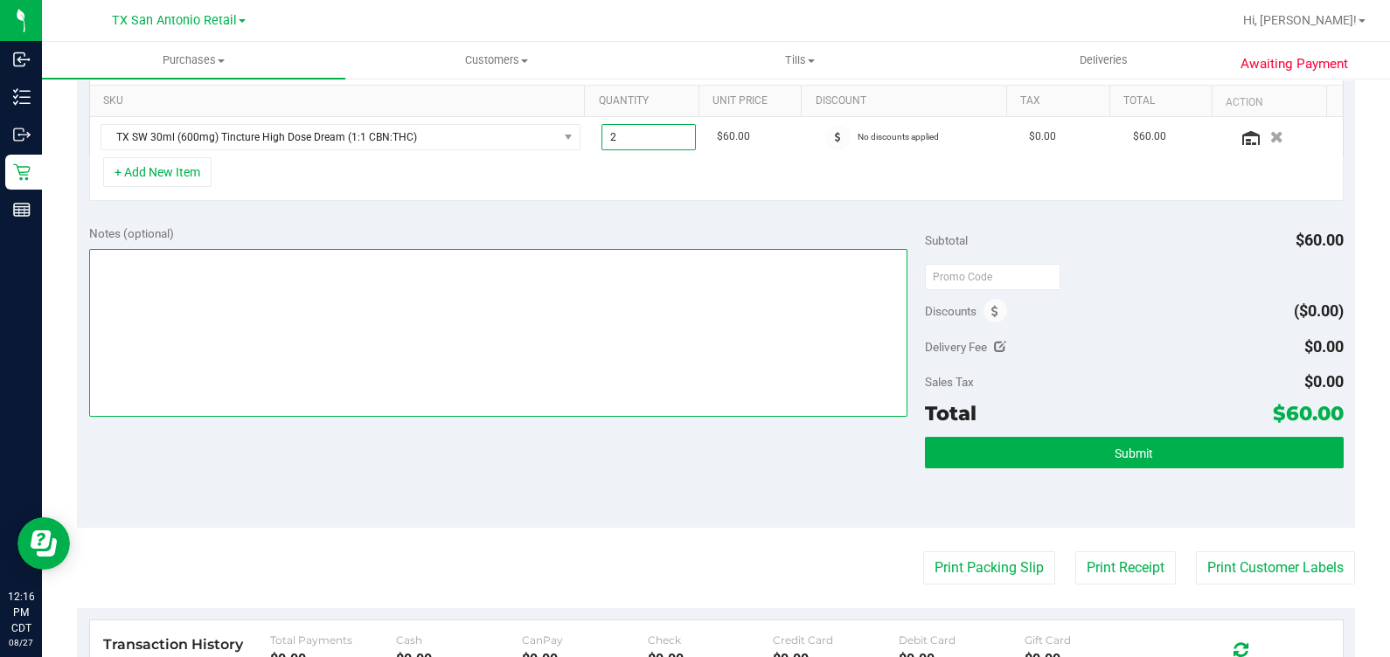
type input "2.00"
click at [675, 258] on textarea at bounding box center [498, 333] width 819 height 168
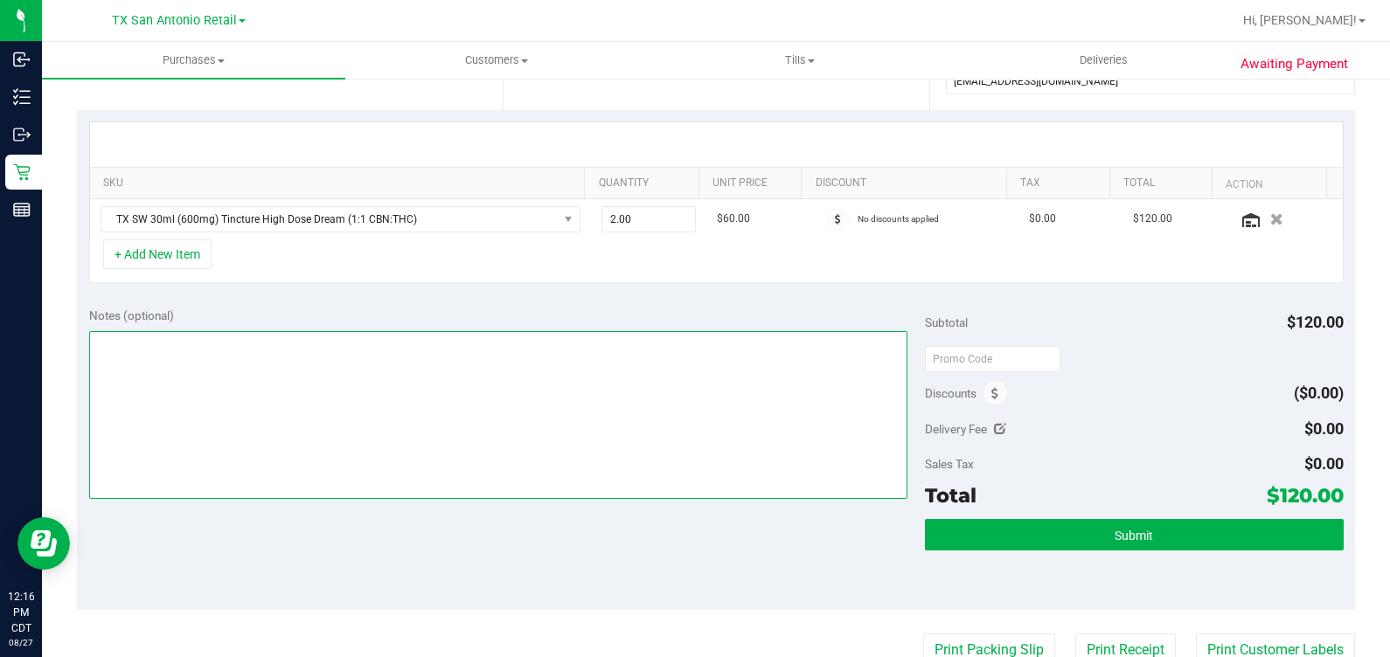
scroll to position [218, 0]
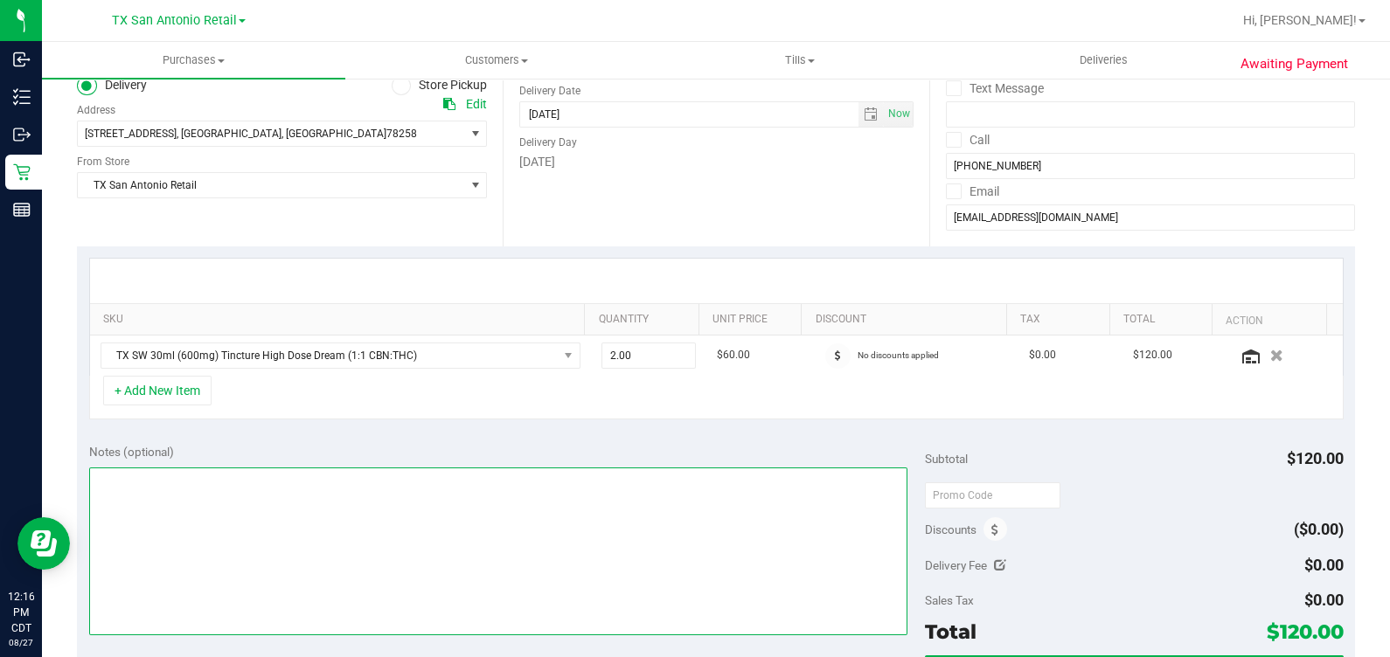
click at [496, 512] on textarea at bounding box center [498, 552] width 819 height 168
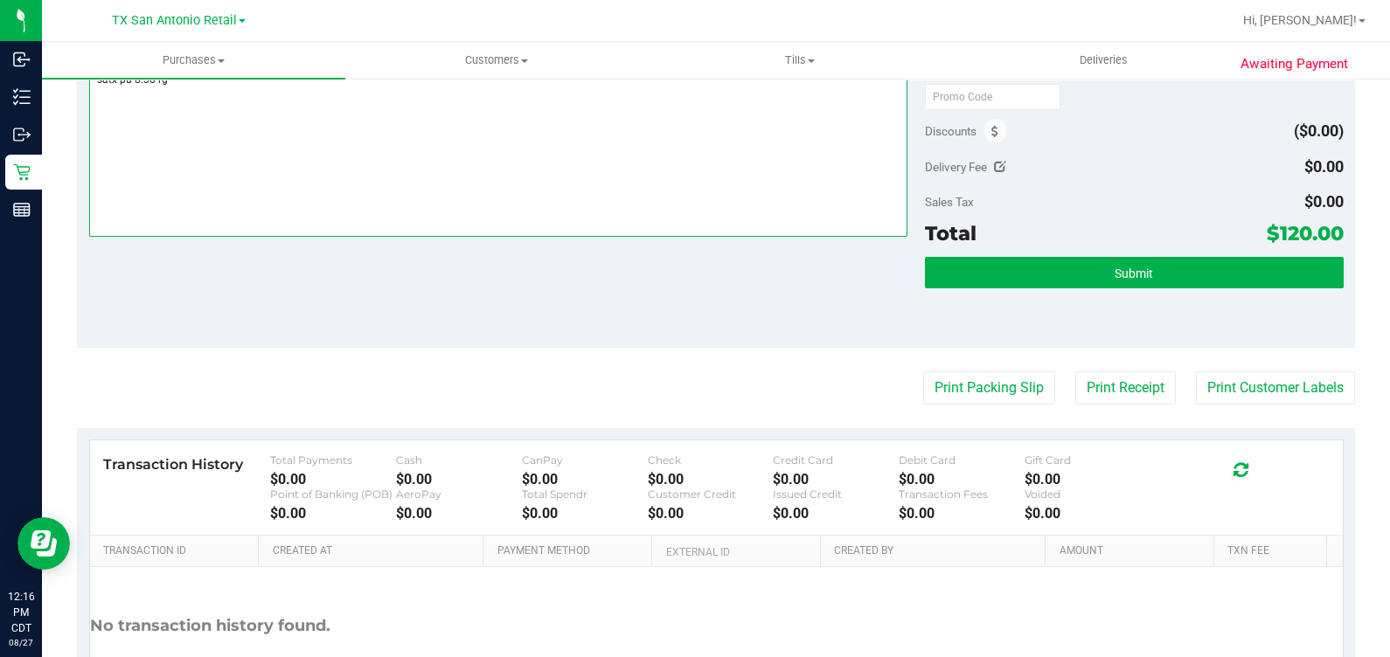
scroll to position [655, 0]
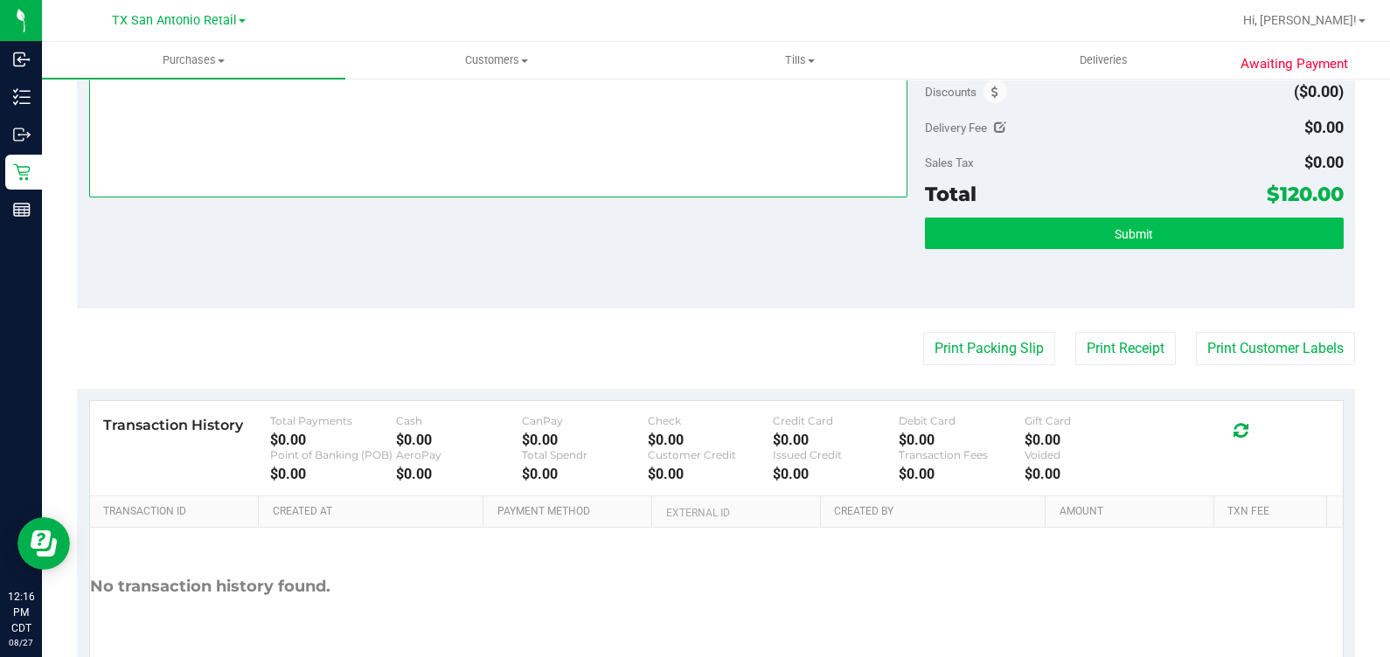
type textarea "satx pu 8.30 rg"
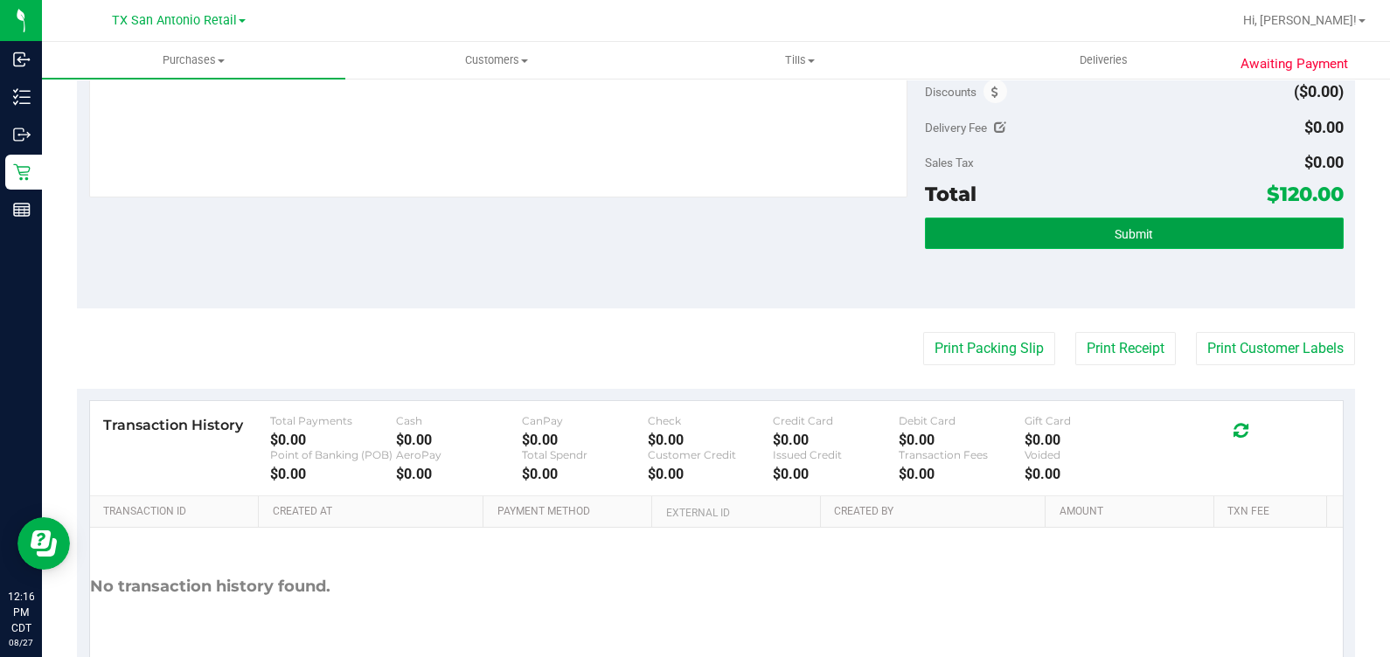
click at [1058, 222] on button "Submit" at bounding box center [1134, 233] width 418 height 31
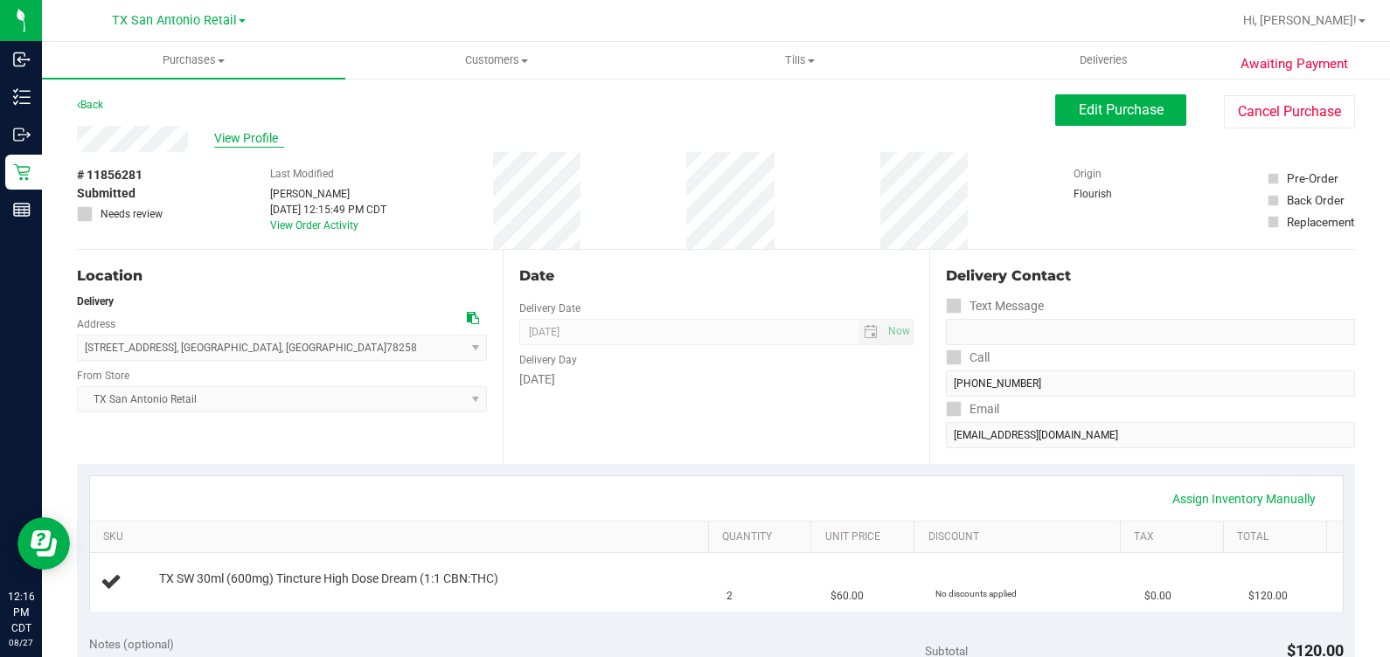
click at [232, 148] on span "View Profile" at bounding box center [249, 138] width 70 height 18
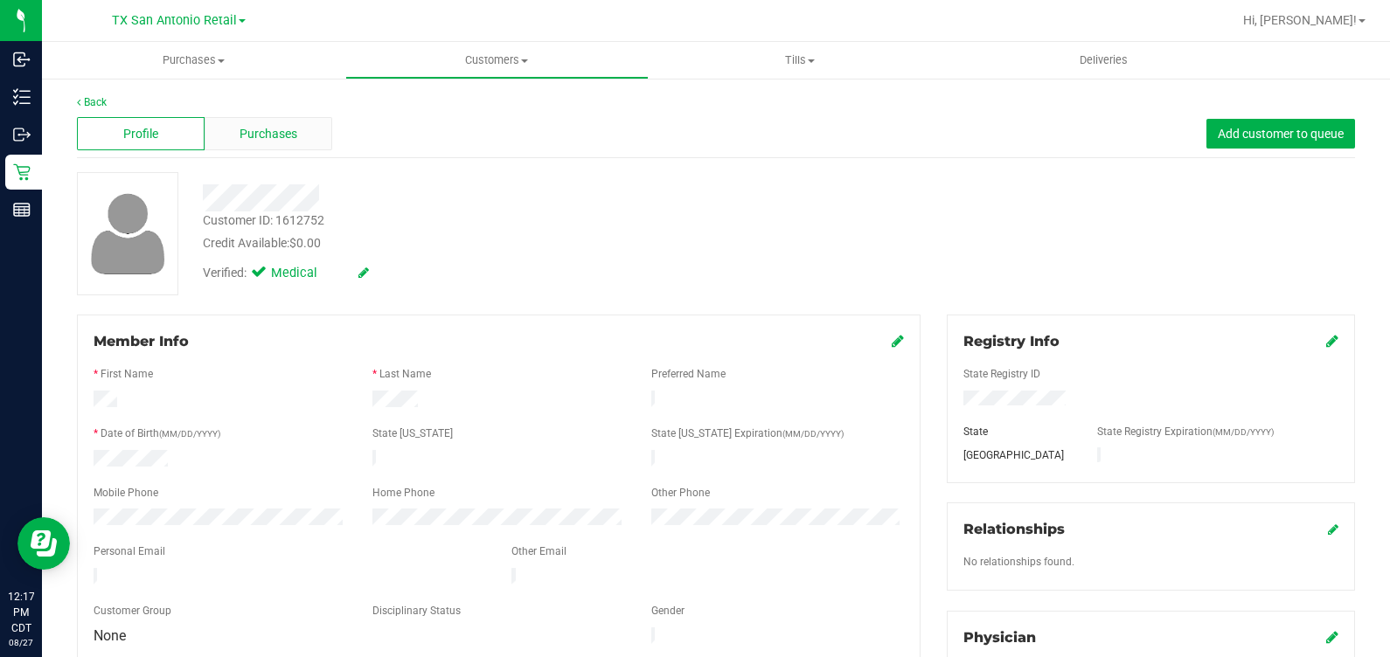
click at [267, 131] on span "Purchases" at bounding box center [268, 134] width 58 height 18
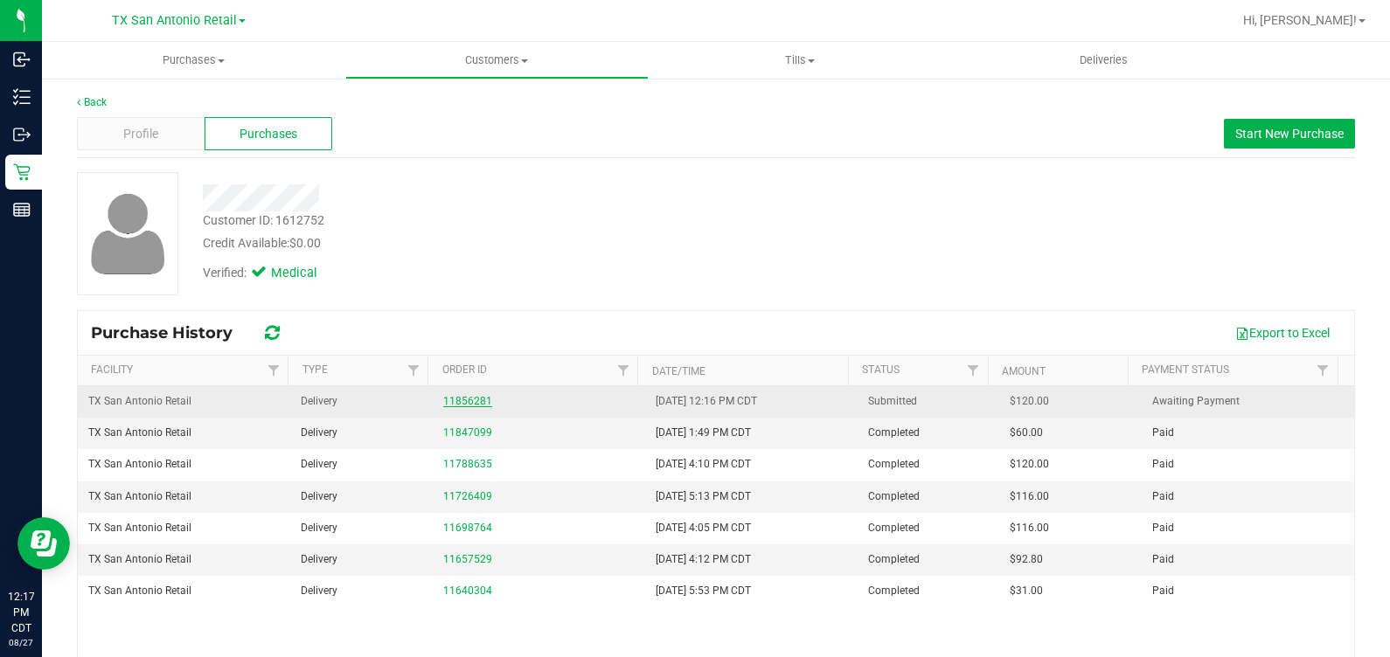
click at [461, 395] on link "11856281" at bounding box center [467, 401] width 49 height 12
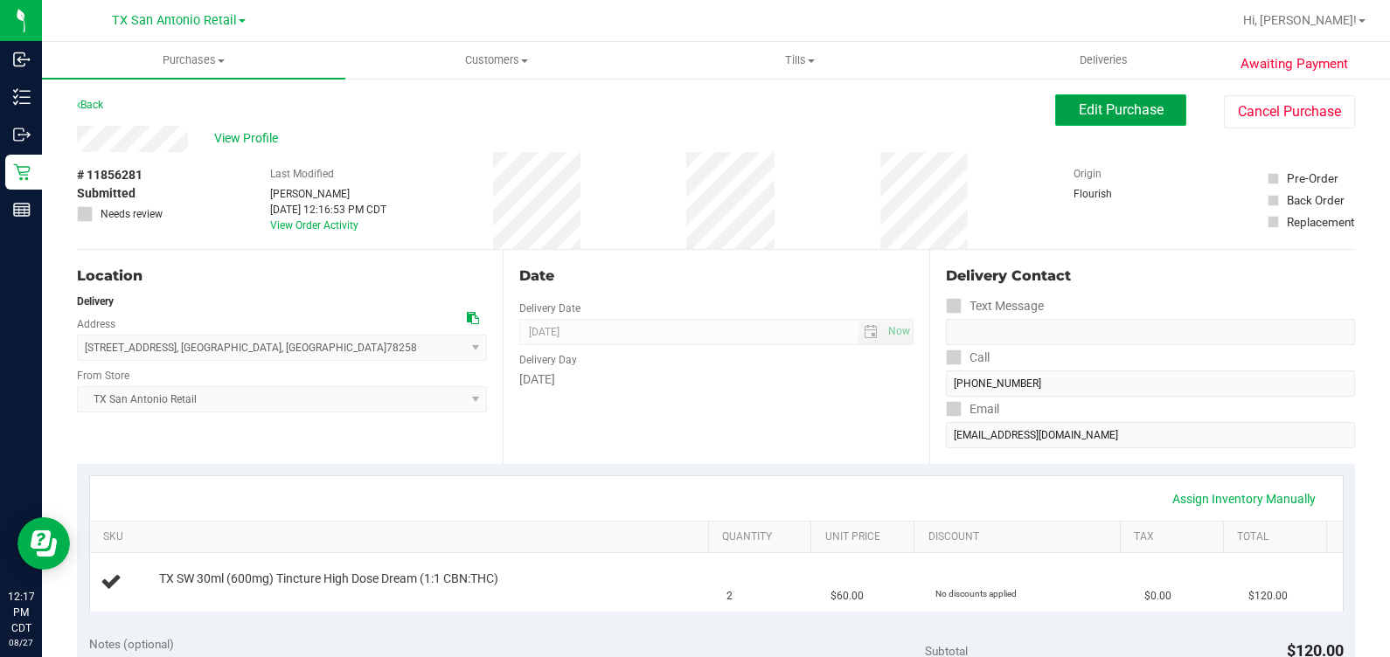
click at [1086, 122] on button "Edit Purchase" at bounding box center [1120, 109] width 131 height 31
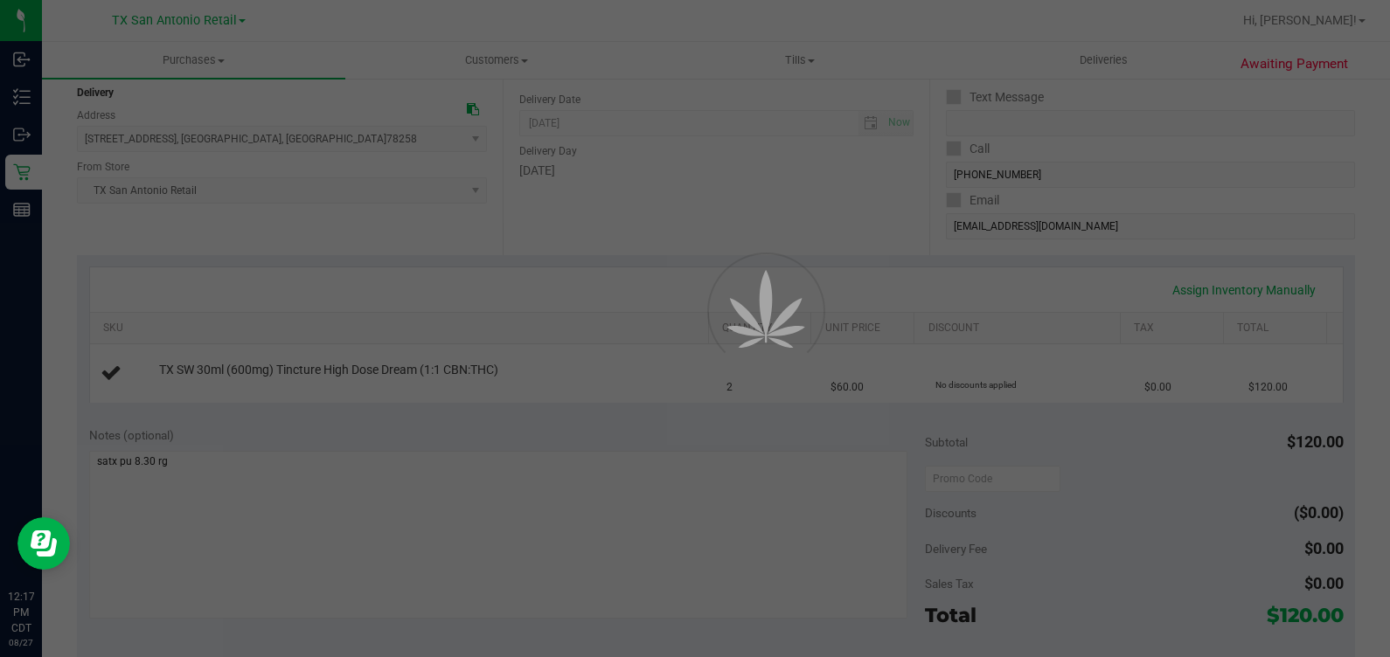
scroll to position [218, 0]
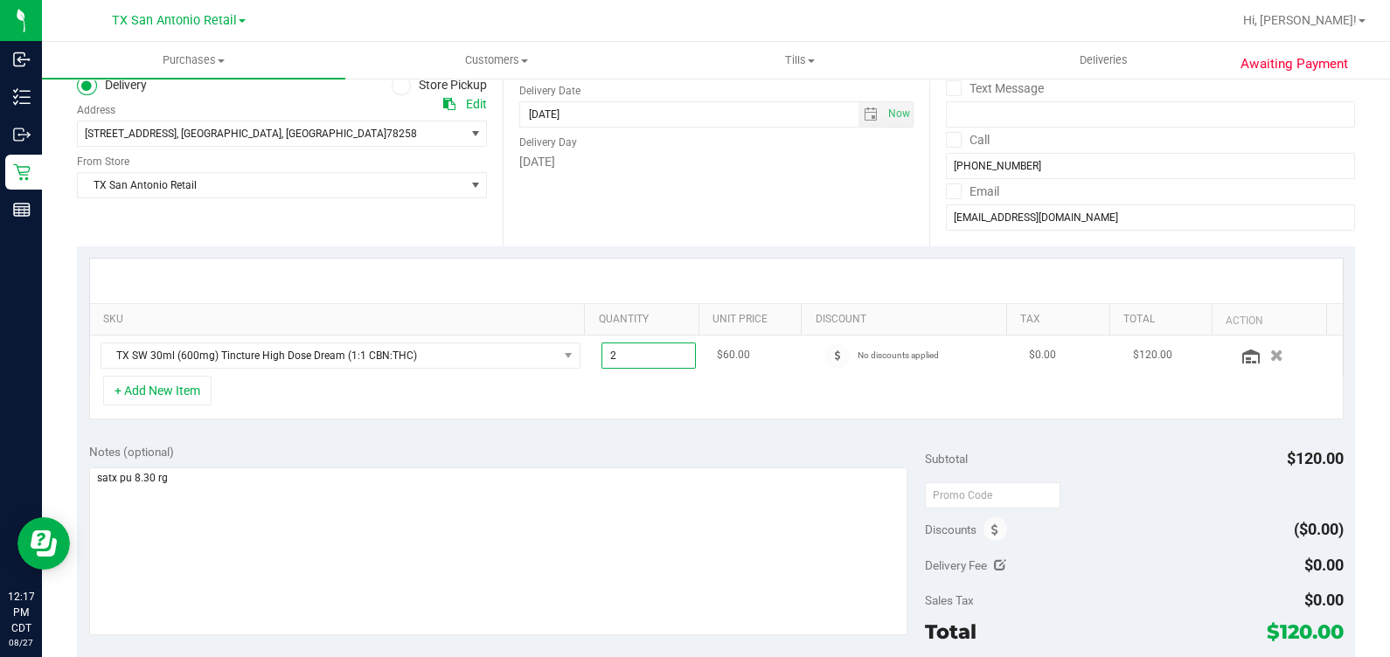
drag, startPoint x: 625, startPoint y: 351, endPoint x: 546, endPoint y: 367, distance: 80.2
click at [546, 367] on tr "TX SW 30ml (600mg) Tincture High Dose Dream (1:1 CBN:THC) 2.00 2 $60.00 No disc…" at bounding box center [716, 356] width 1252 height 40
type input "1"
type input "1.00"
click at [544, 403] on div "+ Add New Item" at bounding box center [716, 398] width 1254 height 44
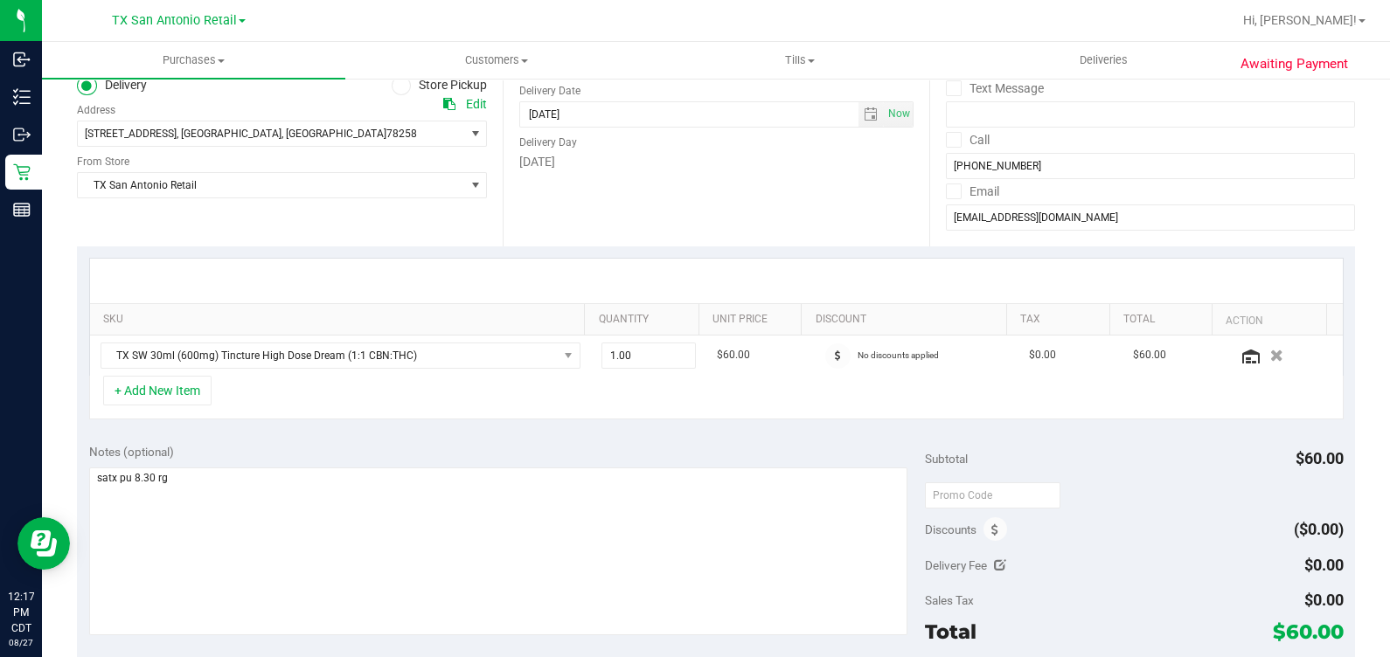
click at [542, 422] on div "SKU Quantity Unit Price Discount Tax Total Action TX SW 30ml (600mg) Tincture H…" at bounding box center [716, 338] width 1278 height 185
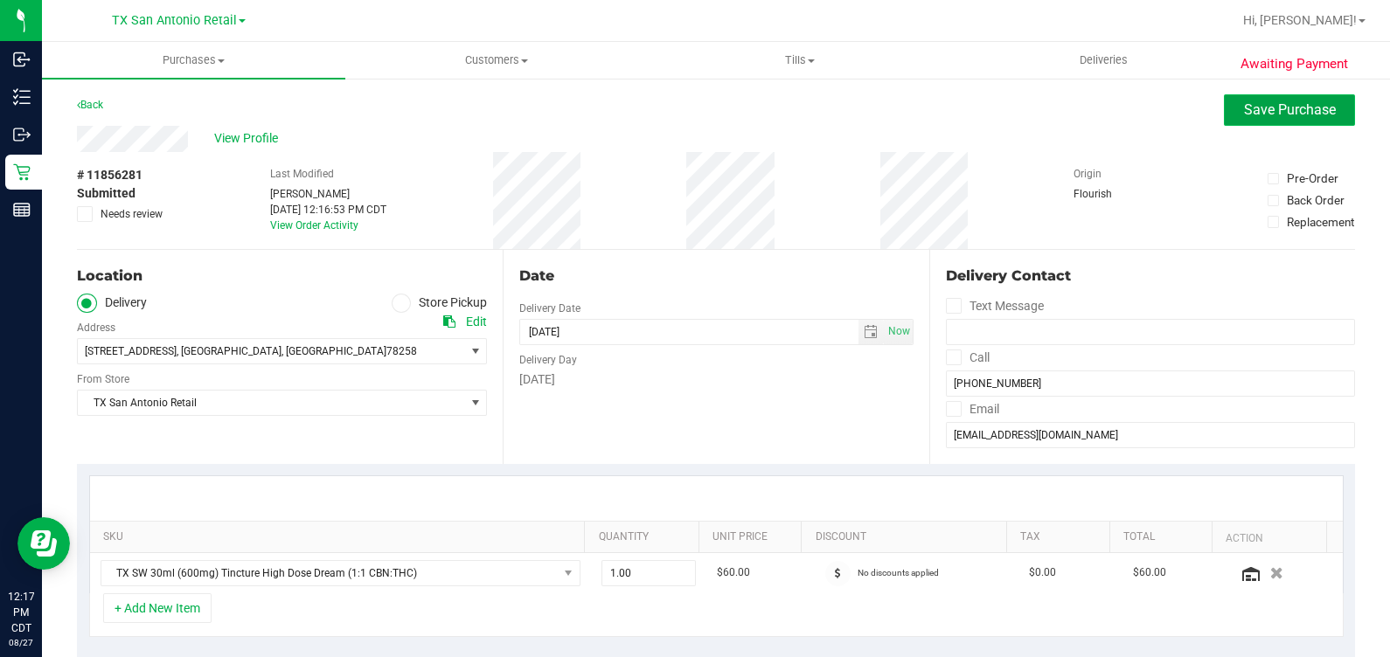
click at [1263, 107] on span "Save Purchase" at bounding box center [1290, 109] width 92 height 17
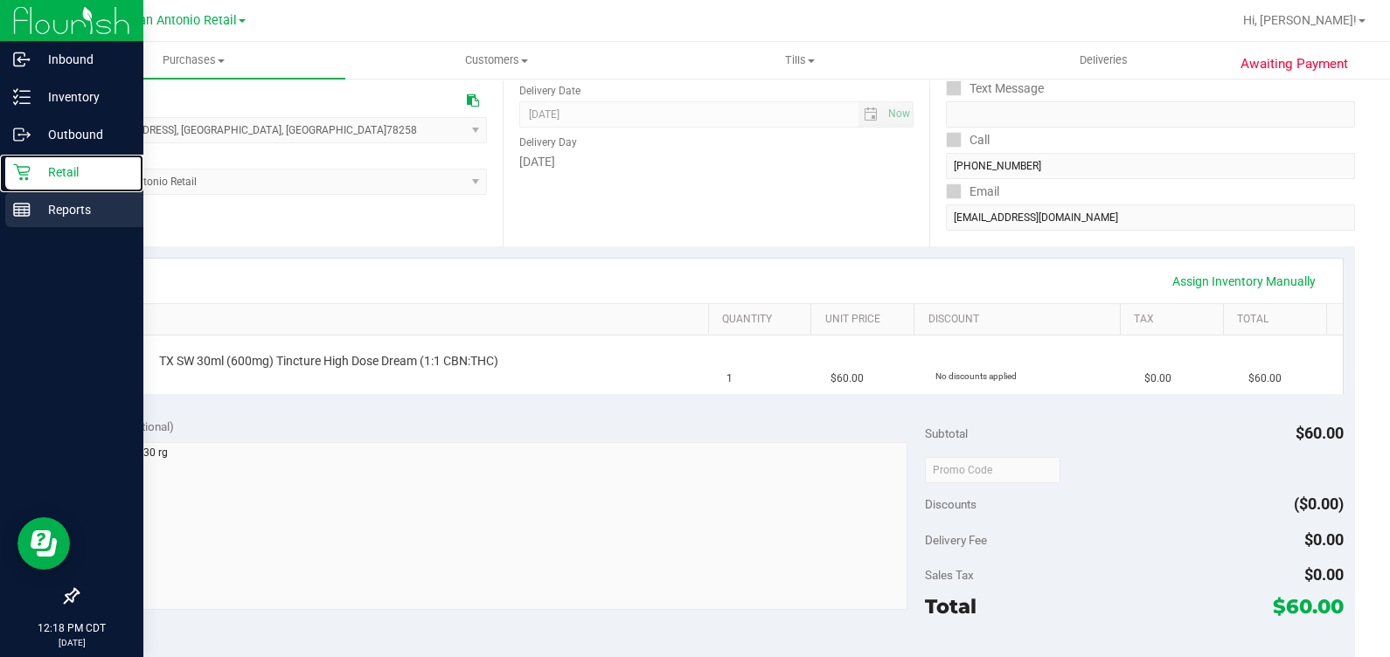
drag, startPoint x: 17, startPoint y: 179, endPoint x: 63, endPoint y: 218, distance: 60.1
click at [17, 179] on icon at bounding box center [21, 171] width 17 height 17
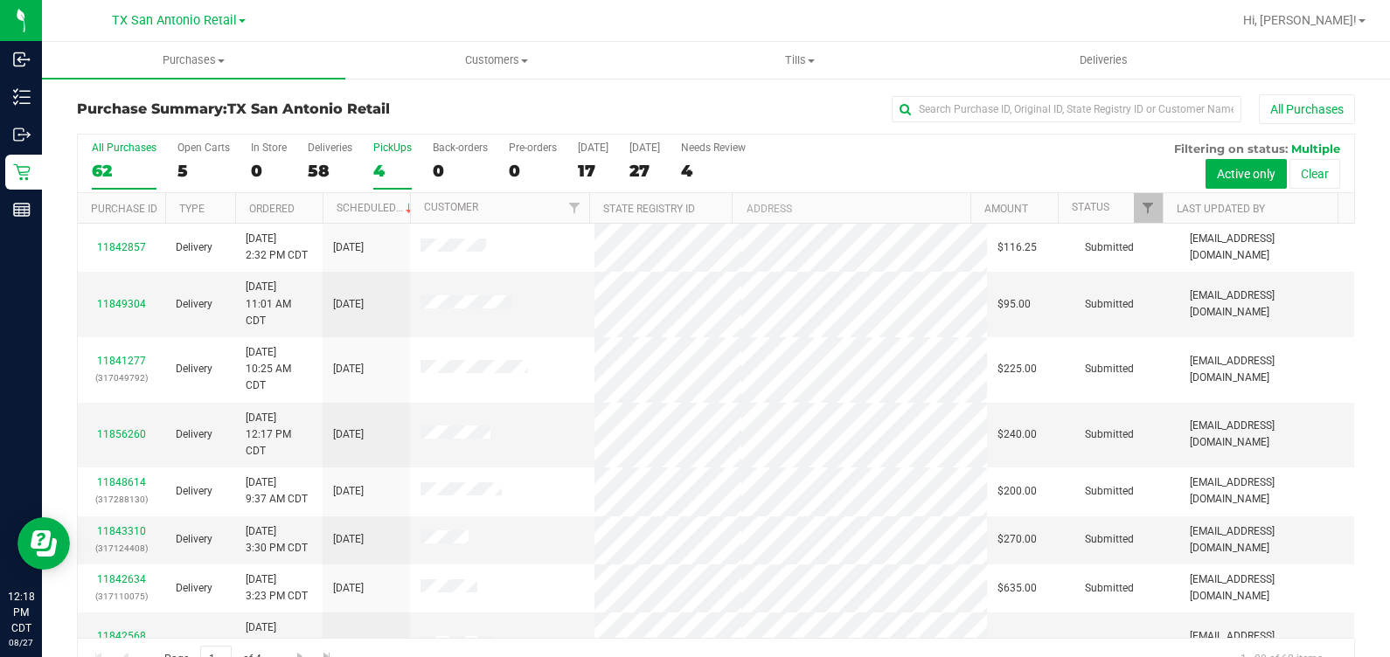
click at [402, 153] on div "PickUps" at bounding box center [392, 148] width 38 height 12
click at [0, 0] on input "PickUps 4" at bounding box center [0, 0] width 0 height 0
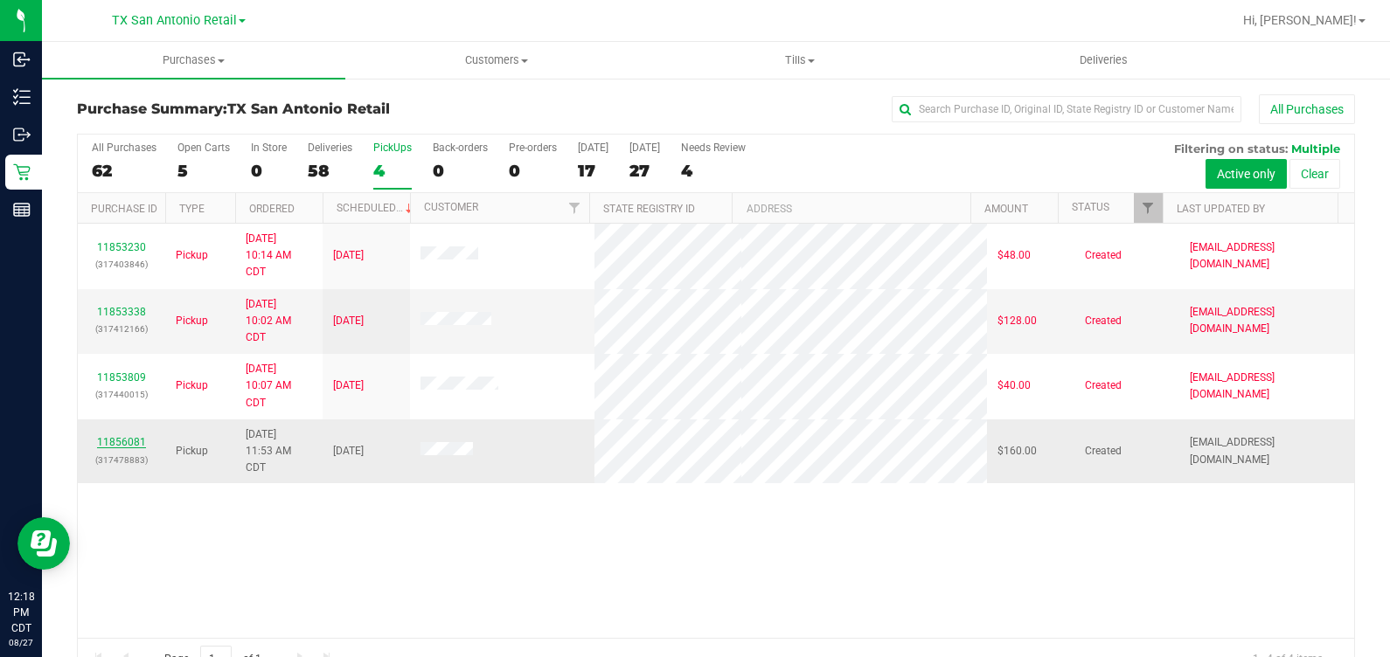
click at [121, 441] on link "11856081" at bounding box center [121, 442] width 49 height 12
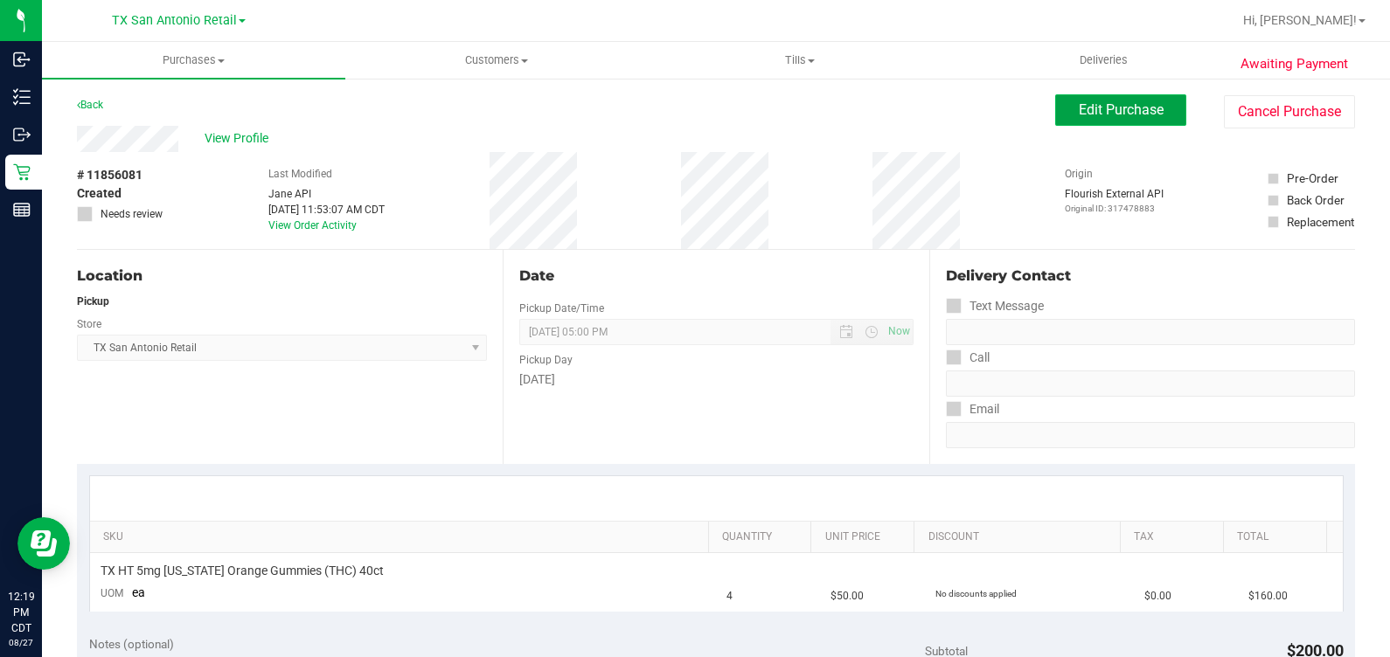
click at [1079, 109] on span "Edit Purchase" at bounding box center [1120, 109] width 85 height 17
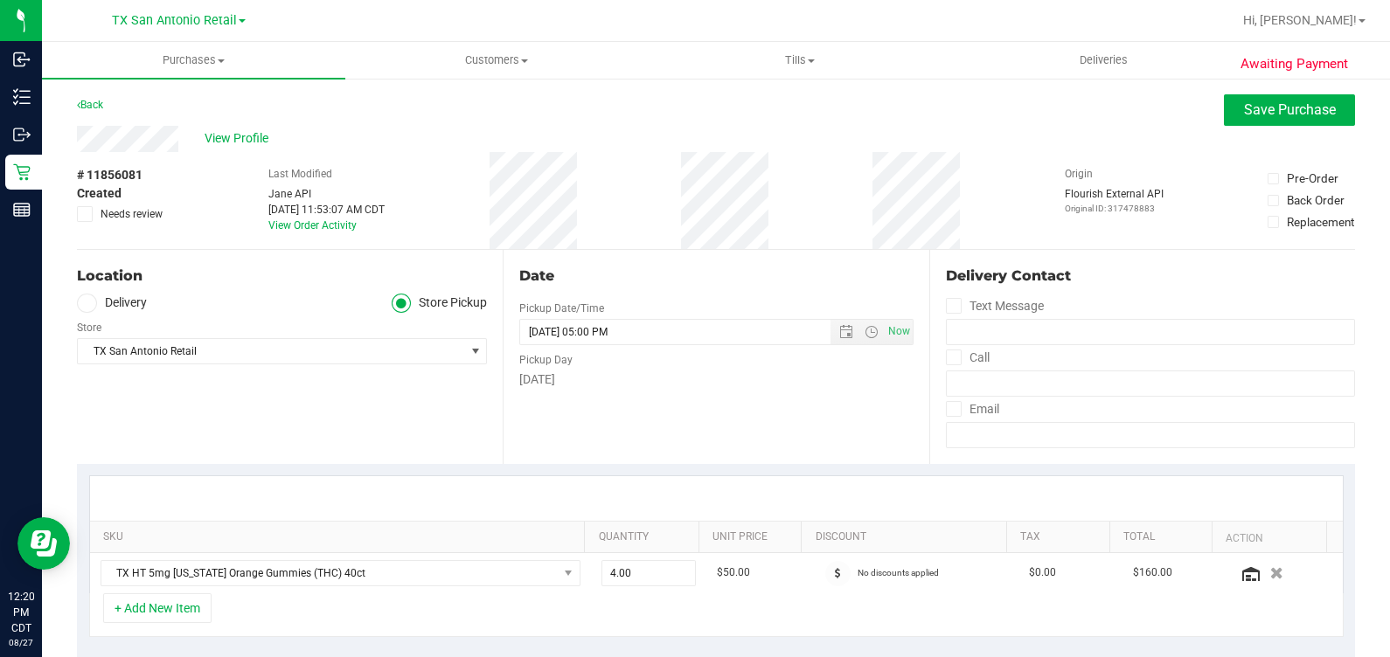
click at [121, 297] on label "Delivery" at bounding box center [112, 304] width 70 height 20
click at [0, 0] on input "Delivery" at bounding box center [0, 0] width 0 height 0
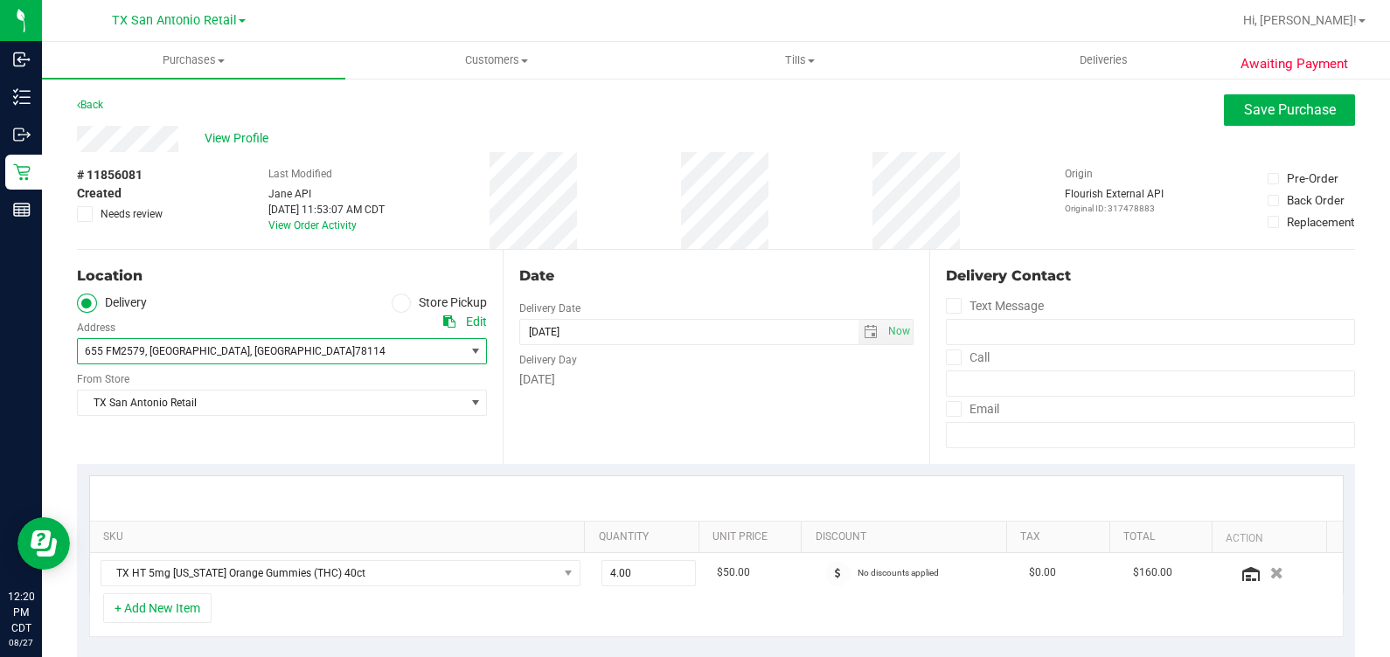
click at [162, 352] on span ", Floresville" at bounding box center [197, 351] width 105 height 12
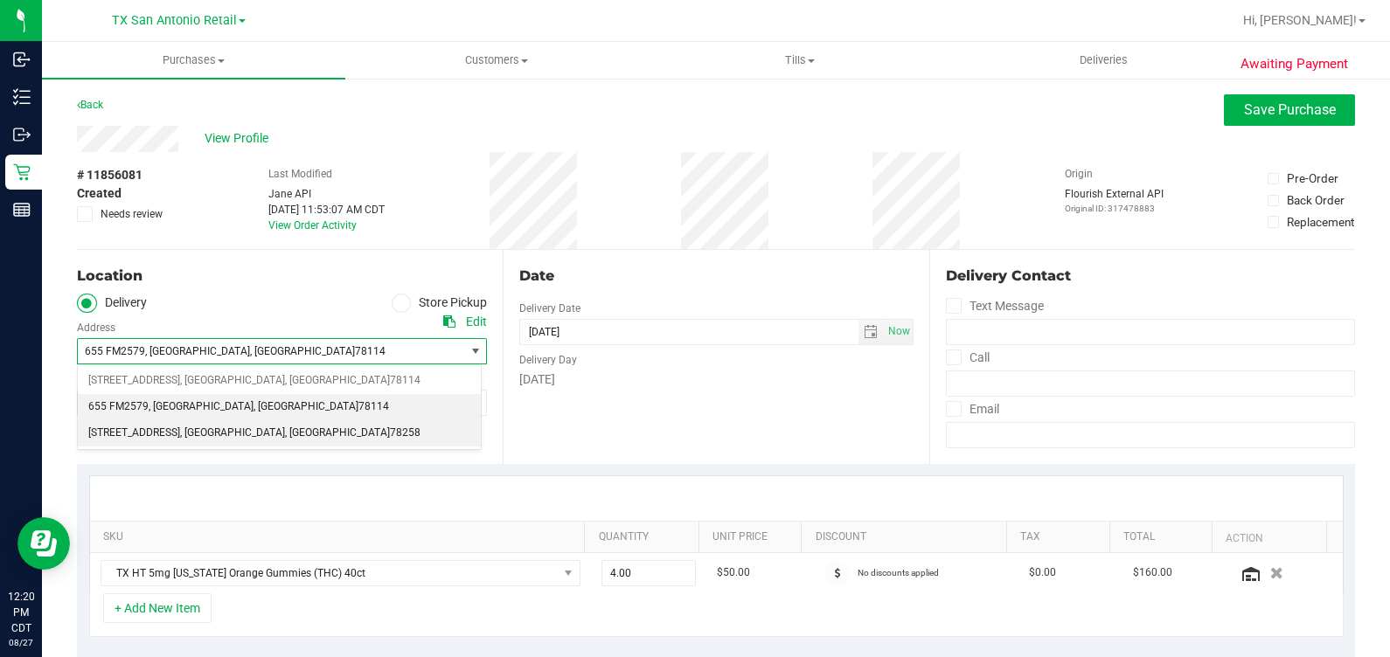
click at [180, 432] on span "18720 Stone Oak PKWY" at bounding box center [134, 433] width 92 height 23
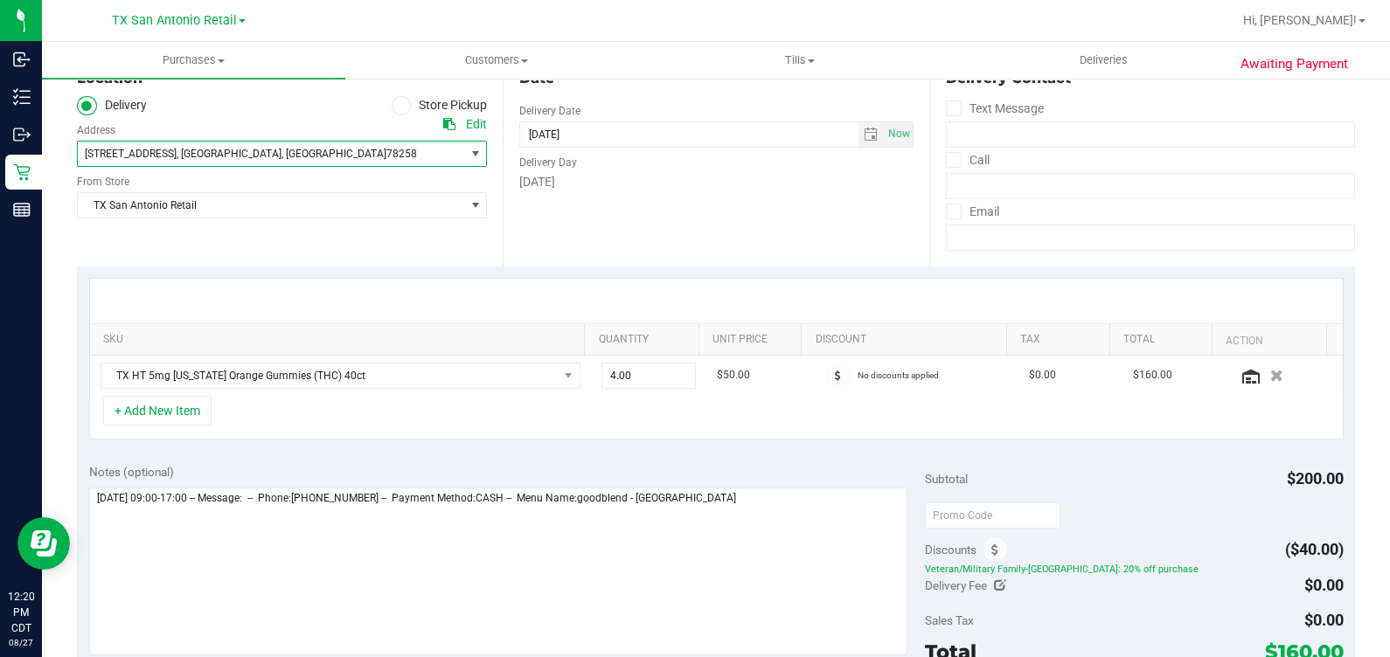
scroll to position [328, 0]
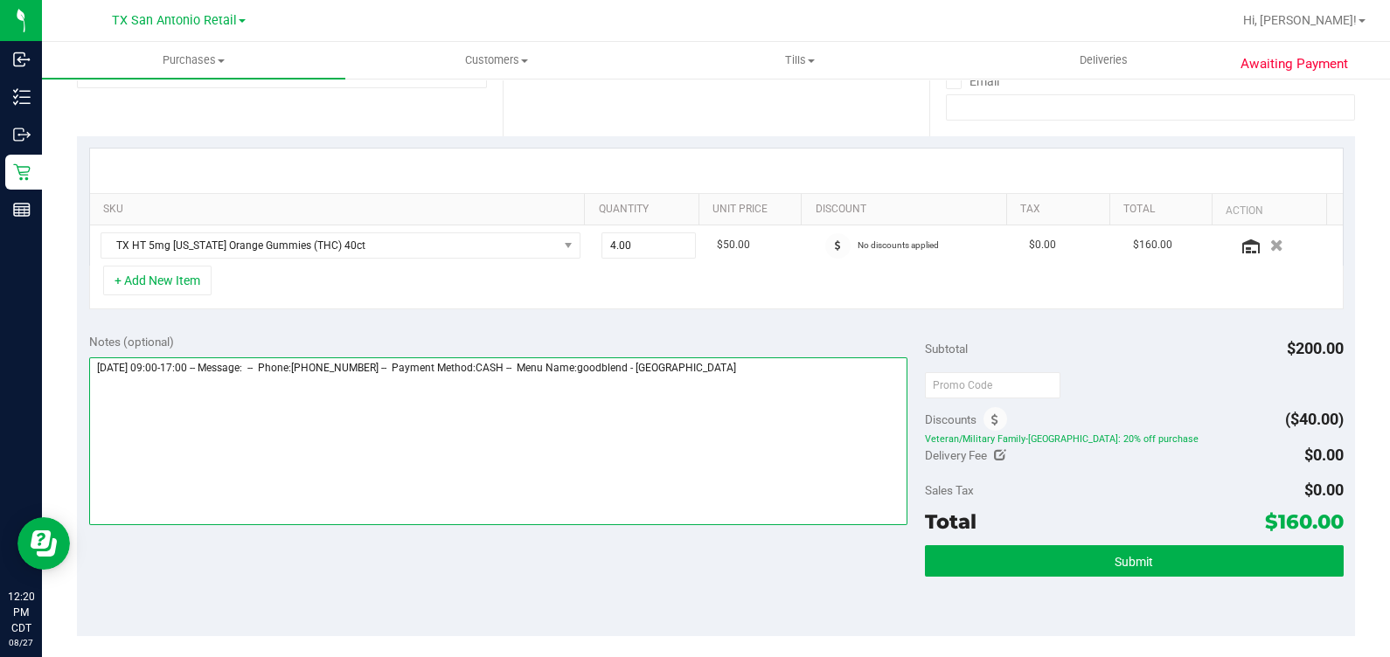
click at [787, 402] on textarea at bounding box center [498, 441] width 819 height 168
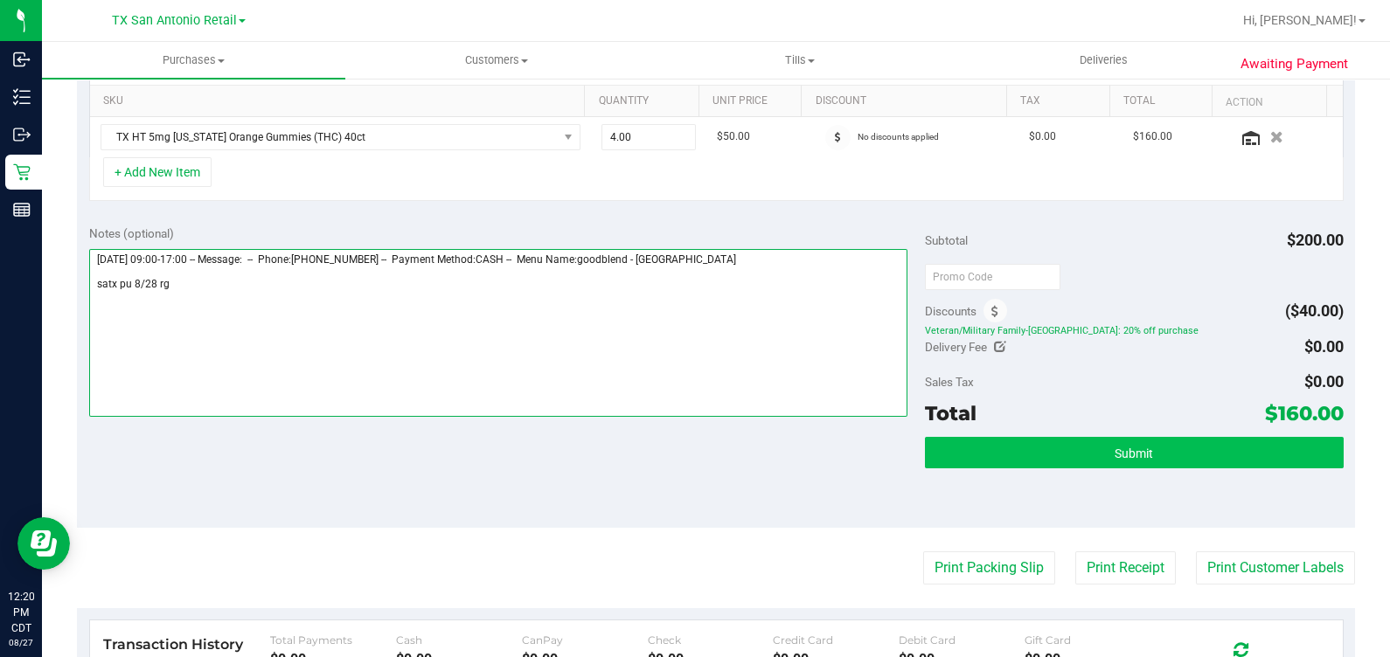
scroll to position [436, 0]
type textarea "Thursday 08/28/2025 09:00-17:00 -- Message: -- Phone:8305577017 -- Payment Meth…"
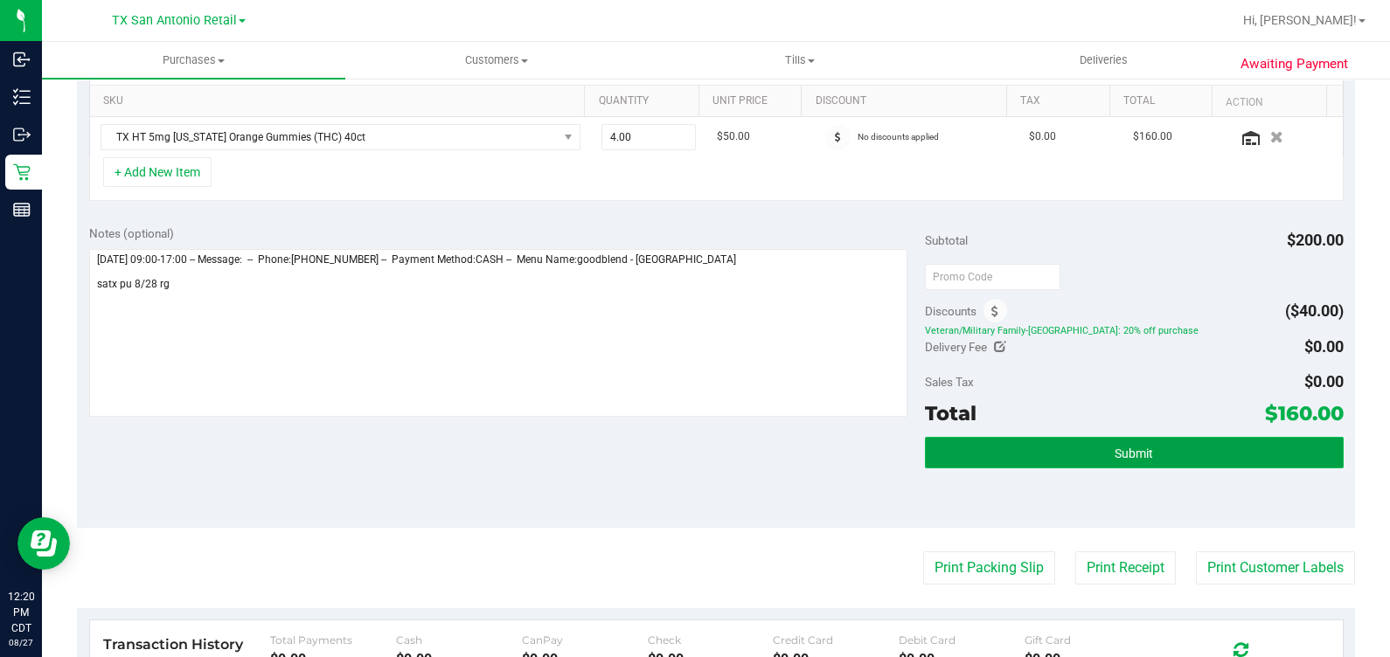
click at [955, 443] on button "Submit" at bounding box center [1134, 452] width 418 height 31
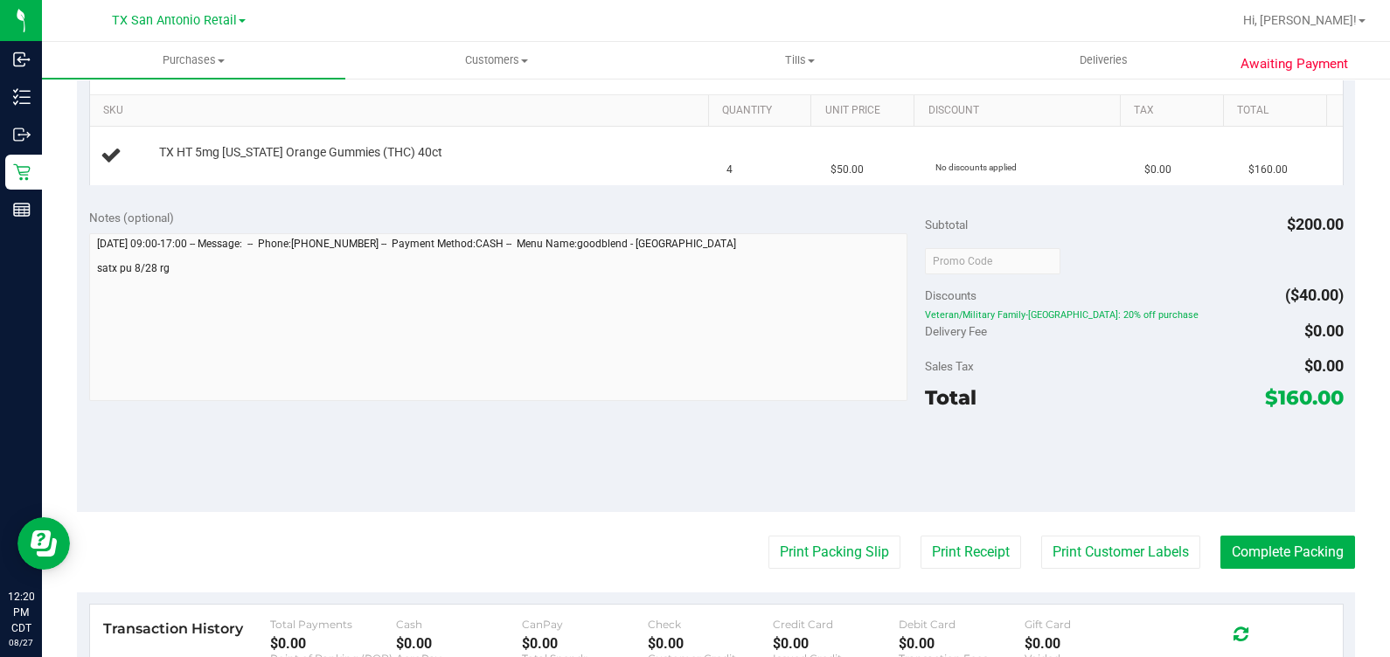
scroll to position [436, 0]
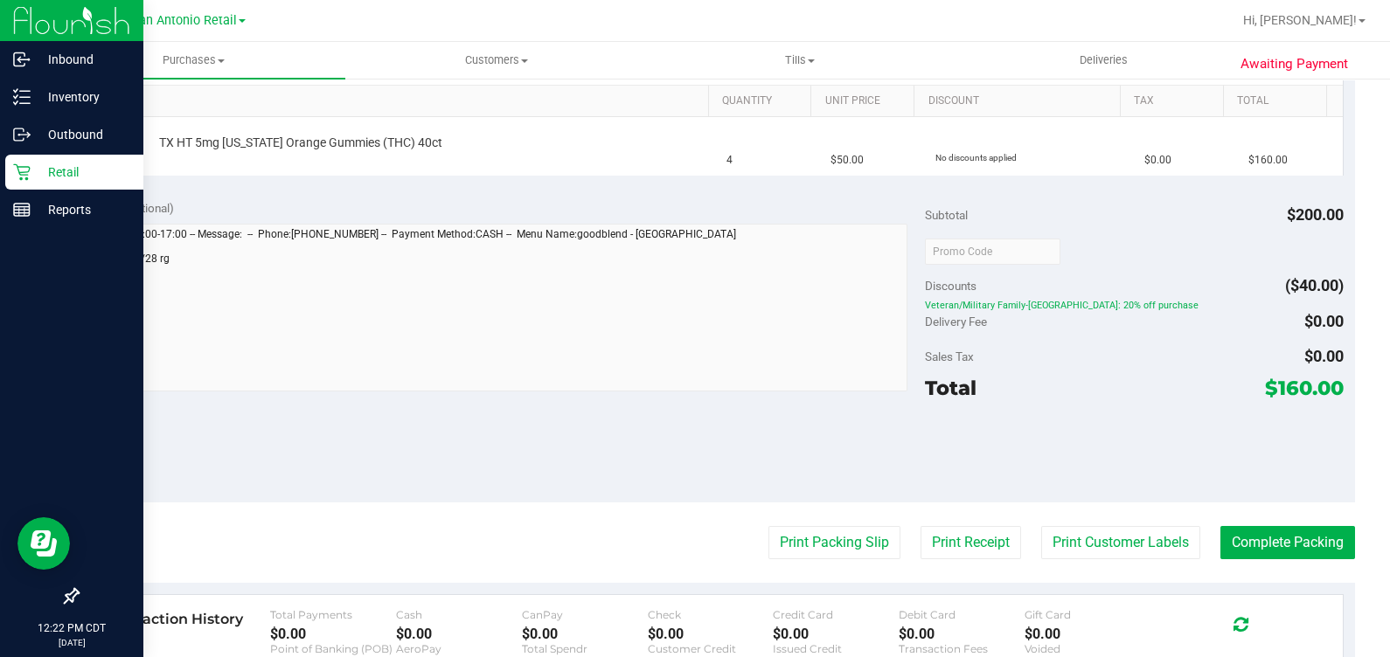
click at [45, 181] on p "Retail" at bounding box center [83, 172] width 105 height 21
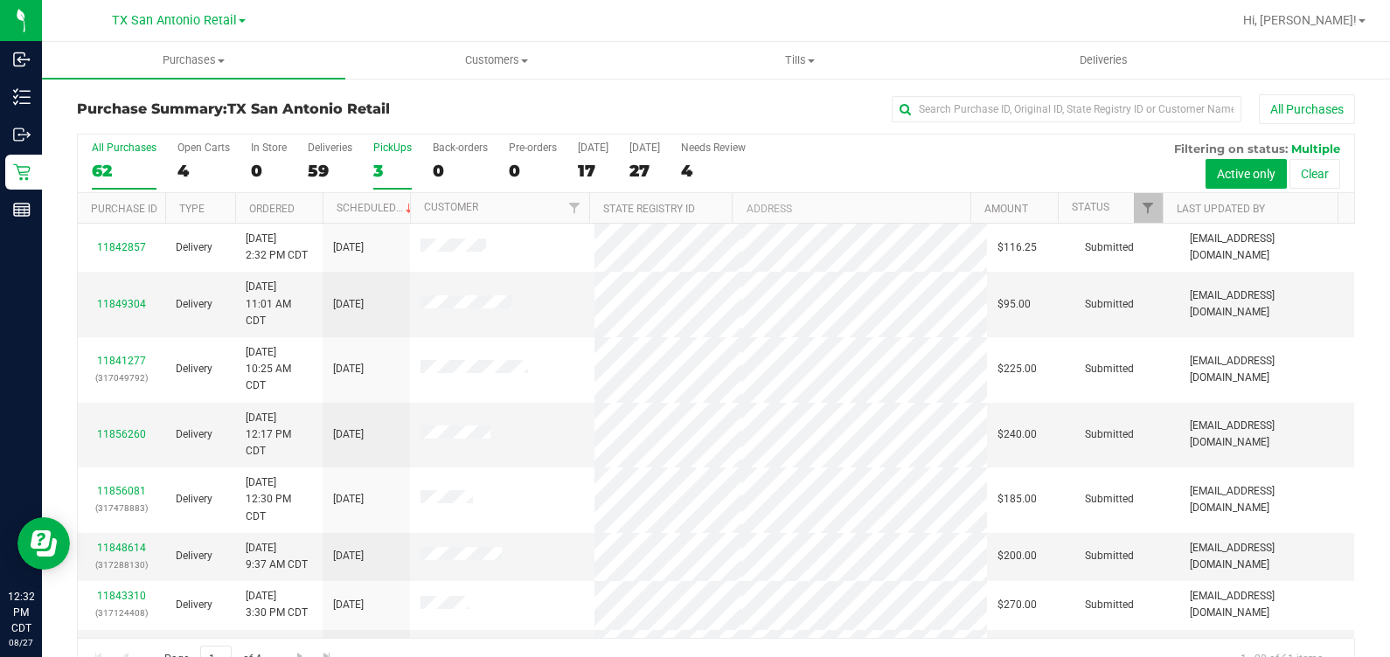
click at [388, 163] on div "3" at bounding box center [392, 171] width 38 height 20
click at [0, 0] on input "PickUps 3" at bounding box center [0, 0] width 0 height 0
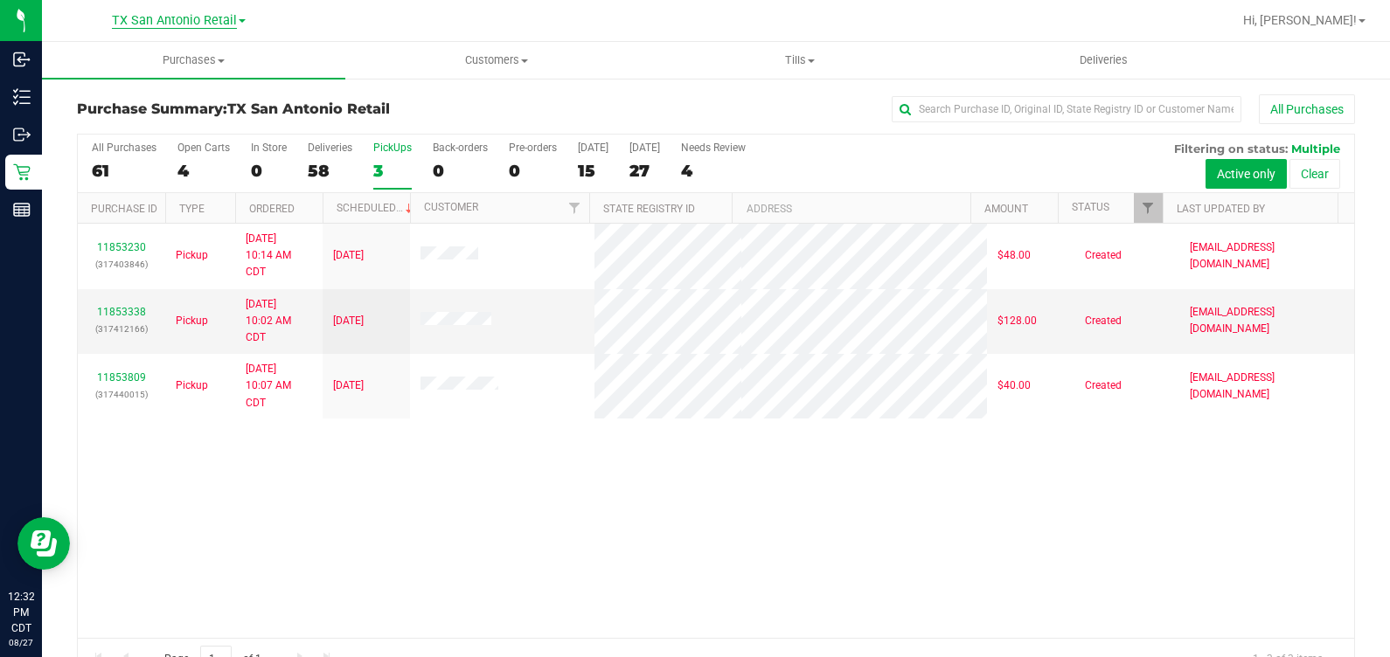
click at [217, 22] on span "TX San Antonio Retail" at bounding box center [174, 21] width 125 height 16
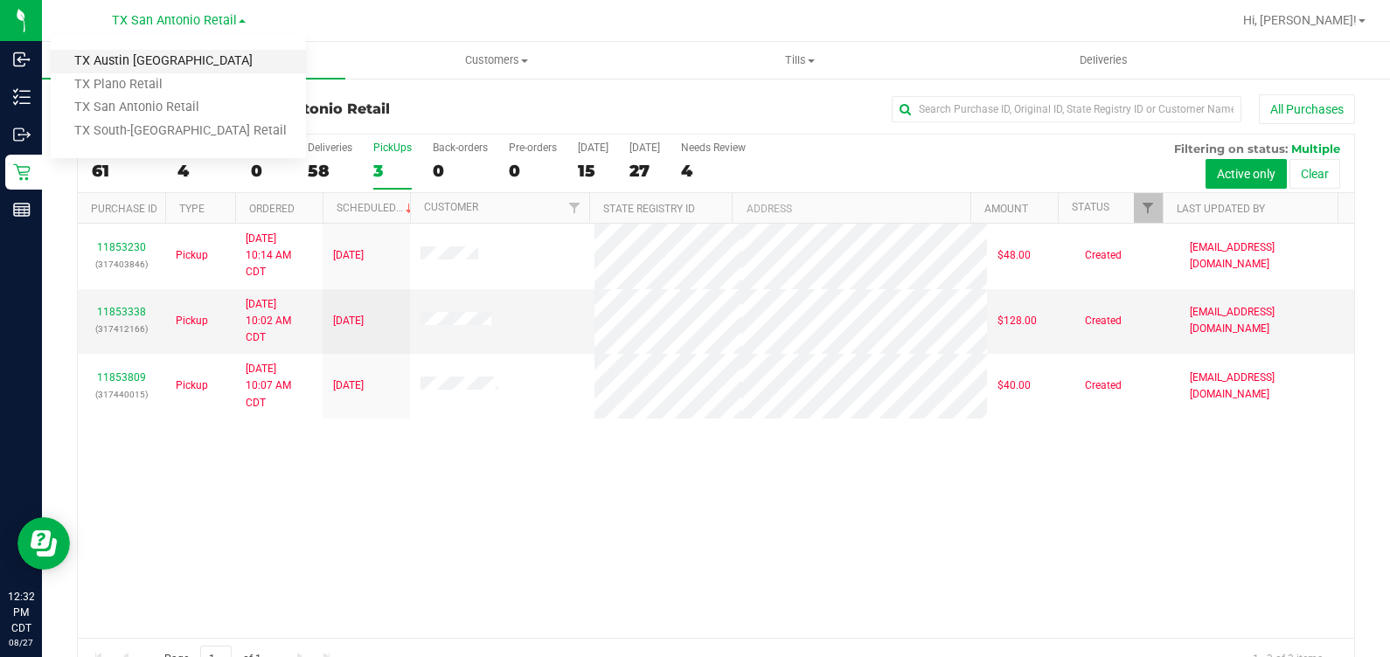
click at [192, 70] on link "TX Austin [GEOGRAPHIC_DATA]" at bounding box center [178, 62] width 255 height 24
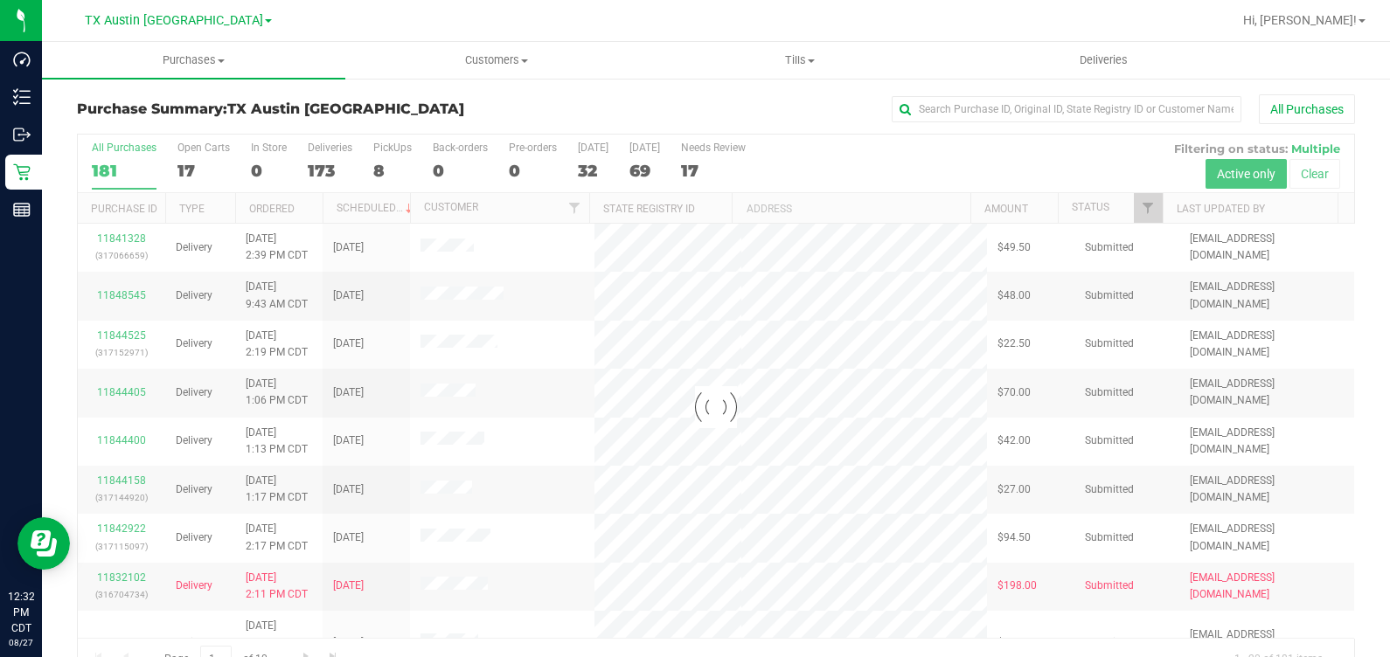
click at [390, 157] on div at bounding box center [716, 407] width 1276 height 545
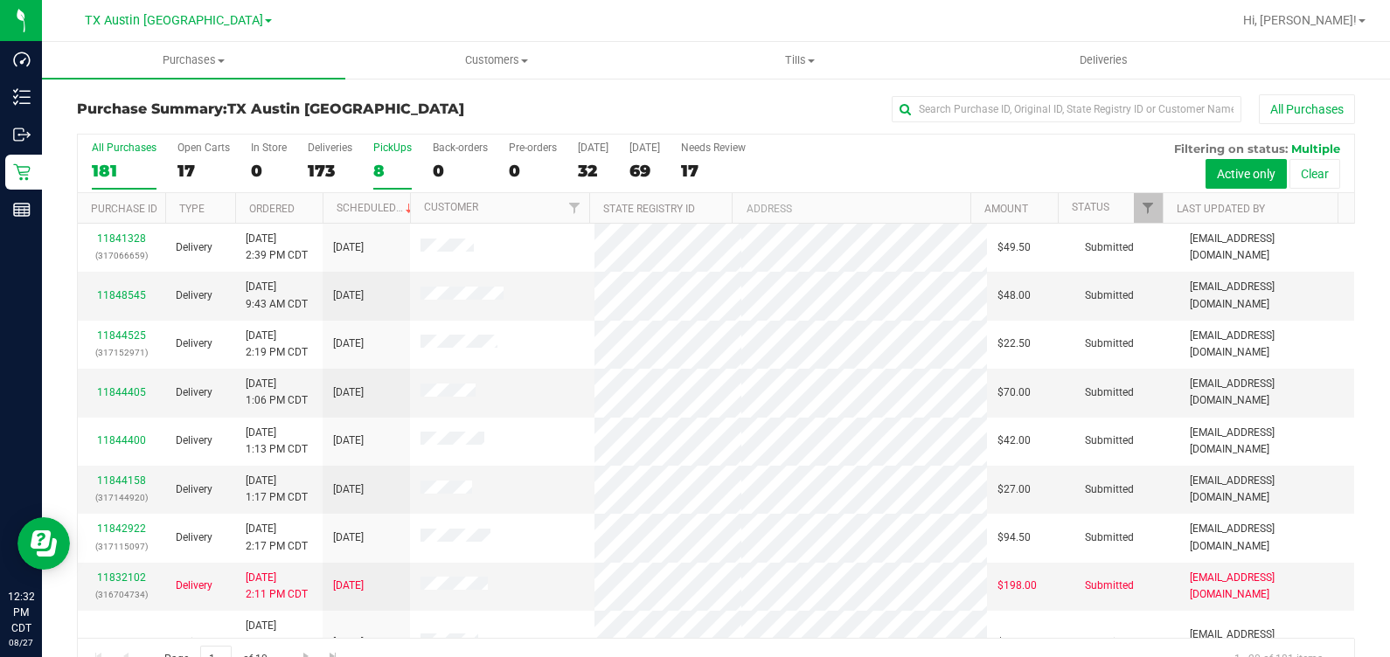
click at [389, 161] on div "8" at bounding box center [392, 171] width 38 height 20
click at [0, 0] on input "PickUps 8" at bounding box center [0, 0] width 0 height 0
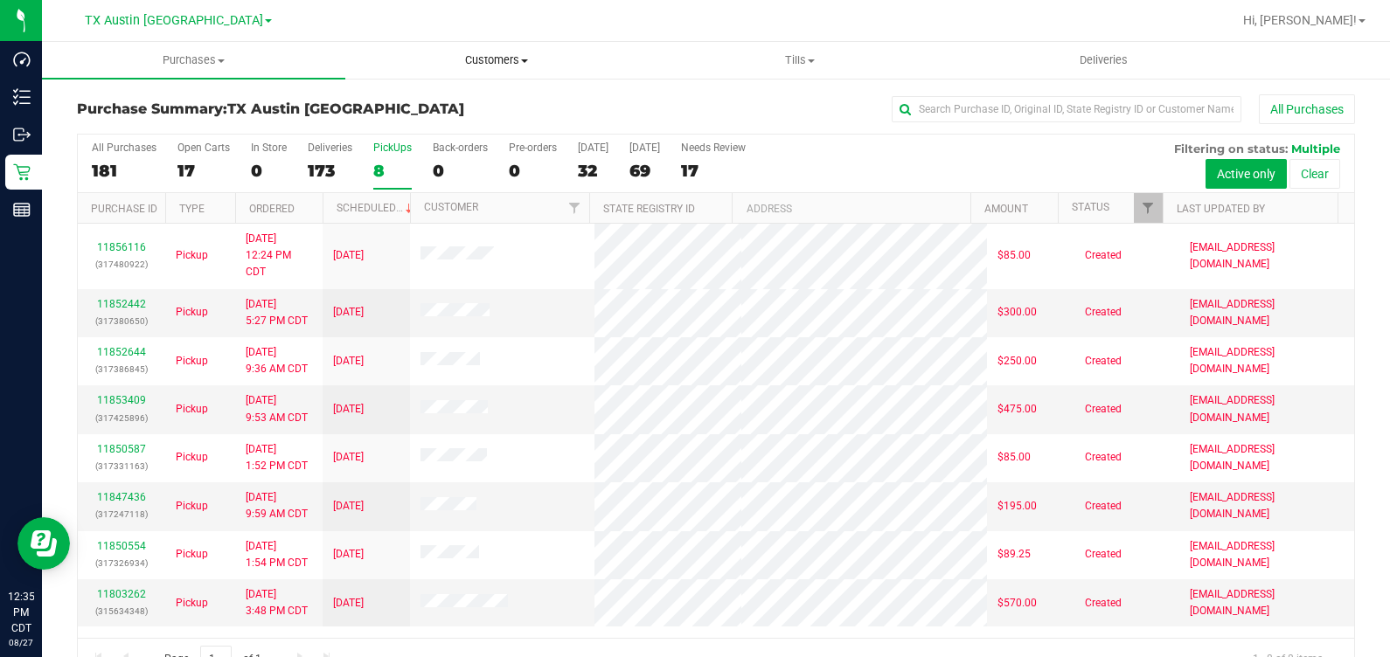
click at [504, 70] on uib-tab-heading "Customers All customers Add a new customer All physicians" at bounding box center [497, 60] width 302 height 35
click at [410, 100] on span "All customers" at bounding box center [408, 105] width 126 height 15
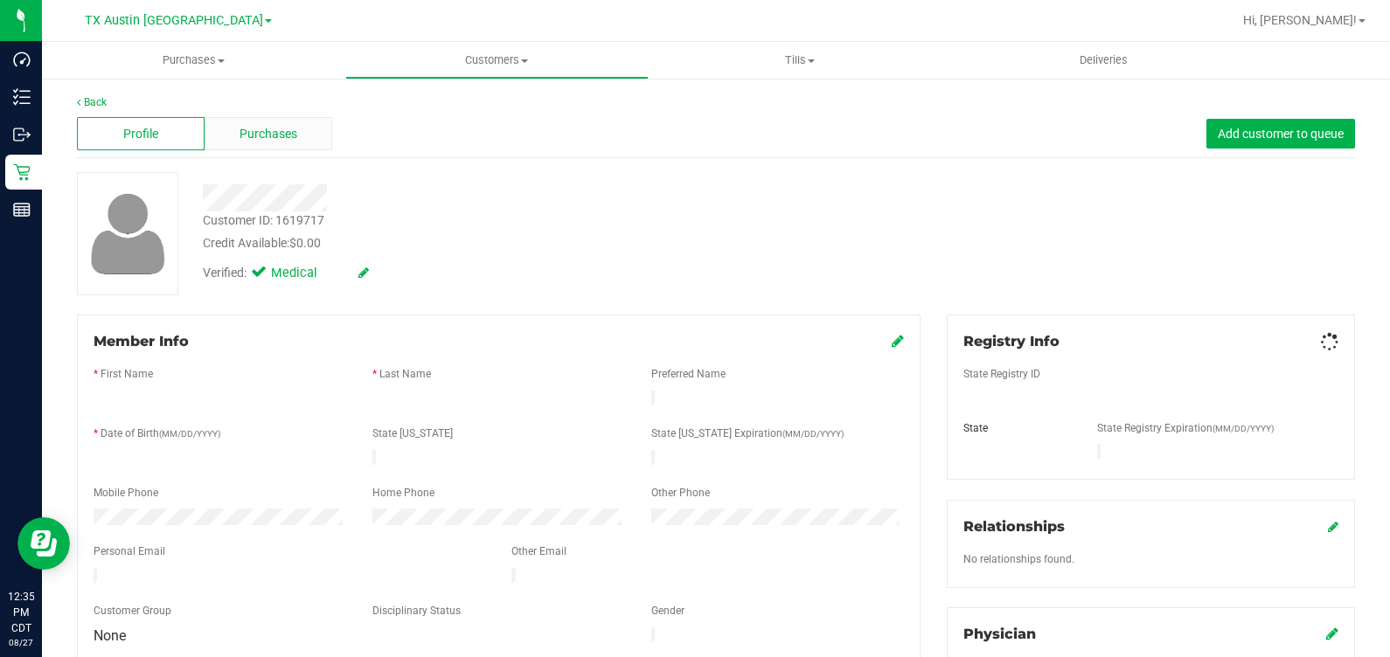
click at [265, 120] on div "Purchases" at bounding box center [269, 133] width 128 height 33
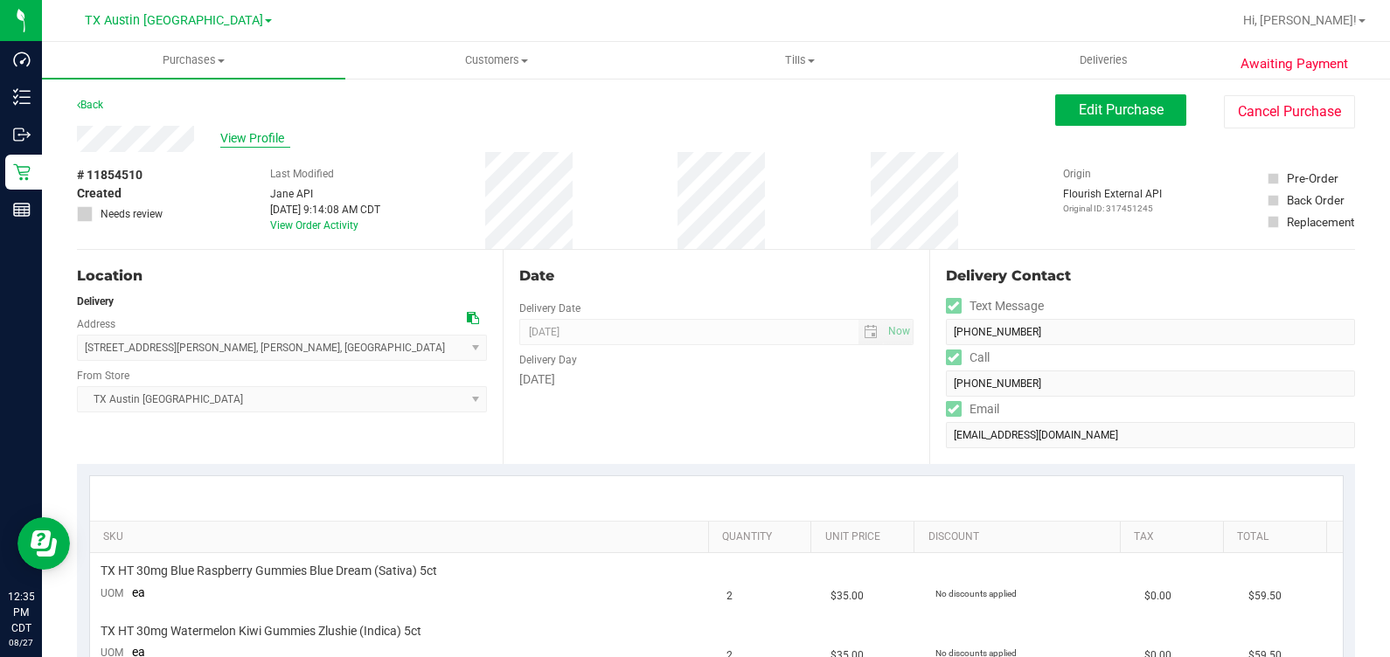
click at [262, 146] on span "View Profile" at bounding box center [255, 138] width 70 height 18
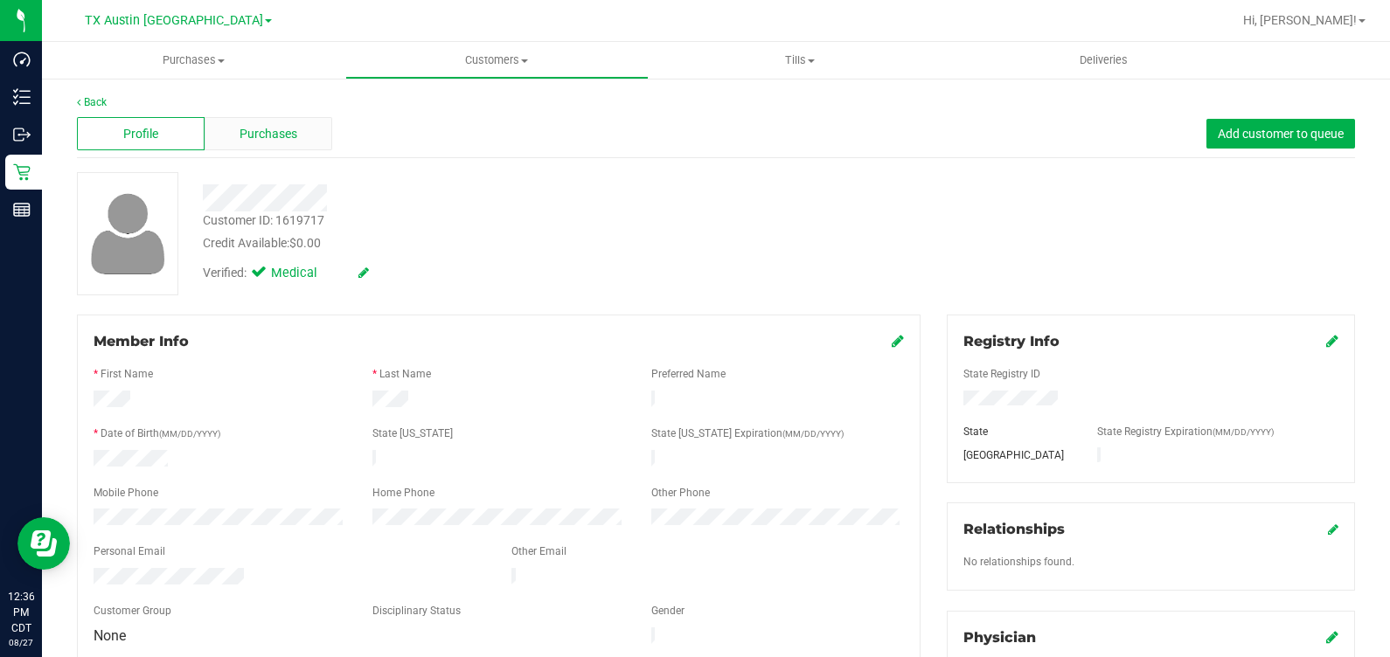
click at [284, 141] on span "Purchases" at bounding box center [268, 134] width 58 height 18
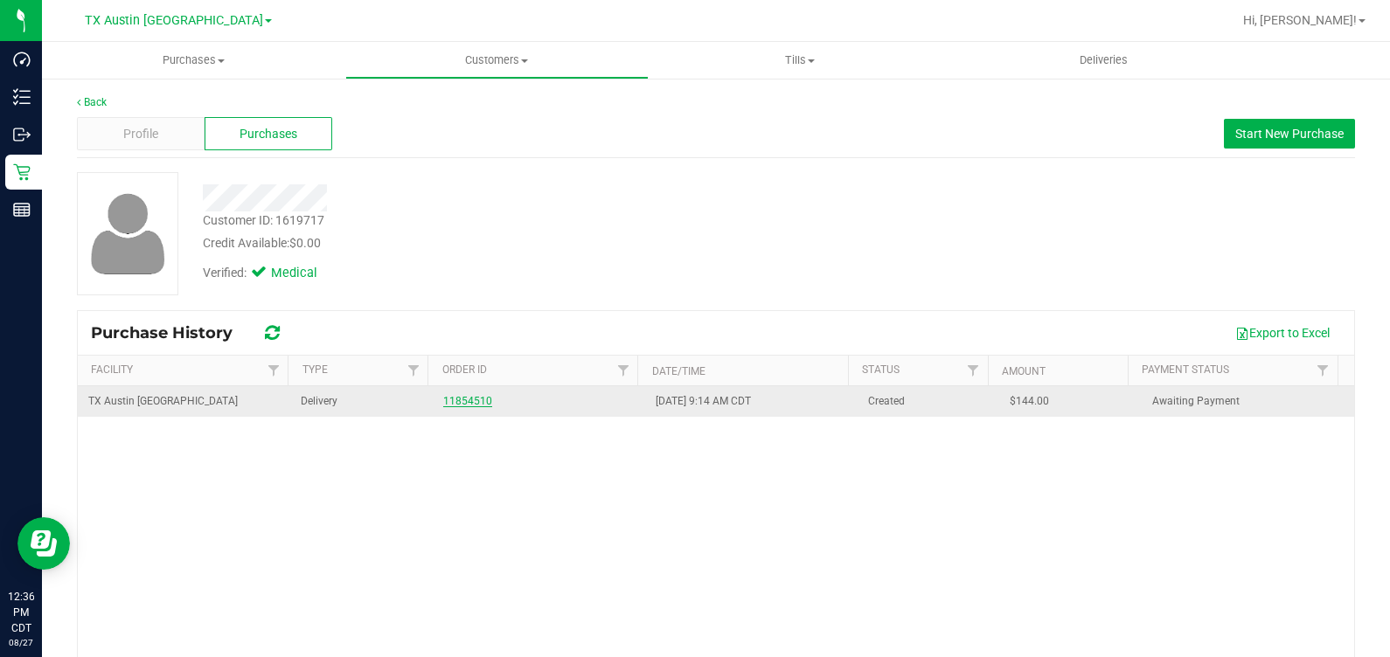
click at [445, 395] on link "11854510" at bounding box center [467, 401] width 49 height 12
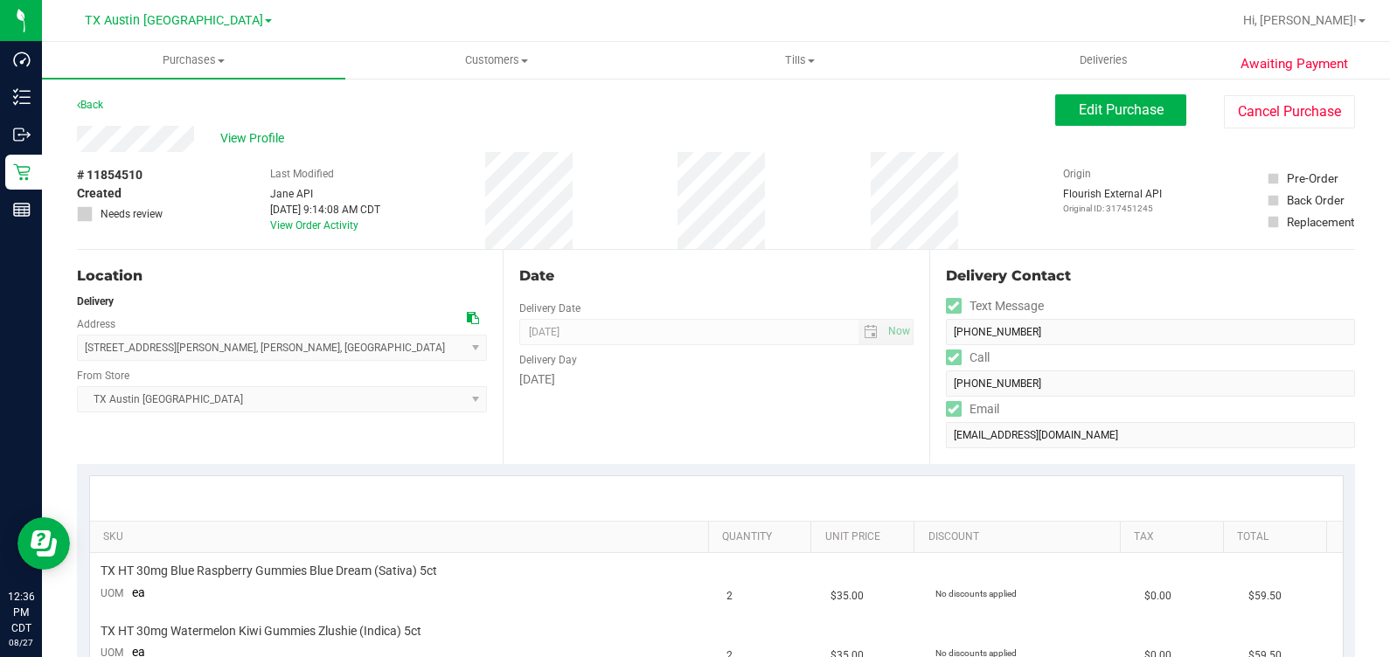
click at [166, 328] on div "[STREET_ADDRESS][PERSON_NAME] , [GEOGRAPHIC_DATA] , [GEOGRAPHIC_DATA] 76036 Sel…" at bounding box center [282, 335] width 410 height 52
click at [258, 137] on span "View Profile" at bounding box center [255, 138] width 70 height 18
click at [468, 315] on icon at bounding box center [473, 318] width 12 height 12
click at [278, 139] on span "View Profile" at bounding box center [255, 138] width 70 height 18
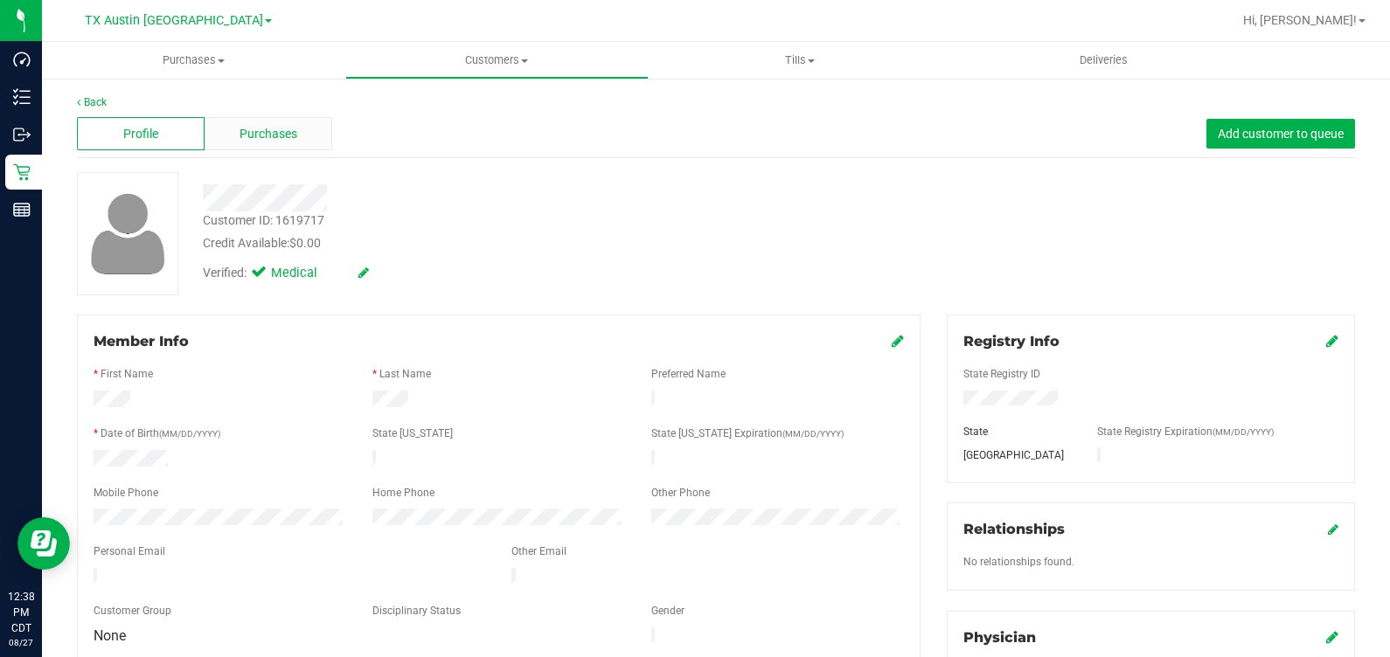
click at [302, 119] on div "Purchases" at bounding box center [269, 133] width 128 height 33
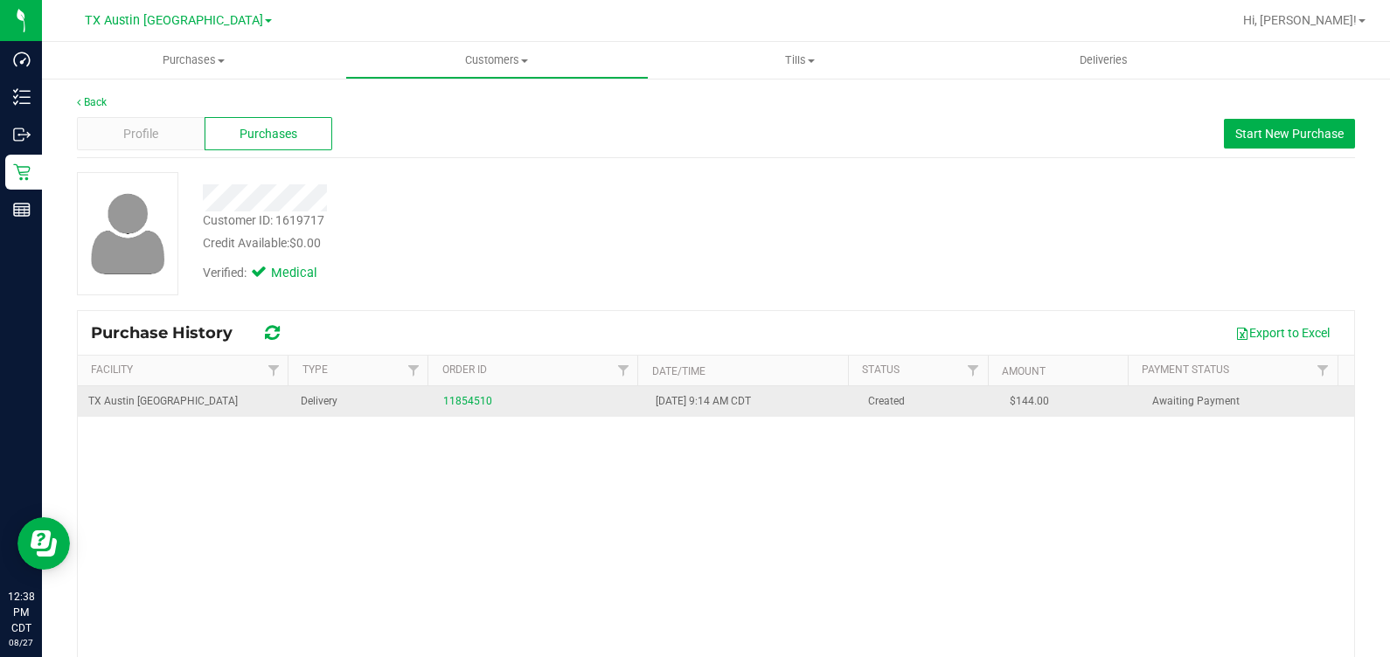
click at [433, 399] on td "11854510" at bounding box center [539, 401] width 212 height 31
click at [443, 399] on link "11854510" at bounding box center [467, 401] width 49 height 12
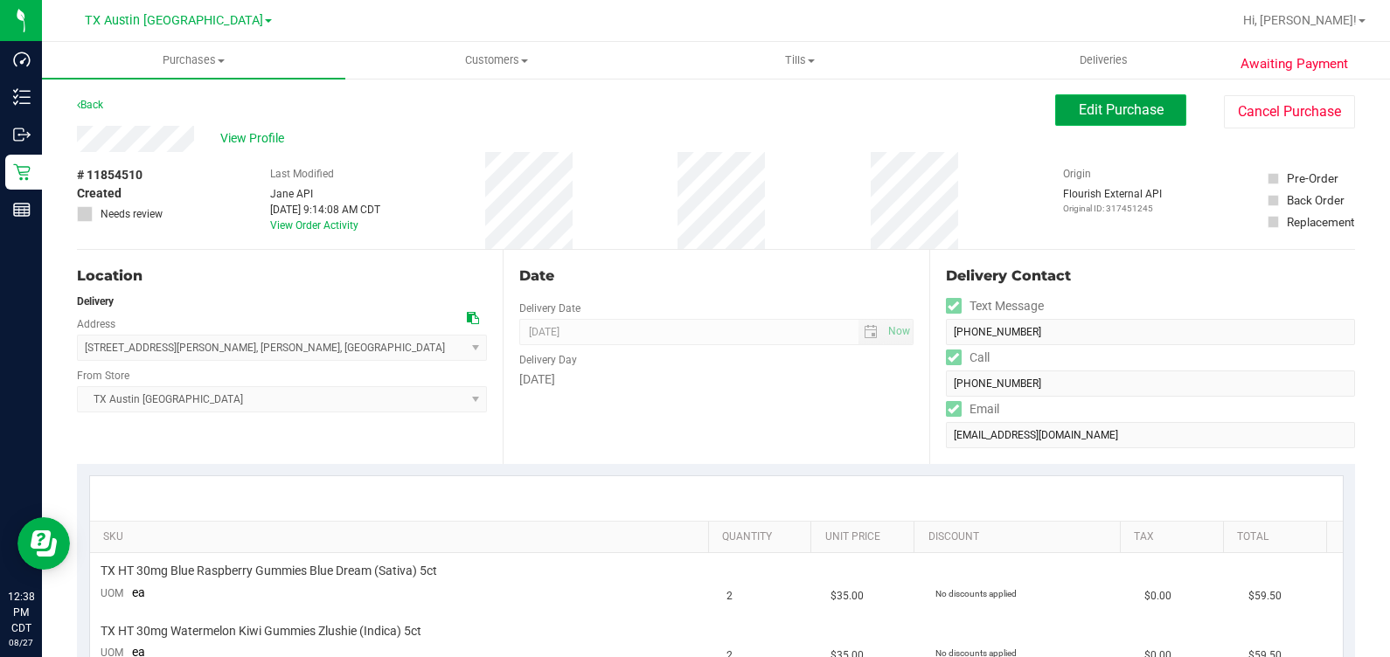
click at [1094, 114] on span "Edit Purchase" at bounding box center [1120, 109] width 85 height 17
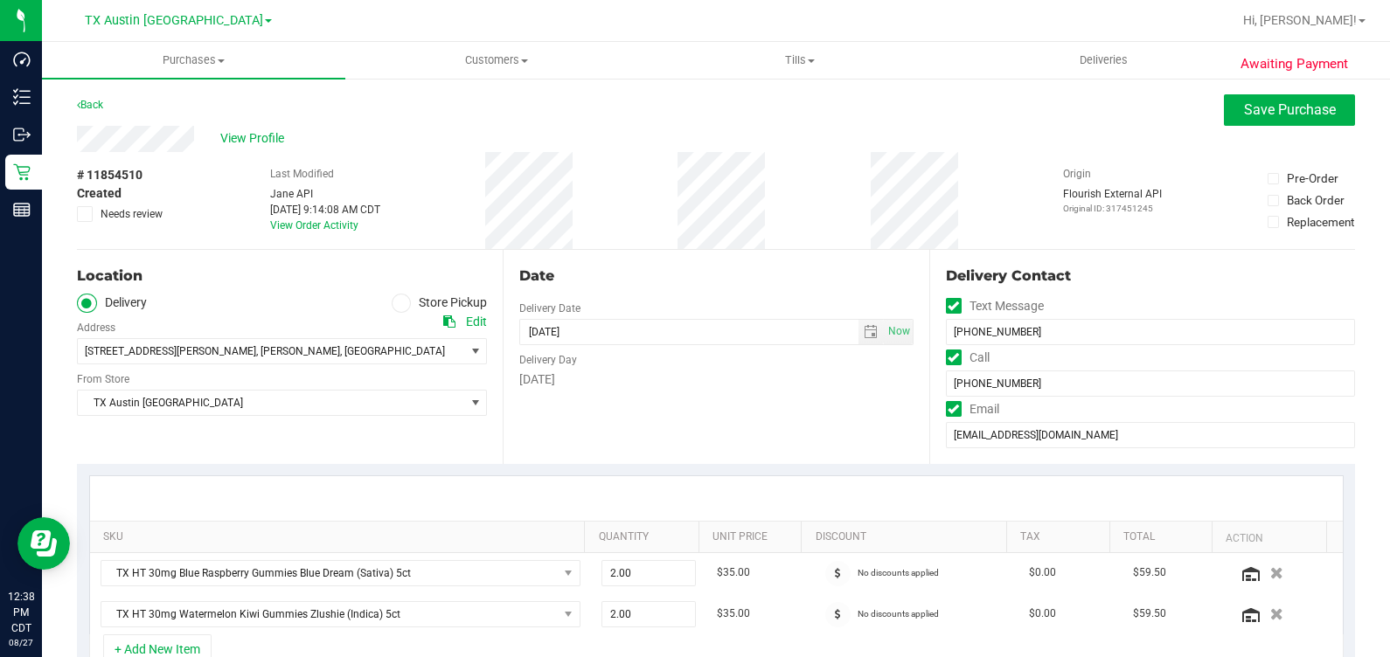
scroll to position [108, 0]
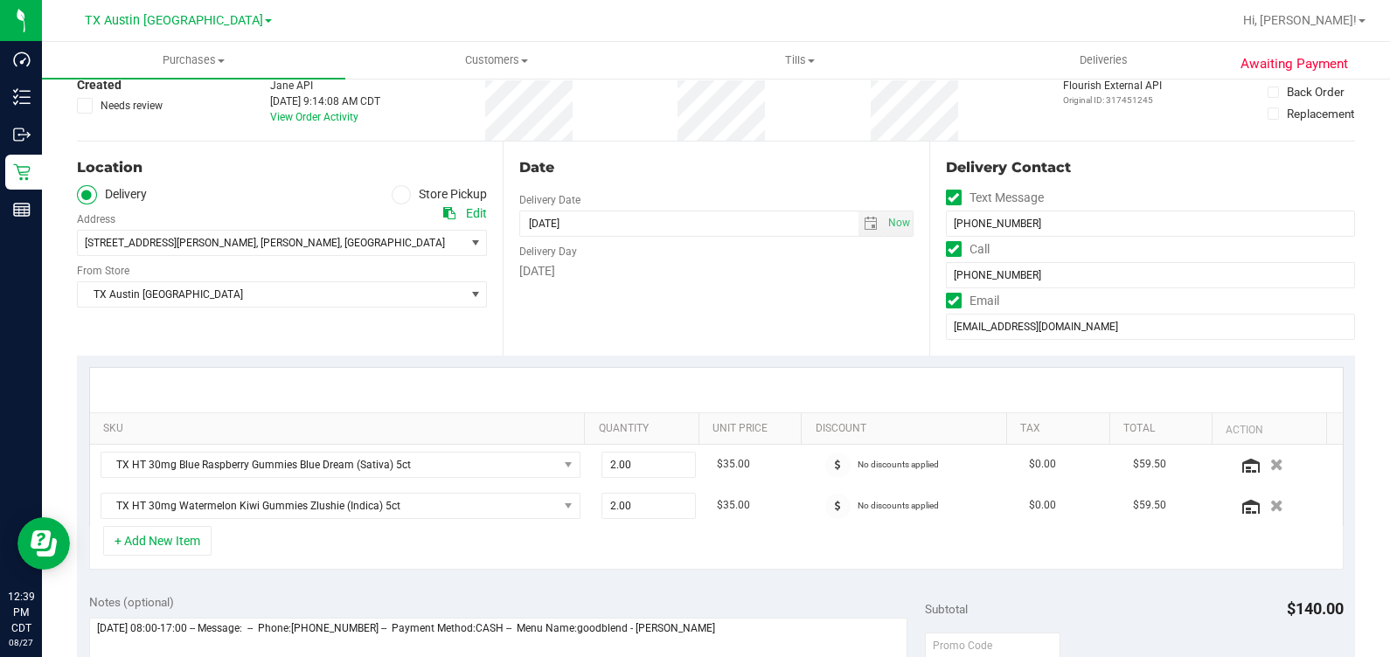
click at [126, 102] on span "Needs review" at bounding box center [132, 106] width 62 height 16
click at [0, 0] on input "Needs review" at bounding box center [0, 0] width 0 height 0
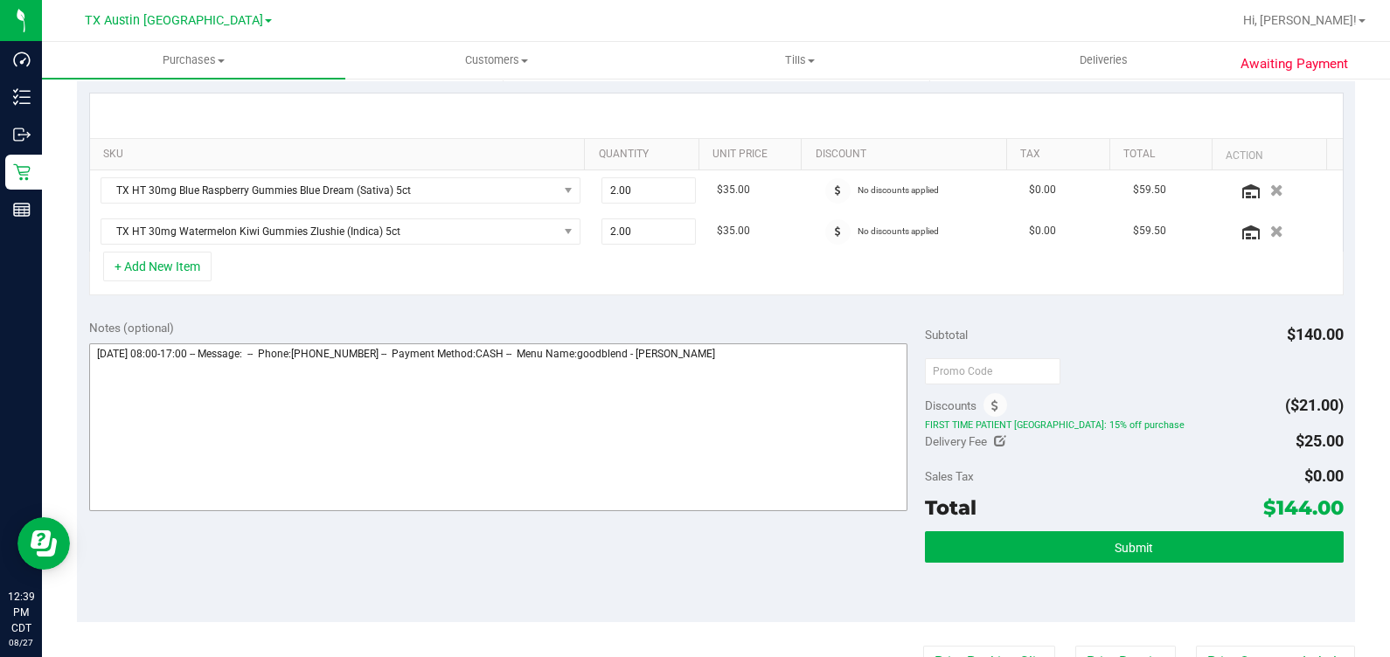
scroll to position [436, 0]
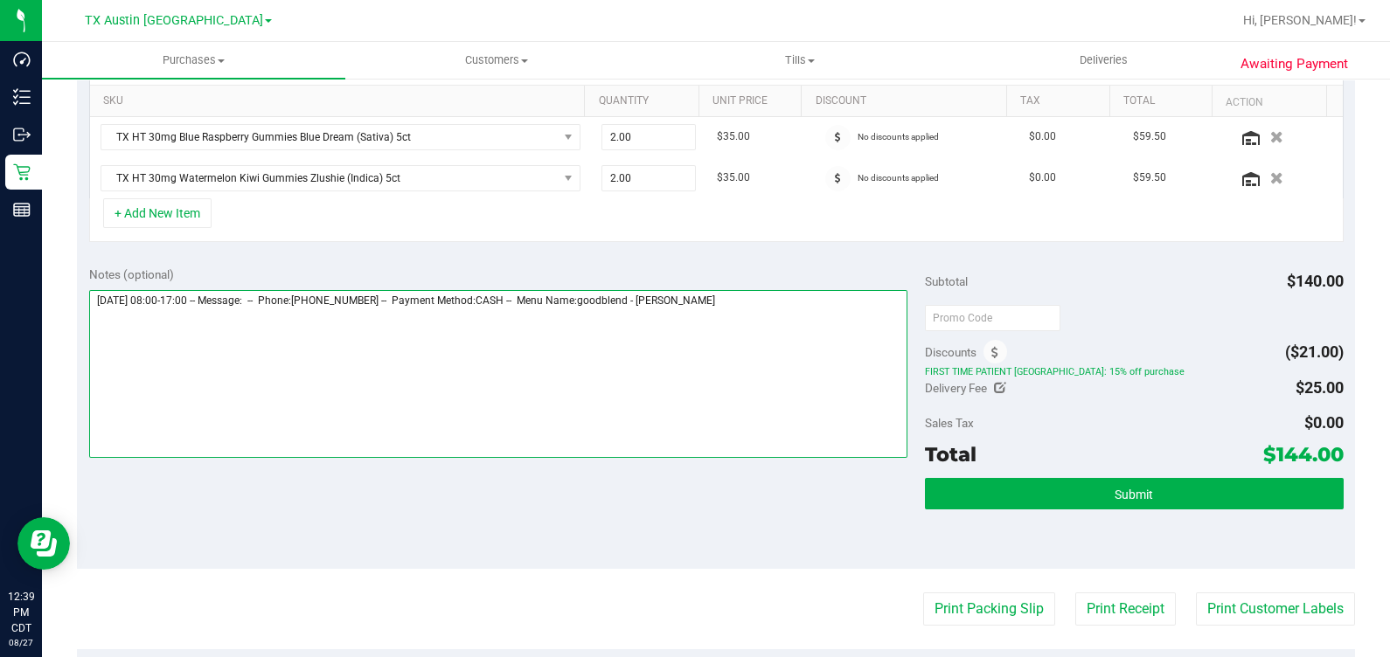
click at [791, 306] on textarea at bounding box center [498, 374] width 819 height 168
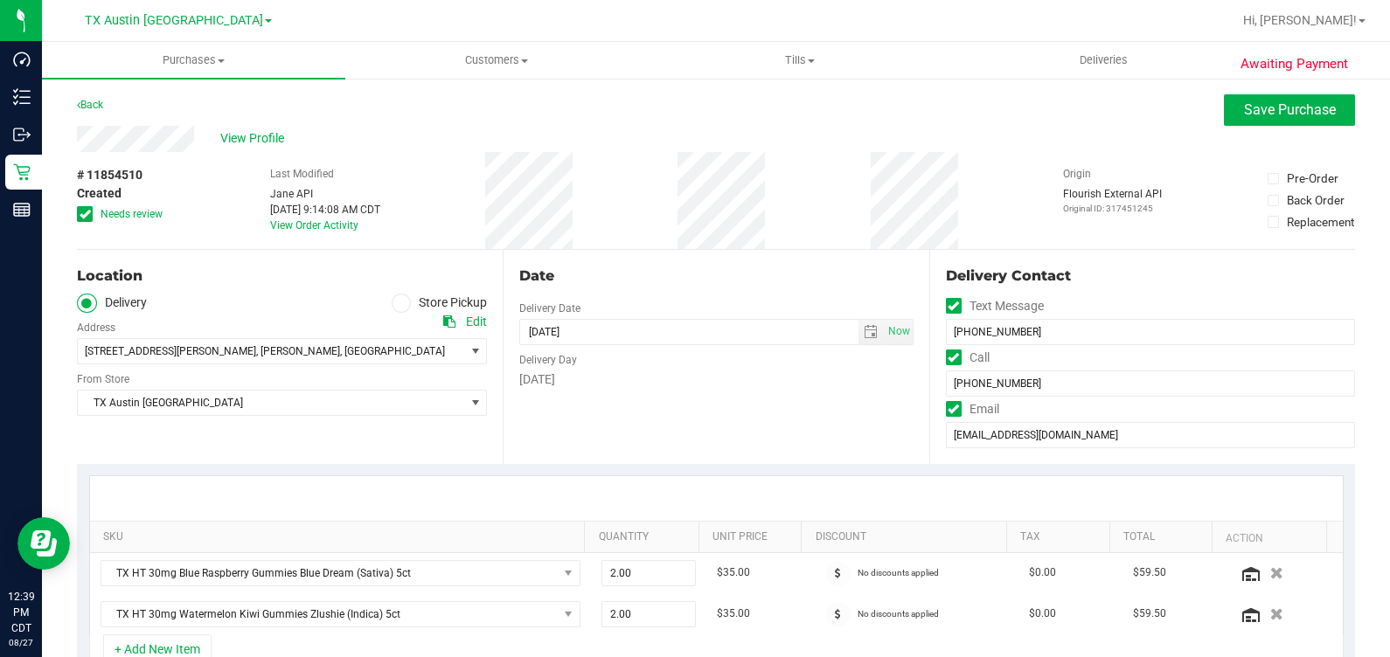
scroll to position [0, 0]
type textarea "[DATE] 08:00-17:00 -- Message: -- Phone:[PHONE_NUMBER] -- Payment Method:CASH -…"
click at [1244, 108] on span "Save Purchase" at bounding box center [1290, 109] width 92 height 17
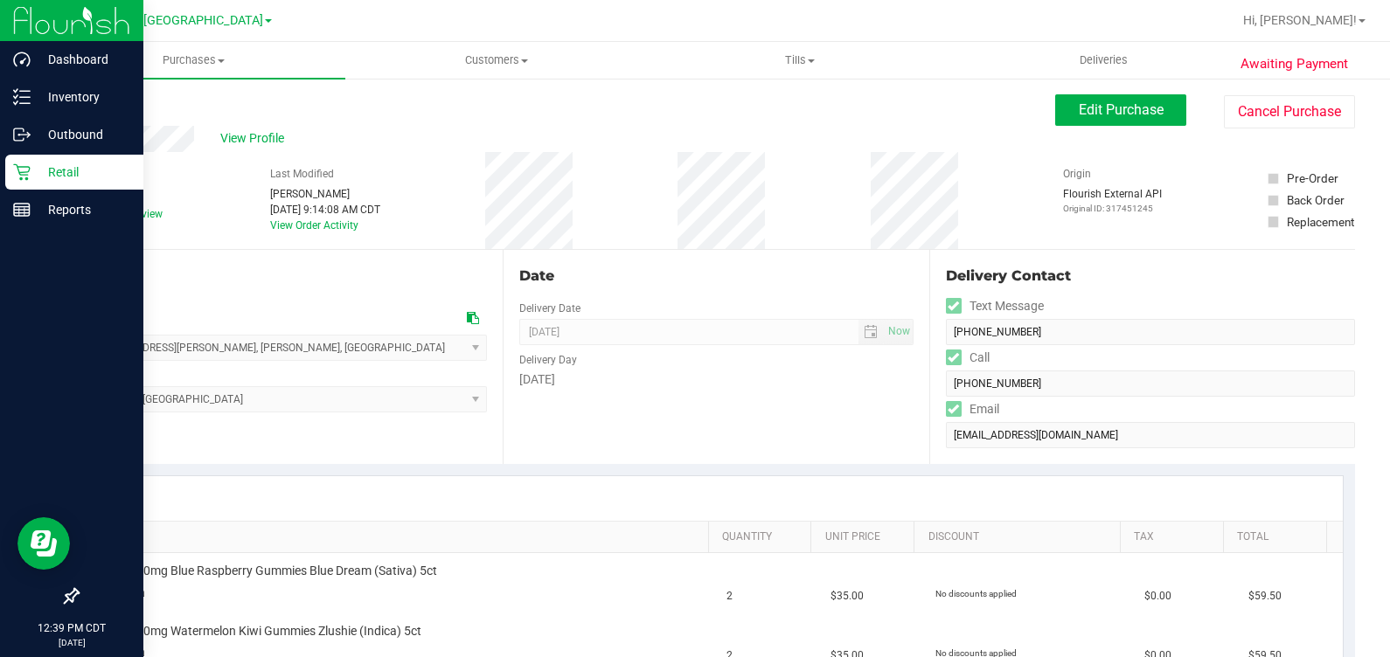
click at [29, 176] on icon at bounding box center [21, 171] width 17 height 17
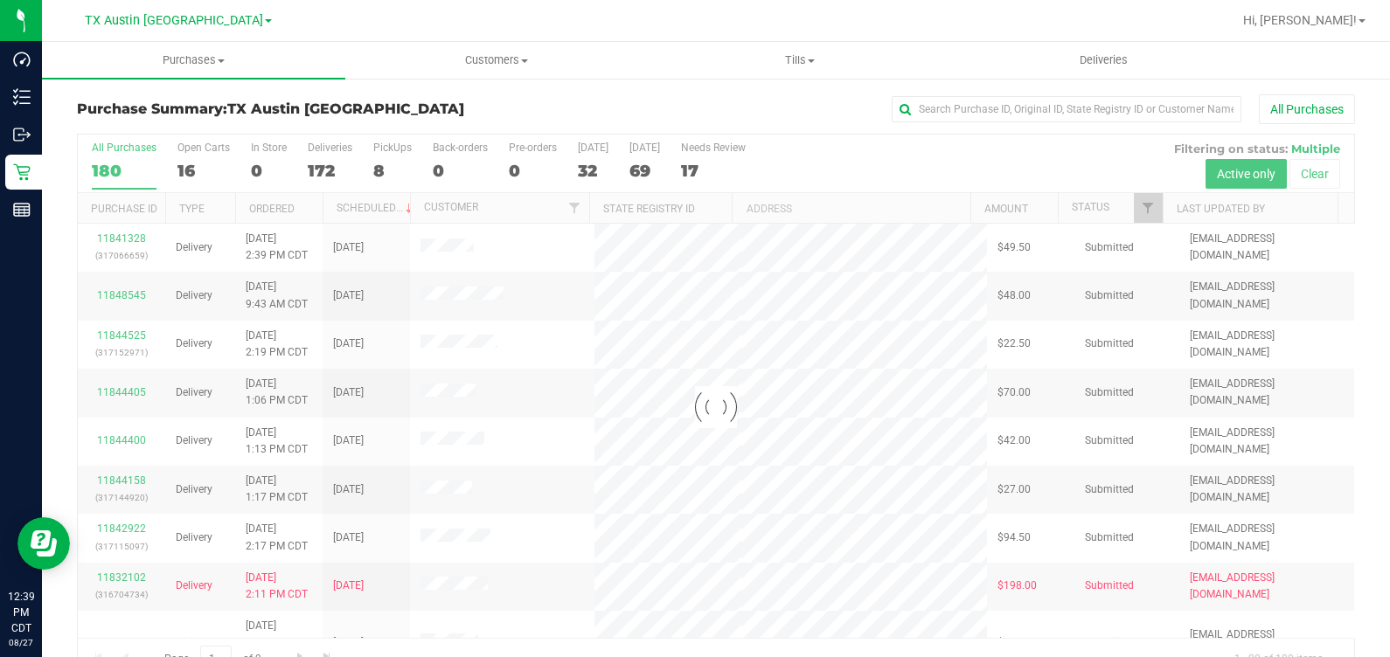
click at [387, 147] on div at bounding box center [716, 407] width 1276 height 545
